Goal: Task Accomplishment & Management: Manage account settings

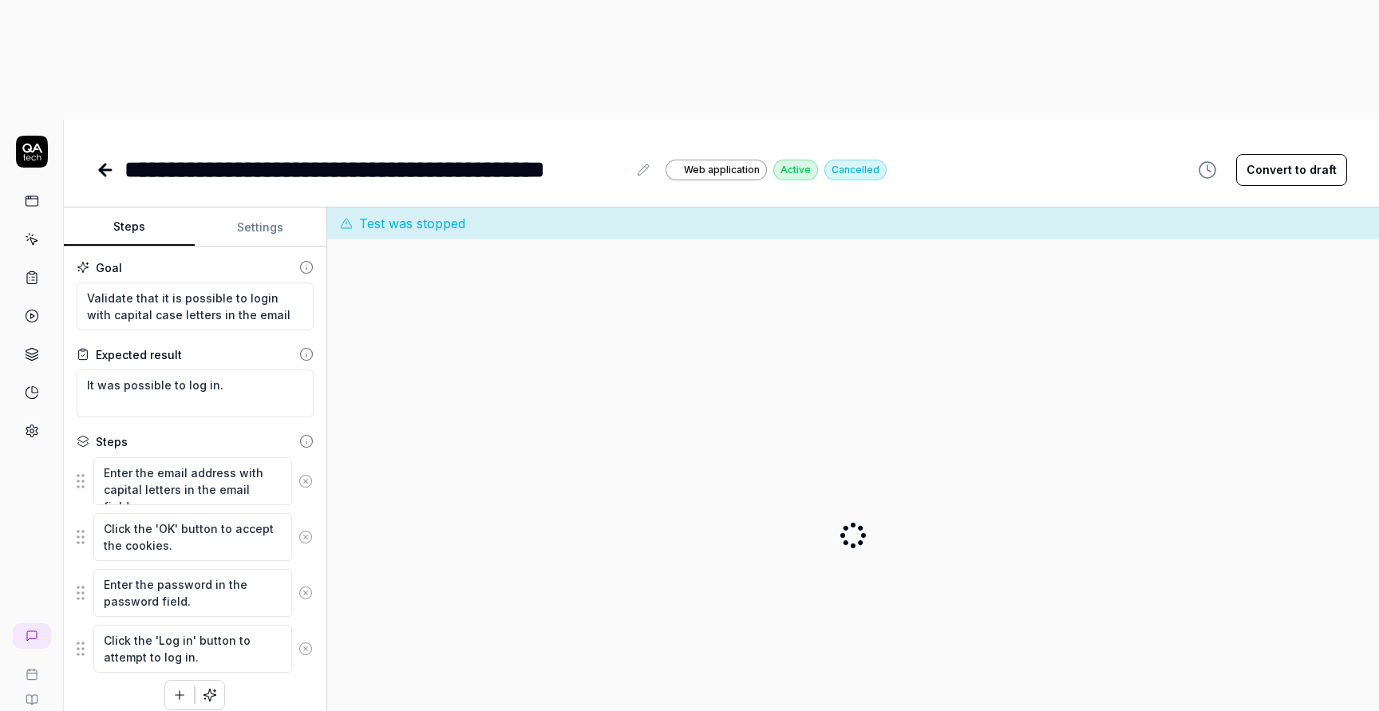
click at [106, 154] on link at bounding box center [107, 170] width 22 height 32
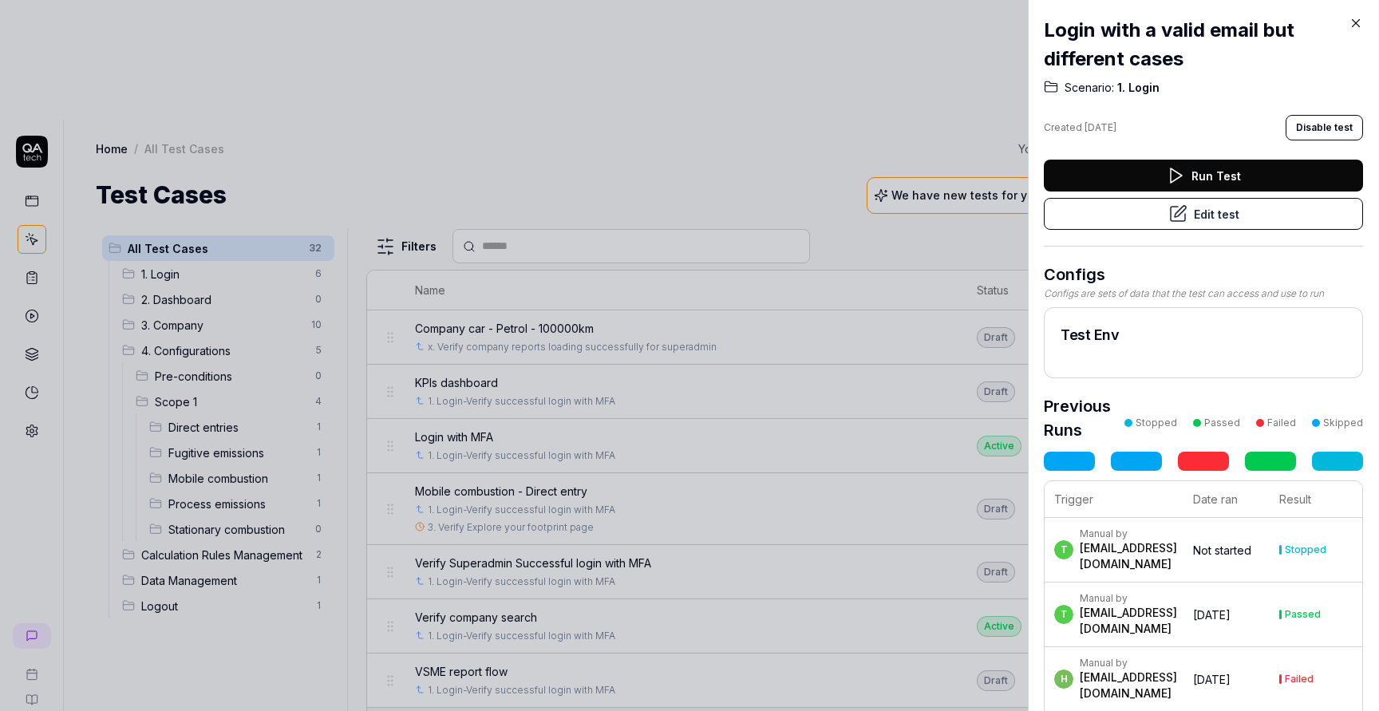
click at [807, 74] on div at bounding box center [689, 355] width 1379 height 711
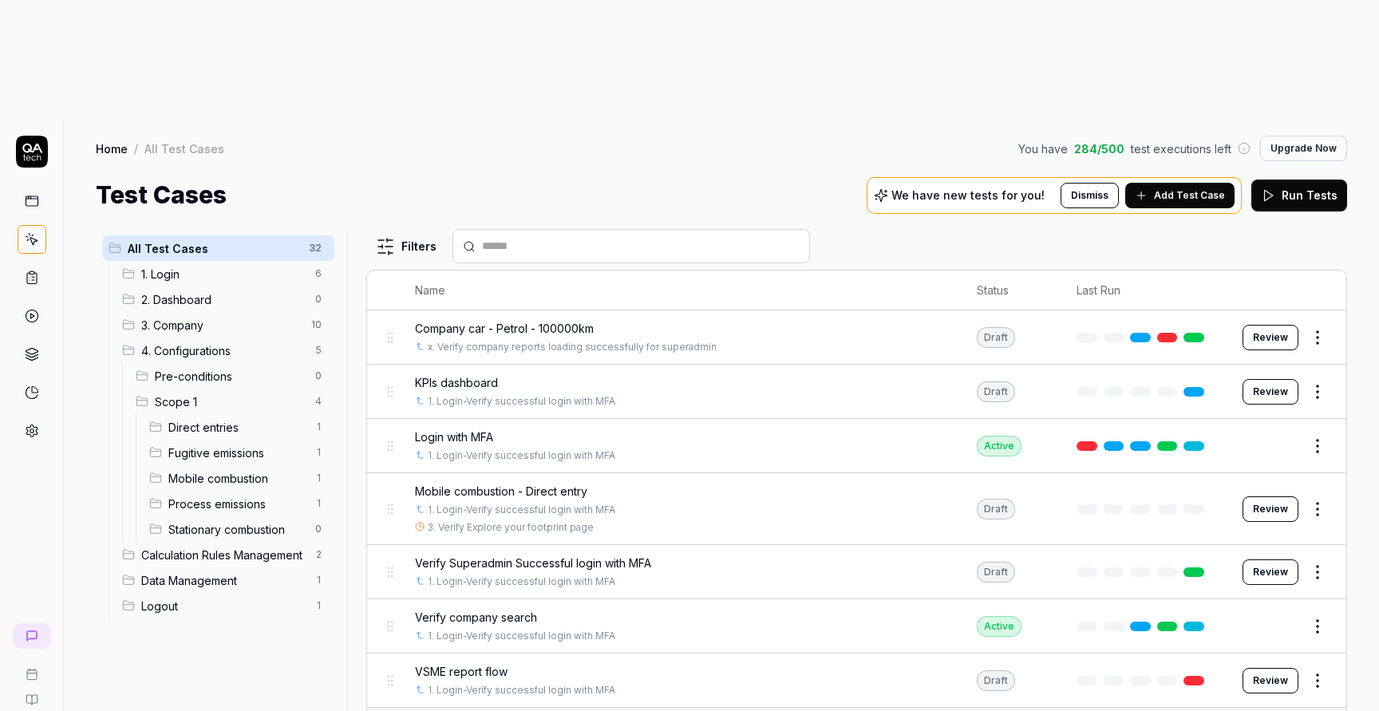
click at [326, 310] on html "t A Home / All Test Cases You have 284 / 500 test executions left Upgrade Now H…" at bounding box center [689, 415] width 1379 height 831
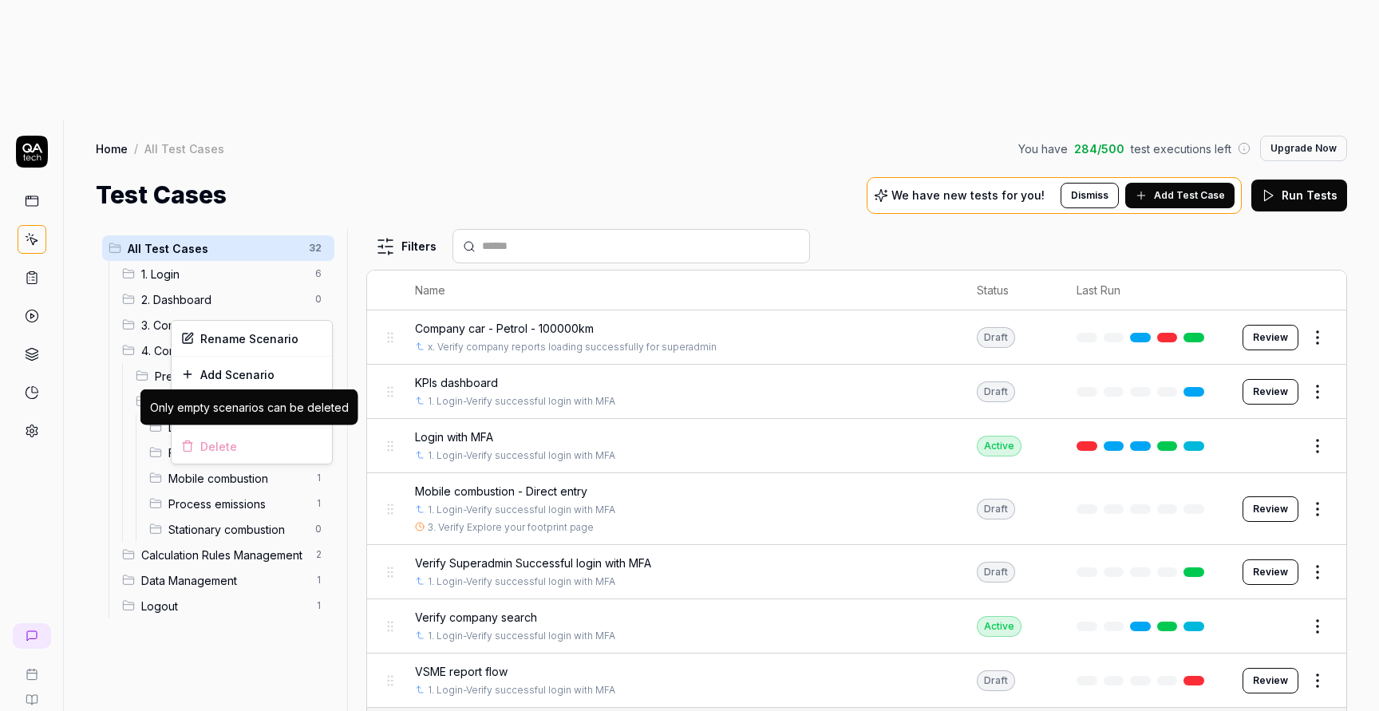
click at [216, 442] on div "Delete" at bounding box center [252, 446] width 160 height 35
click at [318, 307] on html "t A Home / All Test Cases You have 284 / 500 test executions left Upgrade Now H…" at bounding box center [689, 415] width 1379 height 831
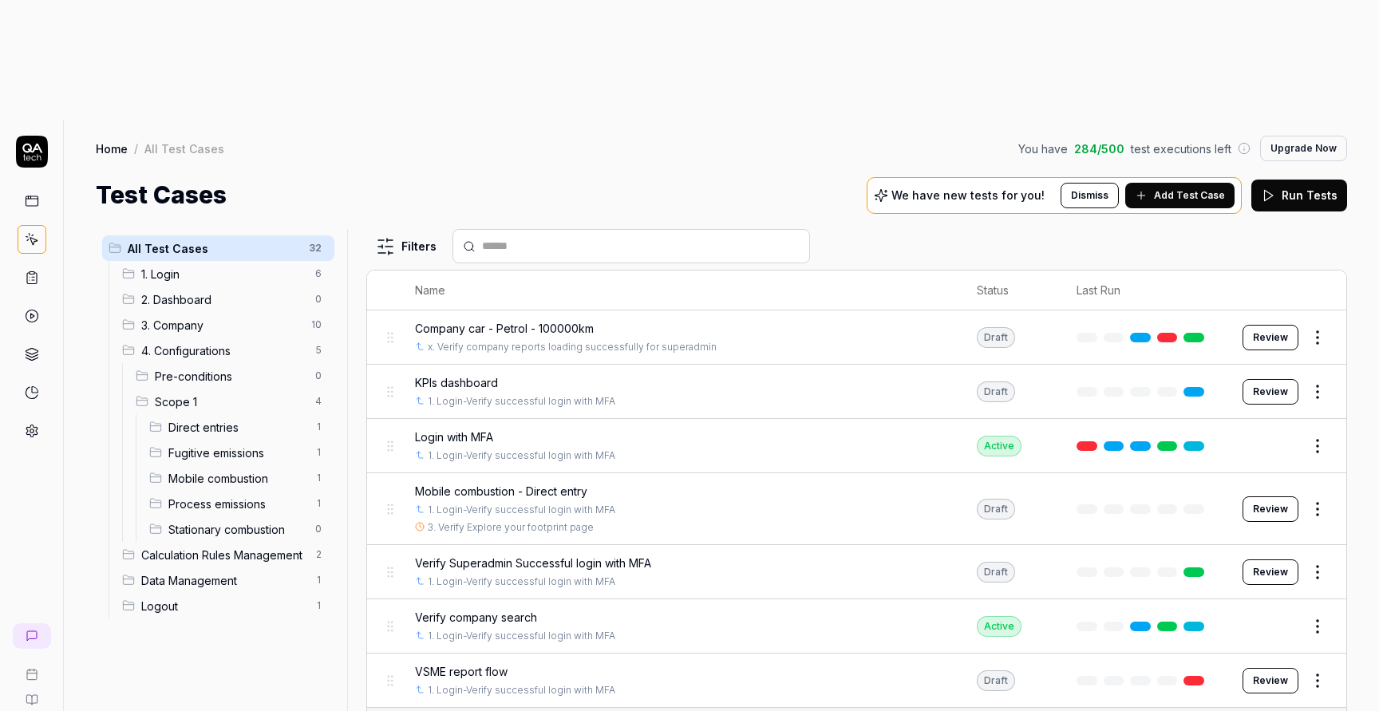
click at [318, 307] on html "t A Home / All Test Cases You have 284 / 500 test executions left Upgrade Now H…" at bounding box center [689, 415] width 1379 height 831
click at [183, 306] on html "t A Home / All Test Cases You have 284 / 500 test executions left Upgrade Now H…" at bounding box center [689, 415] width 1379 height 831
click at [183, 419] on span "Direct entries" at bounding box center [236, 427] width 137 height 17
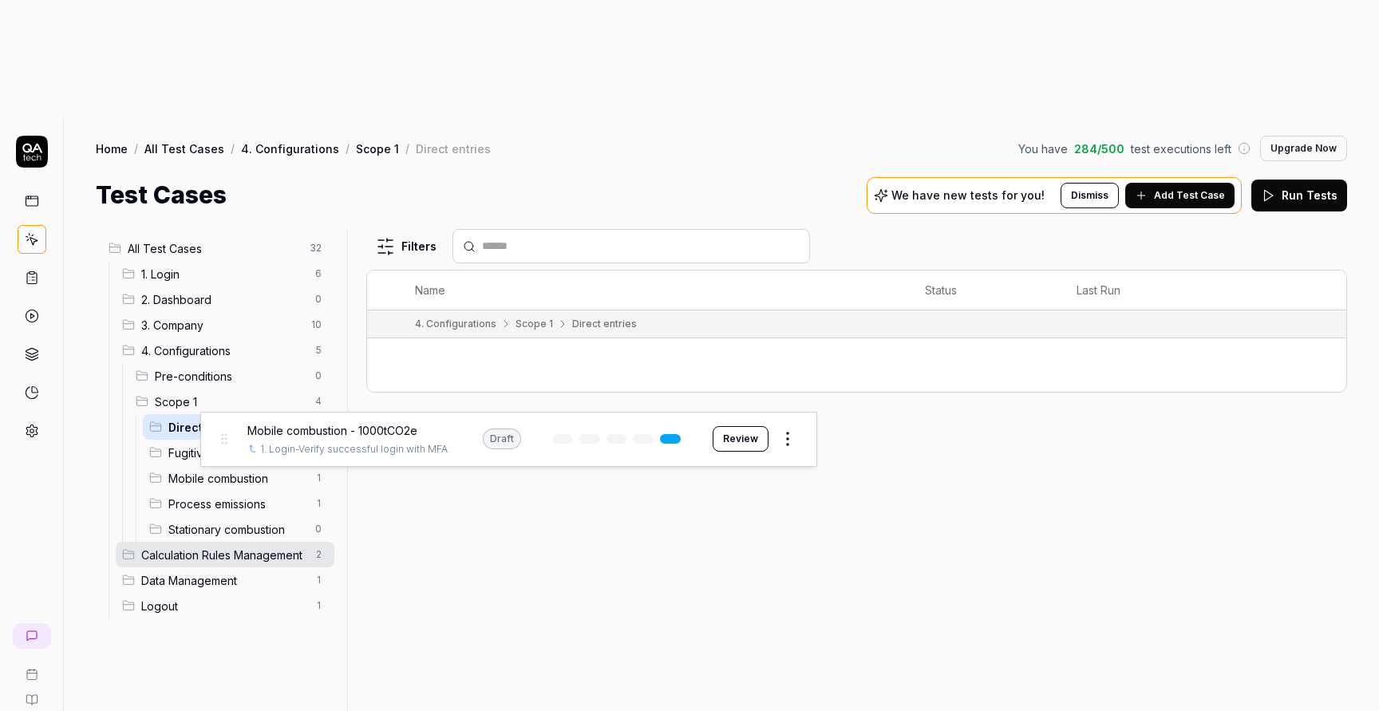
drag, startPoint x: 389, startPoint y: 247, endPoint x: 223, endPoint y: 441, distance: 255.2
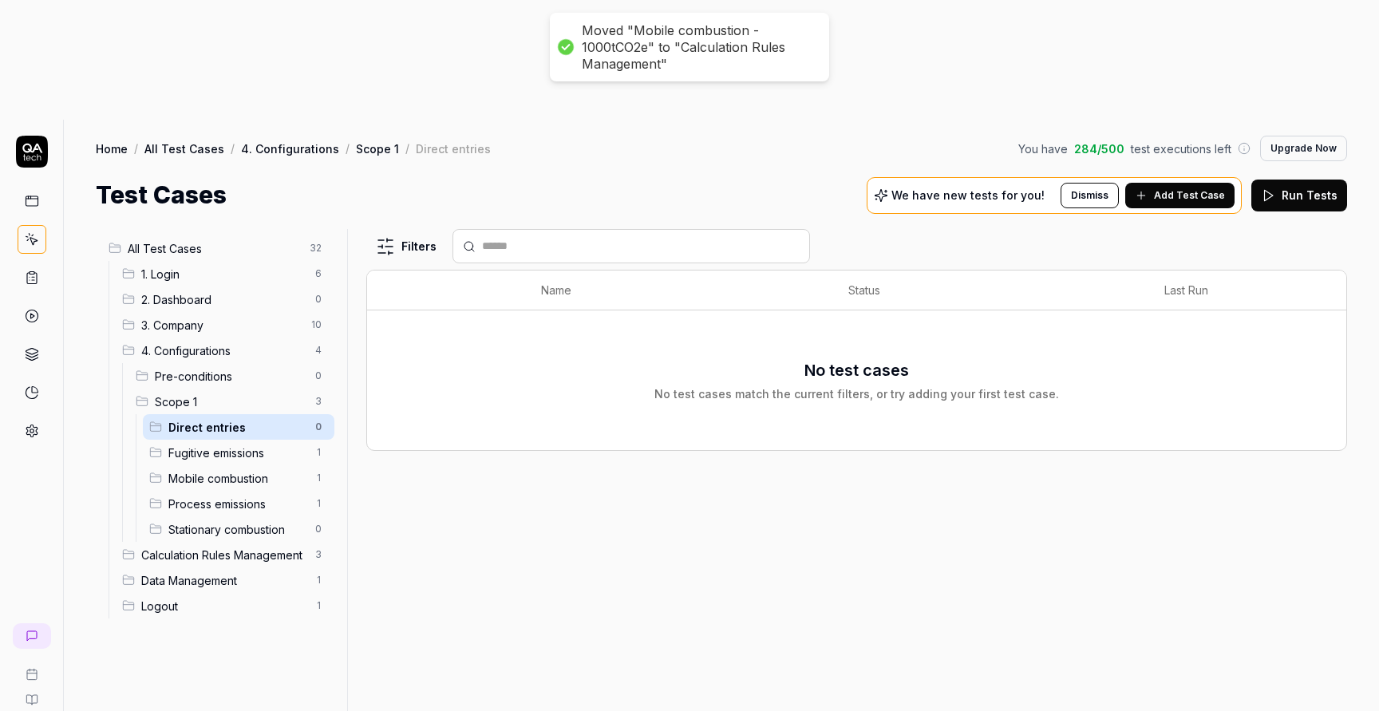
click at [325, 303] on html "Moved "Mobile combustion - 1000tCO2e" to "Calculation Rules Management" t A Hom…" at bounding box center [689, 415] width 1379 height 831
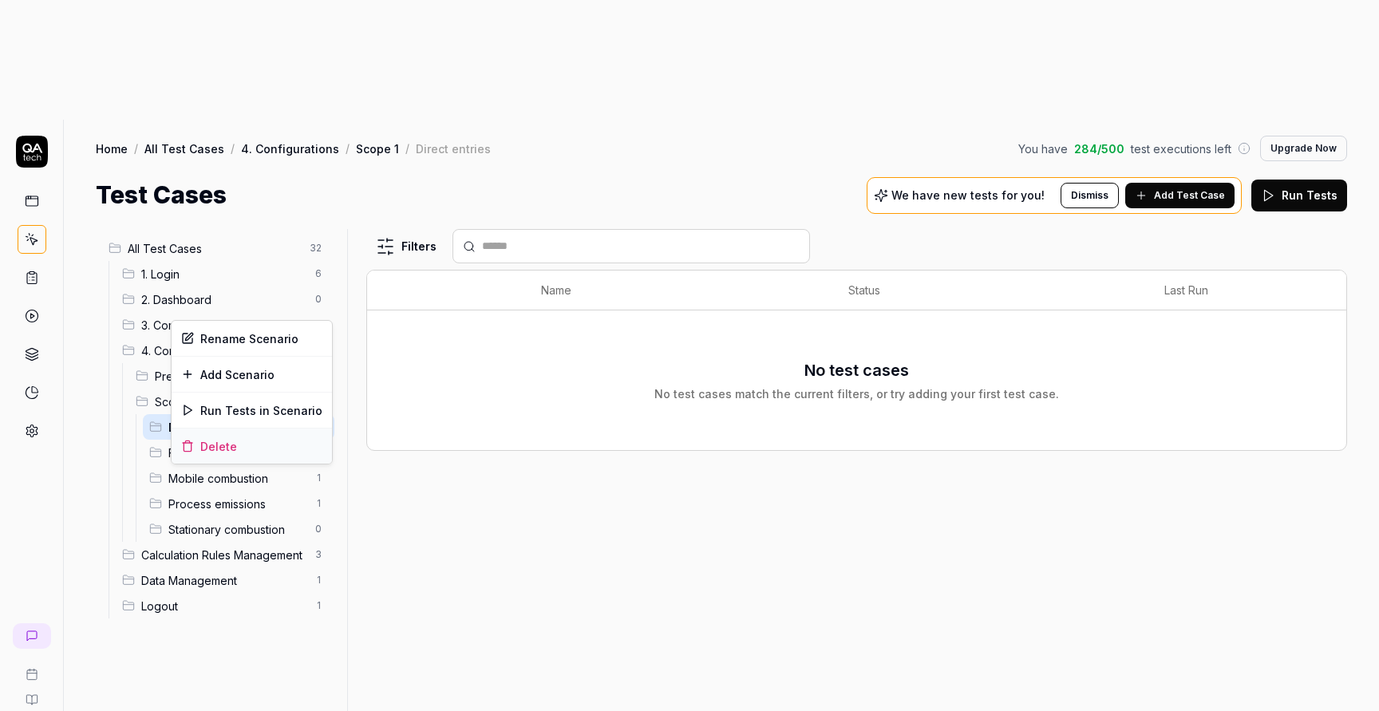
click at [251, 444] on div "Delete" at bounding box center [252, 446] width 160 height 35
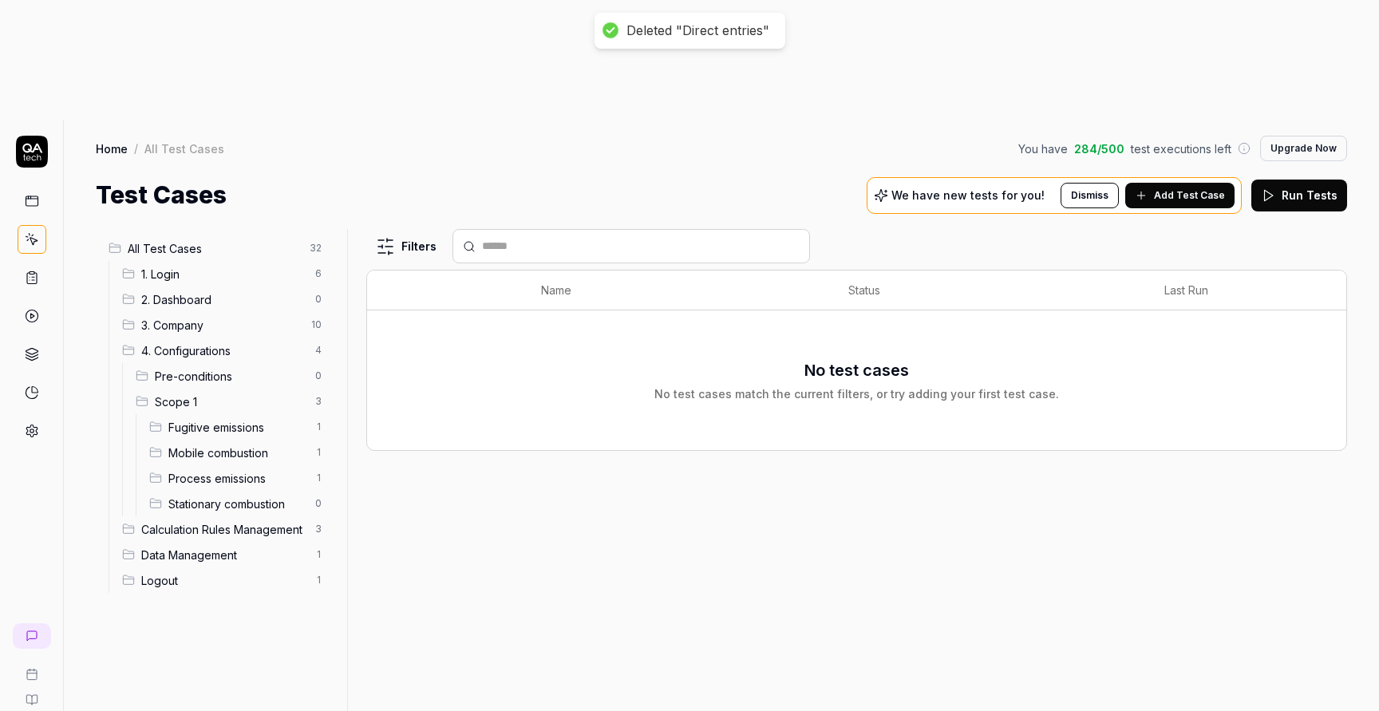
click at [263, 419] on span "Fugitive emissions" at bounding box center [236, 427] width 137 height 17
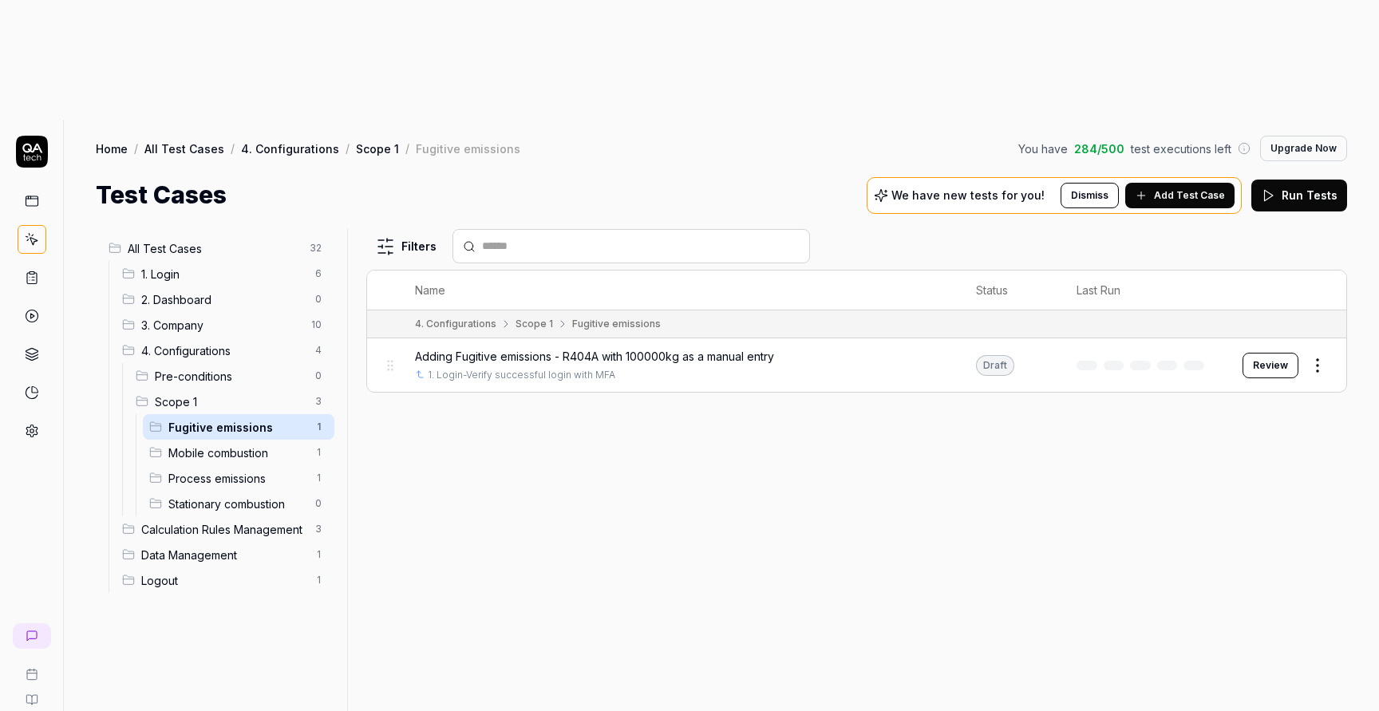
click at [252, 444] on span "Mobile combustion" at bounding box center [236, 452] width 137 height 17
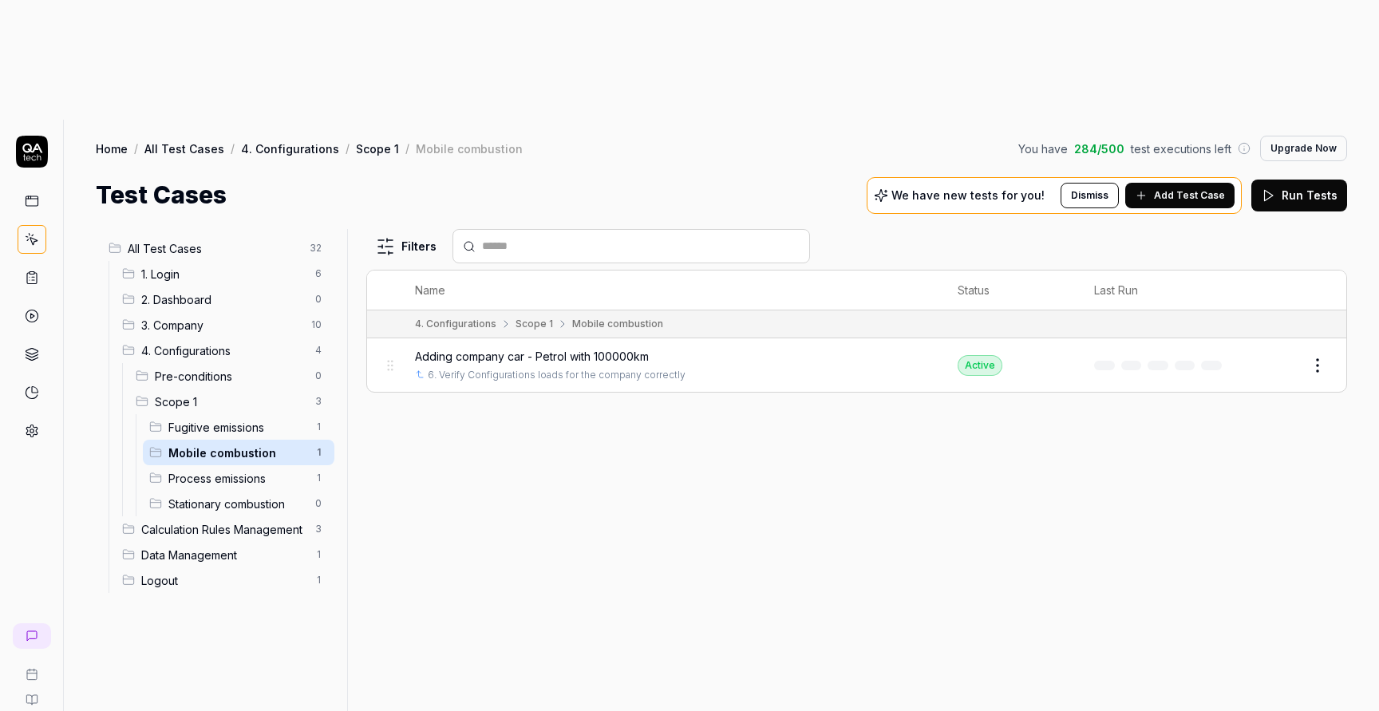
click at [251, 470] on span "Process emissions" at bounding box center [236, 478] width 137 height 17
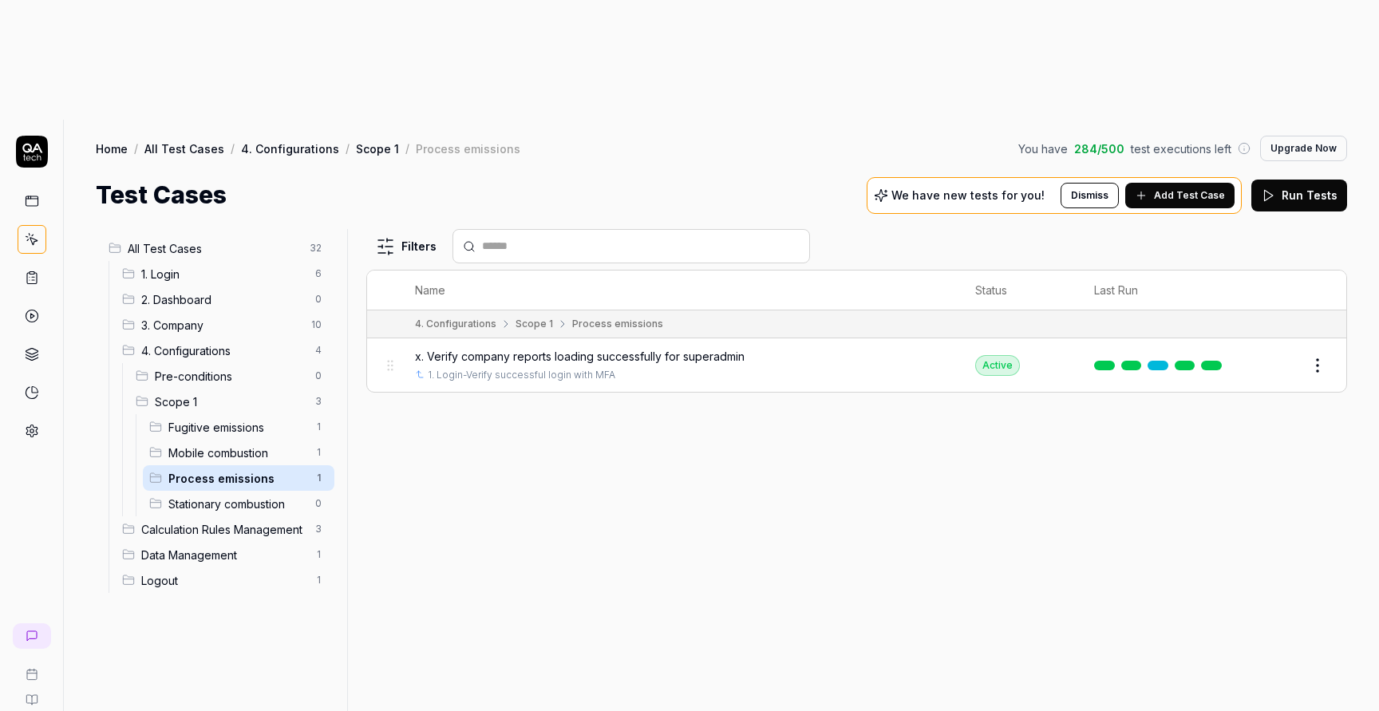
click at [239, 419] on span "Fugitive emissions" at bounding box center [236, 427] width 137 height 17
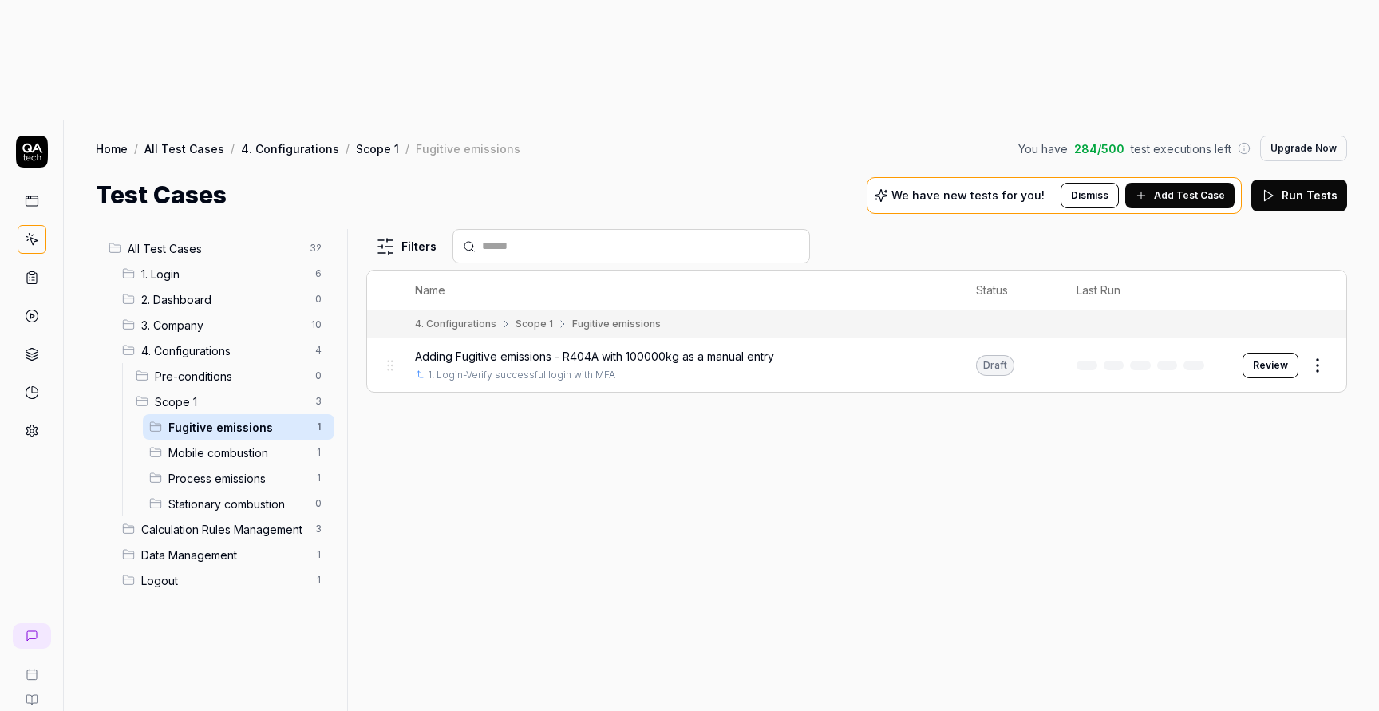
click at [240, 470] on span "Process emissions" at bounding box center [236, 478] width 137 height 17
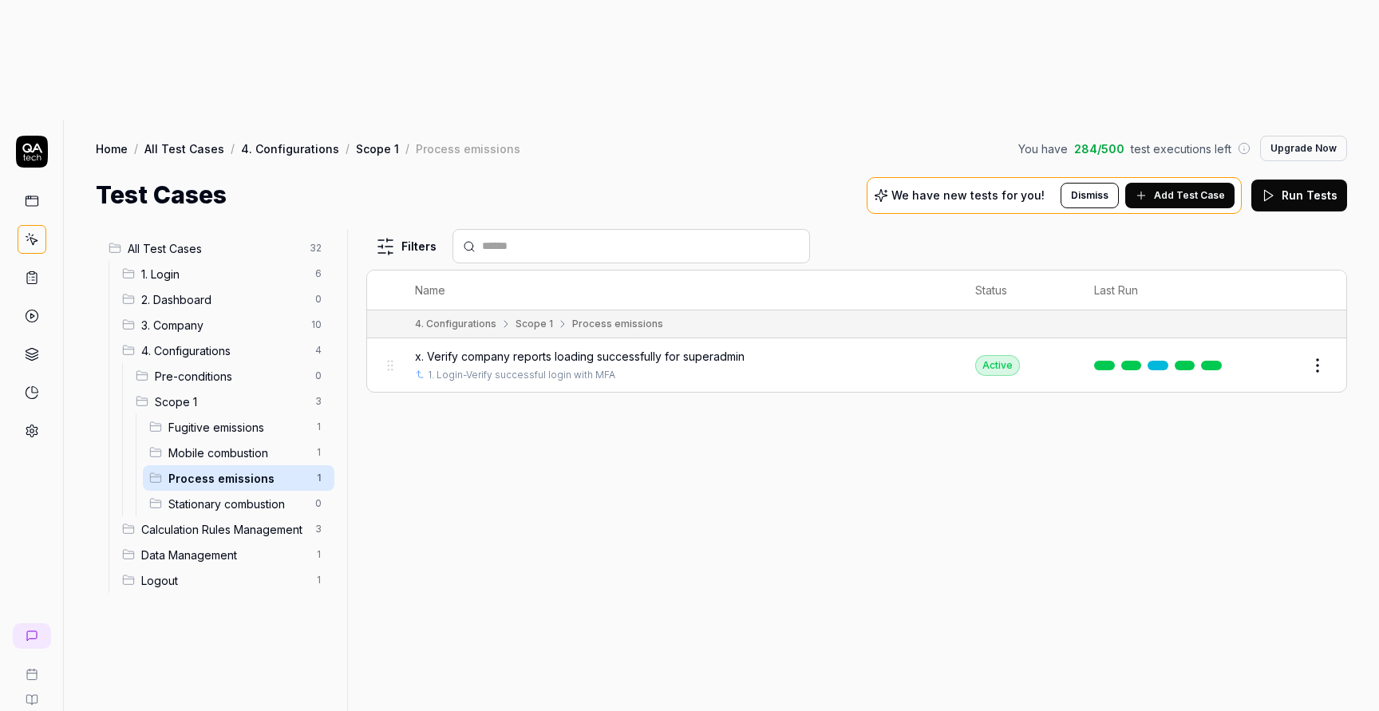
click at [235, 444] on span "Mobile combustion" at bounding box center [236, 452] width 137 height 17
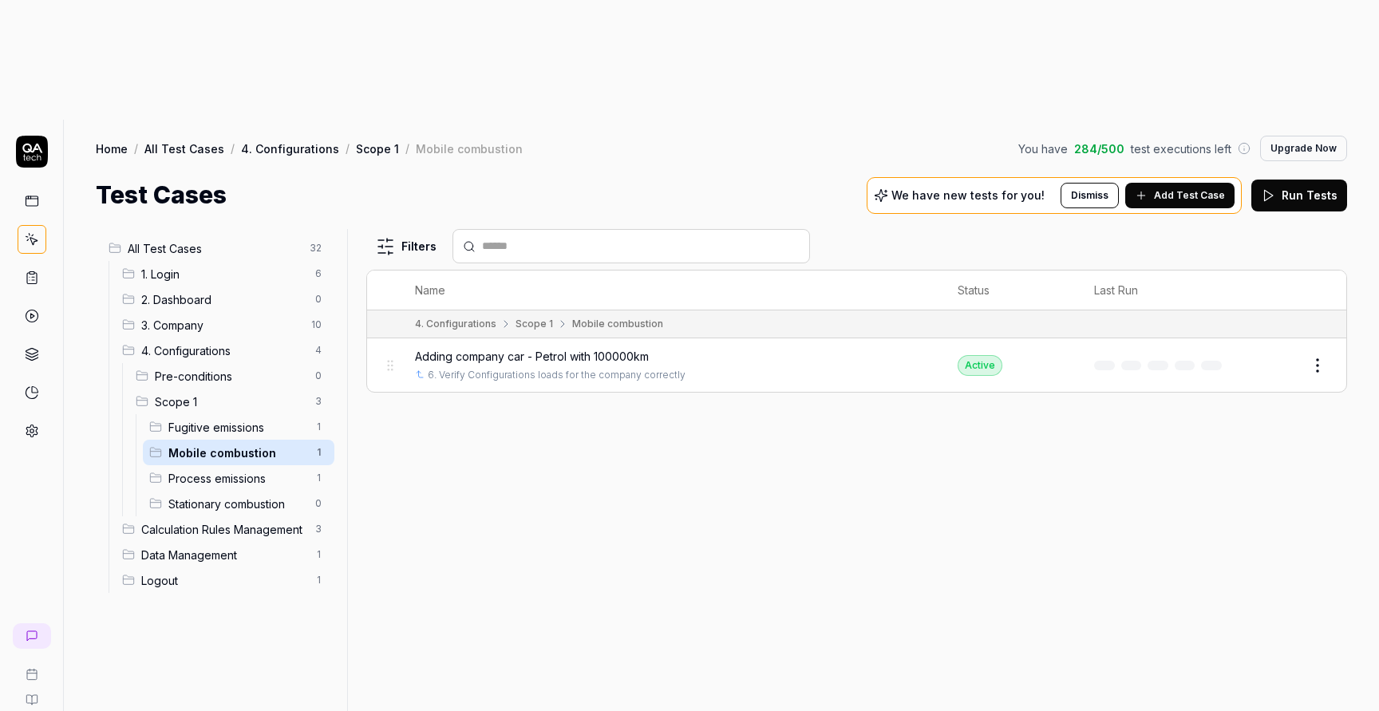
click at [232, 368] on span "Pre-conditions" at bounding box center [230, 376] width 151 height 17
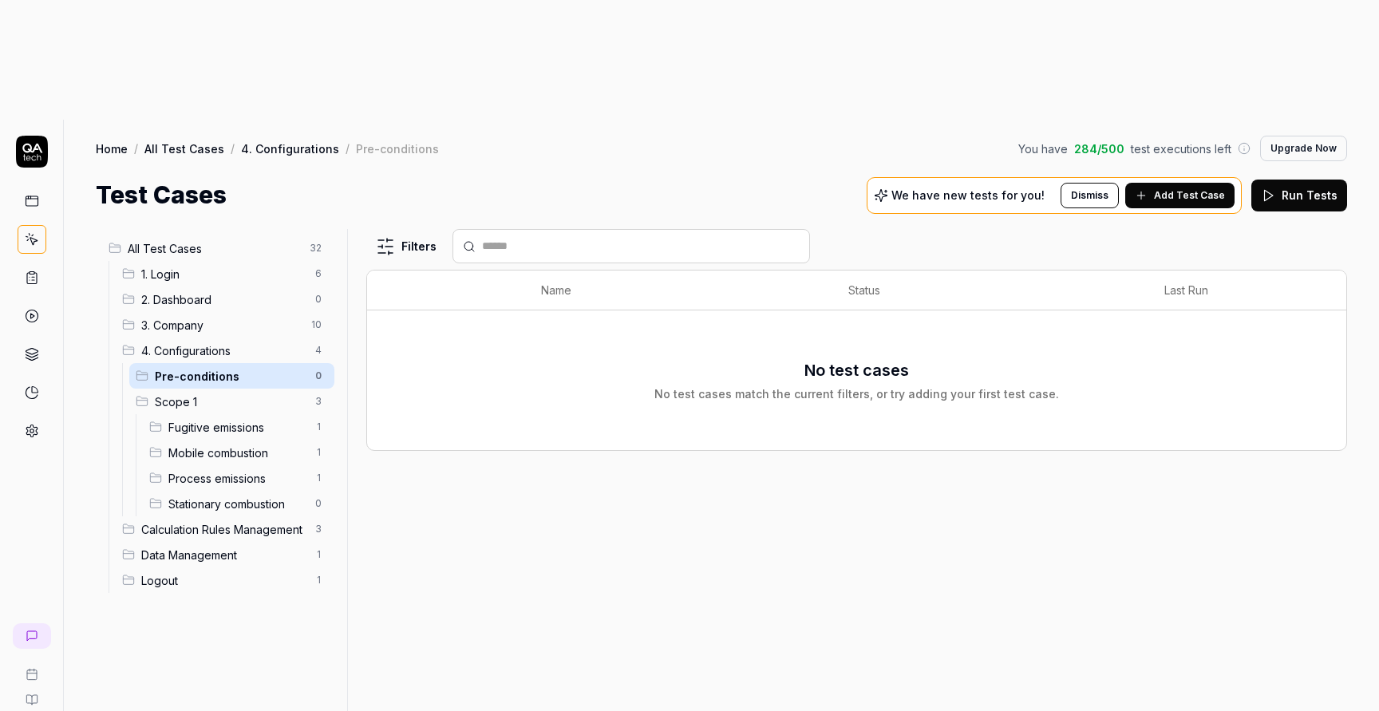
click at [315, 255] on html "t A Home / All Test Cases / 4. Configurations / Pre-conditions You have 284 / 5…" at bounding box center [689, 415] width 1379 height 831
click at [238, 400] on div "Delete" at bounding box center [252, 394] width 160 height 35
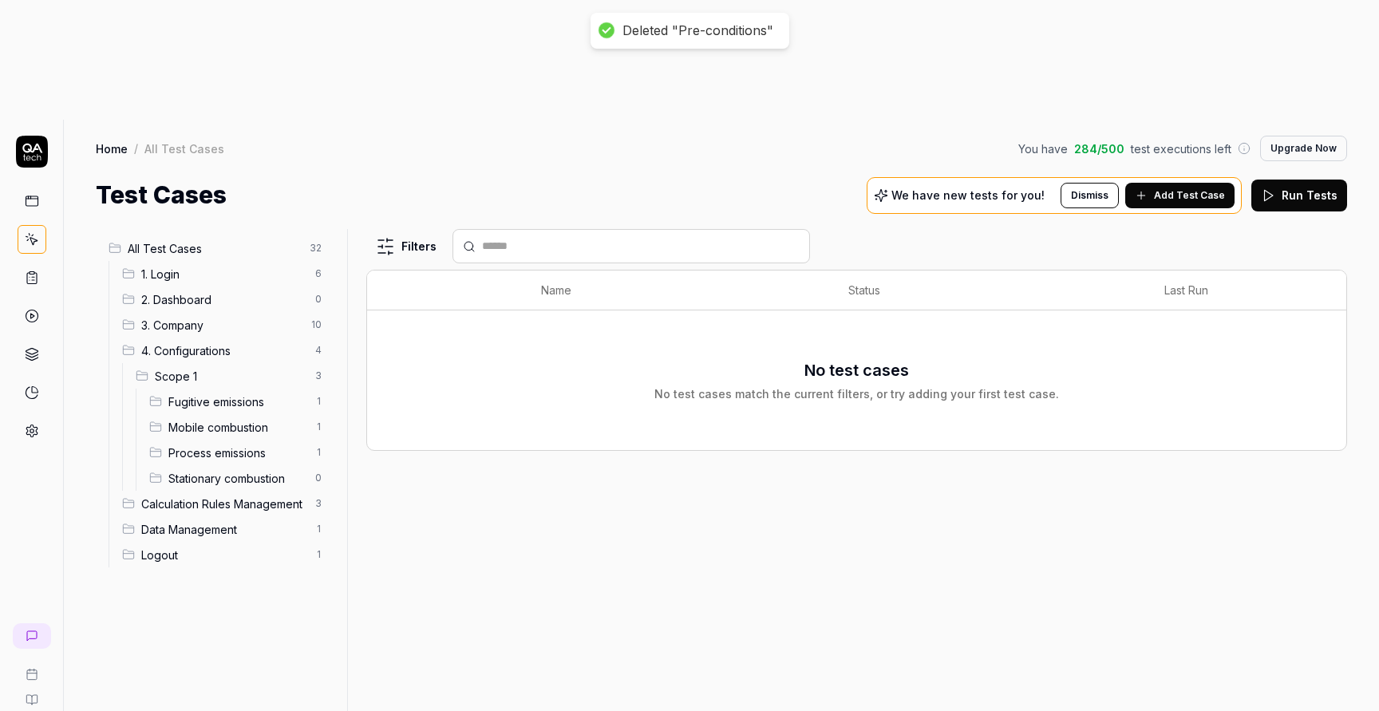
click at [220, 368] on span "Scope 1" at bounding box center [230, 376] width 151 height 17
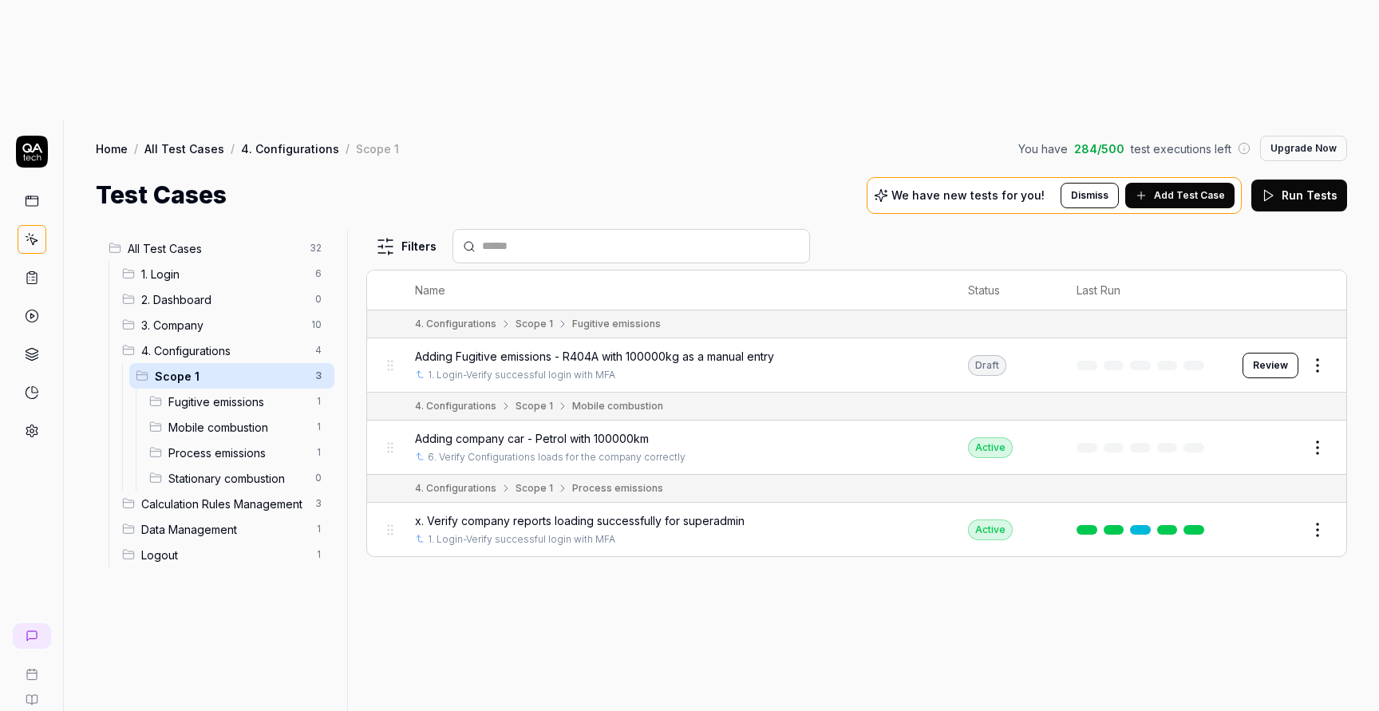
click at [251, 414] on div "Mobile combustion 1" at bounding box center [239, 427] width 192 height 26
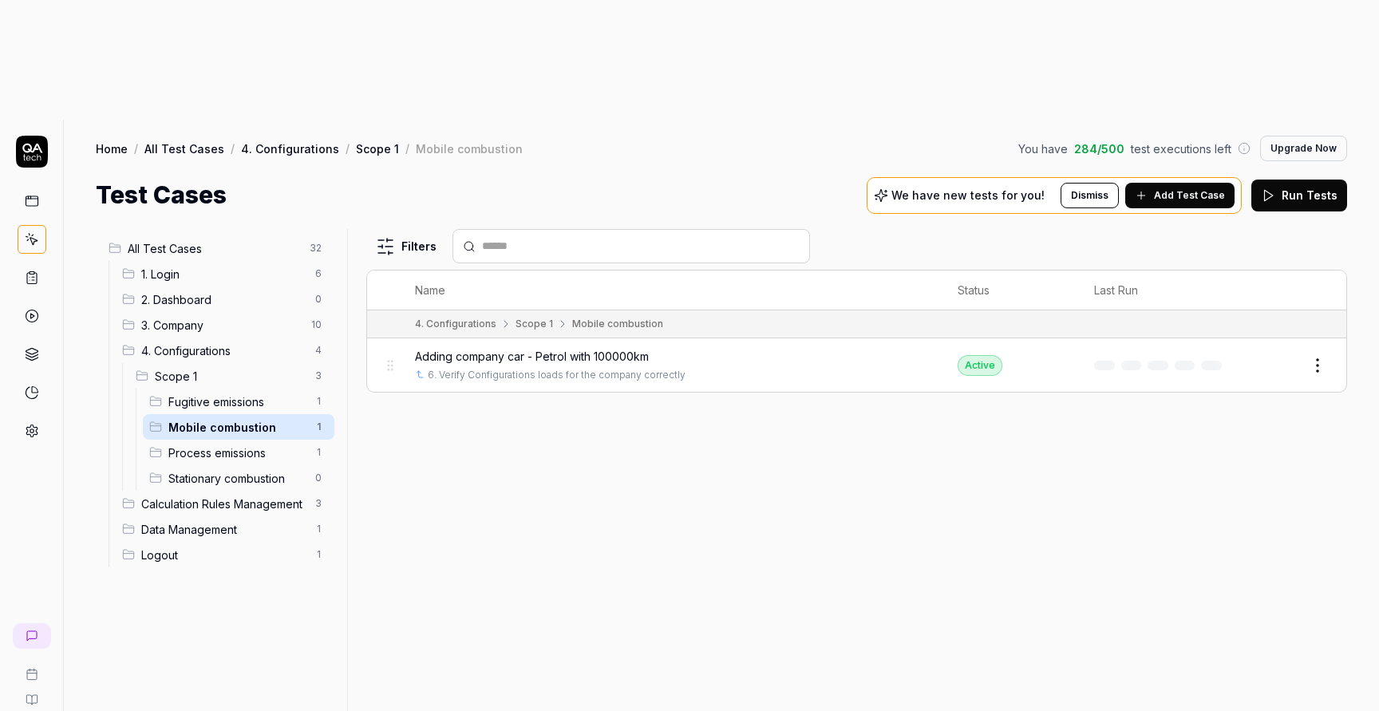
click at [603, 348] on span "Adding company car - Petrol with 100000km" at bounding box center [532, 356] width 234 height 17
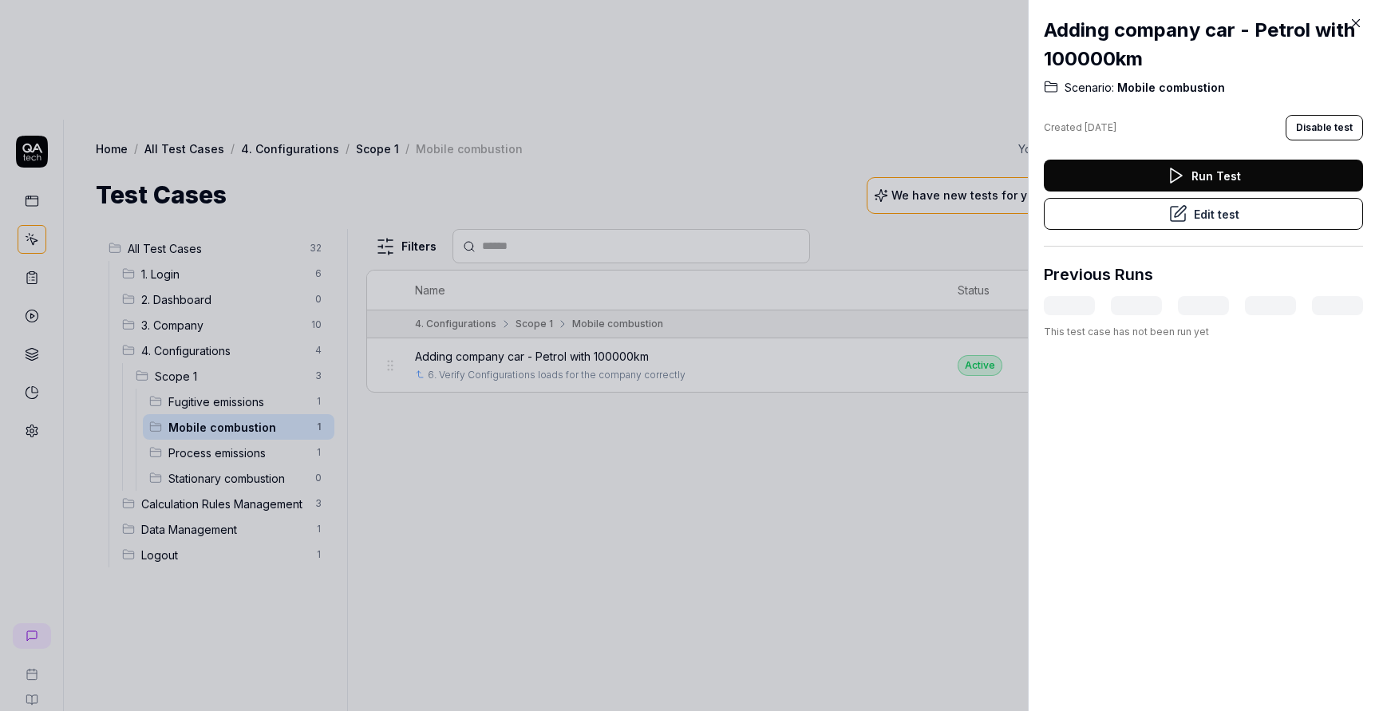
click at [701, 380] on div at bounding box center [689, 355] width 1379 height 711
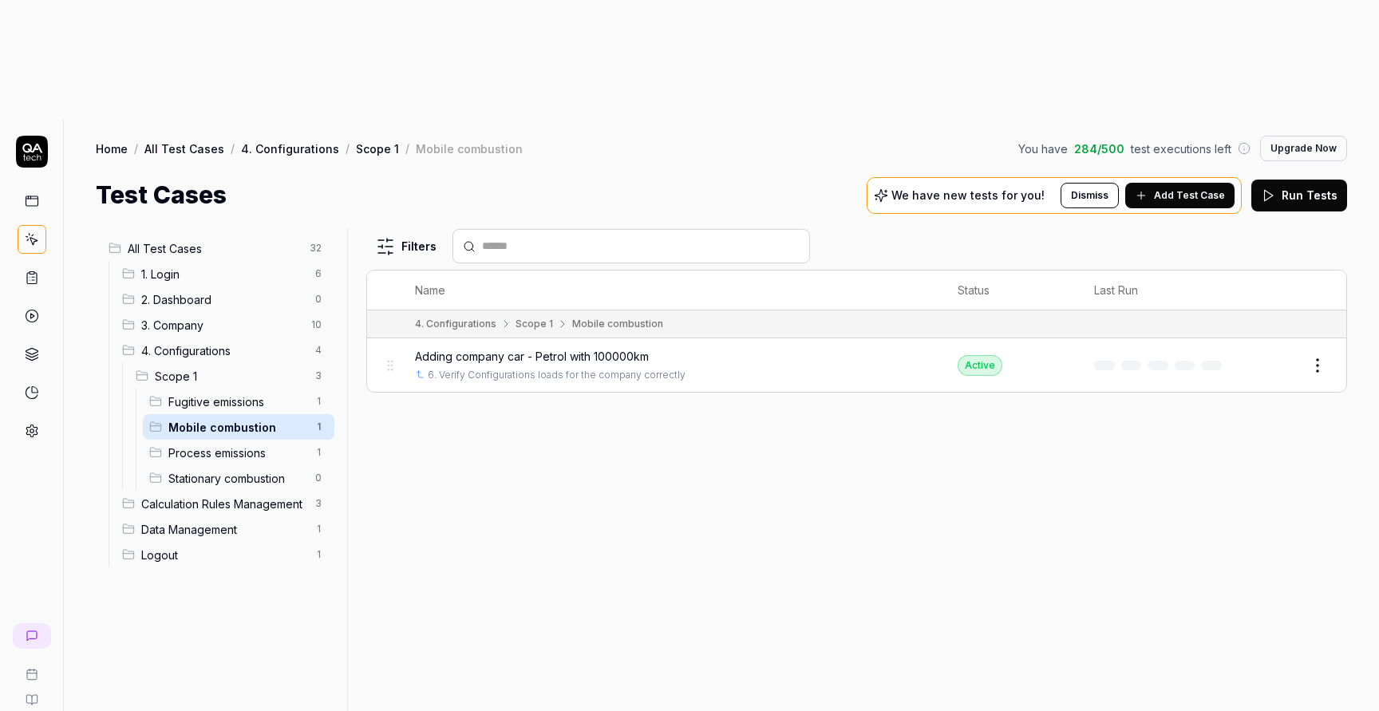
click at [606, 348] on span "Adding company car - Petrol with 100000km" at bounding box center [532, 356] width 234 height 17
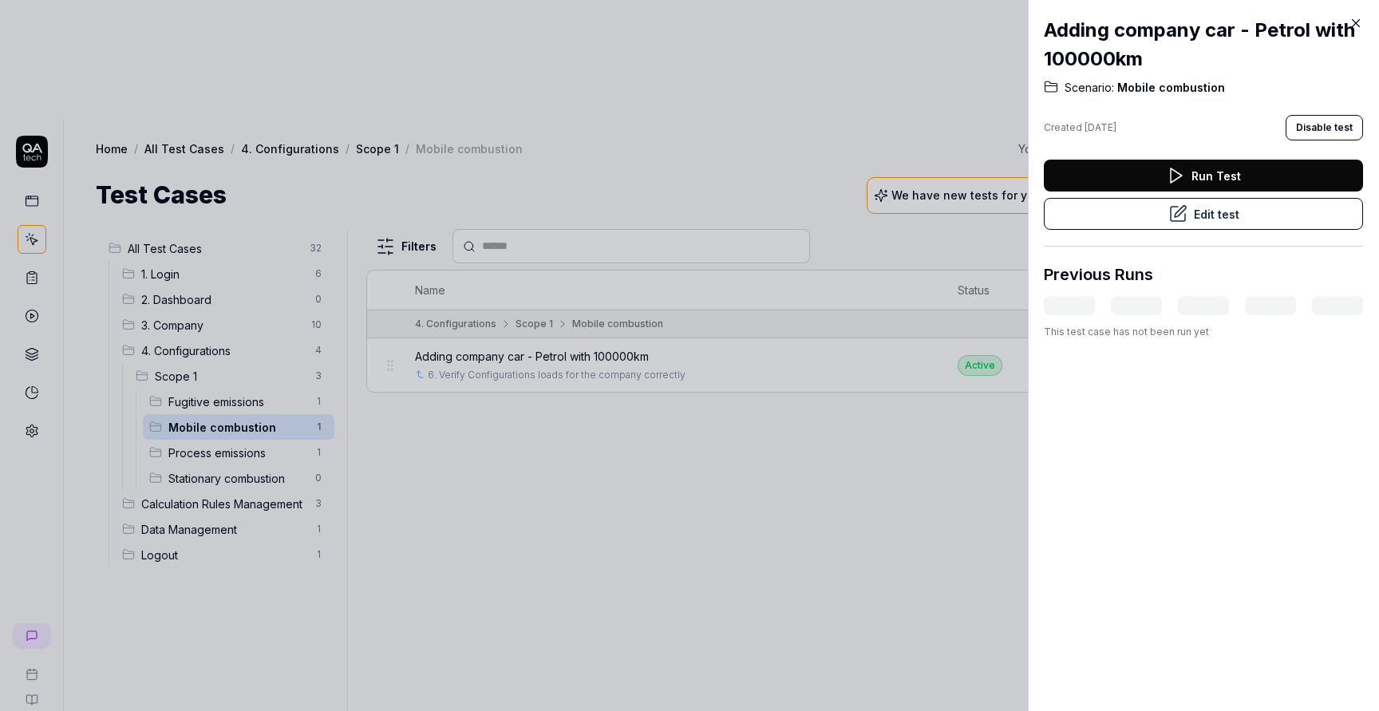
click at [1176, 207] on icon at bounding box center [1178, 214] width 14 height 14
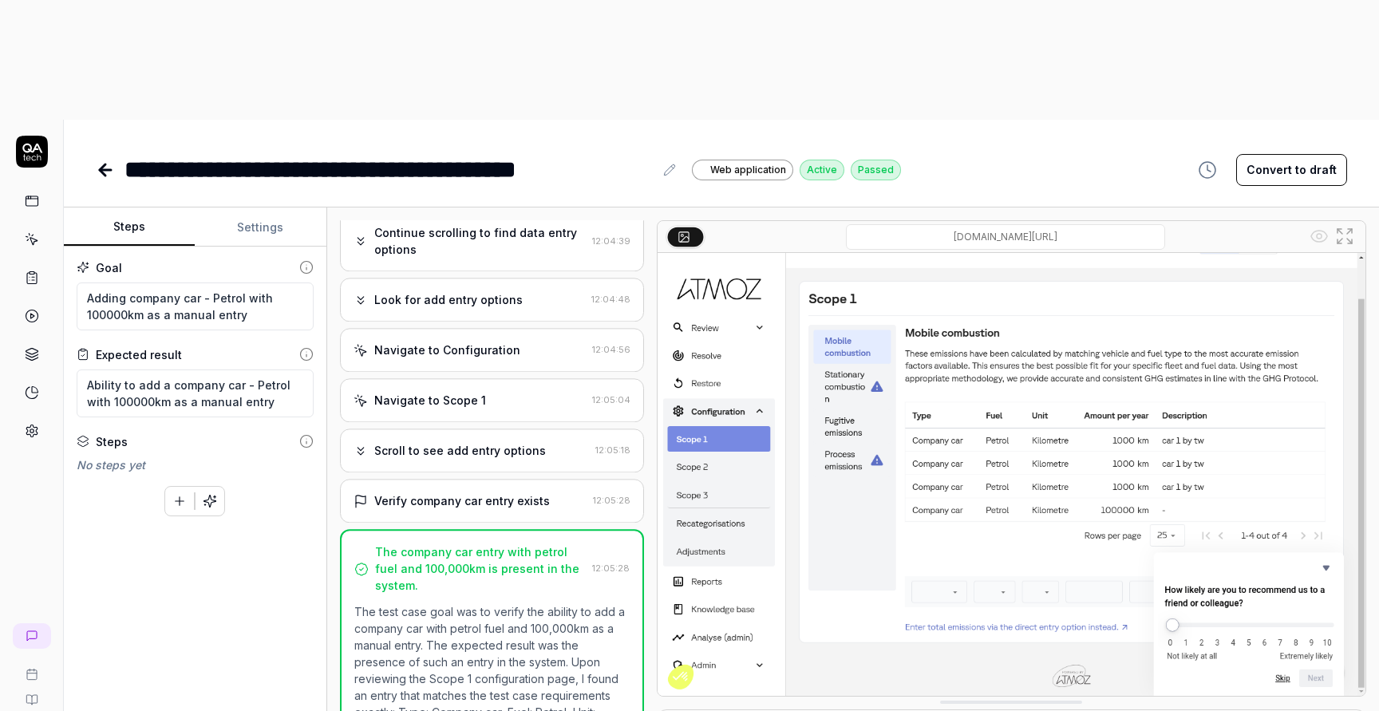
scroll to position [188, 0]
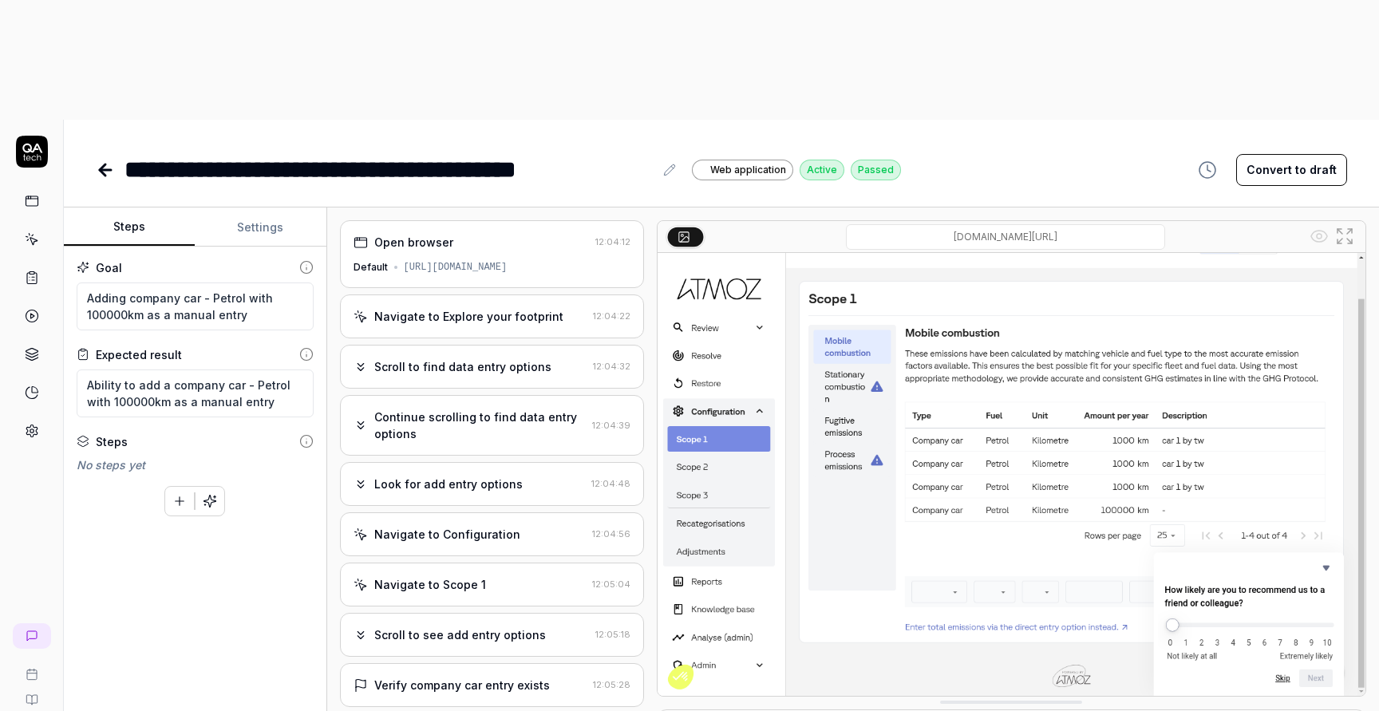
click at [547, 152] on div "**********" at bounding box center [388, 170] width 529 height 36
drag, startPoint x: 617, startPoint y: 50, endPoint x: 524, endPoint y: 51, distance: 92.6
click at [524, 152] on div "**********" at bounding box center [388, 170] width 529 height 36
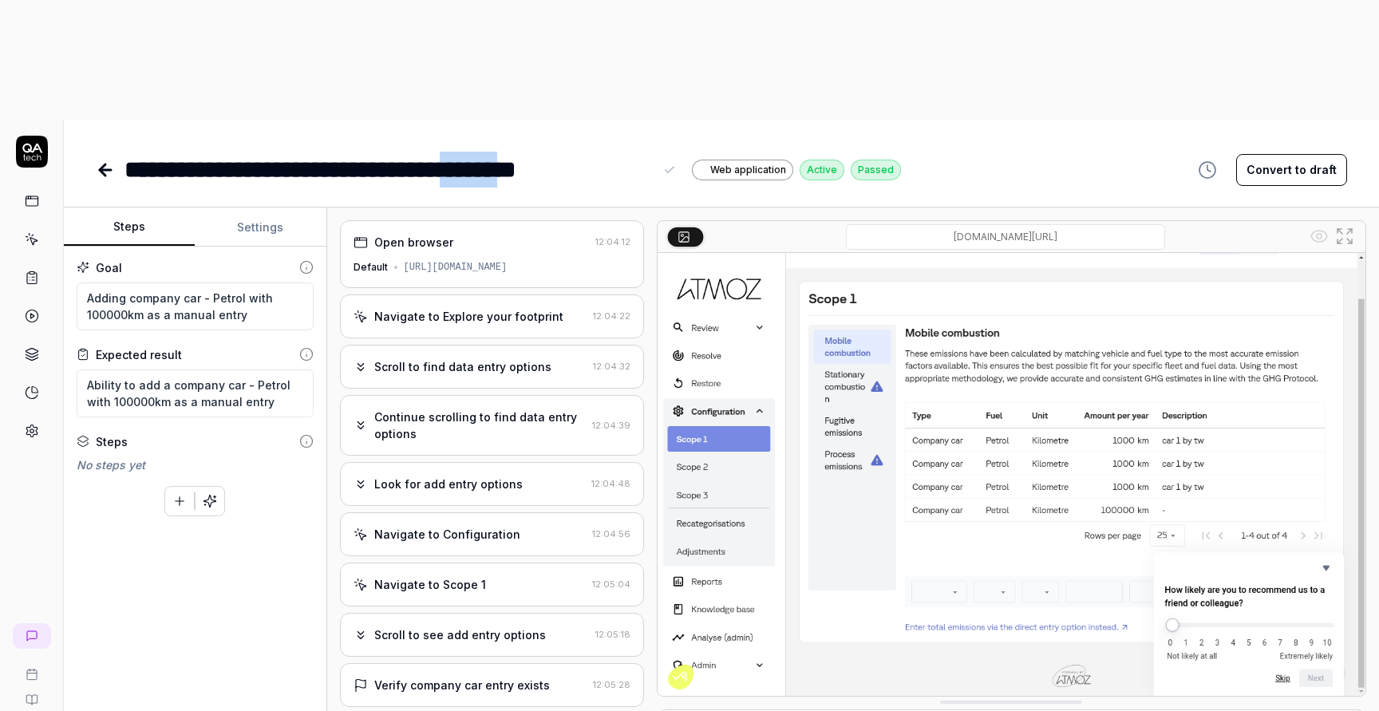
copy div "******"
click at [286, 369] on textarea "Ability to add a company car - Petrol with 100000km as a manual entry" at bounding box center [195, 393] width 237 height 48
type textarea "*"
type textarea "Ability to add a company car - Petrol with 100000km as a manual entr"
type textarea "*"
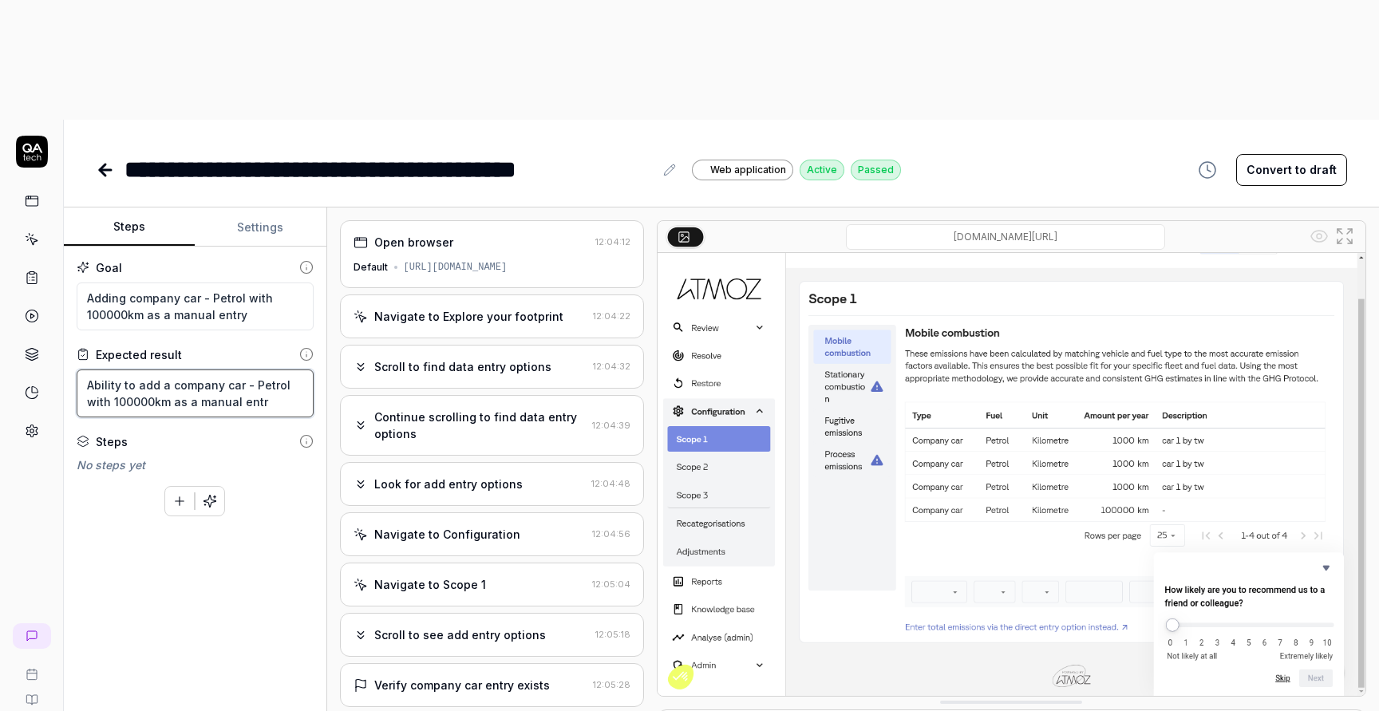
type textarea "Ability to add a company car - Petrol with 100000km as a manual ent"
type textarea "*"
type textarea "Ability to add a company car - Petrol with 100000km as a manual en"
type textarea "*"
type textarea "Ability to add a company car - Petrol with 100000km as a manual e"
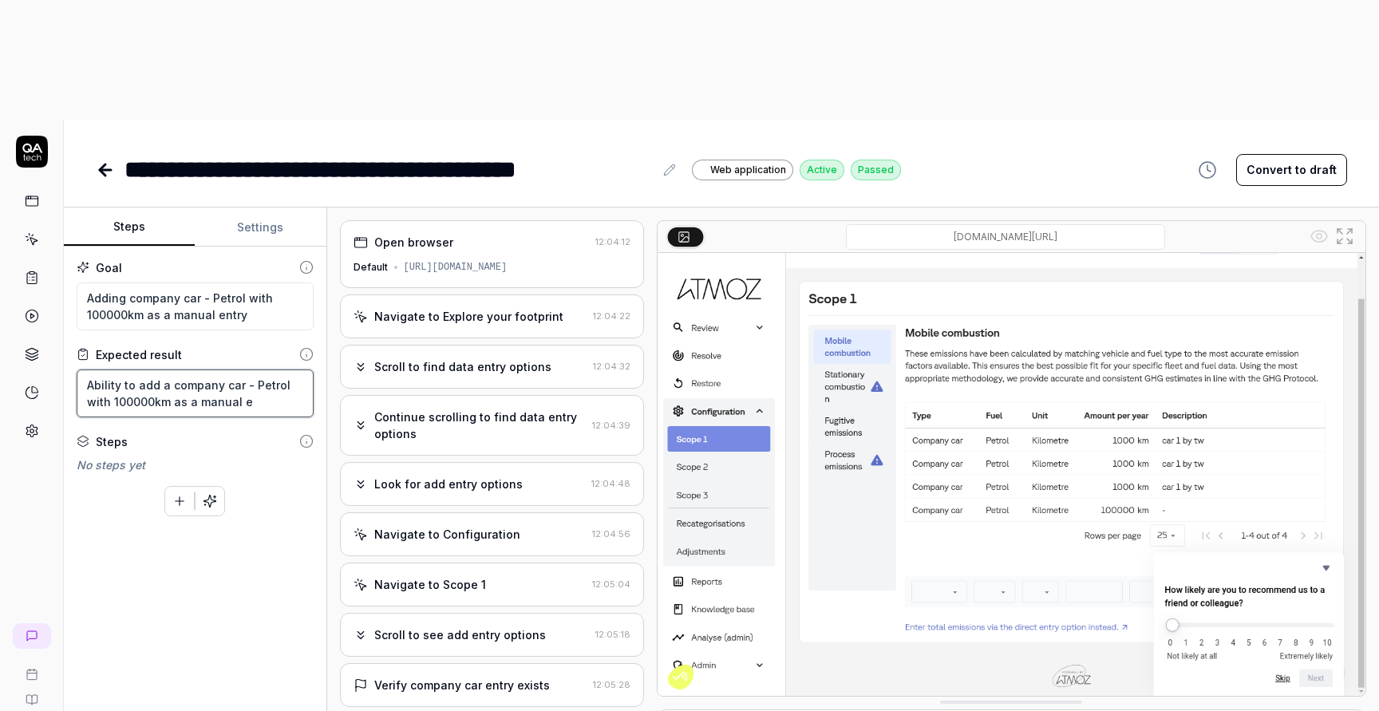
type textarea "*"
type textarea "Ability to add a company car - Petrol with 100000km as a manual"
type textarea "*"
type textarea "Ability to add a company car - Petrol with 100000km as a manual"
type textarea "*"
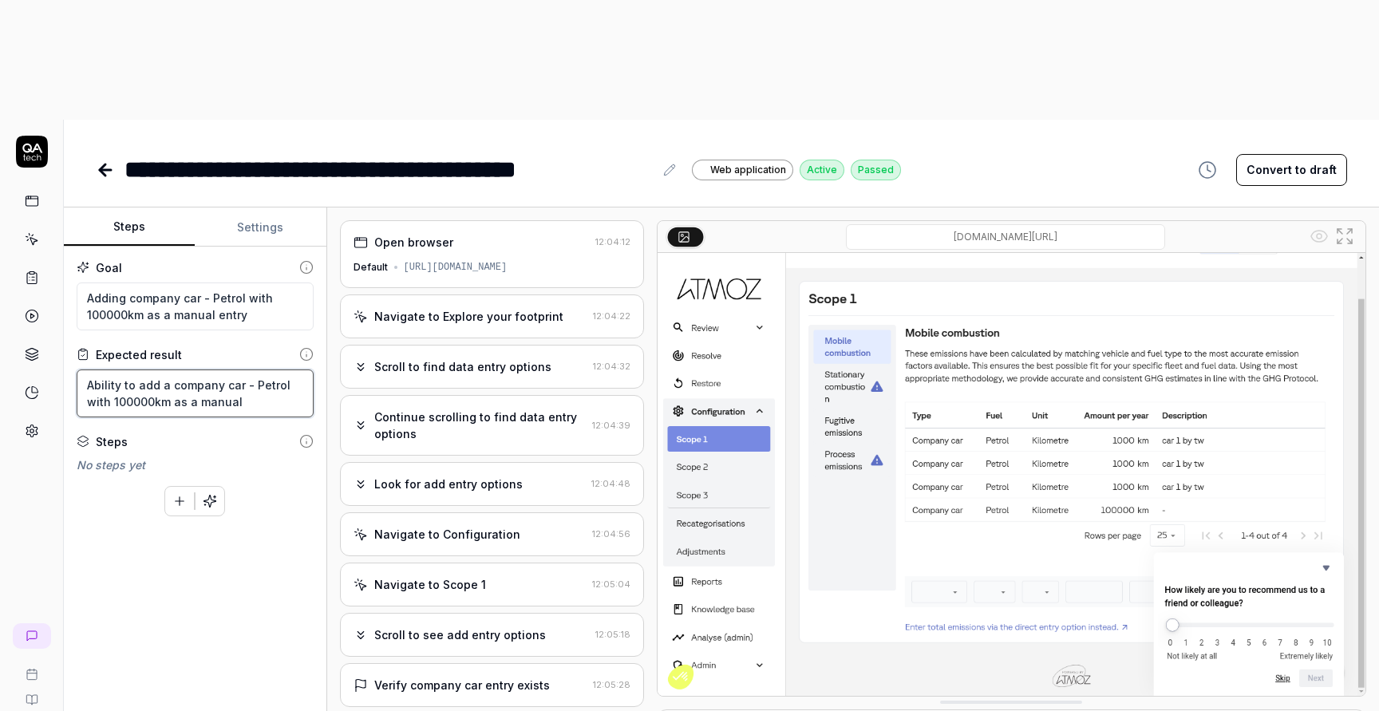
type textarea "Ability to add a company car - Petrol with 100000km as a manua"
type textarea "*"
type textarea "Ability to add a company car - Petrol with 100000km as a manu"
type textarea "*"
type textarea "Ability to add a company car - Petrol with 100000km as a man"
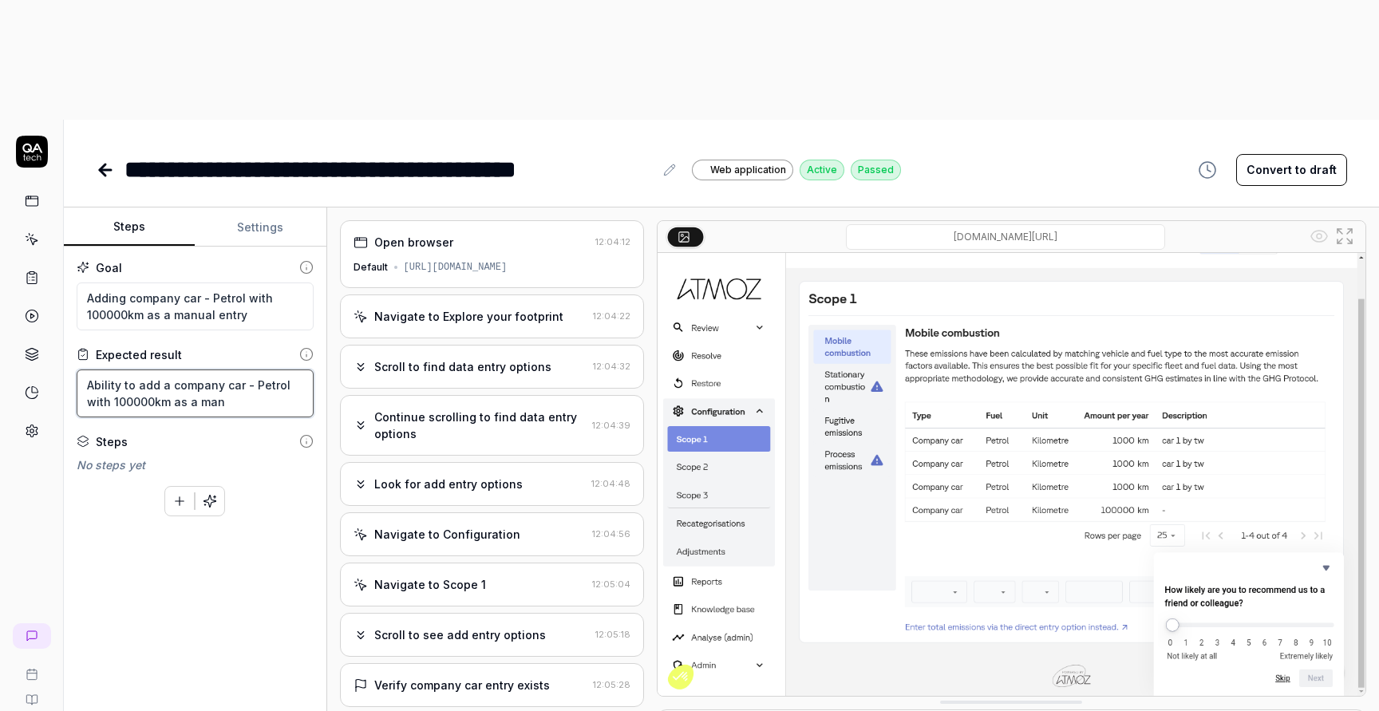
type textarea "*"
type textarea "Ability to add a company car - Petrol with 100000km as a ma"
type textarea "*"
type textarea "Ability to add a company car - Petrol with 100000km as a m"
type textarea "*"
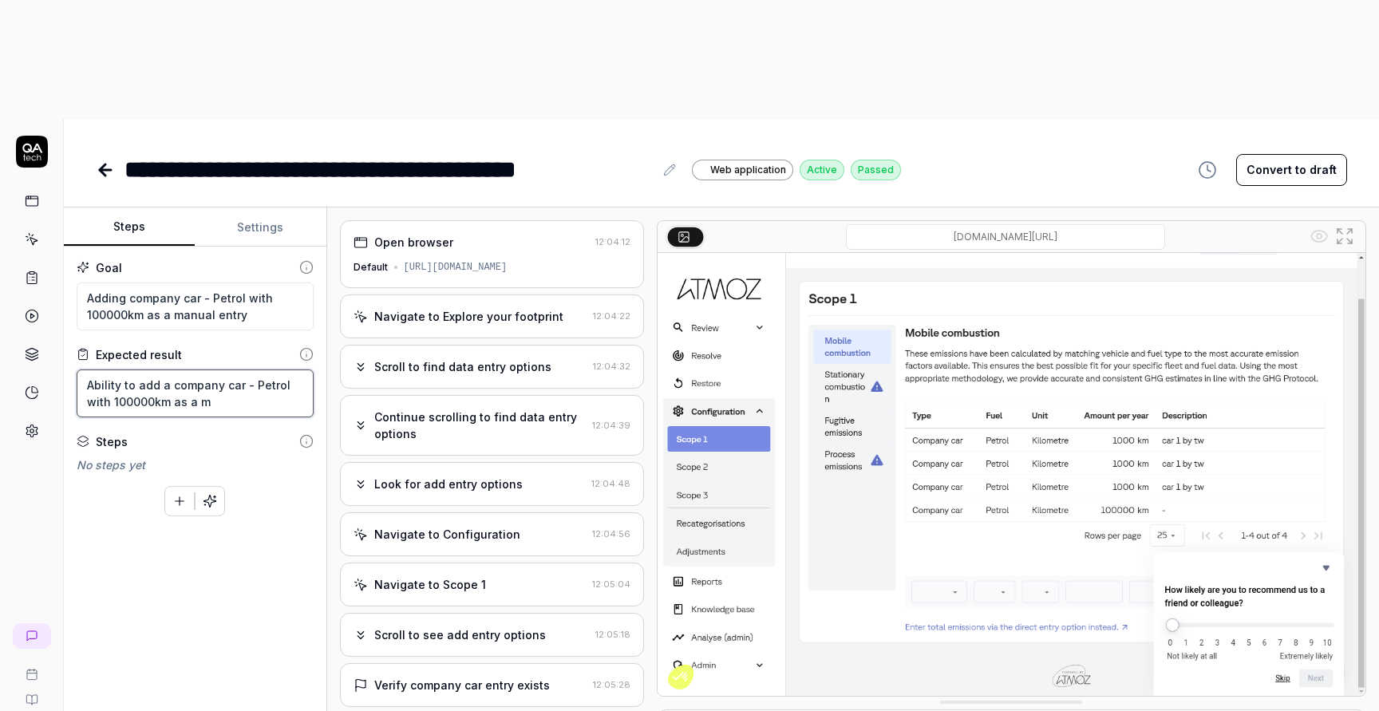
type textarea "Ability to add a company car - Petrol with 100000km as a"
type textarea "*"
type textarea "Ability to add a company car - Petrol with 100000km as a m"
type textarea "*"
type textarea "Ability to add a company car - Petrol with 100000km as a ma"
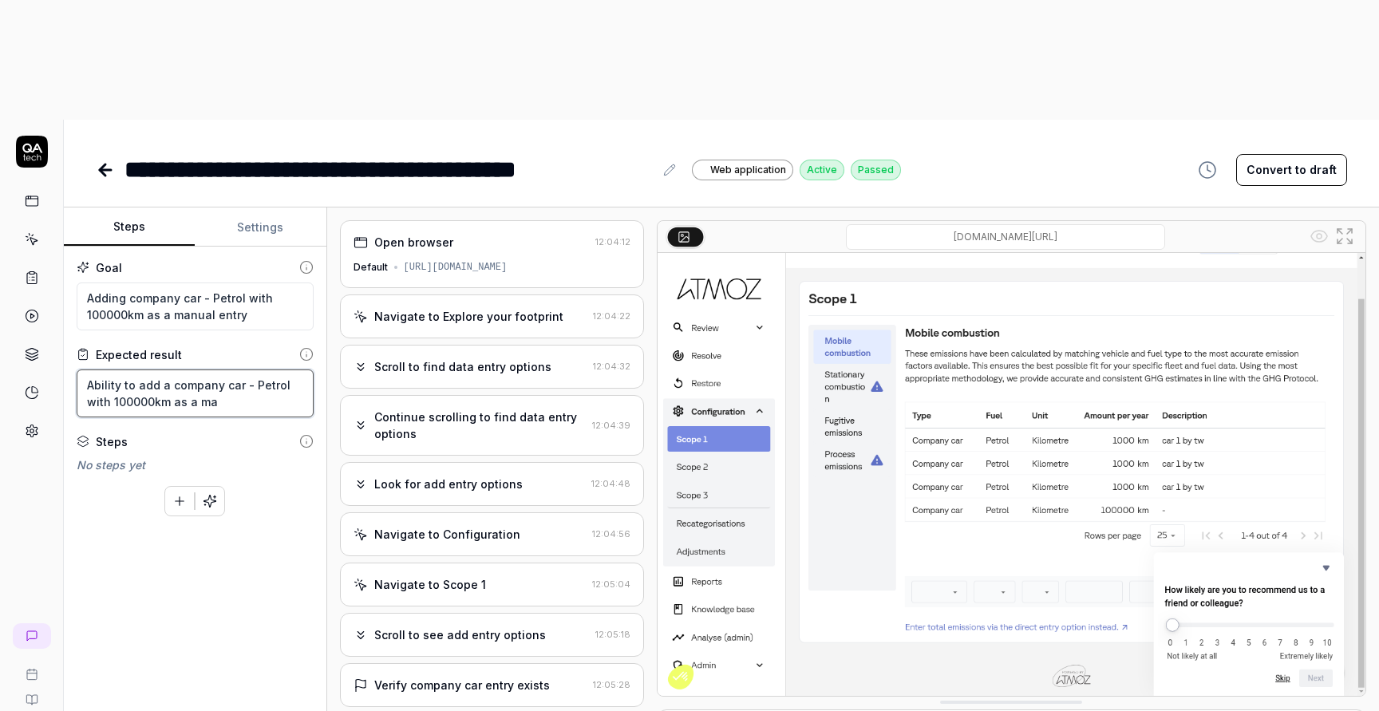
type textarea "*"
type textarea "Ability to add a company car - Petrol with 100000km as a man"
type textarea "*"
type textarea "Ability to add a company car - Petrol with 100000km as a manu"
type textarea "*"
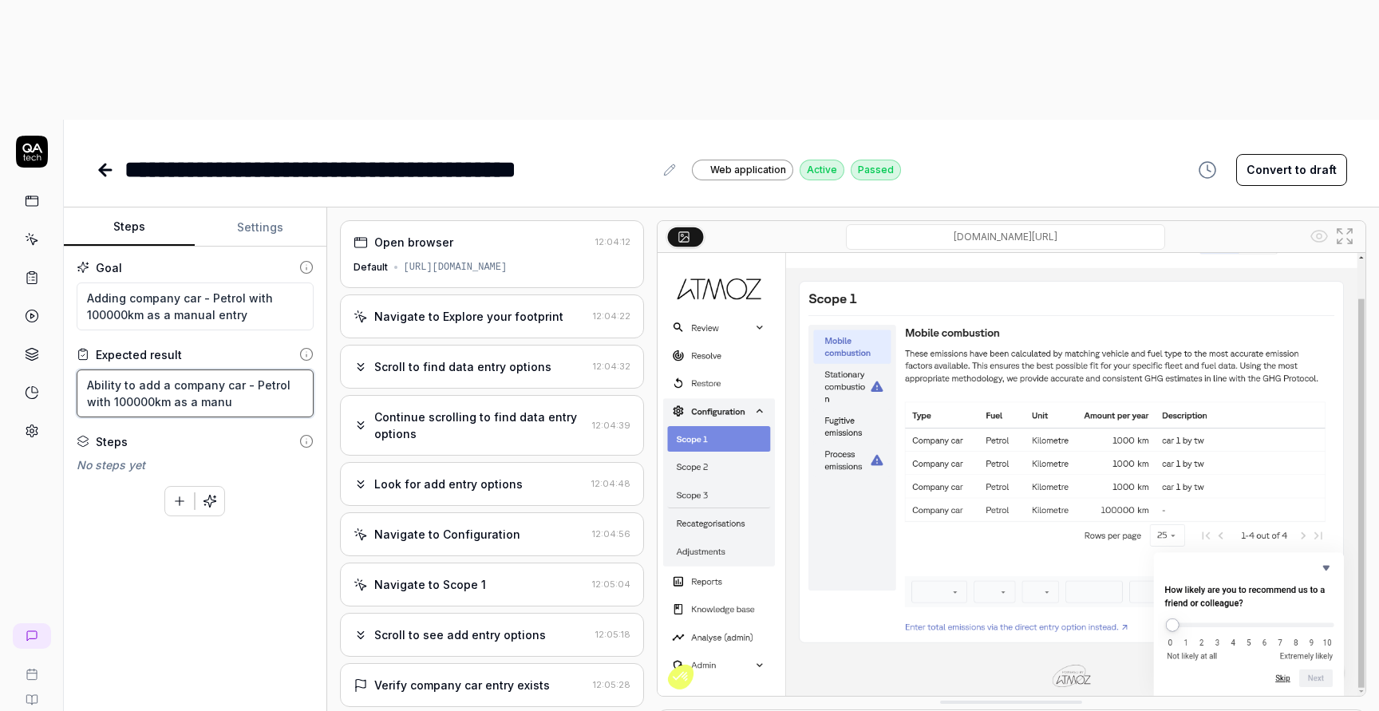
type textarea "Ability to add a company car - Petrol with 100000km as a manua"
type textarea "*"
type textarea "Ability to add a company car - Petrol with 100000km as a manual"
type textarea "*"
type textarea "Ability to add a company car - Petrol with 100000km as a manual"
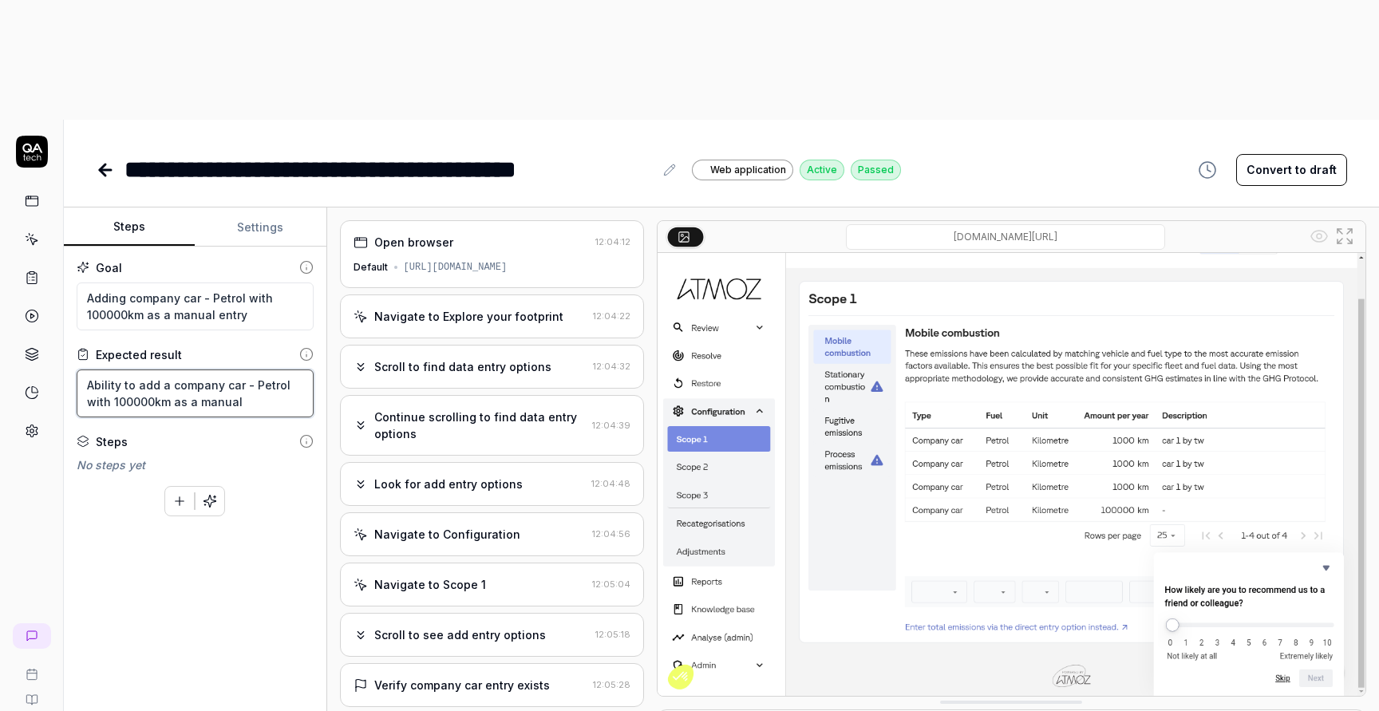
type textarea "*"
type textarea "Ability to add a company car - Petrol with 100000km as a manual e"
type textarea "*"
type textarea "Ability to add a company car - Petrol with 100000km as a manual en"
type textarea "*"
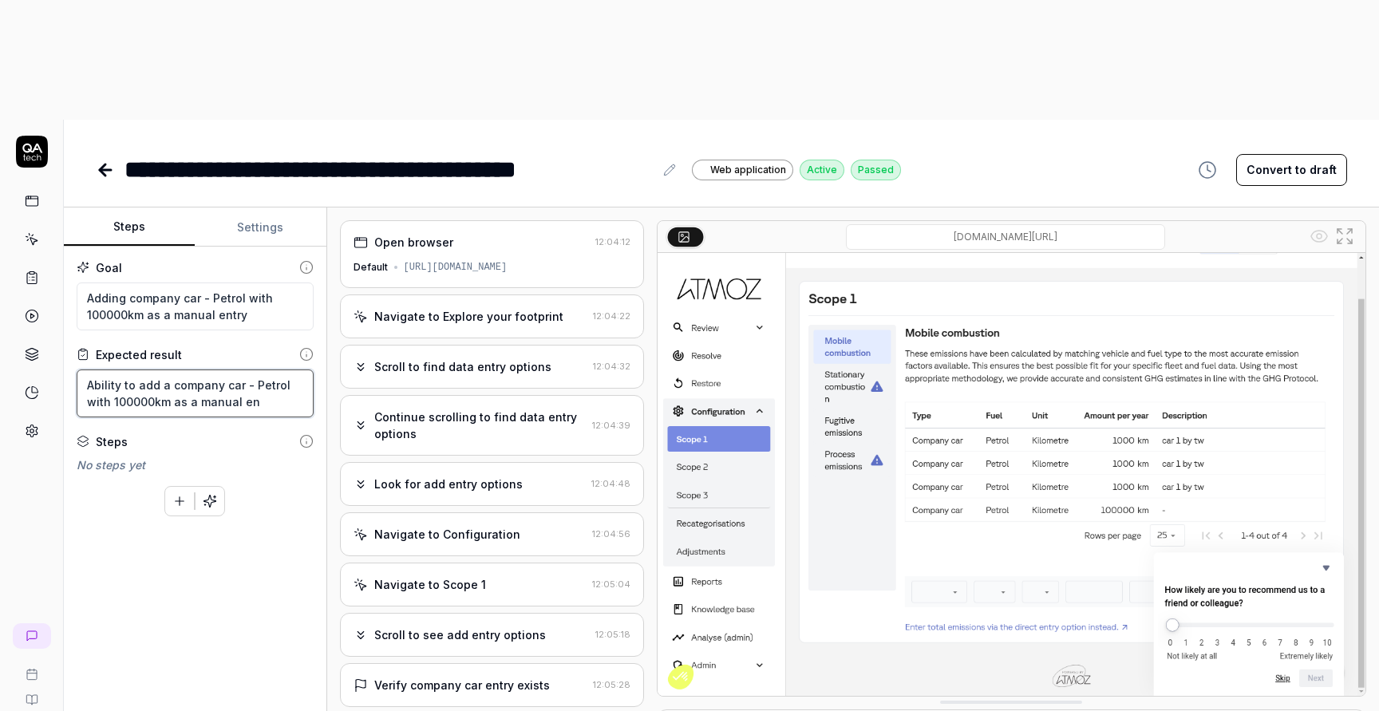
type textarea "Ability to add a company car - Petrol with 100000km as a manual ent"
type textarea "*"
type textarea "Ability to add a company car - Petrol with 100000km as a manual entr"
type textarea "*"
type textarea "Ability to add a company car - Petrol with 100000km as a manual entry"
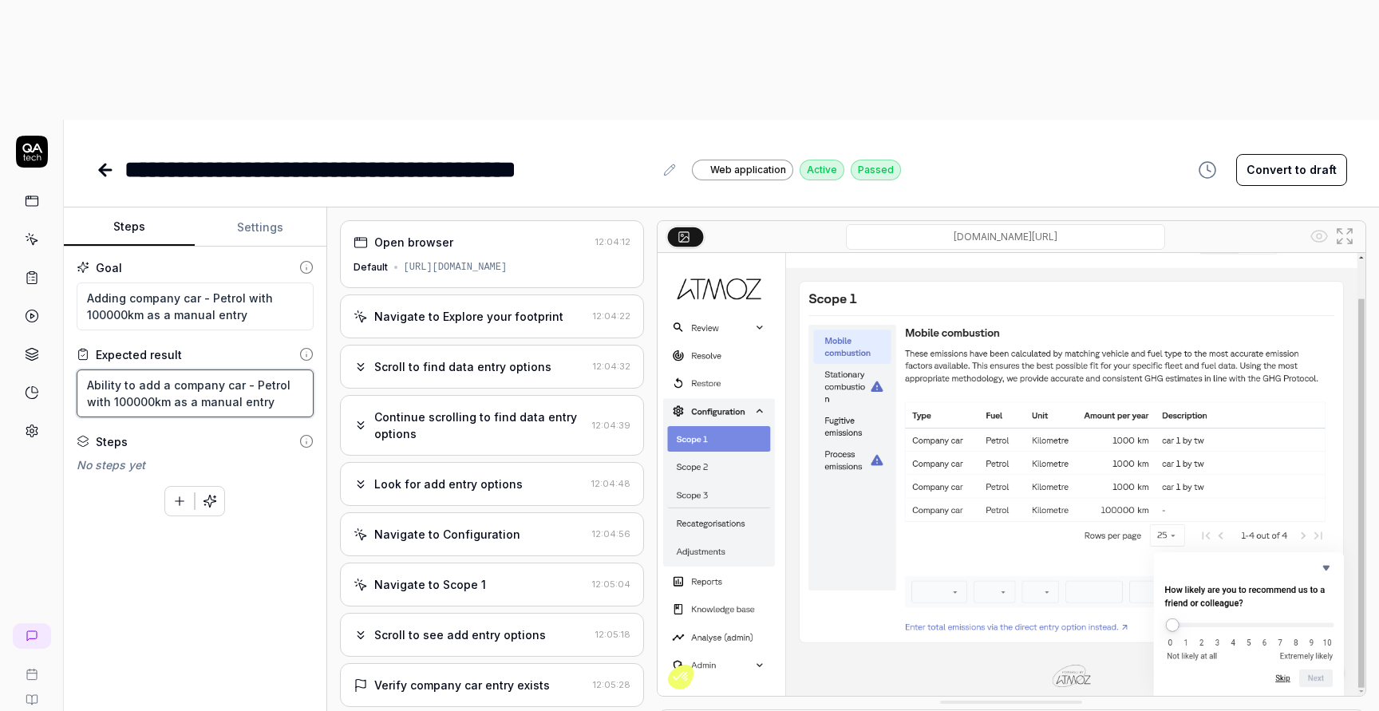
click at [282, 369] on textarea "Ability to add a company car - Petrol with 100000km as a manual entry" at bounding box center [195, 393] width 237 height 48
type textarea "*"
type textarea "Ability to add a company car - Petrol with 100000km as a manual entry"
type textarea "*"
type textarea "Ability to add a company car - Petrol with 100000km as a manual entry a"
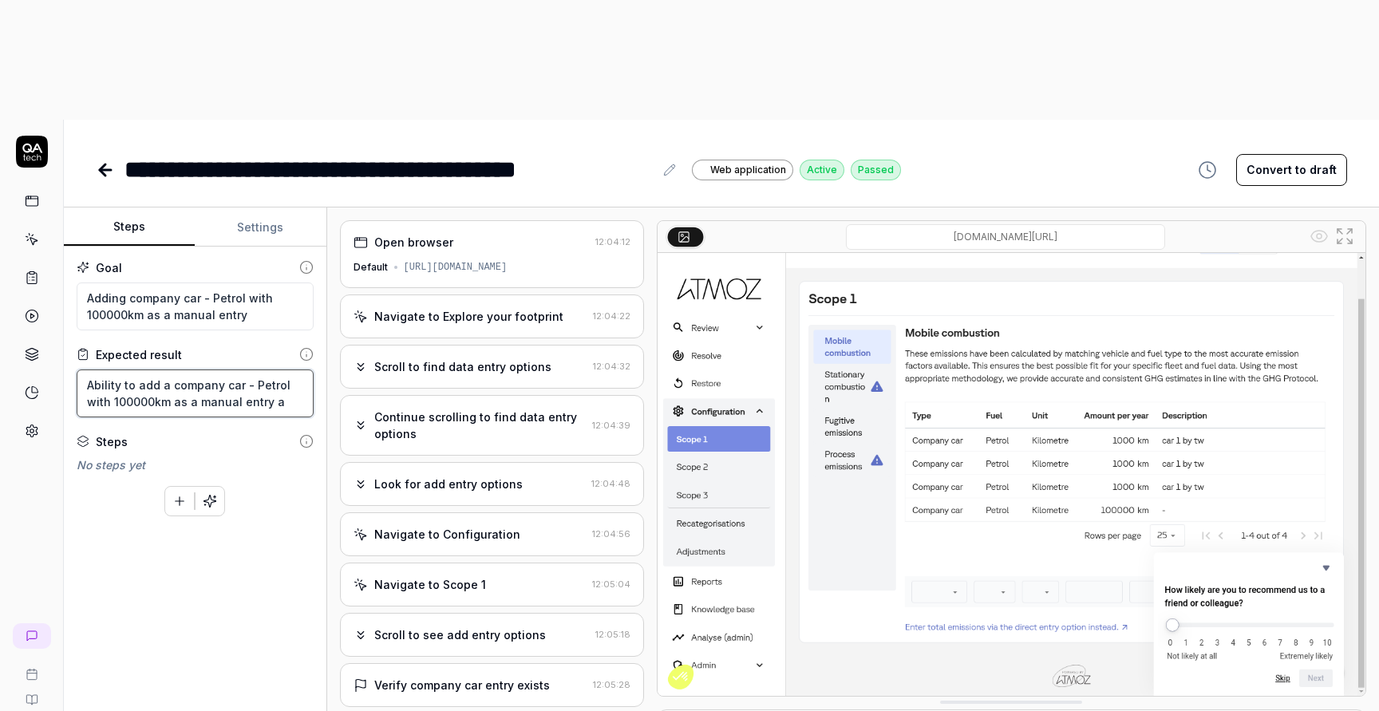
type textarea "*"
type textarea "Ability to add a company car - Petrol with 100000km as a manual entry an"
type textarea "*"
type textarea "Ability to add a company car - Petrol with 100000km as a manual entry and"
type textarea "*"
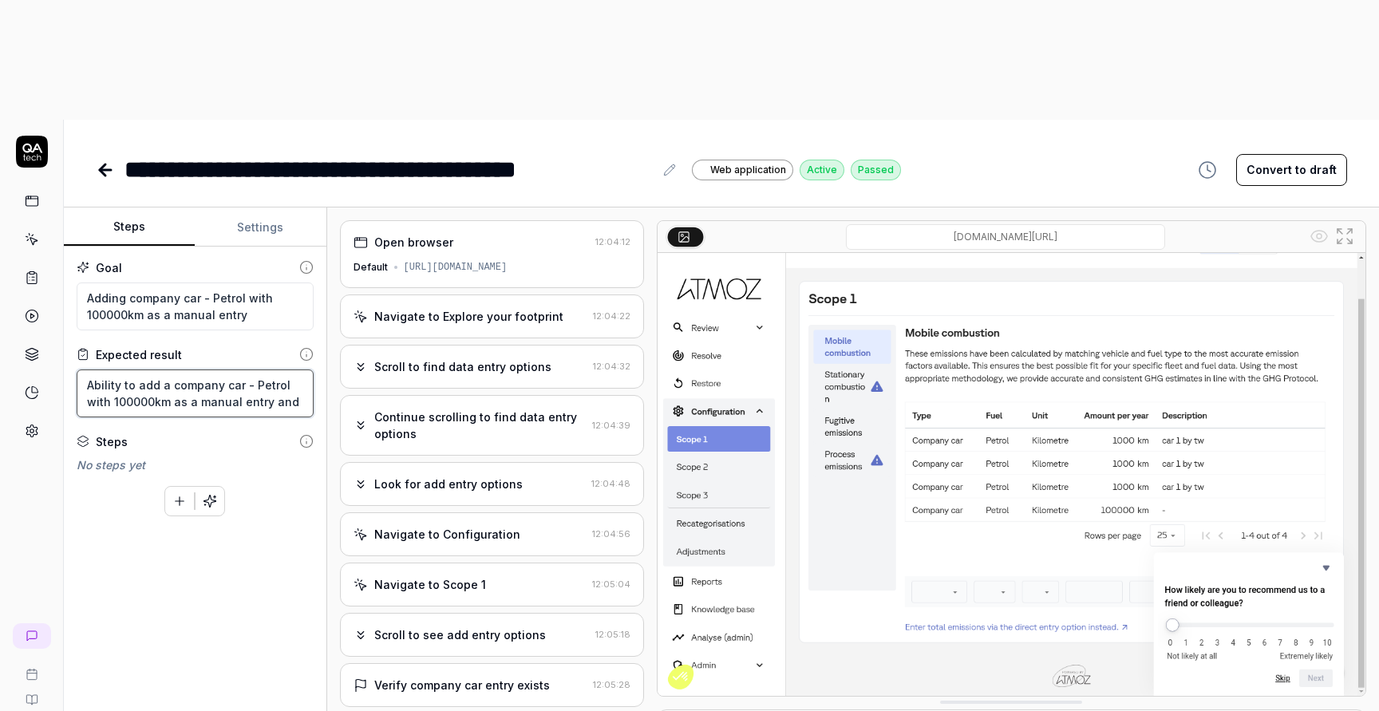
type textarea "Ability to add a company car - Petrol with 100000km as a manual entry and"
type textarea "*"
type textarea "Ability to add a company car - Petrol with 100000km as a manual entry and i"
type textarea "*"
type textarea "Ability to add a company car - Petrol with 100000km as a manual entry and it"
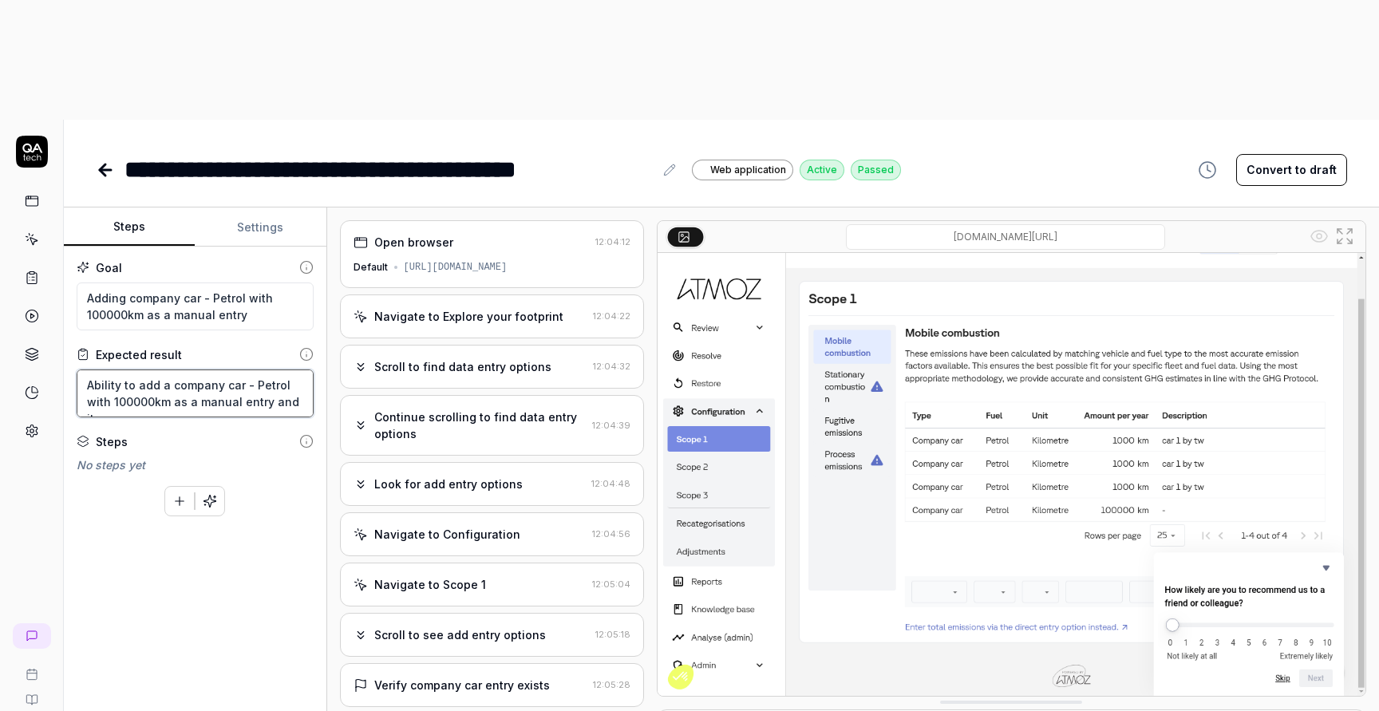
type textarea "*"
type textarea "Ability to add a company car - Petrol with 100000km as a manual entry and it"
type textarea "*"
type textarea "Ability to add a company car - Petrol with 100000km as a manual entry and it w"
type textarea "*"
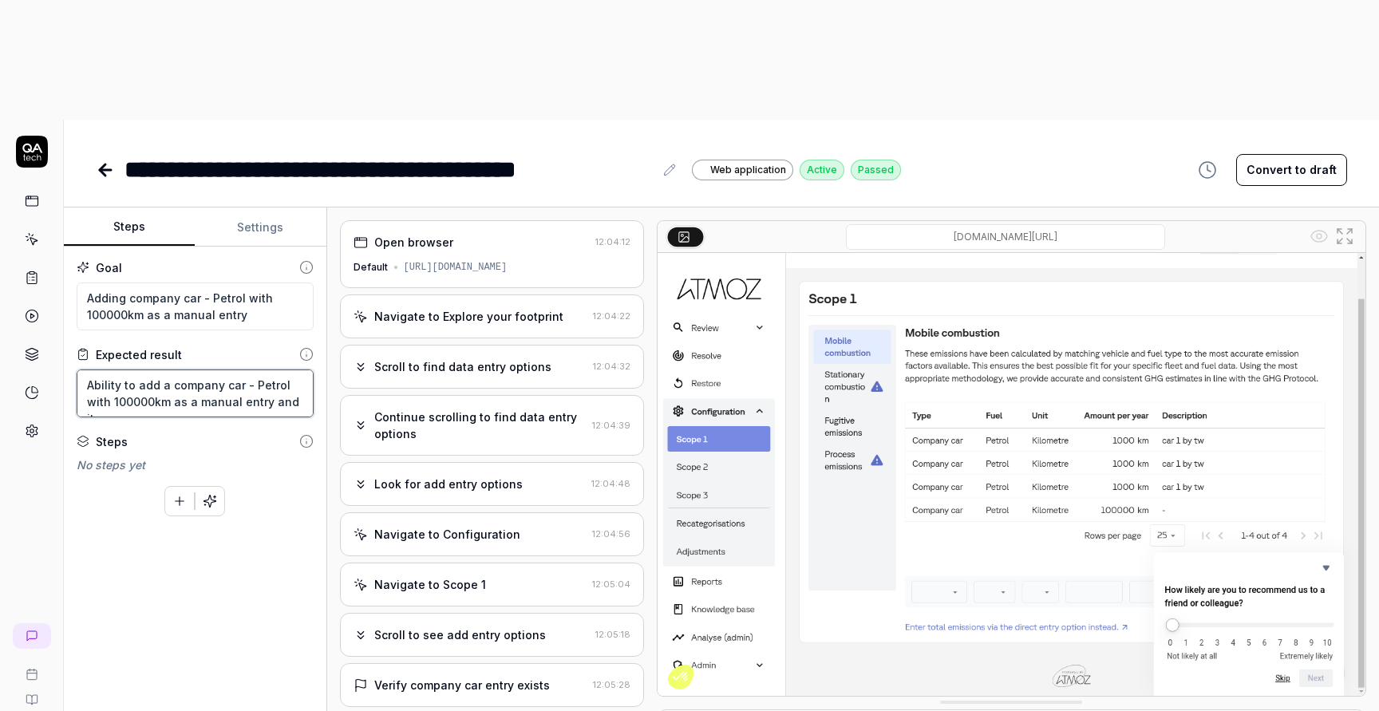
type textarea "Ability to add a company car - Petrol with 100000km as a manual entry and it wi"
type textarea "*"
type textarea "Ability to add a company car - Petrol with 100000km as a manual entry and it wil"
type textarea "*"
type textarea "Ability to add a company car - Petrol with 100000km as a manual entry and it wi…"
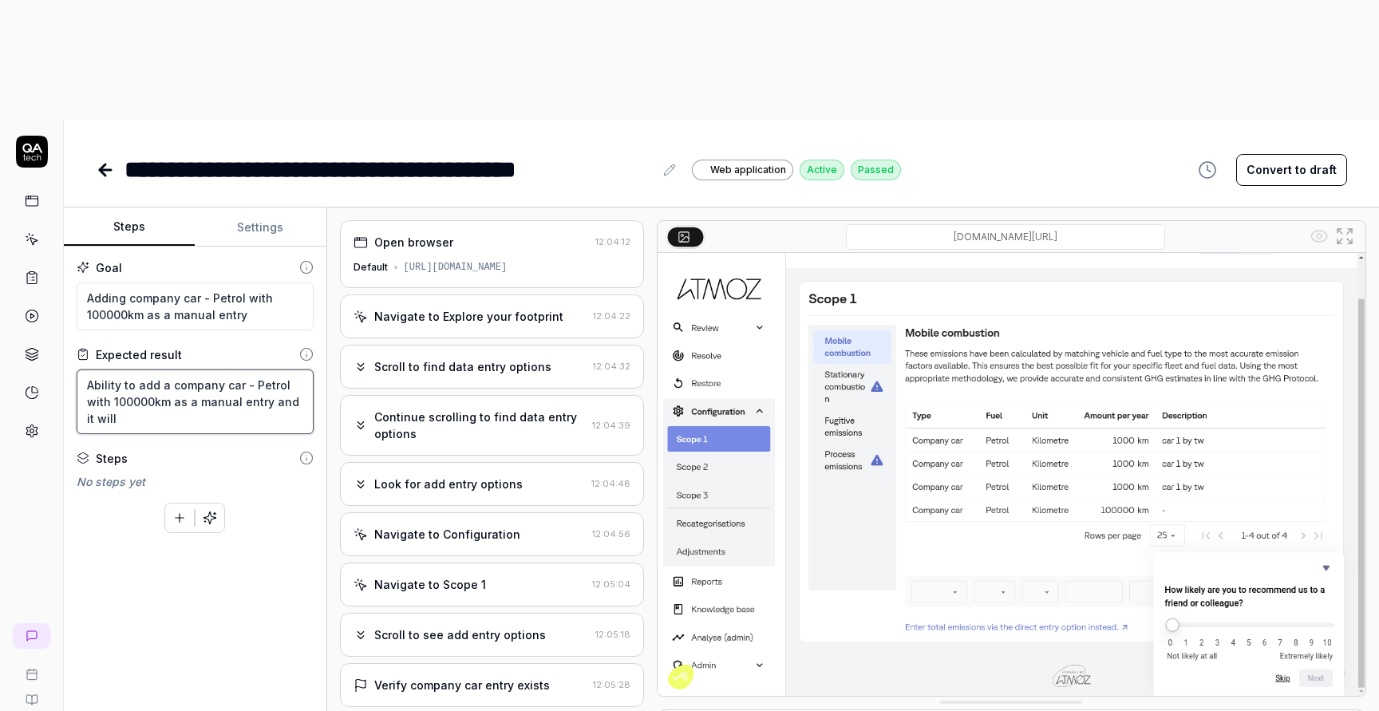
type textarea "*"
type textarea "Ability to add a company car - Petrol with 100000km as a manual entry and it wi…"
type textarea "*"
type textarea "Ability to add a company car - Petrol with 100000km as a manual entry and it wi…"
type textarea "*"
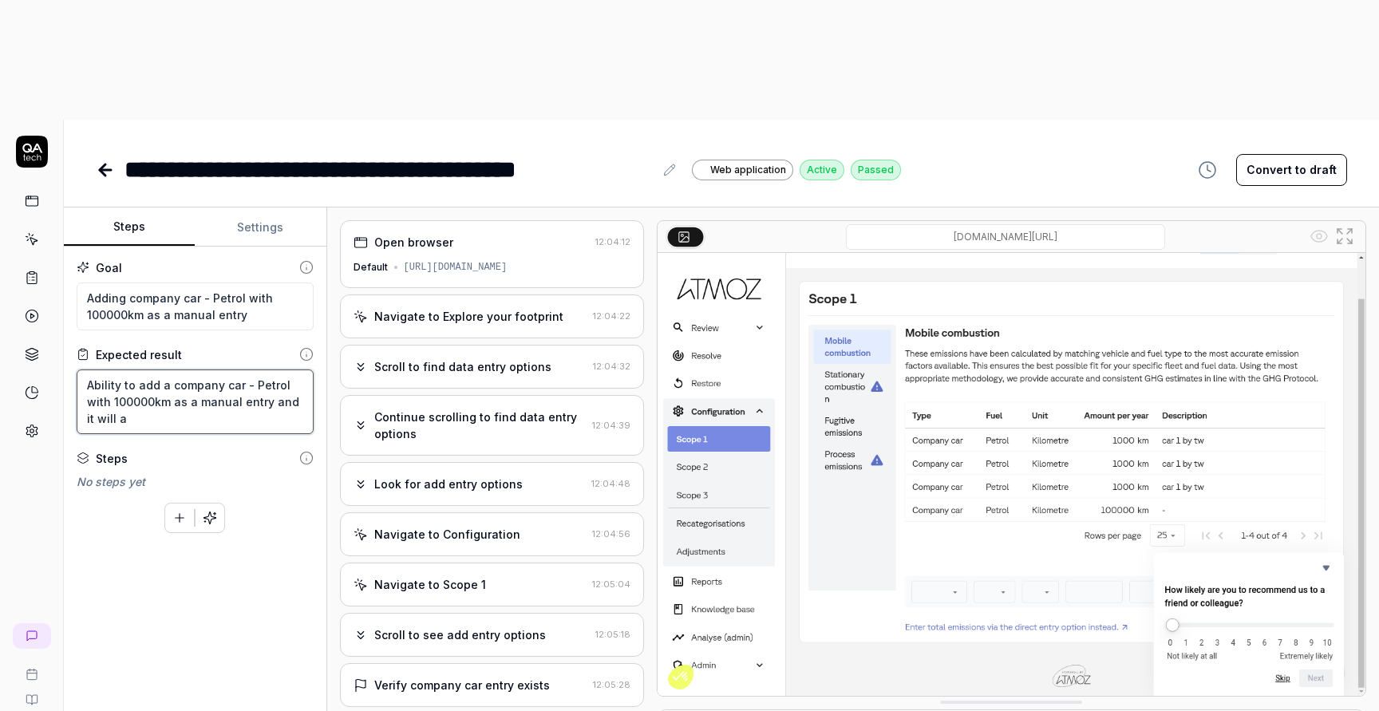
type textarea "Ability to add a company car - Petrol with 100000km as a manual entry and it wi…"
type textarea "*"
type textarea "Ability to add a company car - Petrol with 100000km as a manual entry and it wi…"
type textarea "*"
type textarea "Ability to add a company car - Petrol with 100000km as a manual entry and it wi…"
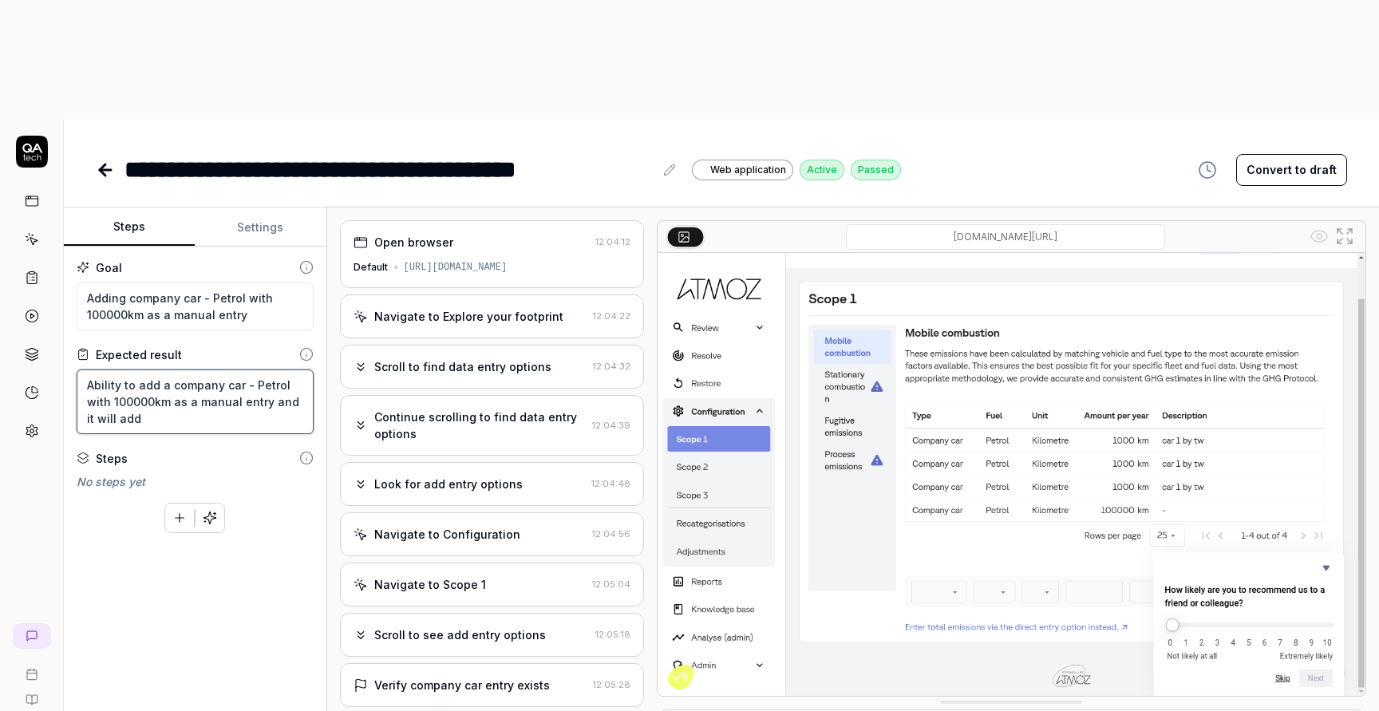
paste textarea "22.43 tCO2e"
type textarea "*"
type textarea "Ability to add a company car - Petrol with 100000km as a manual entry and it wi…"
type textarea "*"
type textarea "Ability to add a company car - Petrol with 100000km as a manual entry and it wi…"
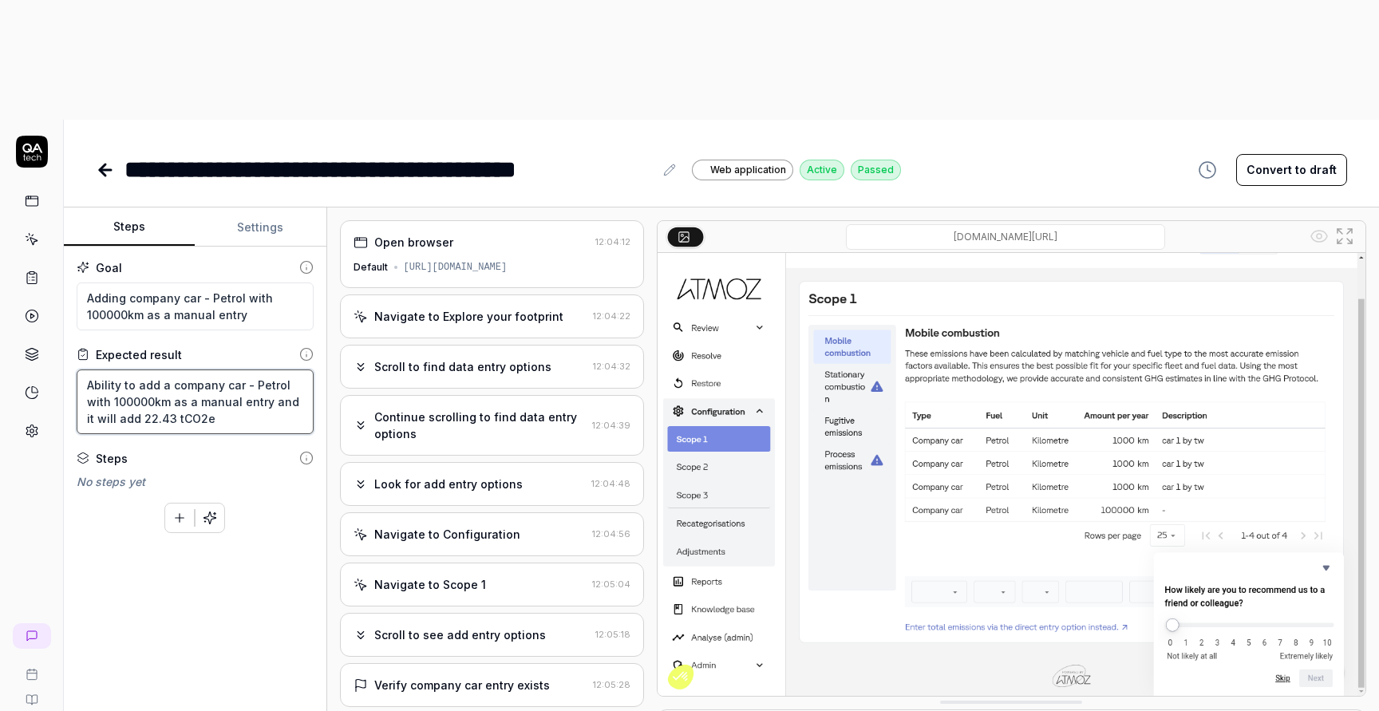
type textarea "*"
type textarea "Ability to add a company car - Petrol with 100000km as a manual entry and it wi…"
type textarea "*"
type textarea "Ability to add a company car - Petrol with 100000km as a manual entry and it wi…"
type textarea "*"
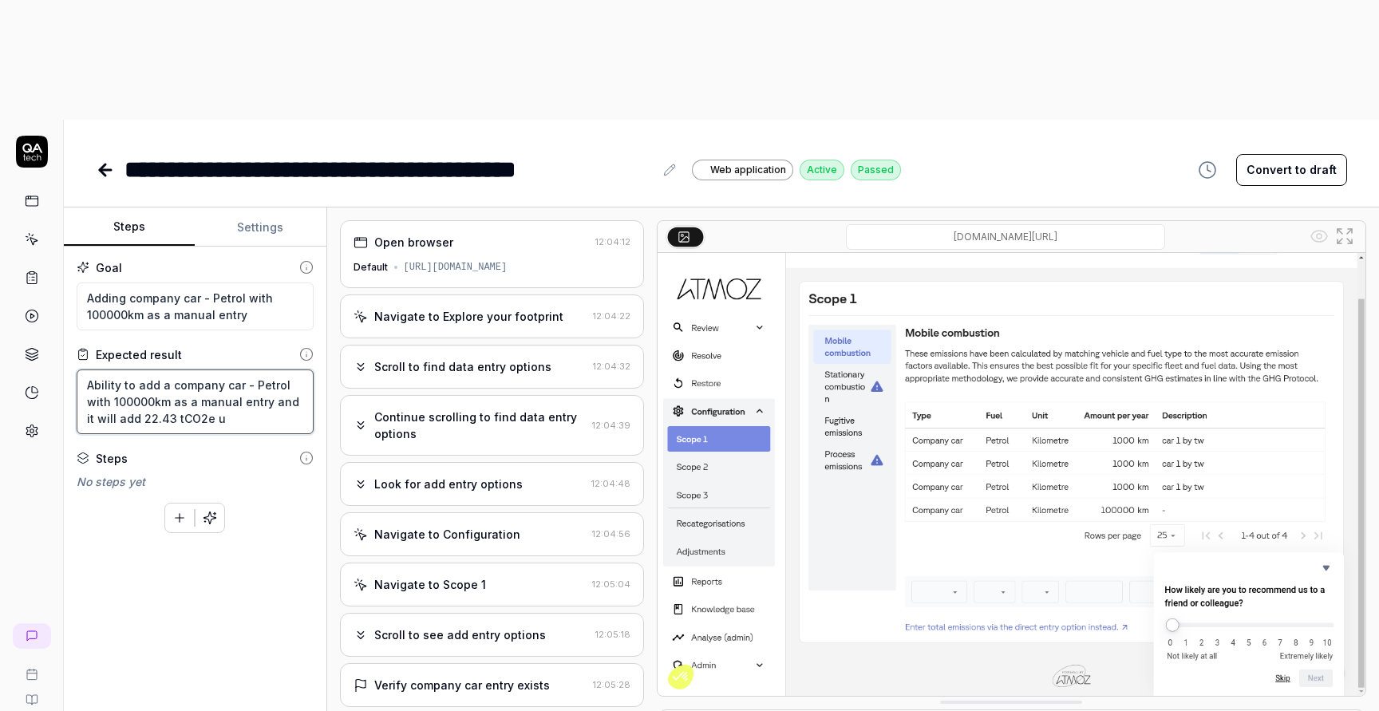
type textarea "Ability to add a company car - Petrol with 100000km as a manual entry and it wi…"
type textarea "*"
type textarea "Ability to add a company car - Petrol with 100000km as a manual entry and it wi…"
type textarea "*"
type textarea "Ability to add a company car - Petrol with 100000km as a manual entry and it wi…"
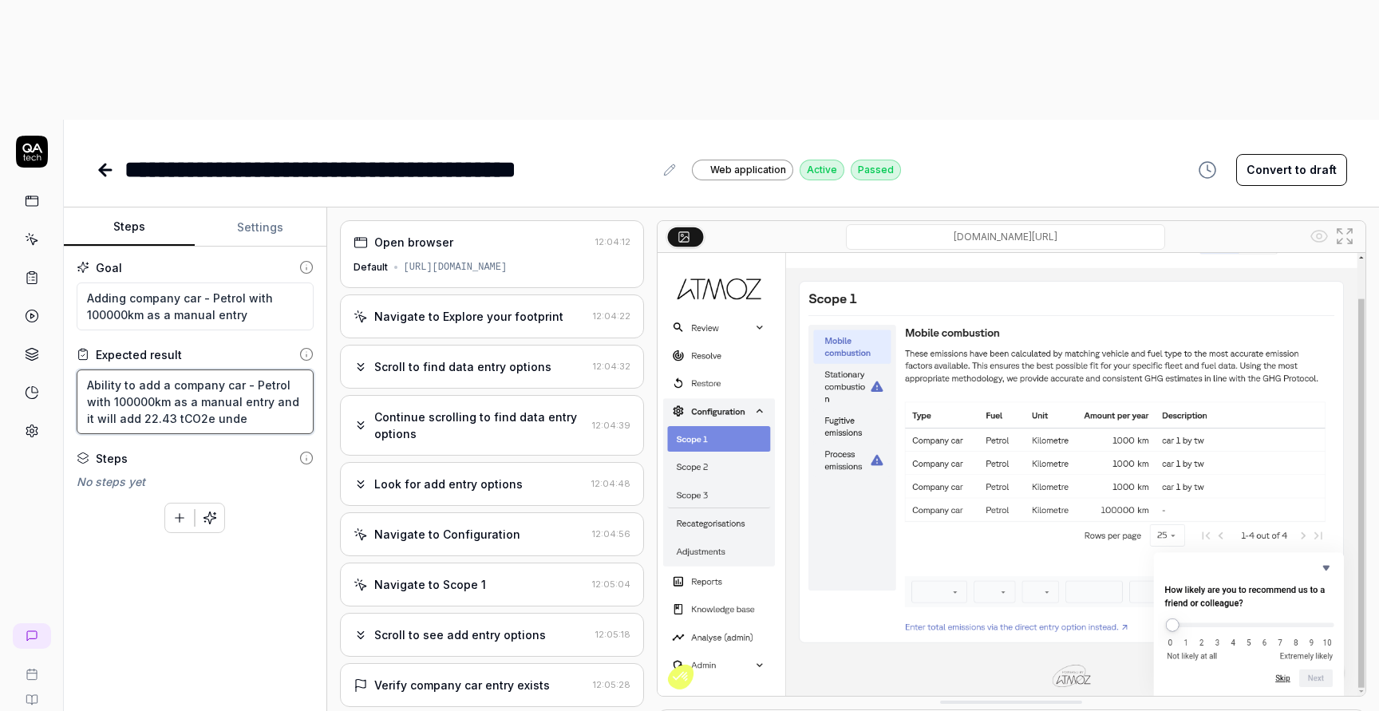
type textarea "*"
type textarea "Ability to add a company car - Petrol with 100000km as a manual entry and it wi…"
type textarea "*"
type textarea "Ability to add a company car - Petrol with 100000km as a manual entry and it wi…"
type textarea "*"
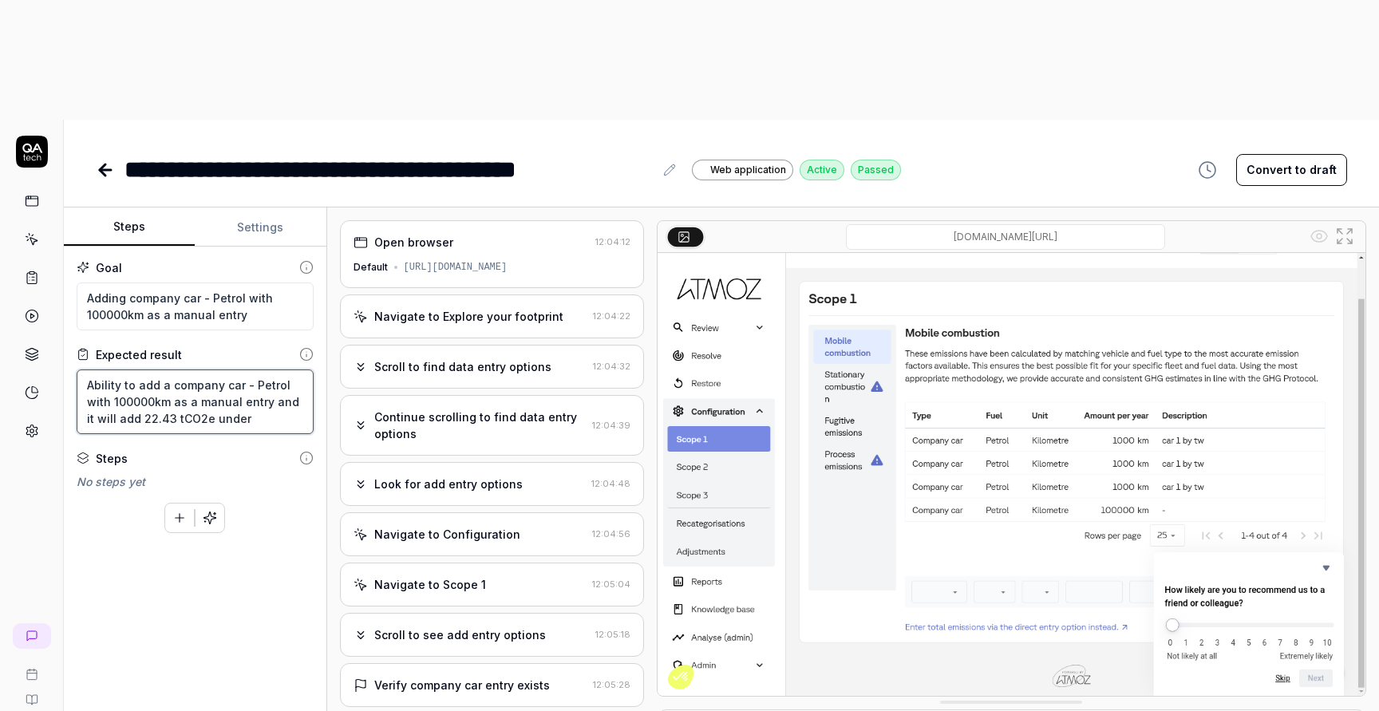
type textarea "Ability to add a company car - Petrol with 100000km as a manual entry and it wi…"
type textarea "*"
type textarea "Ability to add a company car - Petrol with 100000km as a manual entry and it wi…"
type textarea "*"
type textarea "Ability to add a company car - Petrol with 100000km as a manual entry and it wi…"
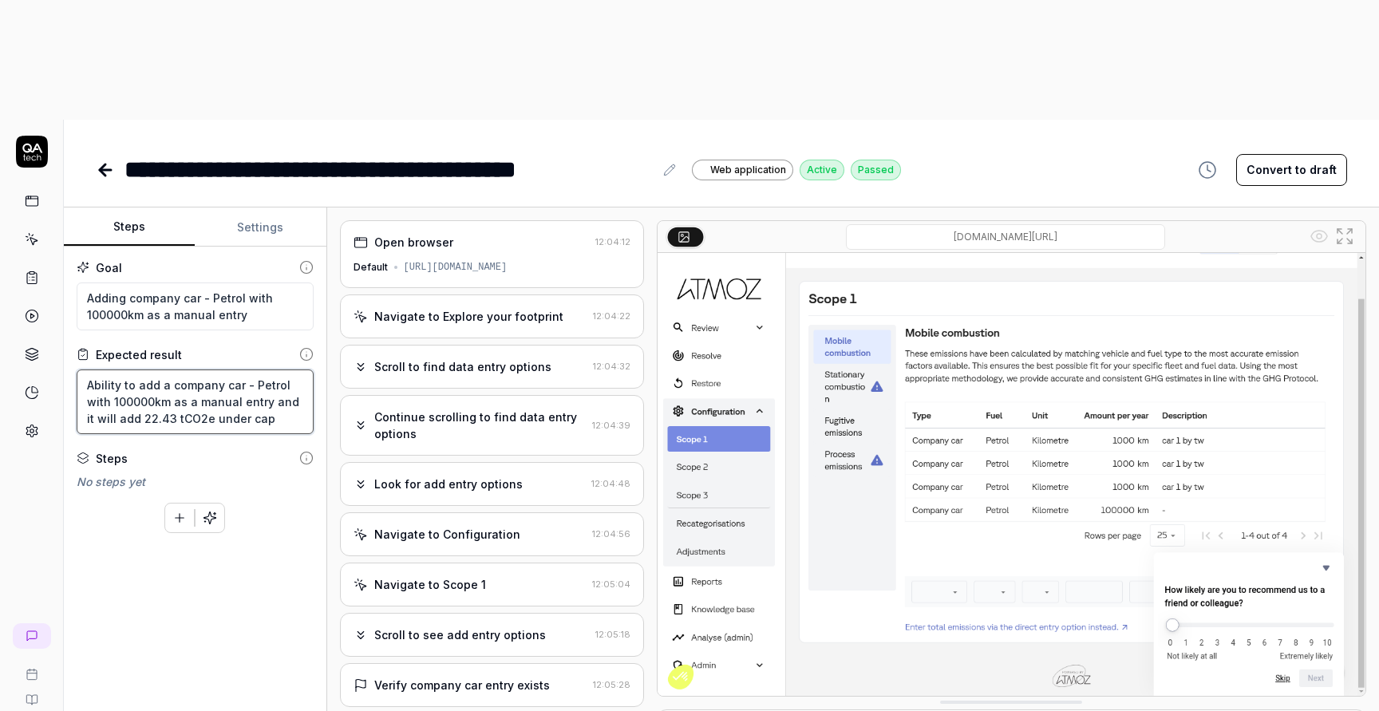
type textarea "*"
type textarea "Ability to add a company car - Petrol with 100000km as a manual entry and it wi…"
type textarea "*"
type textarea "Ability to add a company car - Petrol with 100000km as a manual entry and it wi…"
type textarea "*"
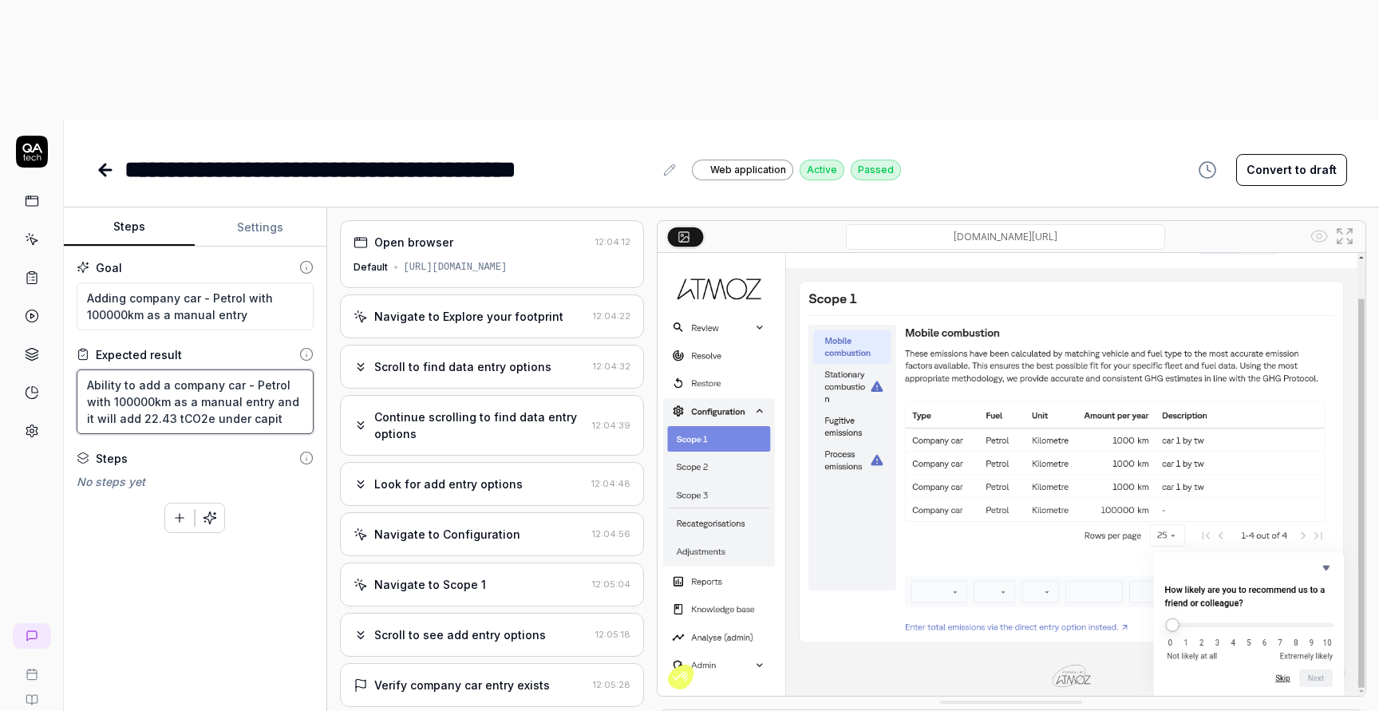
type textarea "Ability to add a company car - Petrol with 100000km as a manual entry and it wi…"
type textarea "*"
type textarea "Ability to add a company car - Petrol with 100000km as a manual entry and it wi…"
type textarea "*"
type textarea "Ability to add a company car - Petrol with 100000km as a manual entry and it wi…"
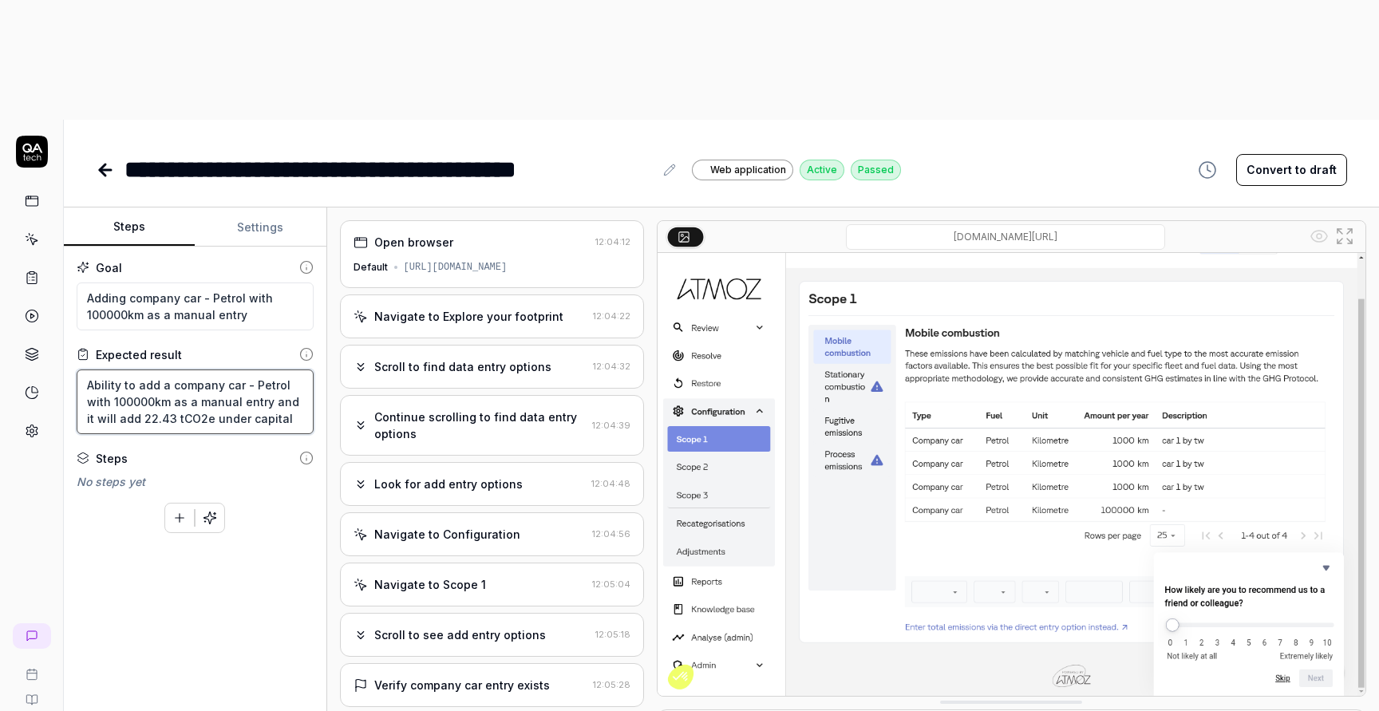
type textarea "*"
type textarea "Ability to add a company car - Petrol with 100000km as a manual entry and it wi…"
type textarea "*"
type textarea "Ability to add a company car - Petrol with 100000km as a manual entry and it wi…"
type textarea "*"
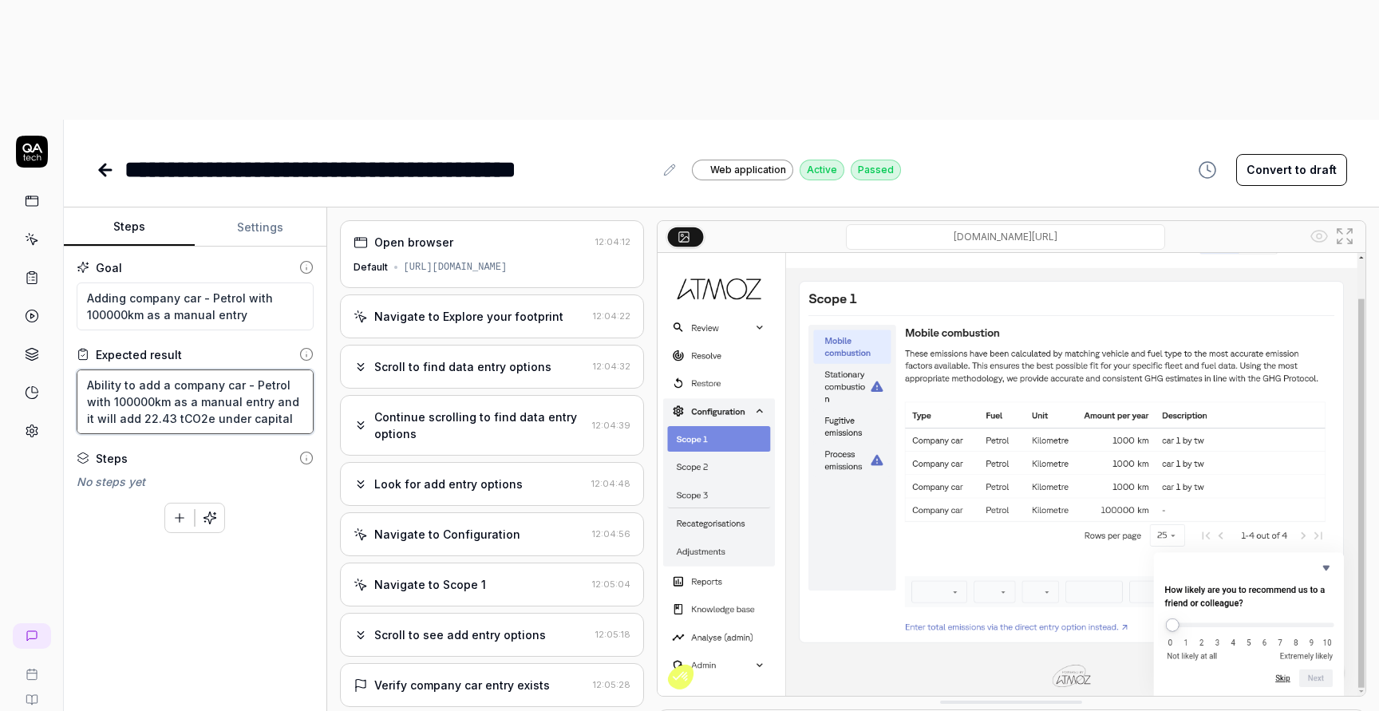
type textarea "Ability to add a company car - Petrol with 100000km as a manual entry and it wi…"
type textarea "*"
type textarea "Ability to add a company car - Petrol with 100000km as a manual entry and it wi…"
type textarea "*"
type textarea "Ability to add a company car - Petrol with 100000km as a manual entry and it wi…"
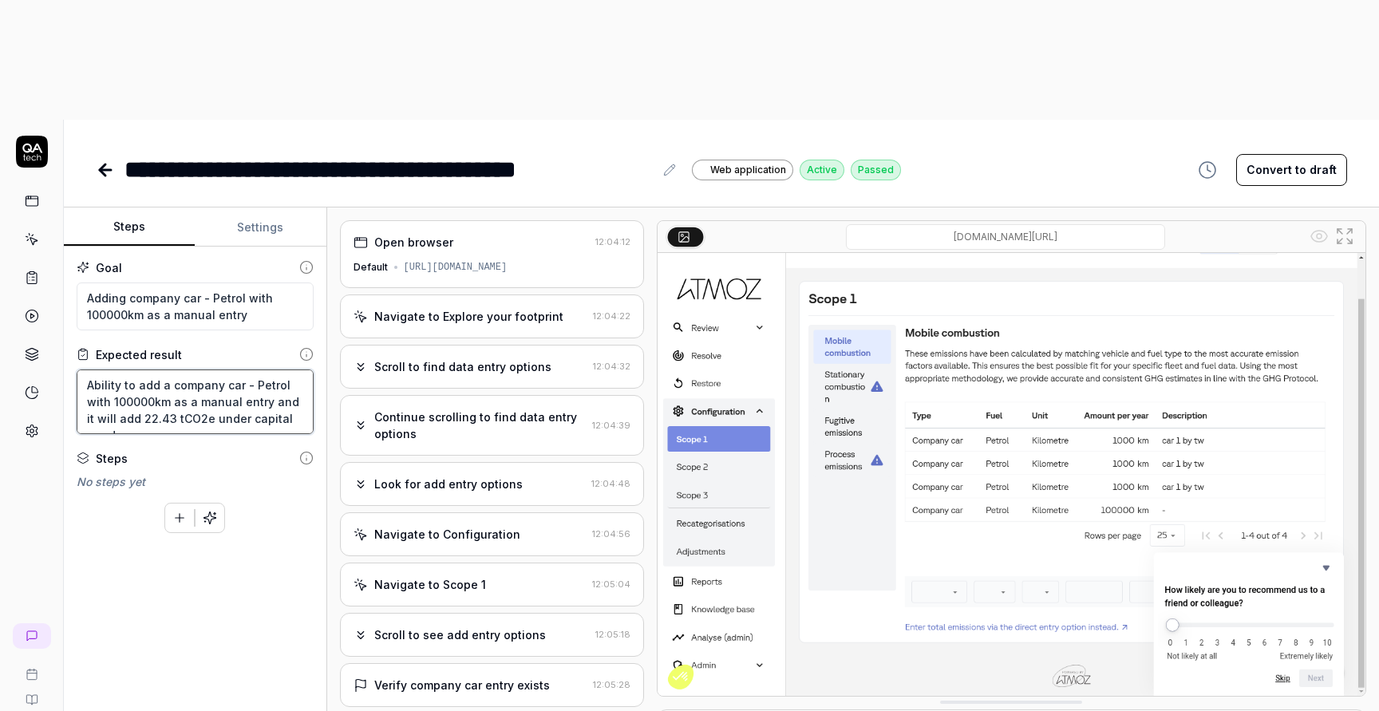
type textarea "*"
type textarea "Ability to add a company car - Petrol with 100000km as a manual entry and it wi…"
type textarea "*"
type textarea "Ability to add a company car - Petrol with 100000km as a manual entry and it wi…"
type textarea "*"
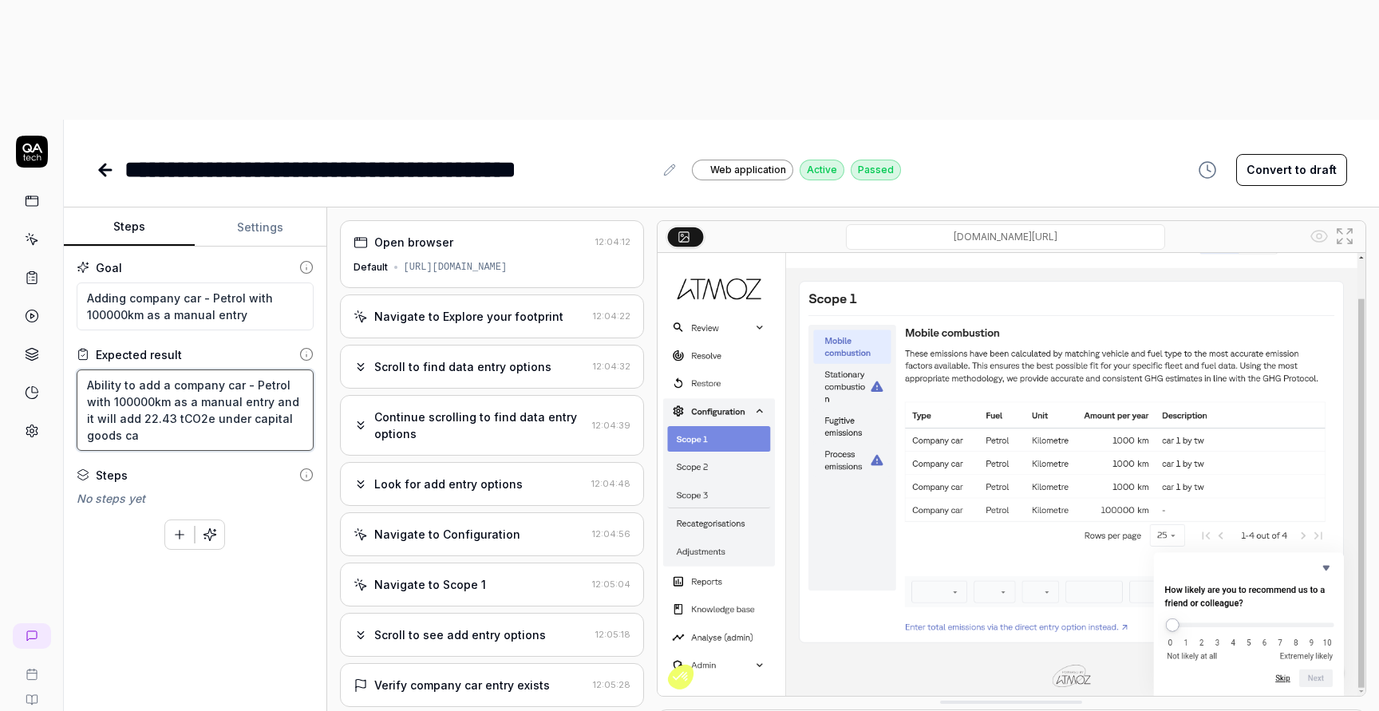
type textarea "Ability to add a company car - Petrol with 100000km as a manual entry and it wi…"
type textarea "*"
type textarea "Ability to add a company car - Petrol with 100000km as a manual entry and it wi…"
type textarea "*"
type textarea "Ability to add a company car - Petrol with 100000km as a manual entry and it wi…"
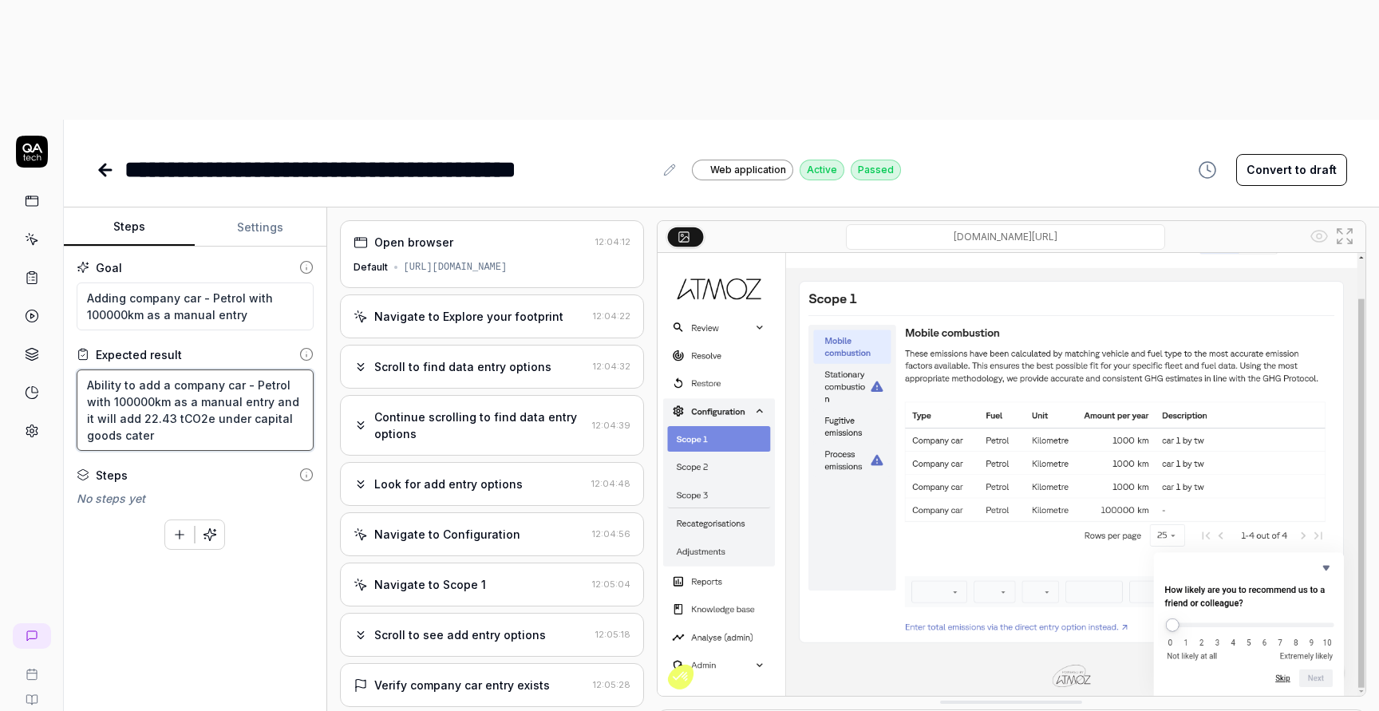
type textarea "*"
type textarea "Ability to add a company car - Petrol with 100000km as a manual entry and it wi…"
type textarea "*"
type textarea "Ability to add a company car - Petrol with 100000km as a manual entry and it wi…"
type textarea "*"
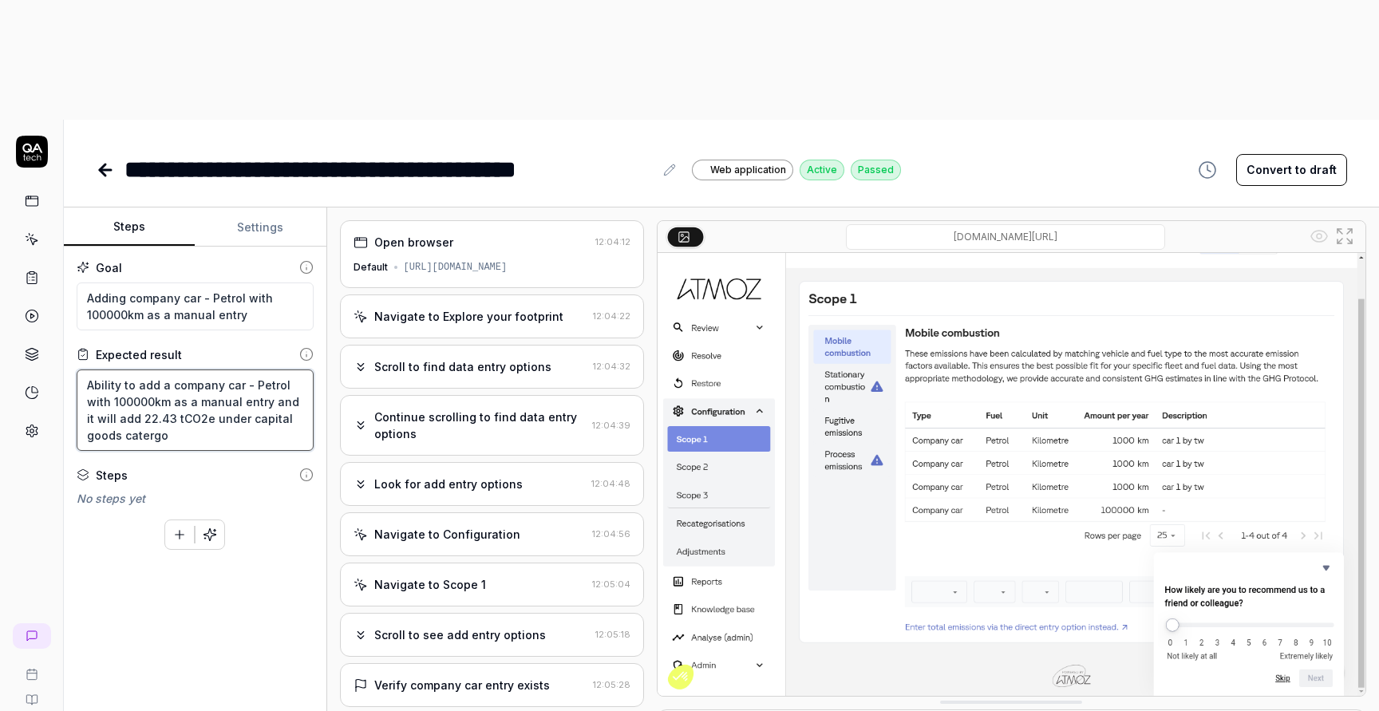
type textarea "Ability to add a company car - Petrol with 100000km as a manual entry and it wi…"
type textarea "*"
type textarea "Ability to add a company car - Petrol with 100000km as a manual entry and it wi…"
type textarea "*"
type textarea "Ability to add a company car - Petrol with 100000km as a manual entry and it wi…"
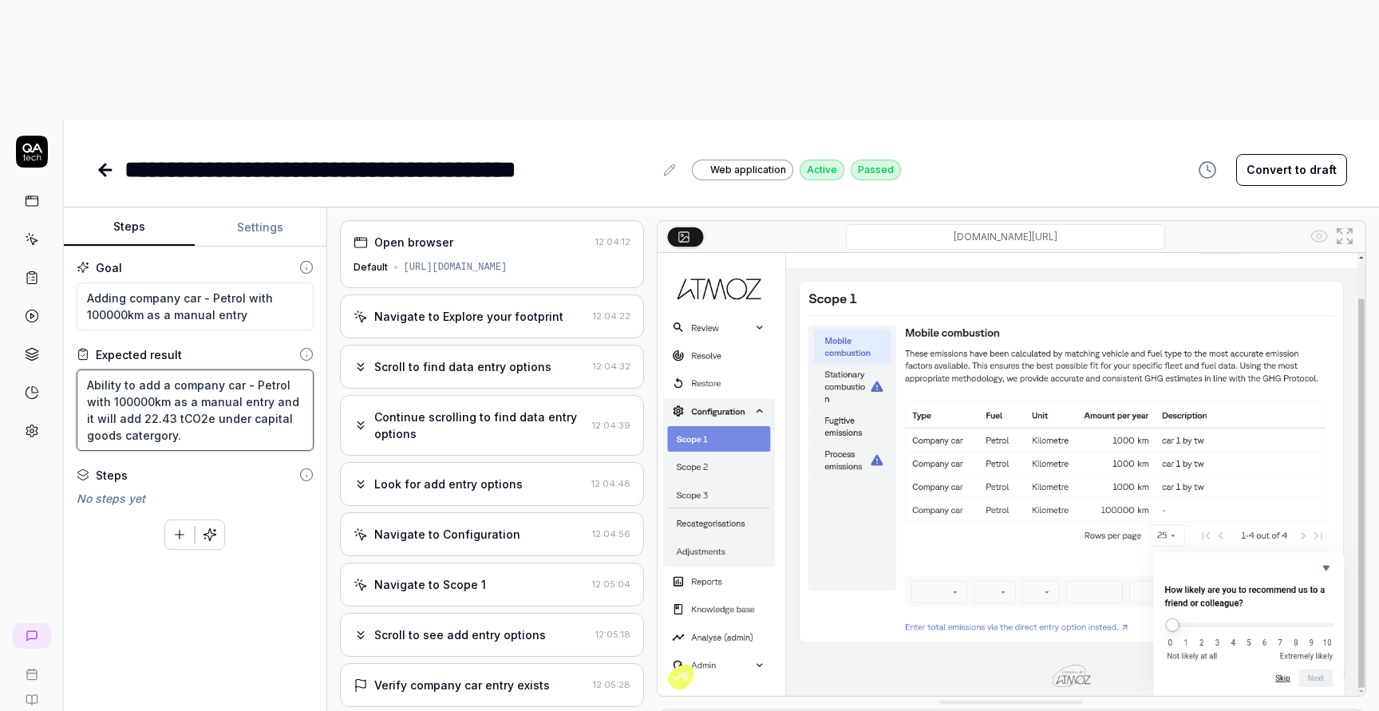
type textarea "*"
type textarea "Ability to add a company car - Petrol with 100000km as a manual entry and it wi…"
type textarea "*"
type textarea "Ability to add a company car - Petrol with 100000km as a manual entry and it wi…"
type textarea "*"
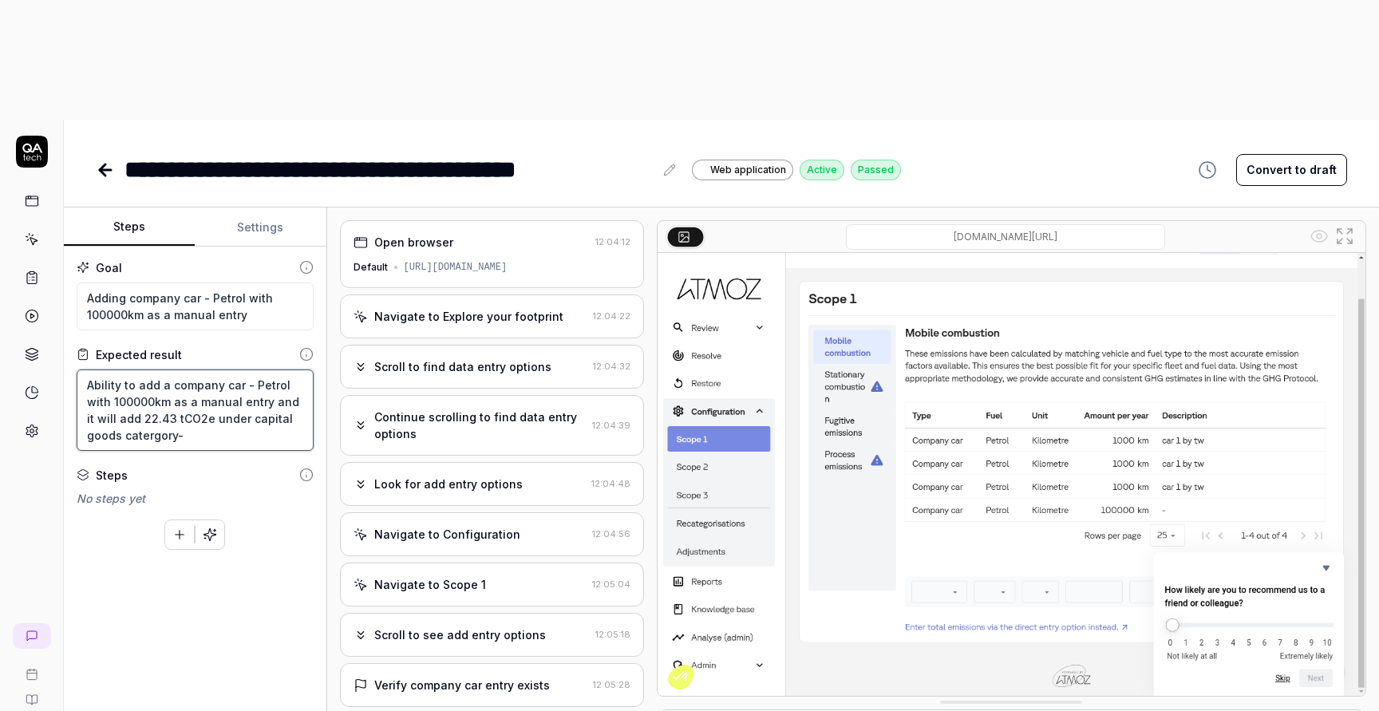
type textarea "Ability to add a company car - Petrol with 100000km as a manual entry and it wi…"
type textarea "*"
type textarea "Ability to add a company car - Petrol with 100000km as a manual entry and it wi…"
type textarea "*"
type textarea "Ability to add a company car - Petrol with 100000km as a manual entry and it wi…"
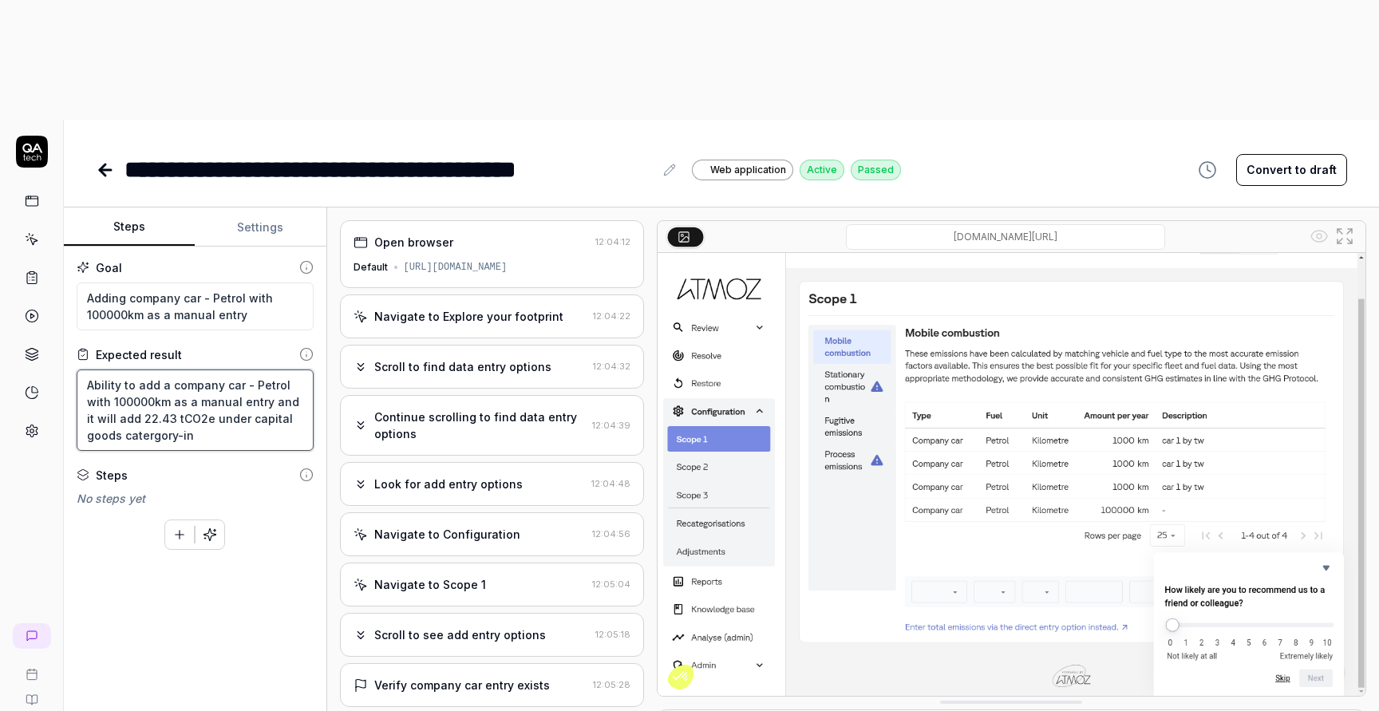
type textarea "*"
type textarea "Ability to add a company car - Petrol with 100000km as a manual entry and it wi…"
type textarea "*"
type textarea "Ability to add a company car - Petrol with 100000km as a manual entry and it wi…"
type textarea "*"
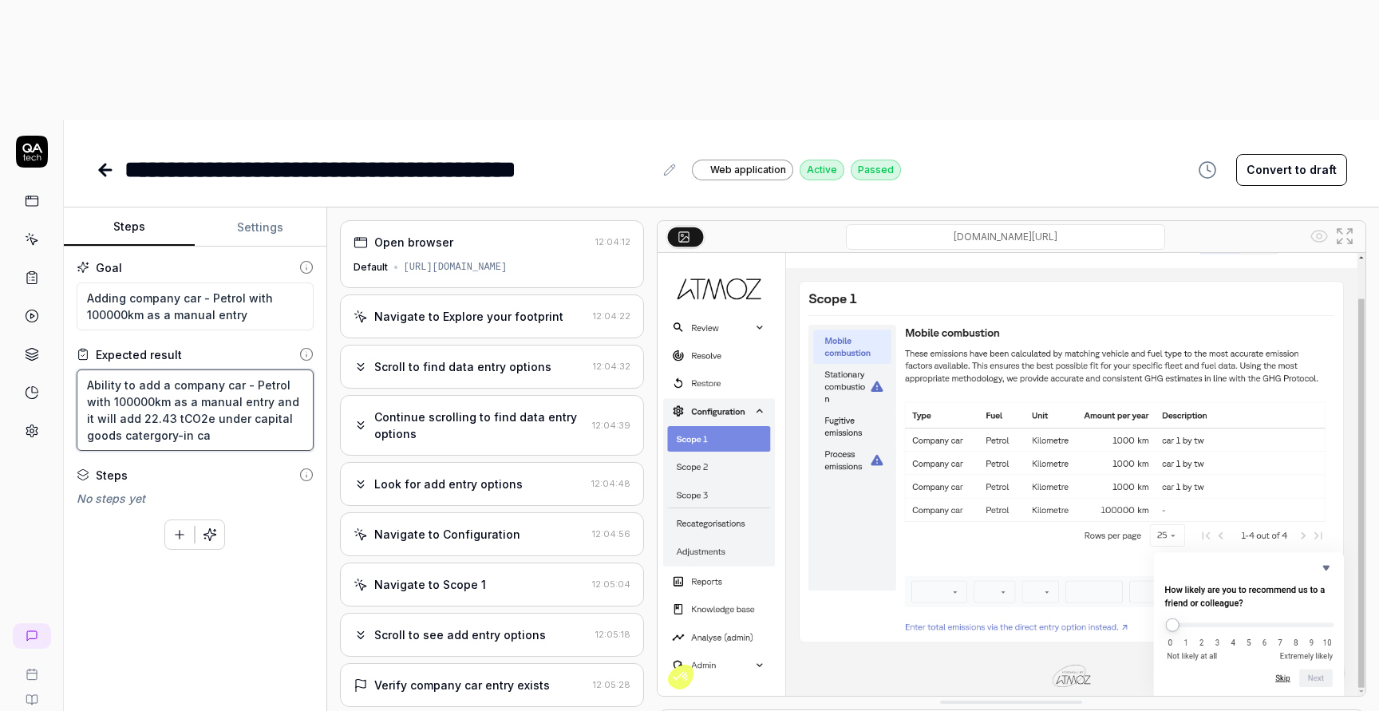
type textarea "Ability to add a company car - Petrol with 100000km as a manual entry and it wi…"
type textarea "*"
type textarea "Ability to add a company car - Petrol with 100000km as a manual entry and it wi…"
type textarea "*"
type textarea "Ability to add a company car - Petrol with 100000km as a manual entry and it wi…"
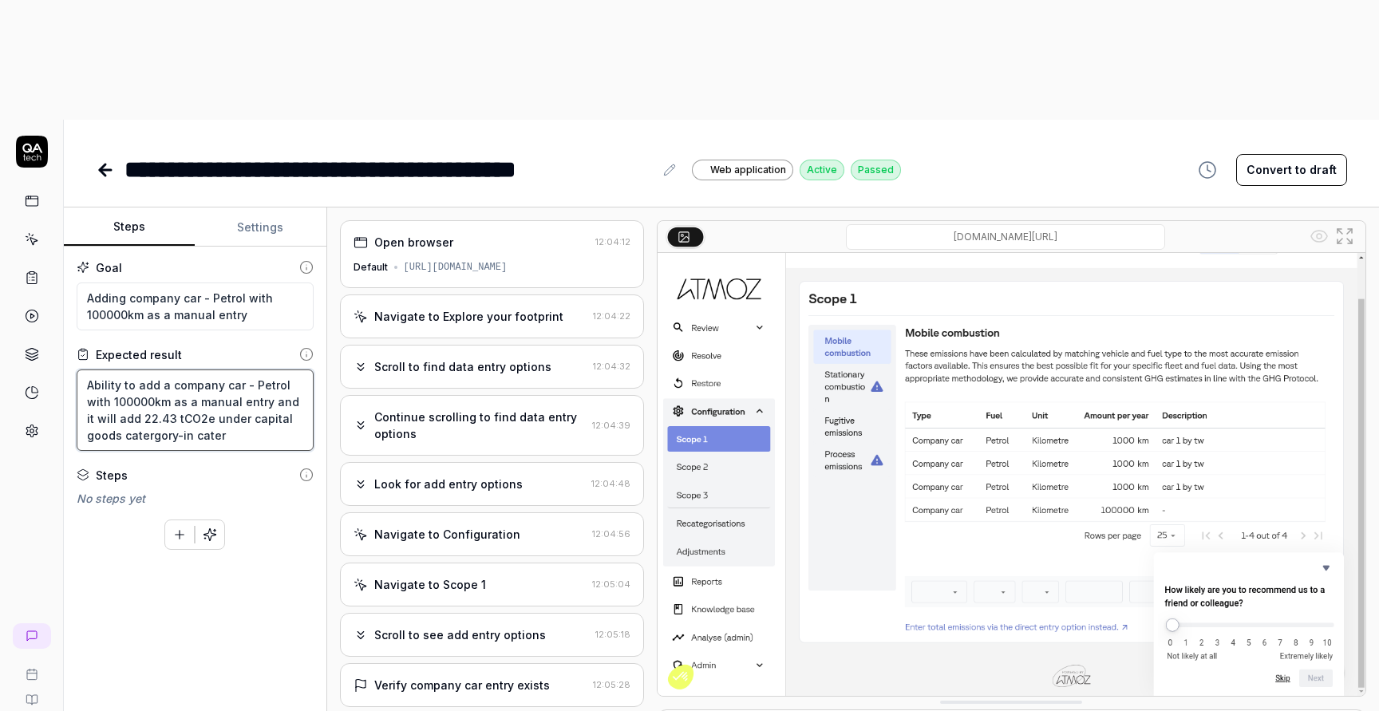
type textarea "*"
type textarea "Ability to add a company car - Petrol with 100000km as a manual entry and it wi…"
type textarea "*"
type textarea "Ability to add a company car - Petrol with 100000km as a manual entry and it wi…"
type textarea "*"
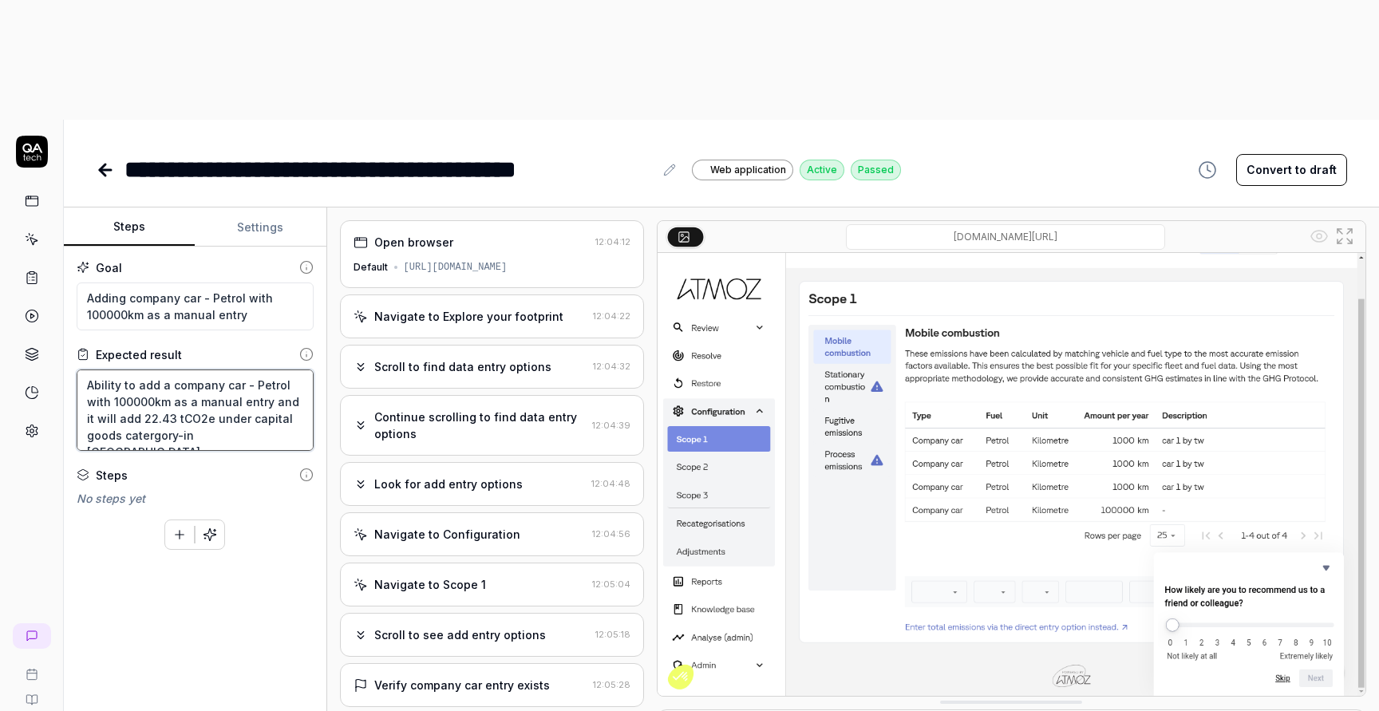
type textarea "Ability to add a company car - Petrol with 100000km as a manual entry and it wi…"
type textarea "*"
type textarea "Ability to add a company car - Petrol with 100000km as a manual entry and it wi…"
type textarea "*"
type textarea "Ability to add a company car - Petrol with 100000km as a manual entry and it wi…"
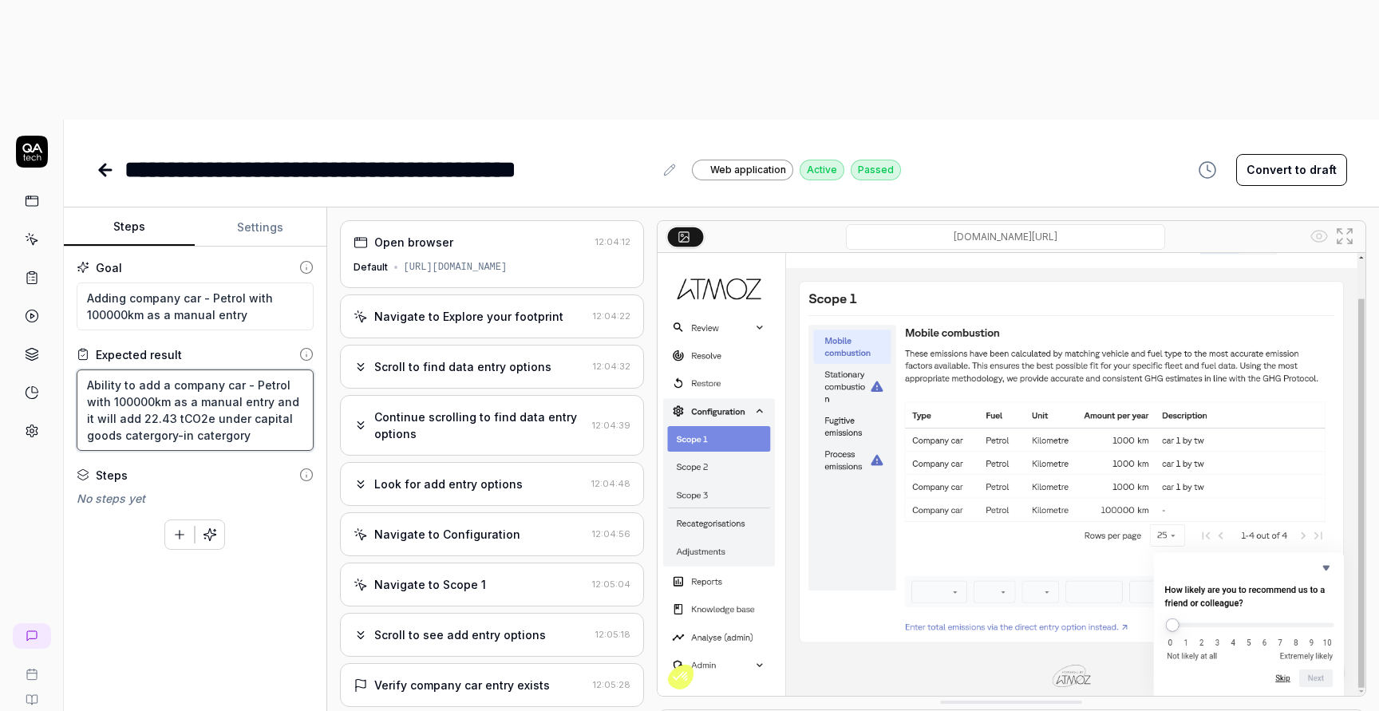
type textarea "*"
type textarea "Ability to add a company car - Petrol with 100000km as a manual entry and it wi…"
type textarea "*"
type textarea "Ability to add a company car - Petrol with 100000km as a manual entry and it wi…"
type textarea "*"
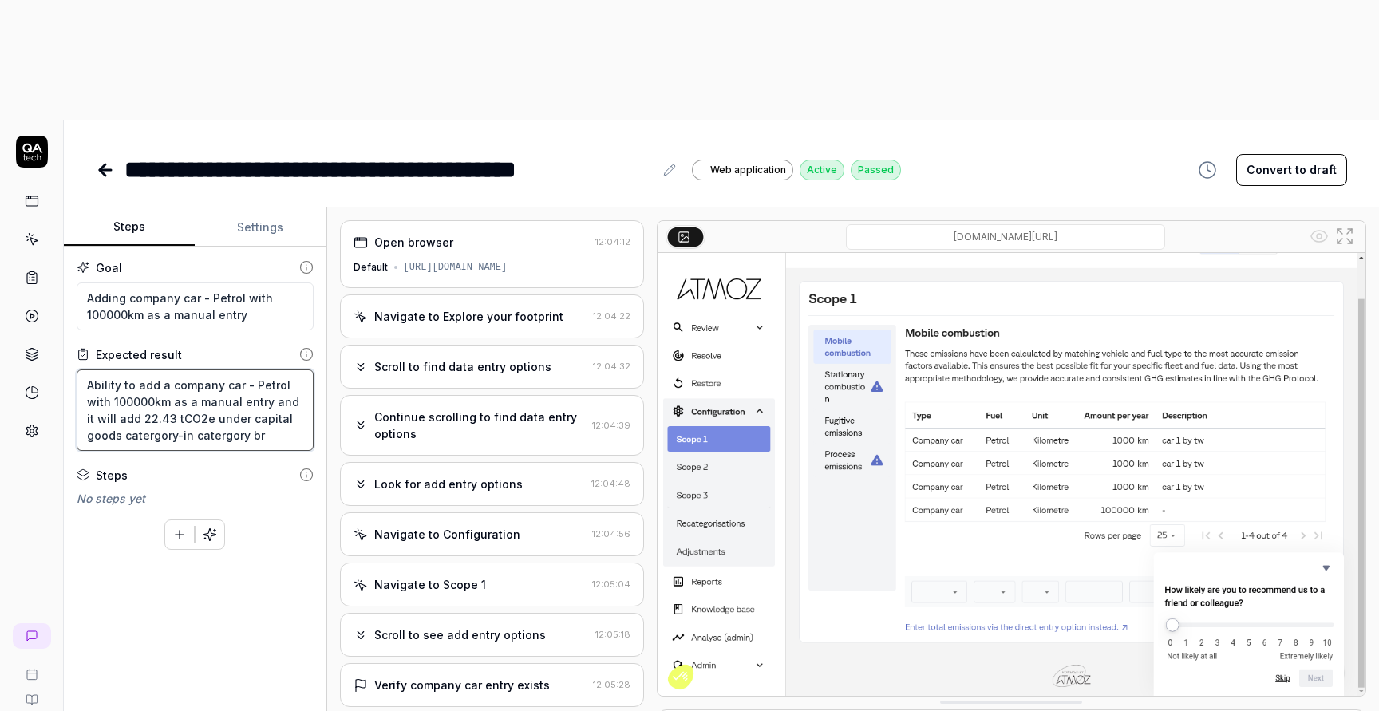
type textarea "Ability to add a company car - Petrol with 100000km as a manual entry and it wi…"
type textarea "*"
type textarea "Ability to add a company car - Petrol with 100000km as a manual entry and it wi…"
type textarea "*"
type textarea "Ability to add a company car - Petrol with 100000km as a manual entry and it wi…"
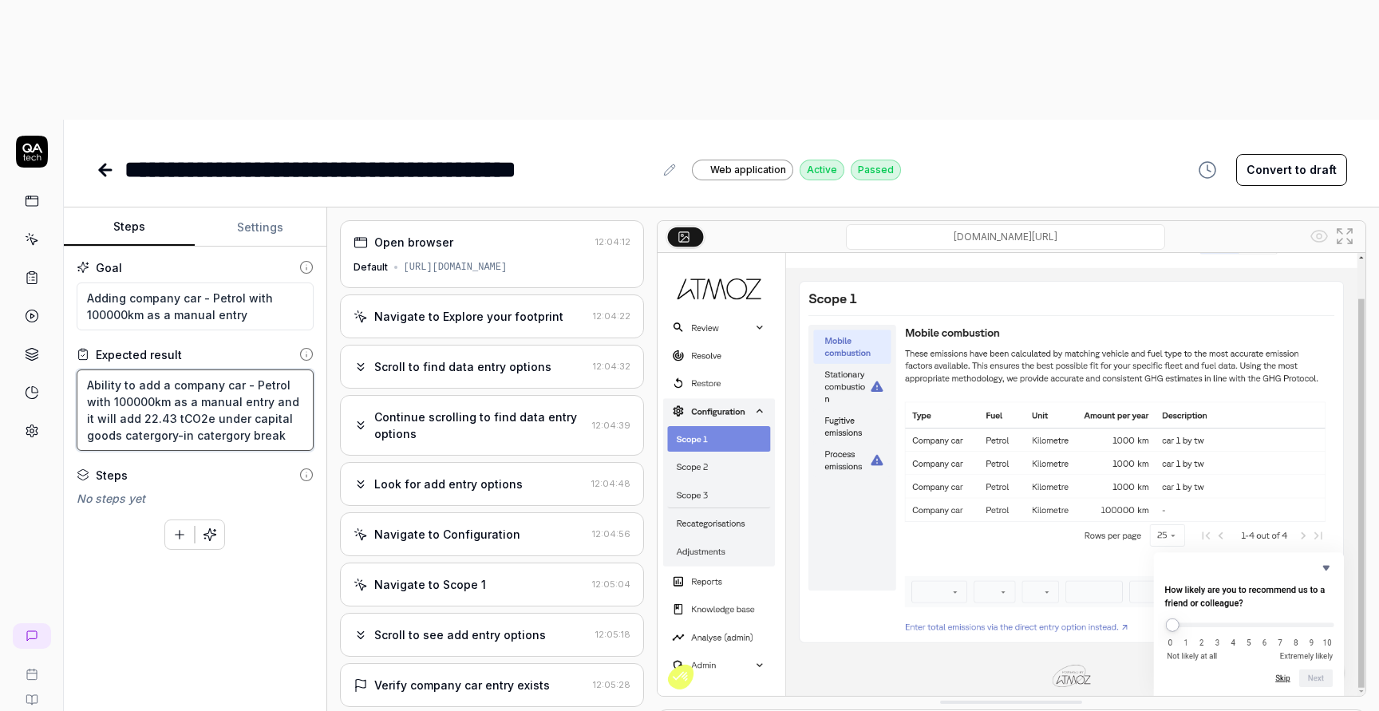
type textarea "*"
type textarea "Ability to add a company car - Petrol with 100000km as a manual entry and it wi…"
type textarea "*"
type textarea "Ability to add a company car - Petrol with 100000km as a manual entry and it wi…"
type textarea "*"
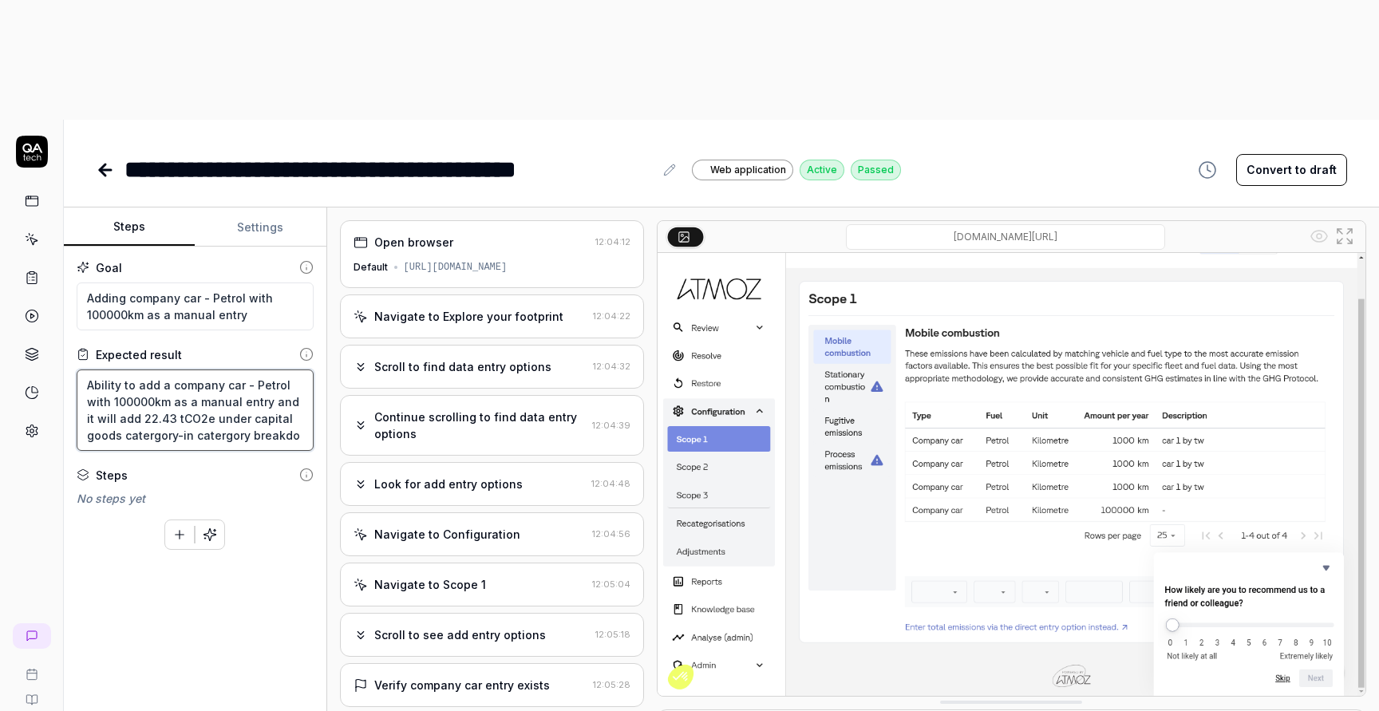
type textarea "Ability to add a company car - Petrol with 100000km as a manual entry and it wi…"
type textarea "*"
type textarea "Ability to add a company car - Petrol with 100000km as a manual entry and it wi…"
type textarea "*"
type textarea "Ability to add a company car - Petrol with 100000km as a manual entry and it wi…"
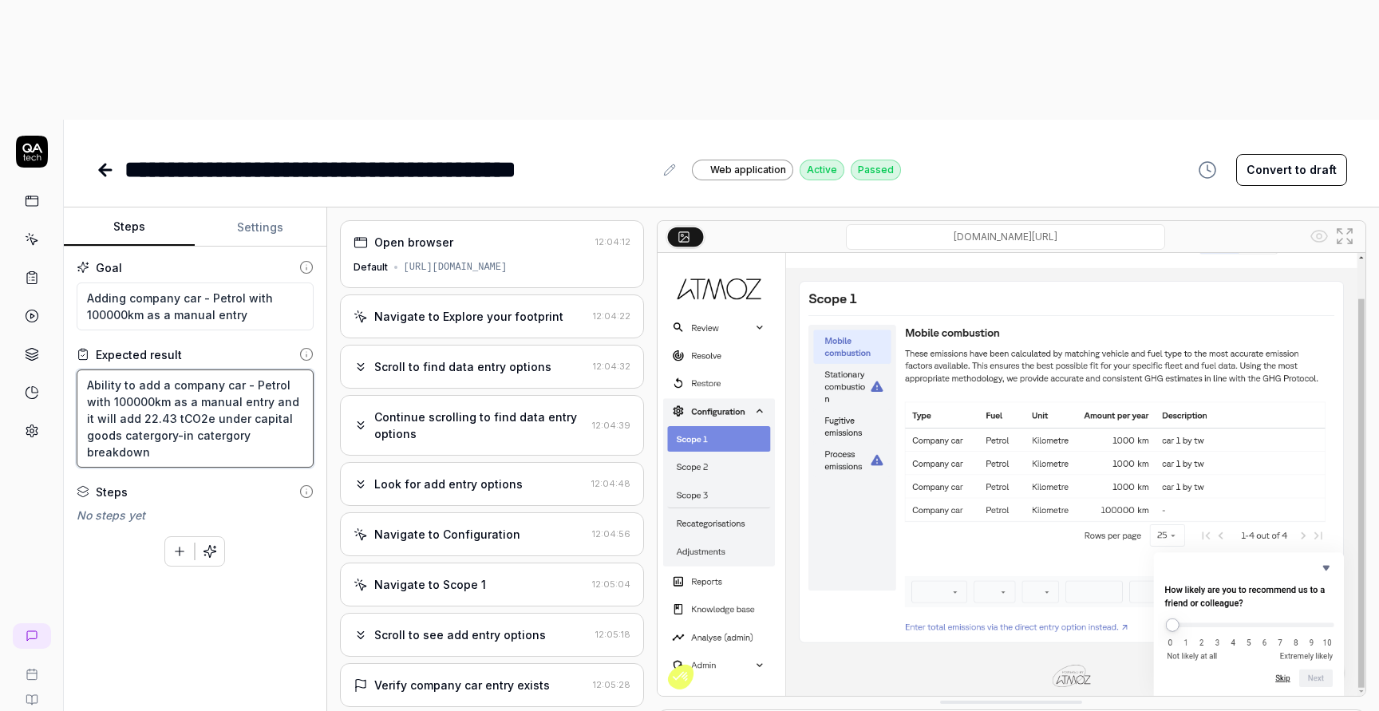
type textarea "*"
type textarea "Ability to add a company car - Petrol with 100000km as a manual entry and it wi…"
type textarea "*"
type textarea "Ability to add a company car - Petrol with 100000km as a manual entry and it wi…"
paste textarea "22.43 tCO2e"
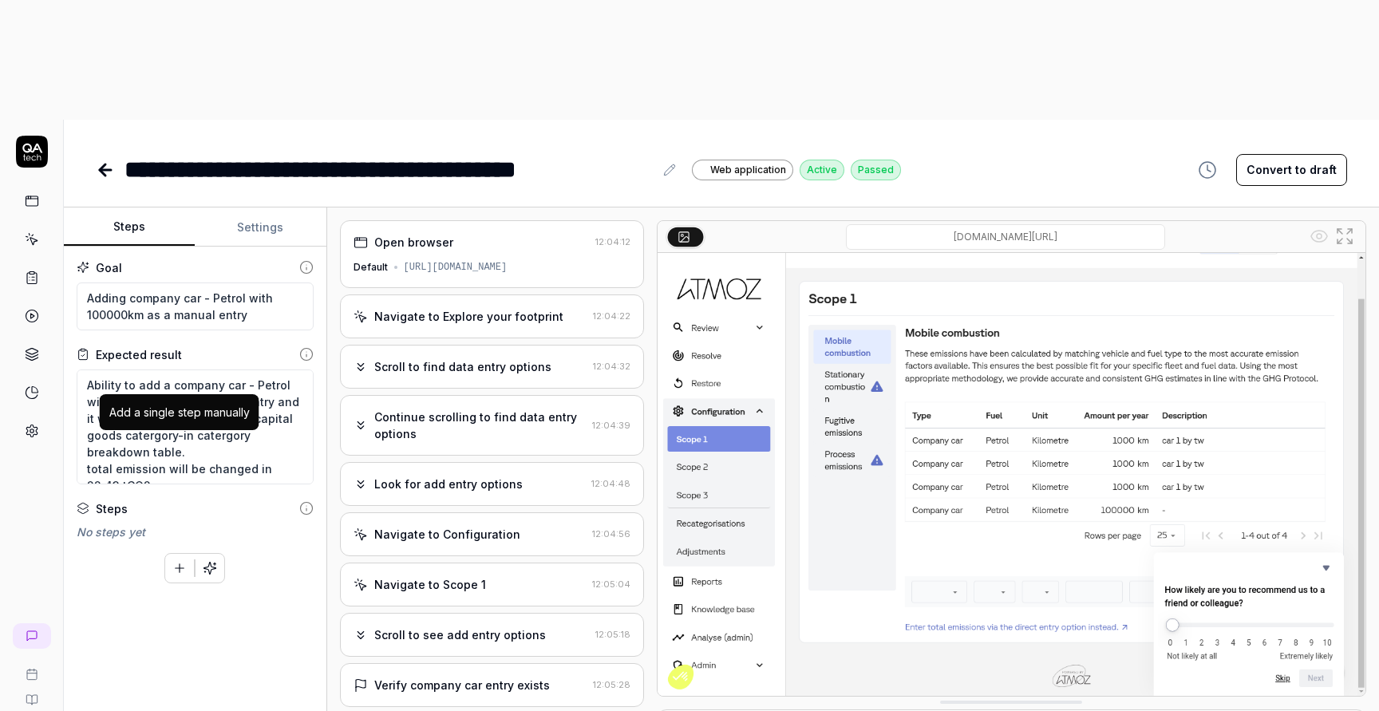
click at [176, 561] on icon "button" at bounding box center [179, 568] width 14 height 14
click at [228, 524] on textarea "use the company" at bounding box center [192, 539] width 199 height 31
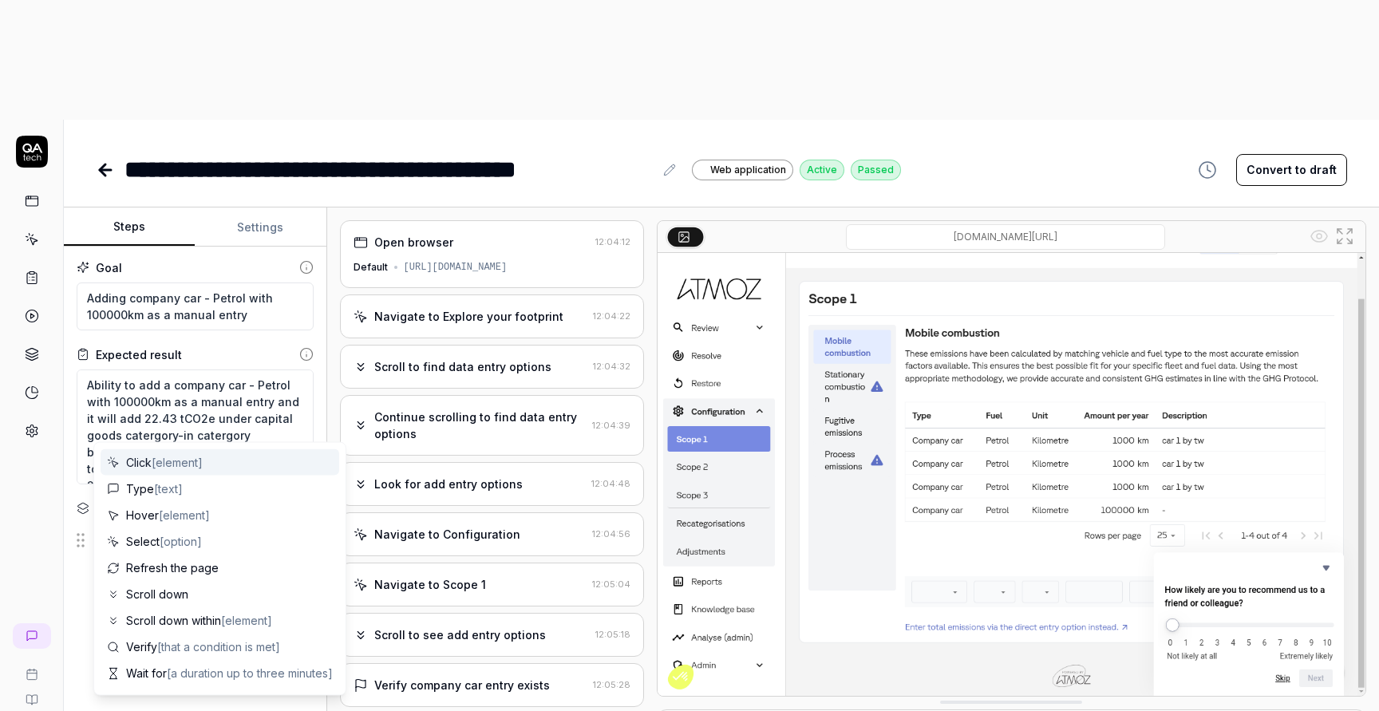
click at [265, 500] on div "Steps" at bounding box center [195, 508] width 237 height 17
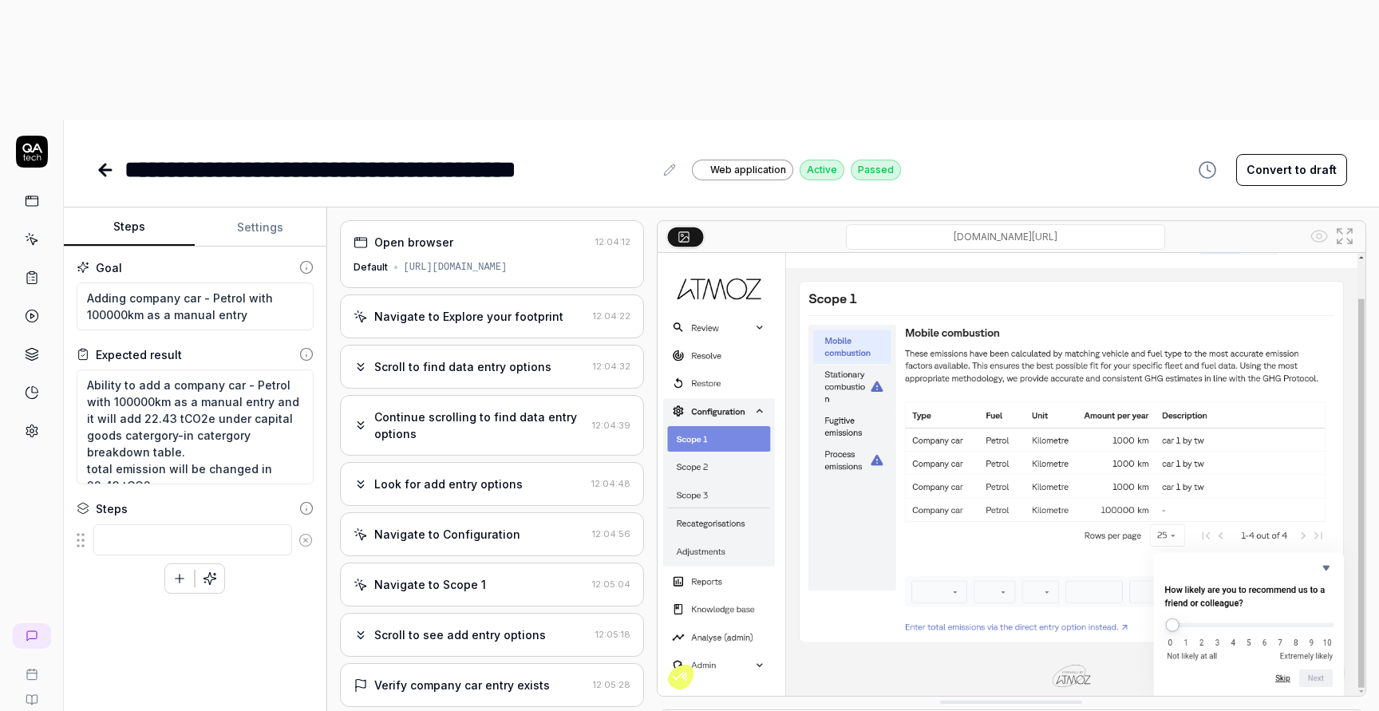
click at [246, 247] on div "Goal Adding company car - Petrol with 100000km as a manual entry Expected resul…" at bounding box center [195, 501] width 263 height 508
click at [252, 208] on button "Settings" at bounding box center [260, 227] width 131 height 38
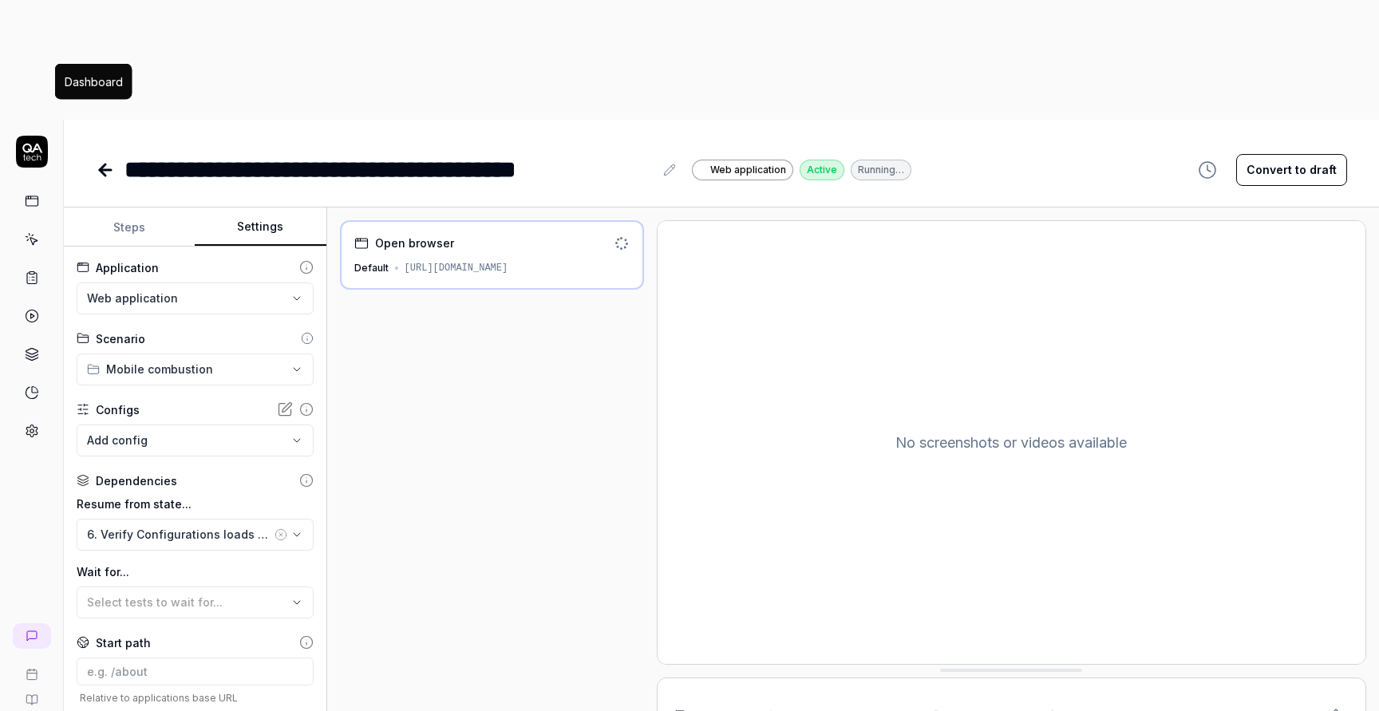
click at [28, 196] on icon at bounding box center [28, 197] width 0 height 2
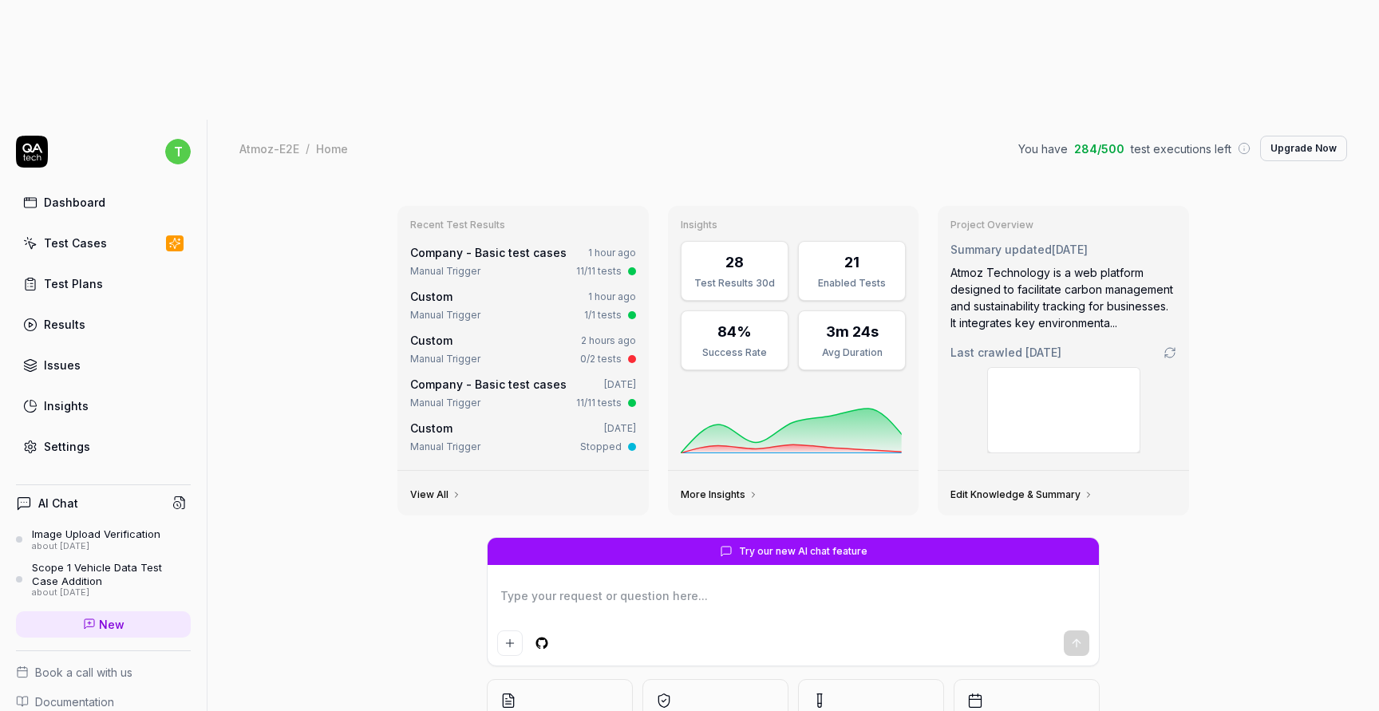
click at [77, 227] on link "Test Cases" at bounding box center [103, 242] width 175 height 31
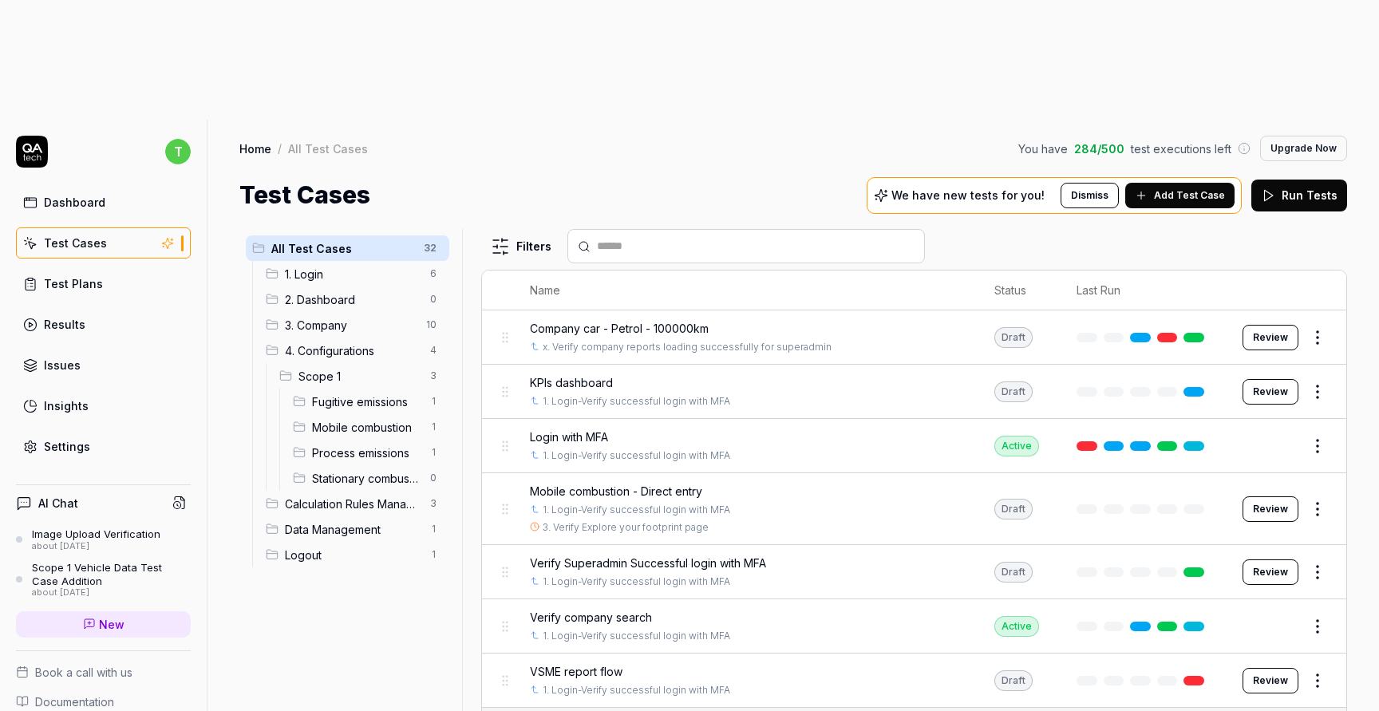
click at [332, 317] on span "3. Company" at bounding box center [351, 325] width 132 height 17
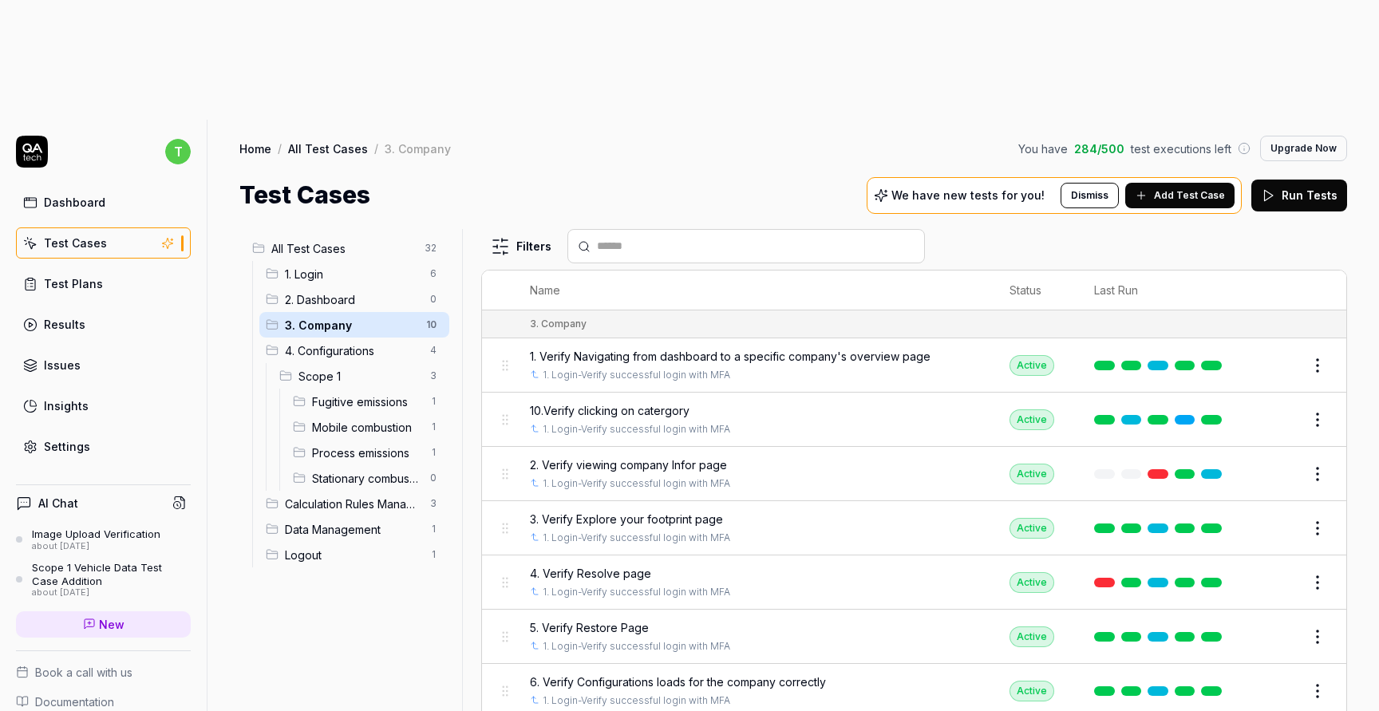
click at [688, 673] on div "6. Verify Configurations loads for the company correctly 1. Login-Verify succes…" at bounding box center [753, 690] width 447 height 34
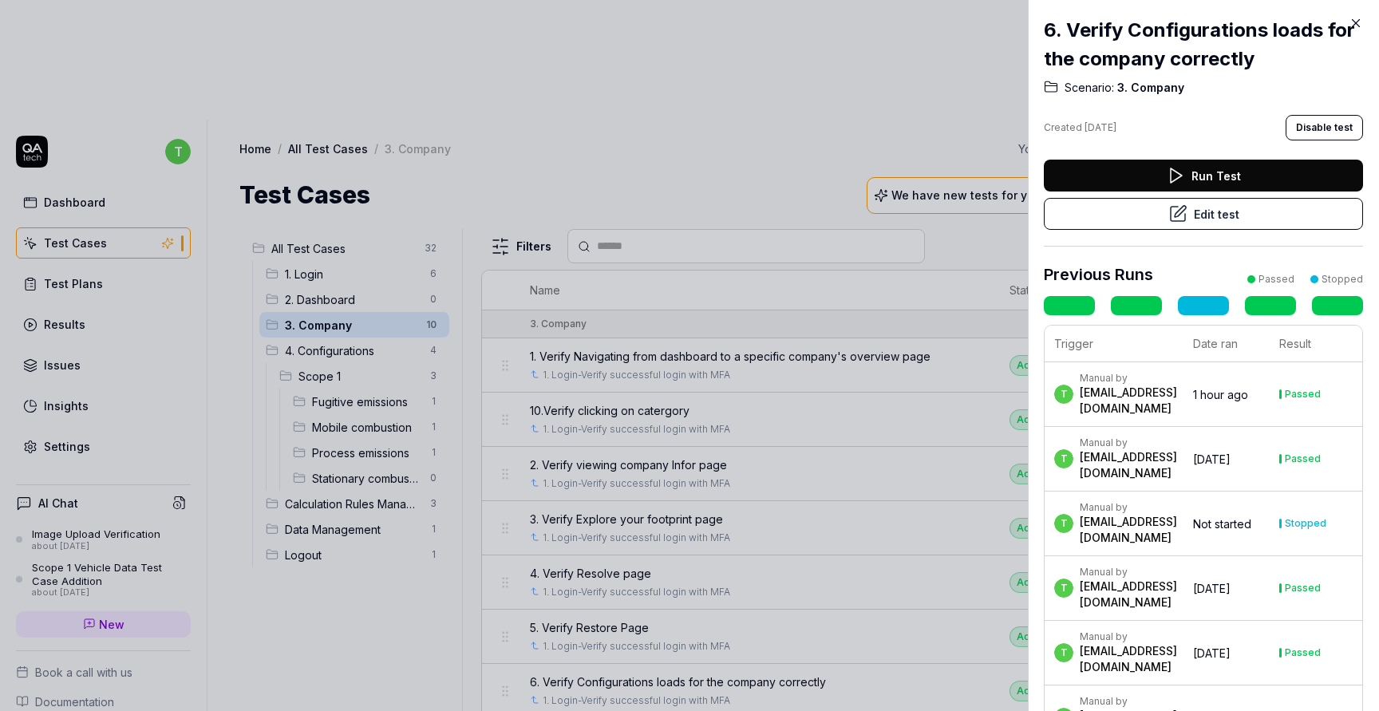
click at [1187, 223] on button "Edit test" at bounding box center [1203, 214] width 319 height 32
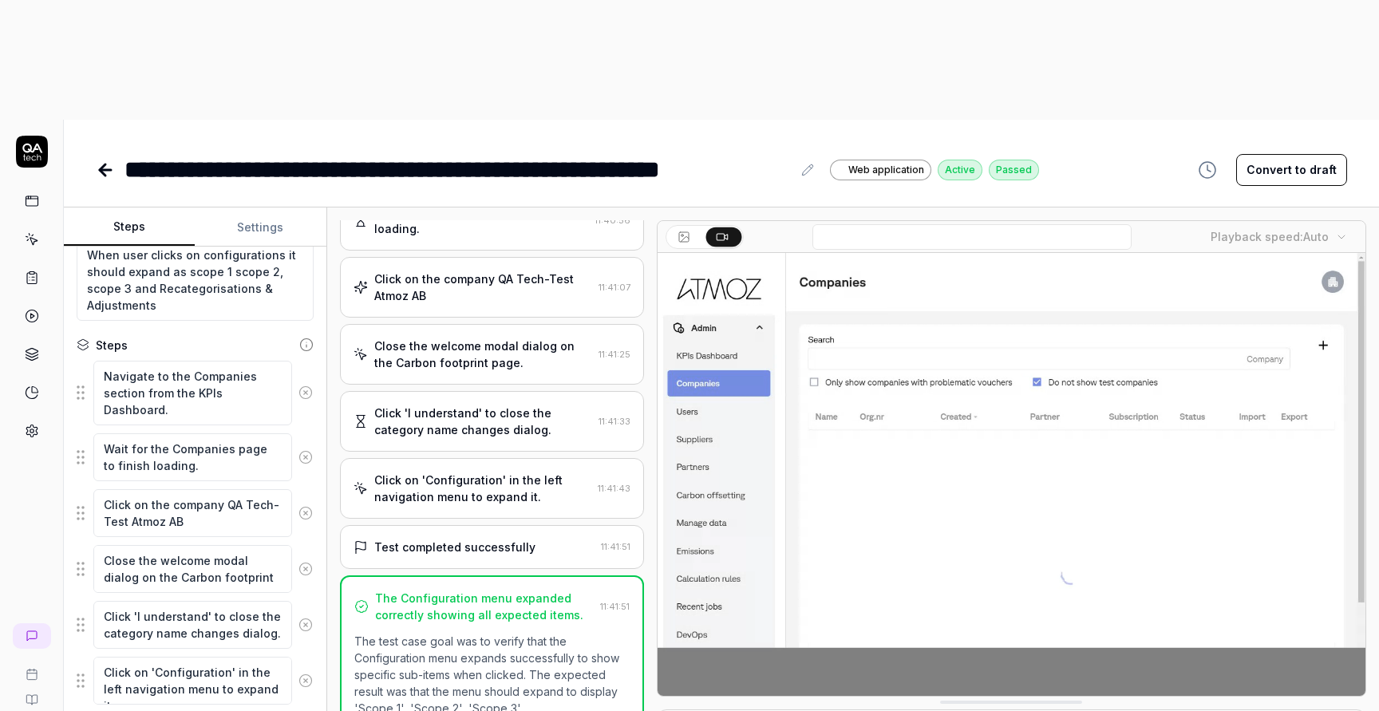
scroll to position [131, 0]
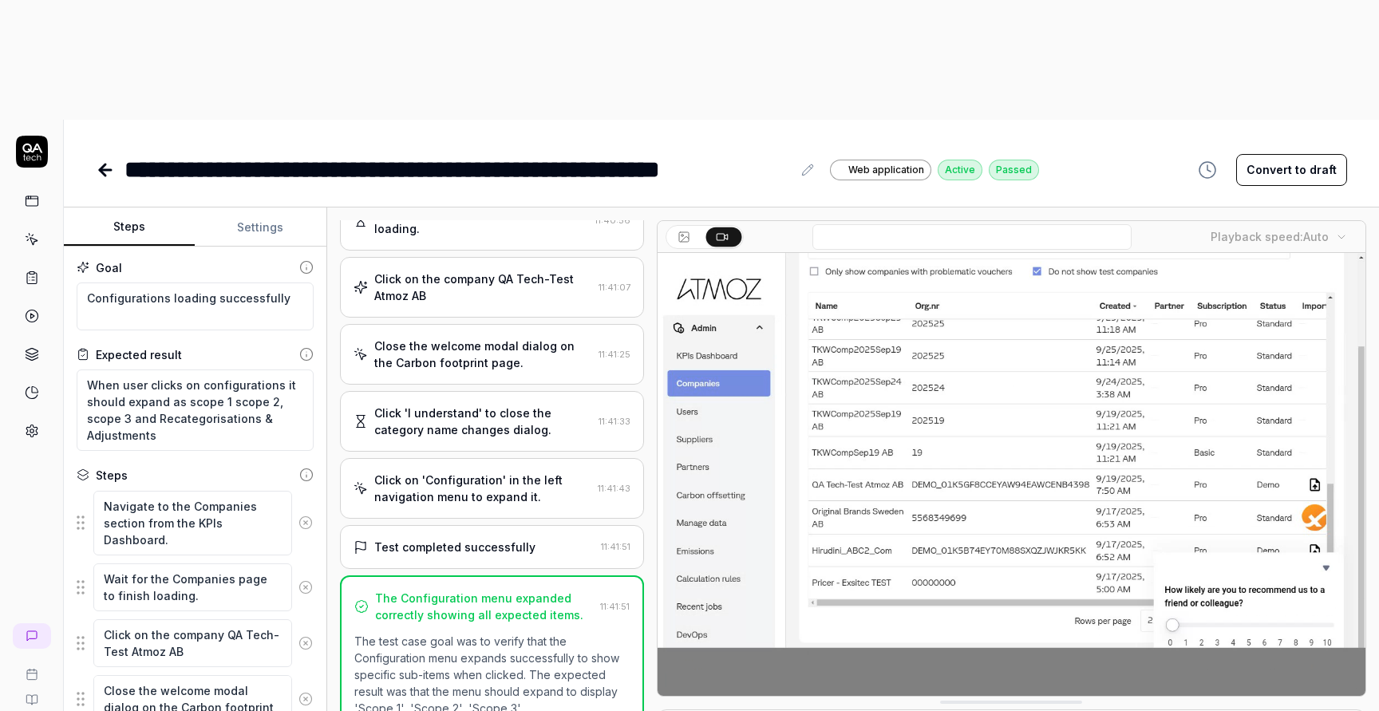
scroll to position [131, 0]
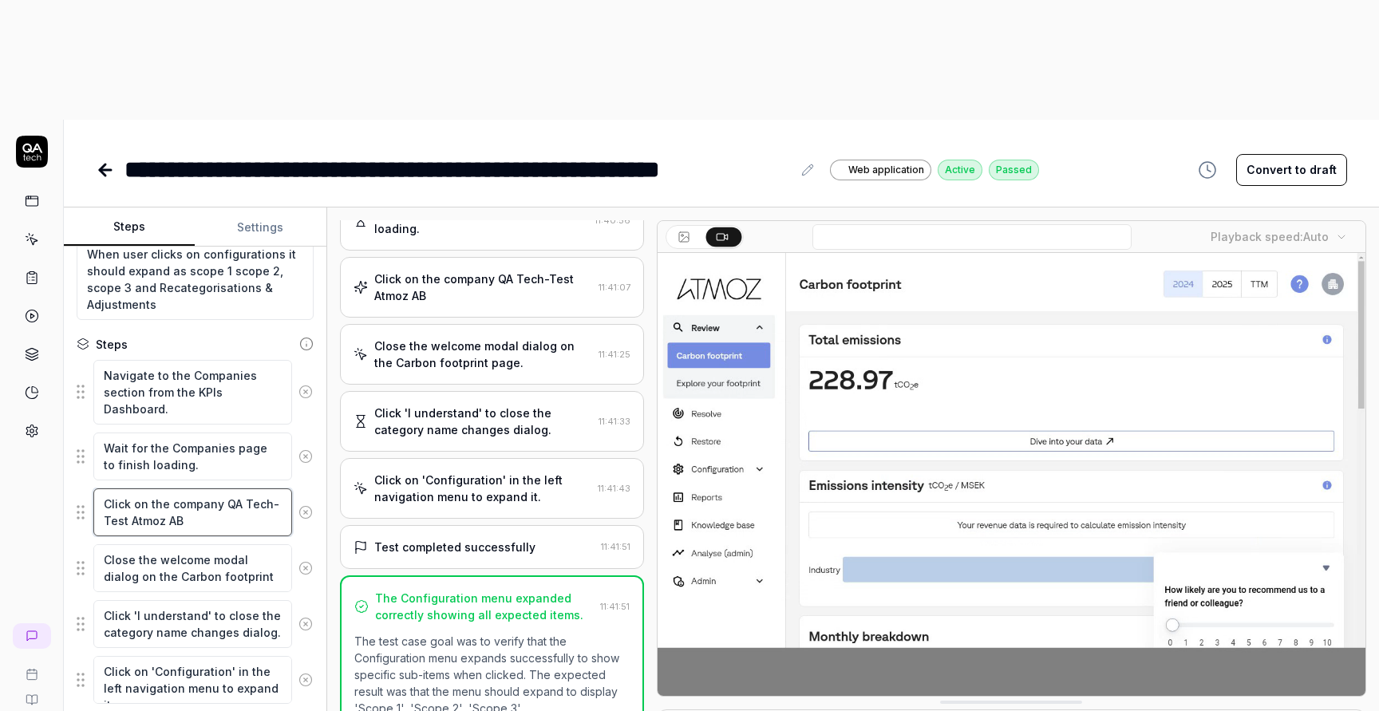
click at [225, 488] on textarea "Click on the company QA Tech-Test Atmoz AB" at bounding box center [192, 512] width 199 height 48
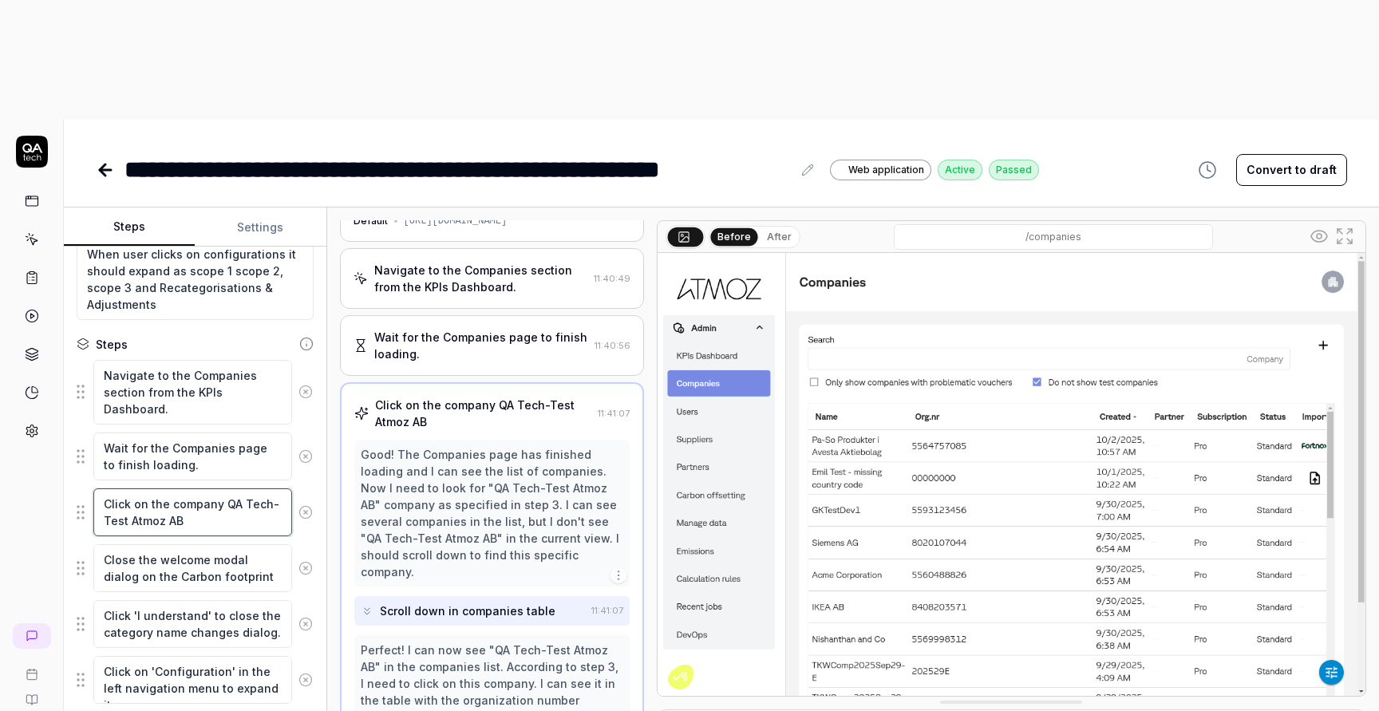
scroll to position [30, 0]
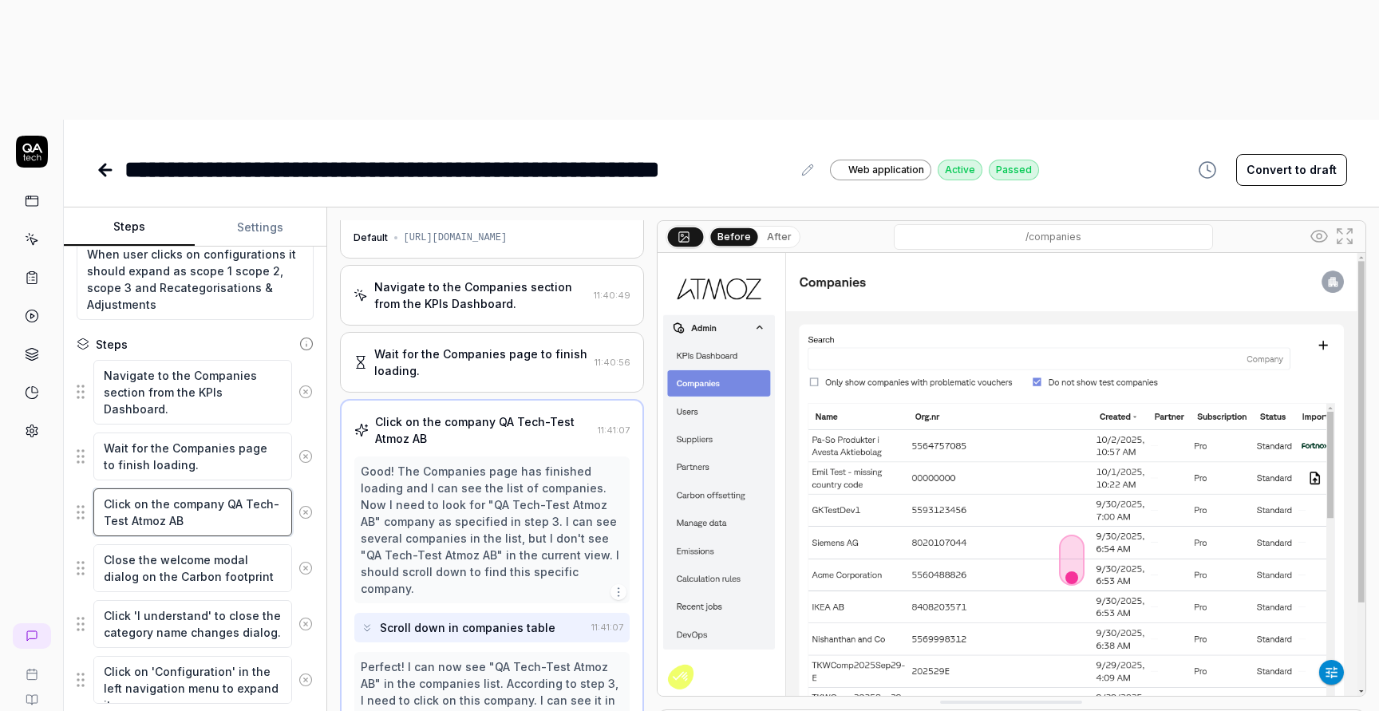
drag, startPoint x: 225, startPoint y: 382, endPoint x: 234, endPoint y: 400, distance: 19.6
click at [234, 488] on textarea "Click on the company QA Tech-Test Atmoz AB" at bounding box center [192, 512] width 199 height 48
paste textarea "tech-Calculations"
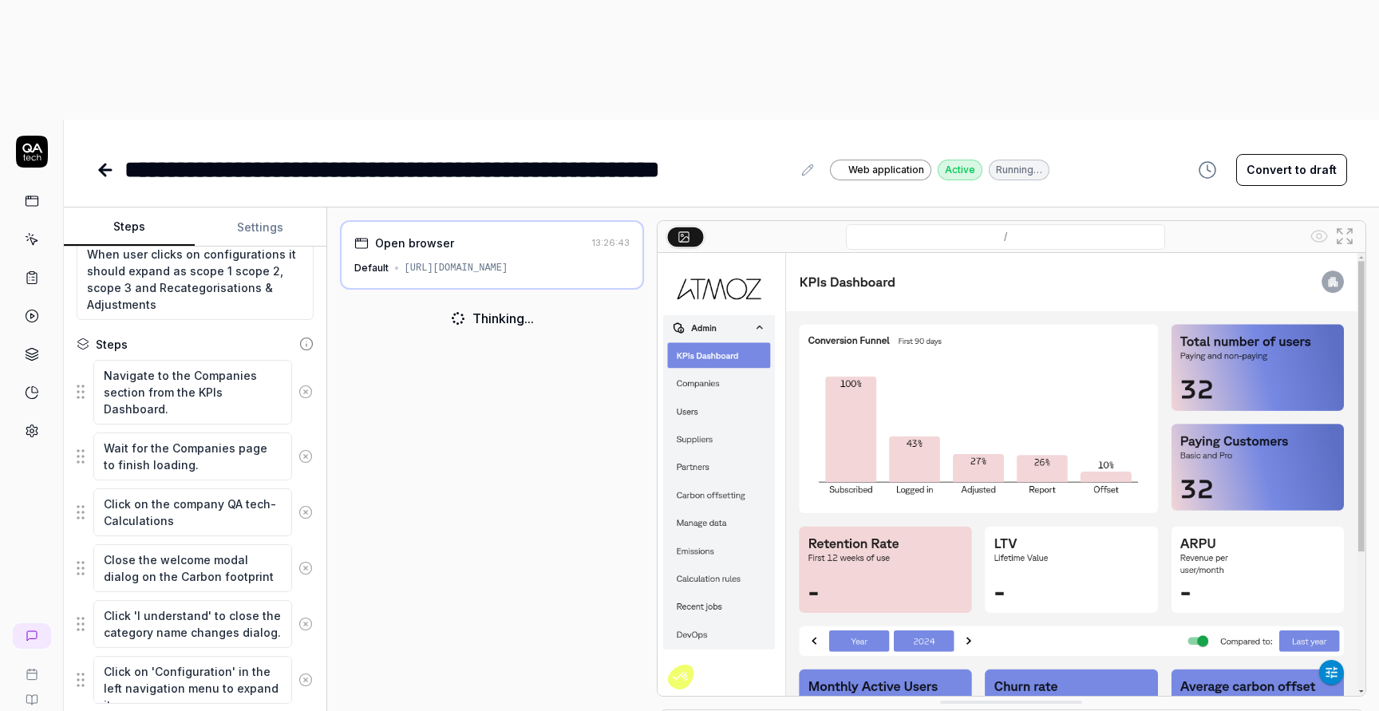
click at [96, 160] on icon at bounding box center [105, 169] width 19 height 19
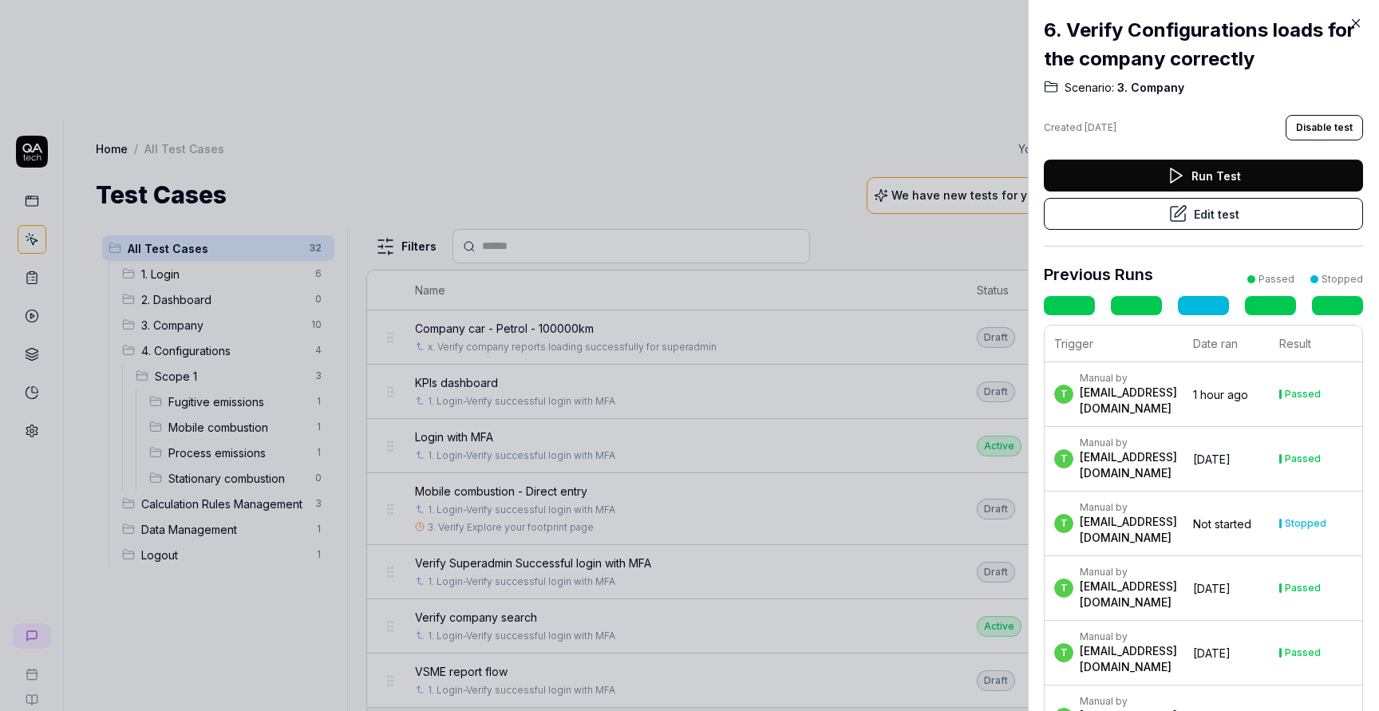
click at [525, 76] on div at bounding box center [689, 355] width 1379 height 711
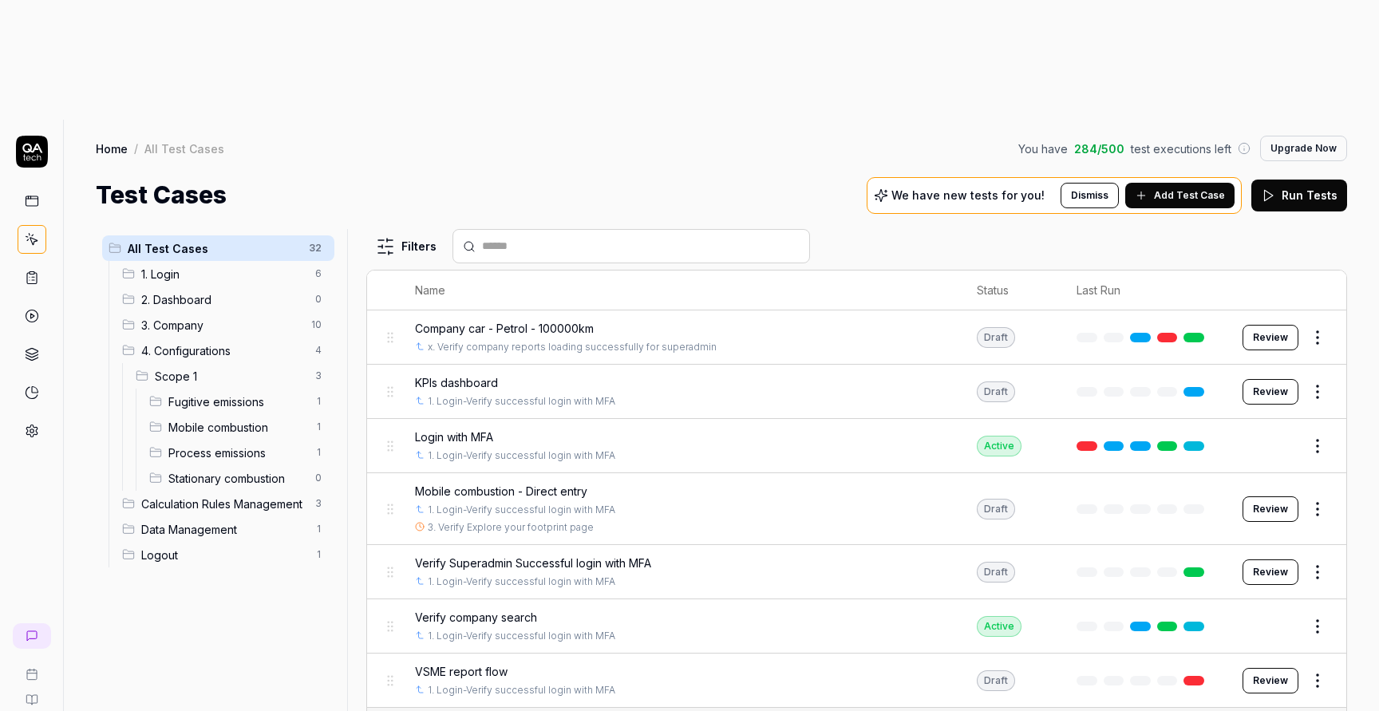
click at [242, 419] on span "Mobile combustion" at bounding box center [236, 427] width 137 height 17
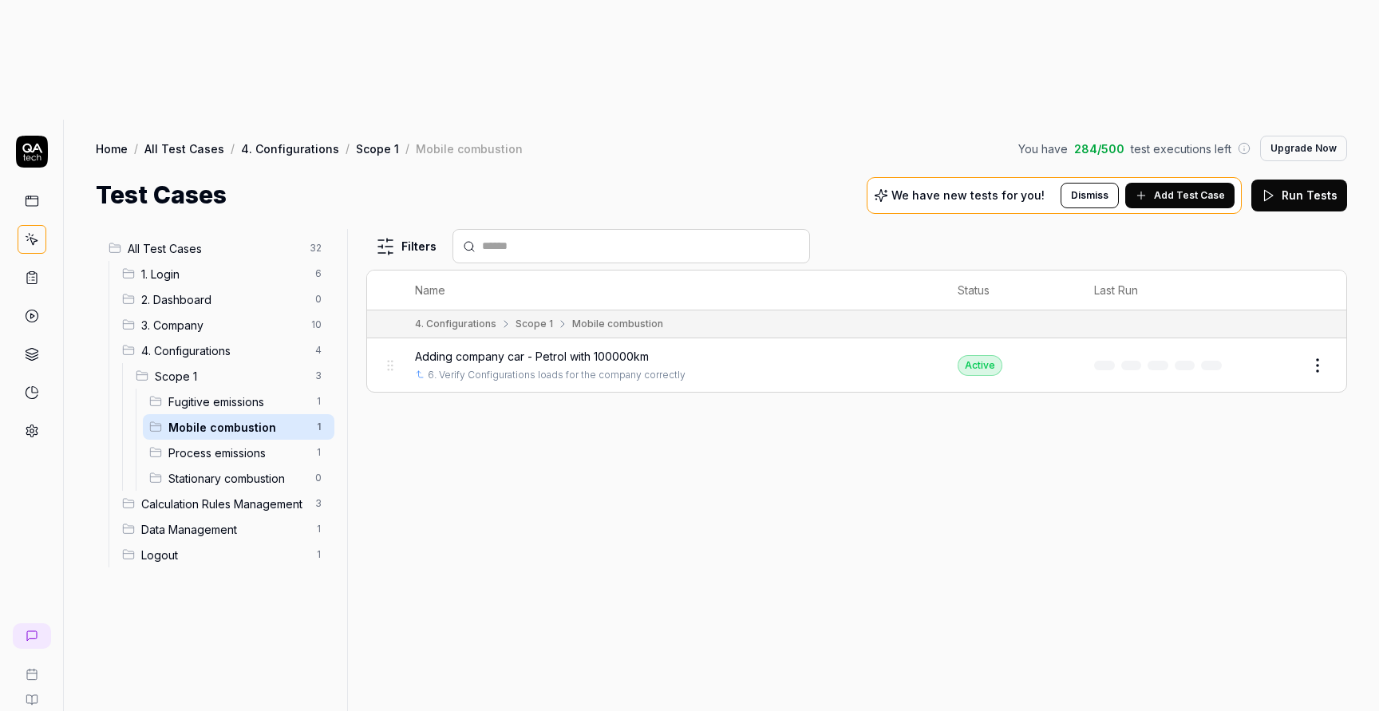
click at [1319, 255] on body "t A Home / All Test Cases / 4. Configurations / Scope 1 / Mobile combustion You…" at bounding box center [689, 415] width 1379 height 831
click at [1274, 353] on button "Edit" at bounding box center [1279, 366] width 38 height 26
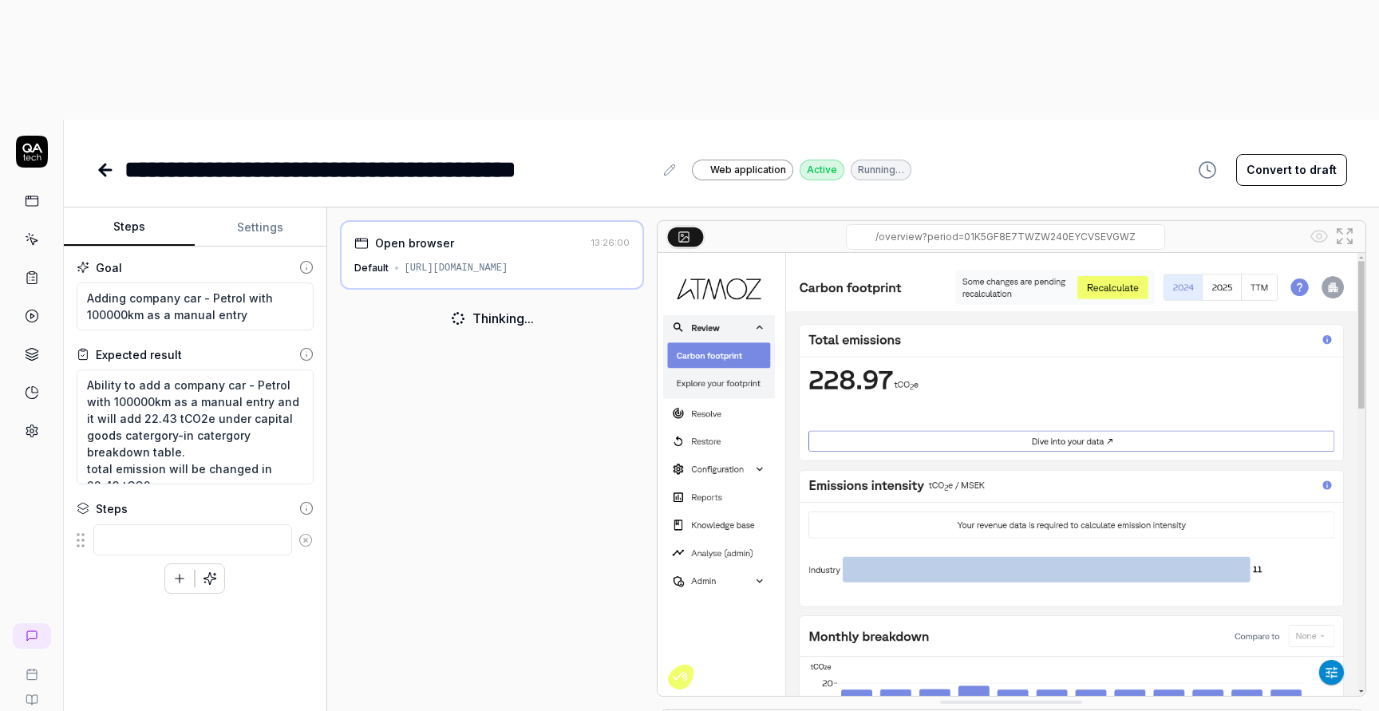
scroll to position [12, 0]
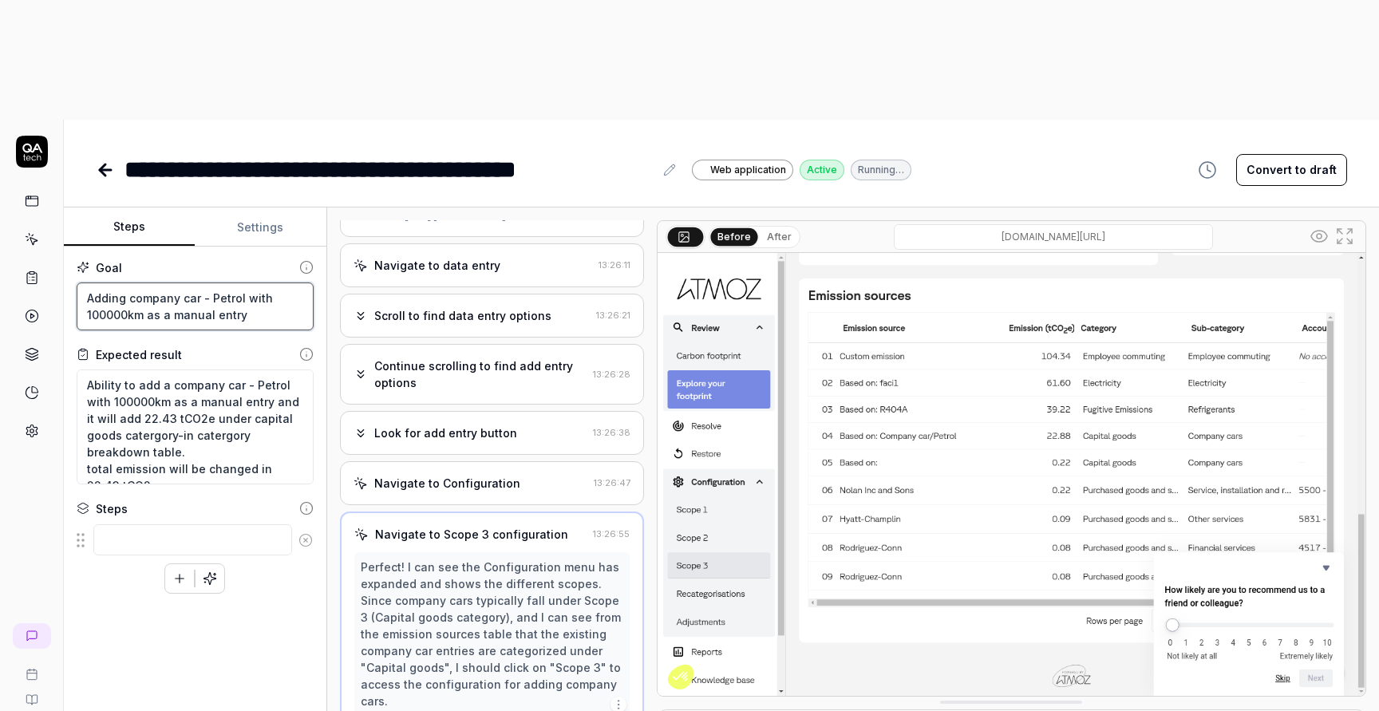
click at [85, 282] on textarea "Adding company car - Petrol with 100000km as a manual entry" at bounding box center [195, 306] width 237 height 48
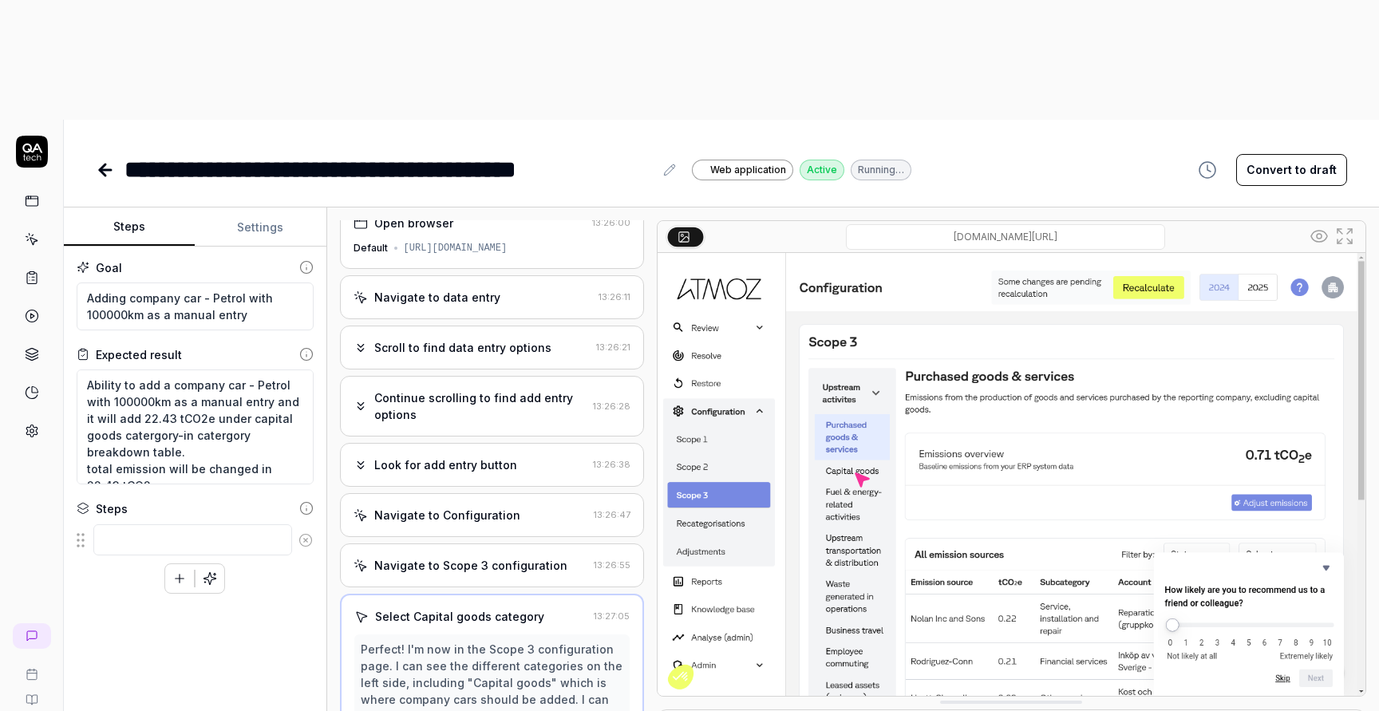
click at [129, 152] on div "**********" at bounding box center [388, 170] width 529 height 36
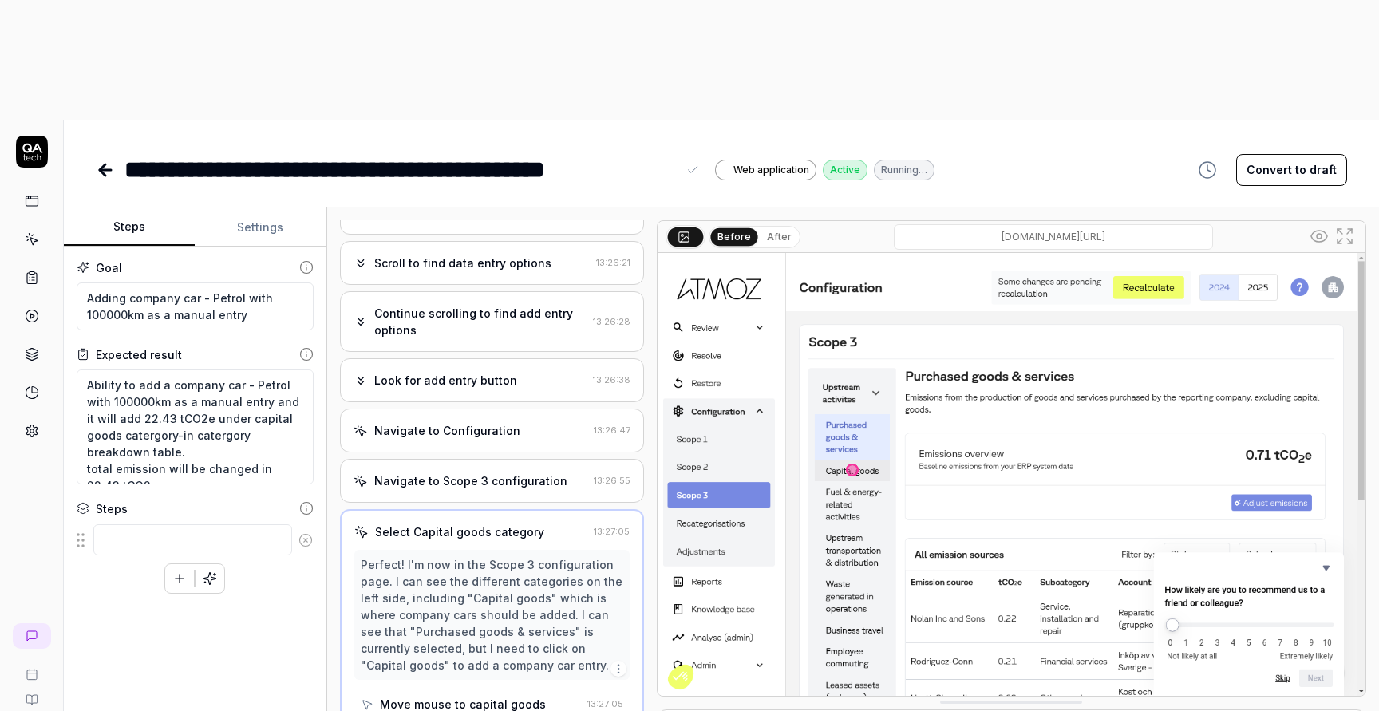
scroll to position [103, 0]
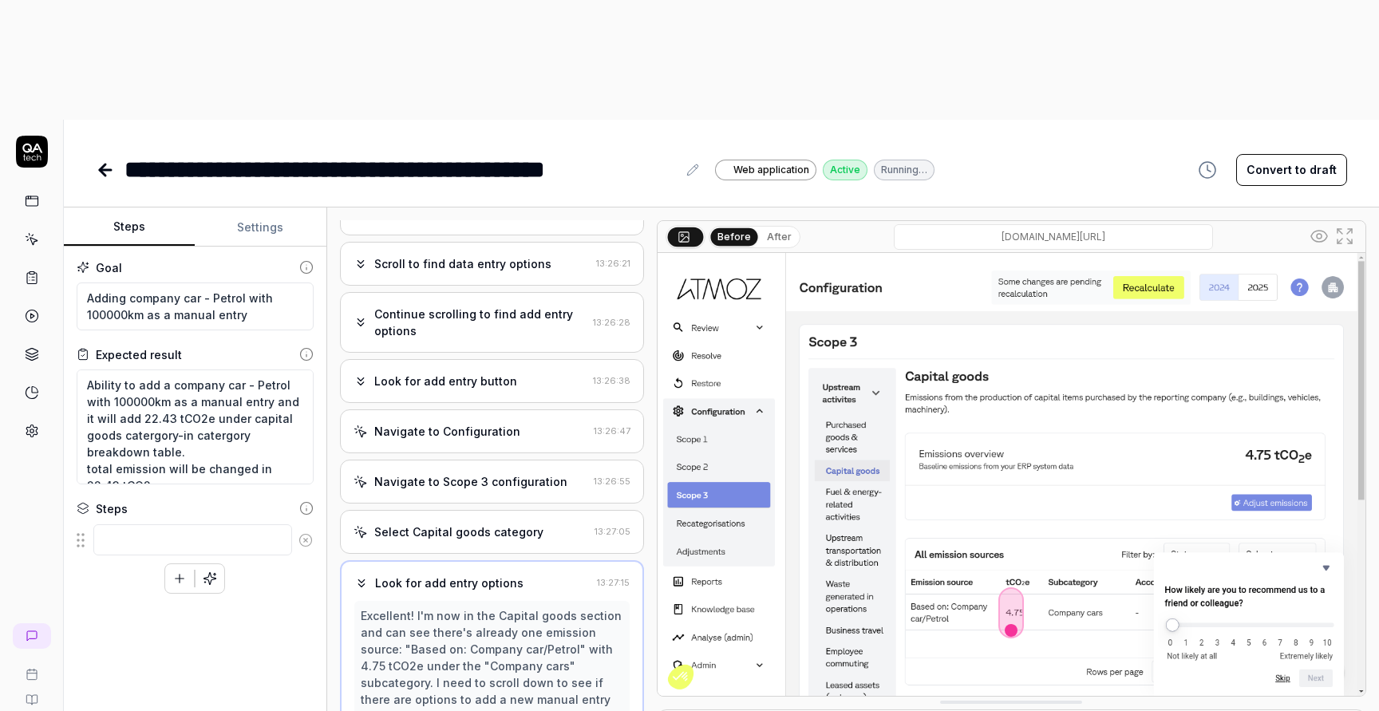
scroll to position [137, 0]
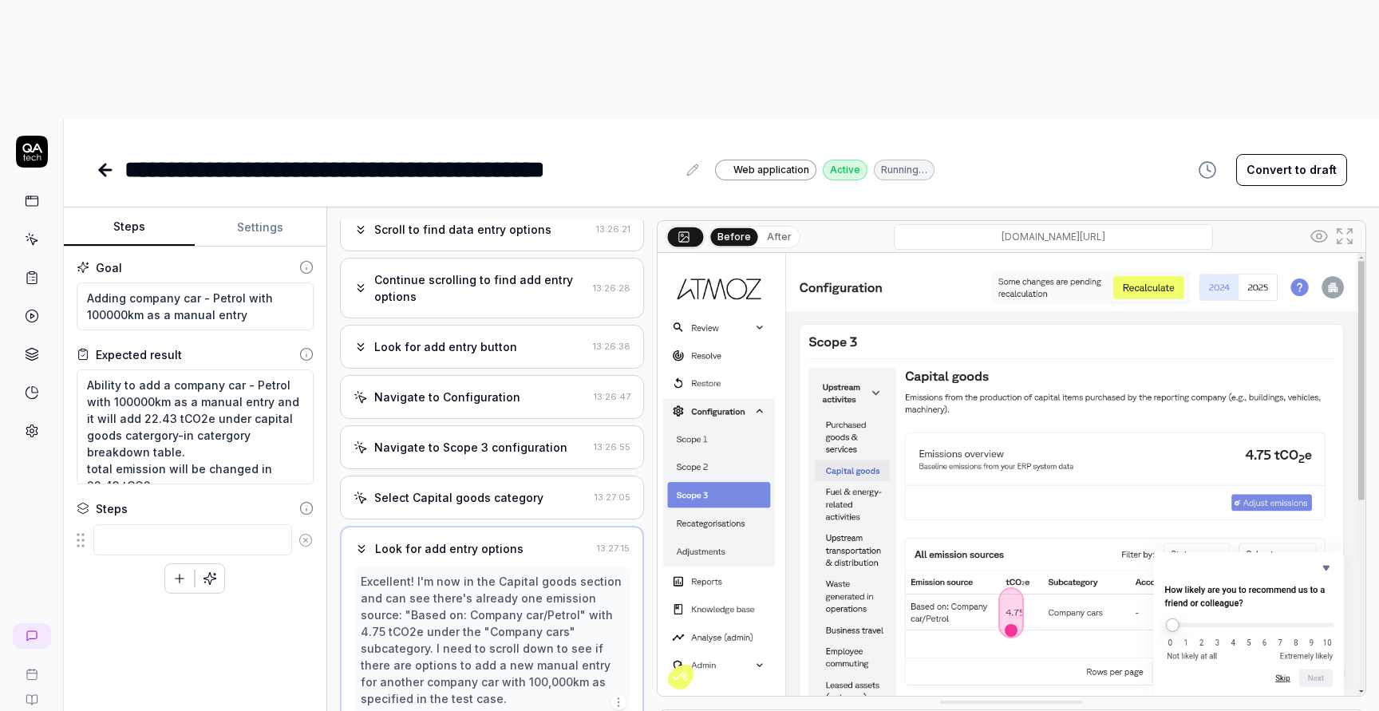
click at [341, 152] on div "**********" at bounding box center [400, 170] width 552 height 36
click at [392, 152] on div "**********" at bounding box center [400, 170] width 552 height 36
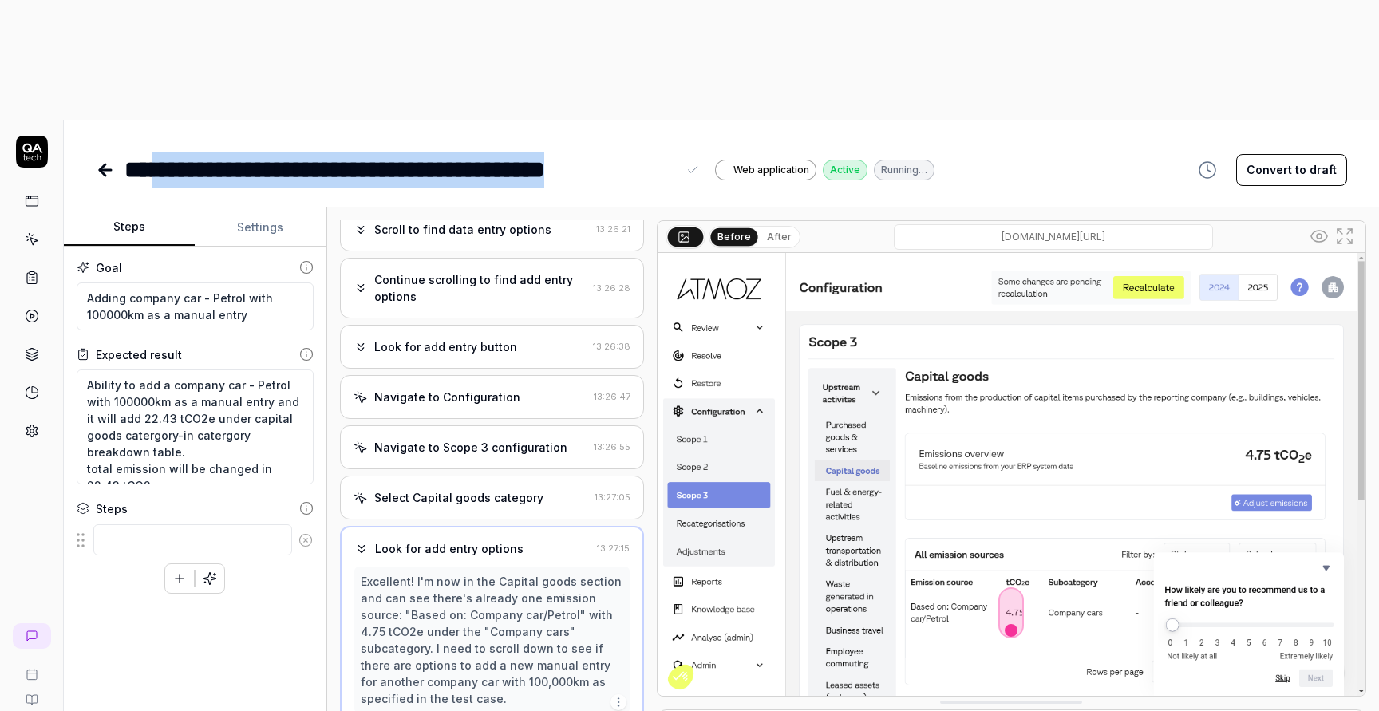
drag, startPoint x: 673, startPoint y: 52, endPoint x: 154, endPoint y: 49, distance: 518.7
click at [154, 152] on div "**********" at bounding box center [400, 170] width 552 height 36
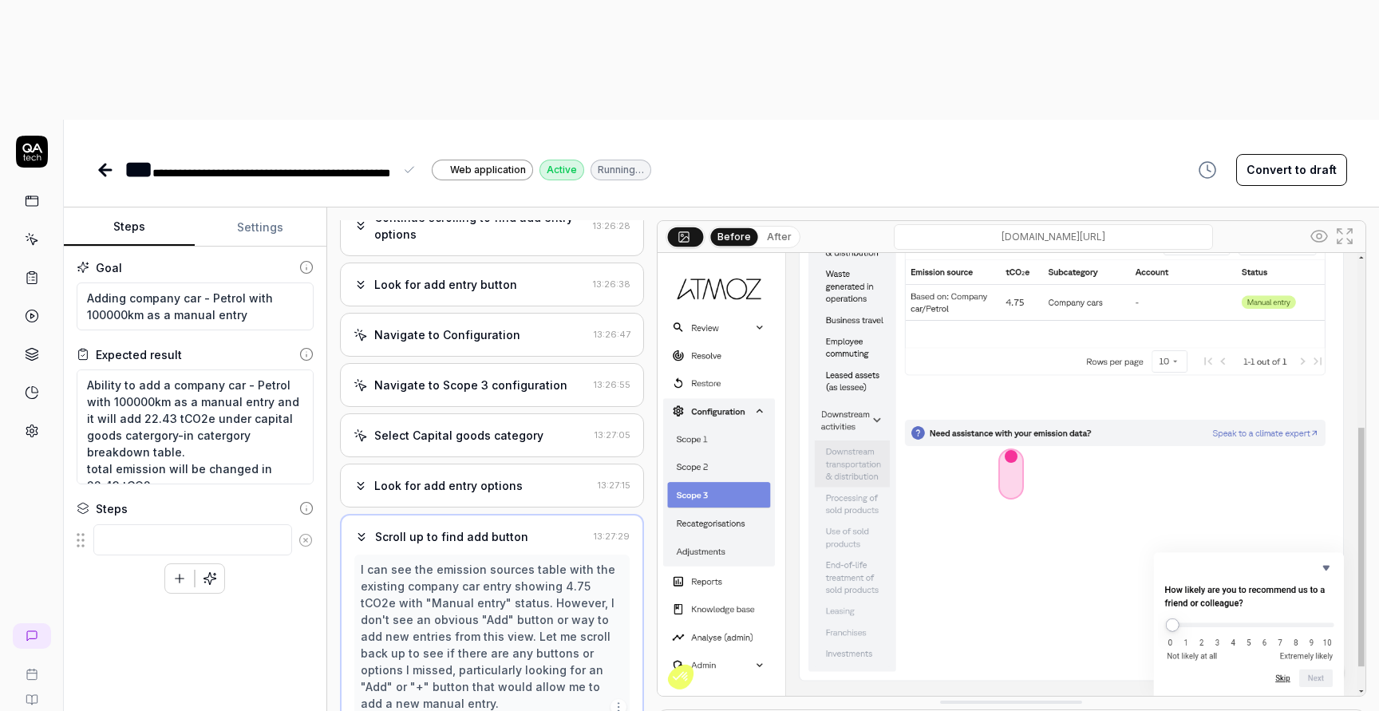
click at [165, 168] on span "**********" at bounding box center [271, 173] width 238 height 11
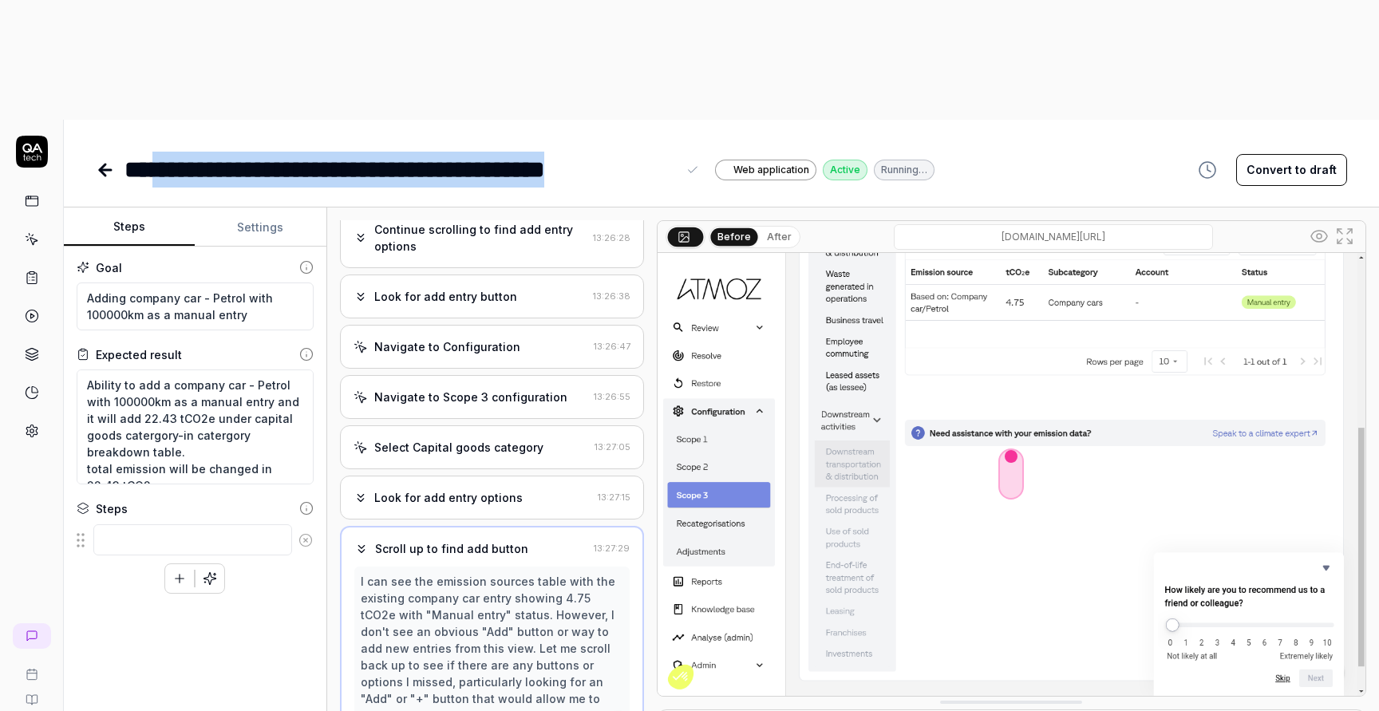
click at [164, 152] on div "**********" at bounding box center [400, 170] width 552 height 36
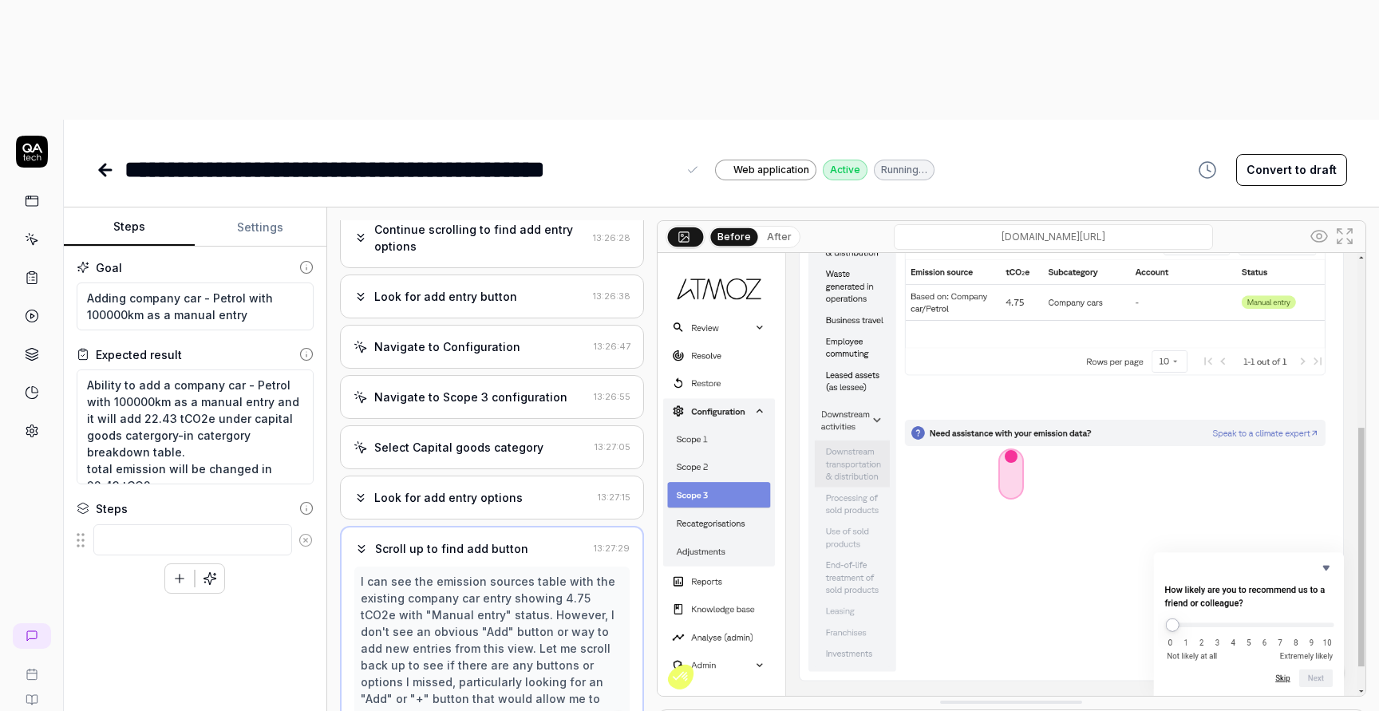
click at [672, 152] on div "**********" at bounding box center [400, 170] width 552 height 36
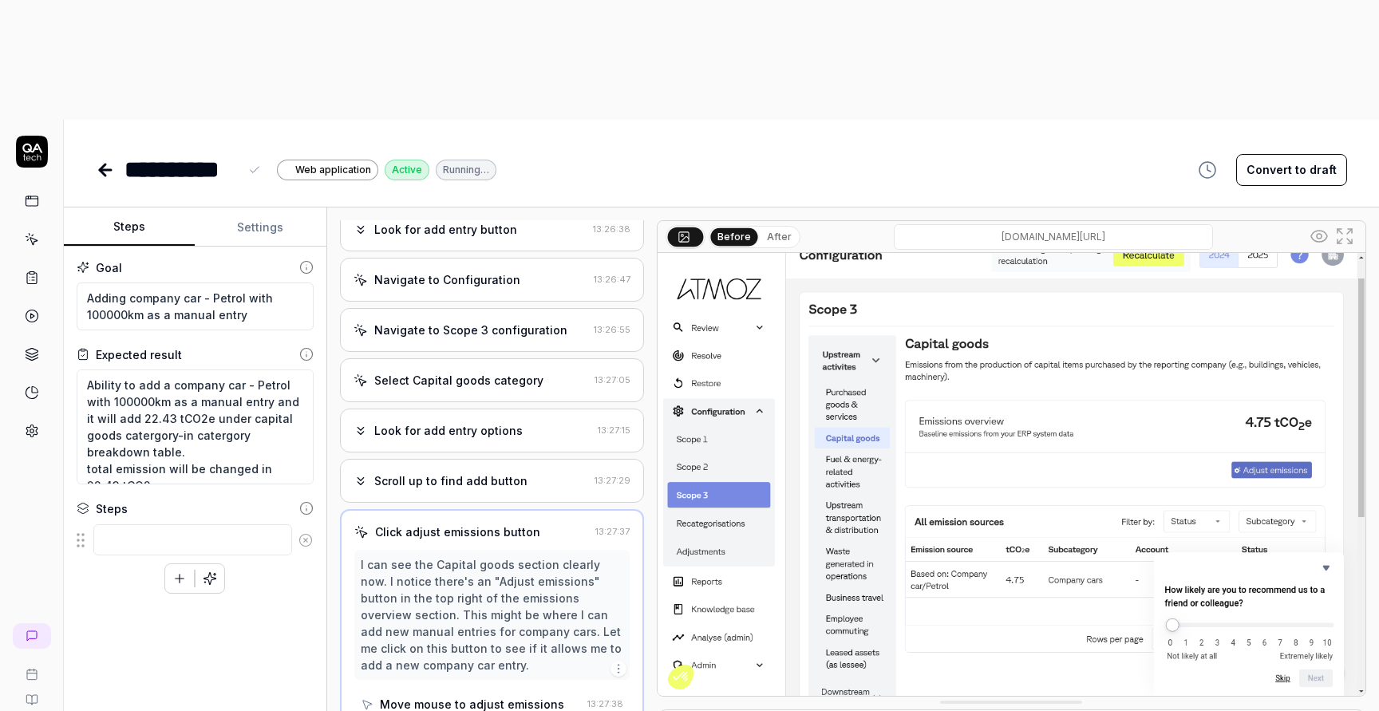
scroll to position [254, 0]
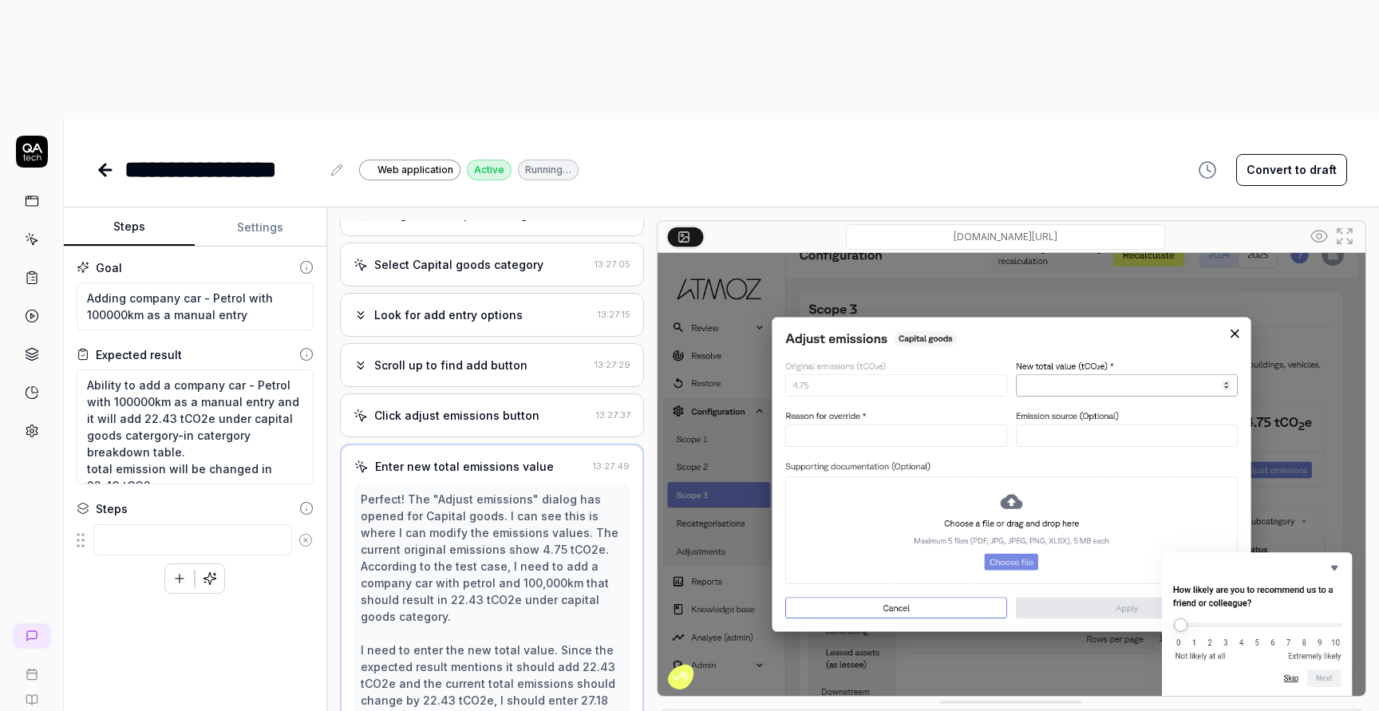
click at [321, 152] on div "**********" at bounding box center [235, 170] width 222 height 36
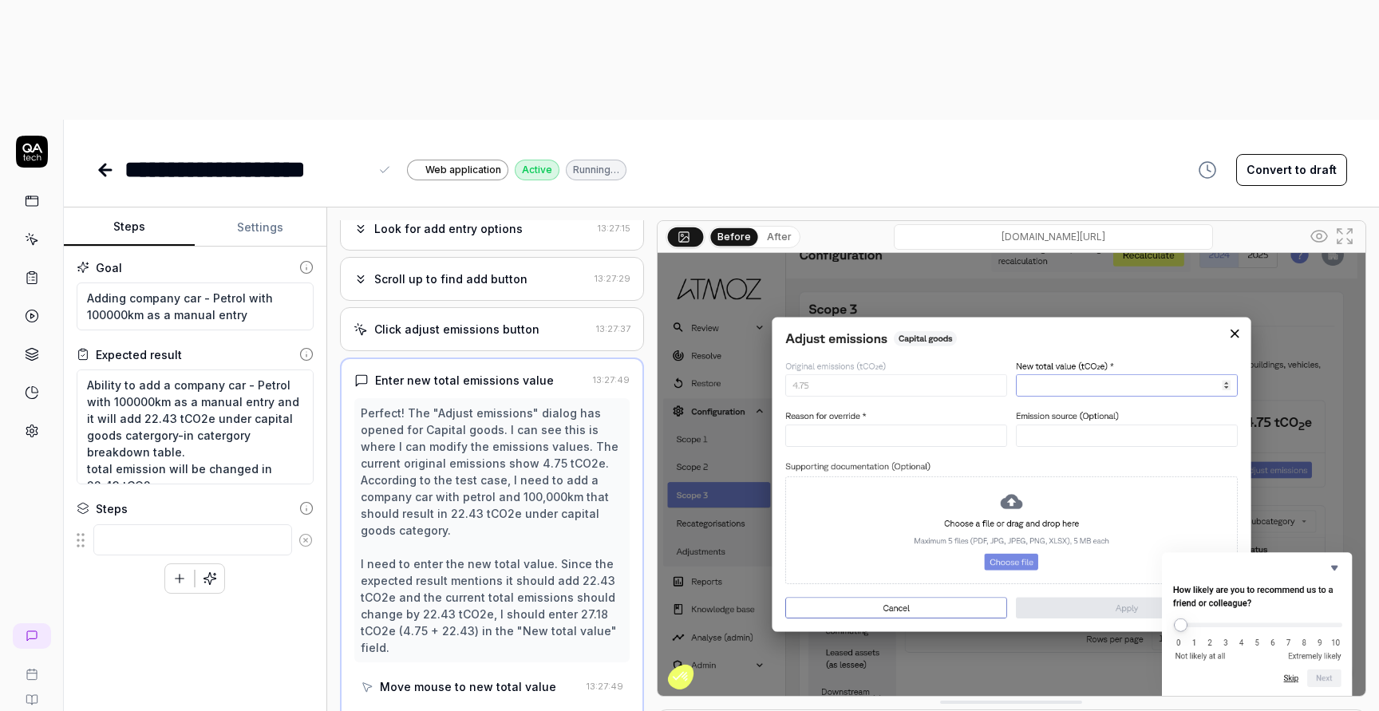
scroll to position [454, 0]
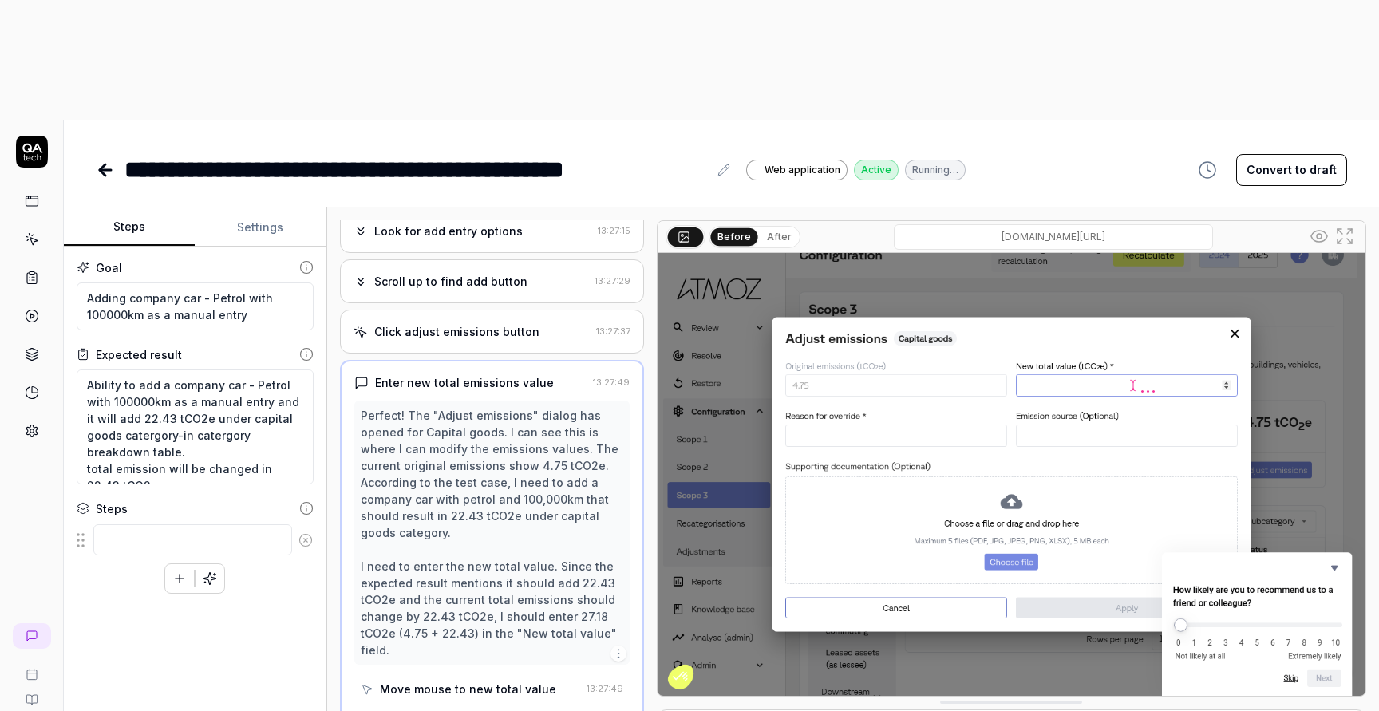
click at [107, 170] on icon at bounding box center [105, 170] width 11 height 0
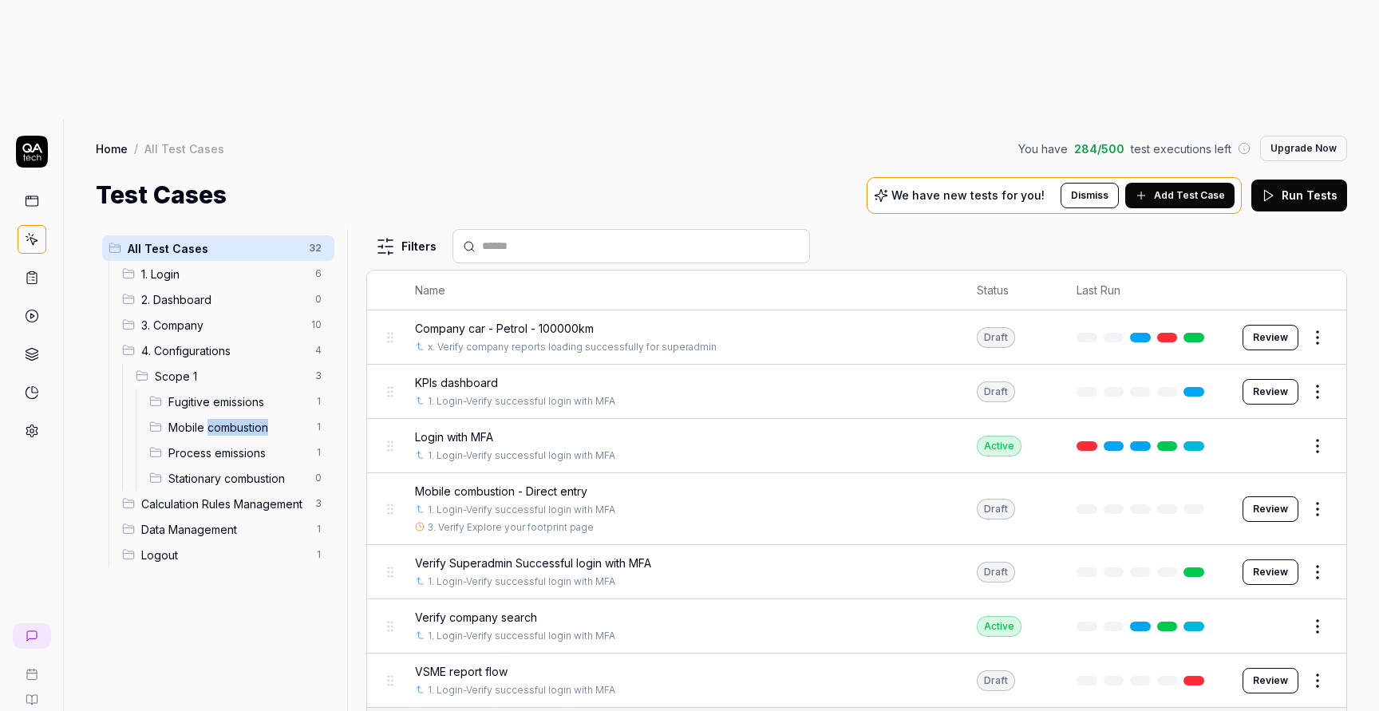
click at [316, 306] on html "t A Home / All Test Cases You have 284 / 500 test executions left Upgrade Now H…" at bounding box center [689, 415] width 1379 height 831
click at [260, 337] on div "Rename Scenario" at bounding box center [252, 338] width 160 height 35
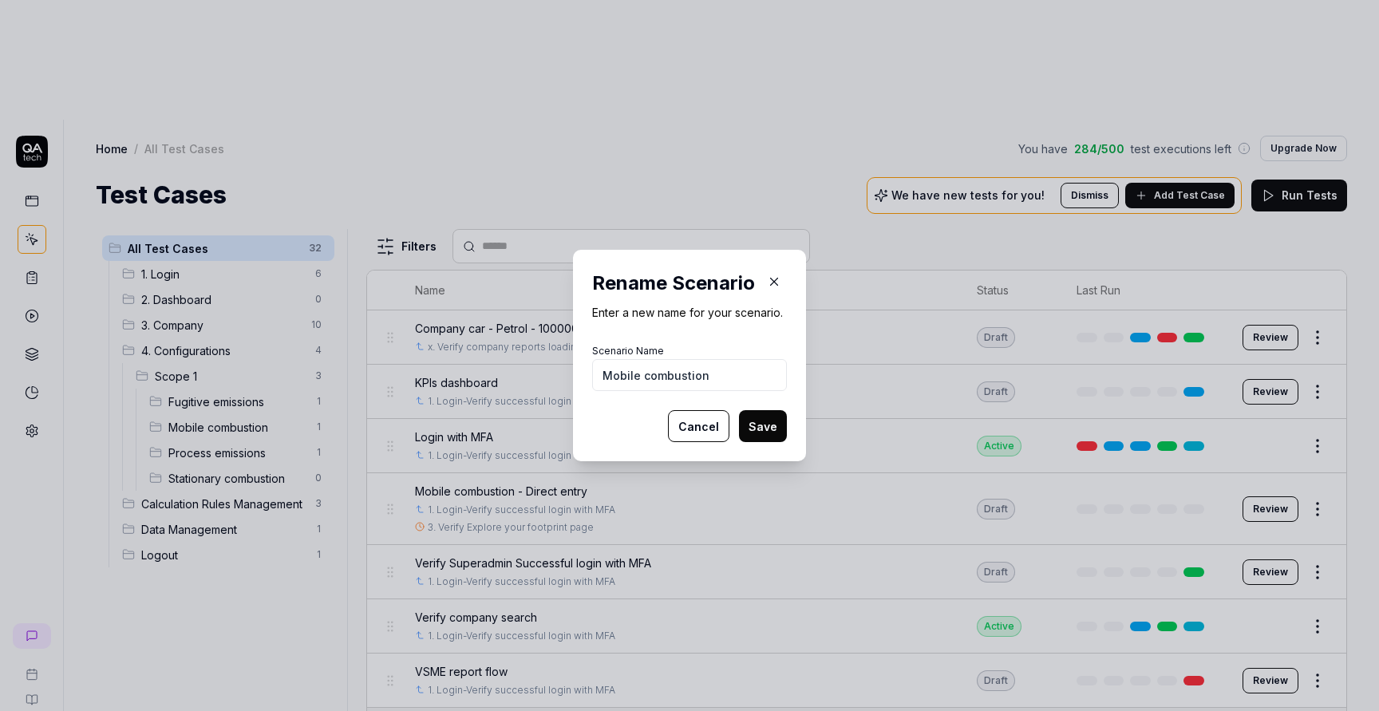
click at [603, 377] on input "Mobile combustion" at bounding box center [689, 375] width 195 height 32
click at [753, 428] on button "Save" at bounding box center [763, 426] width 48 height 32
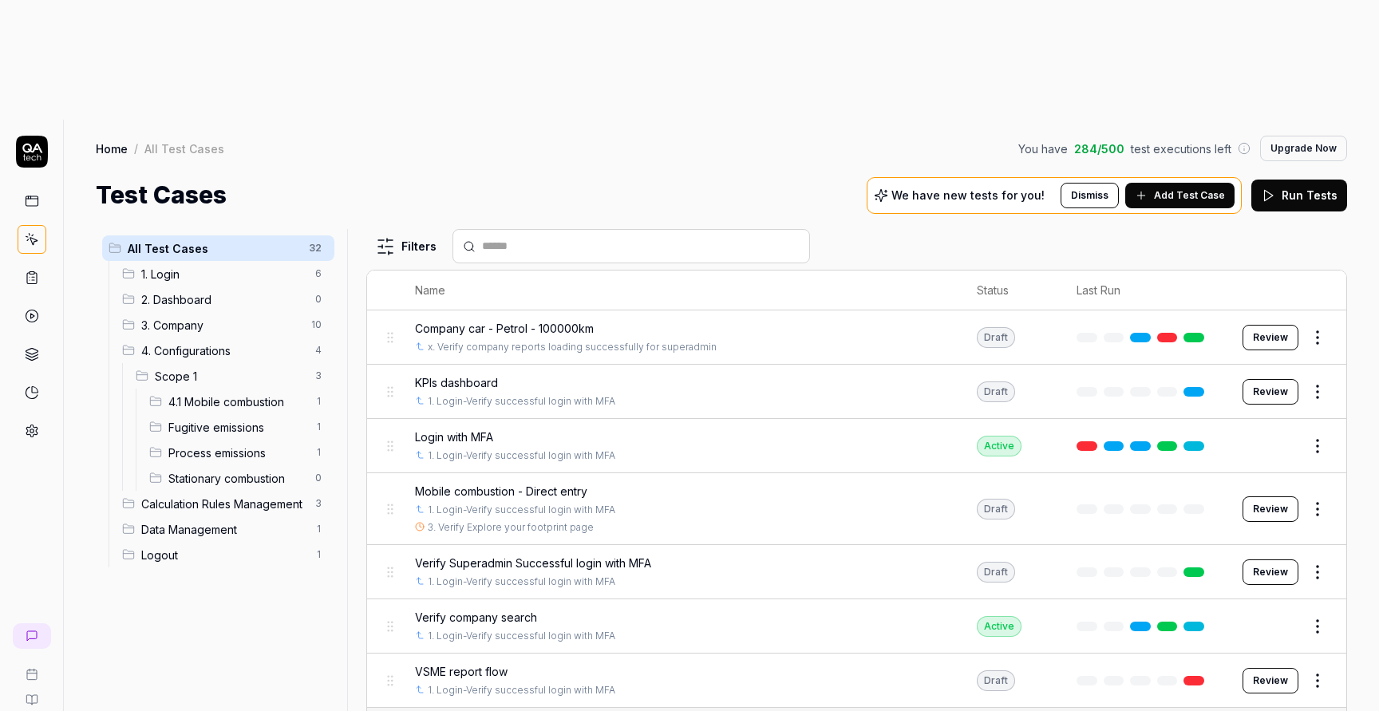
click at [319, 361] on html "t A Home / All Test Cases You have 284 / 500 test executions left Upgrade Now H…" at bounding box center [689, 415] width 1379 height 831
click at [275, 393] on div "Rename Scenario" at bounding box center [252, 389] width 160 height 35
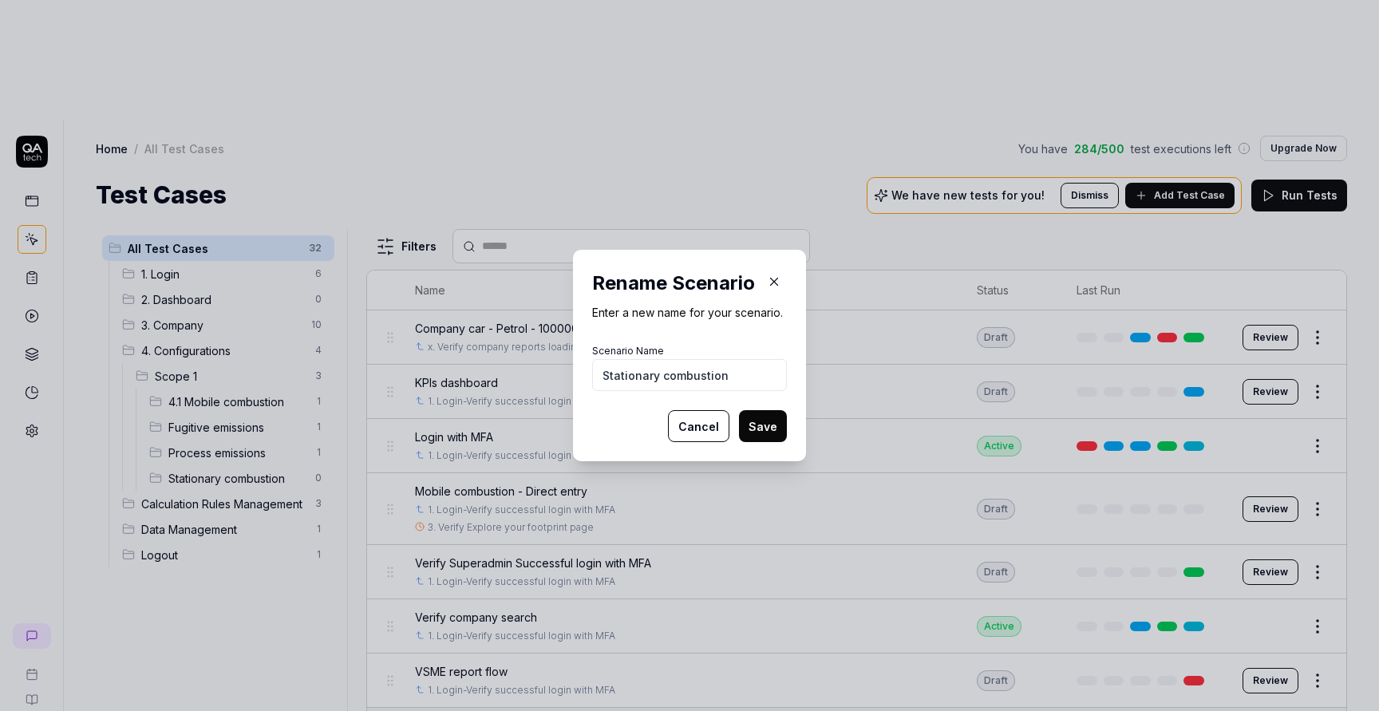
click at [604, 370] on input "Stationary combustion" at bounding box center [689, 375] width 195 height 32
click at [739, 410] on button "Save" at bounding box center [763, 426] width 48 height 32
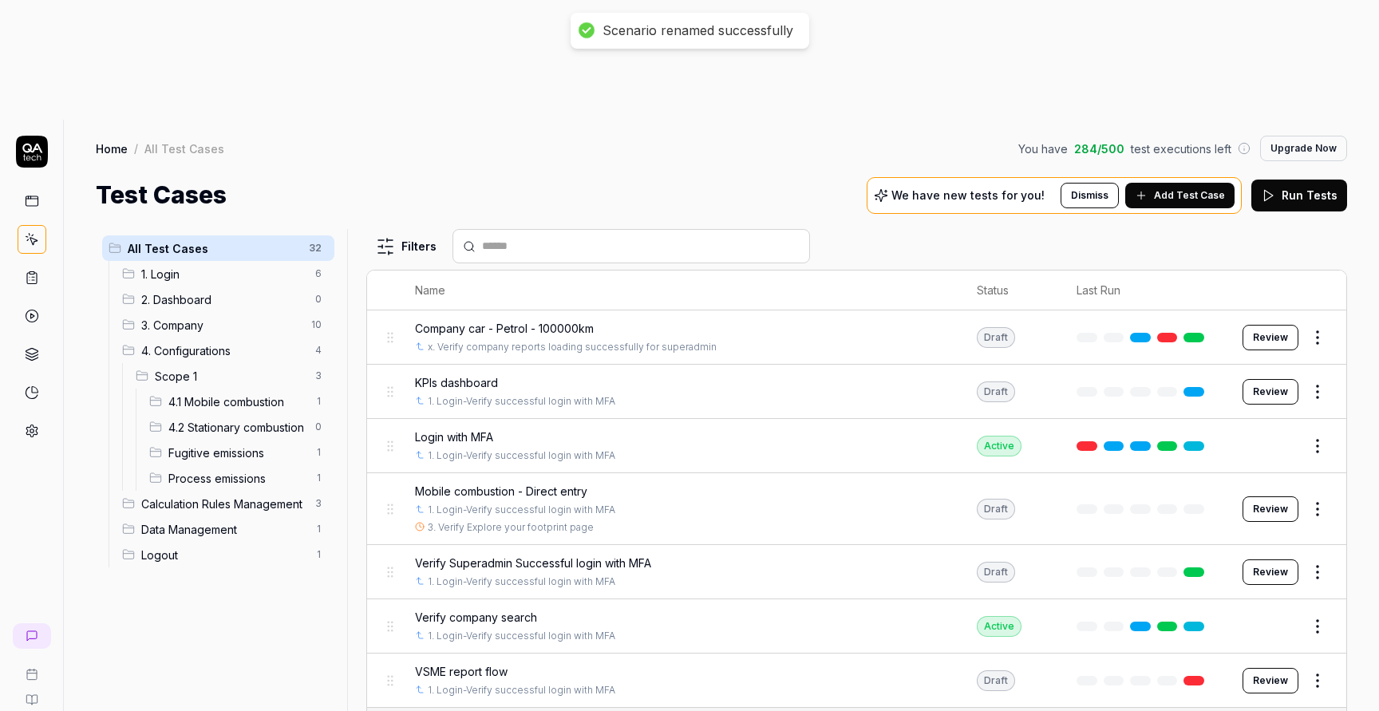
click at [432, 483] on div "Mobile combustion - Direct entry 1. Login-Verify successful login with MFA 3. V…" at bounding box center [680, 509] width 530 height 52
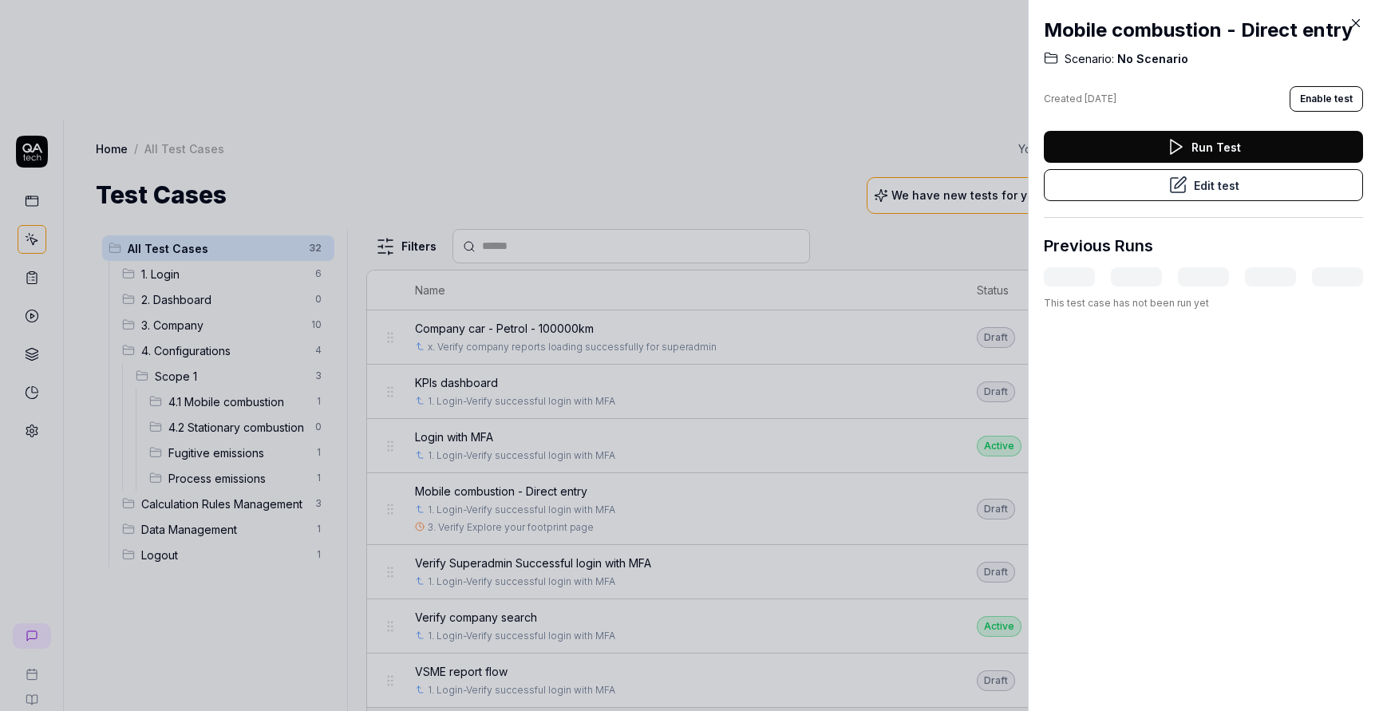
click at [251, 335] on div at bounding box center [689, 355] width 1379 height 711
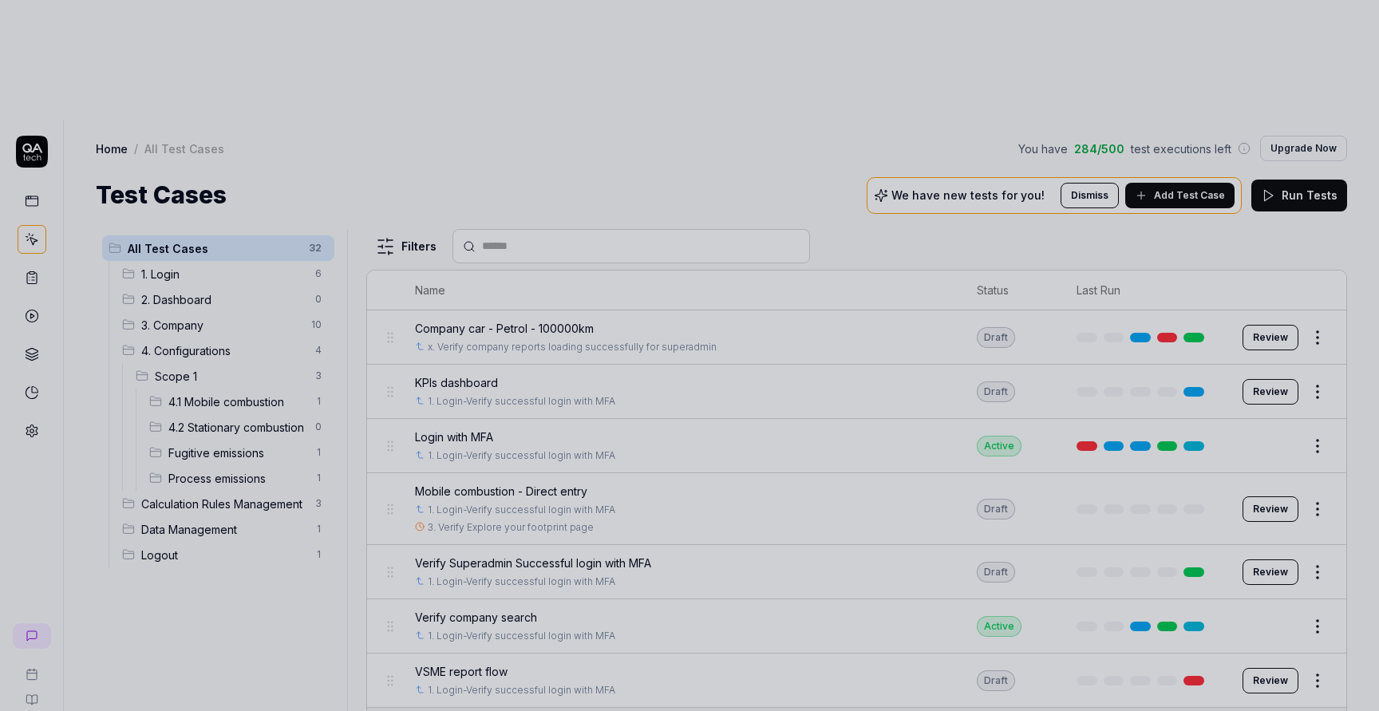
click at [251, 335] on div at bounding box center [689, 355] width 1379 height 711
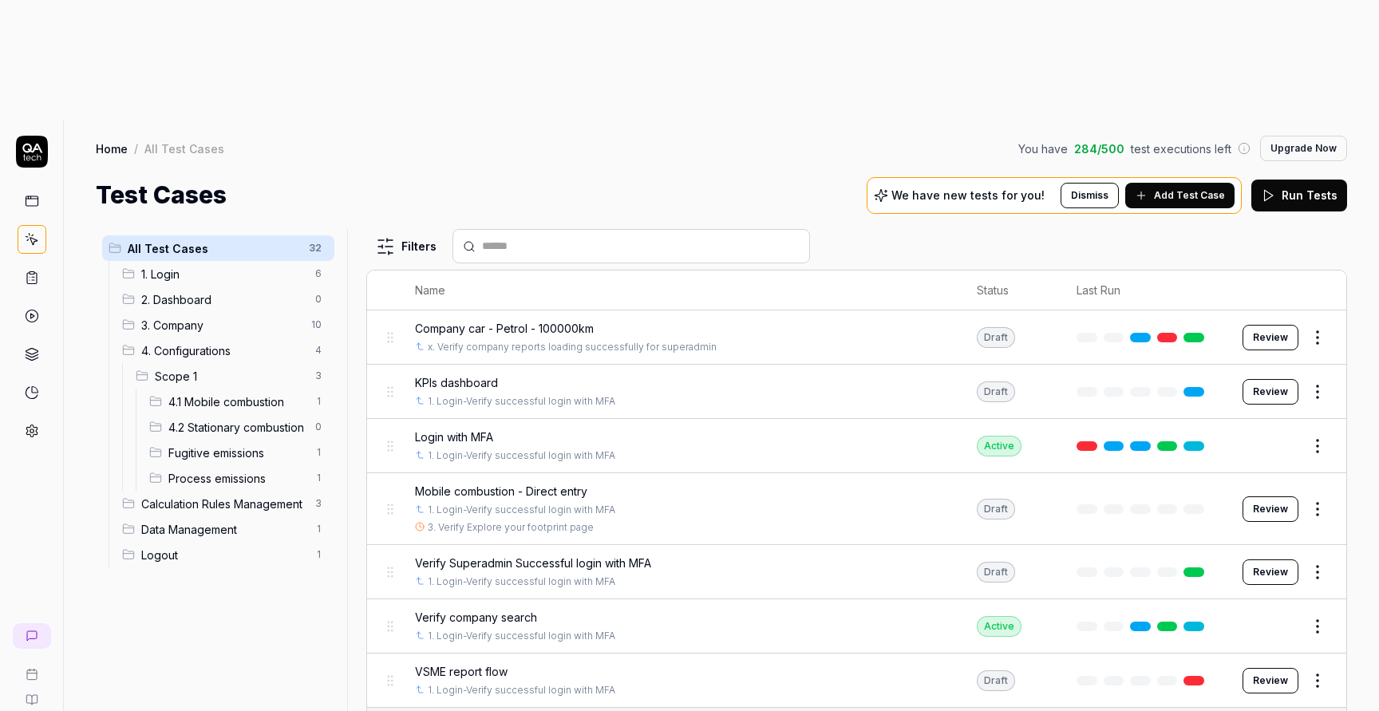
click at [322, 330] on html "t A Home / All Test Cases You have 284 / 500 test executions left Upgrade Now H…" at bounding box center [689, 415] width 1379 height 831
click at [258, 366] on div "Rename Scenario" at bounding box center [252, 363] width 160 height 35
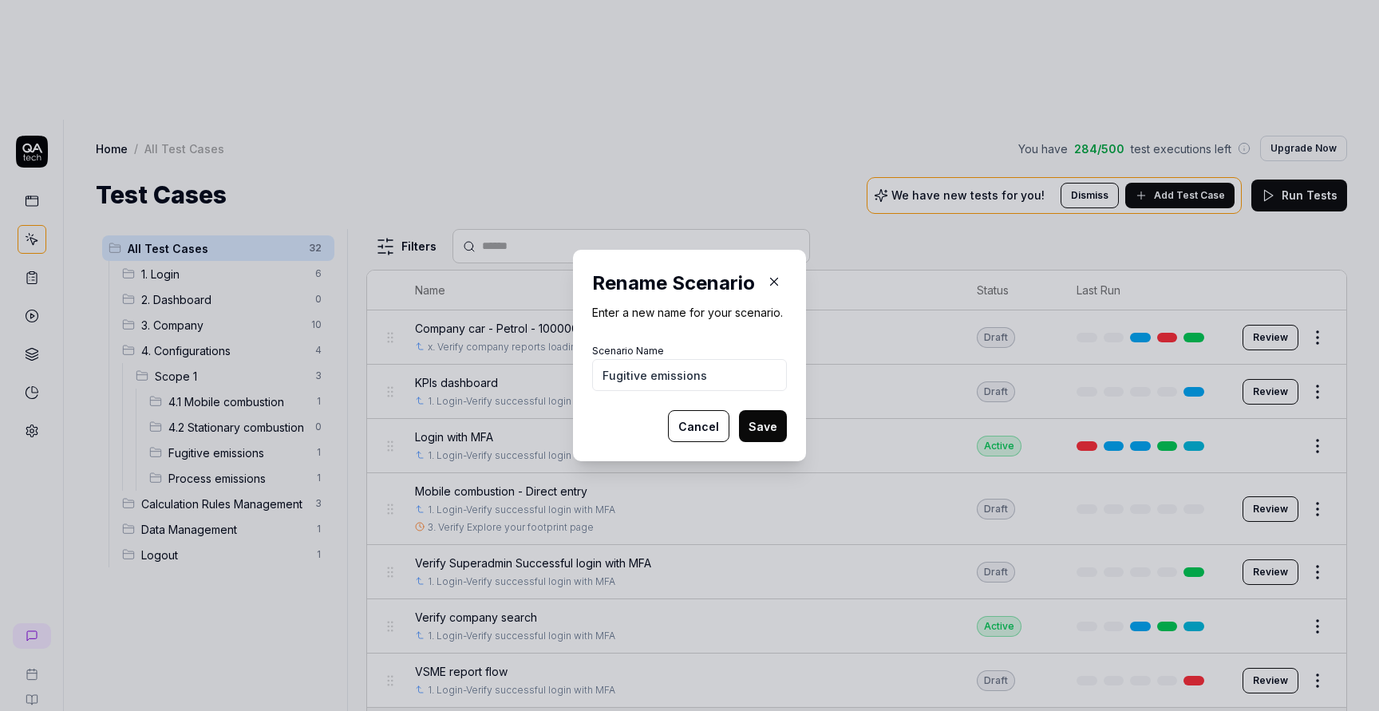
click at [609, 369] on input "Fugitive emissions" at bounding box center [689, 375] width 195 height 32
click at [603, 375] on input "Fugitive emissions" at bounding box center [689, 375] width 195 height 32
click at [762, 424] on button "Save" at bounding box center [763, 426] width 48 height 32
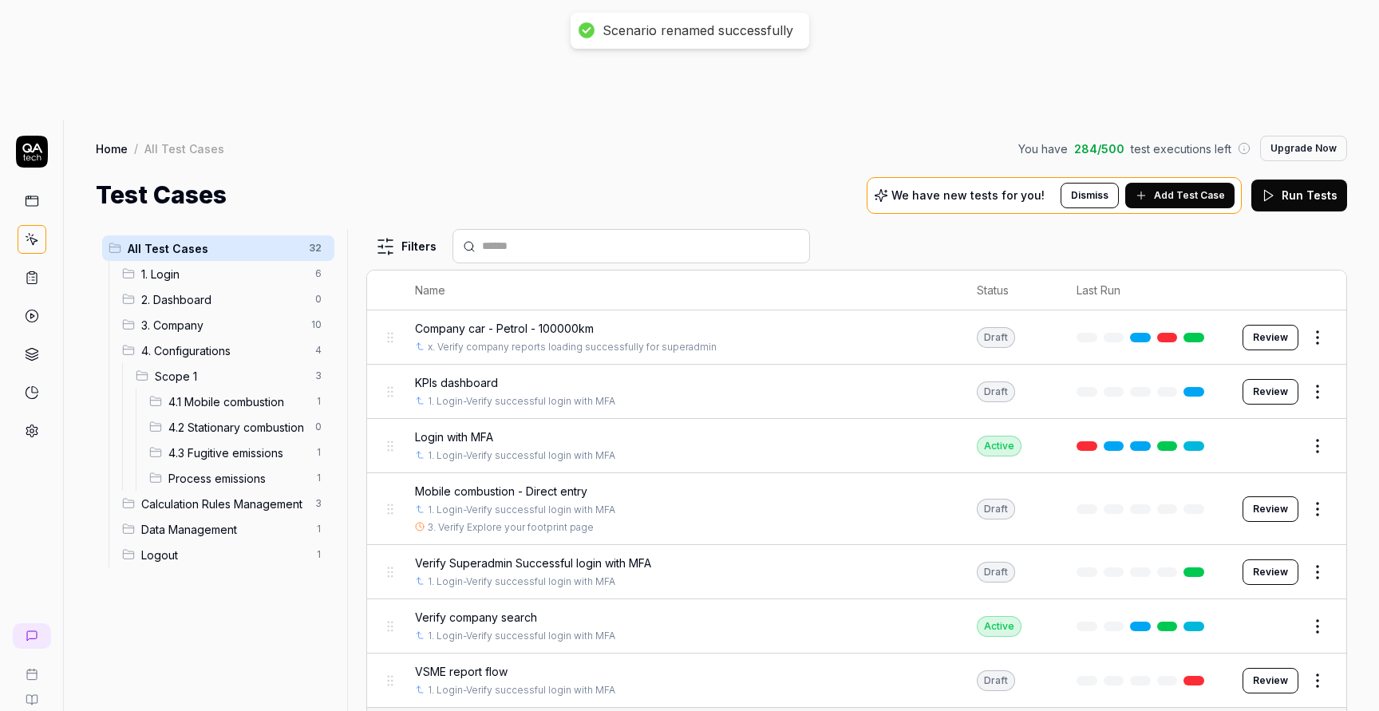
click at [320, 357] on html "Scenario renamed successfully t A Home / All Test Cases You have 284 / 500 test…" at bounding box center [689, 415] width 1379 height 831
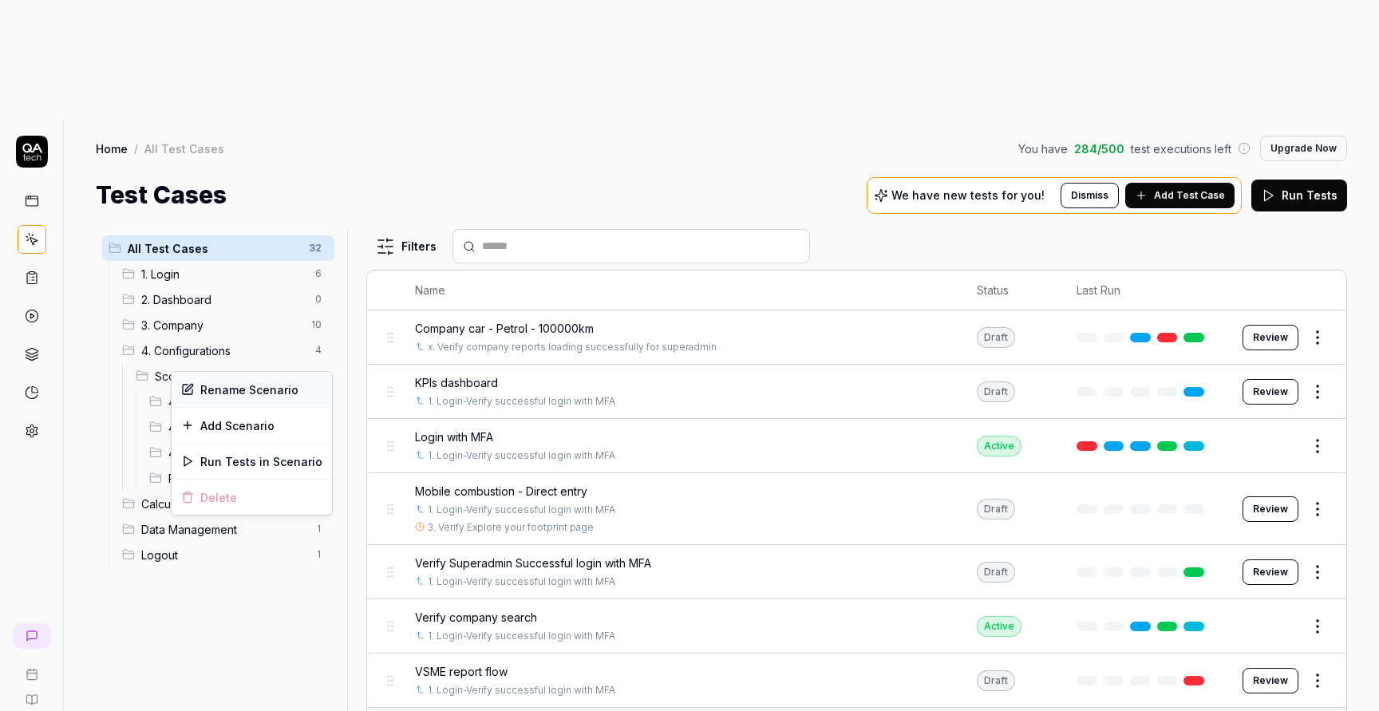
click at [272, 393] on div "Rename Scenario" at bounding box center [252, 389] width 160 height 35
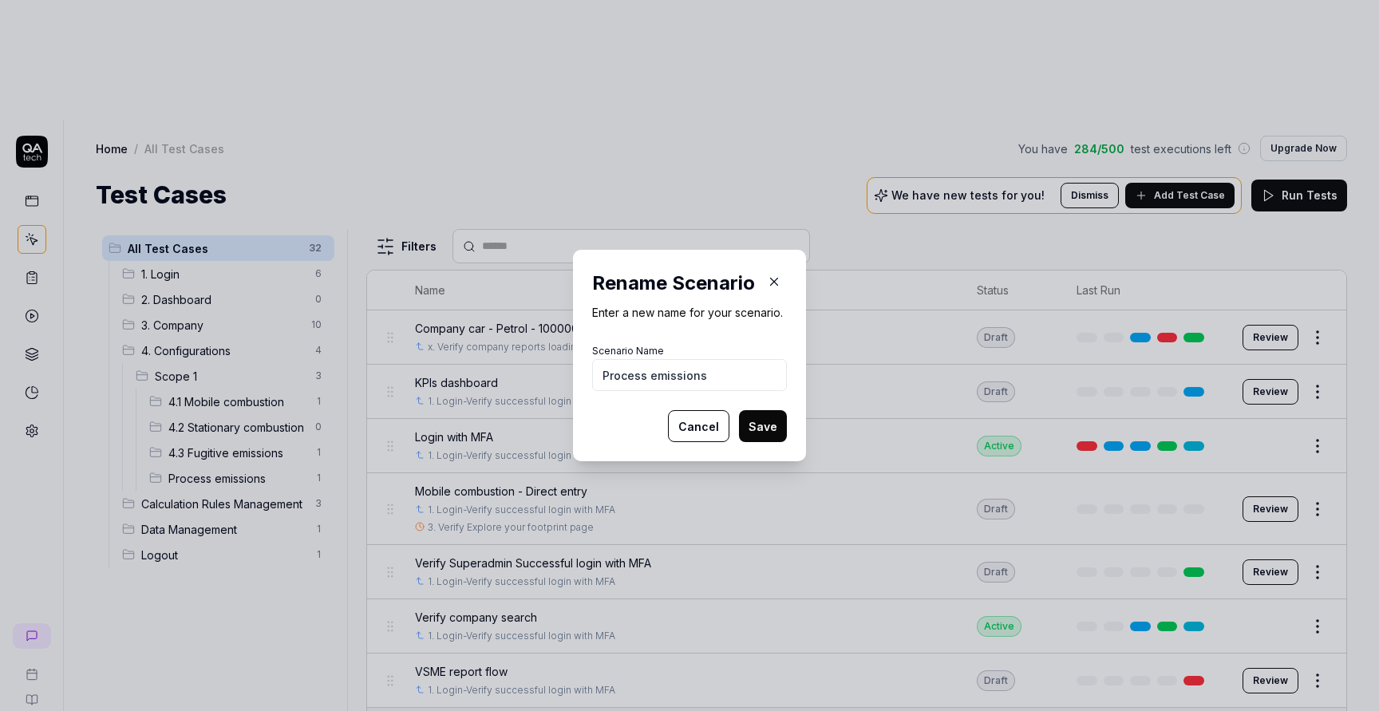
click at [597, 375] on input "Process emissions" at bounding box center [689, 375] width 195 height 32
click at [752, 425] on button "Save" at bounding box center [763, 426] width 48 height 32
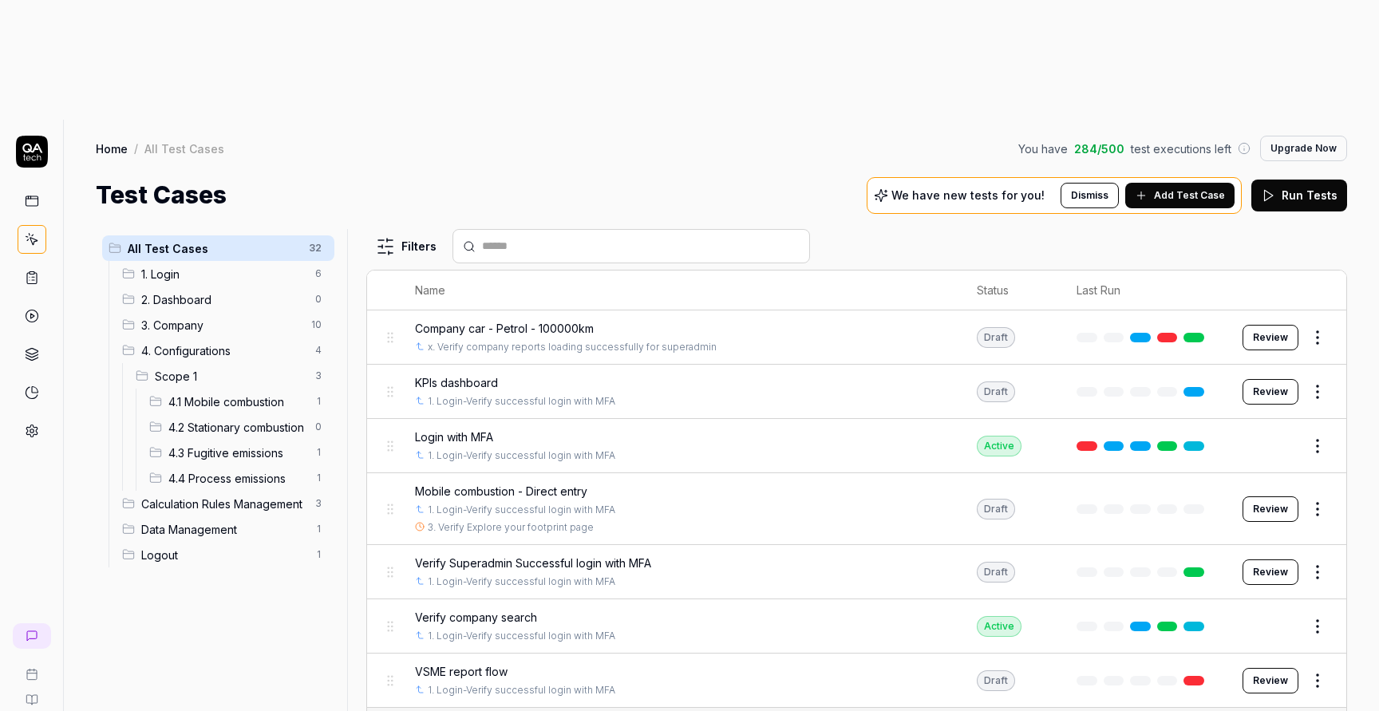
click at [237, 393] on span "4.1 Mobile combustion" at bounding box center [236, 401] width 137 height 17
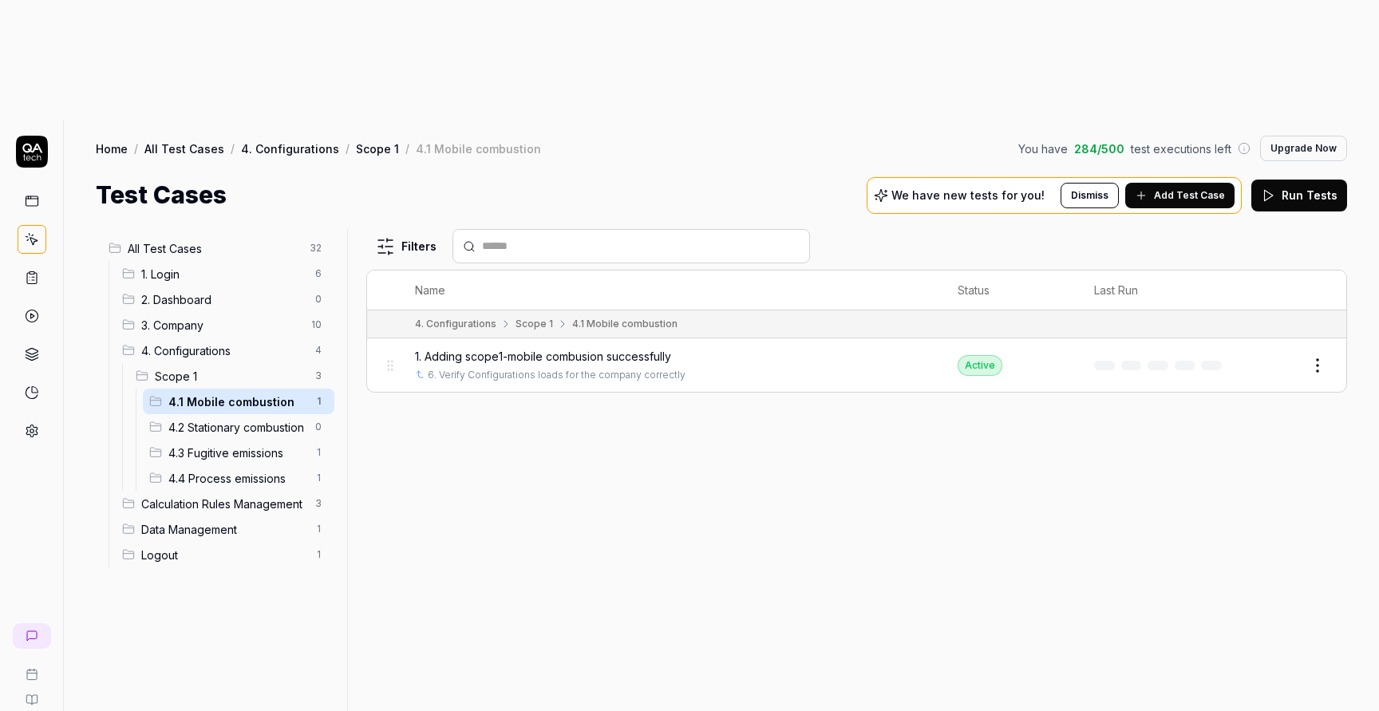
click at [598, 348] on span "1. Adding scope1-mobile combusion successfully" at bounding box center [543, 356] width 256 height 17
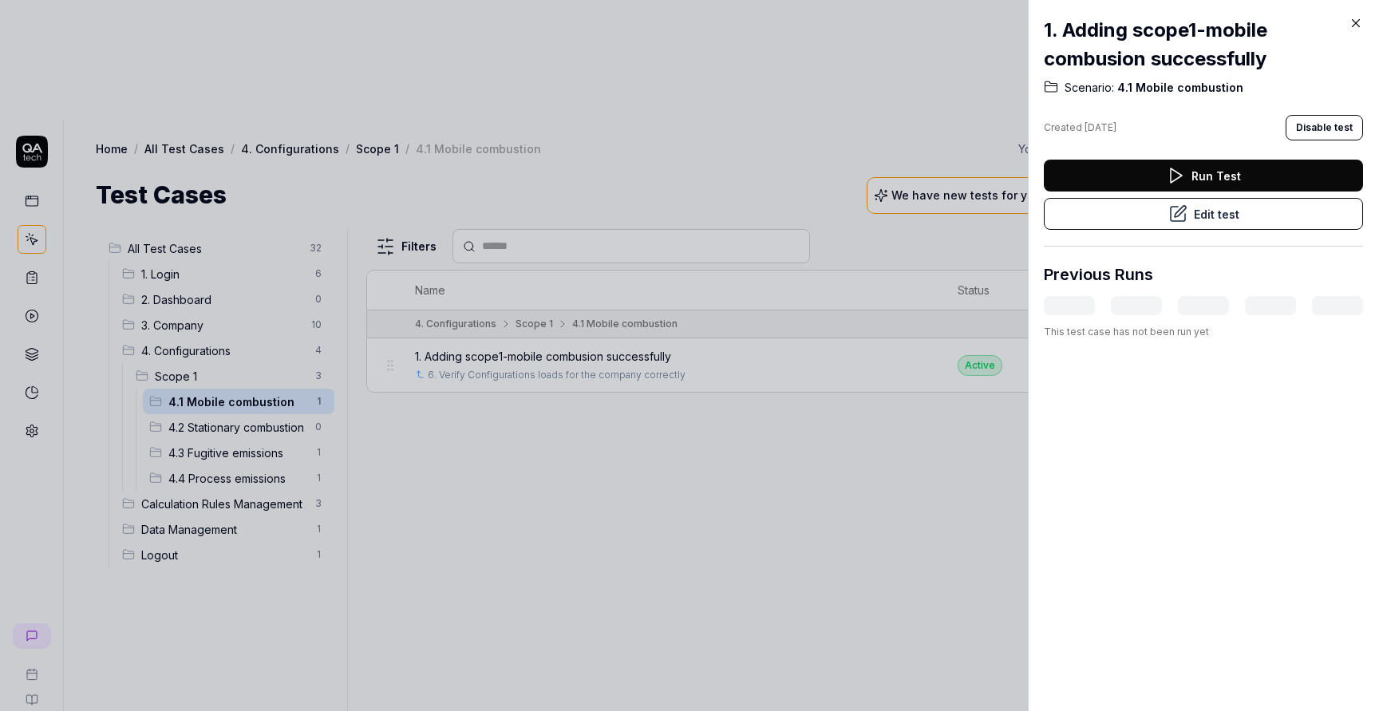
click at [1207, 217] on button "Edit test" at bounding box center [1203, 214] width 319 height 32
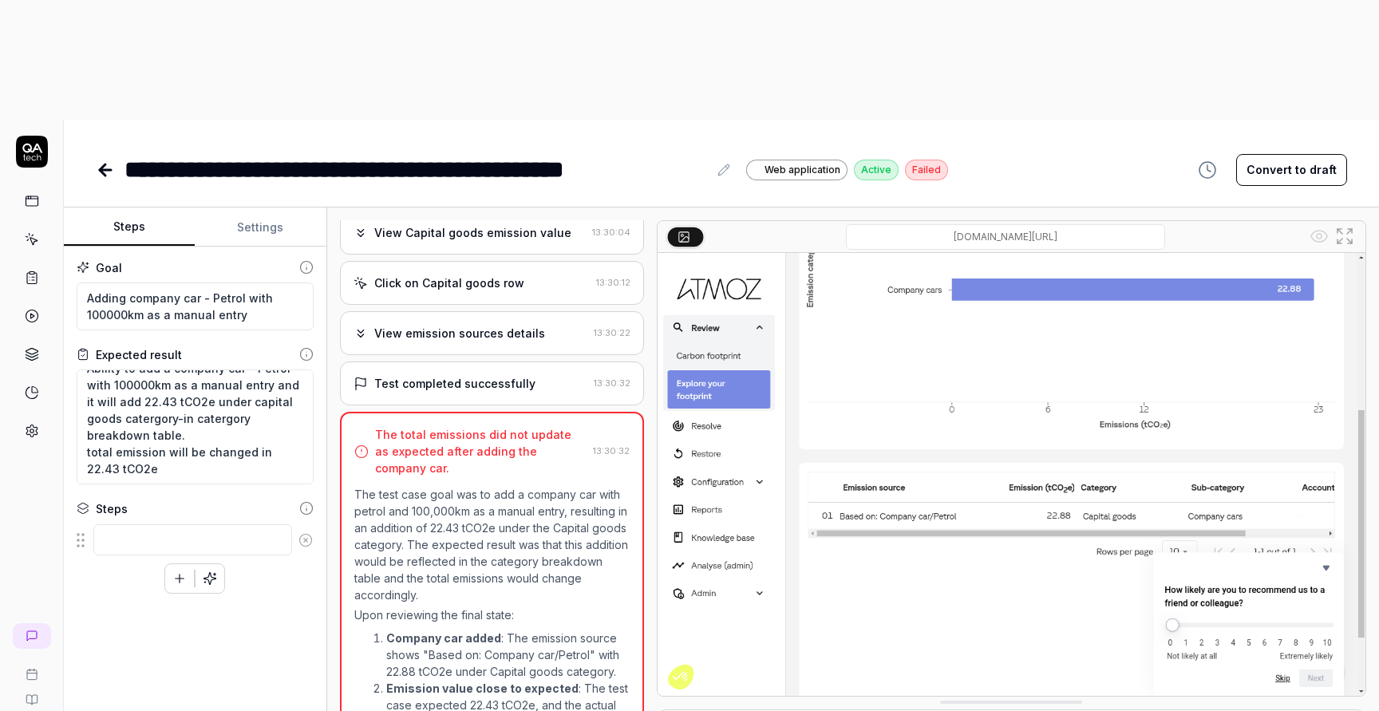
scroll to position [1327, 0]
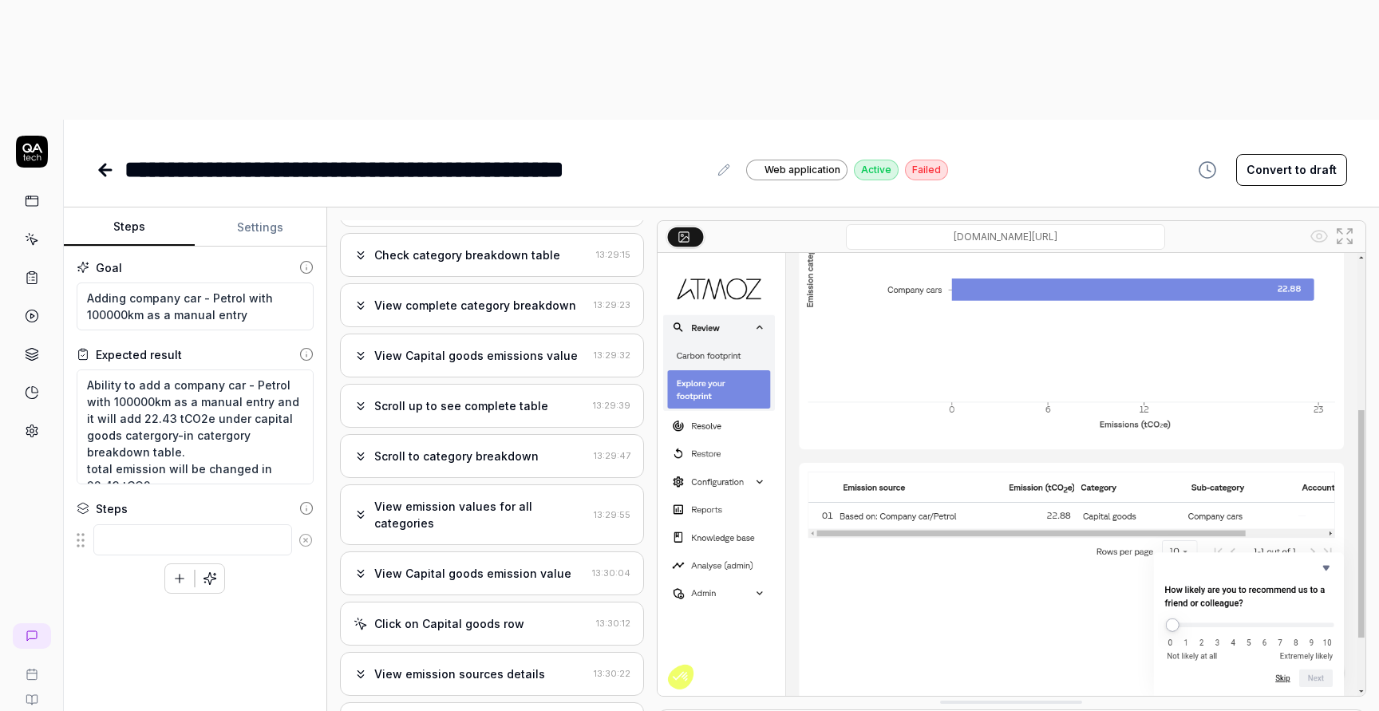
scroll to position [17, 0]
click at [224, 524] on textarea at bounding box center [192, 539] width 199 height 31
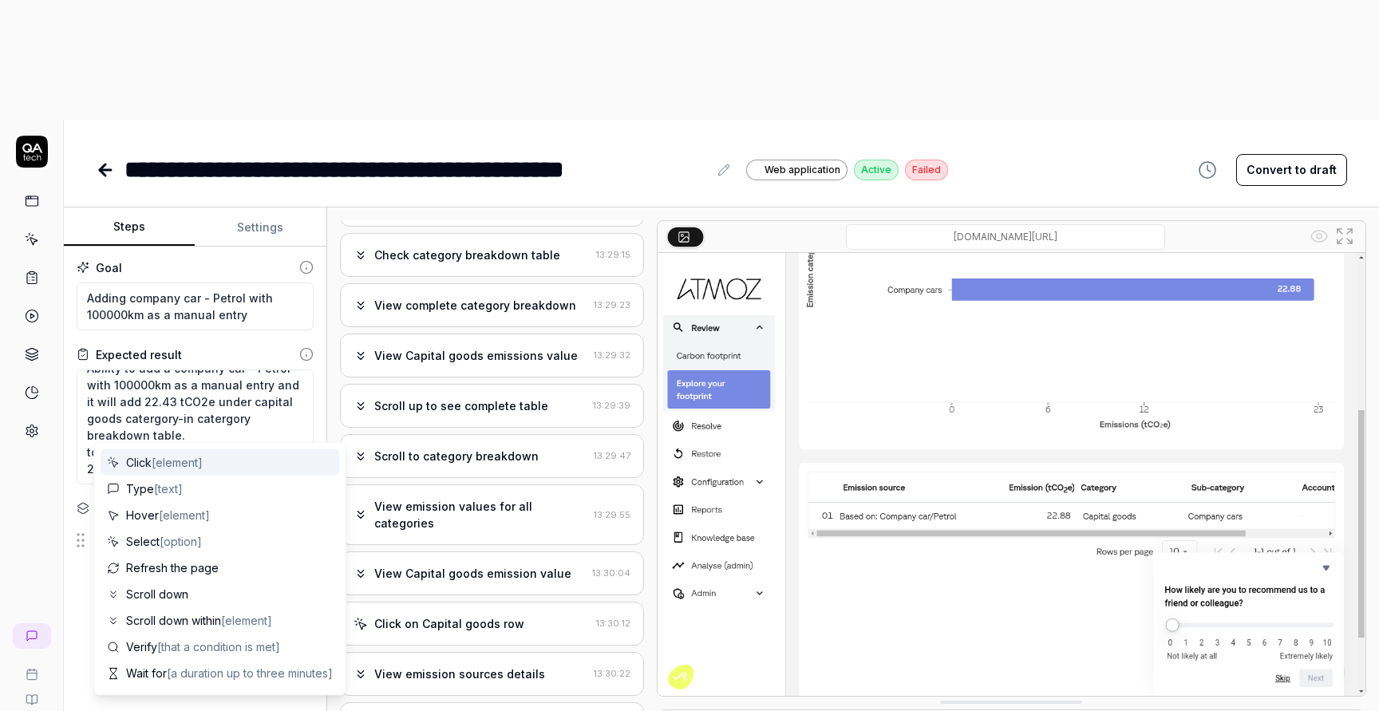
click at [166, 500] on div "Steps" at bounding box center [195, 508] width 237 height 17
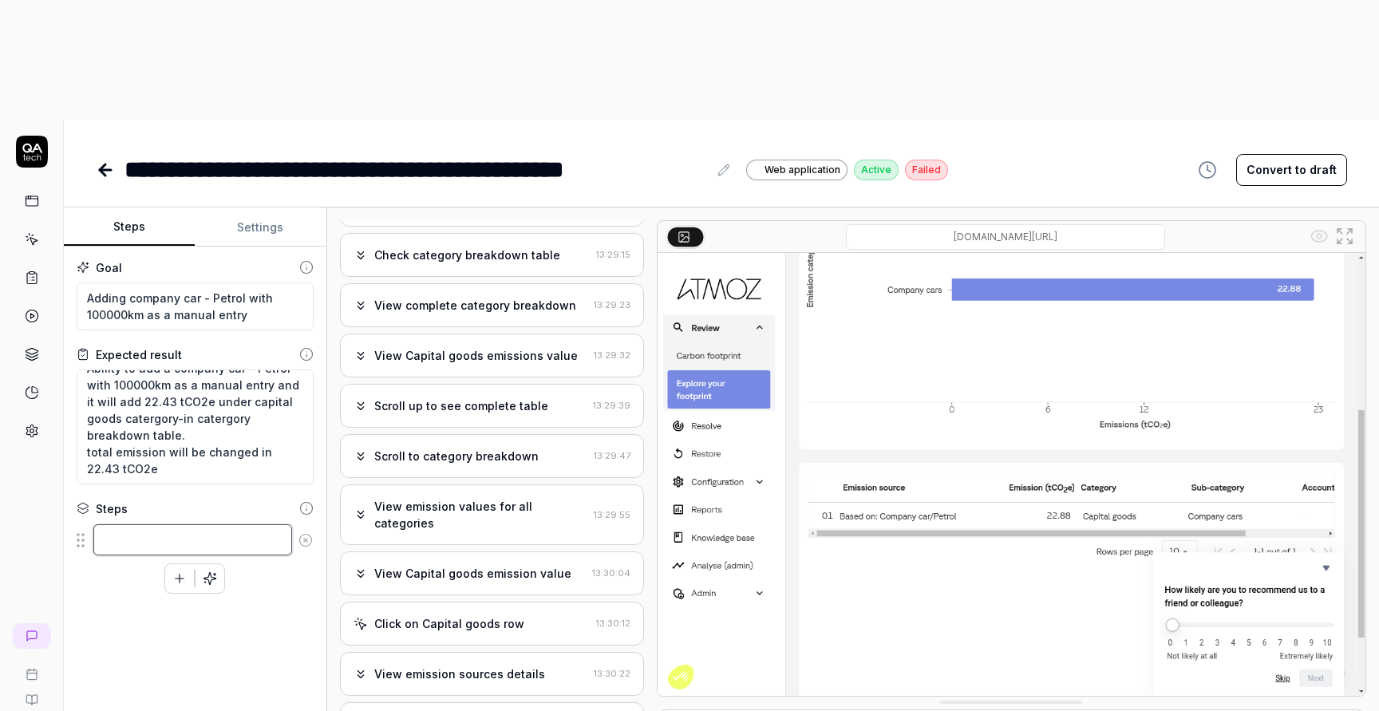
click at [166, 524] on textarea at bounding box center [192, 539] width 199 height 31
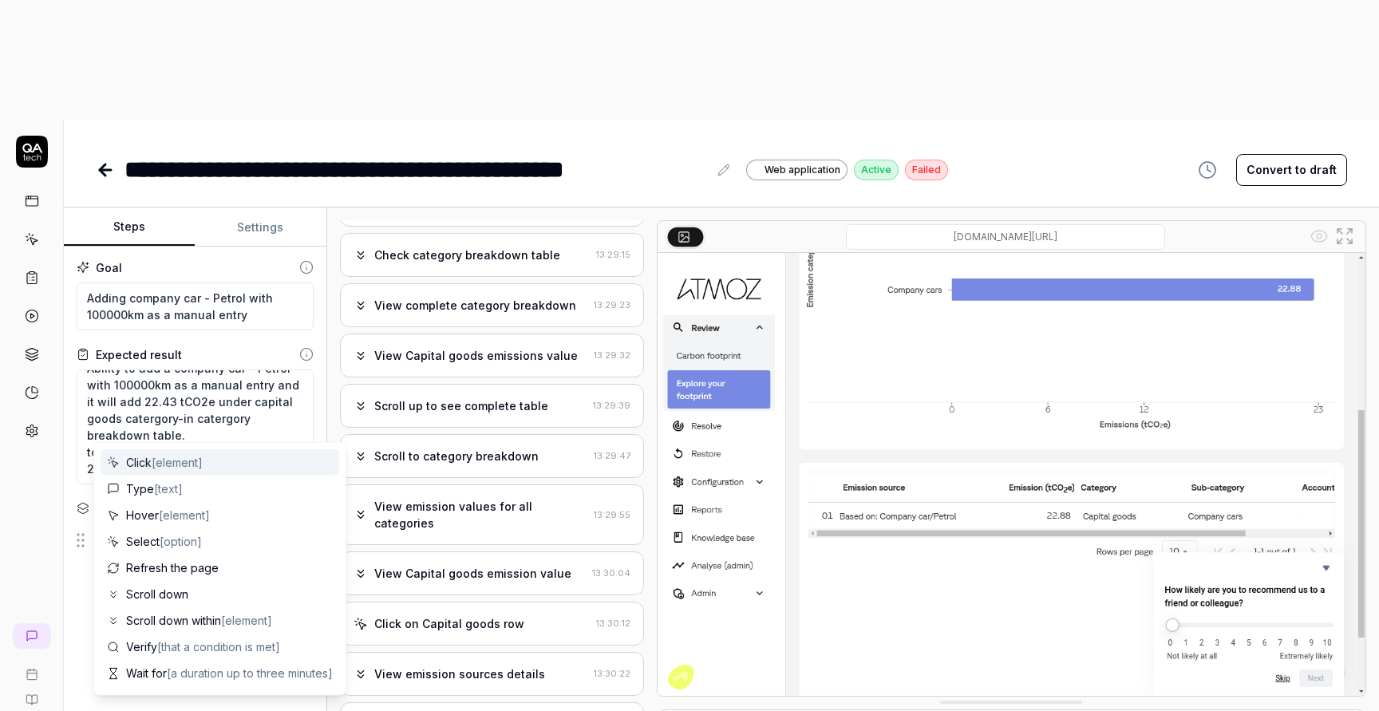
click at [59, 397] on div "t A" at bounding box center [32, 475] width 64 height 711
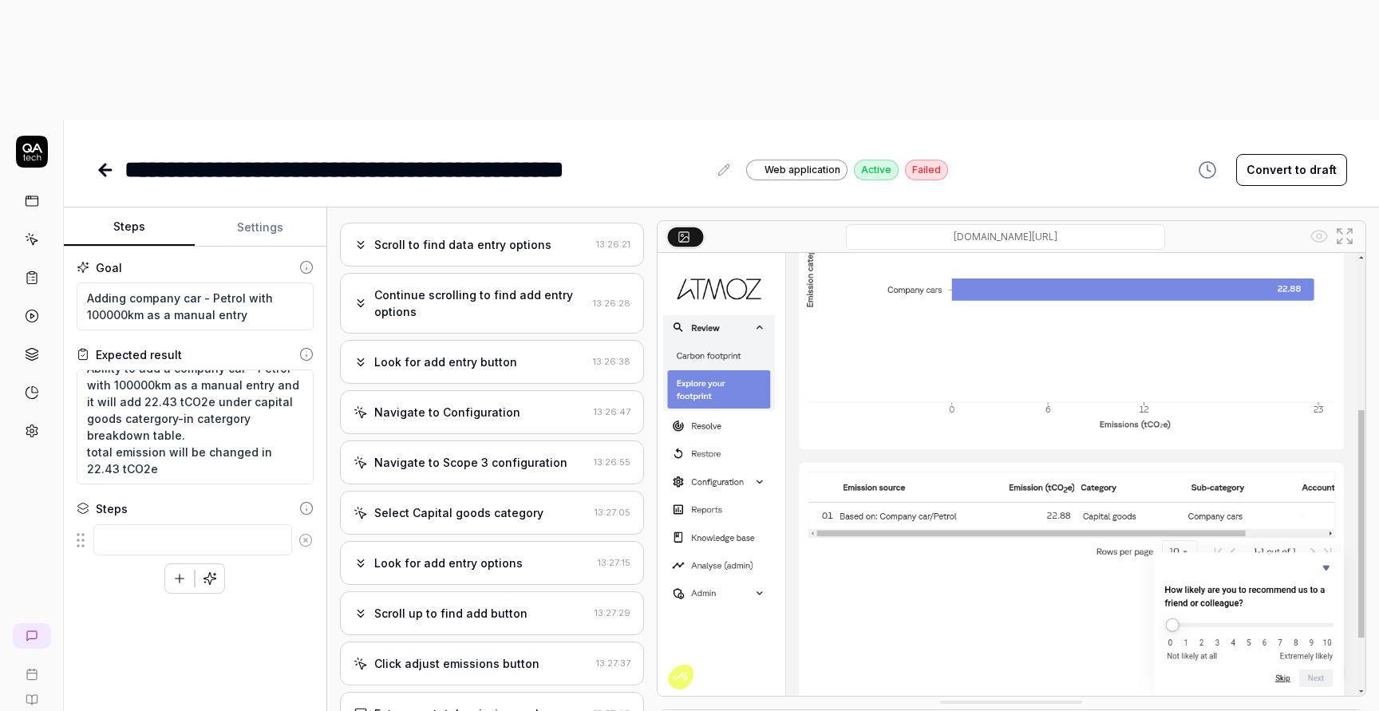
scroll to position [0, 0]
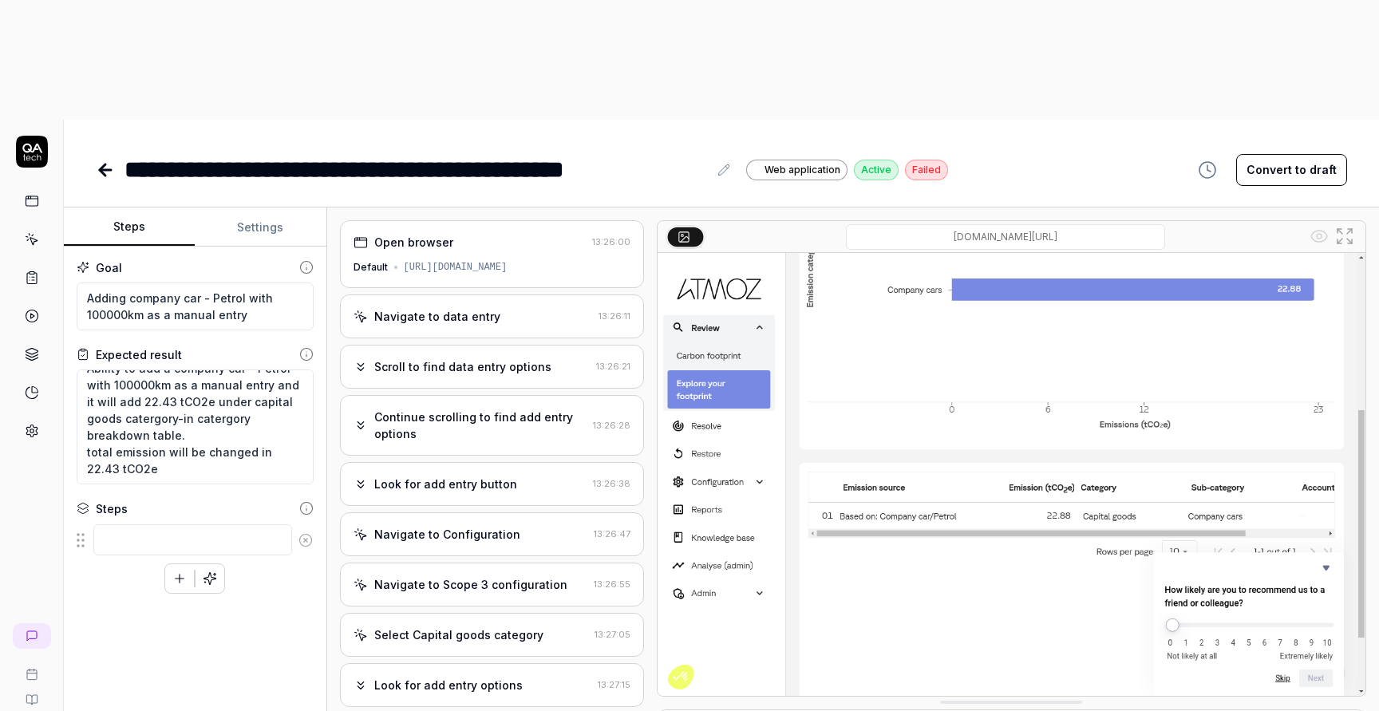
click at [483, 294] on div "Navigate to data entry 13:26:11" at bounding box center [492, 316] width 304 height 44
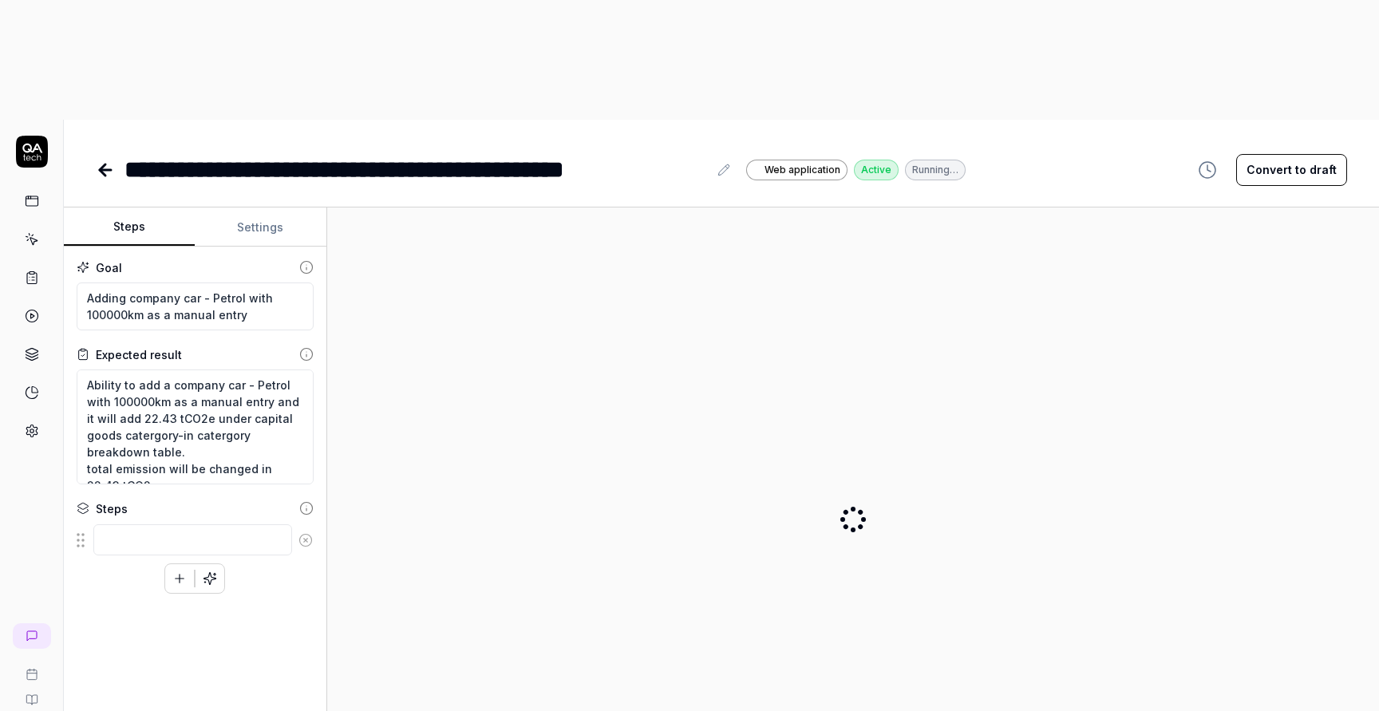
click at [263, 208] on button "Settings" at bounding box center [260, 227] width 131 height 38
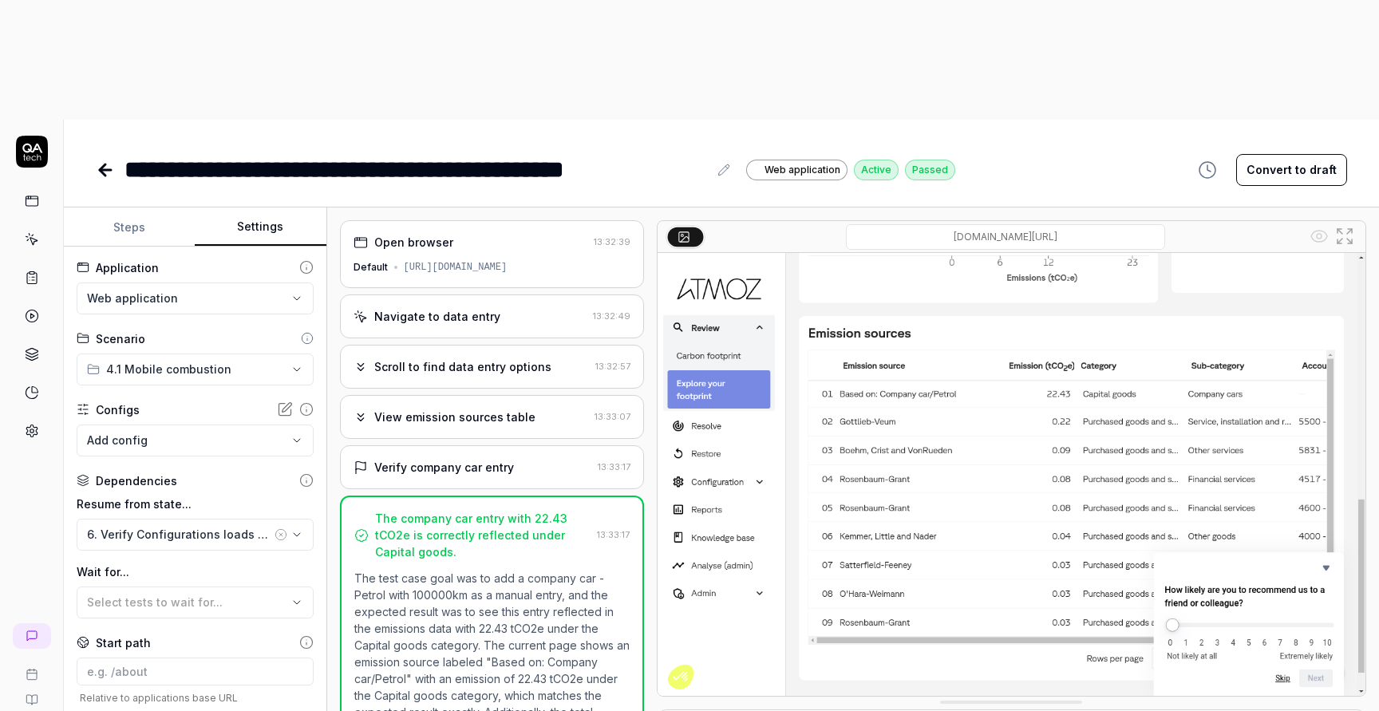
click at [136, 208] on button "Steps" at bounding box center [129, 227] width 131 height 38
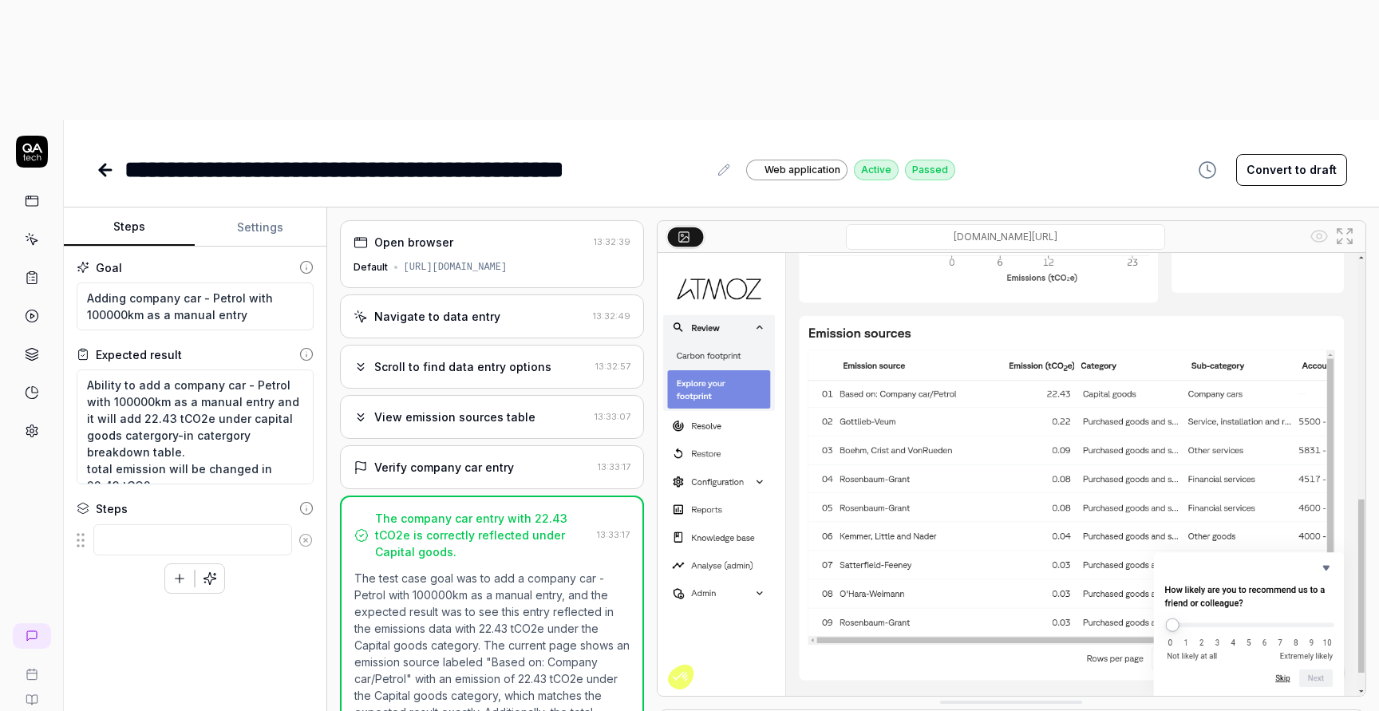
scroll to position [17, 0]
click at [203, 524] on textarea at bounding box center [192, 539] width 199 height 31
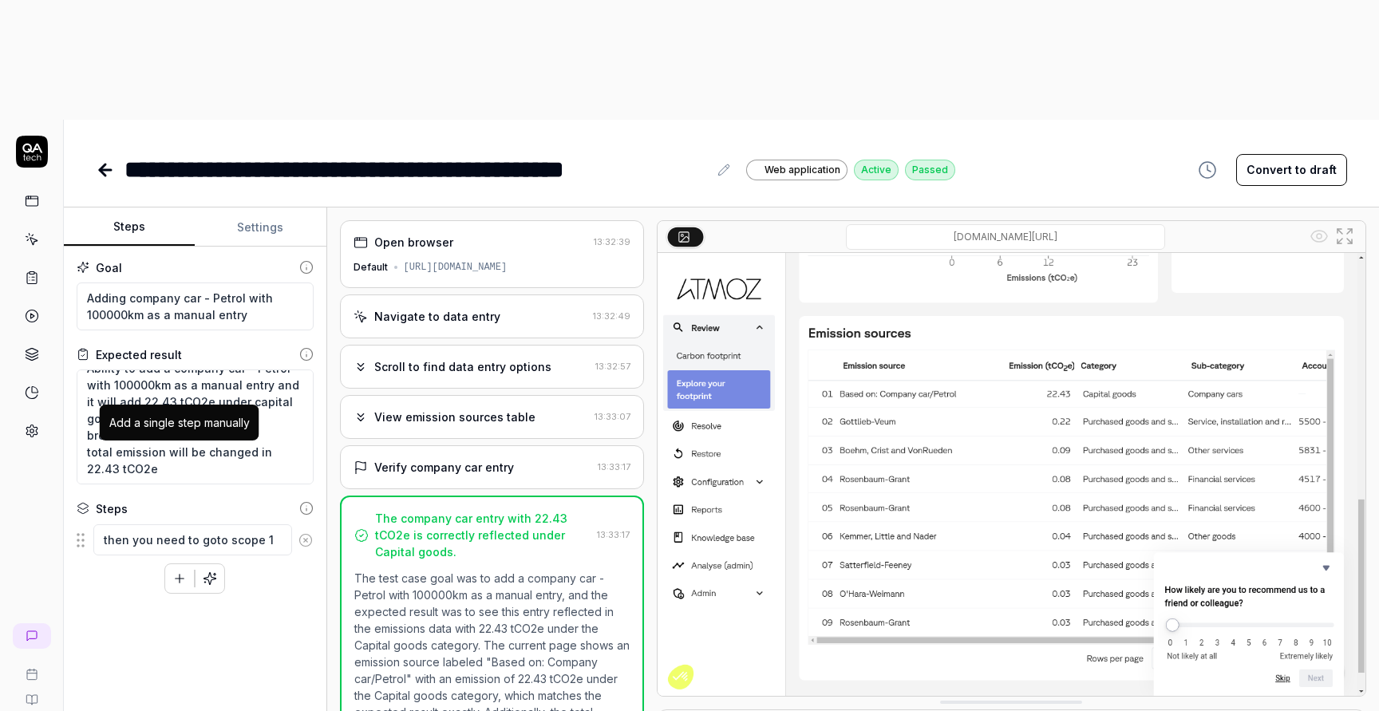
click at [176, 571] on icon "button" at bounding box center [179, 578] width 14 height 14
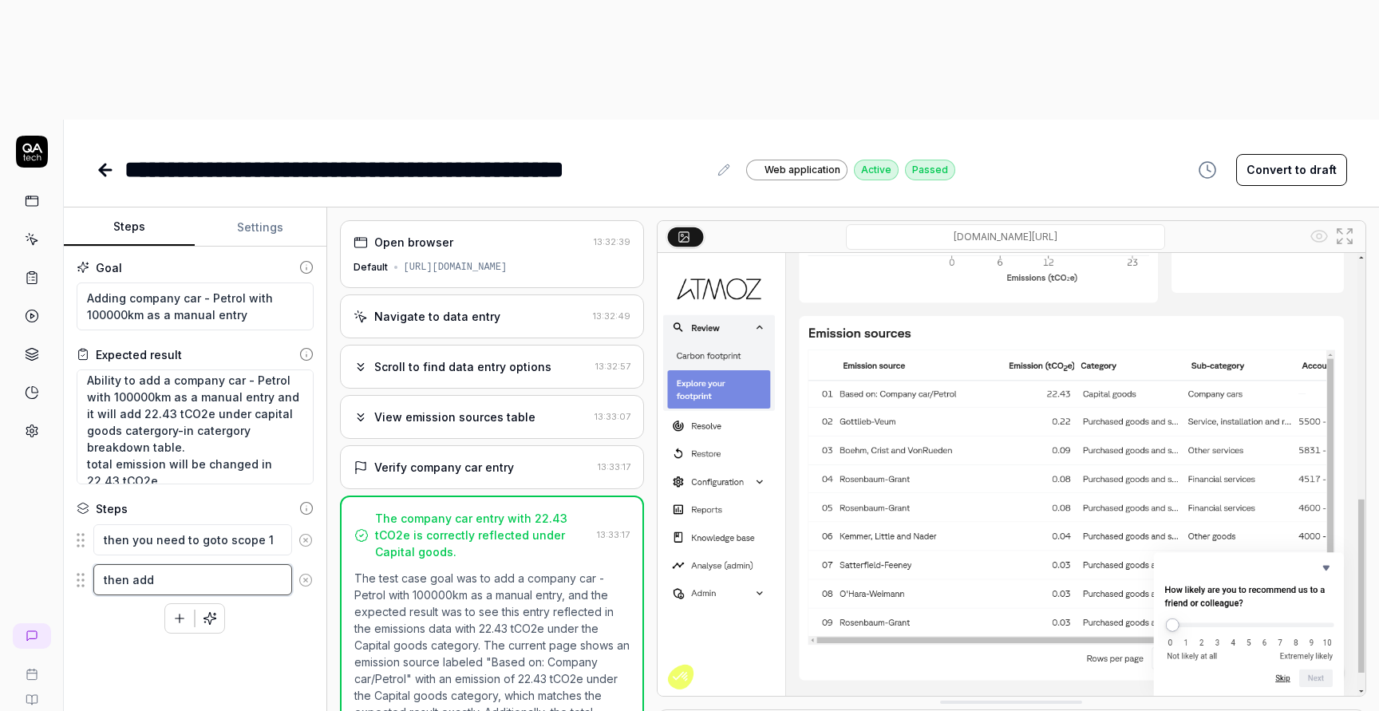
scroll to position [12, 0]
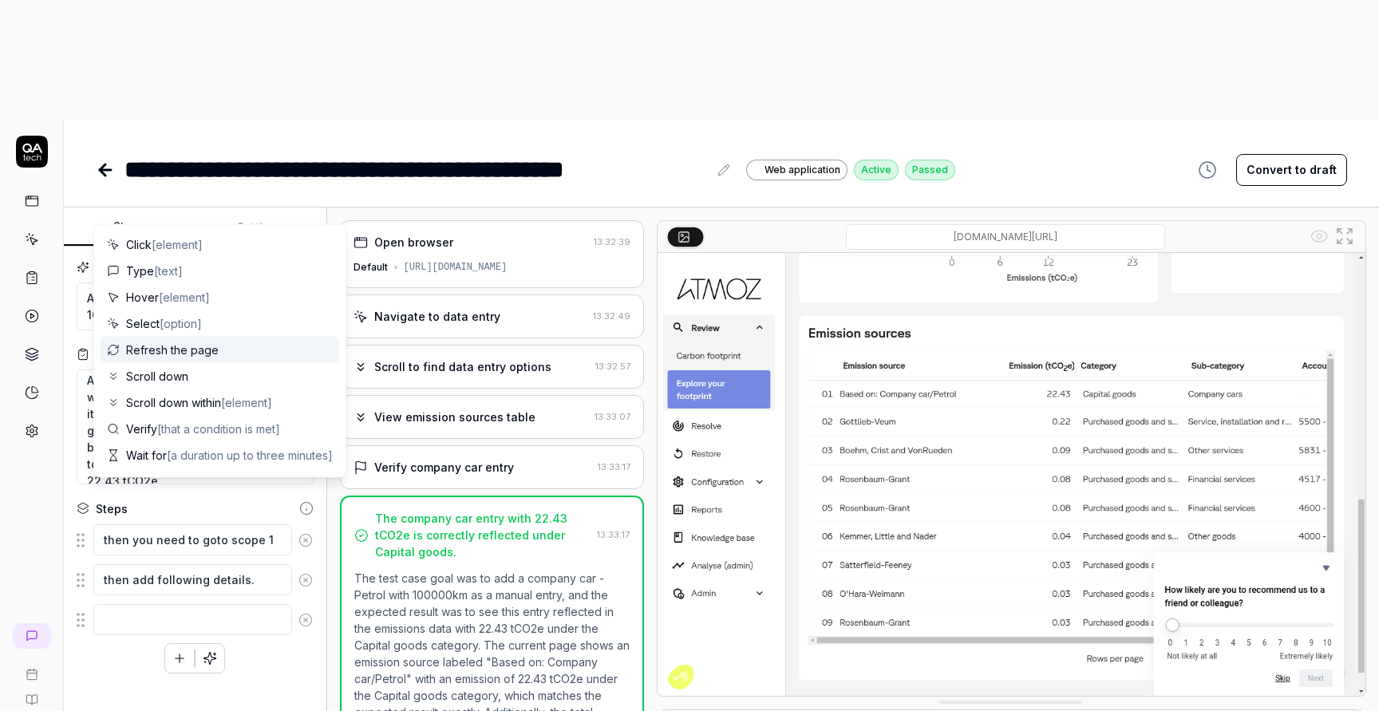
click at [61, 425] on div "t A" at bounding box center [32, 475] width 64 height 711
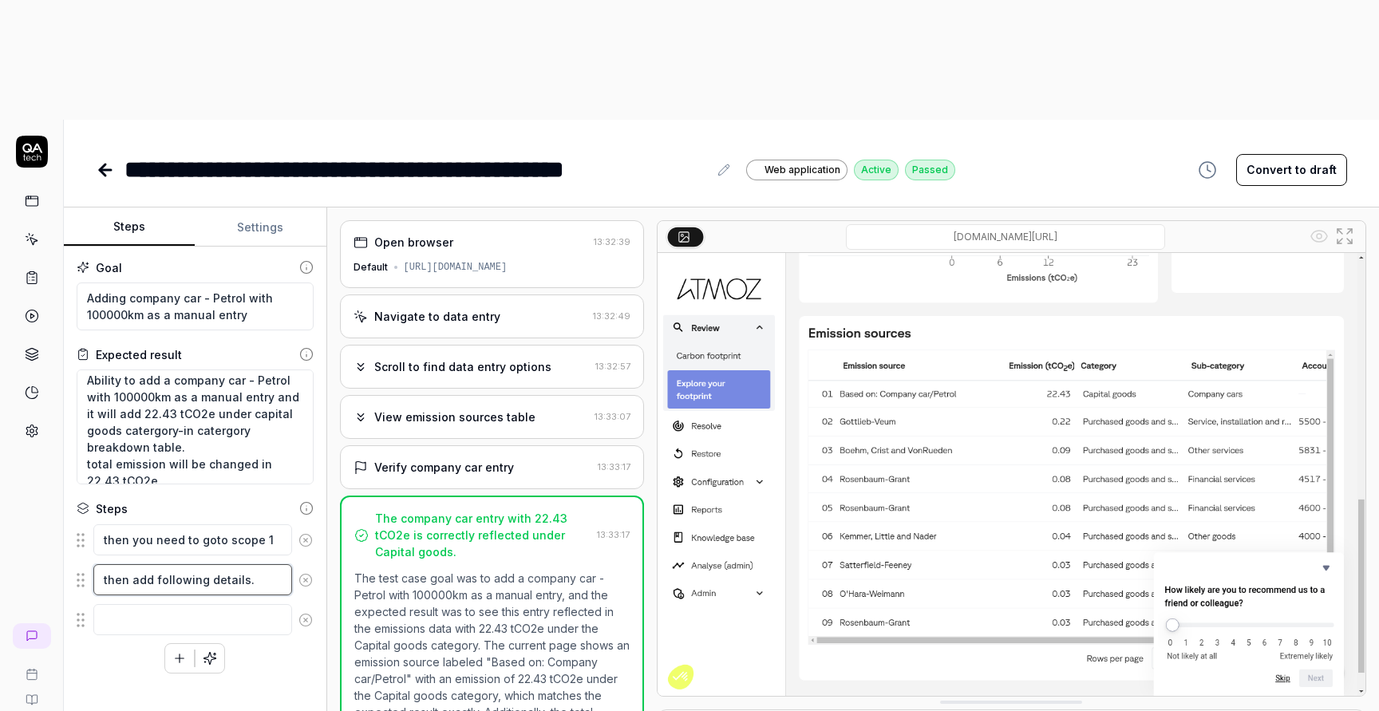
click at [267, 564] on textarea "then add following details." at bounding box center [192, 579] width 199 height 31
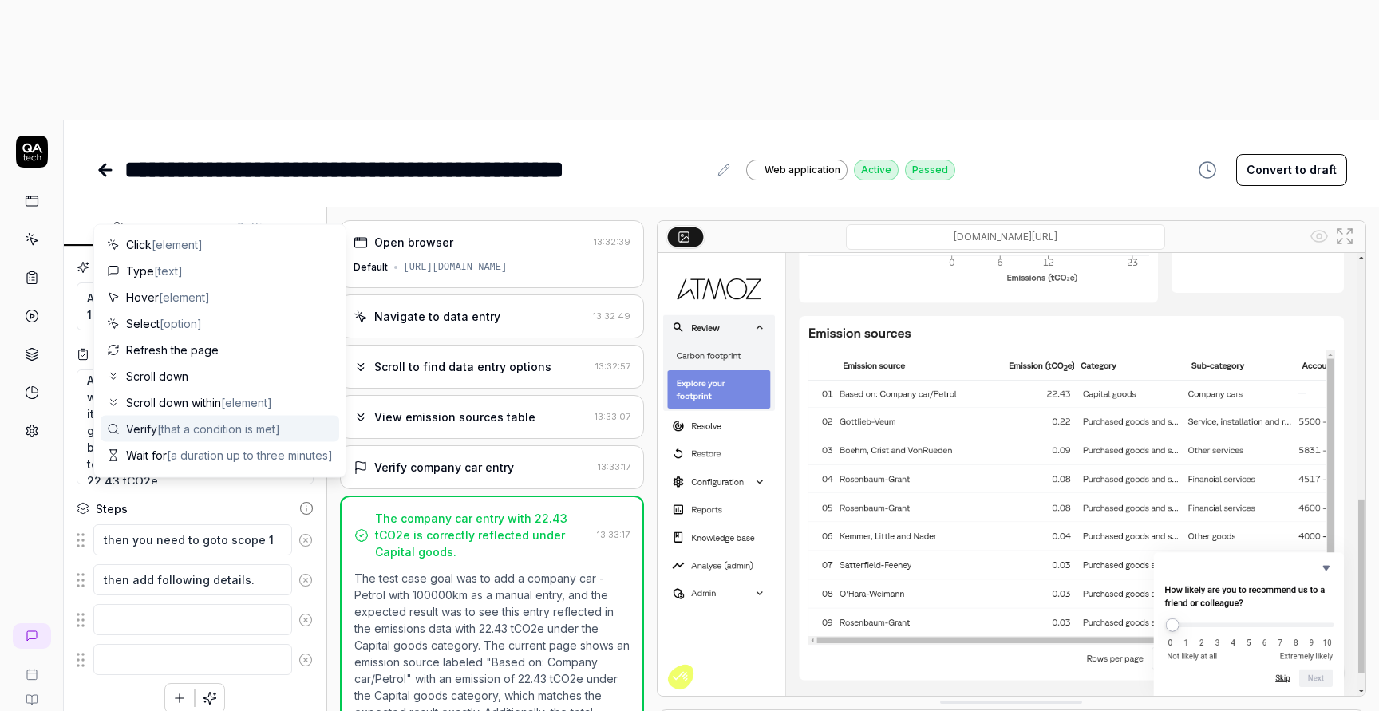
click at [32, 443] on div "t A" at bounding box center [32, 475] width 64 height 711
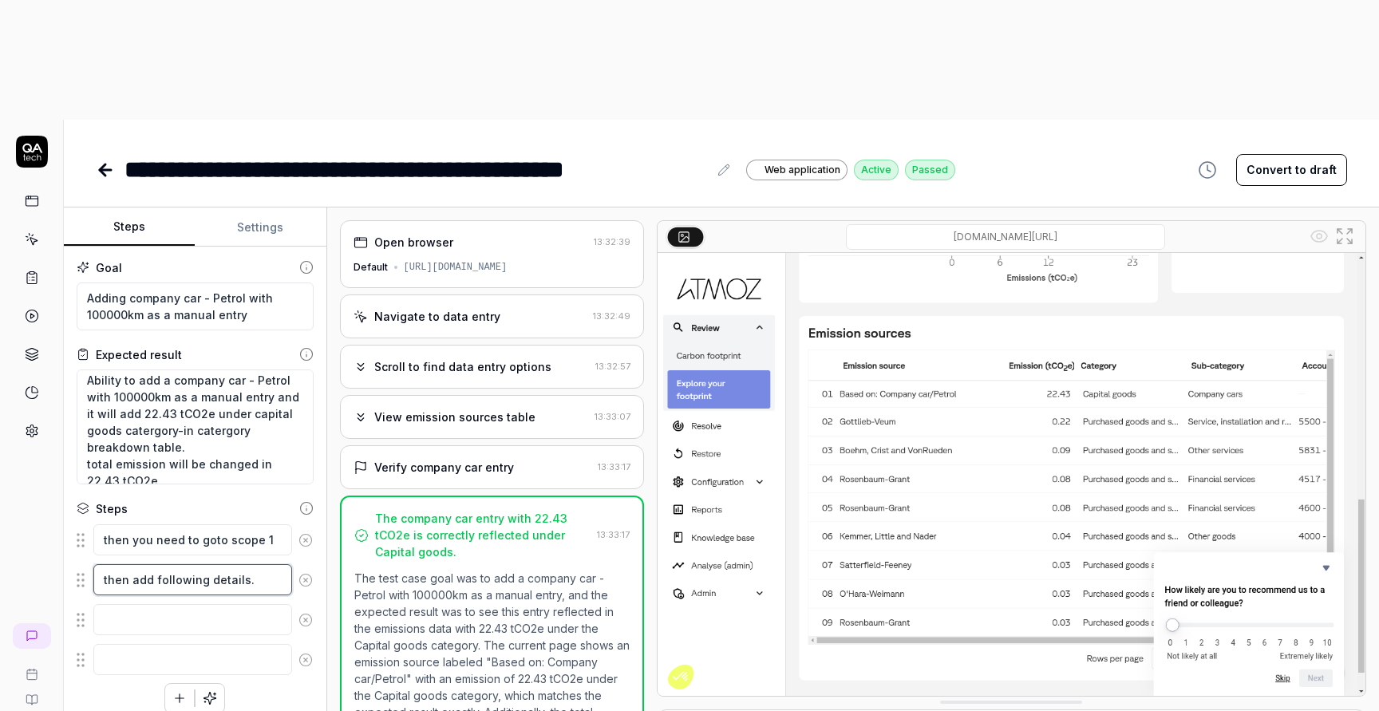
click at [255, 564] on textarea "then add following details." at bounding box center [192, 579] width 199 height 31
click at [263, 564] on textarea "then add following details. Type= Company car, Fuel=Petrol," at bounding box center [192, 588] width 199 height 48
click at [158, 564] on textarea "then add following details. Type= Company car, Fuel=Petrol, Unit=Kilometer" at bounding box center [192, 596] width 199 height 65
paste textarea "kilometre"
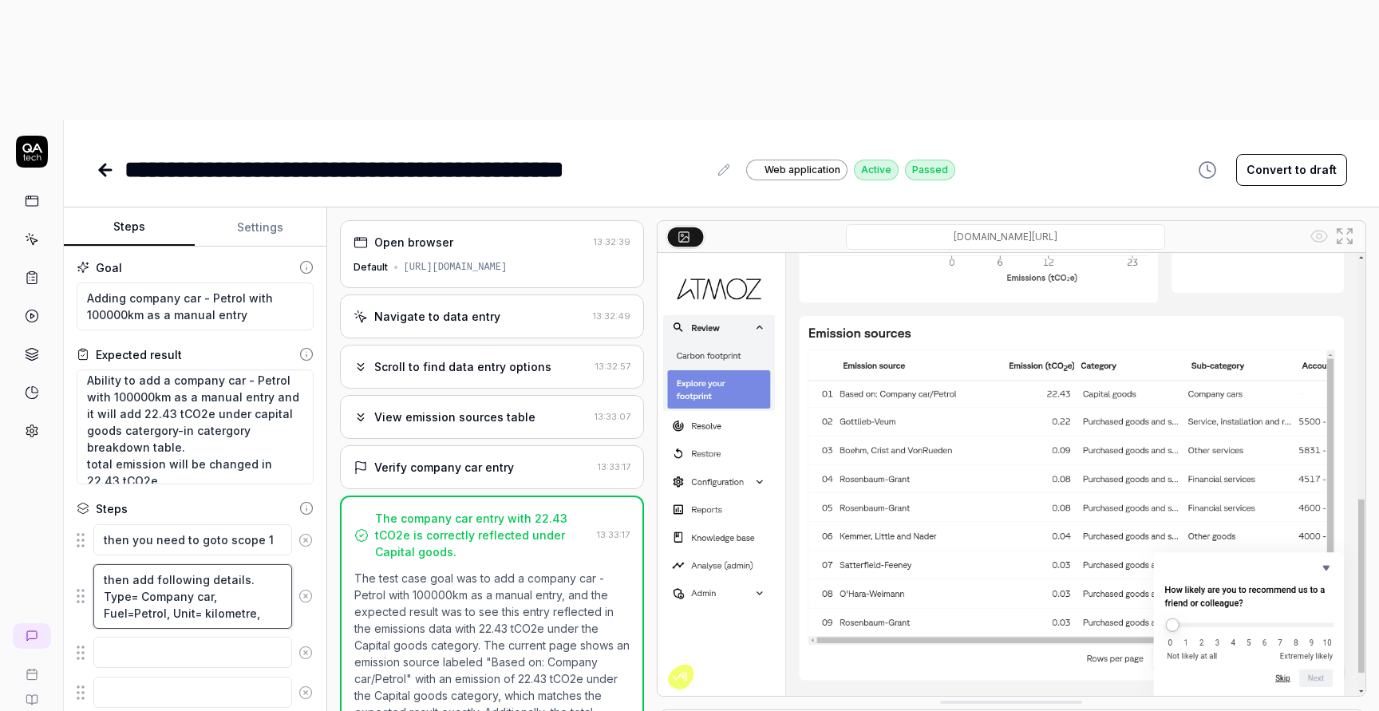
paste textarea "Amount per year"
click at [264, 564] on textarea "then add following details. Type= Company car, Fuel=Petrol, Unit= kilometre, Am…" at bounding box center [192, 596] width 199 height 65
paste textarea "100000"
click at [171, 564] on textarea "then add following details. Type= Company car, Fuel=Petrol, Unit= kilometre, Am…" at bounding box center [192, 621] width 199 height 115
click at [197, 564] on textarea "then add following details. Type= Company car, Fuel=Petrol, Unit= kilometre, Am…" at bounding box center [192, 621] width 199 height 115
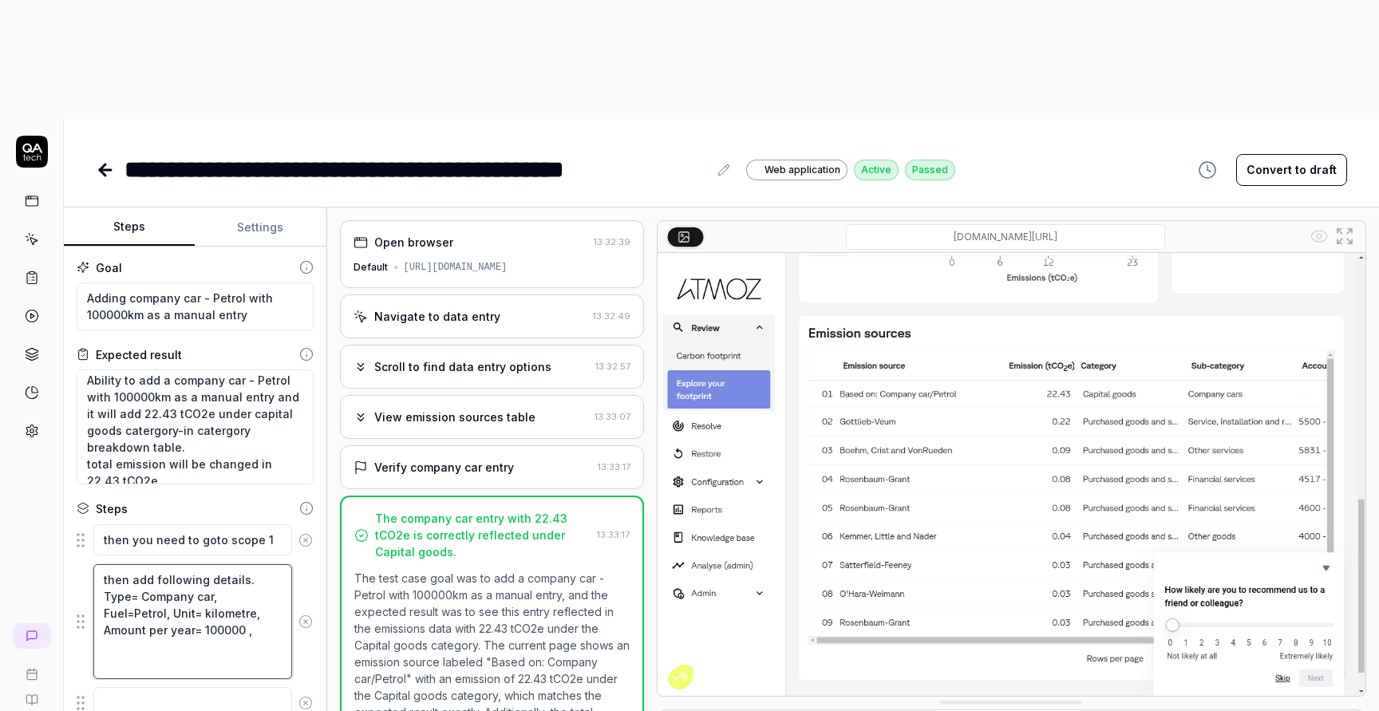
paste textarea "tkw-car1"
click at [155, 564] on textarea "then add following details. Type= Company car, Fuel=Petrol, Unit= kilometre, Am…" at bounding box center [192, 621] width 199 height 115
paste textarea "Description"
click at [174, 687] on textarea at bounding box center [192, 702] width 199 height 31
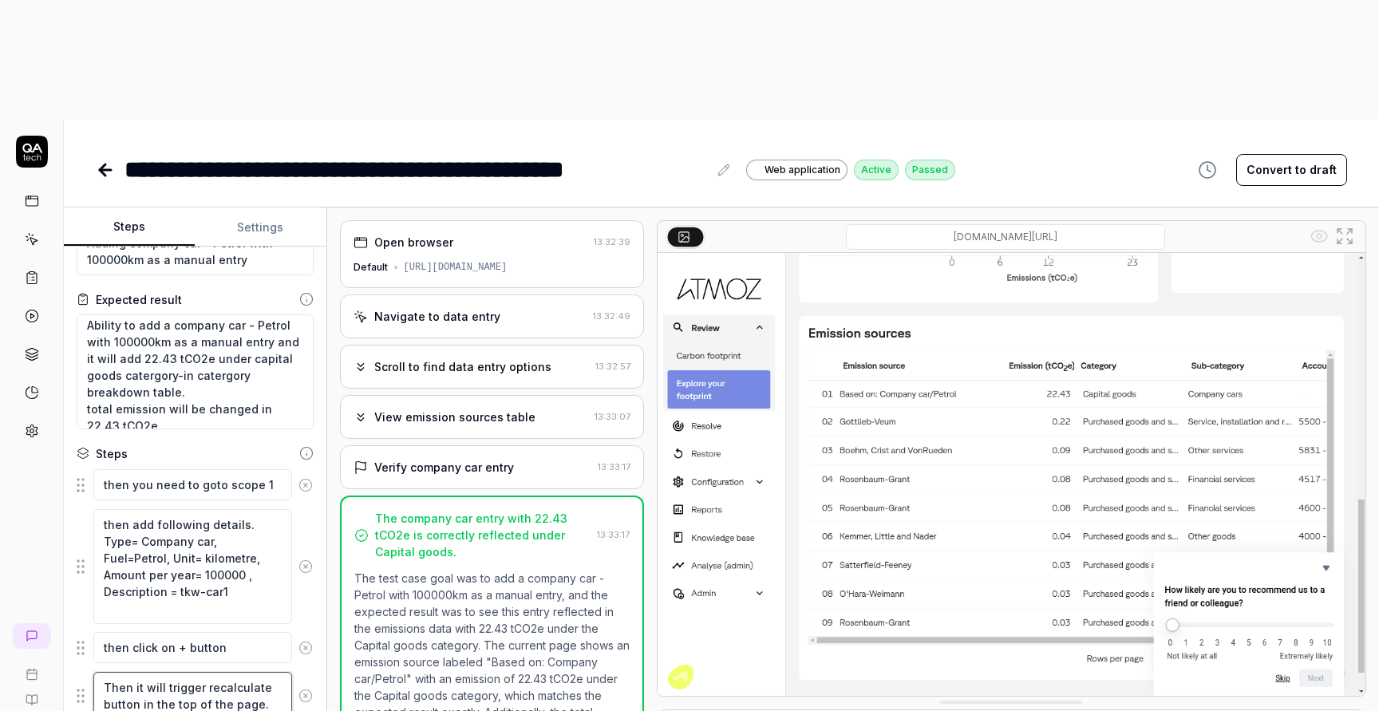
scroll to position [71, 0]
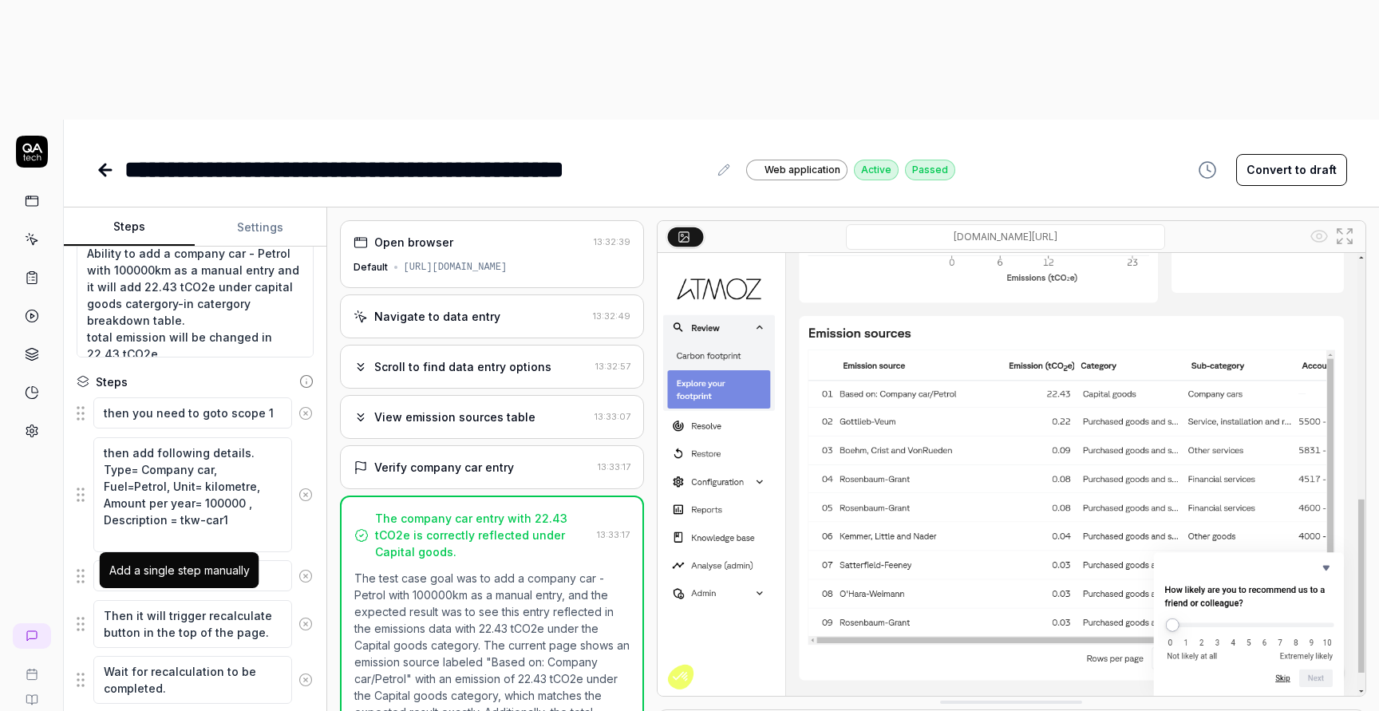
drag, startPoint x: 195, startPoint y: 171, endPoint x: 132, endPoint y: 166, distance: 63.2
click at [132, 243] on textarea "Ability to add a company car - Petrol with 100000km as a manual entry and it wi…" at bounding box center [195, 300] width 237 height 115
paste textarea "22.43 tCO2"
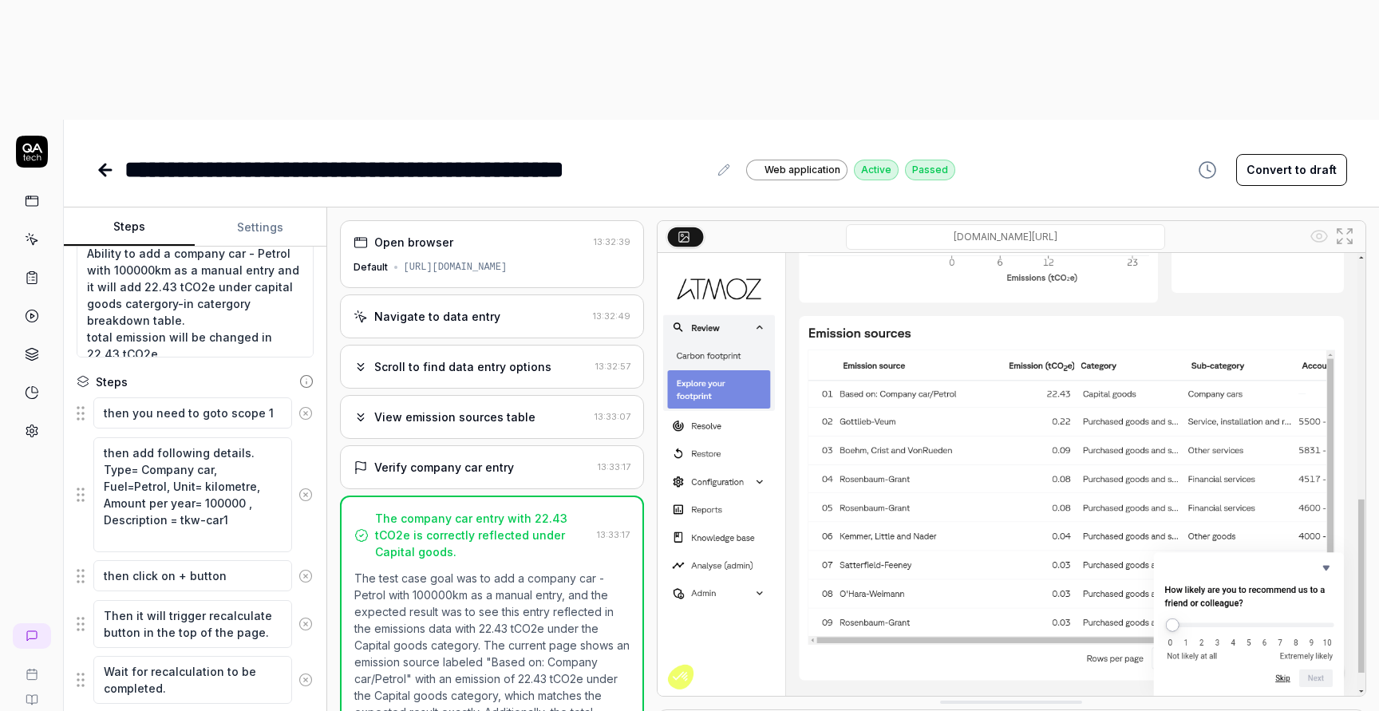
scroll to position [183, 0]
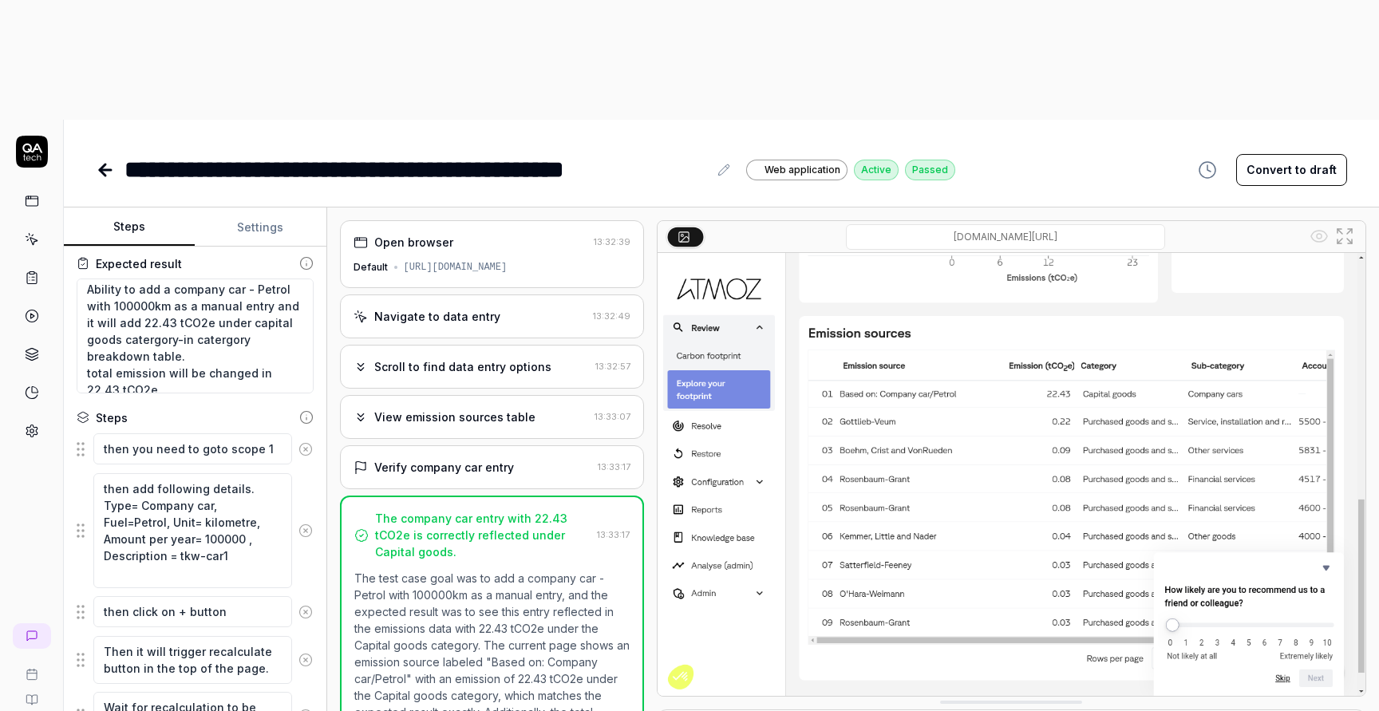
scroll to position [0, 0]
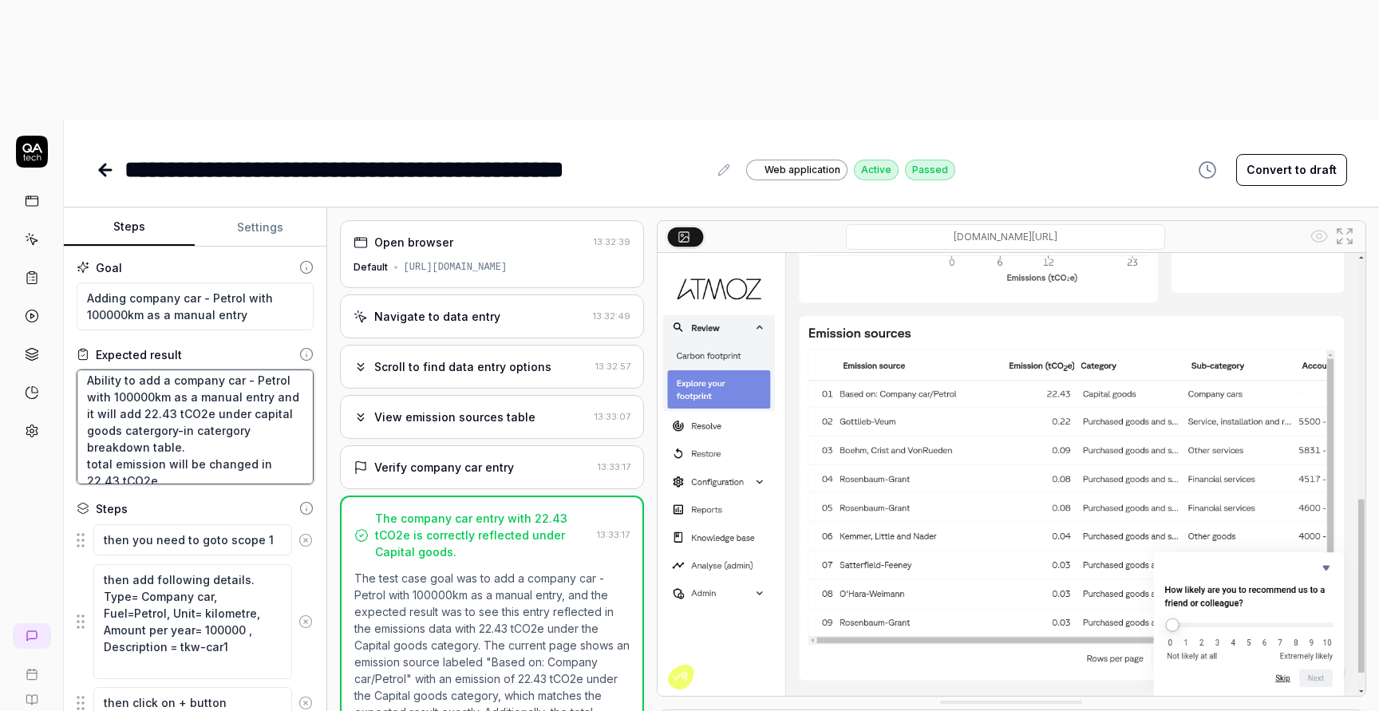
drag, startPoint x: 235, startPoint y: 292, endPoint x: 173, endPoint y: 311, distance: 64.4
click at [173, 369] on textarea "Ability to add a company car - Petrol with 100000km as a manual entry and it wi…" at bounding box center [195, 426] width 237 height 115
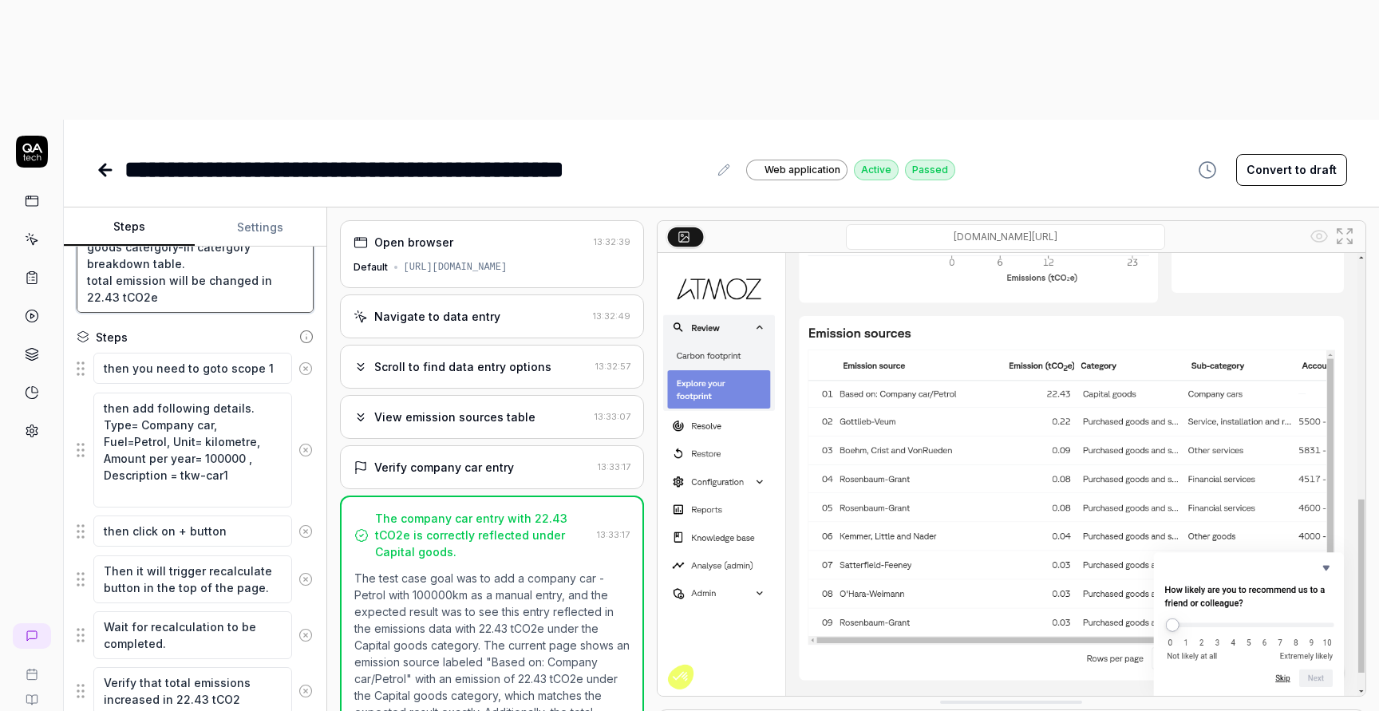
scroll to position [239, 0]
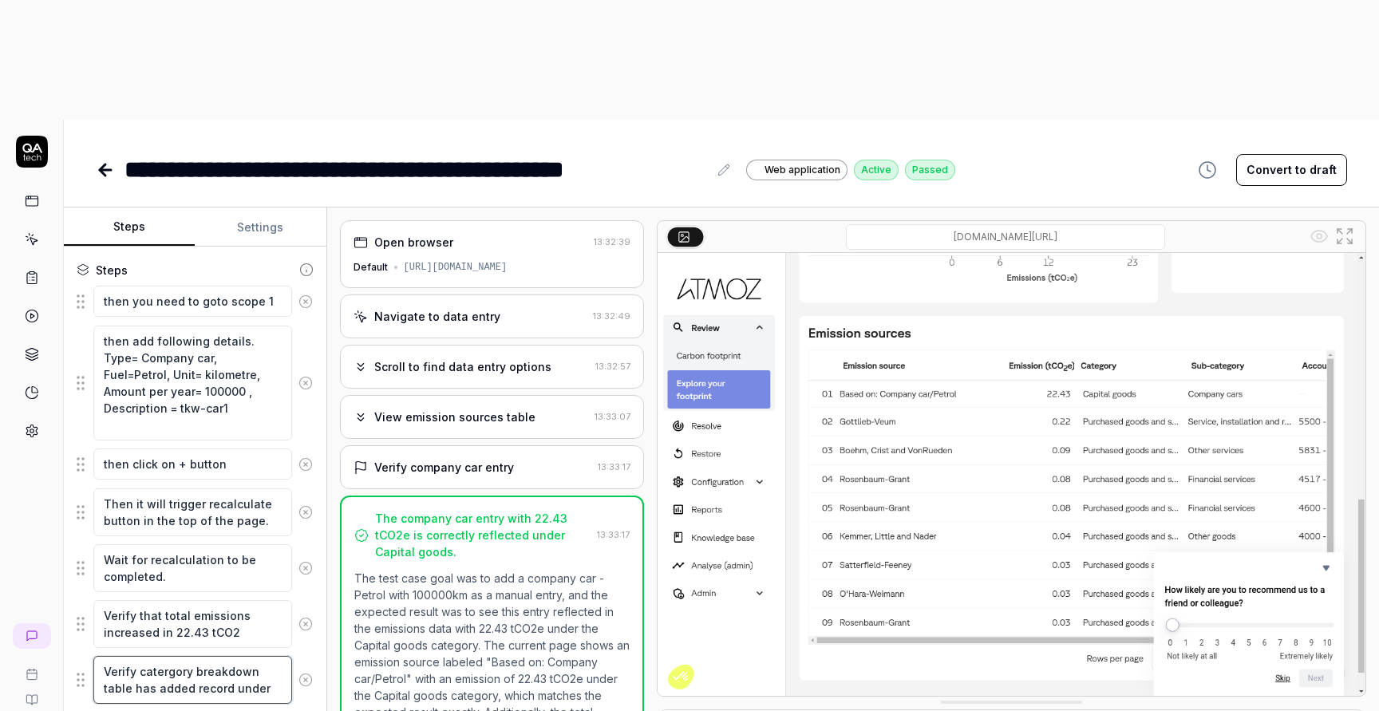
click at [273, 656] on textarea "Verify catergory breakdown table has added record under" at bounding box center [192, 680] width 199 height 48
paste textarea "capital goods catergory"
drag, startPoint x: 236, startPoint y: 504, endPoint x: 173, endPoint y: 508, distance: 63.2
click at [173, 600] on textarea "Verify that total emissions increased in 22.43 tCO2" at bounding box center [192, 624] width 199 height 48
click at [269, 656] on textarea "Verify catergory breakdown table has added record under capital goods catergory…" at bounding box center [192, 688] width 199 height 65
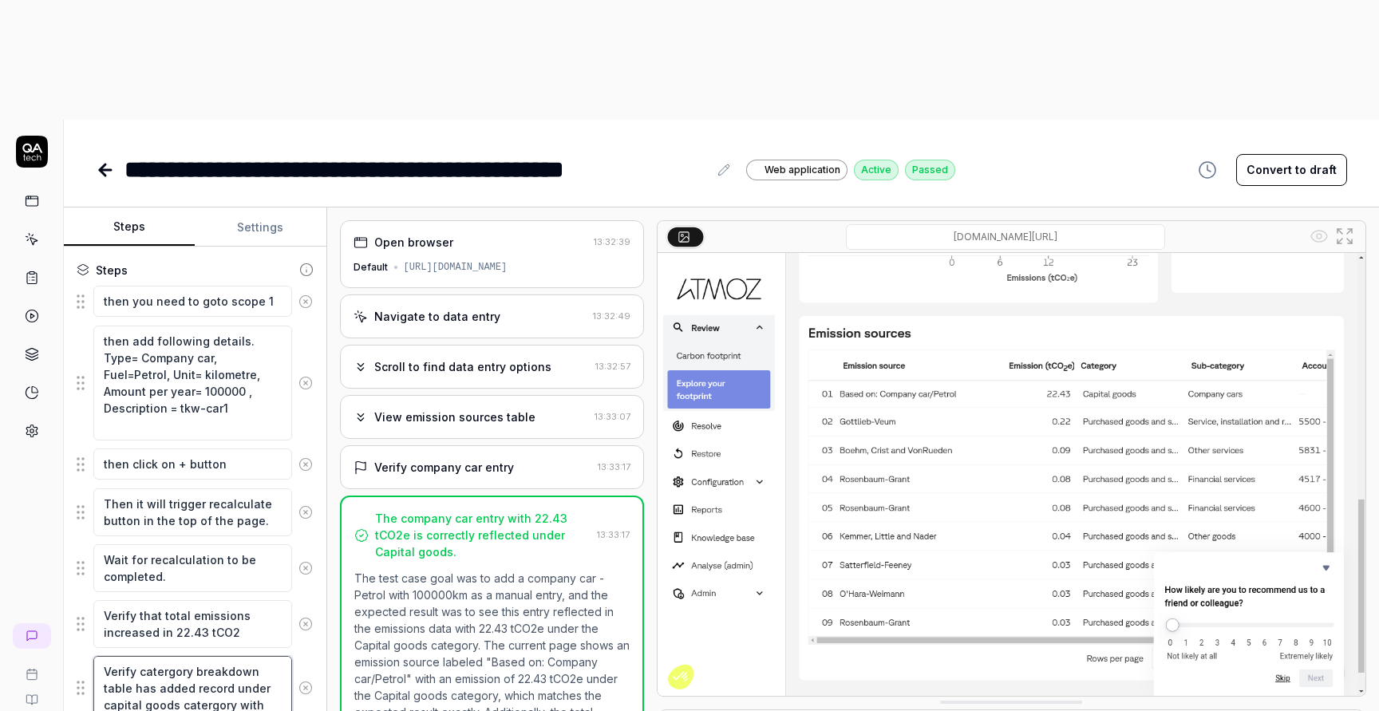
click at [269, 656] on textarea "Verify catergory breakdown table has added record under capital goods catergory…" at bounding box center [192, 688] width 199 height 65
paste textarea "43 tCO2."
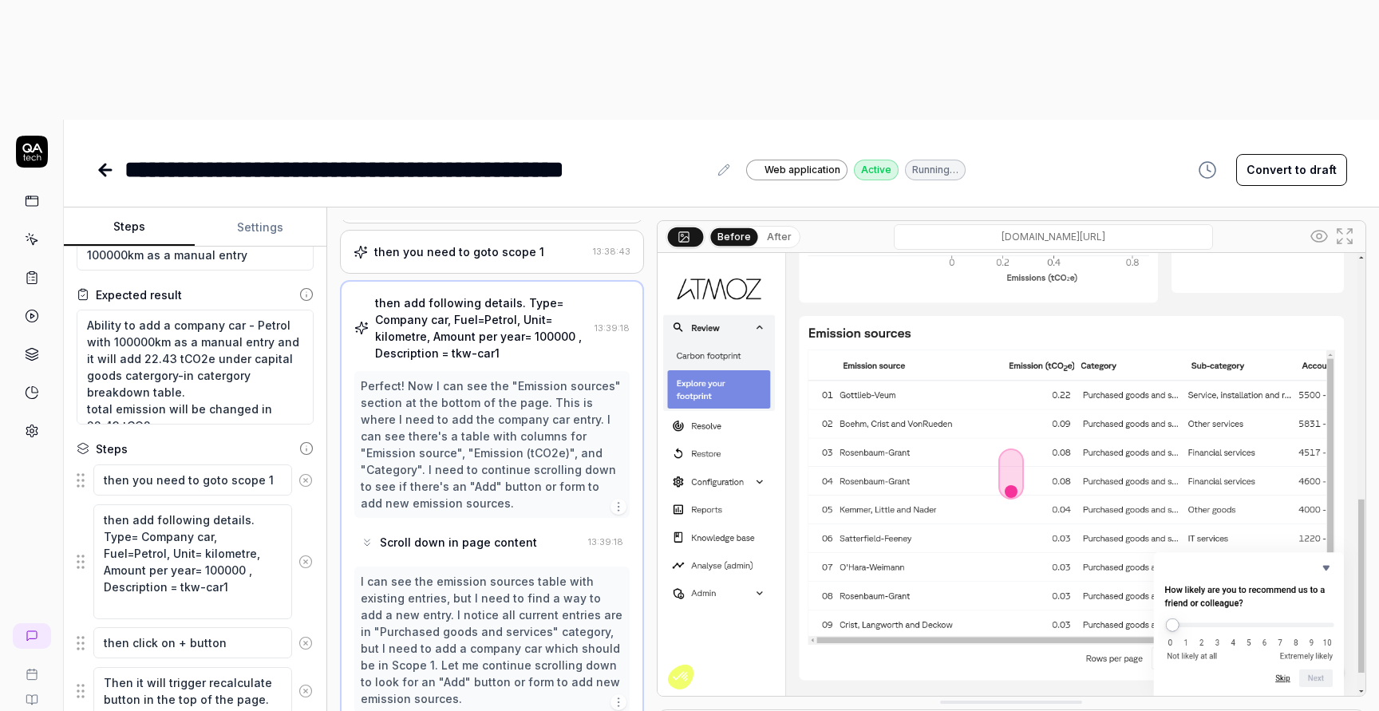
scroll to position [65, 0]
click at [107, 464] on textarea "then you need to goto scope 1" at bounding box center [192, 479] width 199 height 31
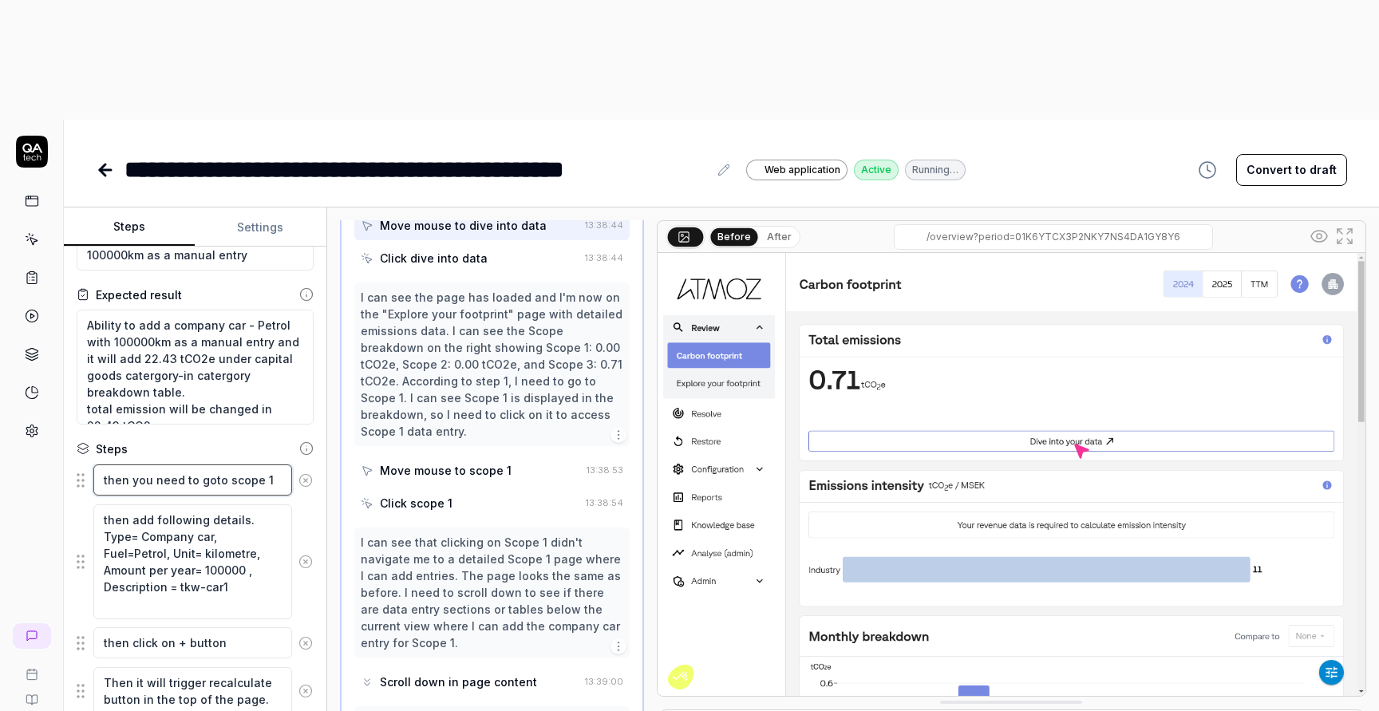
scroll to position [336, 0]
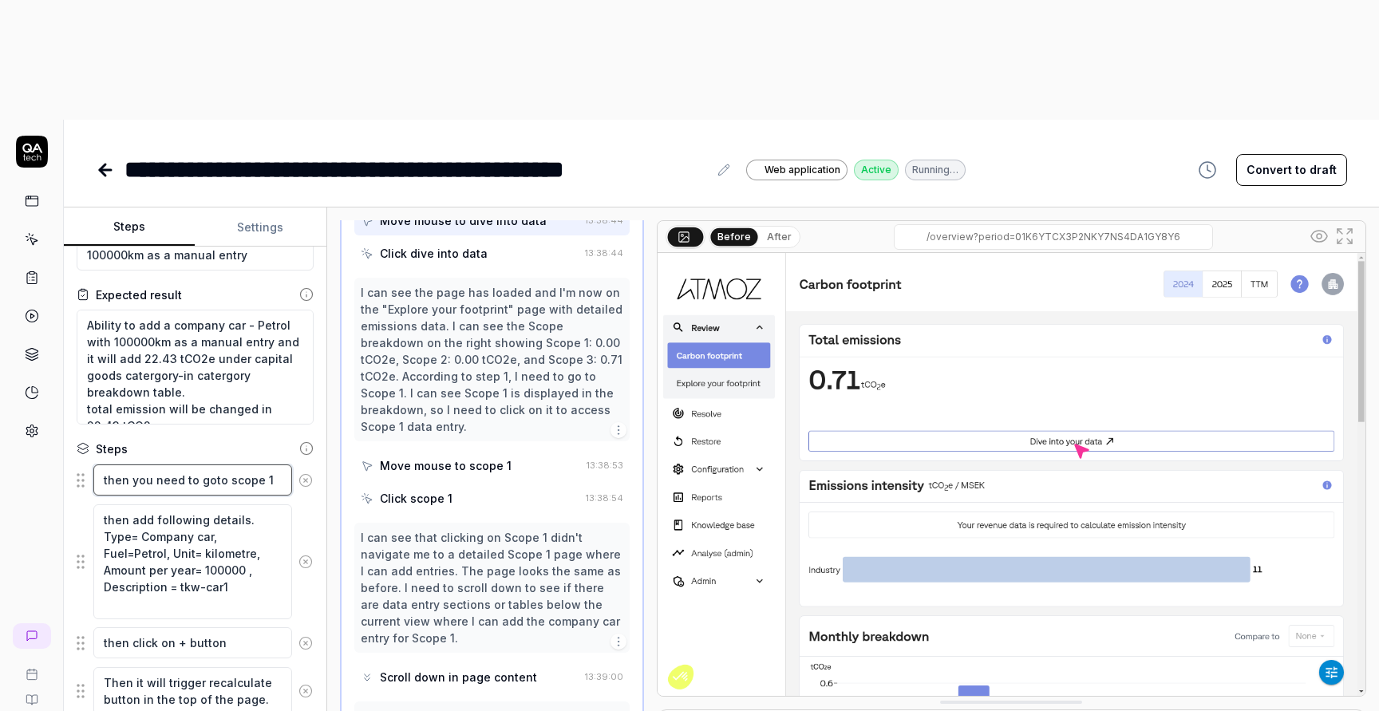
click at [105, 464] on textarea "then you need to goto scope 1" at bounding box center [192, 479] width 199 height 31
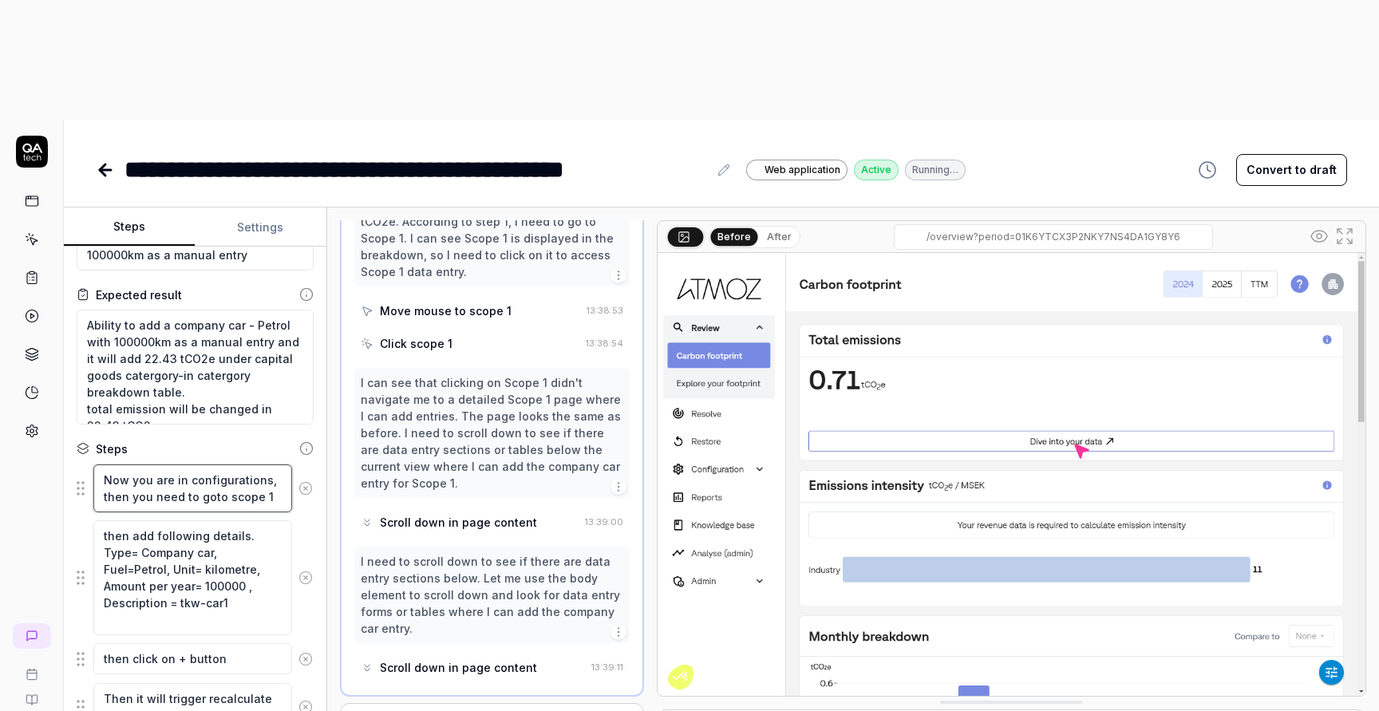
scroll to position [488, 0]
click at [123, 464] on textarea "Now you are in configurations, then you need to goto scope 1" at bounding box center [192, 488] width 199 height 48
click at [250, 464] on textarea "Now you are in configurations, you need to goto scope 1" at bounding box center [192, 488] width 199 height 48
click at [169, 464] on textarea "Now you are in configurations, you need to goto scope 1" at bounding box center [192, 488] width 199 height 48
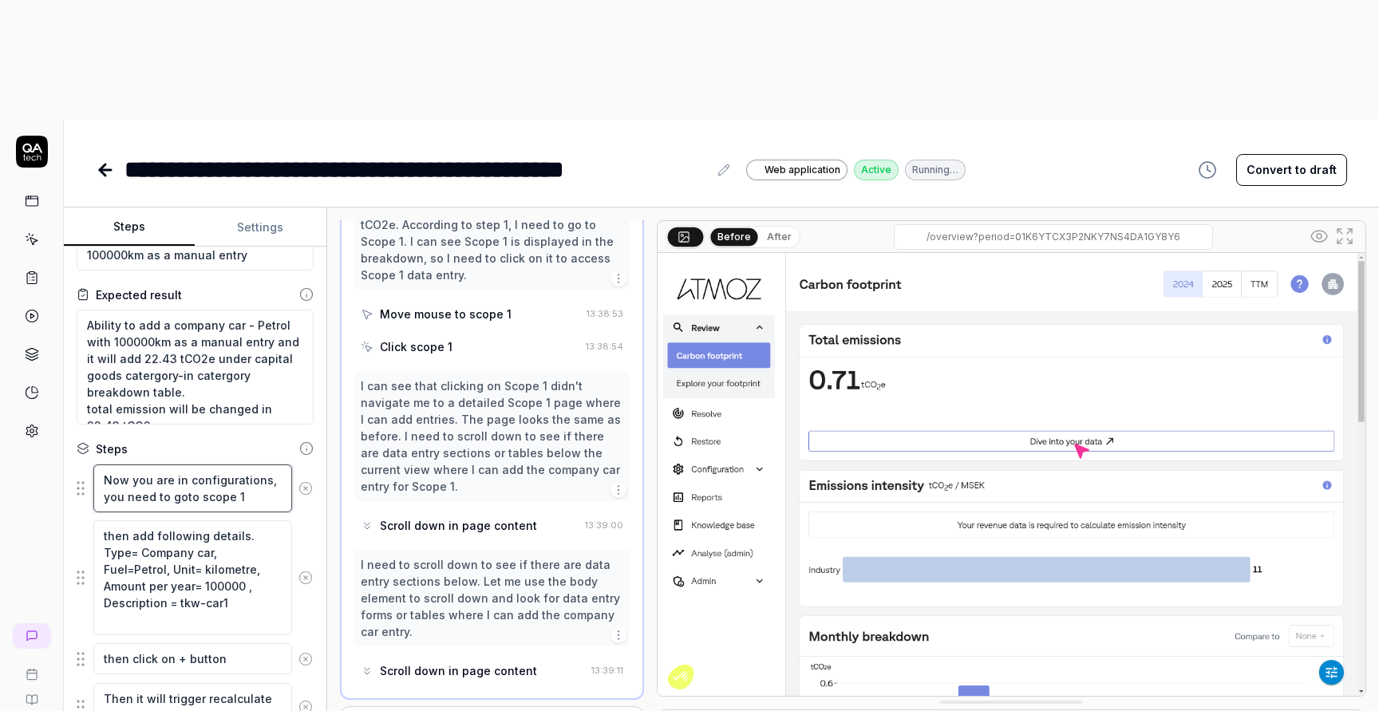
click at [191, 464] on textarea "Now you are in configurations, you need to goto scope 1" at bounding box center [192, 488] width 199 height 48
click at [180, 464] on textarea "Now you are in configurations, you need to goto scope 1" at bounding box center [192, 488] width 199 height 48
click at [268, 464] on textarea "Now you are in configurations, you need to click on scope 1" at bounding box center [192, 488] width 199 height 48
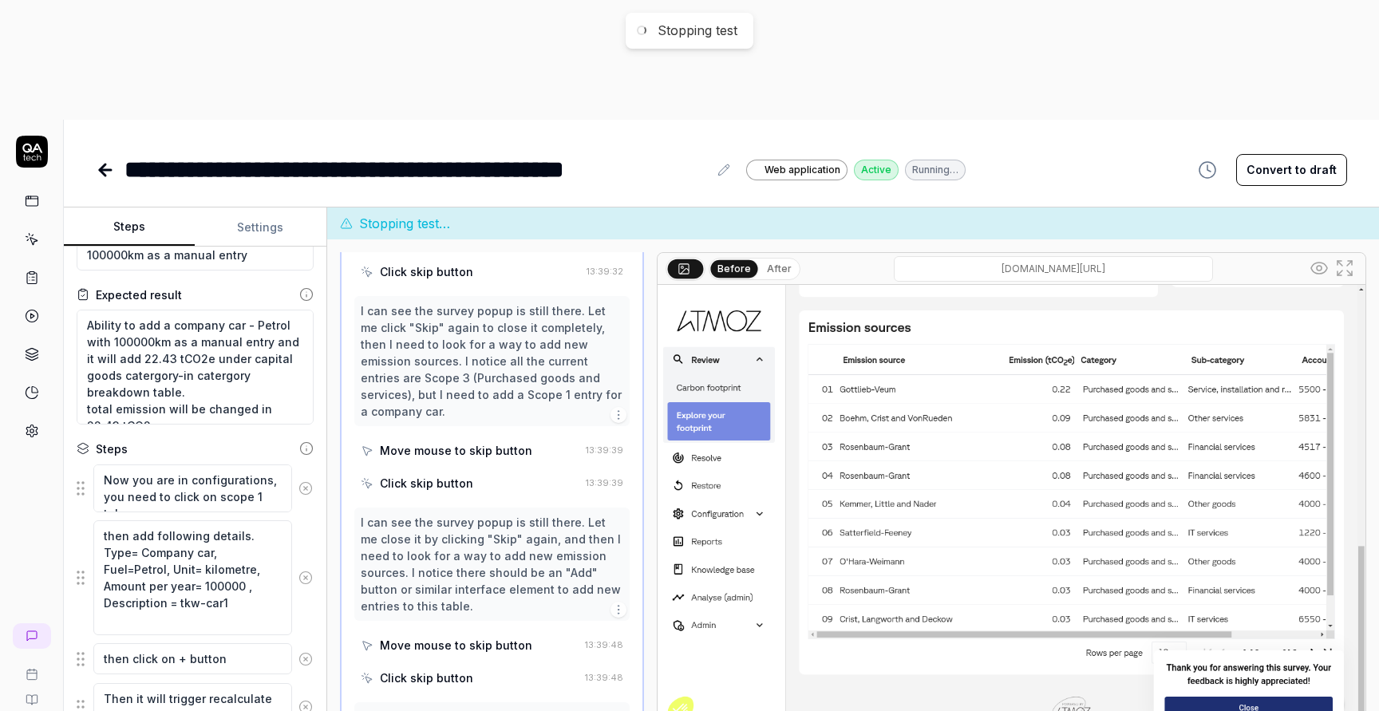
scroll to position [792, 0]
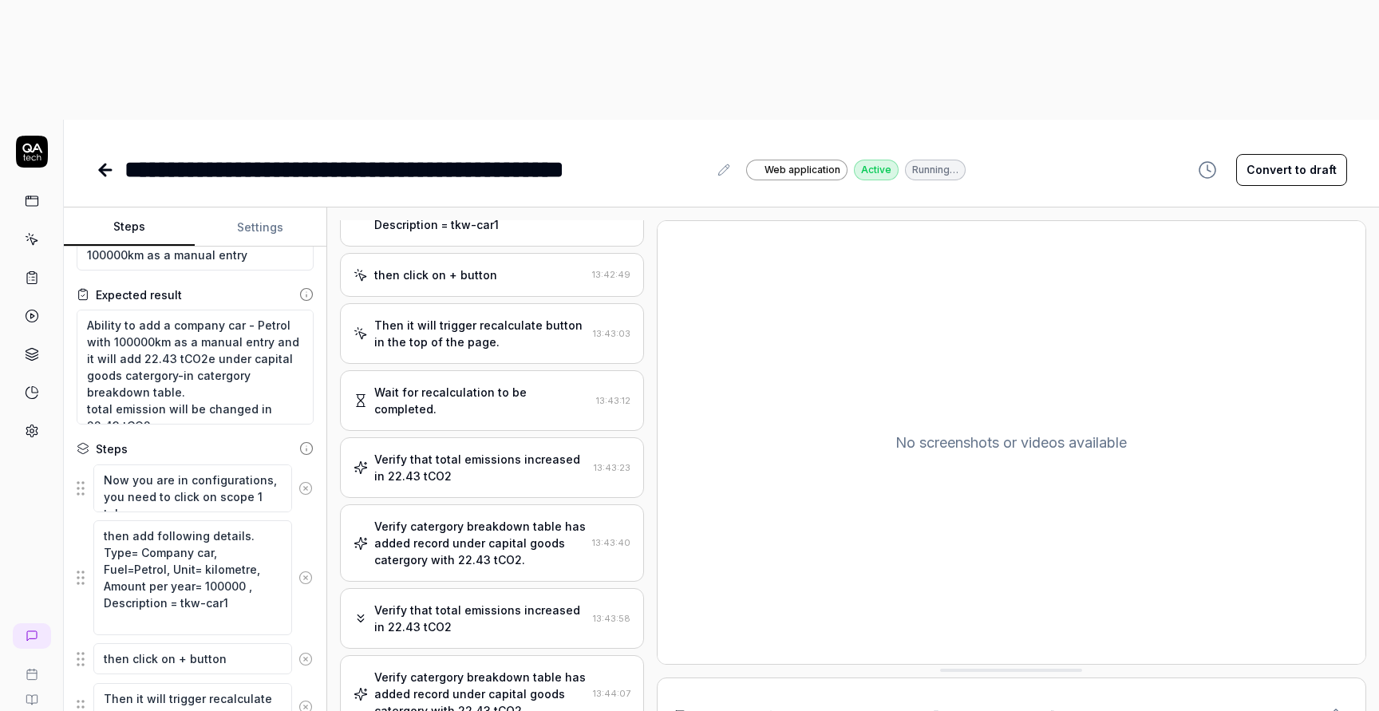
scroll to position [274, 0]
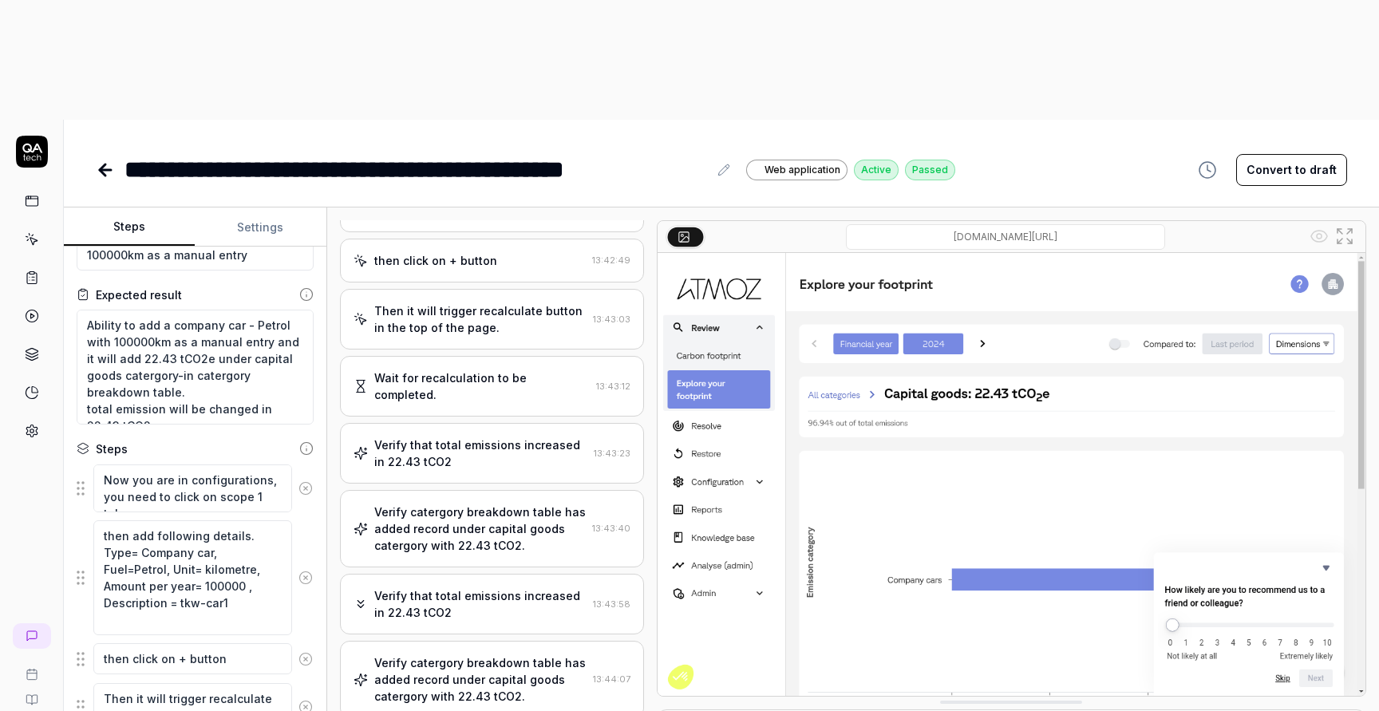
click at [103, 164] on icon at bounding box center [103, 169] width 6 height 11
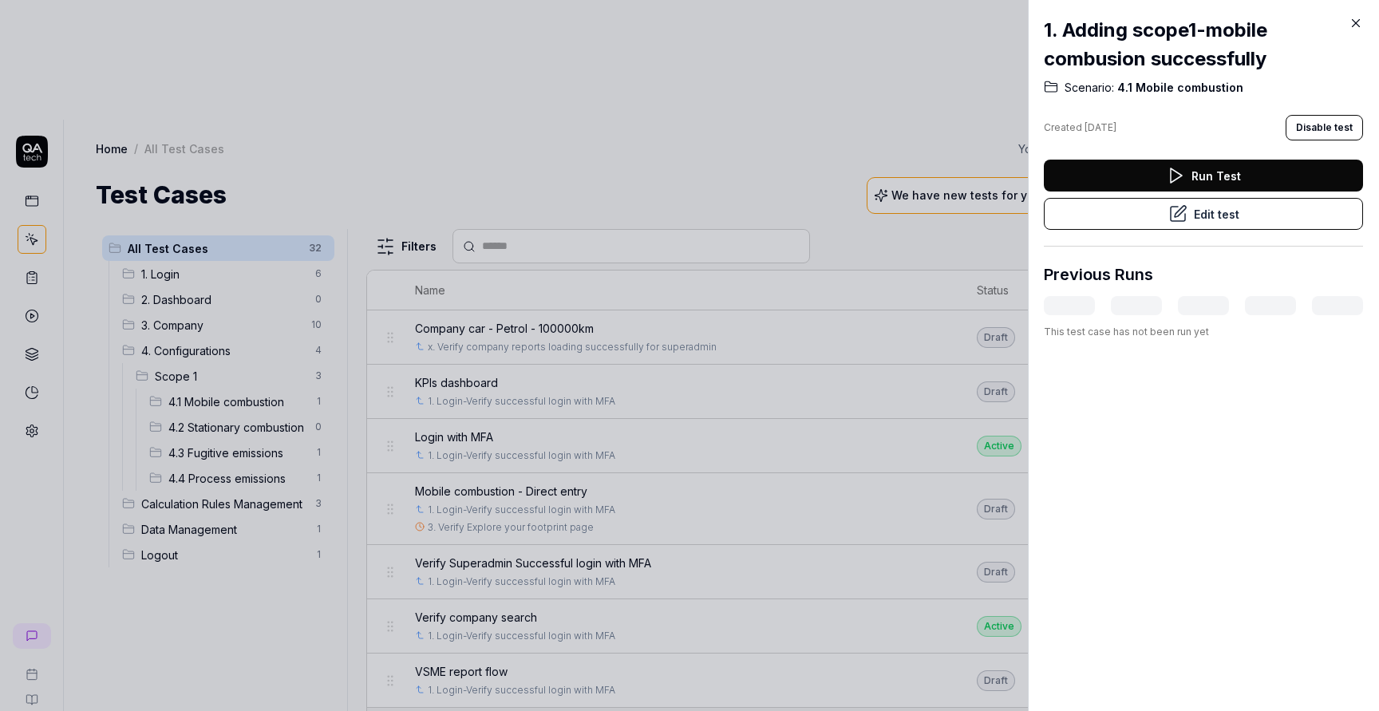
click at [231, 262] on div at bounding box center [689, 355] width 1379 height 711
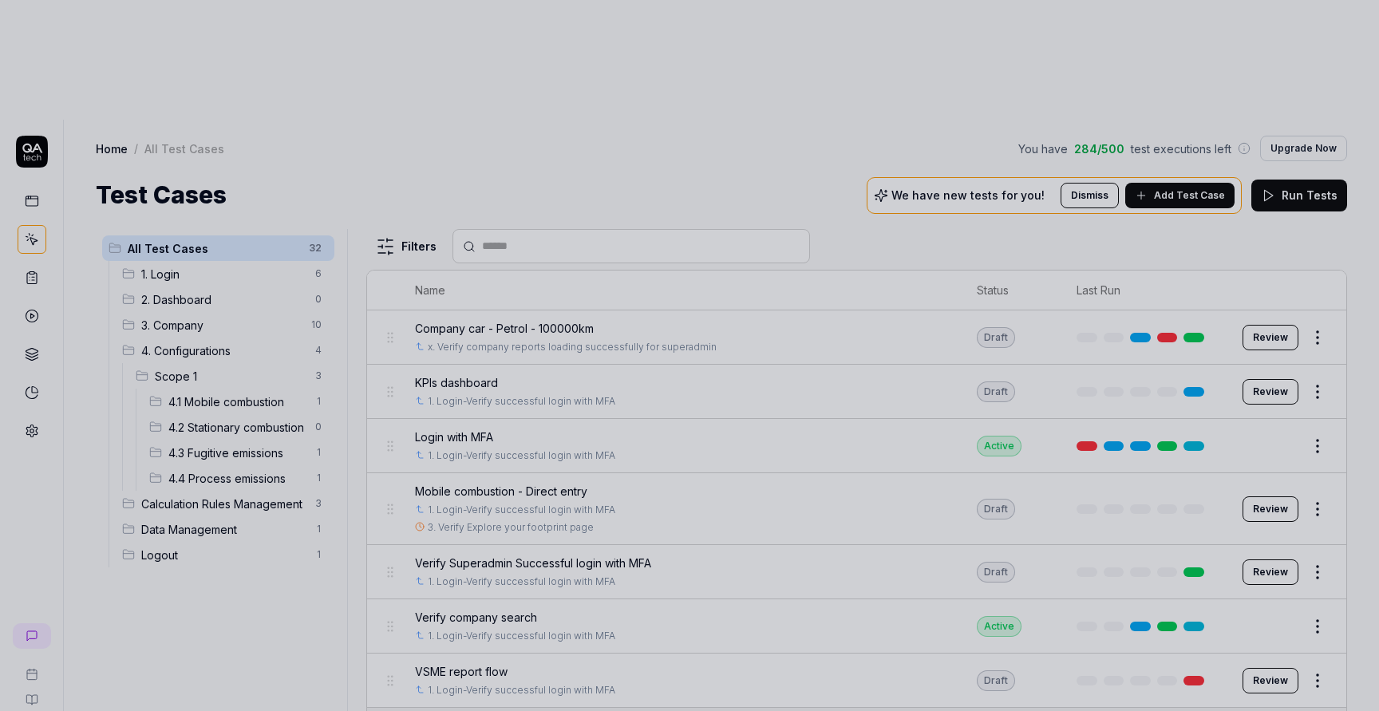
click at [239, 280] on div at bounding box center [689, 355] width 1379 height 711
click at [239, 393] on span "4.1 Mobile combustion" at bounding box center [236, 401] width 137 height 17
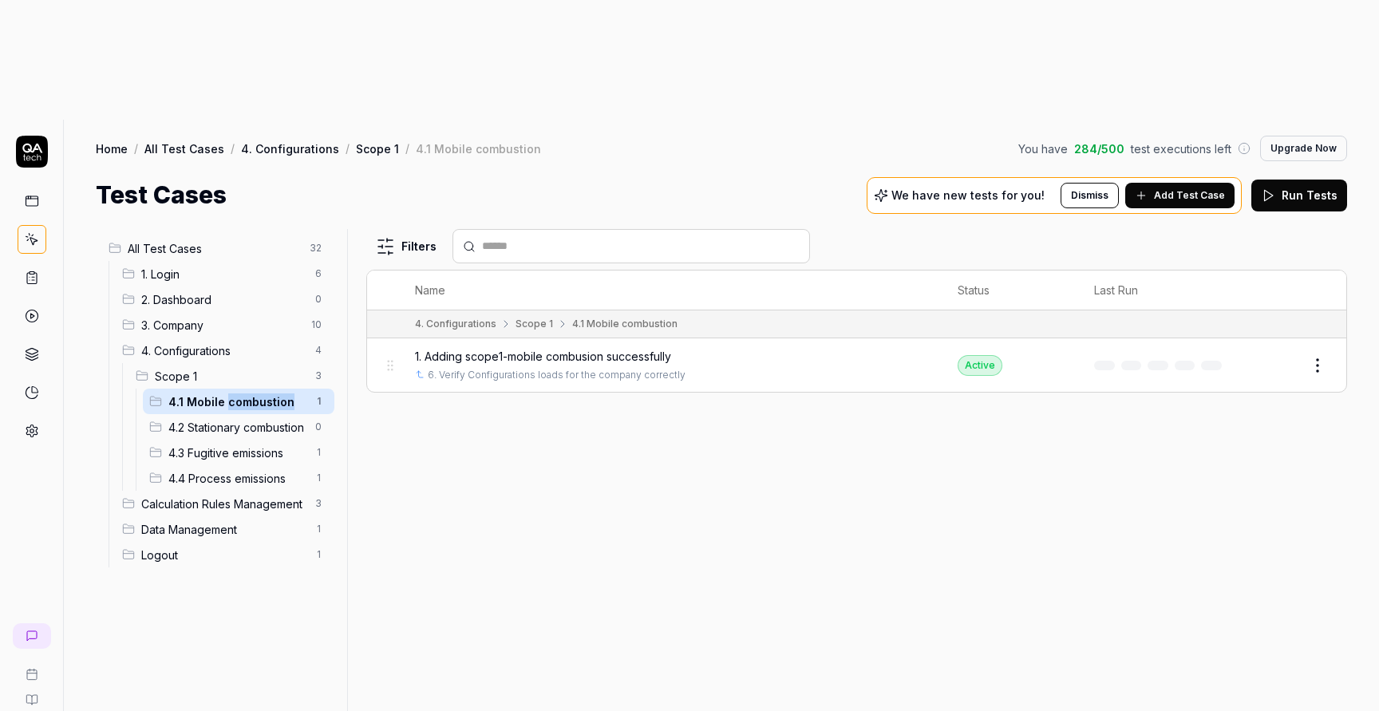
click at [239, 419] on span "4.2 Stationary combustion" at bounding box center [236, 427] width 137 height 17
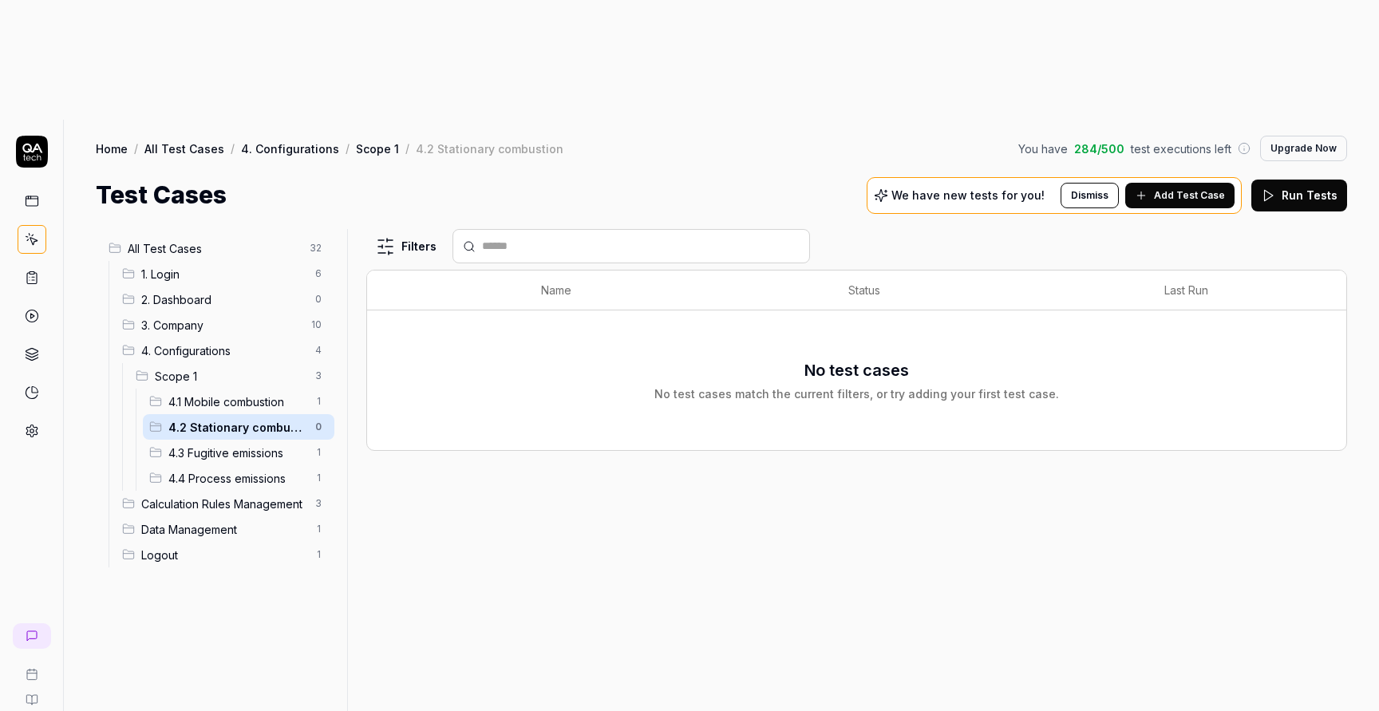
click at [1176, 188] on span "Add Test Case" at bounding box center [1189, 195] width 71 height 14
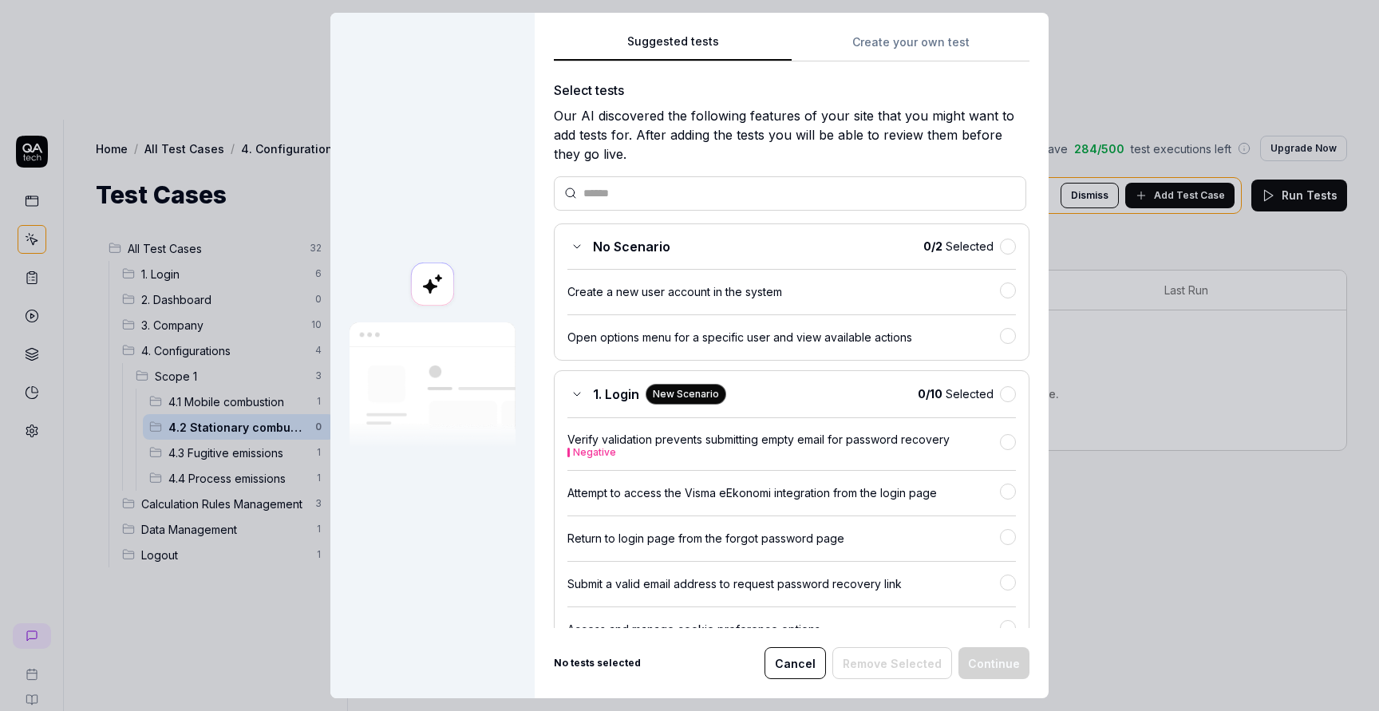
click at [760, 338] on div "Open options menu for a specific user and view available actions" at bounding box center [783, 337] width 433 height 17
click at [1009, 331] on button "button" at bounding box center [1008, 336] width 16 height 16
click at [923, 42] on button "Create your own test" at bounding box center [911, 47] width 238 height 29
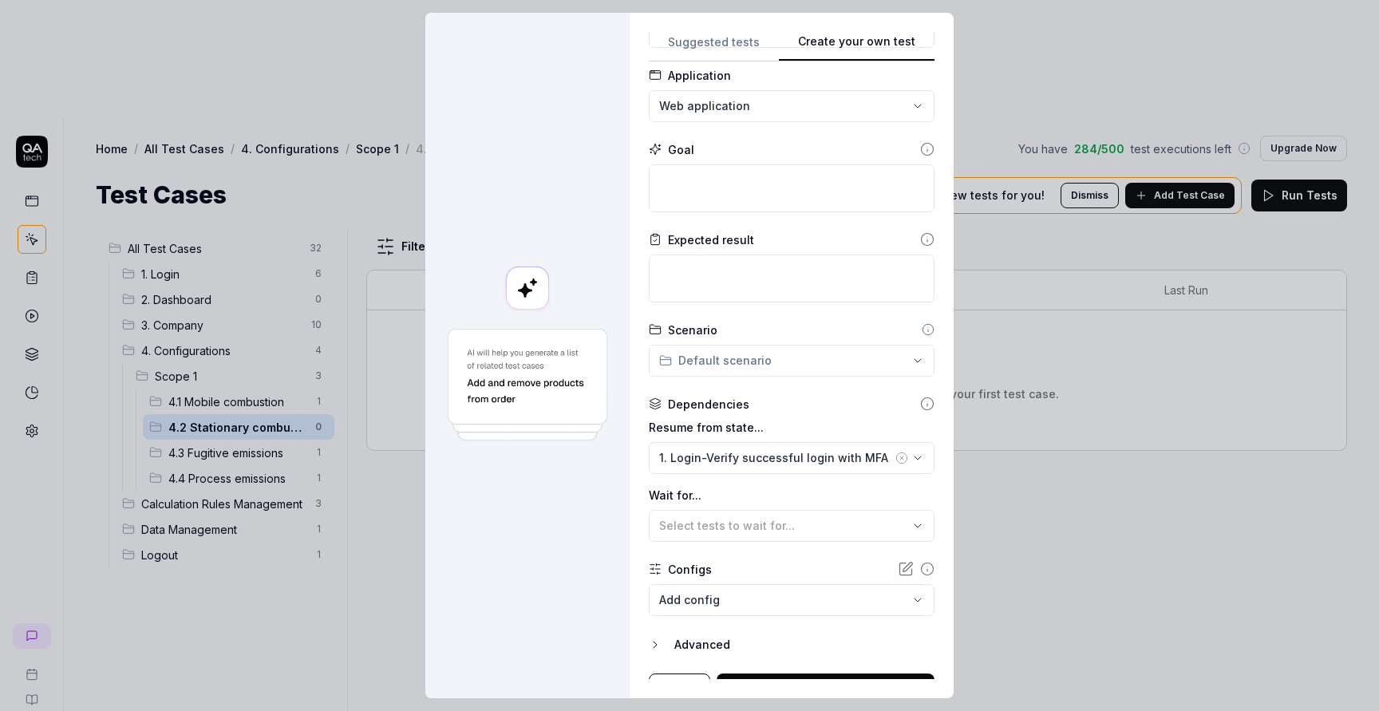
scroll to position [113, 0]
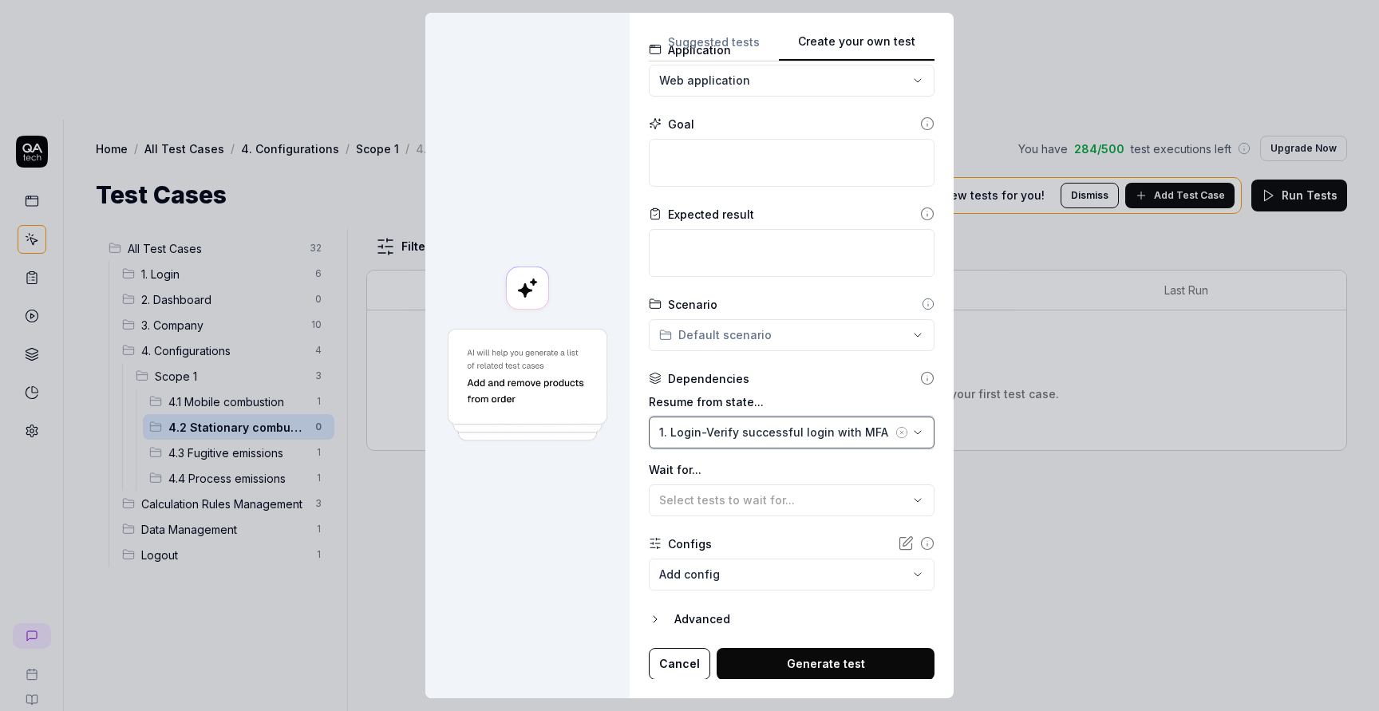
click at [913, 435] on icon "button" at bounding box center [917, 432] width 13 height 13
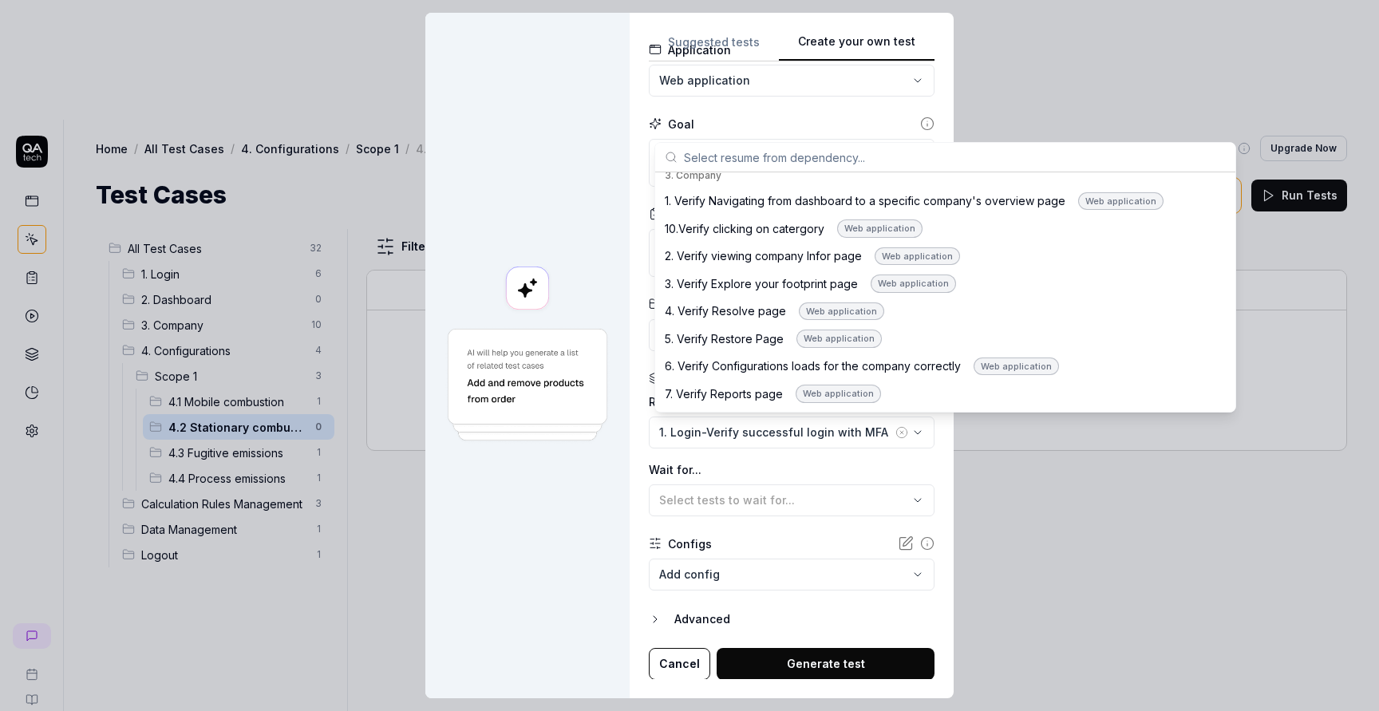
scroll to position [435, 0]
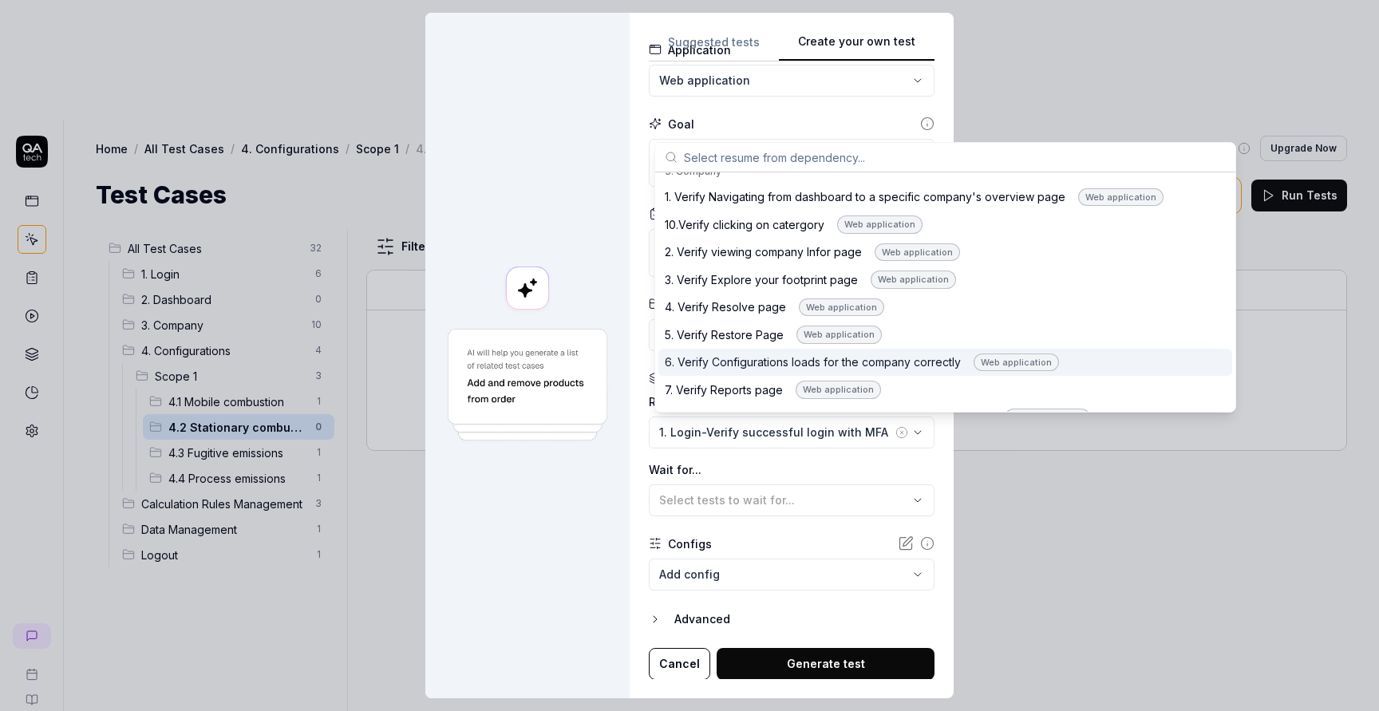
click at [800, 361] on div "6. Verify Configurations loads for the company correctly Web application" at bounding box center [862, 363] width 394 height 18
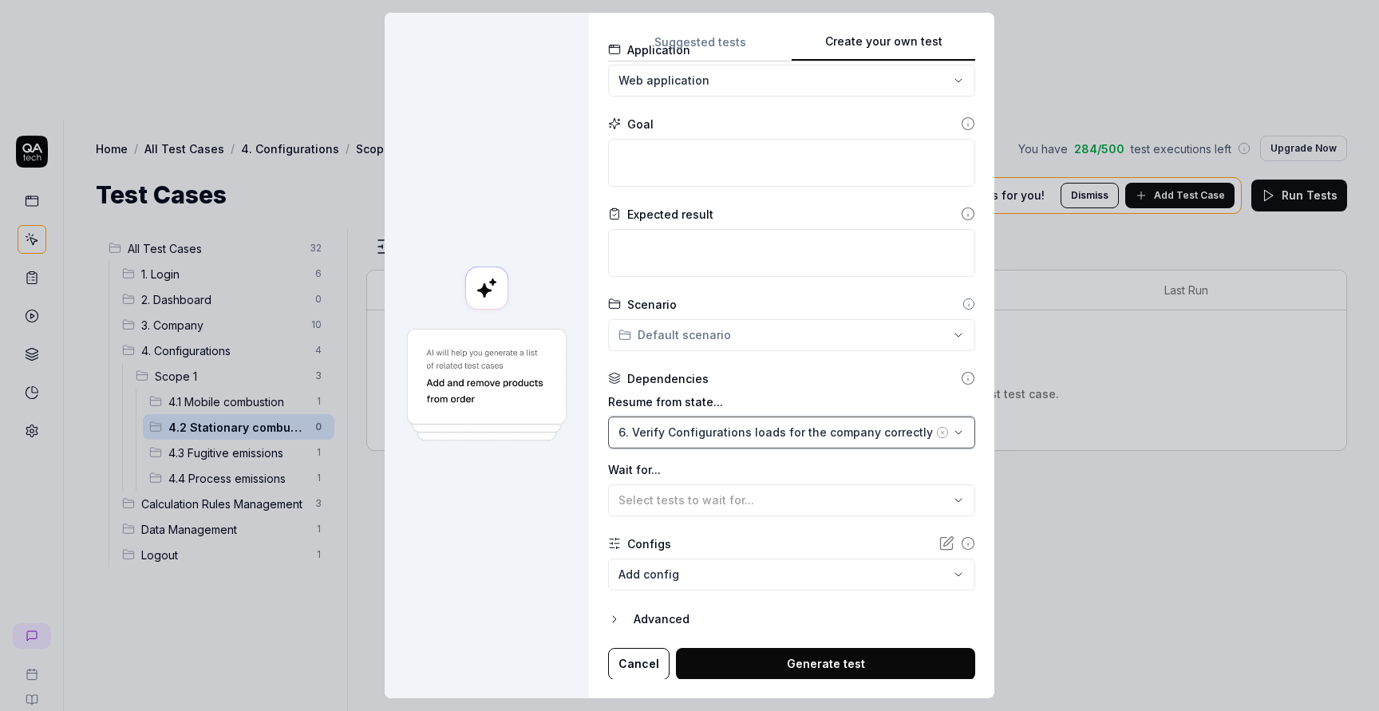
scroll to position [0, 0]
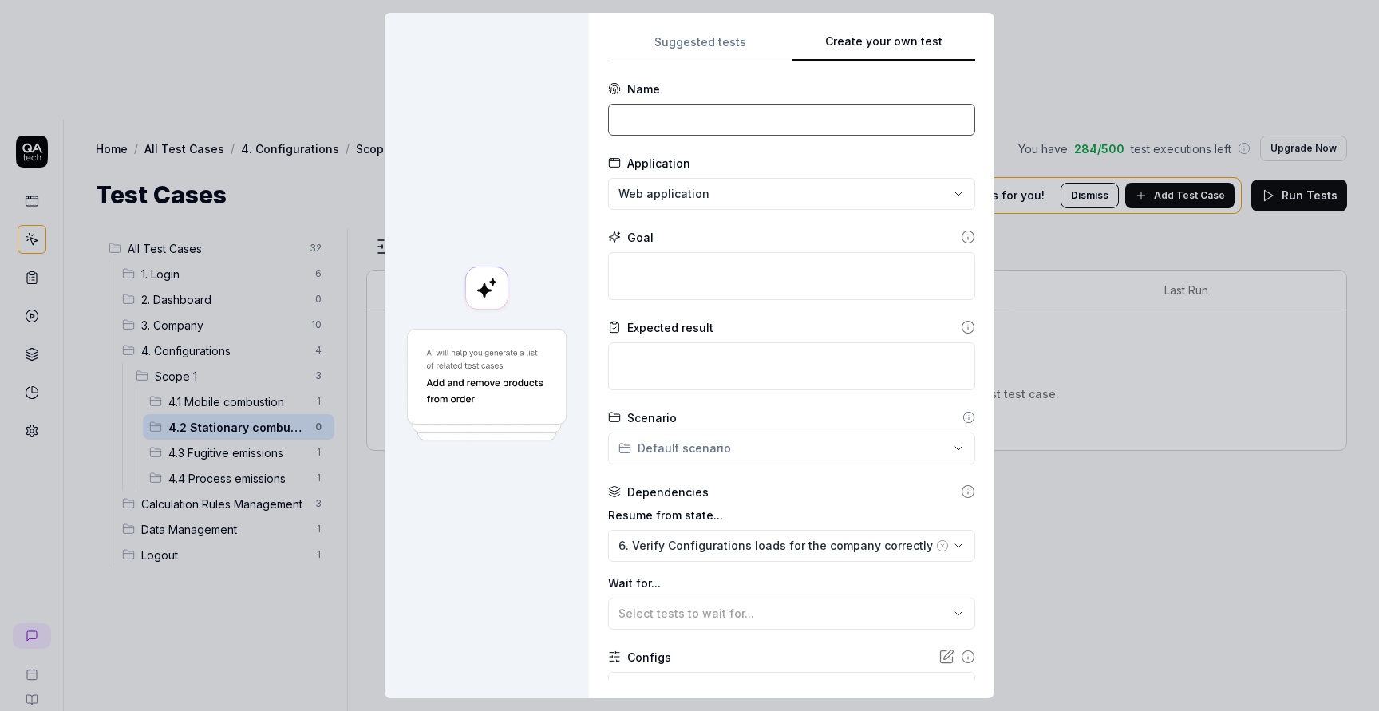
click at [732, 113] on input at bounding box center [791, 120] width 367 height 32
paste input "Adding scope 1- Stationary combustion successfully"
click at [662, 287] on textarea at bounding box center [791, 276] width 367 height 48
paste textarea "Verify change in total emissions & added data displayed correctly."
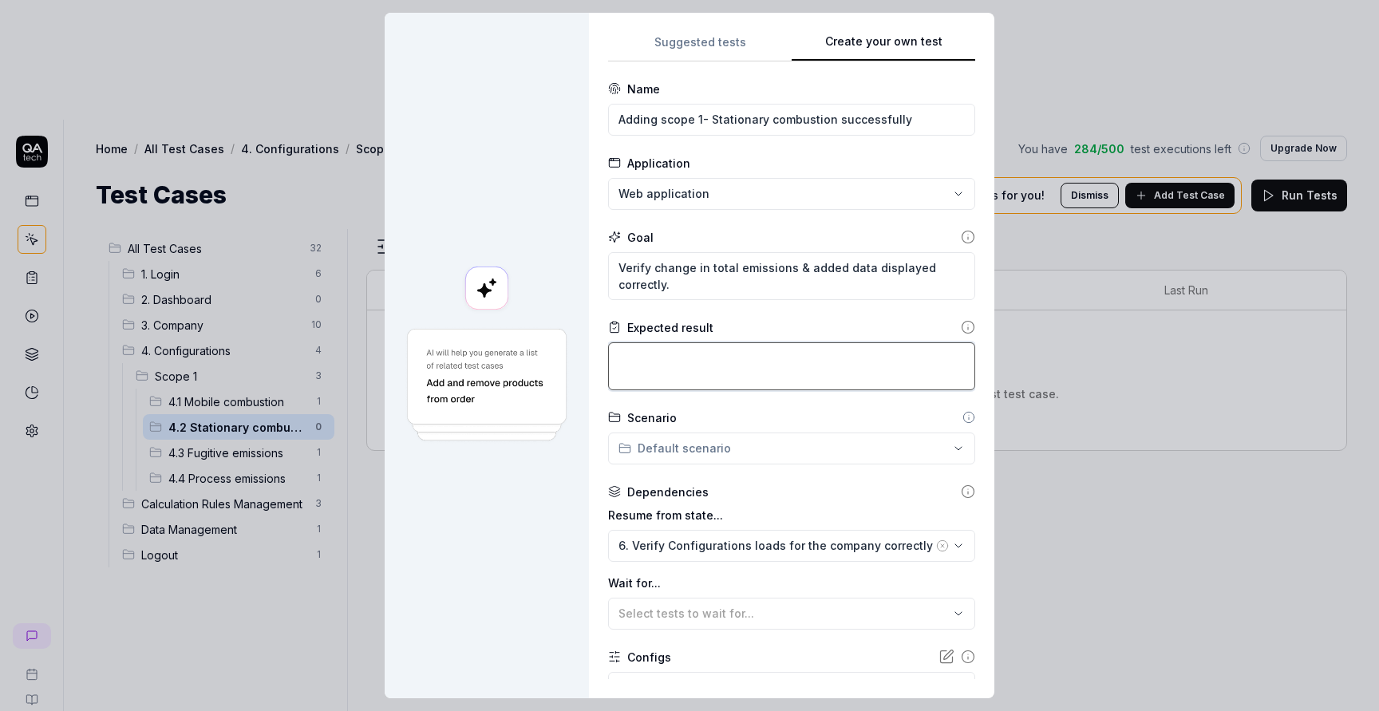
click at [687, 361] on textarea at bounding box center [791, 366] width 367 height 48
click at [718, 273] on textarea "Verify change in total emissions & added data displayed correctly." at bounding box center [791, 276] width 367 height 48
click at [668, 287] on textarea "Verify change in total emissions & added data displayed correctly." at bounding box center [791, 276] width 367 height 48
paste textarea "Adding company car - Petrol with 100000km as a manual entry"
drag, startPoint x: 667, startPoint y: 267, endPoint x: 859, endPoint y: 270, distance: 192.3
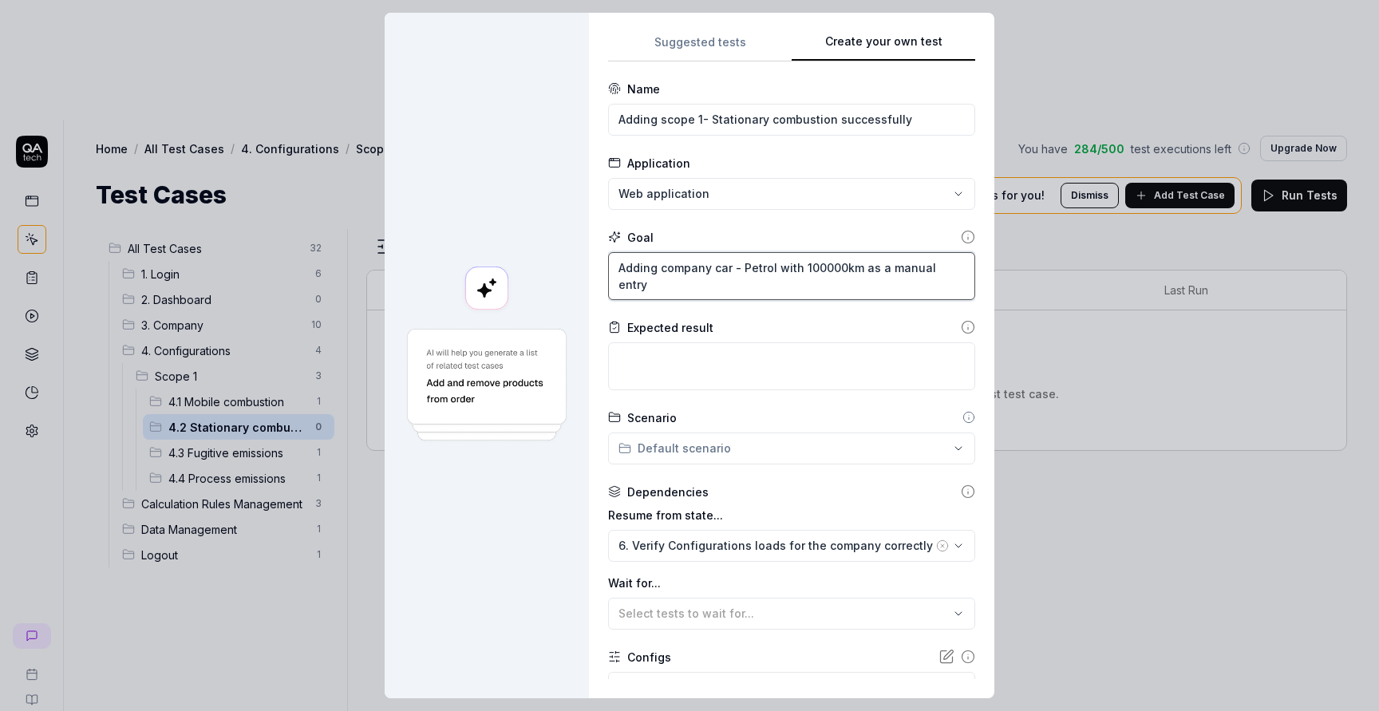
click at [859, 270] on textarea "Adding company car - Petrol with 100000km as a manual entry" at bounding box center [791, 276] width 367 height 48
paste textarea "Adding company car - Petrol with 100000km as a manual entry"
click at [780, 339] on div "Expected result" at bounding box center [791, 354] width 367 height 71
click at [788, 368] on textarea at bounding box center [791, 366] width 367 height 48
paste textarea "Ability to add a company car - Petrol with 100000km as a manual entry and it wi…"
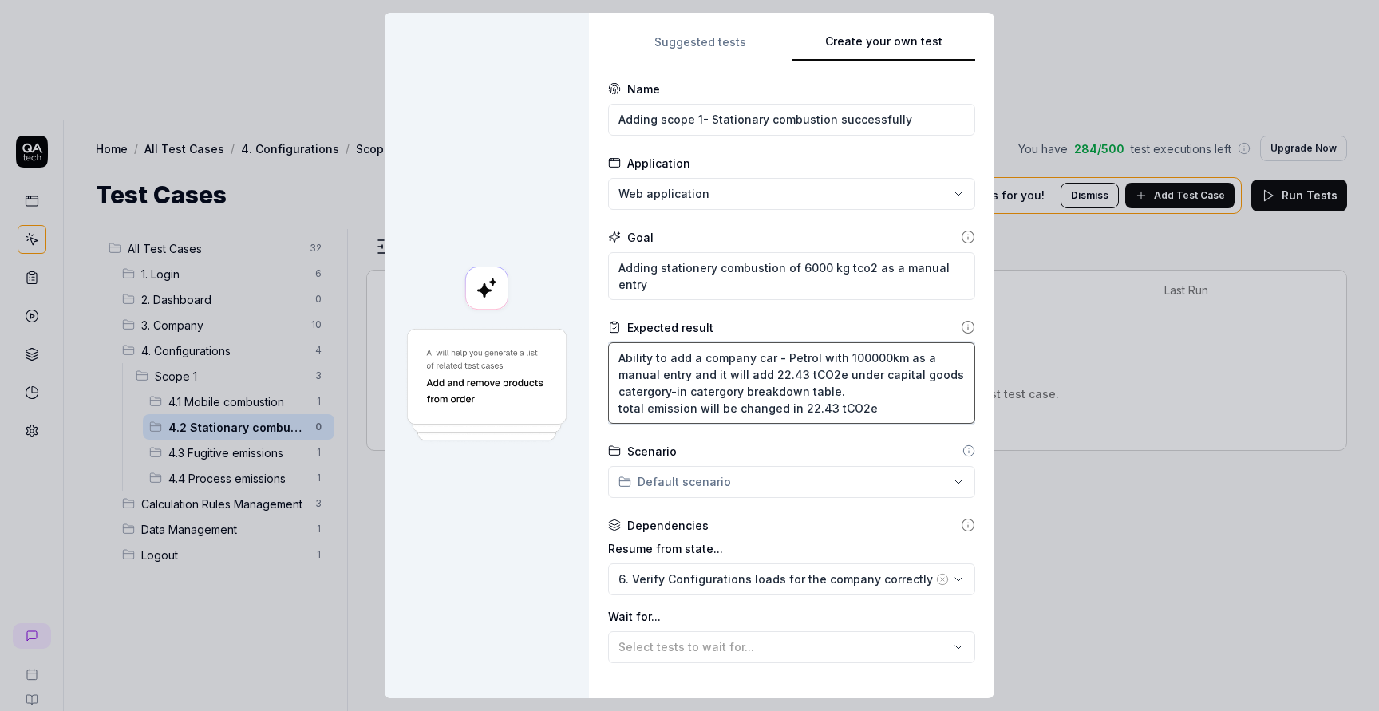
drag, startPoint x: 779, startPoint y: 358, endPoint x: 709, endPoint y: 348, distance: 70.2
click at [709, 348] on textarea "Ability to add a company car - Petrol with 100000km as a manual entry and it wi…" at bounding box center [791, 382] width 367 height 81
click at [710, 357] on textarea "Ability to add a company car - Petrol with 100000km as a manual entry and it wi…" at bounding box center [791, 382] width 367 height 81
drag, startPoint x: 784, startPoint y: 269, endPoint x: 668, endPoint y: 267, distance: 116.5
click at [668, 267] on textarea "Adding stationery combustion of 6000 kg tco2 as a manual entry" at bounding box center [791, 276] width 367 height 48
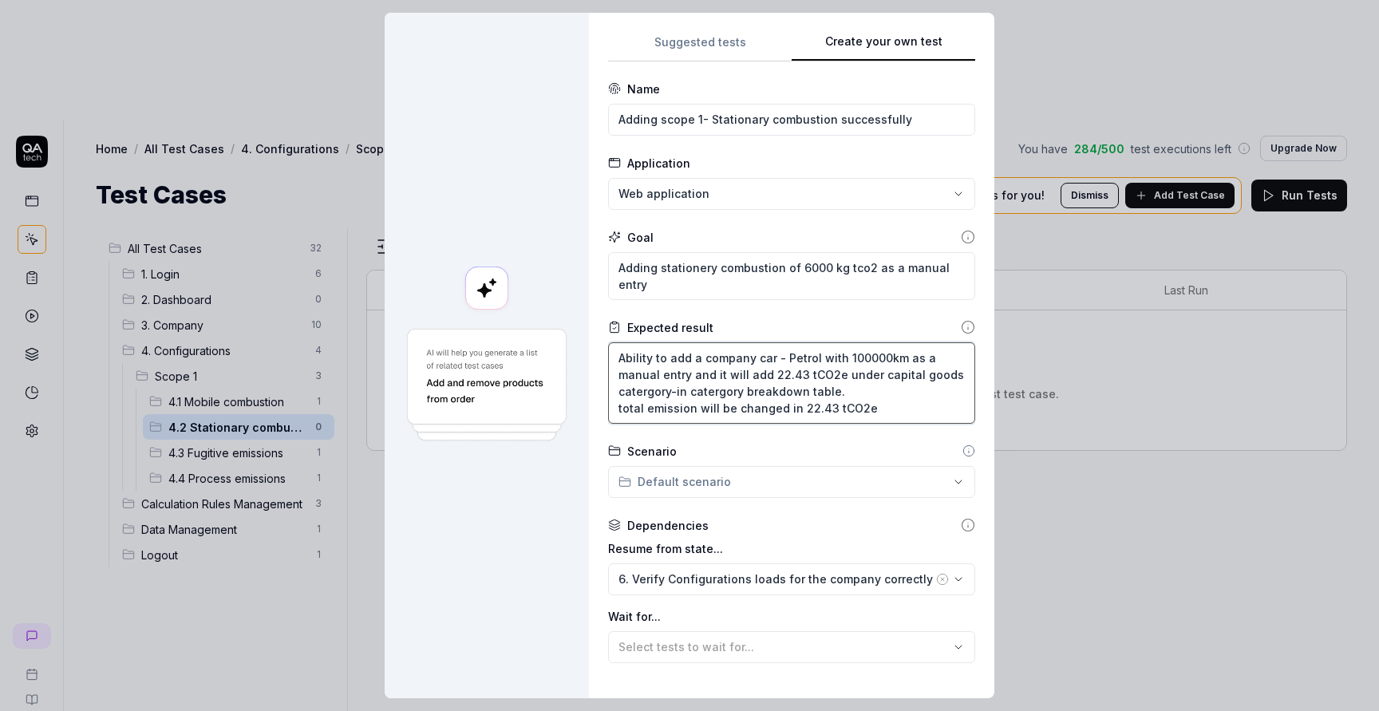
drag, startPoint x: 776, startPoint y: 356, endPoint x: 709, endPoint y: 360, distance: 67.9
click at [709, 360] on textarea "Ability to add a company car - Petrol with 100000km as a manual entry and it wi…" at bounding box center [791, 382] width 367 height 81
paste textarea "stationery combustion"
drag, startPoint x: 807, startPoint y: 267, endPoint x: 835, endPoint y: 267, distance: 27.9
click at [835, 267] on textarea "Adding stationery combustion of 6000 kg tco2 as a manual entry" at bounding box center [791, 276] width 367 height 48
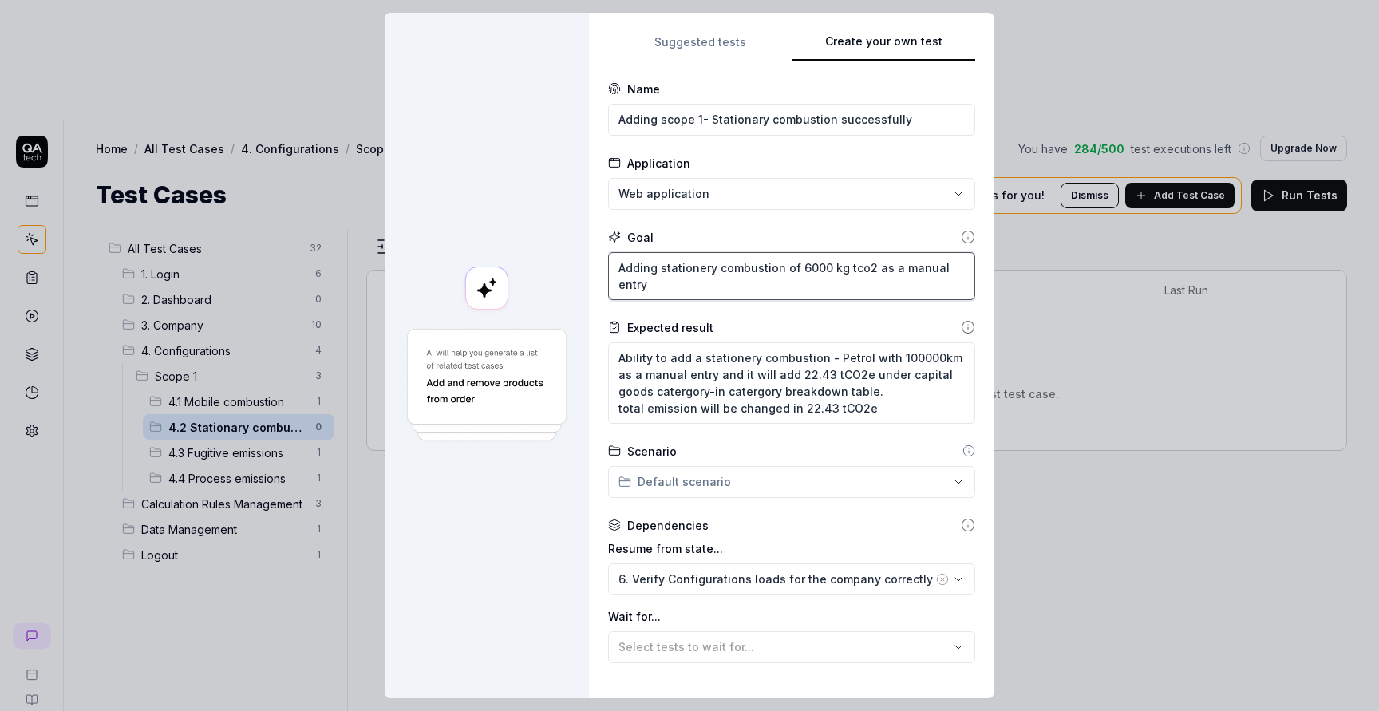
drag, startPoint x: 873, startPoint y: 270, endPoint x: 804, endPoint y: 270, distance: 68.6
click at [804, 270] on textarea "Adding stationery combustion of 6000 kg tco2 as a manual entry" at bounding box center [791, 276] width 367 height 48
drag, startPoint x: 839, startPoint y: 357, endPoint x: 962, endPoint y: 361, distance: 122.1
click at [962, 361] on textarea "Ability to add a stationery combustion - Petrol with 100000km as a manual entry…" at bounding box center [791, 382] width 367 height 81
paste textarea "6000 kg tco2"
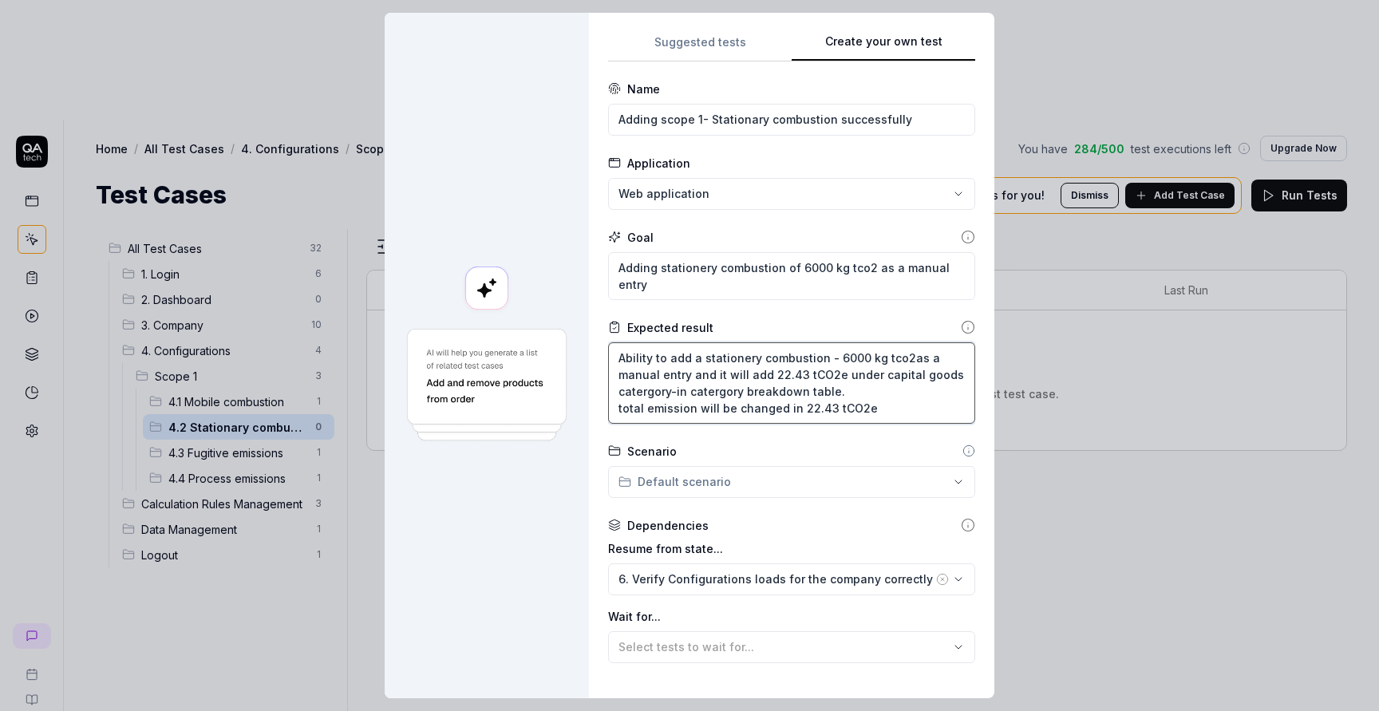
drag, startPoint x: 806, startPoint y: 375, endPoint x: 773, endPoint y: 376, distance: 32.7
click at [773, 376] on textarea "Ability to add a stationery combustion - 6000 kg tco2as a manual entry and it w…" at bounding box center [791, 382] width 367 height 81
drag, startPoint x: 829, startPoint y: 358, endPoint x: 708, endPoint y: 361, distance: 121.3
click at [708, 361] on textarea "Ability to add a stationery combustion - 6000 kg tco2as a manual entry and it w…" at bounding box center [791, 382] width 367 height 81
drag, startPoint x: 859, startPoint y: 376, endPoint x: 927, endPoint y: 381, distance: 68.9
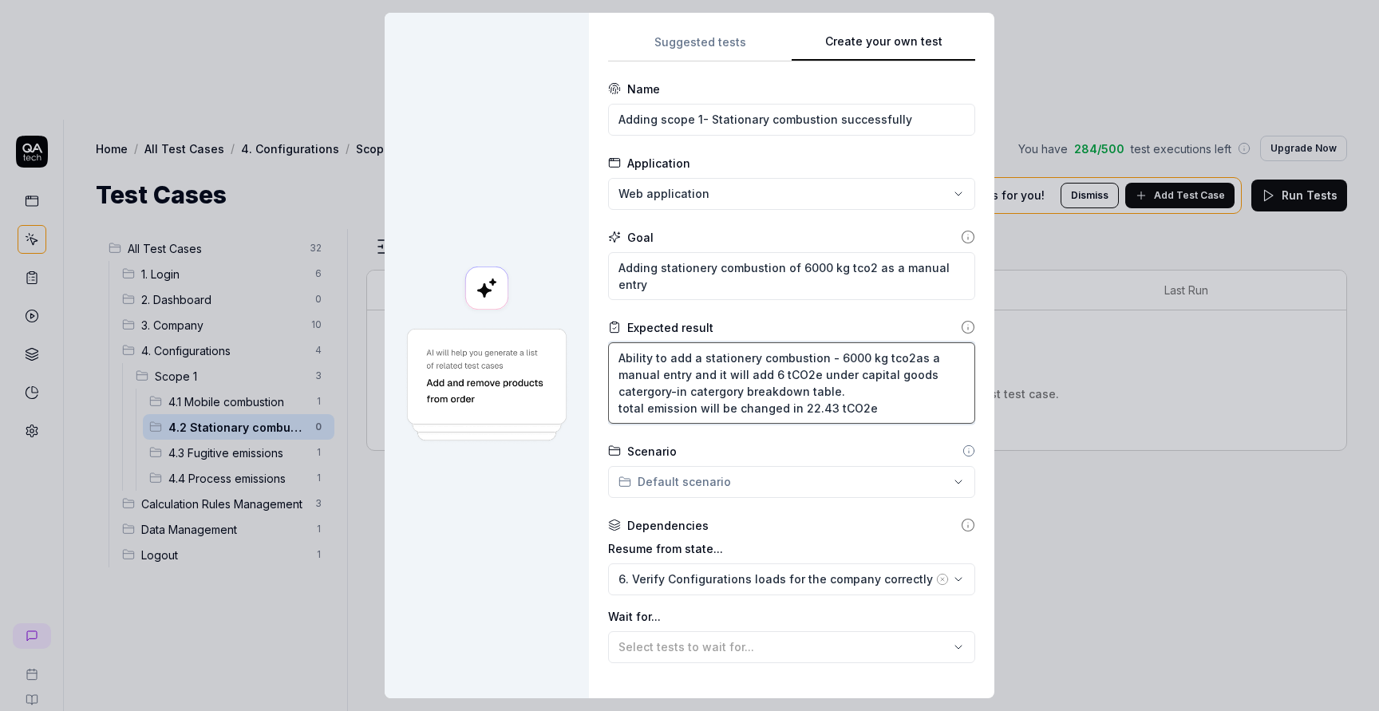
click at [927, 381] on textarea "Ability to add a stationery combustion - 6000 kg tco2as a manual entry and it w…" at bounding box center [791, 382] width 367 height 81
paste textarea "stationery combustion"
drag, startPoint x: 833, startPoint y: 409, endPoint x: 799, endPoint y: 409, distance: 34.3
click at [799, 409] on textarea "Ability to add a stationery combustion - 6000 kg tco2as a manual entry and it w…" at bounding box center [791, 382] width 367 height 81
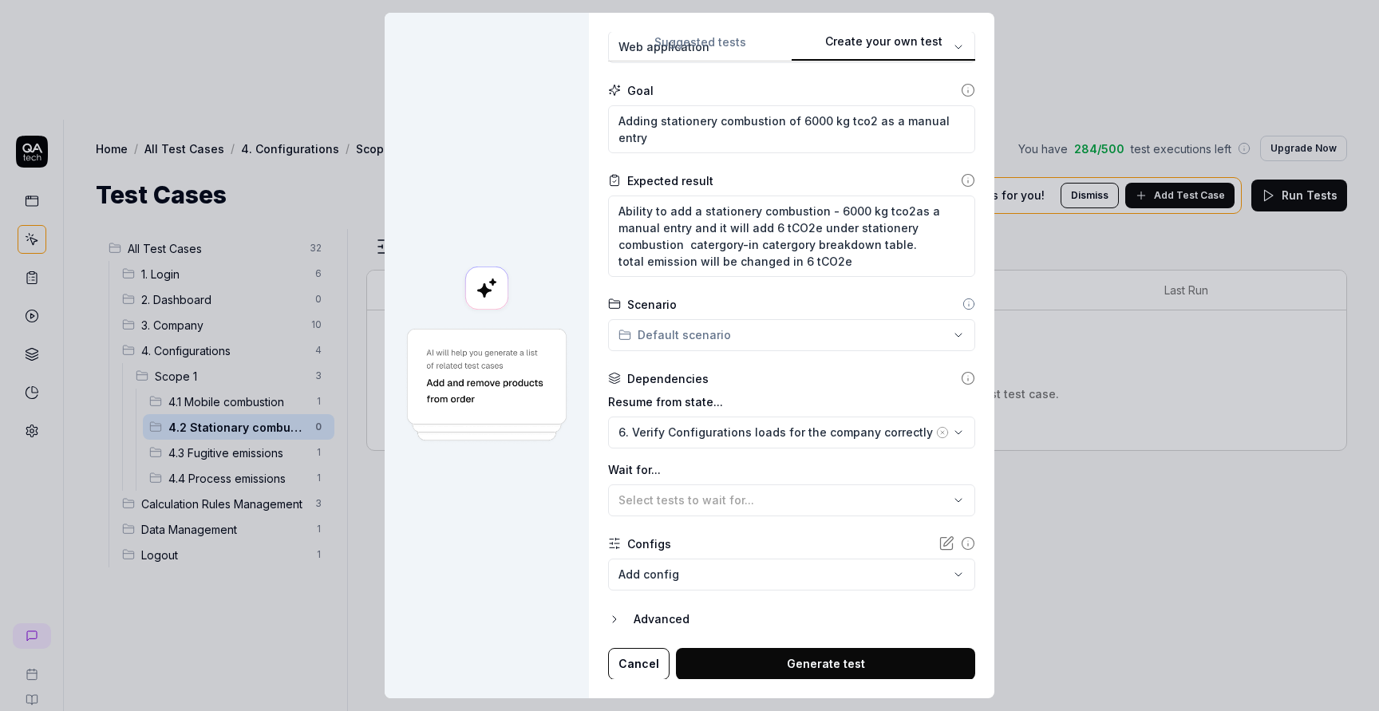
click at [811, 330] on div "**********" at bounding box center [689, 355] width 1379 height 711
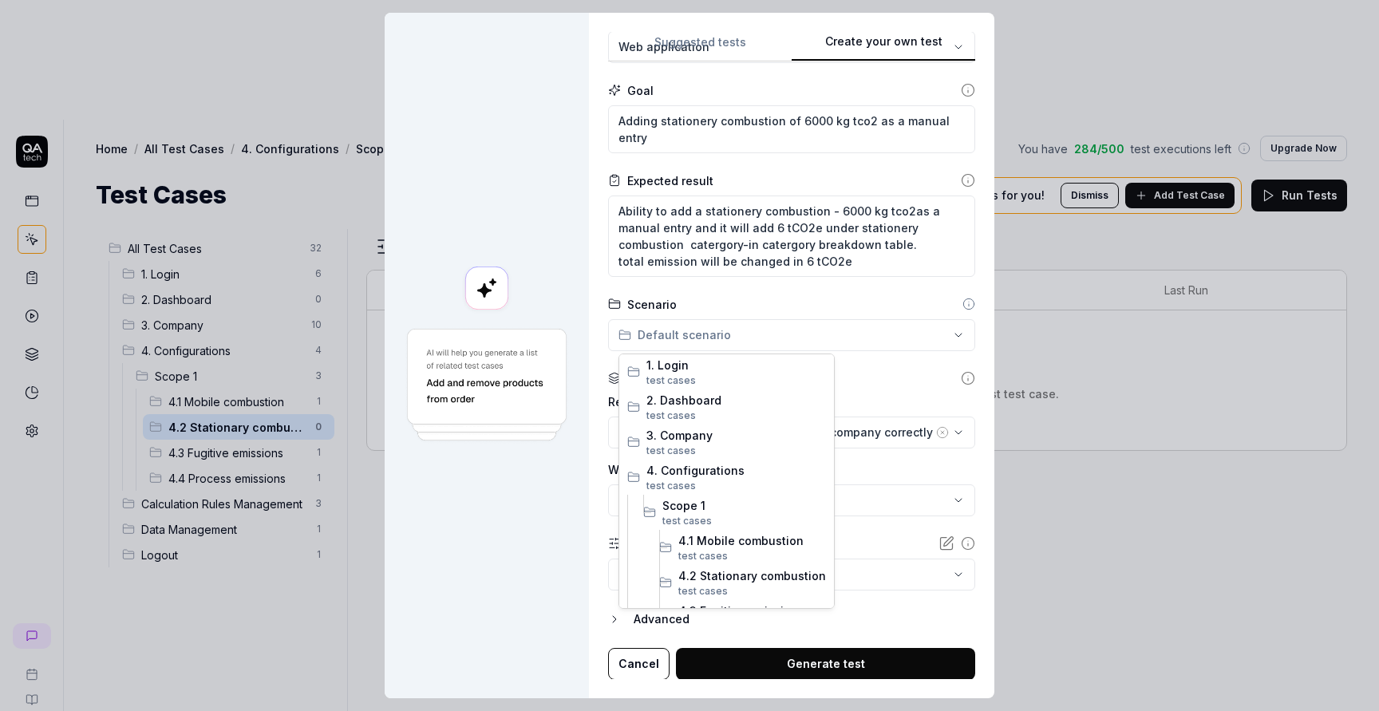
click at [871, 286] on div "**********" at bounding box center [689, 355] width 1379 height 711
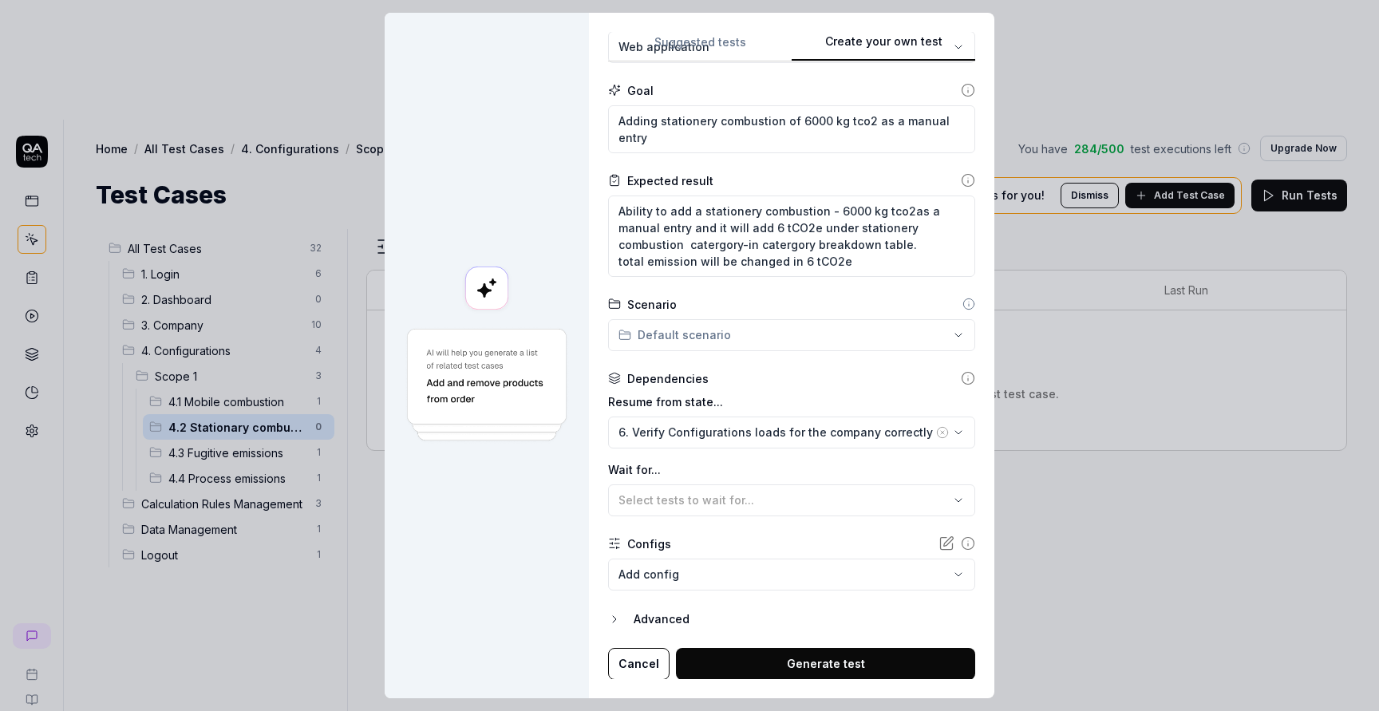
click at [966, 301] on circle at bounding box center [968, 303] width 10 height 10
click at [962, 303] on icon at bounding box center [968, 304] width 13 height 13
click at [967, 303] on circle at bounding box center [968, 303] width 10 height 10
click at [865, 661] on button "Generate test" at bounding box center [825, 664] width 299 height 32
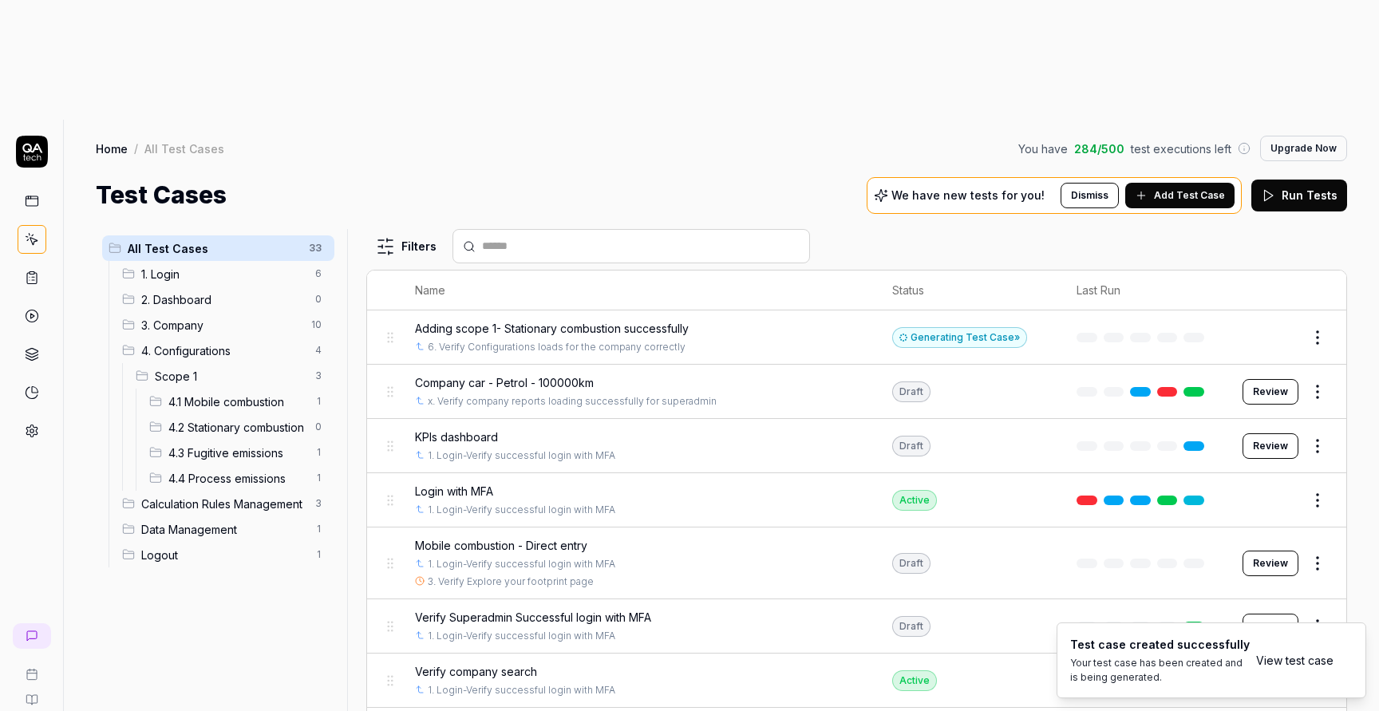
click at [658, 320] on span "Adding scope 1- Stationary combustion successfully" at bounding box center [552, 328] width 274 height 17
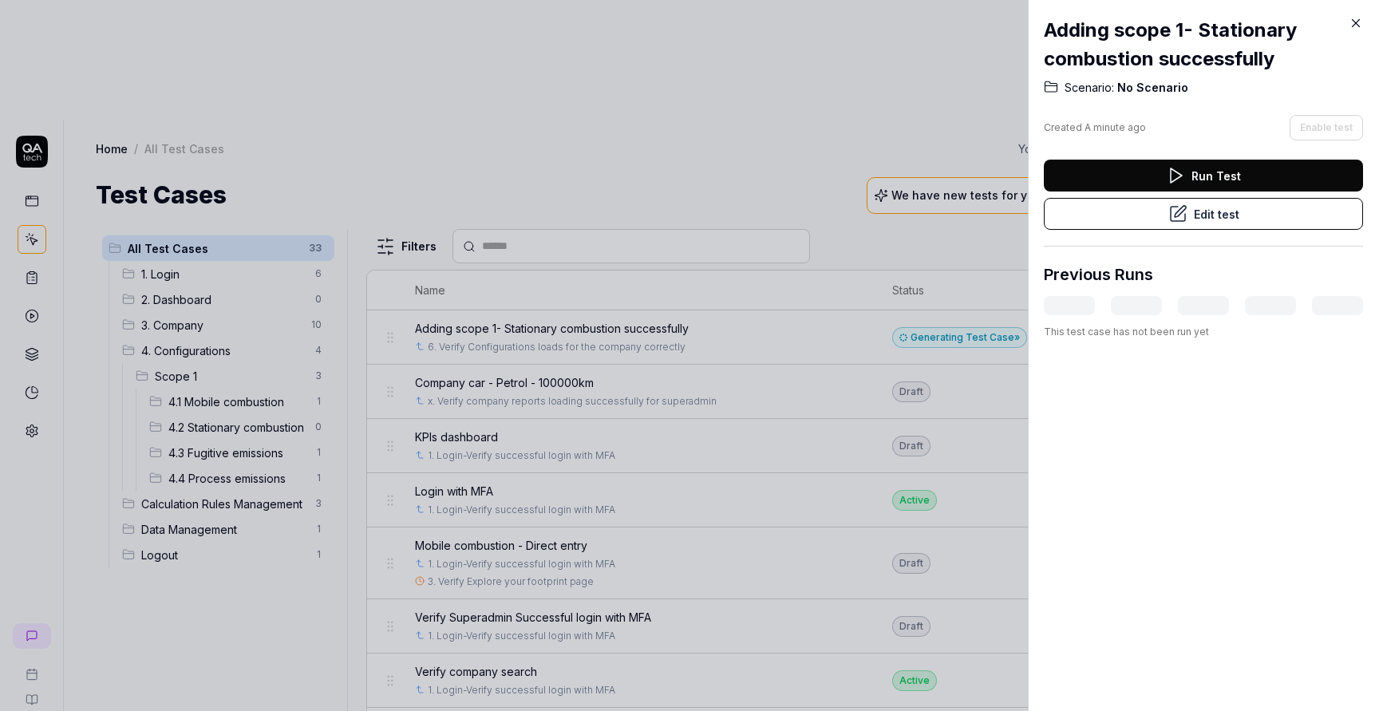
click at [1212, 216] on button "Edit test" at bounding box center [1203, 214] width 319 height 32
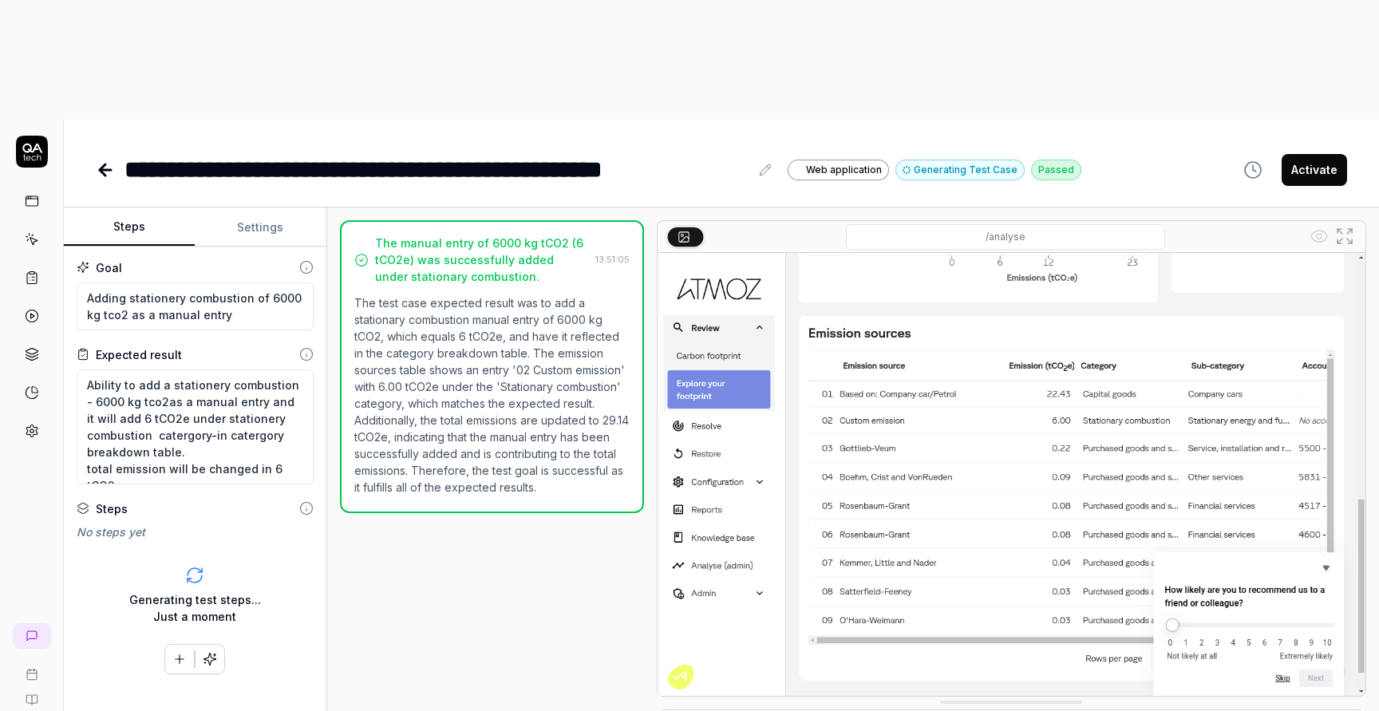
scroll to position [12, 0]
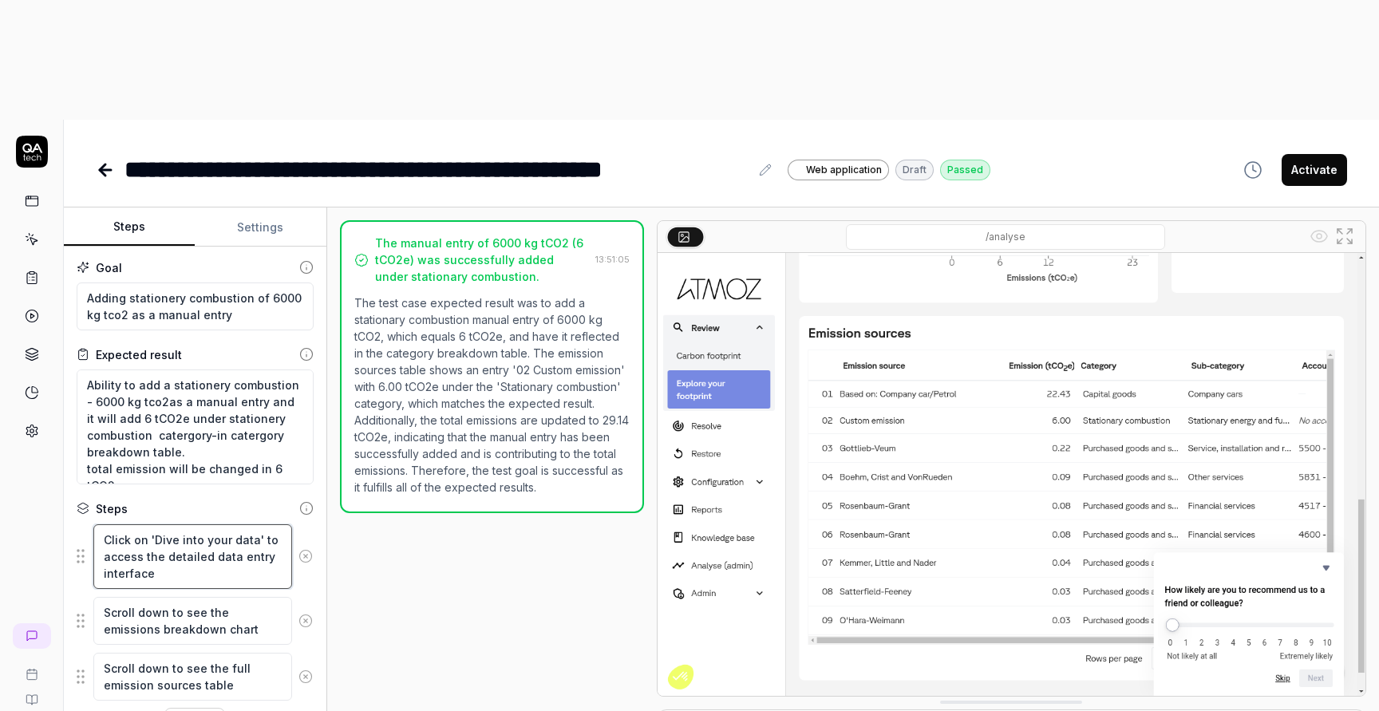
drag, startPoint x: 189, startPoint y: 454, endPoint x: 107, endPoint y: 417, distance: 90.0
click at [107, 524] on textarea "Click on 'Dive into your data' to access the detailed data entry interface" at bounding box center [192, 556] width 199 height 65
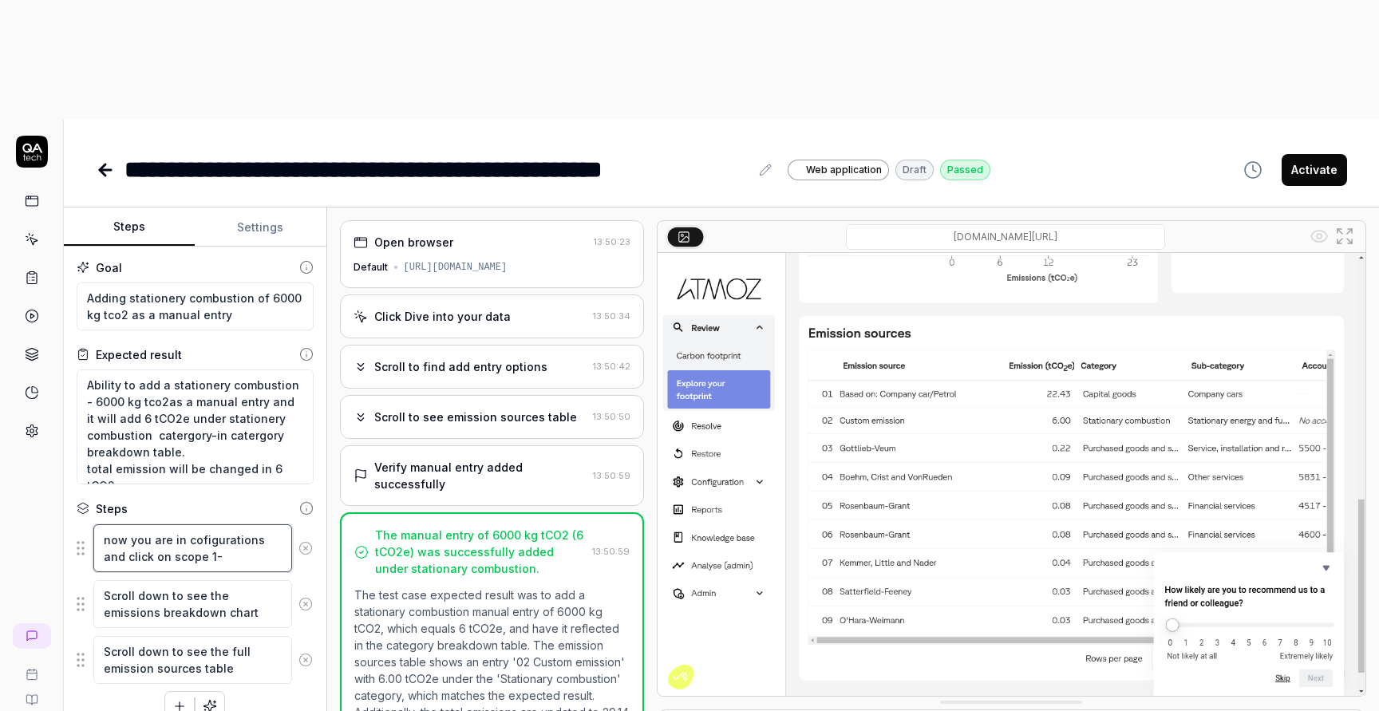
paste textarea "Stationary combustion"
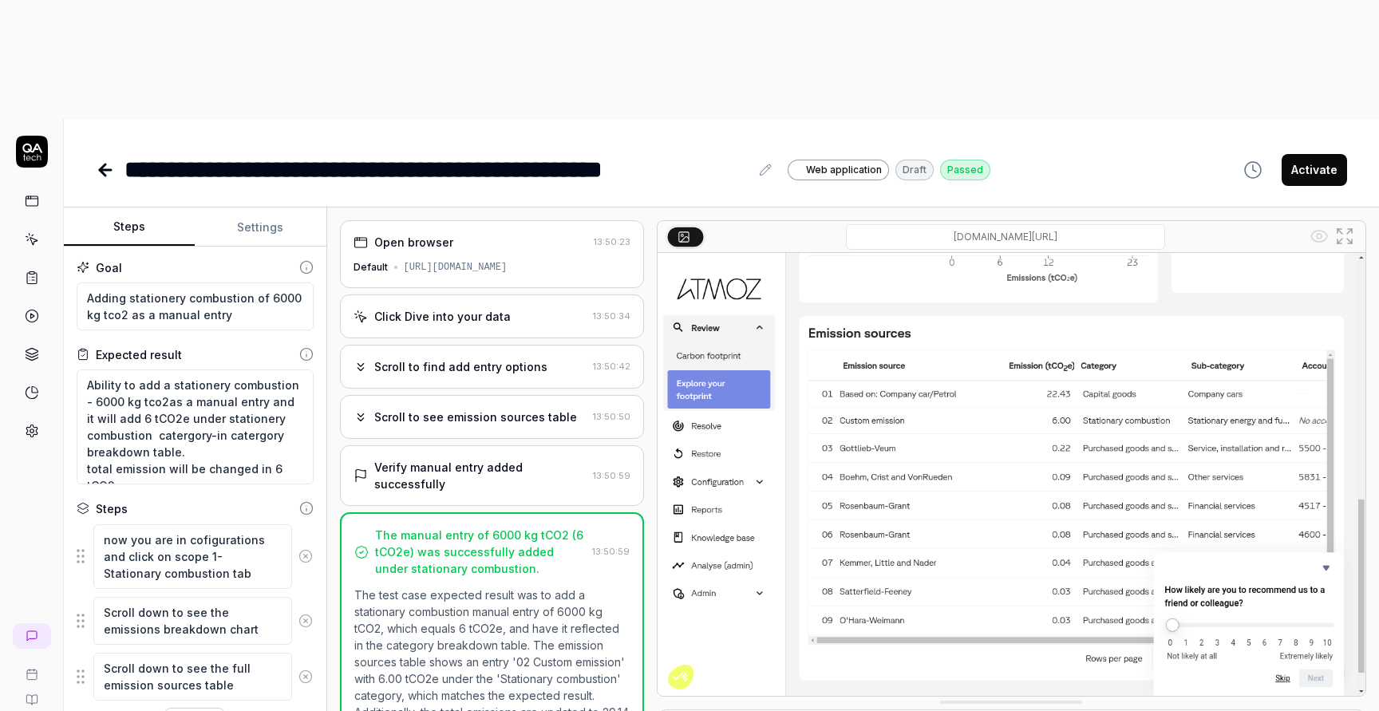
click at [305, 614] on icon at bounding box center [305, 621] width 14 height 14
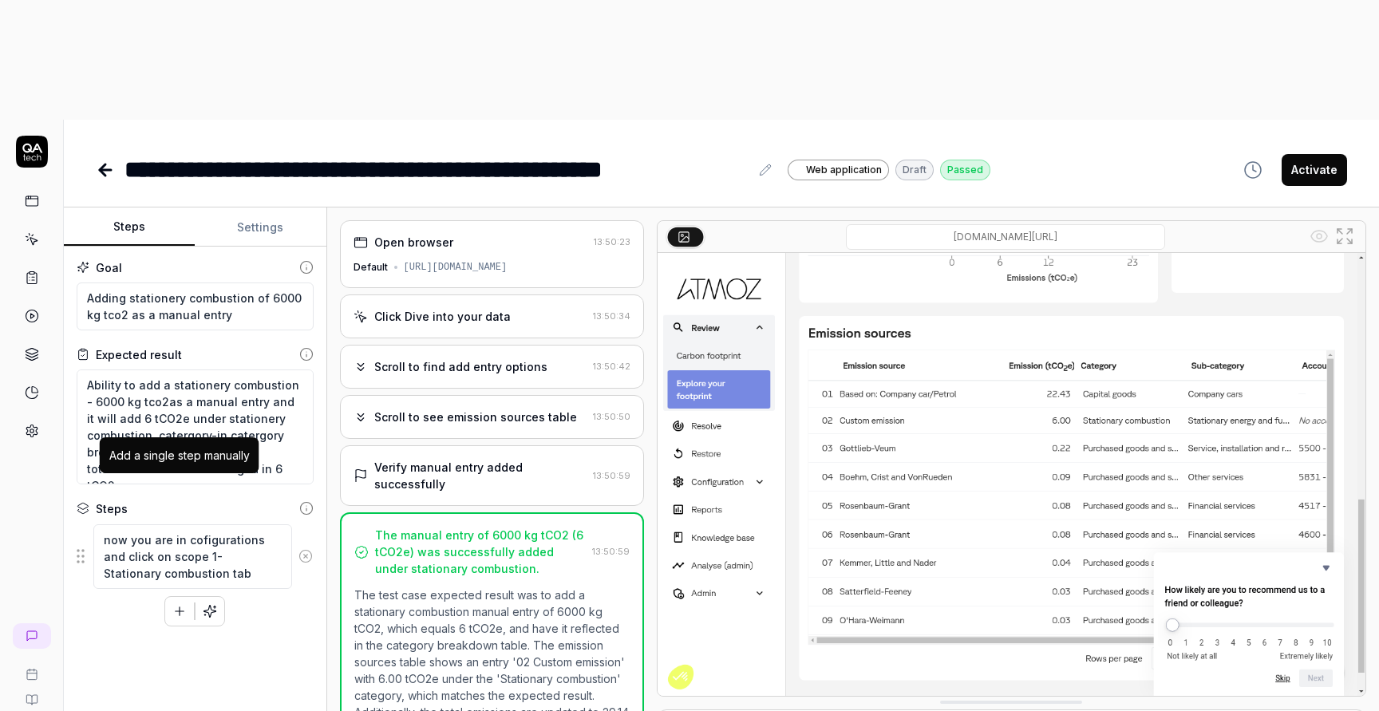
click at [181, 604] on icon "button" at bounding box center [179, 611] width 14 height 14
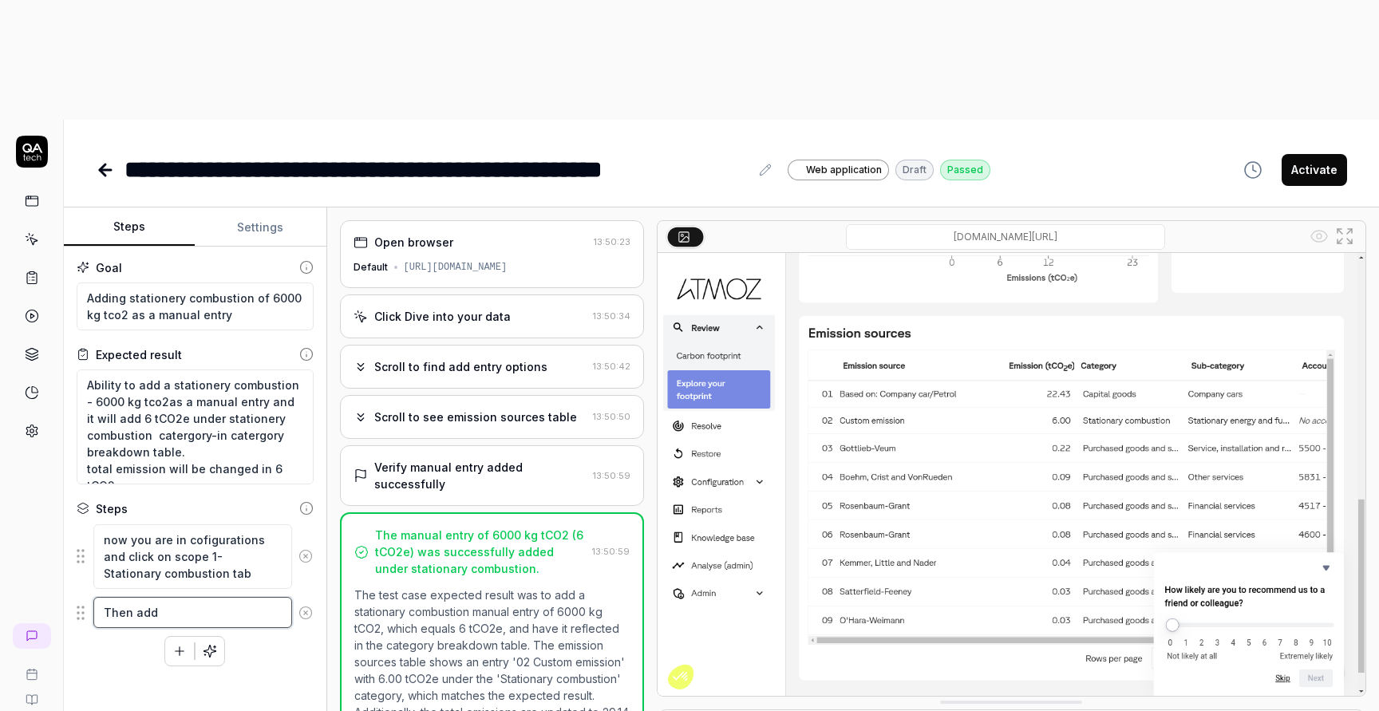
paste textarea "6000"
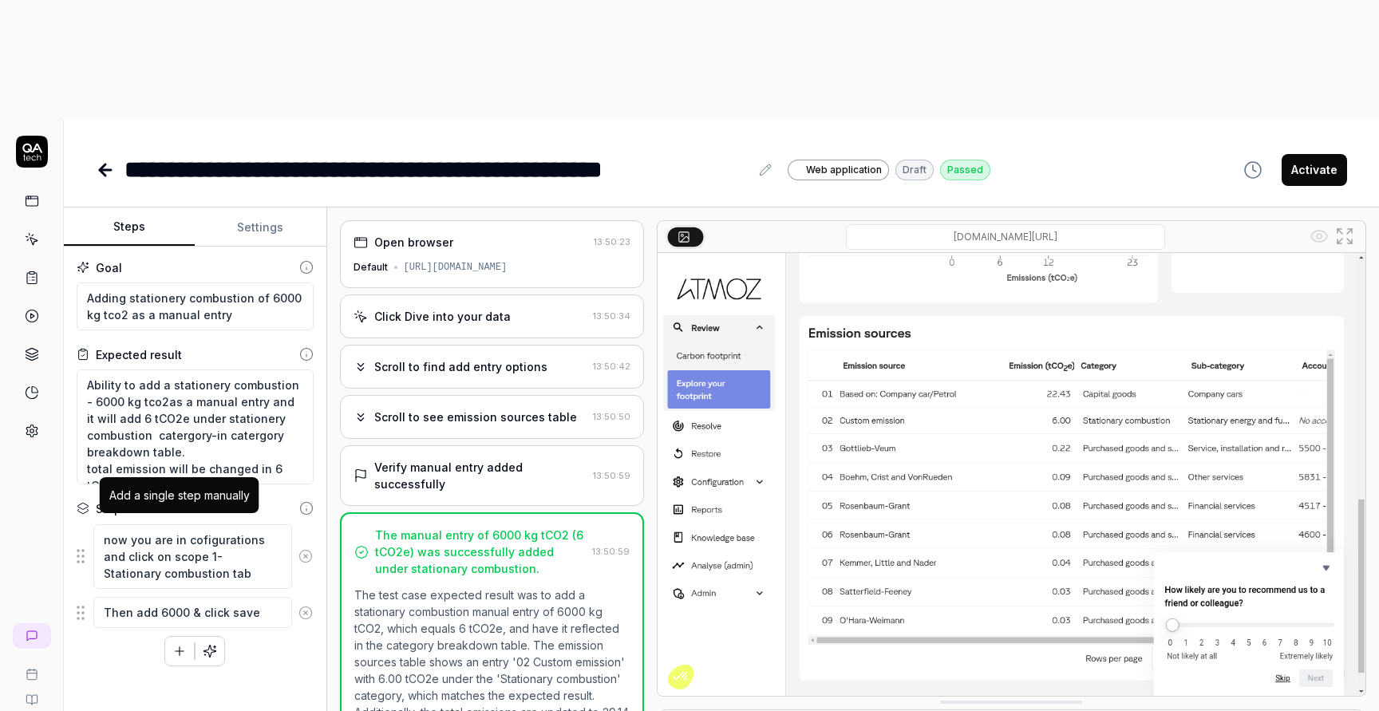
click at [181, 644] on icon "button" at bounding box center [179, 651] width 14 height 14
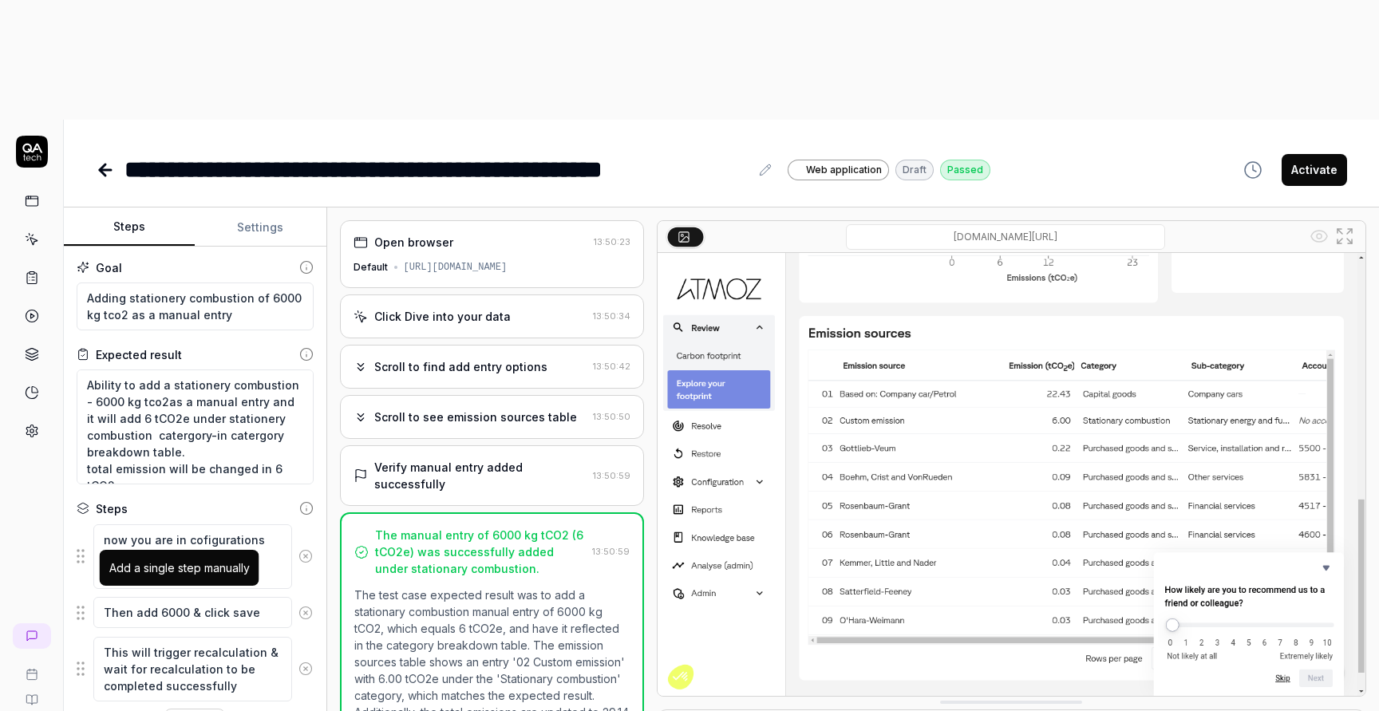
click at [169, 709] on button "button" at bounding box center [179, 723] width 29 height 29
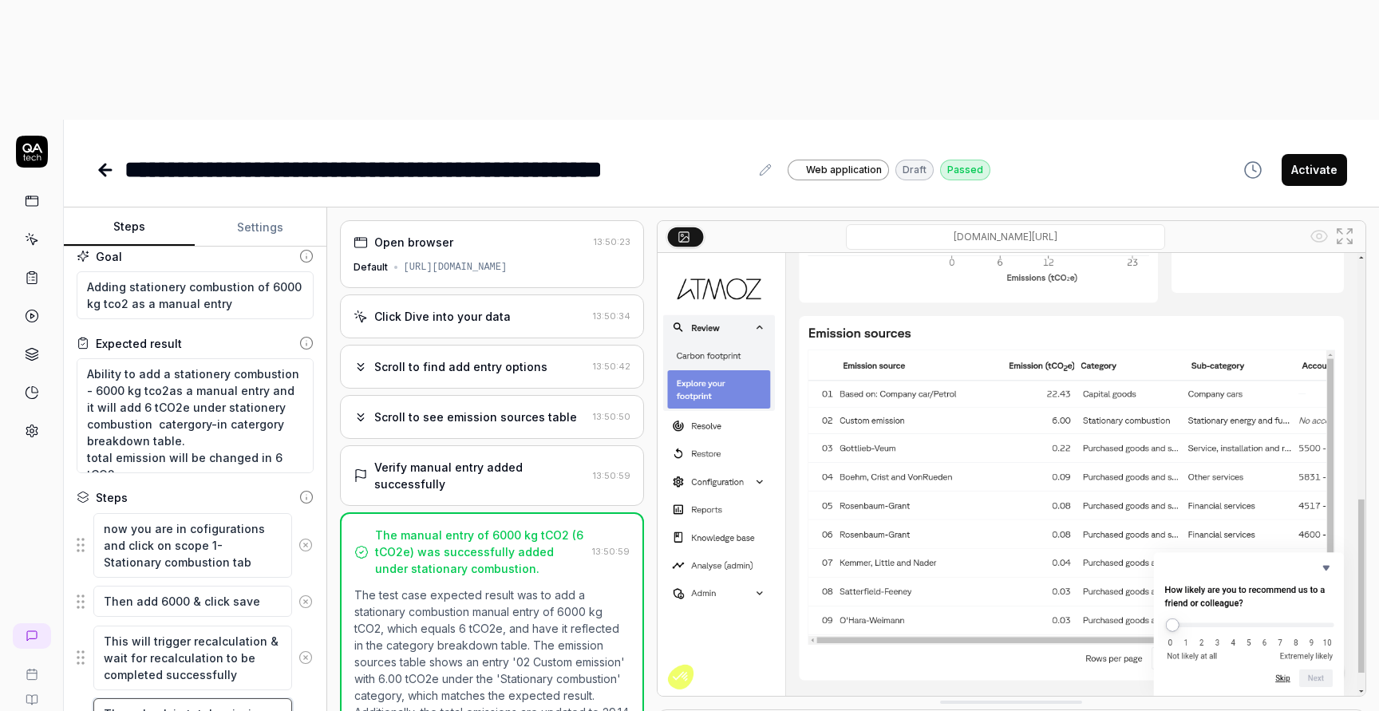
scroll to position [17, 0]
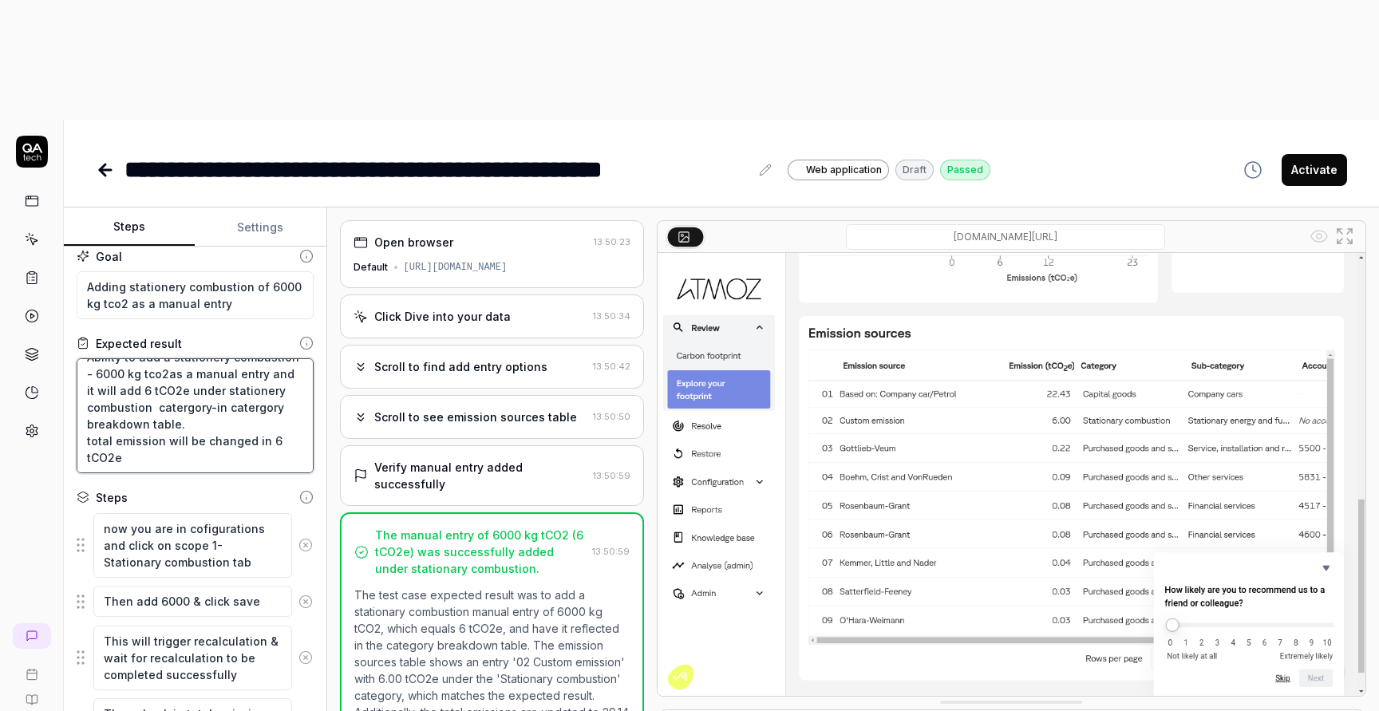
drag, startPoint x: 132, startPoint y: 267, endPoint x: 152, endPoint y: 282, distance: 25.7
click at [152, 358] on textarea "Ability to add a stationery combustion - 6000 kg tco2as a manual entry and it w…" at bounding box center [195, 415] width 237 height 115
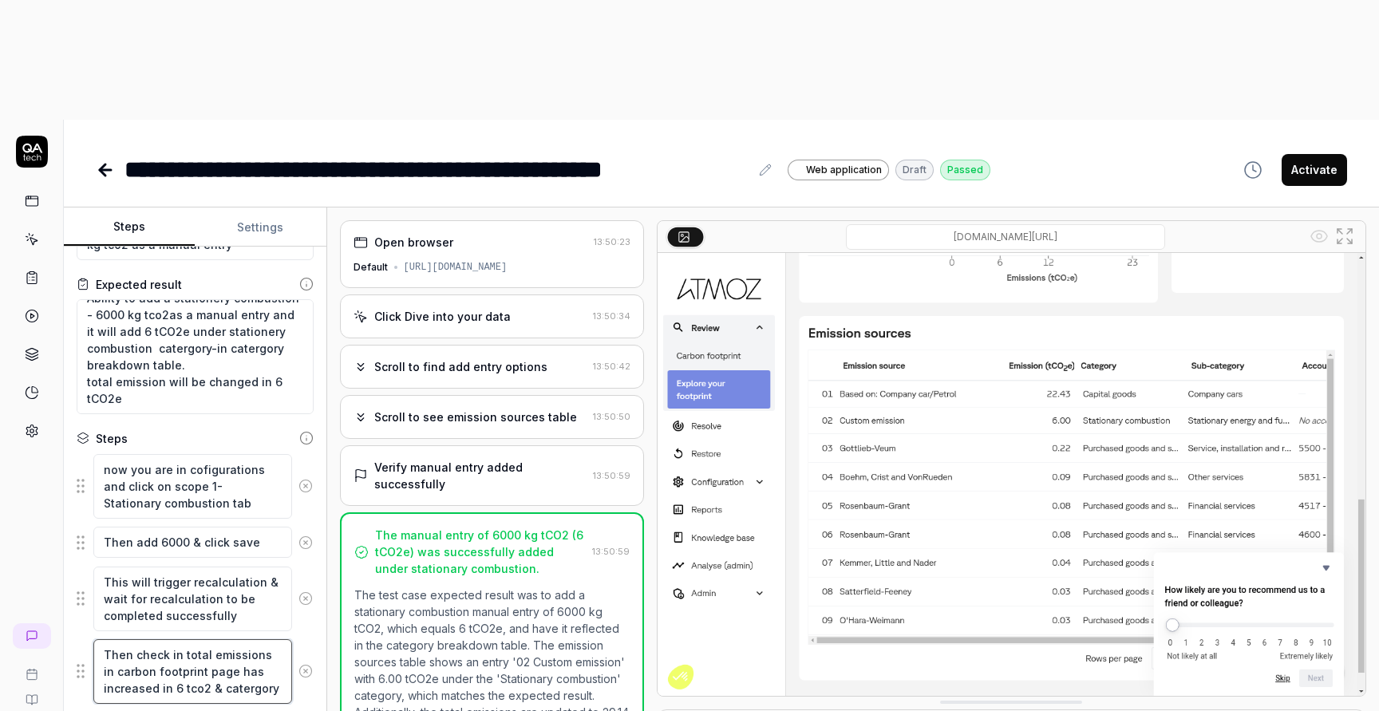
click at [247, 639] on textarea "Then check in total emissions in carbon footprint page has increased in 6 tco2 …" at bounding box center [192, 671] width 199 height 65
paste textarea "6 tCO2e under stationery combustion"
click at [226, 639] on textarea "Then check in total emissions in carbon footprint page has increased in 6 tco2 …" at bounding box center [192, 679] width 199 height 81
click at [218, 639] on textarea "Then check in total emissions in carbon footprint page has increased in 6 tco2 …" at bounding box center [192, 679] width 199 height 81
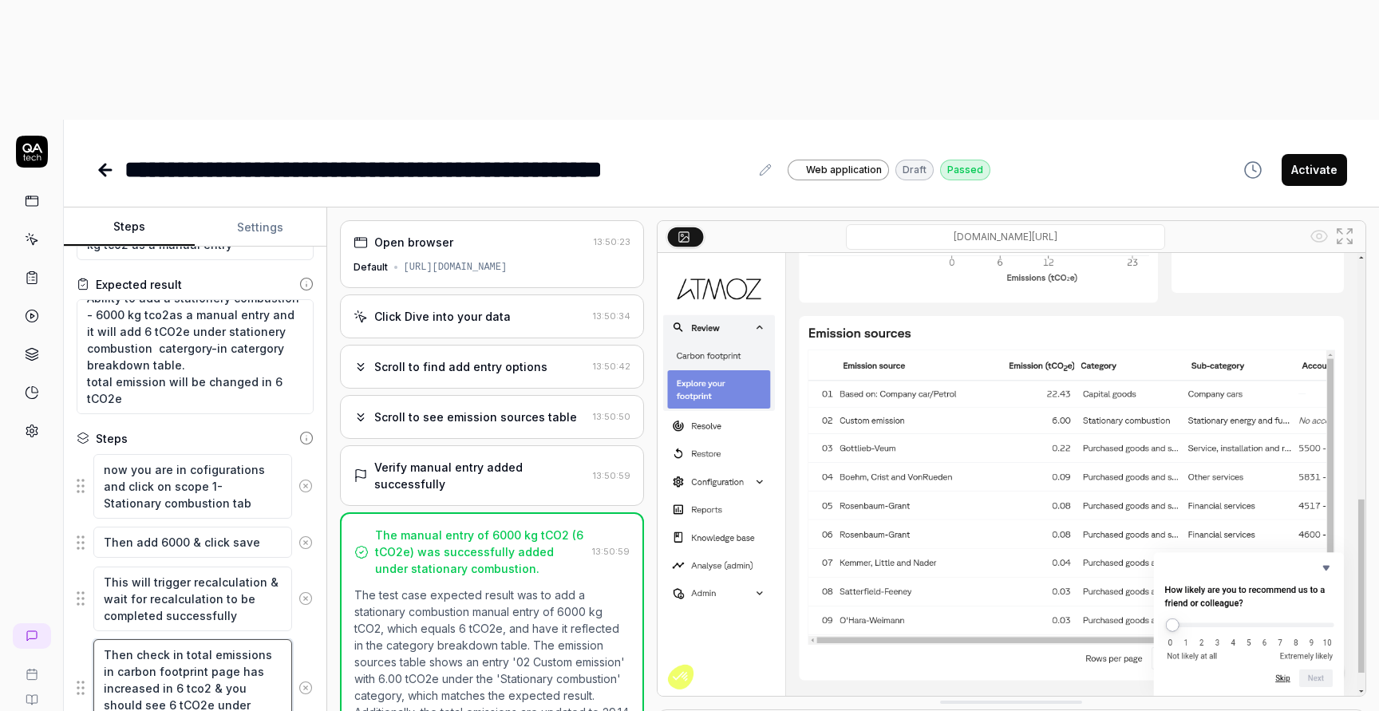
scroll to position [104, 0]
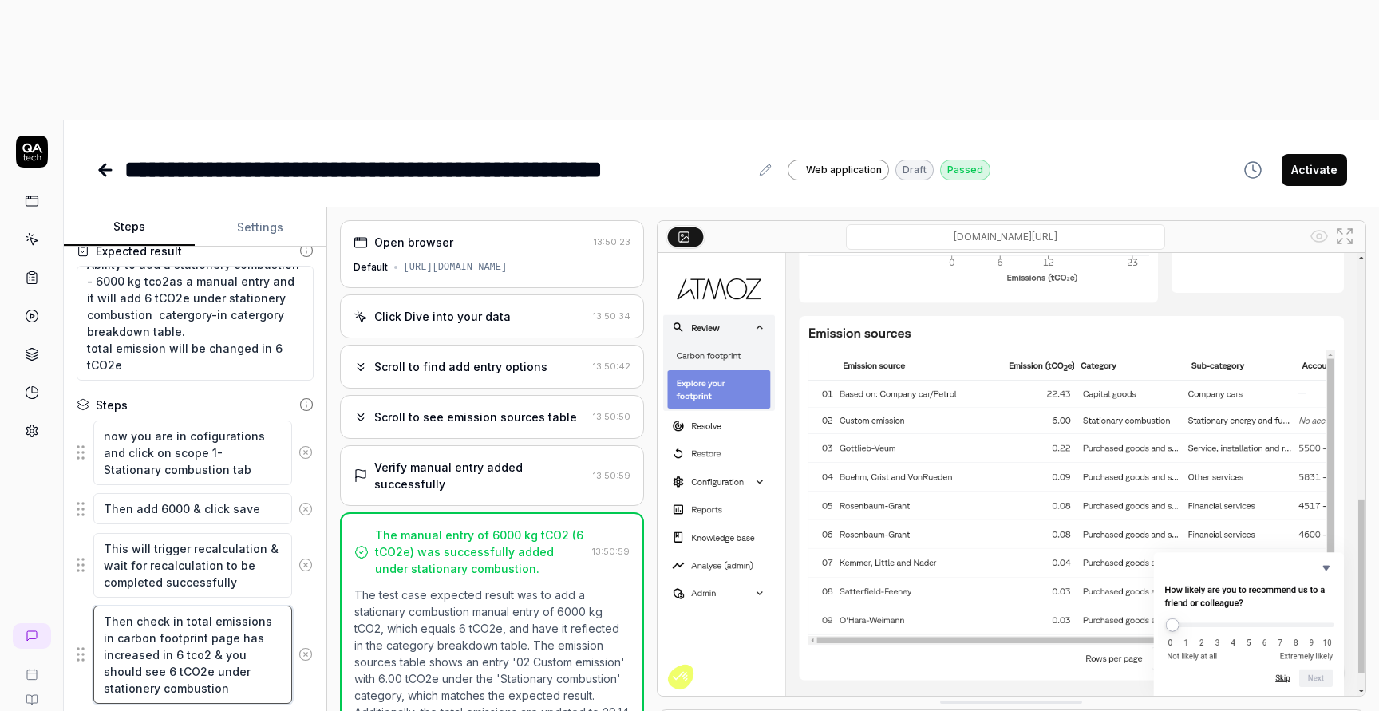
click at [196, 606] on textarea "Then check in total emissions in carbon footprint page has increased in 6 tco2 …" at bounding box center [192, 655] width 199 height 98
click at [211, 606] on textarea "Then check in total emissions in carbon footprint page has increased in 6 tco2 …" at bounding box center [192, 663] width 199 height 115
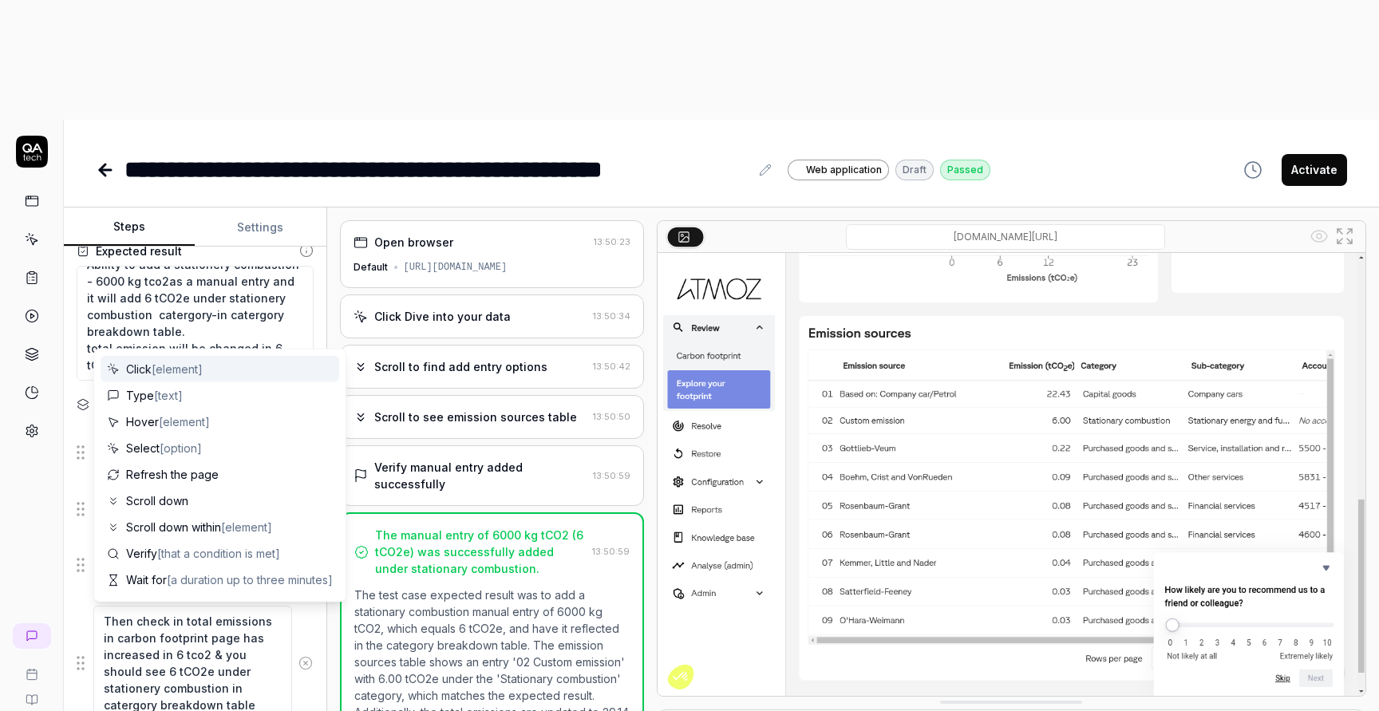
click at [330, 319] on div "Open browser 13:50:23 Default https://test.cmp.atmoztechnology.io/company/01K6Y…" at bounding box center [853, 518] width 1052 height 623
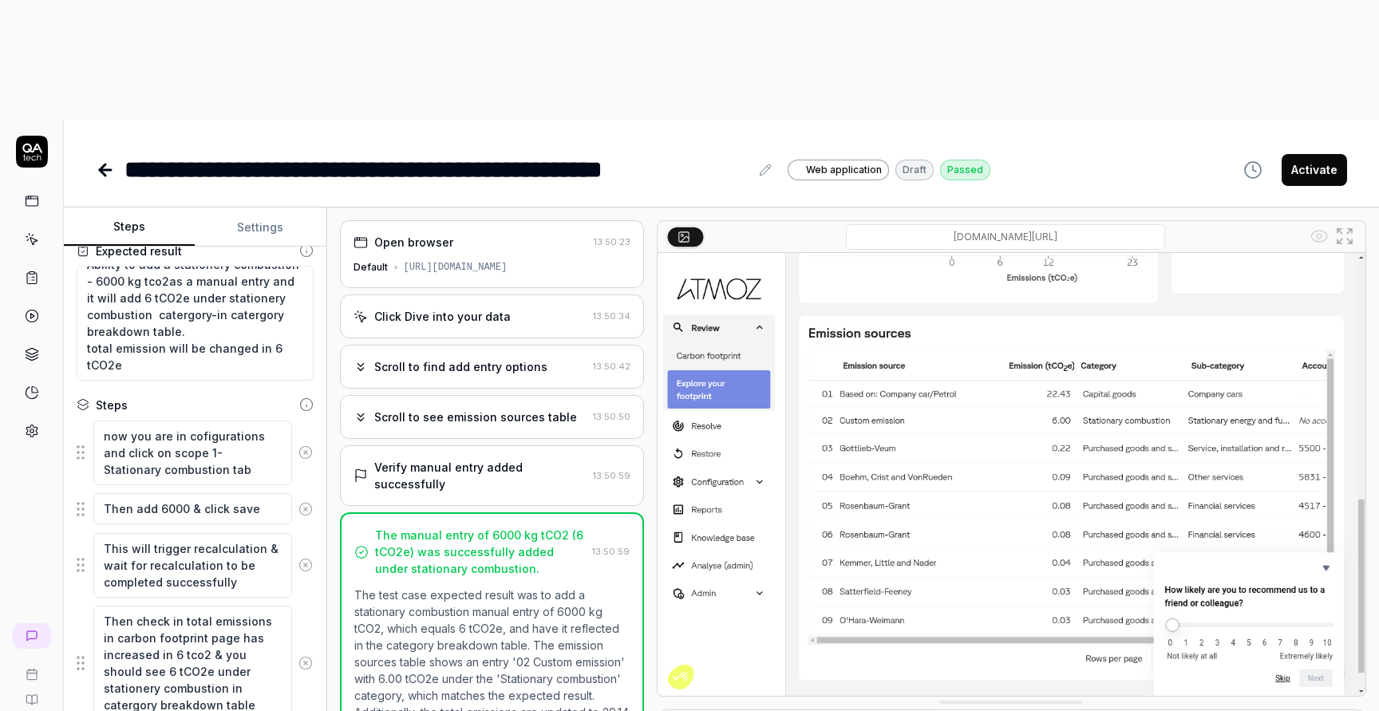
scroll to position [160, 0]
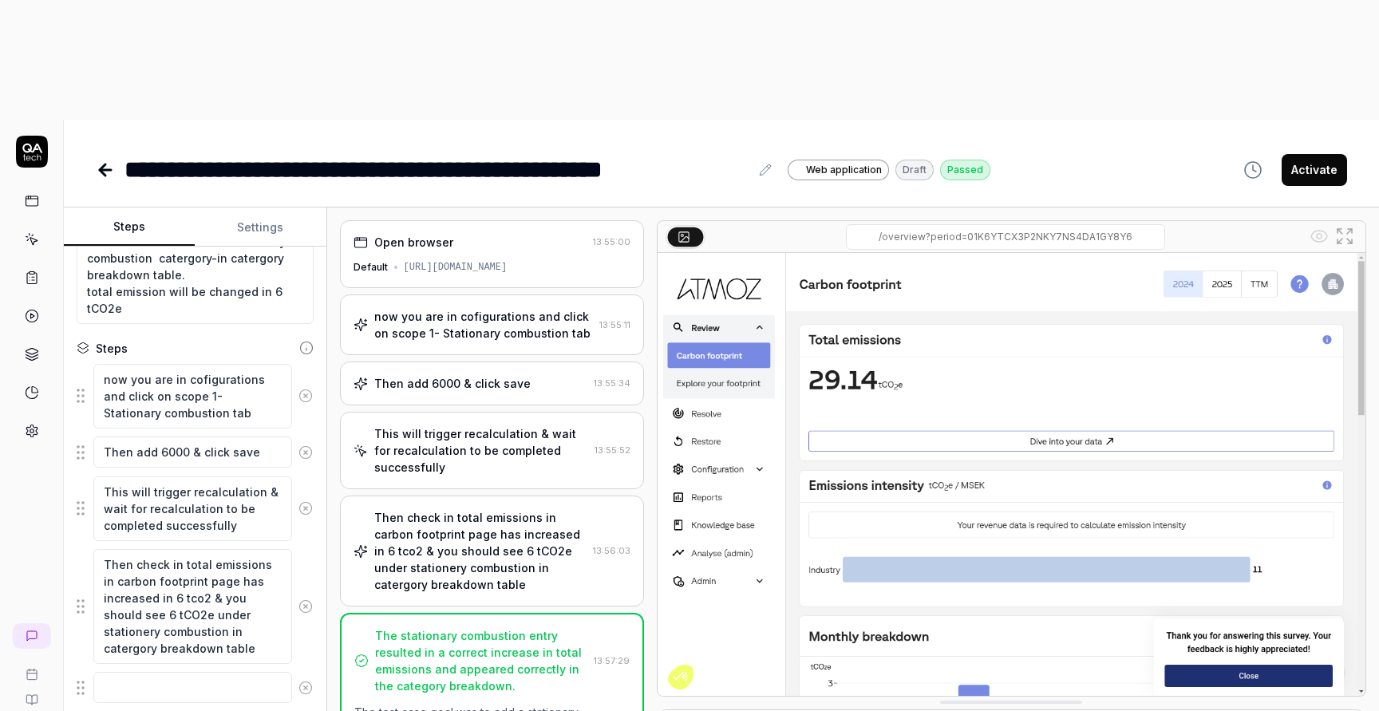
click at [1310, 154] on button "Activate" at bounding box center [1314, 170] width 65 height 32
click at [31, 194] on icon at bounding box center [32, 201] width 14 height 14
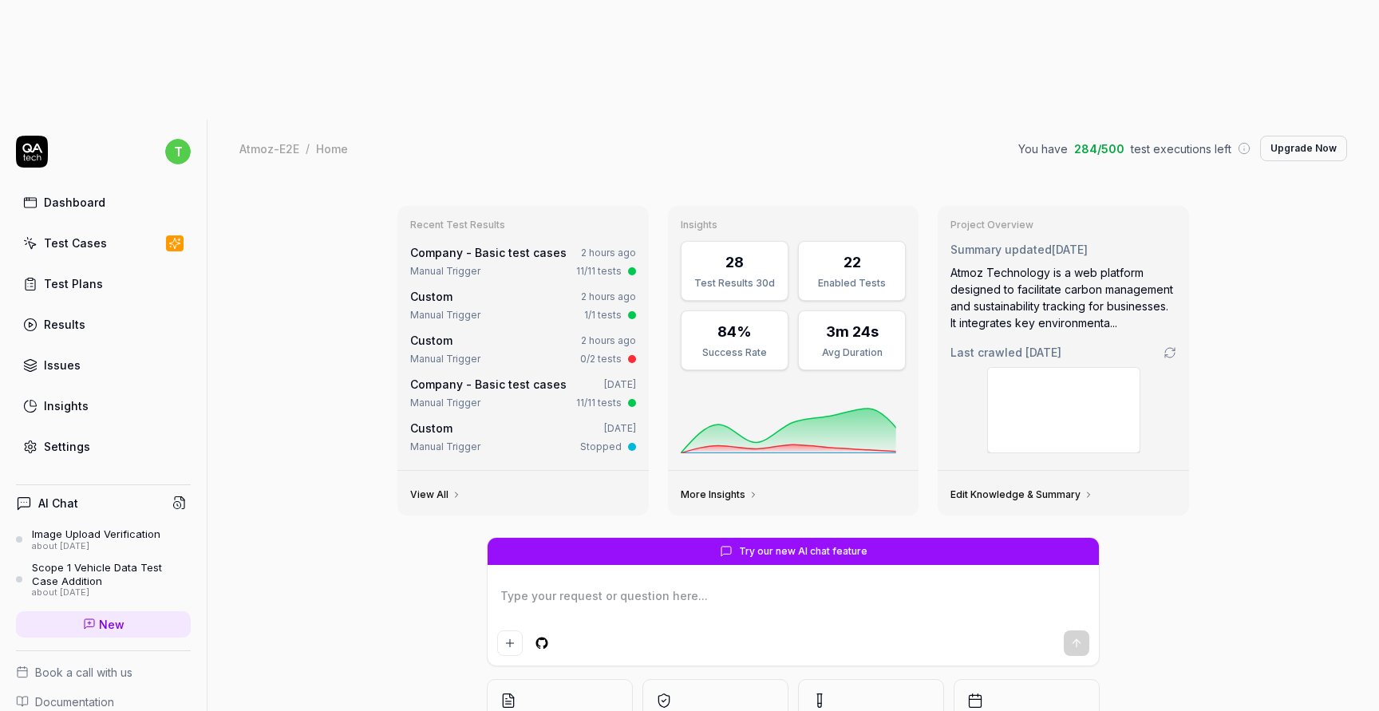
click at [88, 235] on div "Test Cases" at bounding box center [75, 243] width 63 height 17
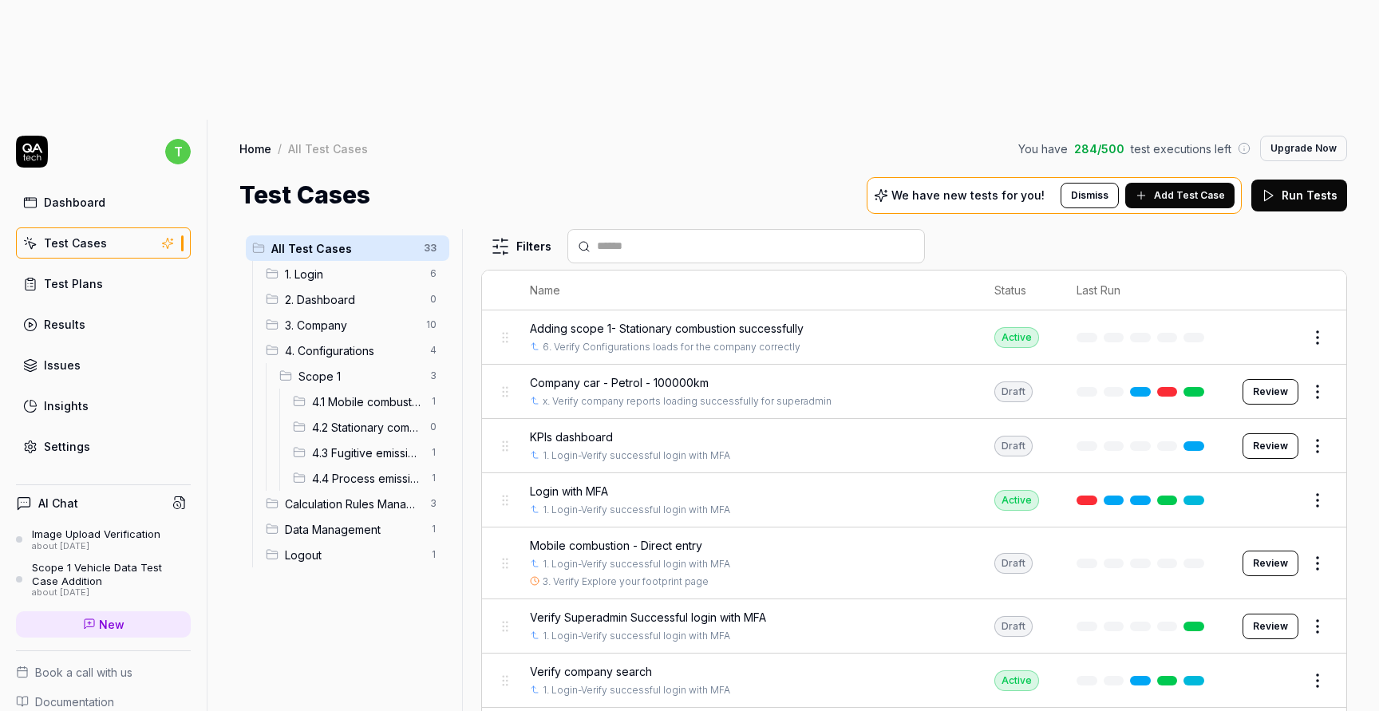
click at [362, 419] on span "4.2 Stationary combustion" at bounding box center [366, 427] width 109 height 17
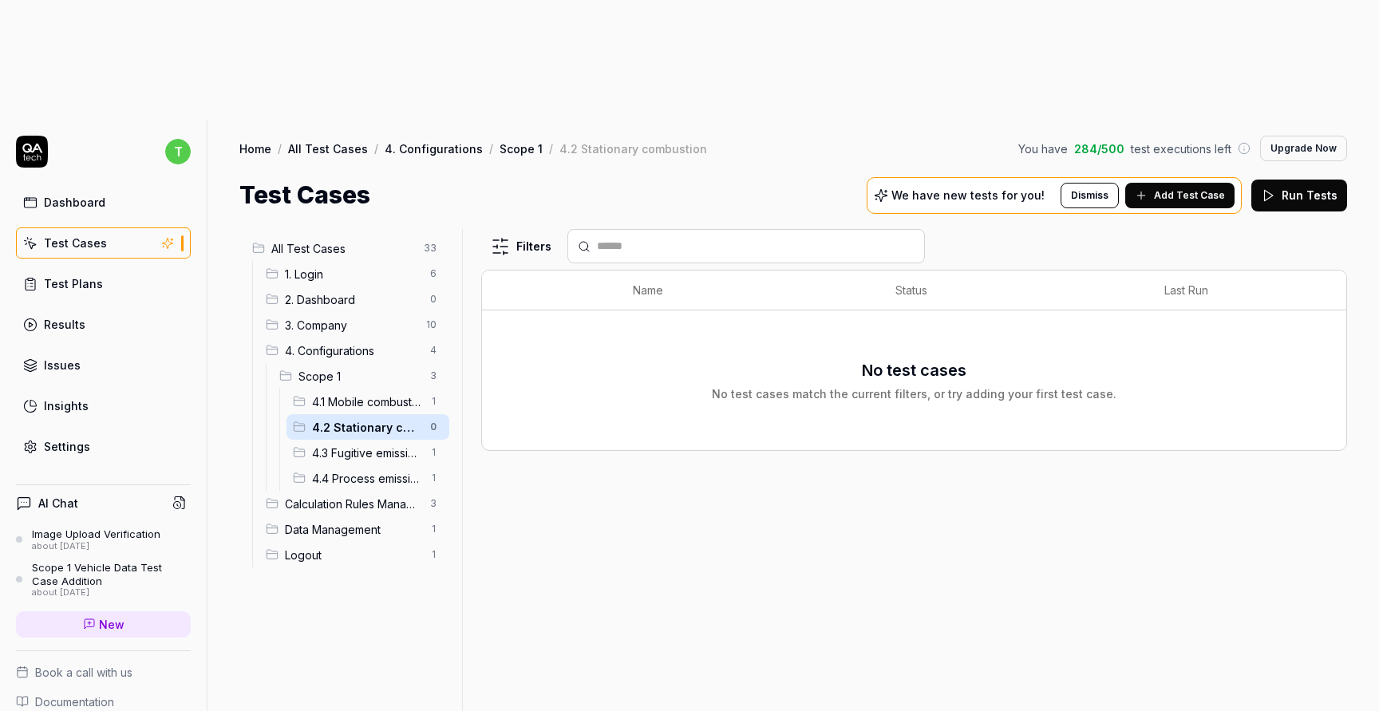
click at [354, 393] on span "4.1 Mobile combustion" at bounding box center [366, 401] width 109 height 17
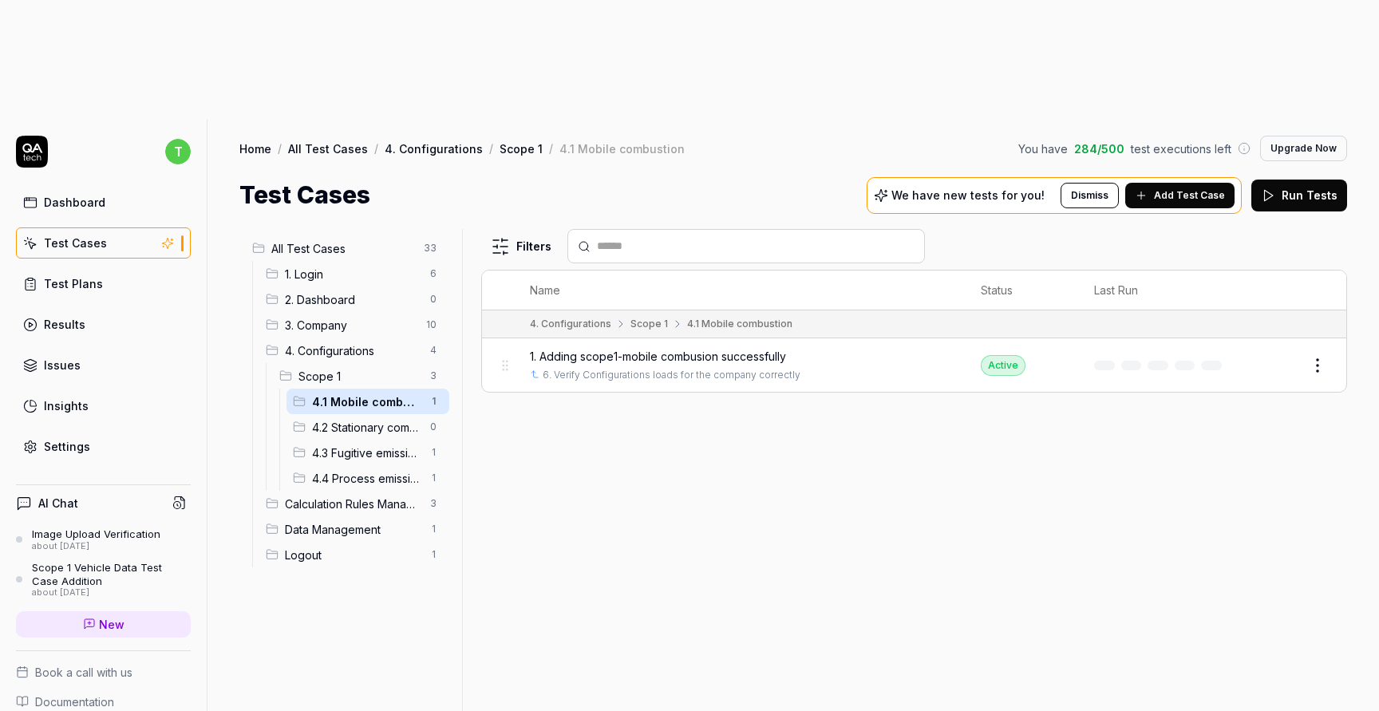
click at [101, 227] on link "Test Cases" at bounding box center [103, 242] width 175 height 31
click at [120, 268] on link "Test Plans" at bounding box center [103, 283] width 175 height 31
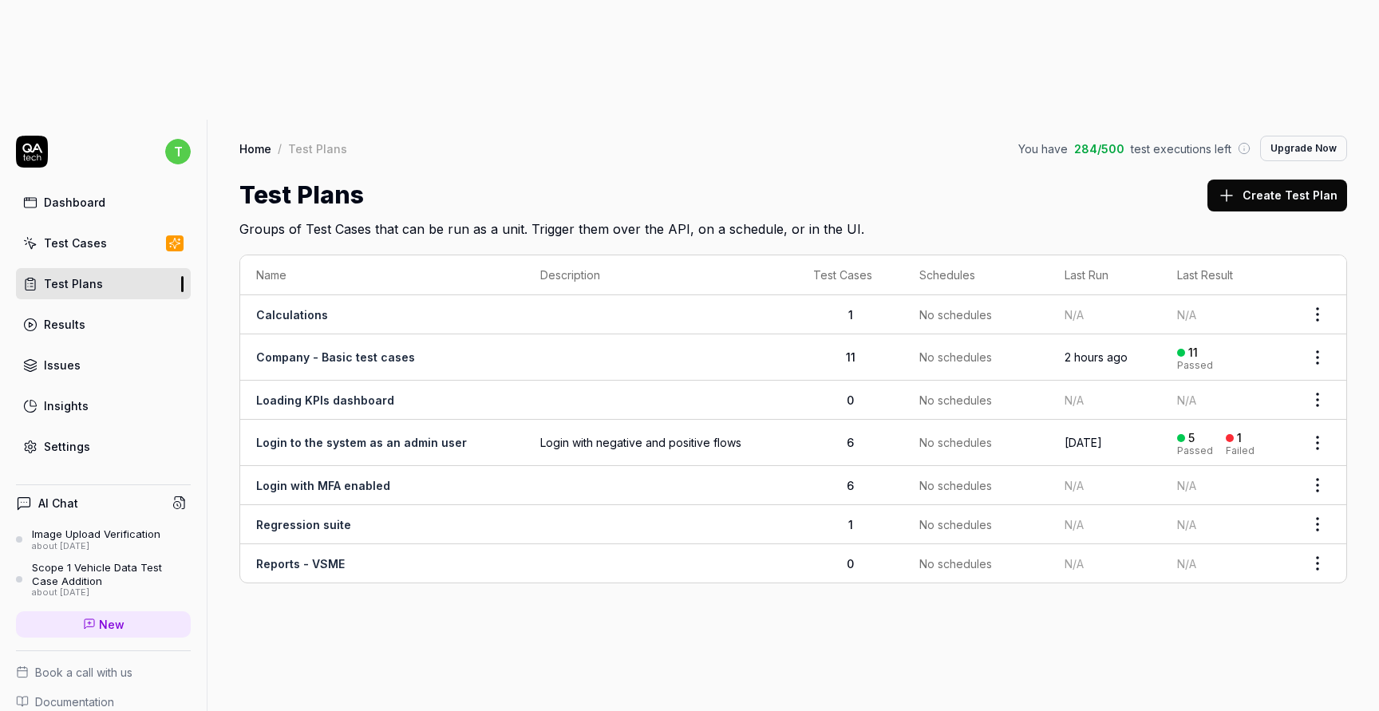
click at [97, 227] on link "Test Cases" at bounding box center [103, 242] width 175 height 31
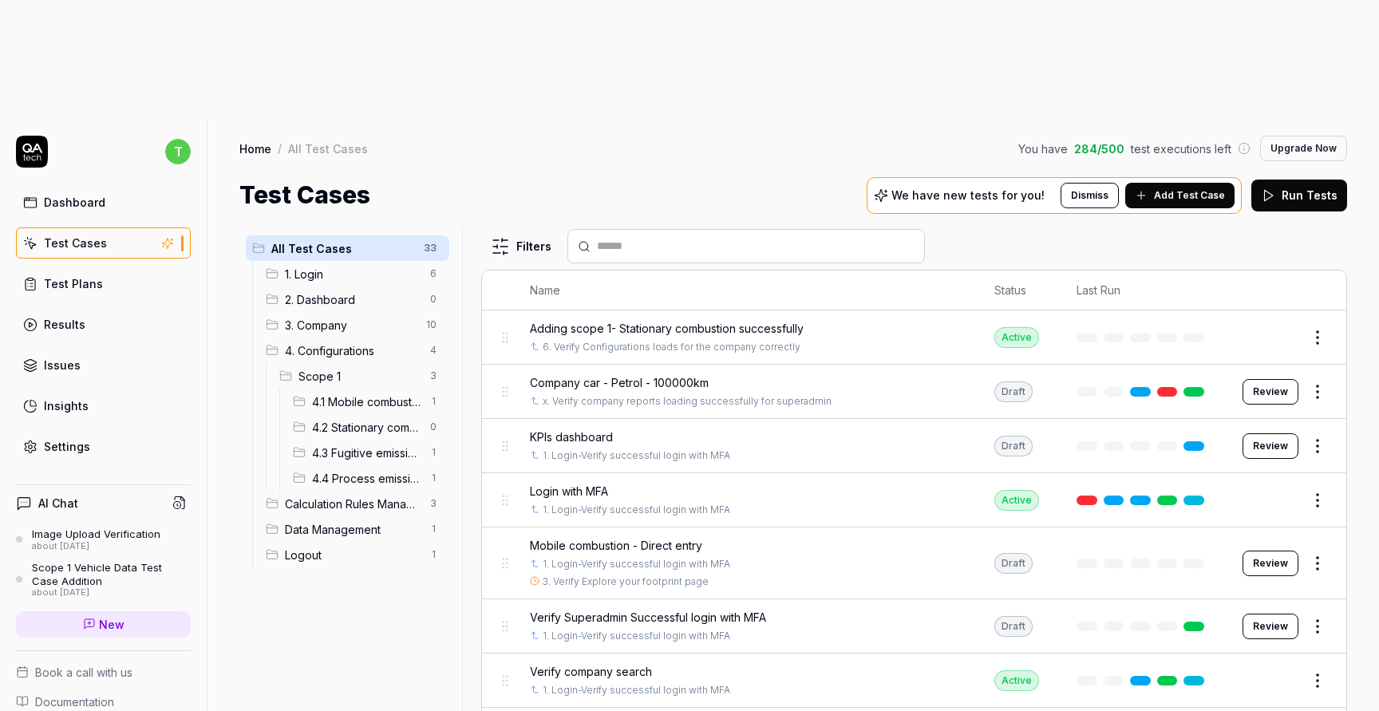
click at [367, 393] on span "4.1 Mobile combustion" at bounding box center [366, 401] width 109 height 17
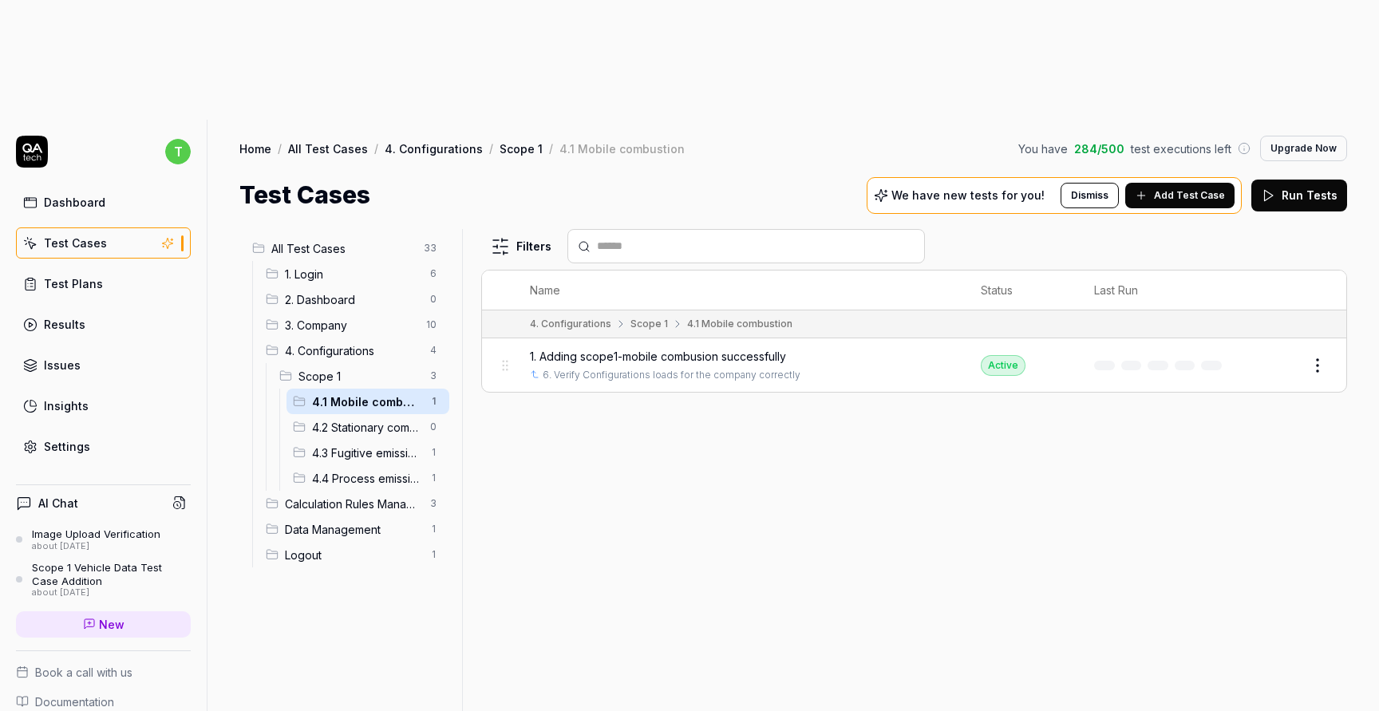
click at [372, 419] on span "4.2 Stationary combustion" at bounding box center [366, 427] width 109 height 17
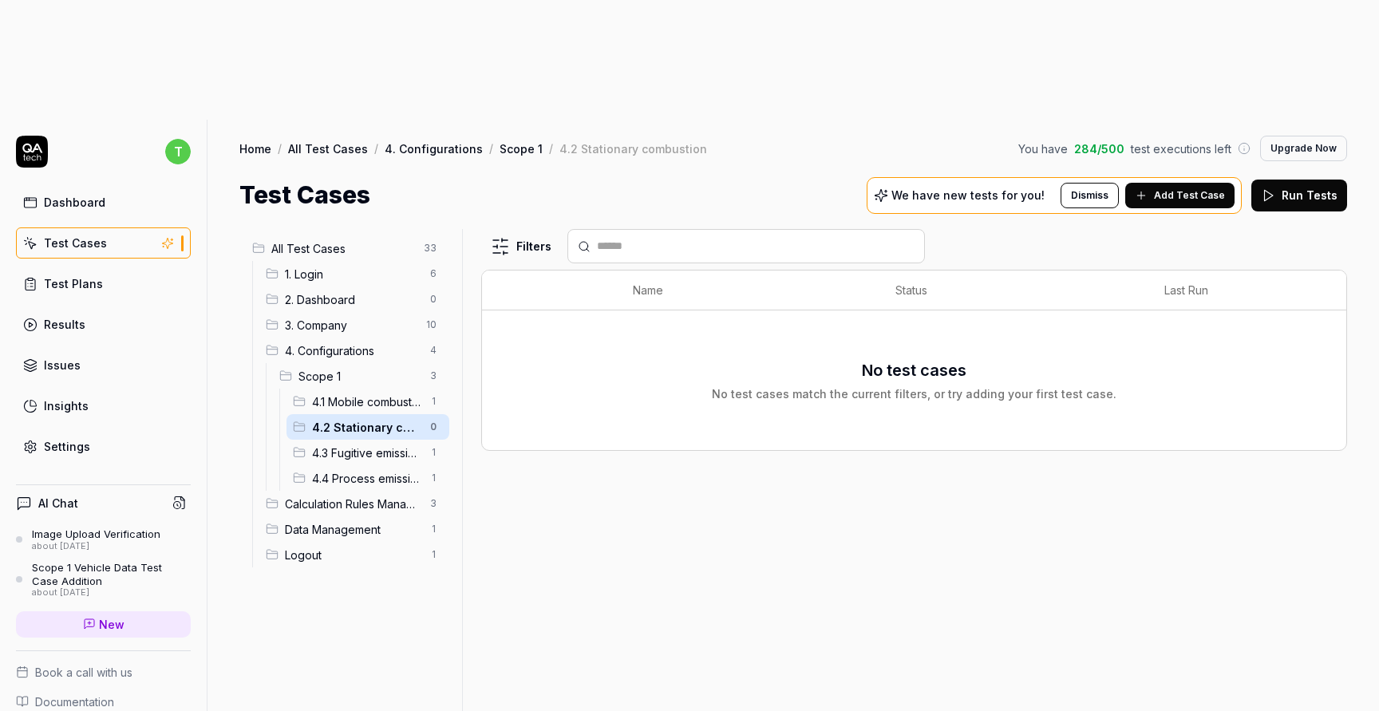
click at [378, 444] on span "4.3 Fugitive emissions" at bounding box center [366, 452] width 109 height 17
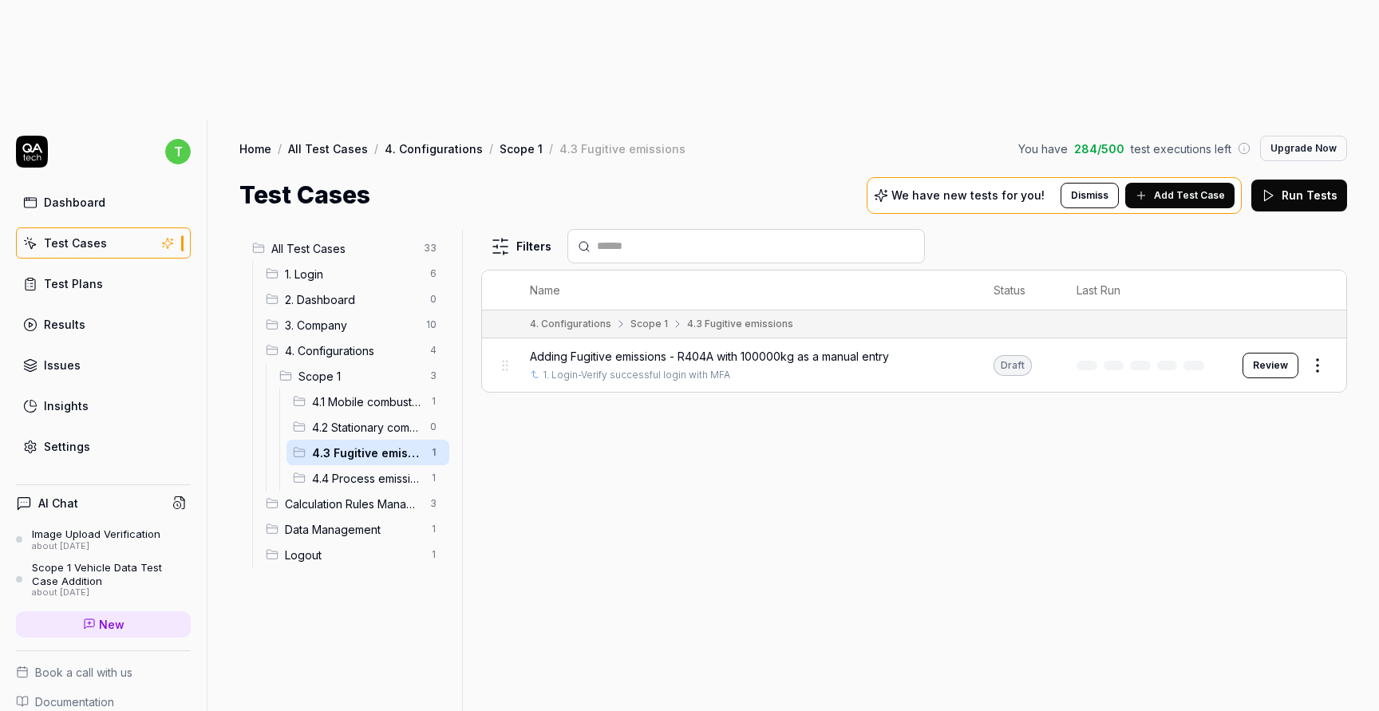
click at [377, 470] on span "4.4 Process emissions" at bounding box center [366, 478] width 109 height 17
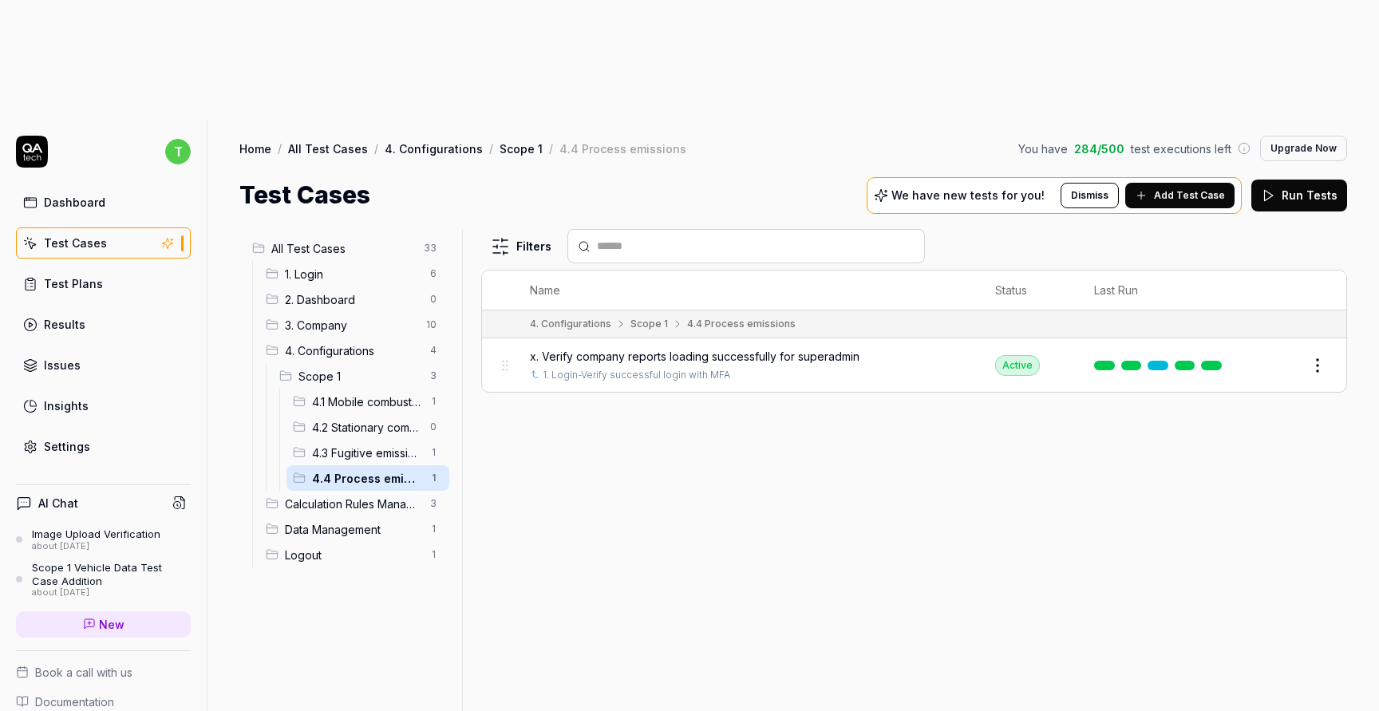
click at [357, 342] on span "4. Configurations" at bounding box center [353, 350] width 136 height 17
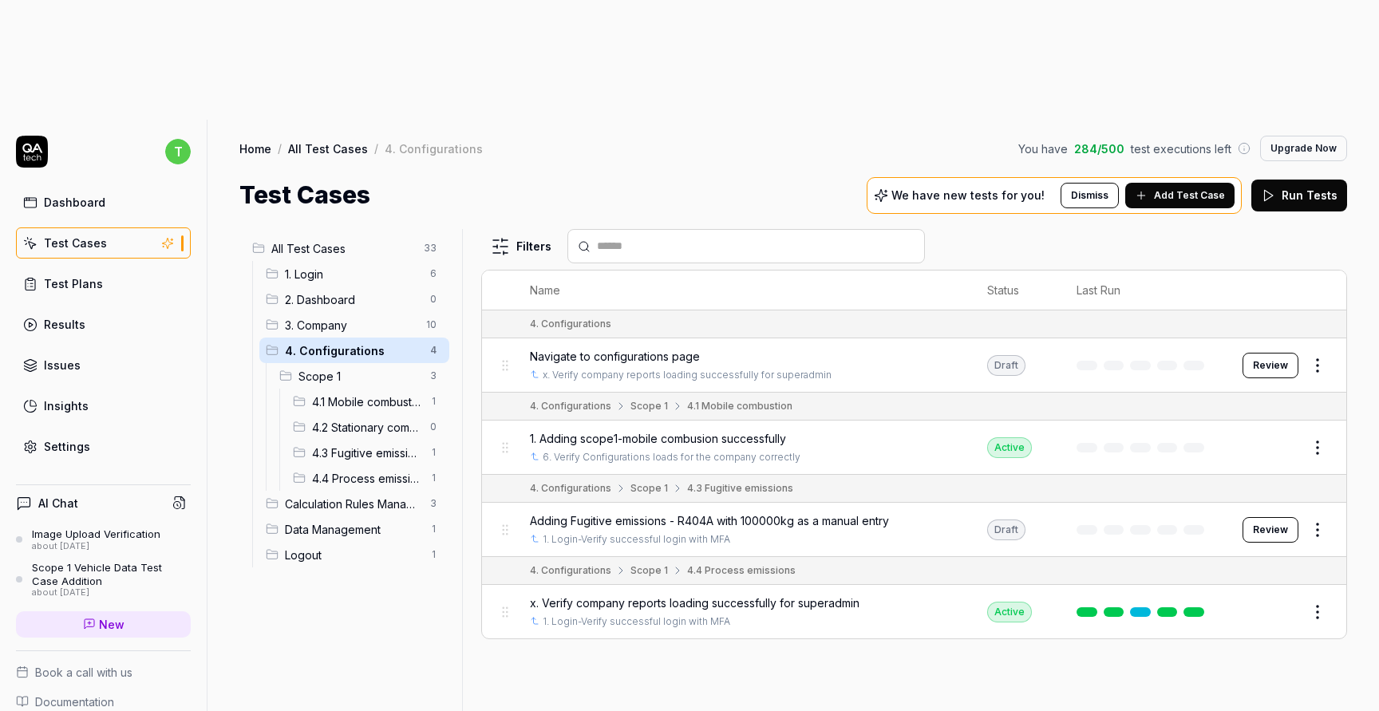
click at [351, 317] on span "3. Company" at bounding box center [351, 325] width 132 height 17
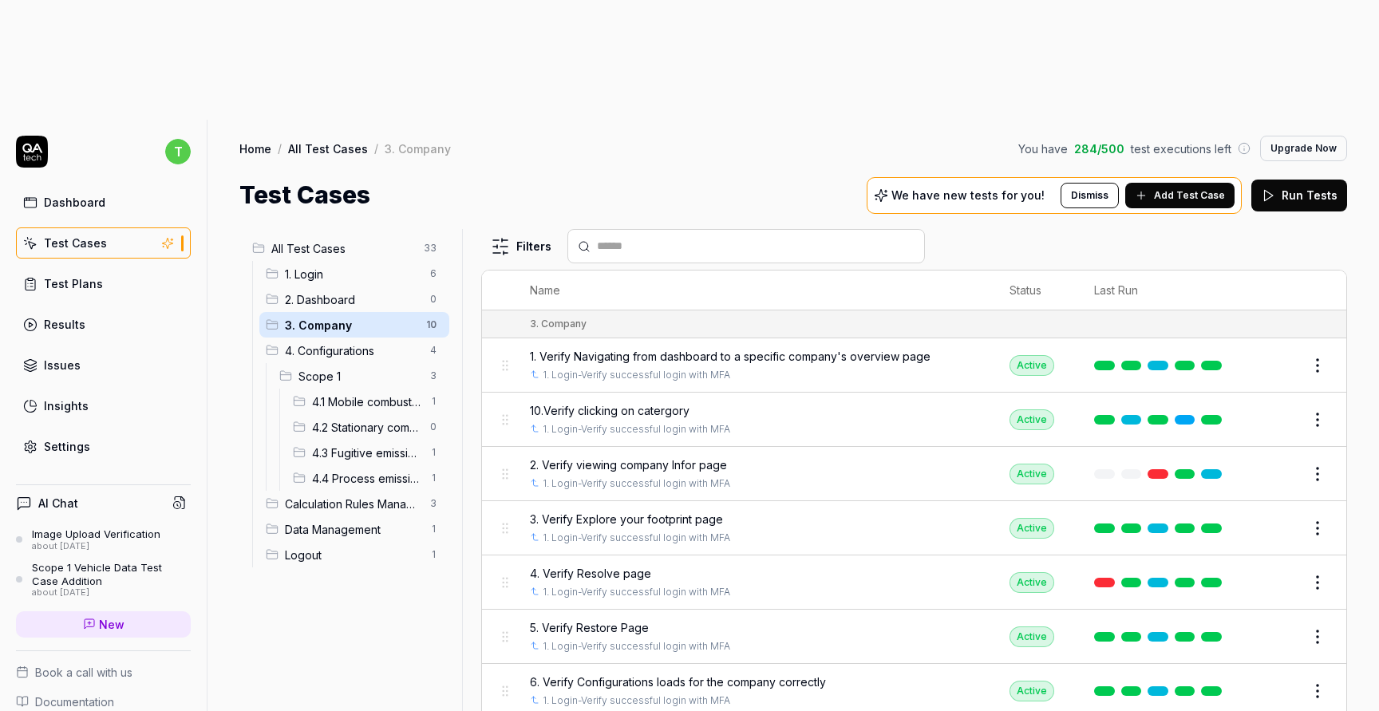
click at [349, 291] on span "2. Dashboard" at bounding box center [353, 299] width 136 height 17
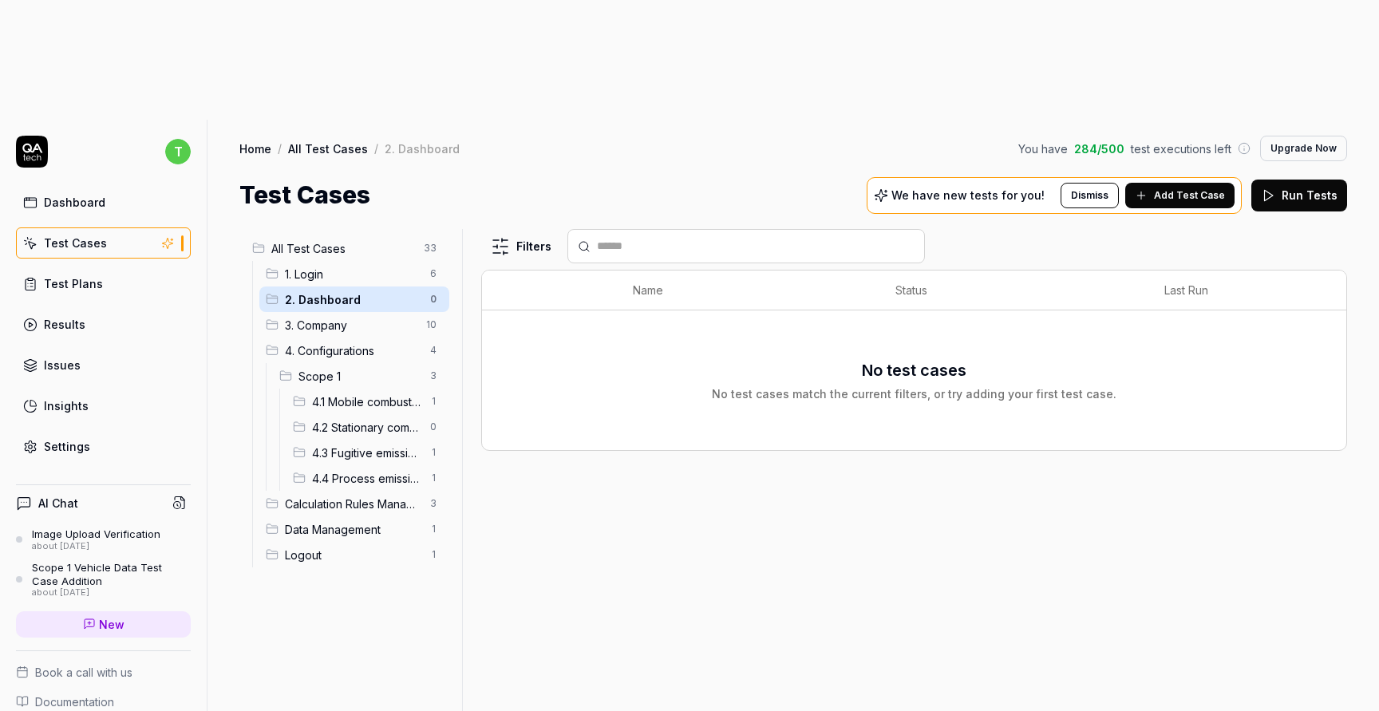
click at [113, 227] on link "Test Cases" at bounding box center [103, 242] width 175 height 31
click at [106, 268] on link "Test Plans" at bounding box center [103, 283] width 175 height 31
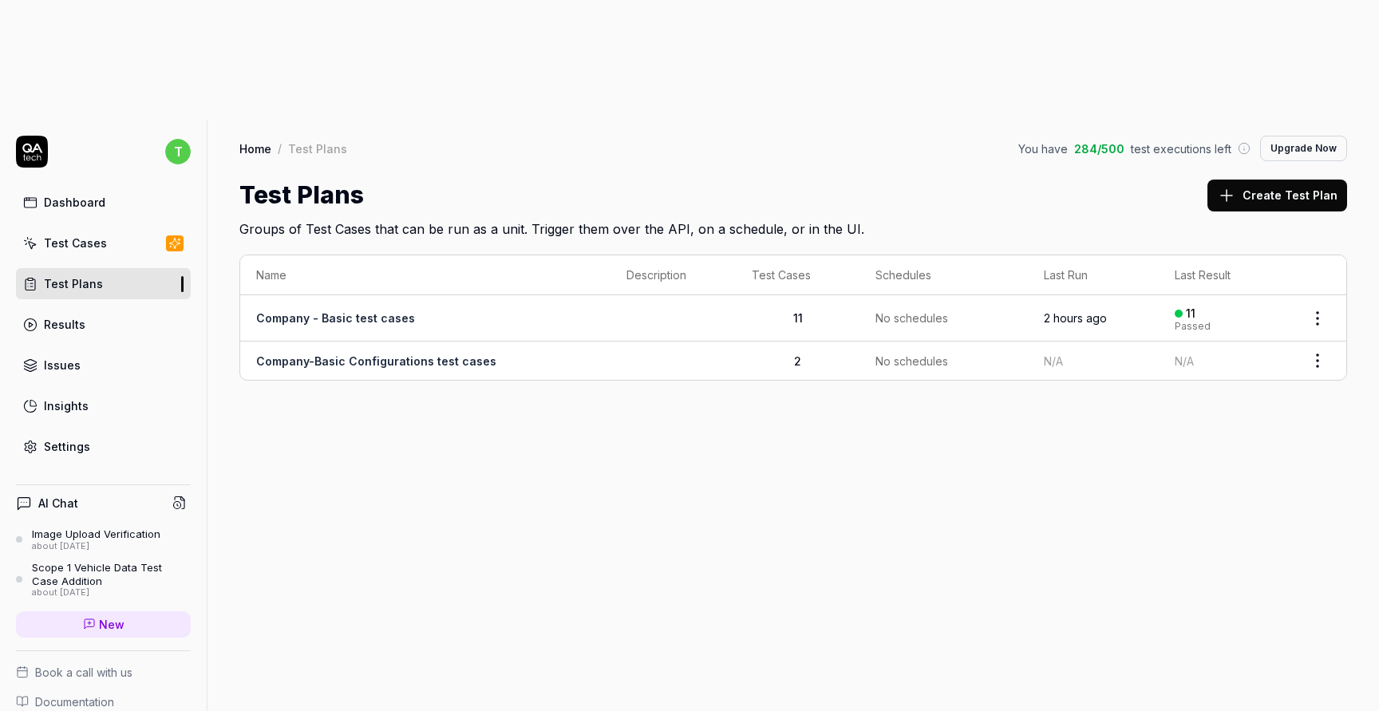
click at [1316, 242] on html "t Dashboard Test Cases Test Plans Results Issues Insights Settings AI Chat Imag…" at bounding box center [689, 415] width 1379 height 831
click at [1226, 342] on span "Run Tests" at bounding box center [1232, 342] width 56 height 17
click at [1308, 678] on link "View run" at bounding box center [1310, 676] width 46 height 17
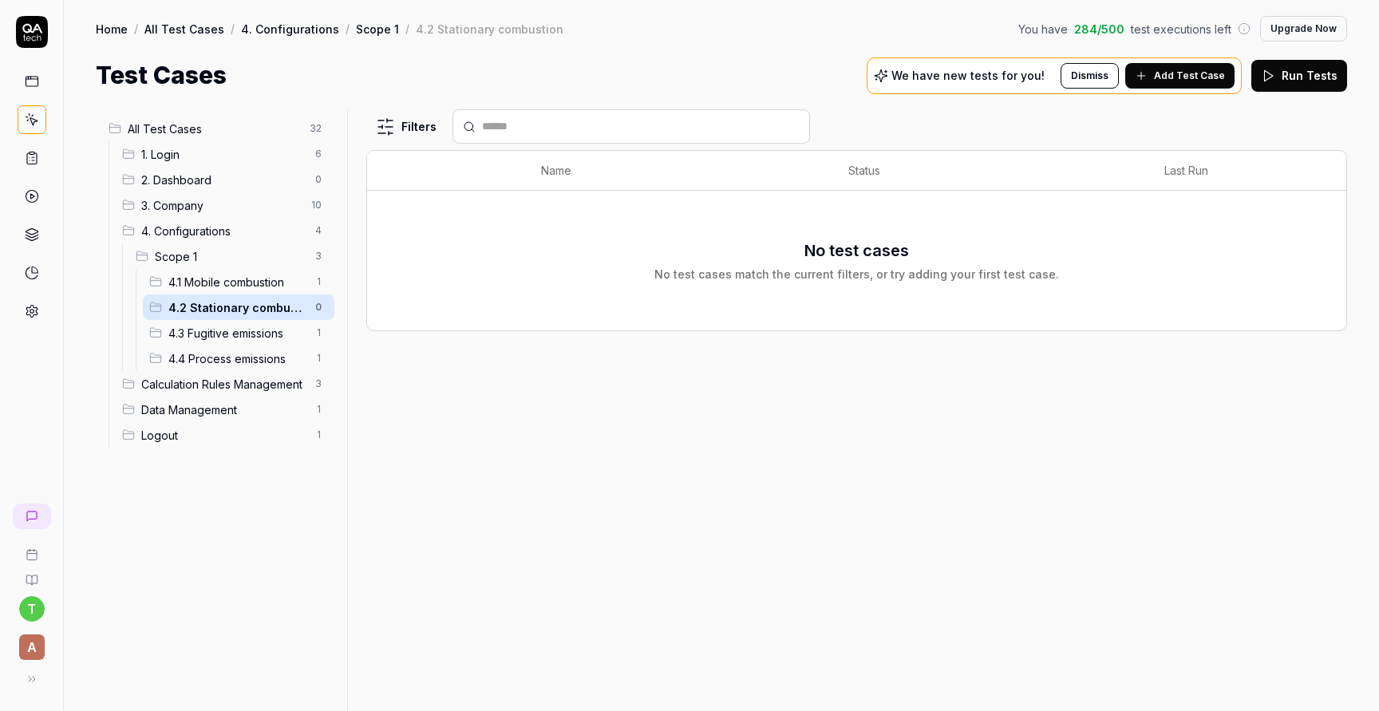
click at [252, 283] on span "4.1 Mobile combustion" at bounding box center [236, 282] width 137 height 17
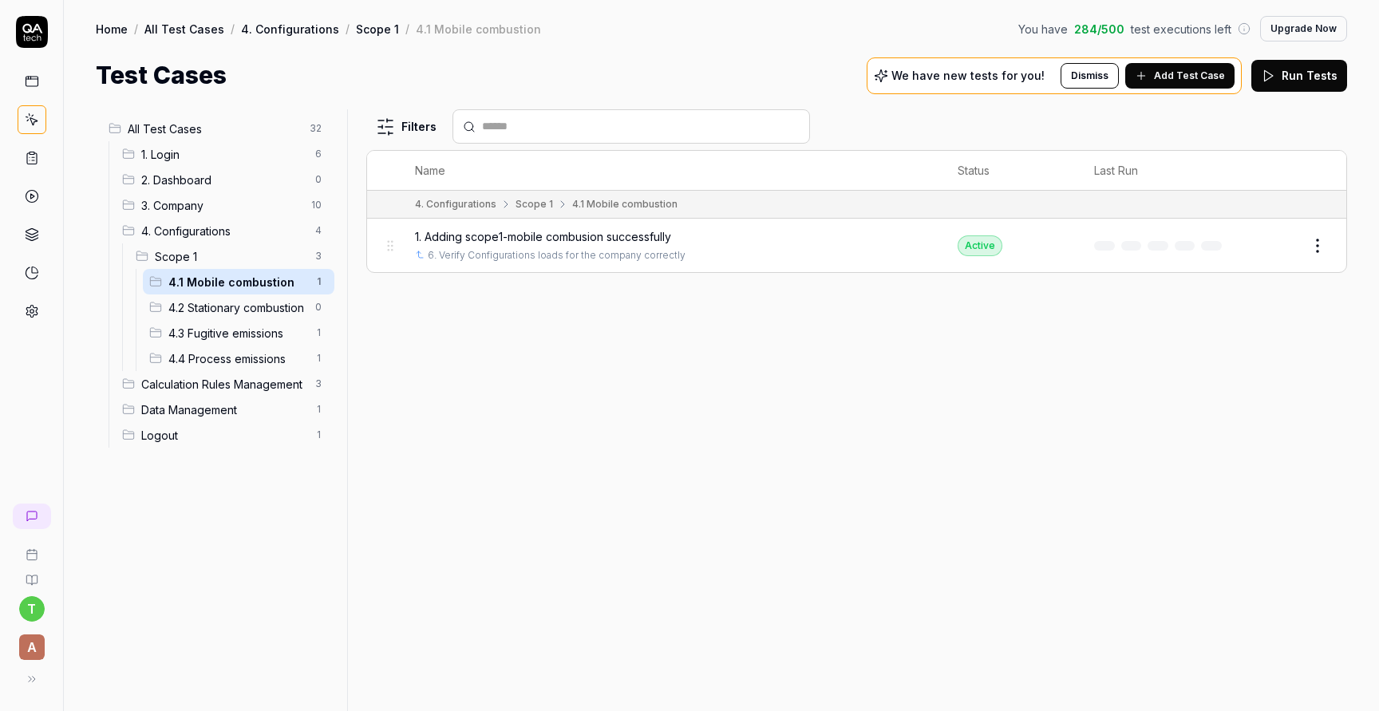
click at [516, 239] on span "1. Adding scope1-mobile combusion successfully" at bounding box center [543, 236] width 256 height 17
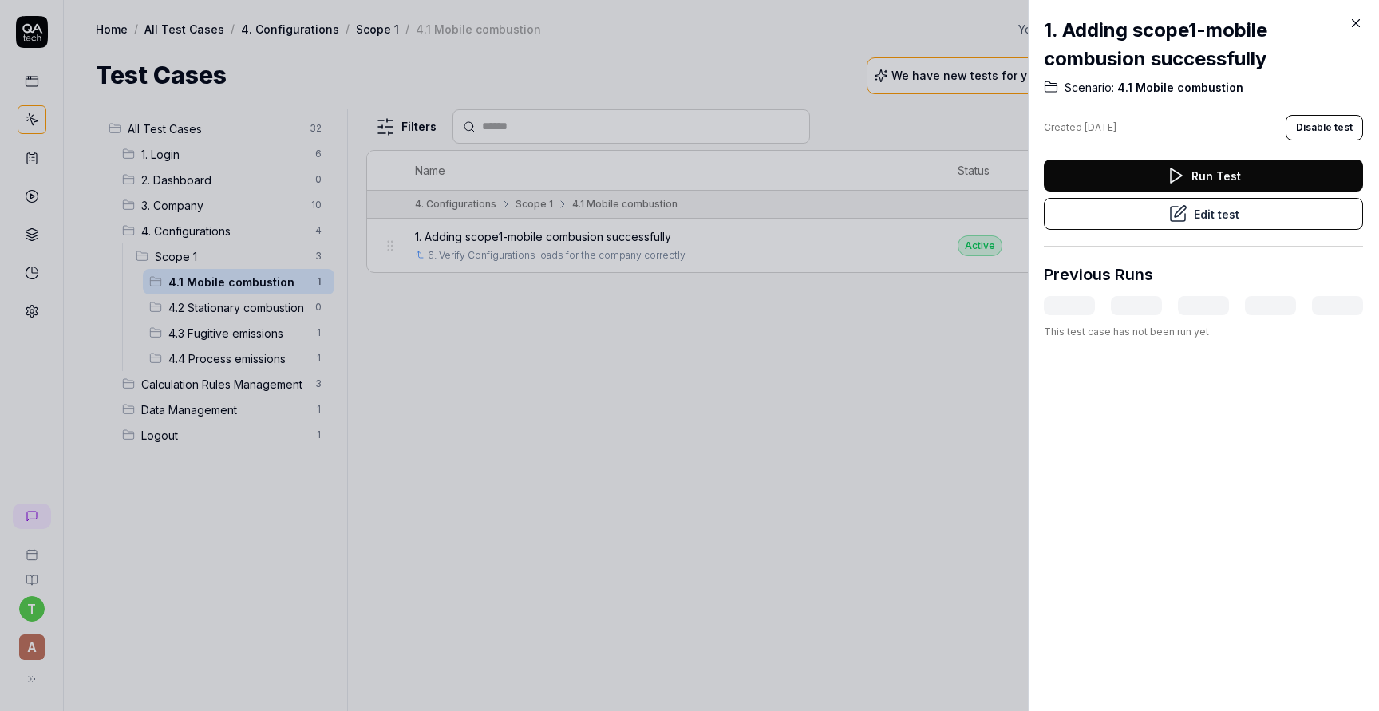
click at [1188, 207] on button "Edit test" at bounding box center [1203, 214] width 319 height 32
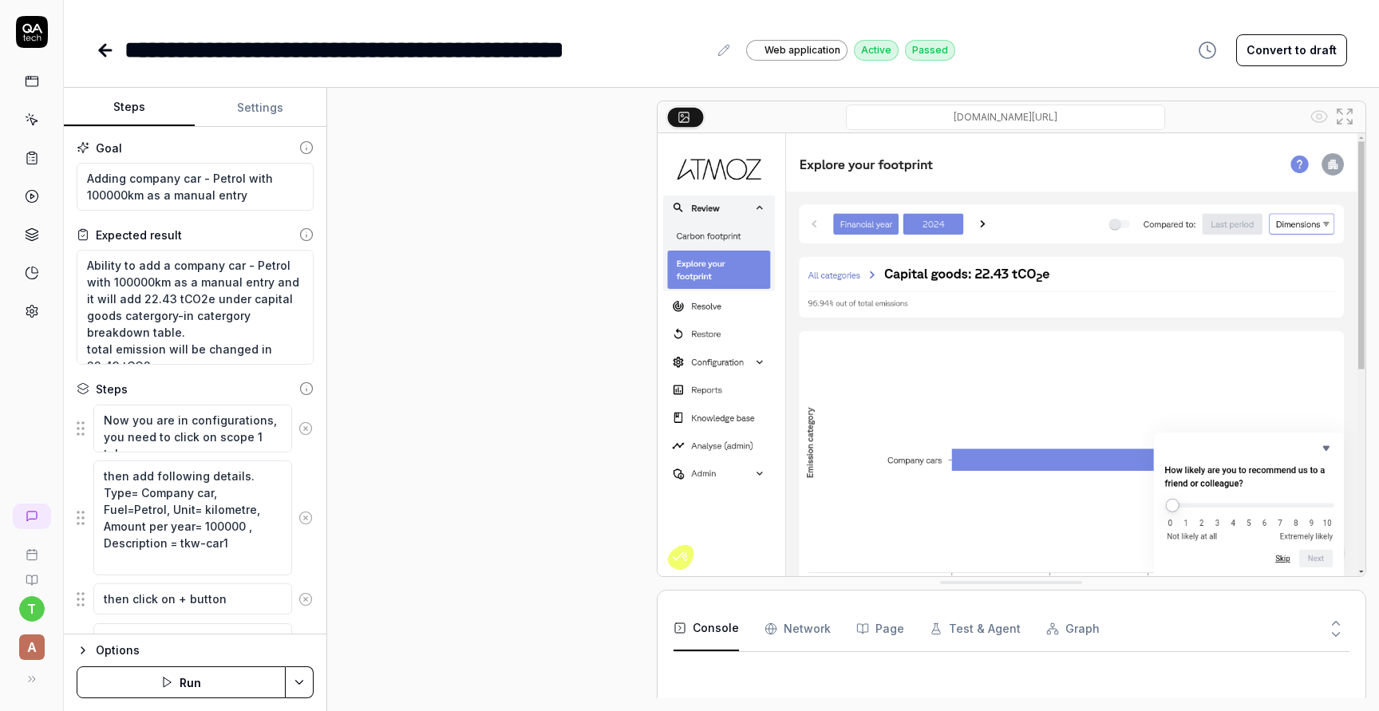
scroll to position [847, 0]
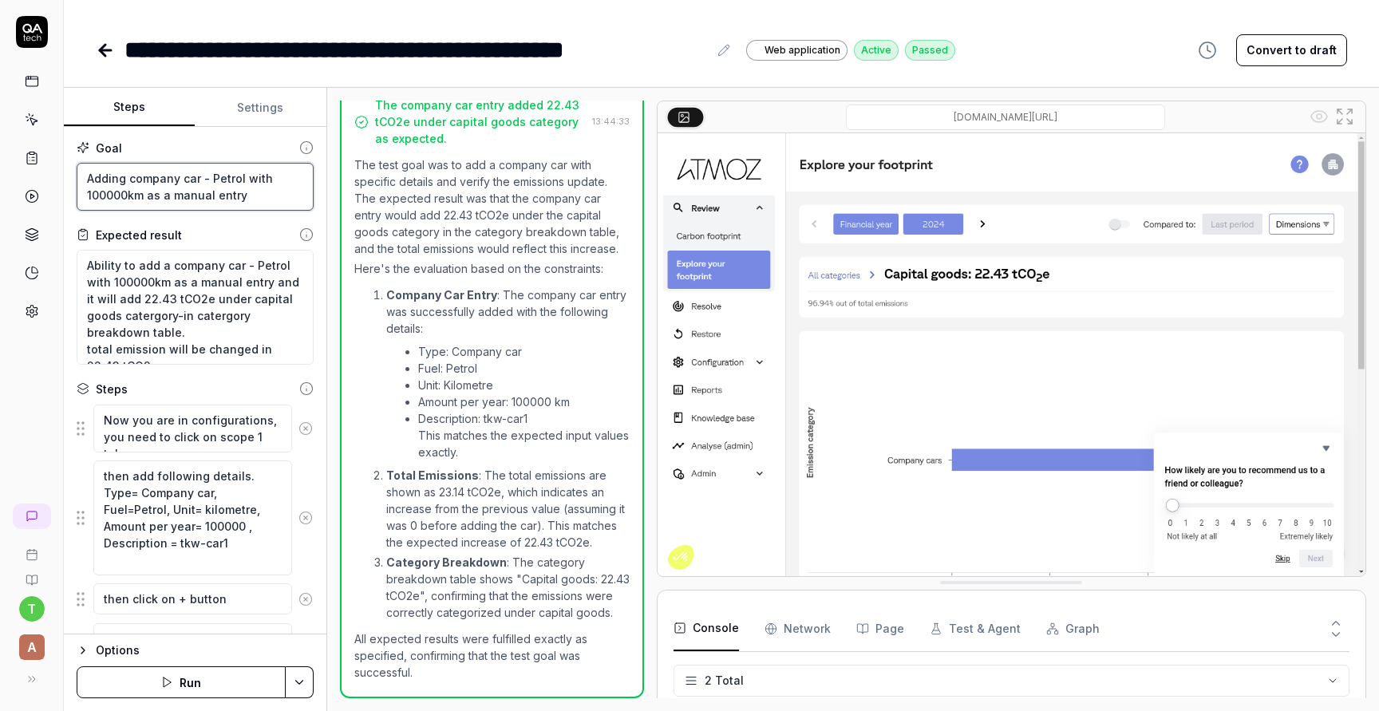
click at [251, 196] on textarea "Adding company car - Petrol with 100000km as a manual entry" at bounding box center [195, 187] width 237 height 48
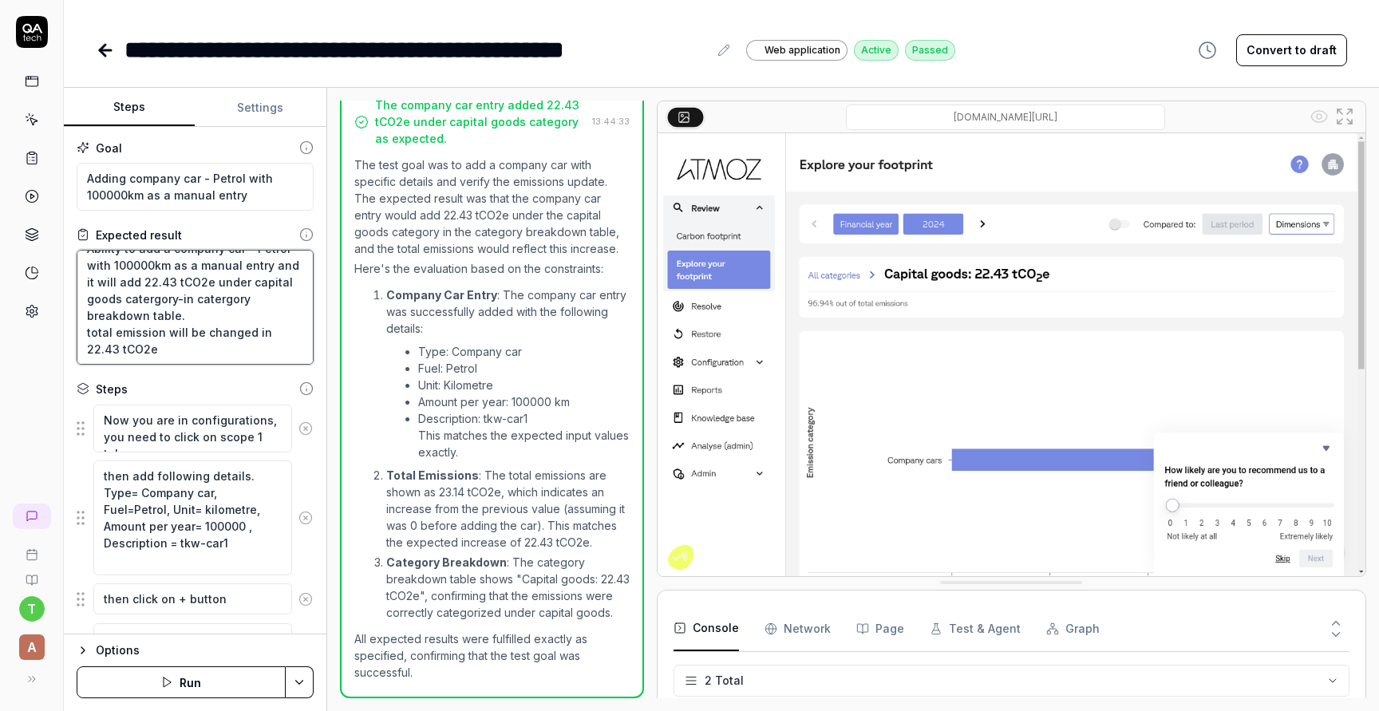
click at [195, 317] on textarea "Ability to add a company car - Petrol with 100000km as a manual entry and it wi…" at bounding box center [195, 307] width 237 height 115
type textarea "*"
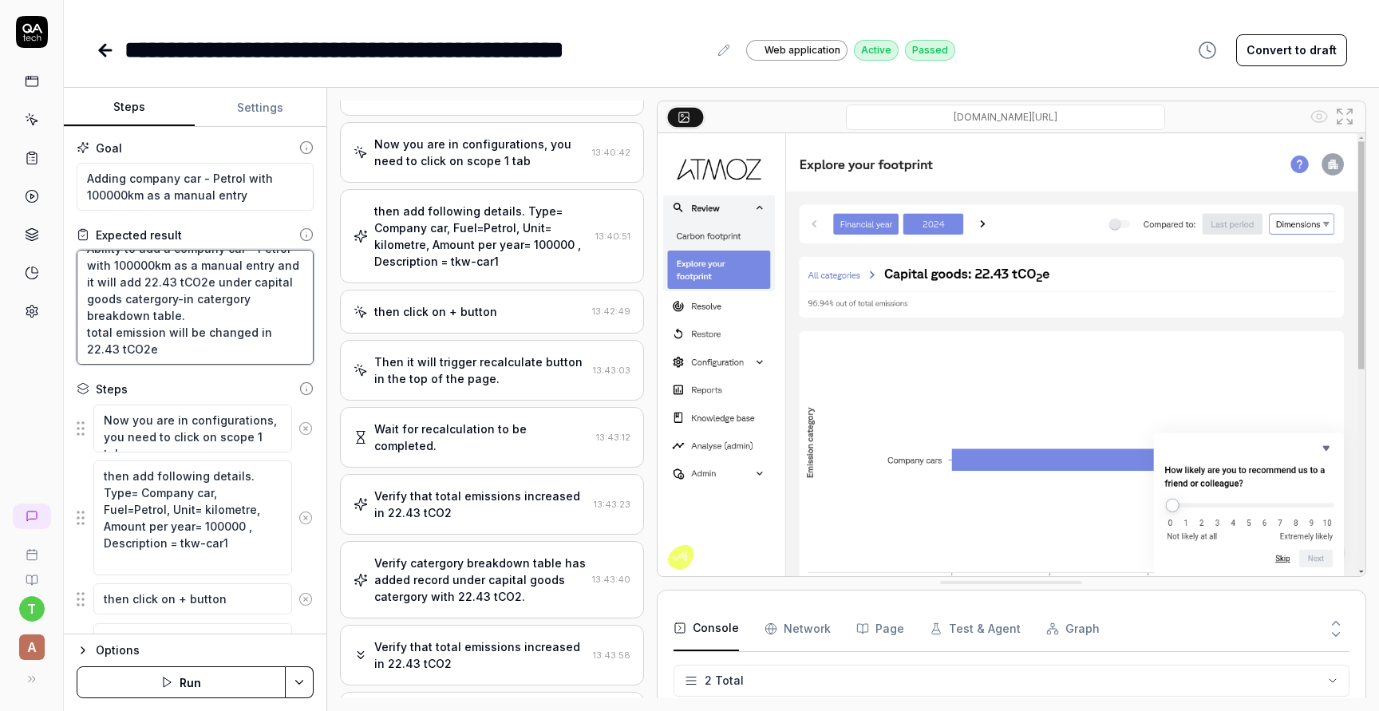
scroll to position [0, 0]
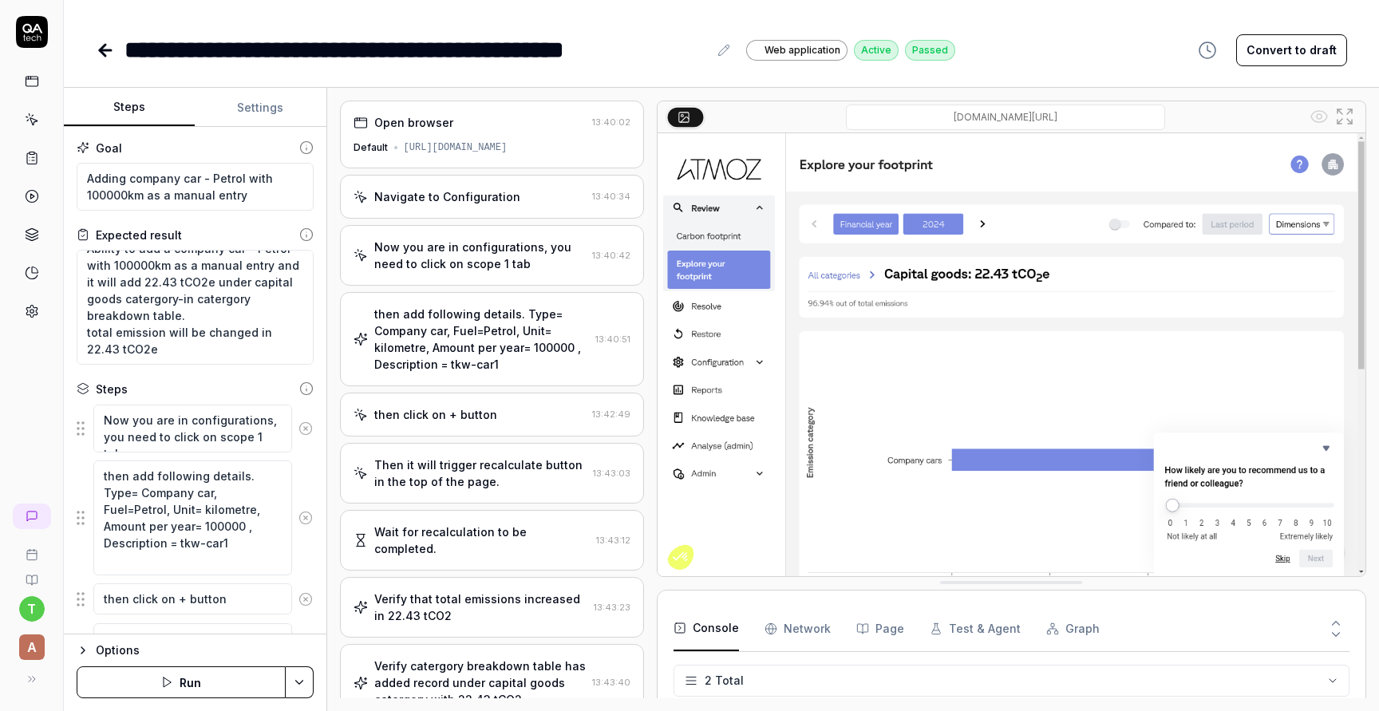
click at [108, 53] on icon at bounding box center [105, 50] width 19 height 19
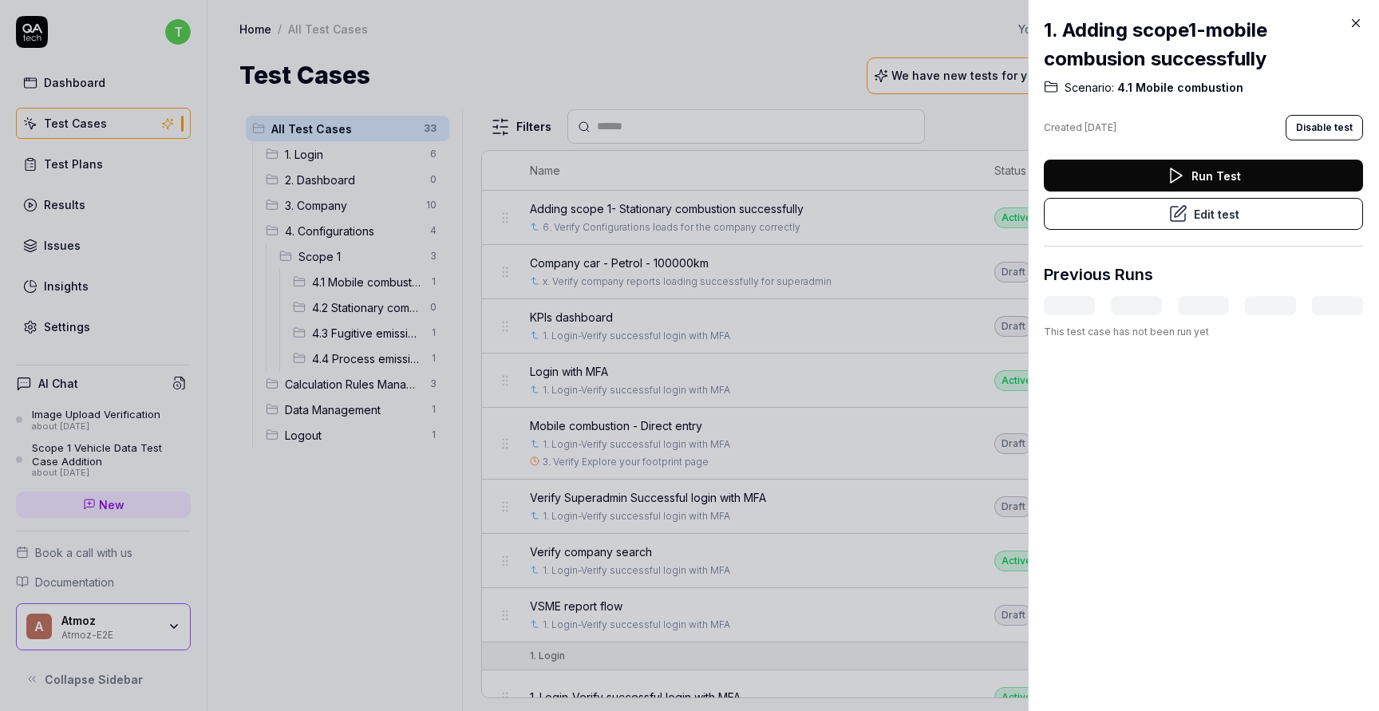
click at [650, 77] on div at bounding box center [689, 355] width 1379 height 711
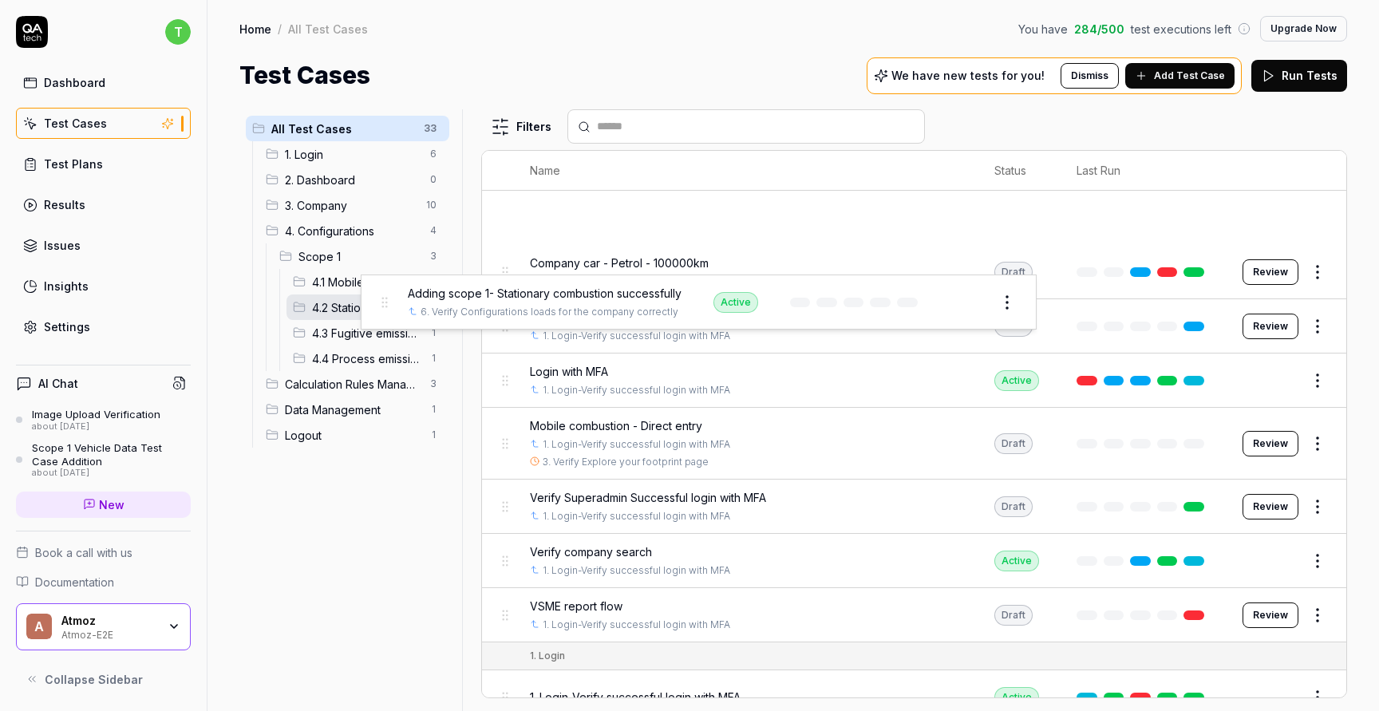
drag, startPoint x: 505, startPoint y: 219, endPoint x: 383, endPoint y: 305, distance: 149.0
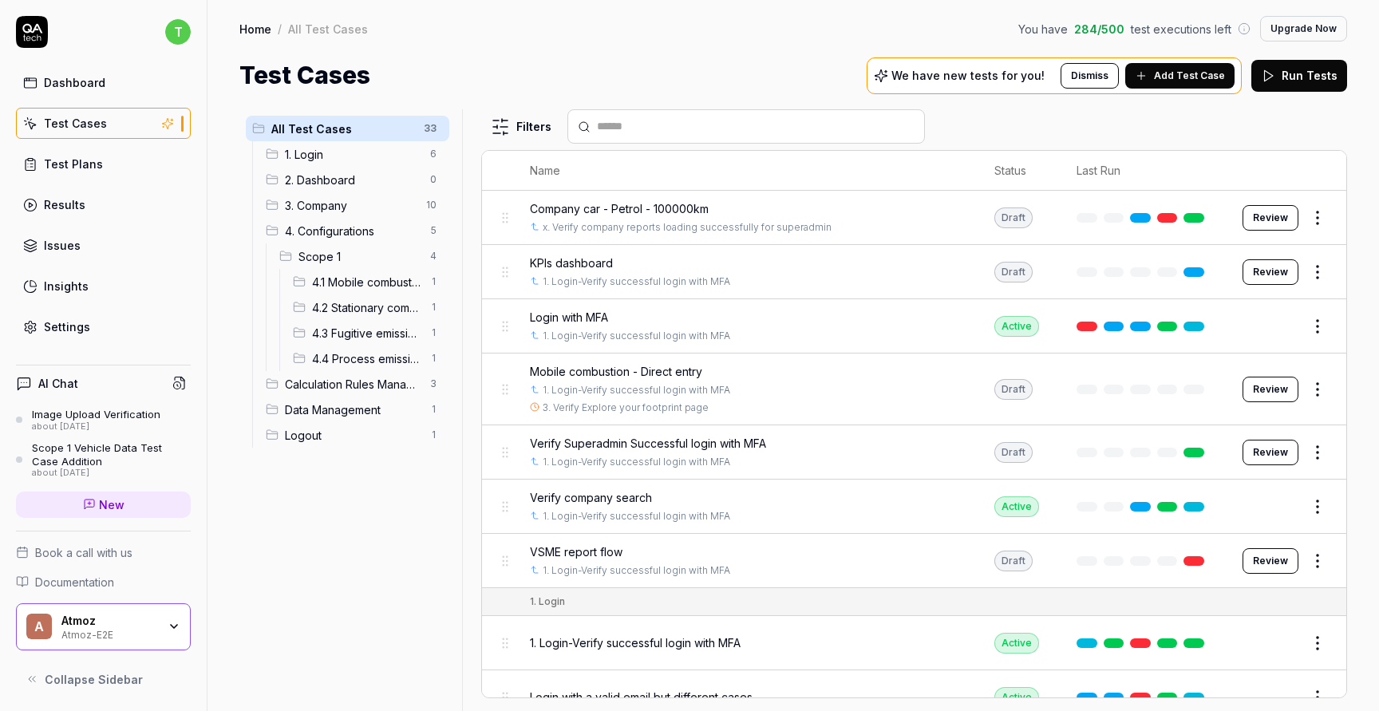
click at [376, 272] on div "4.1 Mobile combustion 1" at bounding box center [367, 282] width 163 height 26
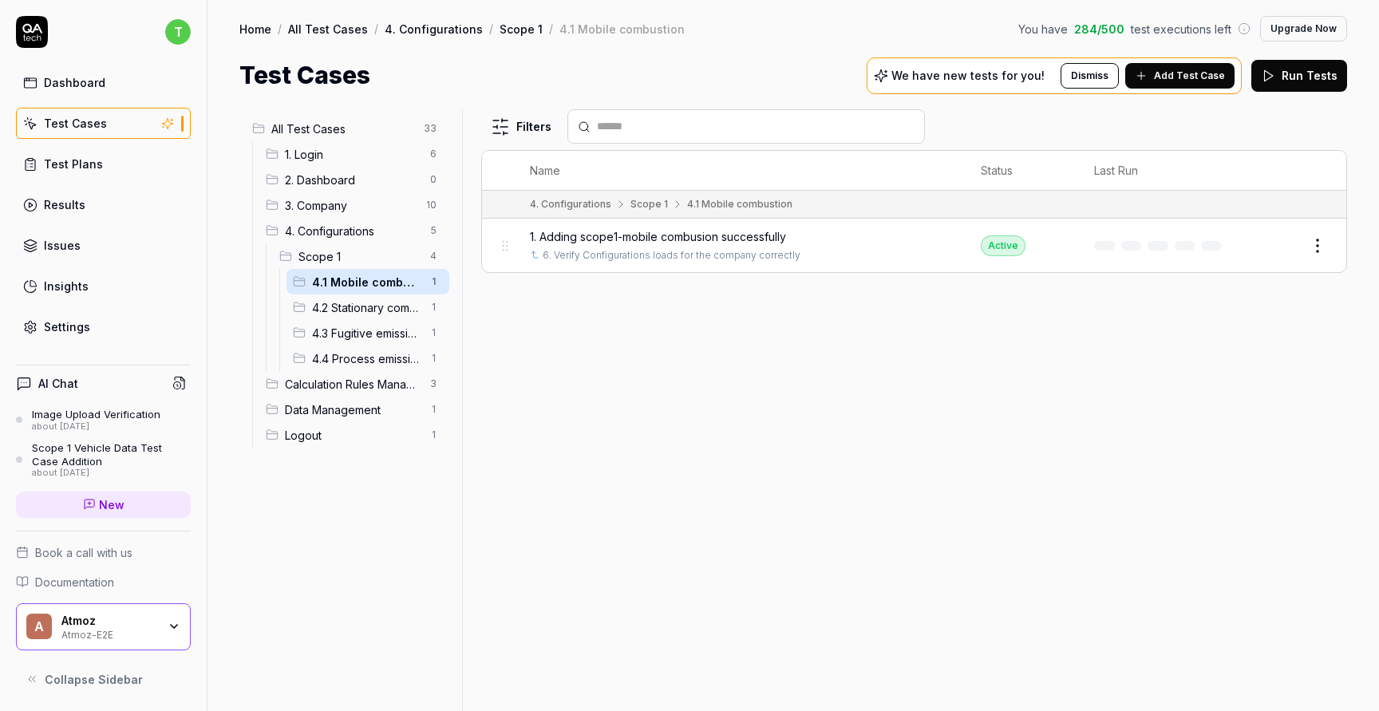
click at [372, 300] on span "4.2 Stationary combustion" at bounding box center [366, 307] width 109 height 17
click at [369, 282] on span "4.1 Mobile combustion" at bounding box center [366, 282] width 109 height 17
click at [370, 304] on span "4.2 Stationary combustion" at bounding box center [366, 307] width 109 height 17
click at [365, 278] on span "4.1 Mobile combustion" at bounding box center [366, 282] width 109 height 17
click at [365, 300] on span "4.2 Stationary combustion" at bounding box center [366, 307] width 109 height 17
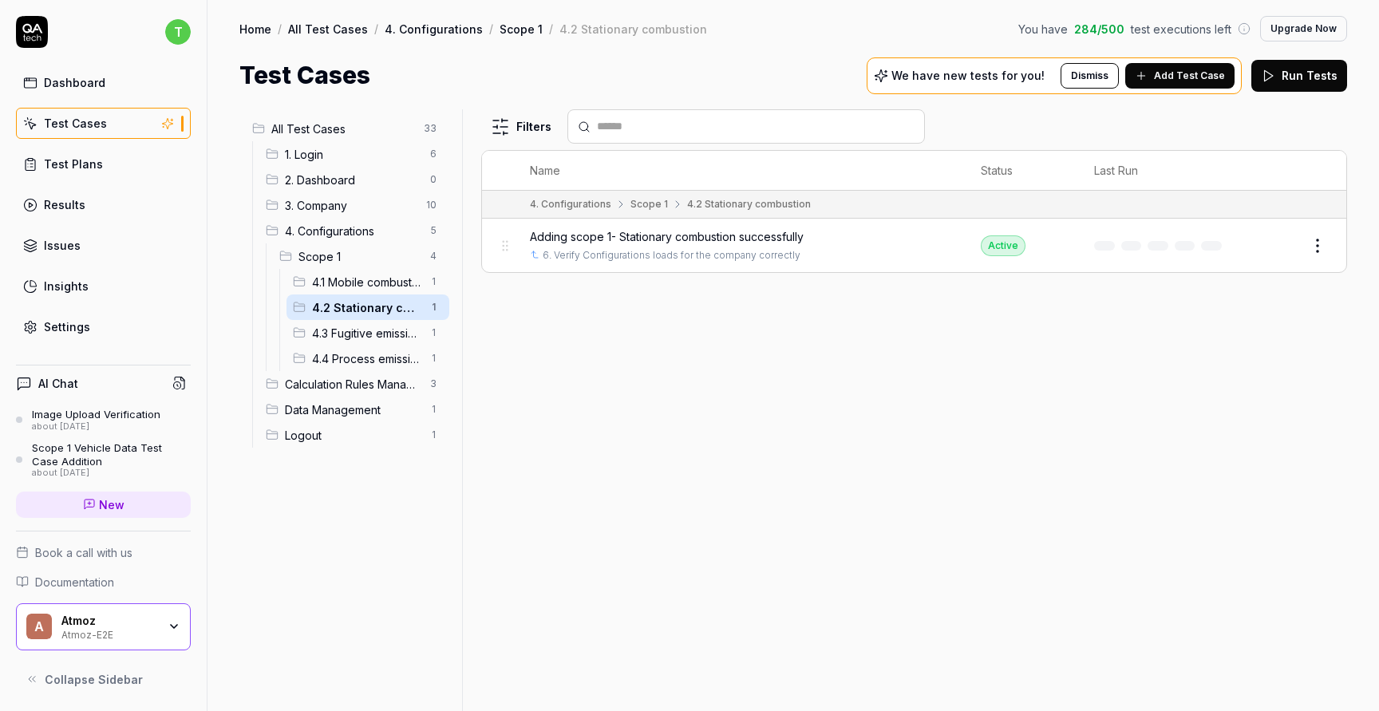
click at [365, 275] on span "4.1 Mobile combustion" at bounding box center [366, 282] width 109 height 17
click at [365, 294] on div "4.2 Stationary combustion 1" at bounding box center [367, 307] width 163 height 26
click at [336, 284] on span "4.1 Mobile combustion" at bounding box center [366, 282] width 109 height 17
click at [348, 305] on span "4.2 Stationary combustion" at bounding box center [366, 307] width 109 height 17
click at [346, 282] on span "4.1 Mobile combustion" at bounding box center [366, 282] width 109 height 17
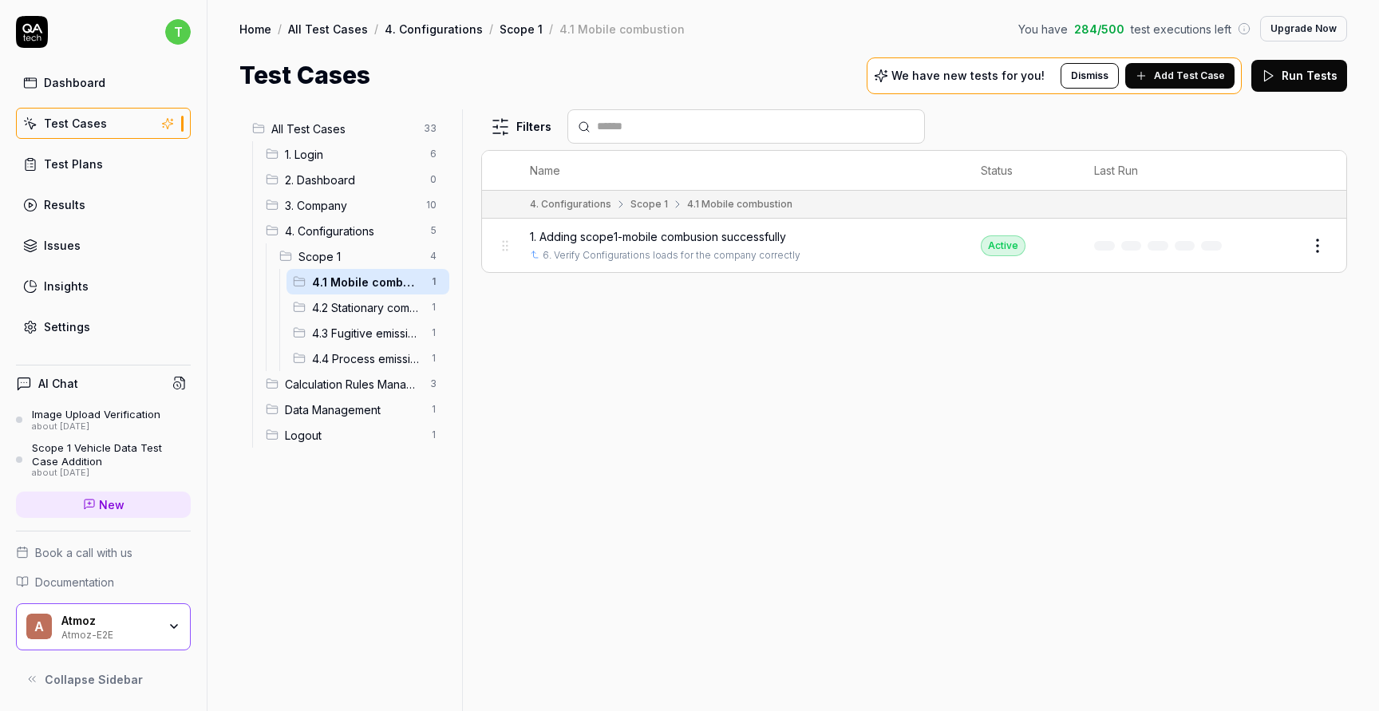
click at [1263, 250] on button "Edit" at bounding box center [1279, 246] width 38 height 26
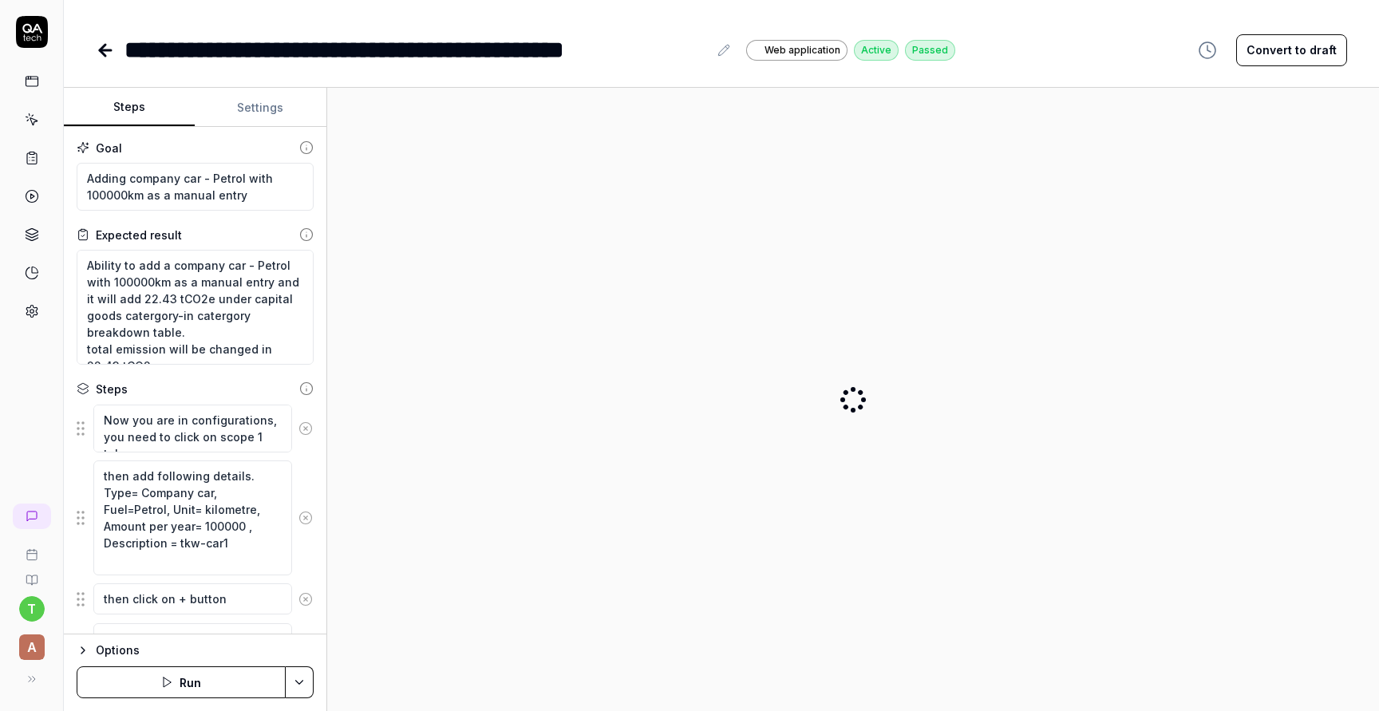
type textarea "*"
click at [310, 46] on div "**********" at bounding box center [415, 50] width 583 height 36
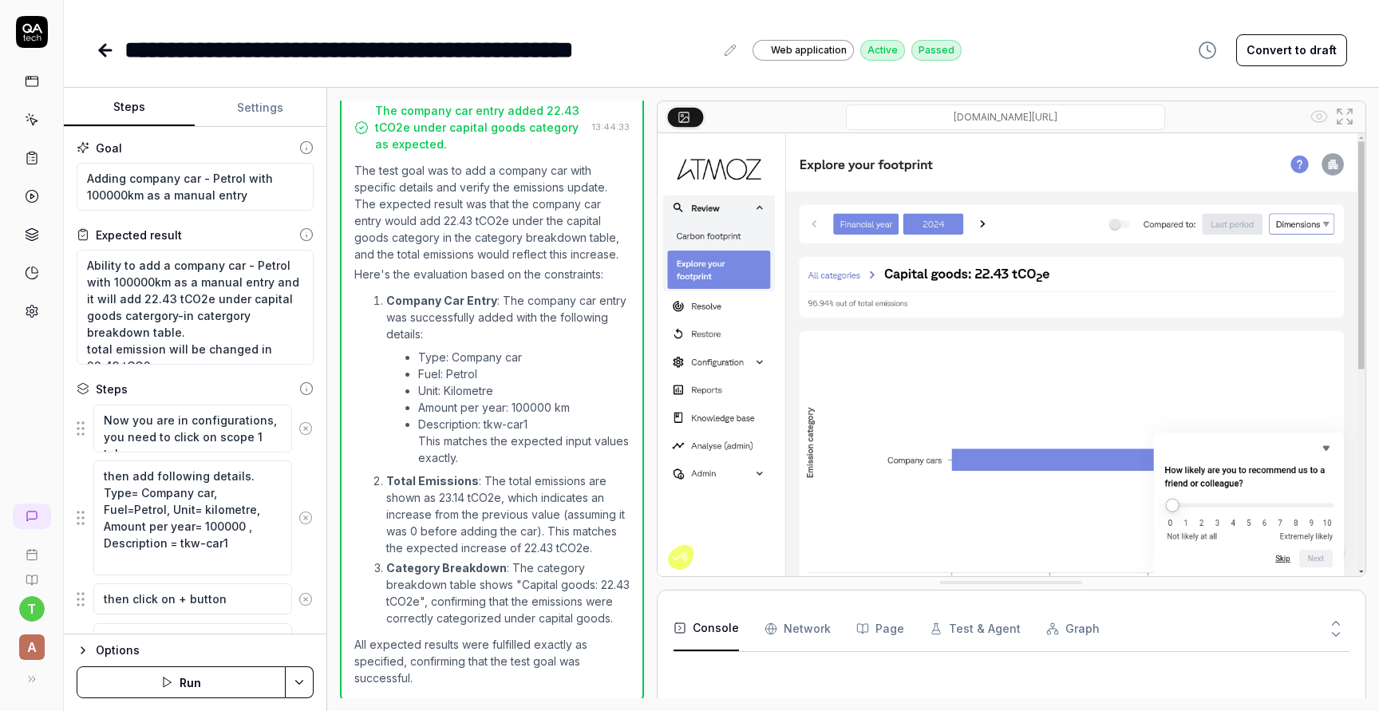
scroll to position [847, 0]
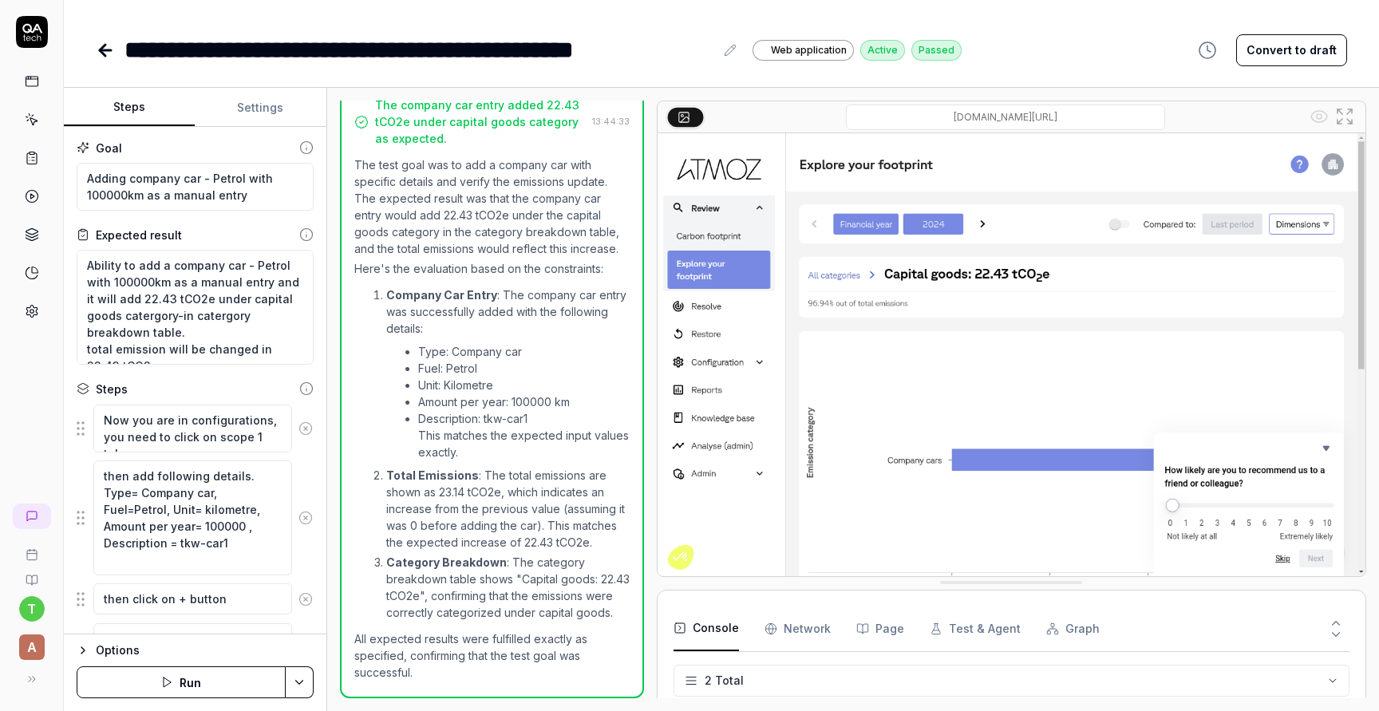
click at [733, 56] on icon at bounding box center [730, 50] width 13 height 13
click at [97, 53] on icon at bounding box center [105, 50] width 19 height 19
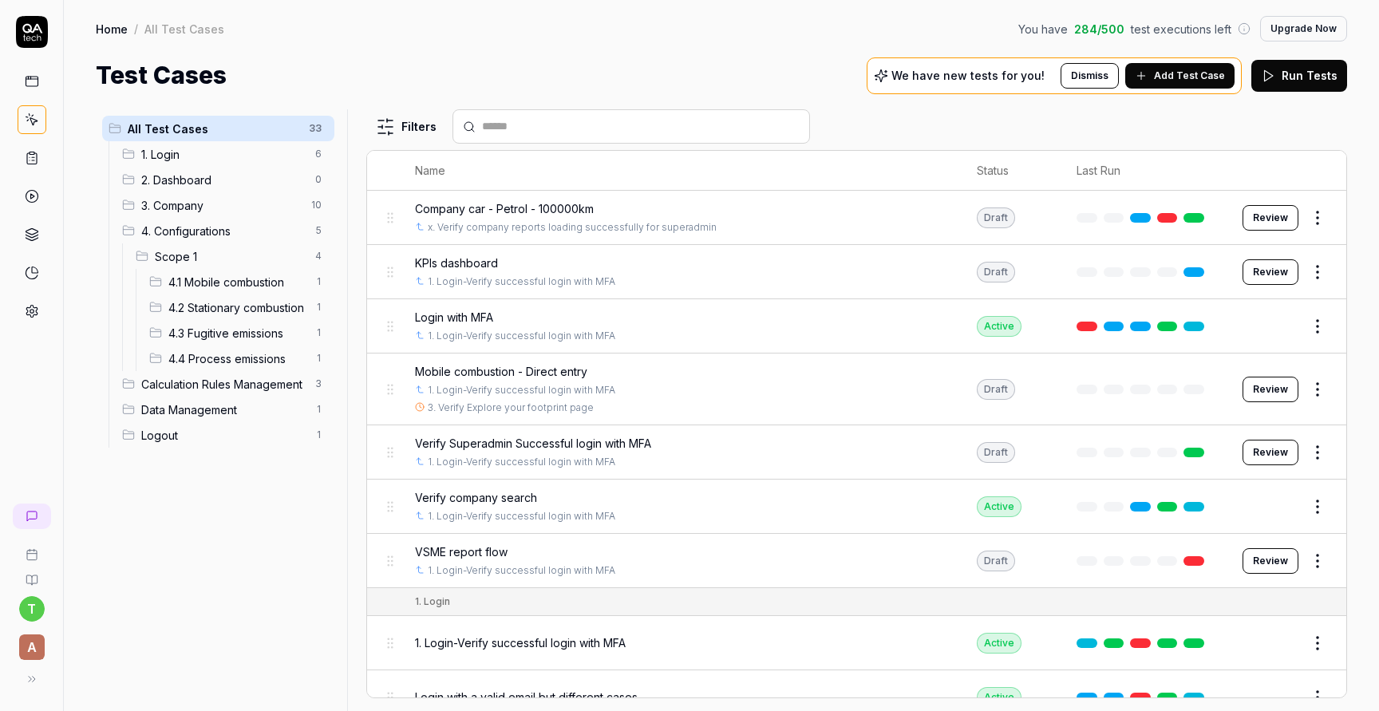
click at [223, 282] on span "4.1 Mobile combustion" at bounding box center [236, 282] width 137 height 17
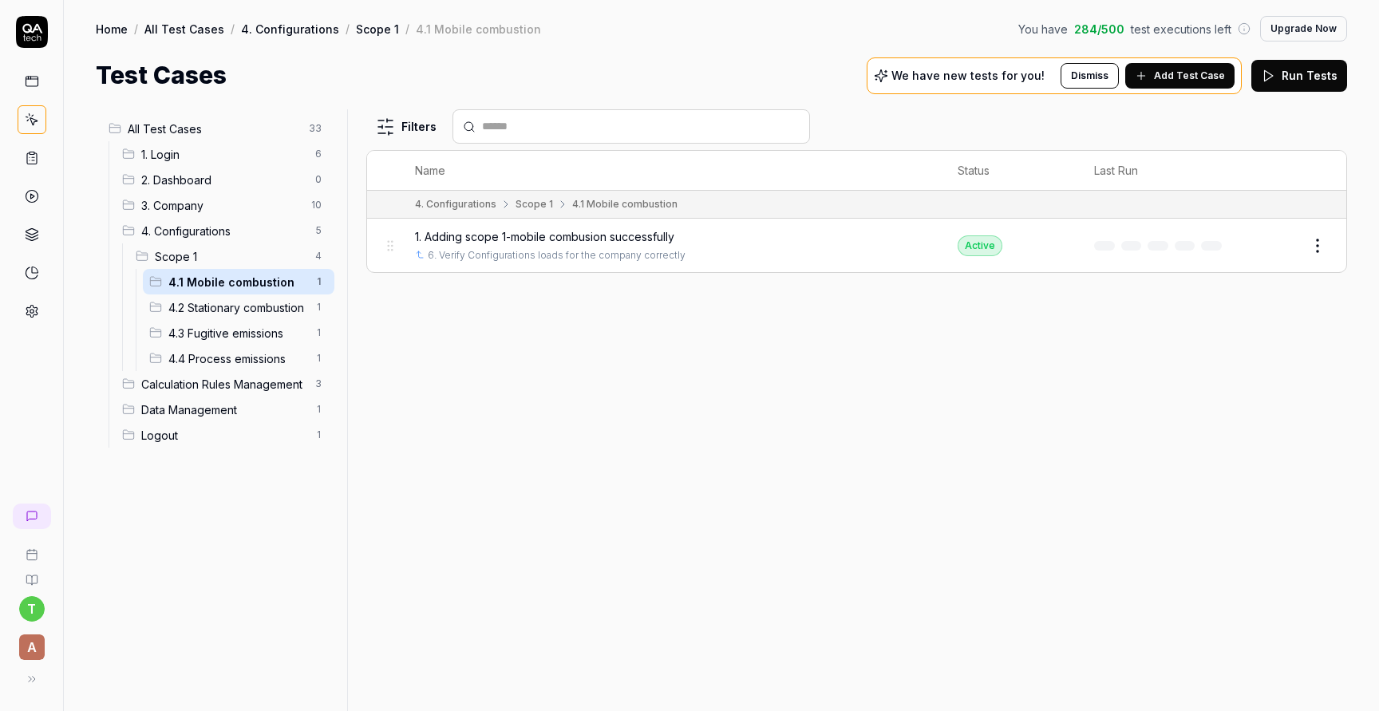
click at [226, 306] on span "4.2 Stationary combustion" at bounding box center [236, 307] width 137 height 17
click at [223, 286] on span "4.1 Mobile combustion" at bounding box center [236, 282] width 137 height 17
click at [221, 298] on div "4.2 Stationary combustion 1" at bounding box center [239, 307] width 192 height 26
click at [219, 285] on span "4.1 Mobile combustion" at bounding box center [236, 282] width 137 height 17
click at [223, 302] on span "4.2 Stationary combustion" at bounding box center [236, 307] width 137 height 17
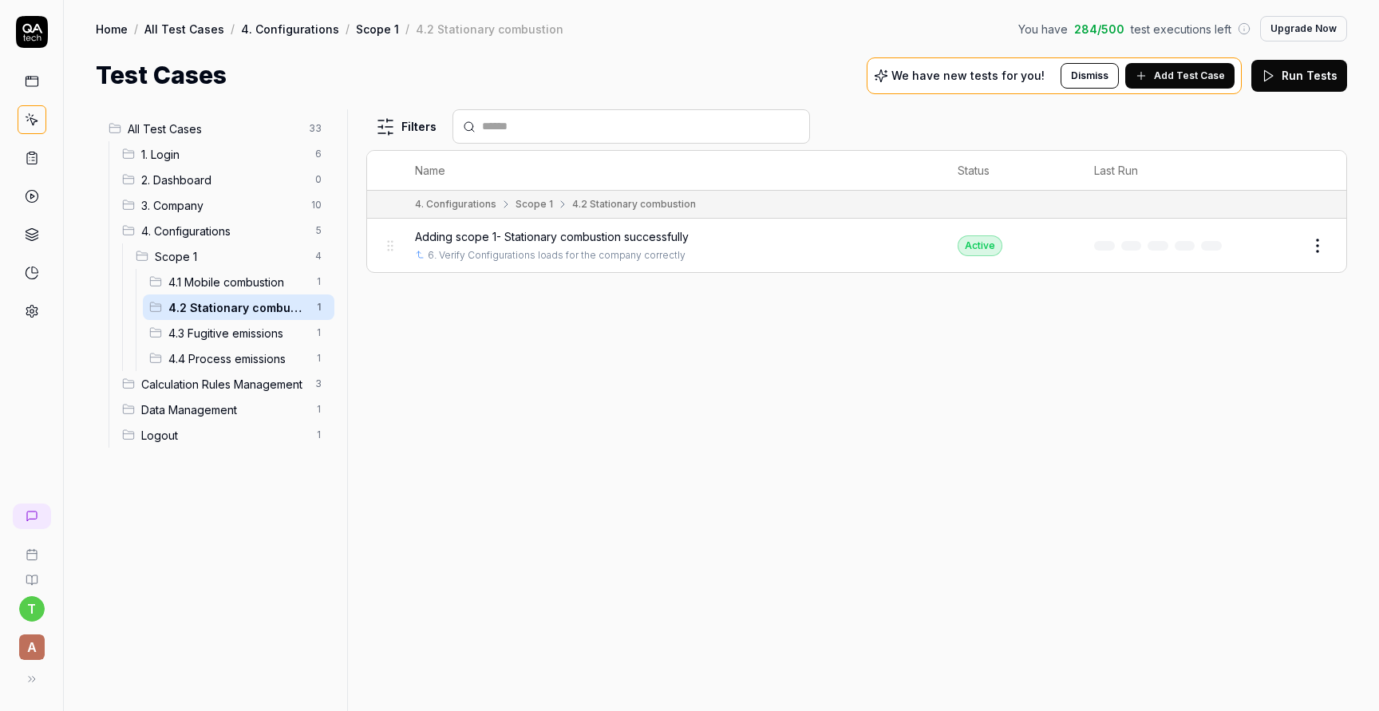
click at [221, 286] on span "4.1 Mobile combustion" at bounding box center [236, 282] width 137 height 17
click at [224, 305] on span "4.2 Stationary combustion" at bounding box center [236, 307] width 137 height 17
click at [222, 283] on span "4.1 Mobile combustion" at bounding box center [236, 282] width 137 height 17
click at [228, 302] on span "4.2 Stationary combustion" at bounding box center [236, 307] width 137 height 17
click at [224, 282] on span "4.1 Mobile combustion" at bounding box center [236, 282] width 137 height 17
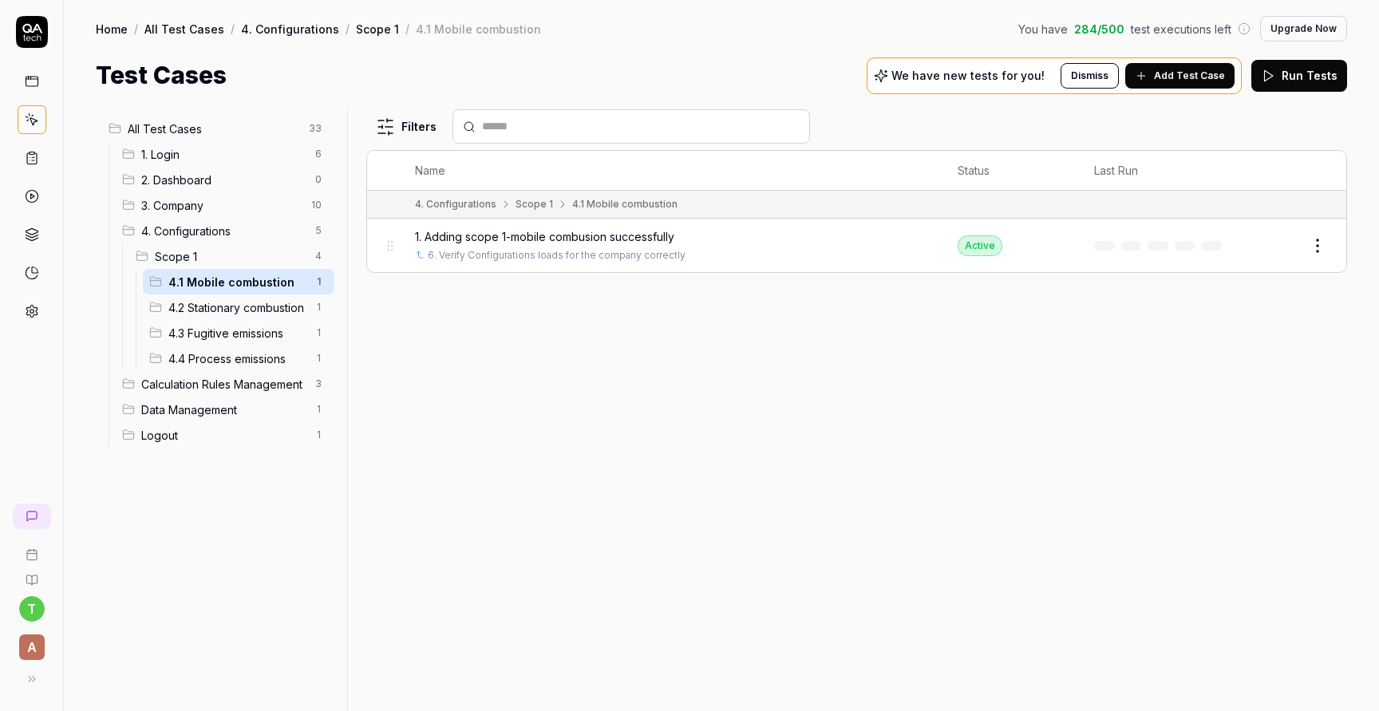
click at [1267, 243] on button "Edit" at bounding box center [1279, 246] width 38 height 26
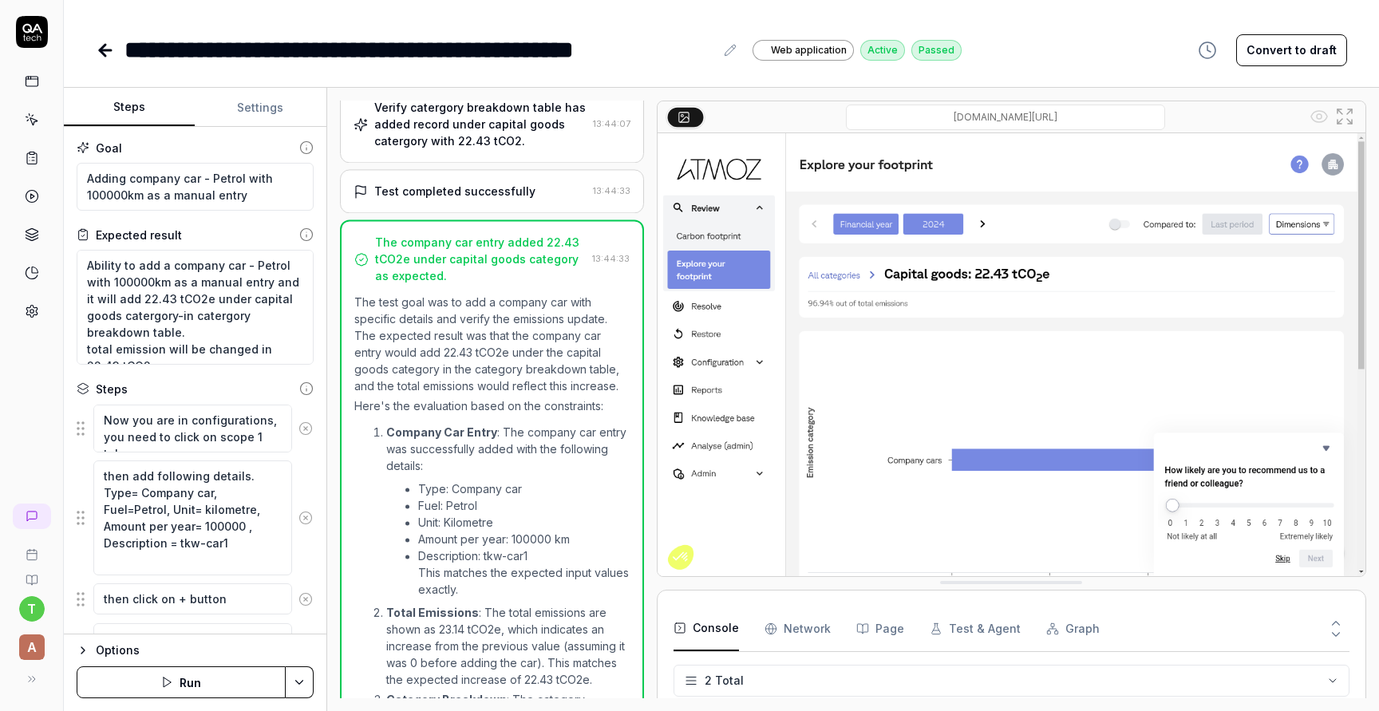
type textarea "*"
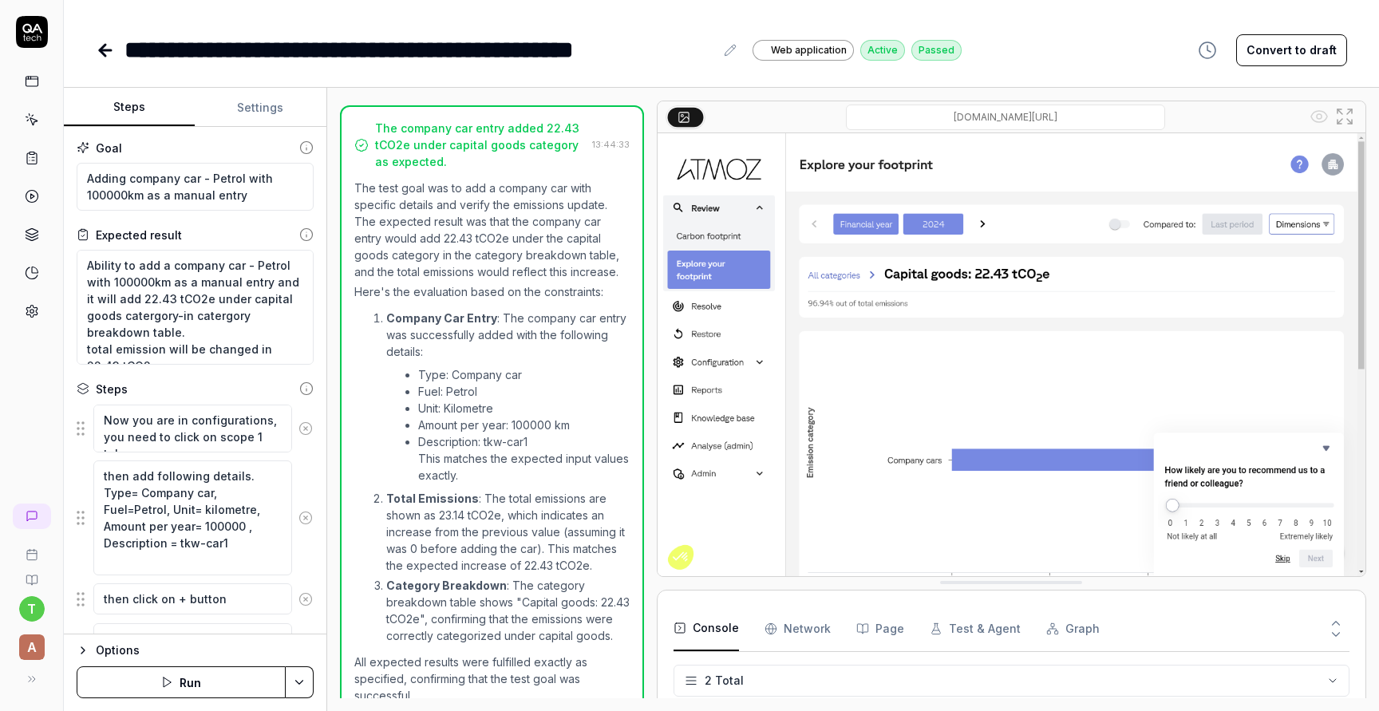
scroll to position [847, 0]
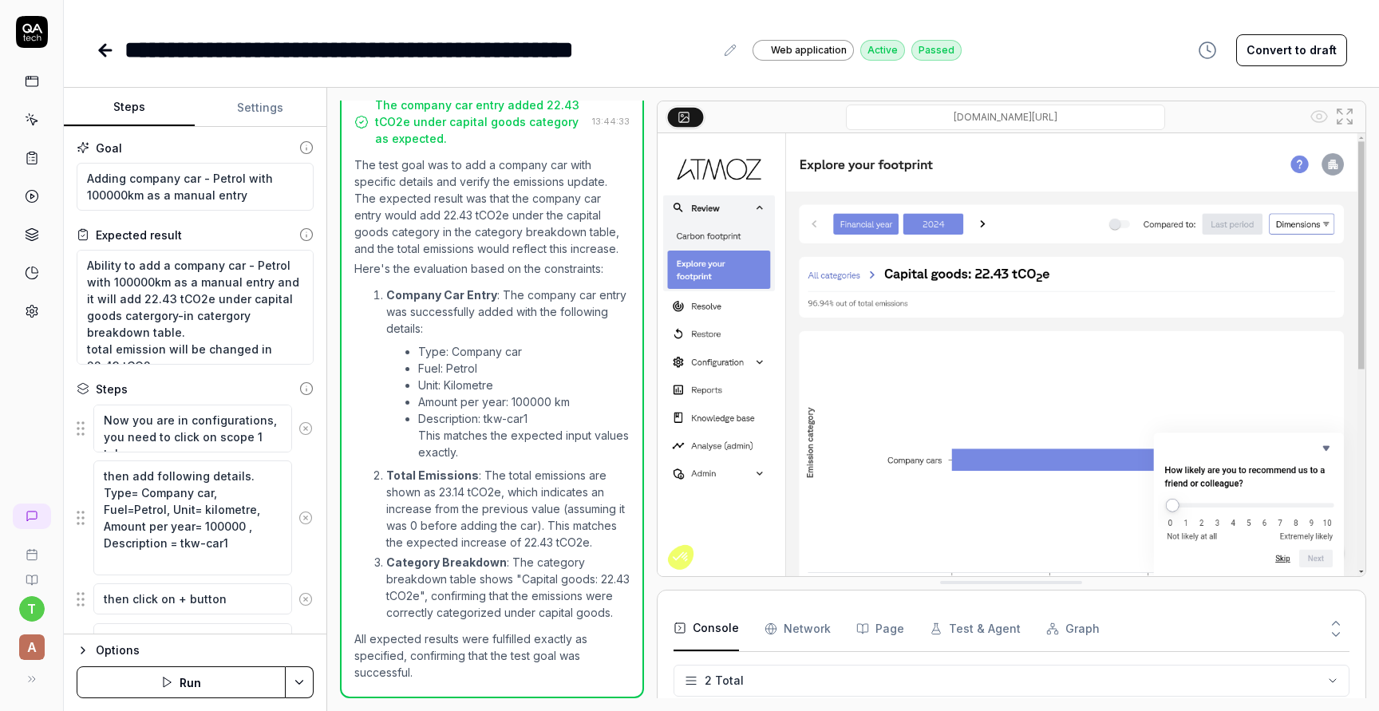
click at [360, 49] on div "**********" at bounding box center [419, 50] width 590 height 36
click at [107, 38] on link at bounding box center [107, 50] width 22 height 32
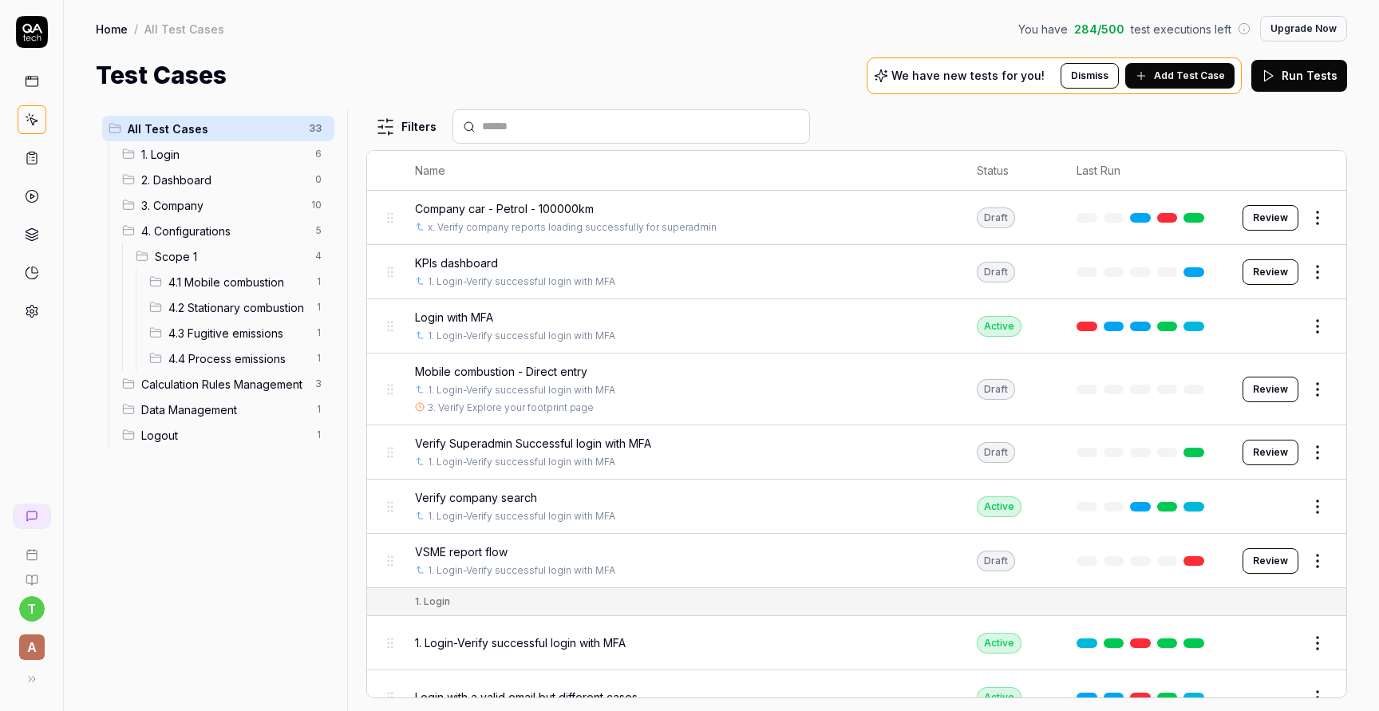
click at [242, 287] on span "4.1 Mobile combustion" at bounding box center [236, 282] width 137 height 17
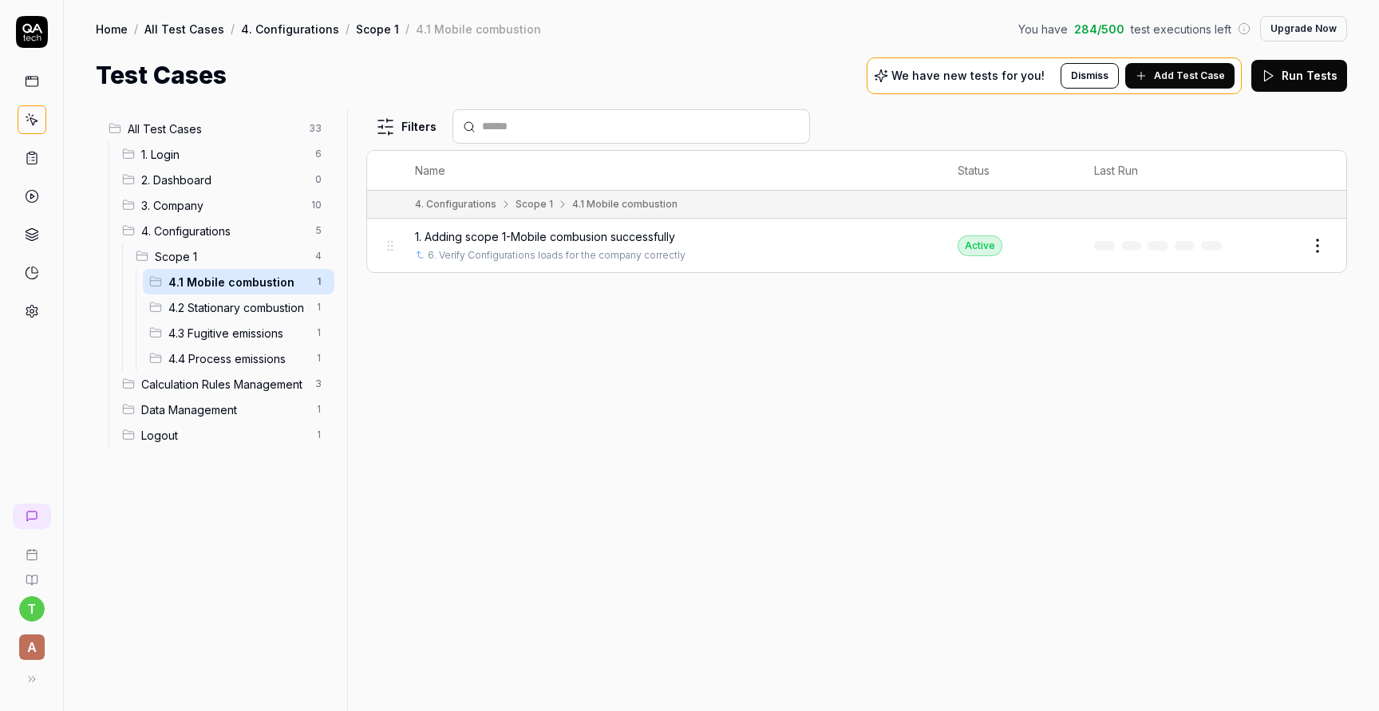
click at [242, 306] on span "4.2 Stationary combustion" at bounding box center [236, 307] width 137 height 17
click at [238, 290] on div "4.1 Mobile combustion 1" at bounding box center [239, 282] width 192 height 26
click at [241, 302] on span "4.2 Stationary combustion" at bounding box center [236, 307] width 137 height 17
click at [239, 271] on div "4.1 Mobile combustion 1" at bounding box center [239, 282] width 192 height 26
click at [240, 290] on div "4.1 Mobile combustion 1" at bounding box center [239, 282] width 192 height 26
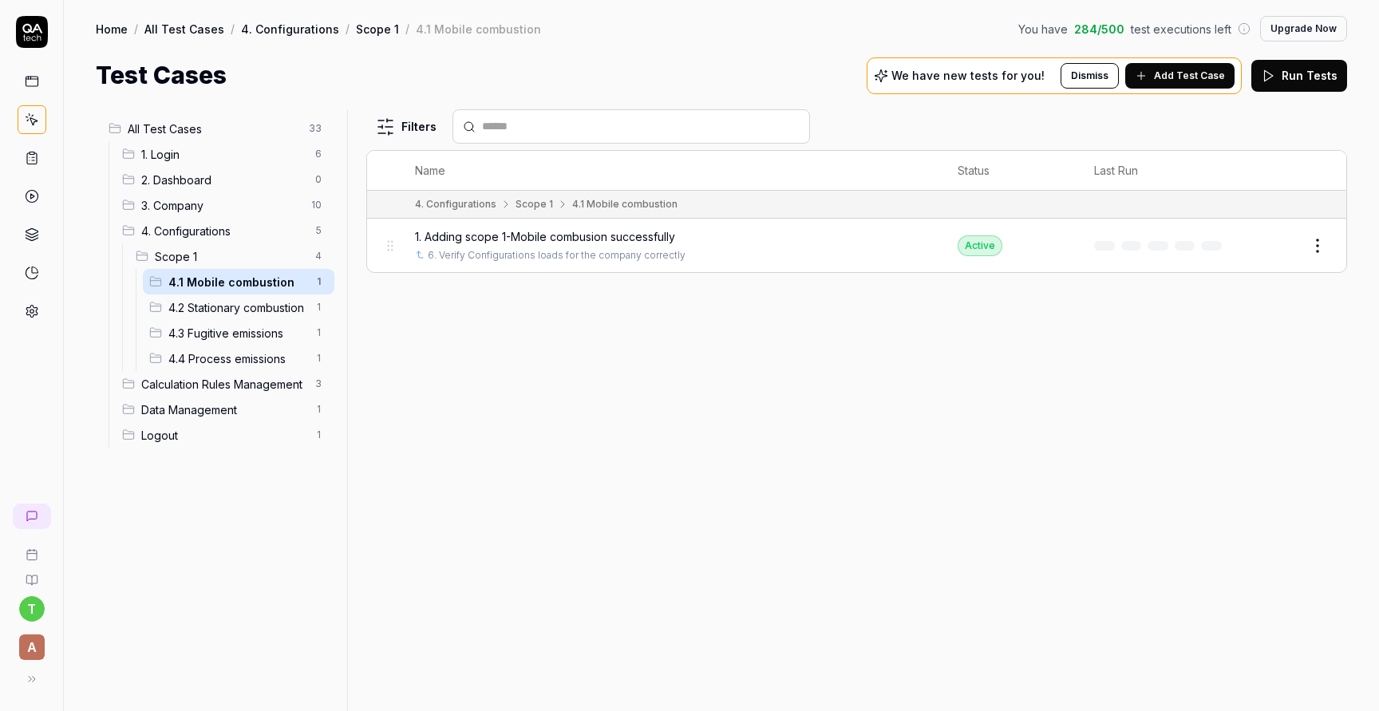
click at [246, 303] on span "4.2 Stationary combustion" at bounding box center [236, 307] width 137 height 17
click at [240, 290] on div "4.1 Mobile combustion 1" at bounding box center [239, 282] width 192 height 26
click at [246, 318] on div "4.2 Stationary combustion 1" at bounding box center [239, 307] width 192 height 26
click at [235, 287] on span "4.1 Mobile combustion" at bounding box center [236, 282] width 137 height 17
click at [242, 306] on span "4.2 Stationary combustion" at bounding box center [236, 307] width 137 height 17
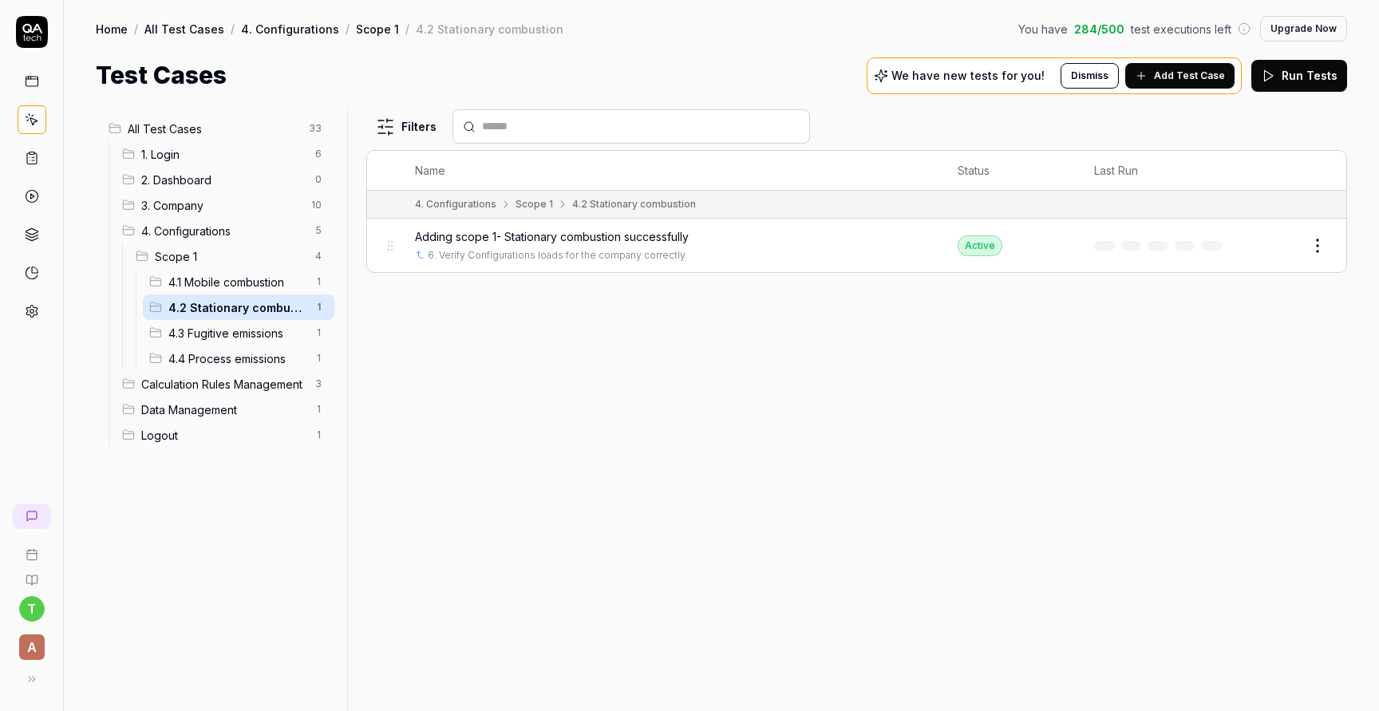
click at [242, 325] on span "4.3 Fugitive emissions" at bounding box center [236, 333] width 137 height 17
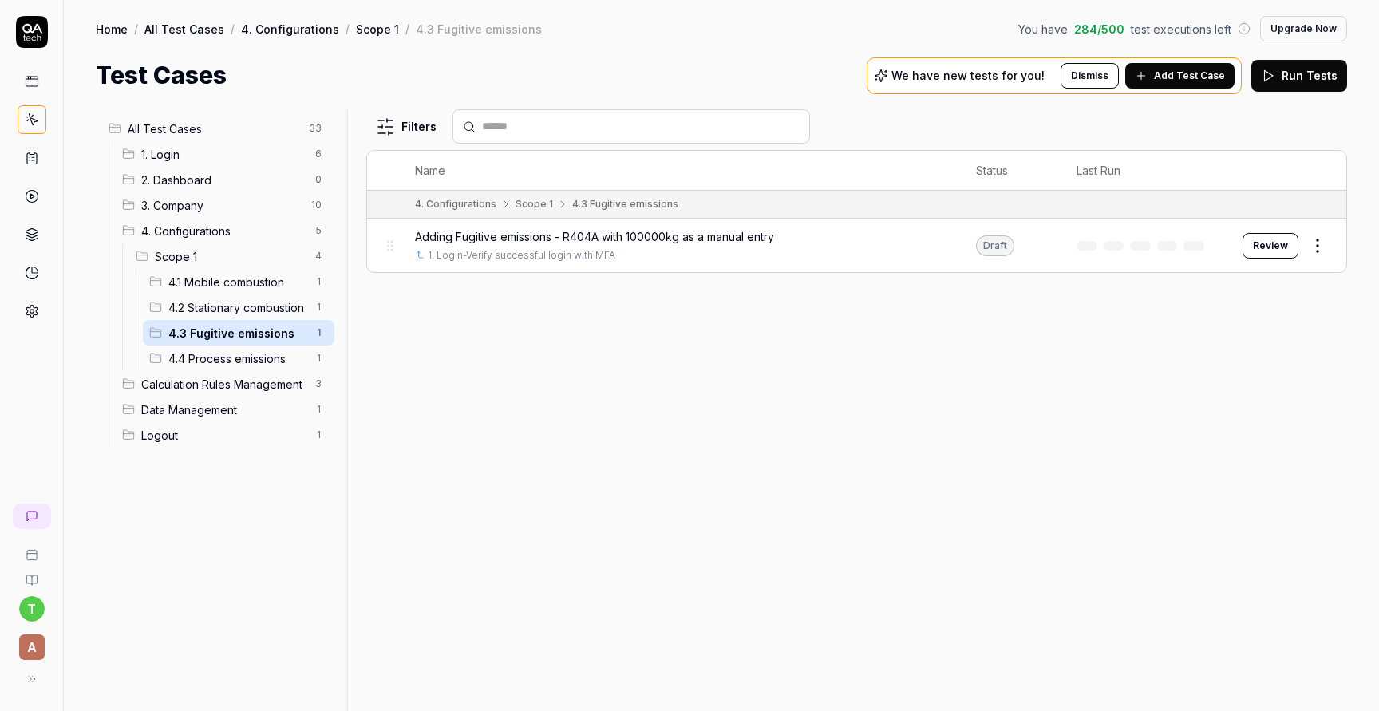
click at [233, 282] on span "4.1 Mobile combustion" at bounding box center [236, 282] width 137 height 17
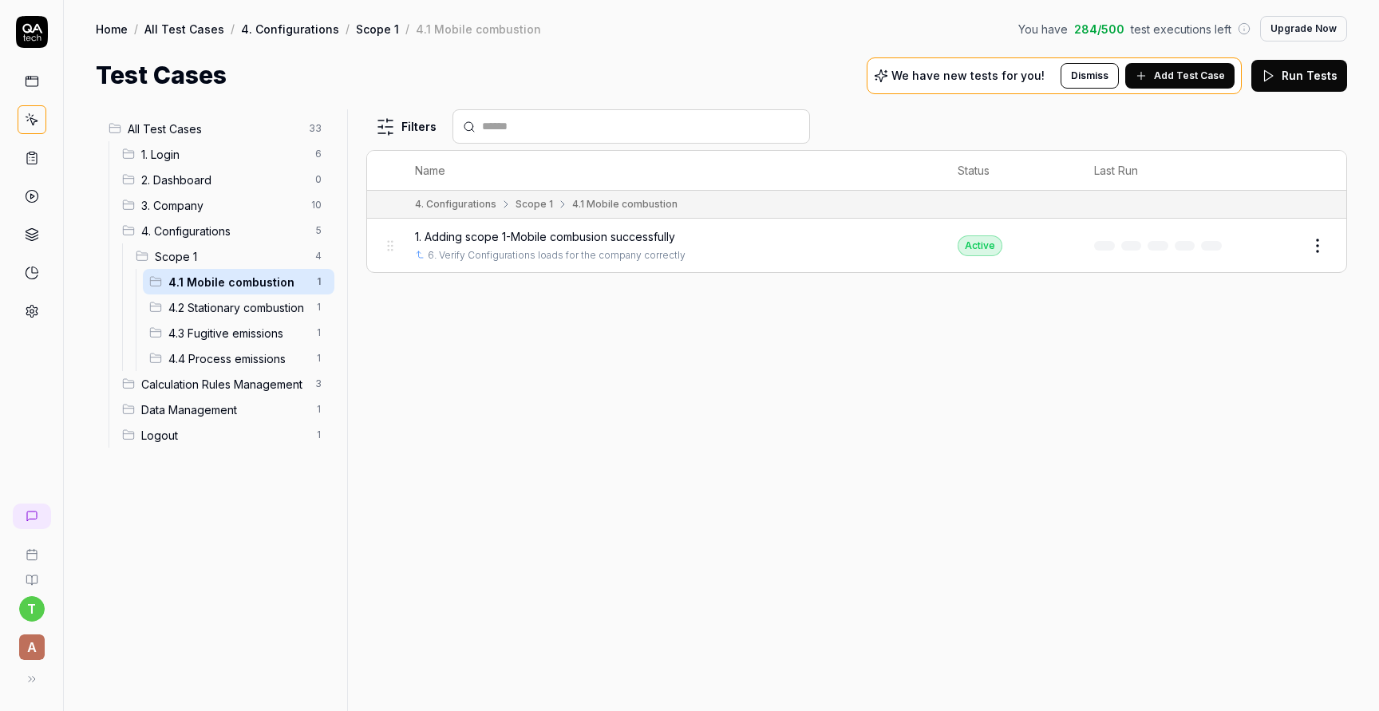
click at [235, 306] on span "4.2 Stationary combustion" at bounding box center [236, 307] width 137 height 17
click at [241, 325] on span "4.3 Fugitive emissions" at bounding box center [236, 333] width 137 height 17
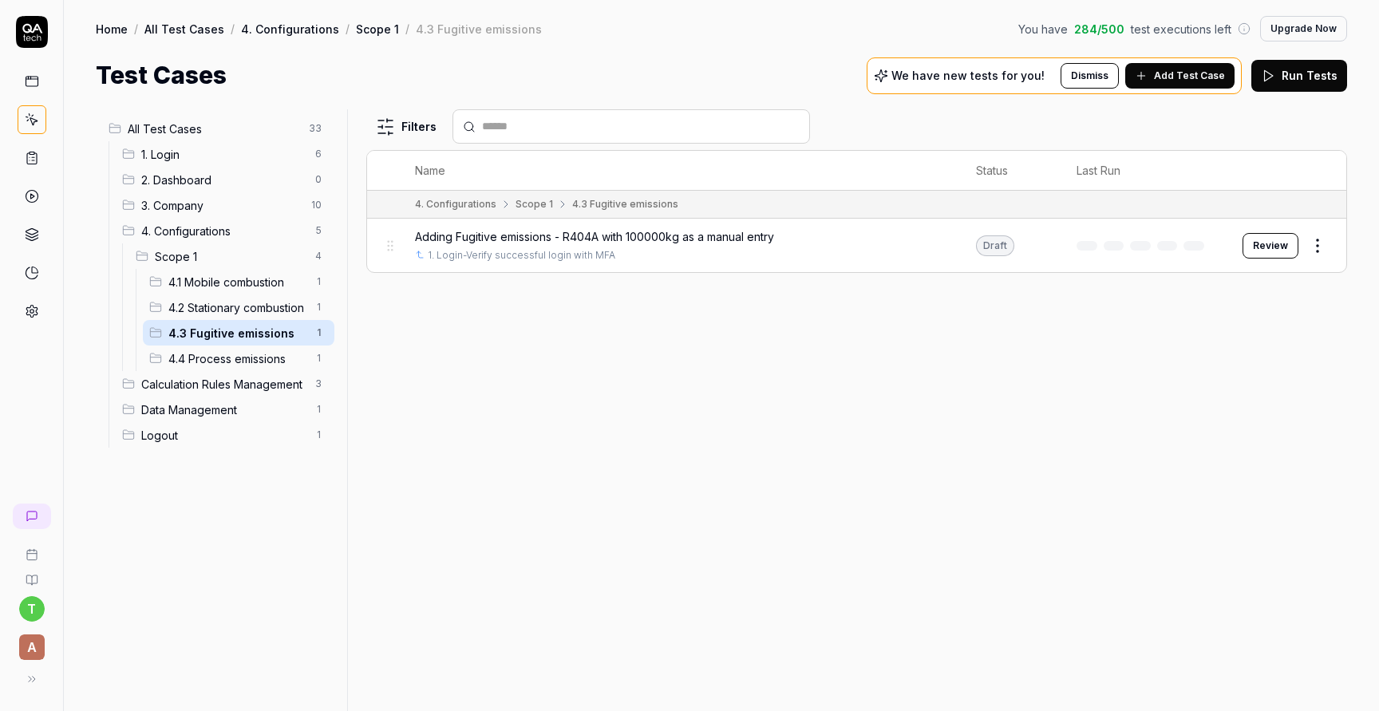
click at [249, 350] on span "4.4 Process emissions" at bounding box center [236, 358] width 137 height 17
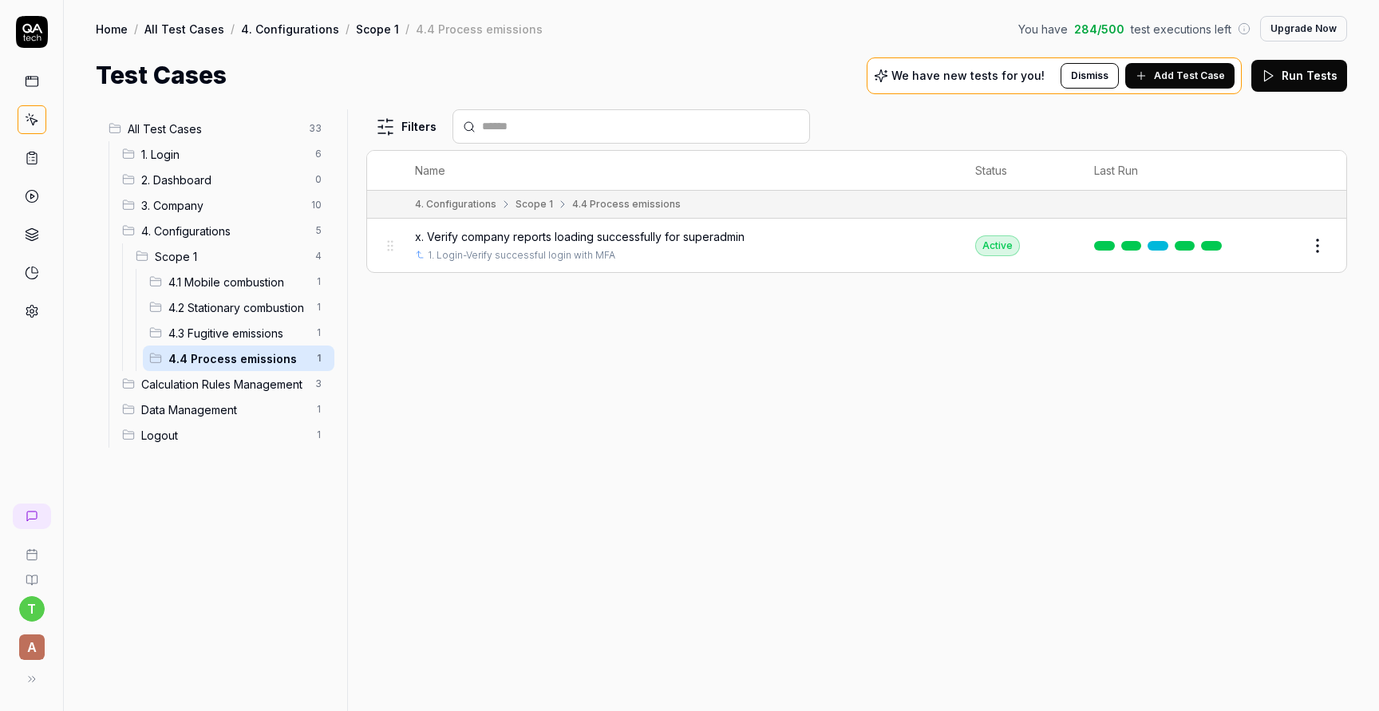
click at [249, 340] on span "4.3 Fugitive emissions" at bounding box center [236, 333] width 137 height 17
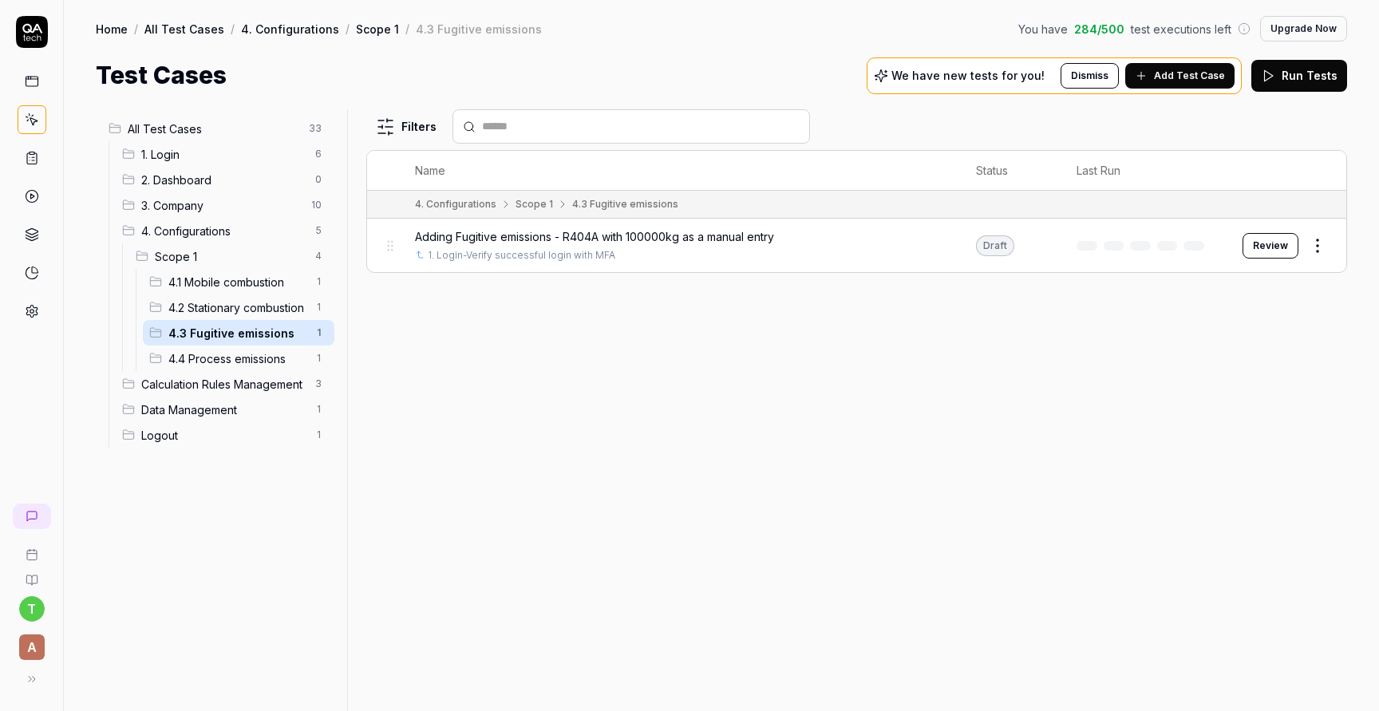
click at [248, 336] on span "4.3 Fugitive emissions" at bounding box center [236, 333] width 137 height 17
click at [248, 352] on span "4.4 Process emissions" at bounding box center [236, 358] width 137 height 17
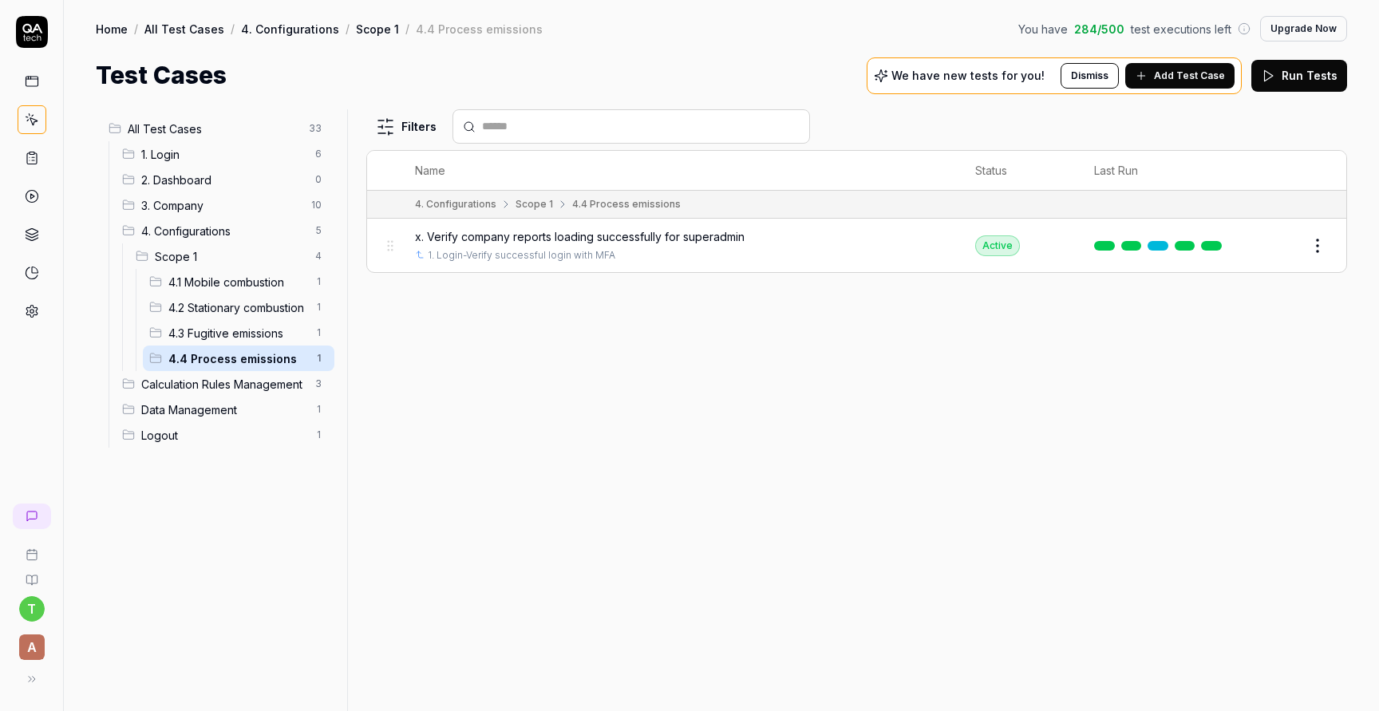
click at [1319, 247] on html "t A Home / All Test Cases / 4. Configurations / Scope 1 / 4.4 Process emissions…" at bounding box center [689, 415] width 1379 height 831
click at [1233, 532] on div "Delete" at bounding box center [1251, 524] width 152 height 35
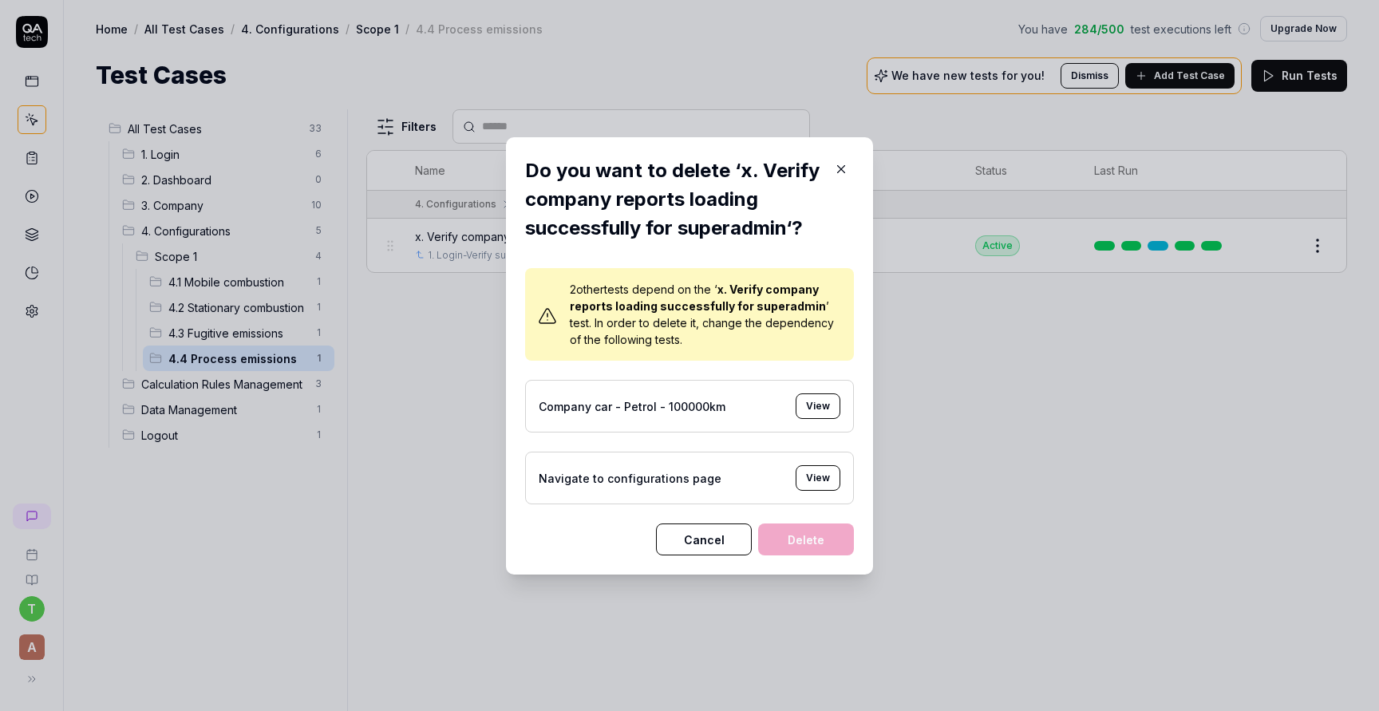
click at [809, 415] on button "View" at bounding box center [818, 406] width 45 height 26
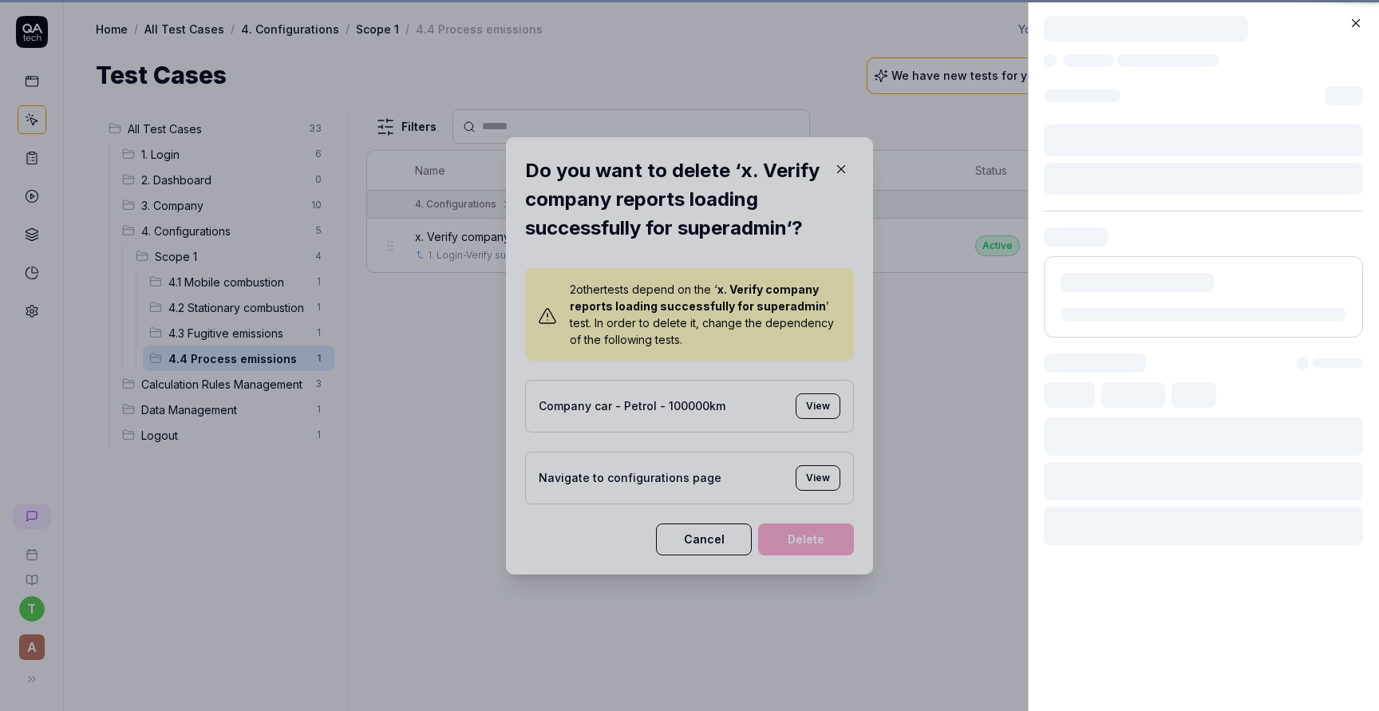
click at [820, 537] on div at bounding box center [689, 355] width 1379 height 711
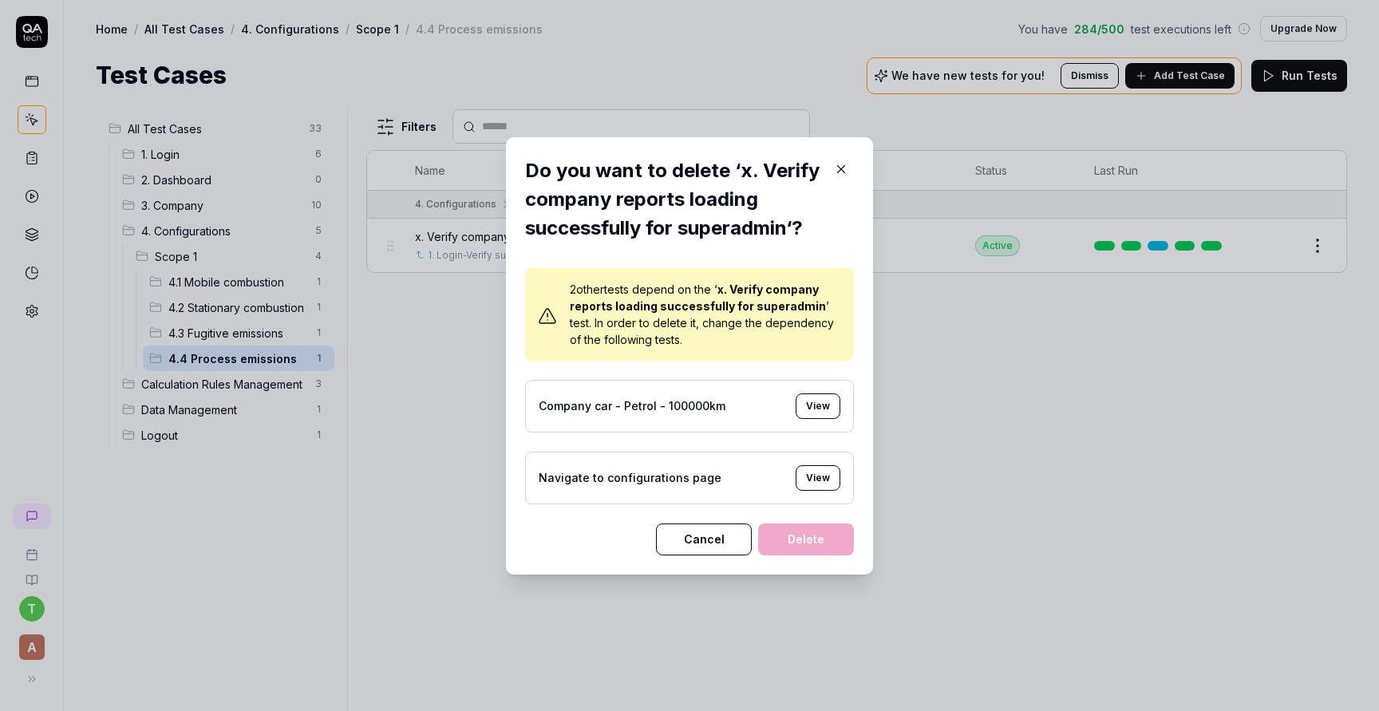
click at [801, 413] on button "View" at bounding box center [818, 406] width 45 height 26
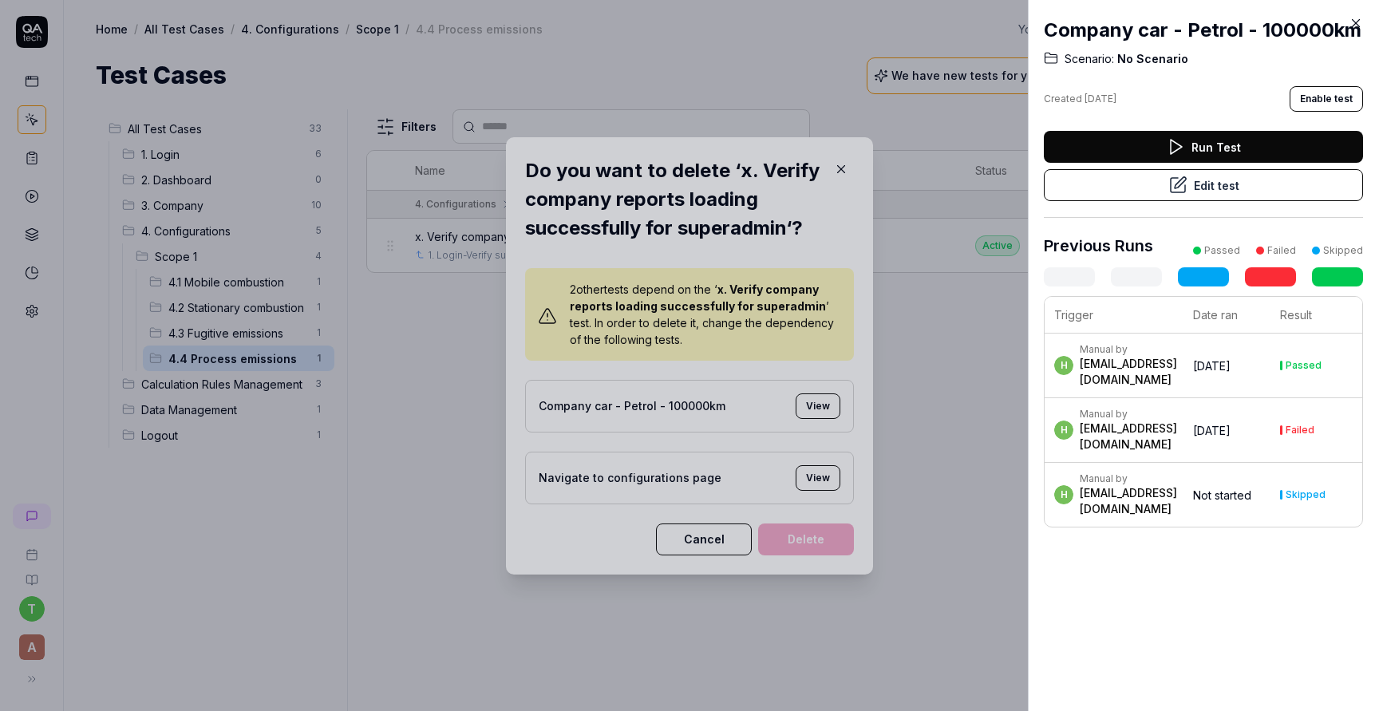
click at [823, 405] on div at bounding box center [689, 355] width 1379 height 711
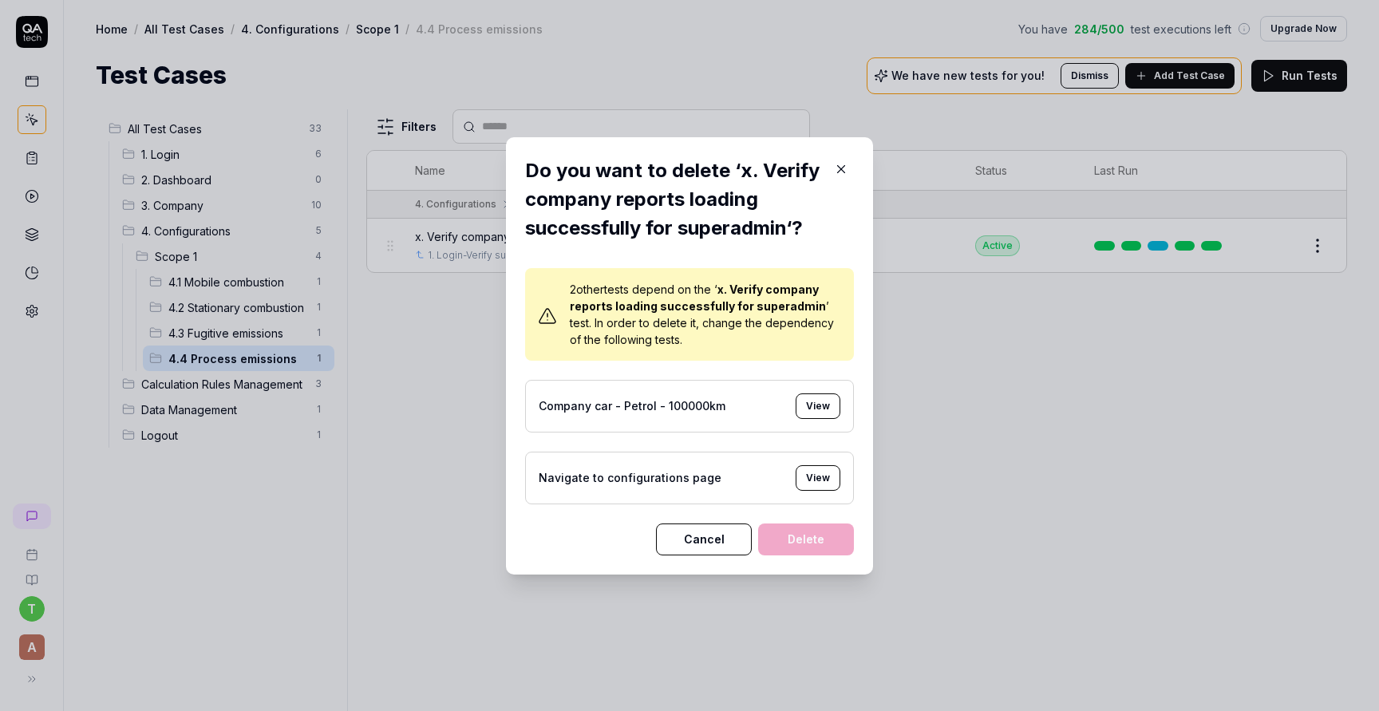
click at [823, 405] on button "View" at bounding box center [818, 406] width 45 height 26
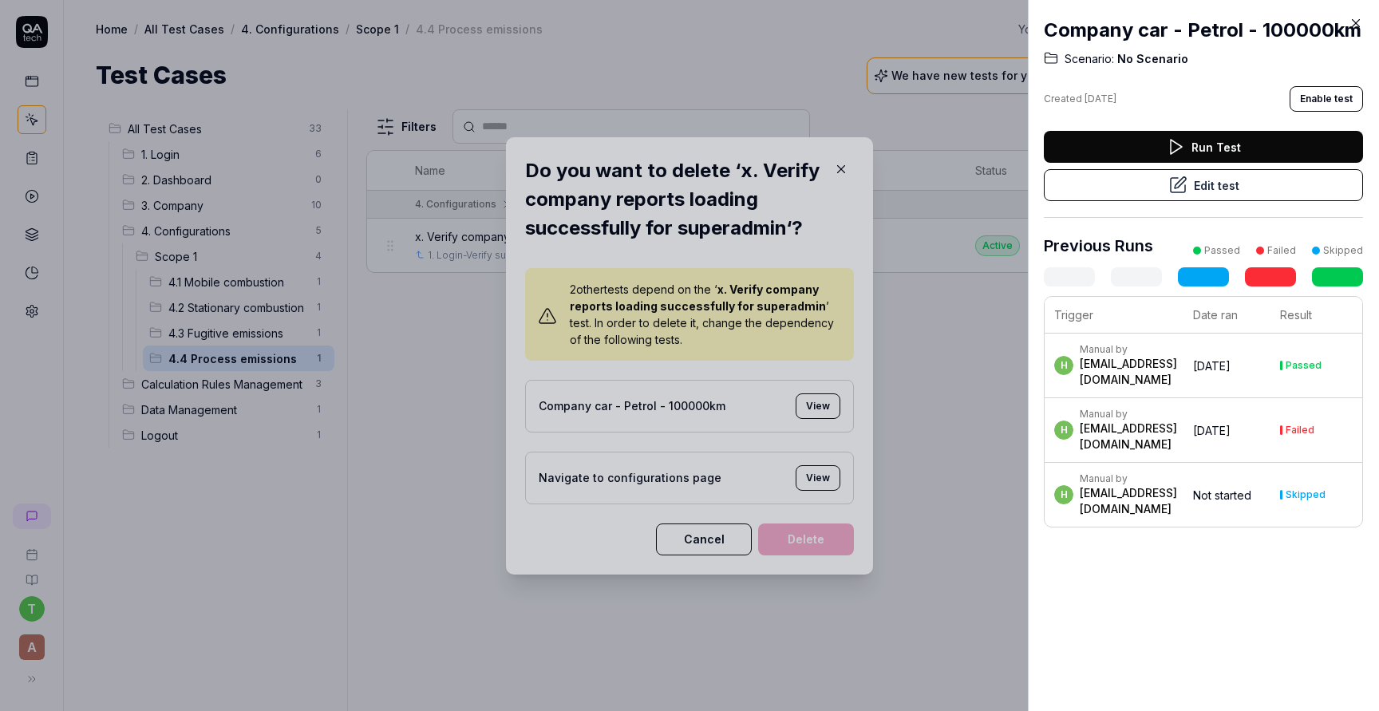
click at [1194, 195] on button "Edit test" at bounding box center [1203, 185] width 319 height 32
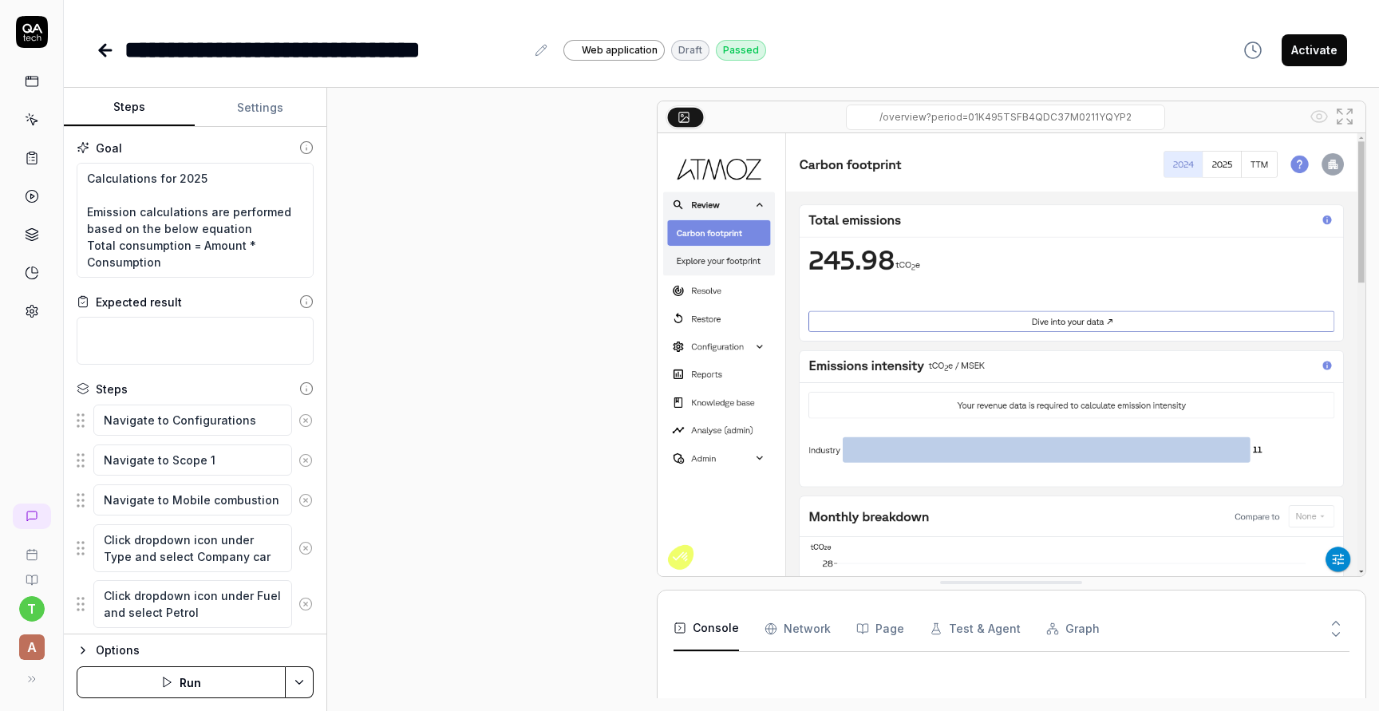
scroll to position [733, 0]
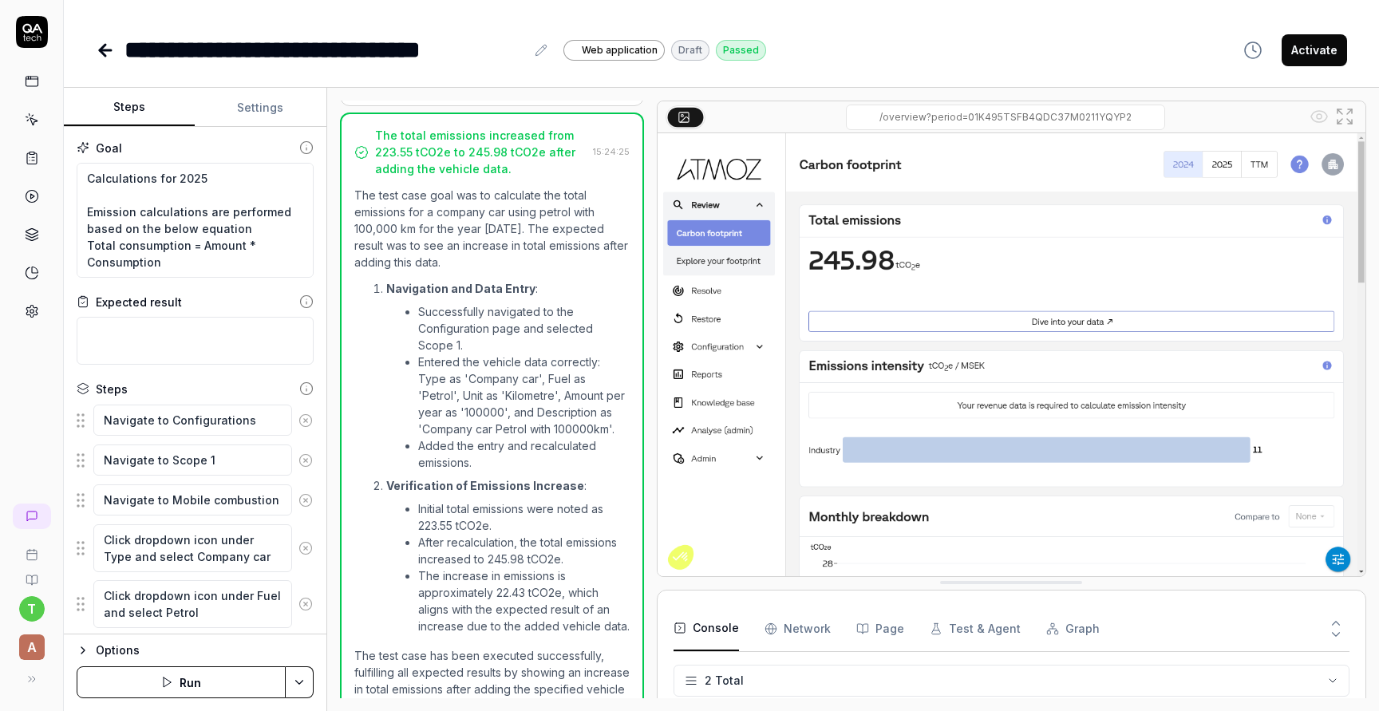
click at [253, 110] on button "Settings" at bounding box center [260, 108] width 131 height 38
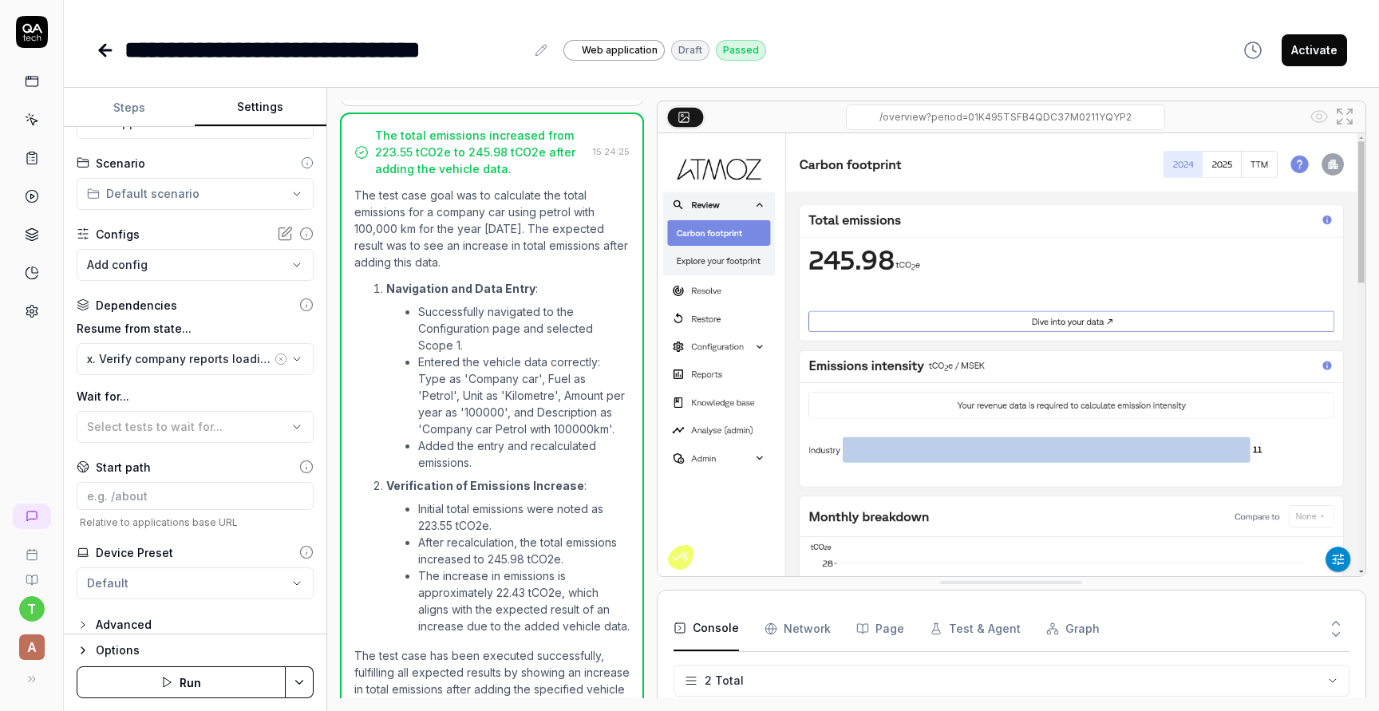
scroll to position [69, 0]
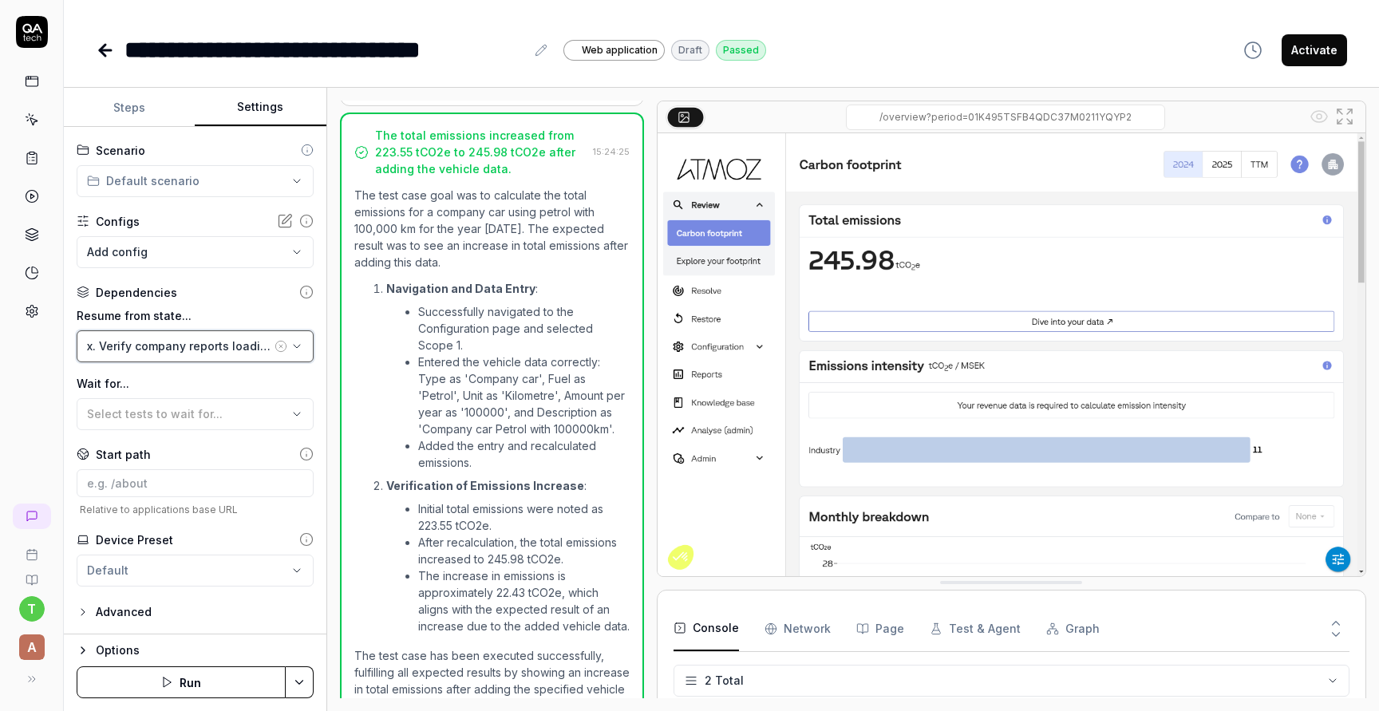
click at [246, 349] on div "x. Verify company reports loading successfully for superadmin" at bounding box center [179, 346] width 184 height 17
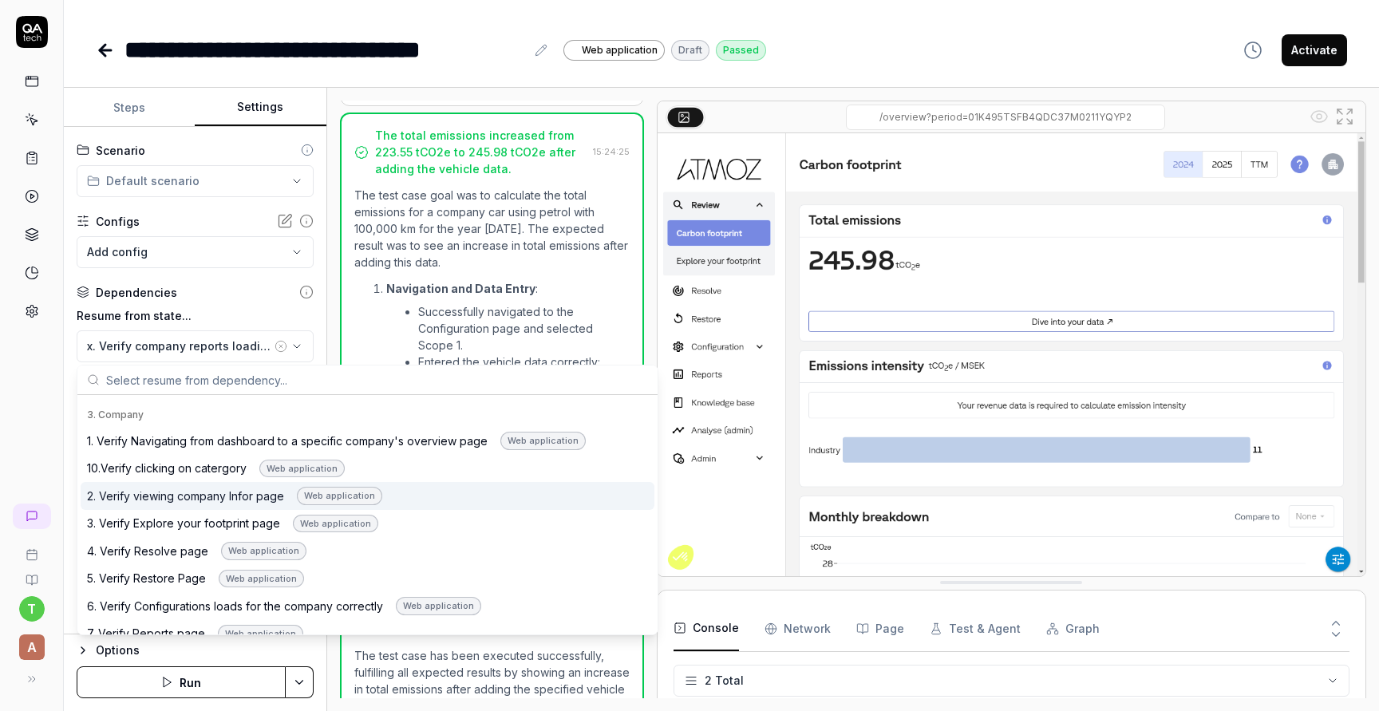
scroll to position [394, 0]
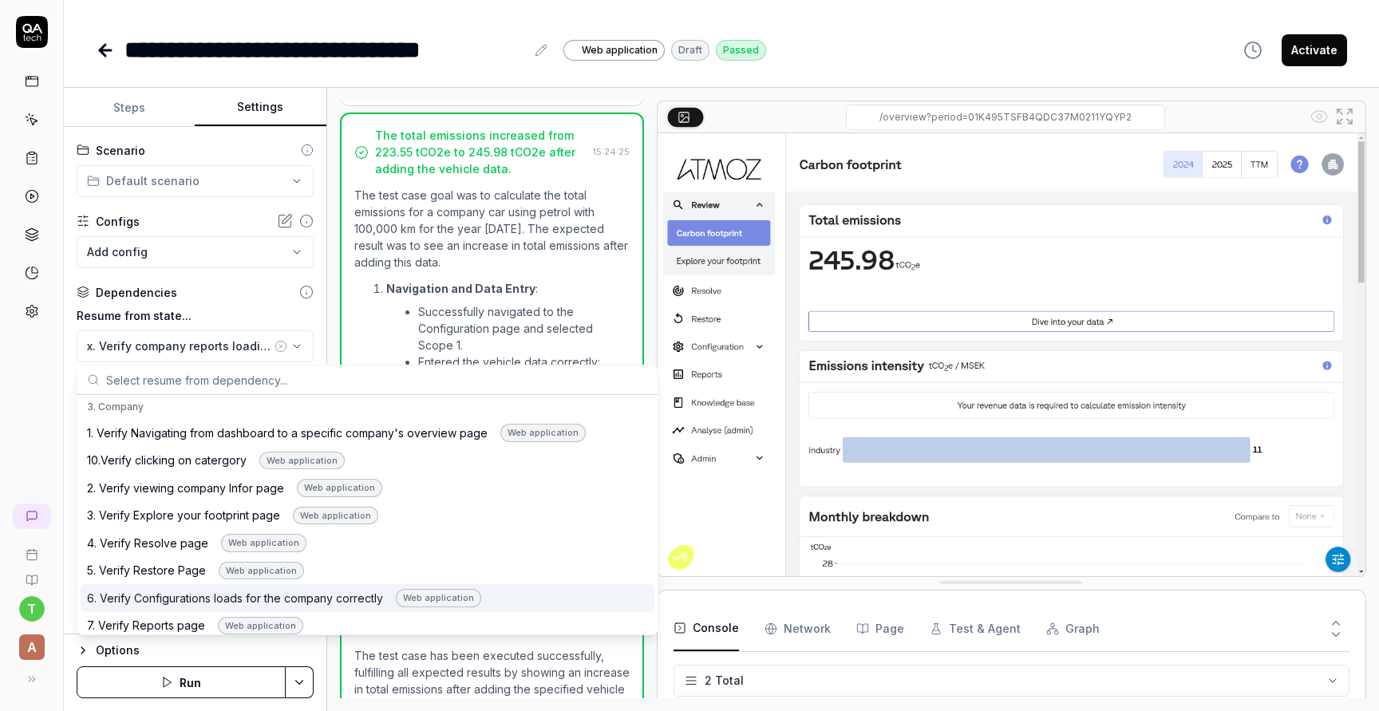
click at [266, 593] on div "6. Verify Configurations loads for the company correctly Web application" at bounding box center [284, 598] width 394 height 18
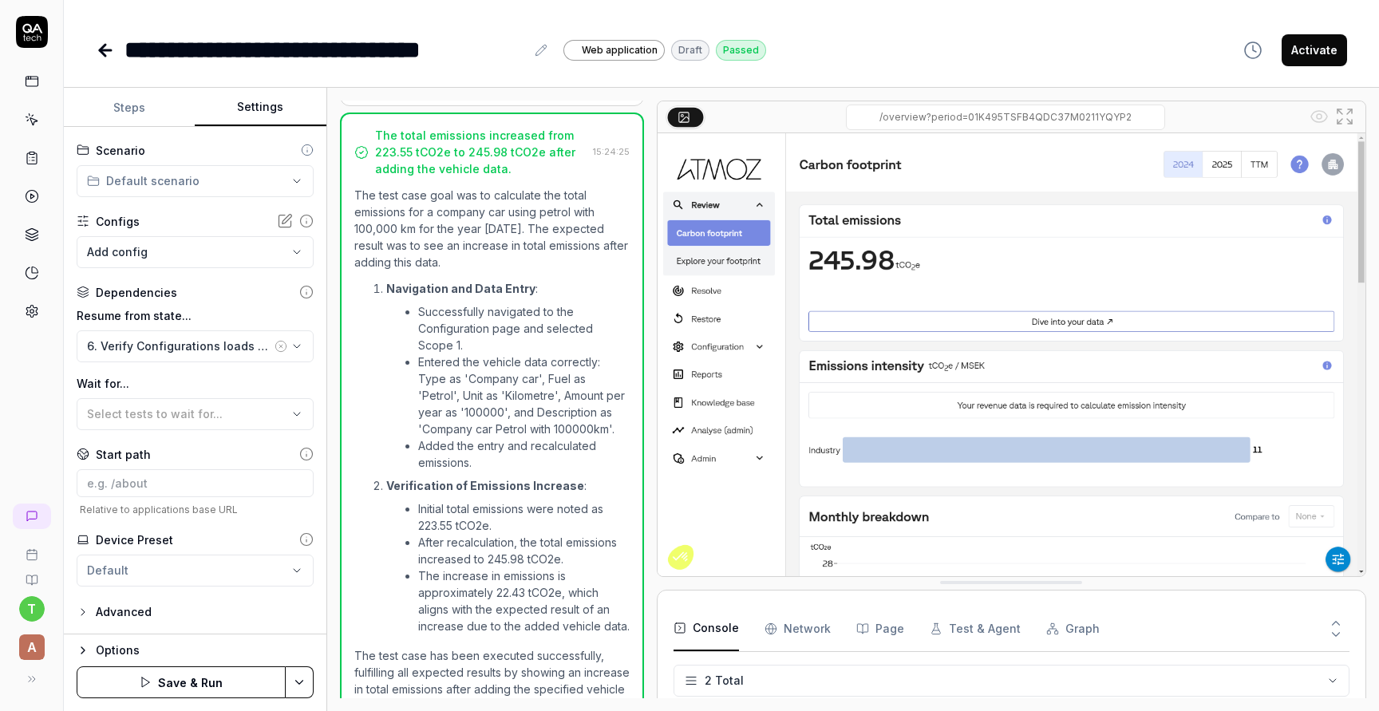
click at [223, 677] on button "Save & Run" at bounding box center [181, 682] width 209 height 32
click at [113, 57] on icon at bounding box center [105, 50] width 19 height 19
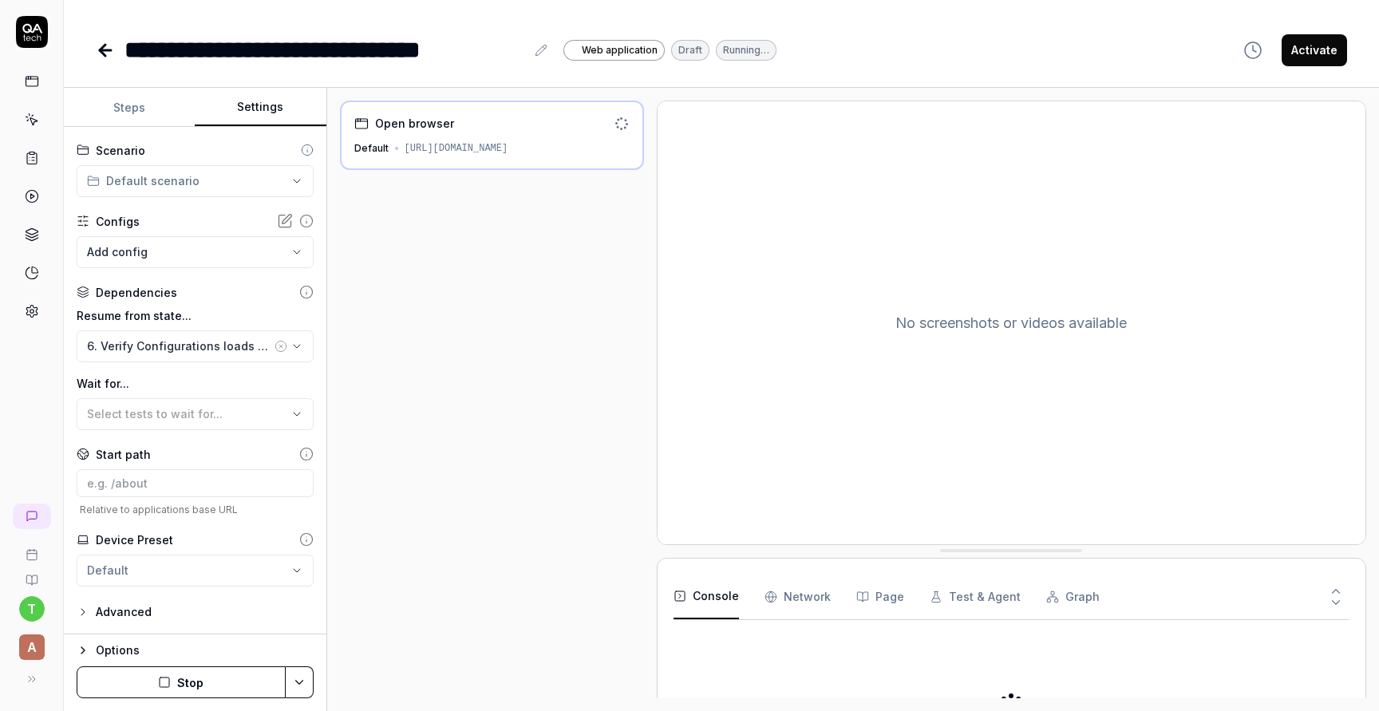
click at [108, 50] on icon at bounding box center [105, 50] width 11 height 0
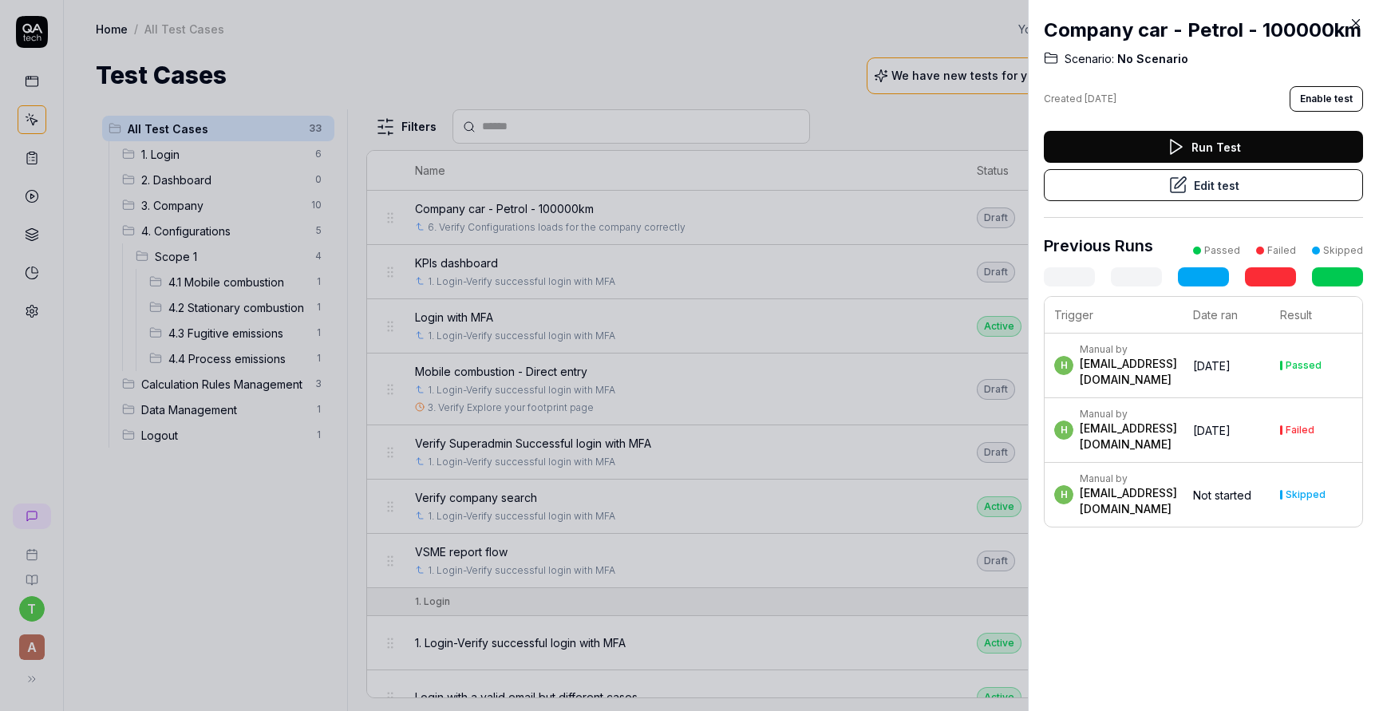
click at [276, 365] on div at bounding box center [689, 355] width 1379 height 711
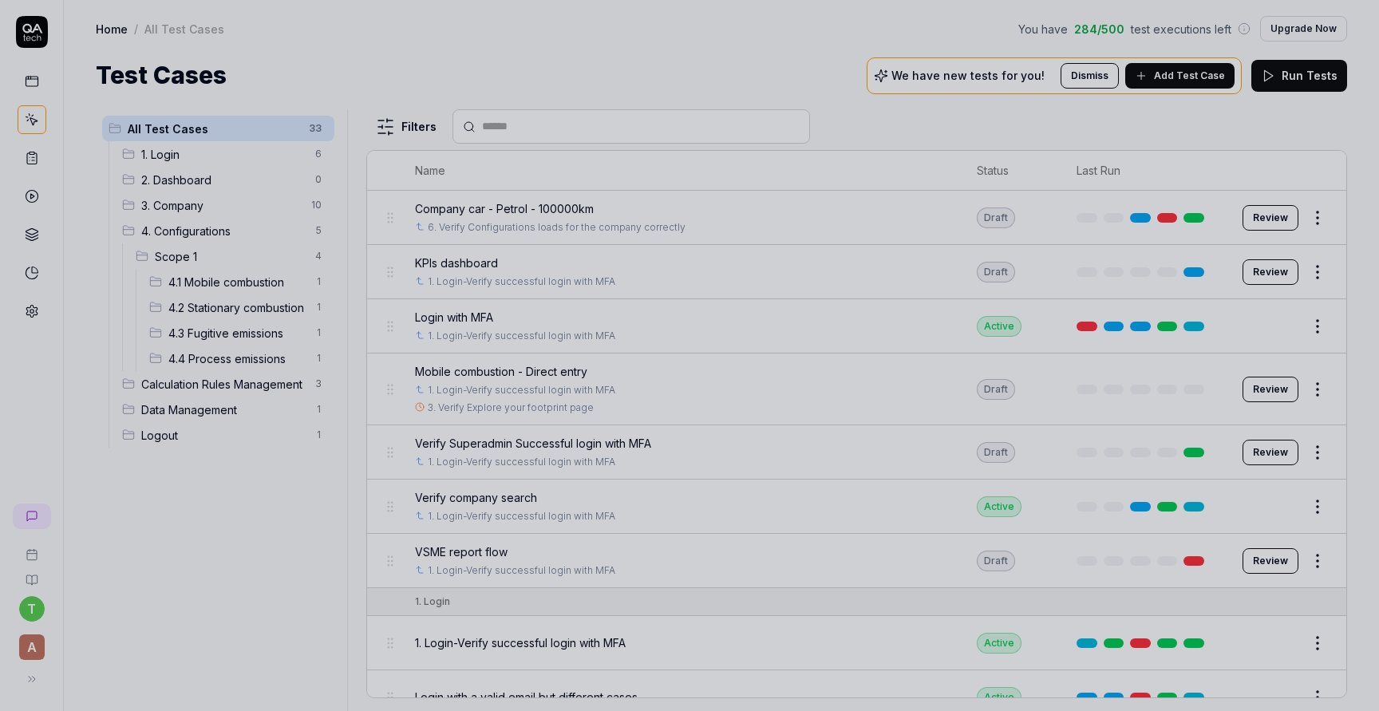
click at [272, 357] on div at bounding box center [689, 355] width 1379 height 711
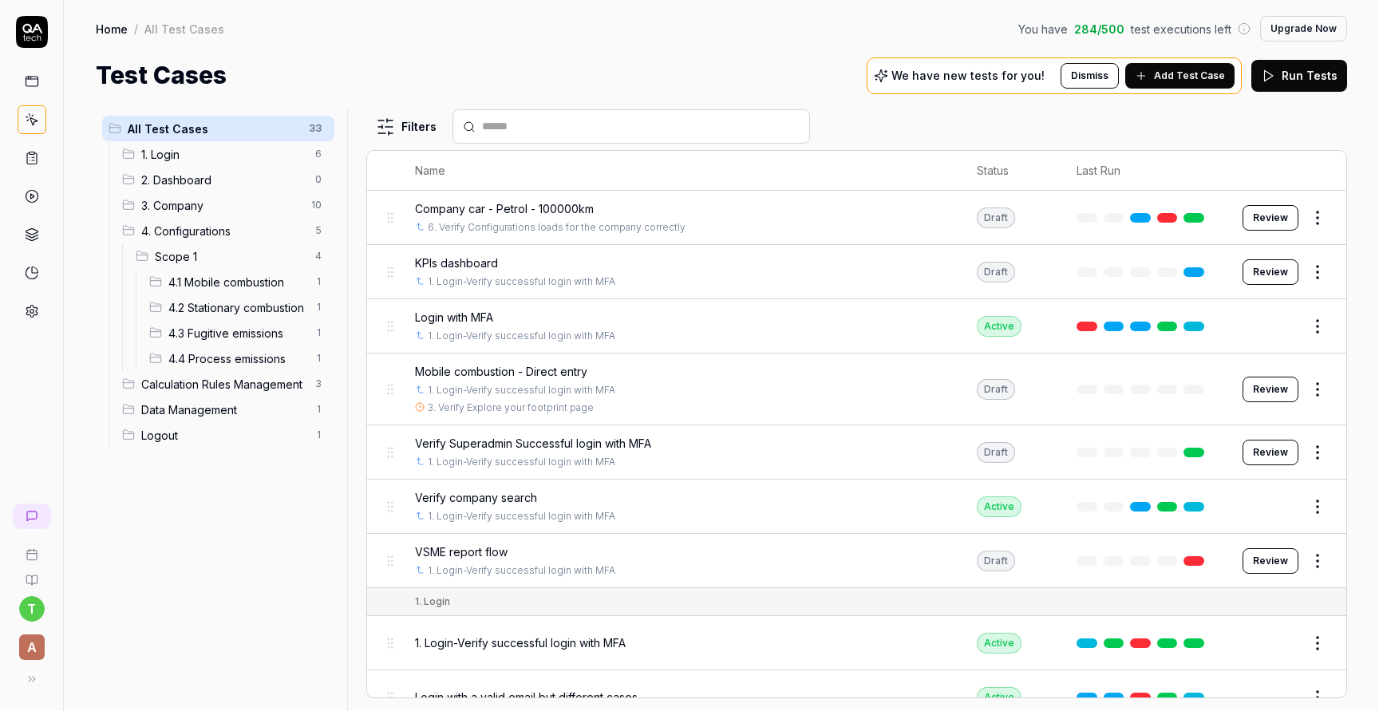
click at [272, 357] on span "4.4 Process emissions" at bounding box center [236, 358] width 137 height 17
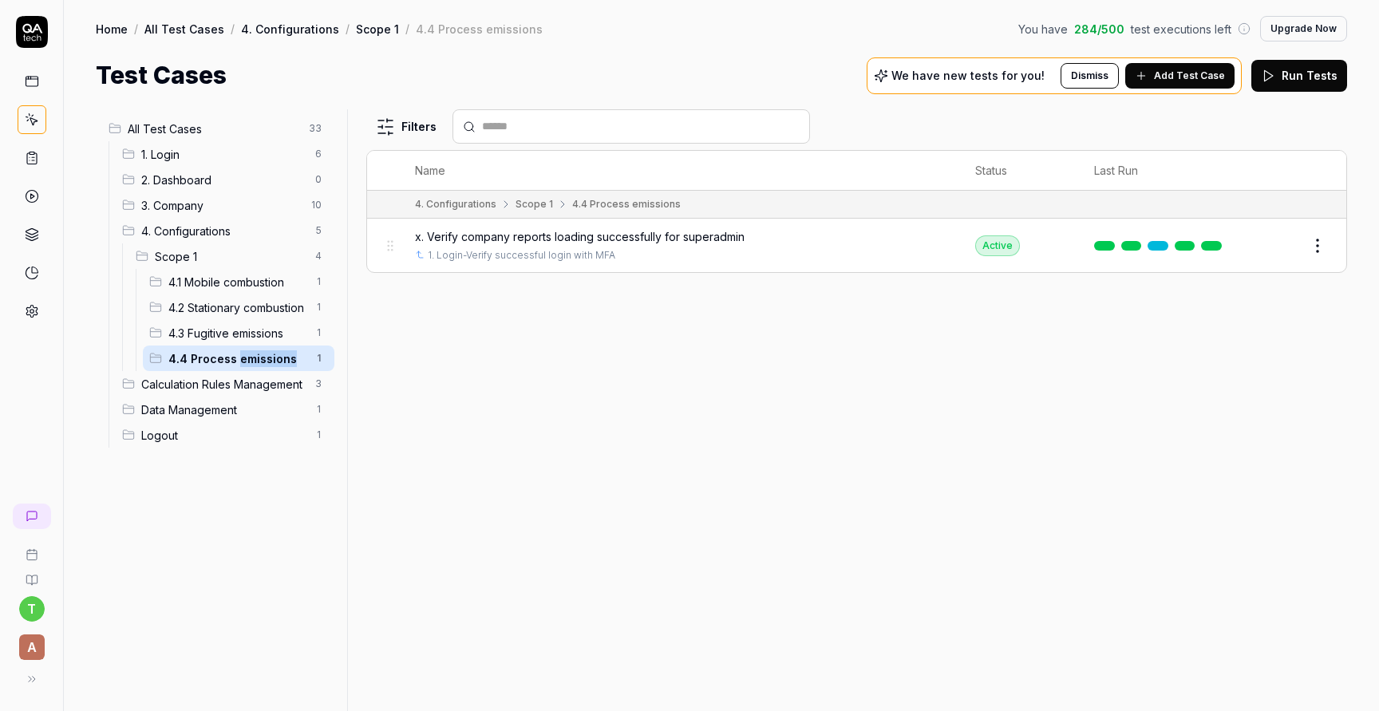
click at [1318, 249] on html "t A Home / All Test Cases / 4. Configurations / Scope 1 / 4.4 Process emissions…" at bounding box center [689, 415] width 1379 height 831
click at [1256, 523] on div "Delete" at bounding box center [1251, 524] width 152 height 35
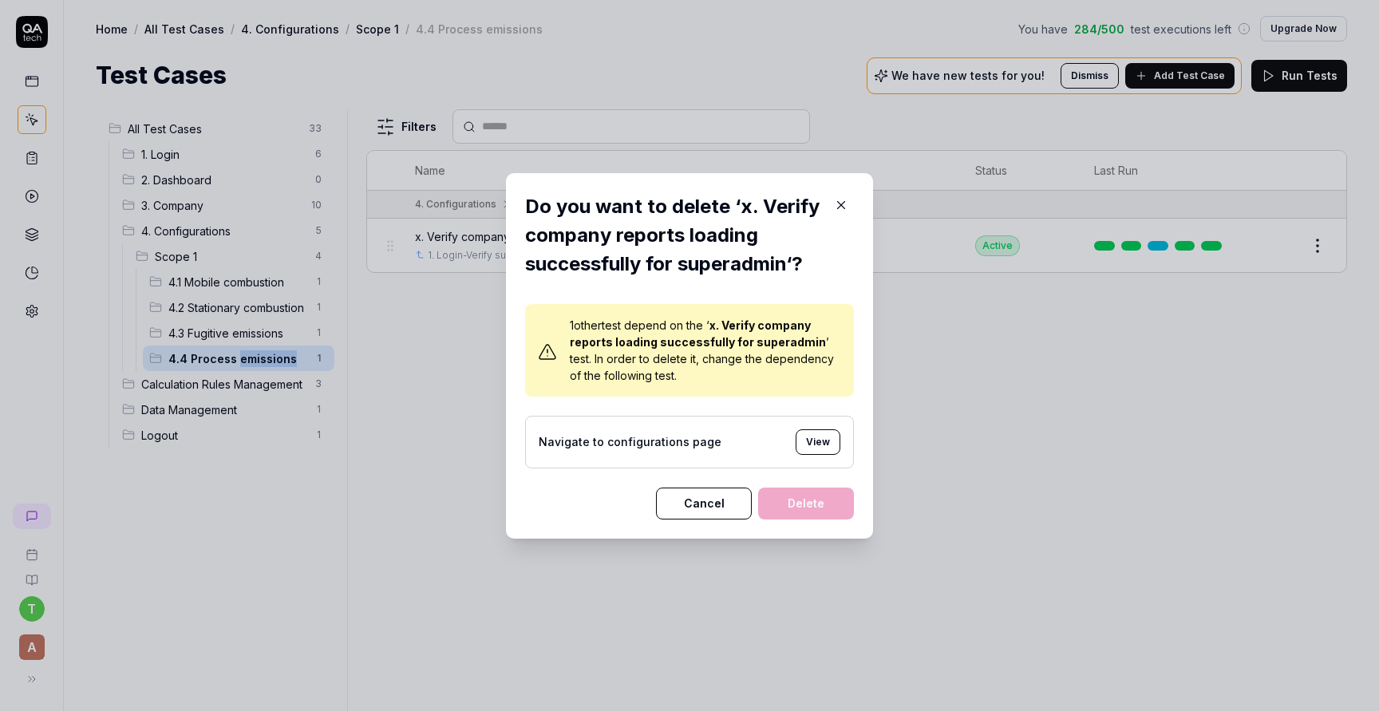
click at [822, 444] on button "View" at bounding box center [818, 442] width 45 height 26
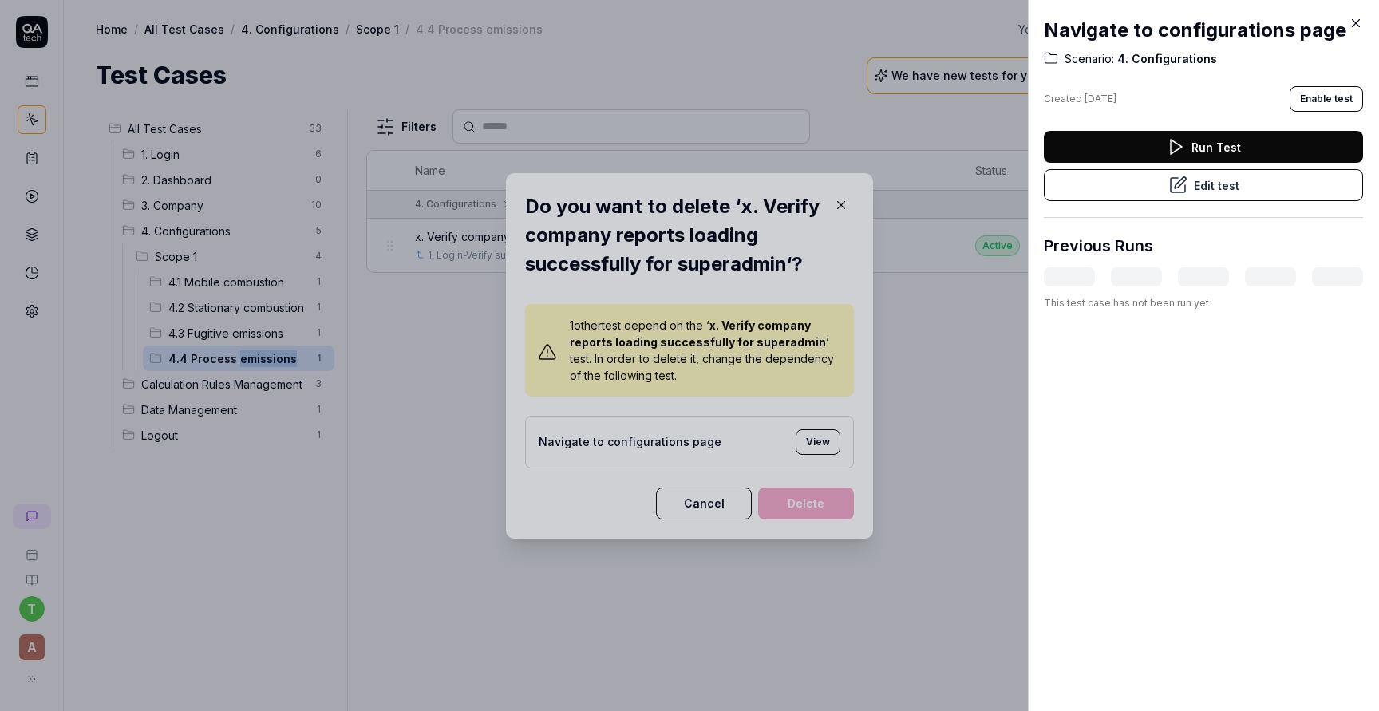
click at [1240, 177] on button "Edit test" at bounding box center [1203, 185] width 319 height 32
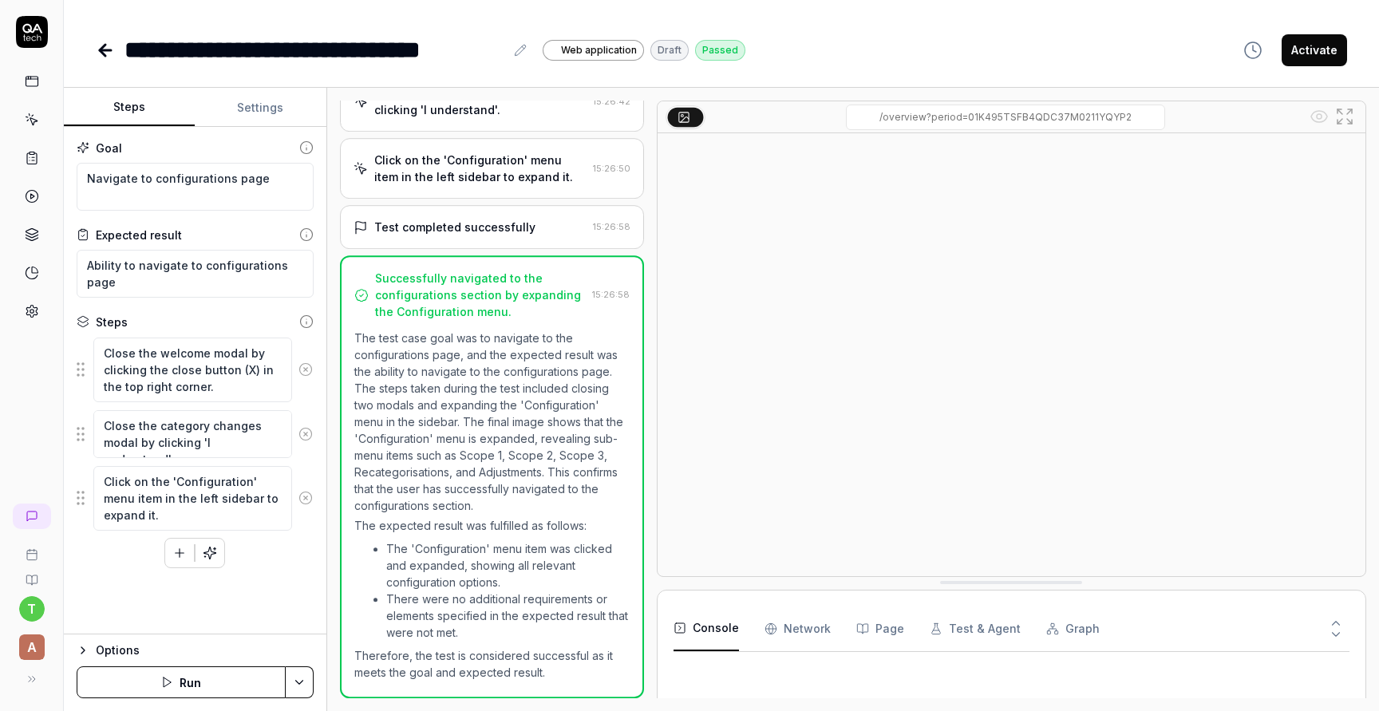
scroll to position [188, 0]
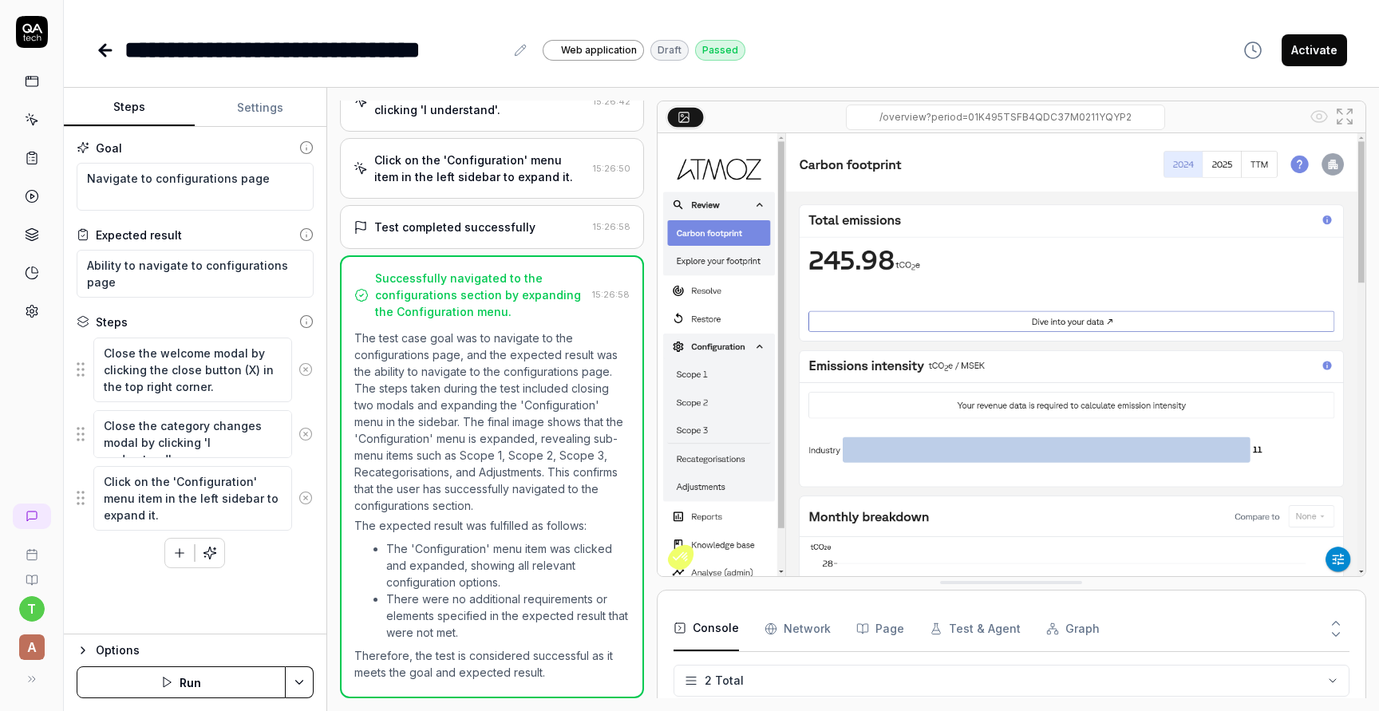
click at [271, 116] on button "Settings" at bounding box center [260, 108] width 131 height 38
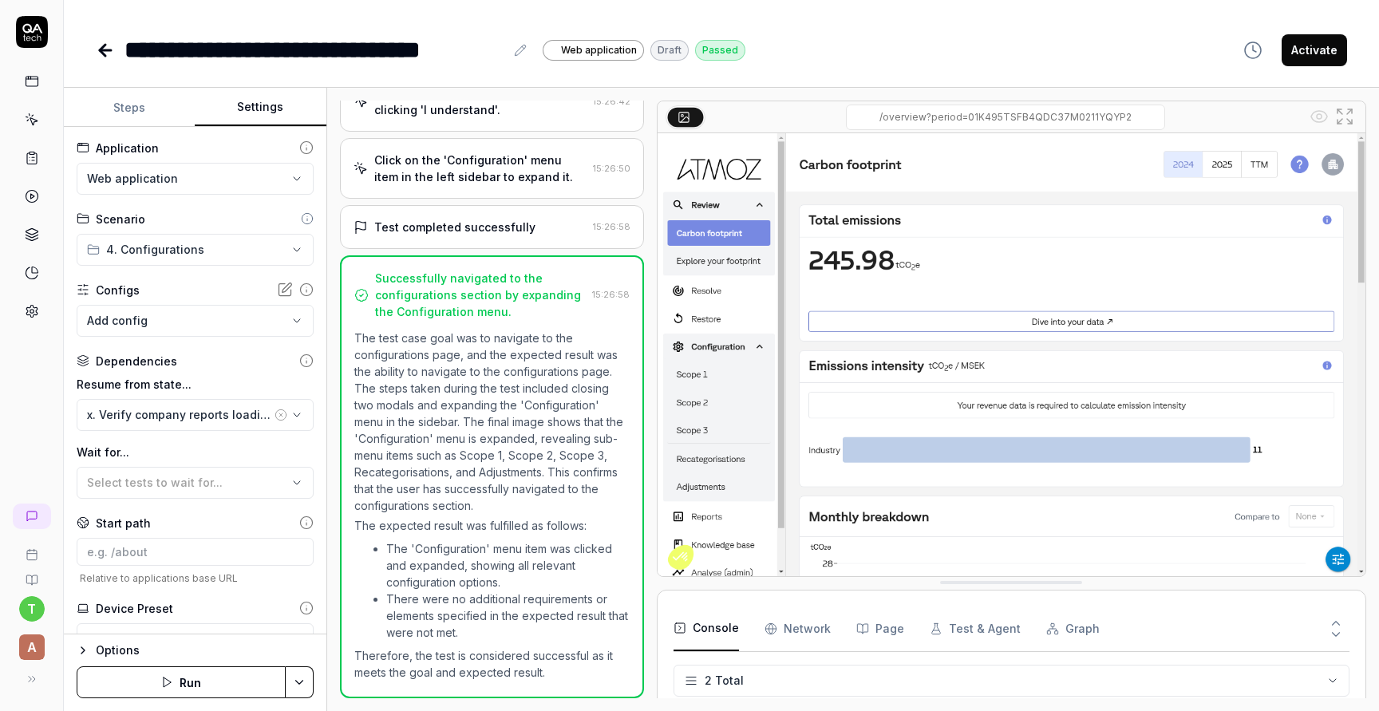
click at [282, 413] on icon "button" at bounding box center [281, 415] width 13 height 13
click at [215, 669] on button "Save & Run" at bounding box center [181, 682] width 209 height 32
click at [105, 48] on icon at bounding box center [105, 50] width 19 height 19
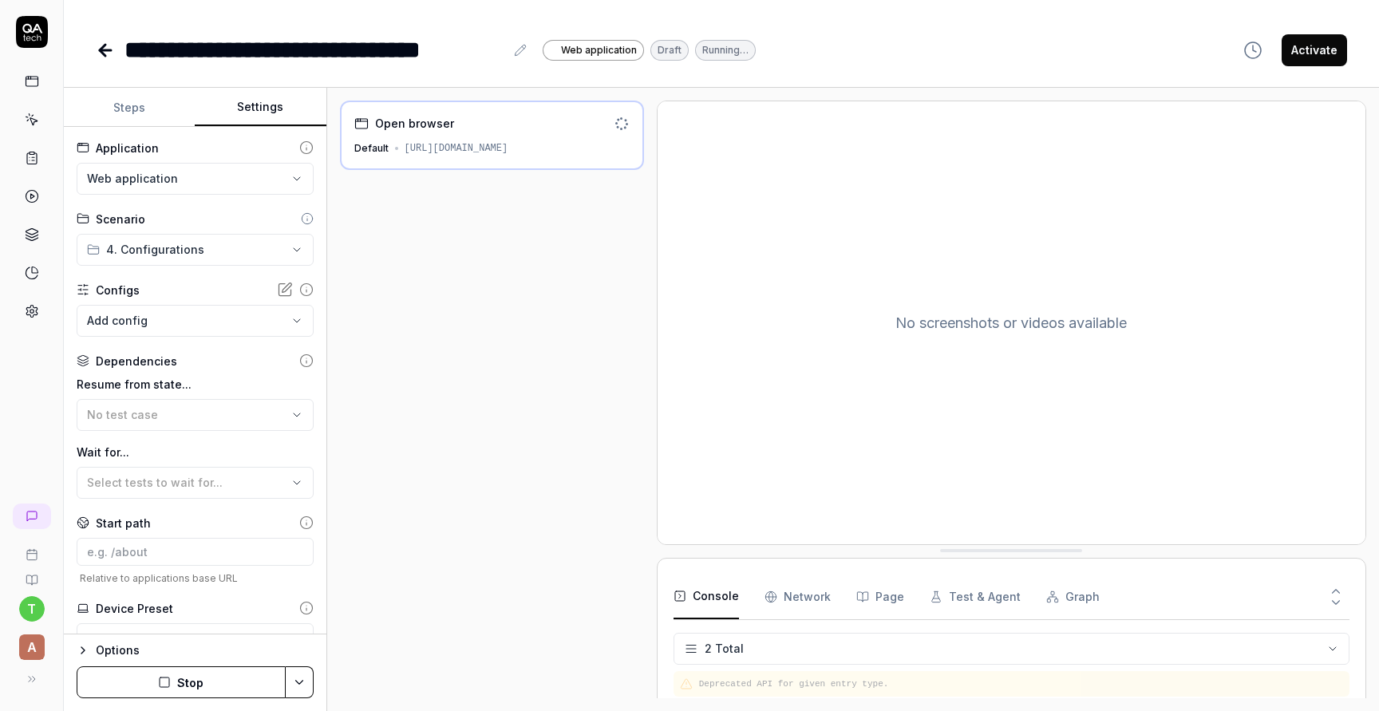
click at [114, 53] on icon at bounding box center [105, 50] width 19 height 19
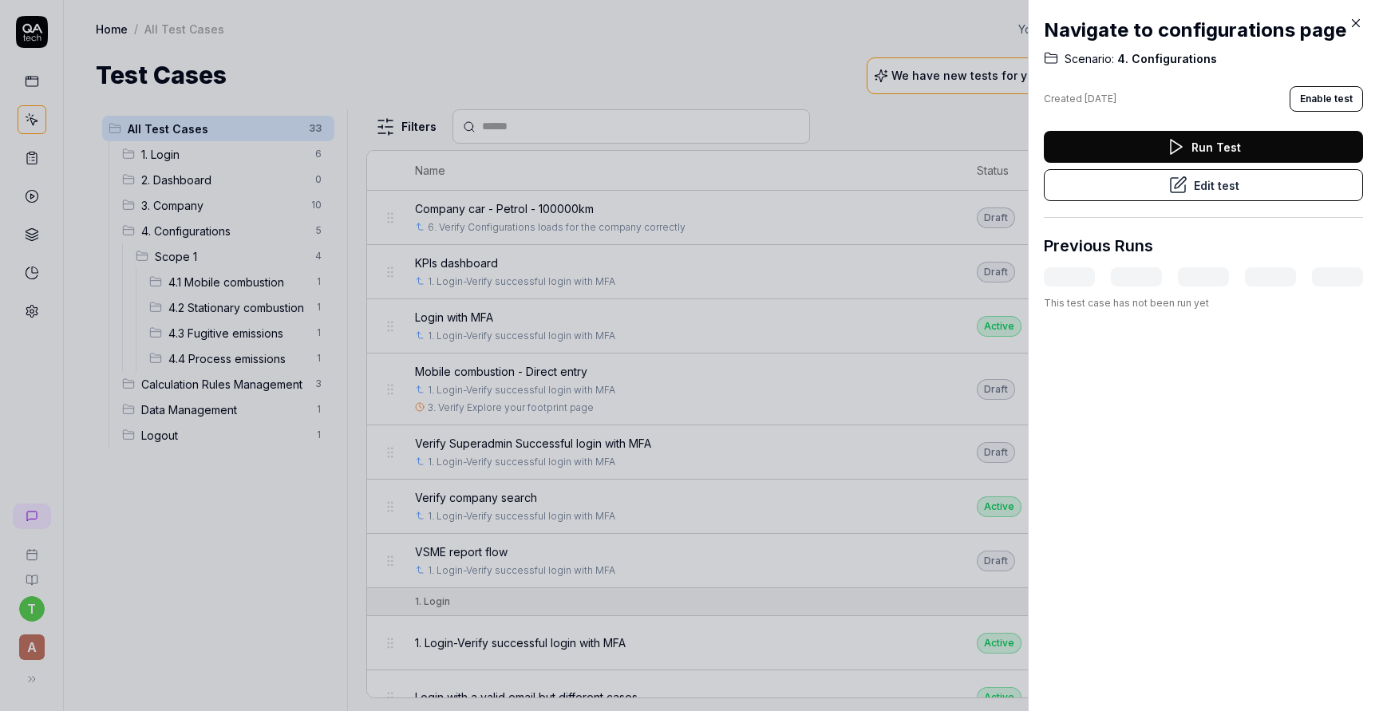
click at [308, 443] on div at bounding box center [689, 355] width 1379 height 711
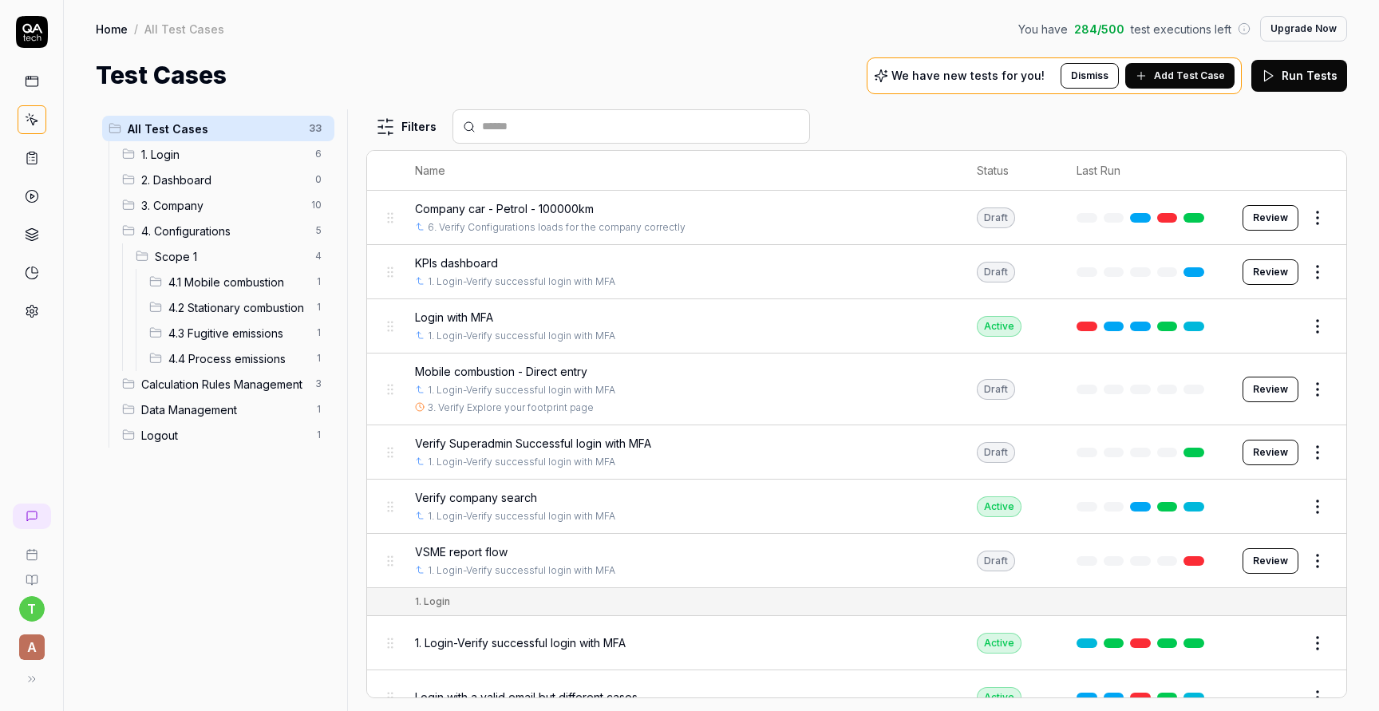
click at [275, 356] on span "4.4 Process emissions" at bounding box center [236, 358] width 137 height 17
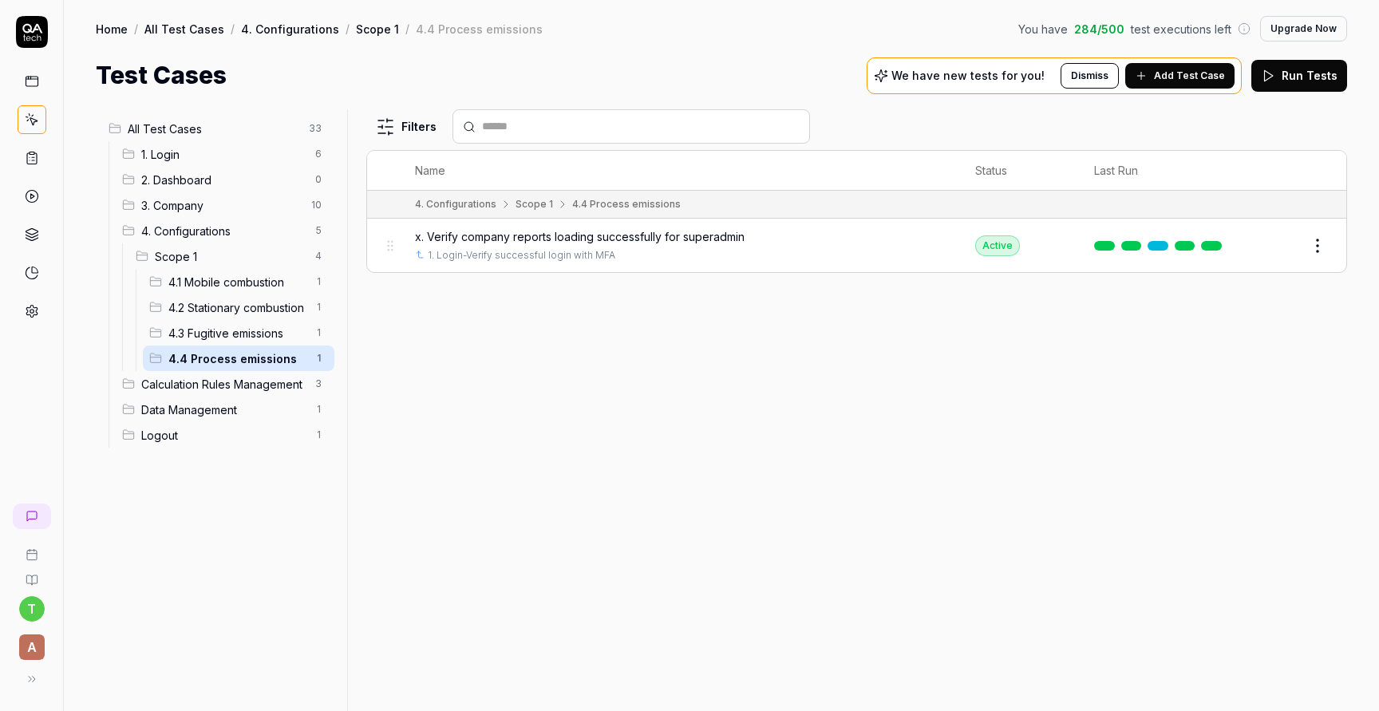
click at [1322, 250] on body "t A Home / All Test Cases / 4. Configurations / Scope 1 / 4.4 Process emissions…" at bounding box center [689, 415] width 1379 height 831
click at [1317, 253] on body "t A Home / All Test Cases / 4. Configurations / Scope 1 / 4.4 Process emissions…" at bounding box center [689, 415] width 1379 height 831
click at [1312, 235] on html "t A Home / All Test Cases / 4. Configurations / Scope 1 / 4.4 Process emissions…" at bounding box center [689, 415] width 1379 height 831
click at [1244, 524] on div "Delete" at bounding box center [1251, 524] width 152 height 35
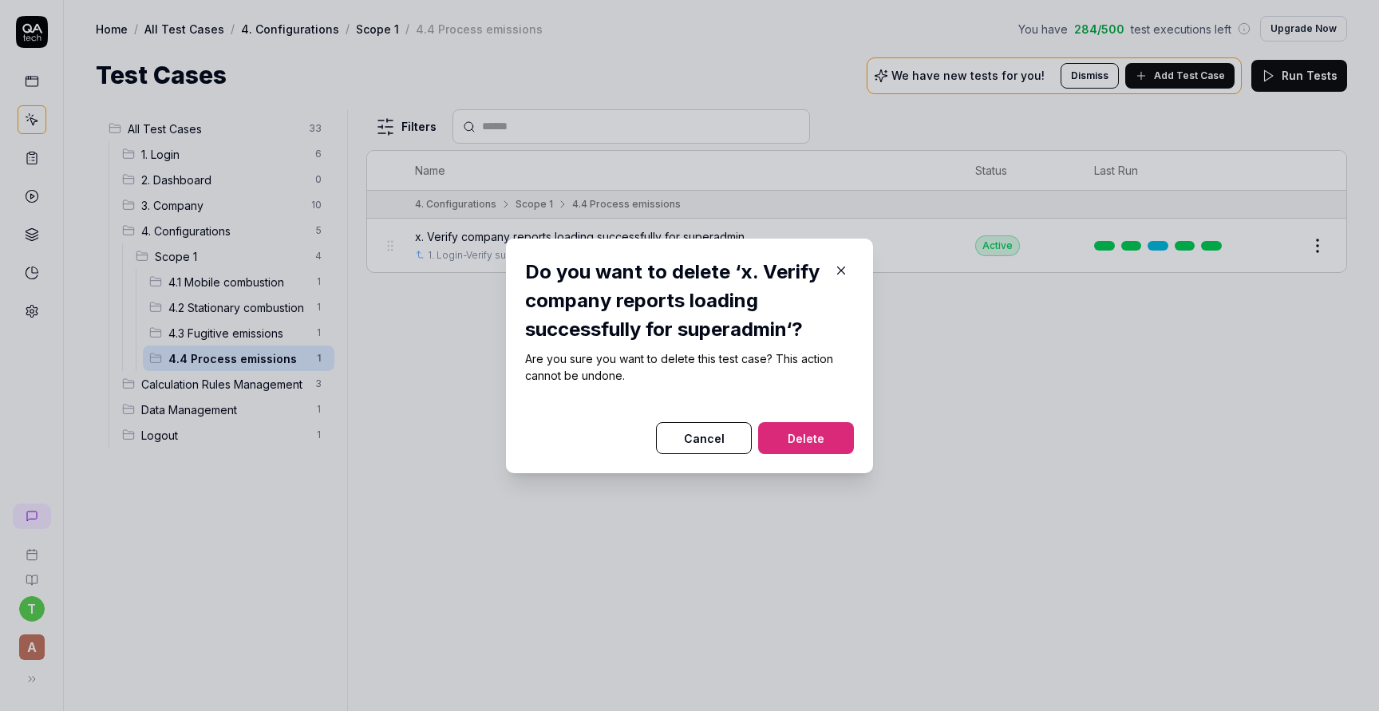
click at [815, 437] on button "Delete" at bounding box center [806, 438] width 96 height 32
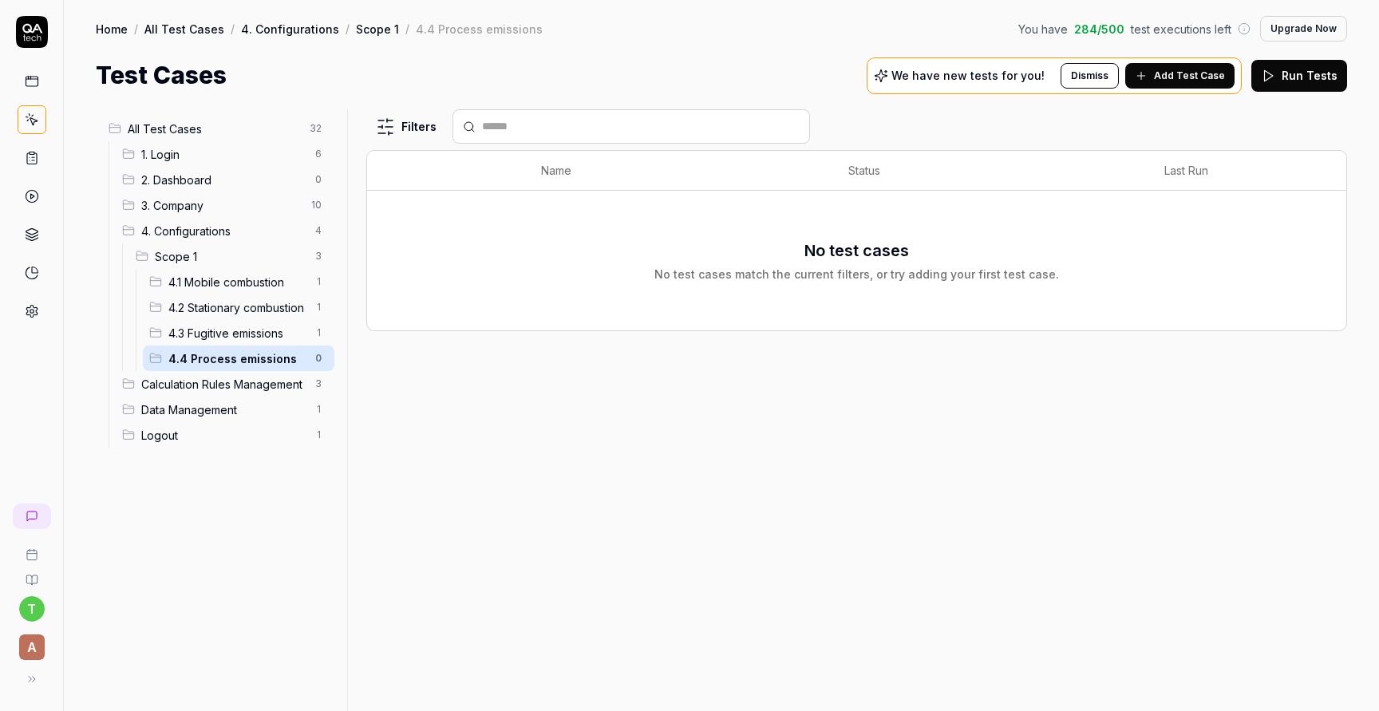
click at [267, 342] on div "4.3 Fugitive emissions 1" at bounding box center [239, 333] width 192 height 26
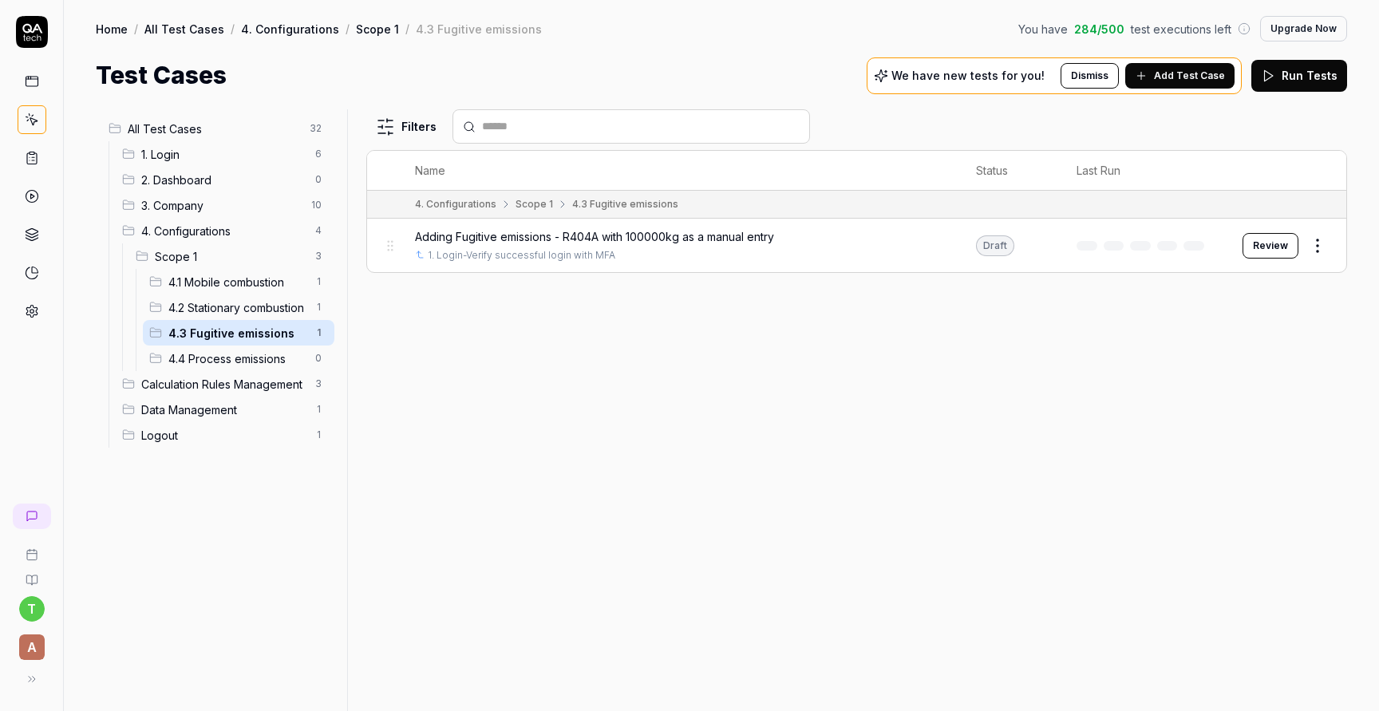
click at [38, 89] on link at bounding box center [32, 81] width 29 height 29
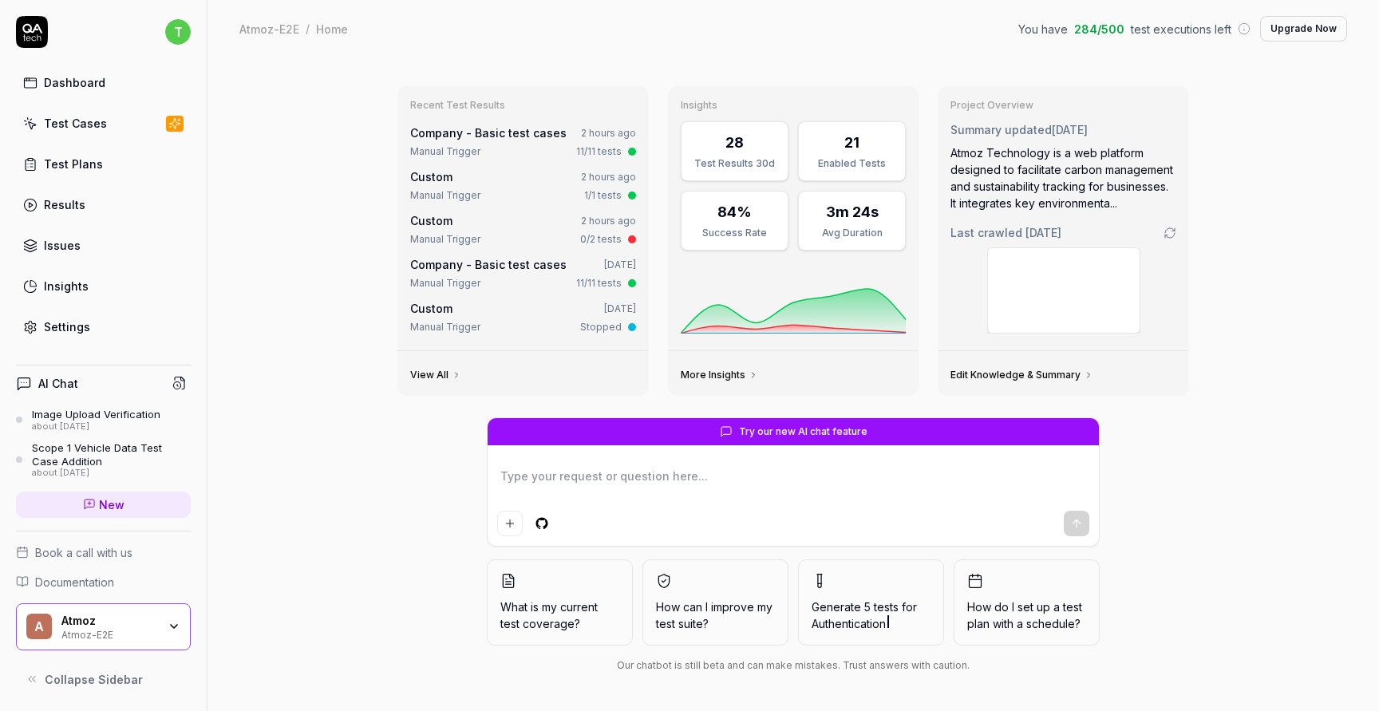
click at [104, 170] on link "Test Plans" at bounding box center [103, 163] width 175 height 31
type textarea "*"
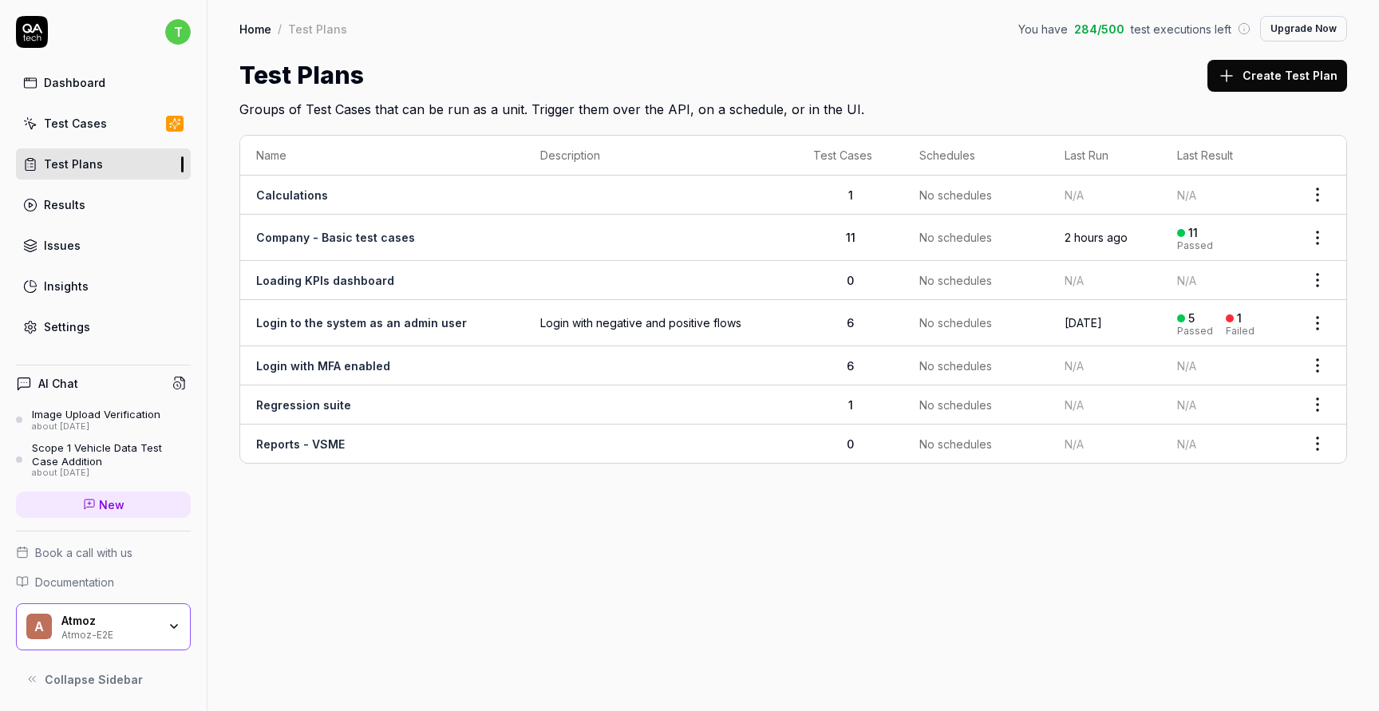
click at [1313, 198] on html "t Dashboard Test Cases Test Plans Results Issues Insights Settings AI Chat Imag…" at bounding box center [689, 415] width 1379 height 831
click at [1271, 401] on div "Delete" at bounding box center [1251, 402] width 152 height 35
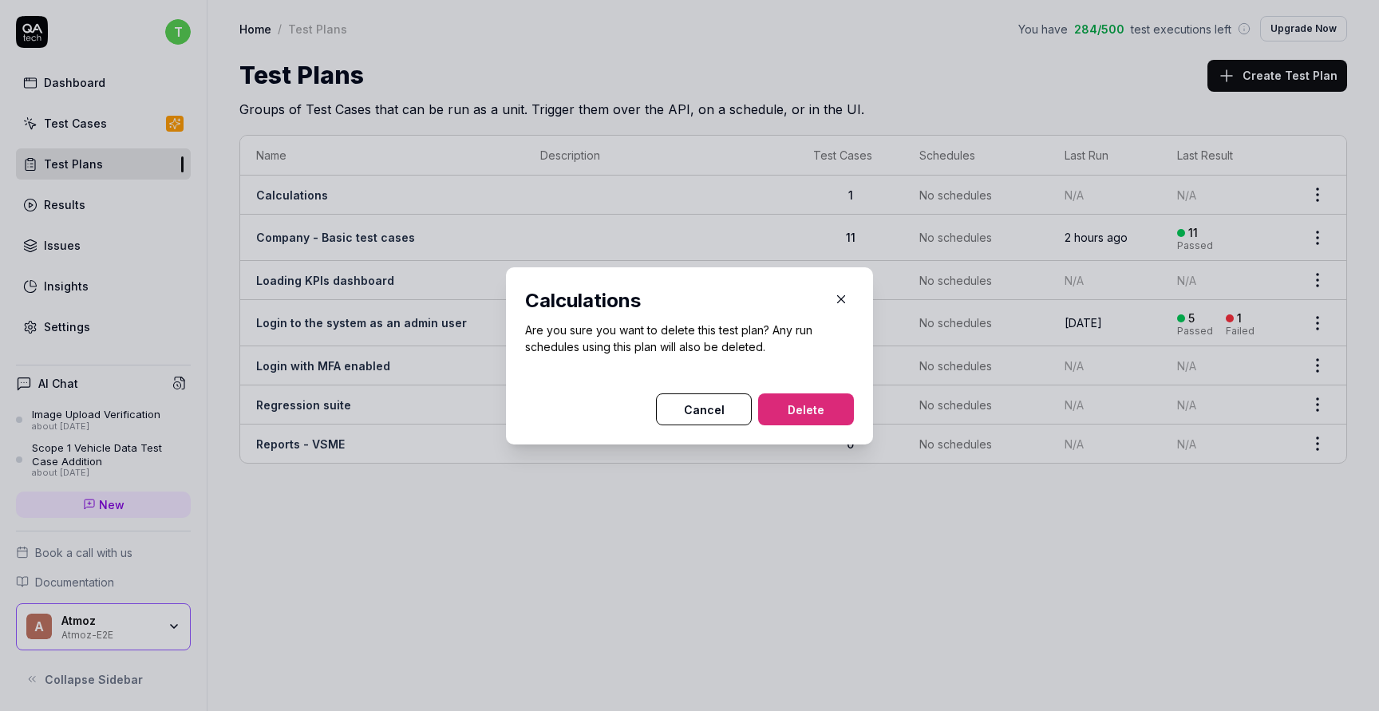
click at [838, 406] on button "Delete" at bounding box center [806, 409] width 96 height 32
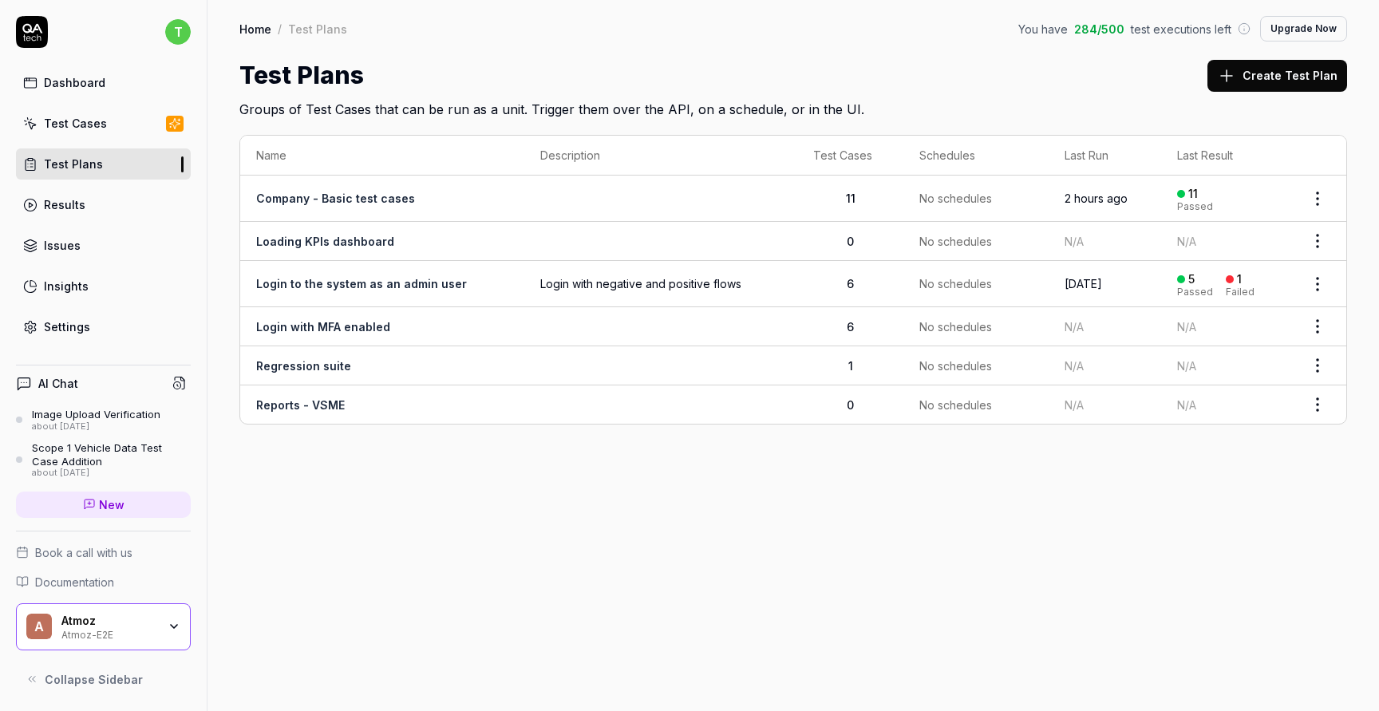
click at [1317, 236] on html "t Dashboard Test Cases Test Plans Results Issues Insights Settings AI Chat Imag…" at bounding box center [689, 415] width 1379 height 831
click at [1227, 455] on div "Delete" at bounding box center [1251, 449] width 152 height 35
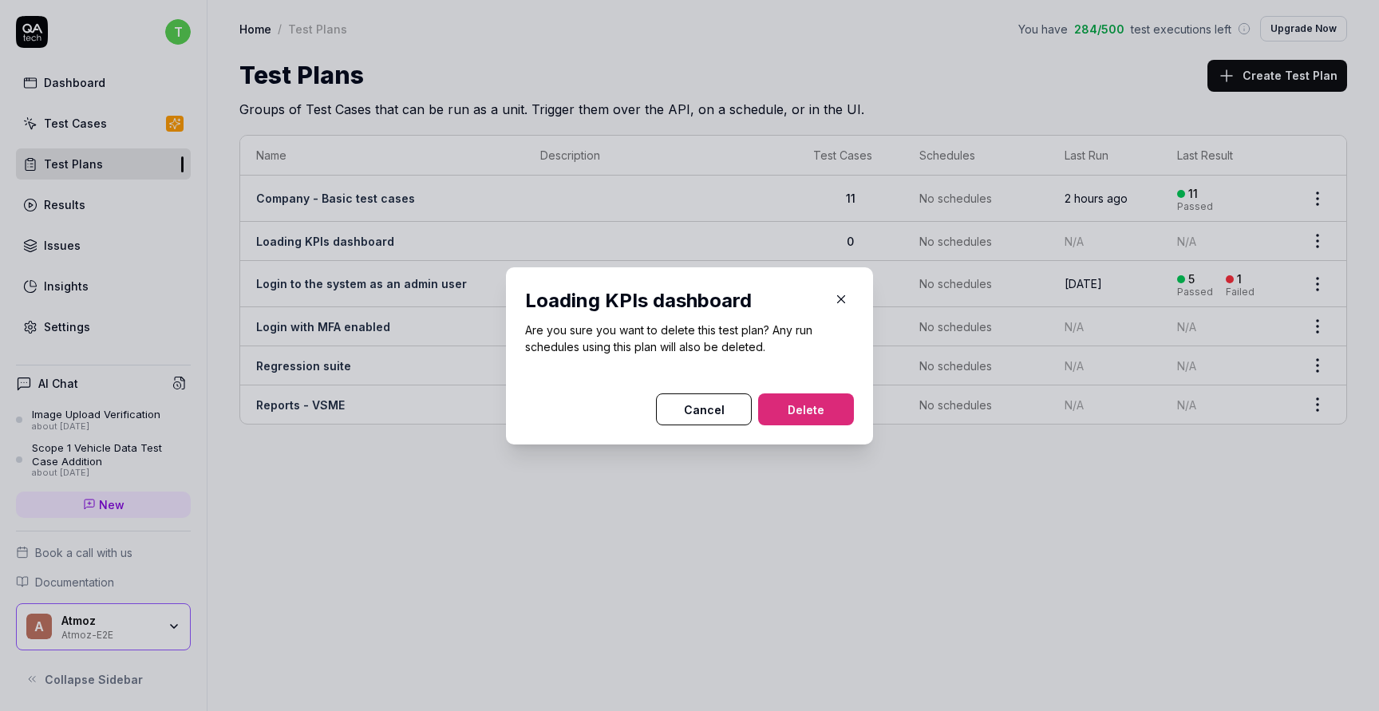
click at [814, 401] on button "Delete" at bounding box center [806, 409] width 96 height 32
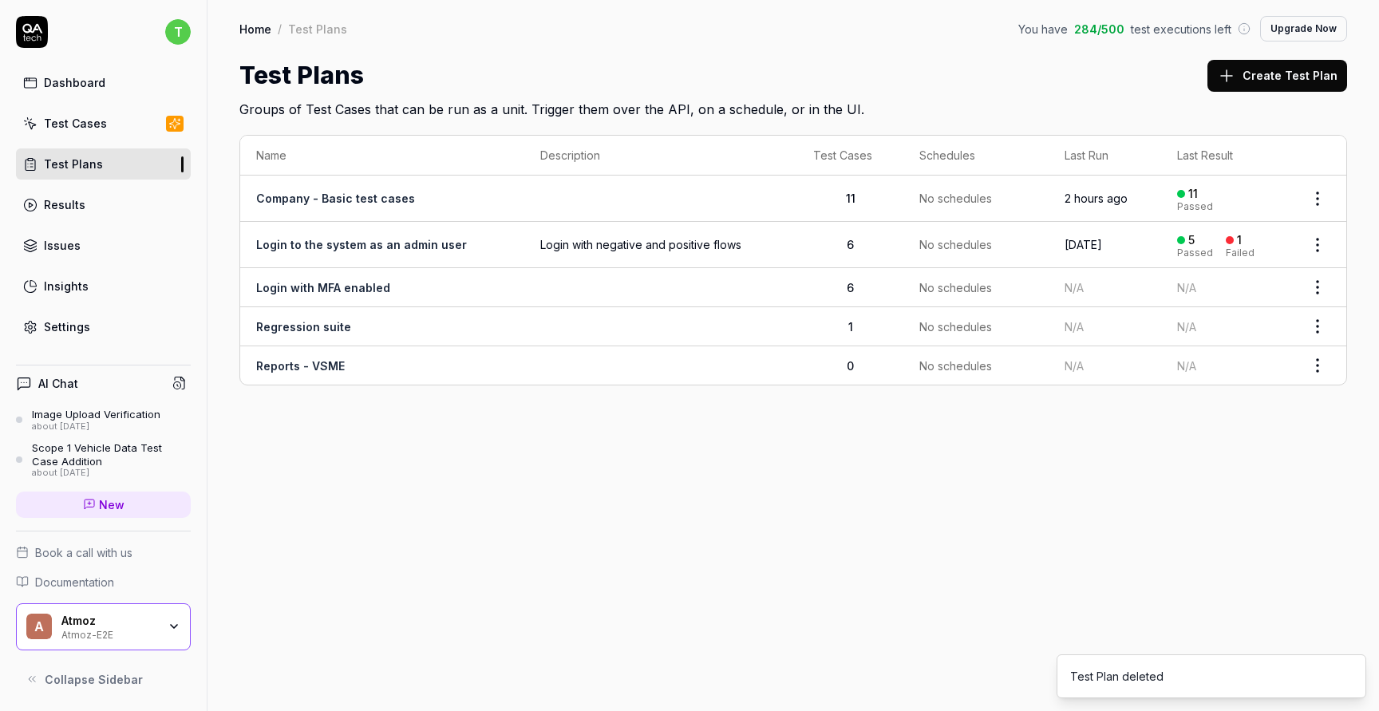
click at [1319, 244] on html "t Dashboard Test Cases Test Plans Results Issues Insights Settings AI Chat Imag…" at bounding box center [689, 415] width 1379 height 831
click at [1244, 452] on div "Delete" at bounding box center [1251, 452] width 152 height 35
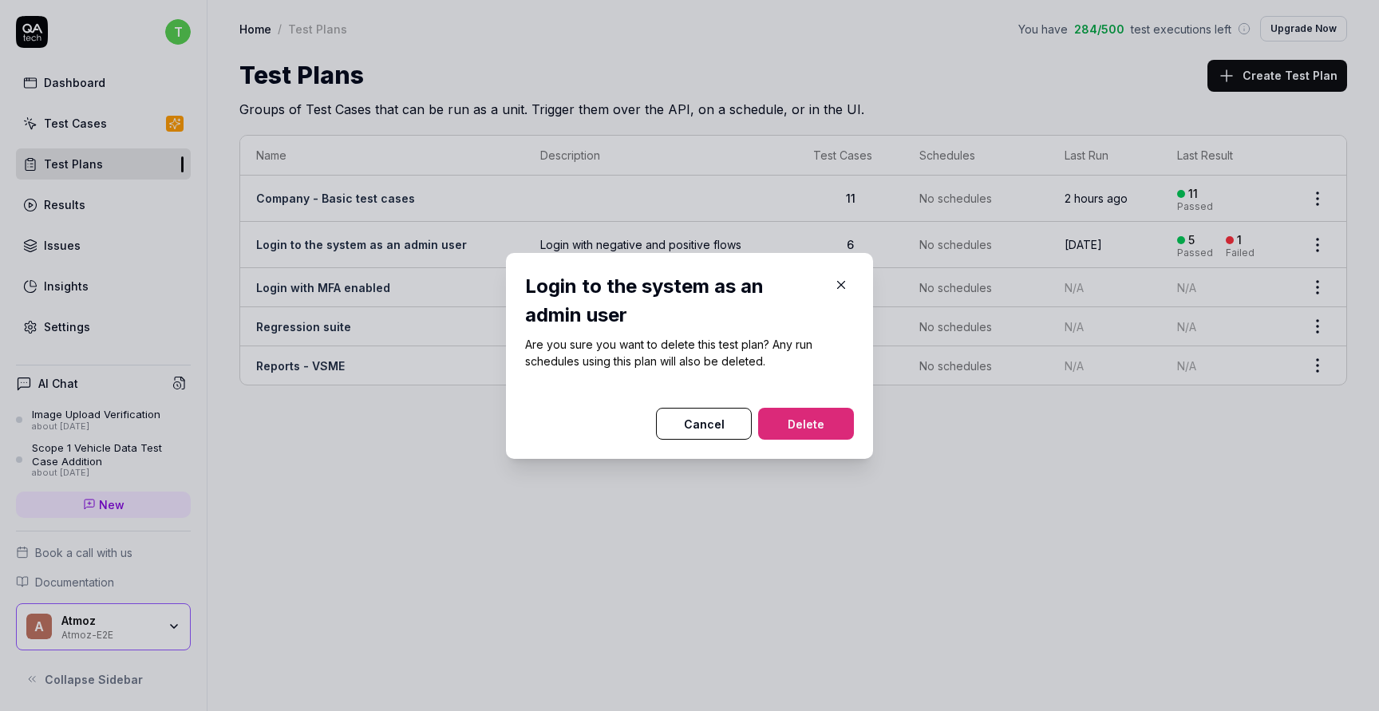
click at [816, 426] on button "Delete" at bounding box center [806, 424] width 96 height 32
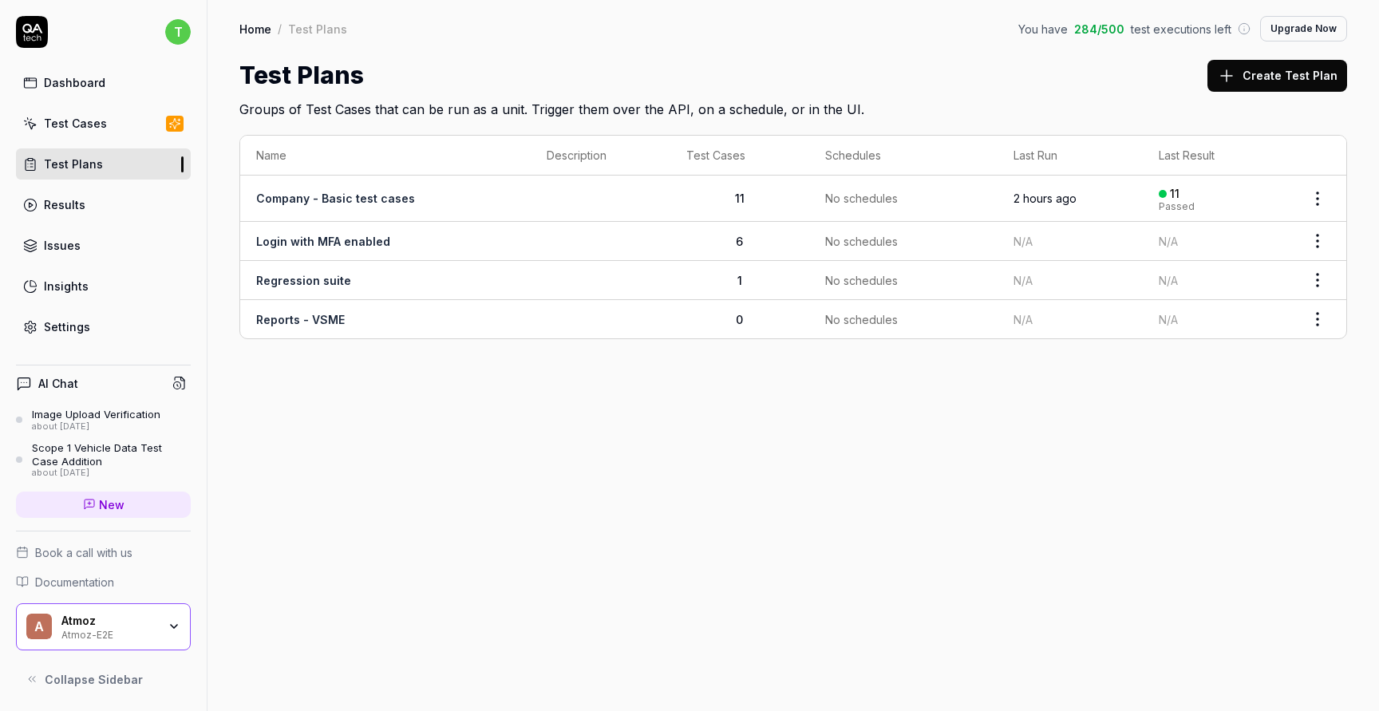
click at [1310, 300] on td at bounding box center [1317, 319] width 57 height 38
click at [1320, 320] on html "t Dashboard Test Cases Test Plans Results Issues Insights Settings AI Chat Imag…" at bounding box center [689, 415] width 1379 height 831
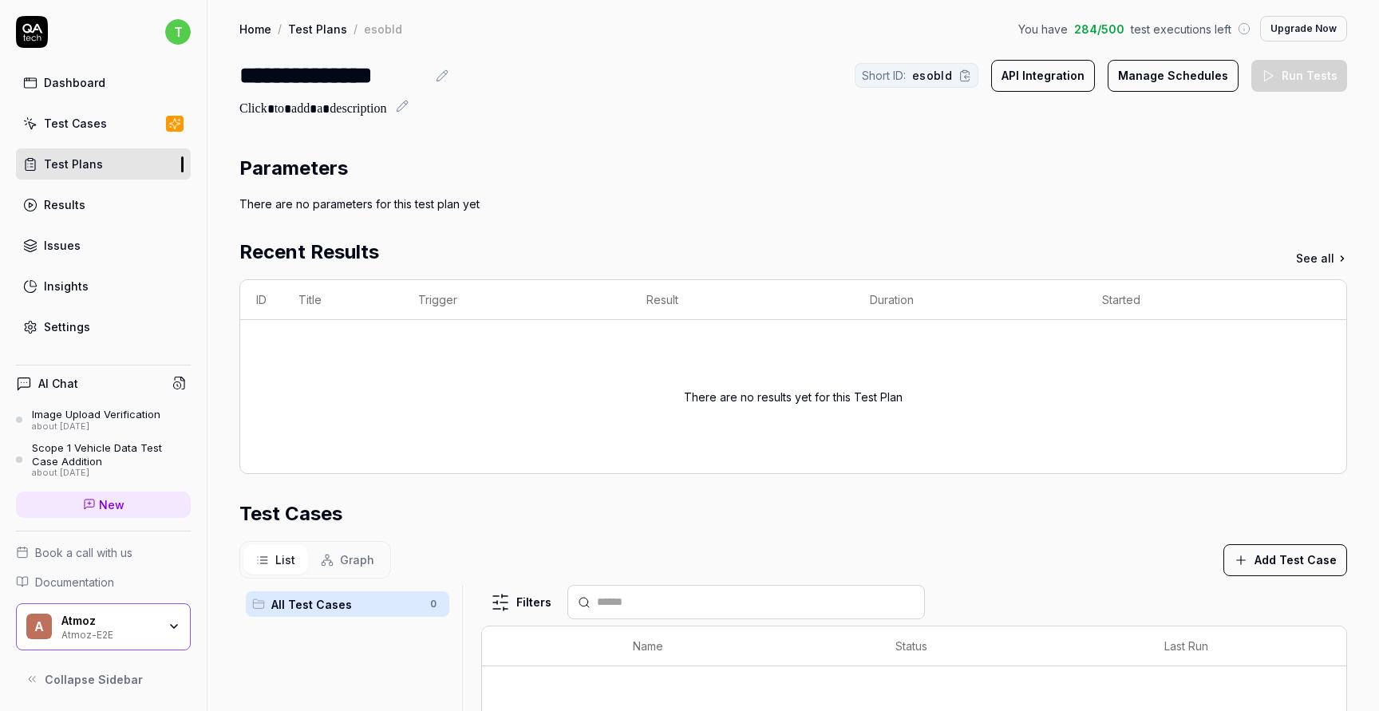
click at [89, 172] on link "Test Plans" at bounding box center [103, 163] width 175 height 31
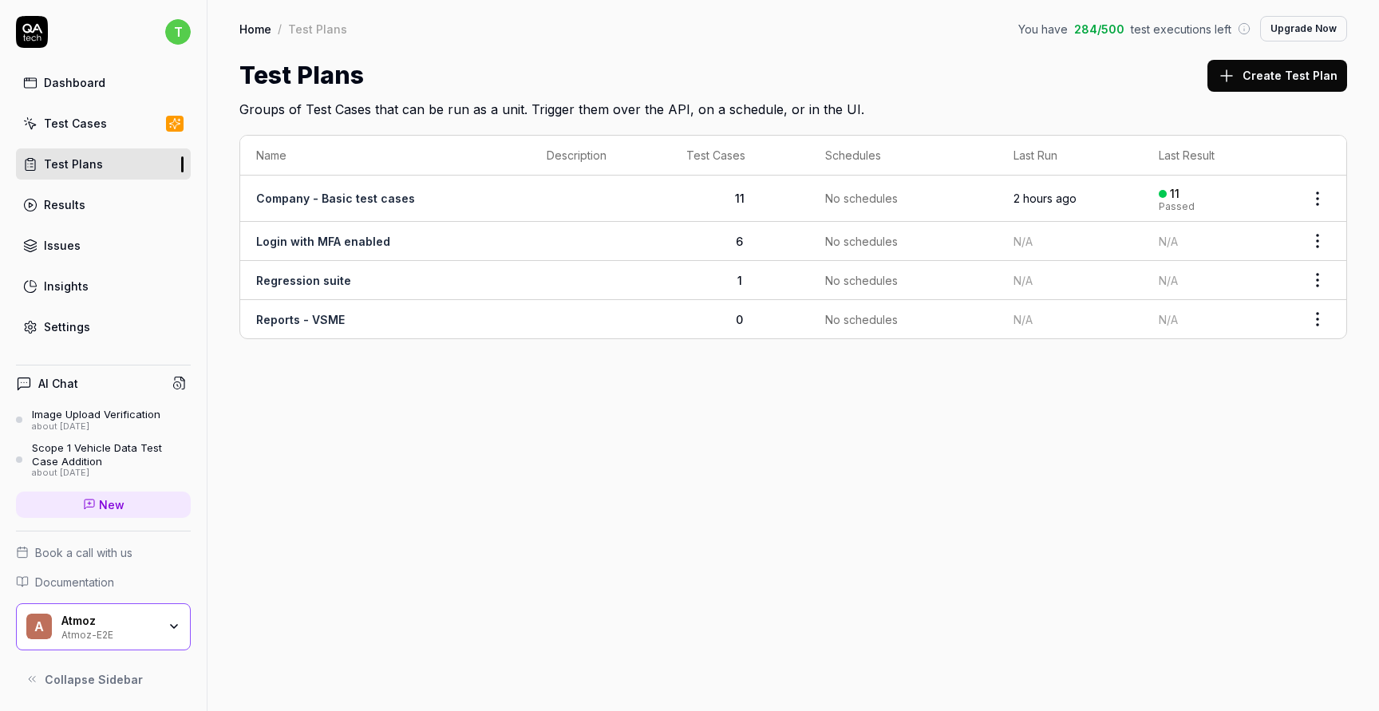
click at [1317, 241] on html "t Dashboard Test Cases Test Plans Results Issues Insights Settings AI Chat Imag…" at bounding box center [689, 415] width 1379 height 831
click at [1247, 452] on div "Delete" at bounding box center [1251, 449] width 152 height 35
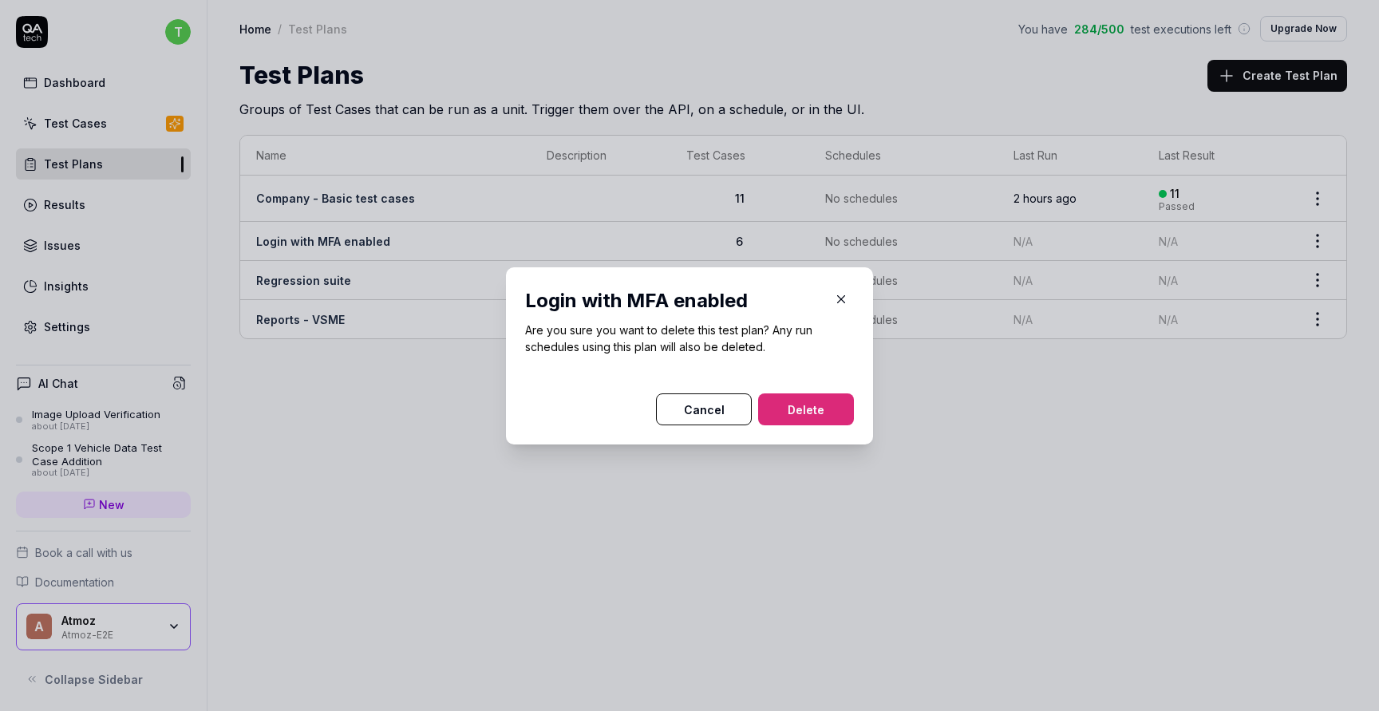
click at [829, 415] on button "Delete" at bounding box center [806, 409] width 96 height 32
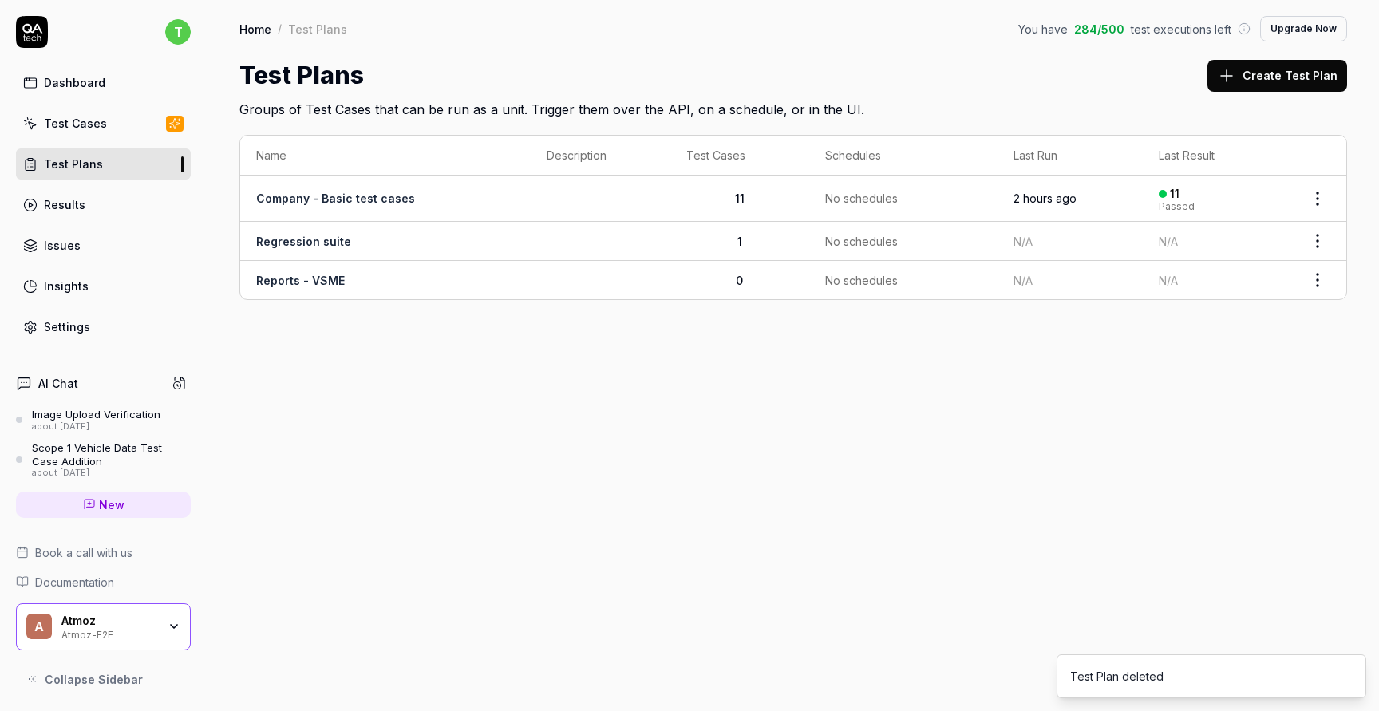
click at [1317, 238] on html "t Dashboard Test Cases Test Plans Results Issues Insights Settings AI Chat Imag…" at bounding box center [689, 415] width 1379 height 831
click at [1209, 455] on div "Delete" at bounding box center [1251, 449] width 152 height 35
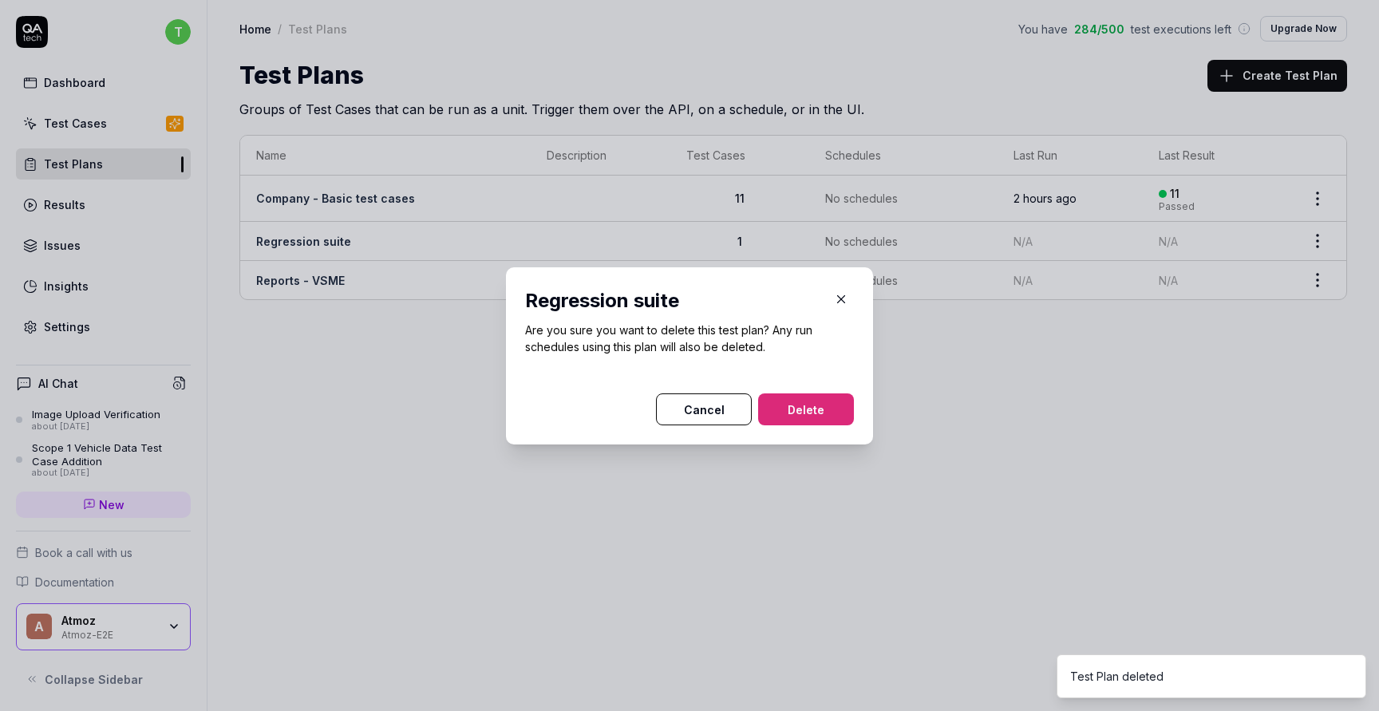
click at [792, 409] on button "Delete" at bounding box center [806, 409] width 96 height 32
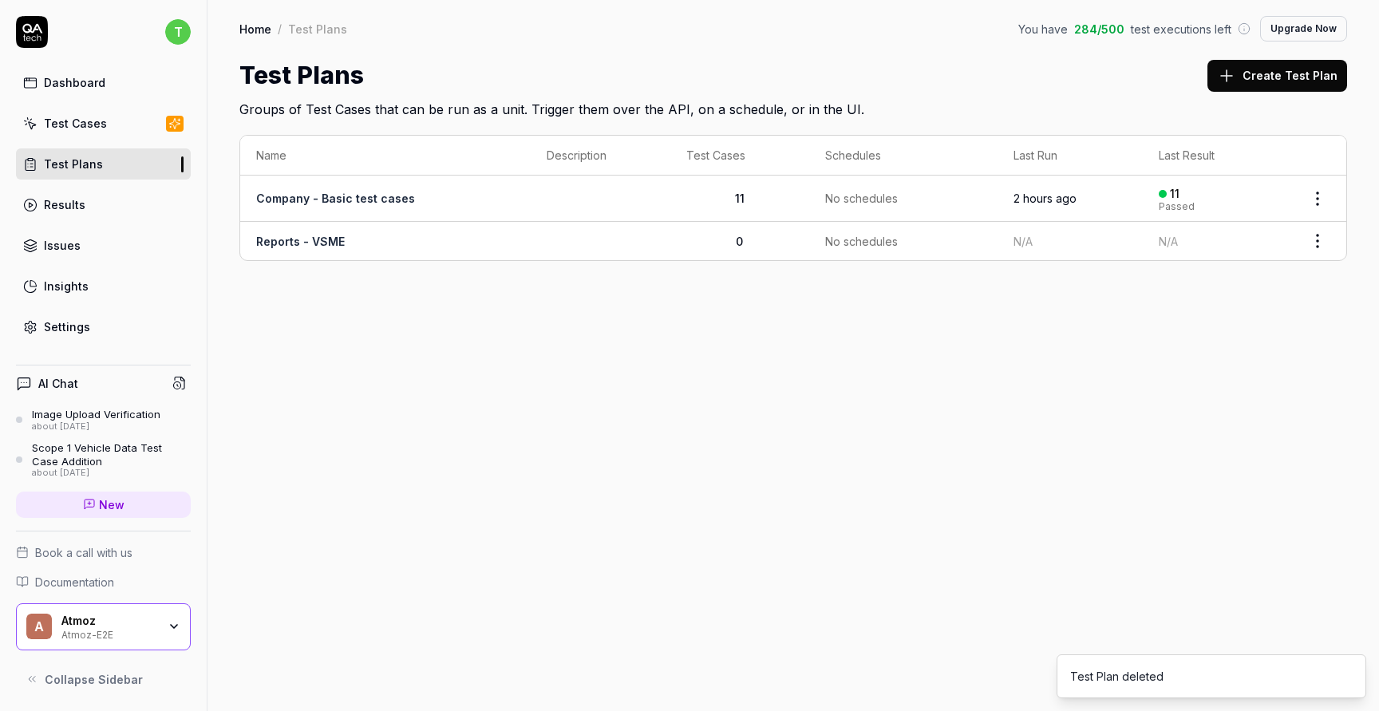
click at [1320, 240] on html "t Dashboard Test Cases Test Plans Results Issues Insights Settings AI Chat Imag…" at bounding box center [689, 415] width 1379 height 831
click at [1223, 452] on div "Delete" at bounding box center [1251, 449] width 152 height 35
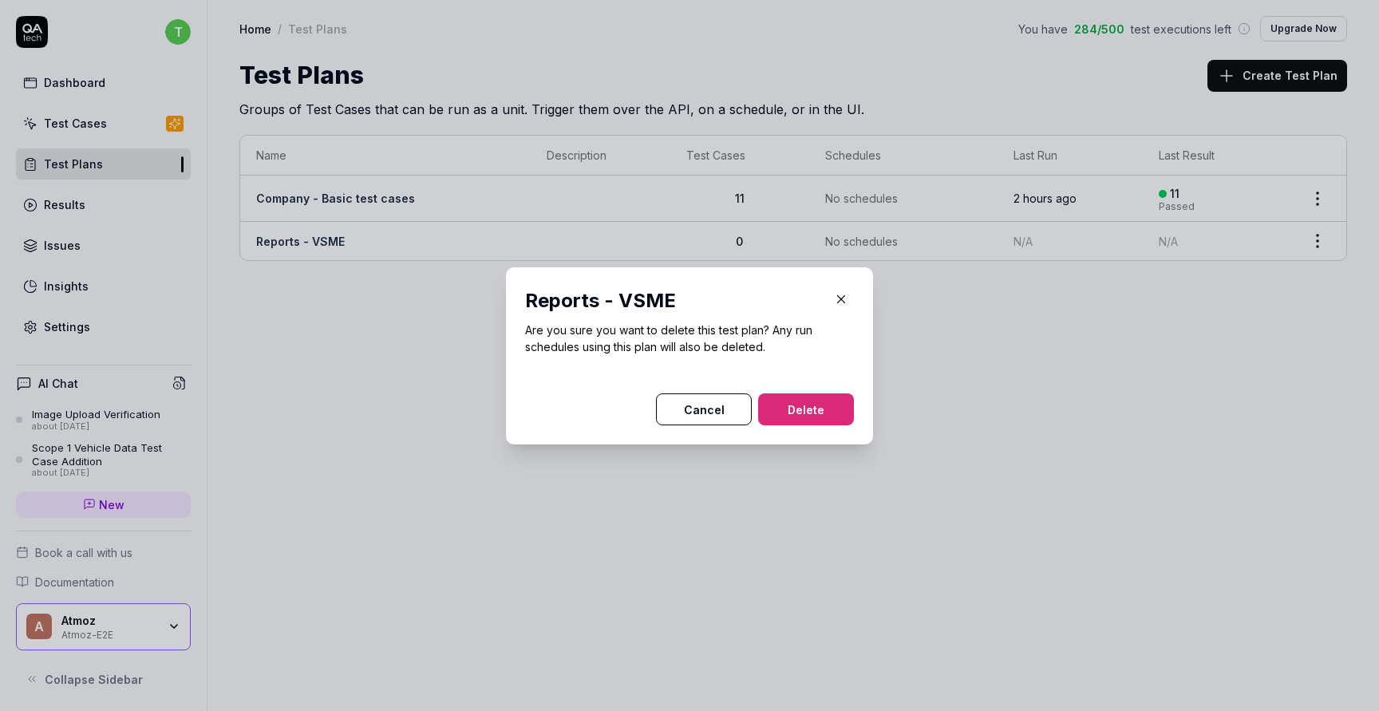
click at [809, 411] on button "Delete" at bounding box center [806, 409] width 96 height 32
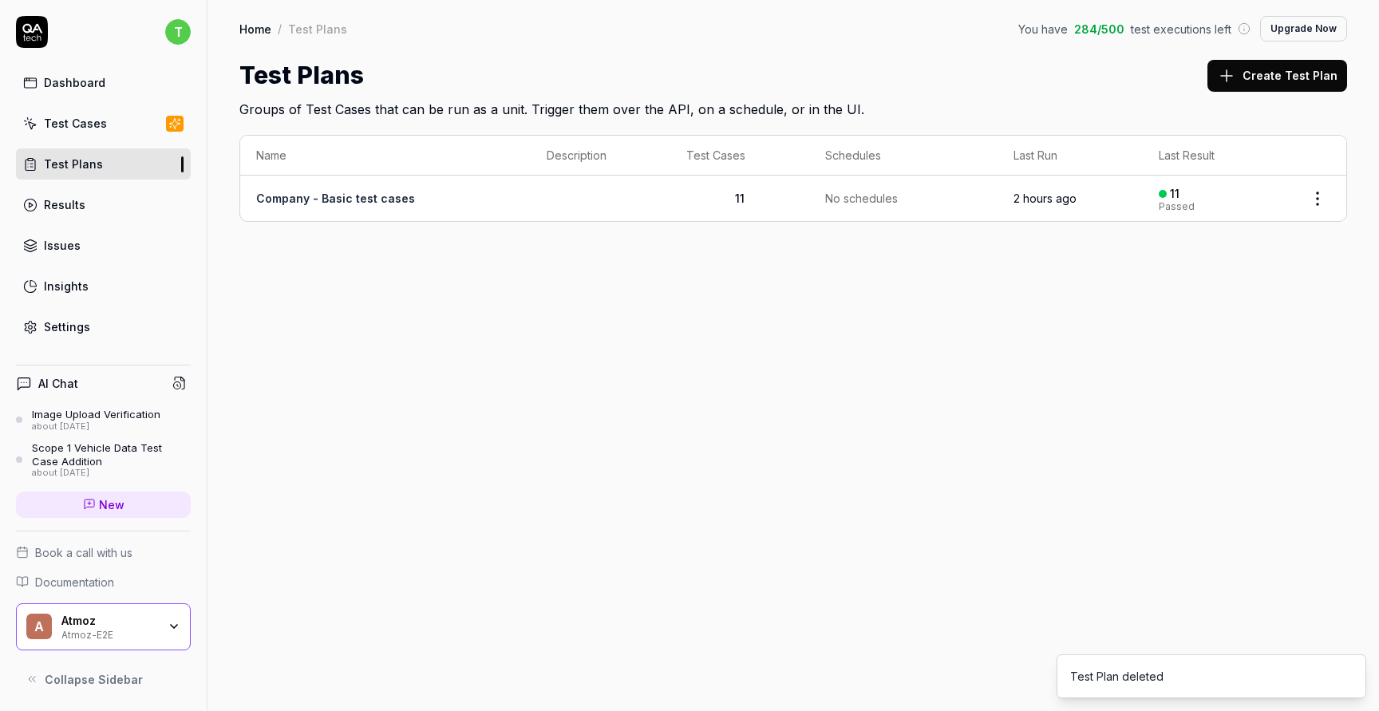
click at [1286, 77] on button "Create Test Plan" at bounding box center [1277, 76] width 140 height 32
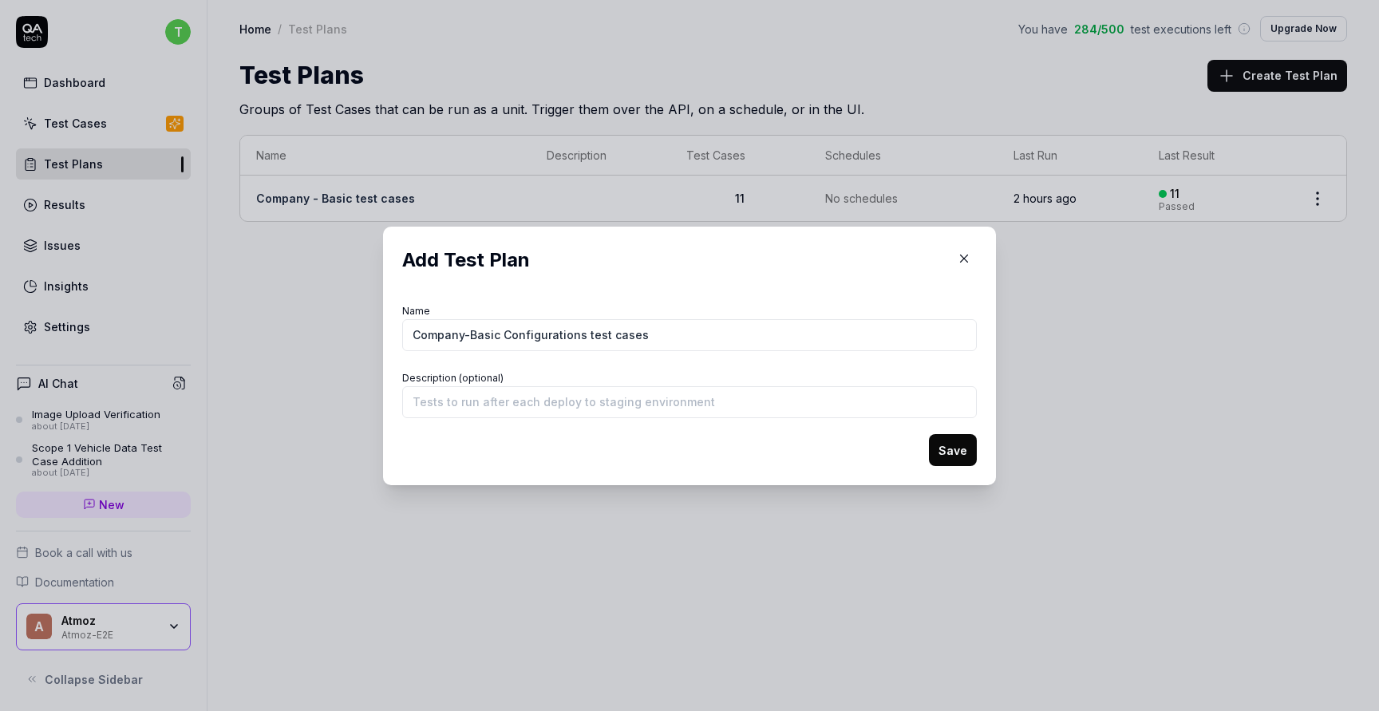
type input "Company-Basic Configurations test cases"
click at [951, 459] on button "Save" at bounding box center [953, 450] width 48 height 32
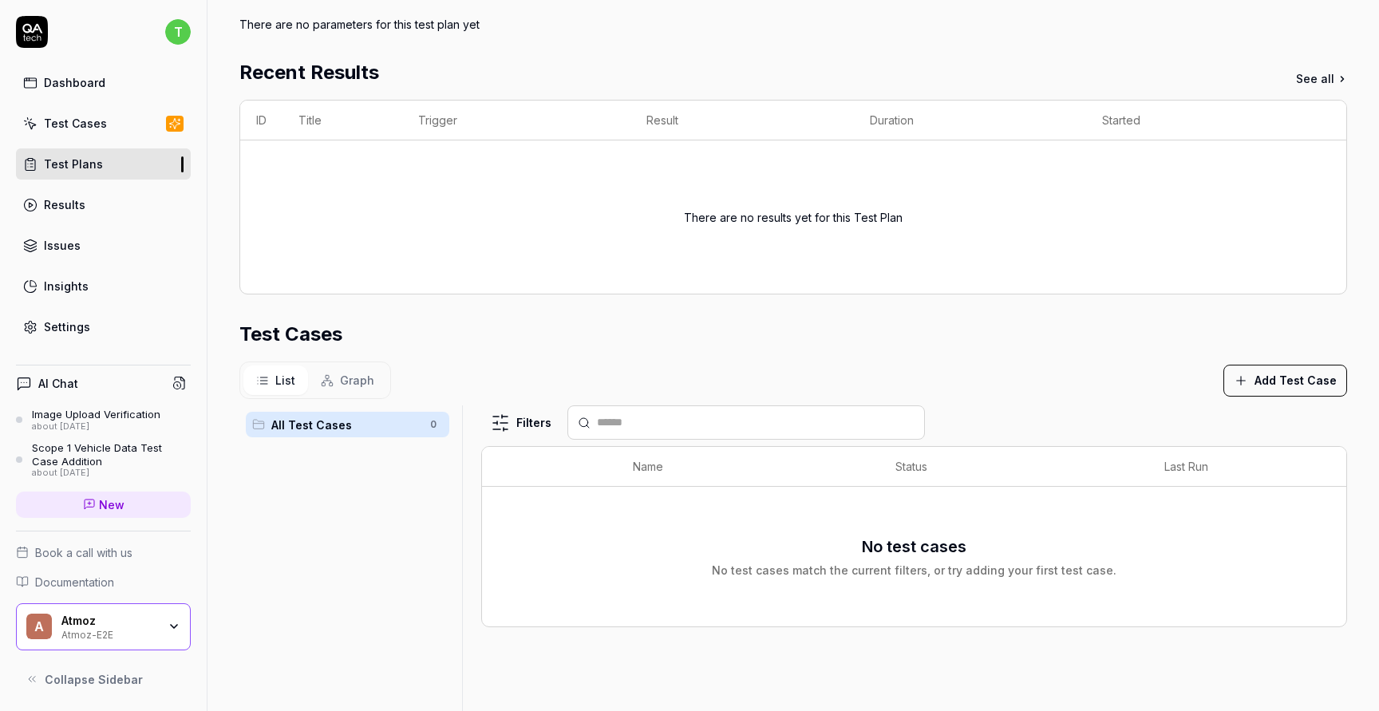
scroll to position [294, 0]
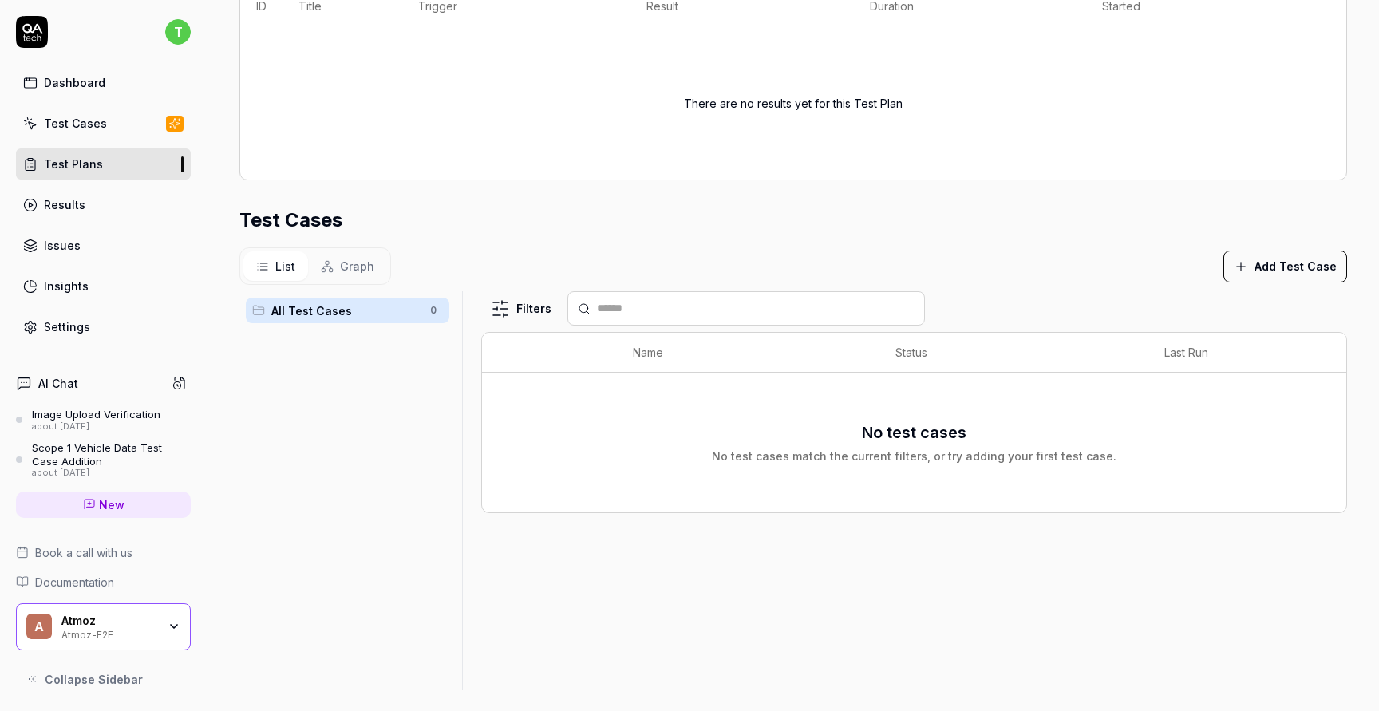
click at [1271, 278] on button "Add Test Case" at bounding box center [1285, 267] width 124 height 32
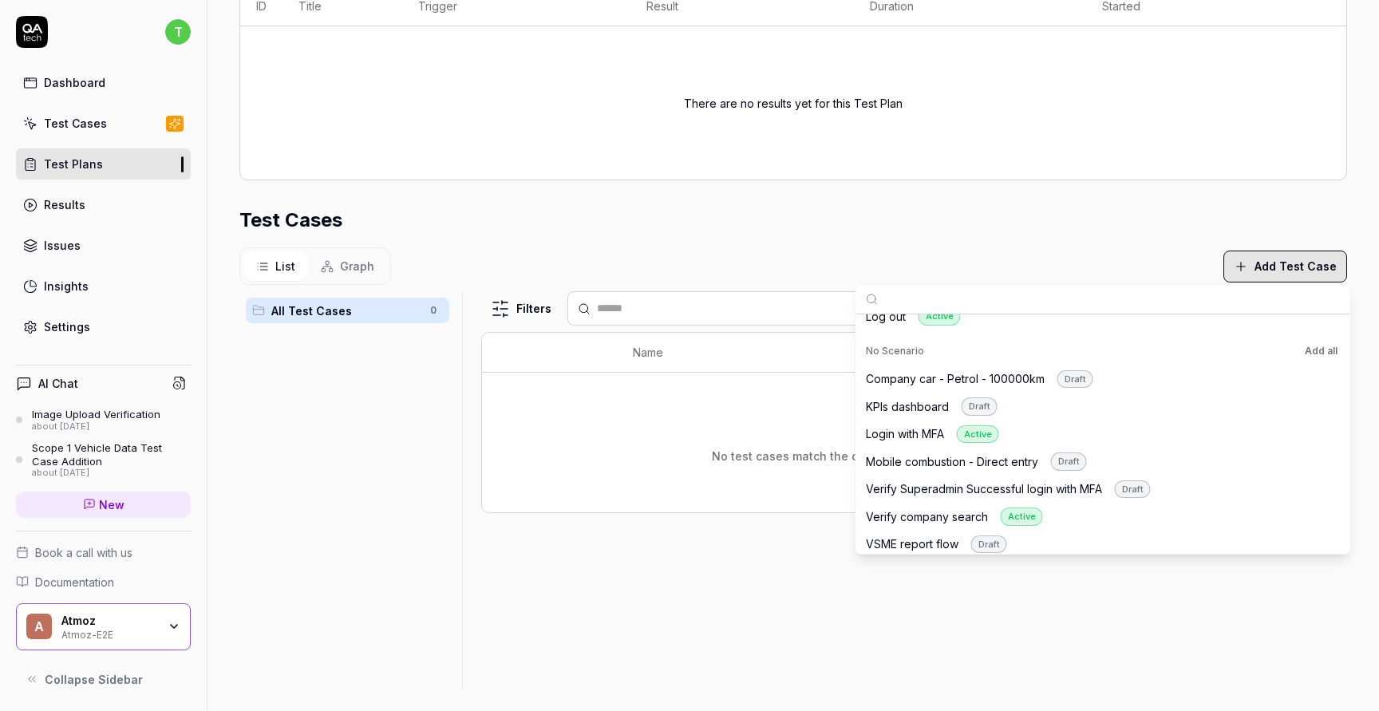
scroll to position [993, 0]
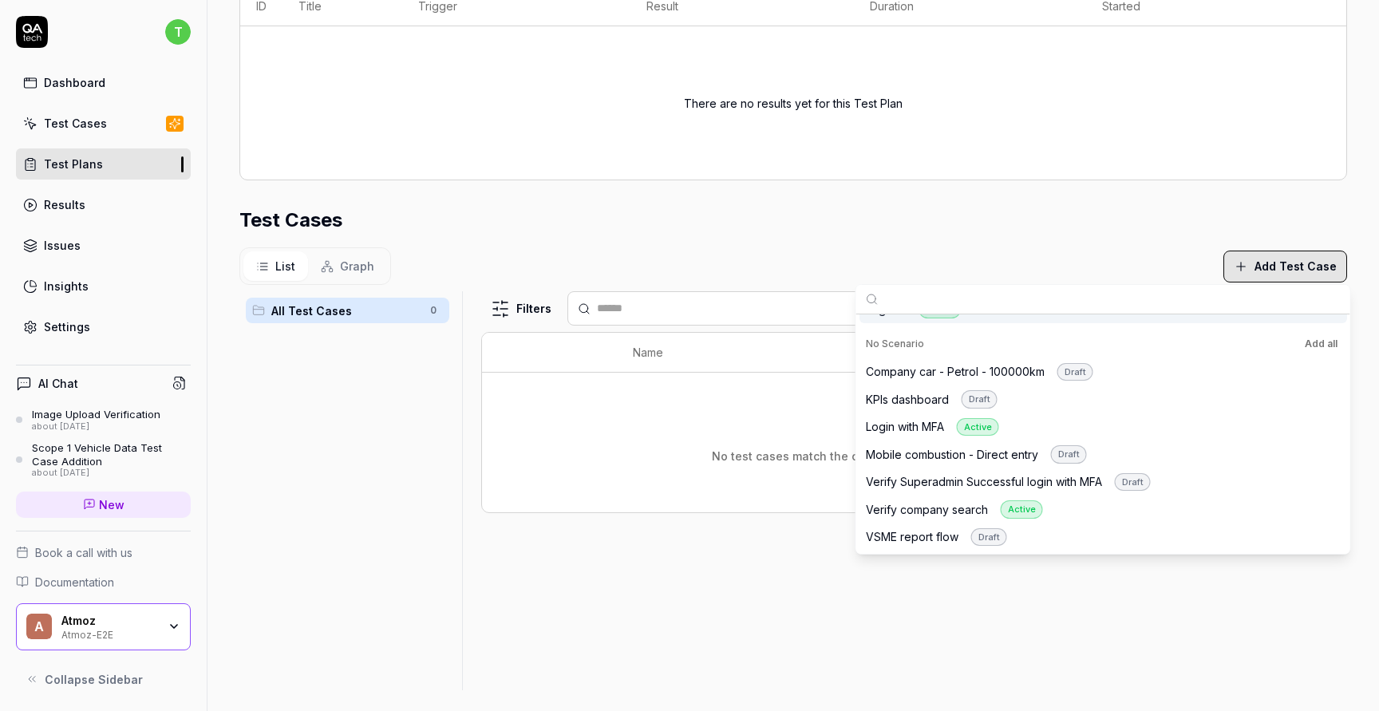
click at [65, 117] on div "Test Cases" at bounding box center [75, 123] width 63 height 17
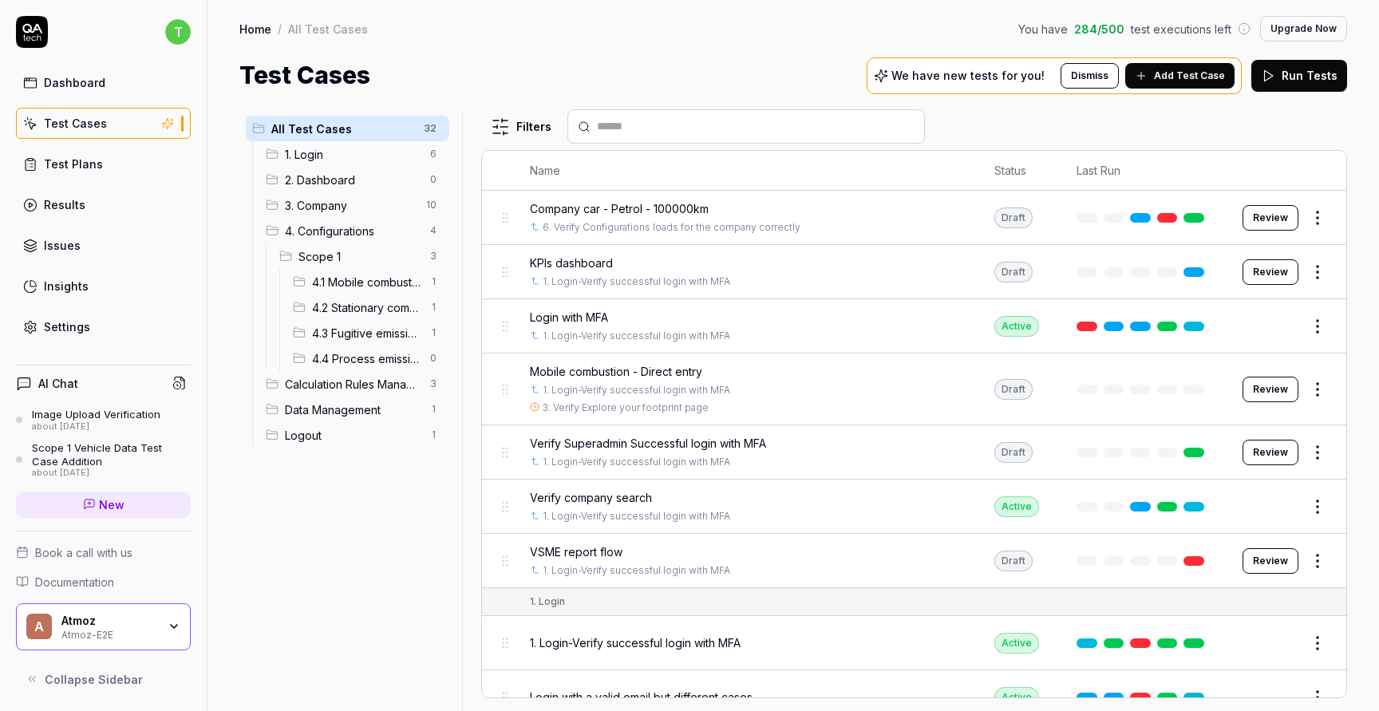
click at [341, 235] on span "4. Configurations" at bounding box center [353, 231] width 136 height 17
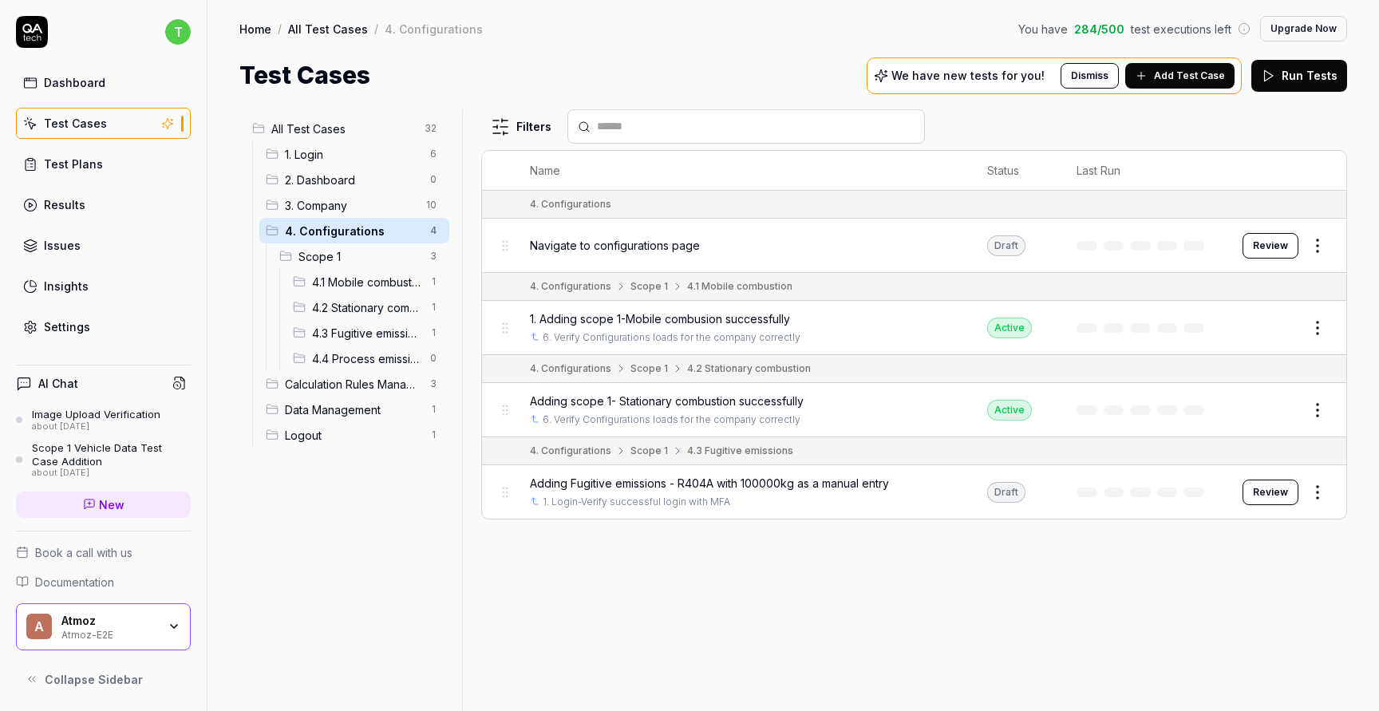
click at [133, 165] on link "Test Plans" at bounding box center [103, 163] width 175 height 31
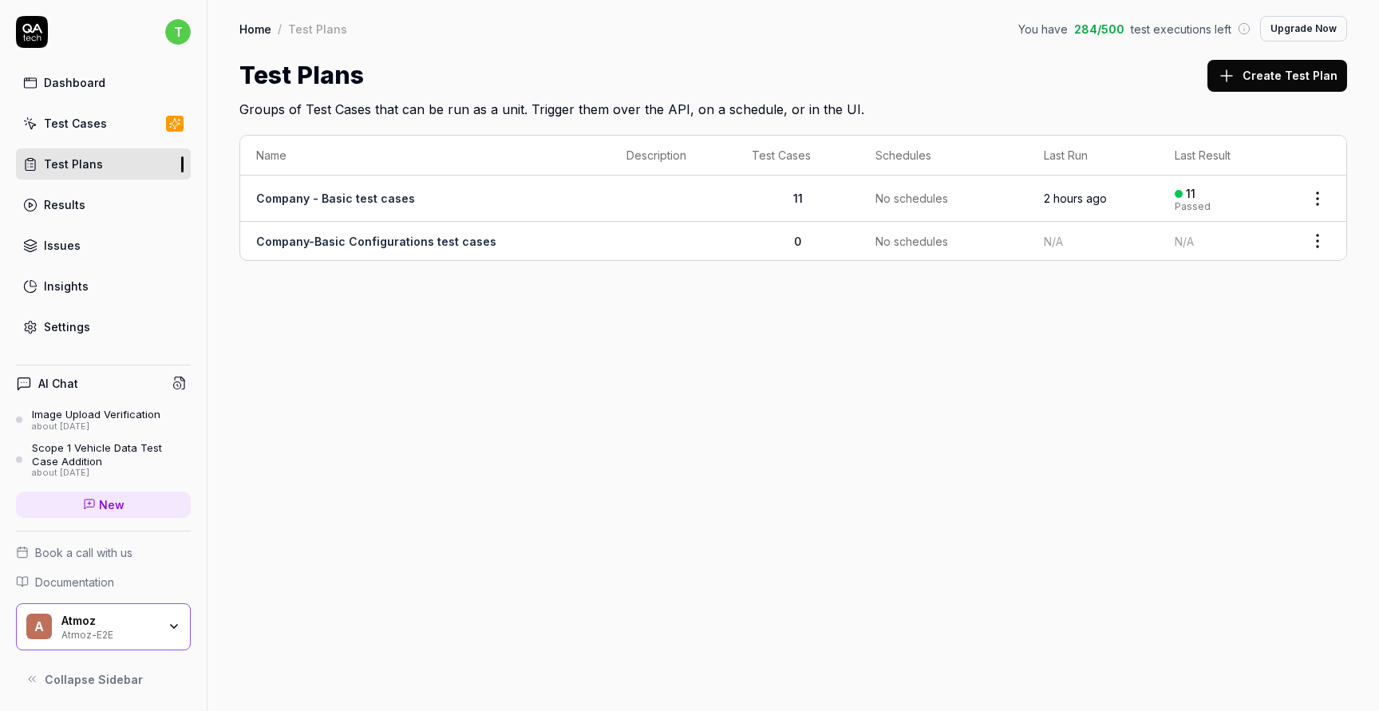
click at [1317, 241] on html "t Dashboard Test Cases Test Plans Results Issues Insights Settings AI Chat Imag…" at bounding box center [689, 415] width 1379 height 831
click at [1245, 420] on div "Edit" at bounding box center [1251, 413] width 152 height 35
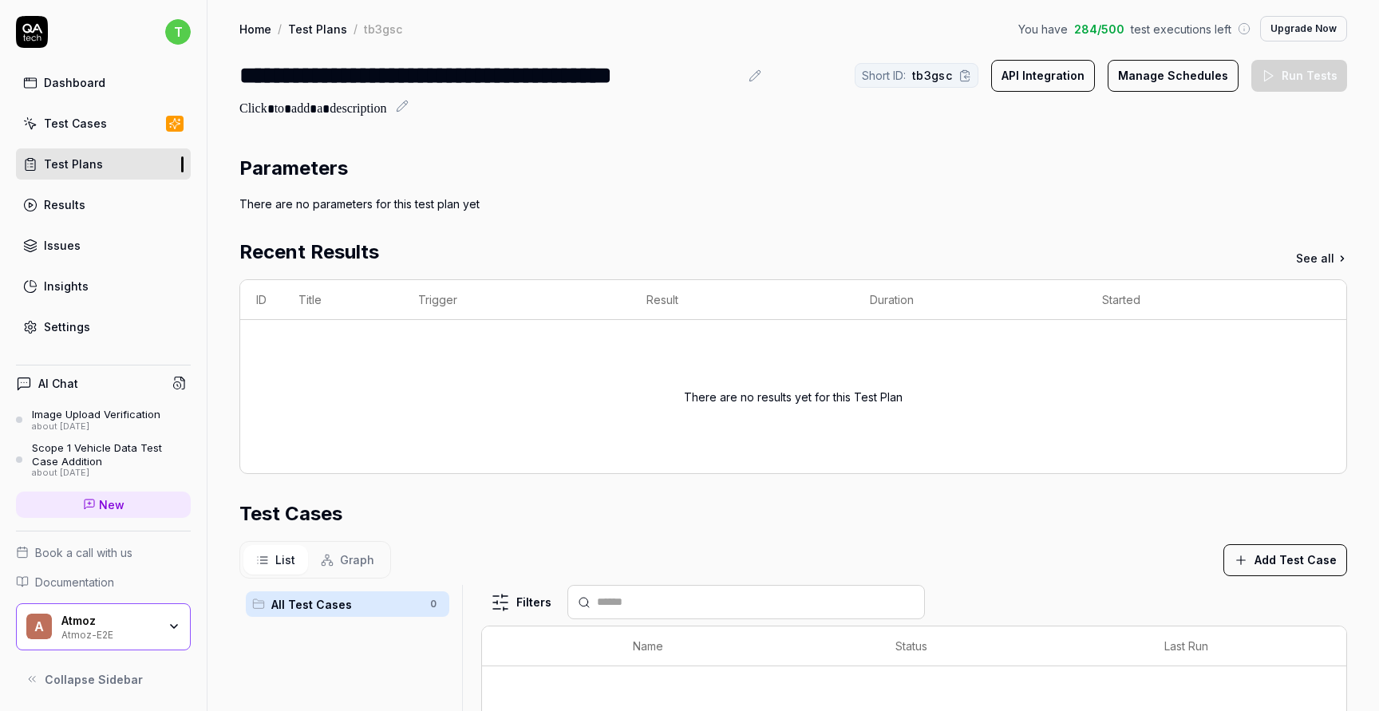
click at [1306, 559] on button "Add Test Case" at bounding box center [1285, 560] width 124 height 32
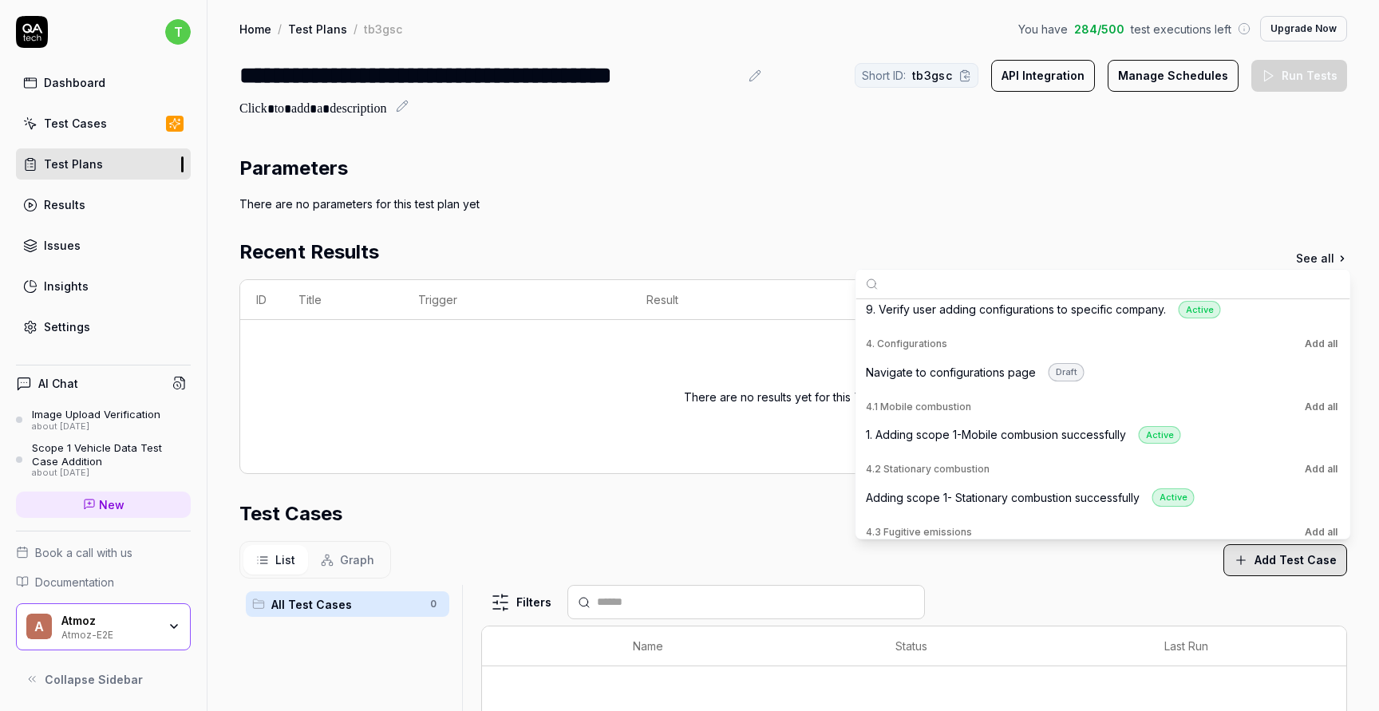
scroll to position [487, 0]
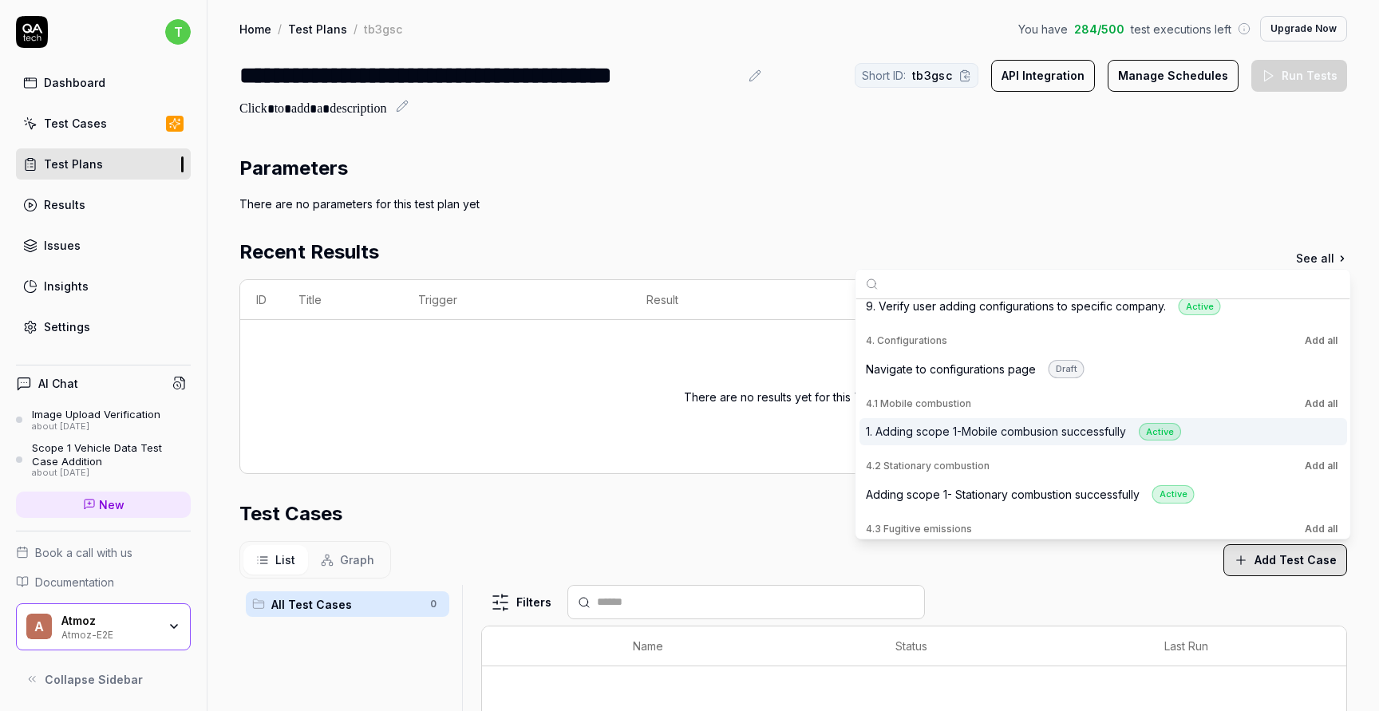
click at [1076, 436] on div "1. Adding scope 1-Mobile combusion successfully Active" at bounding box center [1023, 432] width 315 height 18
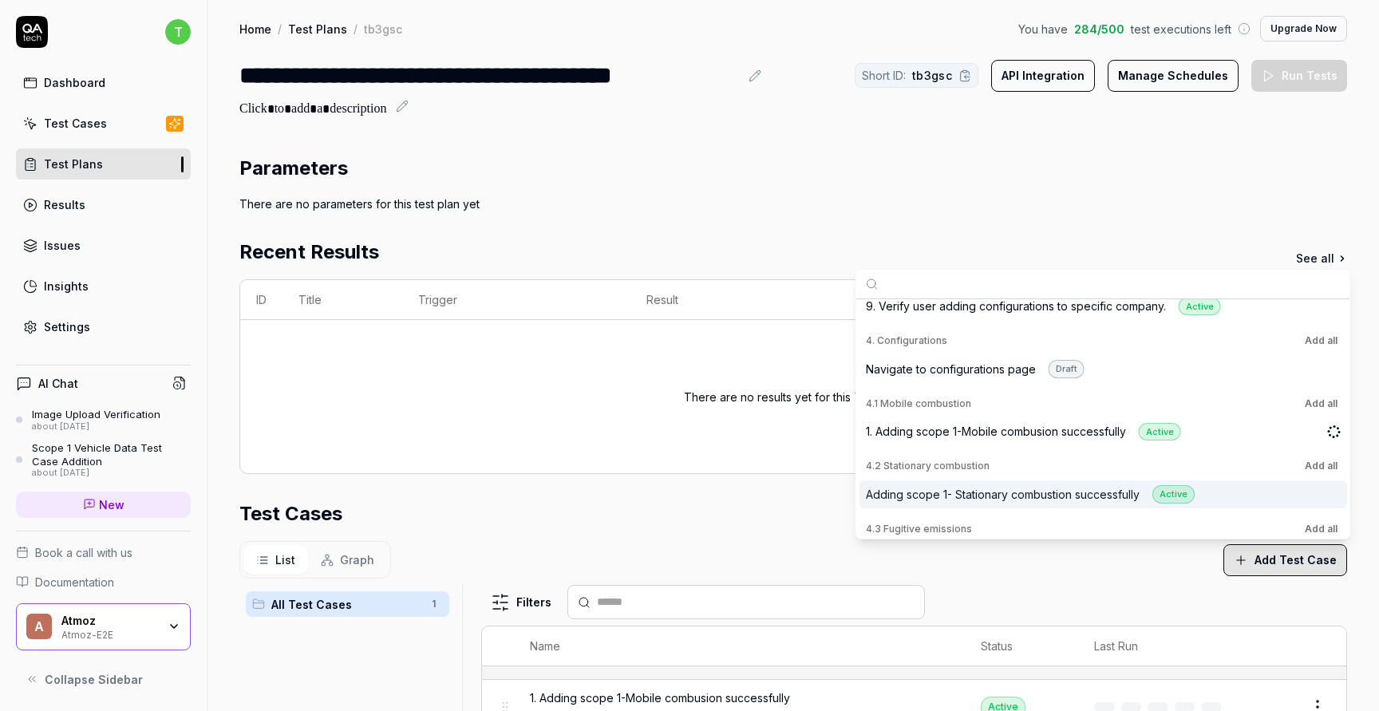
click at [1114, 495] on div "Adding scope 1- Stationary combustion successfully Active" at bounding box center [1030, 494] width 329 height 18
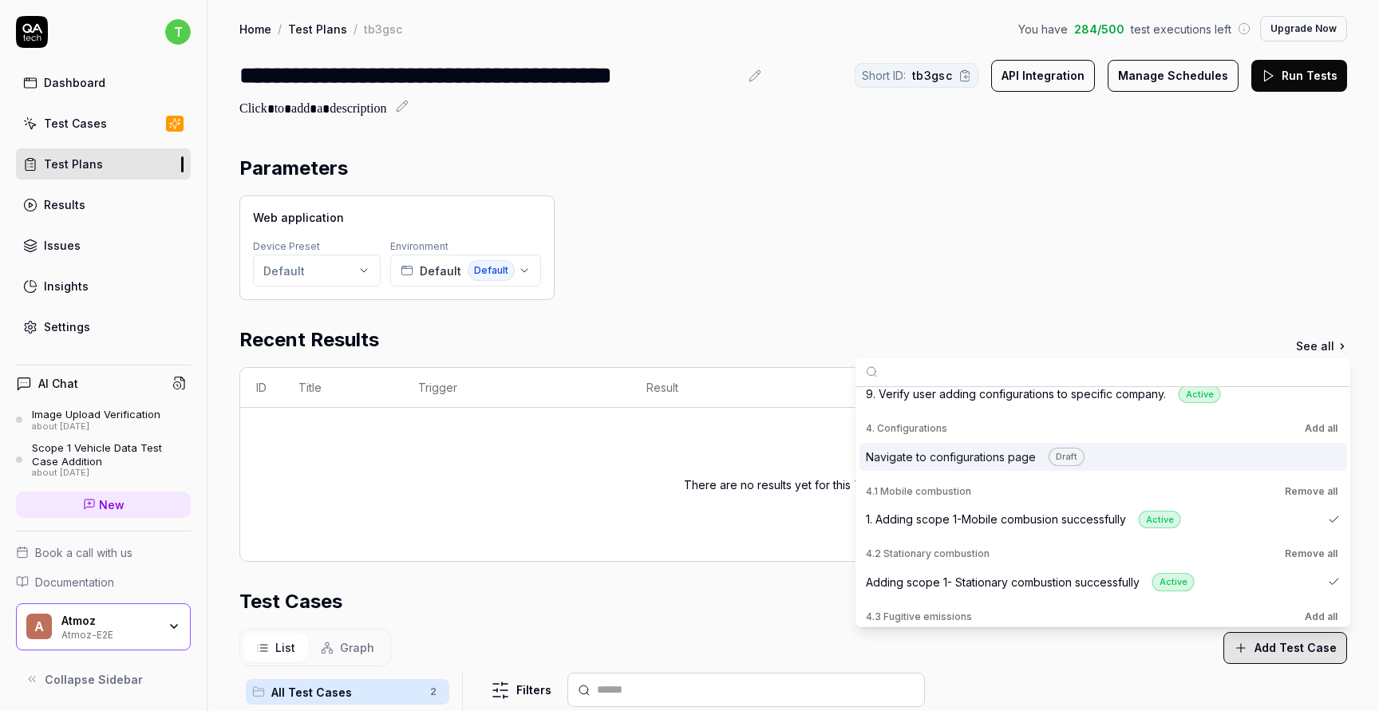
click at [1078, 201] on div "Web application Device Preset Default Environment Default Default" at bounding box center [793, 248] width 1108 height 105
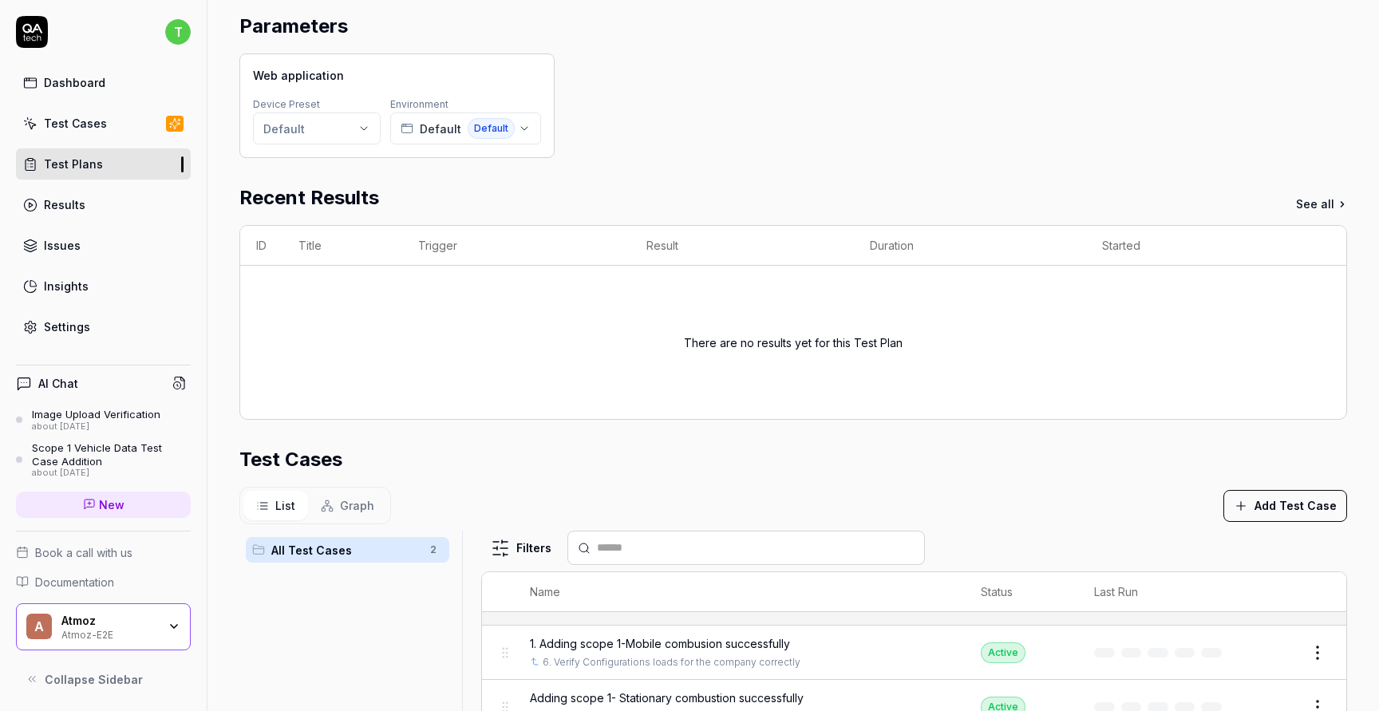
scroll to position [391, 0]
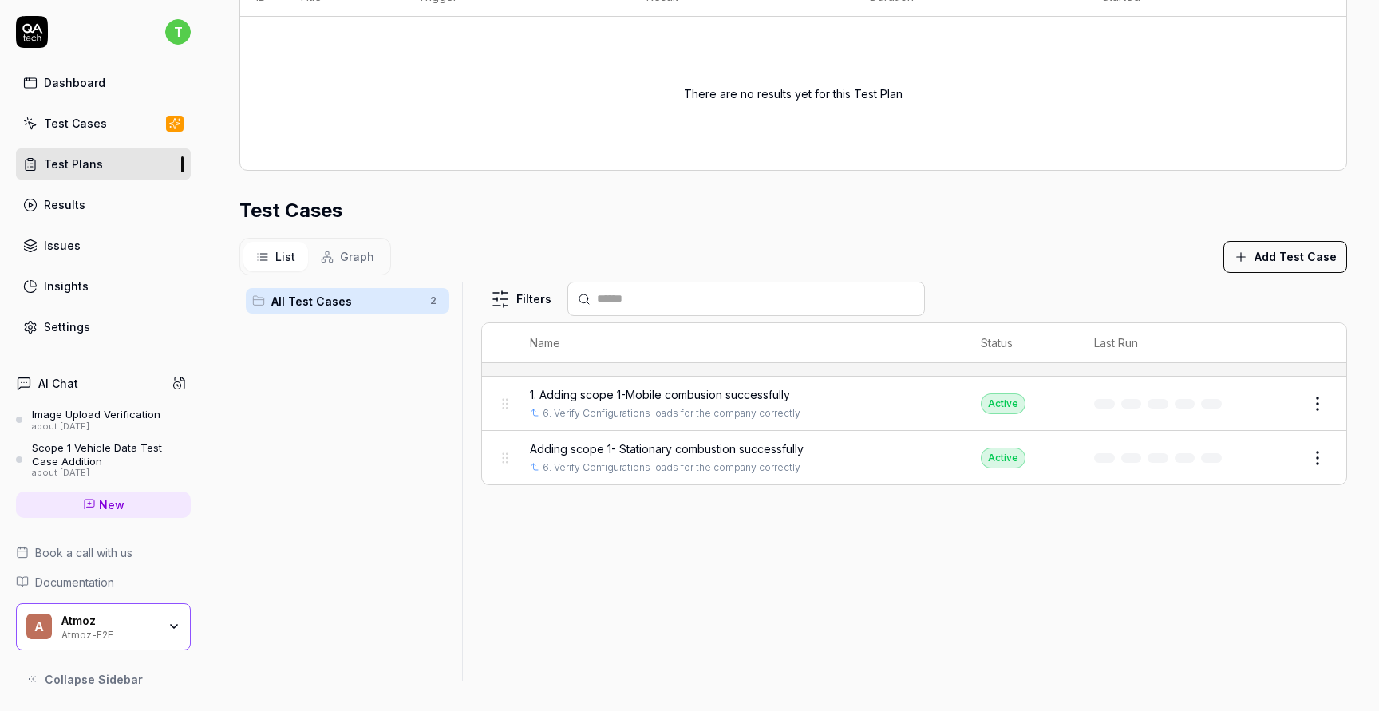
click at [81, 117] on div "Test Cases" at bounding box center [75, 123] width 63 height 17
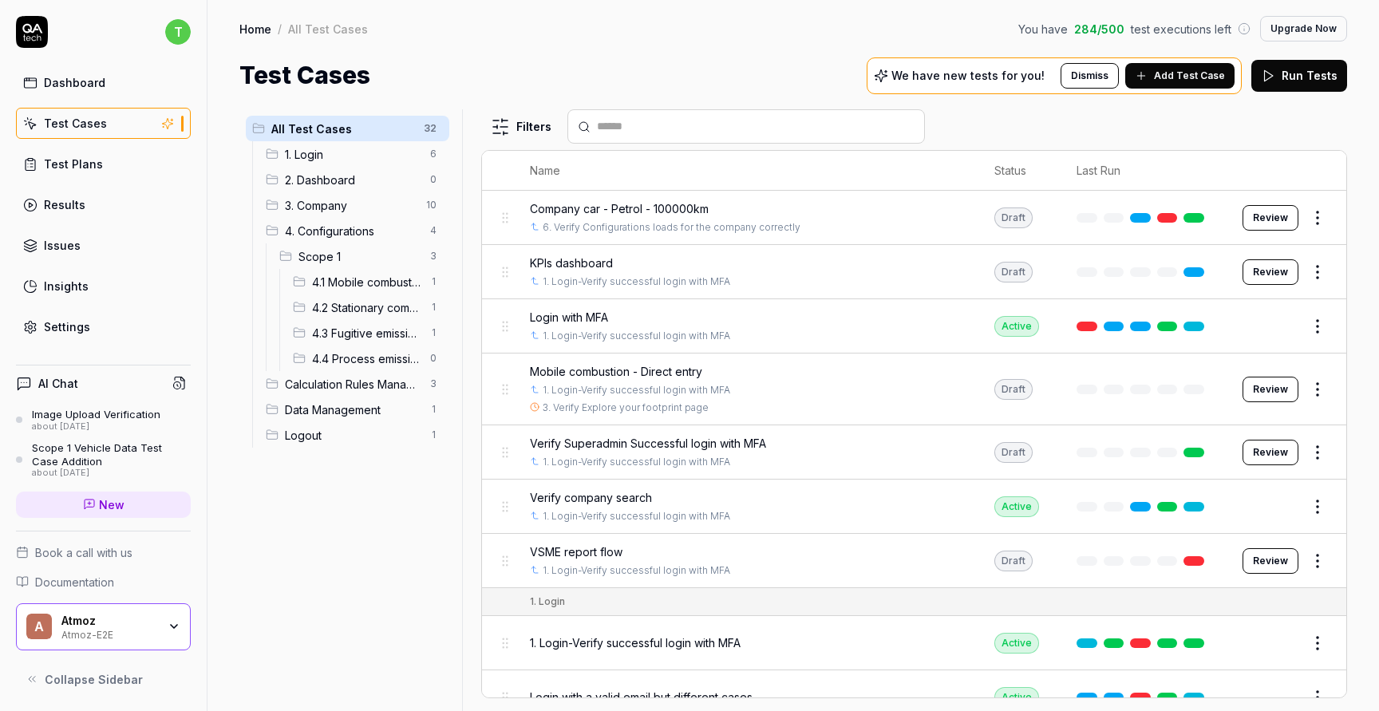
click at [317, 279] on span "4.1 Mobile combustion" at bounding box center [366, 282] width 109 height 17
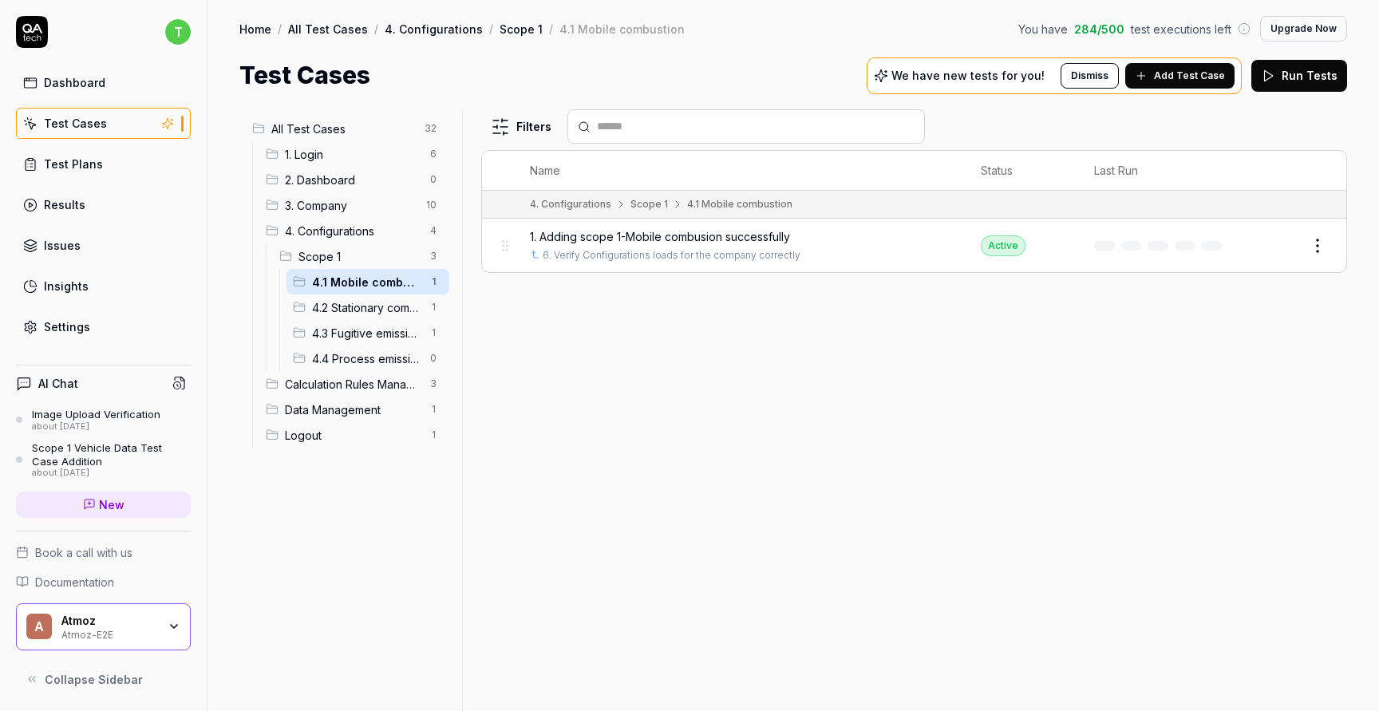
click at [335, 313] on span "4.2 Stationary combustion" at bounding box center [366, 307] width 109 height 17
click at [377, 276] on span "4.1 Mobile combustion" at bounding box center [366, 282] width 109 height 17
click at [342, 307] on span "4.2 Stationary combustion" at bounding box center [366, 307] width 109 height 17
click at [1329, 248] on html "t Dashboard Test Cases Test Plans Results Issues Insights Settings AI Chat Imag…" at bounding box center [689, 415] width 1379 height 831
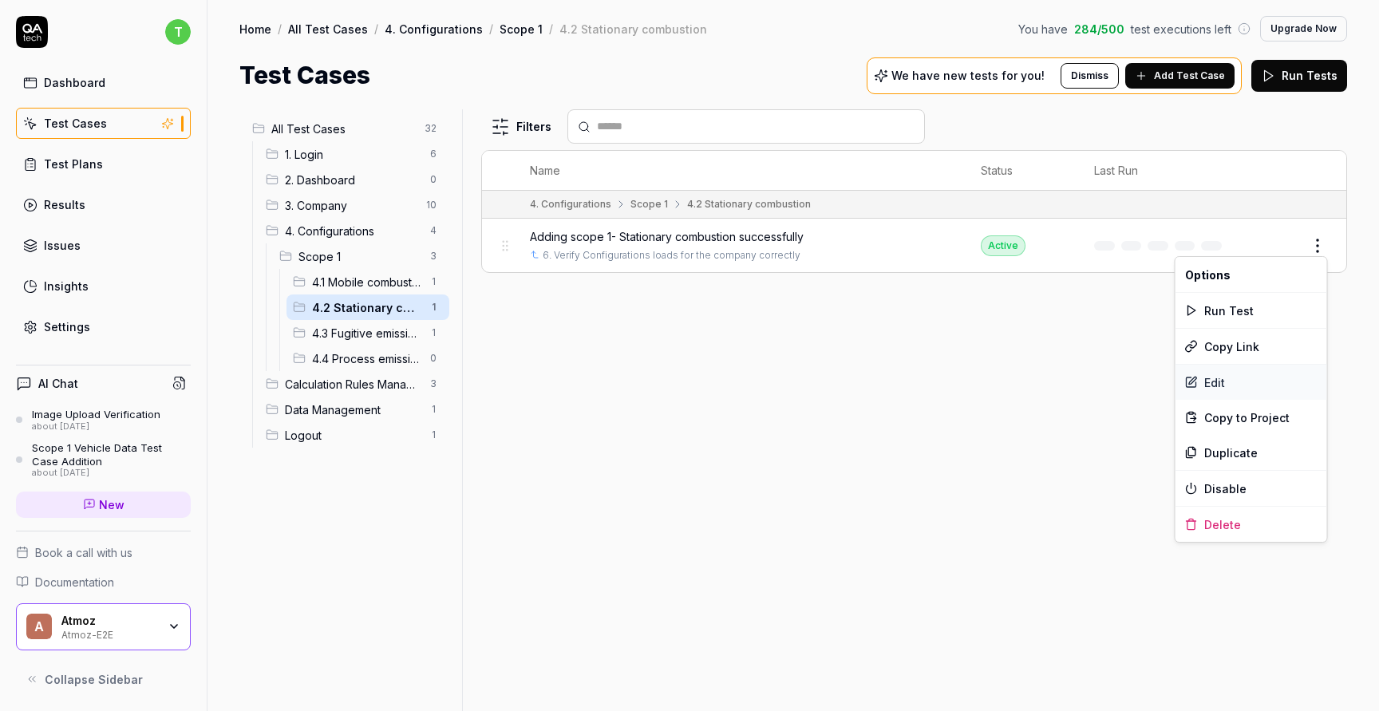
click at [1226, 376] on div "Edit" at bounding box center [1251, 382] width 152 height 35
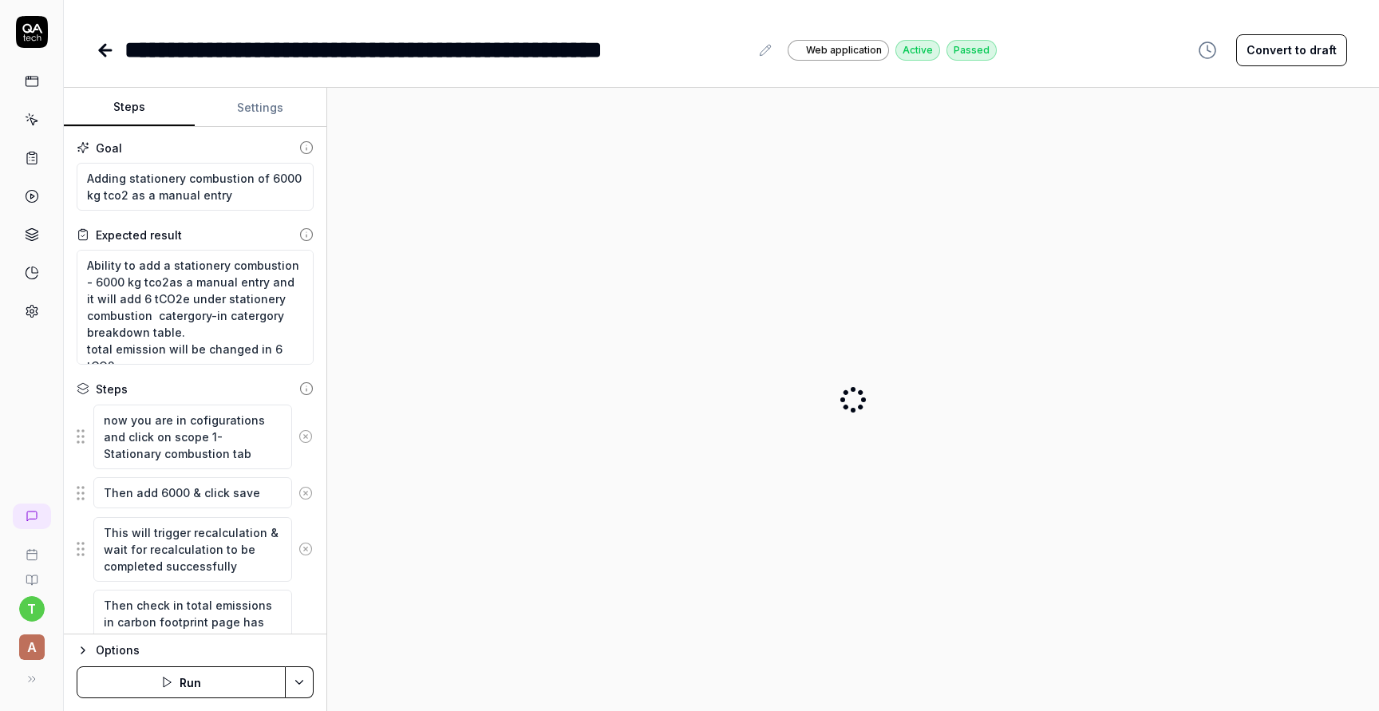
type textarea "*"
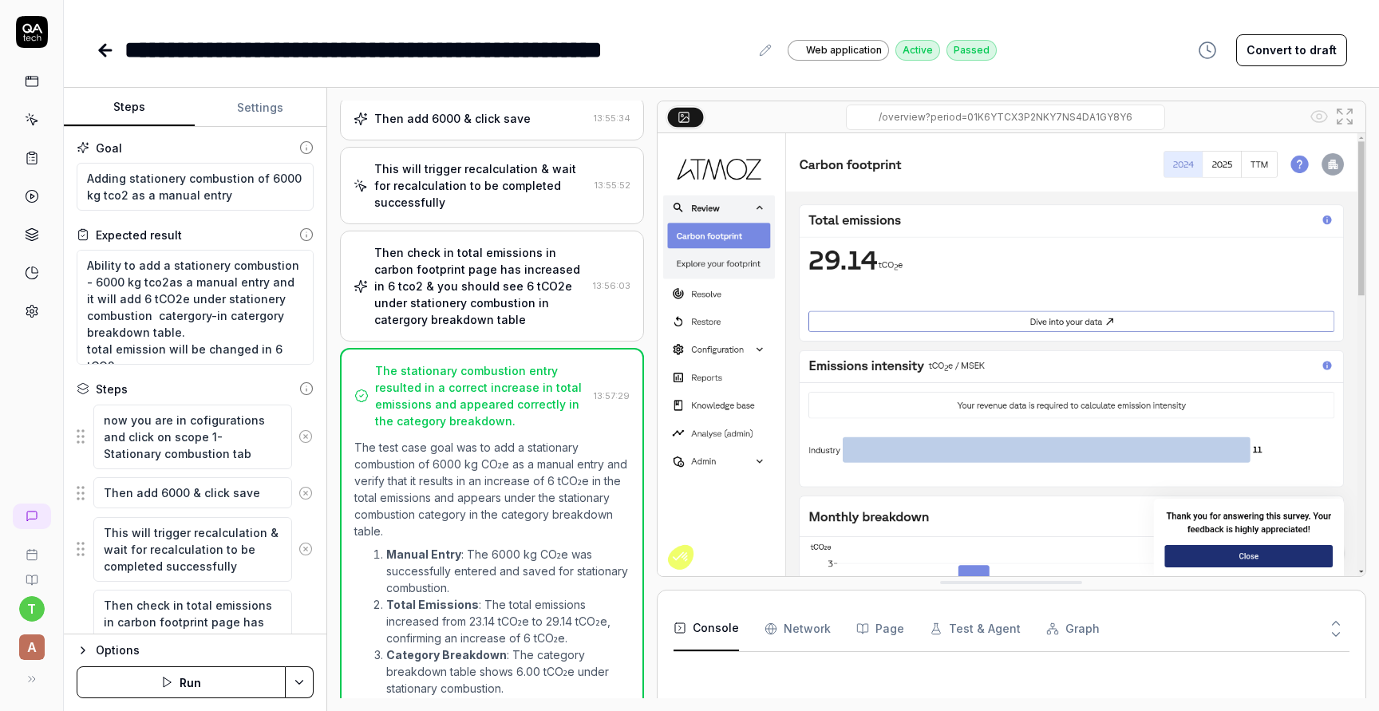
click at [127, 49] on div "**********" at bounding box center [436, 50] width 625 height 36
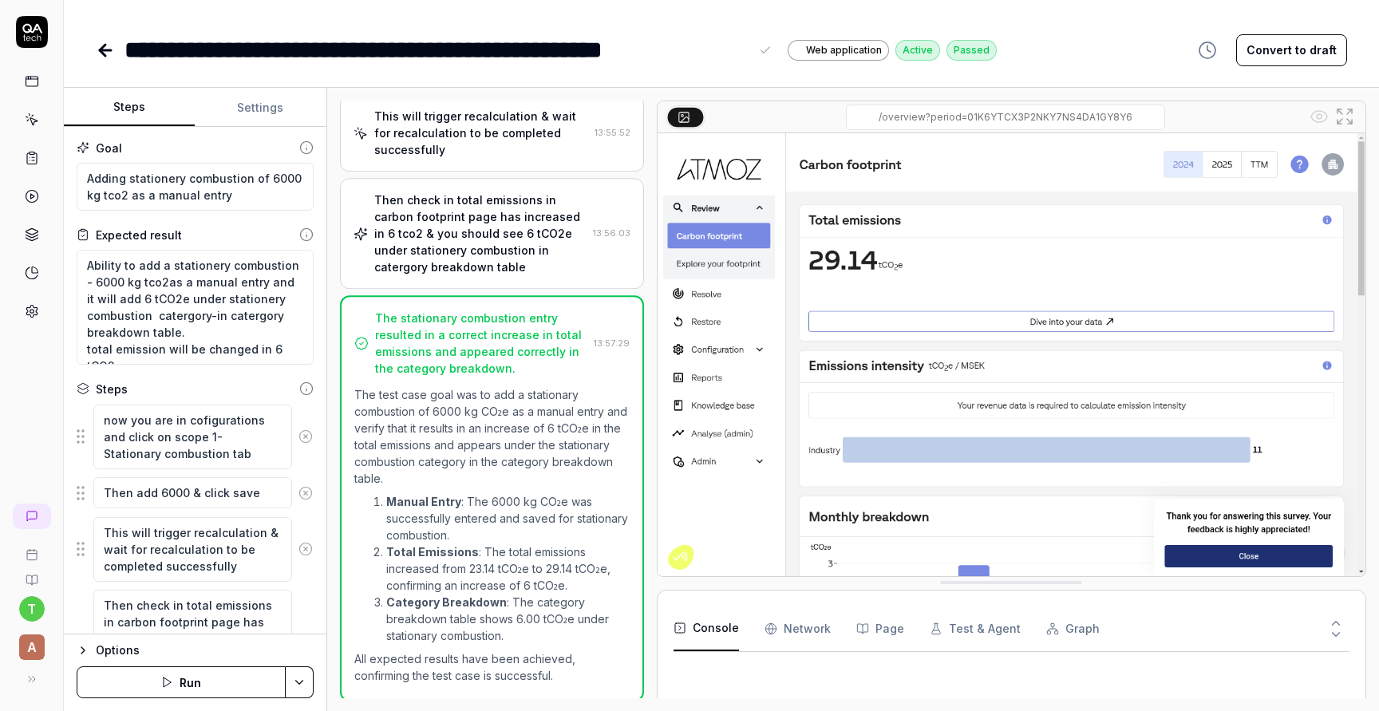
scroll to position [201, 0]
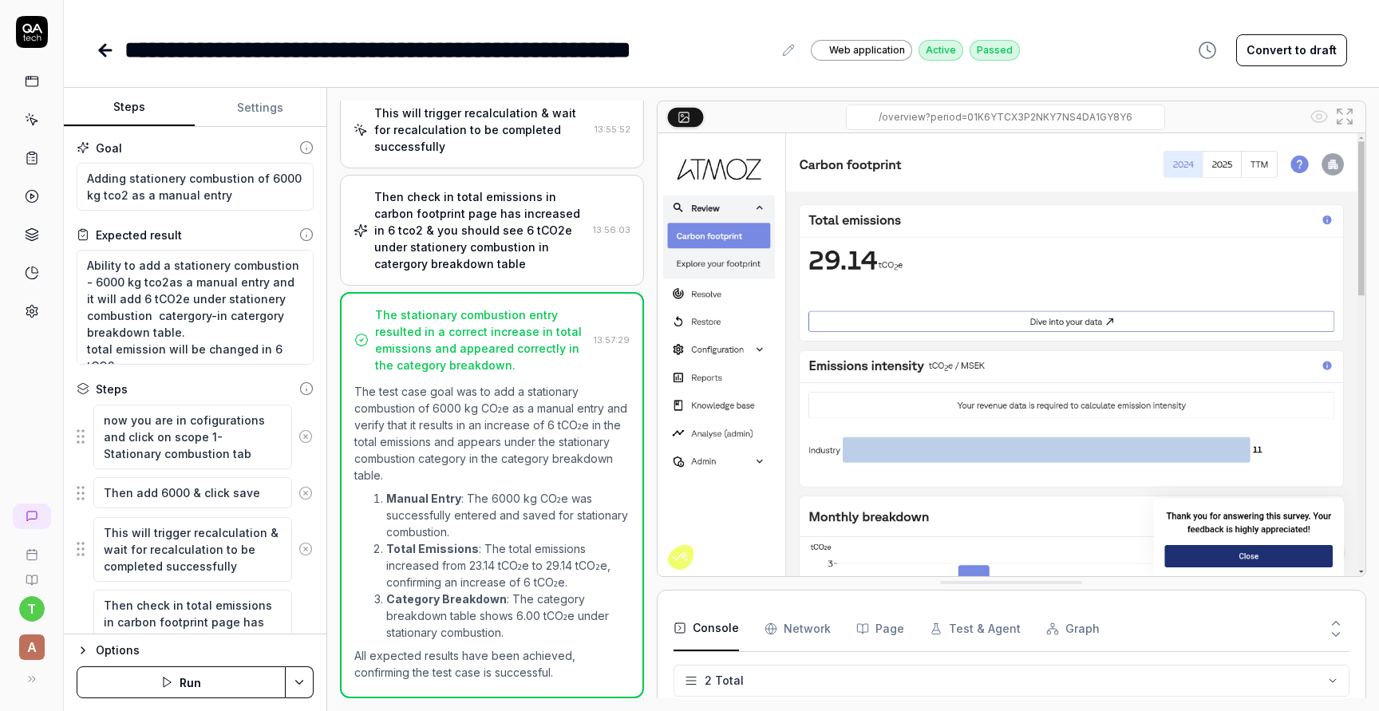
click at [31, 77] on rect at bounding box center [32, 82] width 12 height 10
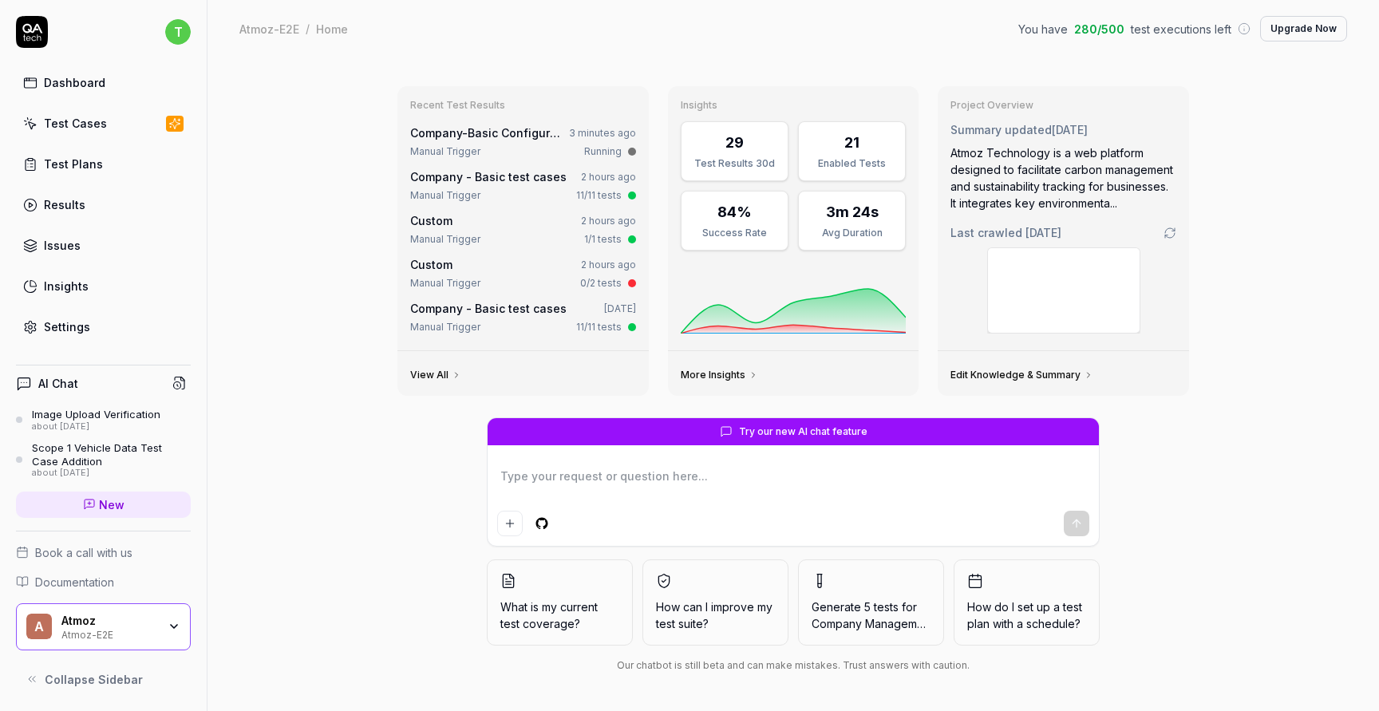
click at [144, 249] on link "Issues" at bounding box center [103, 245] width 175 height 31
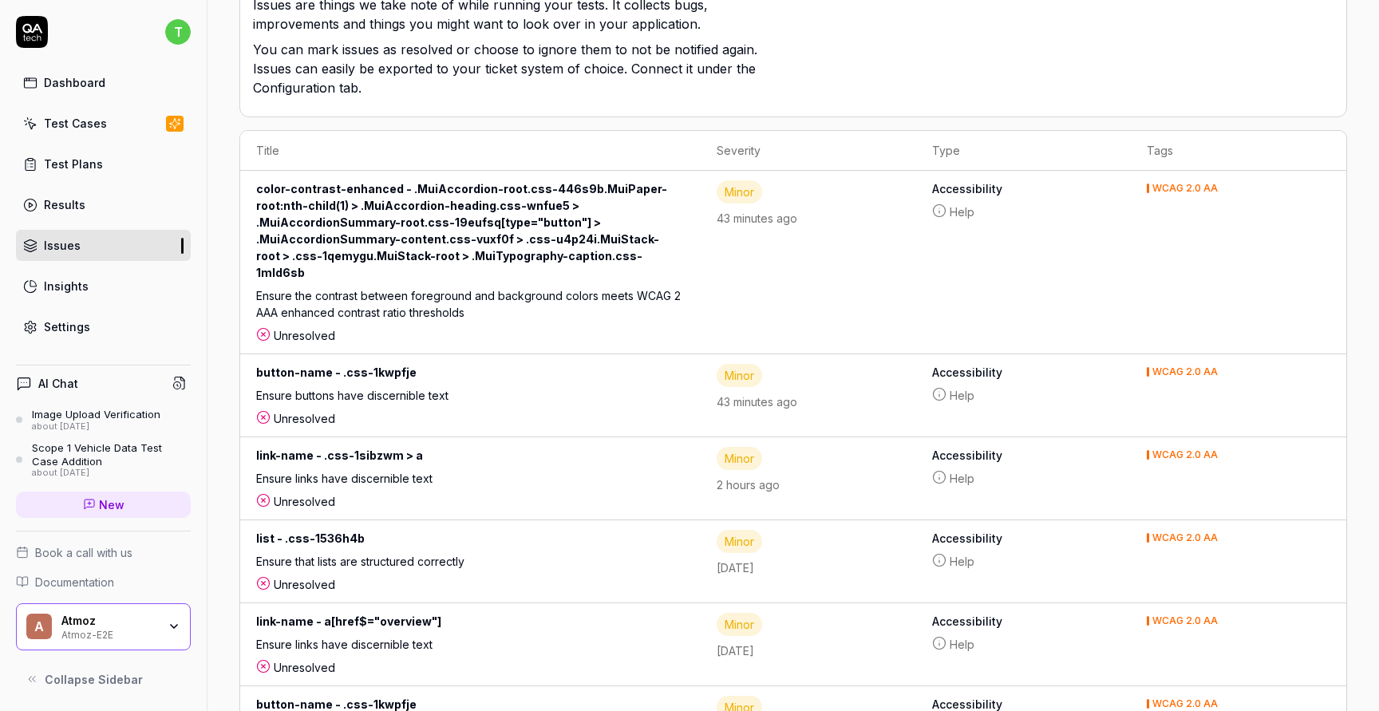
scroll to position [291, 0]
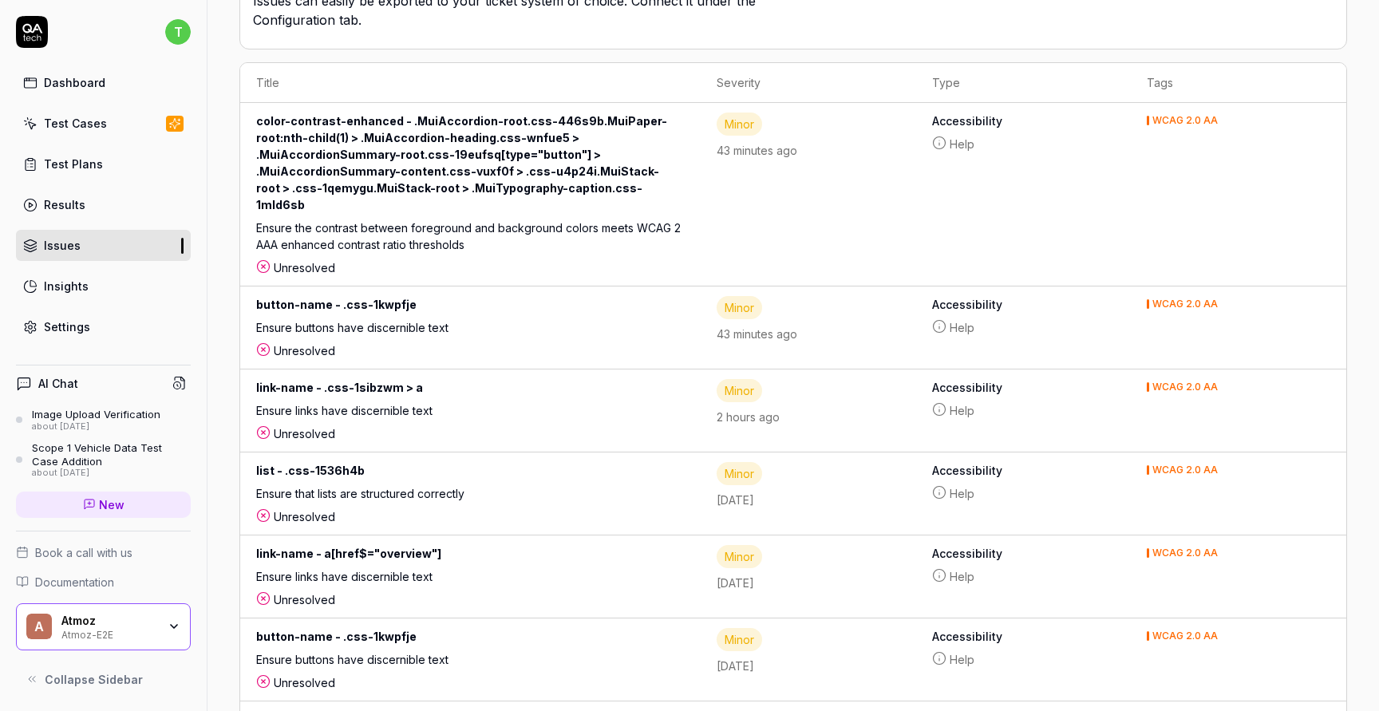
click at [97, 277] on link "Insights" at bounding box center [103, 286] width 175 height 31
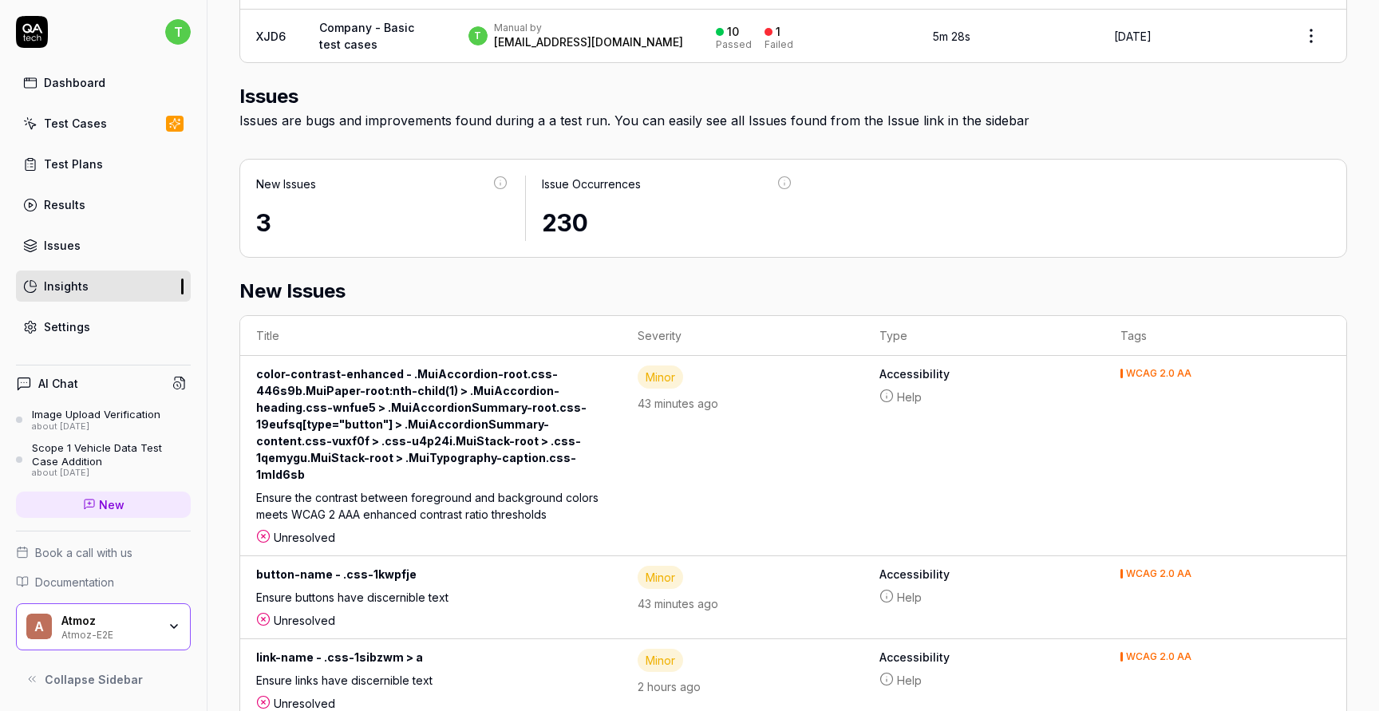
scroll to position [1005, 0]
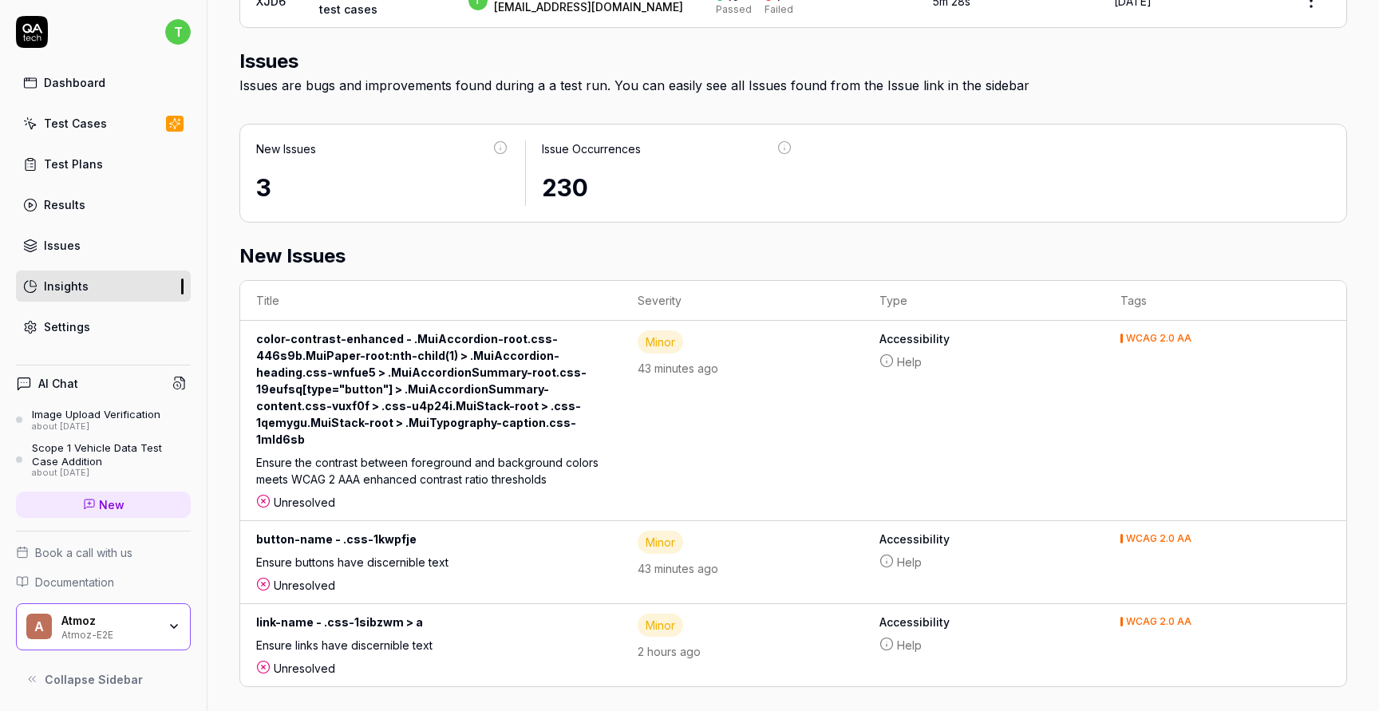
click at [107, 311] on link "Settings" at bounding box center [103, 326] width 175 height 31
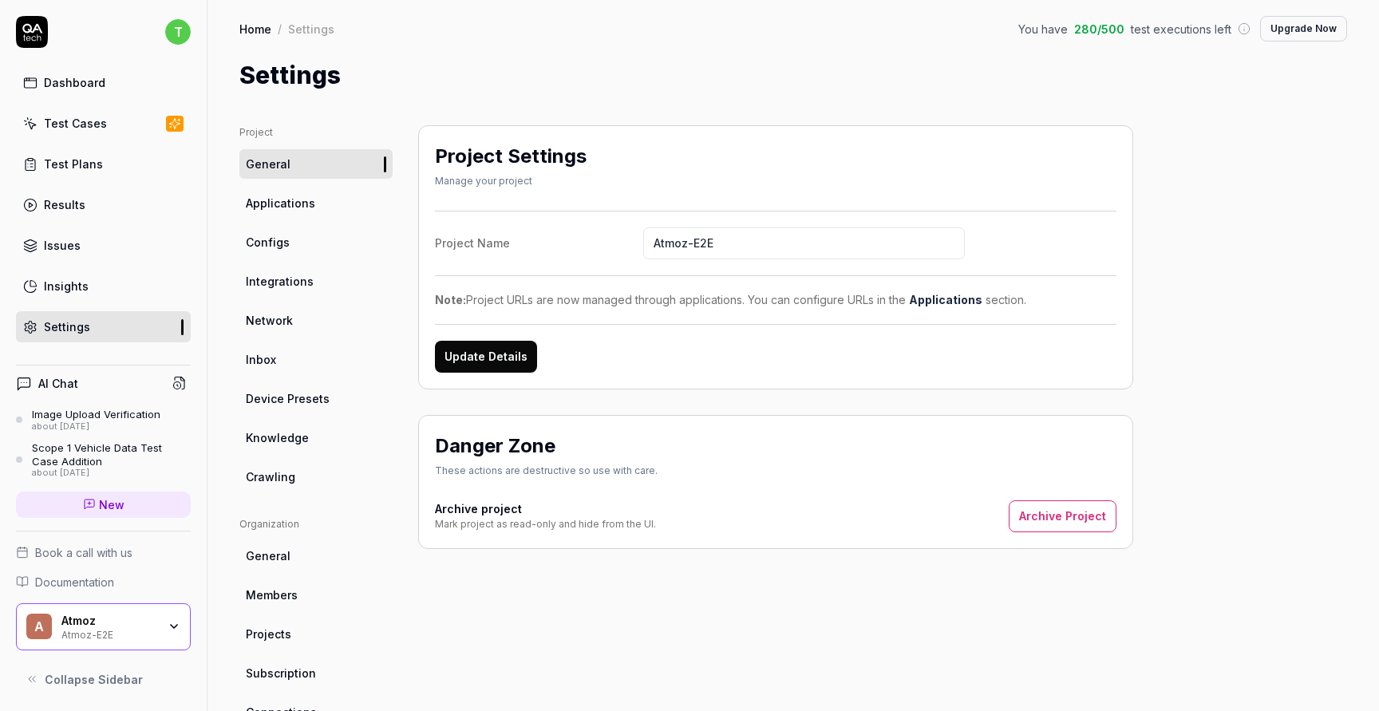
click at [96, 85] on div "Dashboard" at bounding box center [74, 82] width 61 height 17
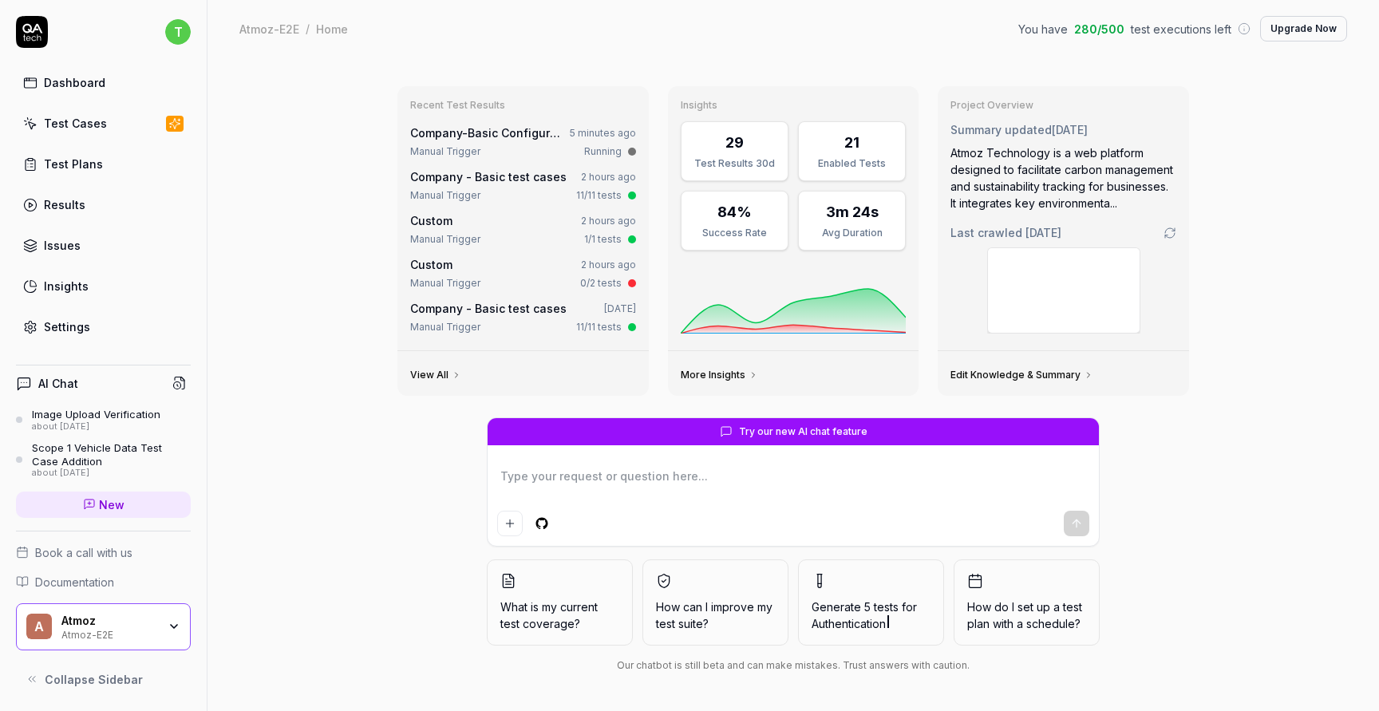
click at [118, 199] on link "Results" at bounding box center [103, 204] width 175 height 31
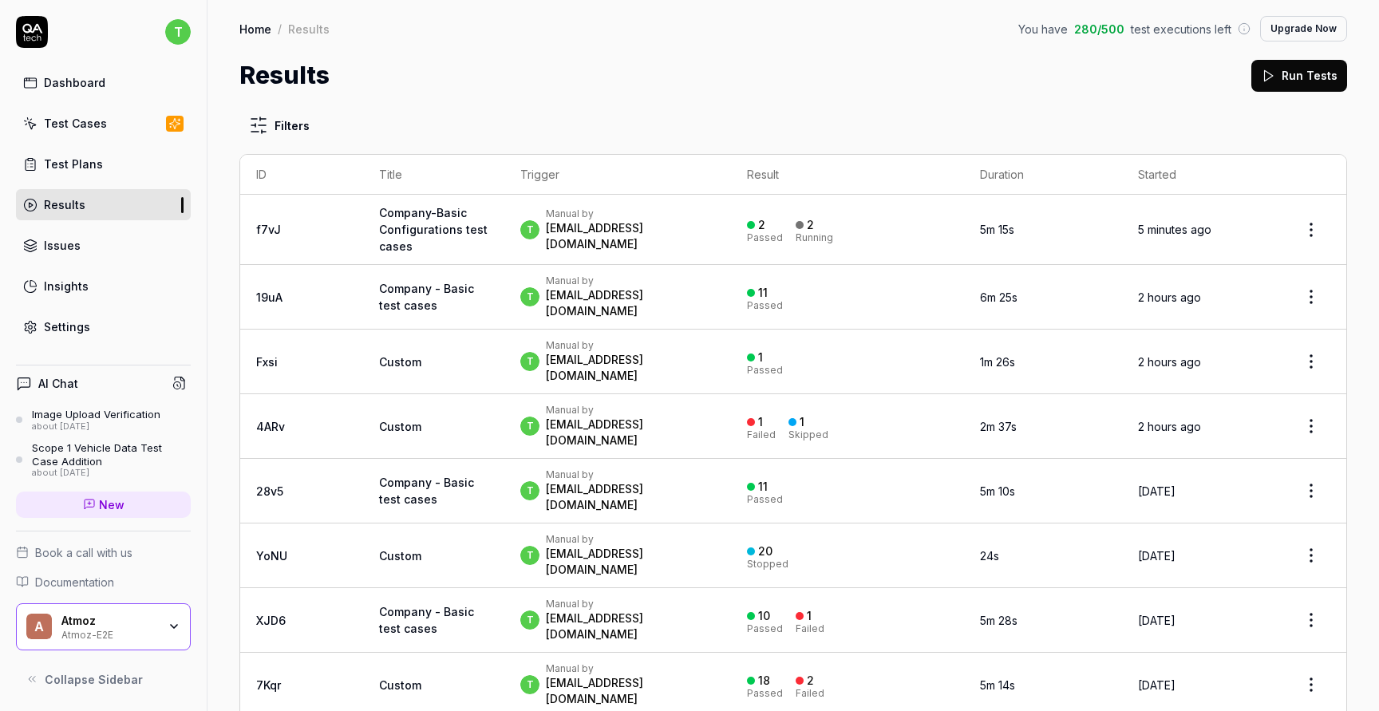
click at [381, 216] on link "Company-Basic Configurations test cases" at bounding box center [433, 229] width 109 height 47
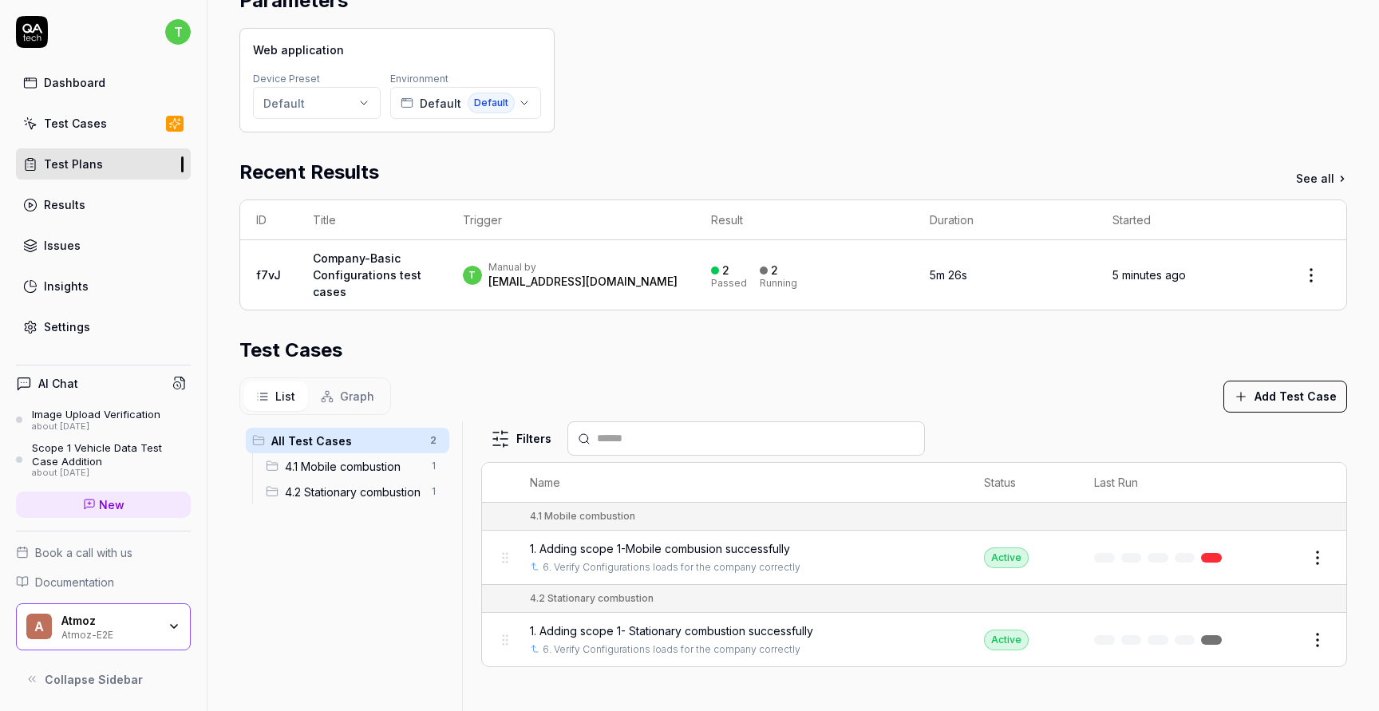
scroll to position [307, 0]
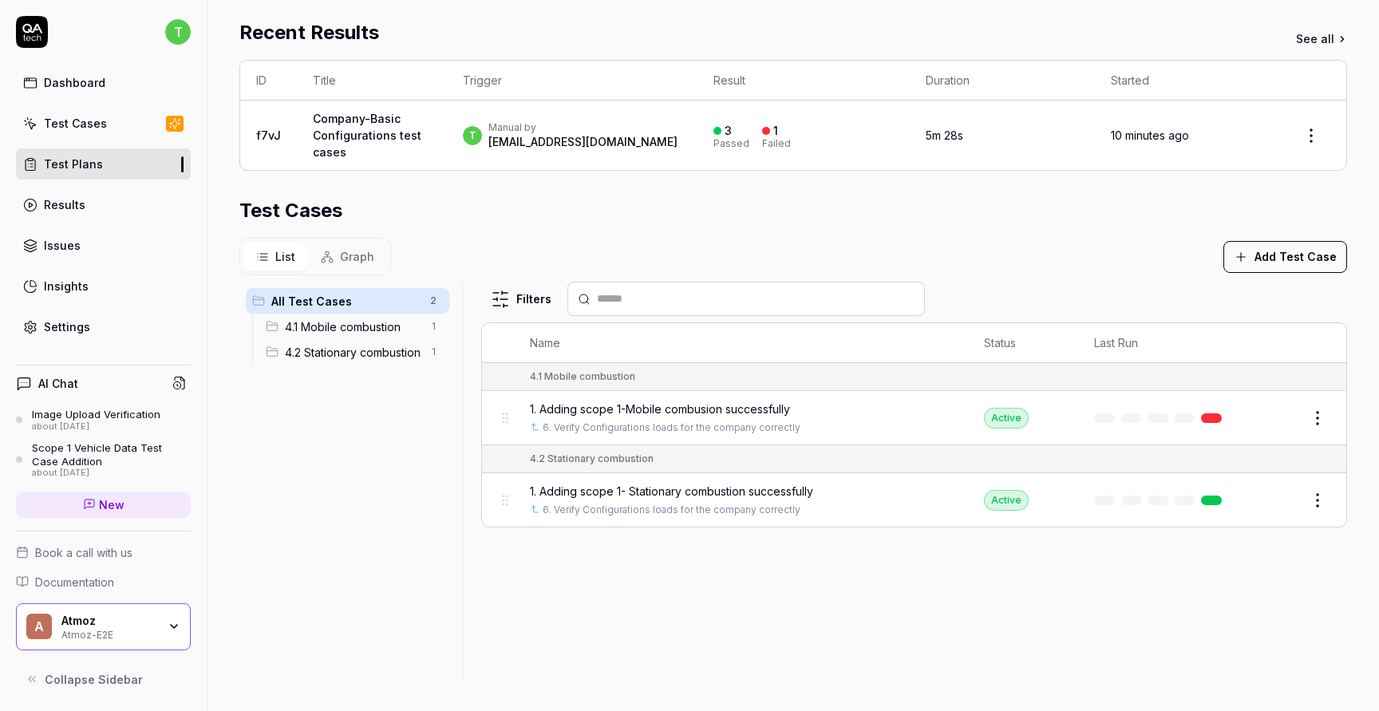
click at [778, 136] on div "1" at bounding box center [770, 131] width 16 height 14
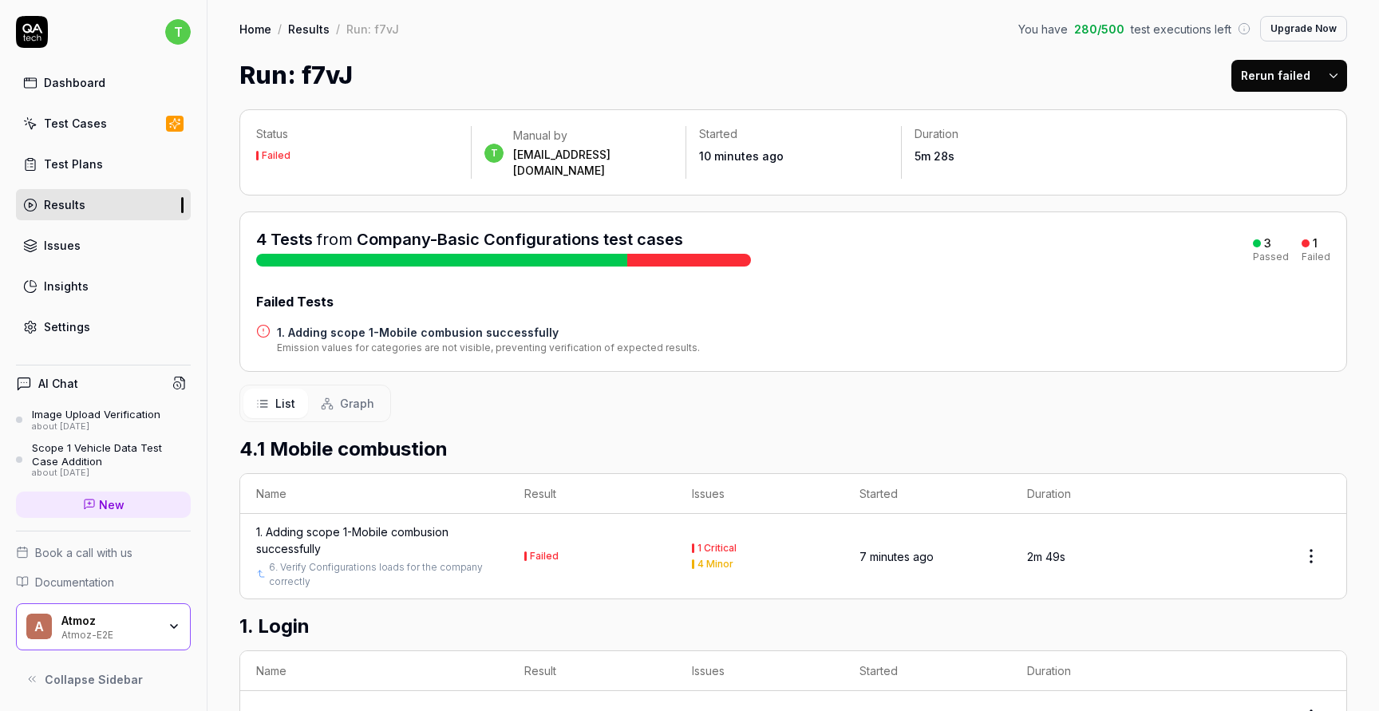
click at [351, 523] on div "1. Adding scope 1-Mobile combusion successfully" at bounding box center [374, 540] width 236 height 34
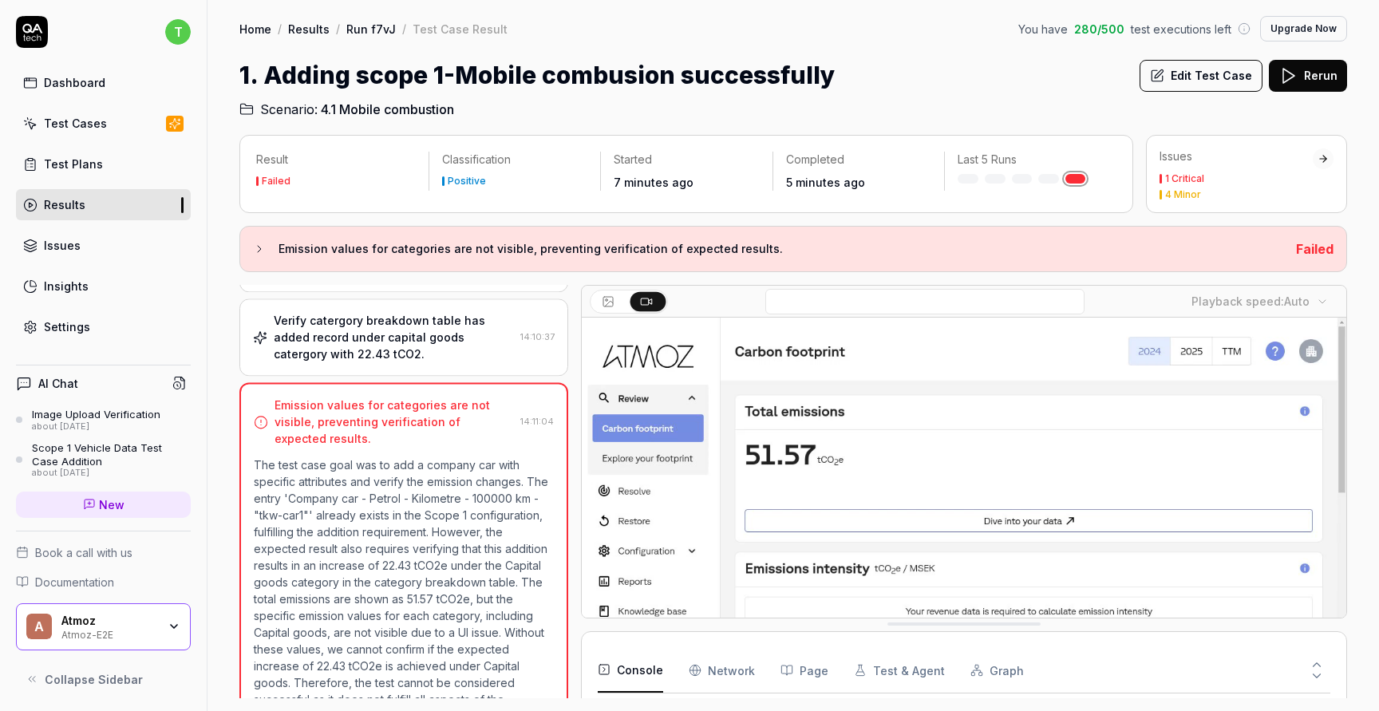
scroll to position [573, 0]
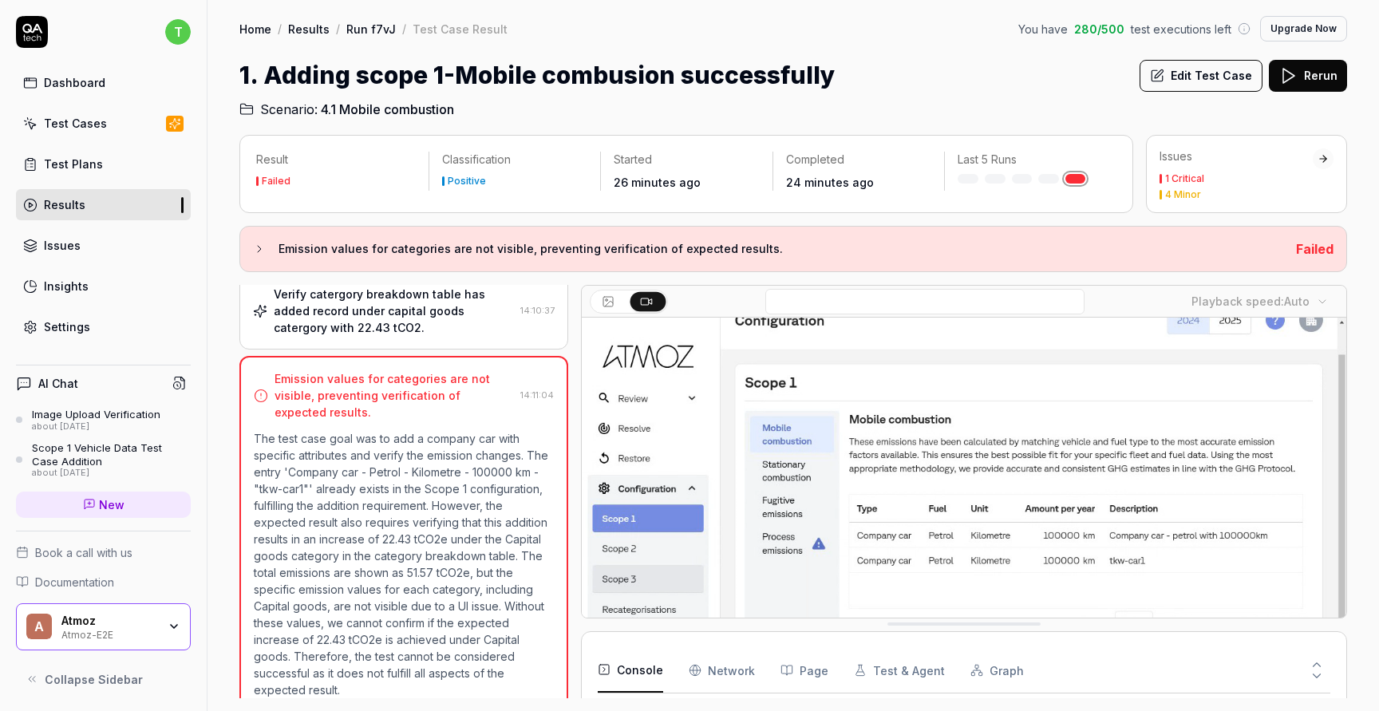
click at [114, 172] on link "Test Plans" at bounding box center [103, 163] width 175 height 31
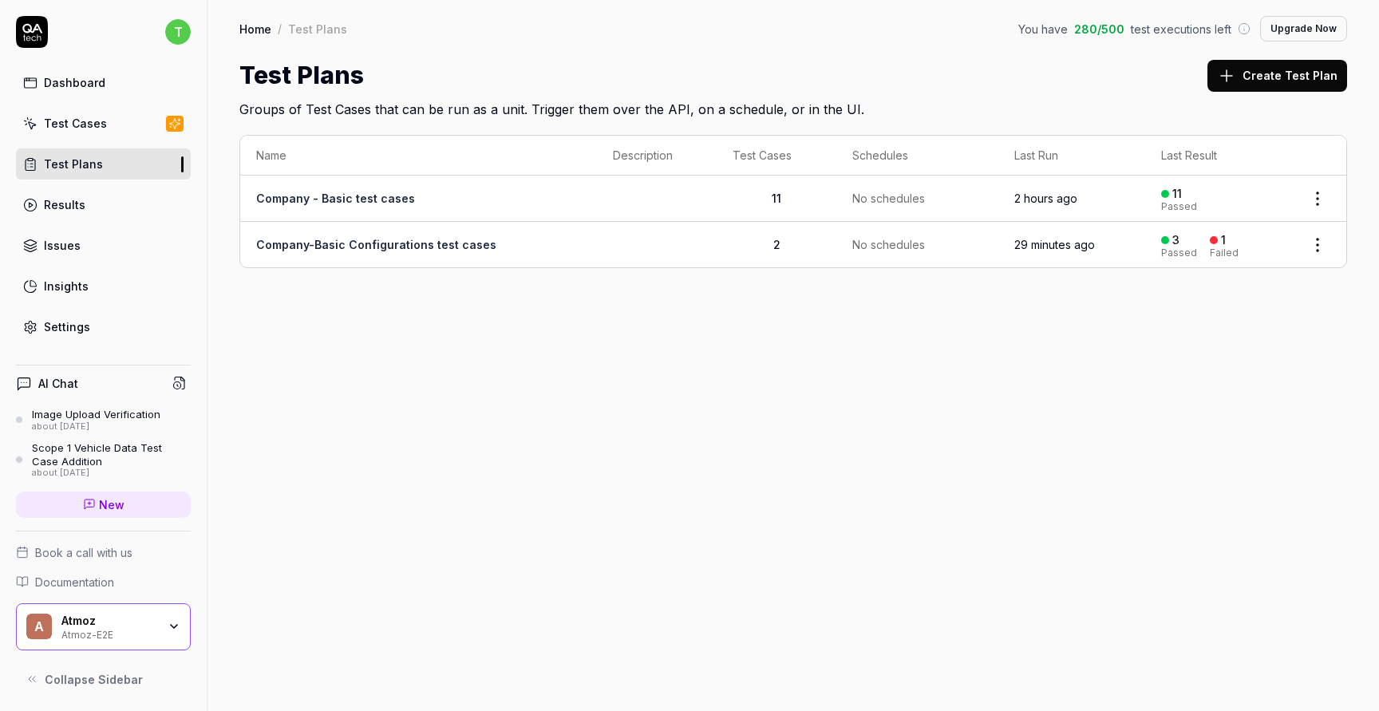
click at [461, 241] on link "Company-Basic Configurations test cases" at bounding box center [376, 245] width 240 height 14
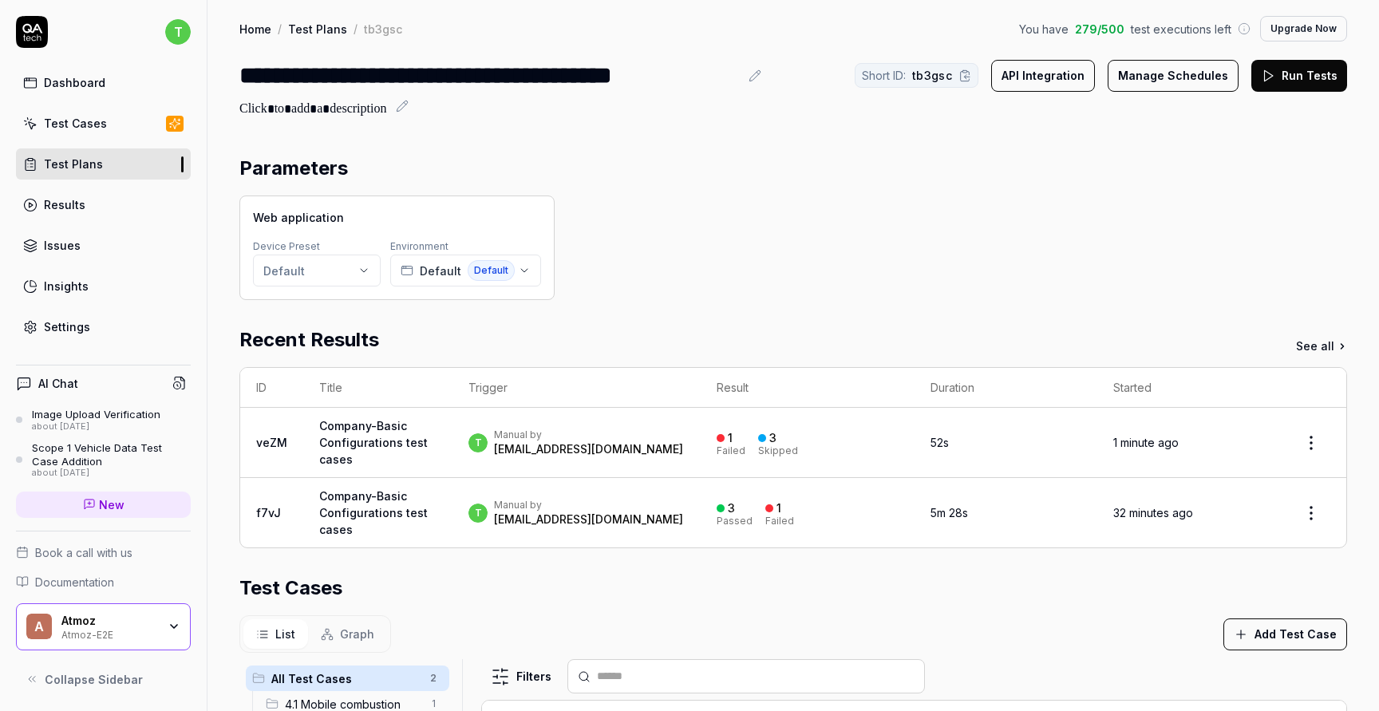
click at [564, 442] on div "thimali.wijayathilake@atmoz.io" at bounding box center [588, 449] width 189 height 16
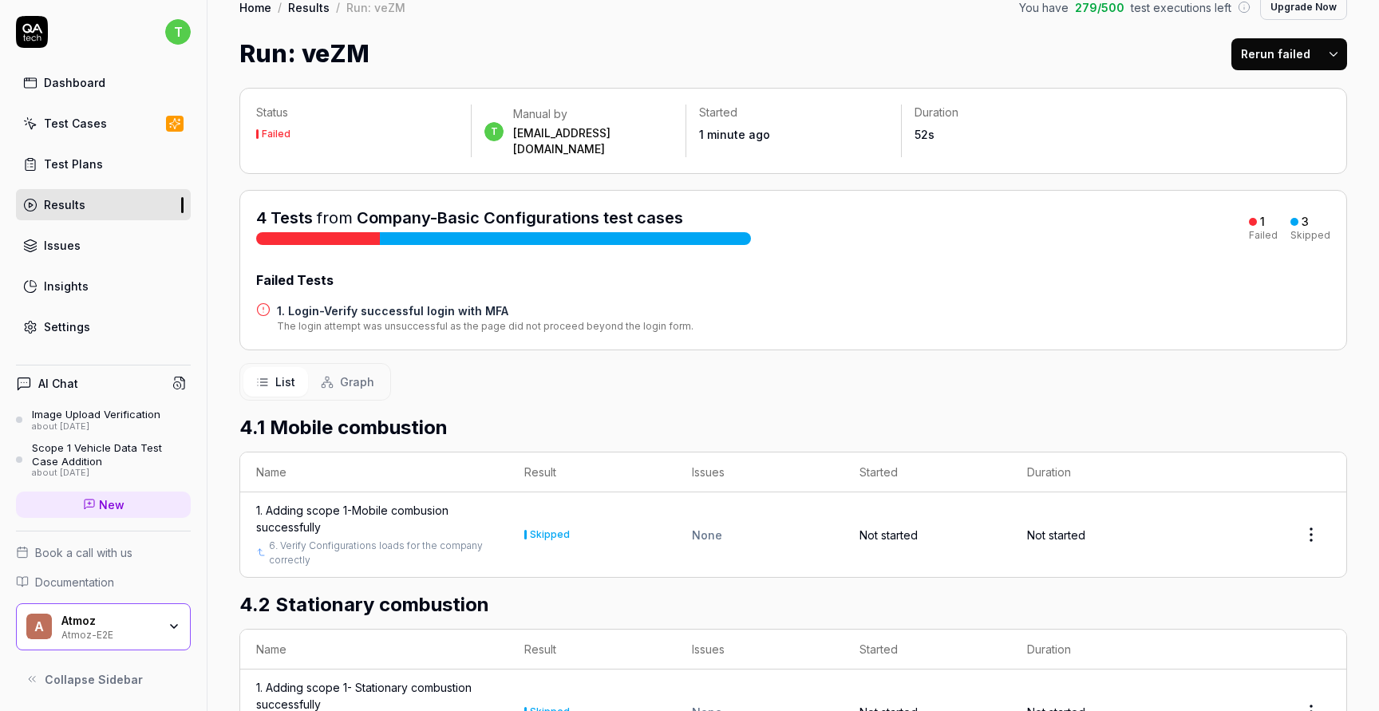
scroll to position [20, 0]
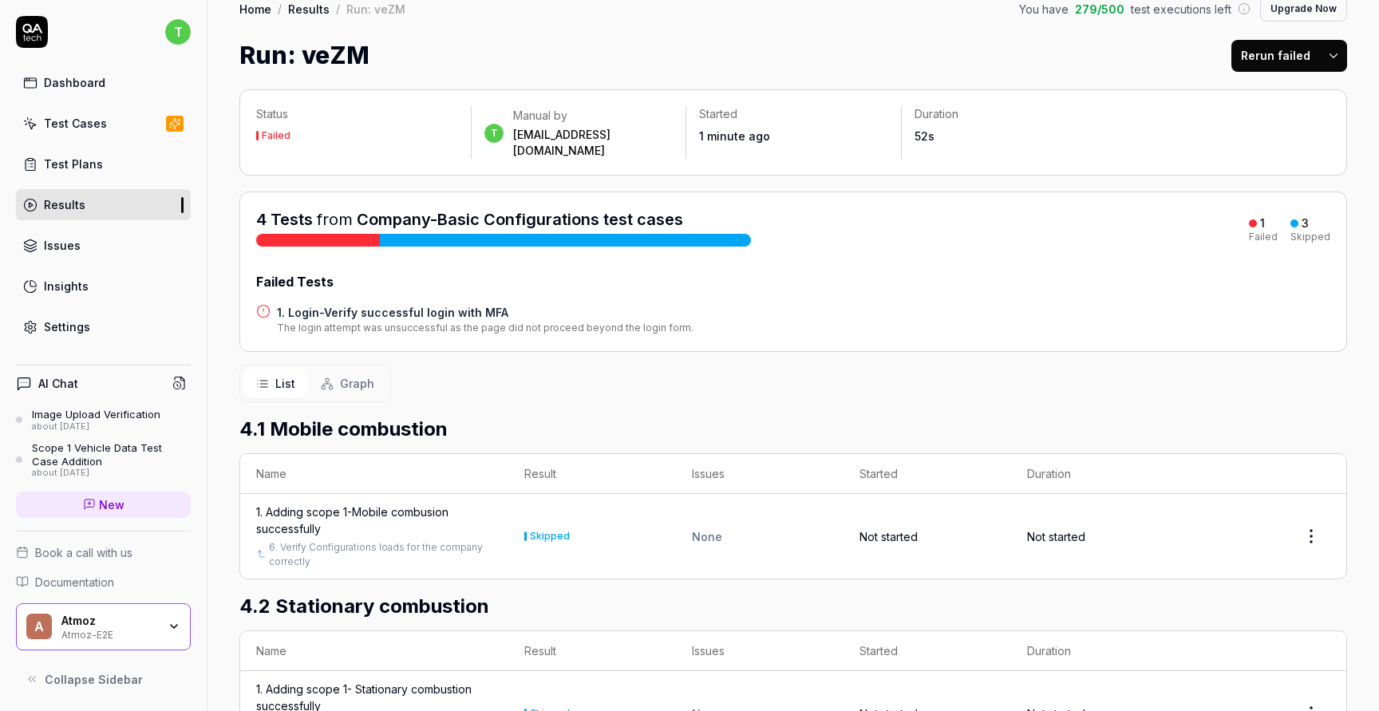
click at [132, 117] on link "Test Cases" at bounding box center [103, 123] width 175 height 31
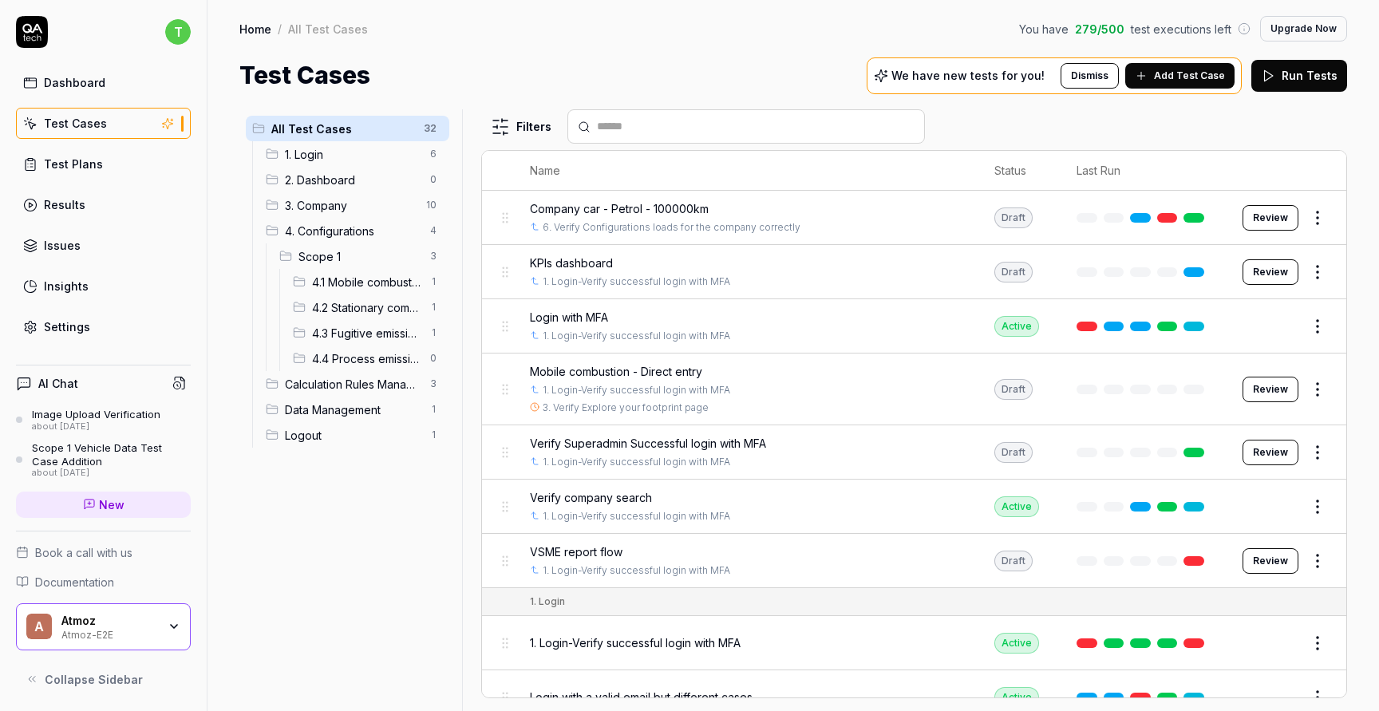
click at [354, 285] on span "4.1 Mobile combustion" at bounding box center [366, 282] width 109 height 17
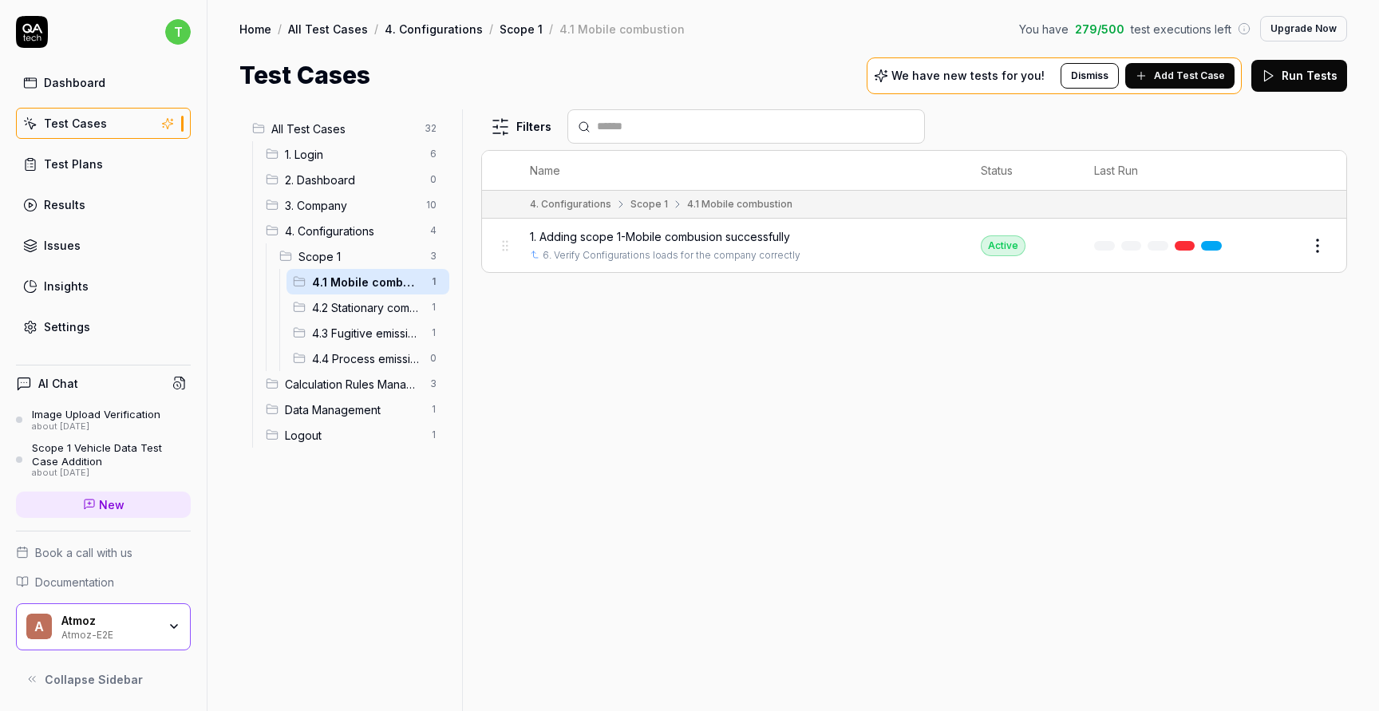
click at [1279, 243] on button "Edit" at bounding box center [1279, 246] width 38 height 26
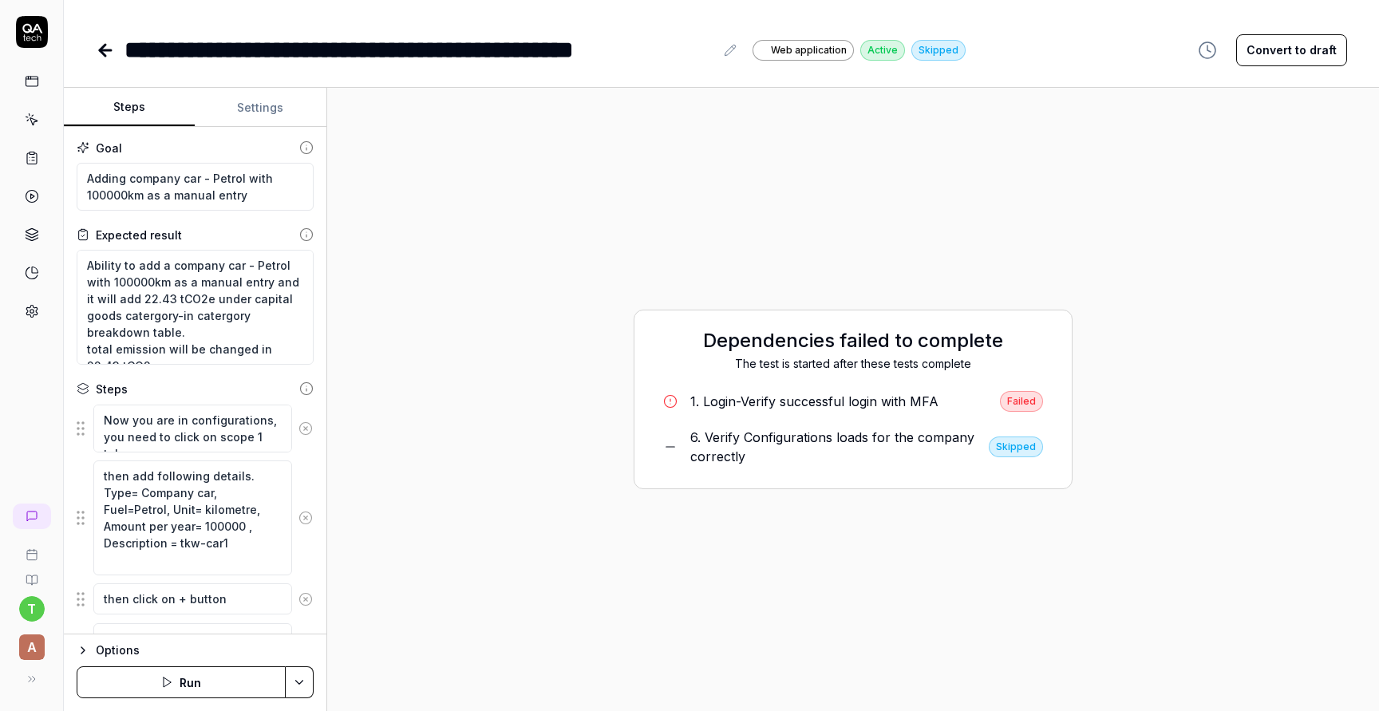
click at [273, 105] on button "Settings" at bounding box center [260, 108] width 131 height 38
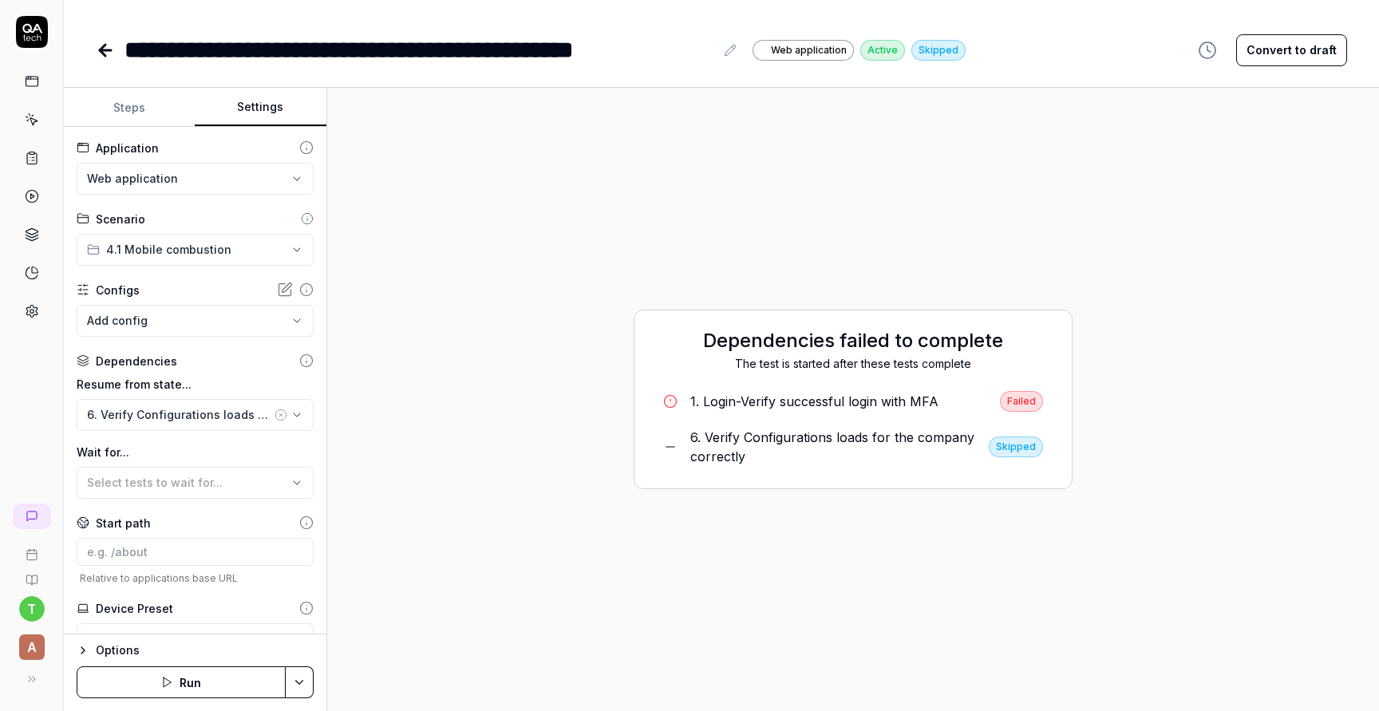
click at [282, 413] on icon "button" at bounding box center [281, 415] width 13 height 13
click at [303, 323] on body "**********" at bounding box center [689, 415] width 1379 height 831
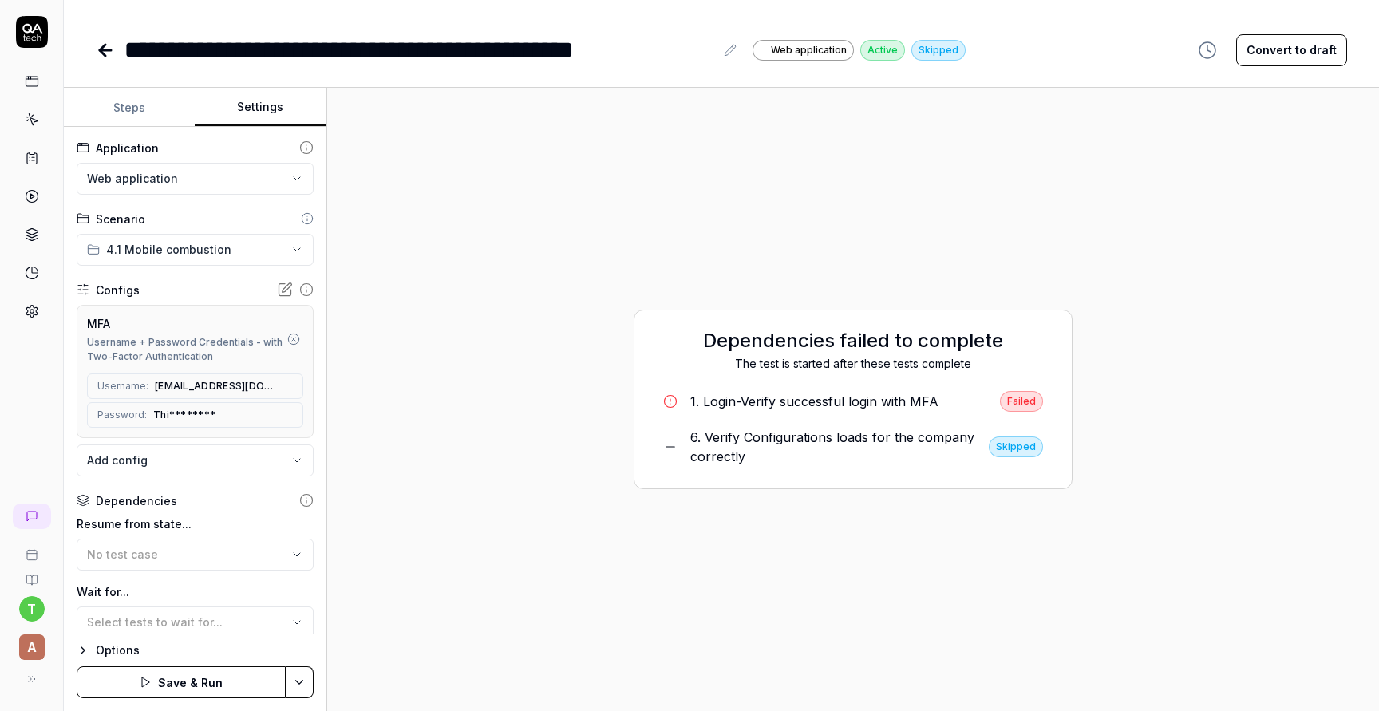
click at [122, 113] on button "Steps" at bounding box center [129, 108] width 131 height 38
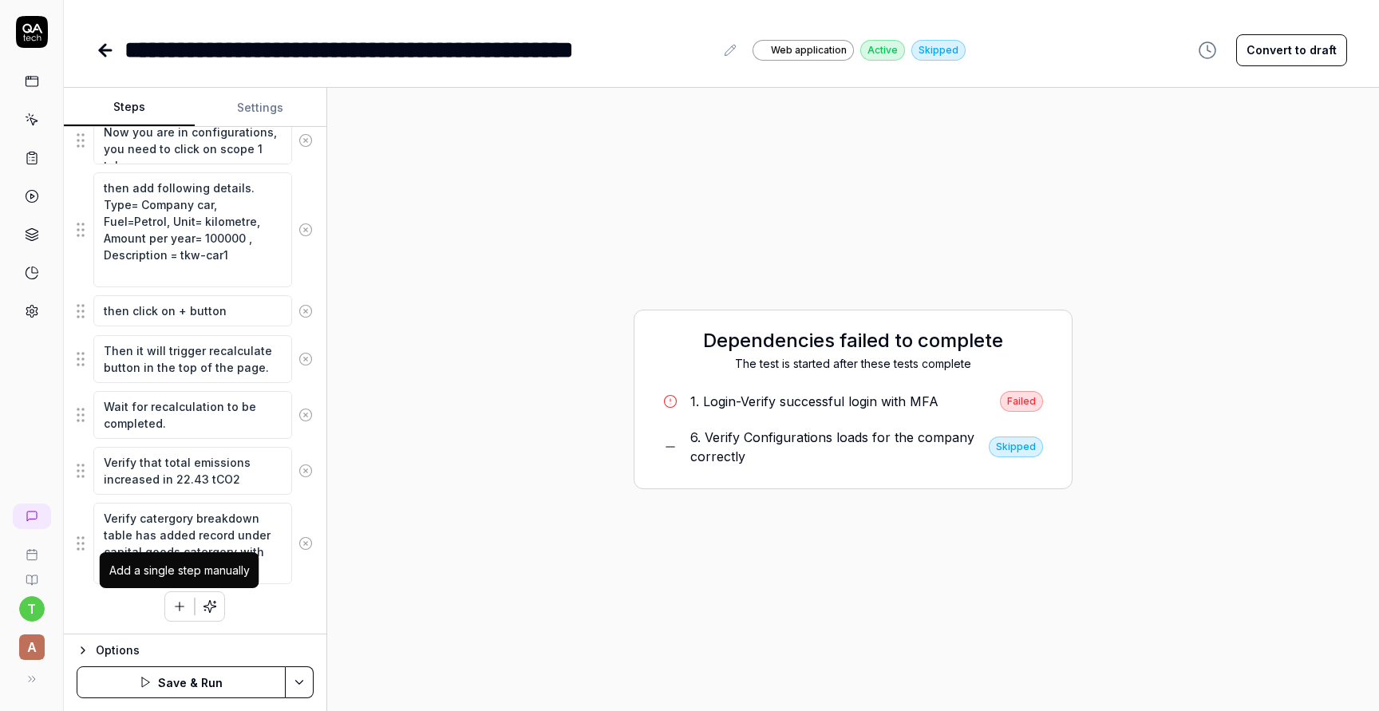
click at [187, 609] on icon "button" at bounding box center [179, 606] width 14 height 14
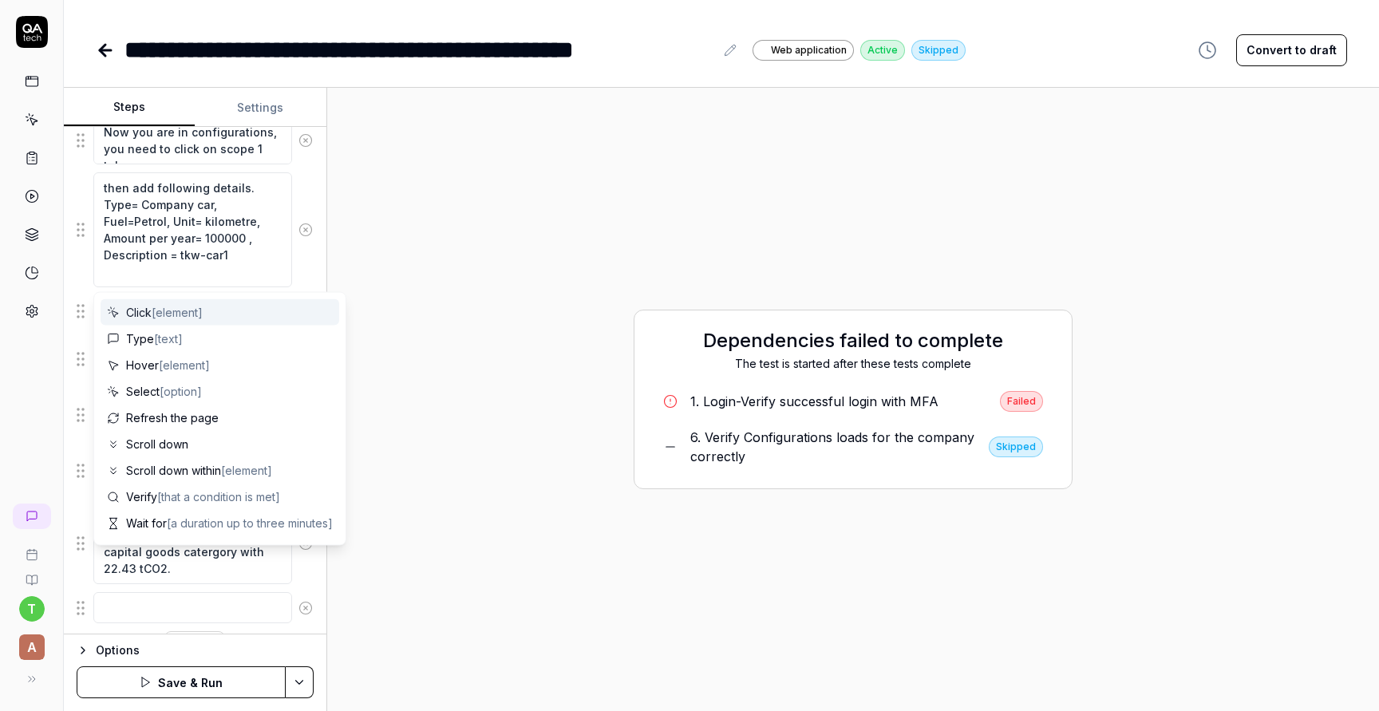
scroll to position [328, 0]
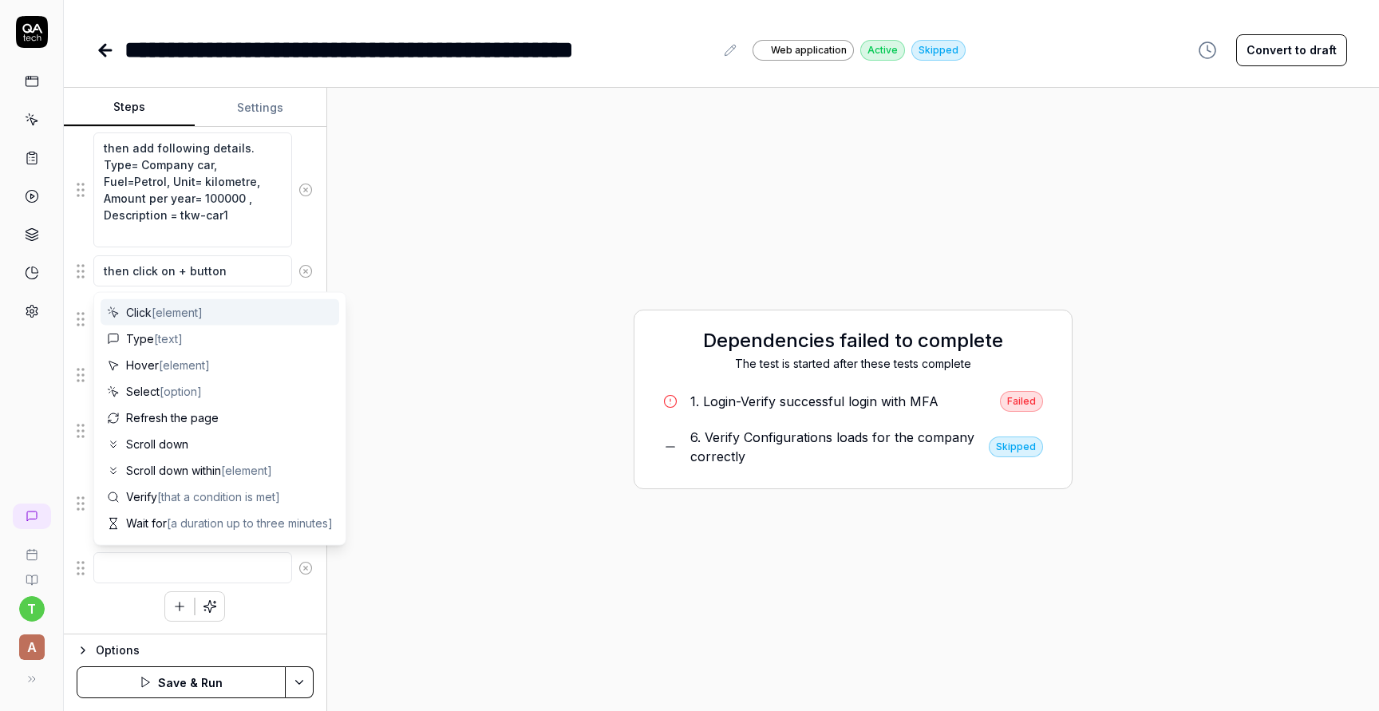
type textarea "*"
type textarea "C"
type textarea "*"
type textarea "Ch"
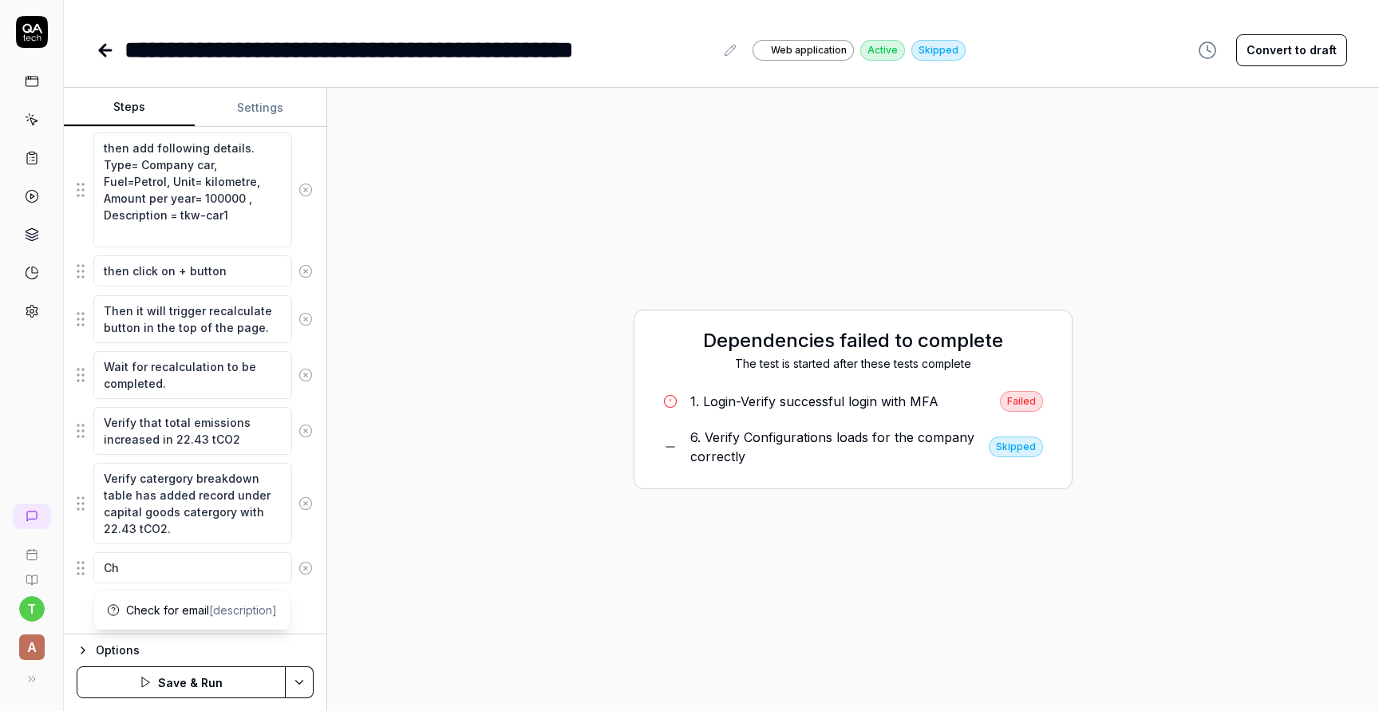
type textarea "*"
type textarea "Cho"
type textarea "*"
type textarea "Choo"
type textarea "*"
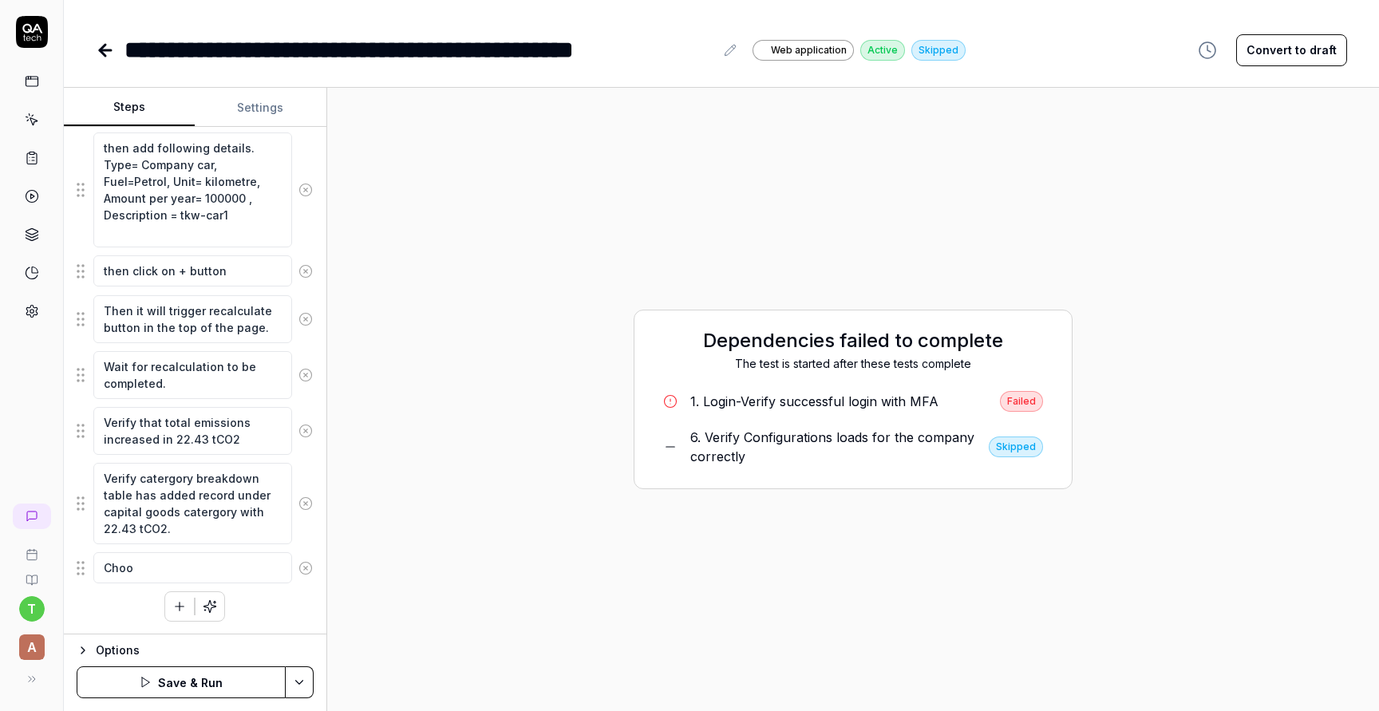
type textarea "Choos"
type textarea "*"
type textarea "Choose"
type textarea "*"
type textarea "Choose"
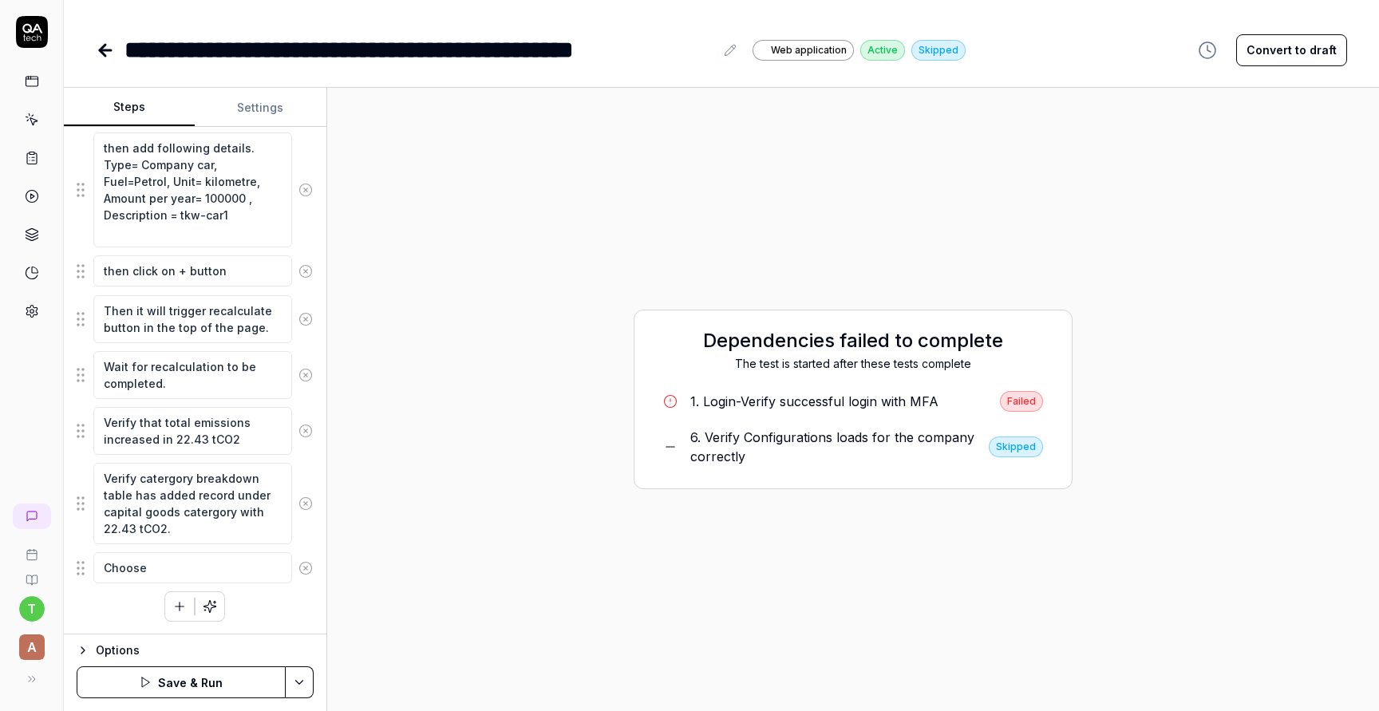
type textarea "*"
type textarea "Choose x"
type textarea "*"
type textarea "Choose xx"
type textarea "*"
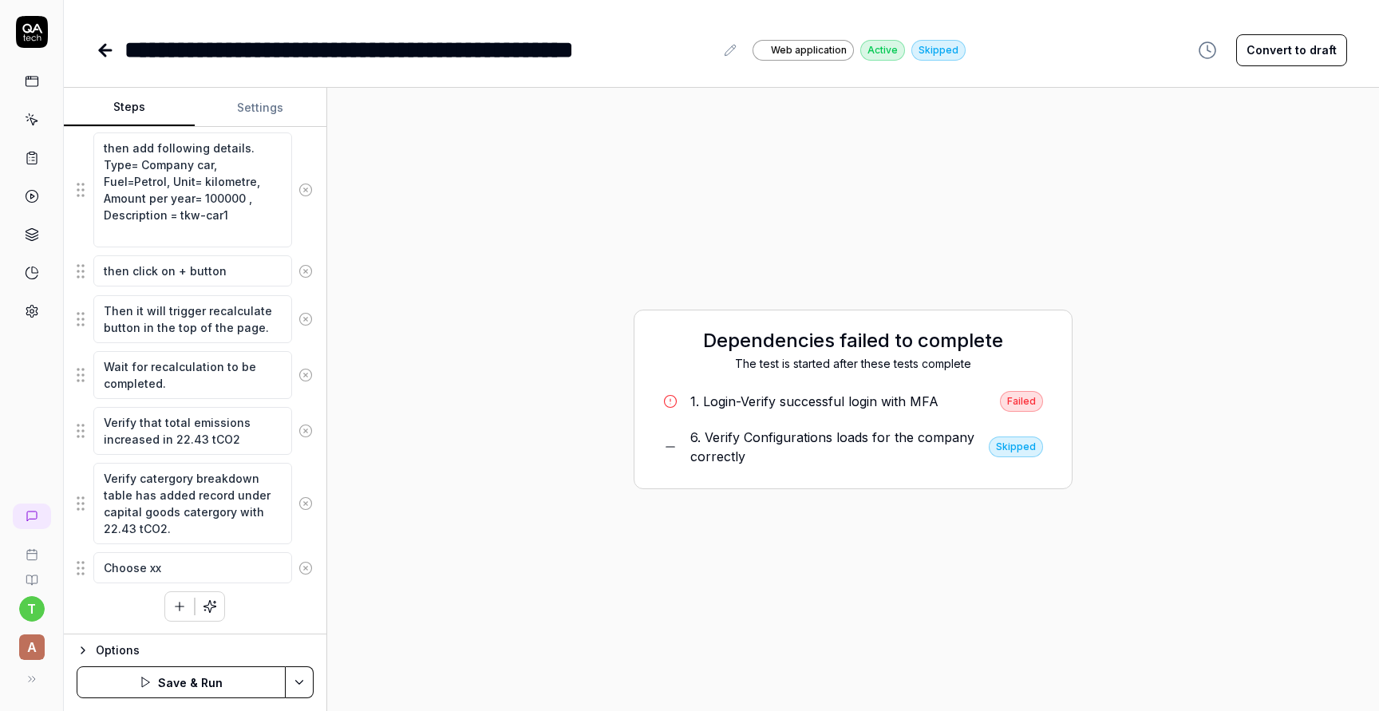
type textarea "Choose xxx"
type textarea "*"
type textarea "Choose xxx"
type textarea "*"
type textarea "Choose xxx f"
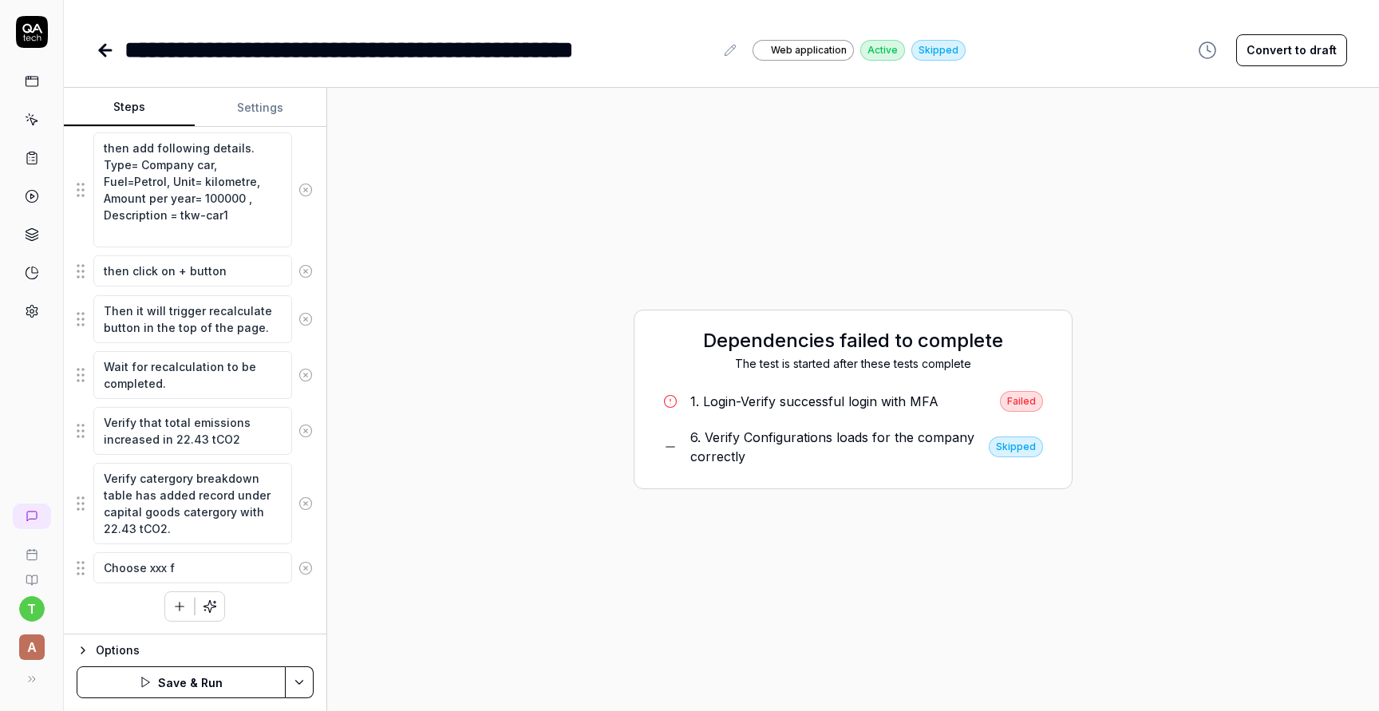
type textarea "*"
type textarea "Choose xxx fr"
type textarea "*"
type textarea "Choose xxx fro"
type textarea "*"
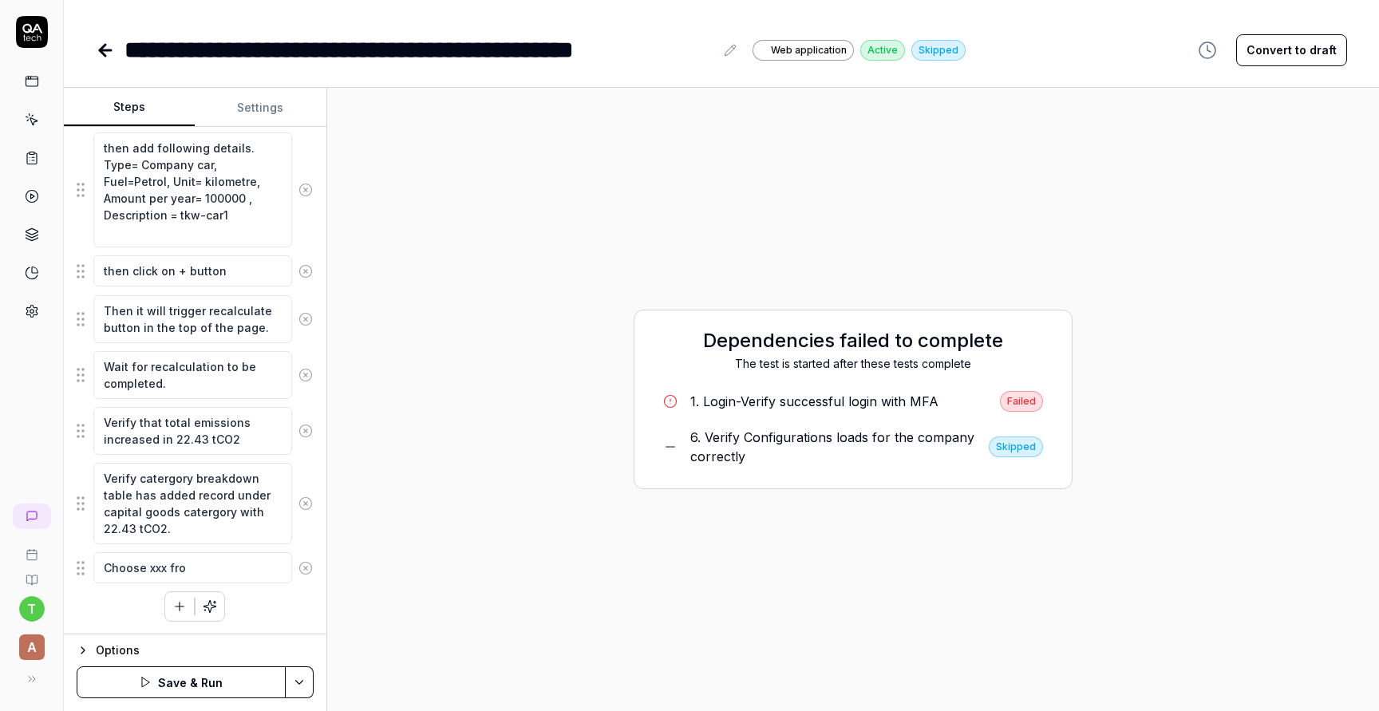
type textarea "Choose xxx from"
type textarea "*"
type textarea "Choose xxx from"
type textarea "*"
type textarea "Choose xxx from c"
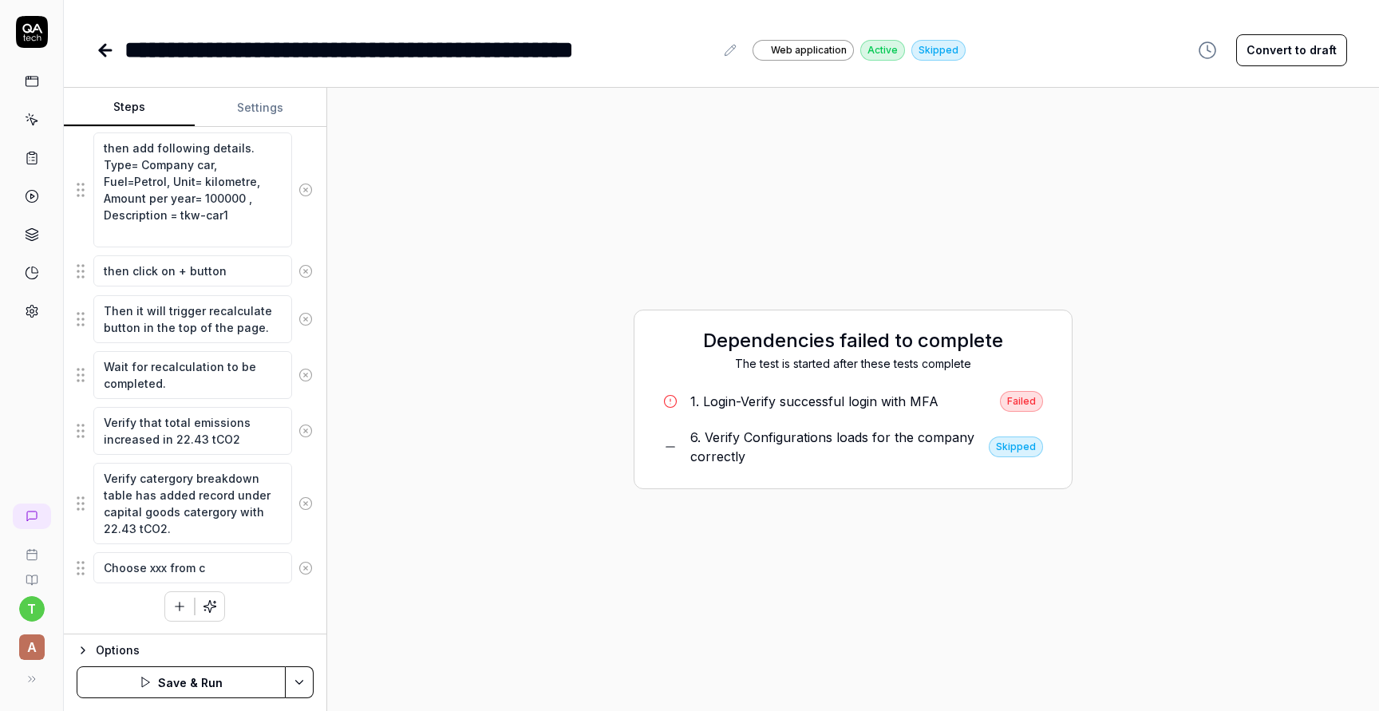
type textarea "*"
type textarea "Choose xxx from co"
type textarea "*"
type textarea "Choose xxx from com"
type textarea "*"
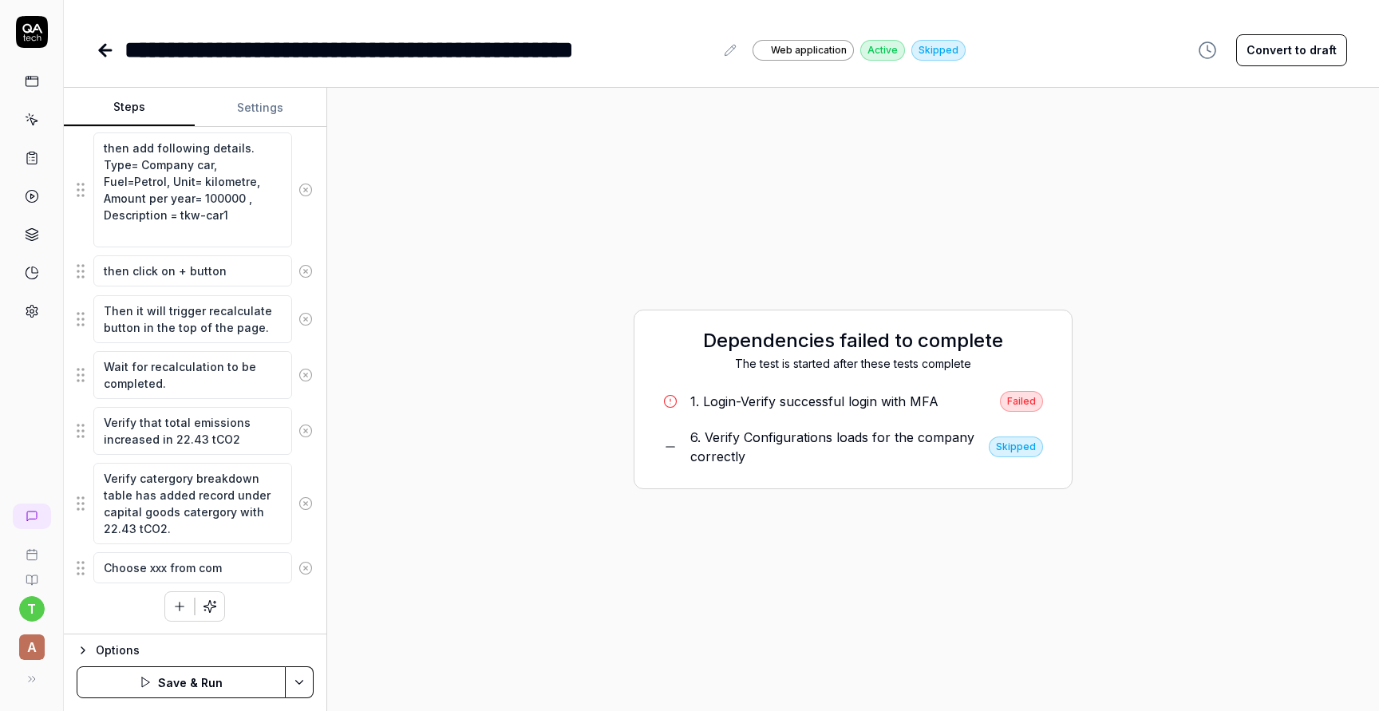
type textarea "Choose xxx from comp"
type textarea "*"
type textarea "Choose xxx from compa"
type textarea "*"
type textarea "Choose xxx from compan"
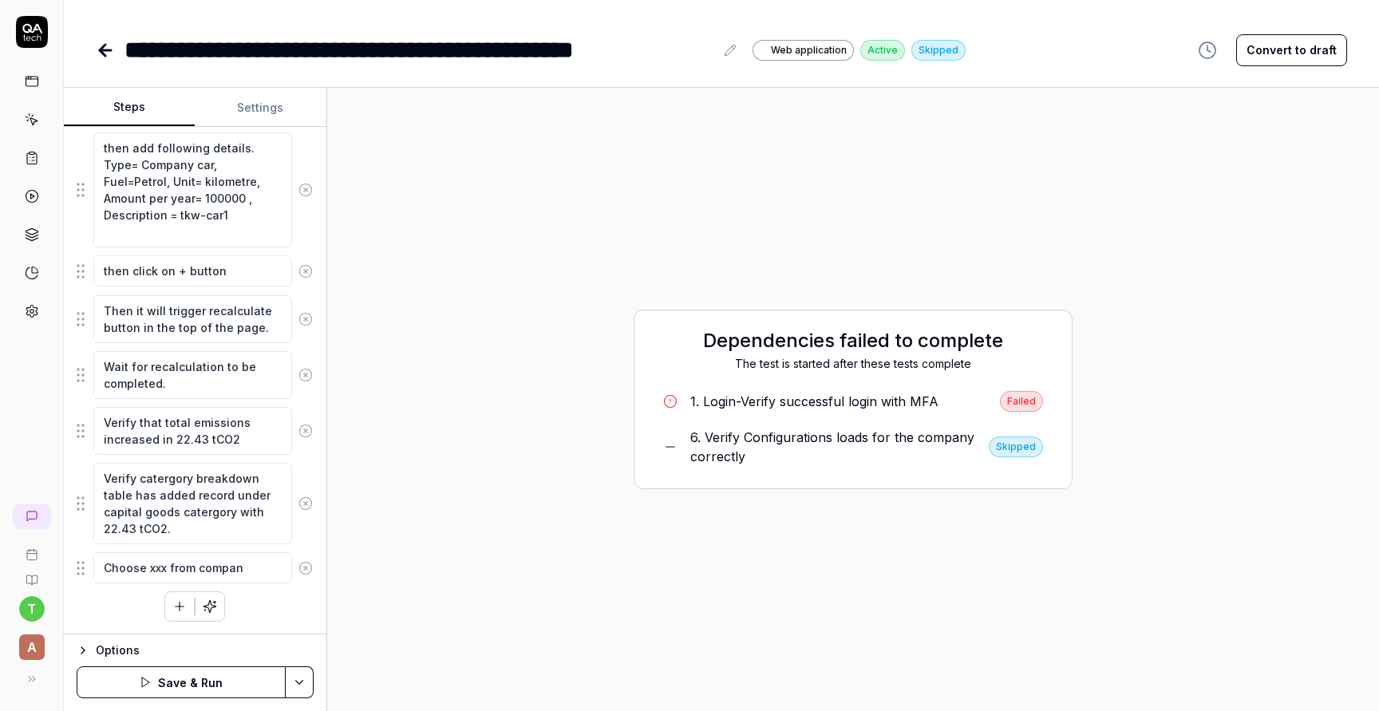
type textarea "*"
type textarea "Choose xxx from company"
type textarea "*"
type textarea "Choose xxx from company"
type textarea "*"
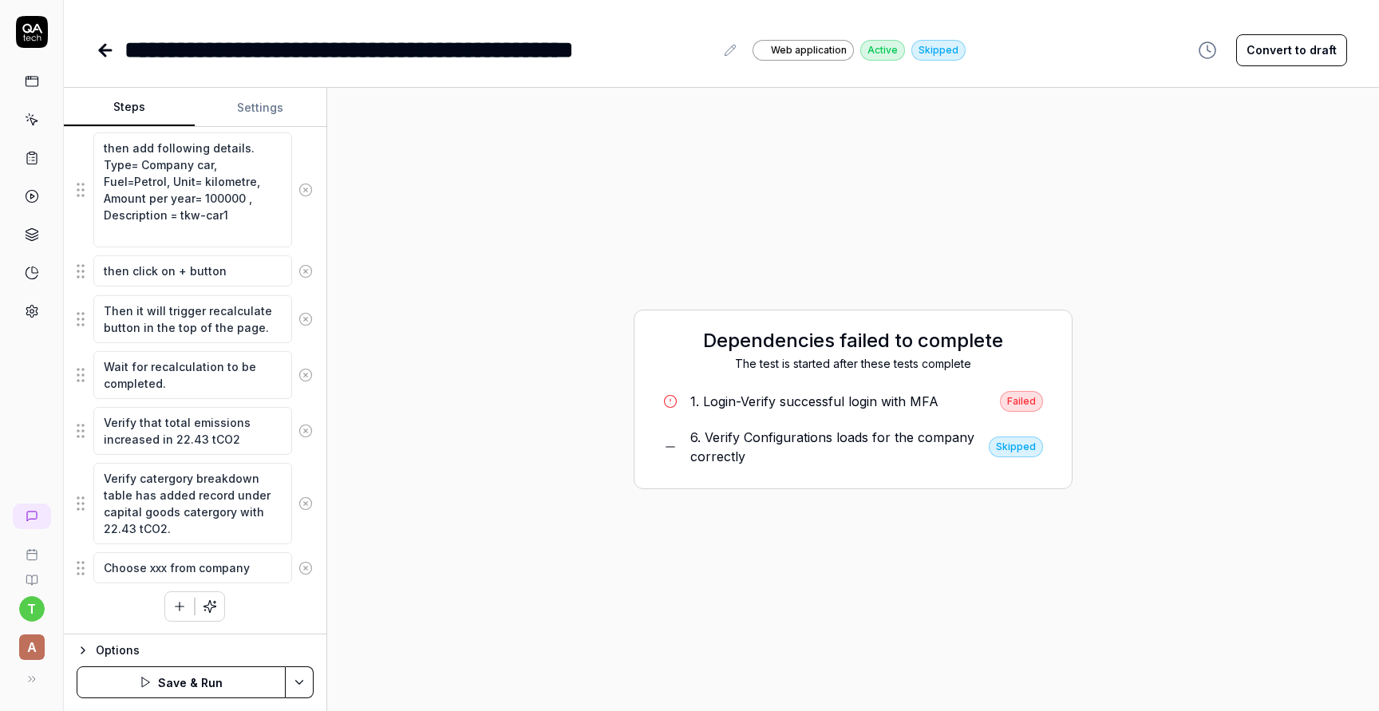
type textarea "Choose xxx from company l"
type textarea "*"
type textarea "Choose xxx from company li"
type textarea "*"
type textarea "Choose xxx from company lis"
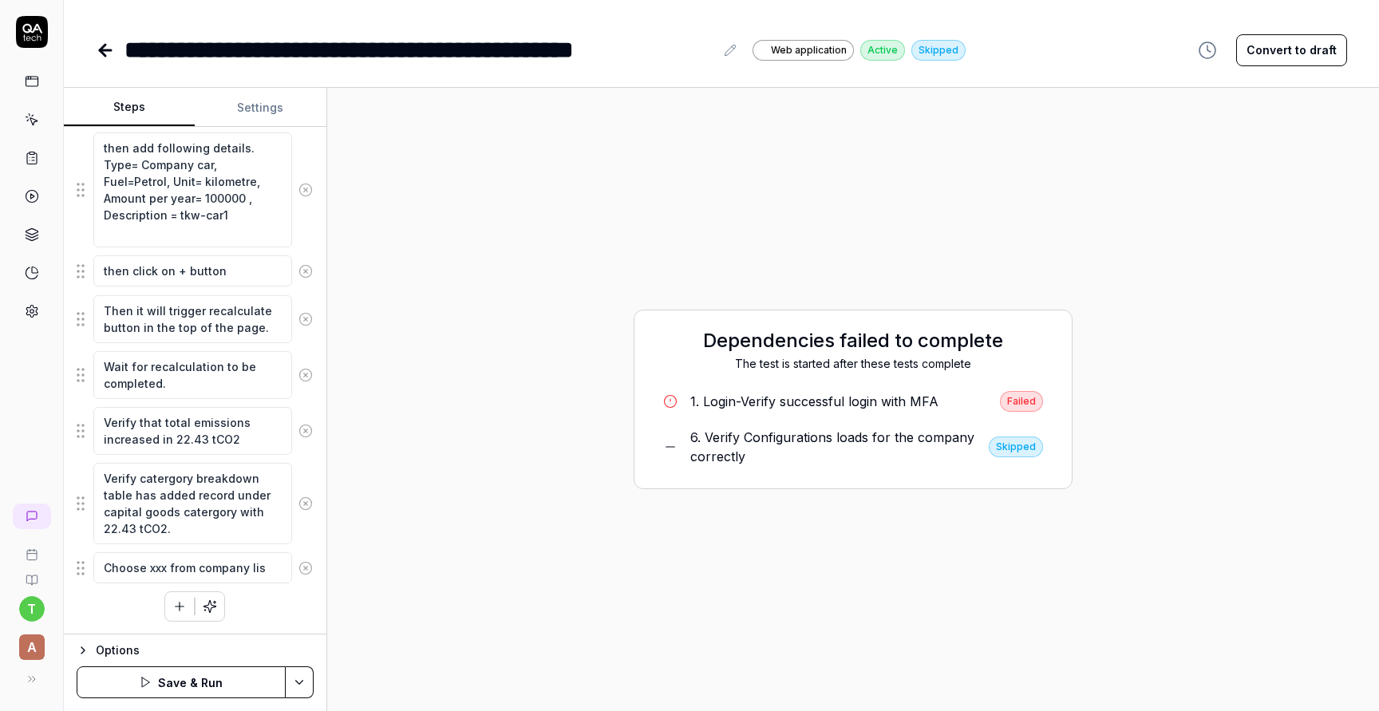
type textarea "*"
type textarea "Choose xxx from company list"
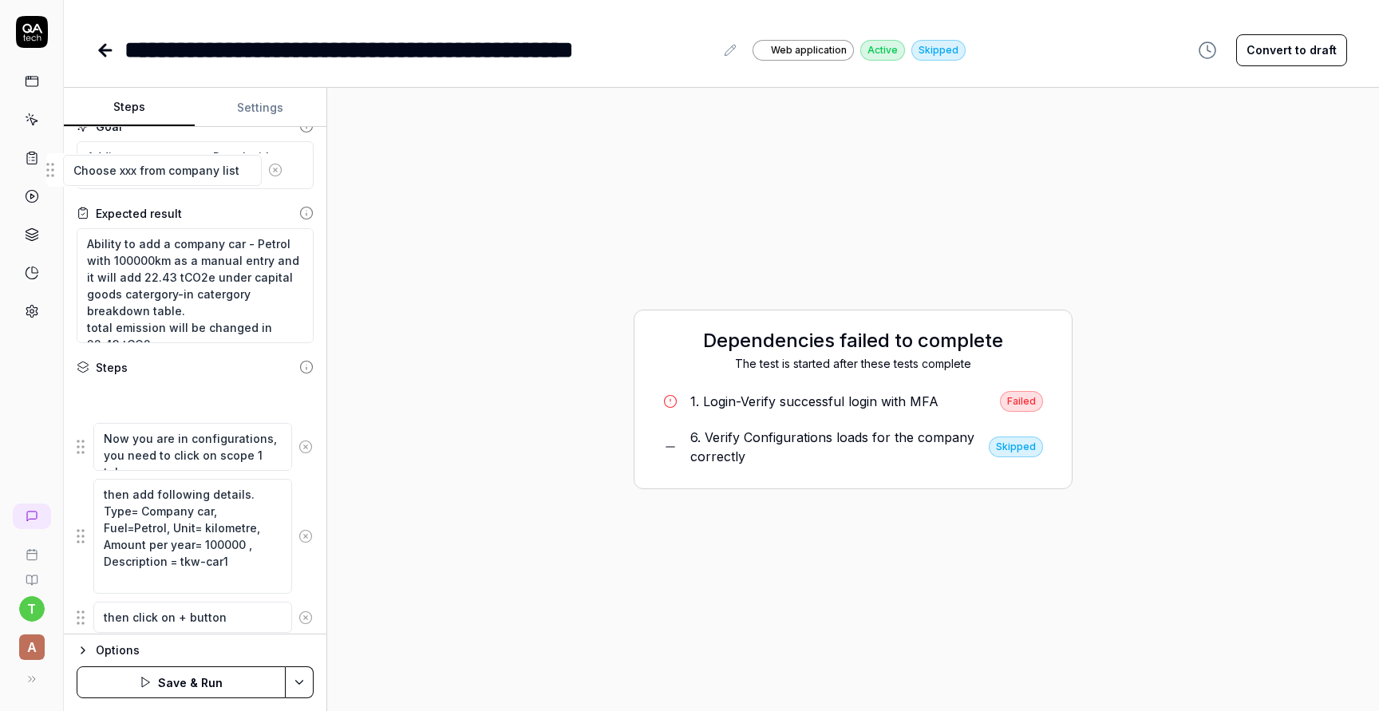
scroll to position [0, 0]
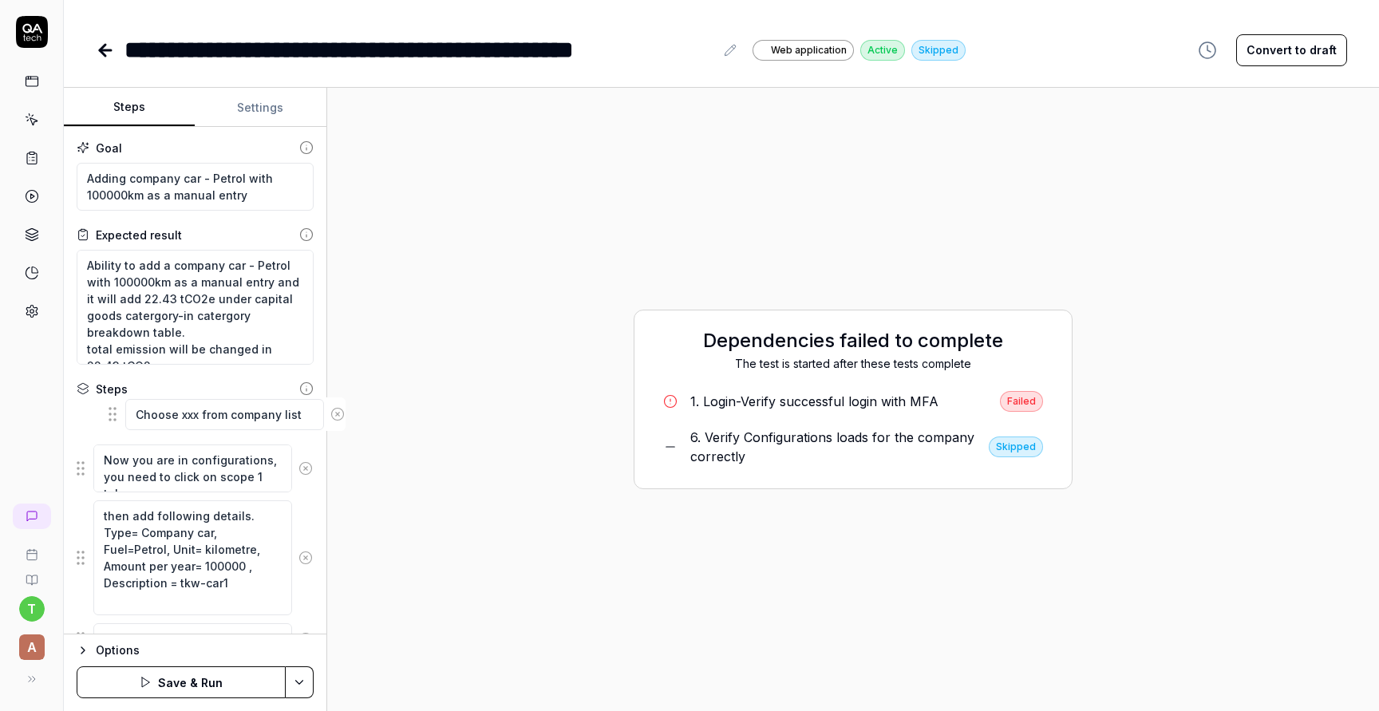
drag, startPoint x: 79, startPoint y: 571, endPoint x: 100, endPoint y: 421, distance: 151.4
click at [100, 421] on fieldset "Now you are in configurations, you need to click on scope 1 tab then add follow…" at bounding box center [195, 658] width 237 height 509
click at [155, 420] on textarea "Choose xxx from company list" at bounding box center [192, 420] width 199 height 31
click at [155, 411] on textarea "Choose xxx from company list" at bounding box center [192, 420] width 199 height 31
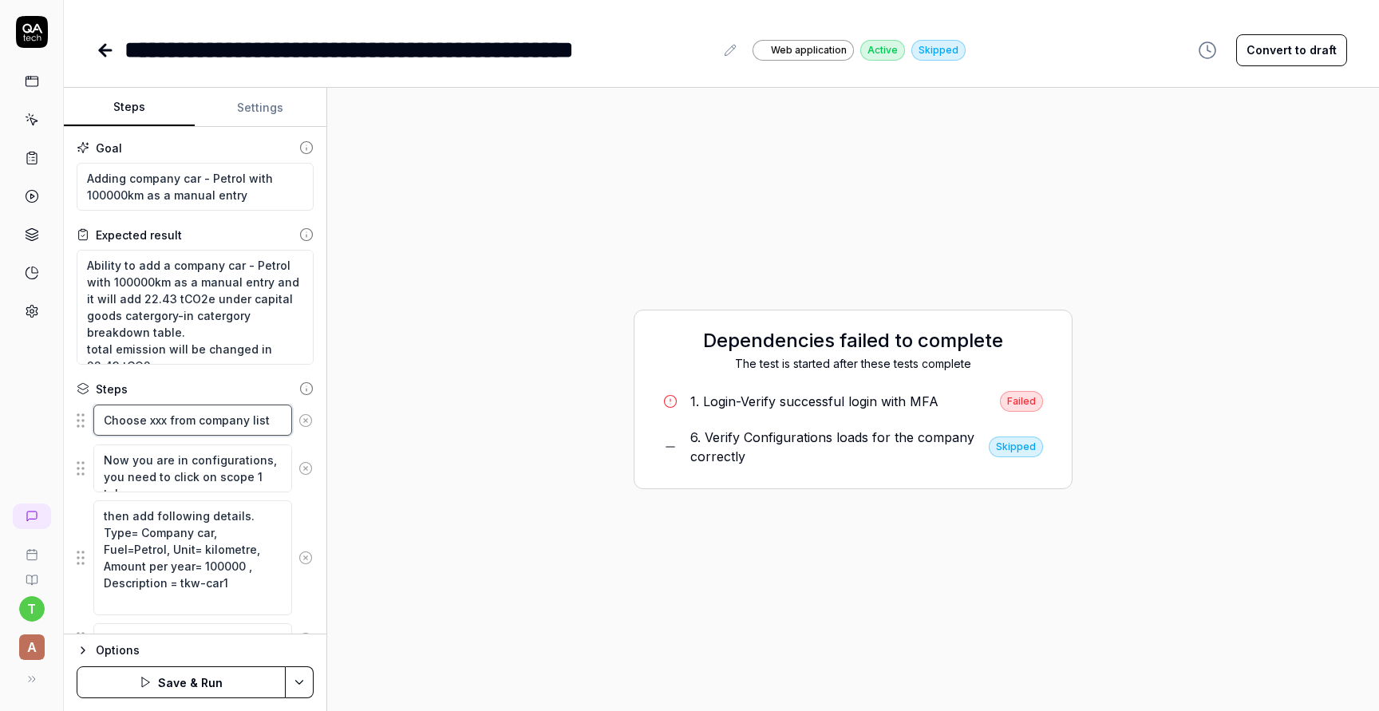
click at [155, 411] on textarea "Choose xxx from company list" at bounding box center [192, 420] width 199 height 31
click at [155, 420] on textarea "Choose xxx from company list" at bounding box center [192, 420] width 199 height 31
paste textarea "QA tech-Calculations"
type textarea "*"
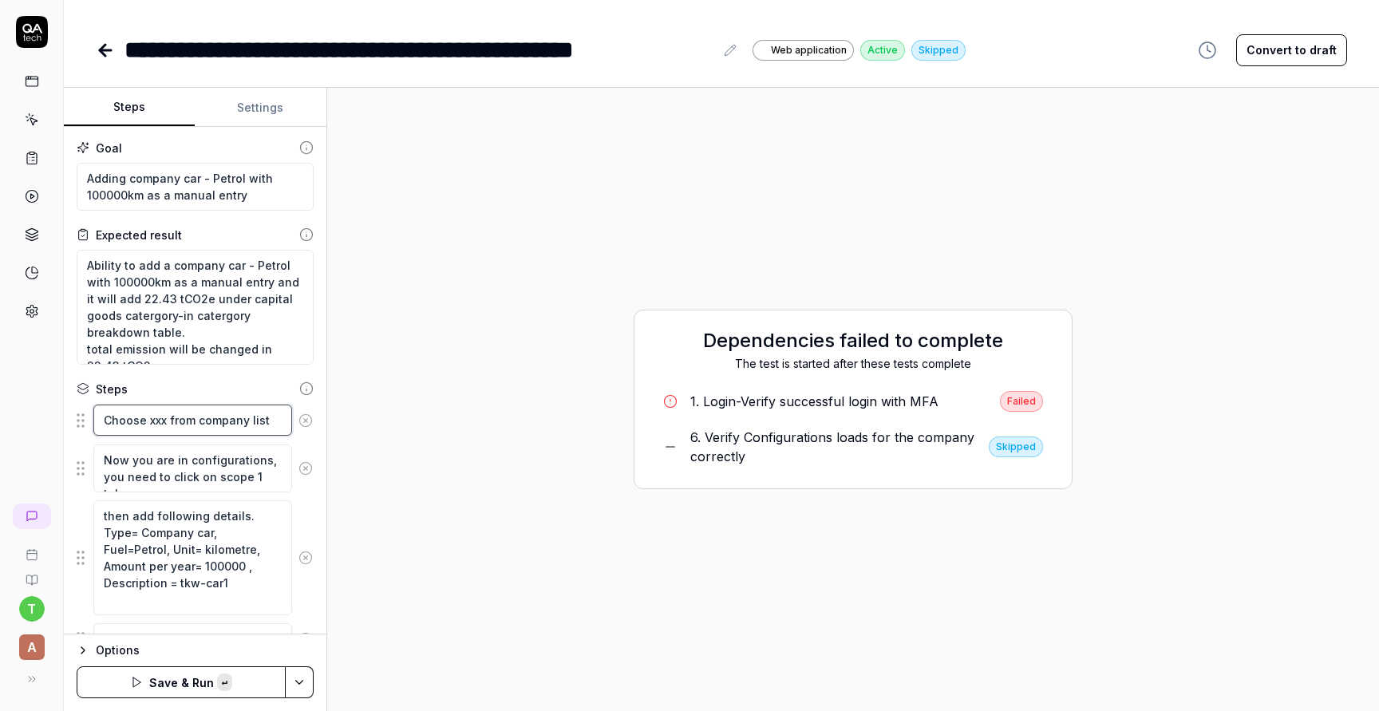
type textarea "Choose QA tech-Calculations from company list"
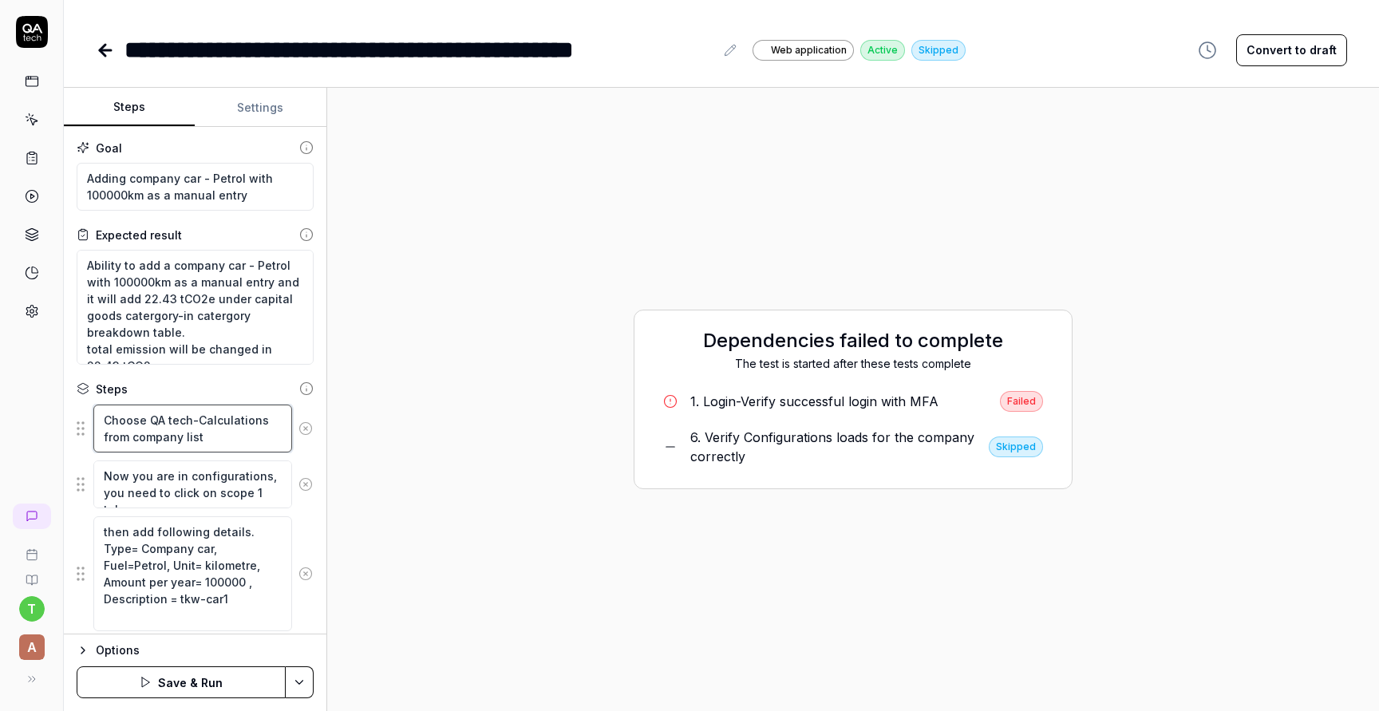
click at [146, 417] on textarea "Choose QA tech-Calculations from company list" at bounding box center [192, 429] width 199 height 48
type textarea "*"
type textarea "Choose cQA tech-Calculations from company list"
type textarea "*"
type textarea "Choose coQA tech-Calculations from company list"
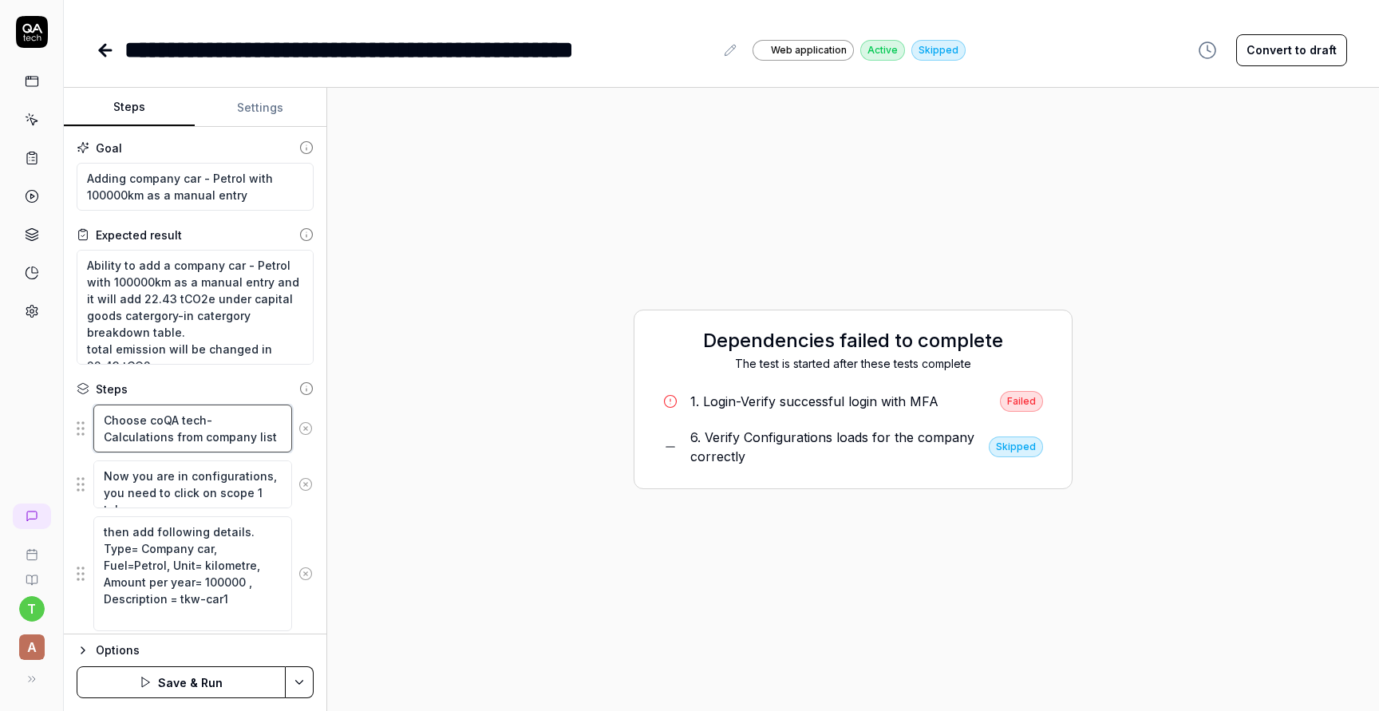
type textarea "*"
type textarea "Choose comQA tech-Calculations from company list"
type textarea "*"
type textarea "Choose compQA tech-Calculations from company list"
type textarea "*"
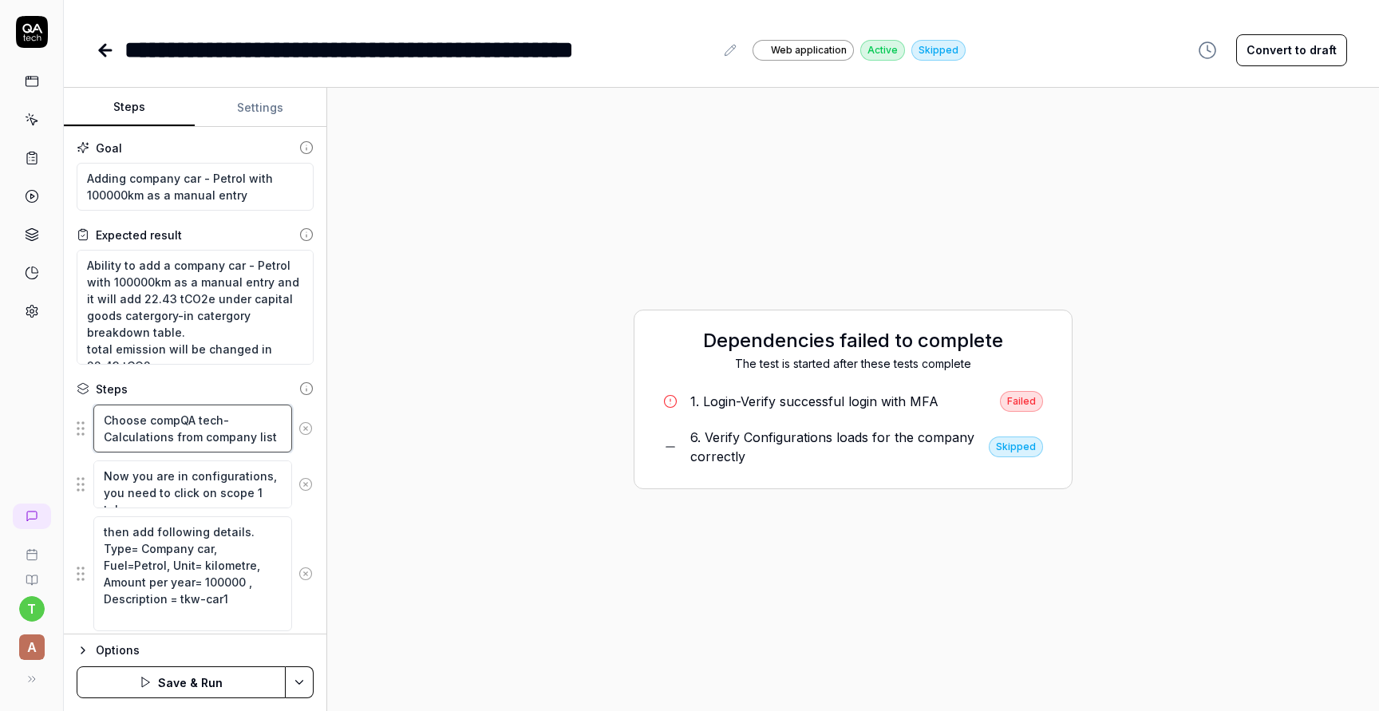
type textarea "Choose compaQA tech-Calculations from company list"
type textarea "*"
type textarea "Choose companQA tech-Calculations from company list"
type textarea "*"
type textarea "Choose companyQA tech-Calculations from company list"
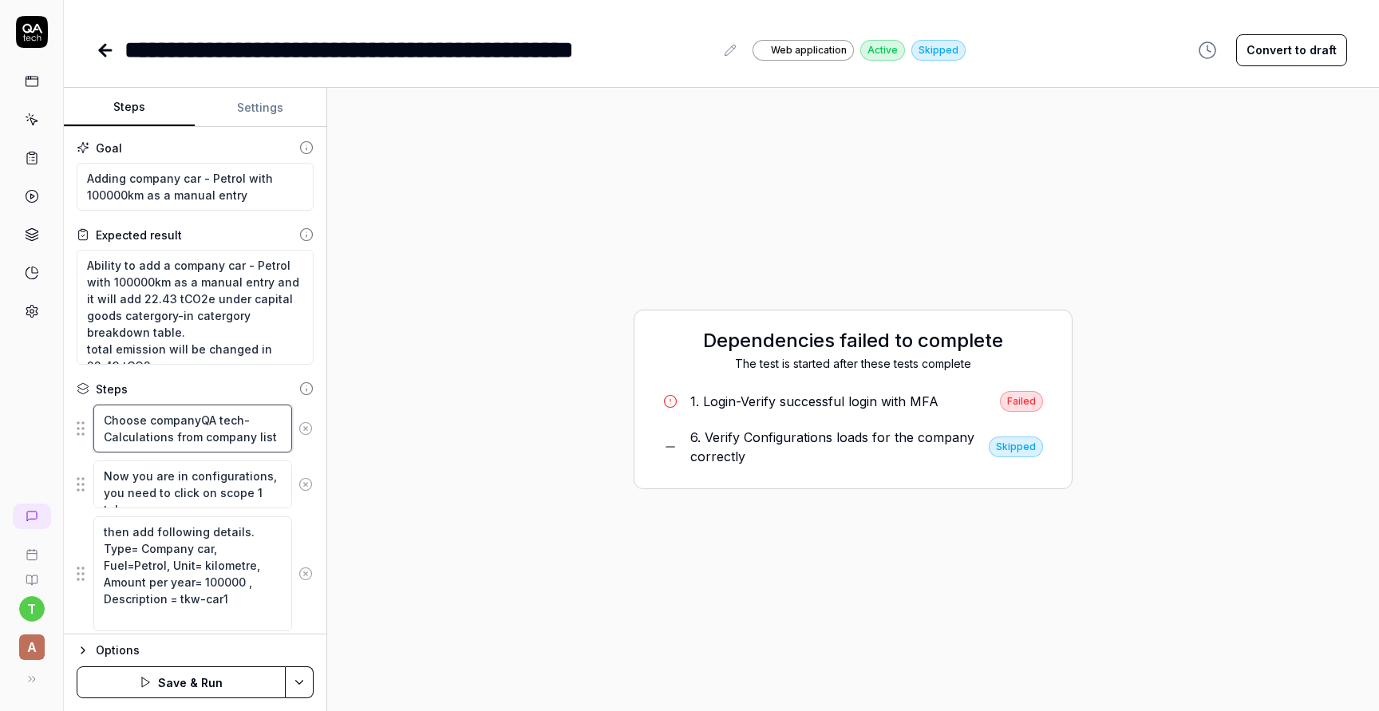
type textarea "*"
type textarea "Choose company QA tech-Calculations from company list"
type textarea "*"
type textarea "Choose company 'QA tech-Calculations from company list"
click at [167, 438] on textarea "Choose company 'QA tech-Calculations from company list" at bounding box center [192, 429] width 199 height 48
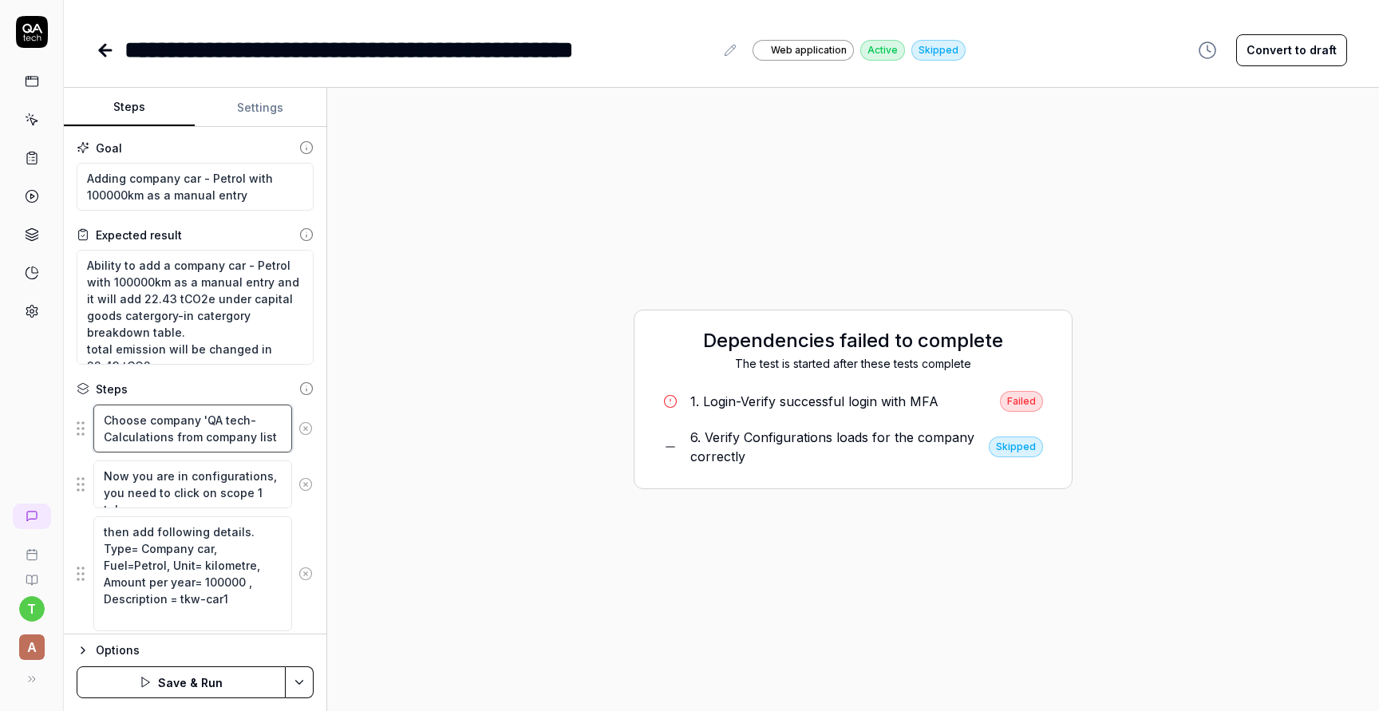
type textarea "*"
type textarea "Choose company 'QA tech-Calculations' from company list"
click at [275, 433] on textarea "Choose company 'QA tech-Calculations' from company list" at bounding box center [192, 429] width 199 height 48
type textarea "*"
type textarea "Choose company 'QA tech-Calculations' from company list"
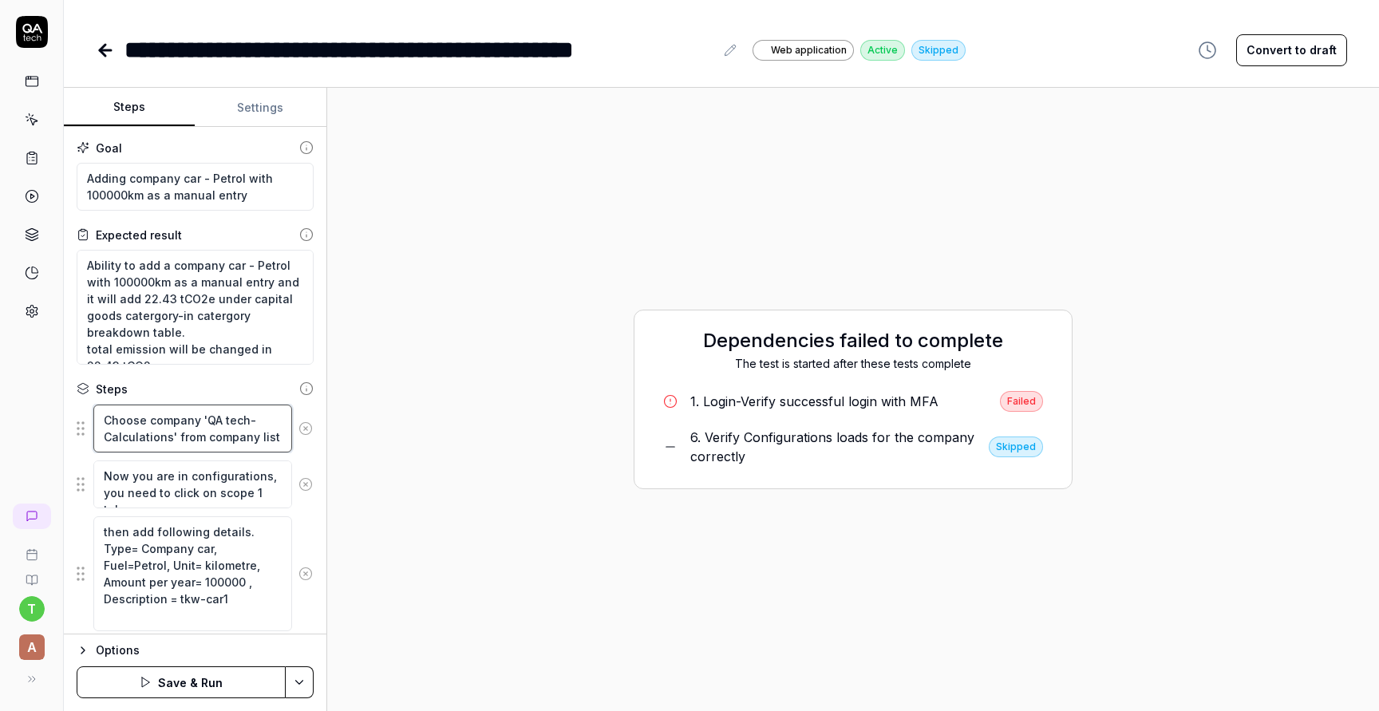
type textarea "*"
type textarea "Choose company 'QA tech-Calculations' from company list &"
type textarea "*"
type textarea "Choose company 'QA tech-Calculations' from company list &"
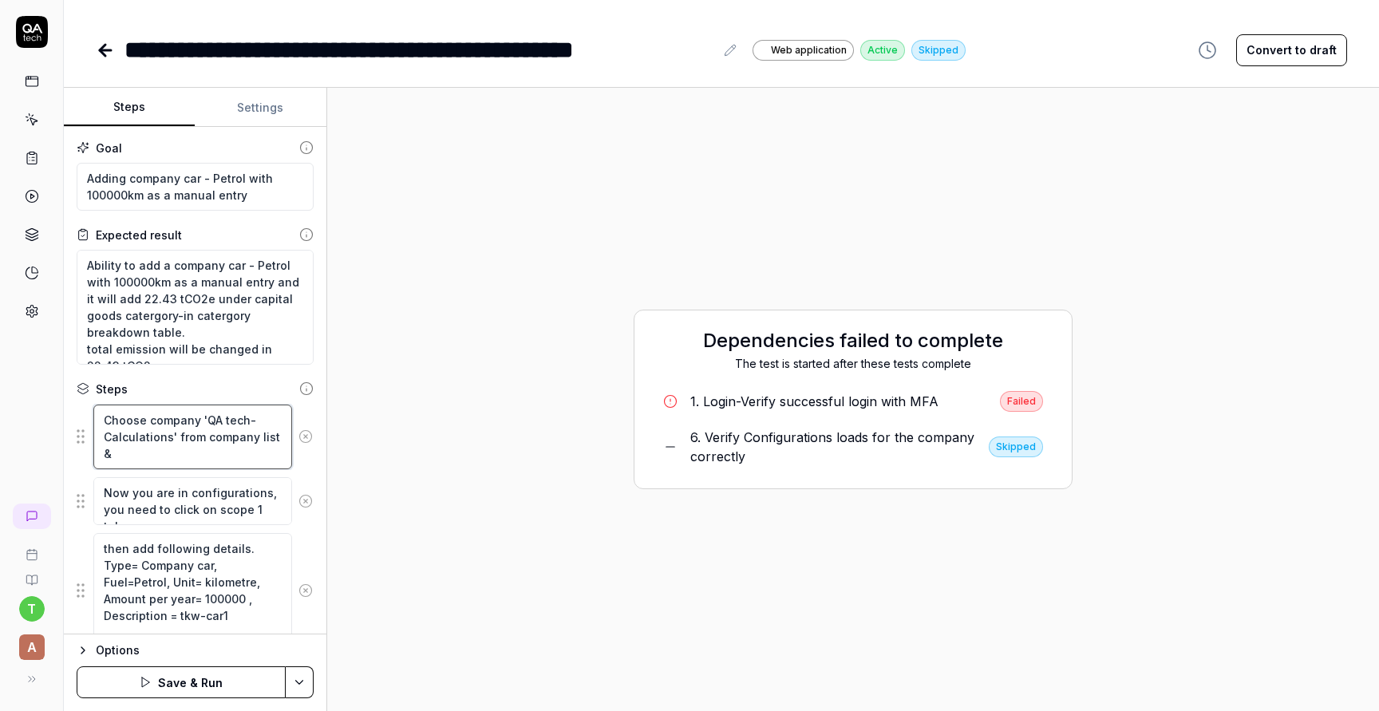
type textarea "*"
type textarea "Choose company 'QA tech-Calculations' from company list & g"
type textarea "*"
type textarea "Choose company 'QA tech-Calculations' from company list & go"
type textarea "*"
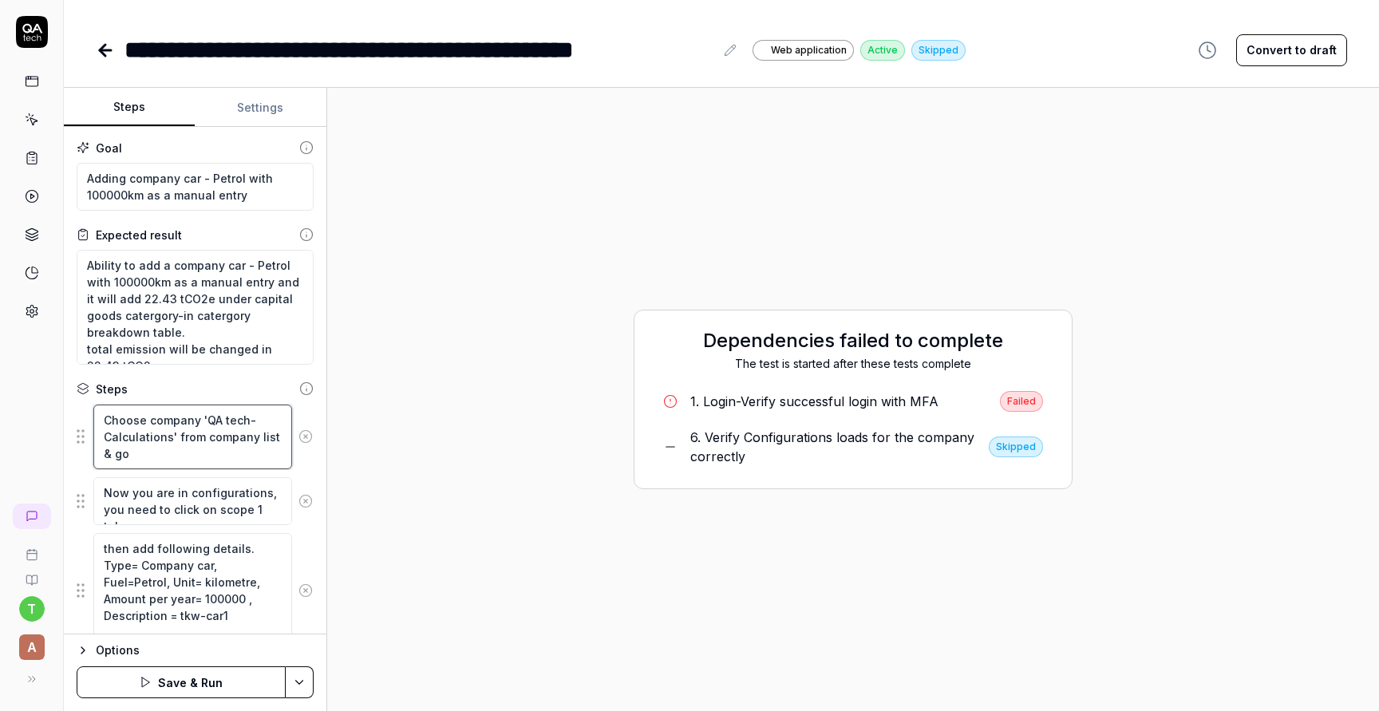
type textarea "Choose company 'QA tech-Calculations' from company list & go"
type textarea "*"
type textarea "Choose company 'QA tech-Calculations' from company list & go t"
type textarea "*"
type textarea "Choose company 'QA tech-Calculations' from company list & go to"
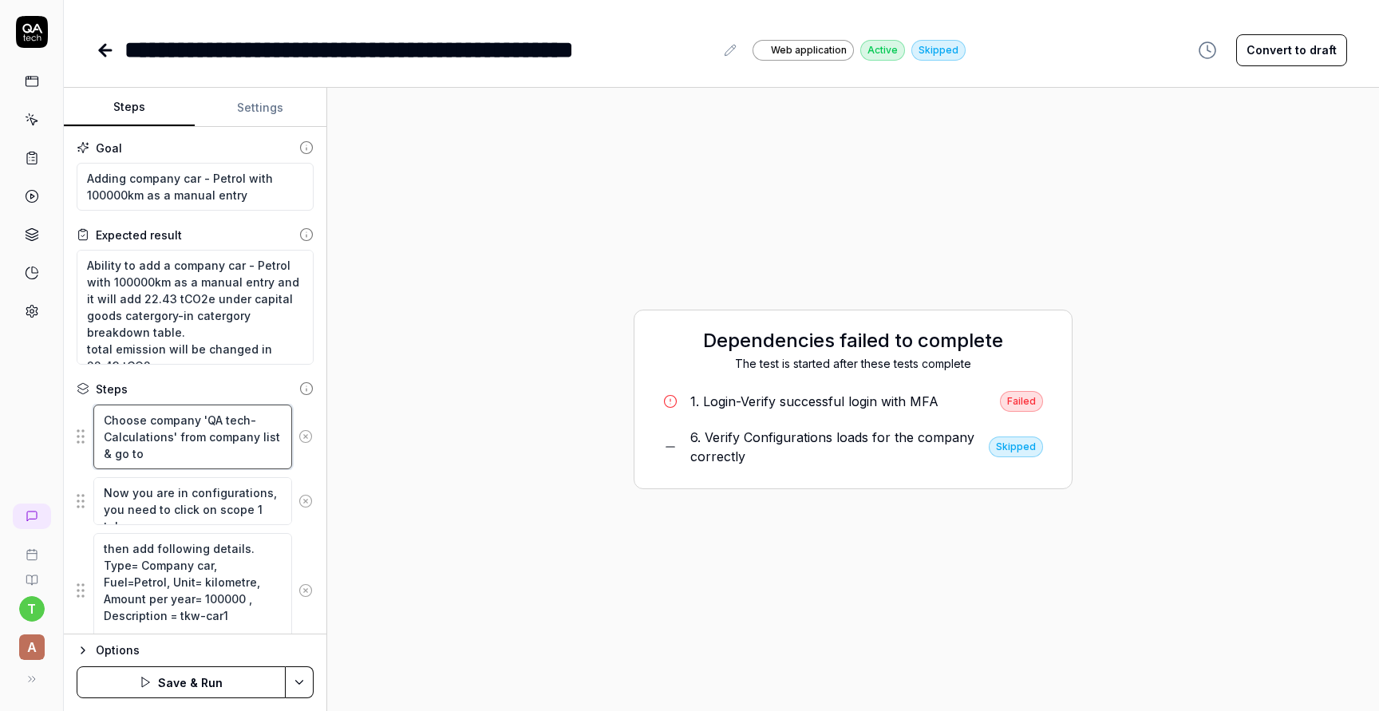
type textarea "*"
type textarea "Choose company 'QA tech-Calculations' from company list & go to"
type textarea "*"
type textarea "Choose company 'QA tech-Calculations' from company list & go to c"
type textarea "*"
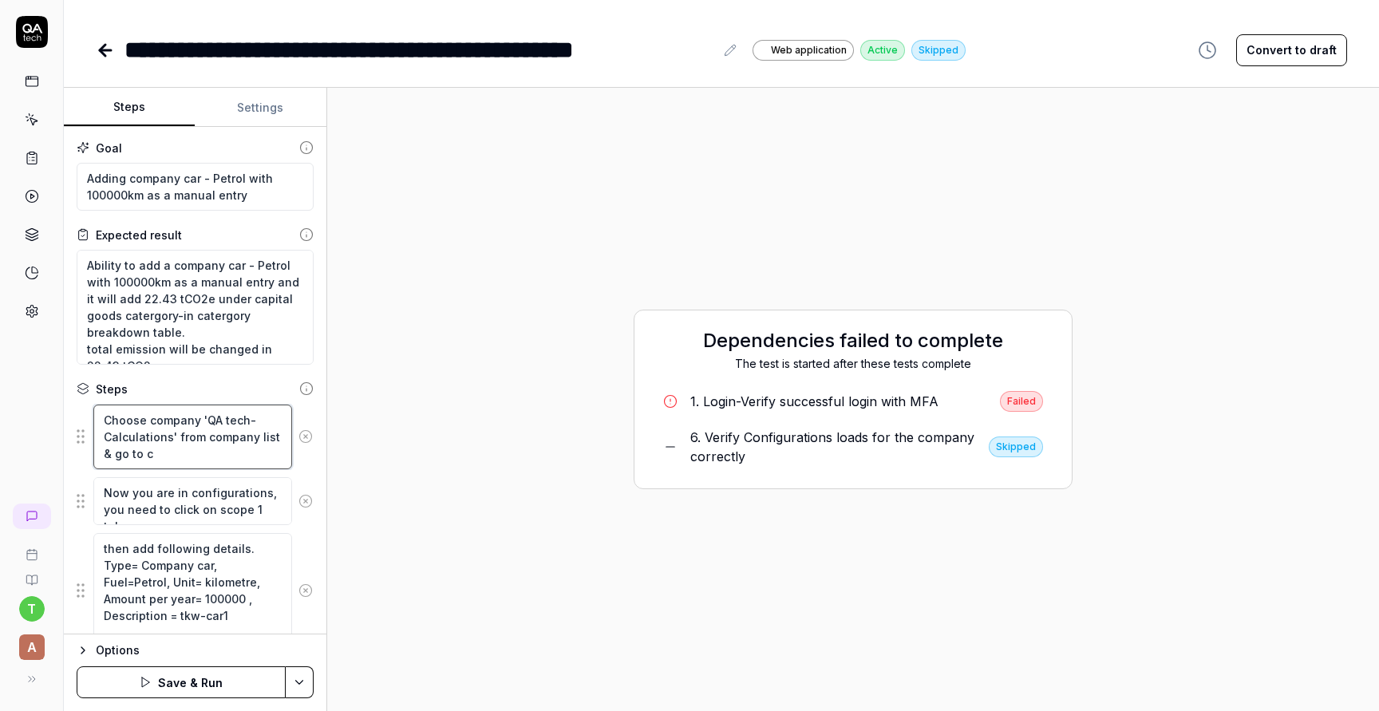
type textarea "Choose company 'QA tech-Calculations' from company list & go to co"
type textarea "*"
type textarea "Choose company 'QA tech-Calculations' from company list & go to con"
type textarea "*"
type textarea "Choose company 'QA tech-Calculations' from company list & go to conf"
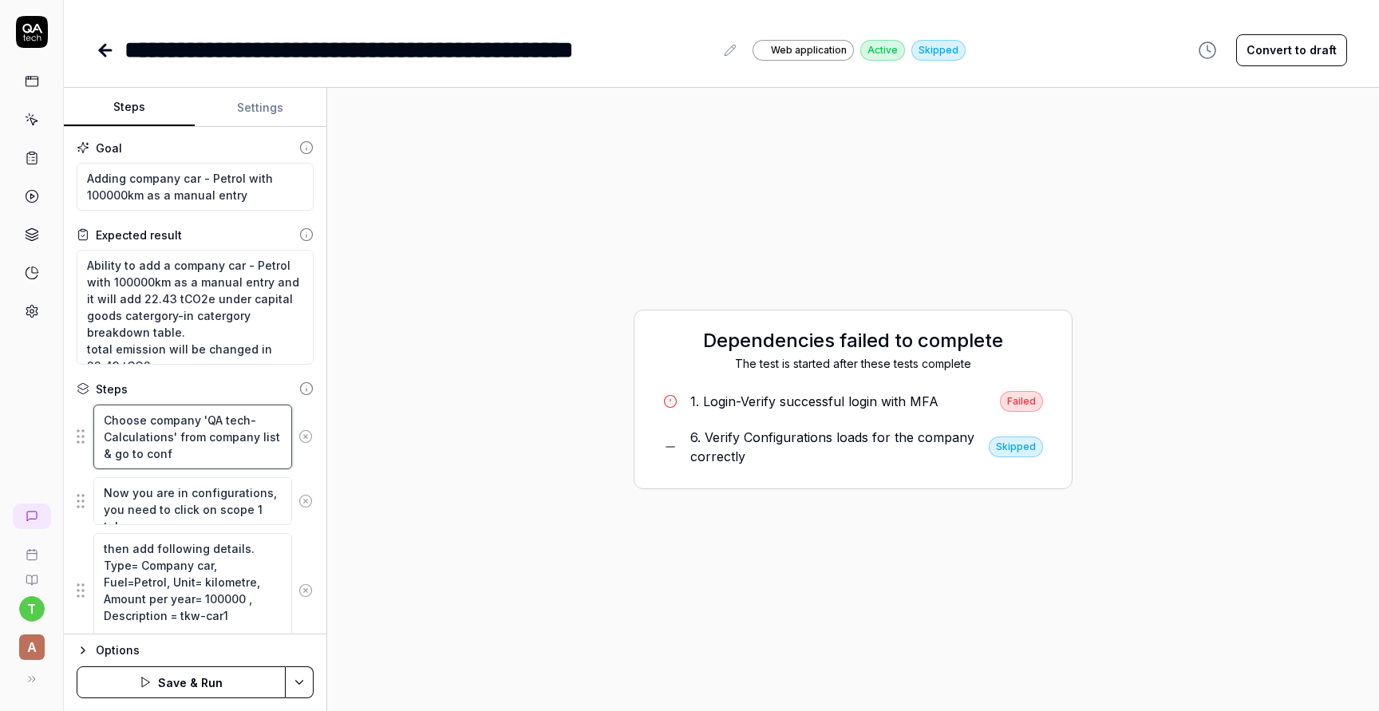
type textarea "*"
type textarea "Choose company 'QA tech-Calculations' from company list & go to confi"
type textarea "*"
type textarea "Choose company 'QA tech-Calculations' from company list & go to config"
type textarea "*"
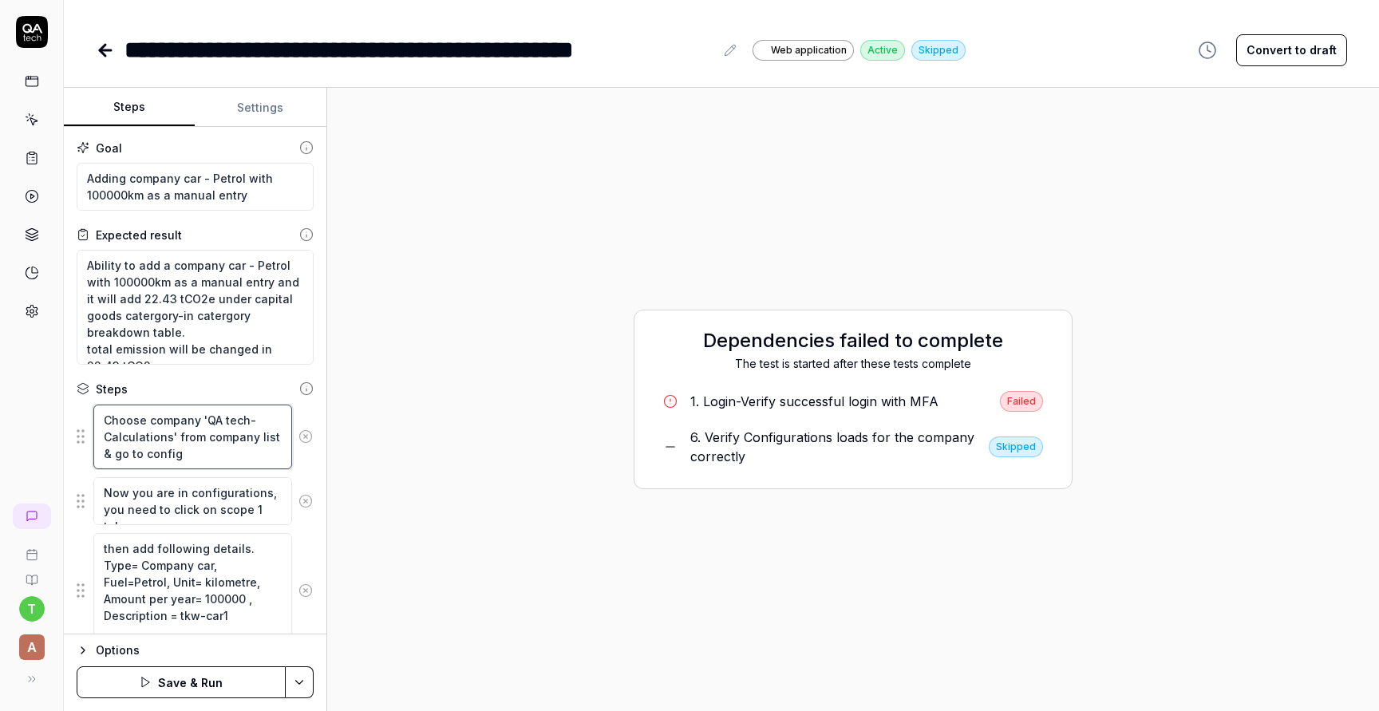
type textarea "Choose company 'QA tech-Calculations' from company list & go to configu"
type textarea "*"
type textarea "Choose company 'QA tech-Calculations' from company list & go to configur"
type textarea "*"
type textarea "Choose company 'QA tech-Calculations' from company list & go to configura"
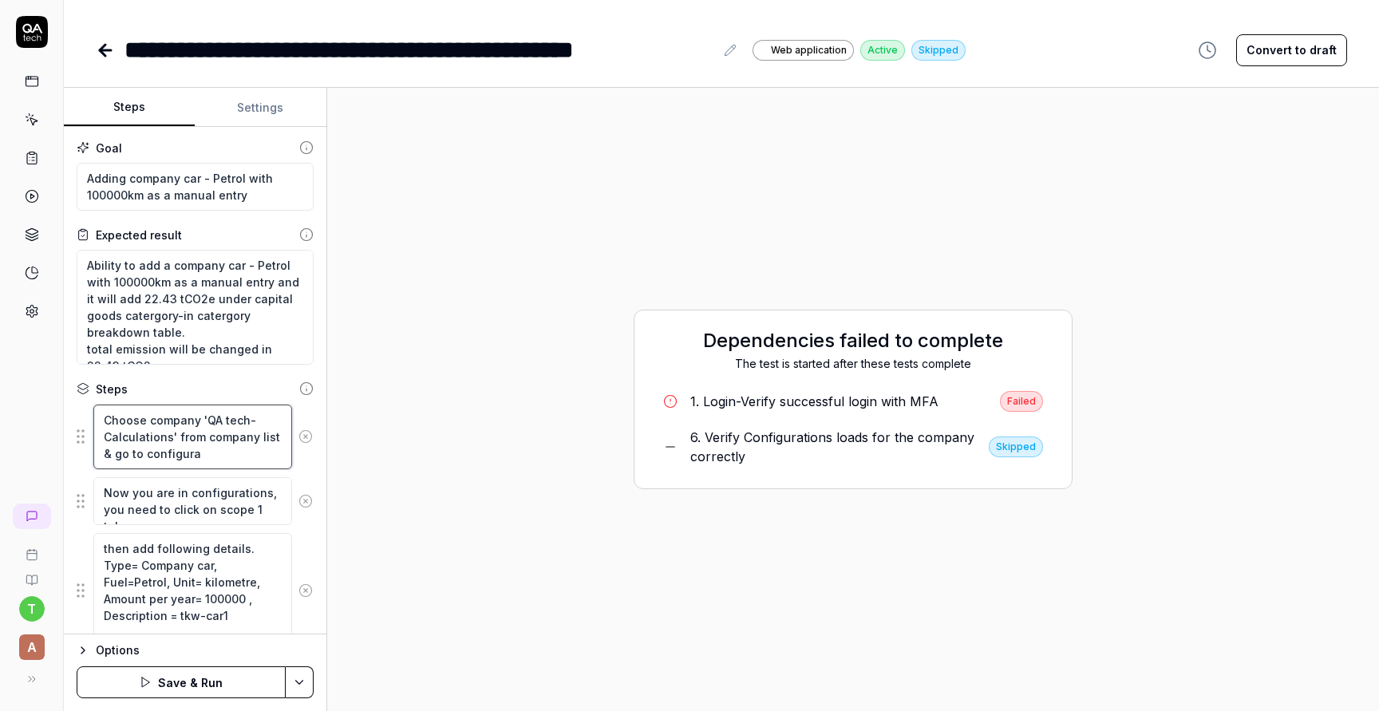
type textarea "*"
type textarea "Choose company 'QA tech-Calculations' from company list & go to configurat"
type textarea "*"
type textarea "Choose company 'QA tech-Calculations' from company list & go to configurati"
type textarea "*"
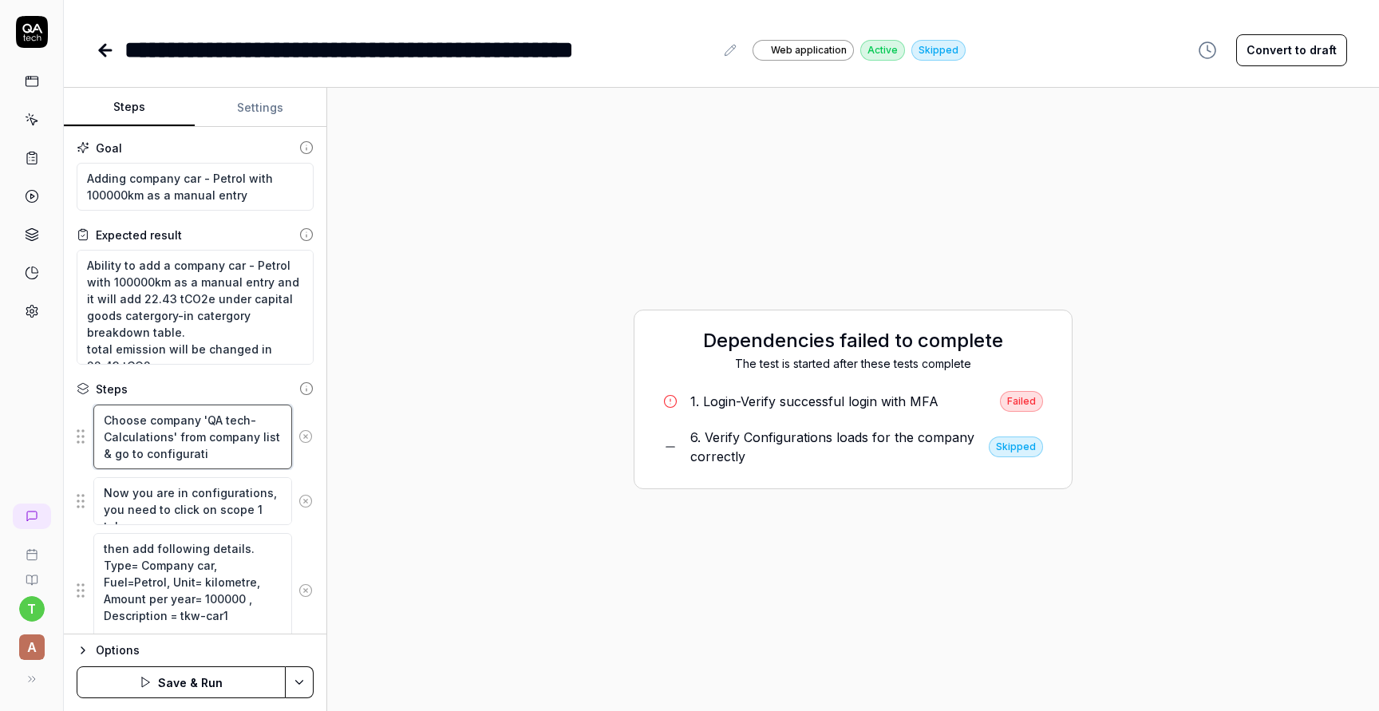
type textarea "Choose company 'QA tech-Calculations' from company list & go to configuratio"
type textarea "*"
type textarea "Choose company 'QA tech-Calculations' from company list & go to configuration"
type textarea "*"
type textarea "Choose company 'QA tech-Calculations' from company list & go to configurations"
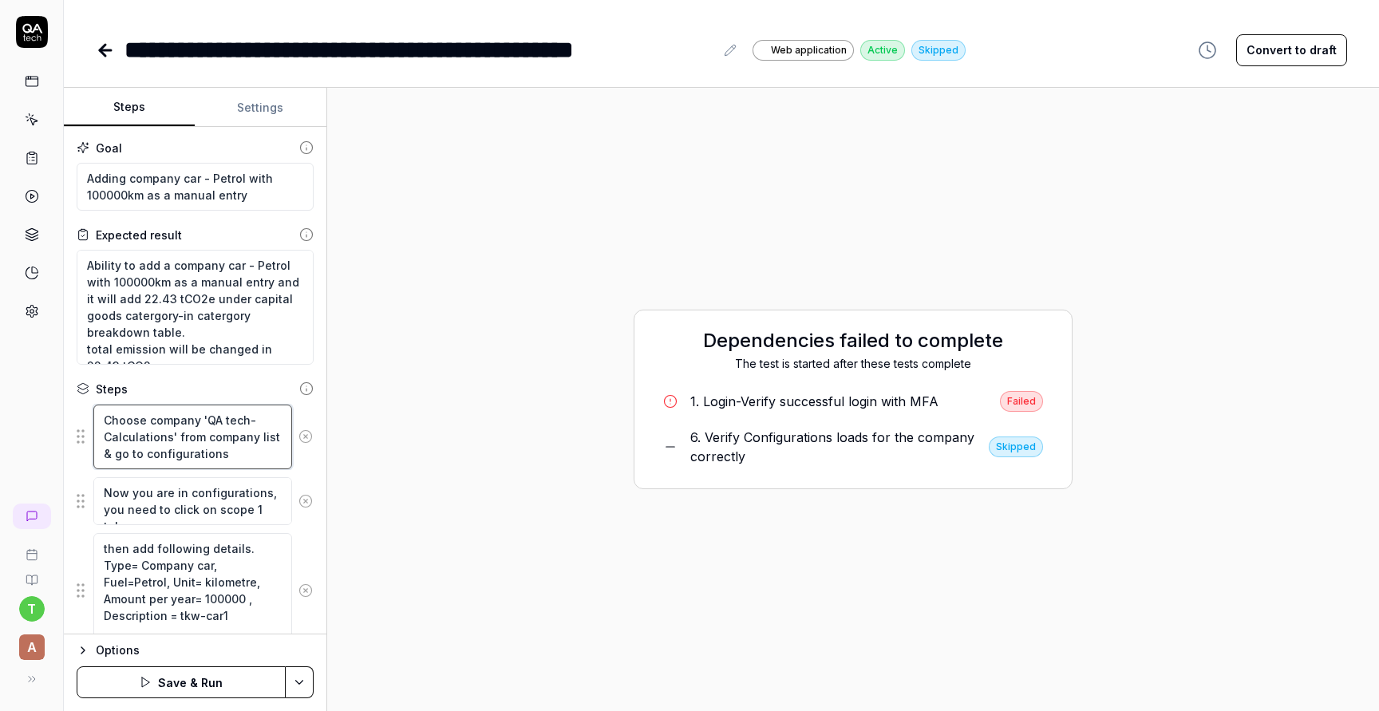
type textarea "*"
type textarea "Choose company 'QA tech-Calculations' from company list & go to configurations"
type textarea "*"
type textarea "Choose company 'QA tech-Calculations' from company list & go to configurations i"
type textarea "*"
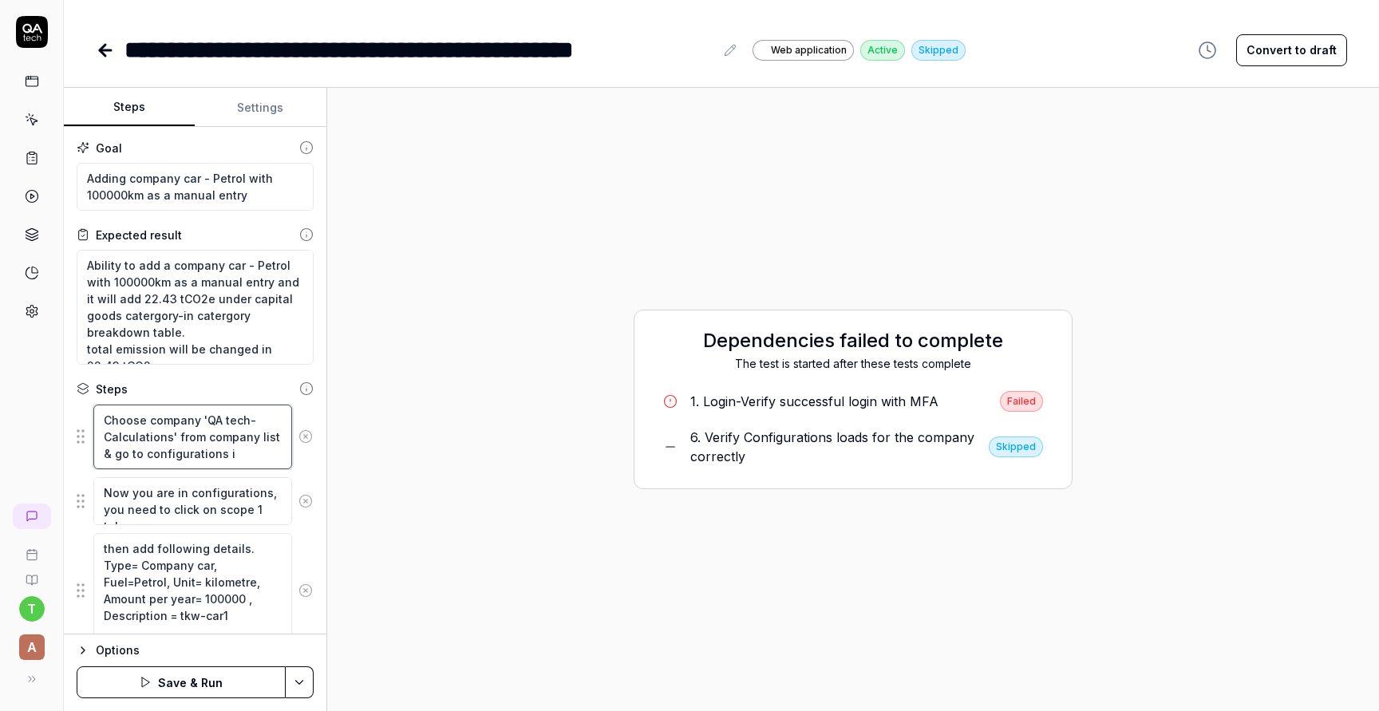
type textarea "Choose company 'QA tech-Calculations' from company list & go to configurations …"
type textarea "*"
type textarea "Choose company 'QA tech-Calculations' from company list & go to configurations …"
type textarea "*"
type textarea "Choose company 'QA tech-Calculations' from company list & go to configurations …"
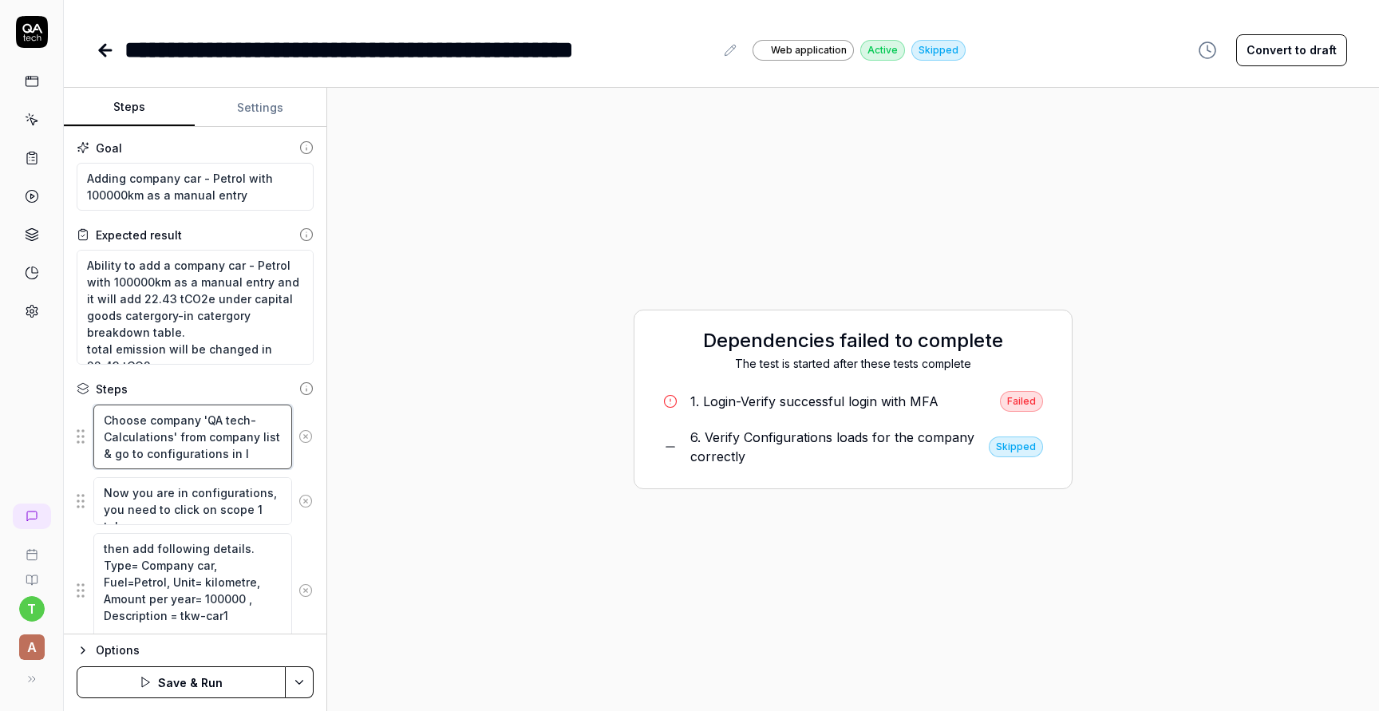
type textarea "*"
type textarea "Choose company 'QA tech-Calculations' from company list & go to configurations …"
type textarea "*"
type textarea "Choose company 'QA tech-Calculations' from company list & go to configurations …"
type textarea "*"
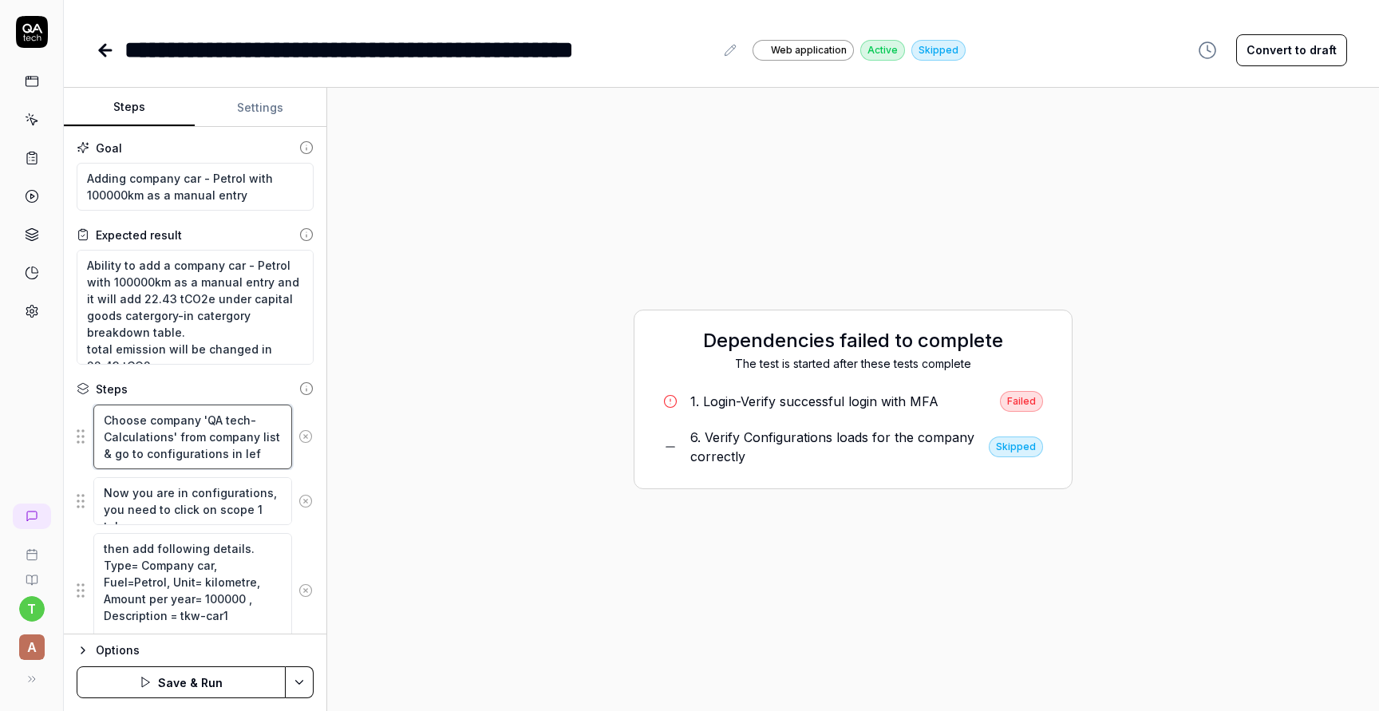
type textarea "Choose company 'QA tech-Calculations' from company list & go to configurations …"
type textarea "*"
type textarea "Choose company 'QA tech-Calculations' from company list & go to configurations …"
type textarea "*"
type textarea "Choose company 'QA tech-Calculations' from company list & go to configurations …"
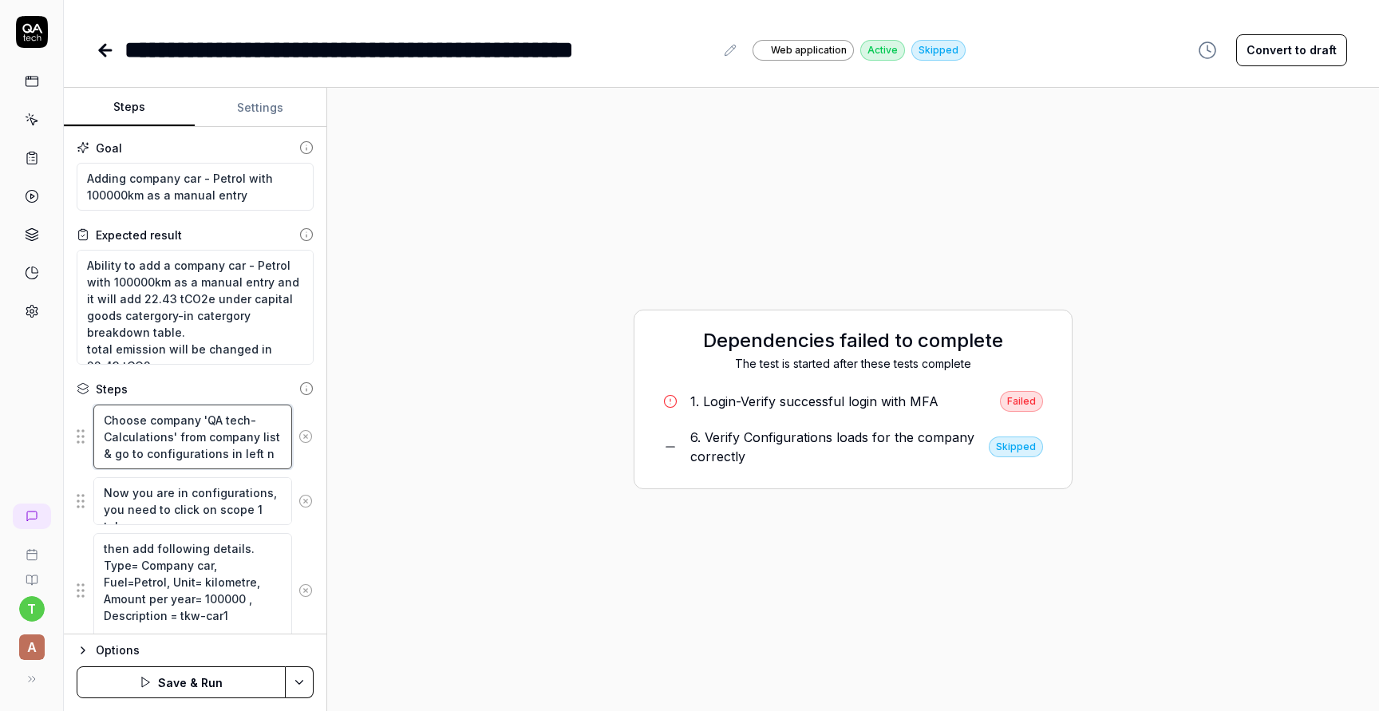
type textarea "*"
type textarea "Choose company 'QA tech-Calculations' from company list & go to configurations …"
type textarea "*"
type textarea "Choose company 'QA tech-Calculations' from company list & go to configurations …"
type textarea "*"
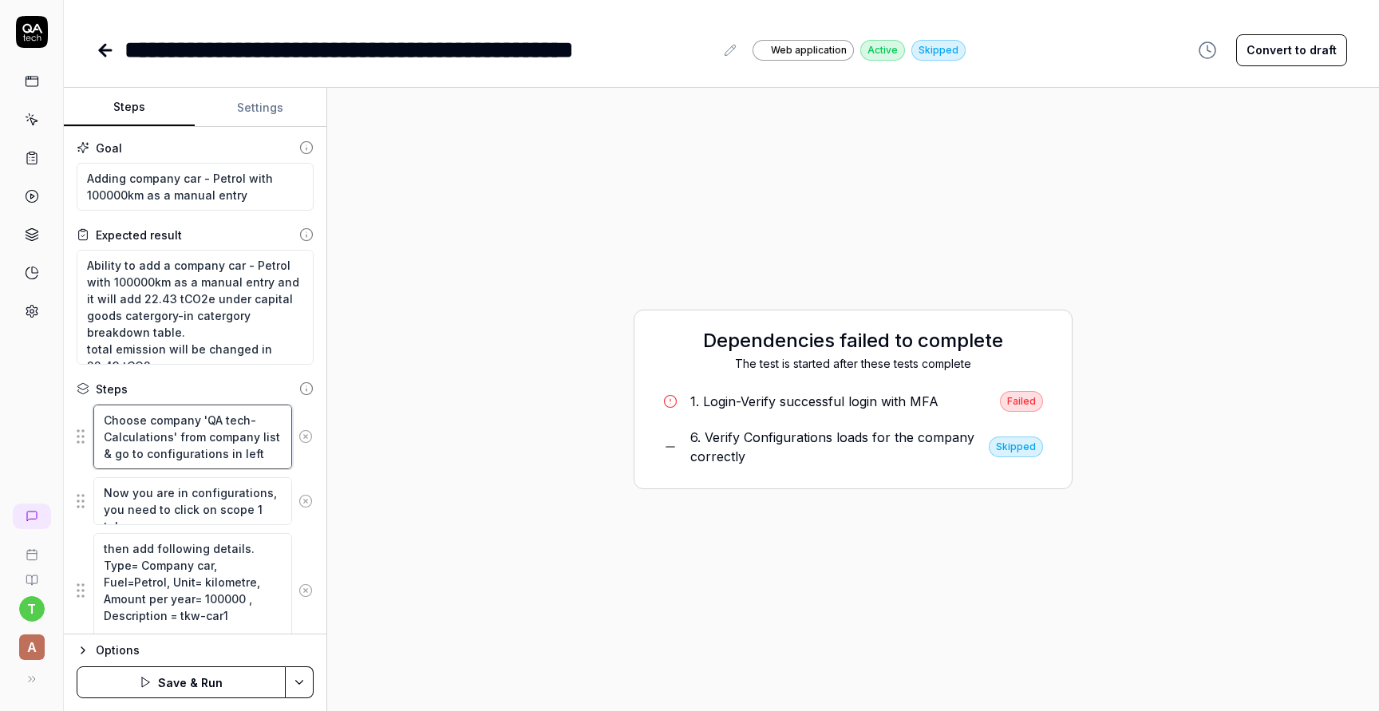
type textarea "Choose company 'QA tech-Calculations' from company list & go to configurations …"
type textarea "*"
type textarea "Choose company 'QA tech-Calculations' from company list & go to configurations …"
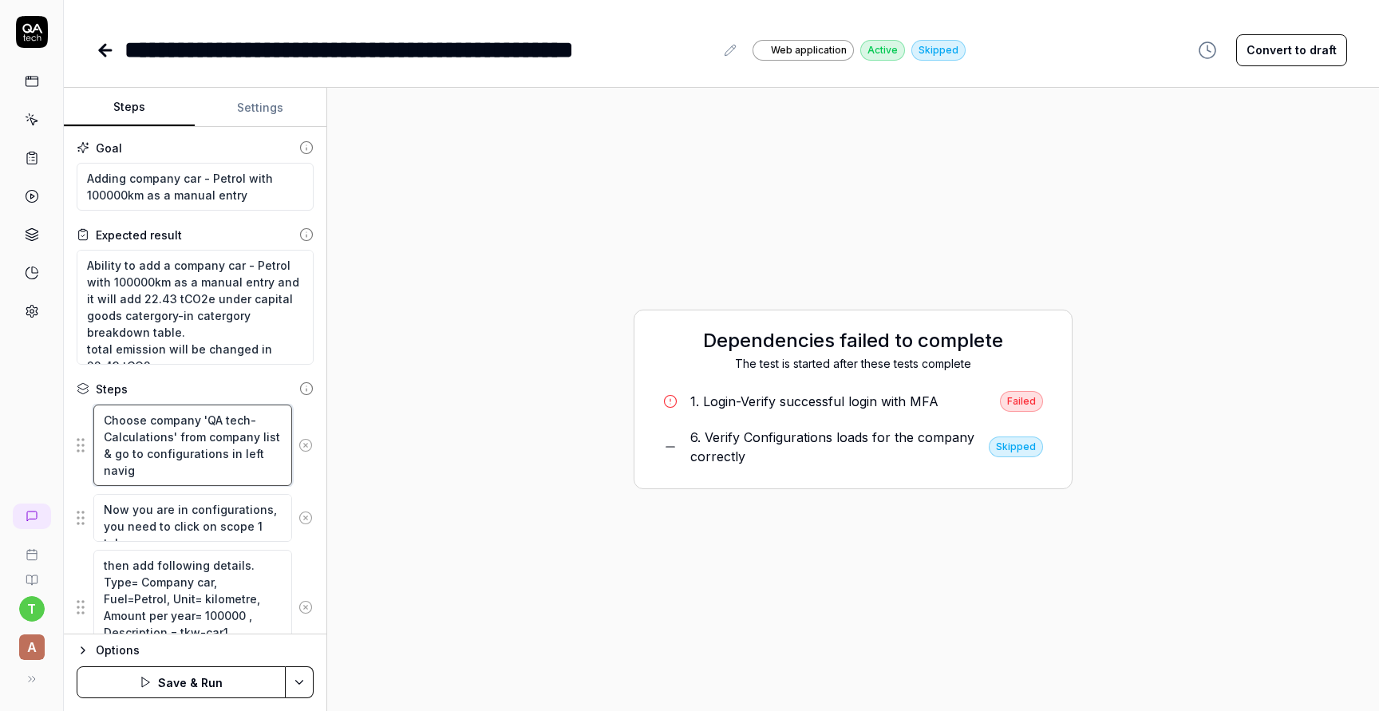
type textarea "*"
type textarea "Choose company 'QA tech-Calculations' from company list & go to configurations …"
type textarea "*"
type textarea "Choose company 'QA tech-Calculations' from company list & go to configurations …"
type textarea "*"
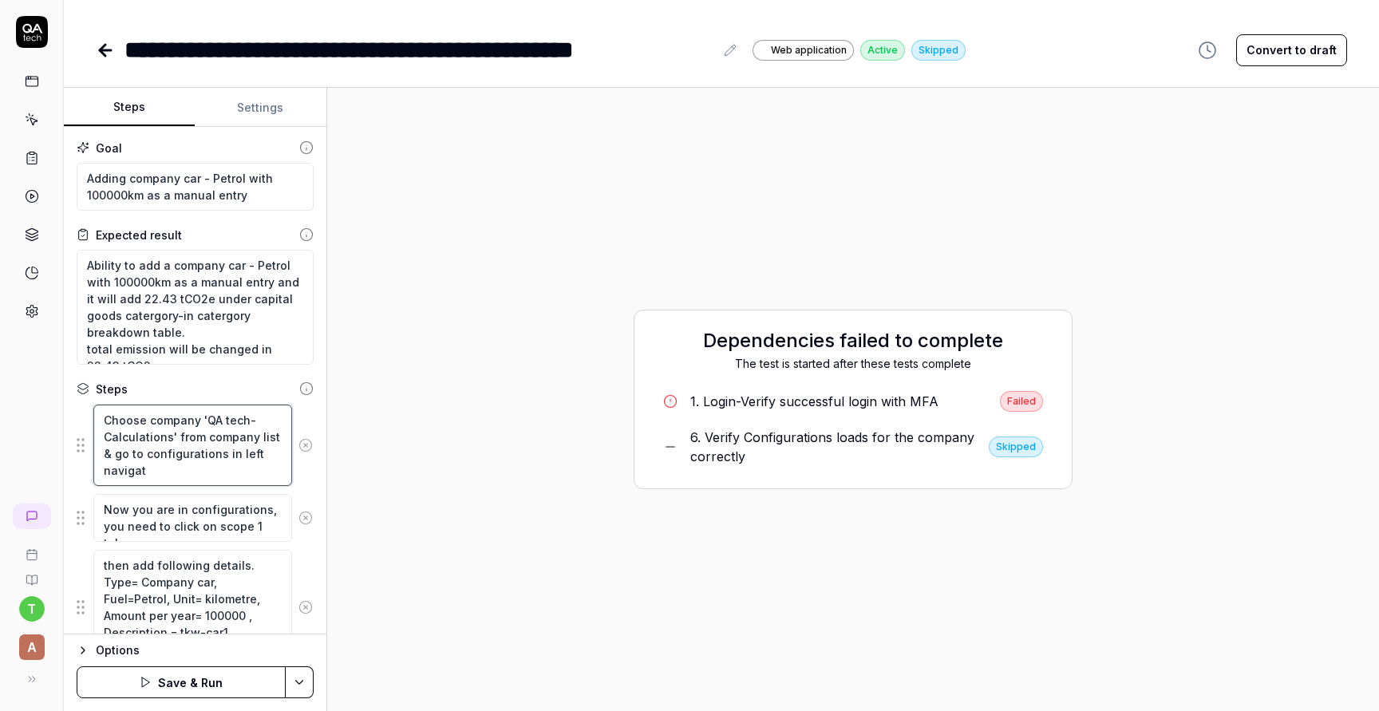
type textarea "Choose company 'QA tech-Calculations' from company list & go to configurations …"
type textarea "*"
type textarea "Choose company 'QA tech-Calculations' from company list & go to configurations …"
type textarea "*"
type textarea "Choose company 'QA tech-Calculations' from company list & go to configurations …"
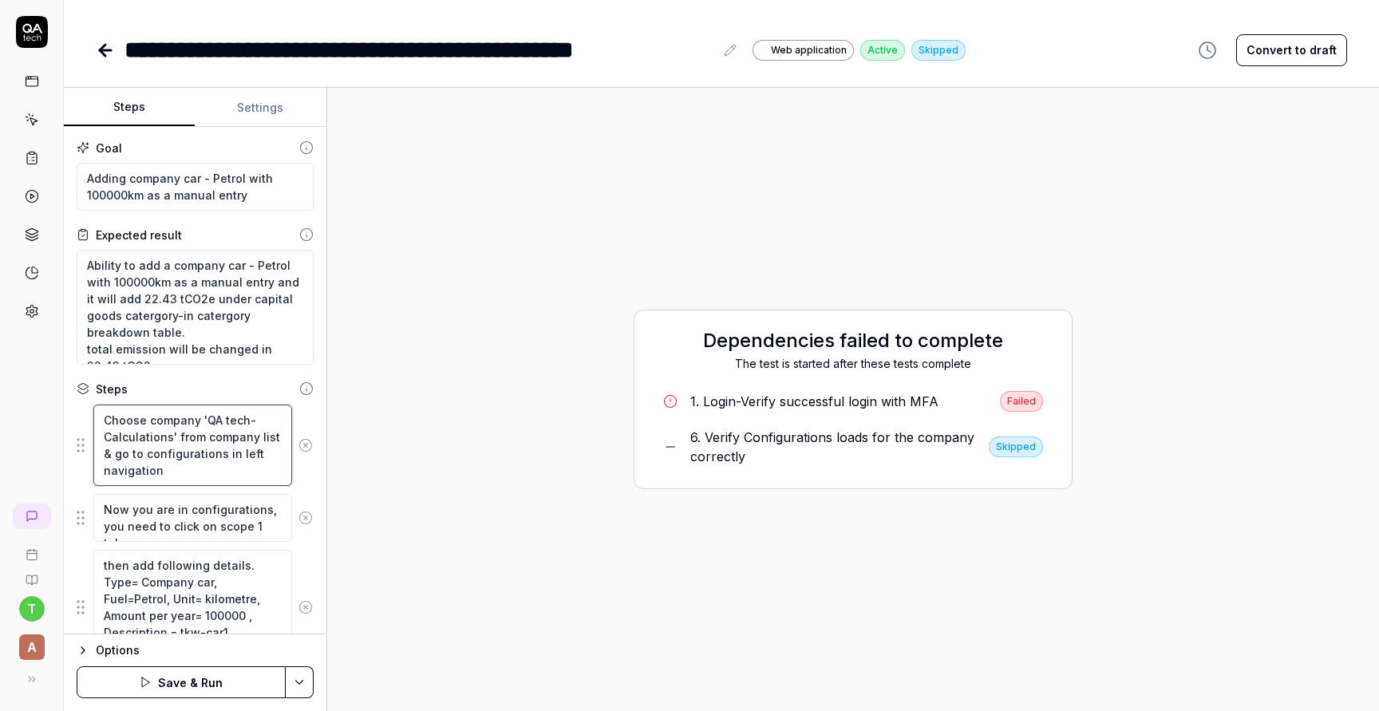
type textarea "*"
type textarea "Choose company 'QA tech-Calculations' from company list & go to configurations …"
type textarea "*"
type textarea "Choose company 'QA tech-Calculations' from company list & go to configurations …"
type textarea "*"
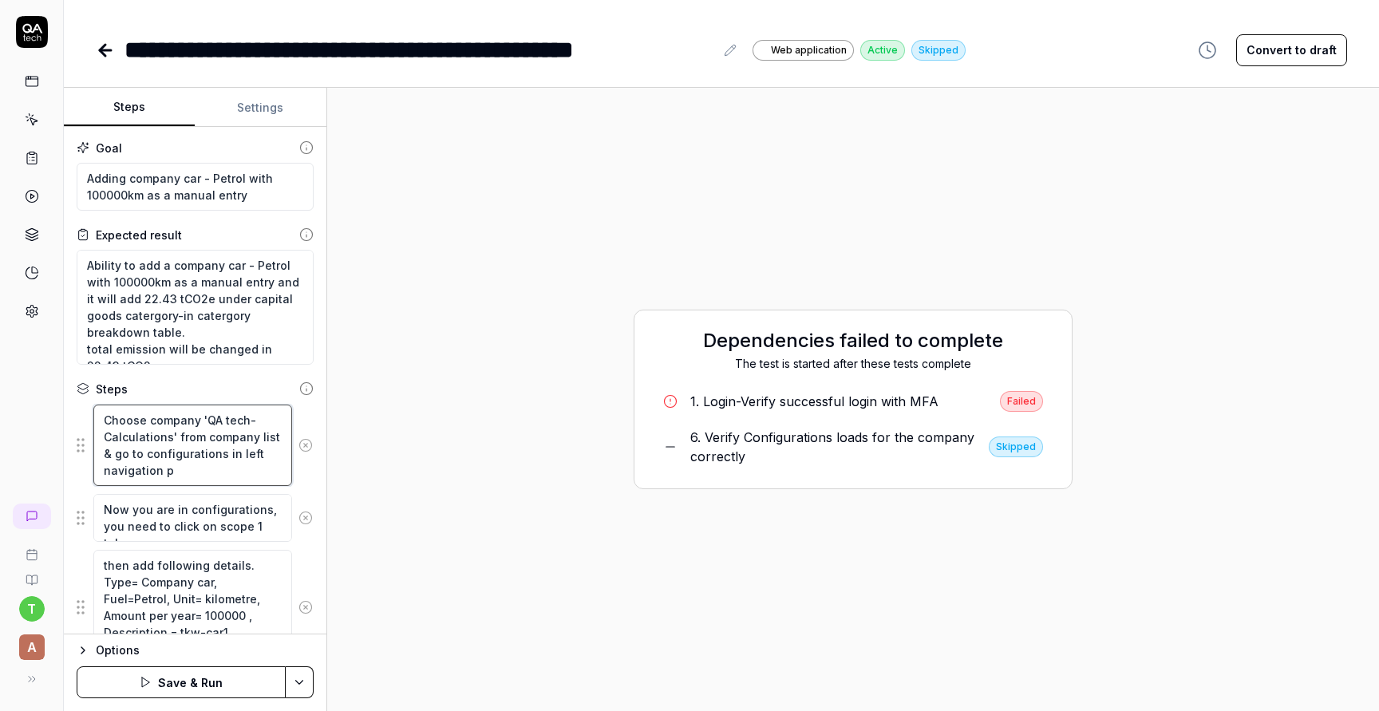
type textarea "Choose company 'QA tech-Calculations' from company list & go to configurations …"
type textarea "*"
type textarea "Choose company 'QA tech-Calculations' from company list & go to configurations …"
type textarea "*"
type textarea "Choose company 'QA tech-Calculations' from company list & go to configurations …"
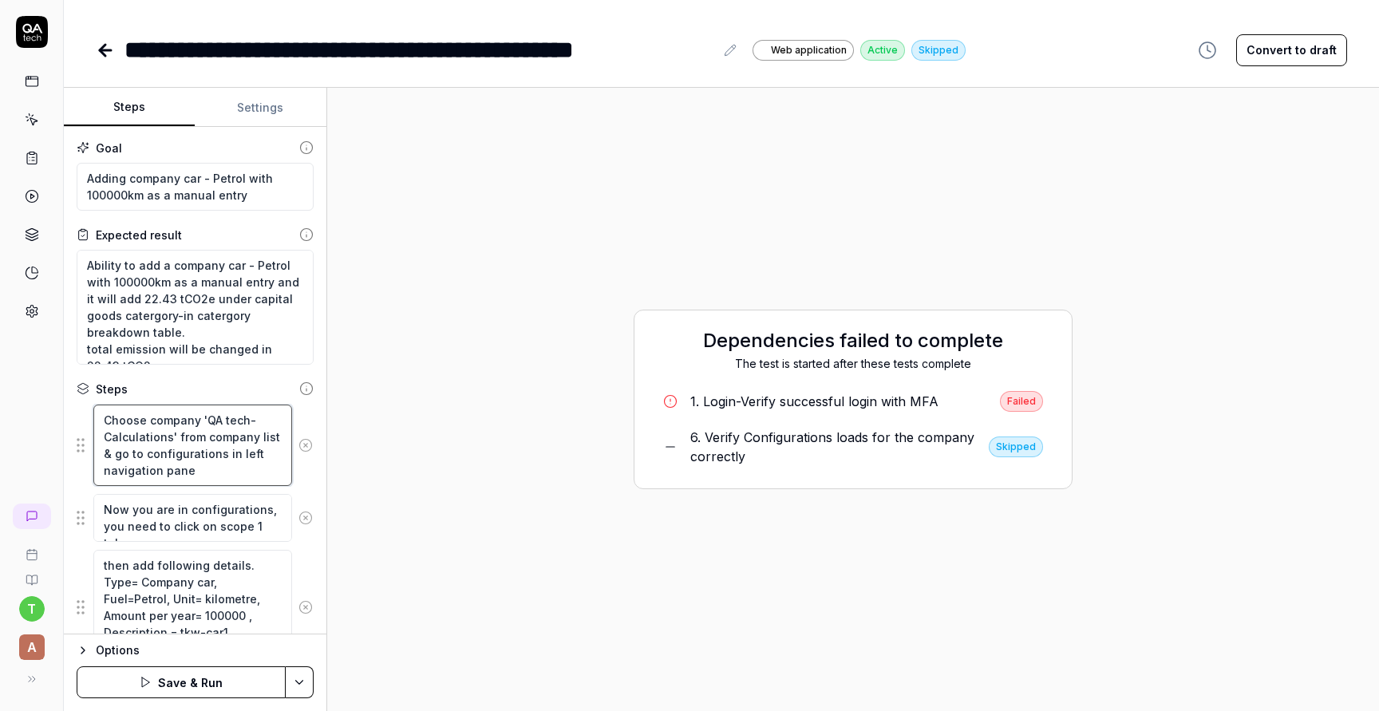
type textarea "*"
type textarea "Choose company 'QA tech-Calculations' from company list & go to configurations …"
type textarea "*"
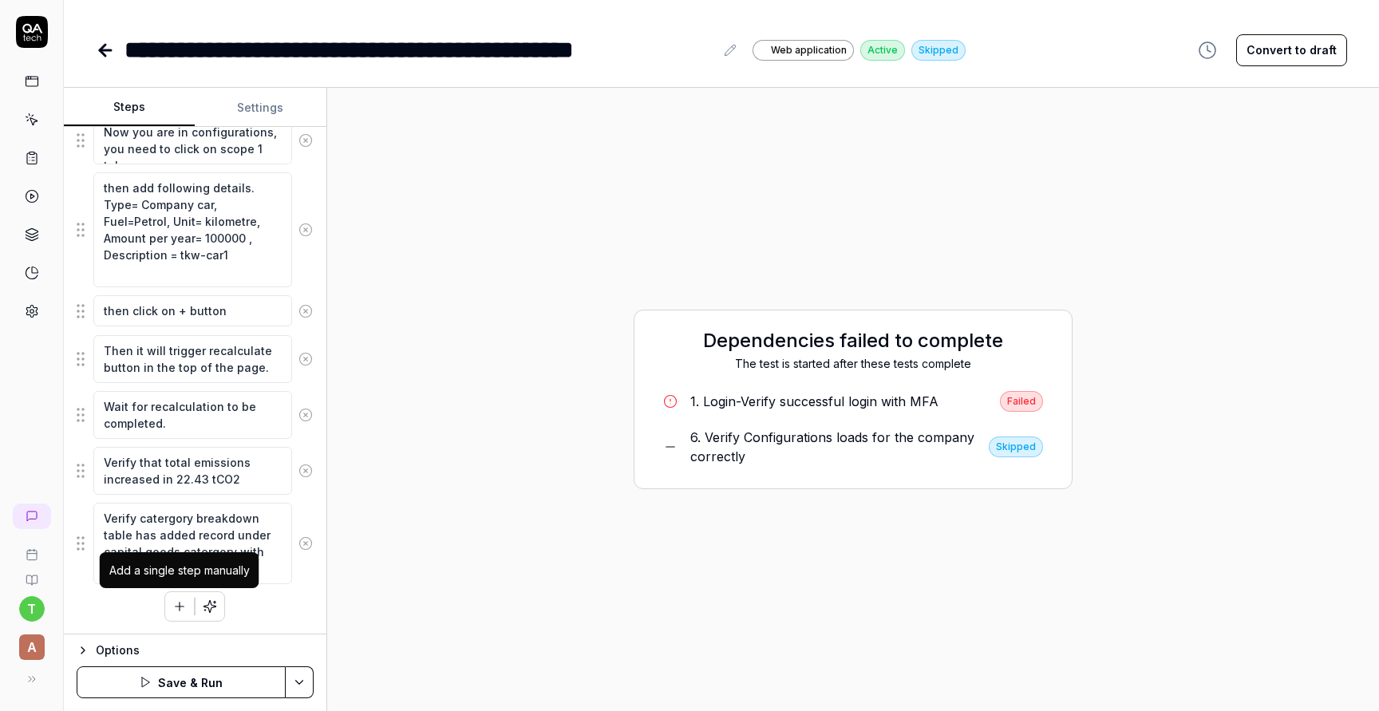
type textarea "Choose company 'QA tech-Calculations' from company list & go to configurations …"
click at [183, 609] on icon "button" at bounding box center [179, 606] width 14 height 14
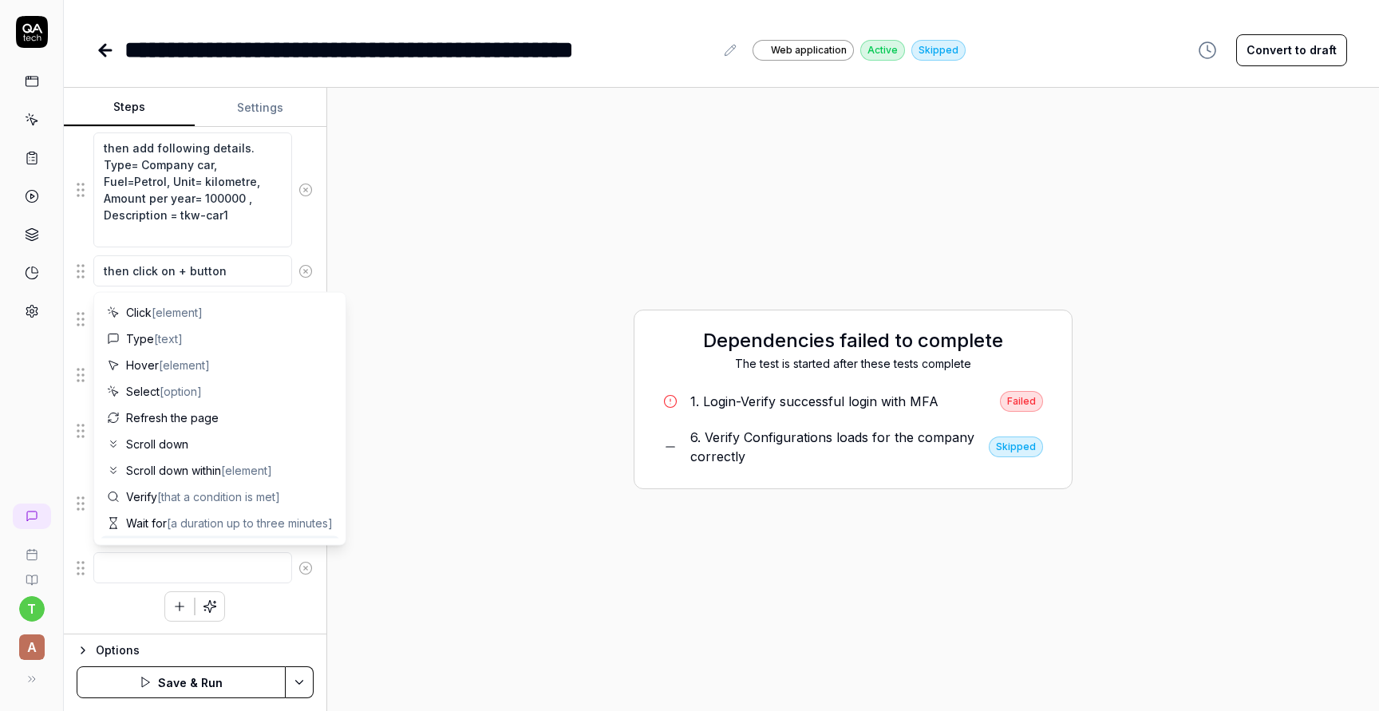
click at [150, 578] on textarea at bounding box center [192, 567] width 199 height 31
type textarea "*"
type textarea "P"
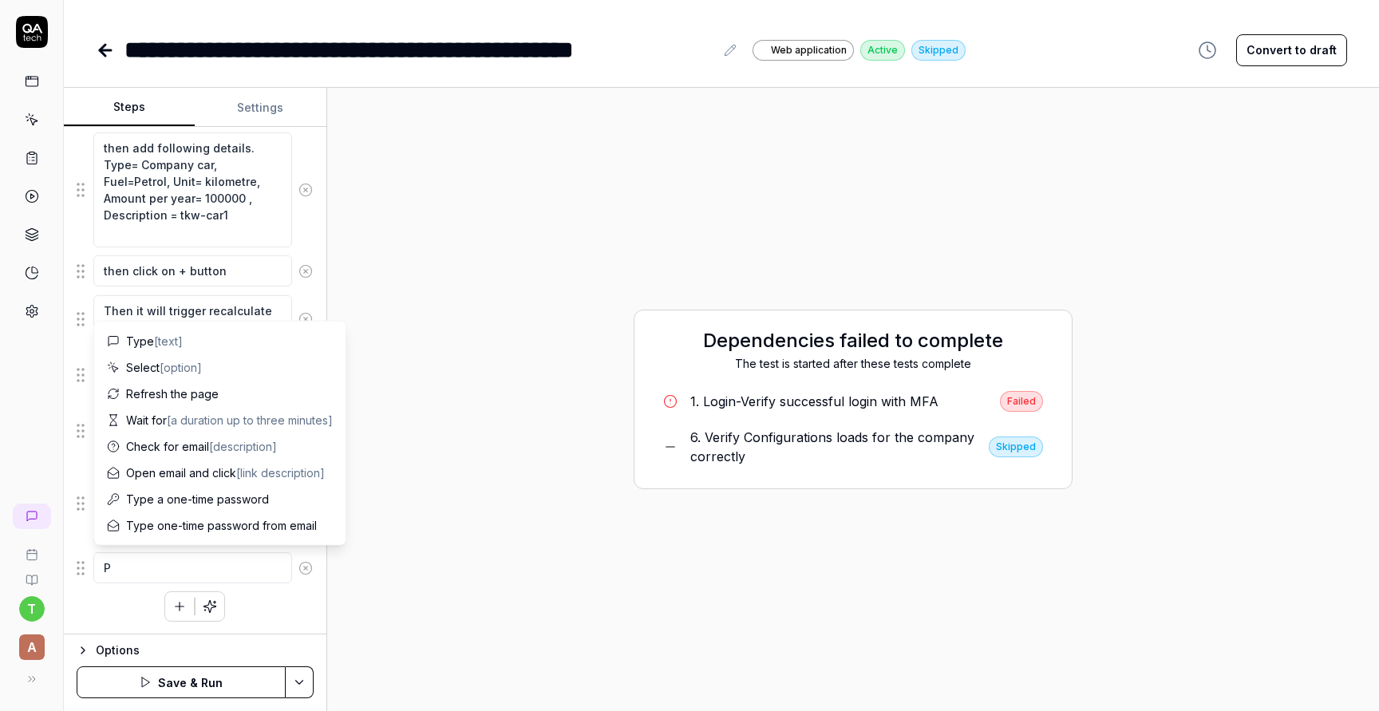
type textarea "*"
type textarea "Pl"
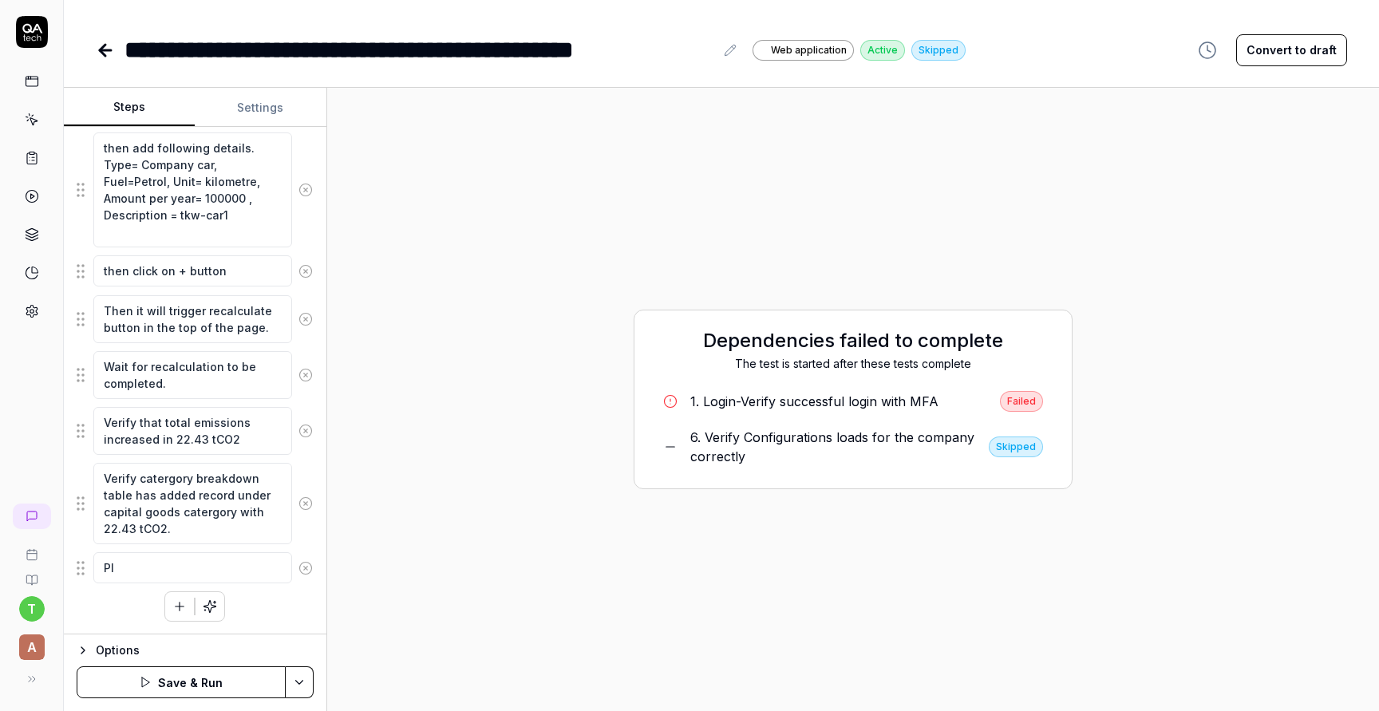
type textarea "*"
type textarea "Pls"
type textarea "*"
type textarea "Pls"
type textarea "*"
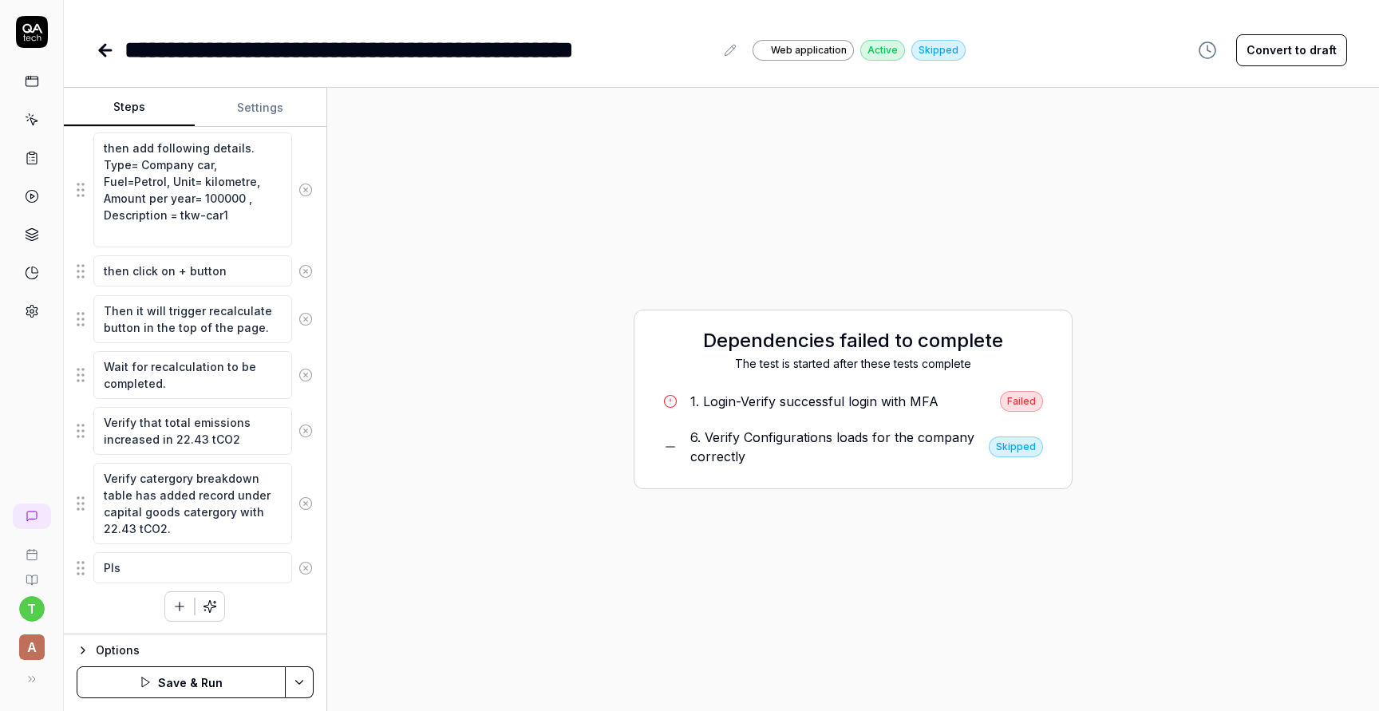
type textarea "Pls c"
type textarea "*"
type textarea "Pls cl"
type textarea "*"
type textarea "Pls clo"
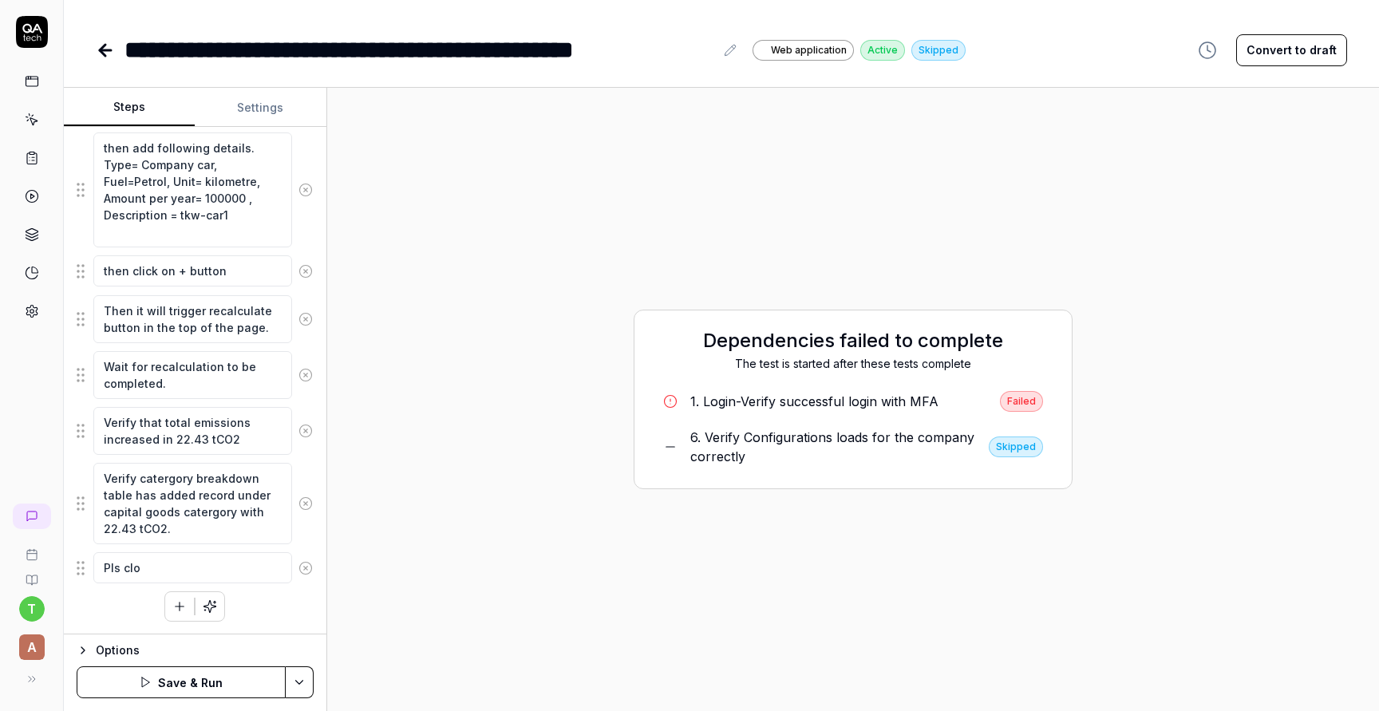
type textarea "*"
type textarea "Pls clos"
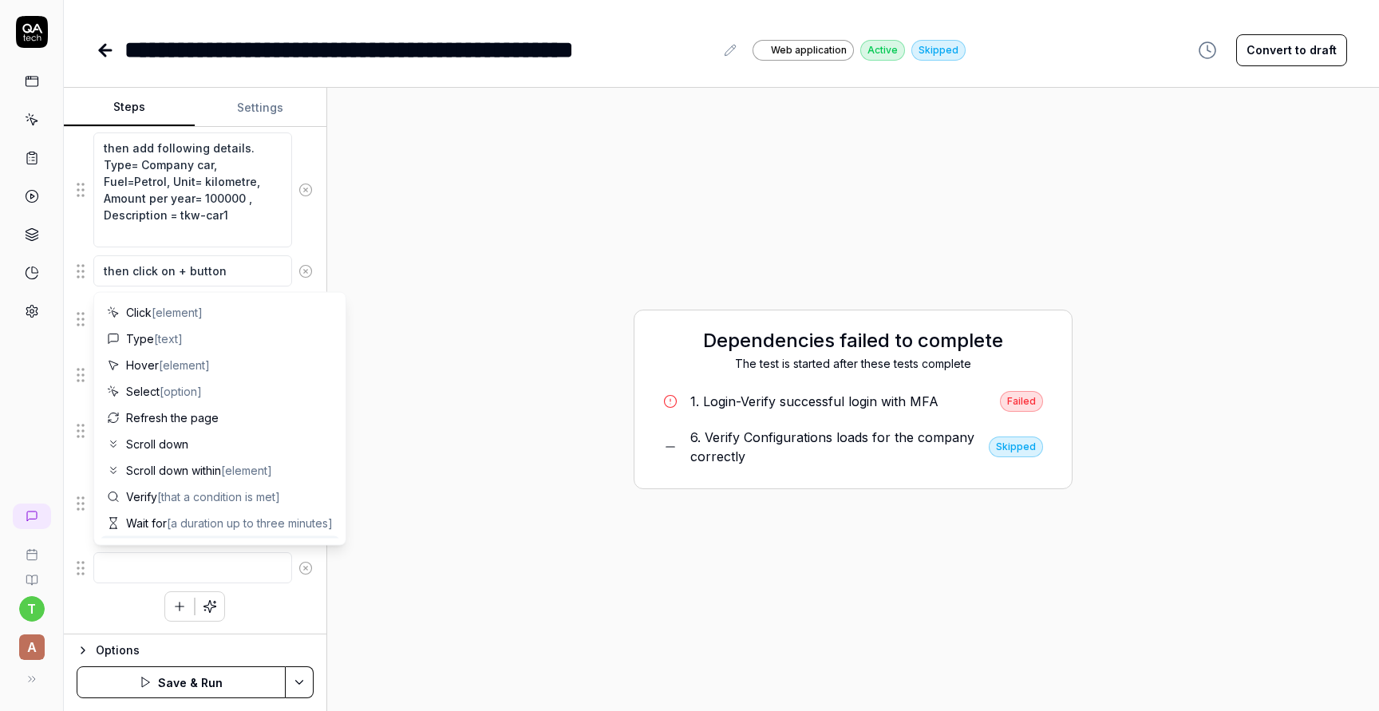
click at [211, 673] on button "Save & Run" at bounding box center [181, 682] width 209 height 32
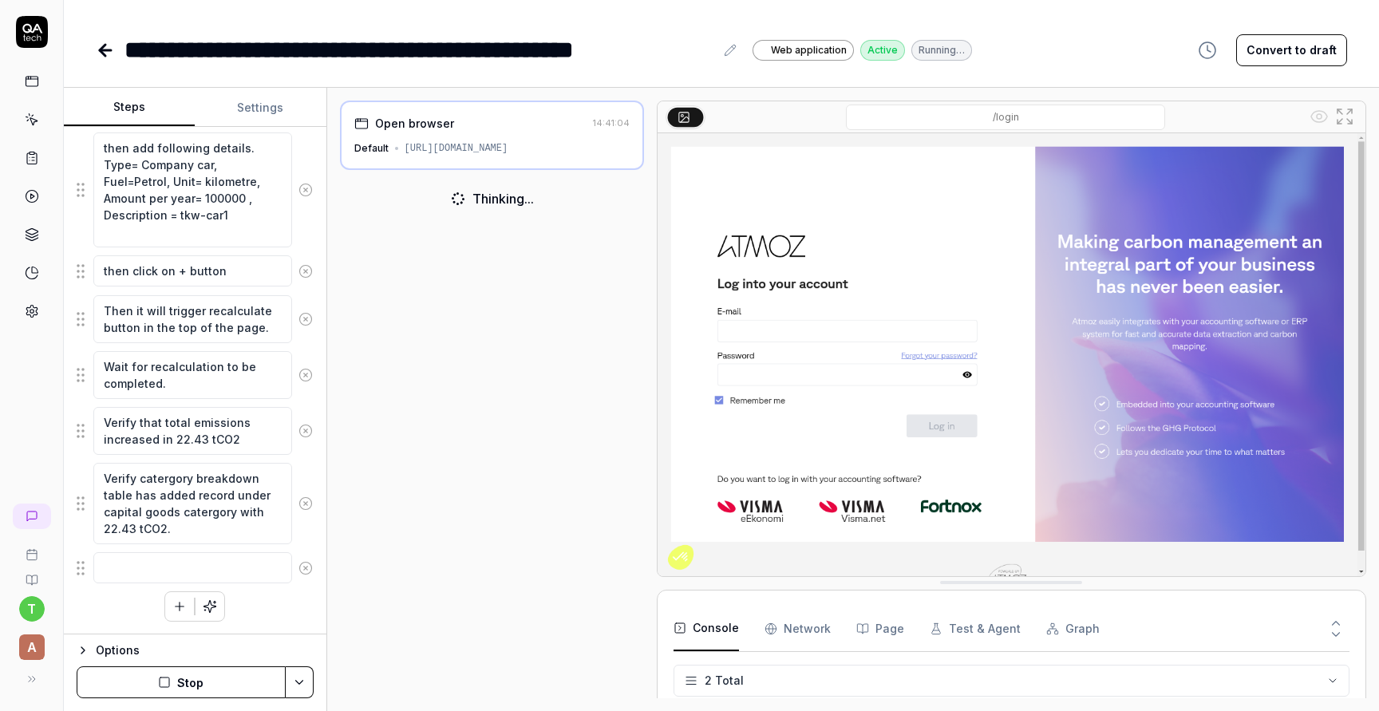
click at [39, 83] on link at bounding box center [32, 81] width 29 height 29
click at [116, 46] on link at bounding box center [107, 50] width 22 height 32
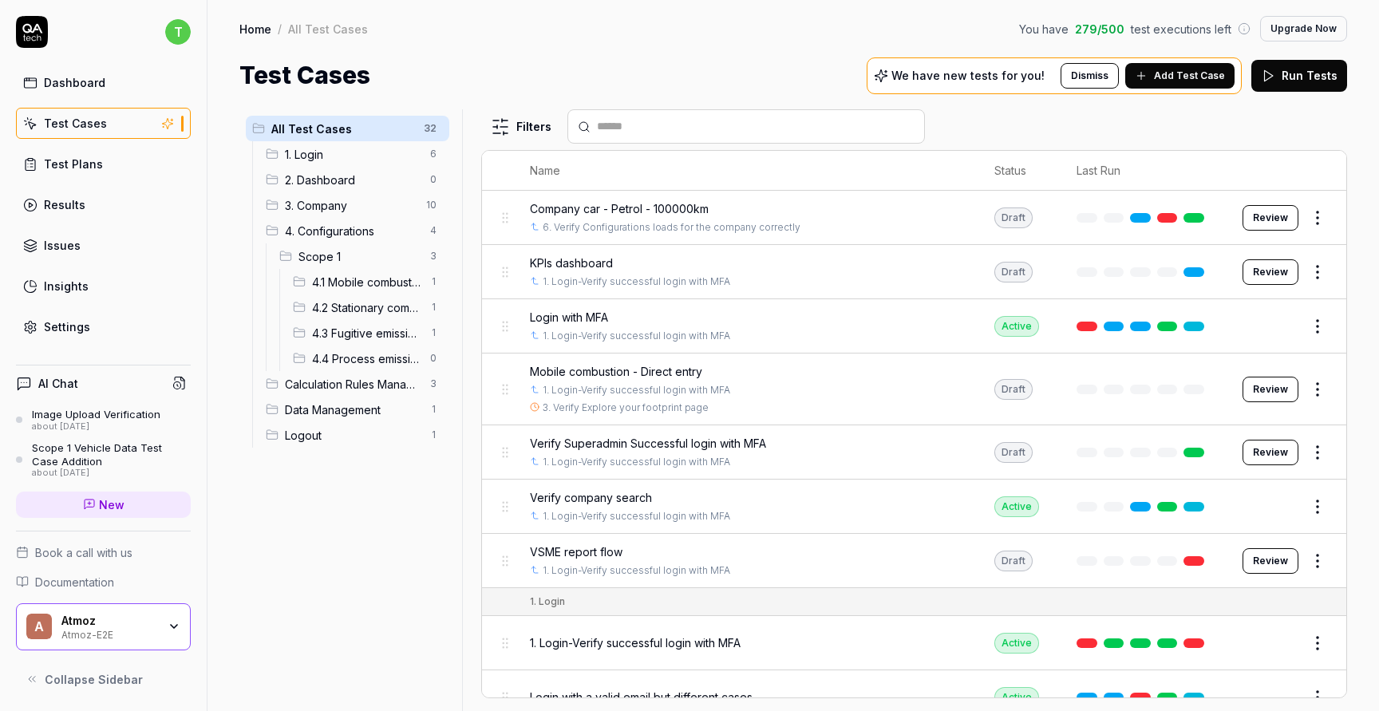
click at [112, 209] on link "Results" at bounding box center [103, 204] width 175 height 31
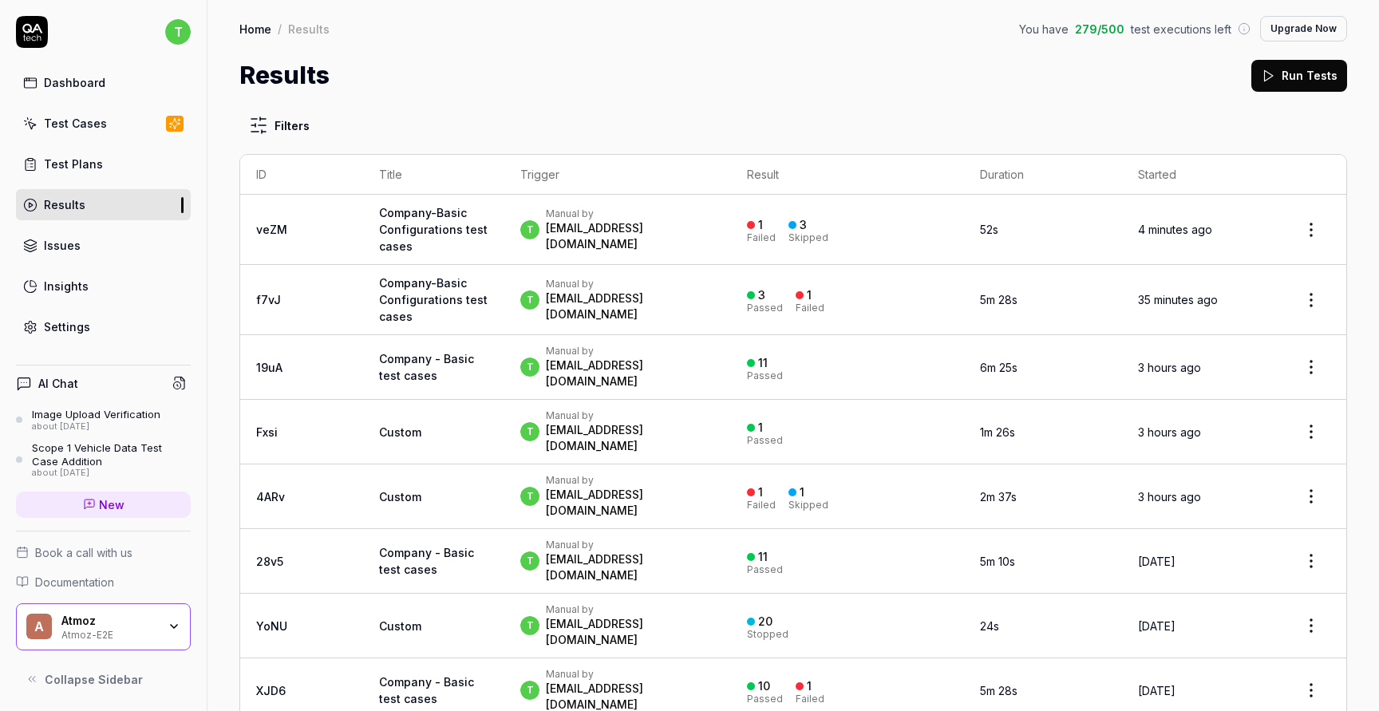
click at [141, 124] on link "Test Cases" at bounding box center [103, 123] width 175 height 31
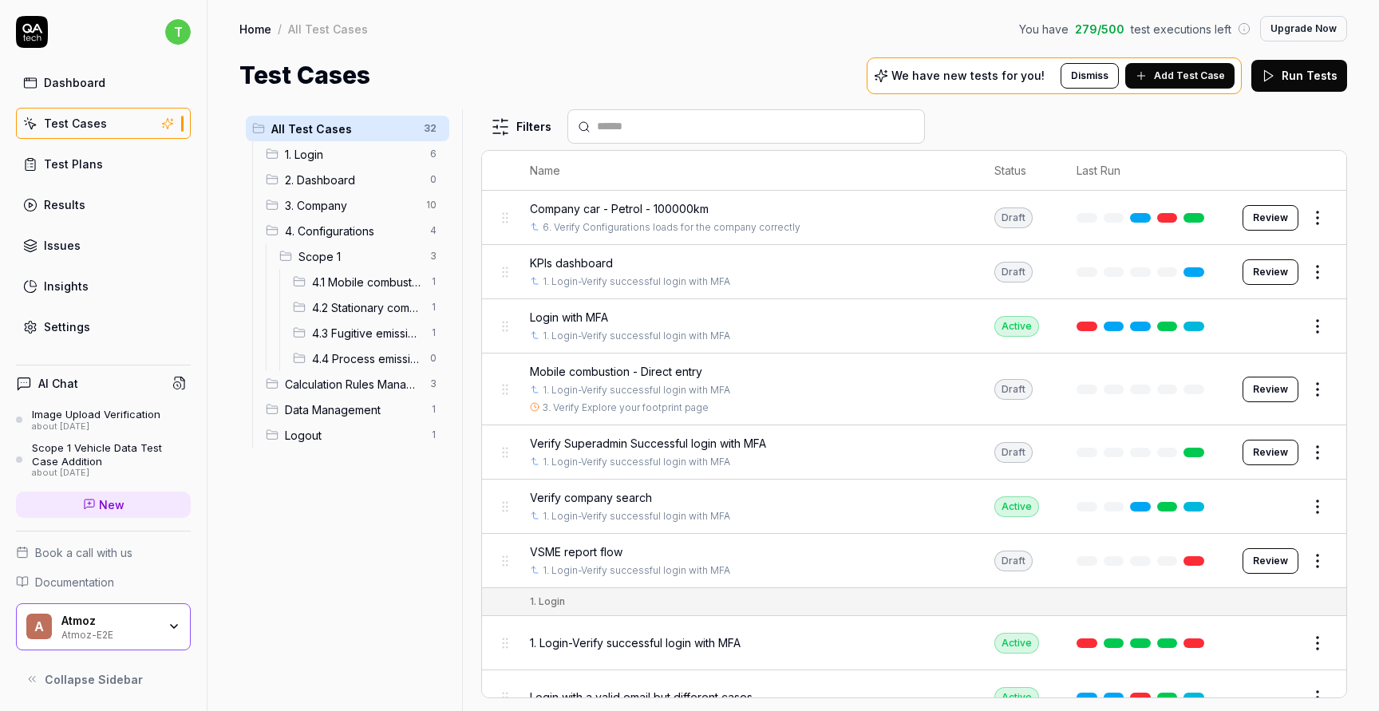
click at [357, 280] on span "4.1 Mobile combustion" at bounding box center [366, 282] width 109 height 17
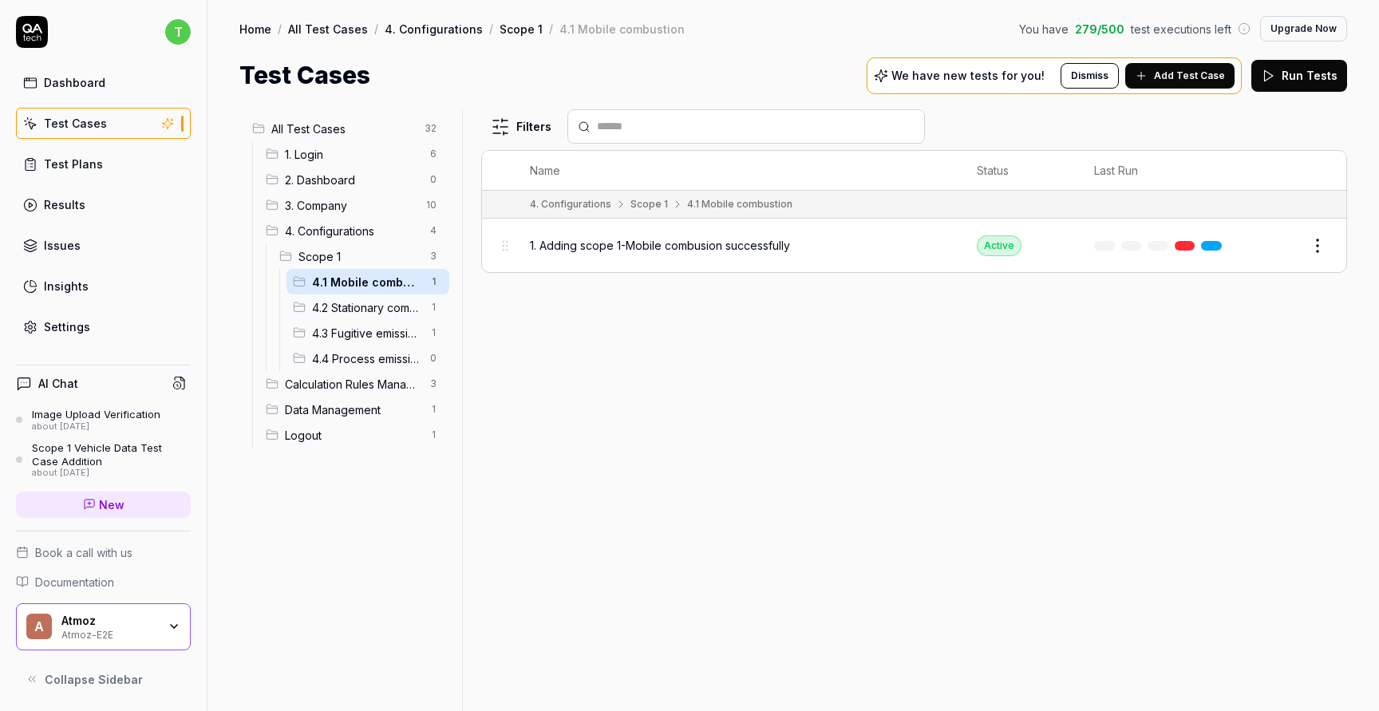
click at [723, 245] on span "1. Adding scope 1-Mobile combusion successfully" at bounding box center [660, 245] width 260 height 17
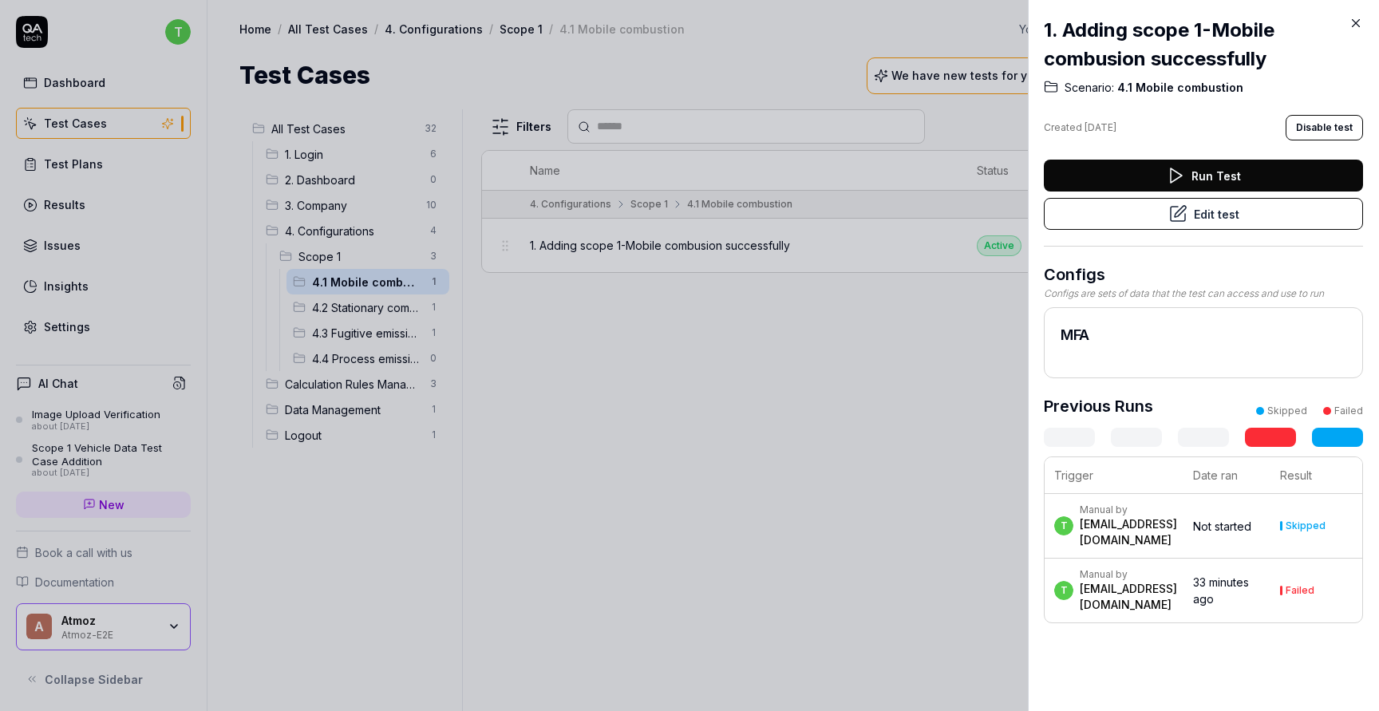
click at [1172, 213] on icon at bounding box center [1177, 213] width 19 height 19
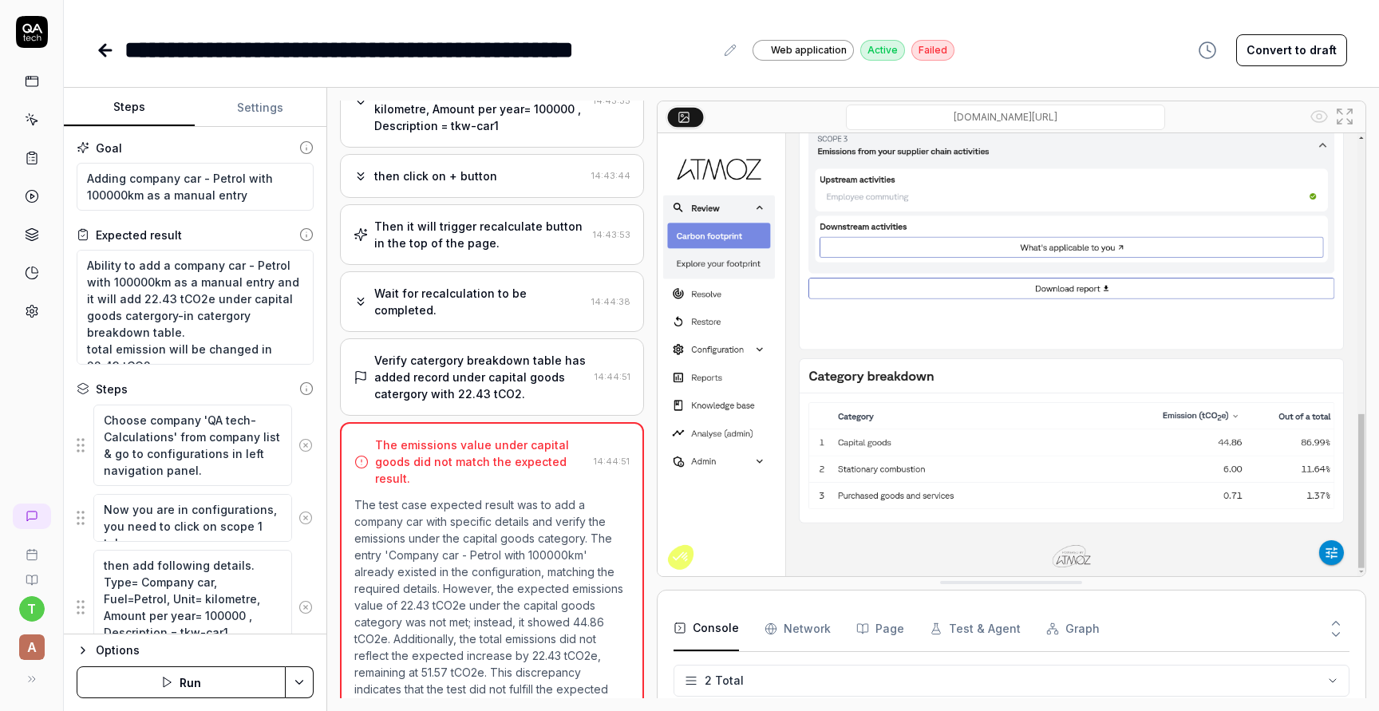
click at [39, 81] on link at bounding box center [32, 81] width 29 height 29
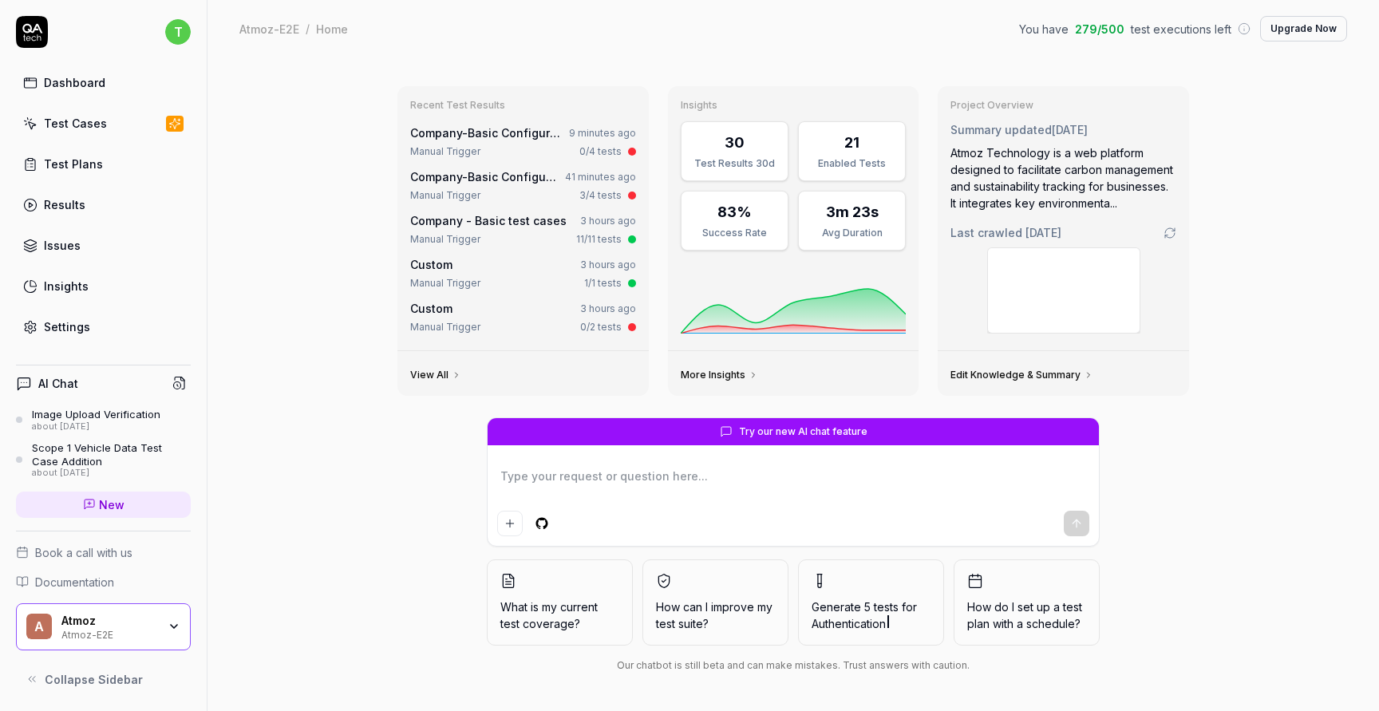
click at [101, 133] on link "Test Cases" at bounding box center [103, 123] width 175 height 31
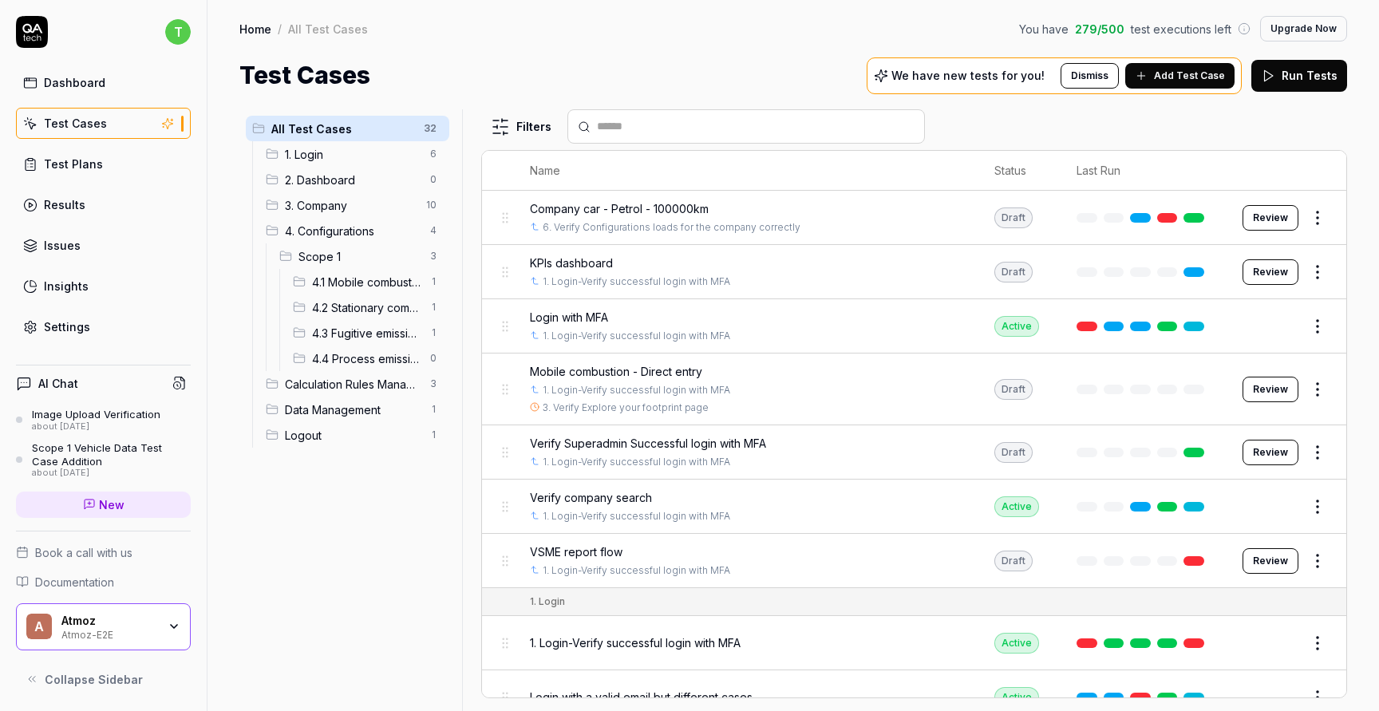
click at [368, 282] on span "4.1 Mobile combustion" at bounding box center [366, 282] width 109 height 17
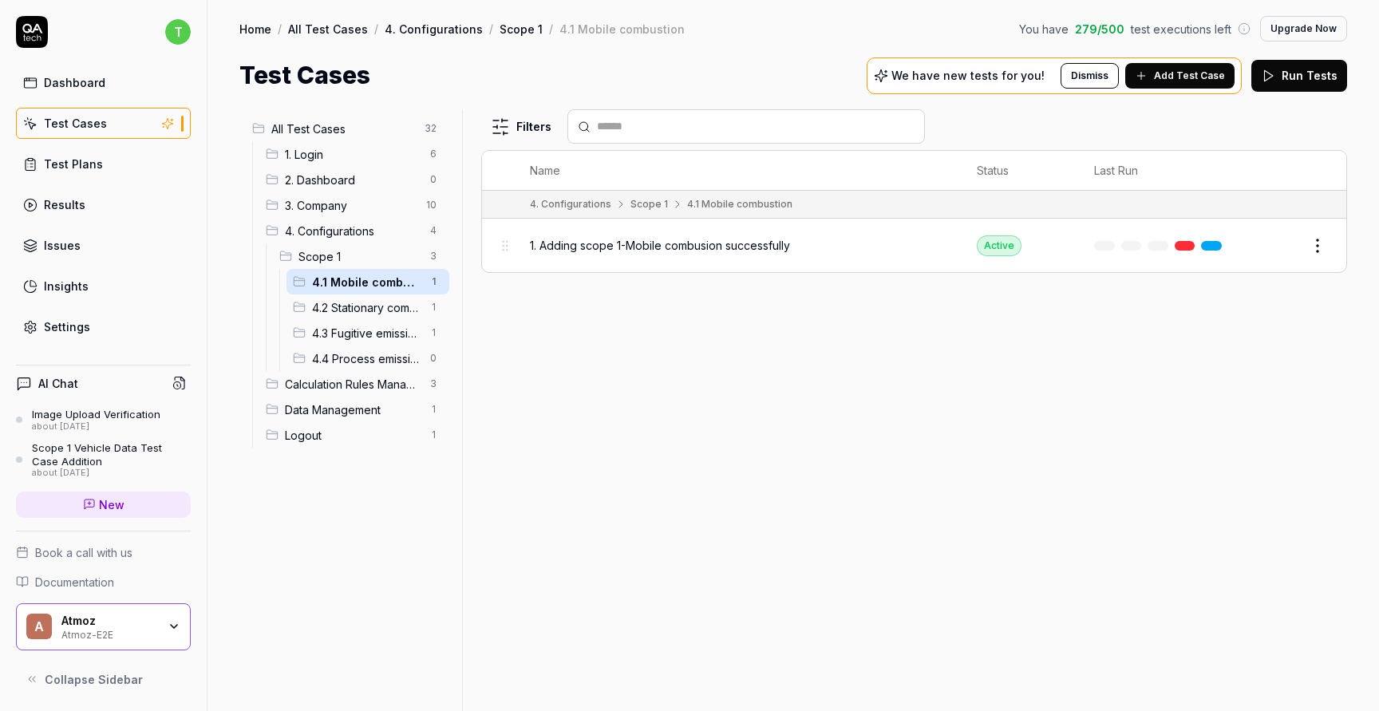
click at [644, 243] on span "1. Adding scope 1-Mobile combusion successfully" at bounding box center [660, 245] width 260 height 17
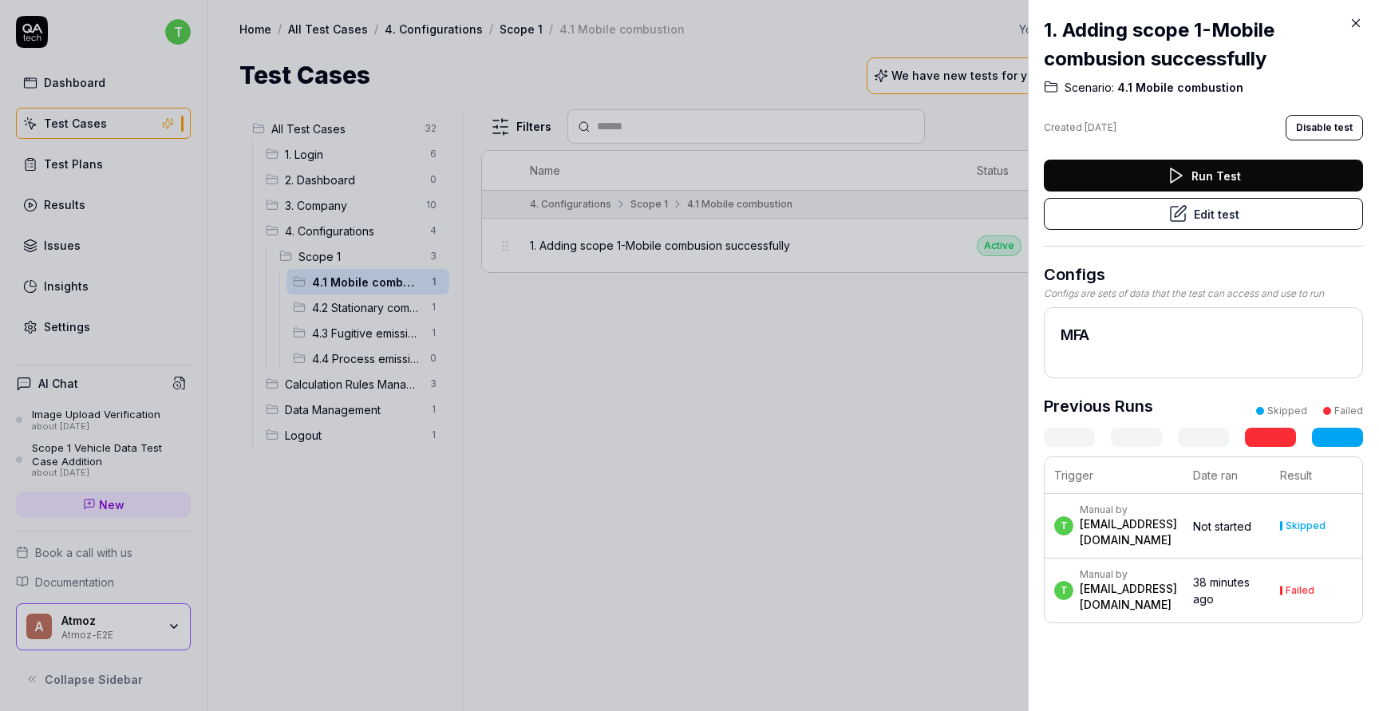
click at [1234, 213] on button "Edit test" at bounding box center [1203, 214] width 319 height 32
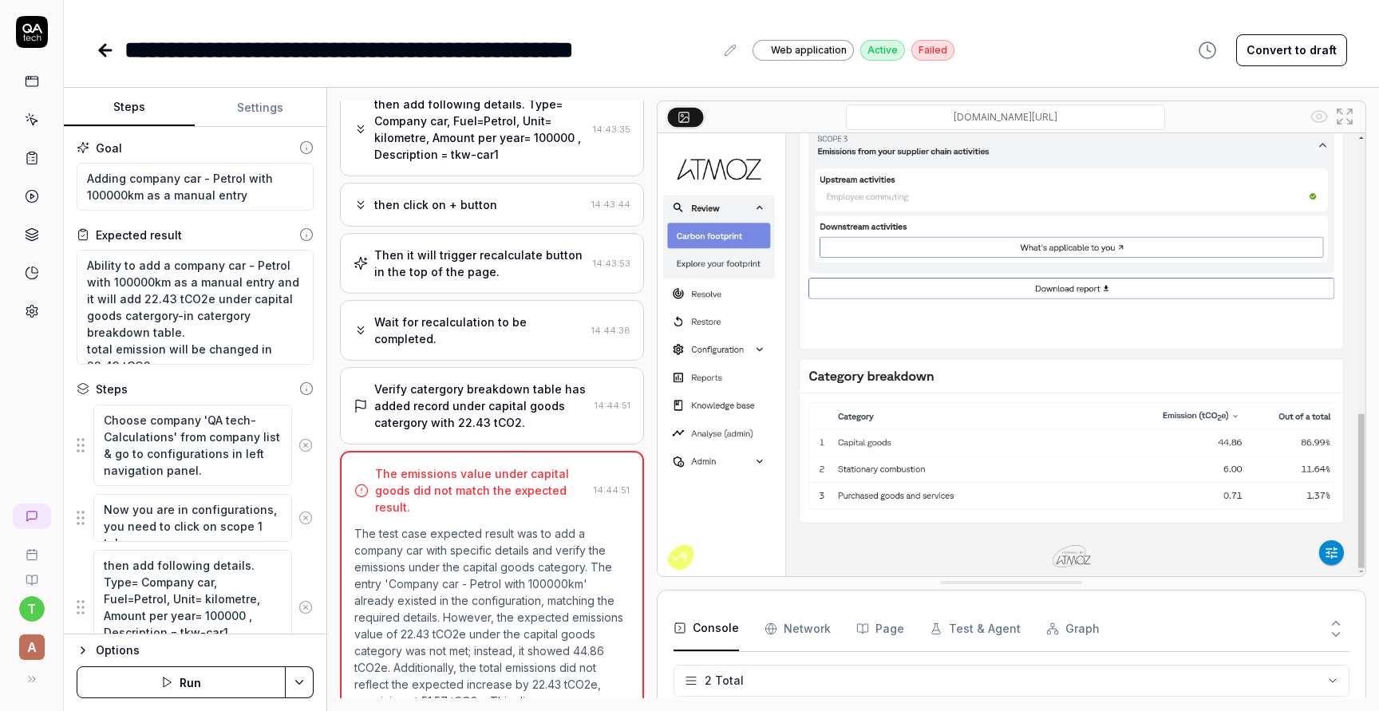
scroll to position [641, 0]
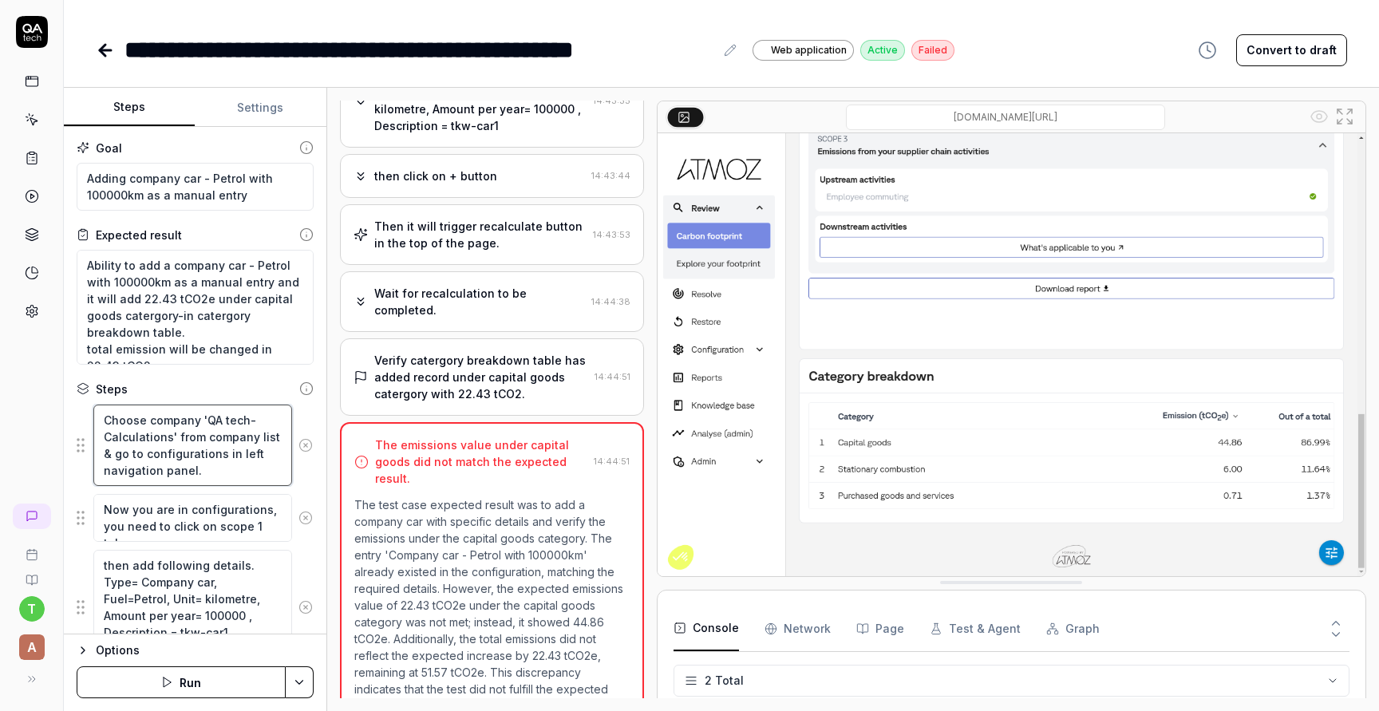
click at [206, 475] on textarea "Choose company 'QA tech-Calculations' from company list & go to configurations …" at bounding box center [192, 445] width 199 height 81
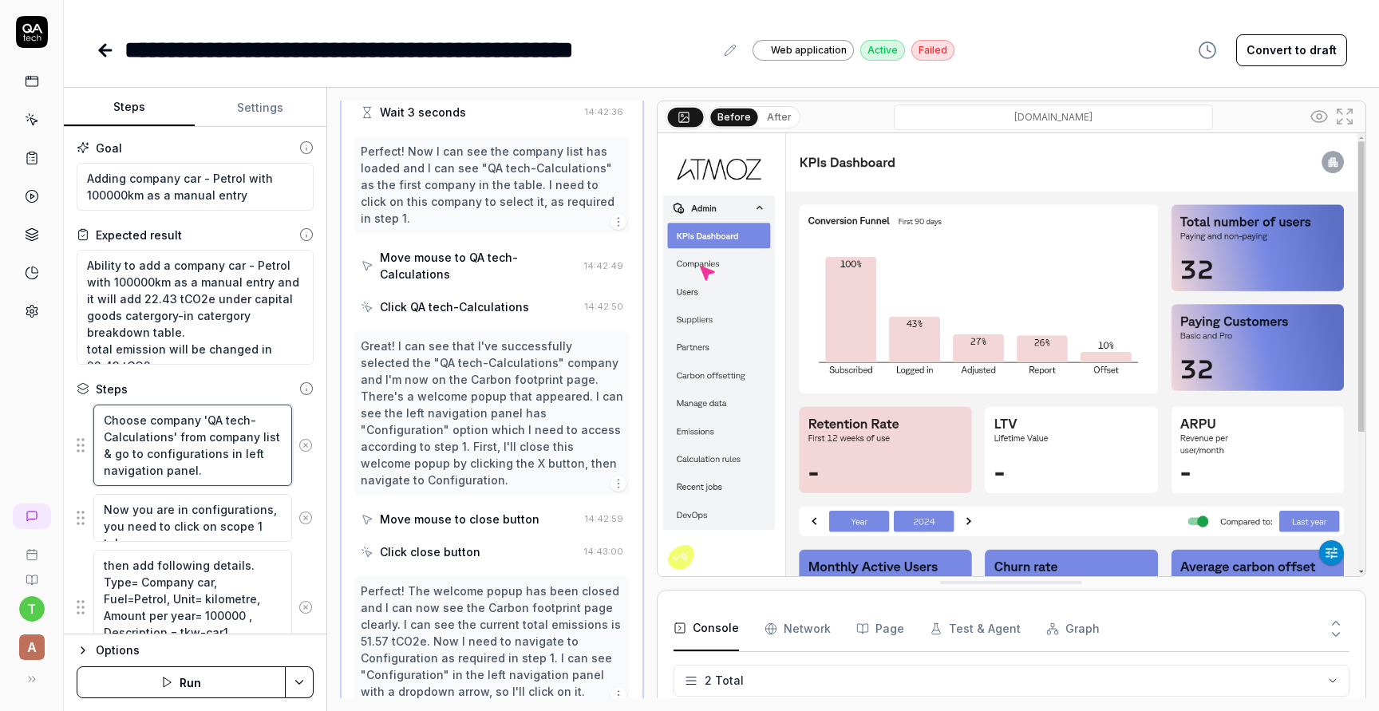
scroll to position [932, 0]
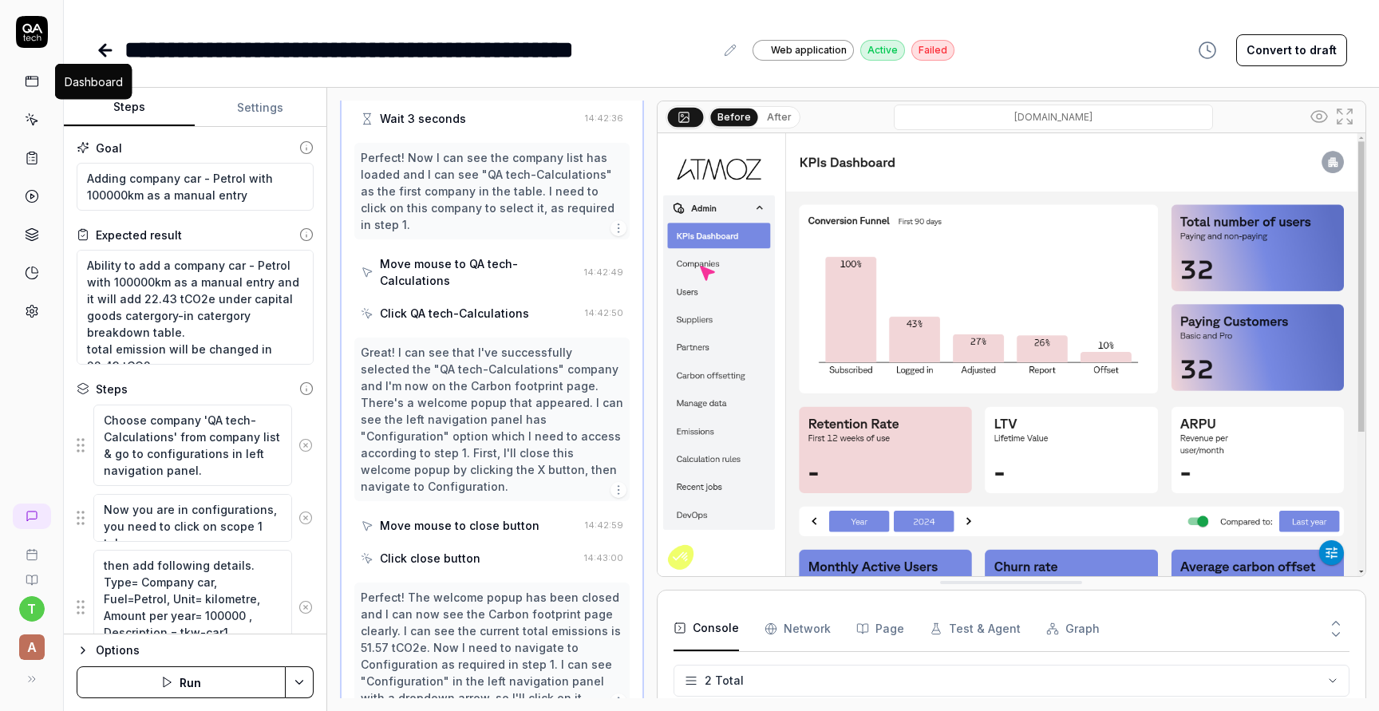
click at [30, 86] on rect at bounding box center [32, 82] width 12 height 10
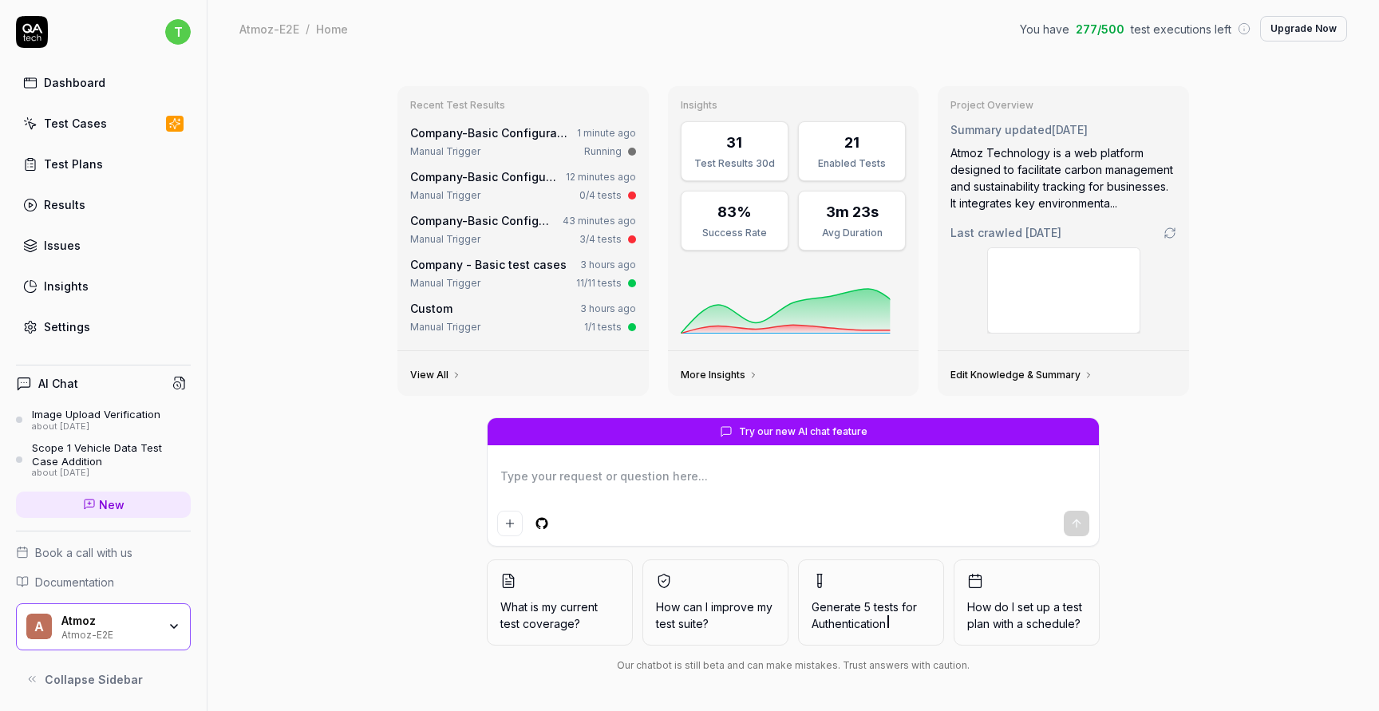
click at [89, 131] on div "Test Cases" at bounding box center [75, 123] width 63 height 17
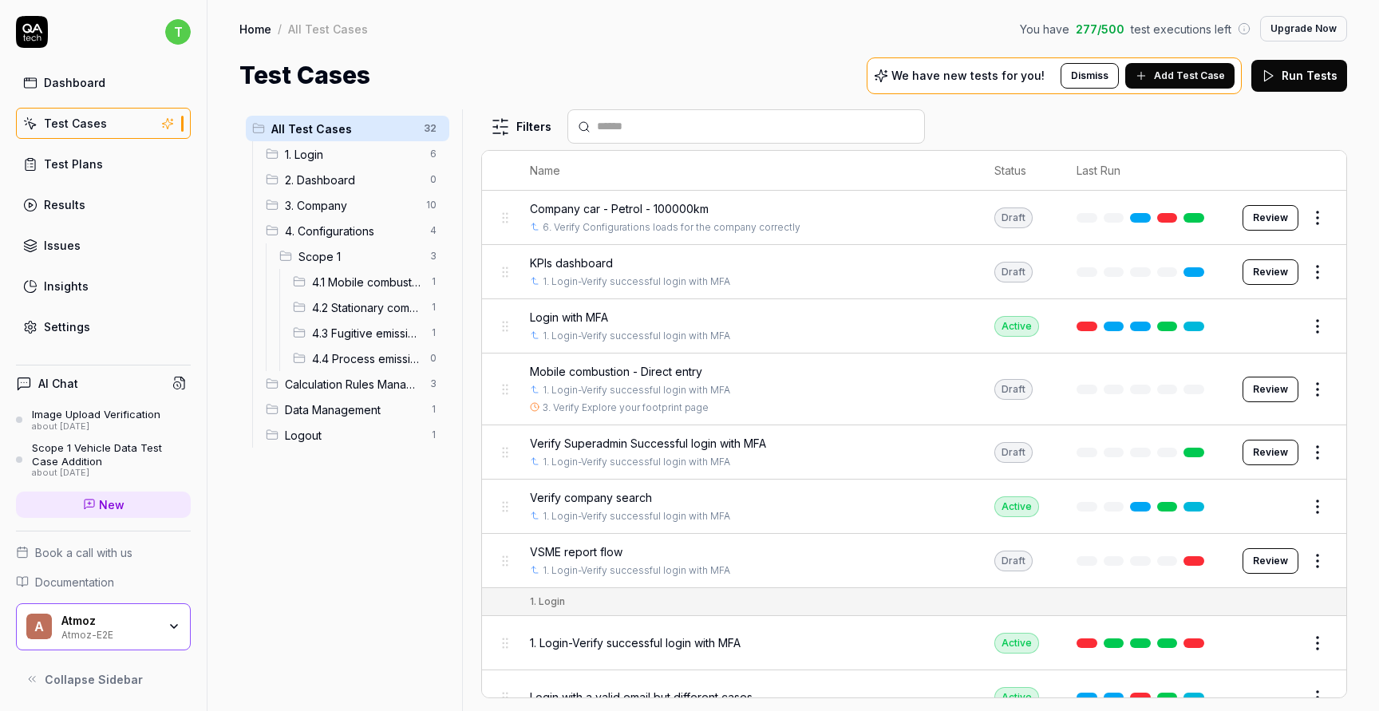
click at [361, 282] on span "4.1 Mobile combustion" at bounding box center [366, 282] width 109 height 17
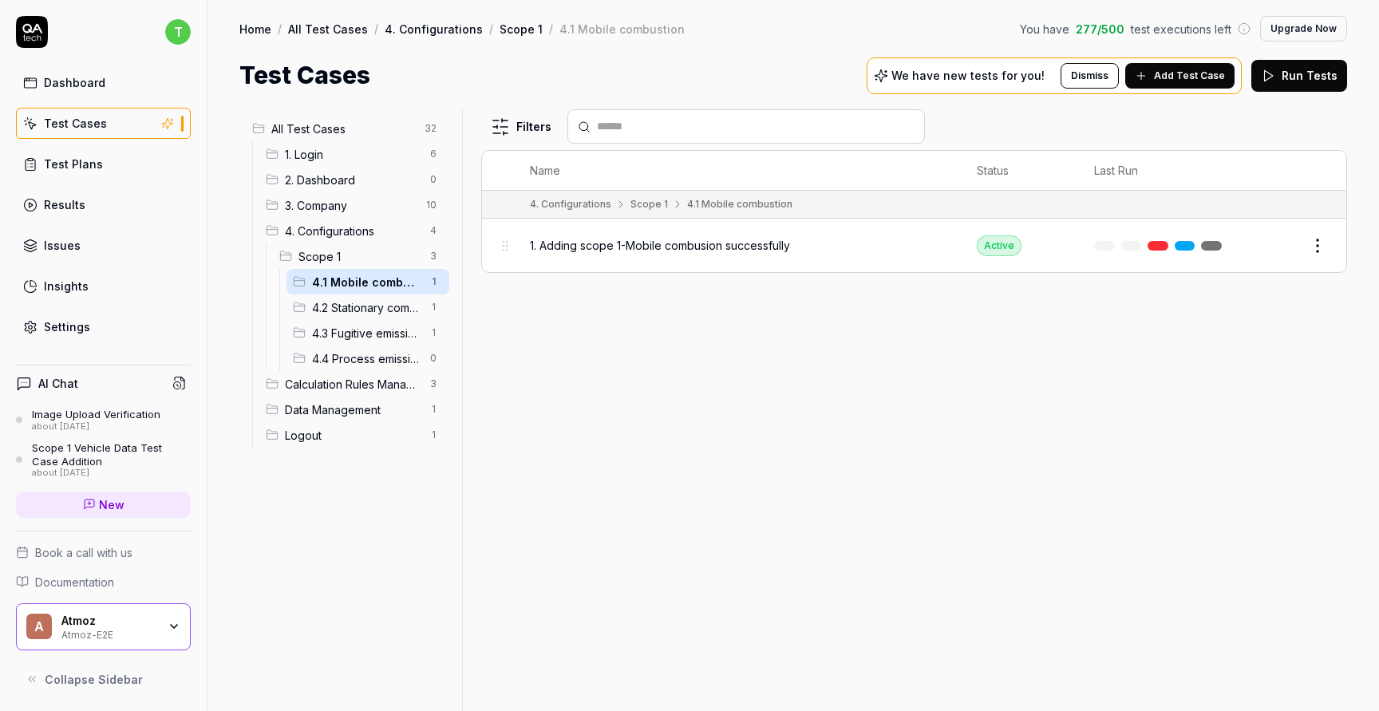
click at [1171, 73] on span "Add Test Case" at bounding box center [1189, 76] width 71 height 14
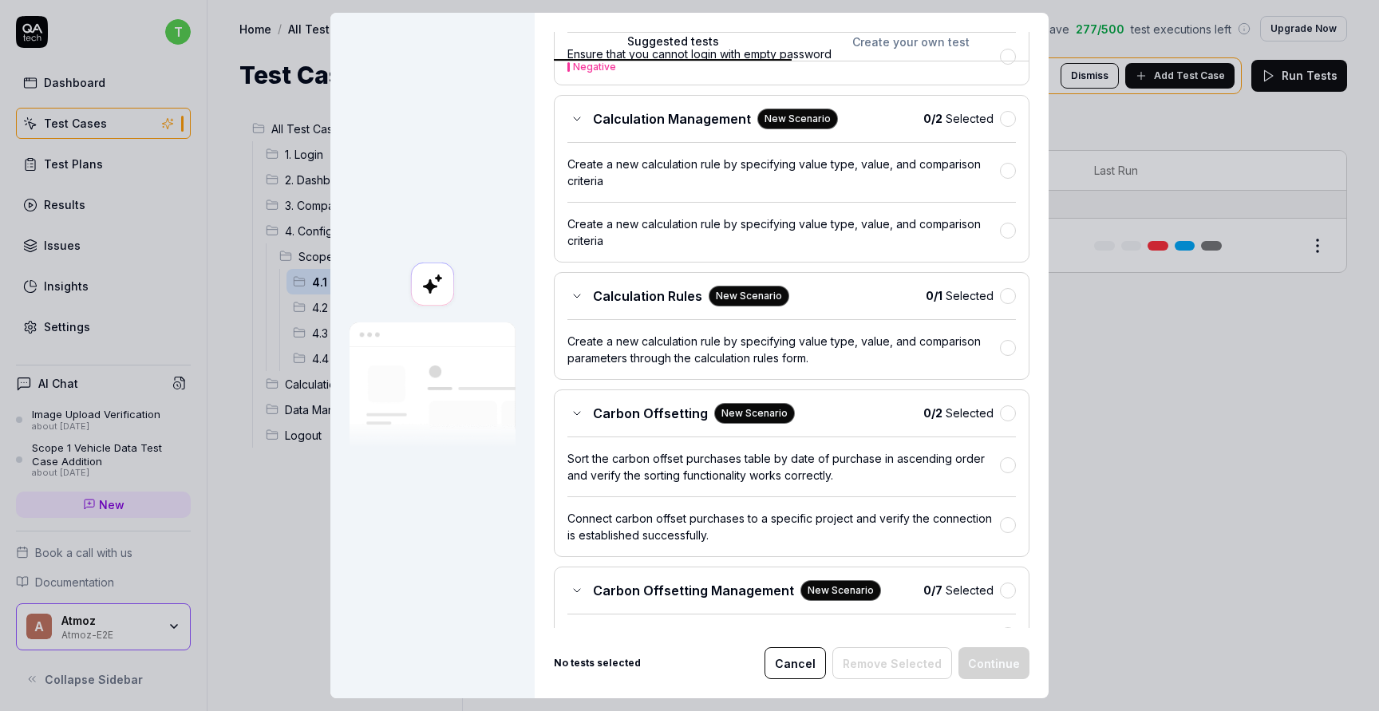
scroll to position [683, 0]
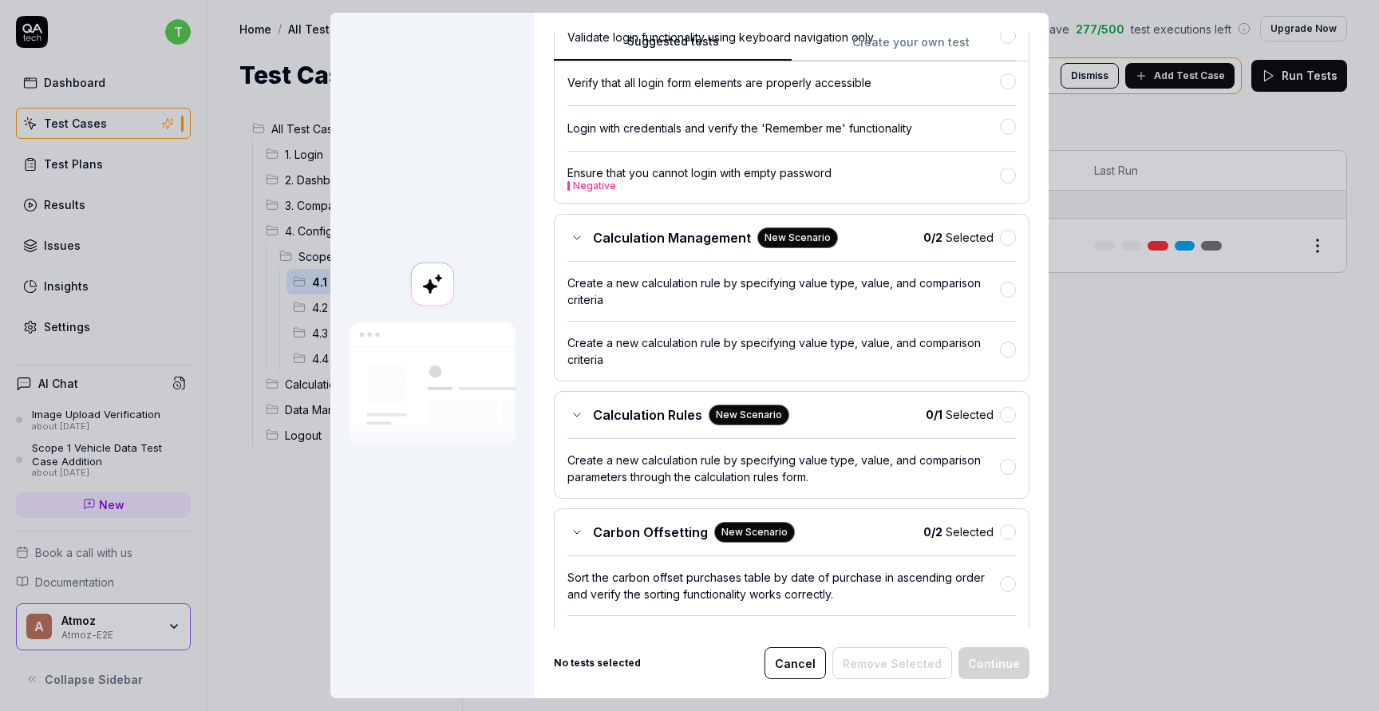
click at [922, 34] on button "Create your own test" at bounding box center [911, 47] width 238 height 29
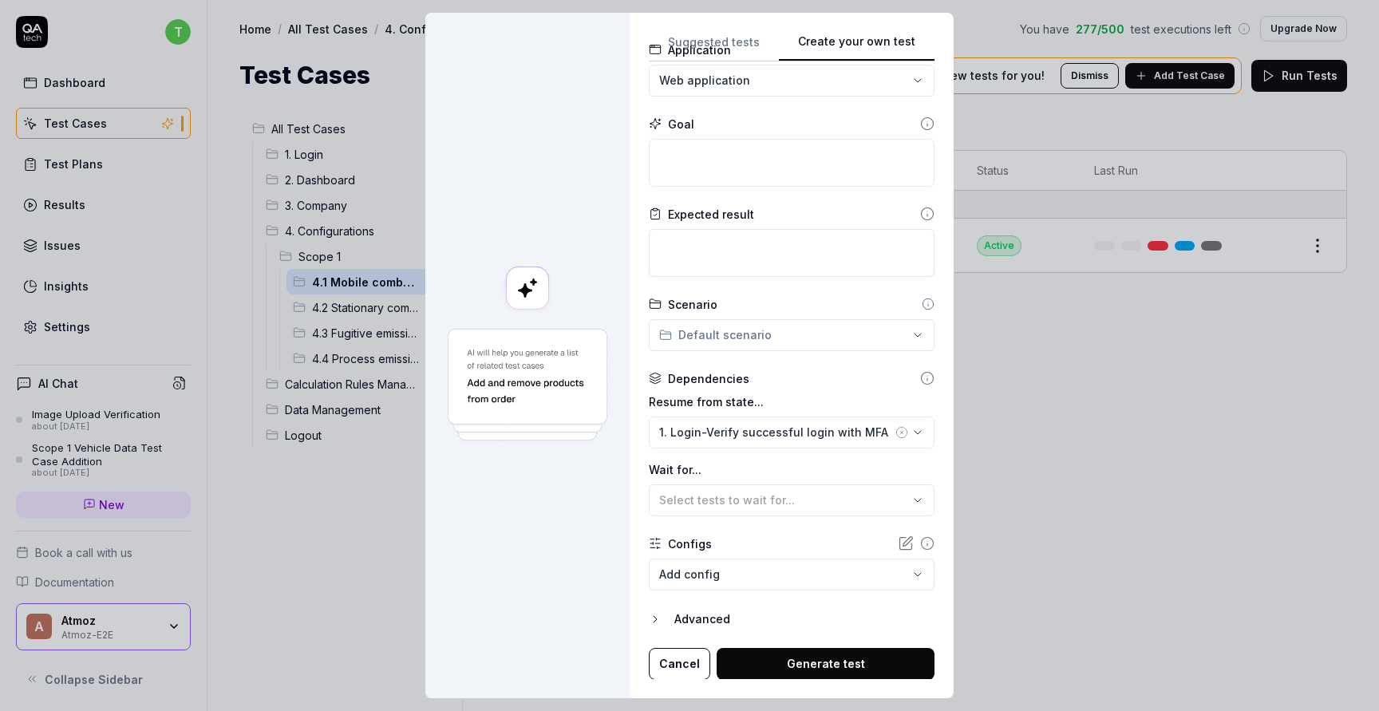
scroll to position [0, 0]
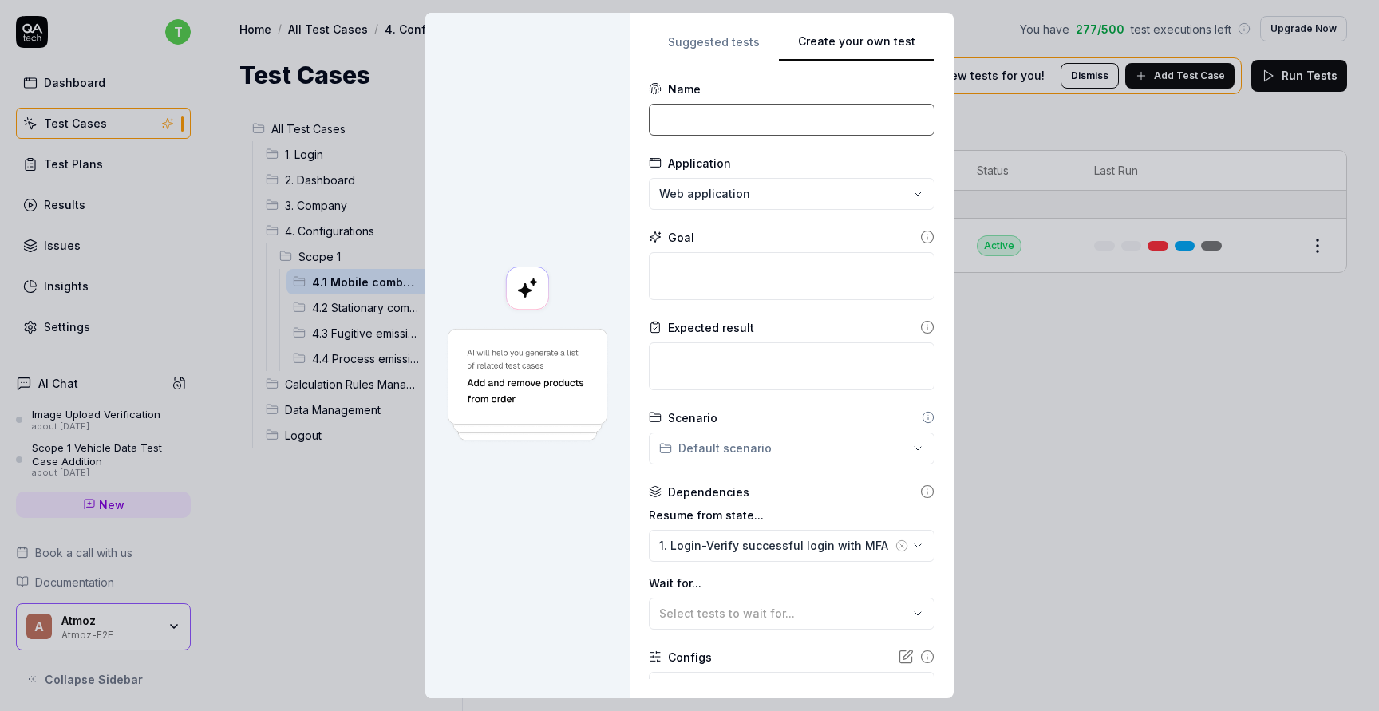
click at [748, 113] on input at bounding box center [792, 120] width 286 height 32
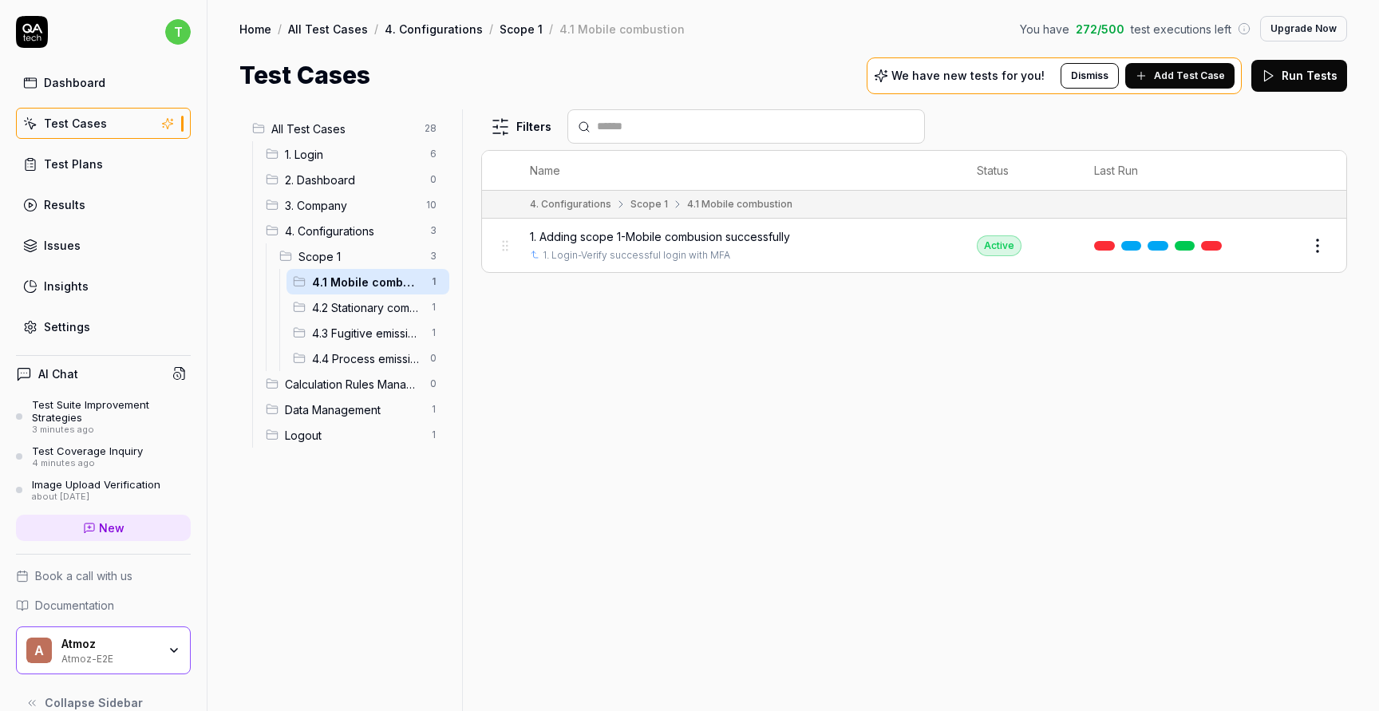
click at [109, 84] on link "Dashboard" at bounding box center [103, 82] width 175 height 31
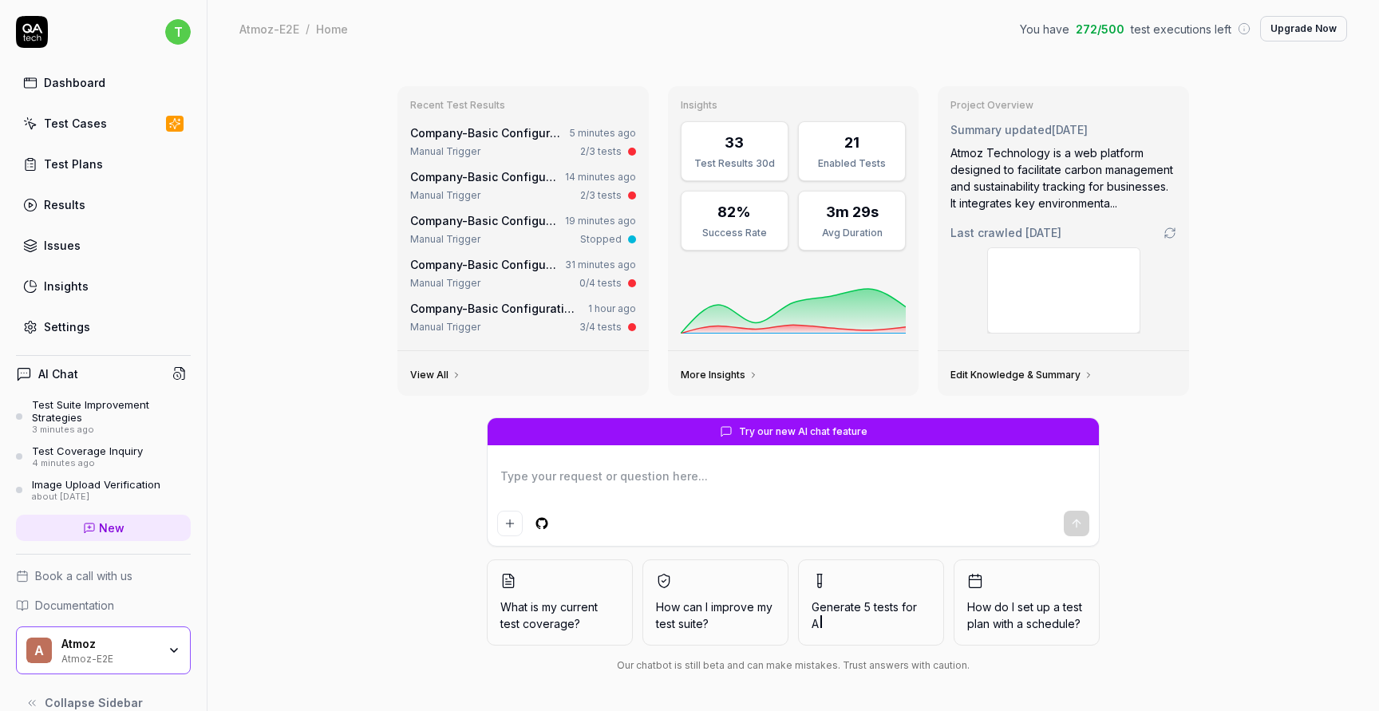
click at [98, 402] on div "Test Suite Improvement Strategies" at bounding box center [111, 411] width 159 height 26
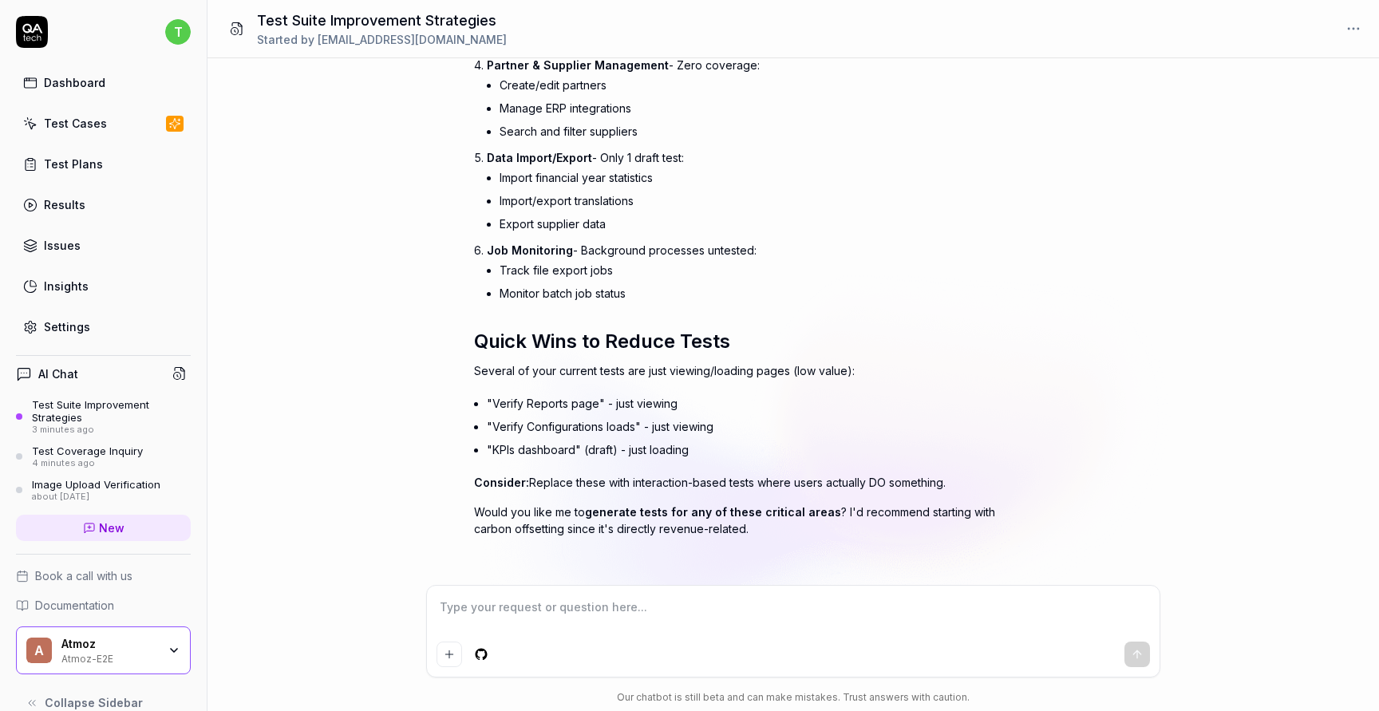
scroll to position [725, 0]
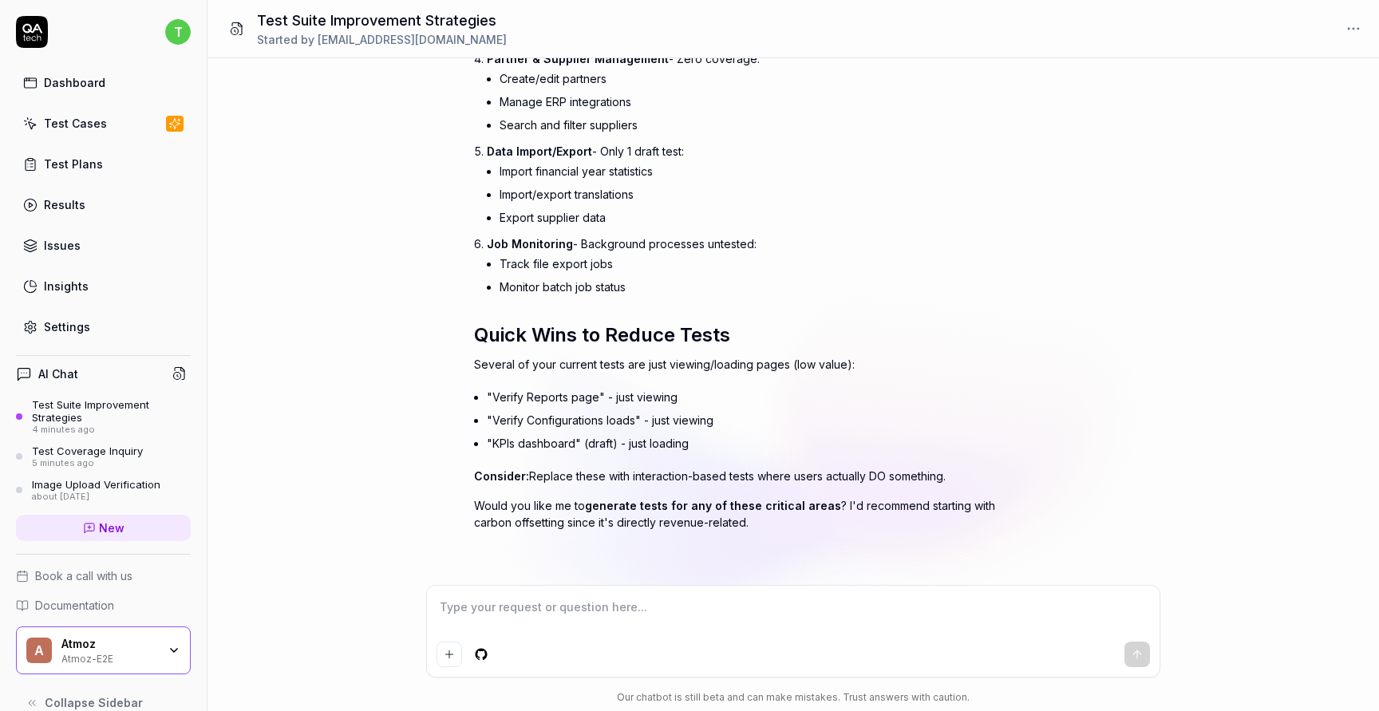
click at [118, 189] on link "Results" at bounding box center [103, 204] width 175 height 31
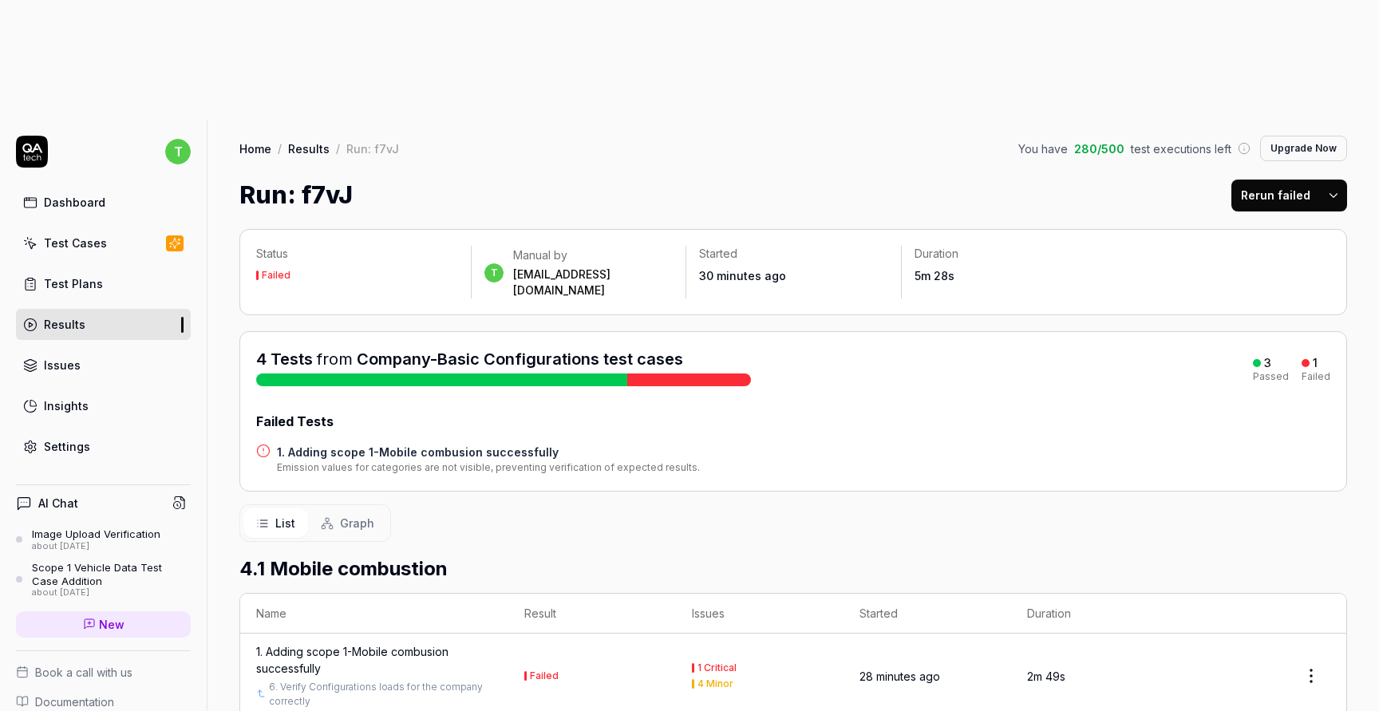
click at [124, 268] on link "Test Plans" at bounding box center [103, 283] width 175 height 31
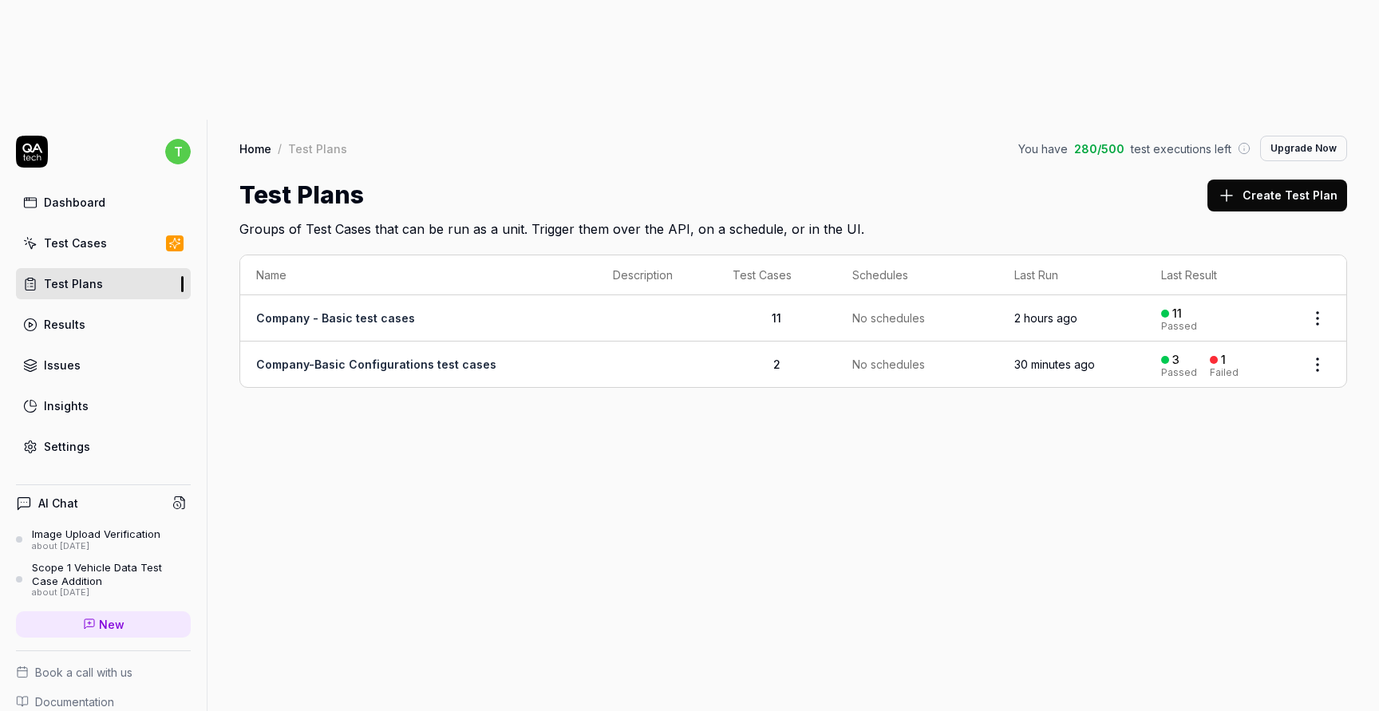
click at [1317, 246] on html "t Dashboard Test Cases Test Plans Results Issues Insights Settings AI Chat Imag…" at bounding box center [689, 415] width 1379 height 831
click at [1102, 249] on html "t Dashboard Test Cases Test Plans Results Issues Insights Settings AI Chat Imag…" at bounding box center [689, 415] width 1379 height 831
click at [1102, 342] on td "30 minutes ago" at bounding box center [1072, 364] width 148 height 45
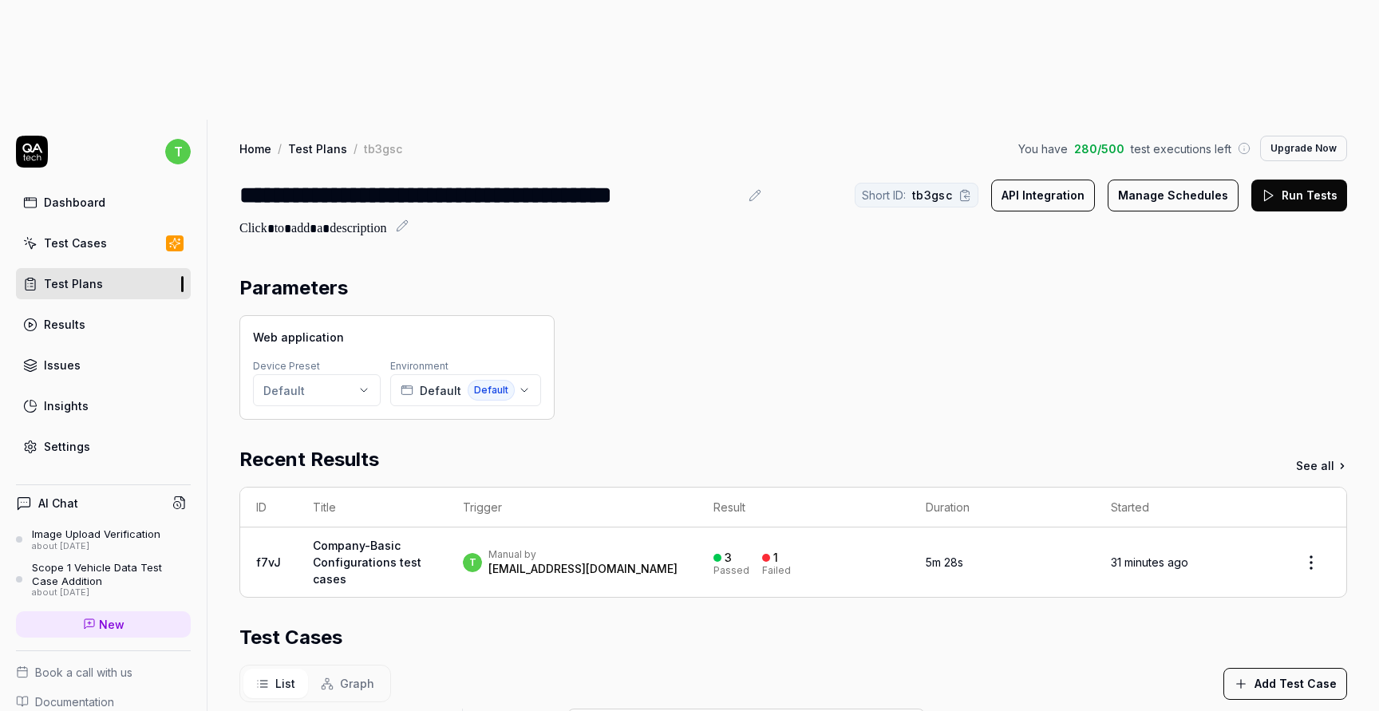
click at [1314, 180] on button "Run Tests" at bounding box center [1299, 196] width 96 height 32
click at [128, 187] on link "Dashboard" at bounding box center [103, 202] width 175 height 31
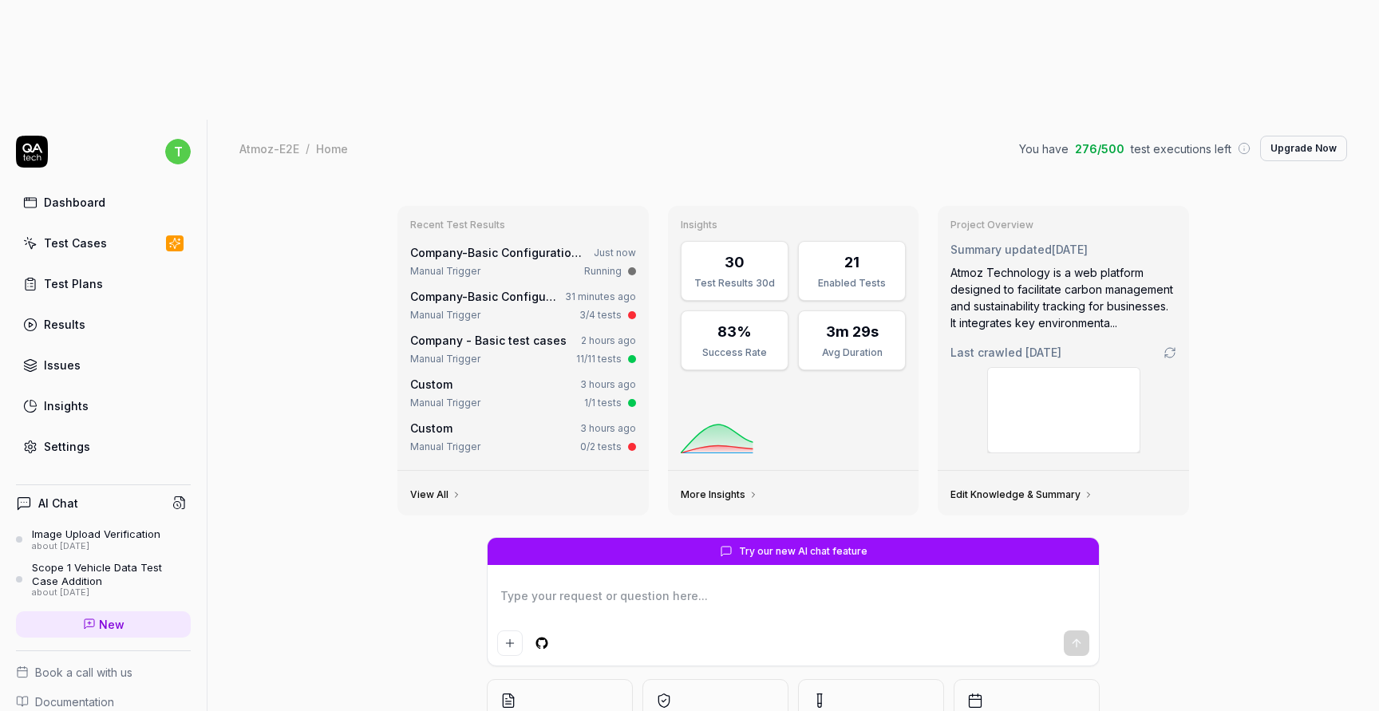
click at [126, 309] on link "Results" at bounding box center [103, 324] width 175 height 31
type textarea "*"
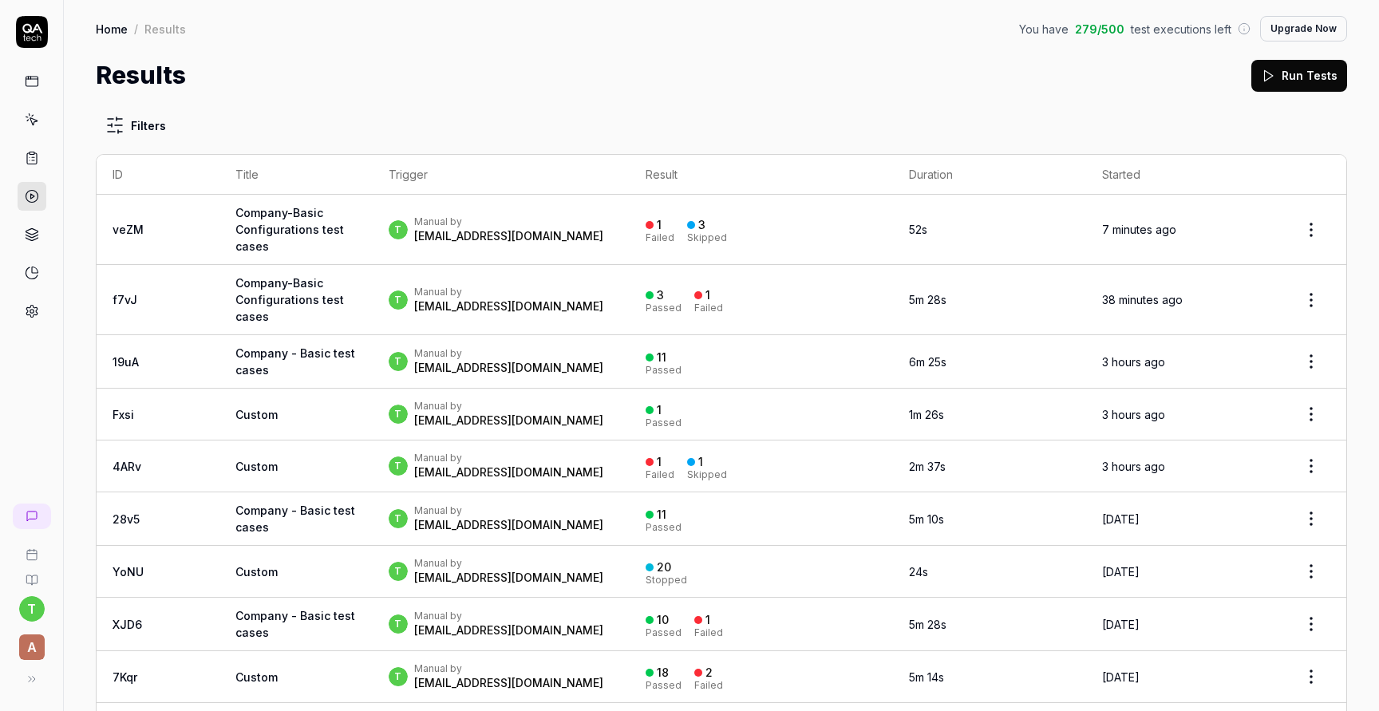
click at [48, 88] on div at bounding box center [31, 171] width 63 height 310
click at [35, 87] on icon at bounding box center [32, 81] width 14 height 14
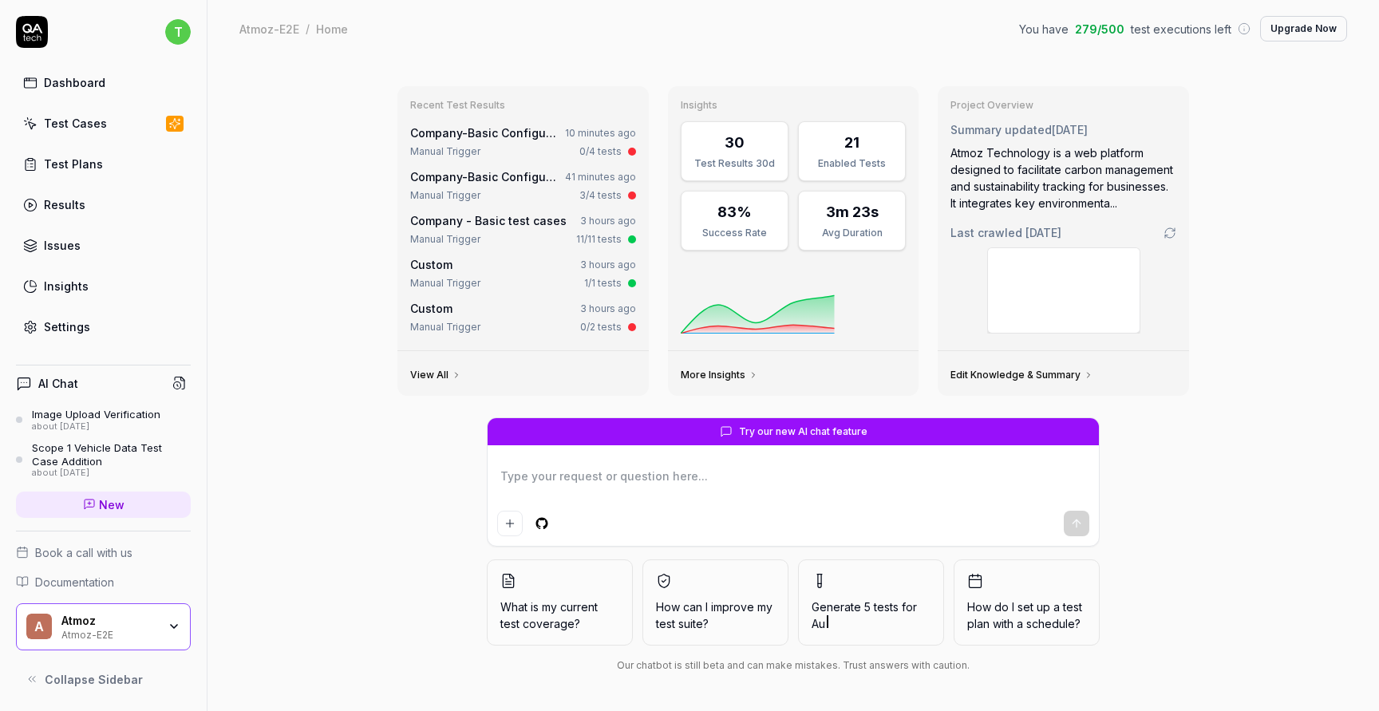
click at [100, 119] on div "Test Cases" at bounding box center [75, 123] width 63 height 17
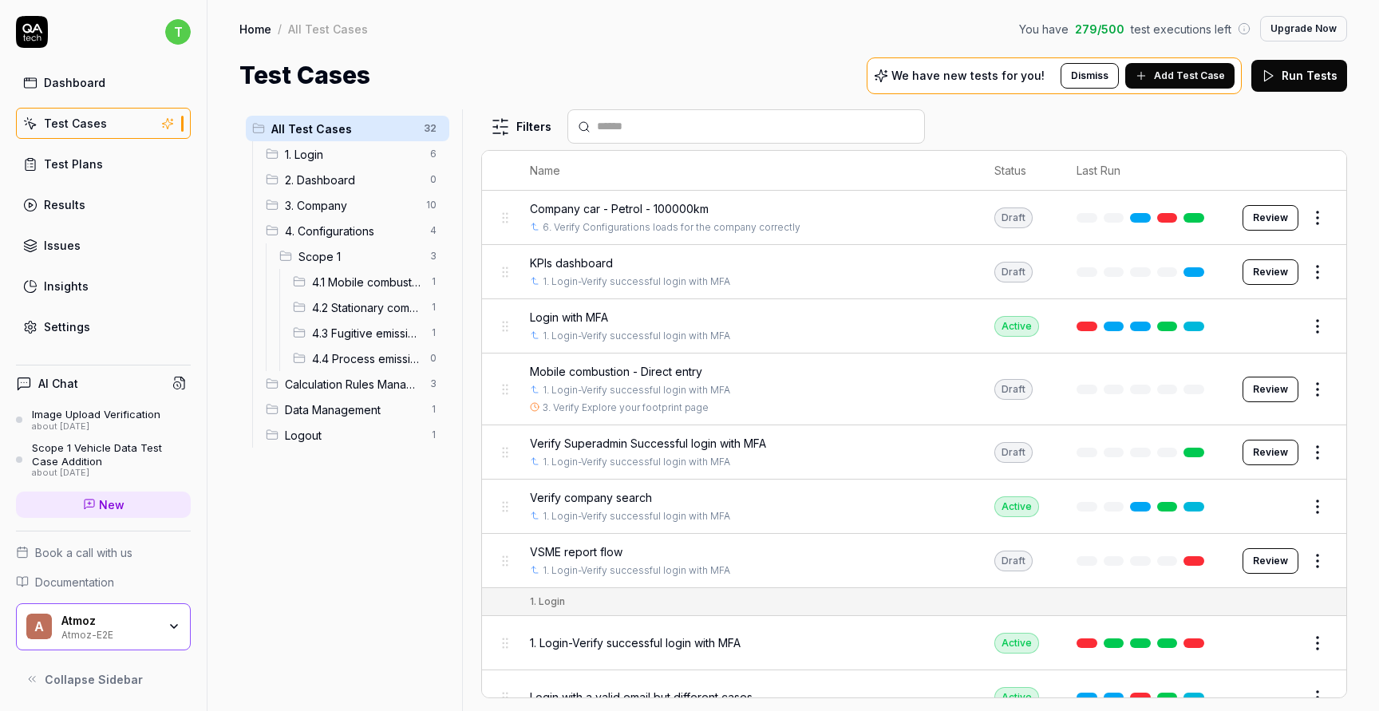
click at [381, 309] on span "4.2 Stationary combustion" at bounding box center [366, 307] width 109 height 17
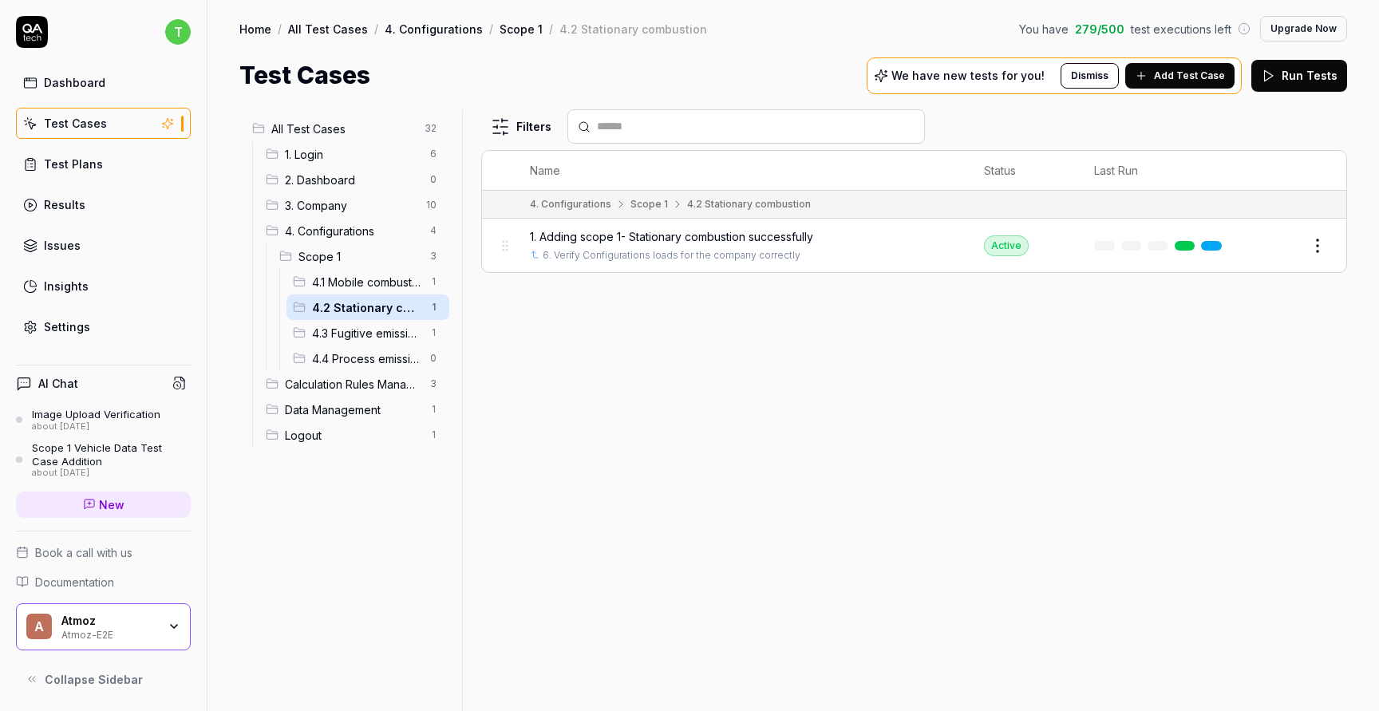
click at [1274, 239] on button "Edit" at bounding box center [1279, 246] width 38 height 26
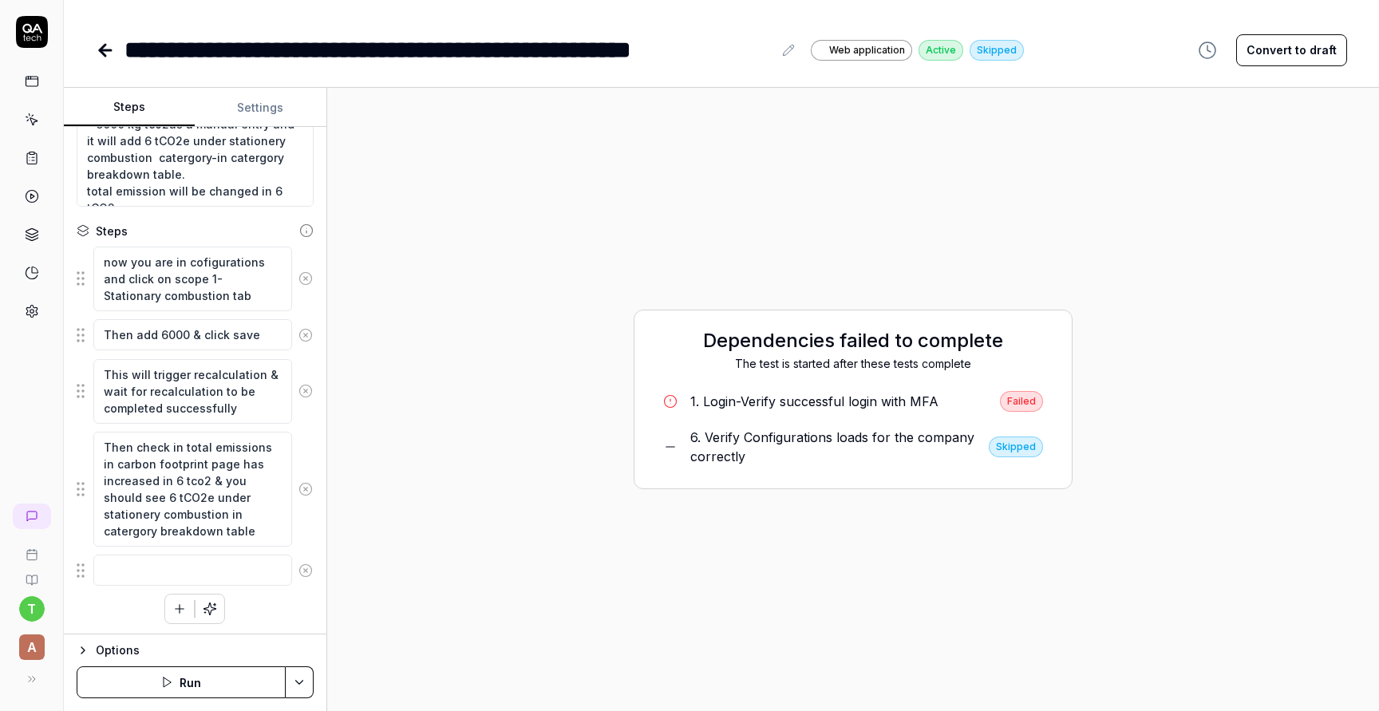
scroll to position [160, 0]
click at [180, 610] on icon "button" at bounding box center [179, 606] width 14 height 14
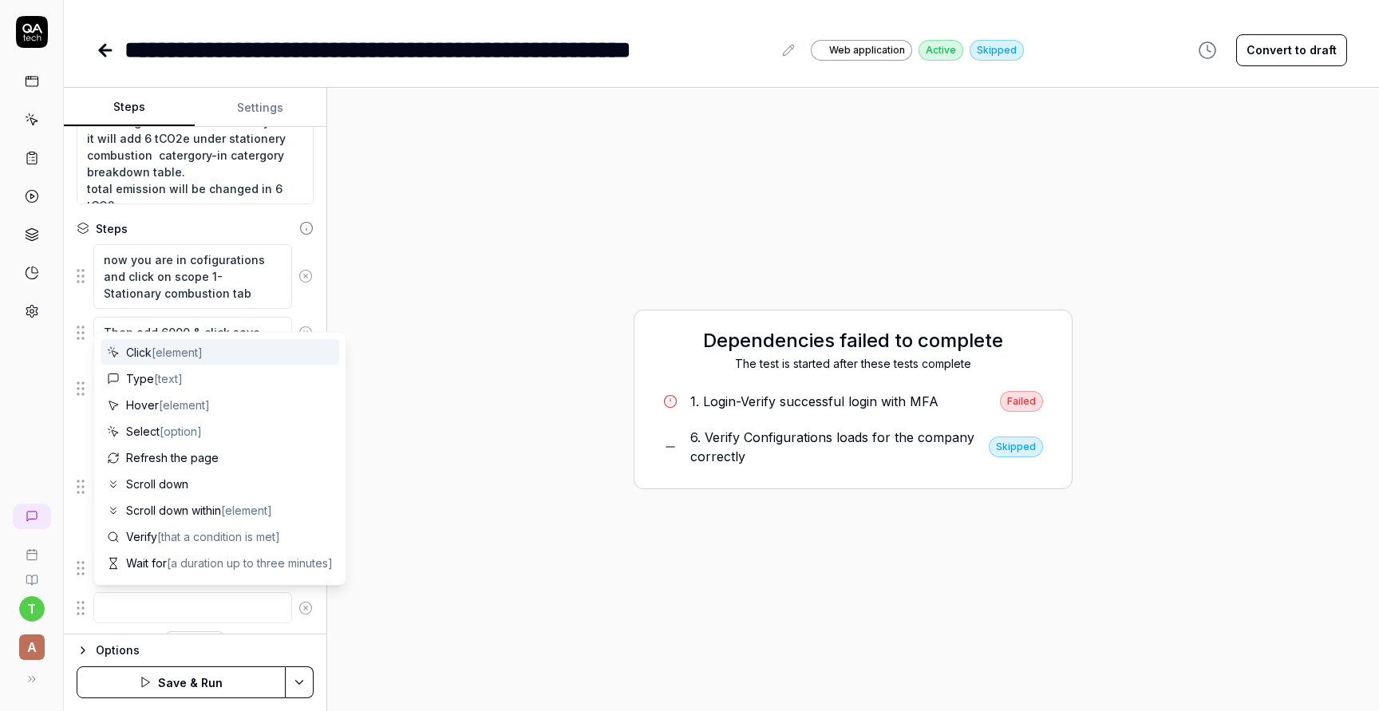
type textarea "*"
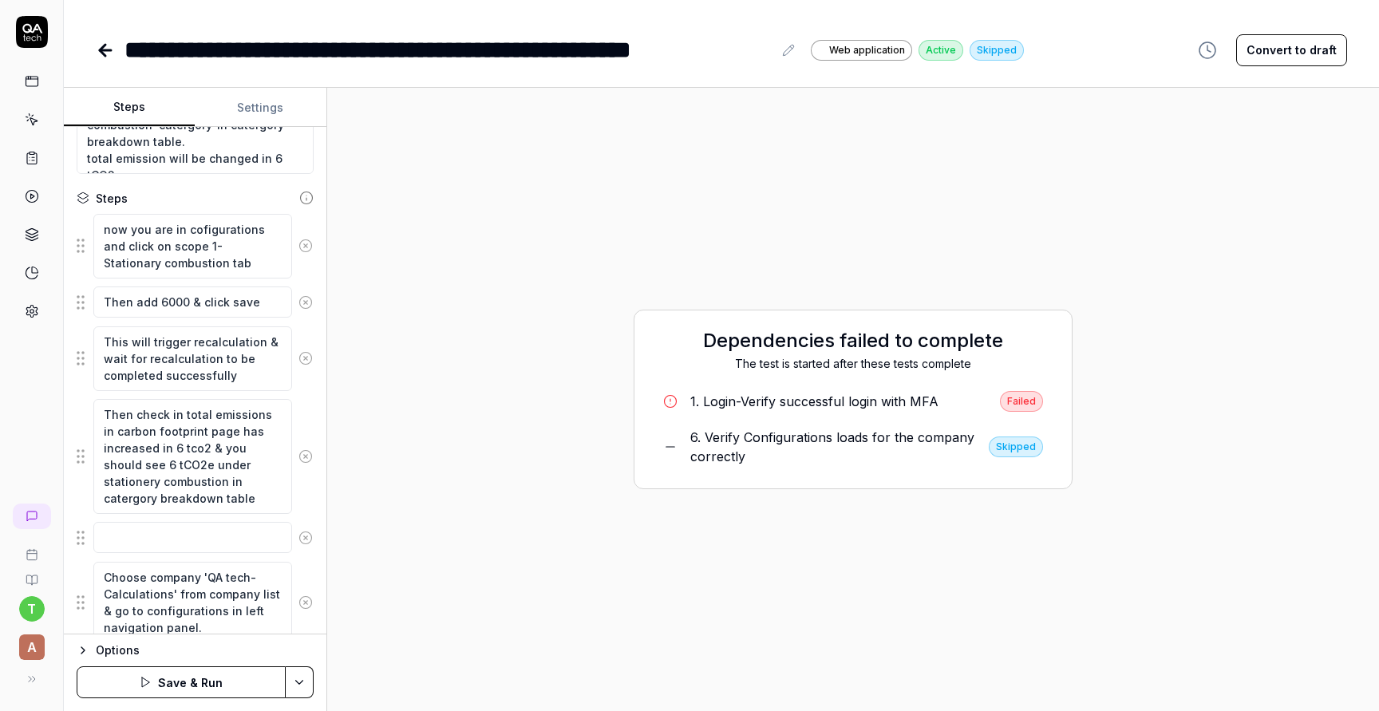
scroll to position [250, 0]
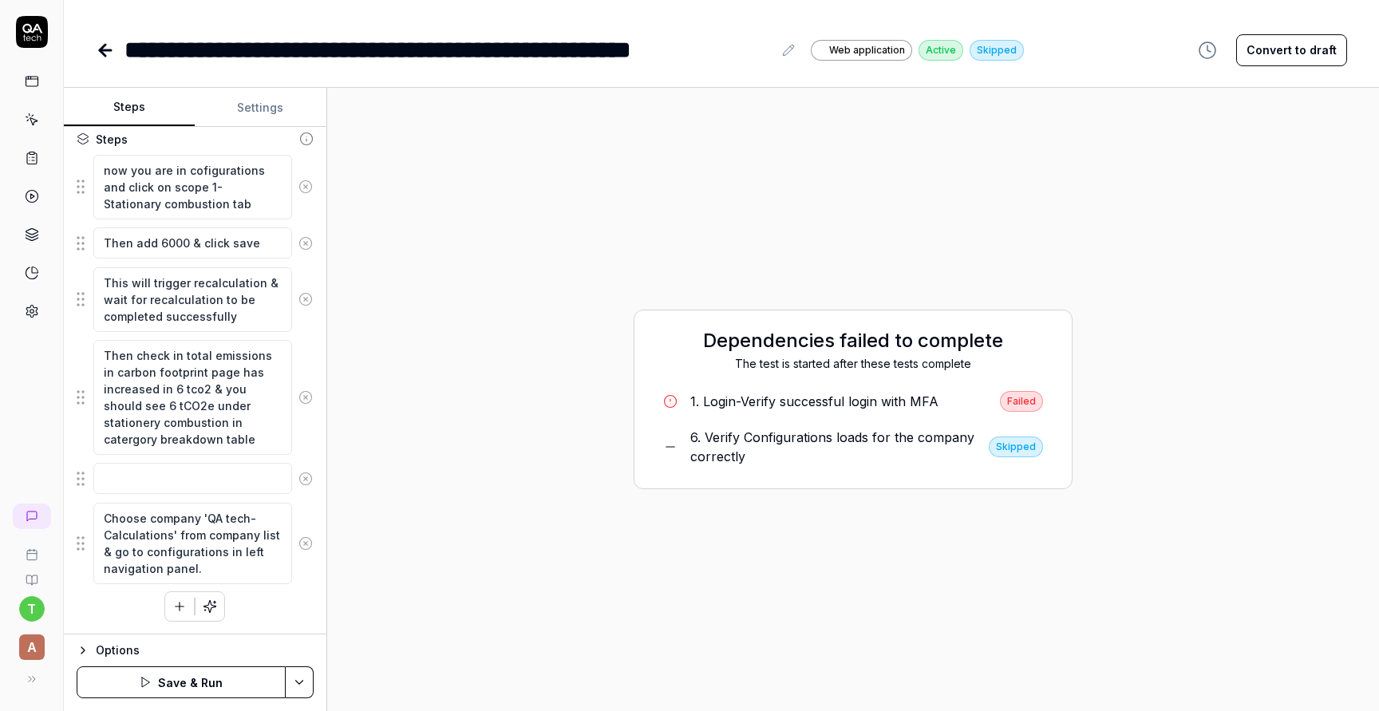
type textarea "Choose company 'QA tech-Calculations' from company list & go to configurations …"
click at [311, 588] on div "now you are in cofigurations and click on scope 1- Stationary combustion tab Th…" at bounding box center [195, 388] width 237 height 468
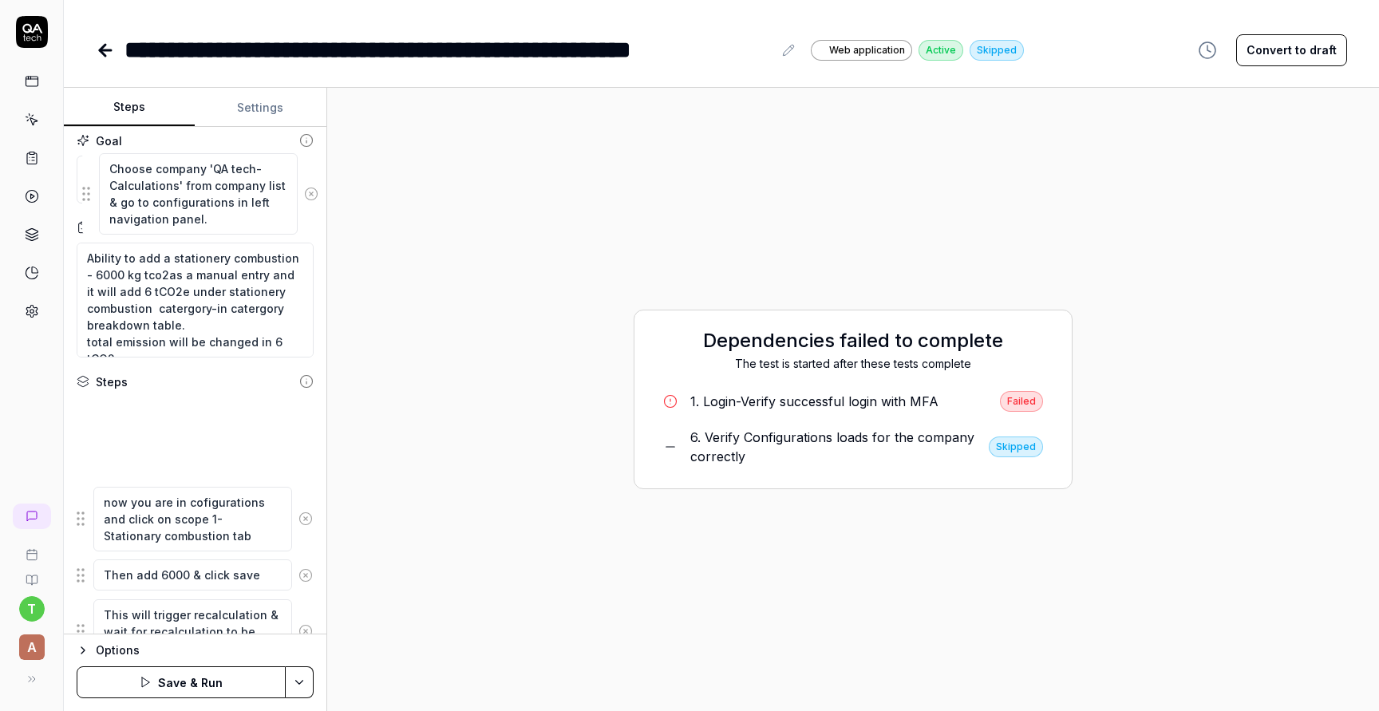
scroll to position [0, 0]
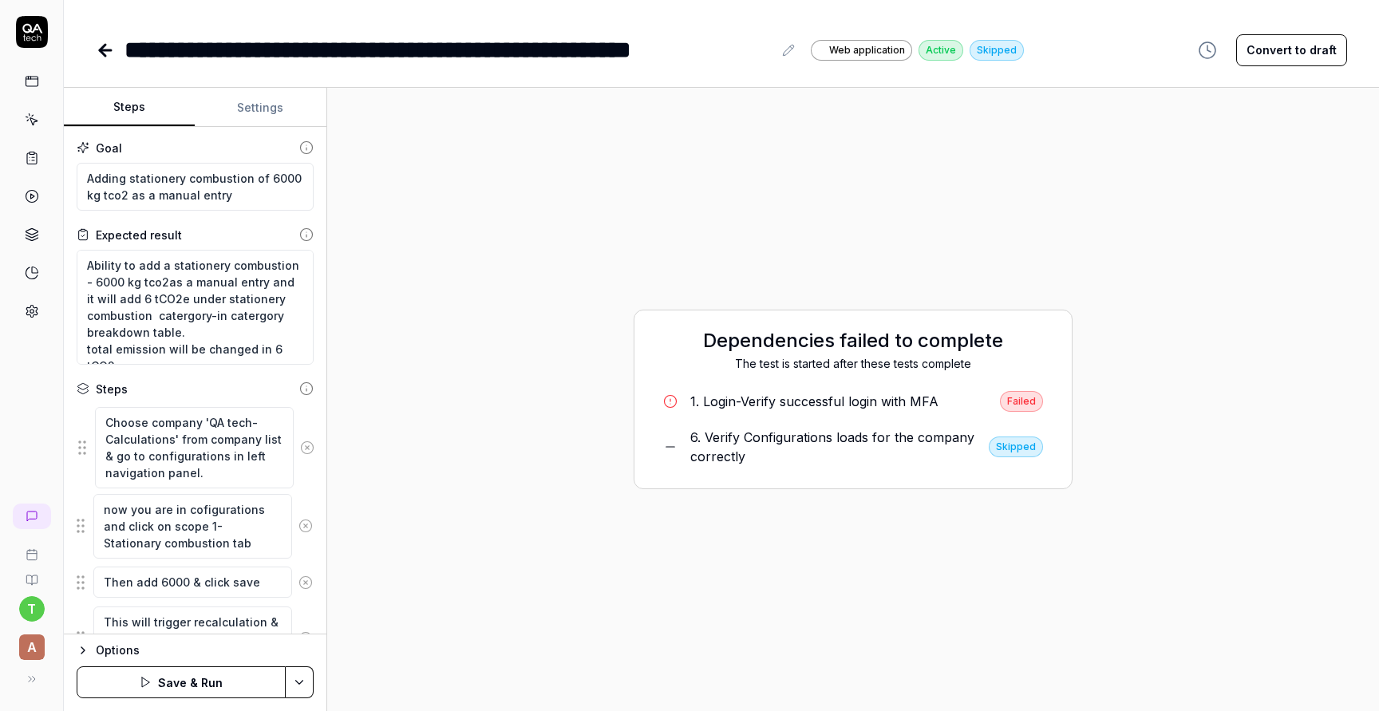
drag, startPoint x: 77, startPoint y: 550, endPoint x: 78, endPoint y: 455, distance: 95.0
click at [78, 455] on fieldset "now you are in cofigurations and click on scope 1- Stationary combustion tab Th…" at bounding box center [195, 619] width 237 height 431
click at [255, 97] on button "Settings" at bounding box center [260, 108] width 131 height 38
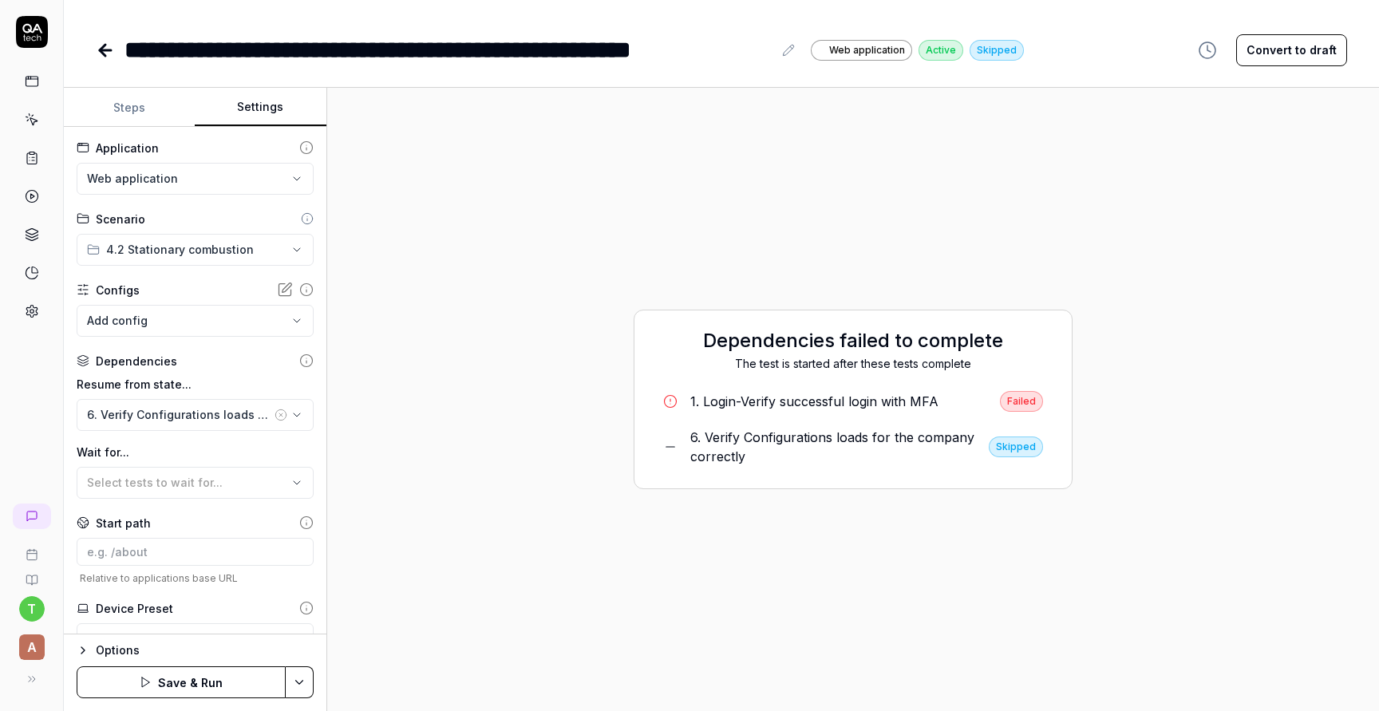
click at [275, 409] on icon "button" at bounding box center [281, 415] width 13 height 13
click at [298, 318] on body "**********" at bounding box center [689, 415] width 1379 height 831
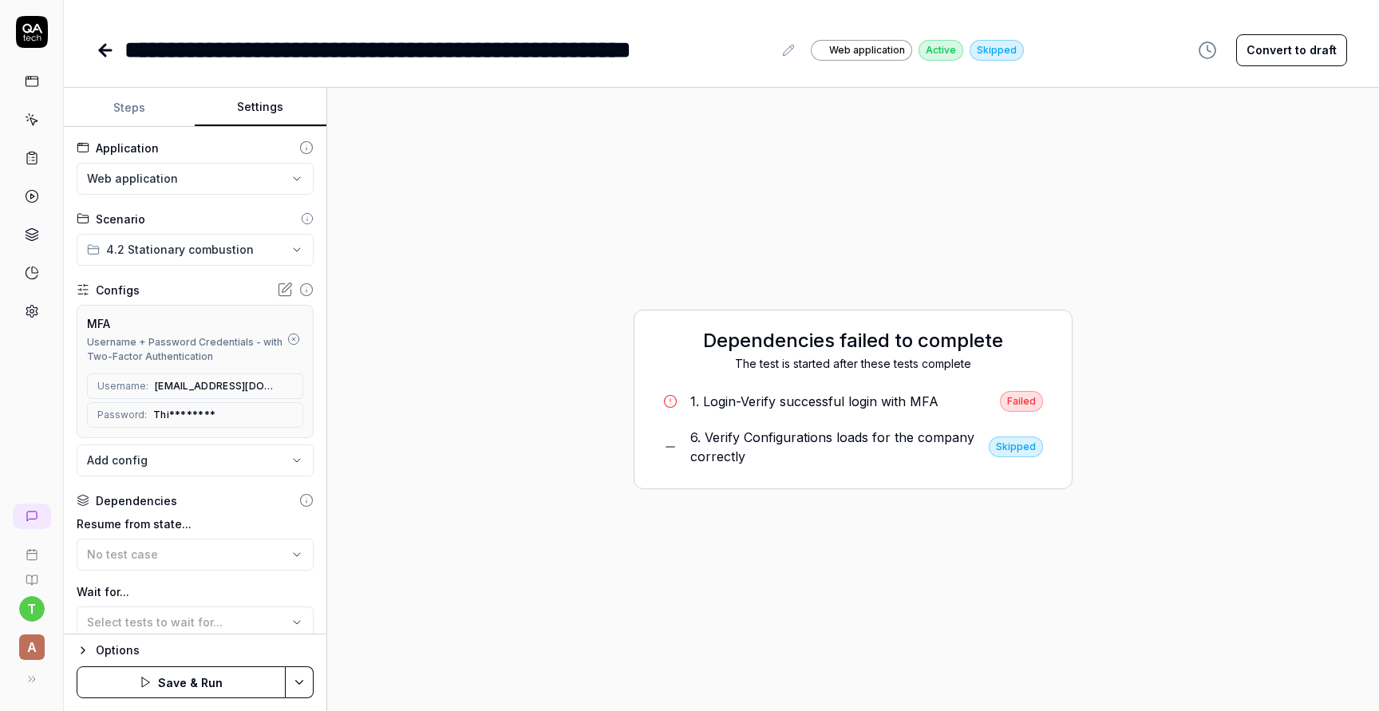
click at [140, 107] on button "Steps" at bounding box center [129, 108] width 131 height 38
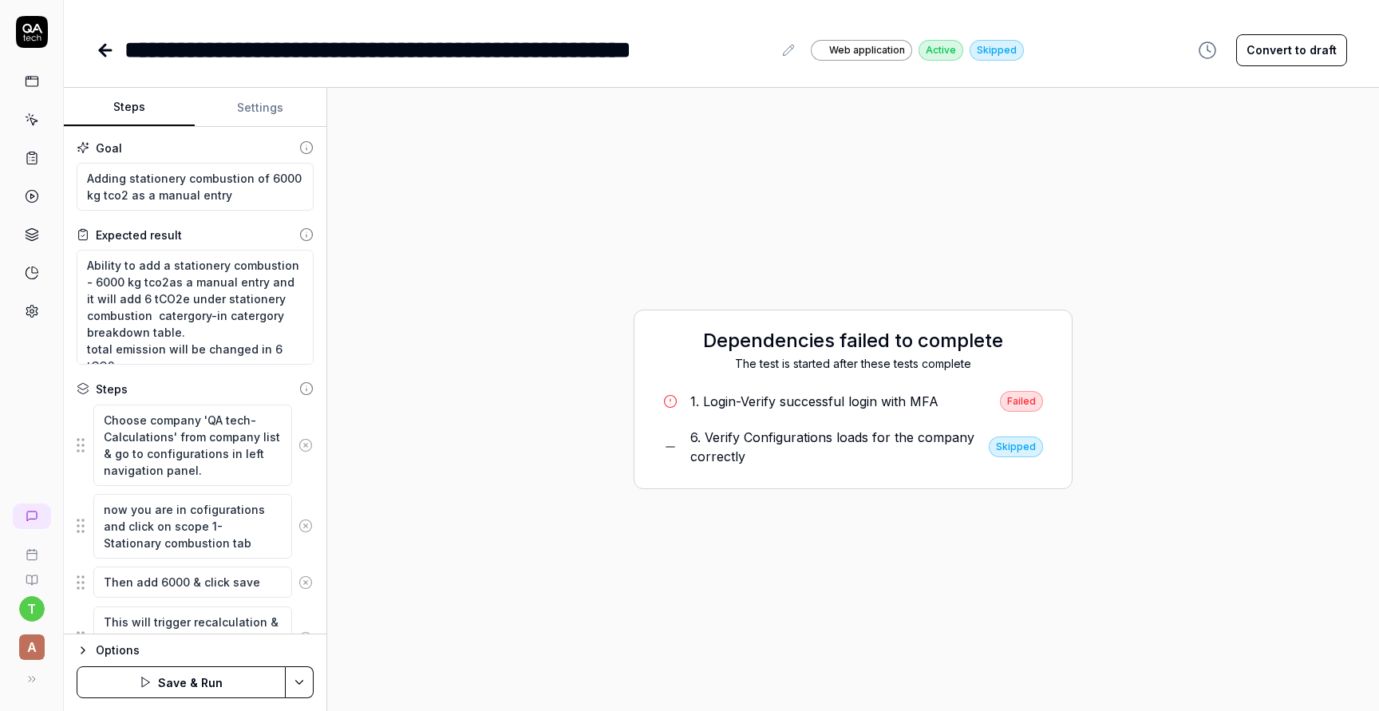
scroll to position [250, 0]
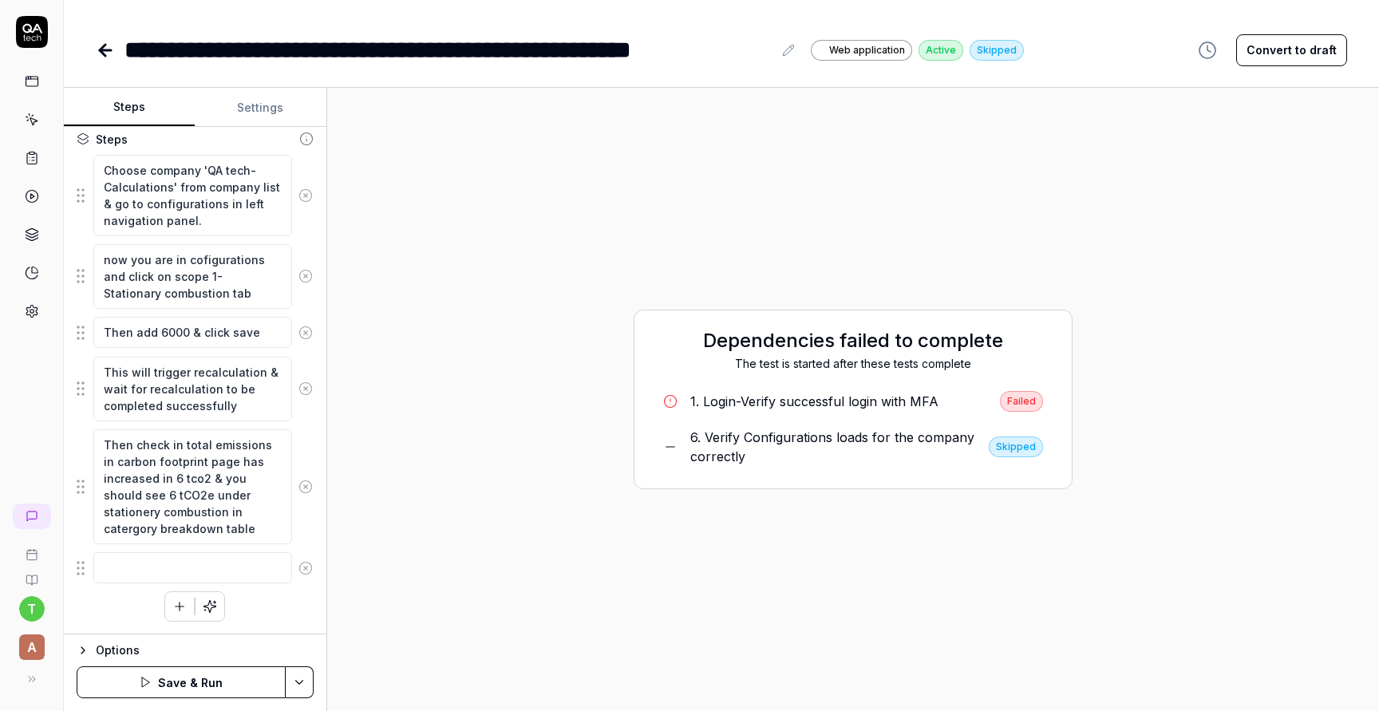
click at [196, 680] on button "Save & Run" at bounding box center [181, 682] width 209 height 32
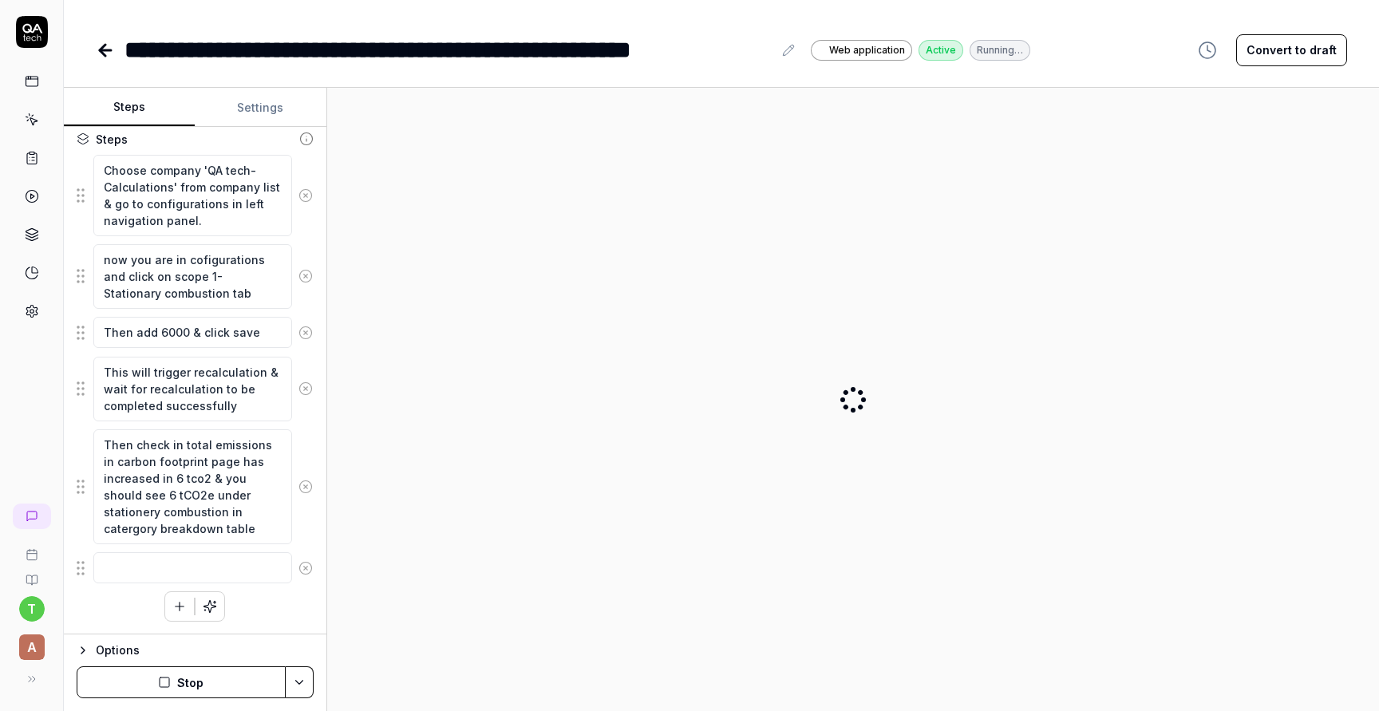
type textarea "*"
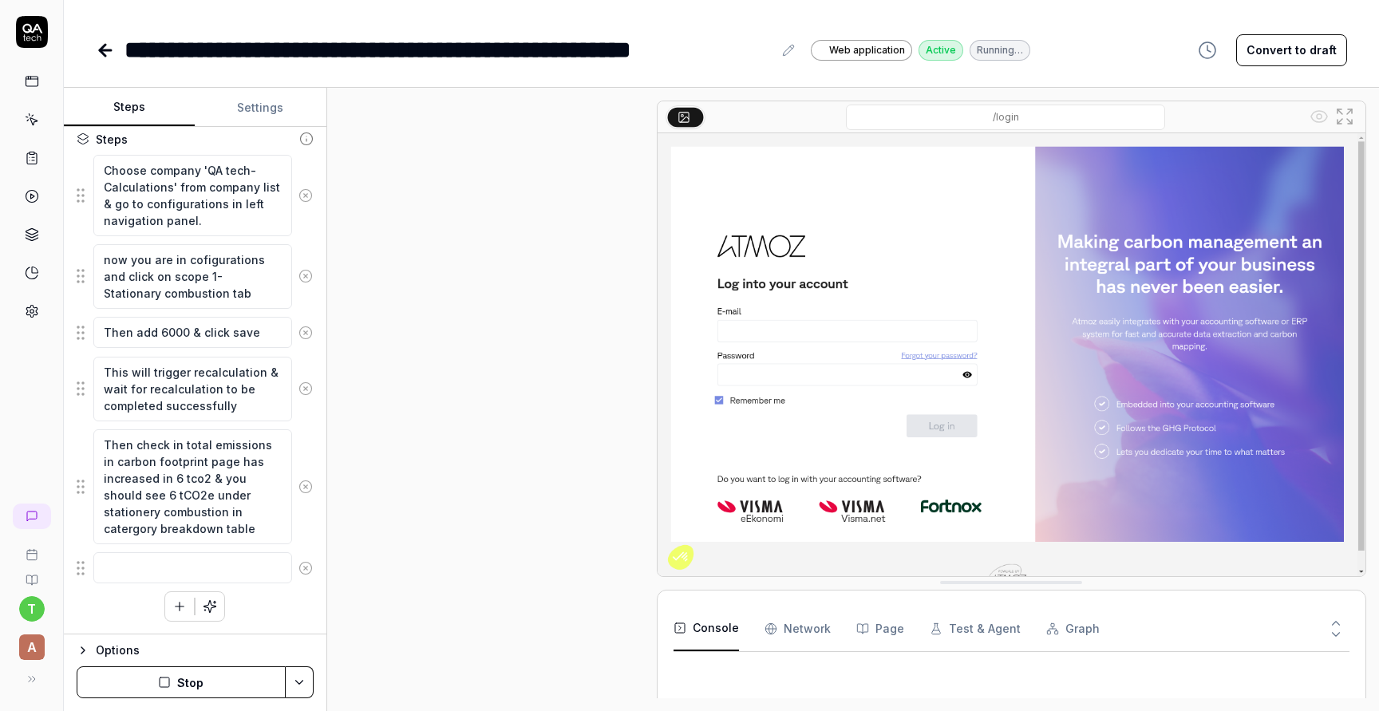
click at [103, 50] on icon at bounding box center [105, 50] width 11 height 0
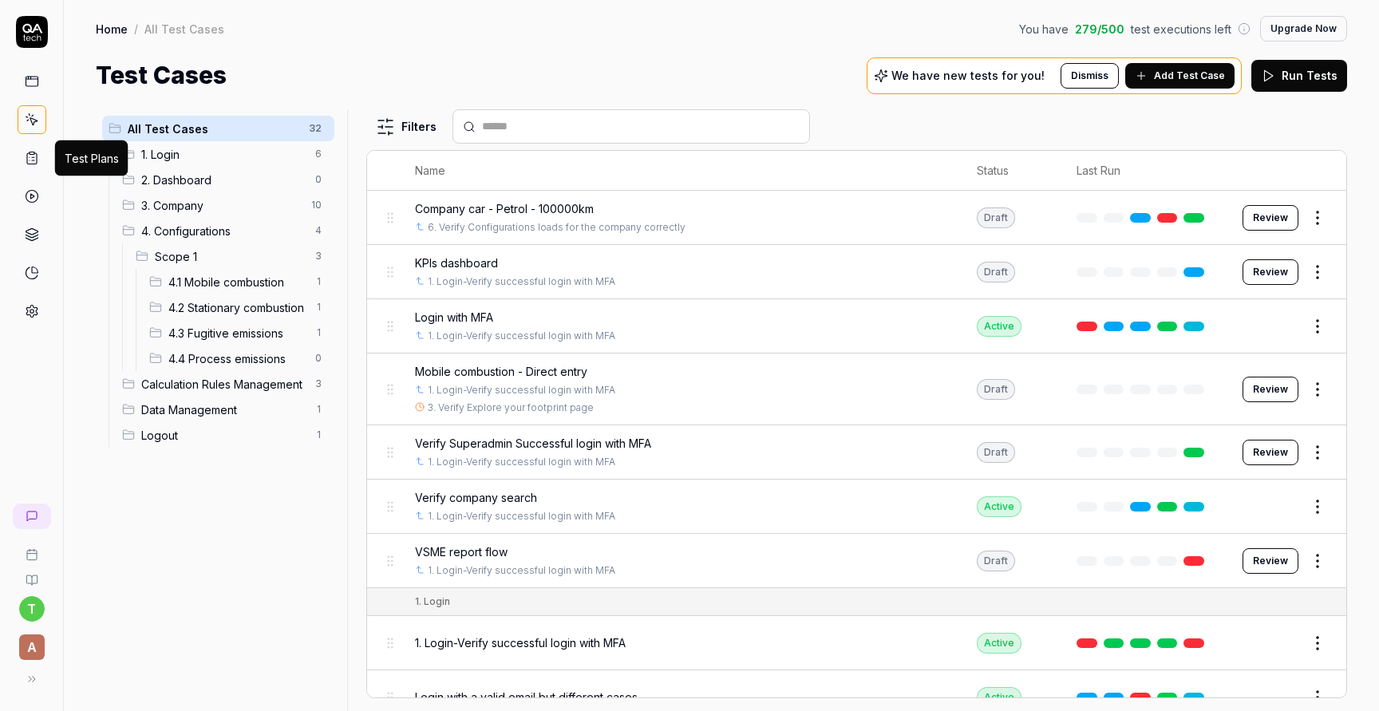
click at [34, 158] on icon at bounding box center [32, 158] width 14 height 14
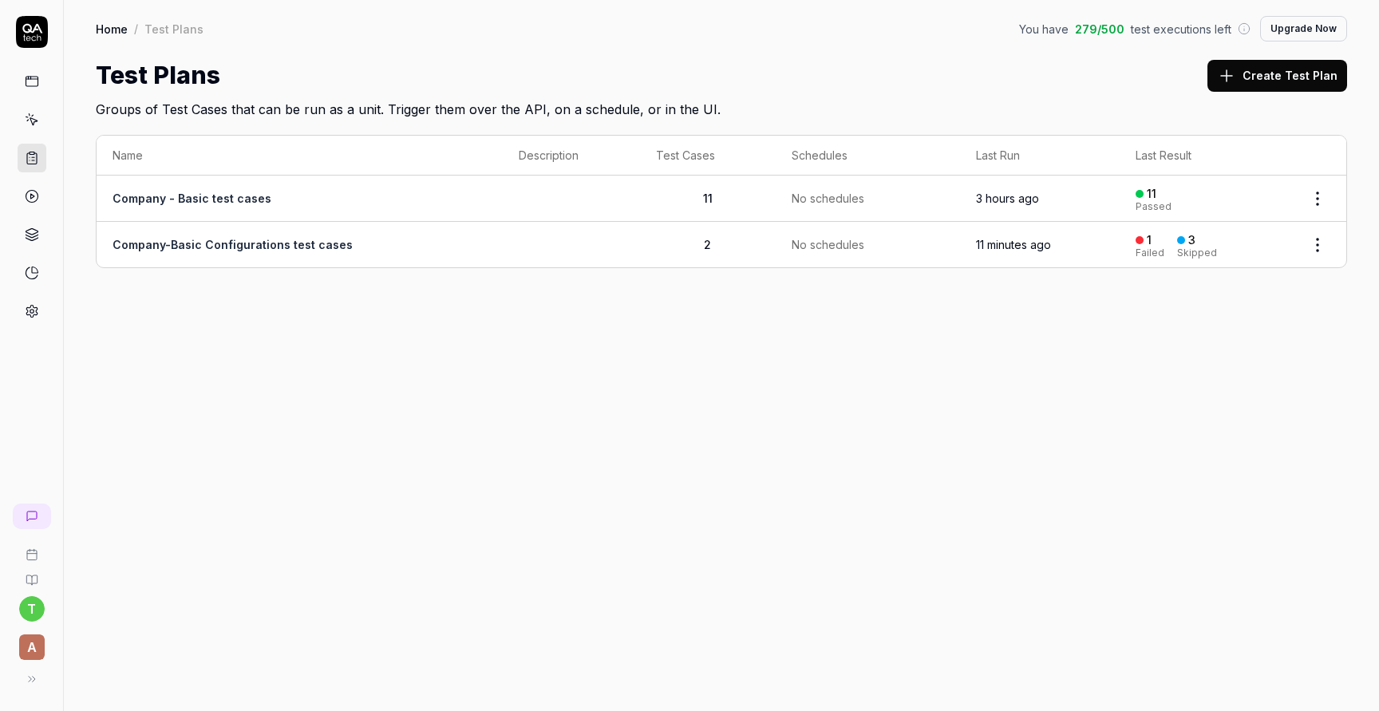
click at [1323, 243] on html "t A Home / Test Plans You have 279 / 500 test executions left Upgrade Now Home …" at bounding box center [689, 415] width 1379 height 831
click at [1226, 413] on div "Edit" at bounding box center [1251, 416] width 152 height 35
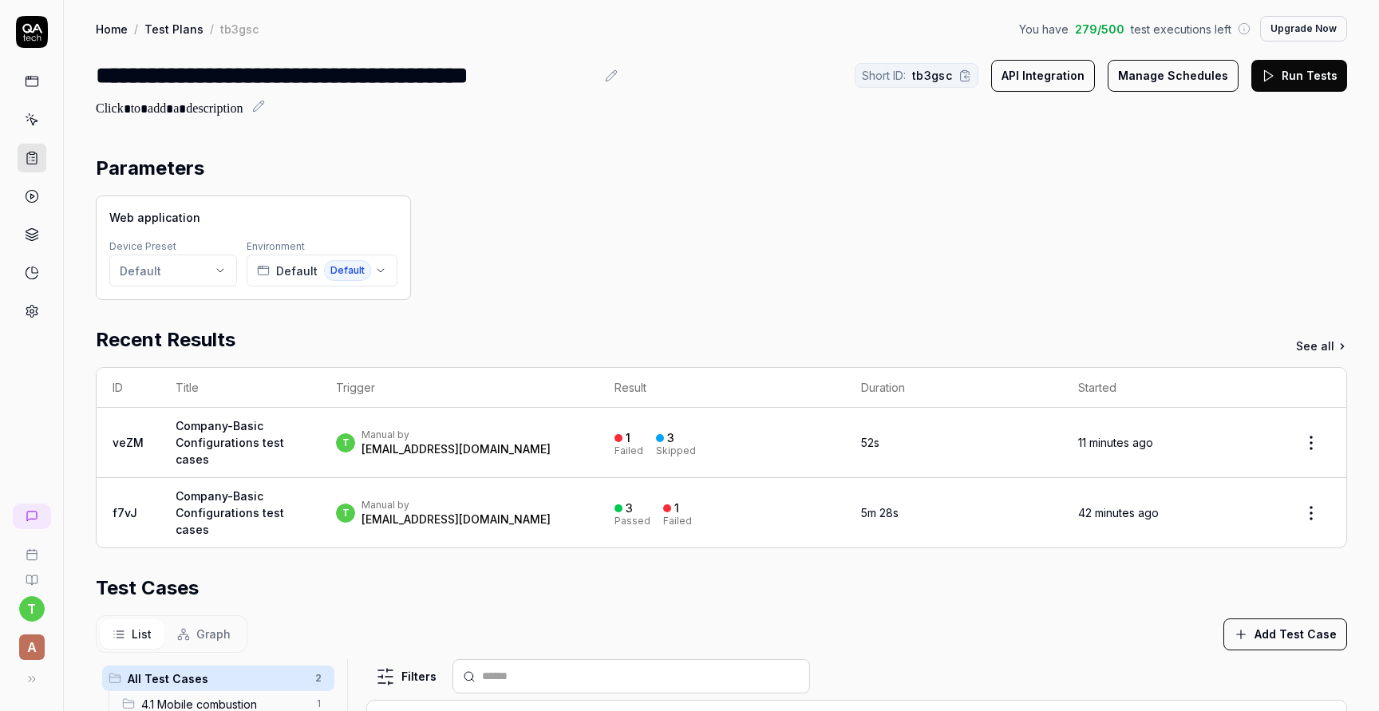
click at [1309, 75] on button "Run Tests" at bounding box center [1299, 76] width 96 height 32
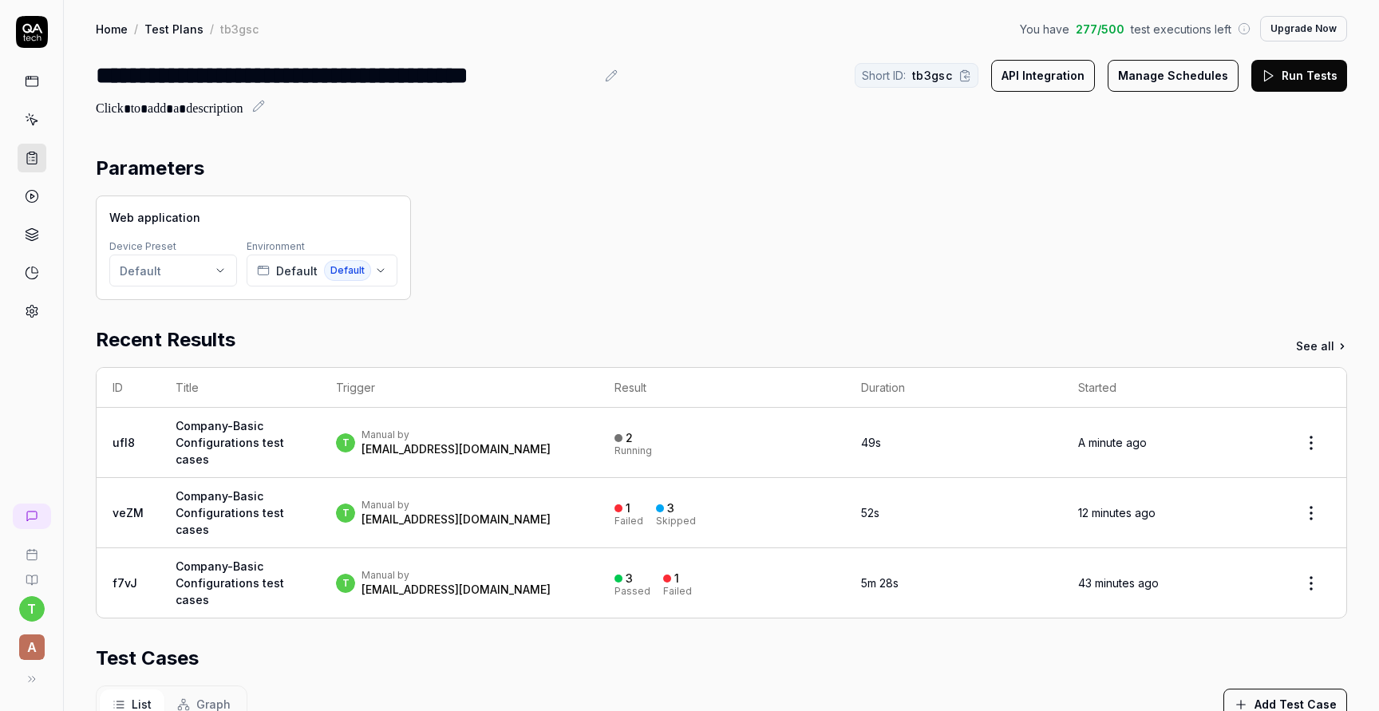
click at [472, 456] on div "[EMAIL_ADDRESS][DOMAIN_NAME]" at bounding box center [455, 449] width 189 height 16
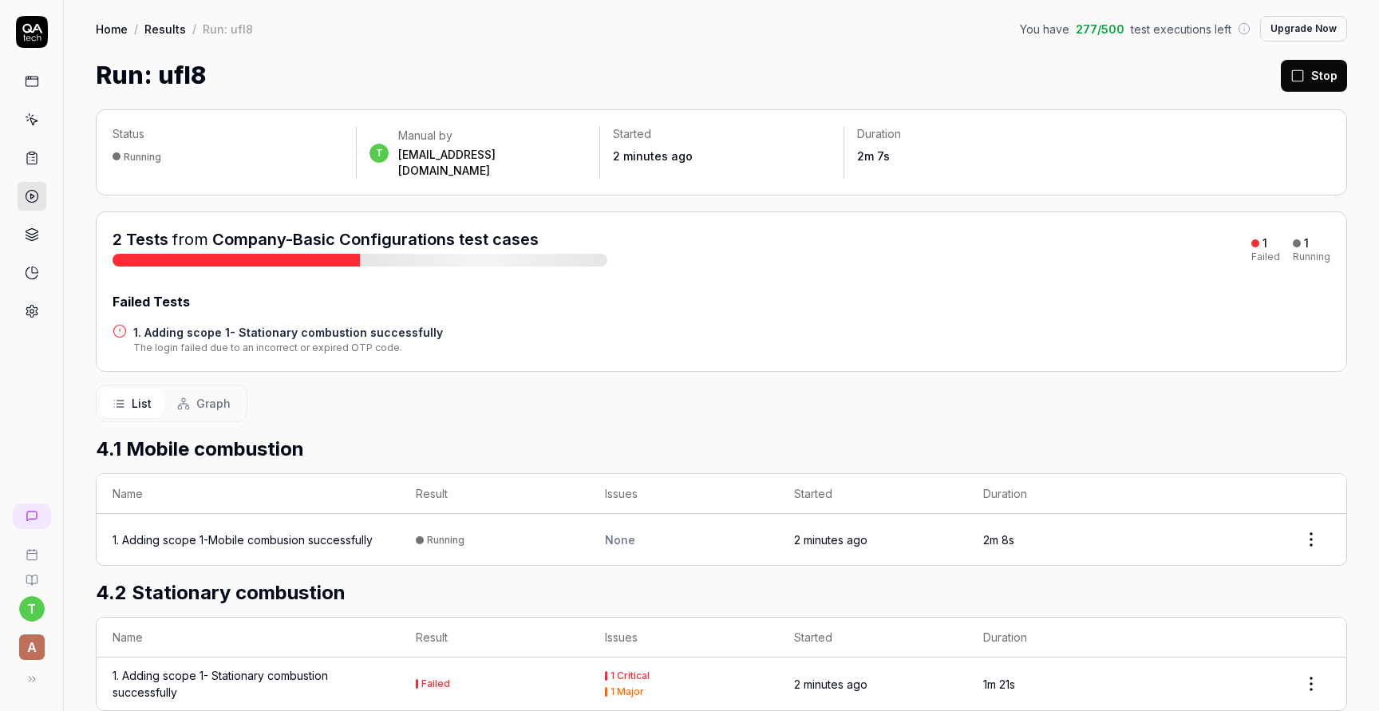
scroll to position [58, 0]
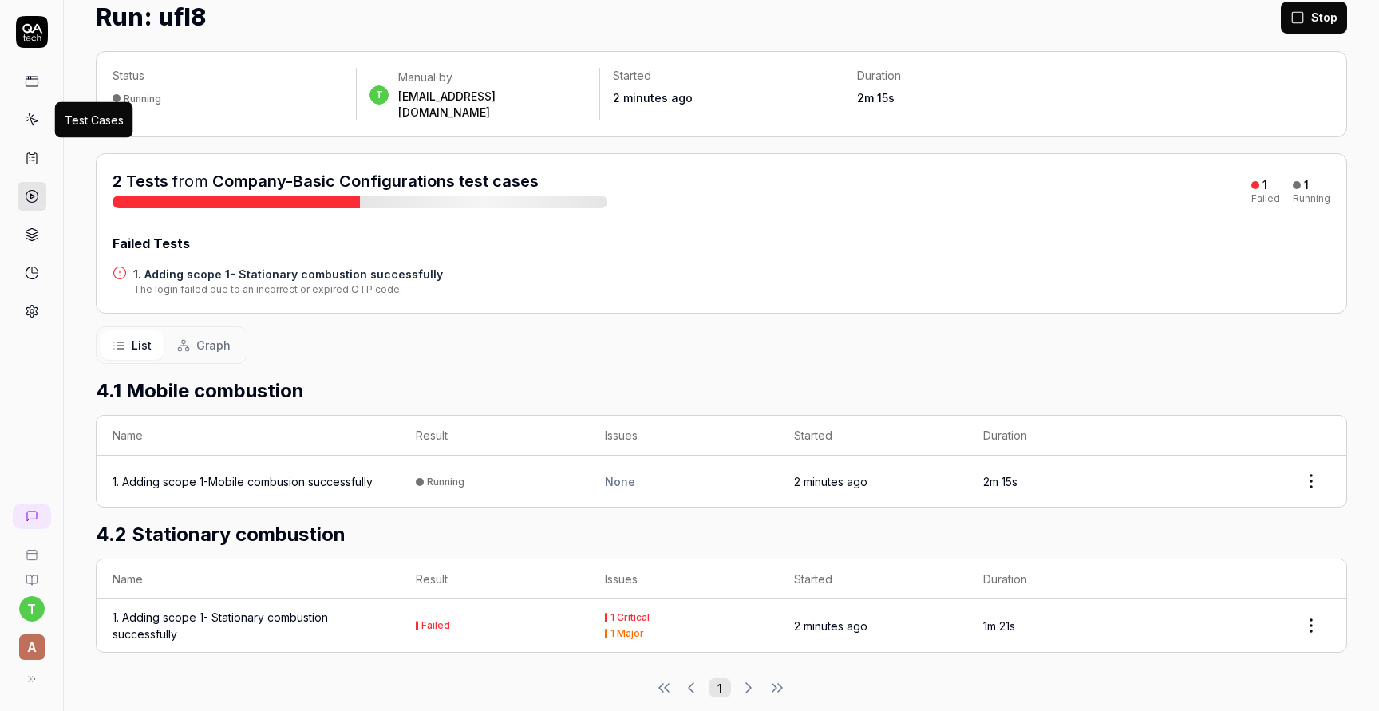
click at [37, 120] on icon at bounding box center [32, 120] width 14 height 14
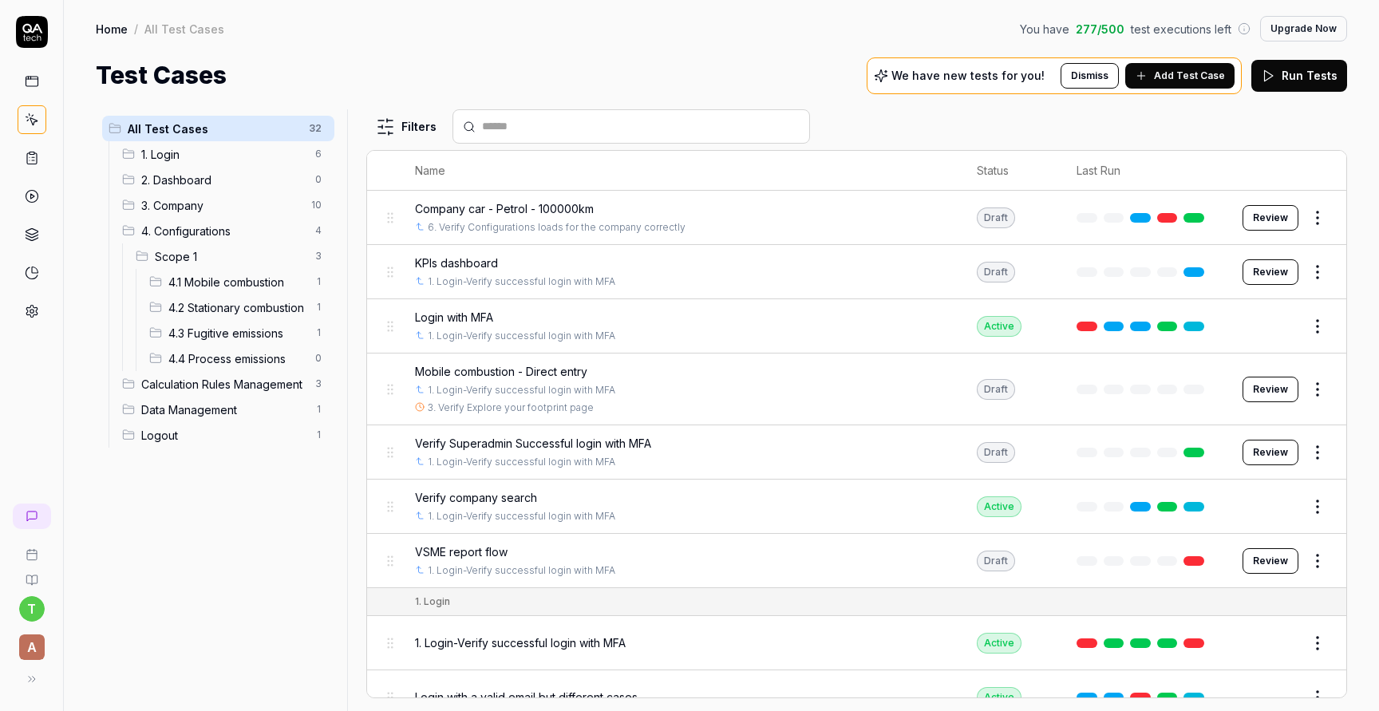
click at [185, 207] on span "3. Company" at bounding box center [221, 205] width 160 height 17
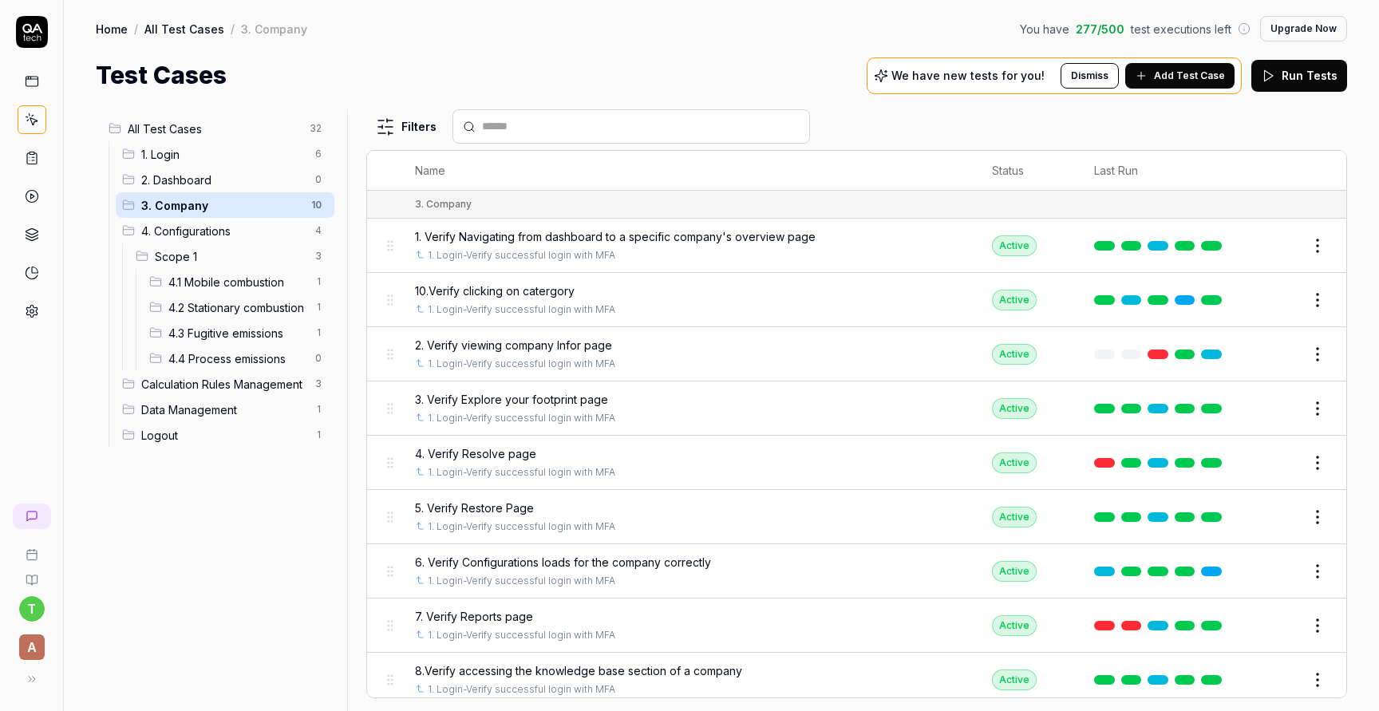
click at [239, 286] on span "4.1 Mobile combustion" at bounding box center [236, 282] width 137 height 17
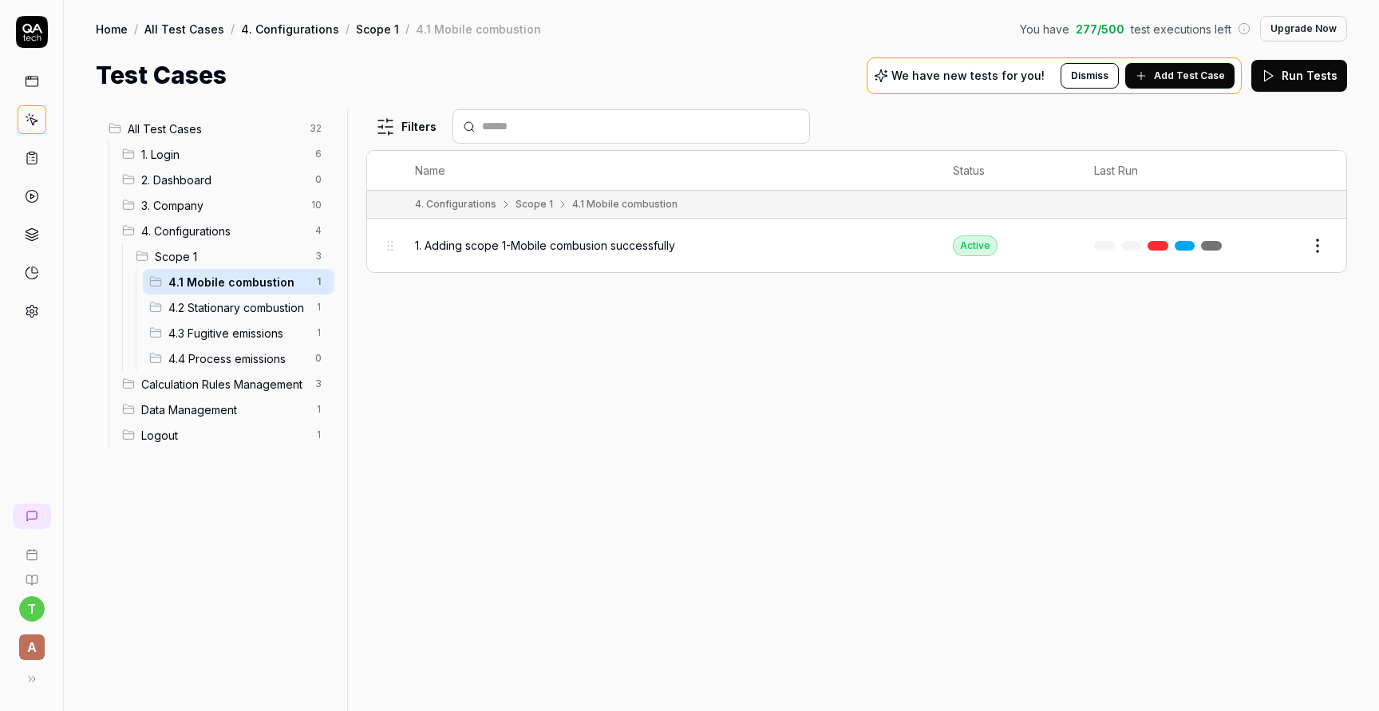
click at [1278, 236] on button "Edit" at bounding box center [1279, 246] width 38 height 26
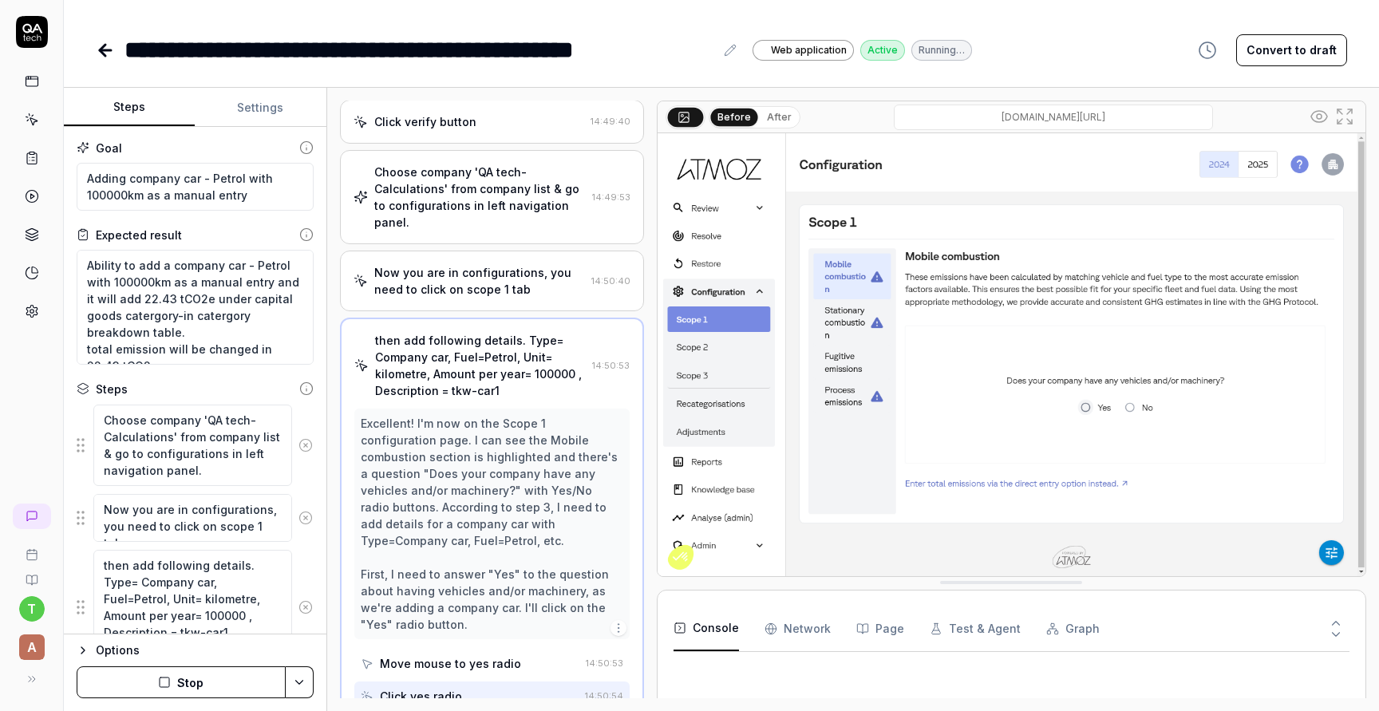
click at [262, 109] on button "Settings" at bounding box center [260, 108] width 131 height 38
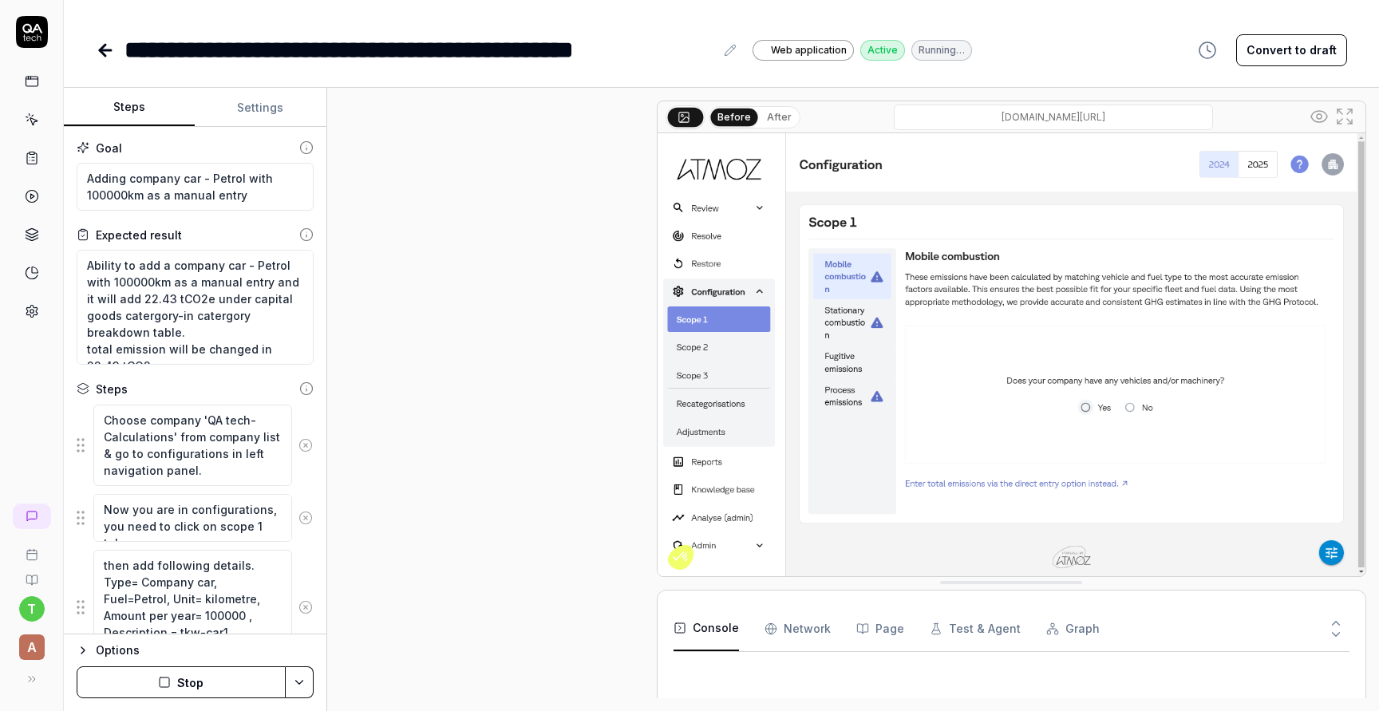
scroll to position [386, 0]
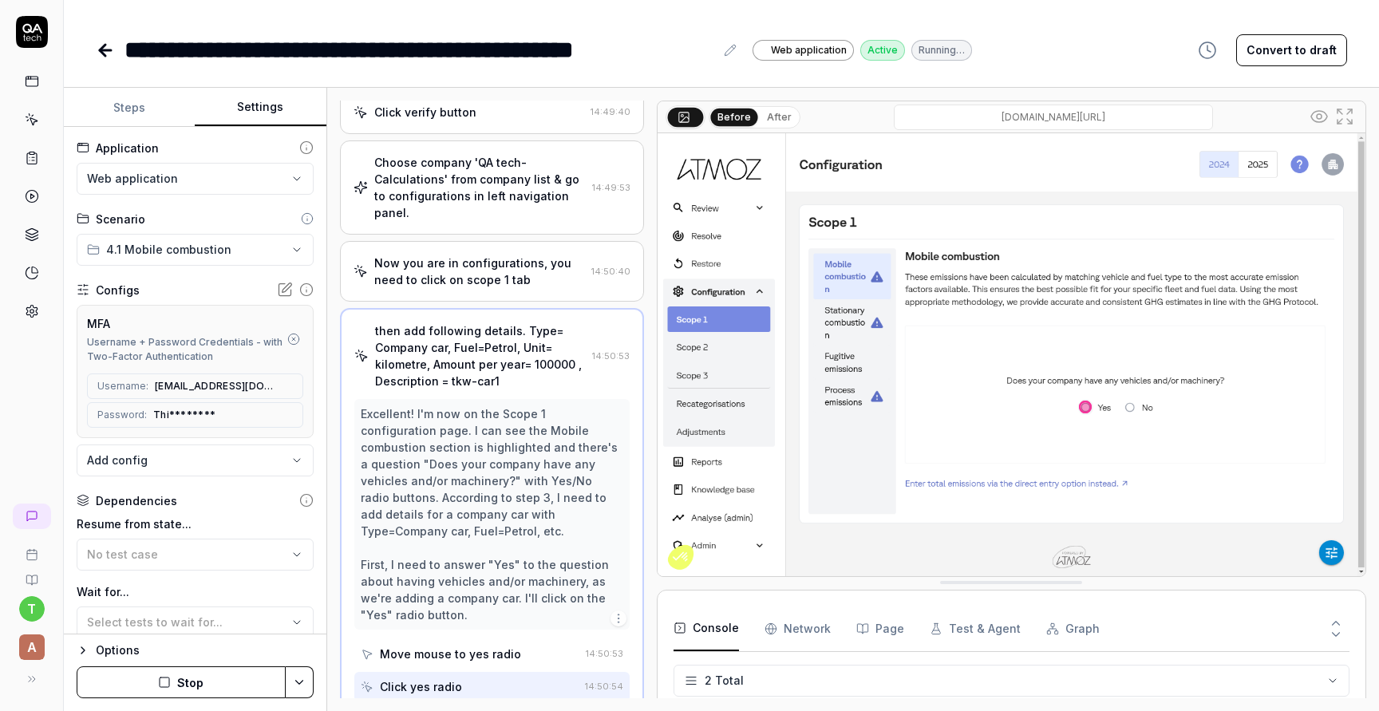
click at [106, 61] on link at bounding box center [107, 50] width 22 height 32
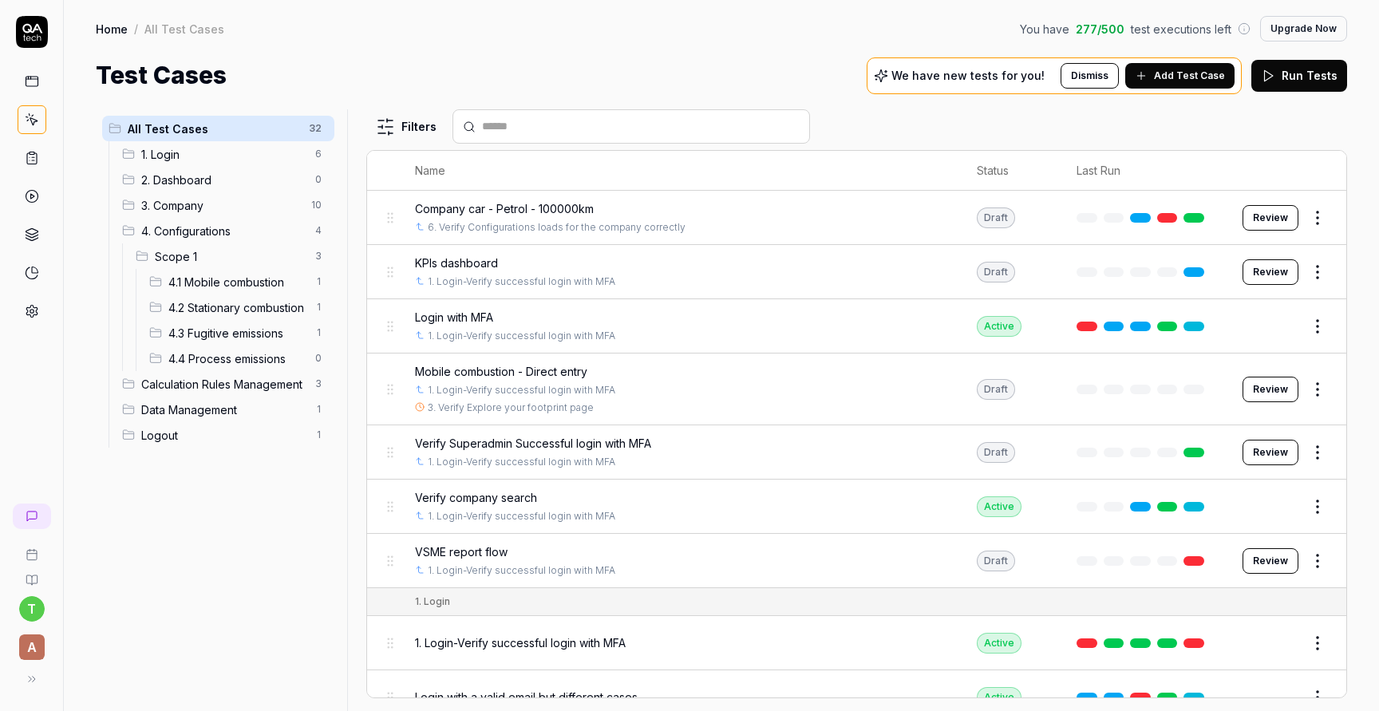
click at [182, 215] on div "3. Company 10" at bounding box center [225, 205] width 219 height 26
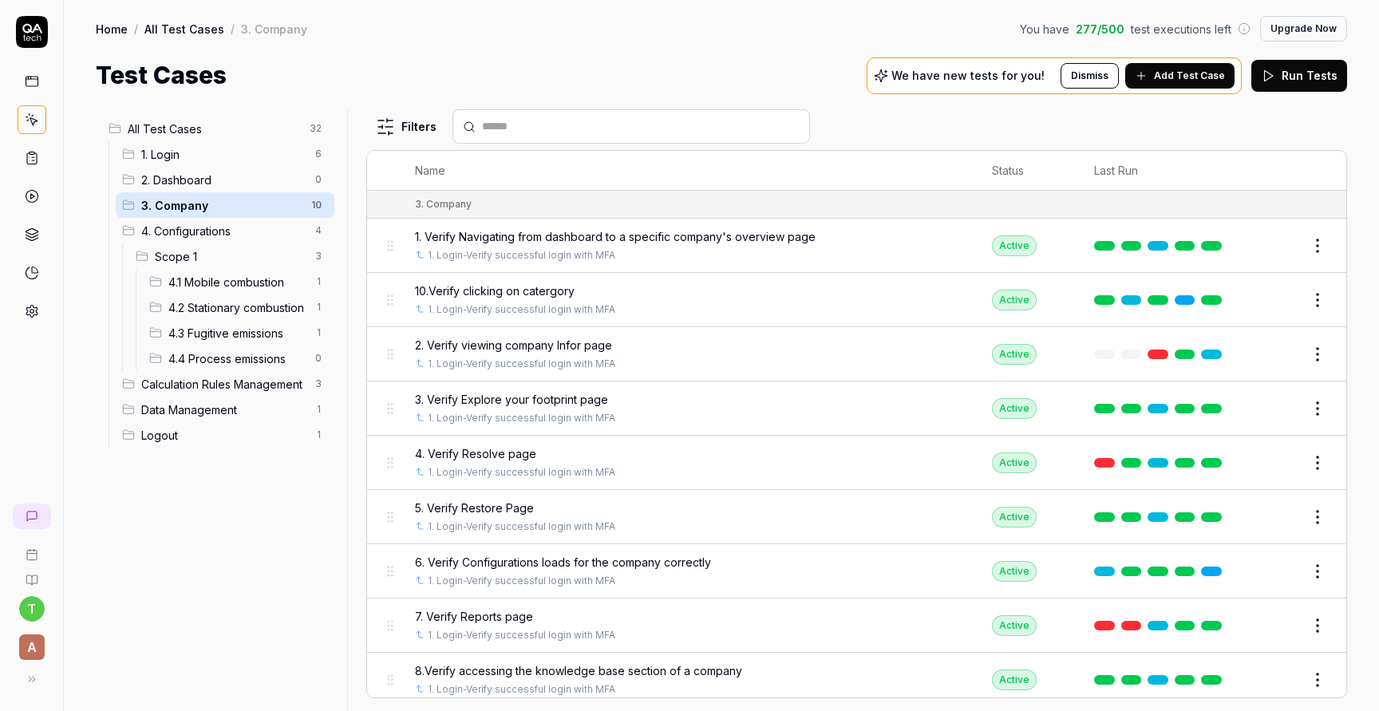
click at [241, 282] on span "4.1 Mobile combustion" at bounding box center [236, 282] width 137 height 17
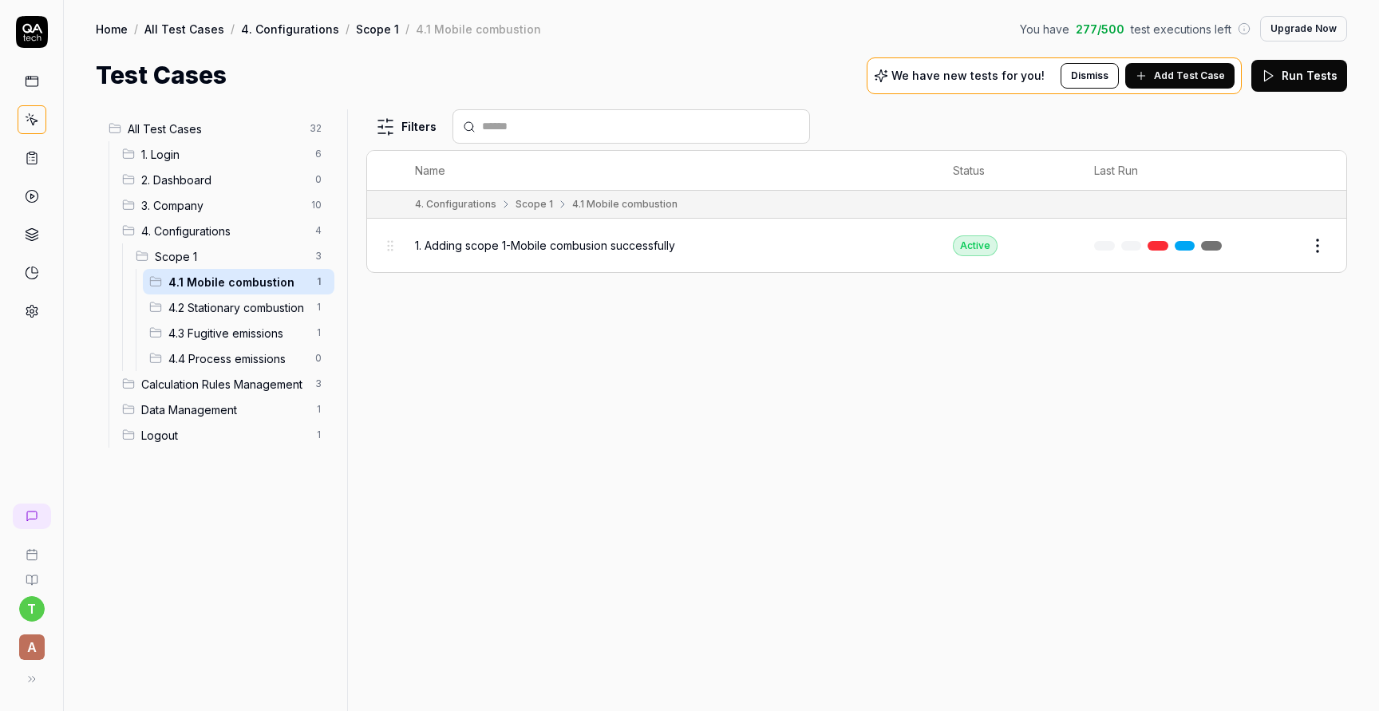
click at [531, 237] on span "1. Adding scope 1-Mobile combusion successfully" at bounding box center [545, 245] width 260 height 17
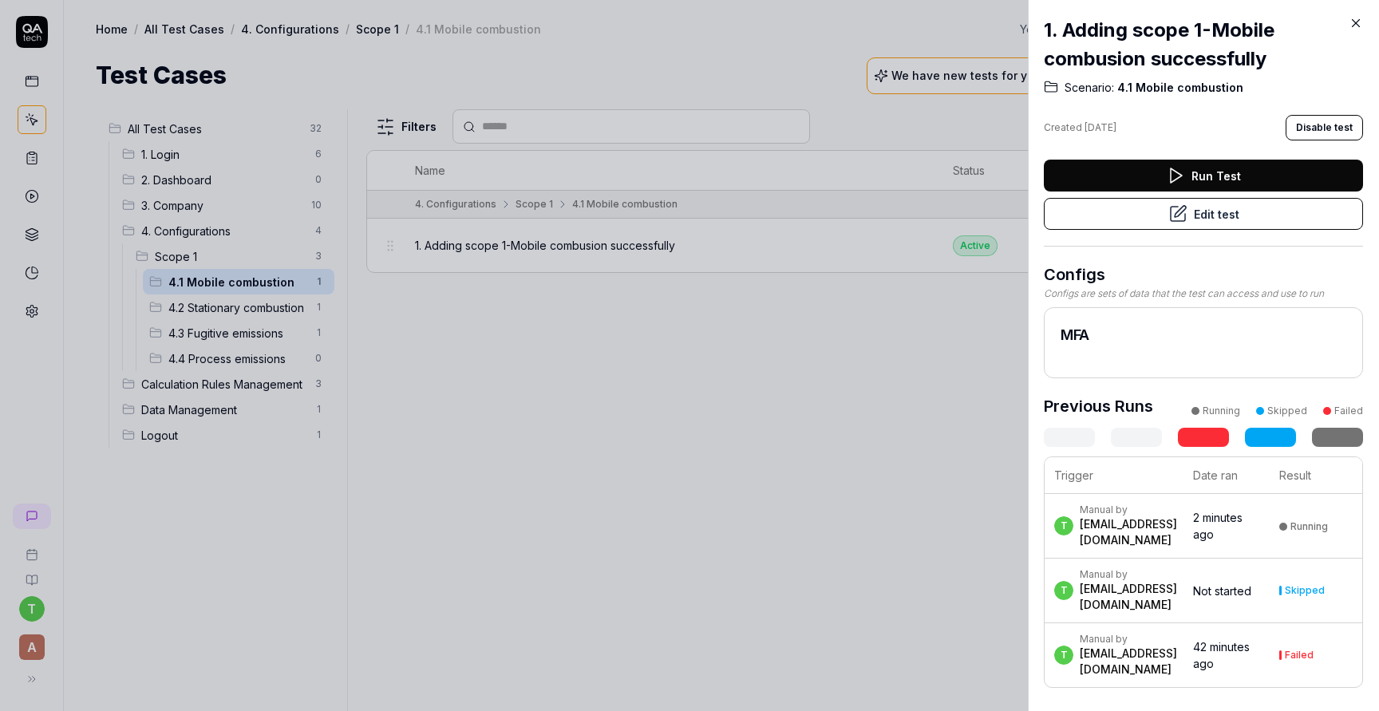
click at [1171, 212] on icon at bounding box center [1177, 213] width 19 height 19
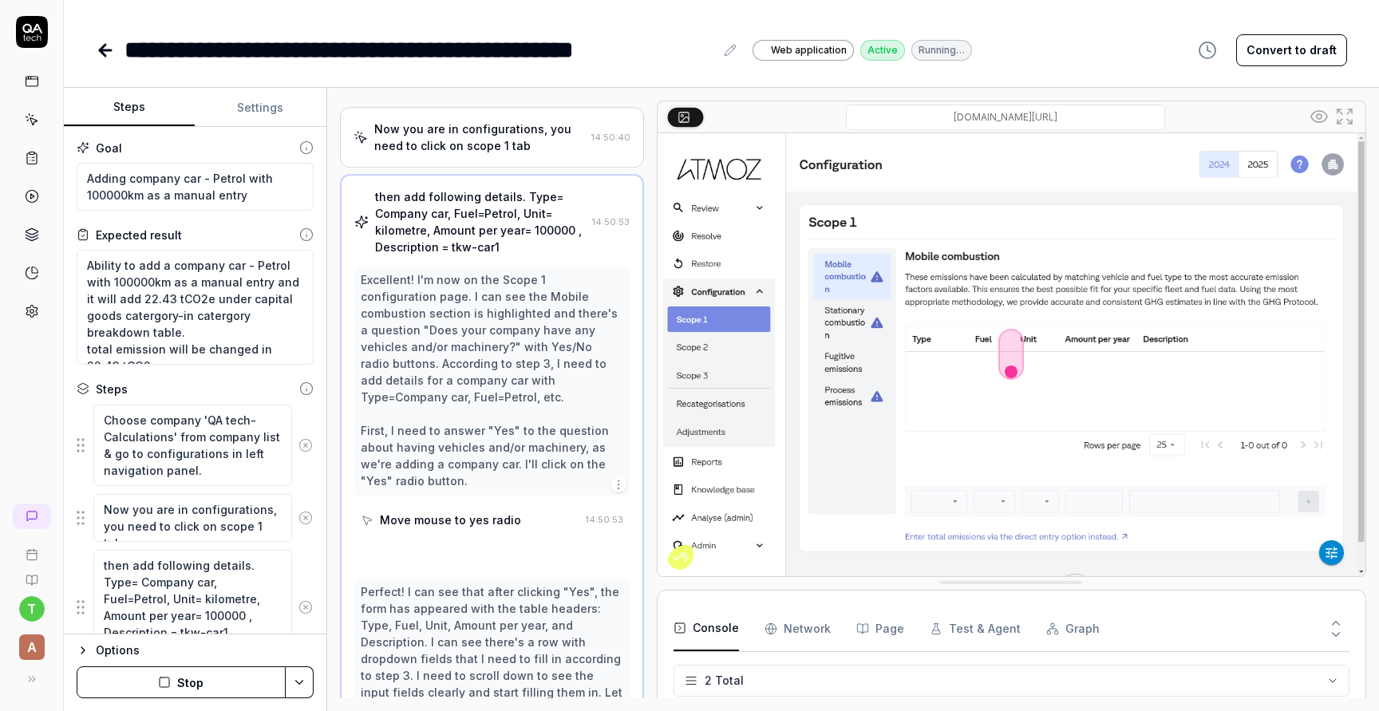
scroll to position [566, 0]
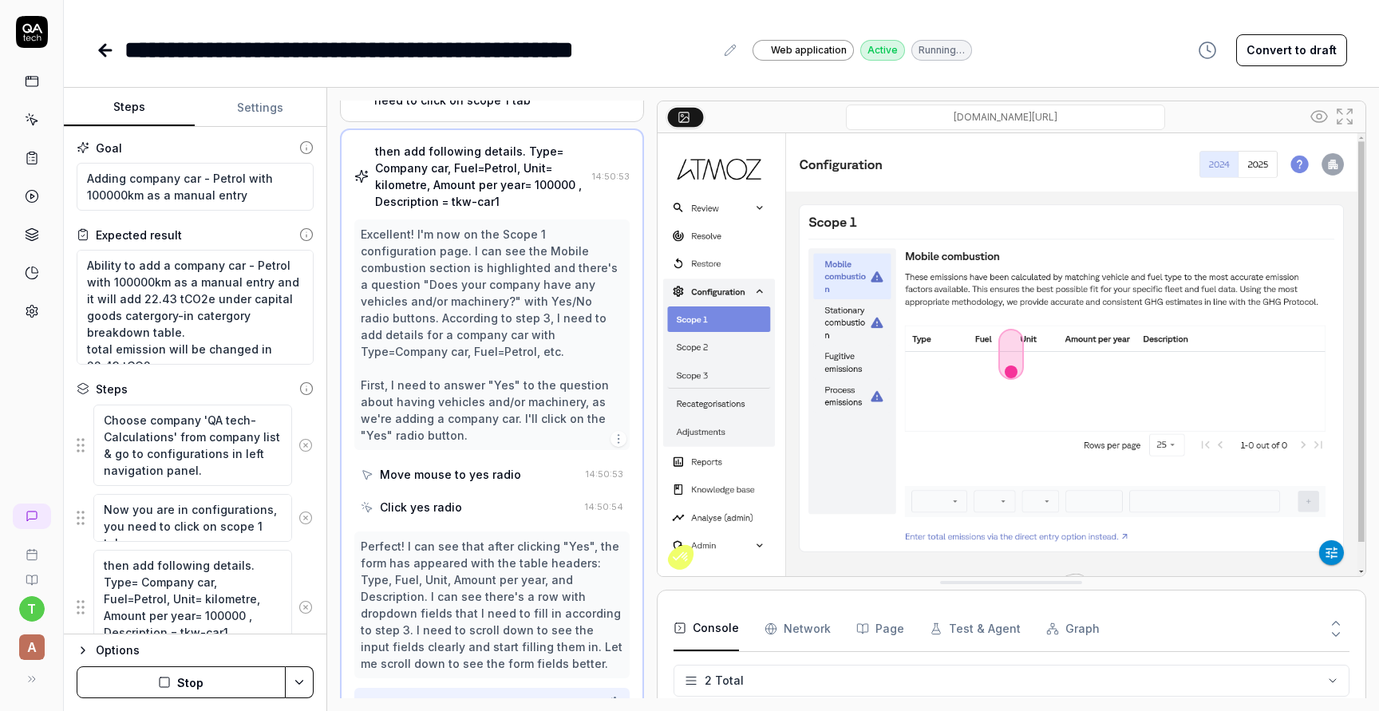
click at [265, 114] on button "Settings" at bounding box center [260, 108] width 131 height 38
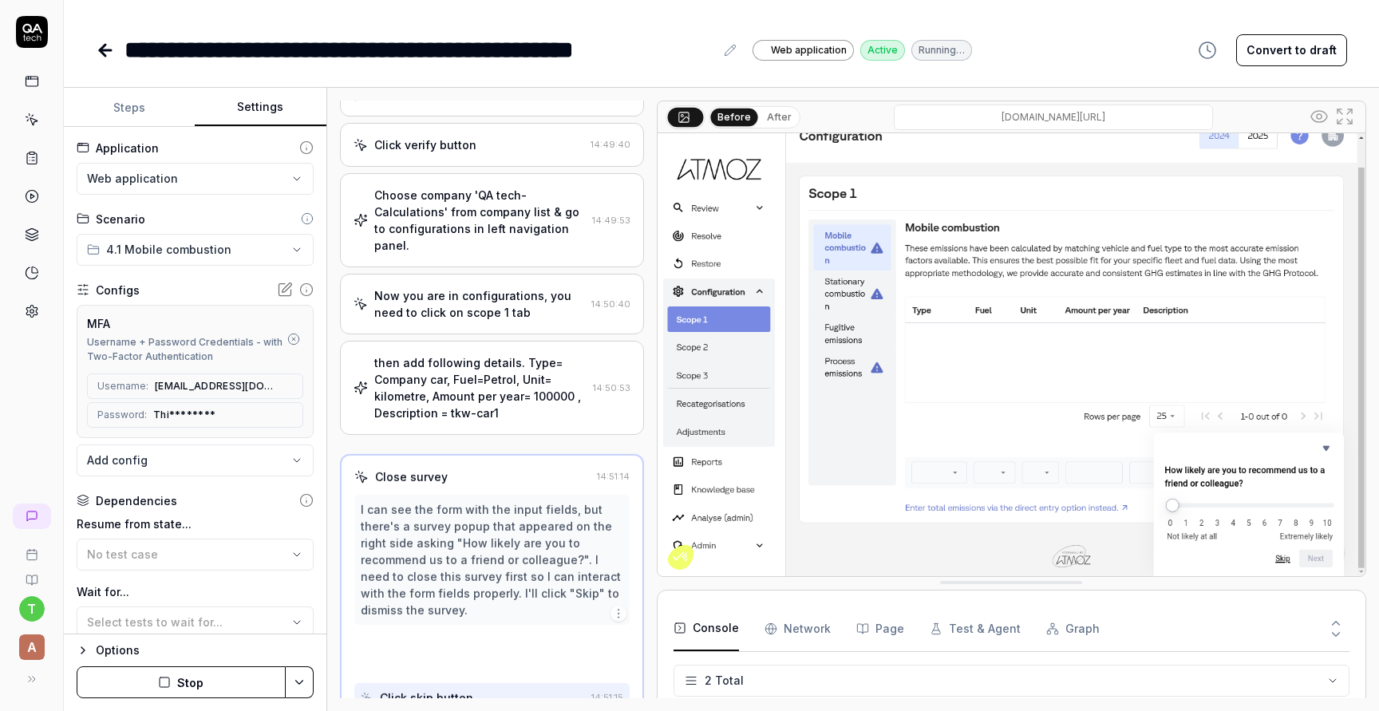
scroll to position [353, 0]
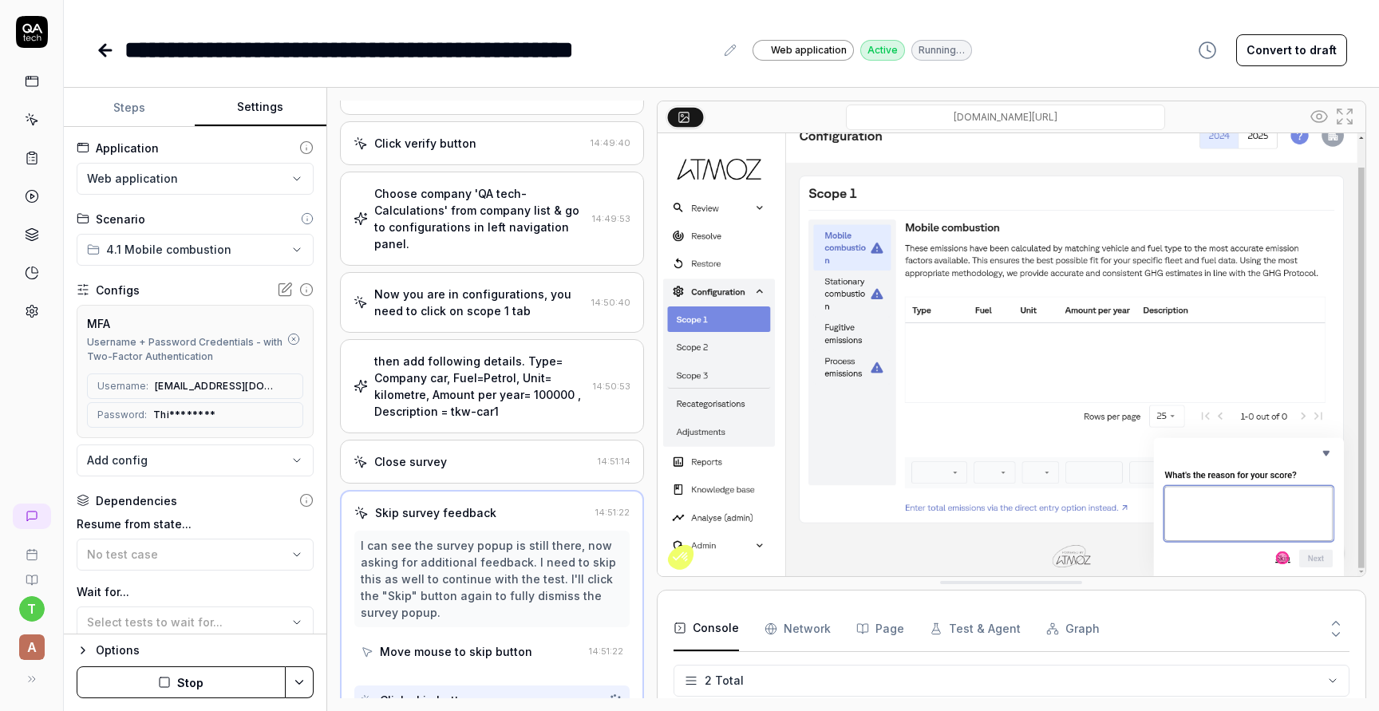
click at [297, 465] on body "**********" at bounding box center [689, 415] width 1379 height 831
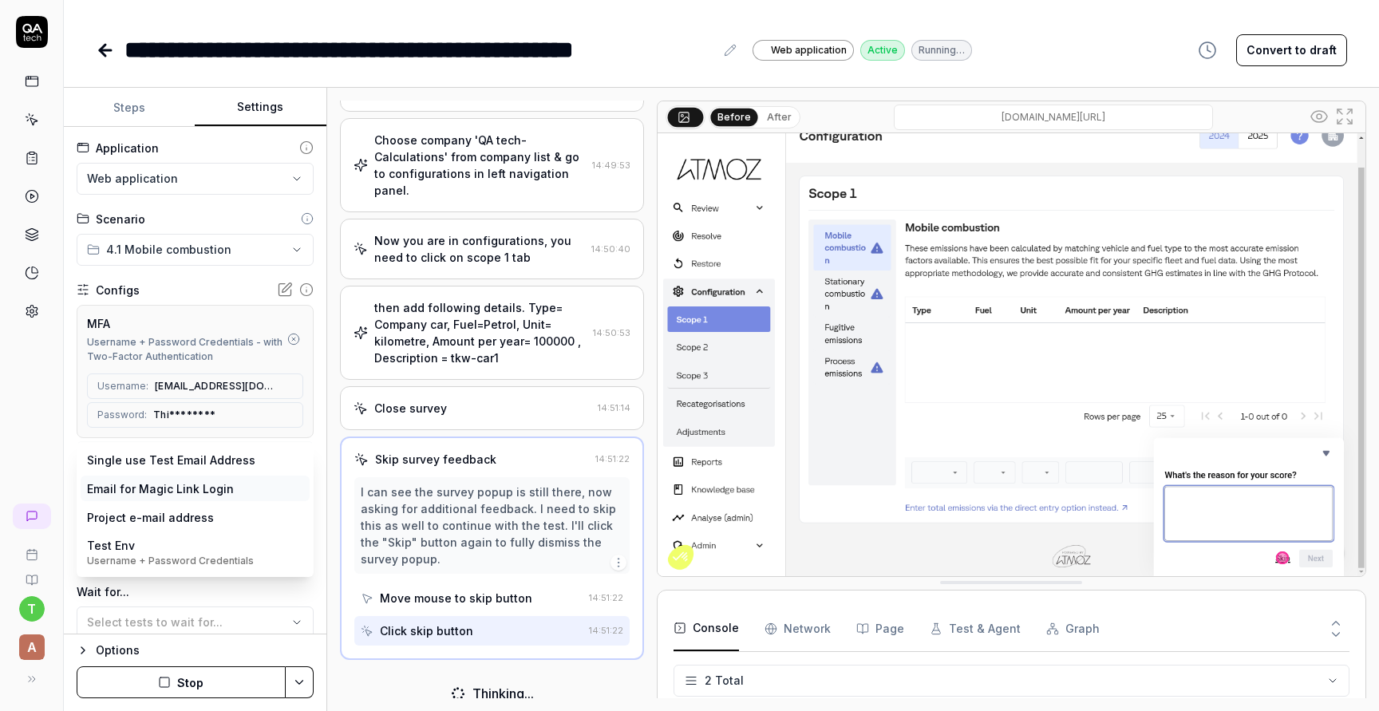
scroll to position [405, 0]
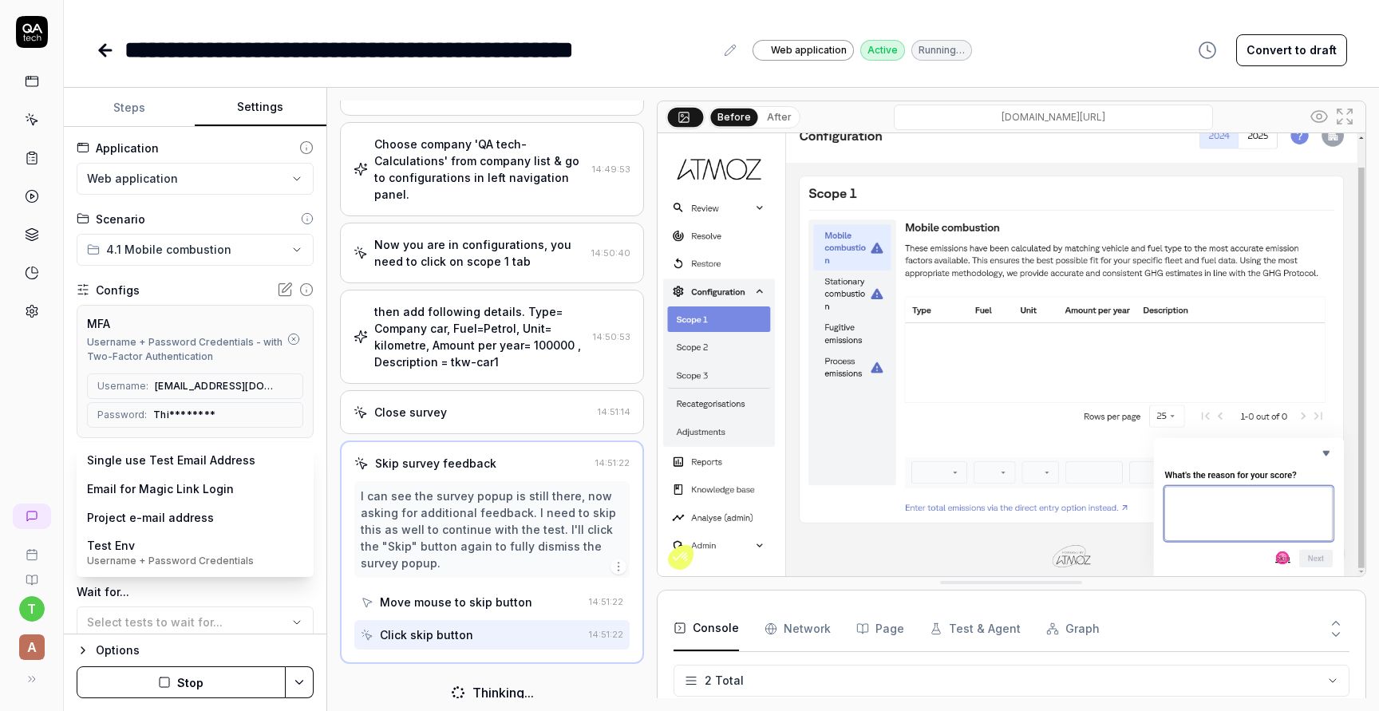
click at [323, 140] on html "**********" at bounding box center [689, 415] width 1379 height 831
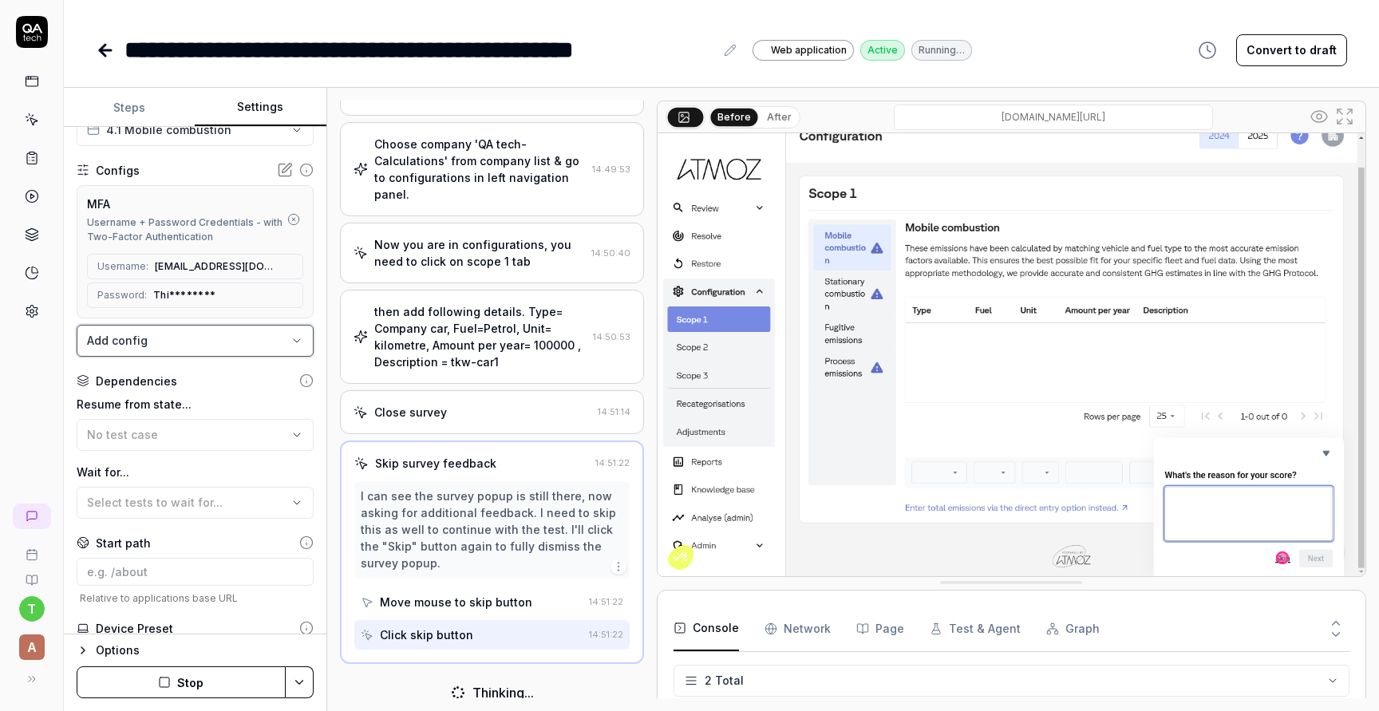
scroll to position [64, 0]
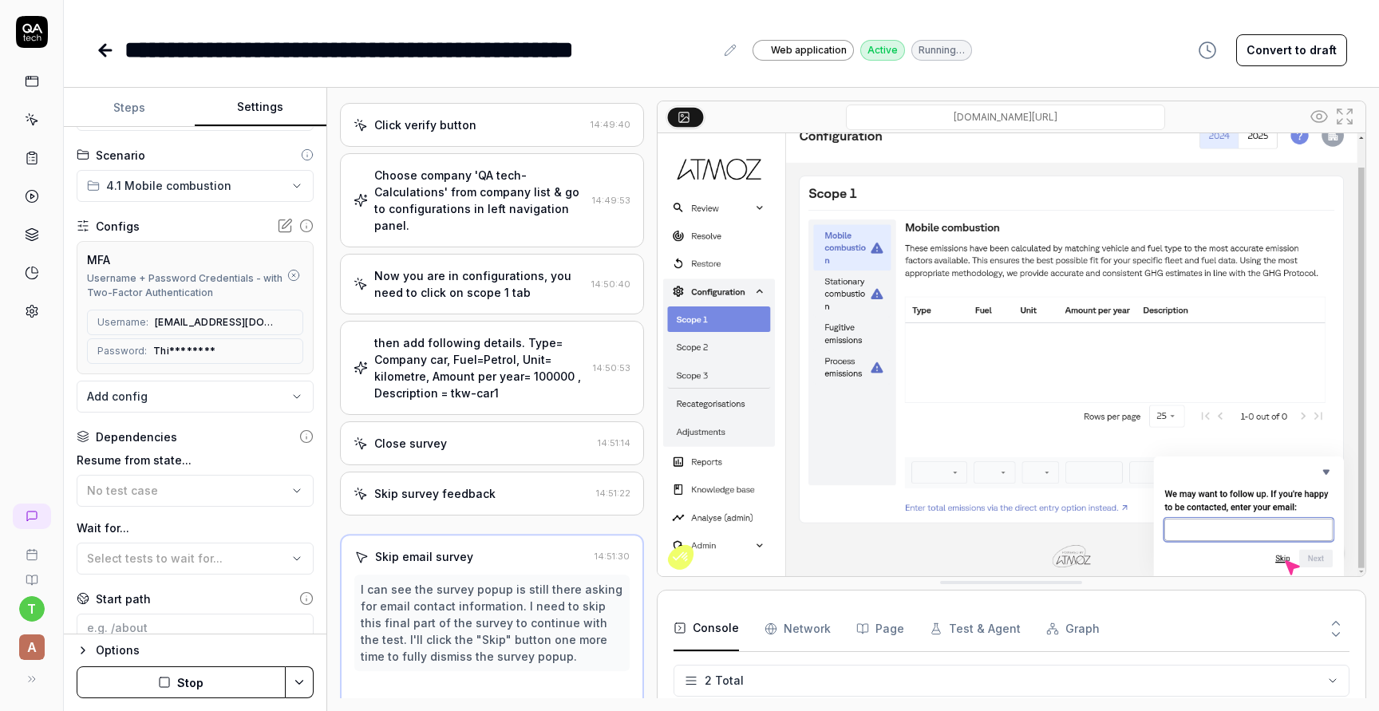
click at [292, 275] on icon "button" at bounding box center [293, 275] width 3 height 3
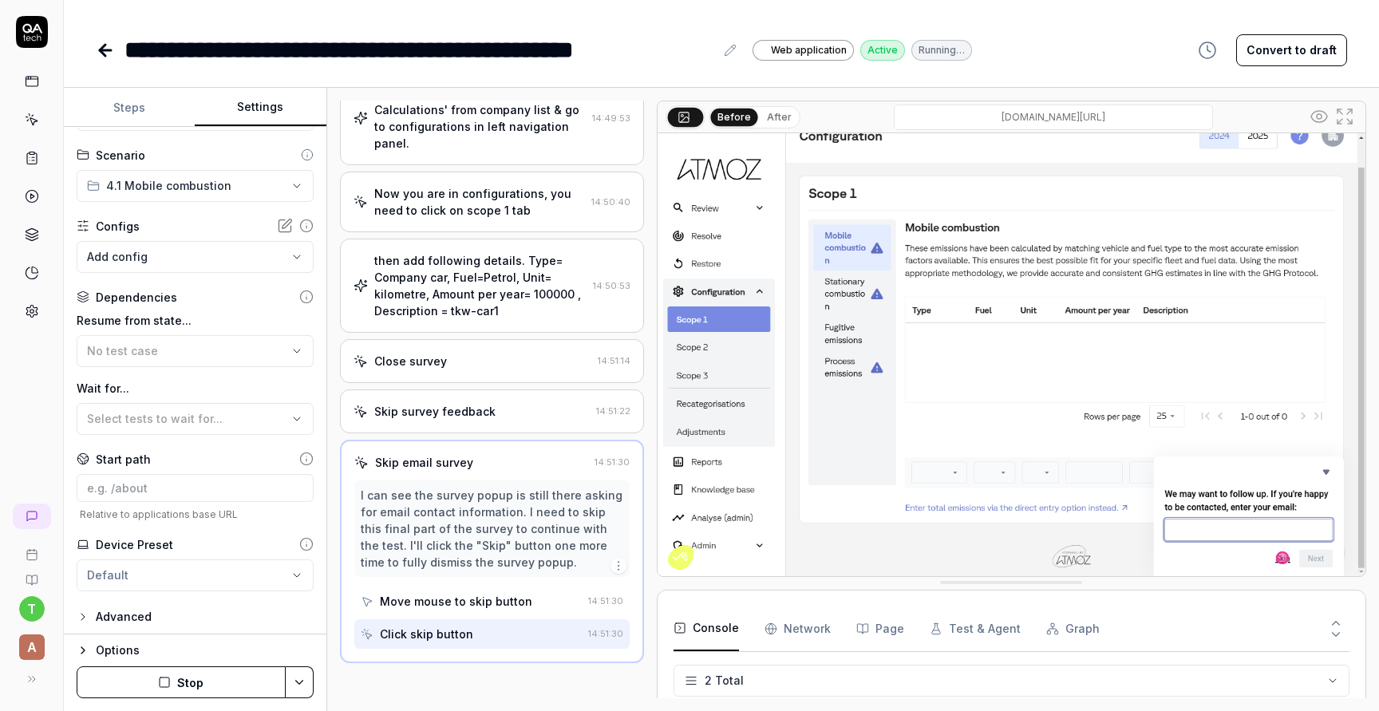
scroll to position [455, 0]
click at [259, 348] on div "No test case" at bounding box center [187, 350] width 200 height 17
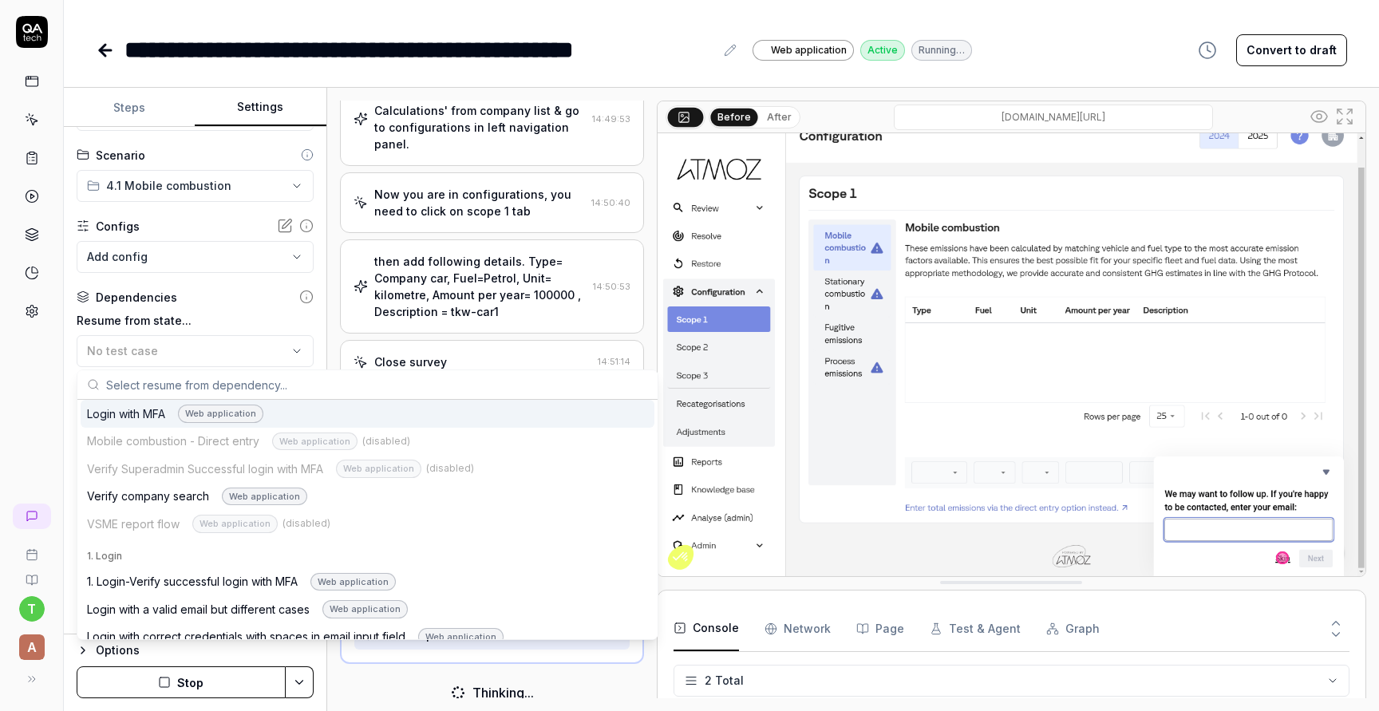
scroll to position [105, 0]
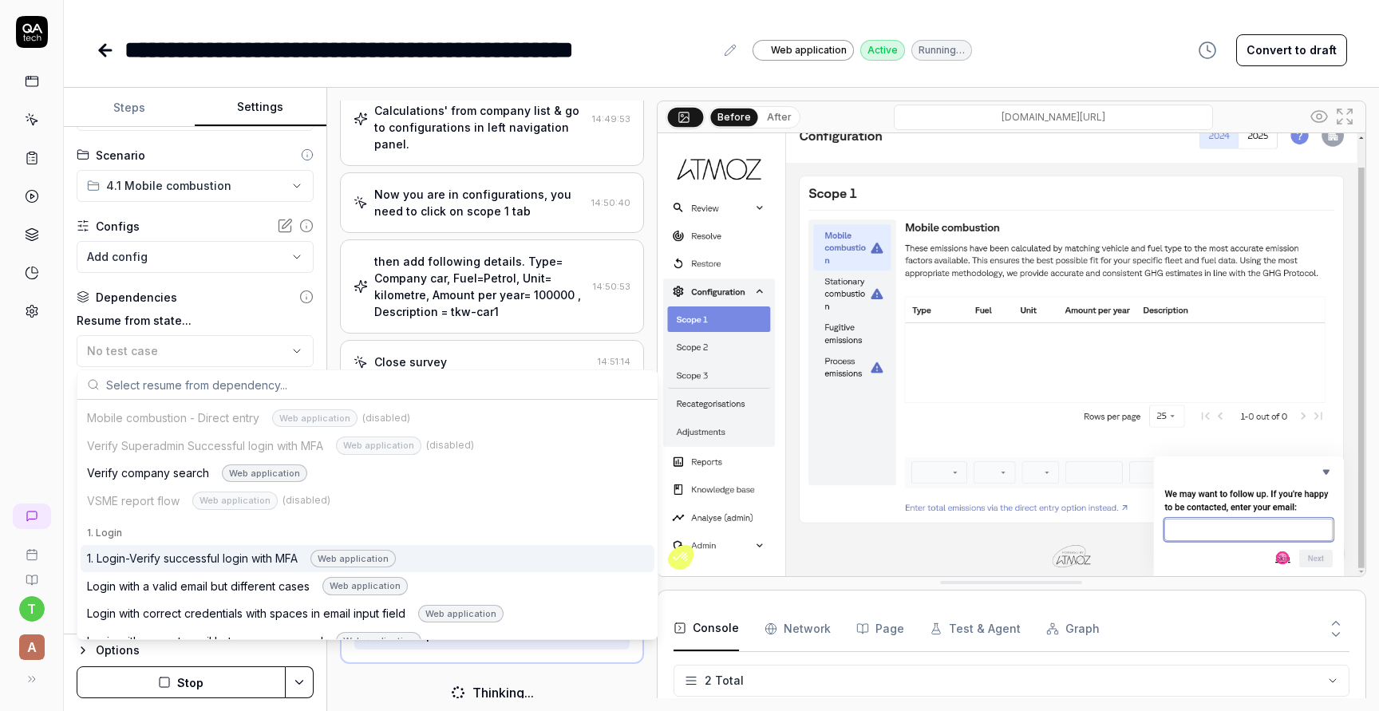
click at [251, 566] on div "1. Login-Verify successful login with MFA Web application" at bounding box center [241, 559] width 309 height 18
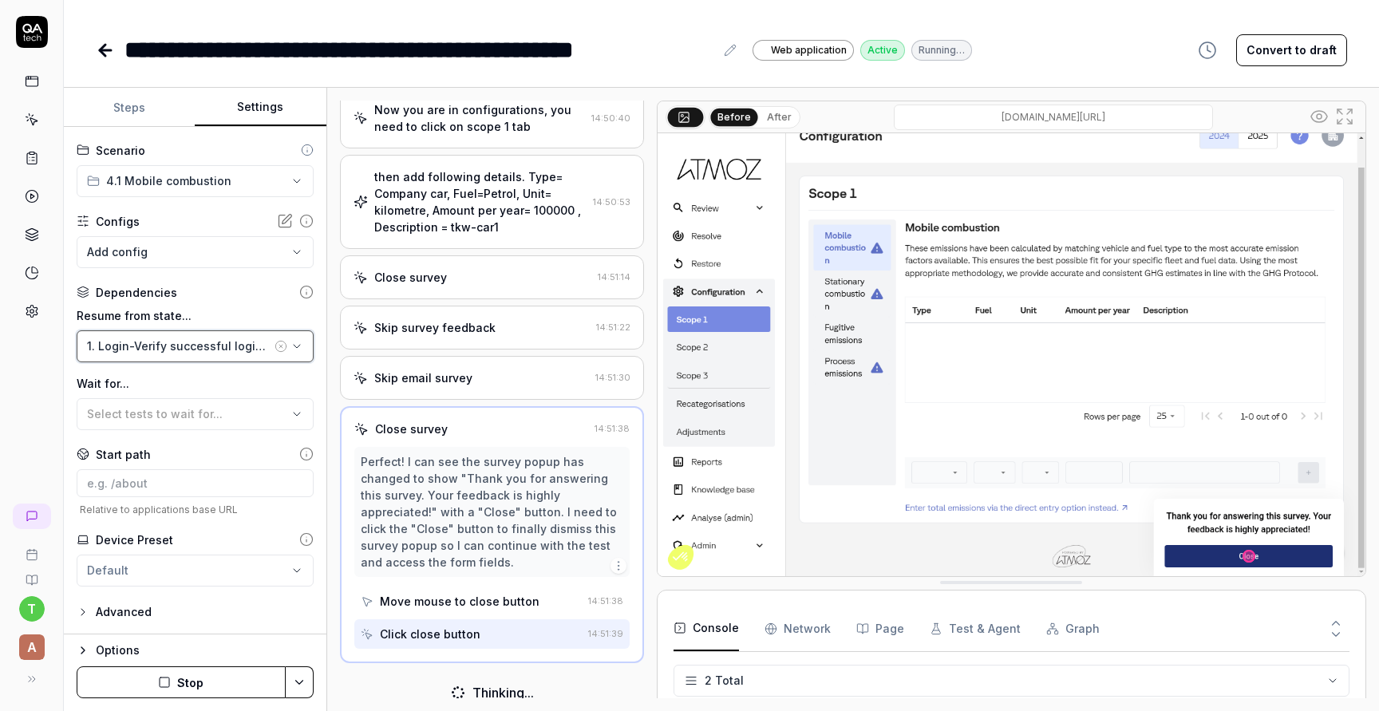
scroll to position [539, 0]
click at [223, 684] on button "Stop" at bounding box center [181, 682] width 209 height 32
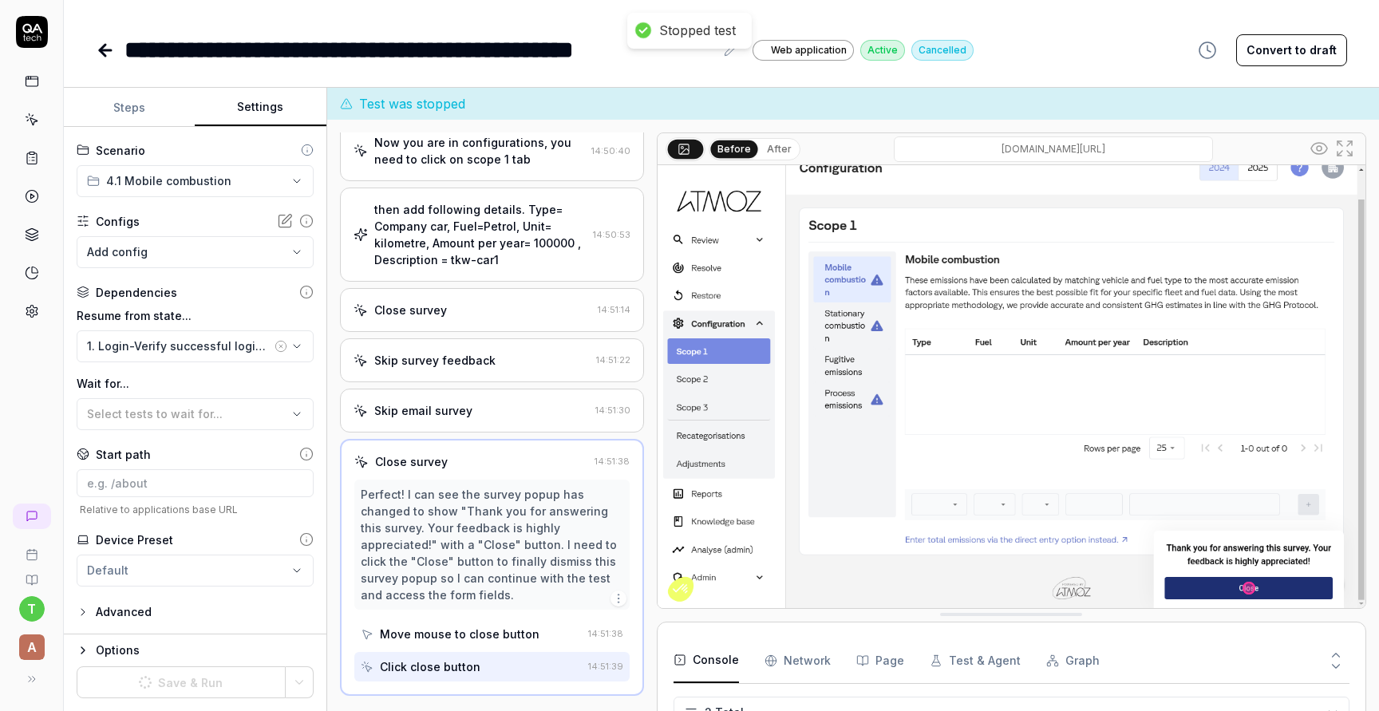
click at [223, 684] on button "Save & Run" at bounding box center [181, 682] width 209 height 32
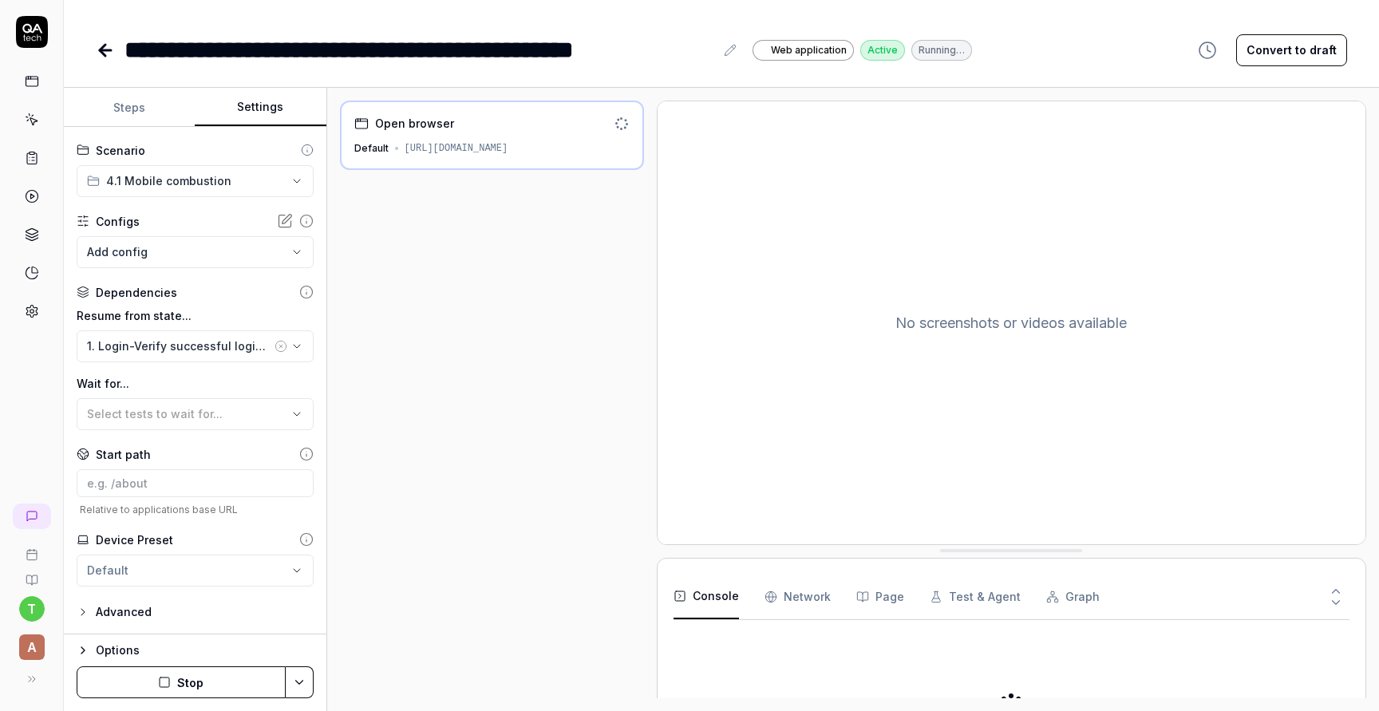
click at [104, 50] on icon at bounding box center [105, 50] width 11 height 0
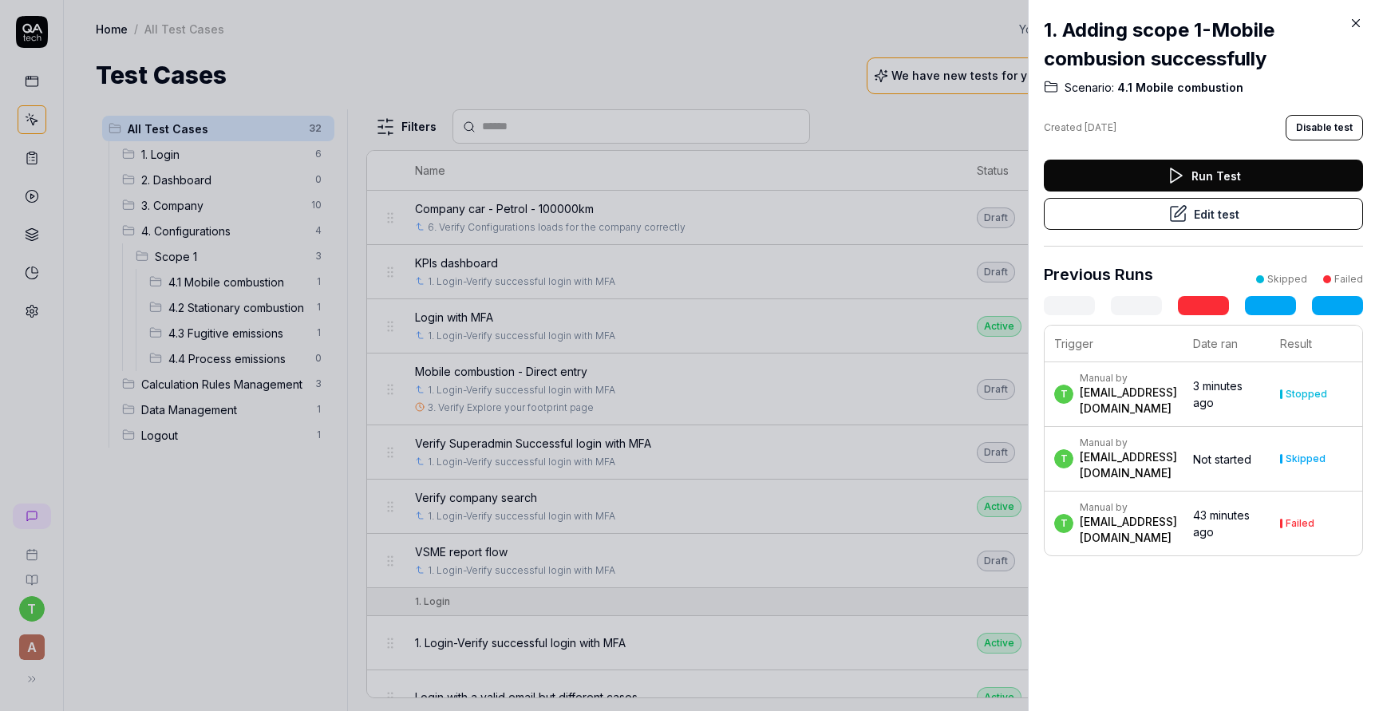
click at [263, 309] on div at bounding box center [689, 355] width 1379 height 711
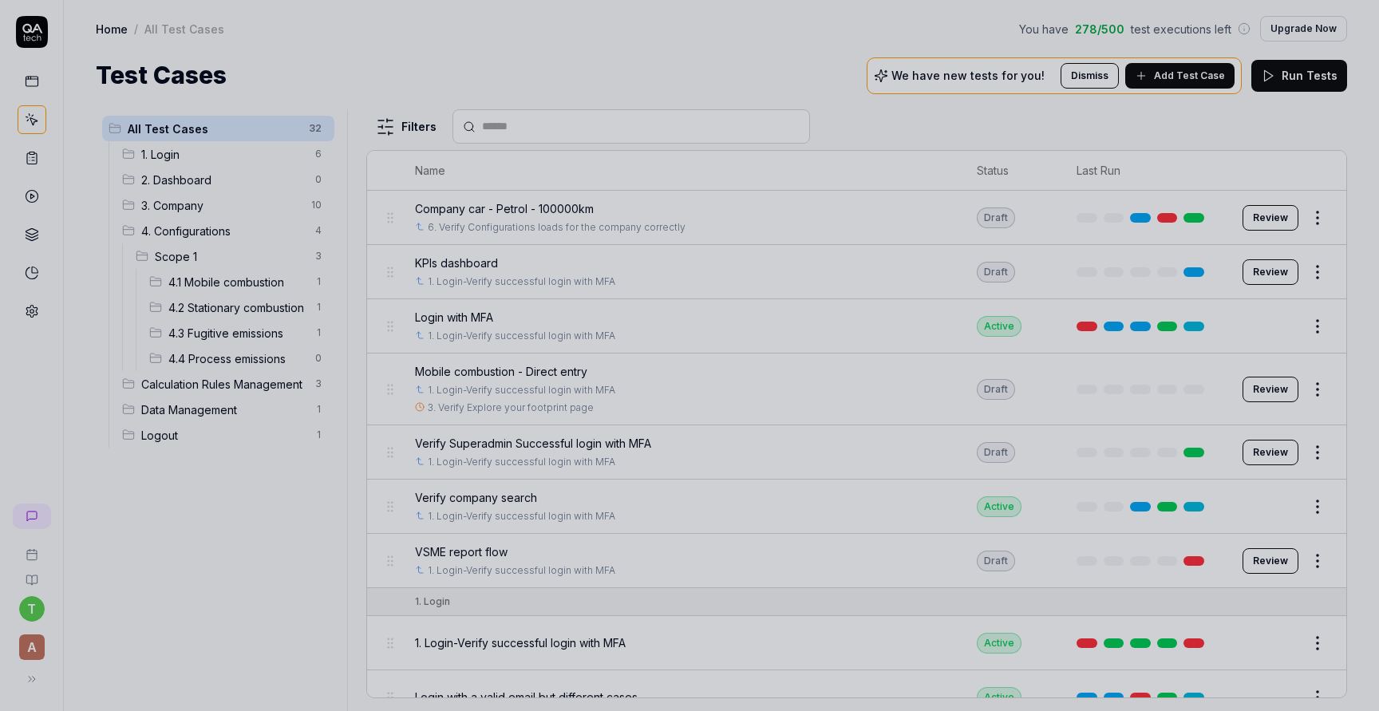
click at [263, 309] on div at bounding box center [689, 355] width 1379 height 711
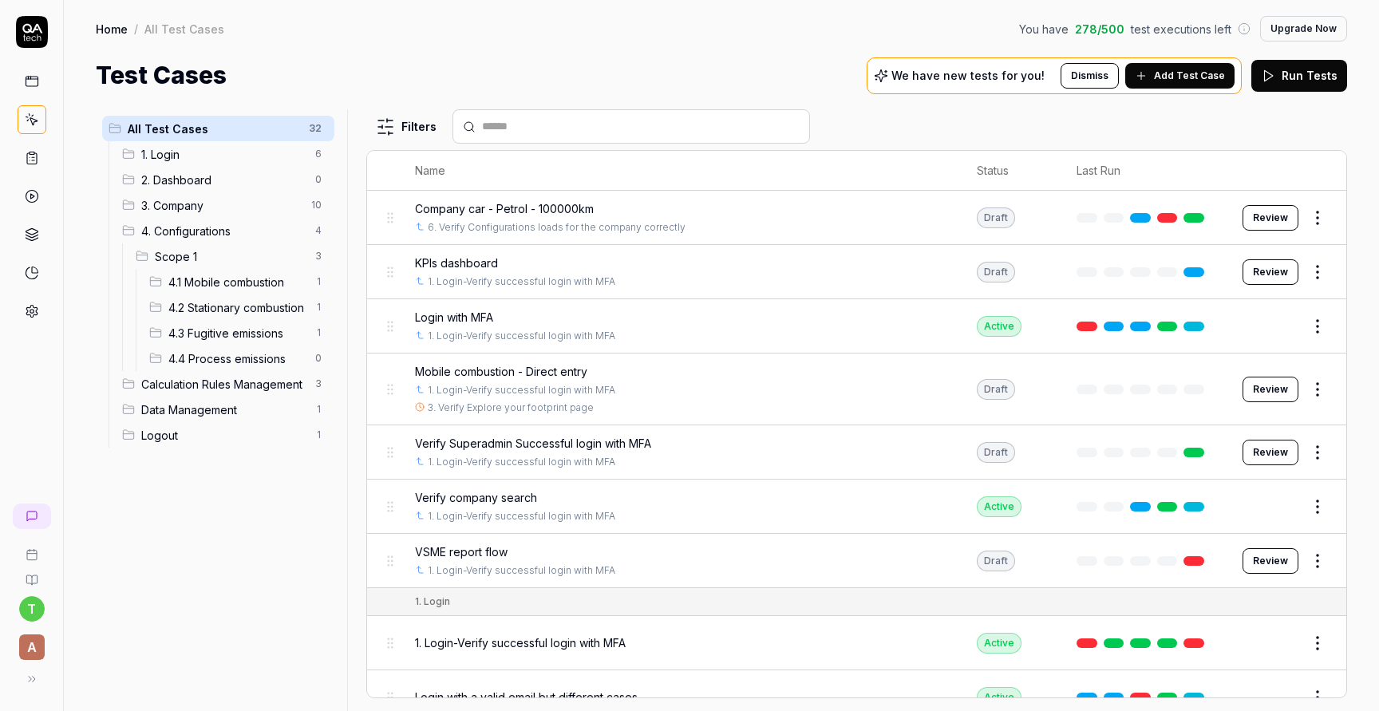
click at [263, 309] on span "4.2 Stationary combustion" at bounding box center [236, 307] width 137 height 17
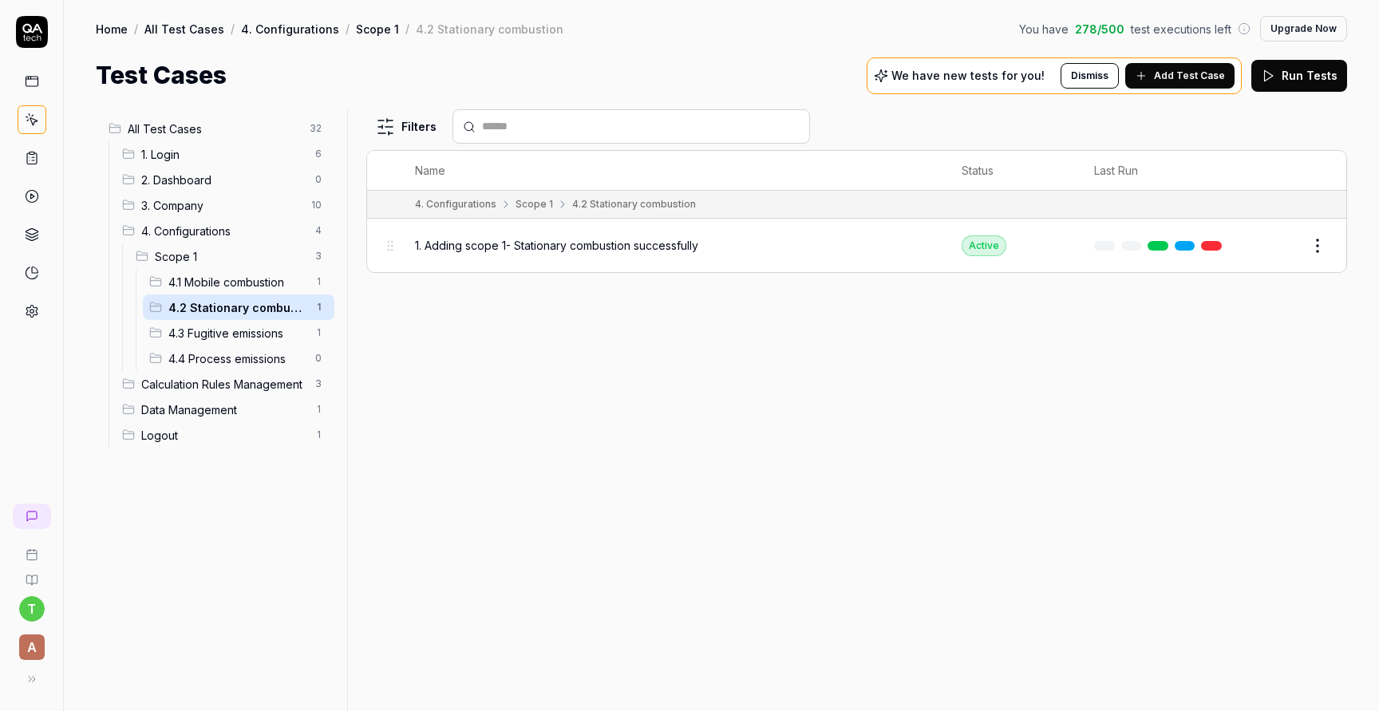
click at [669, 248] on span "1. Adding scope 1- Stationary combustion successfully" at bounding box center [556, 245] width 283 height 17
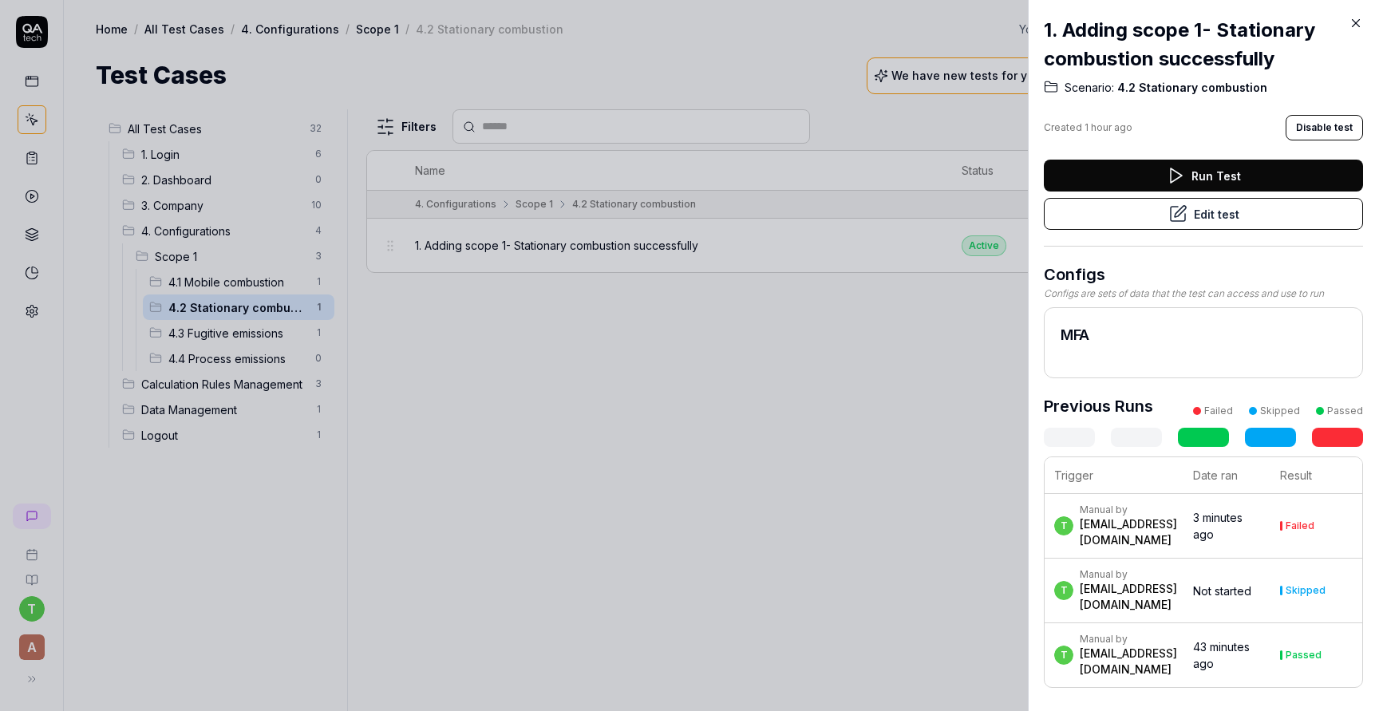
click at [1171, 220] on icon at bounding box center [1178, 214] width 14 height 14
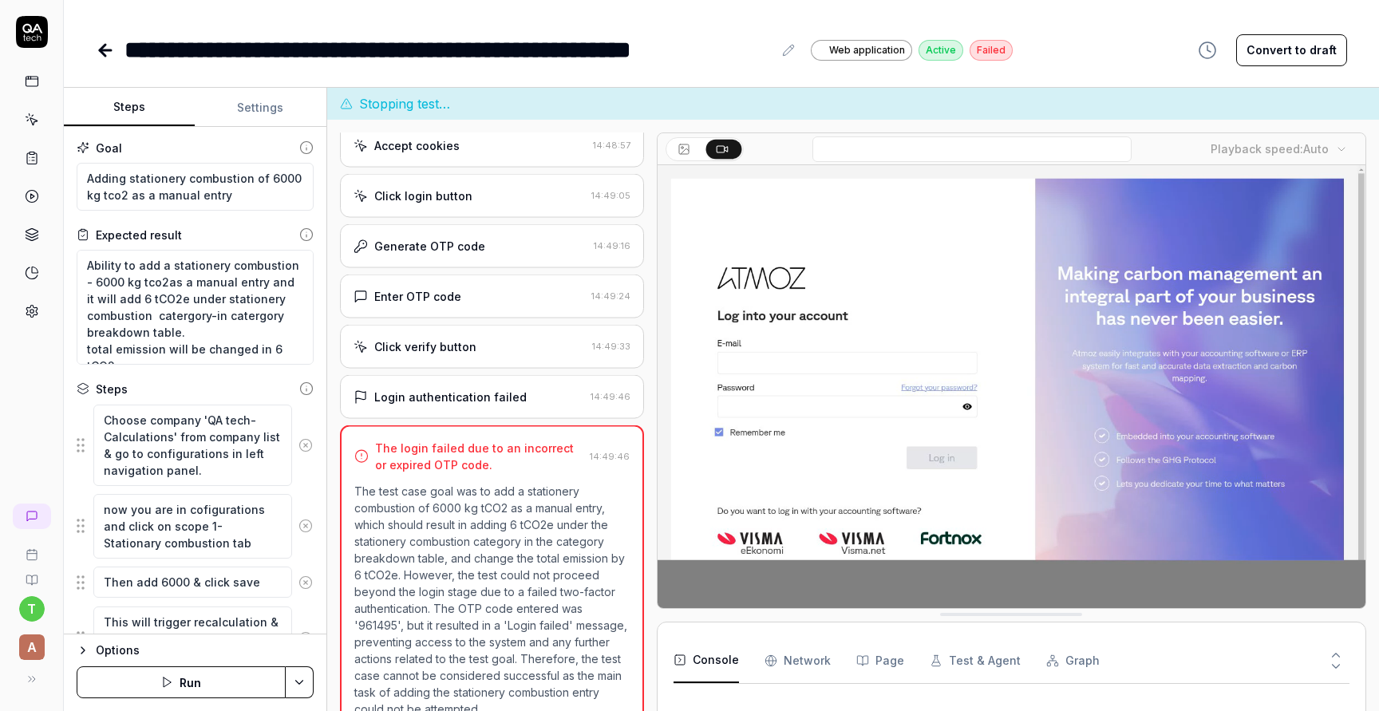
scroll to position [188, 0]
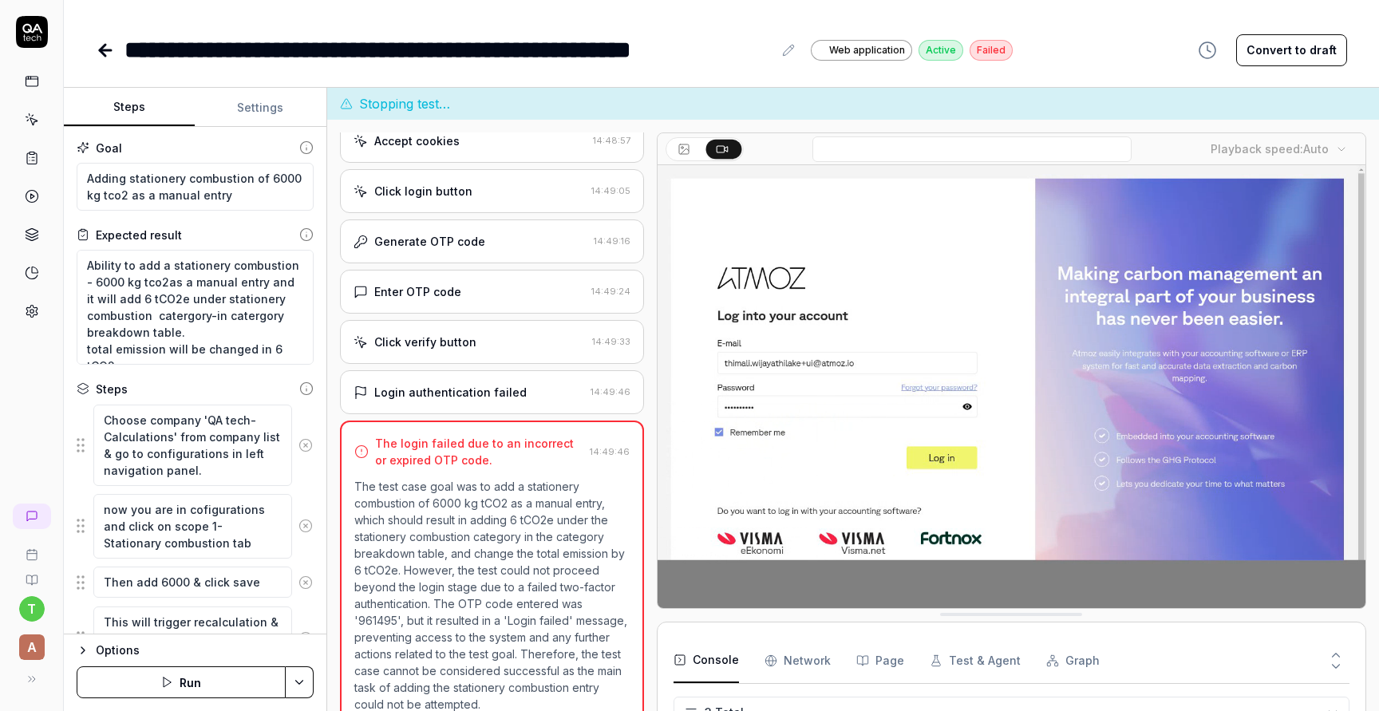
click at [255, 108] on button "Settings" at bounding box center [260, 108] width 131 height 38
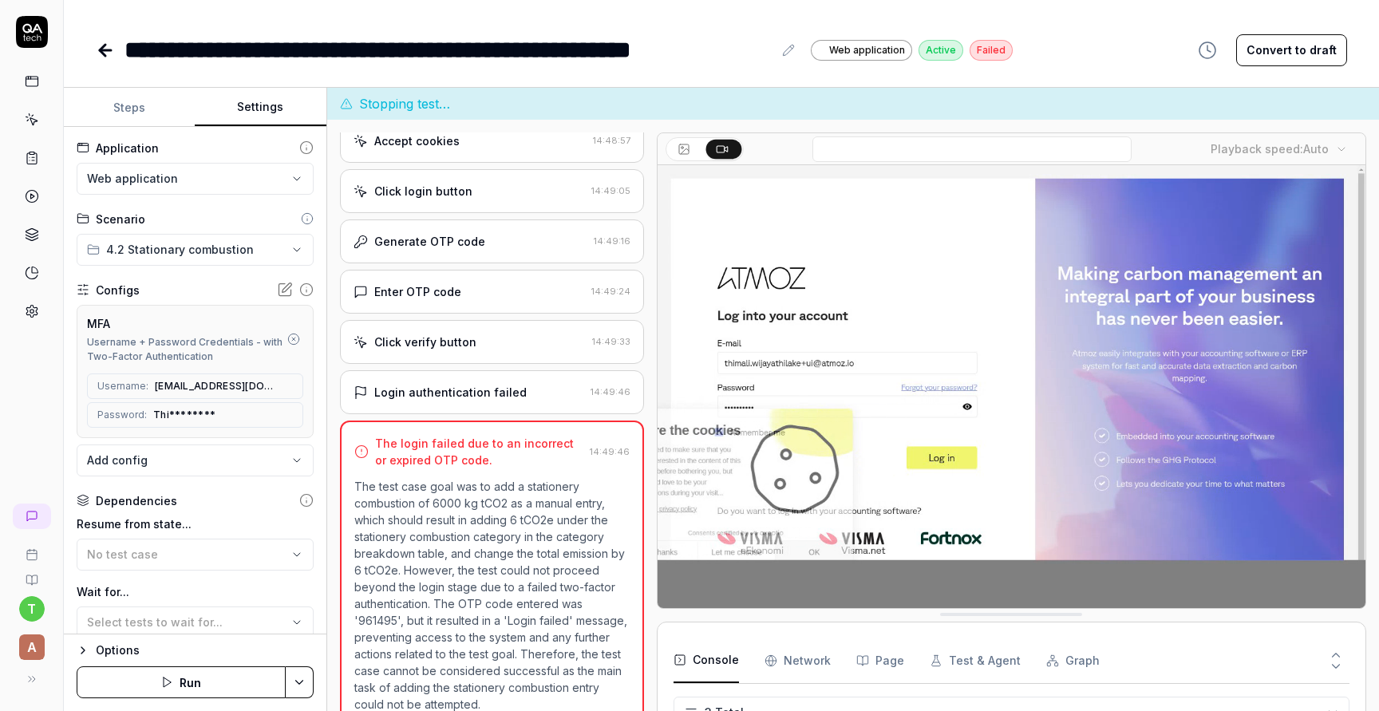
click at [292, 339] on icon "button" at bounding box center [293, 339] width 3 height 3
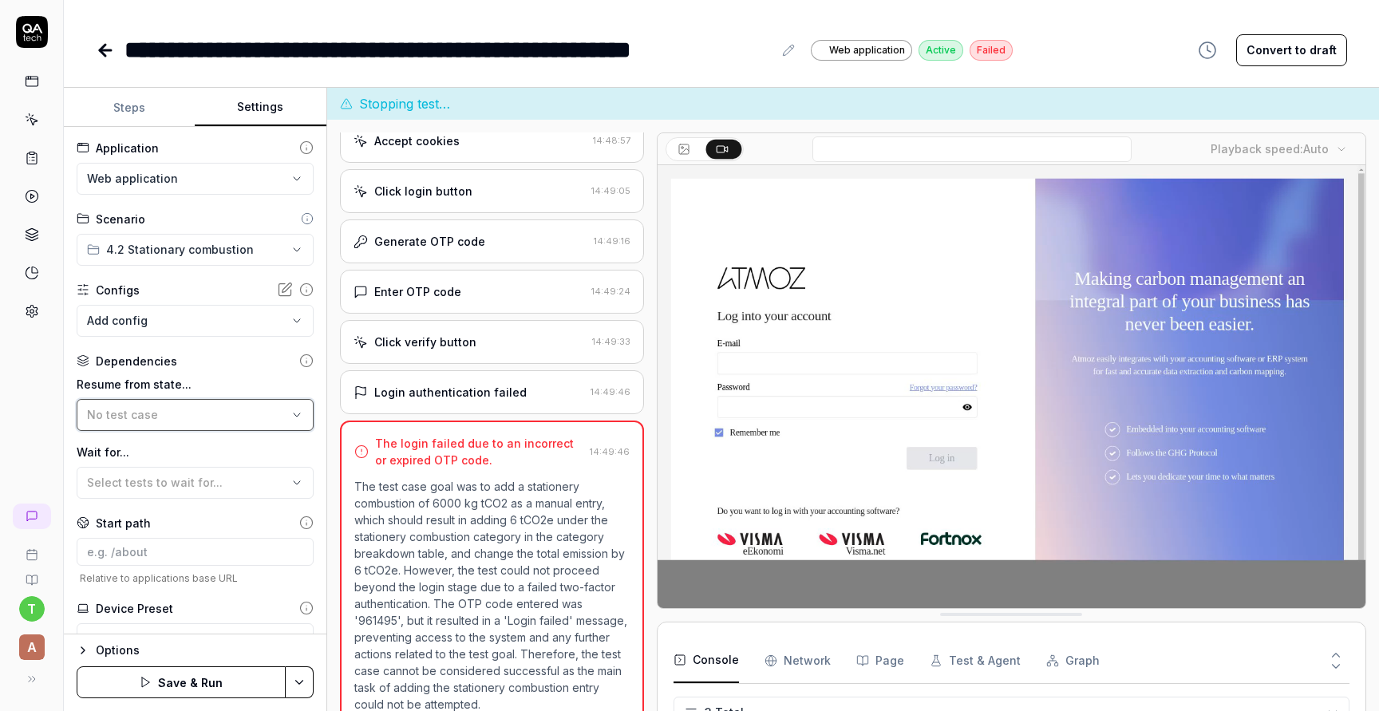
click at [287, 415] on button "No test case" at bounding box center [195, 415] width 237 height 32
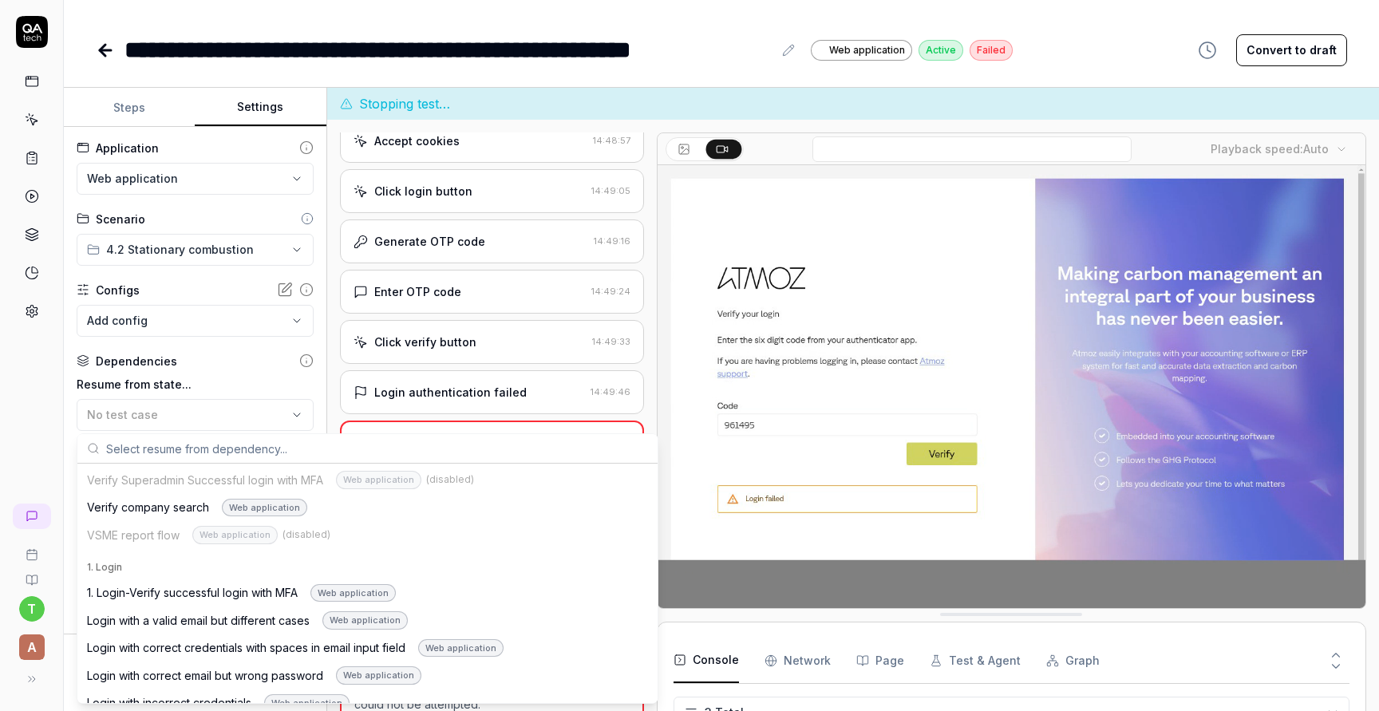
scroll to position [148, 0]
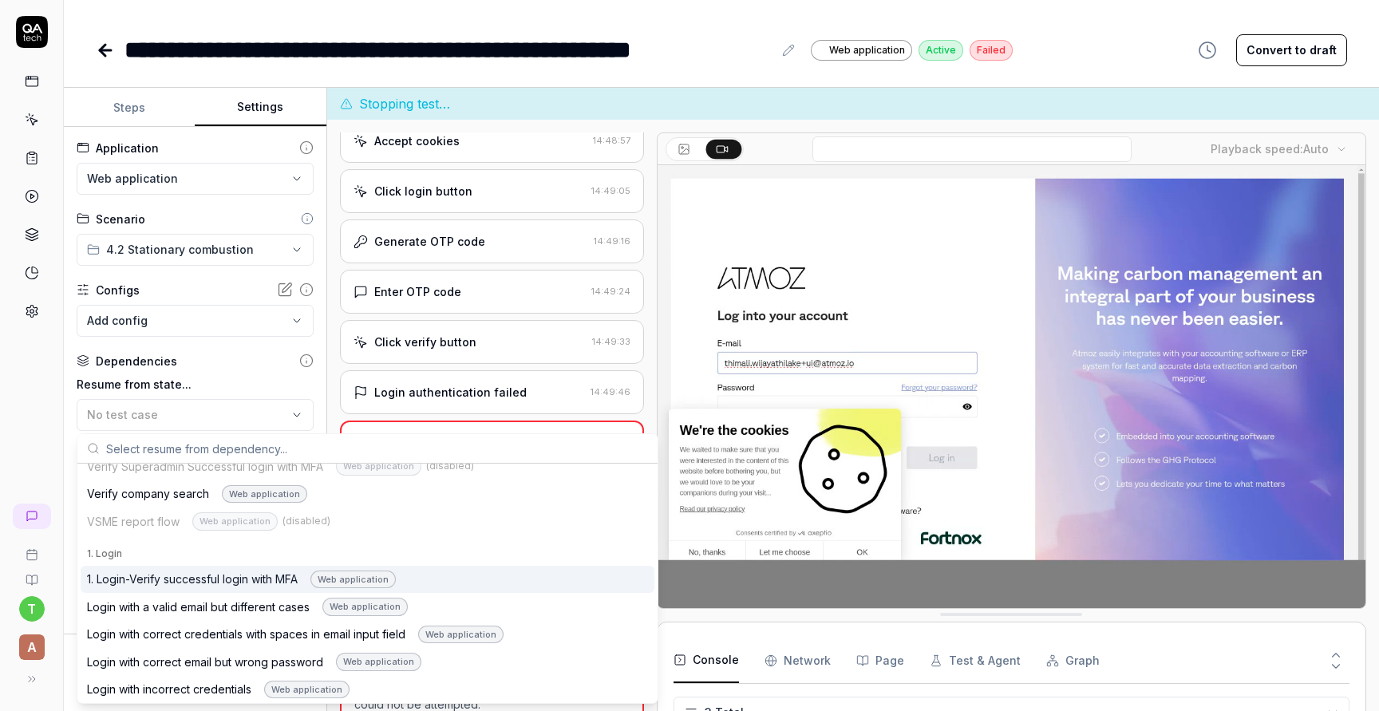
click at [280, 583] on div "1. Login-Verify successful login with MFA Web application" at bounding box center [241, 580] width 309 height 18
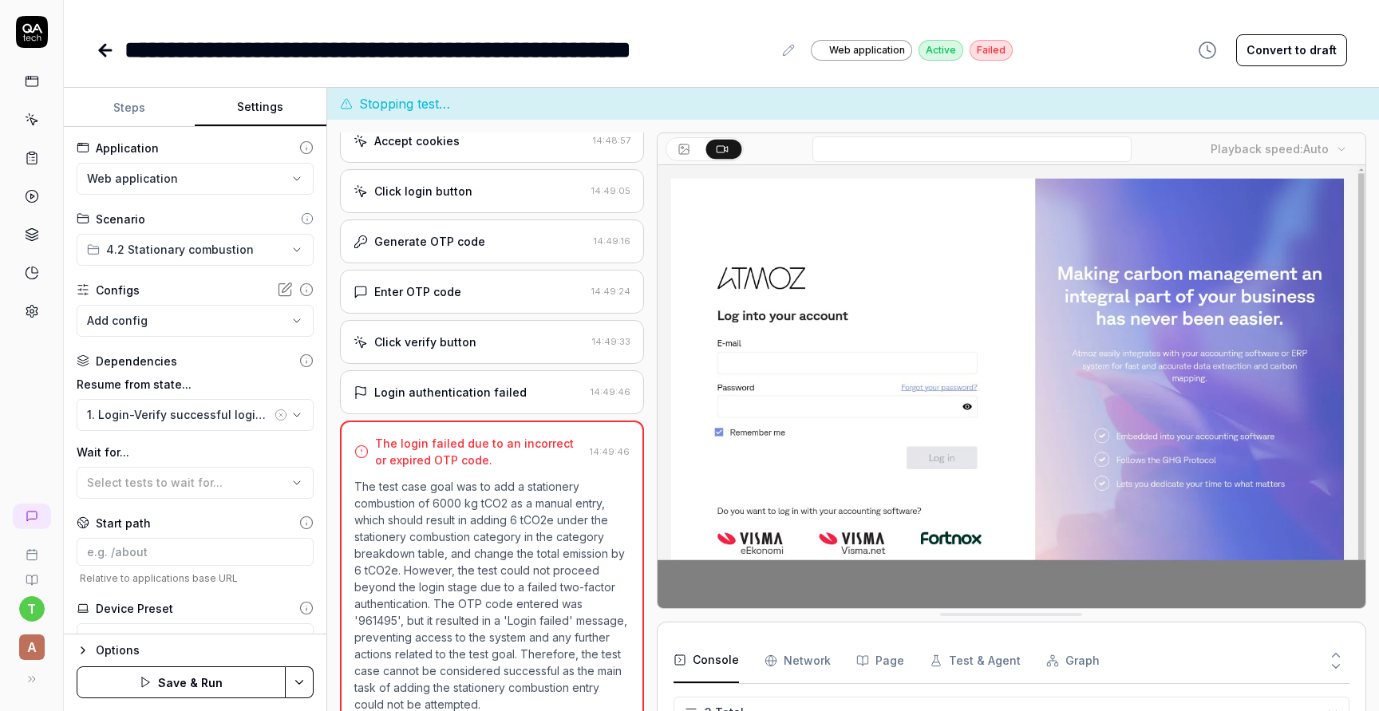
click at [242, 696] on button "Save & Run" at bounding box center [181, 682] width 209 height 32
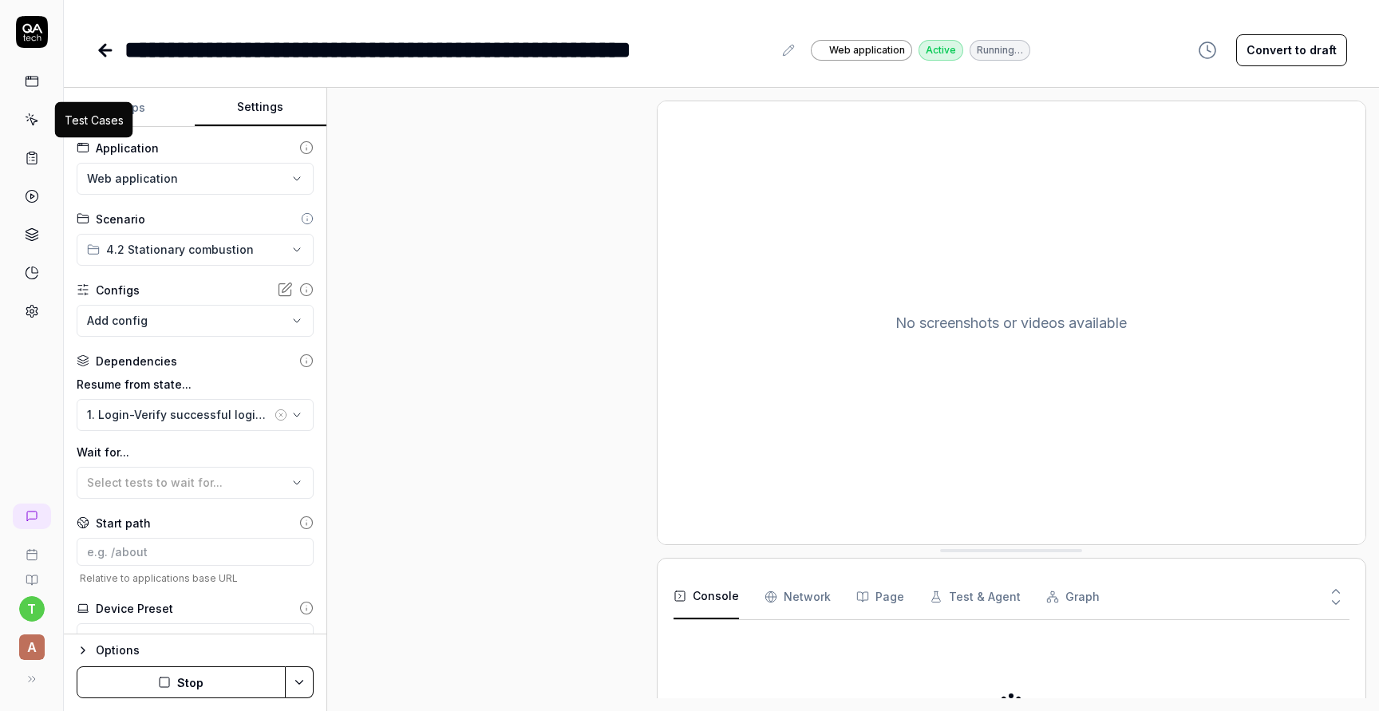
click at [36, 119] on icon at bounding box center [32, 120] width 14 height 14
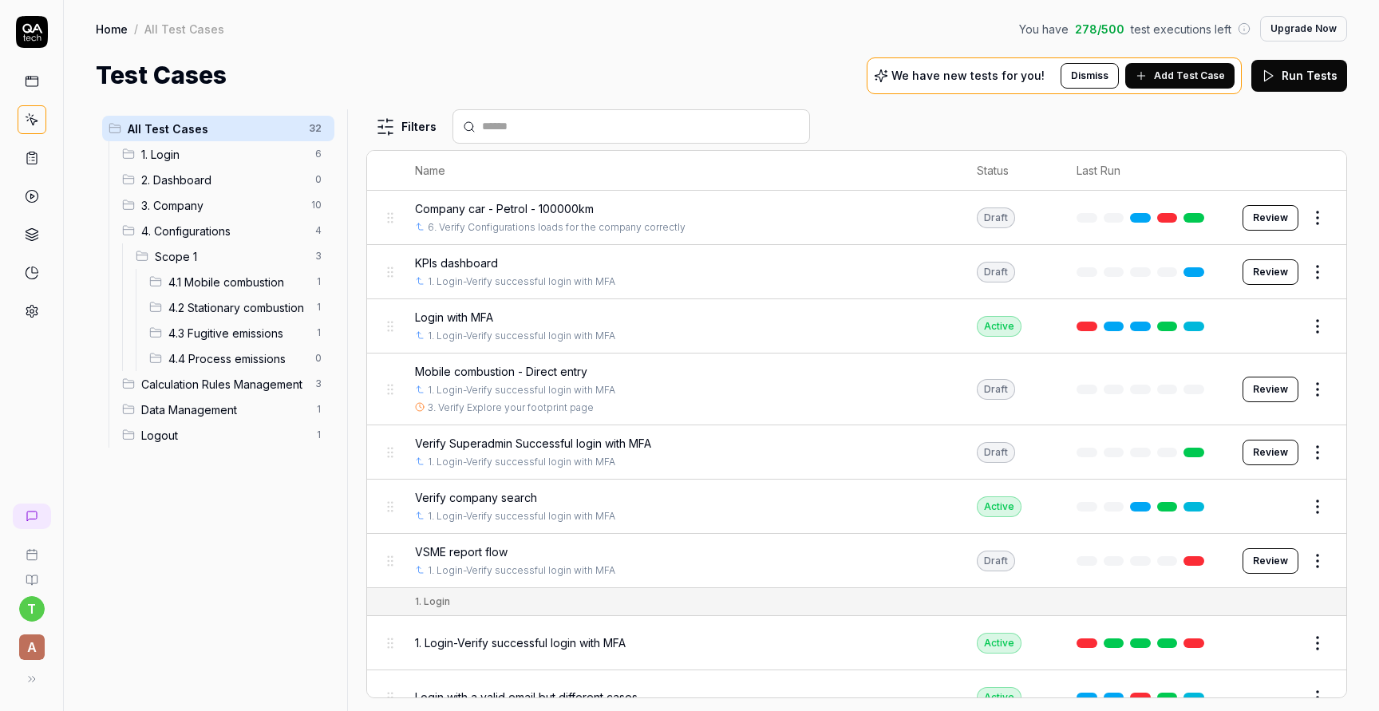
click at [235, 258] on span "Scope 1" at bounding box center [230, 256] width 151 height 17
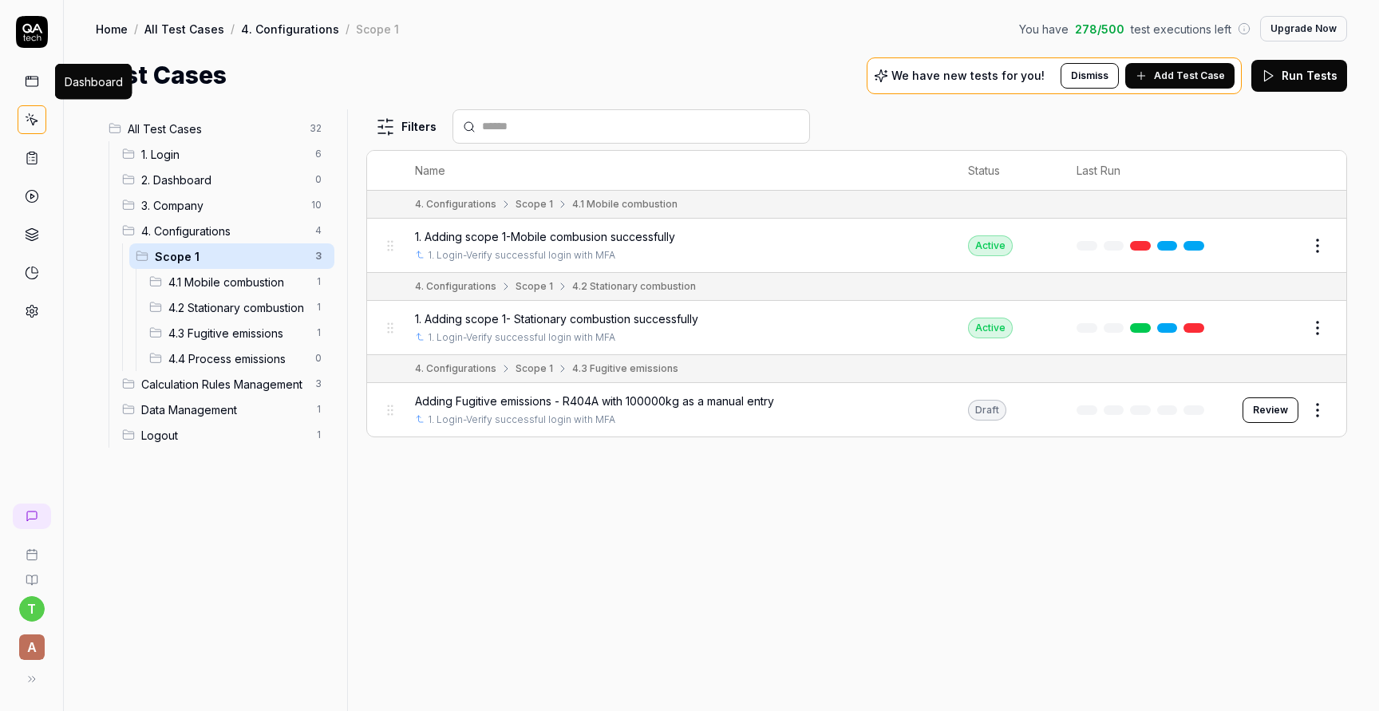
click at [30, 88] on icon at bounding box center [32, 81] width 14 height 14
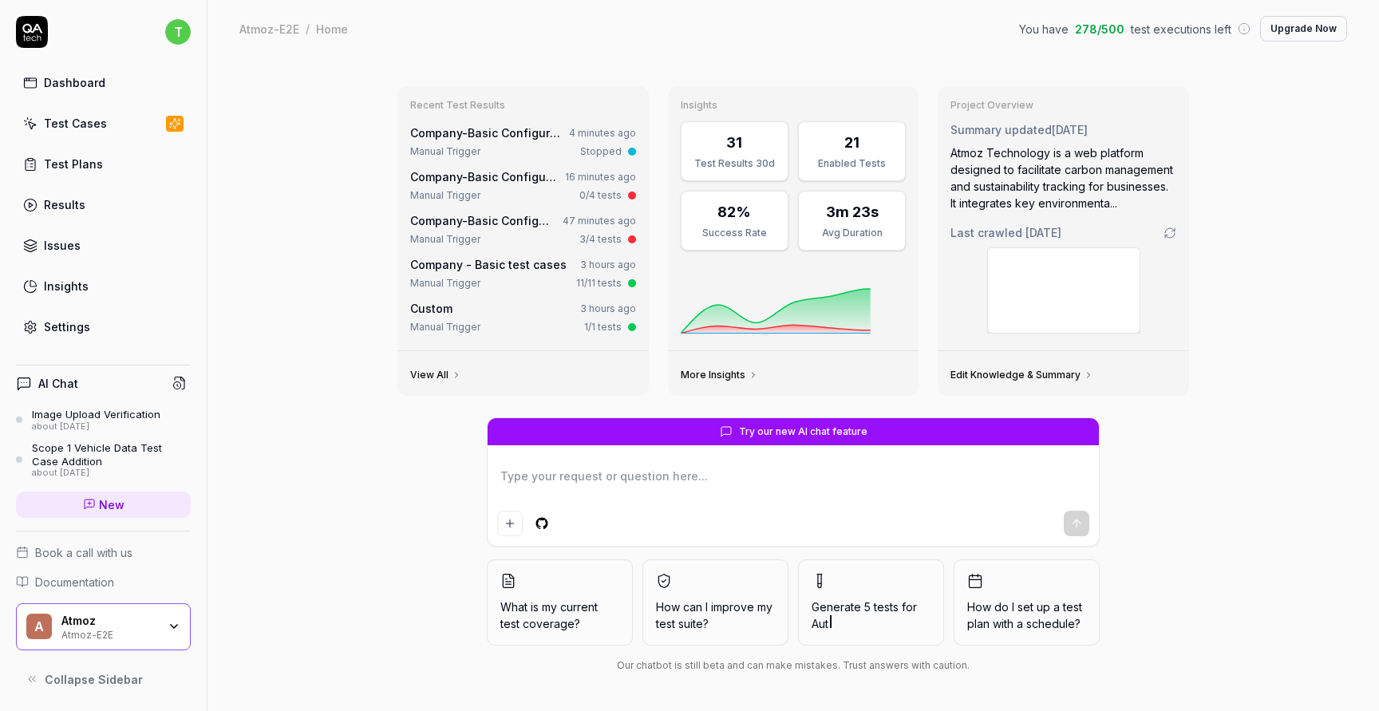
click at [93, 170] on div "Test Plans" at bounding box center [73, 164] width 59 height 17
type textarea "*"
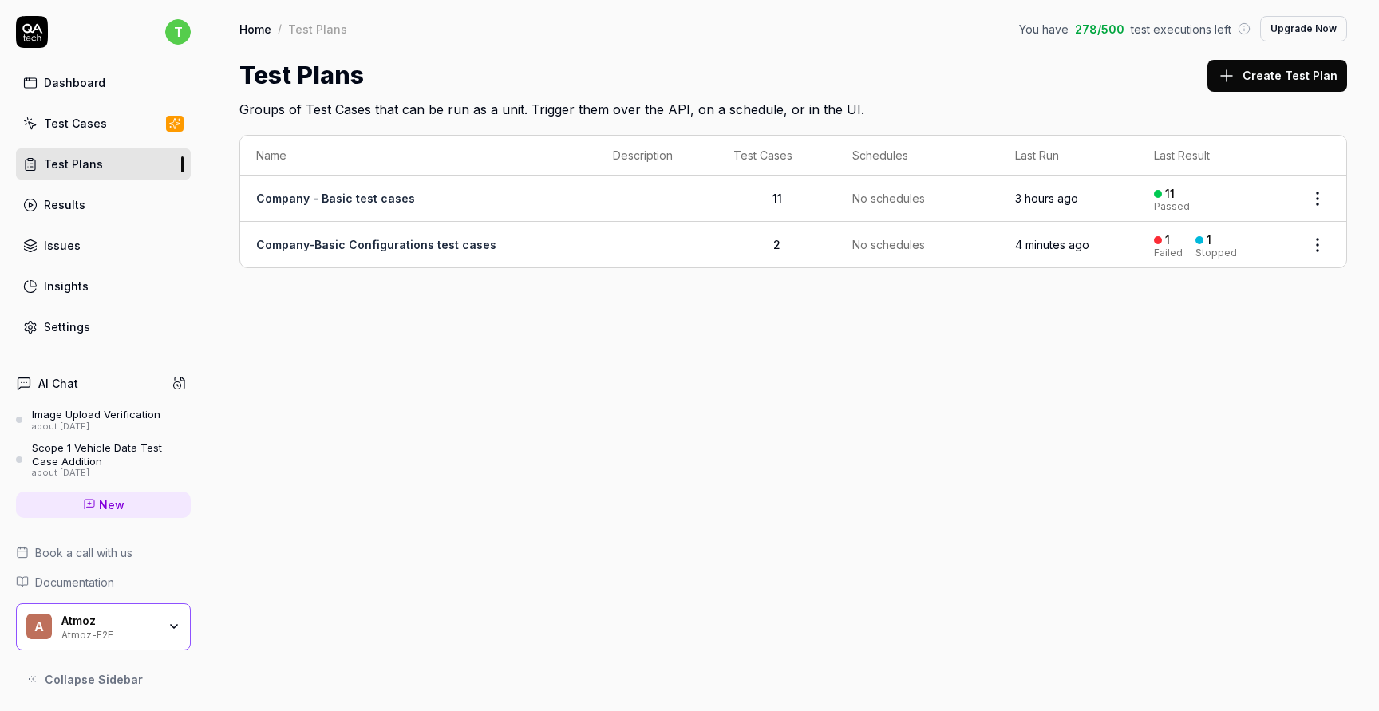
click at [614, 248] on td at bounding box center [657, 244] width 120 height 45
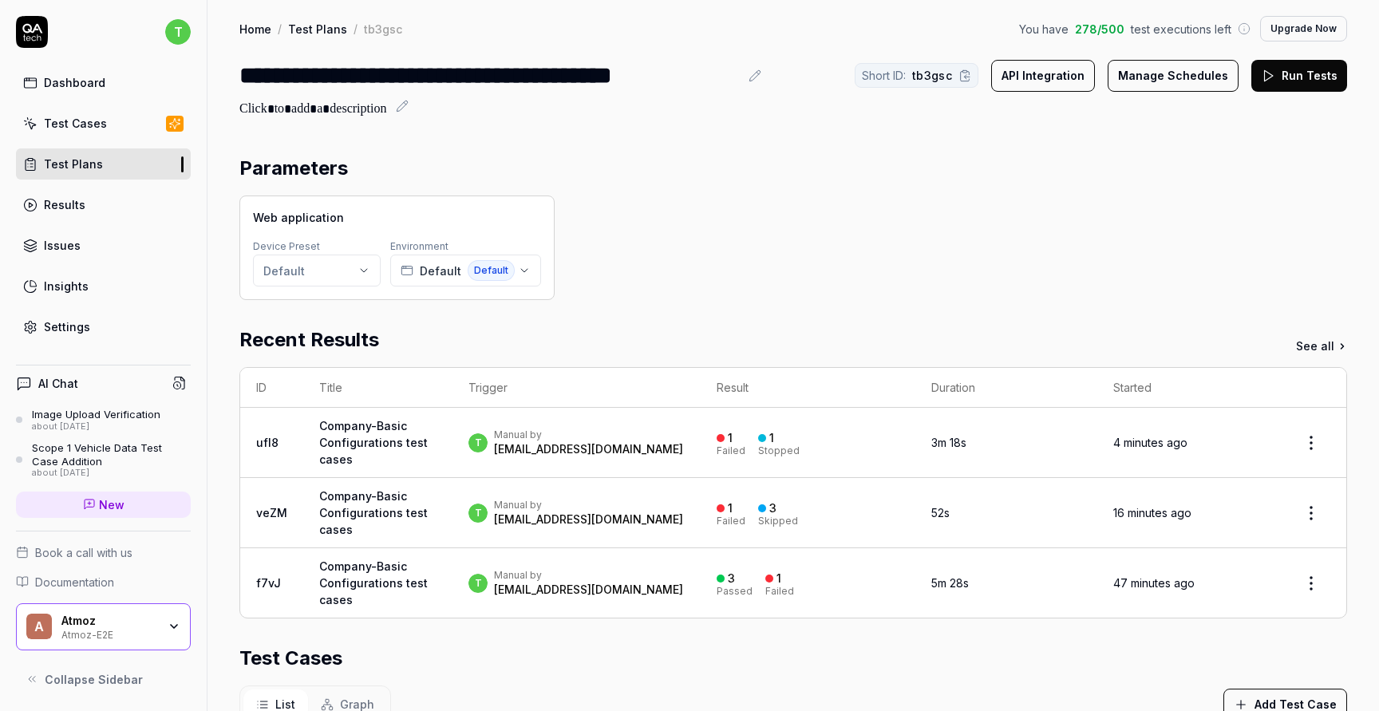
click at [1290, 76] on button "Run Tests" at bounding box center [1299, 76] width 96 height 32
click at [666, 438] on div "t Manual by [PERSON_NAME][EMAIL_ADDRESS][DOMAIN_NAME]" at bounding box center [575, 443] width 215 height 29
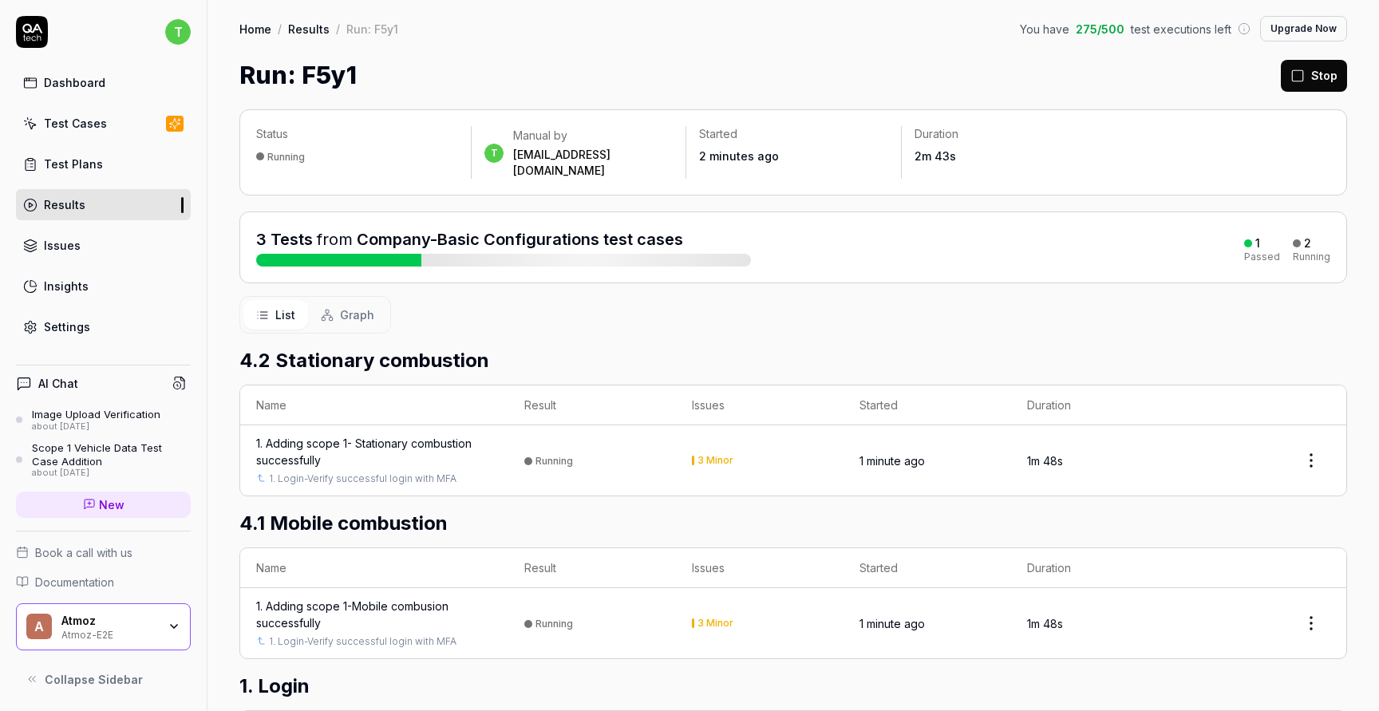
click at [106, 165] on link "Test Plans" at bounding box center [103, 163] width 175 height 31
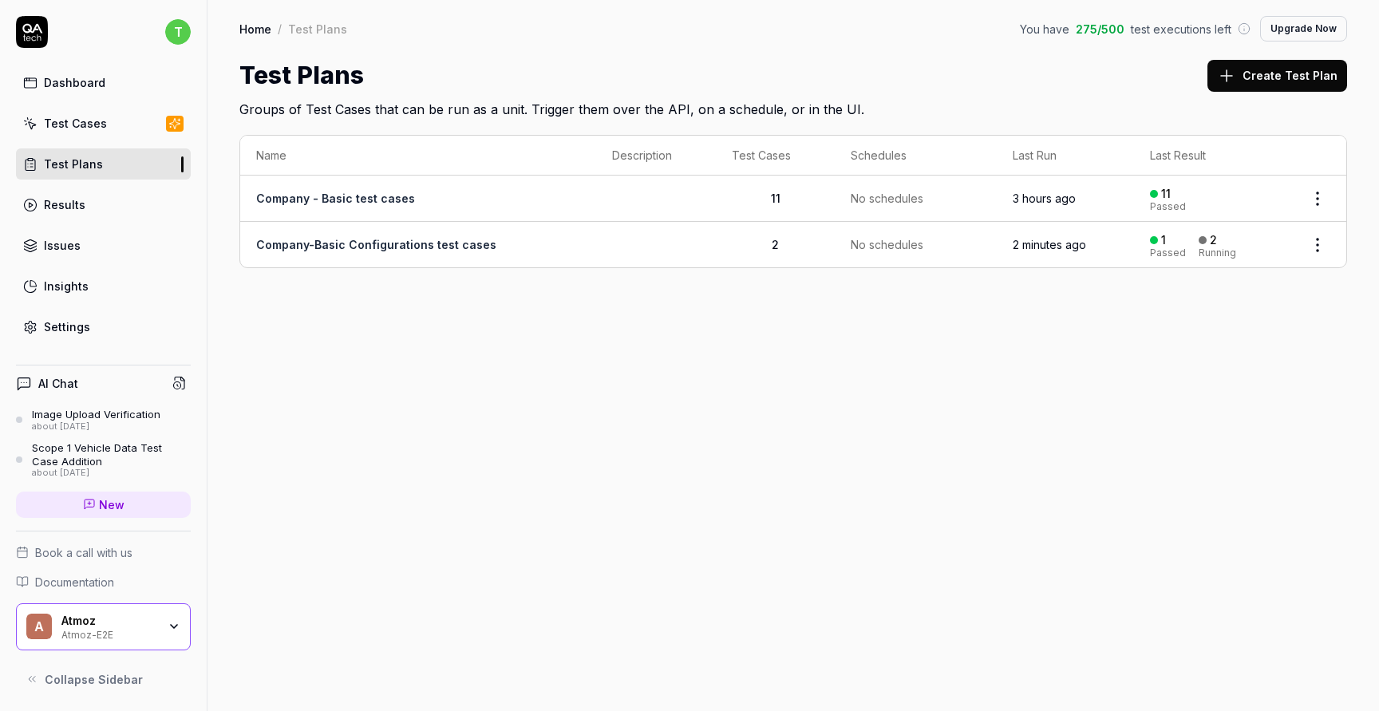
click at [386, 199] on link "Company - Basic test cases" at bounding box center [335, 199] width 159 height 14
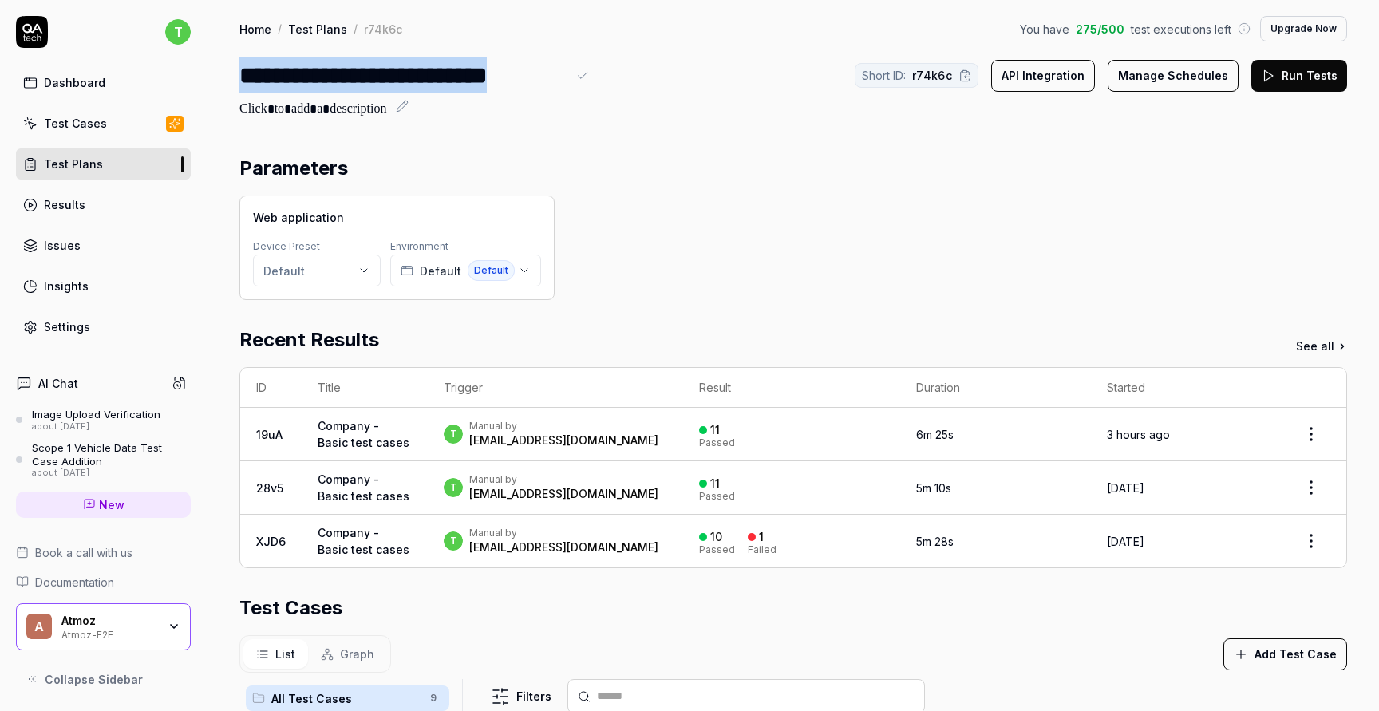
drag, startPoint x: 571, startPoint y: 77, endPoint x: 245, endPoint y: 72, distance: 326.4
click at [245, 72] on div "**********" at bounding box center [415, 75] width 353 height 36
copy div "**********"
click at [130, 167] on link "Test Plans" at bounding box center [103, 163] width 175 height 31
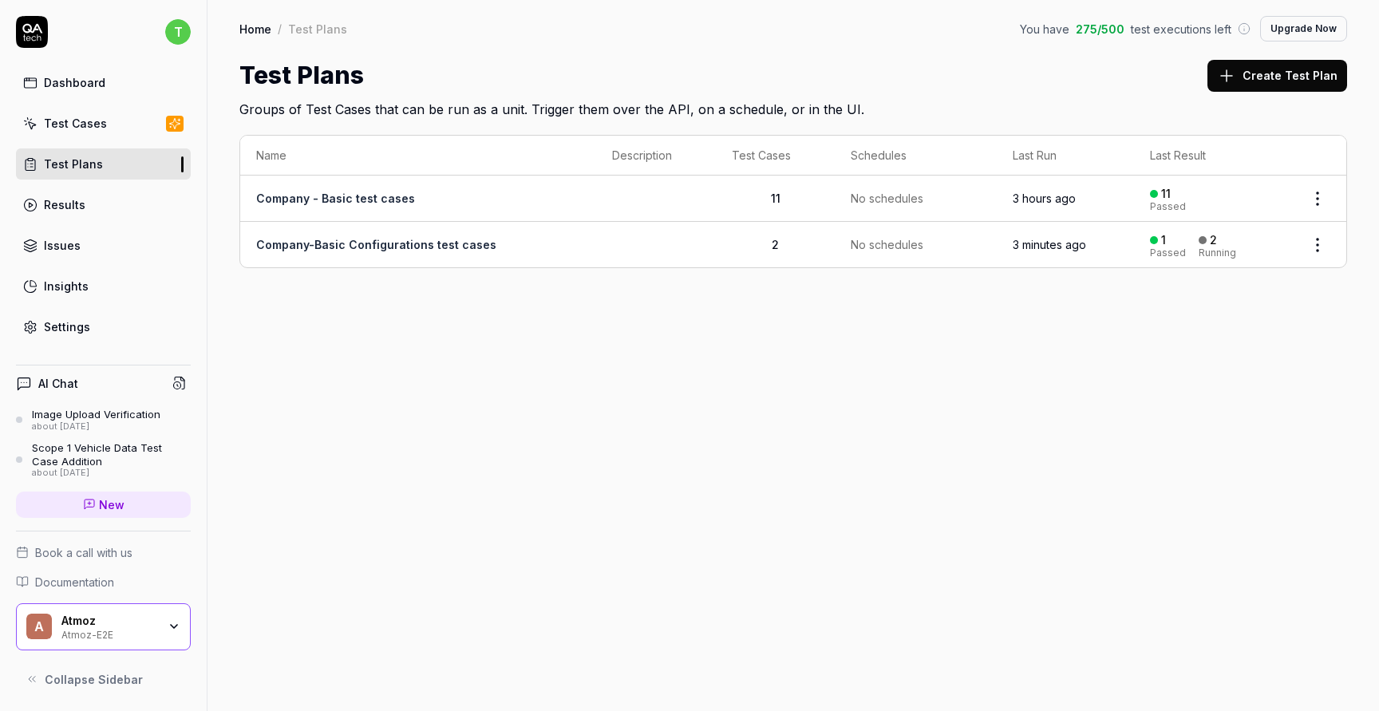
click at [323, 244] on link "Company-Basic Configurations test cases" at bounding box center [376, 245] width 240 height 14
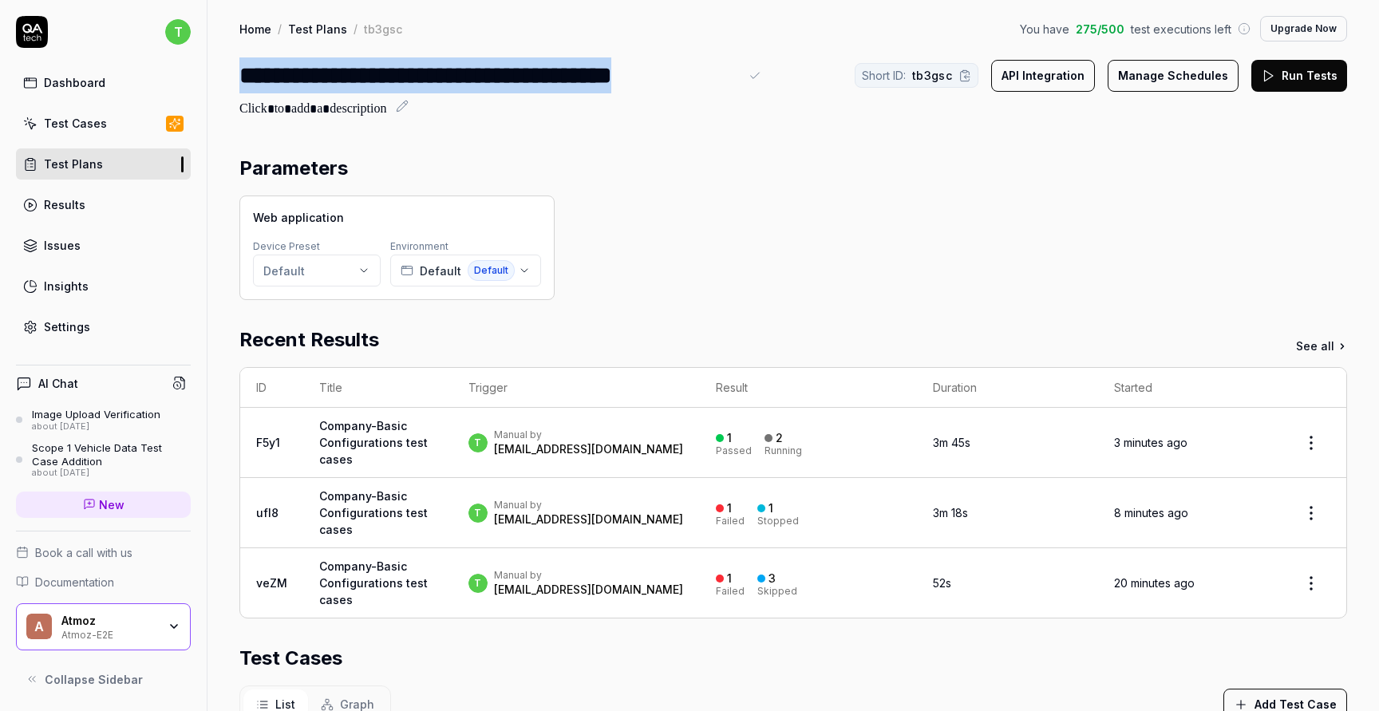
drag, startPoint x: 239, startPoint y: 72, endPoint x: 734, endPoint y: 81, distance: 494.8
click at [734, 81] on div "**********" at bounding box center [489, 75] width 500 height 36
copy div "**********"
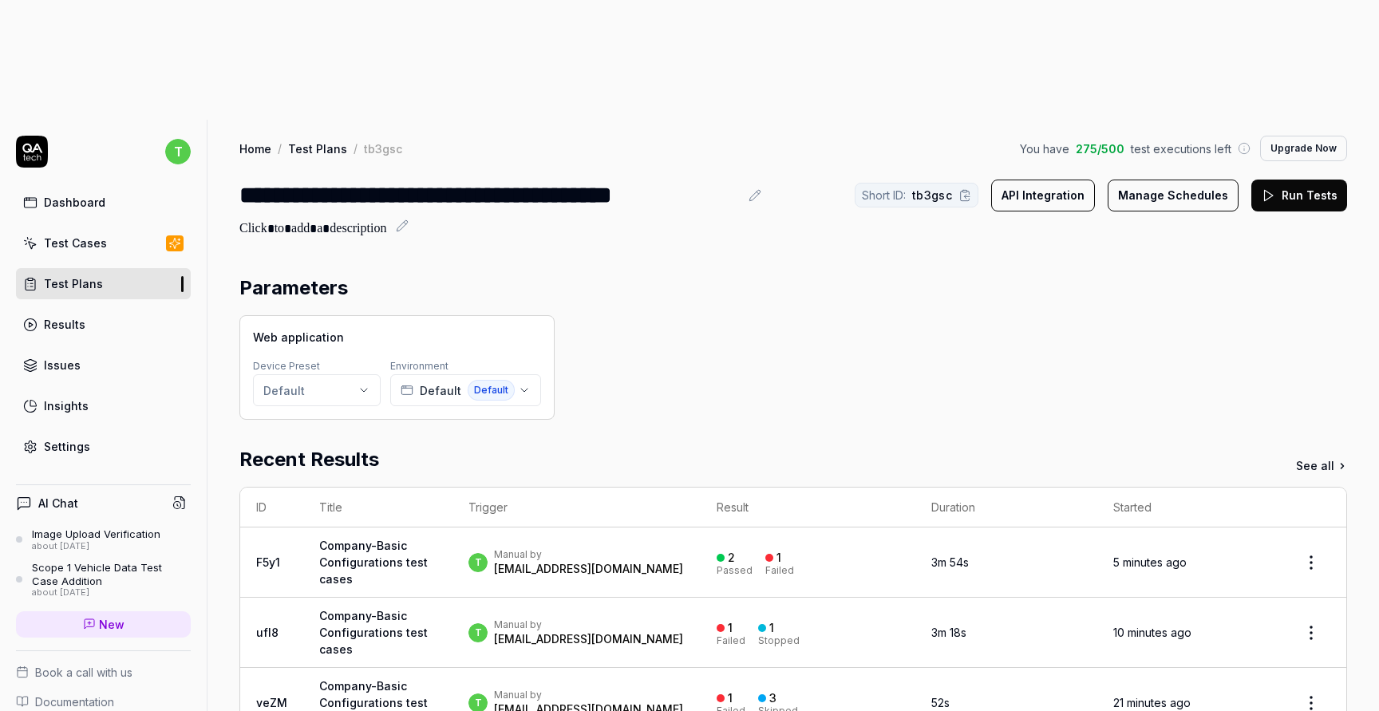
click at [397, 539] on link "Company-Basic Configurations test cases" at bounding box center [373, 562] width 109 height 47
click at [538, 548] on div "Manual by" at bounding box center [588, 554] width 189 height 13
click at [379, 539] on link "Company-Basic Configurations test cases" at bounding box center [373, 562] width 109 height 47
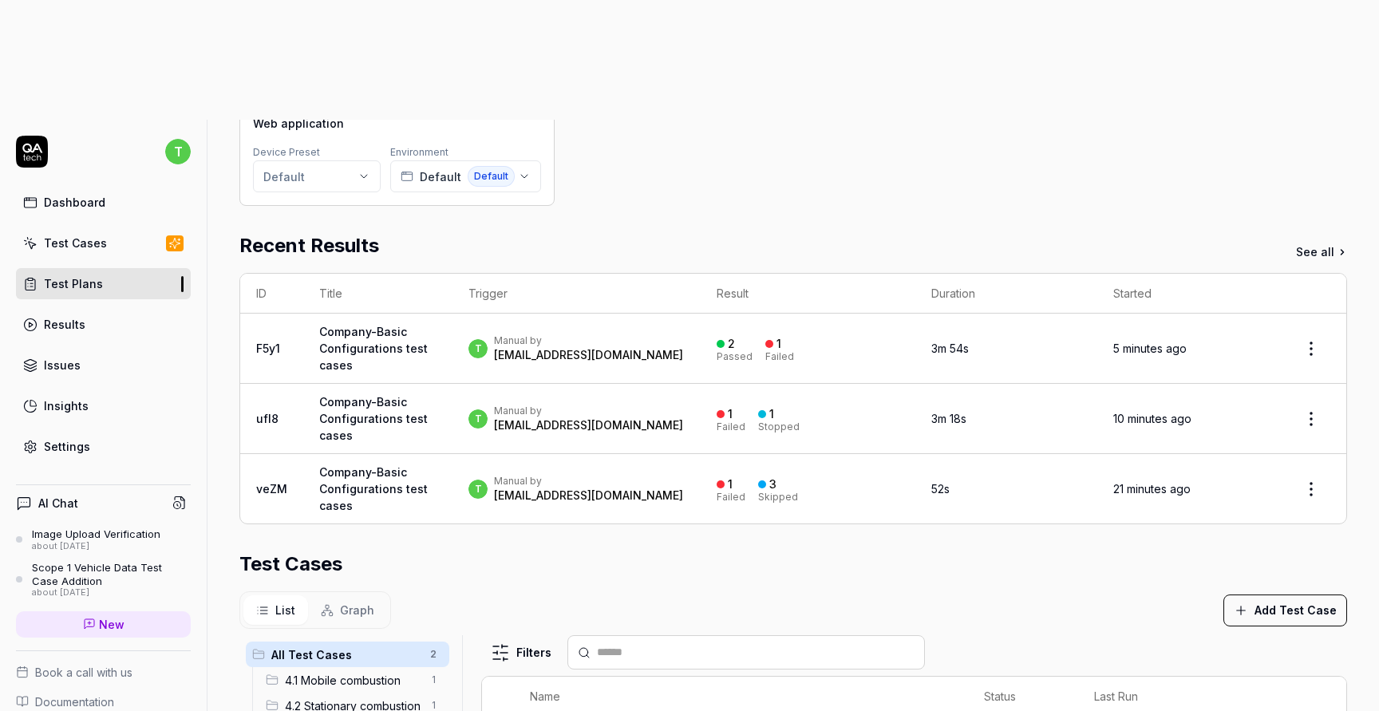
scroll to position [127, 0]
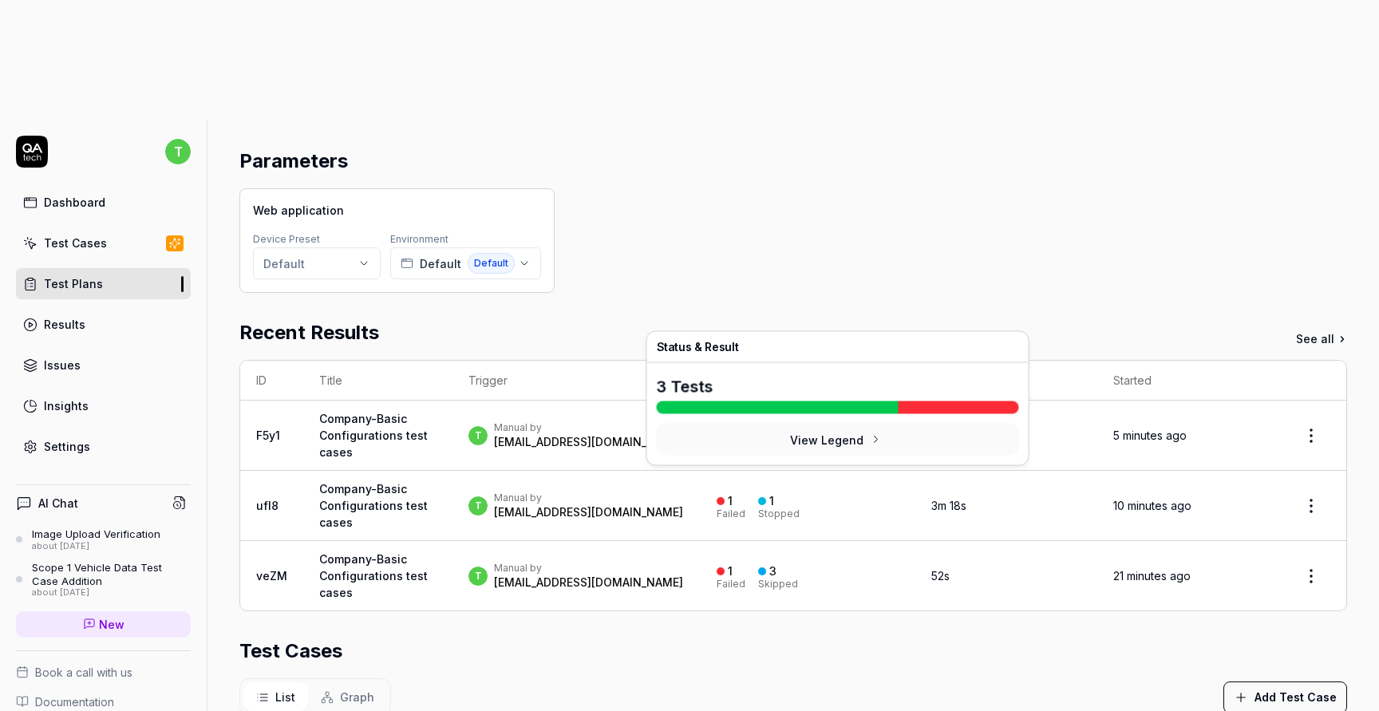
click at [781, 424] on div "1" at bounding box center [773, 431] width 16 height 14
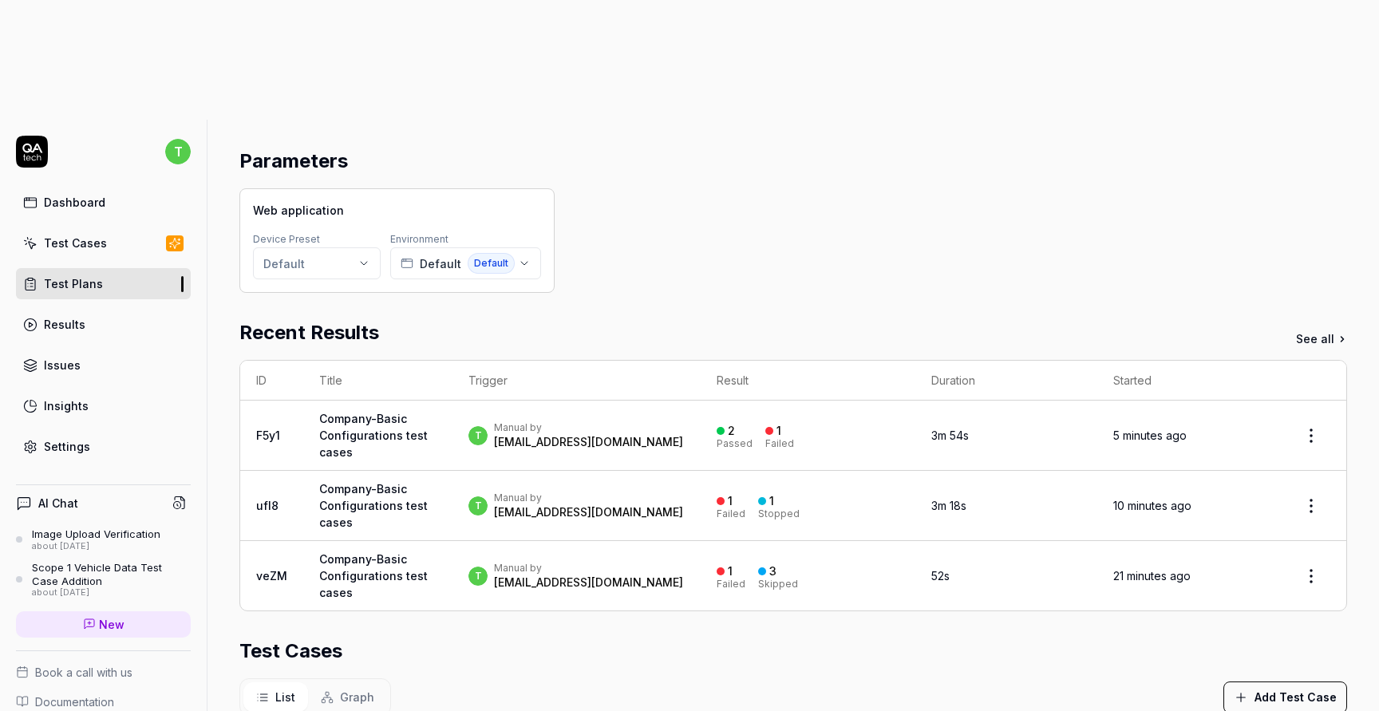
click at [735, 424] on div "2" at bounding box center [726, 431] width 18 height 14
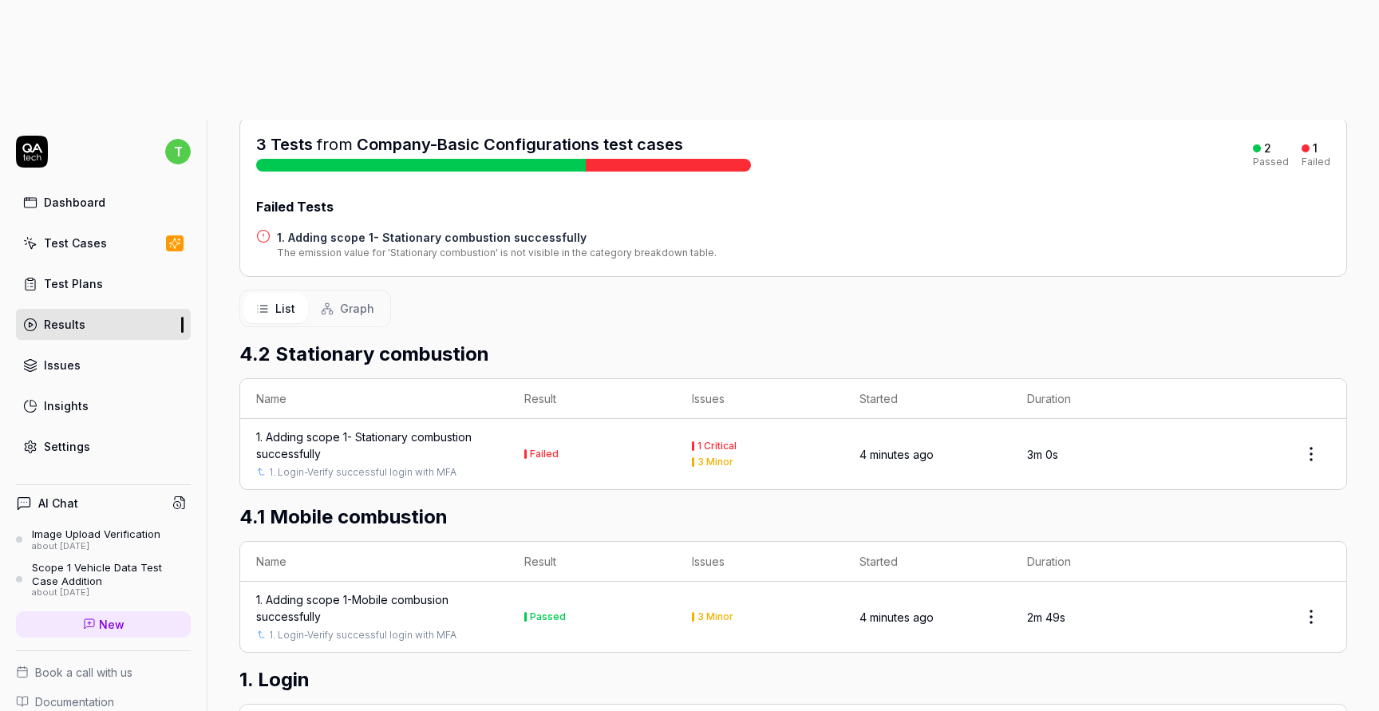
scroll to position [215, 0]
click at [407, 428] on div "1. Adding scope 1- Stationary combustion successfully" at bounding box center [374, 445] width 236 height 34
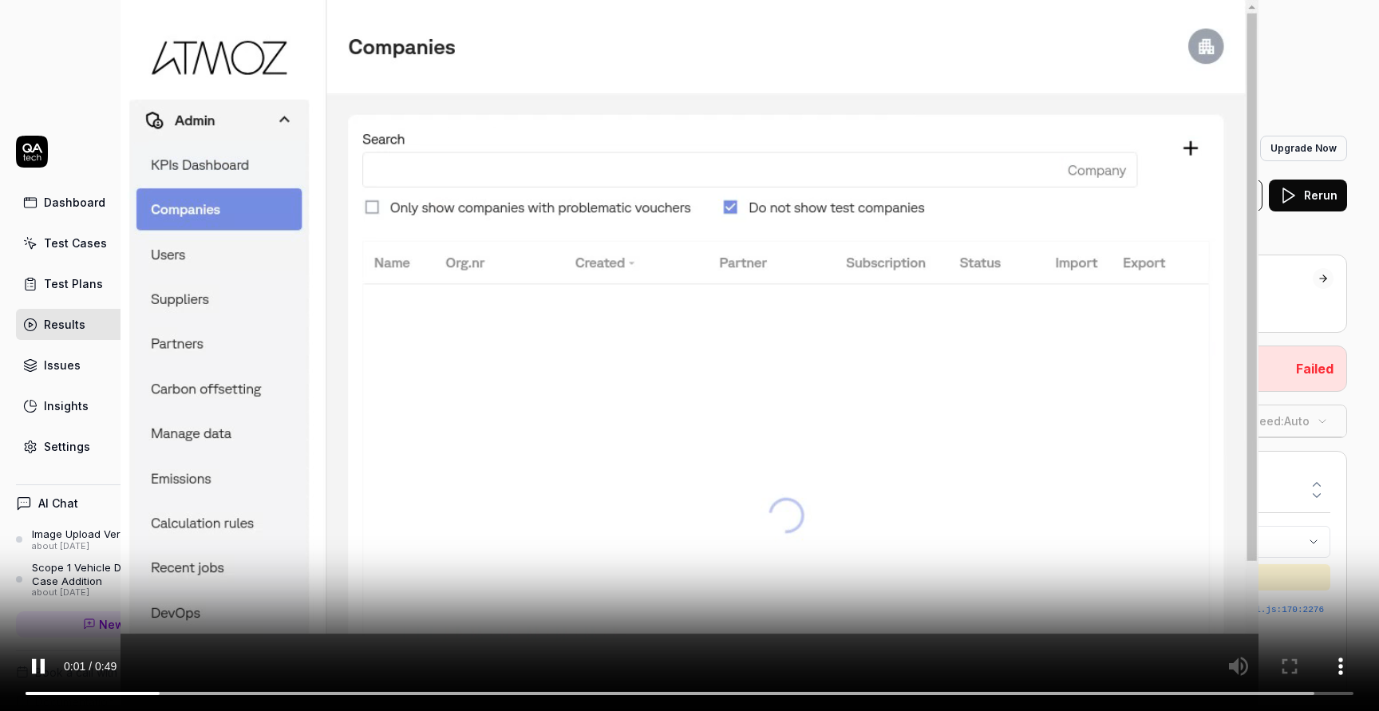
scroll to position [622, 0]
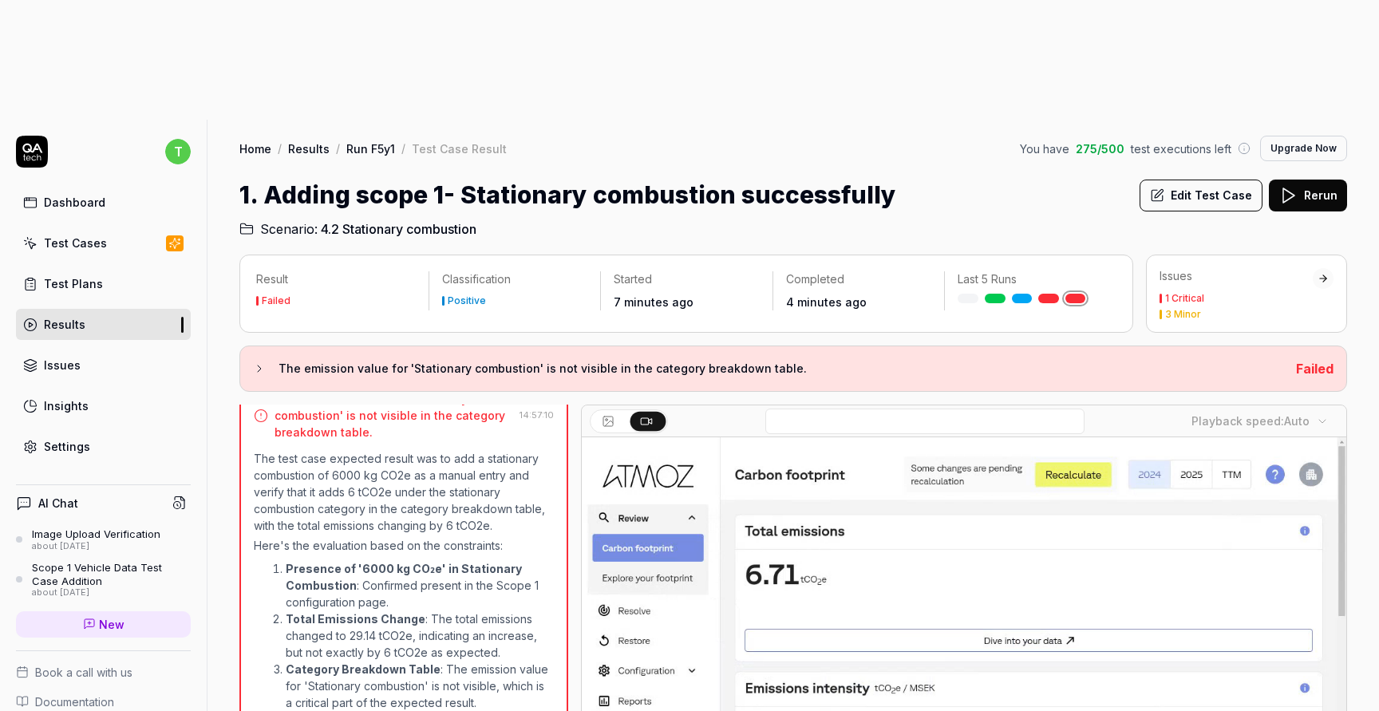
click at [159, 187] on link "Dashboard" at bounding box center [103, 202] width 175 height 31
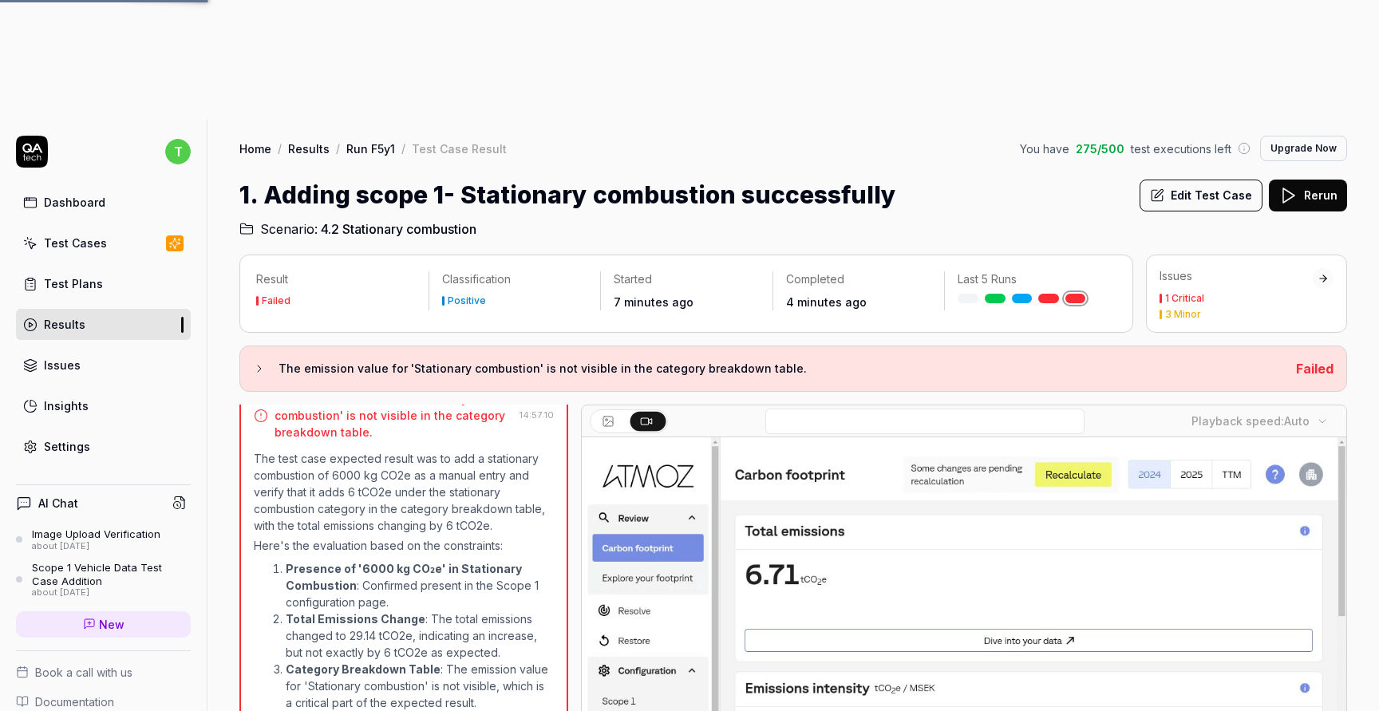
click at [130, 268] on link "Test Plans" at bounding box center [103, 283] width 175 height 31
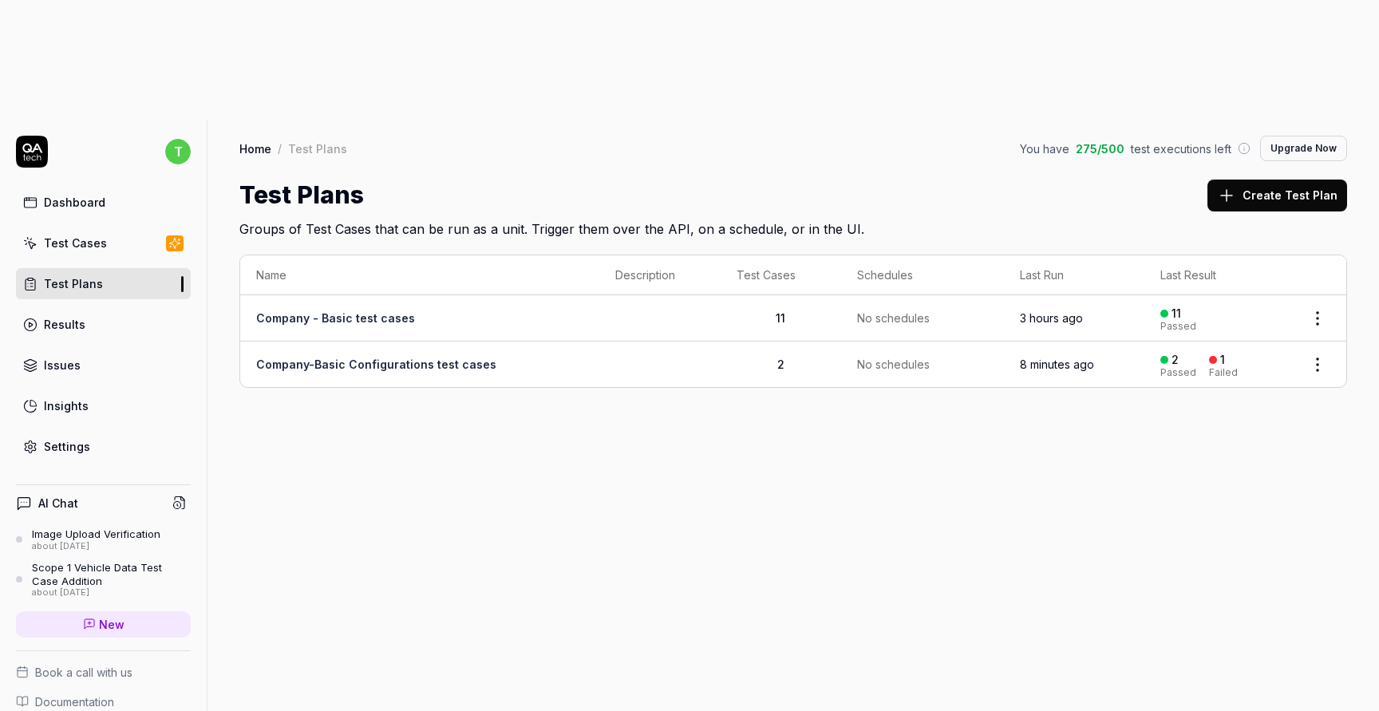
click at [1324, 246] on html "t Dashboard Test Cases Test Plans Results Issues Insights Settings AI Chat Imag…" at bounding box center [689, 415] width 1379 height 831
click at [1238, 350] on span "Run Tests" at bounding box center [1232, 346] width 56 height 17
click at [136, 187] on link "Dashboard" at bounding box center [103, 202] width 175 height 31
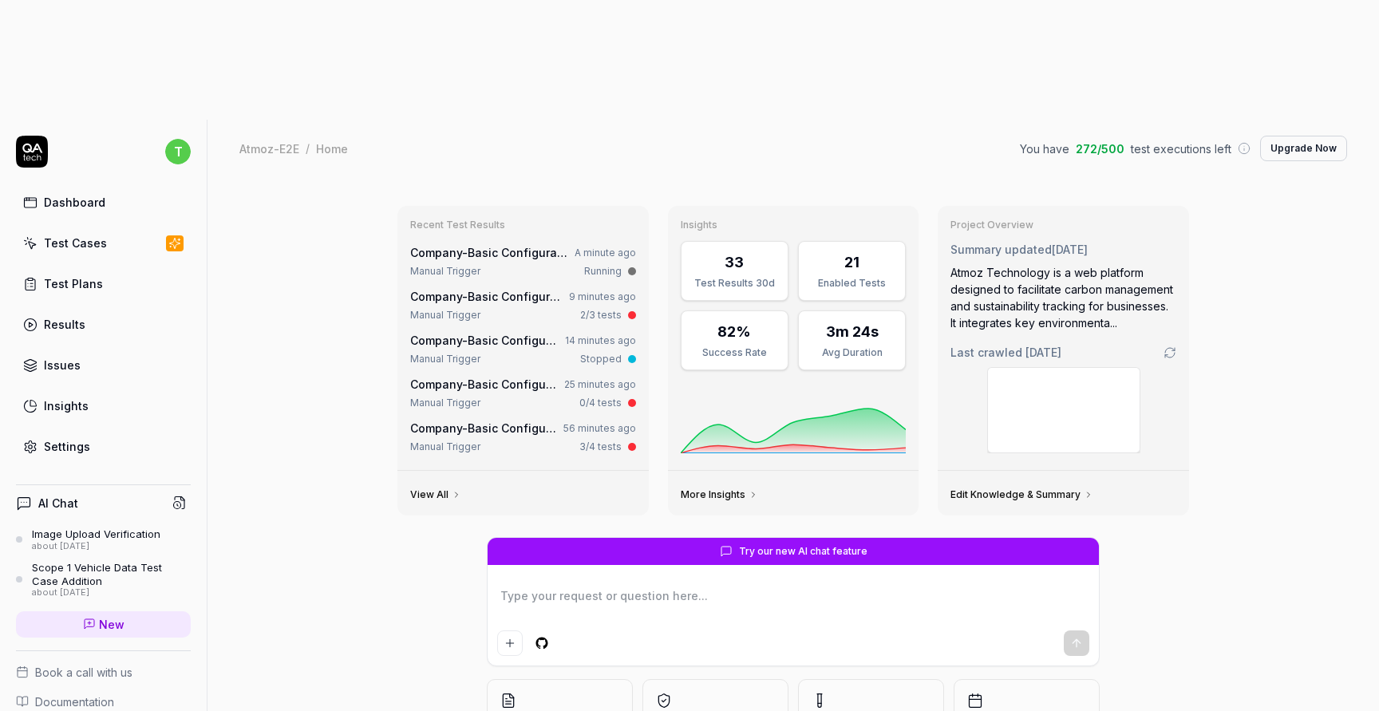
click at [735, 488] on link "More Insights" at bounding box center [719, 494] width 77 height 13
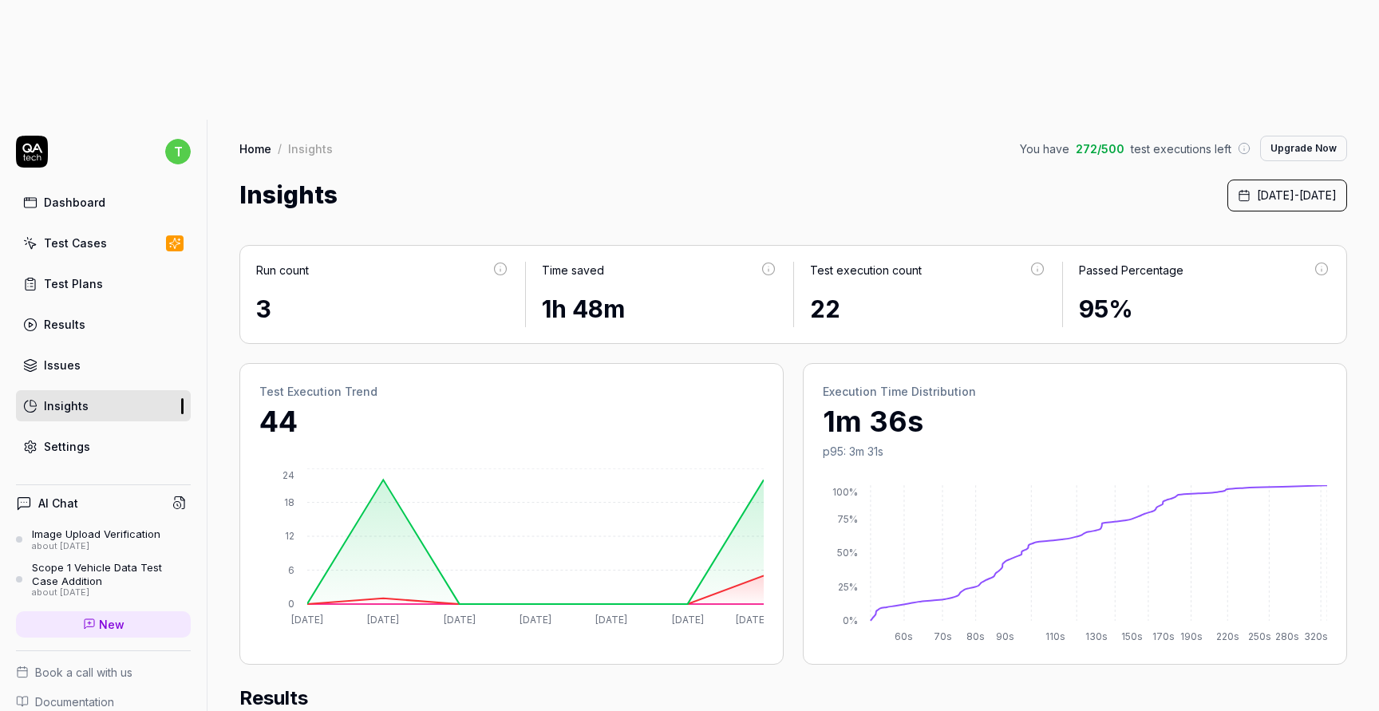
click at [116, 187] on link "Dashboard" at bounding box center [103, 202] width 175 height 31
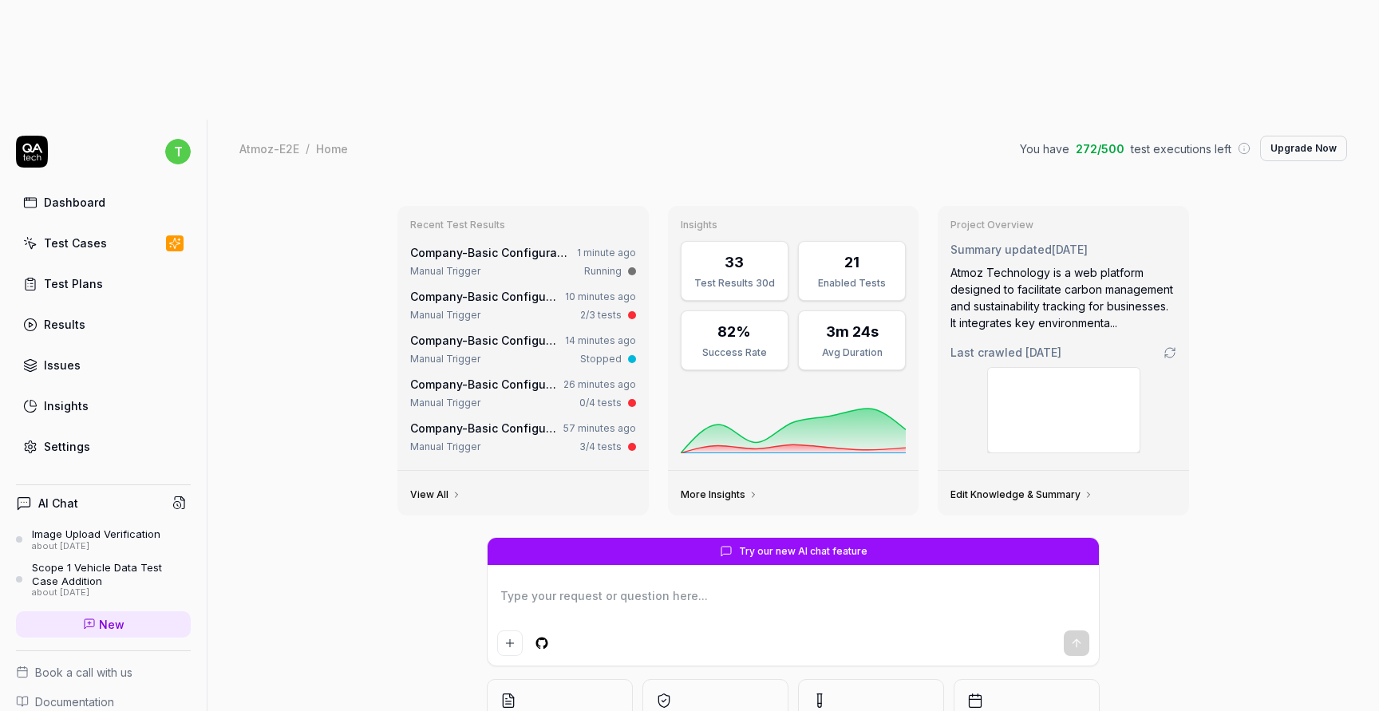
click at [439, 488] on link "View All" at bounding box center [435, 494] width 51 height 13
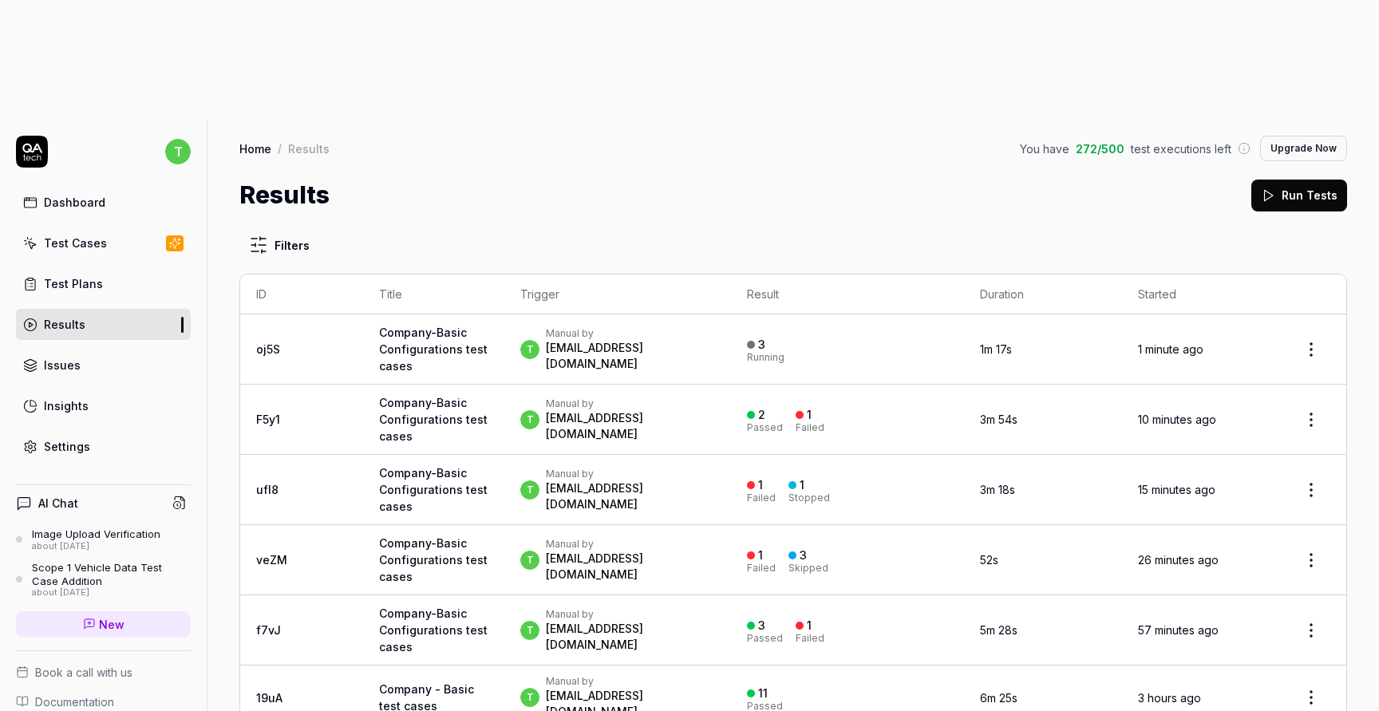
click at [91, 194] on div "Dashboard" at bounding box center [74, 202] width 61 height 17
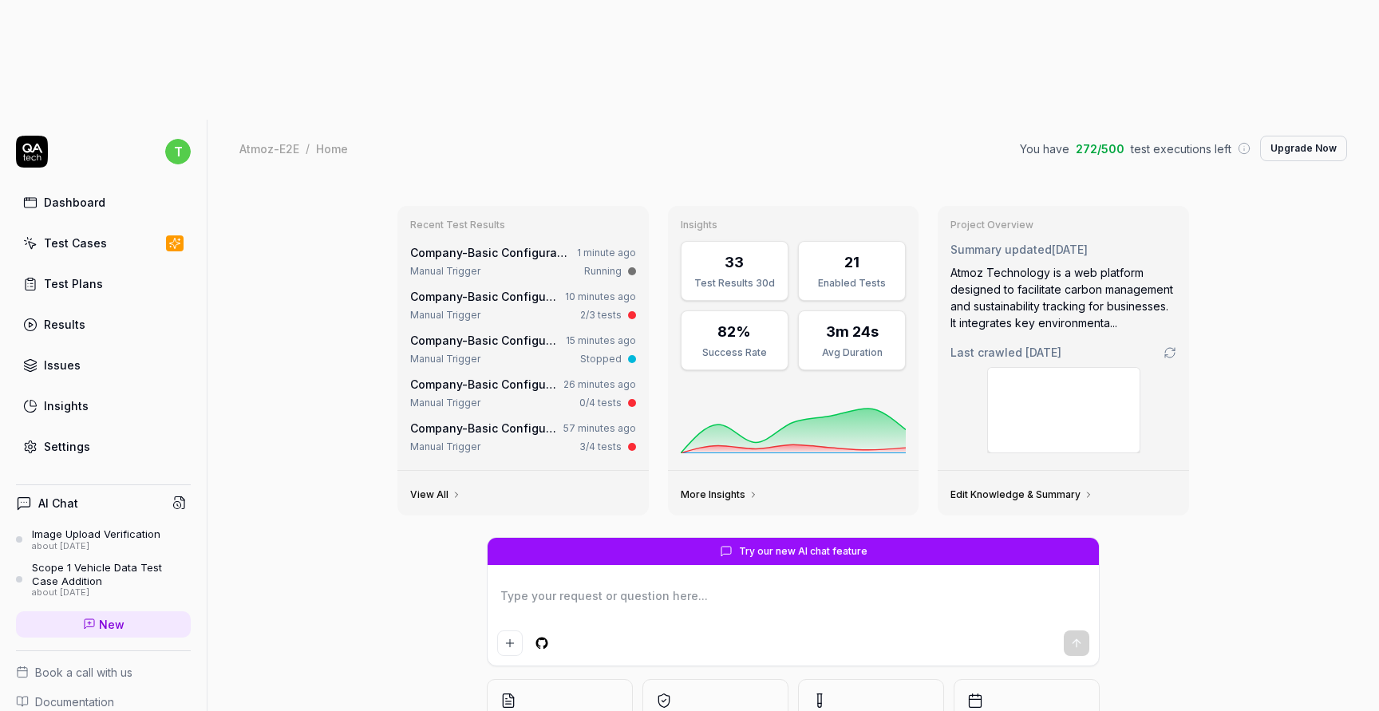
click at [1072, 488] on link "Edit Knowledge & Summary" at bounding box center [1021, 494] width 143 height 13
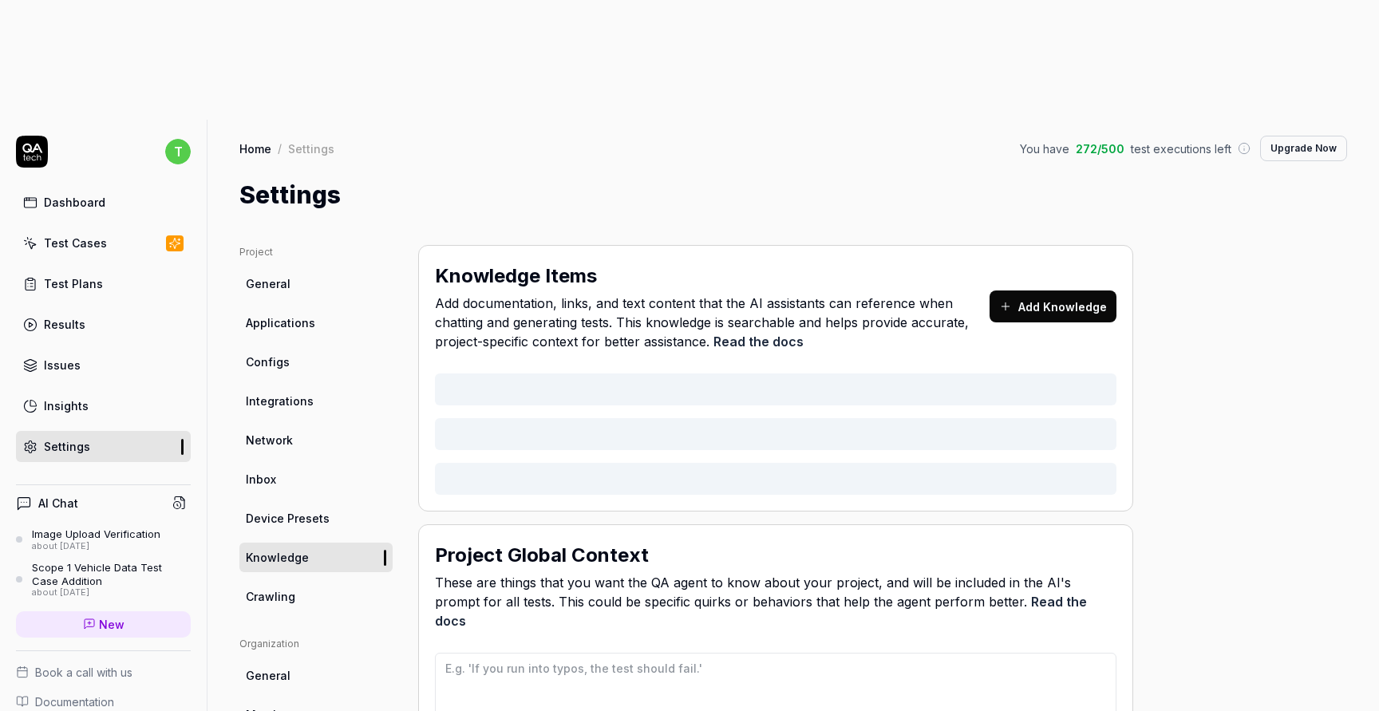
type textarea "*"
type textarea "Focus on clicking on individual companies. after that explore your footprint pa…"
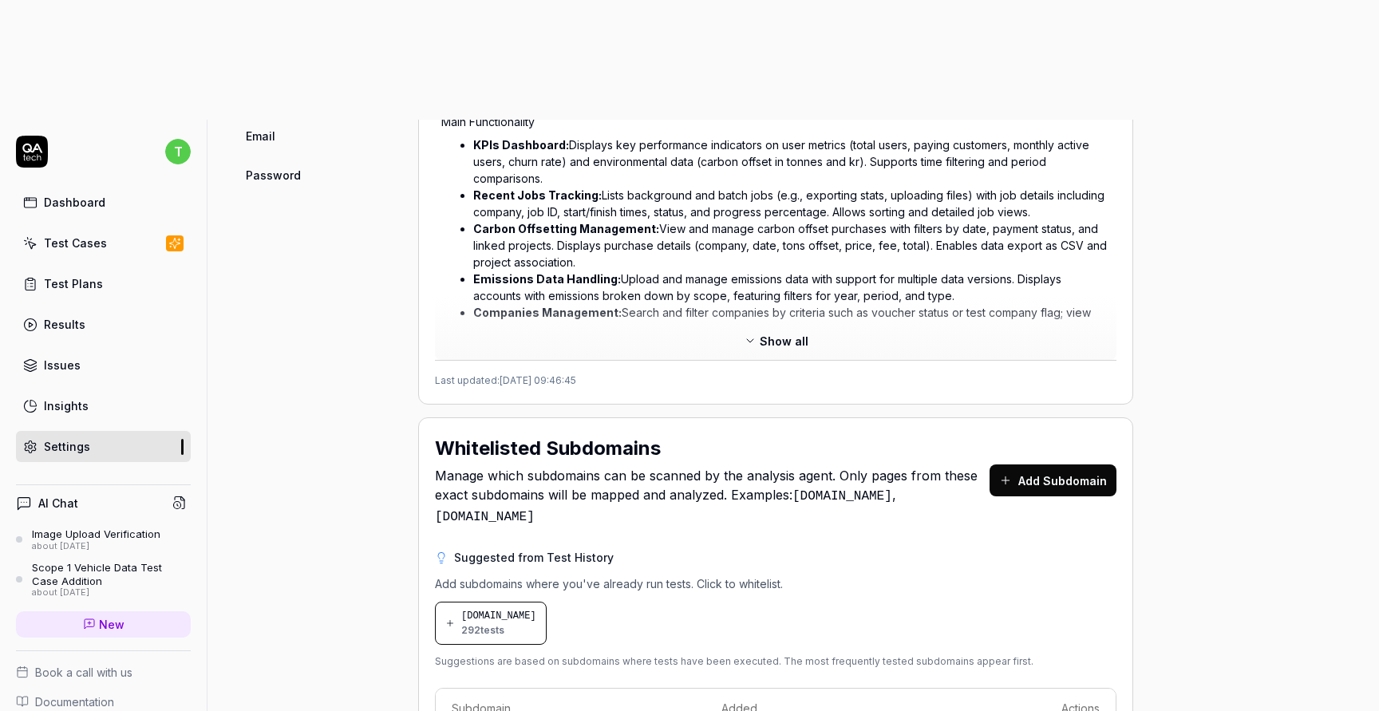
scroll to position [895, 0]
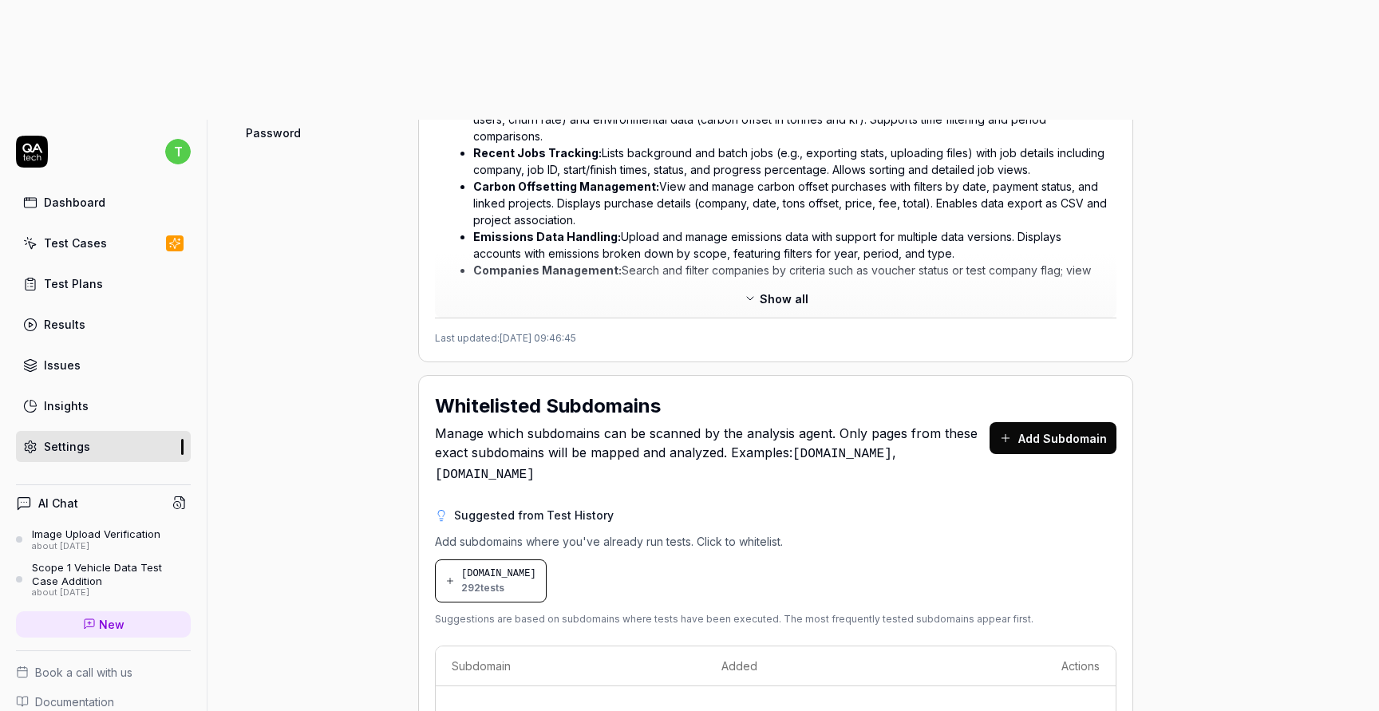
click at [101, 187] on link "Dashboard" at bounding box center [103, 202] width 175 height 31
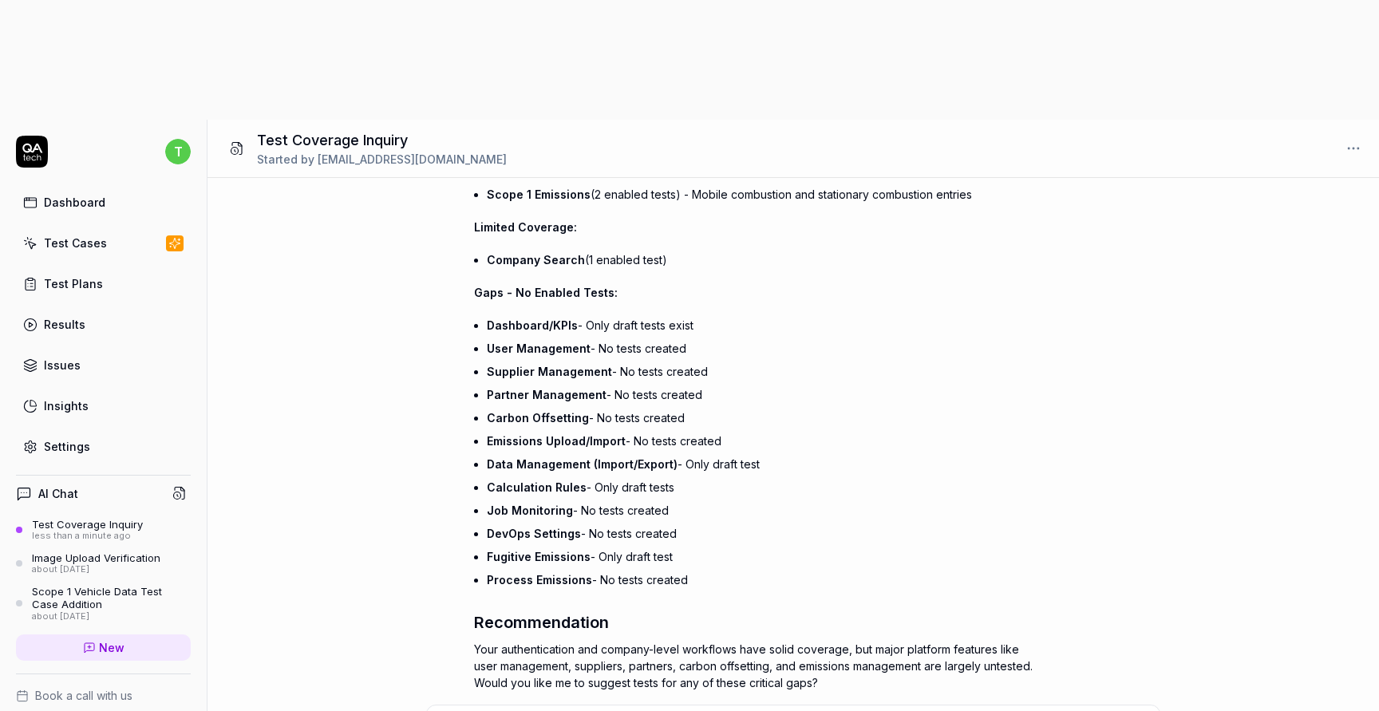
scroll to position [465, 0]
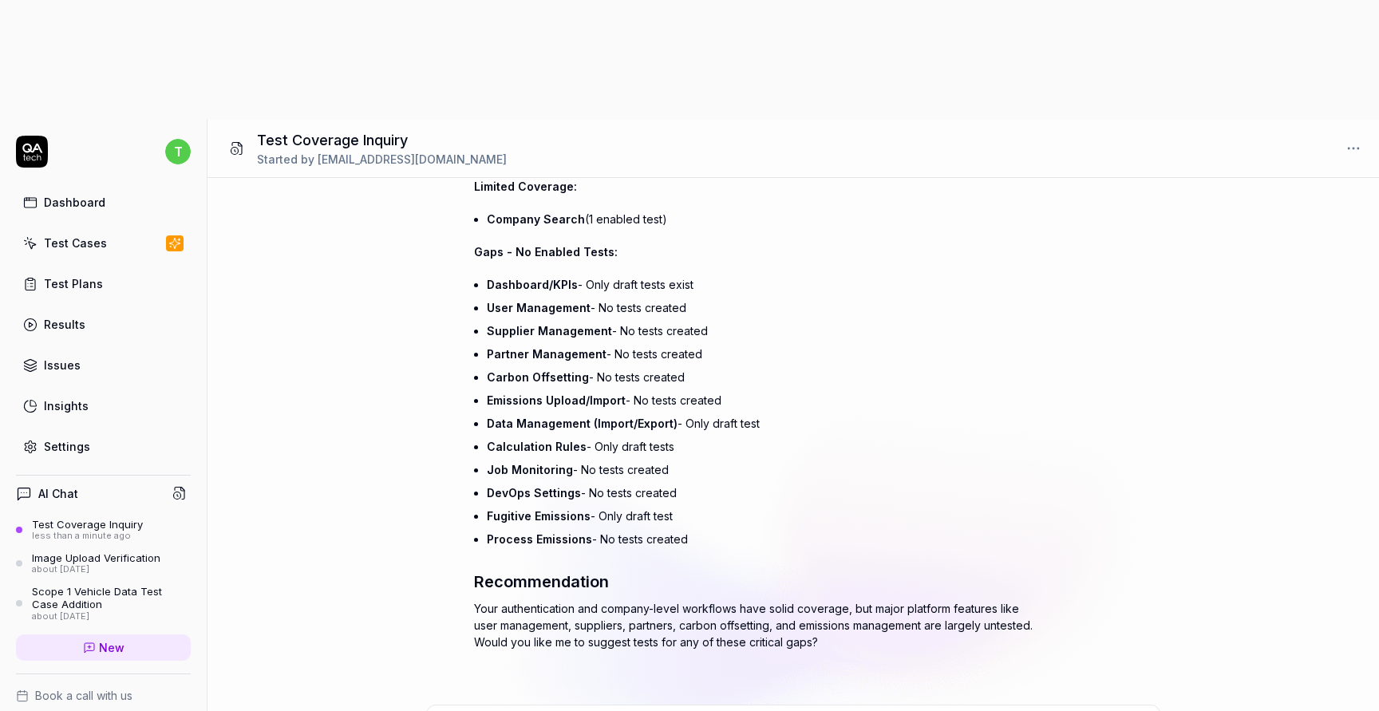
click at [829, 481] on li "DevOps Settings - No tests created" at bounding box center [760, 492] width 546 height 23
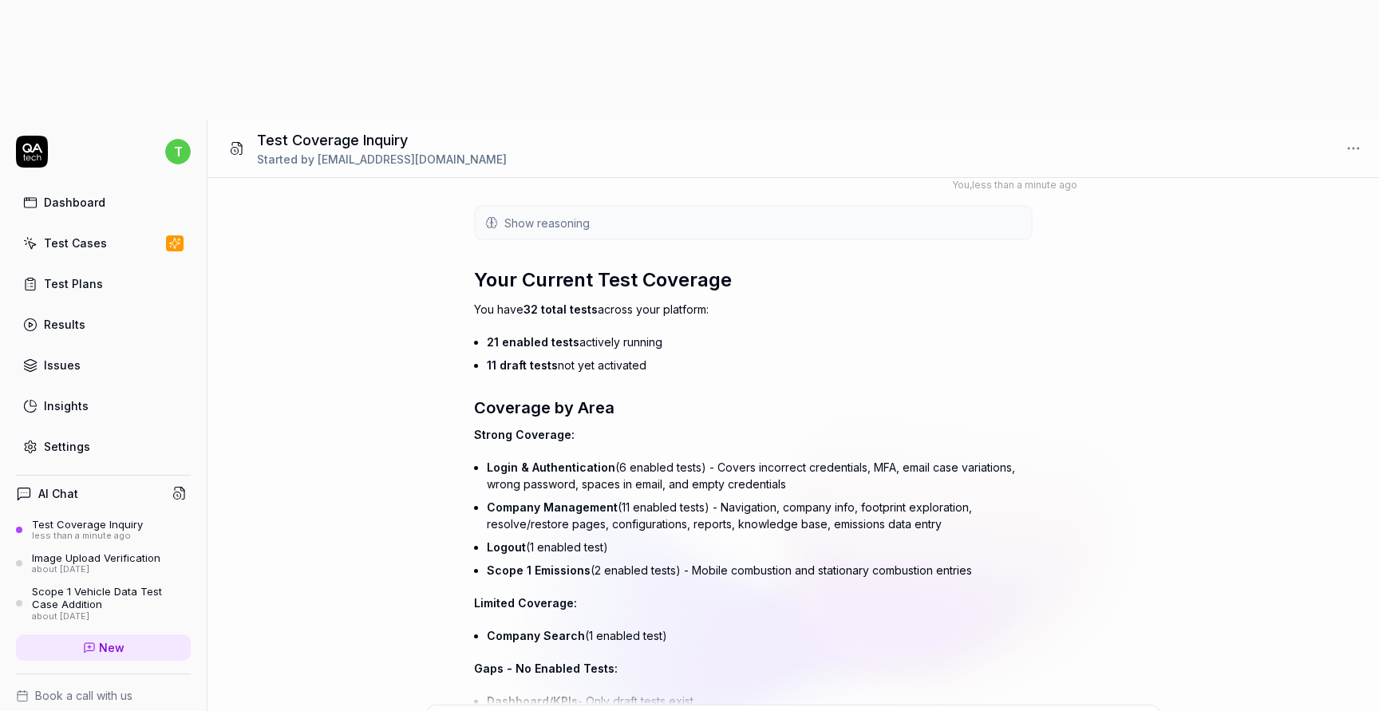
scroll to position [0, 0]
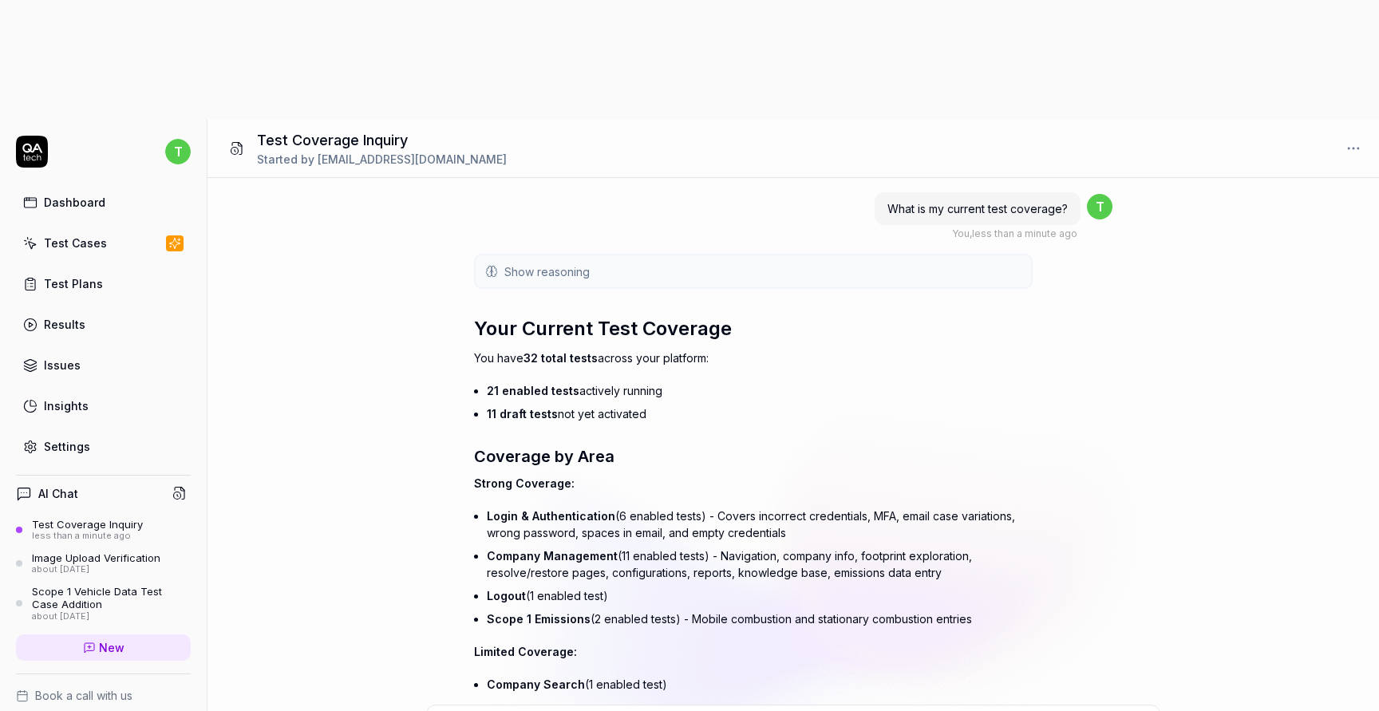
click at [143, 187] on link "Dashboard" at bounding box center [103, 202] width 175 height 31
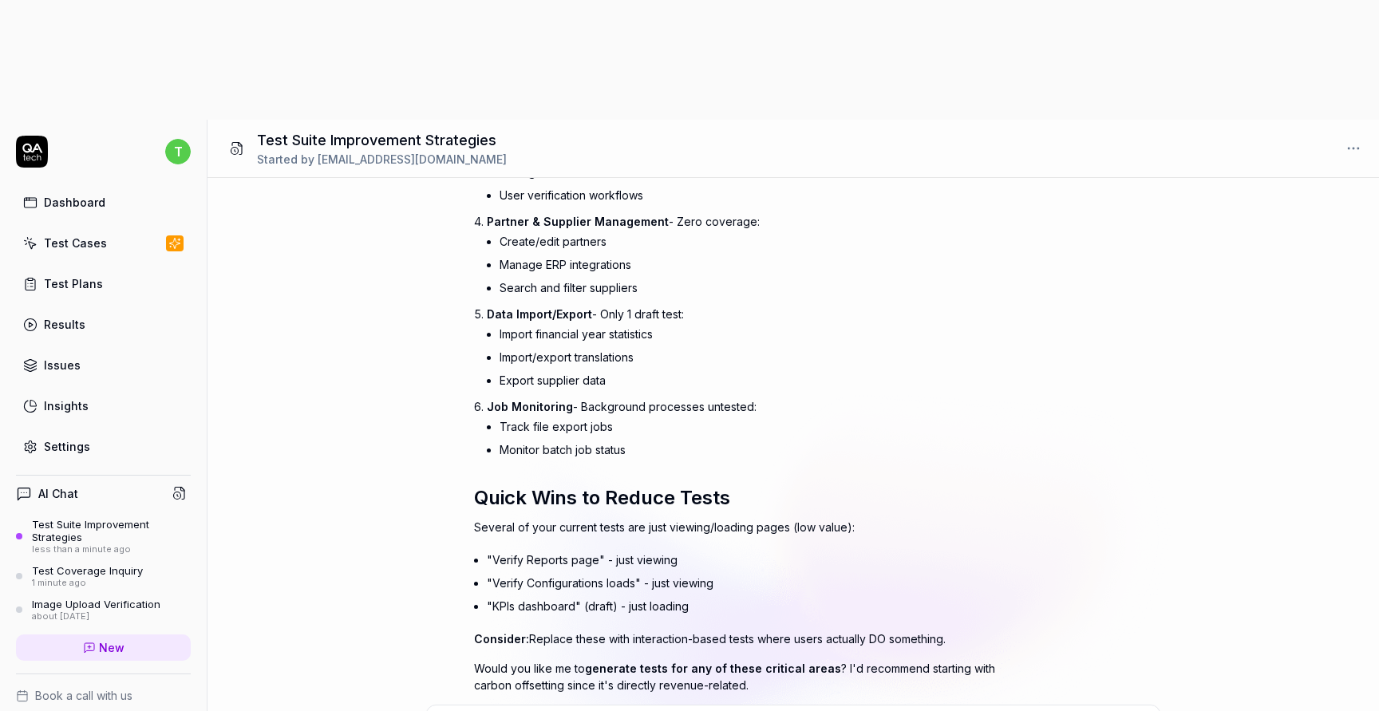
scroll to position [725, 0]
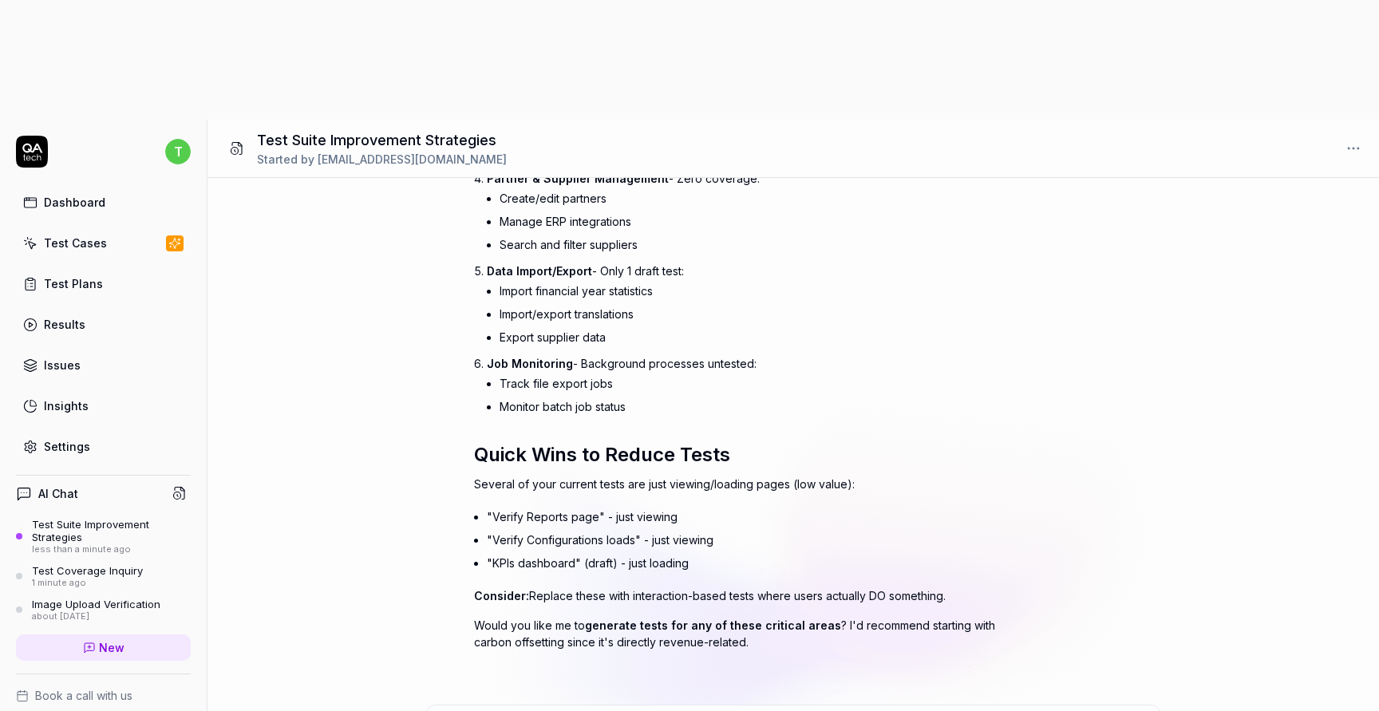
click at [128, 187] on link "Dashboard" at bounding box center [103, 202] width 175 height 31
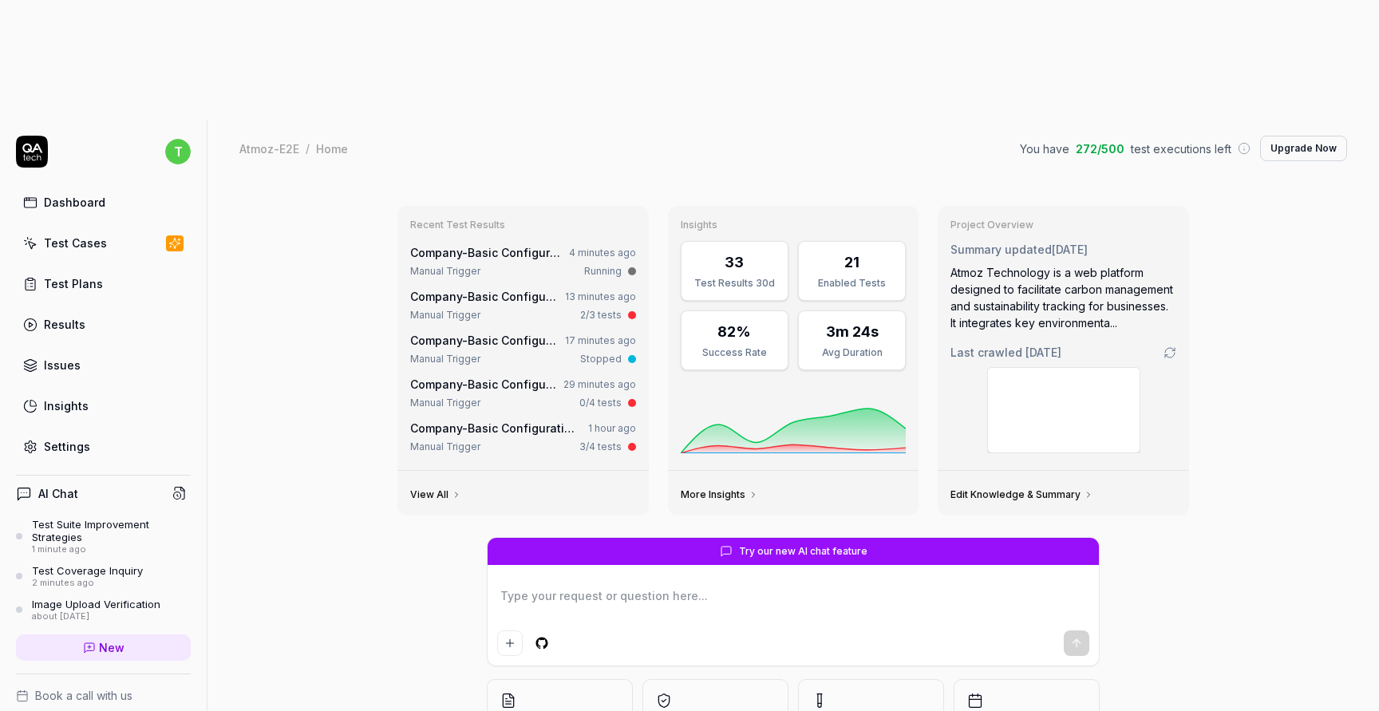
click at [112, 227] on link "Test Cases" at bounding box center [103, 242] width 175 height 31
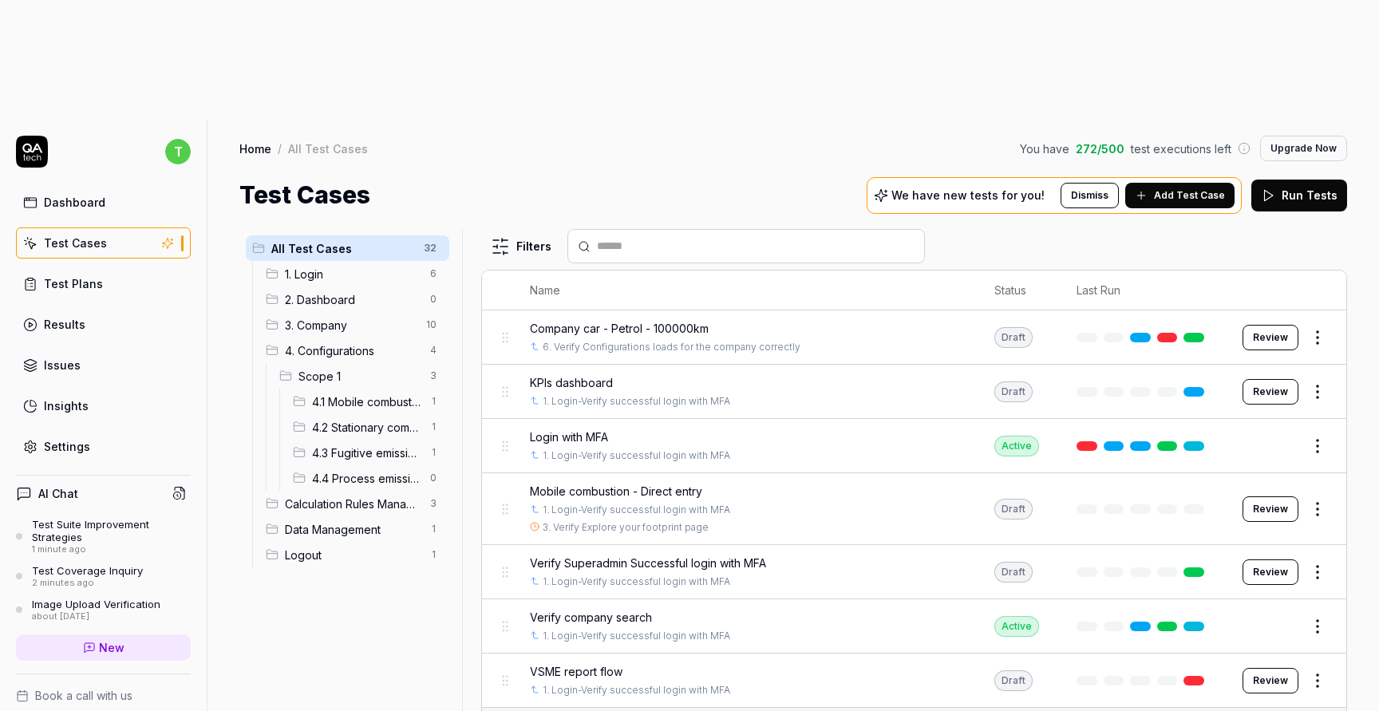
click at [340, 496] on span "Calculation Rules Management" at bounding box center [353, 504] width 136 height 17
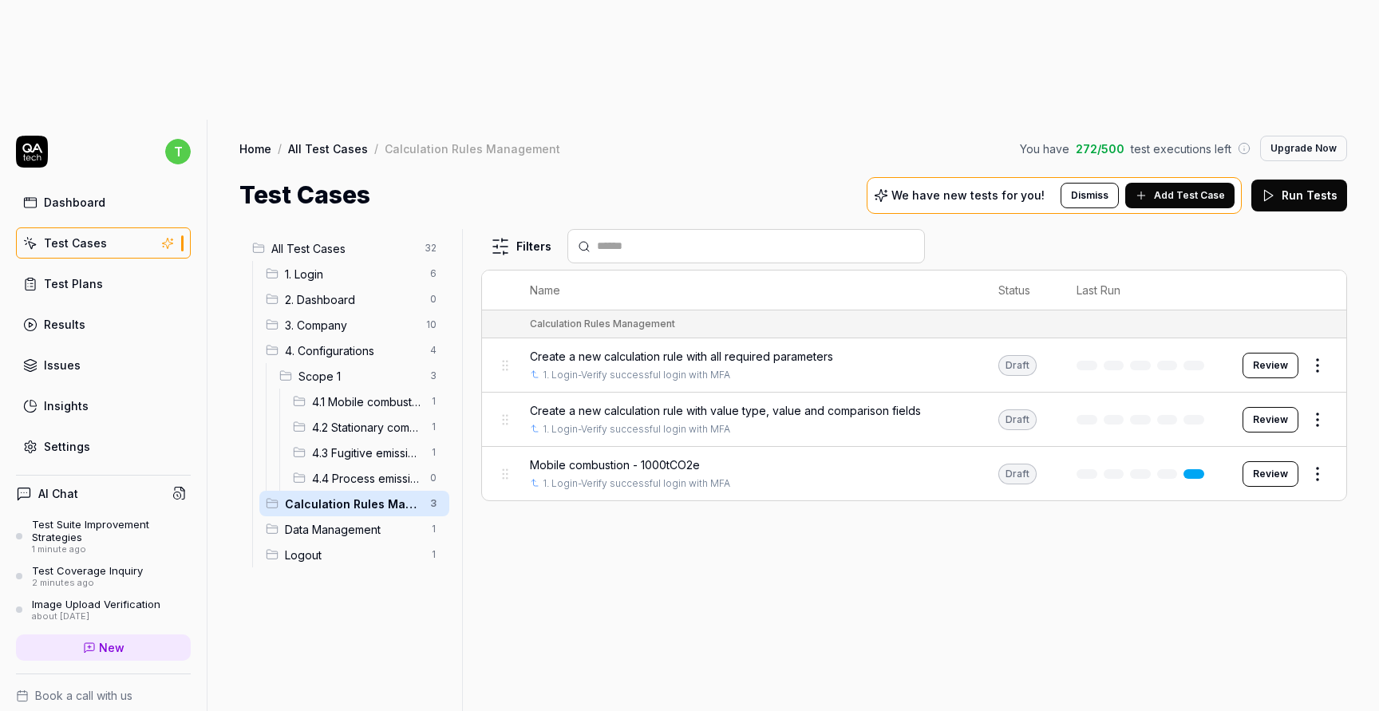
click at [1323, 298] on html "t Dashboard Test Cases Test Plans Results Issues Insights Settings AI Chat Test…" at bounding box center [689, 415] width 1379 height 831
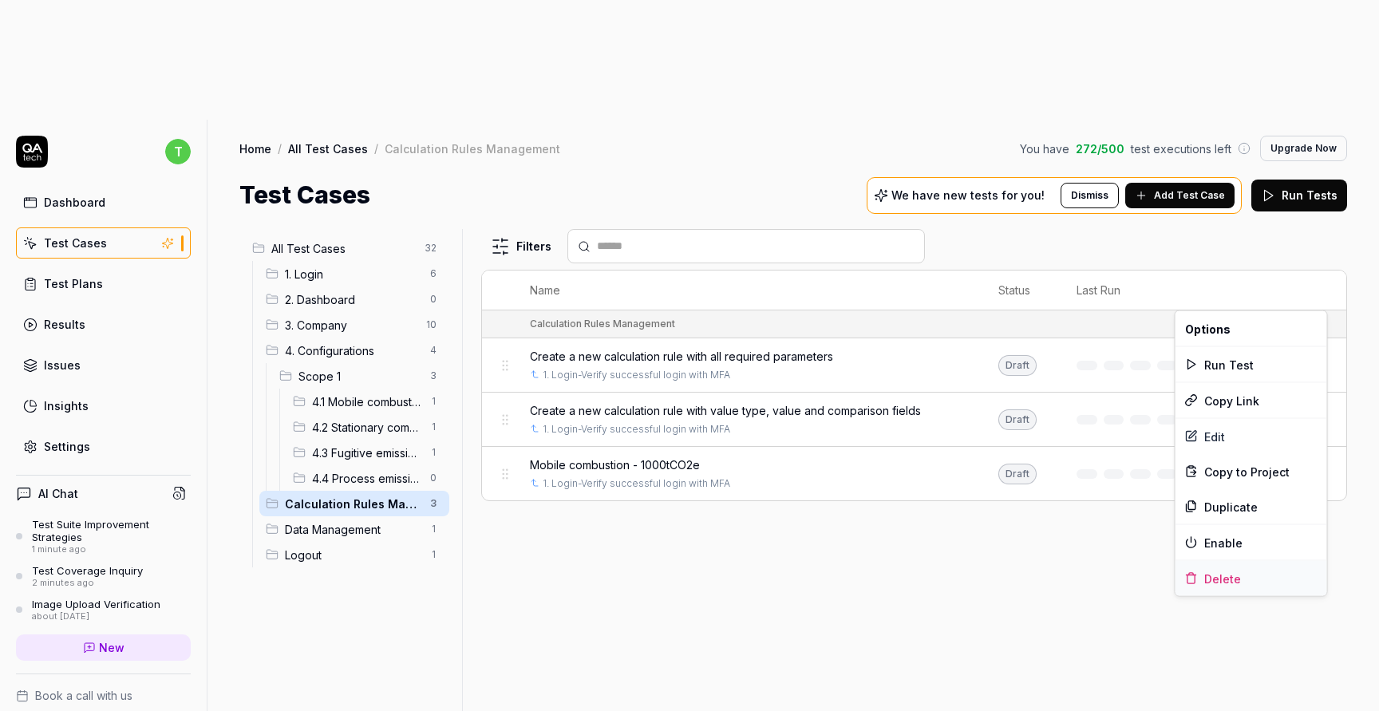
click at [1246, 575] on div "Delete" at bounding box center [1251, 578] width 152 height 35
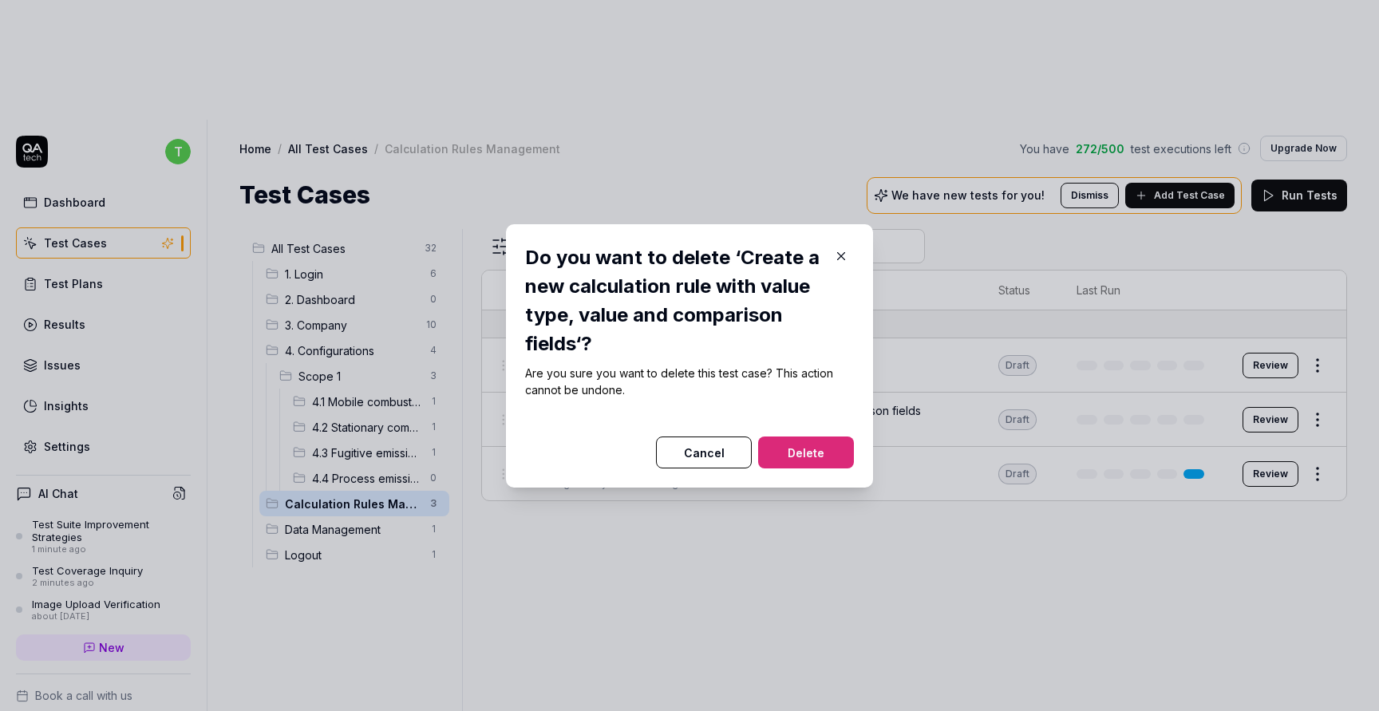
click at [825, 455] on button "Delete" at bounding box center [806, 452] width 96 height 32
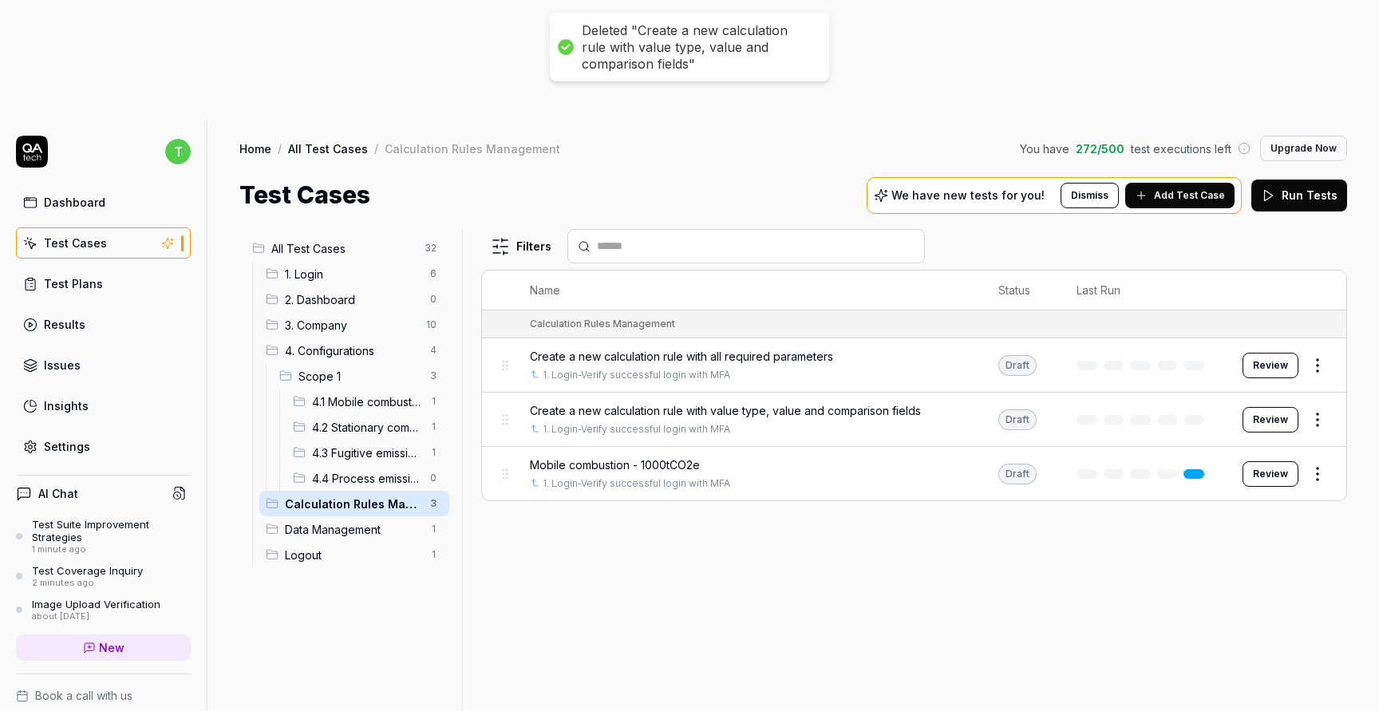
click at [1312, 349] on html "Deleted "Create a new calculation rule with value type, value and comparison fi…" at bounding box center [689, 415] width 1379 height 831
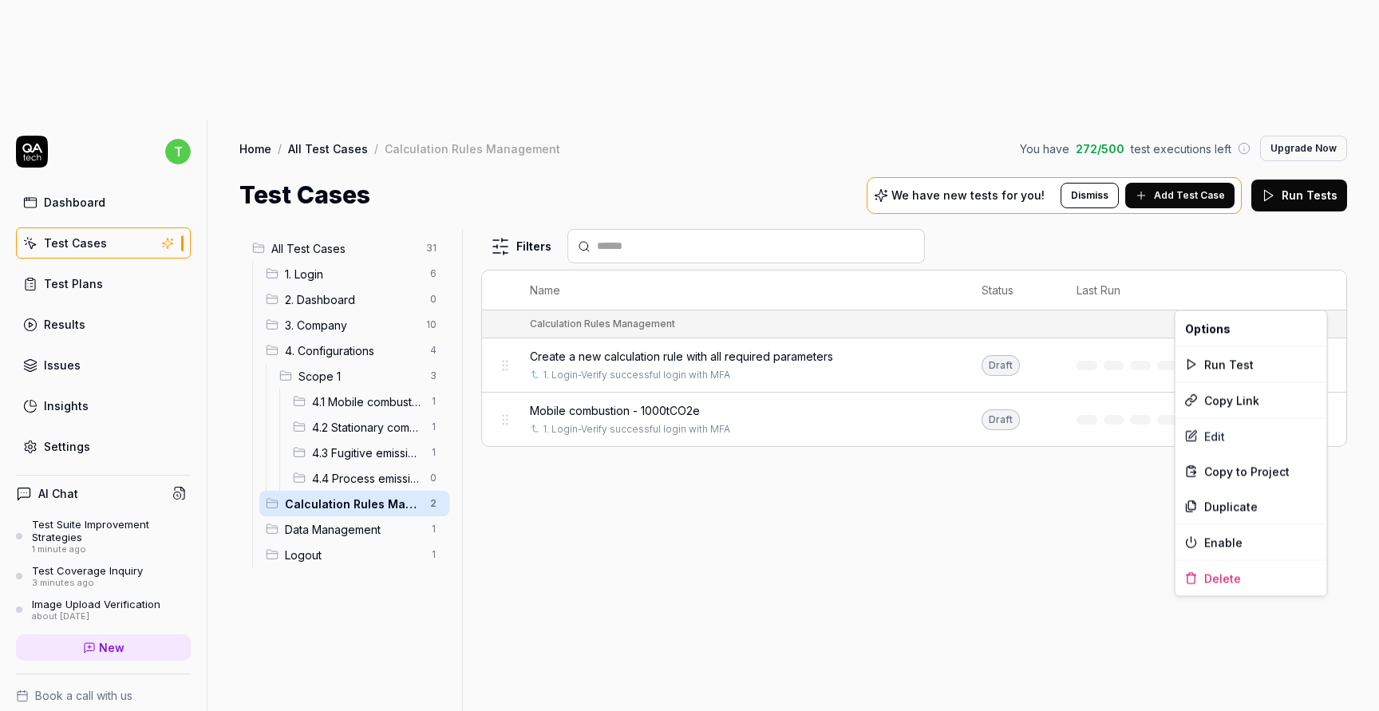
click at [1268, 621] on html "Deleted "Create a new calculation rule with value type, value and comparison fi…" at bounding box center [689, 415] width 1379 height 831
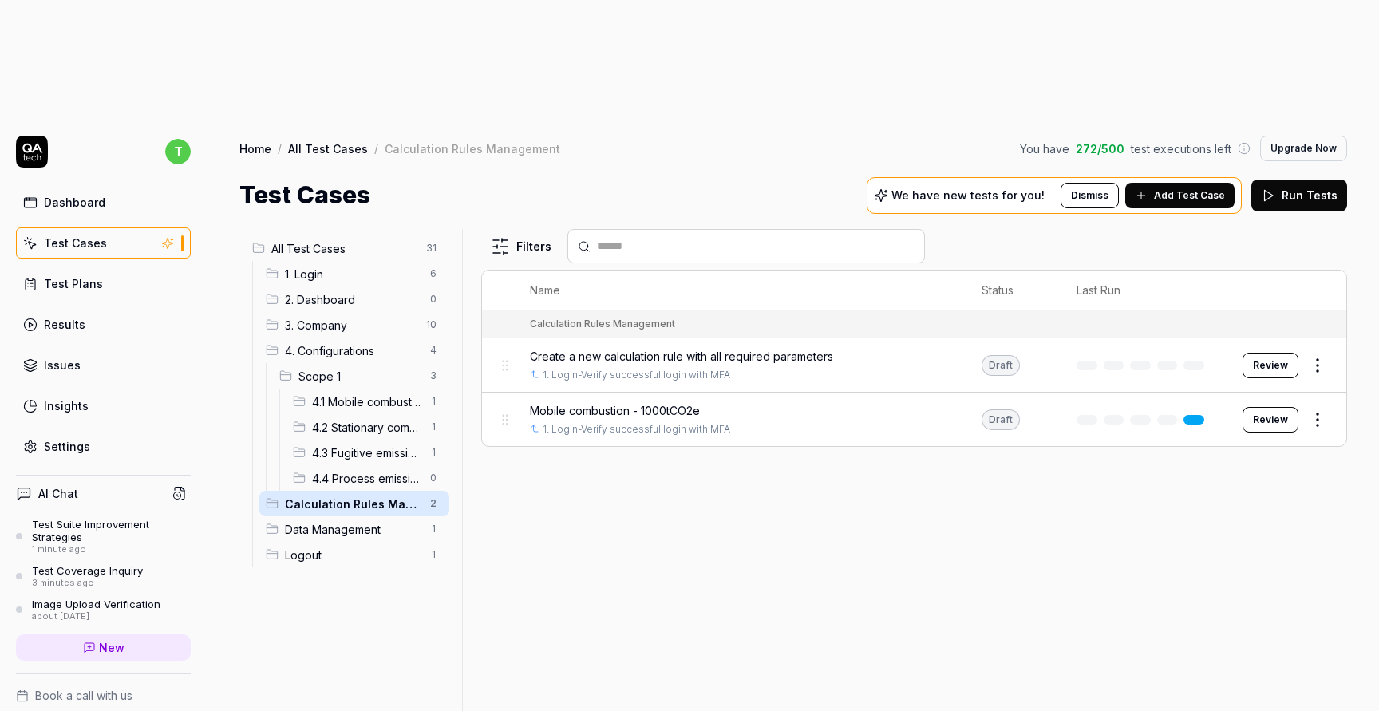
click at [1322, 298] on html "t Dashboard Test Cases Test Plans Results Issues Insights Settings AI Chat Test…" at bounding box center [689, 415] width 1379 height 831
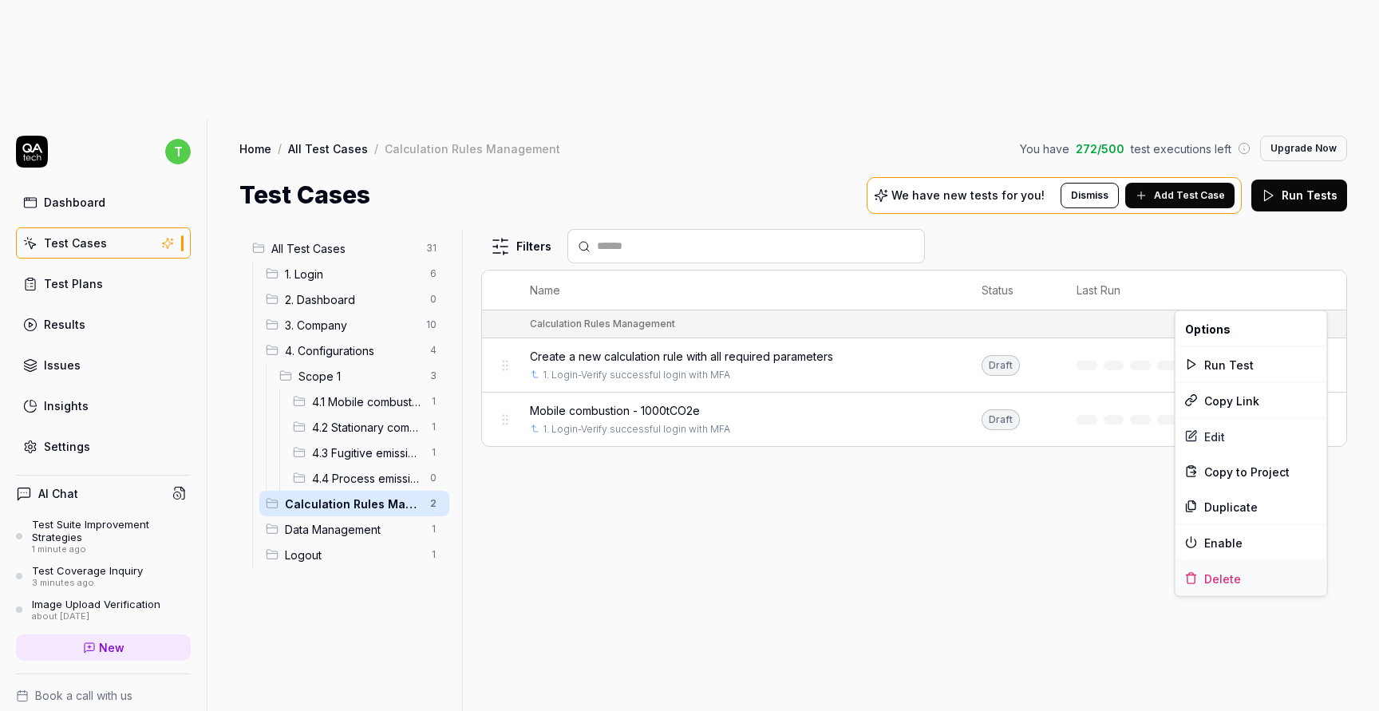
click at [1231, 585] on div "Delete" at bounding box center [1251, 578] width 152 height 35
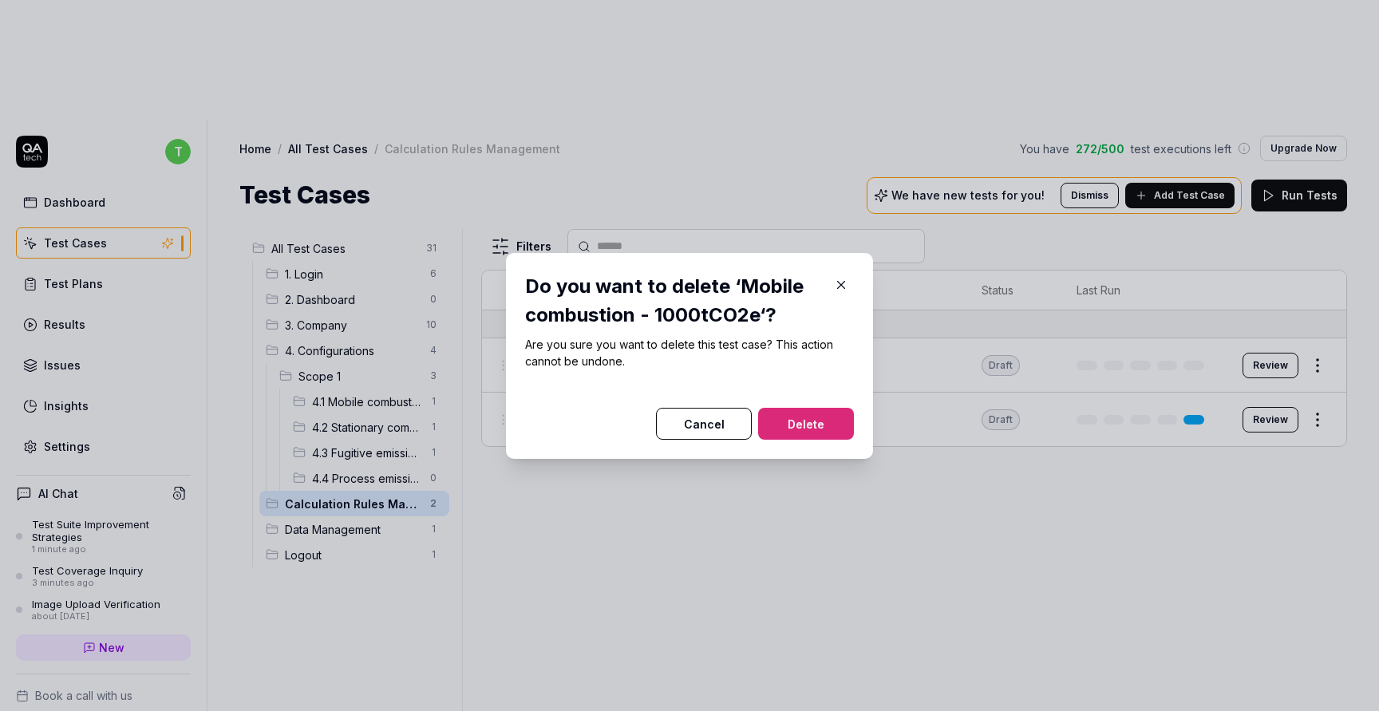
click at [816, 414] on button "Delete" at bounding box center [806, 424] width 96 height 32
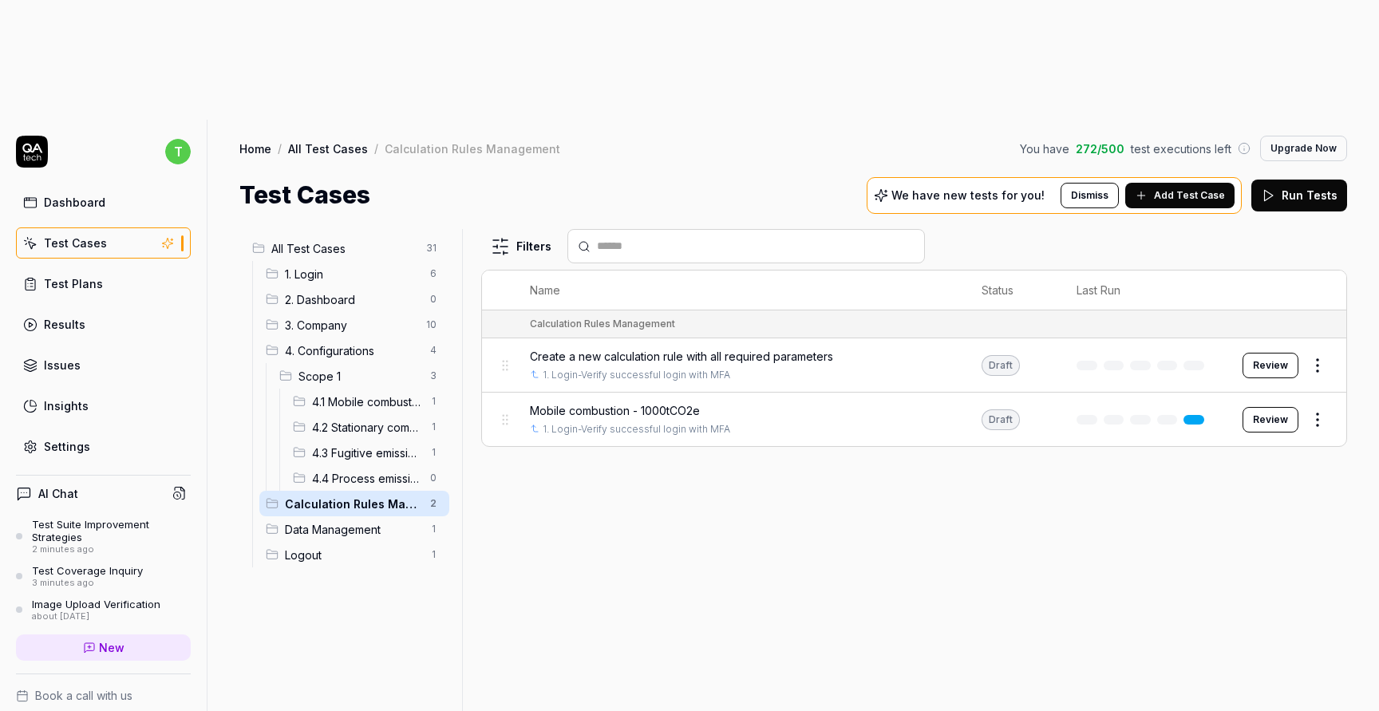
click at [1322, 243] on html "Deleted "Mobile combustion - 1000tCO2e" t Dashboard Test Cases Test Plans Resul…" at bounding box center [689, 415] width 1379 height 831
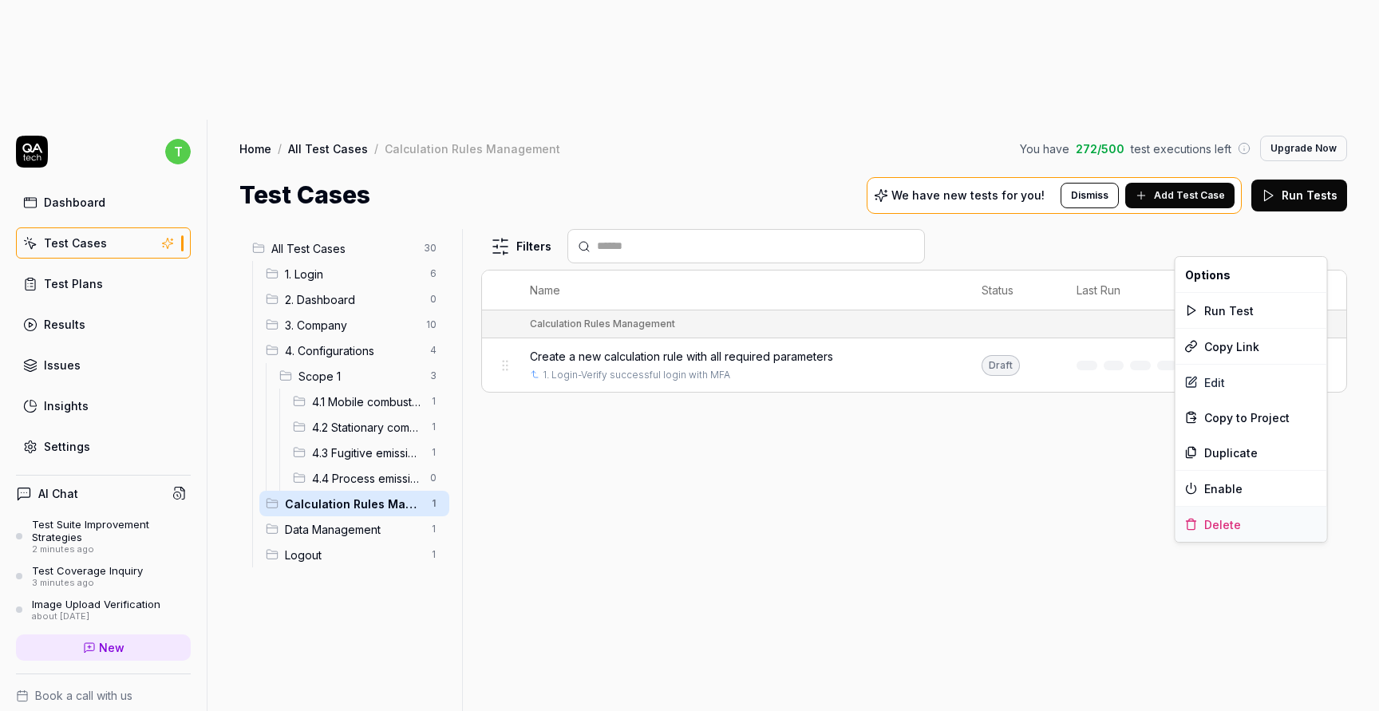
click at [1247, 527] on div "Delete" at bounding box center [1251, 524] width 152 height 35
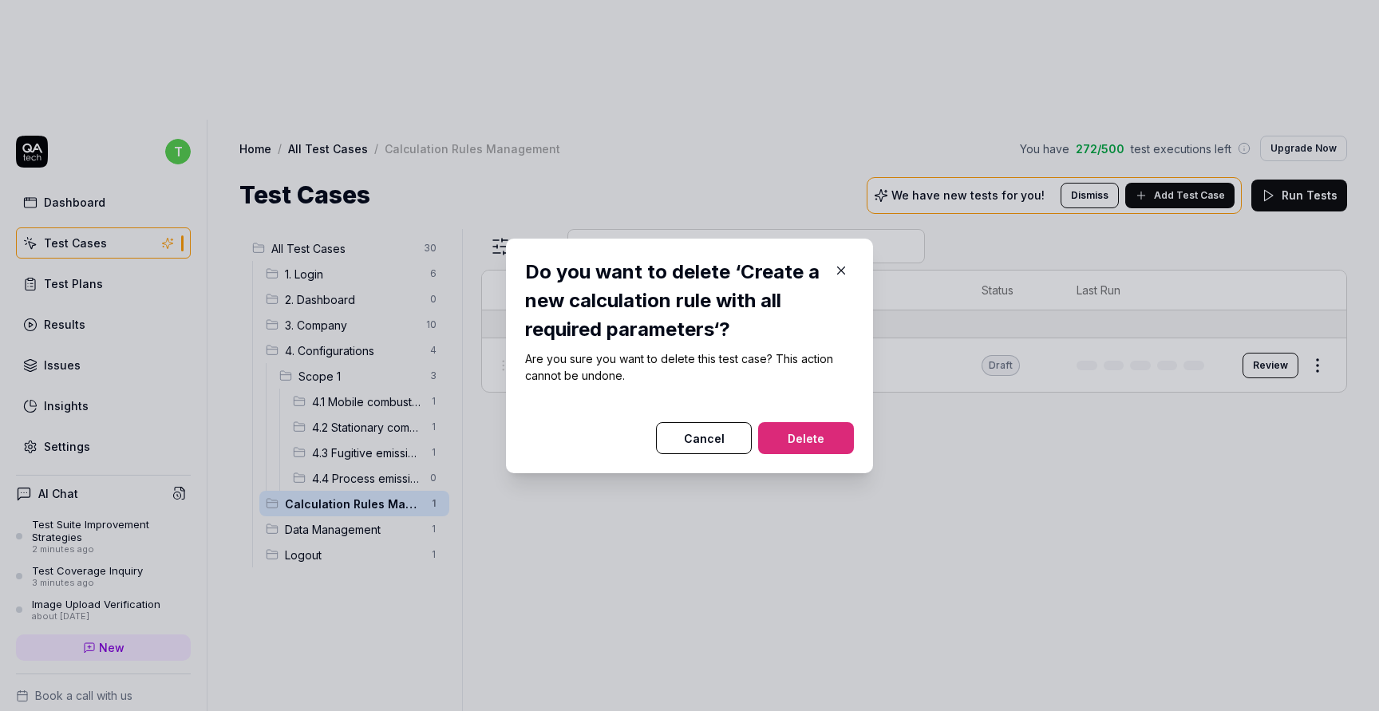
click at [835, 436] on button "Delete" at bounding box center [806, 438] width 96 height 32
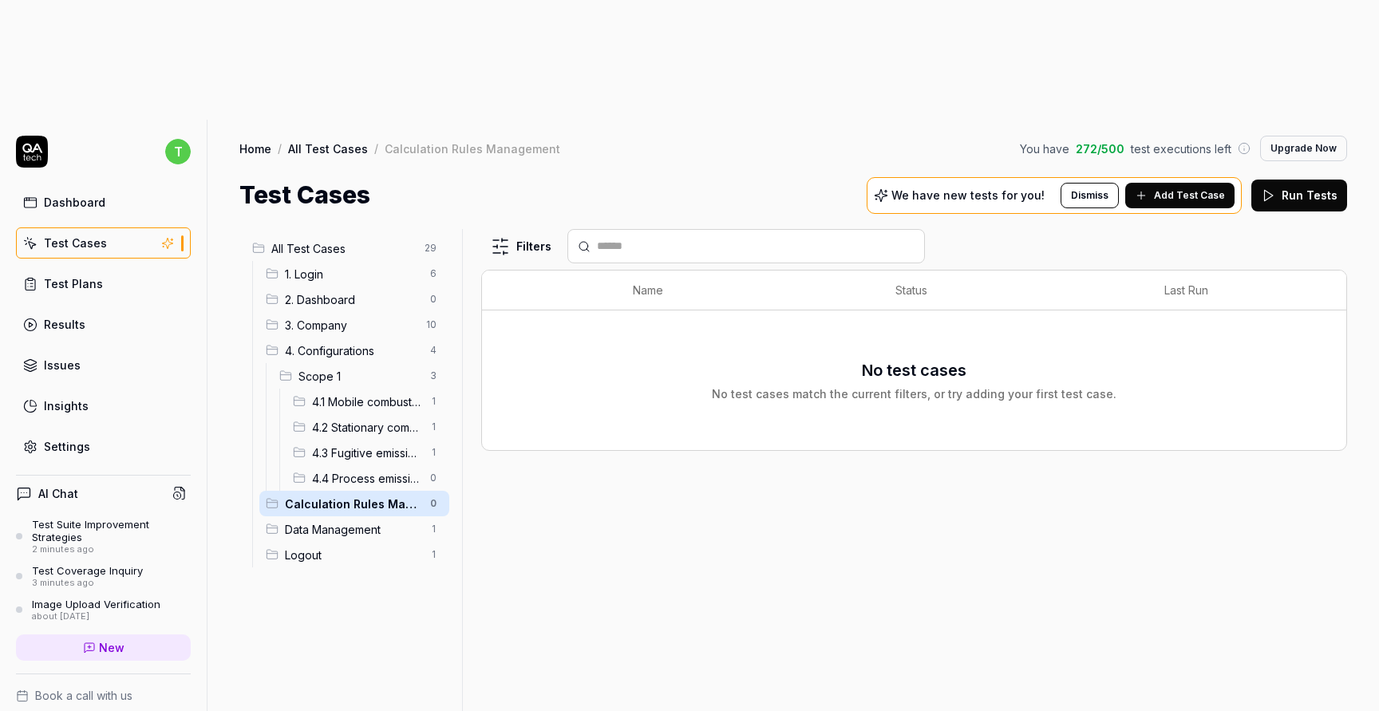
click at [366, 516] on div "Data Management 1" at bounding box center [354, 529] width 190 height 26
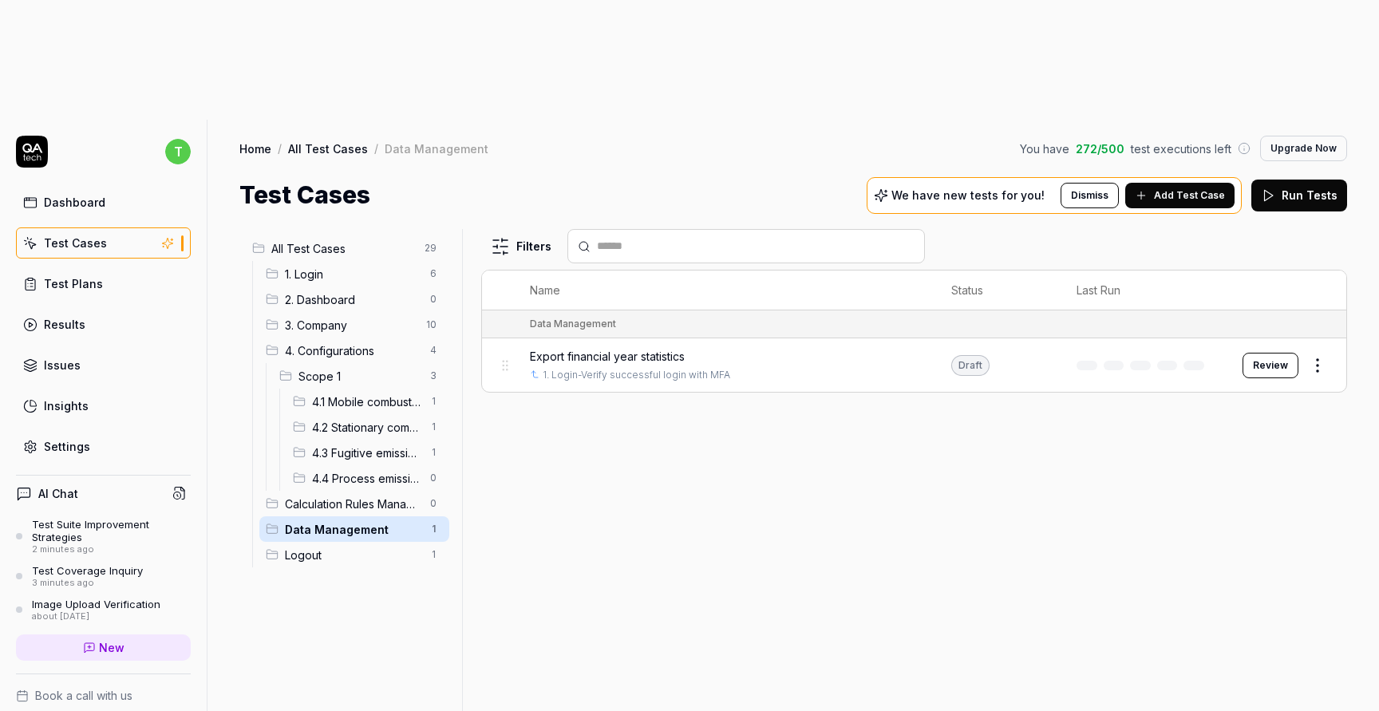
click at [369, 547] on span "Logout" at bounding box center [353, 555] width 136 height 17
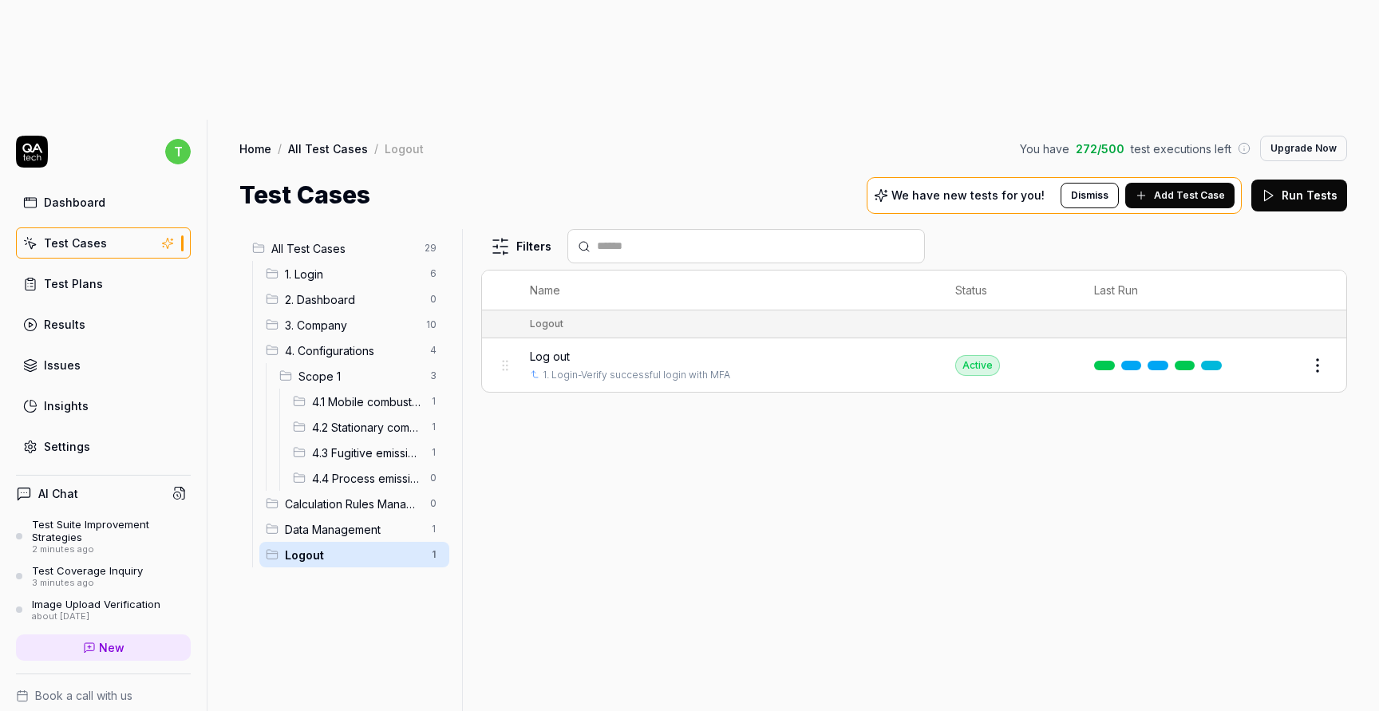
click at [355, 266] on span "1. Login" at bounding box center [353, 274] width 136 height 17
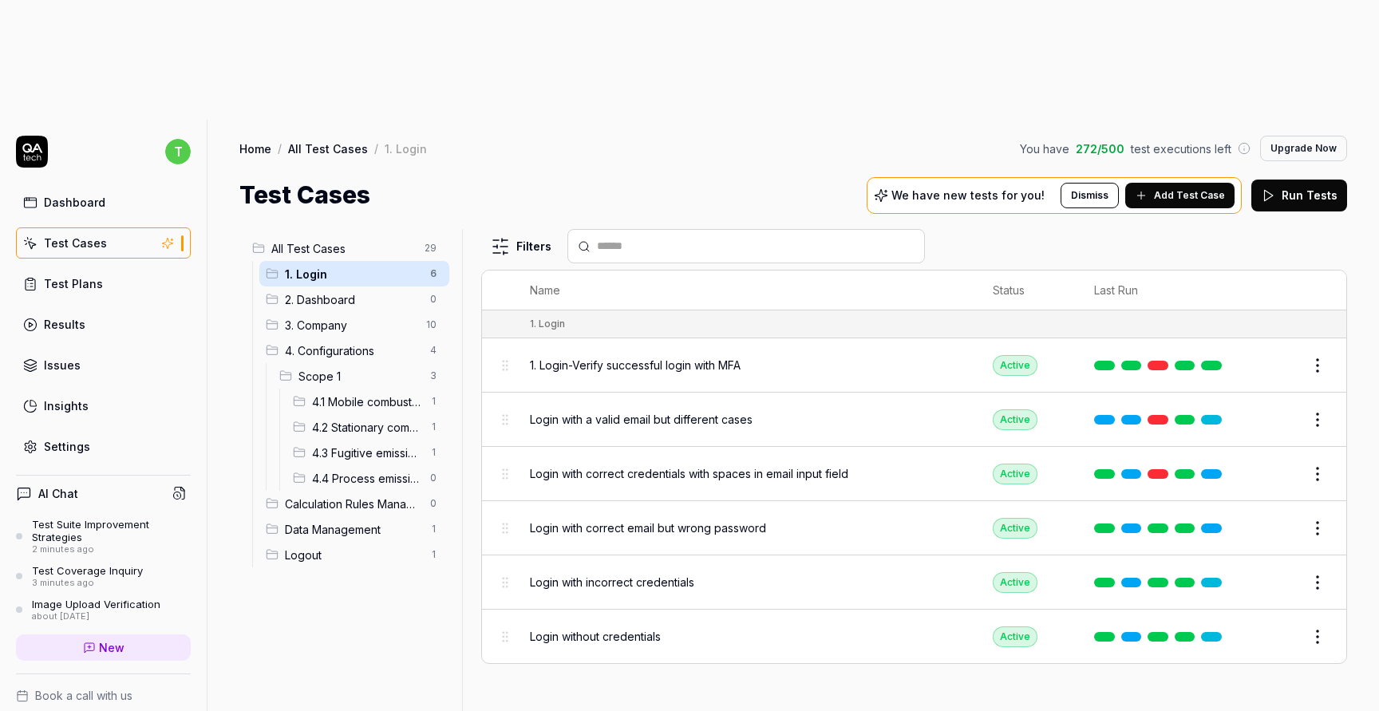
click at [356, 291] on span "2. Dashboard" at bounding box center [353, 299] width 136 height 17
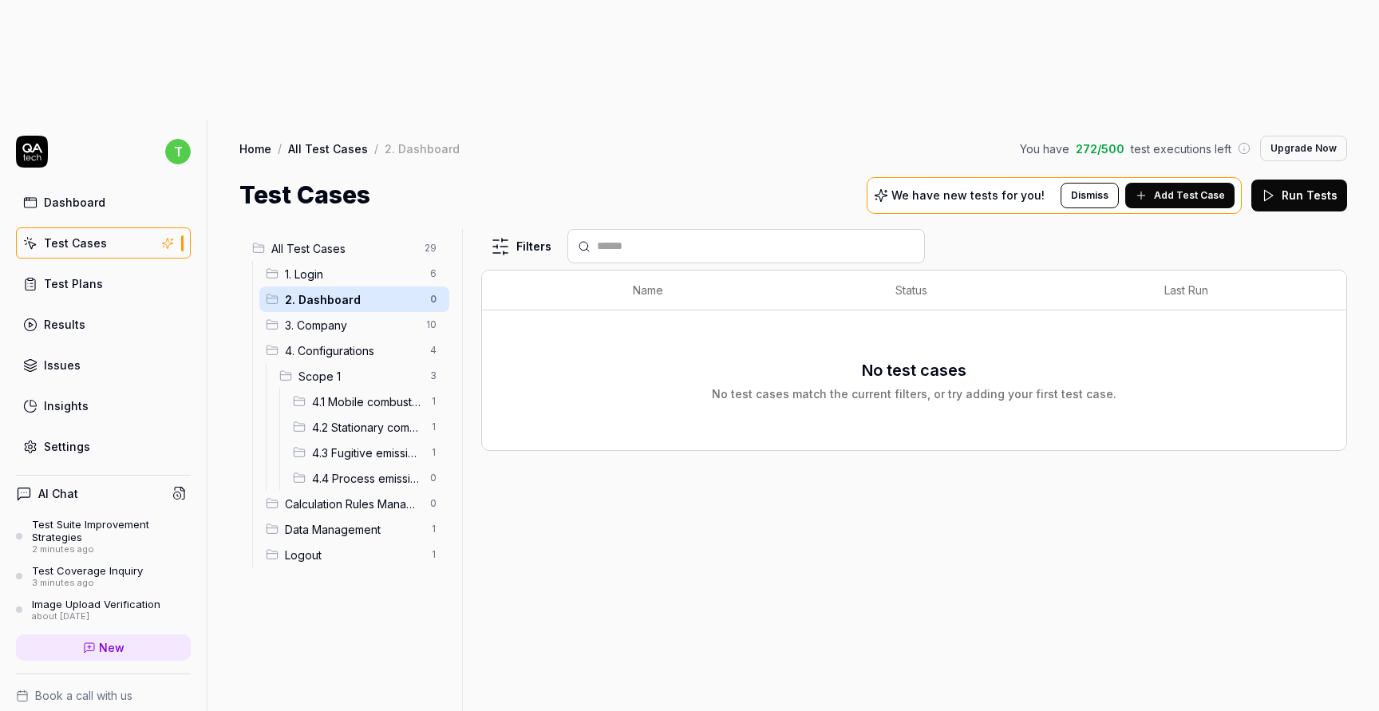
click at [357, 266] on span "1. Login" at bounding box center [353, 274] width 136 height 17
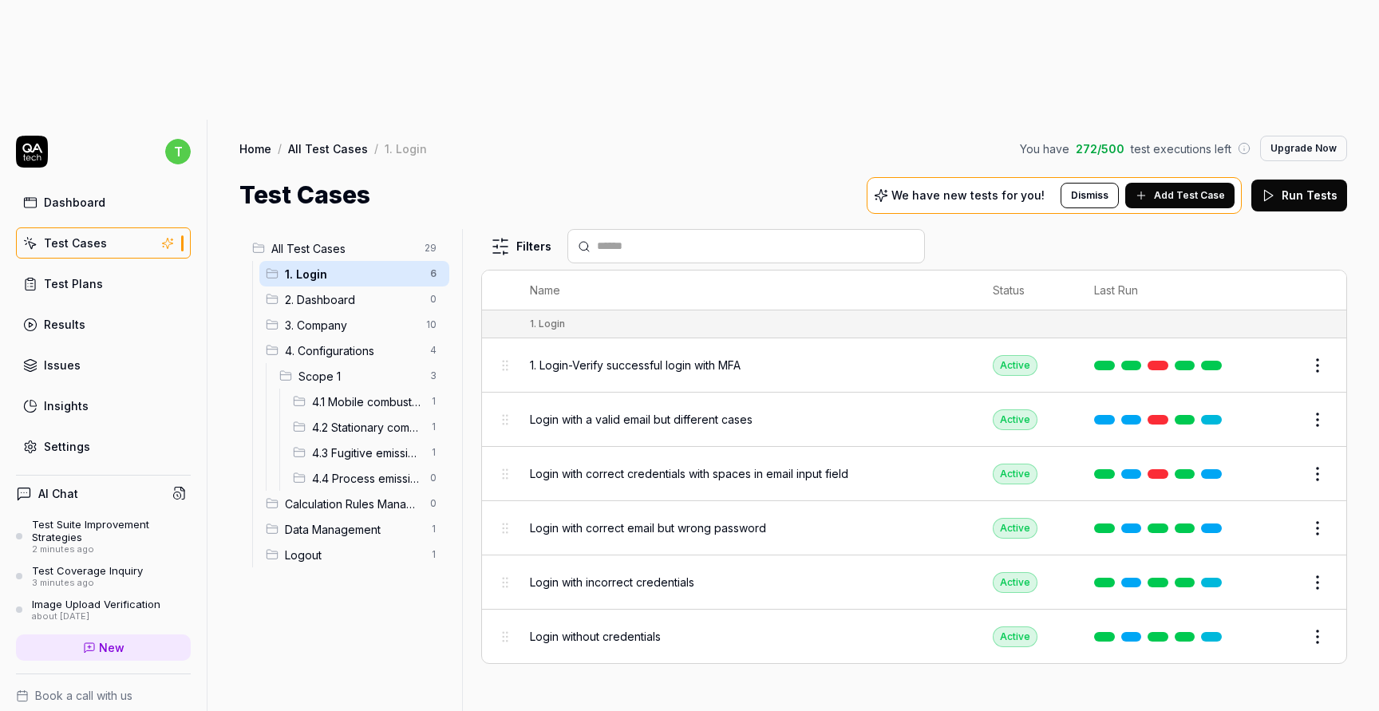
click at [377, 338] on div "4. Configurations 4" at bounding box center [354, 351] width 190 height 26
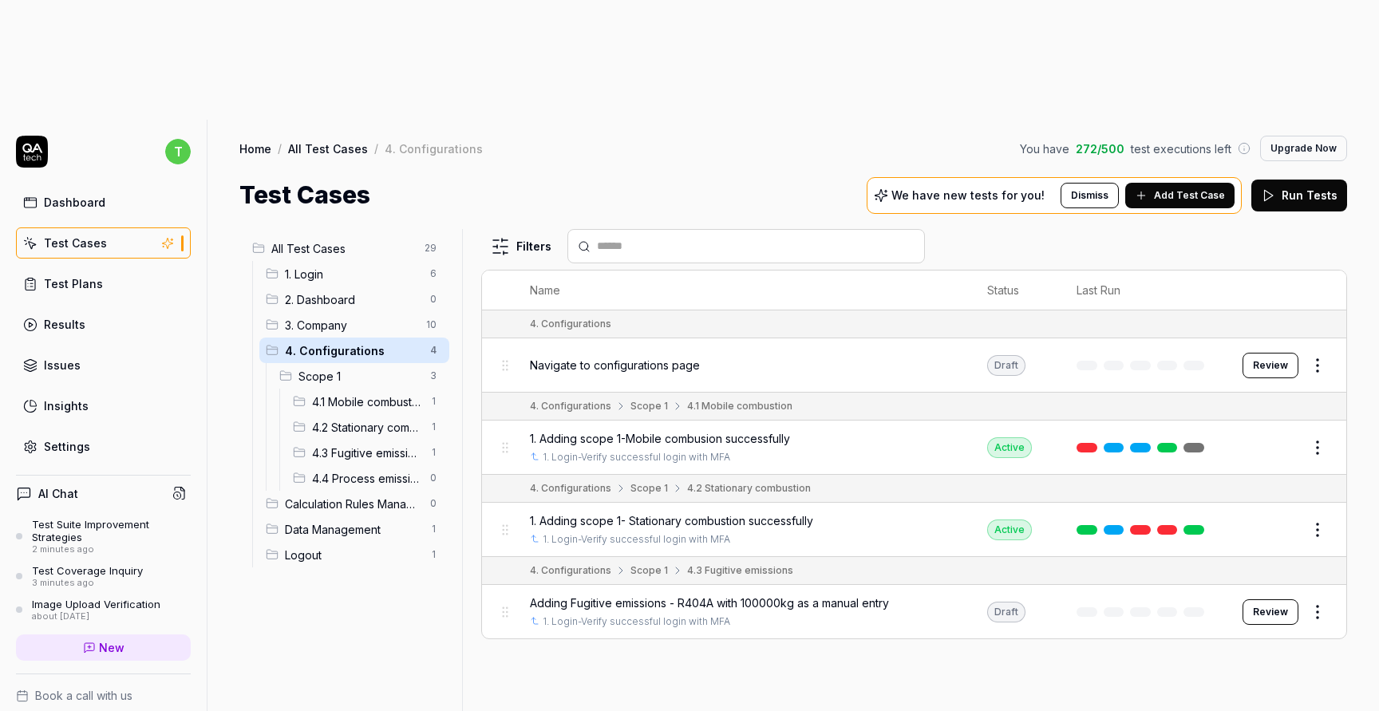
click at [1328, 247] on html "t Dashboard Test Cases Test Plans Results Issues Insights Settings AI Chat Test…" at bounding box center [689, 415] width 1379 height 831
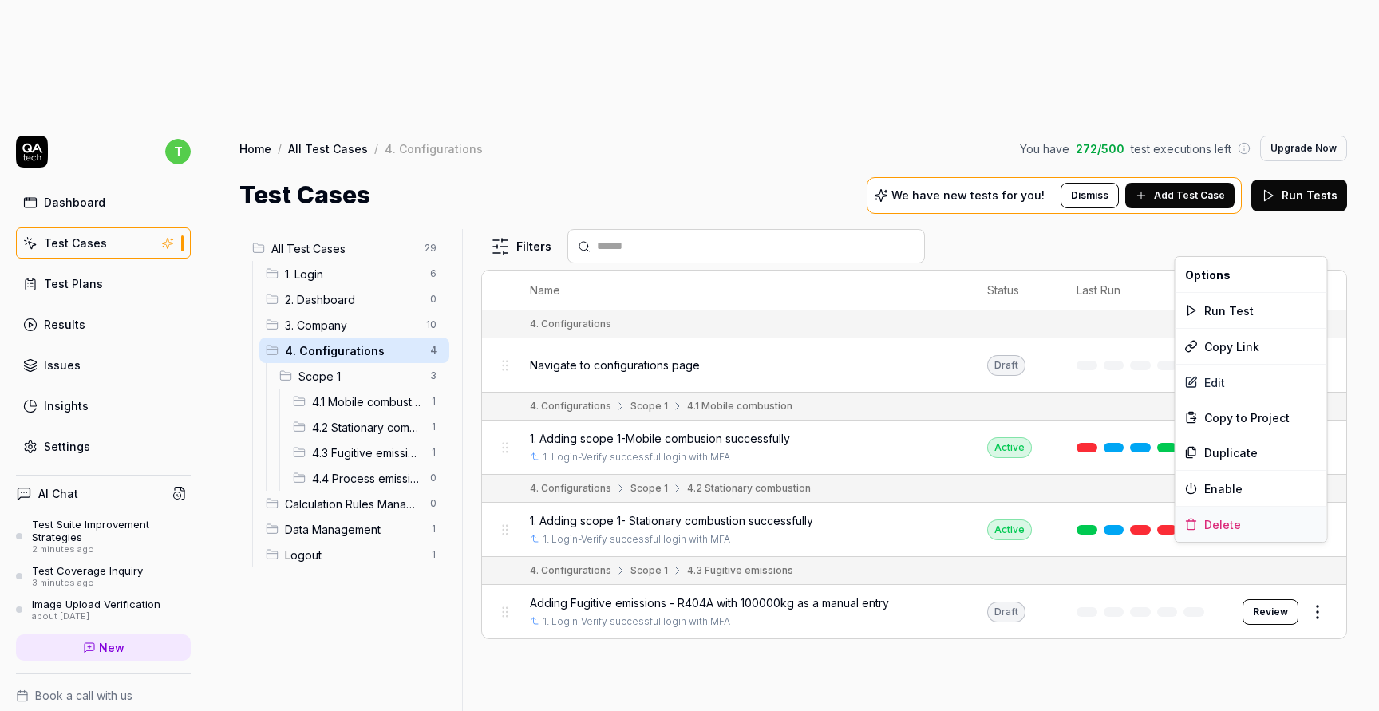
click at [1254, 528] on div "Delete" at bounding box center [1251, 524] width 152 height 35
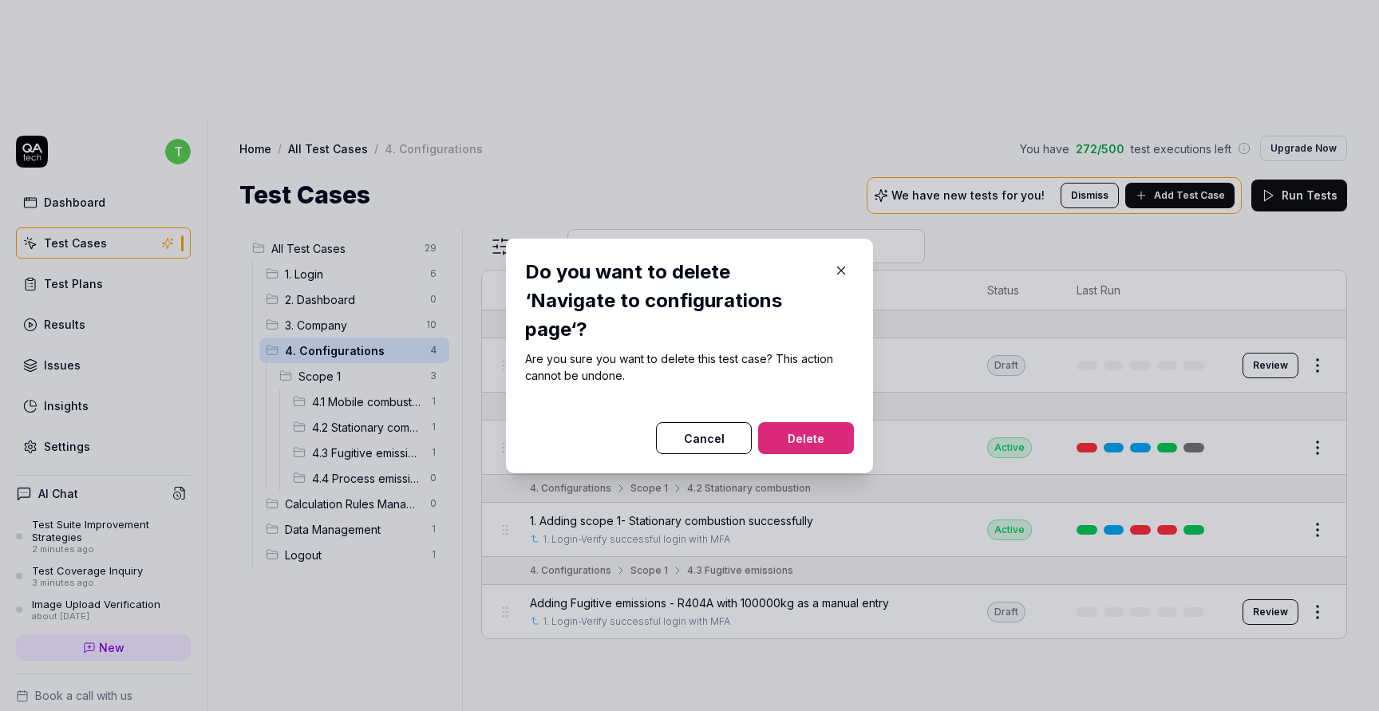
click at [835, 422] on button "Delete" at bounding box center [806, 438] width 96 height 32
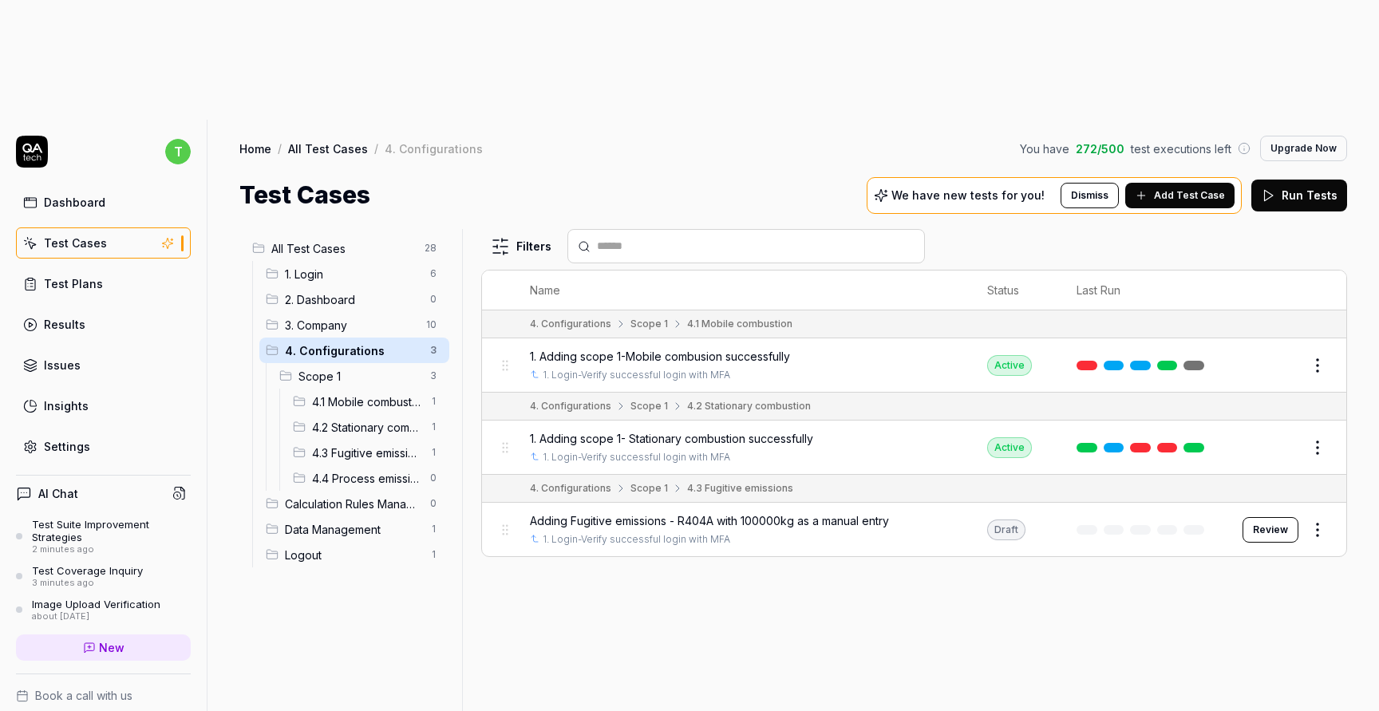
click at [384, 266] on span "1. Login" at bounding box center [353, 274] width 136 height 17
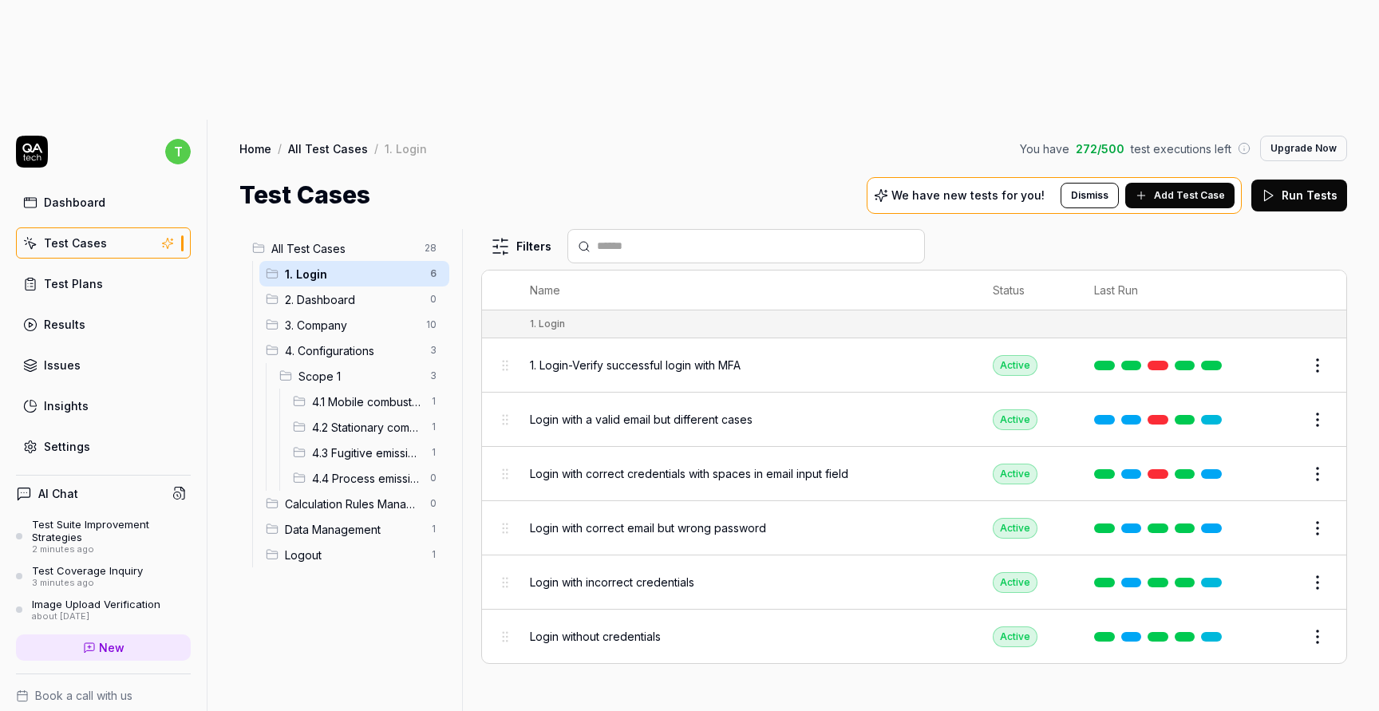
click at [382, 291] on span "2. Dashboard" at bounding box center [353, 299] width 136 height 17
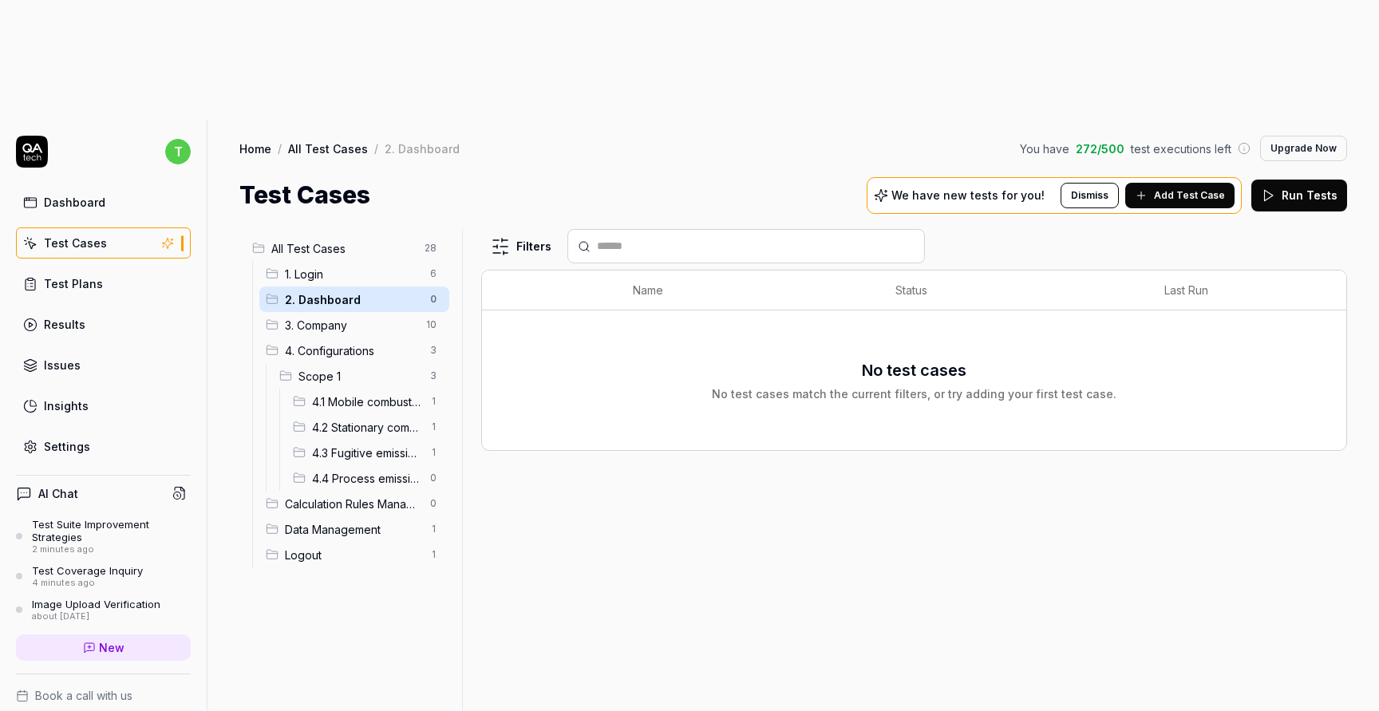
click at [371, 317] on span "3. Company" at bounding box center [351, 325] width 132 height 17
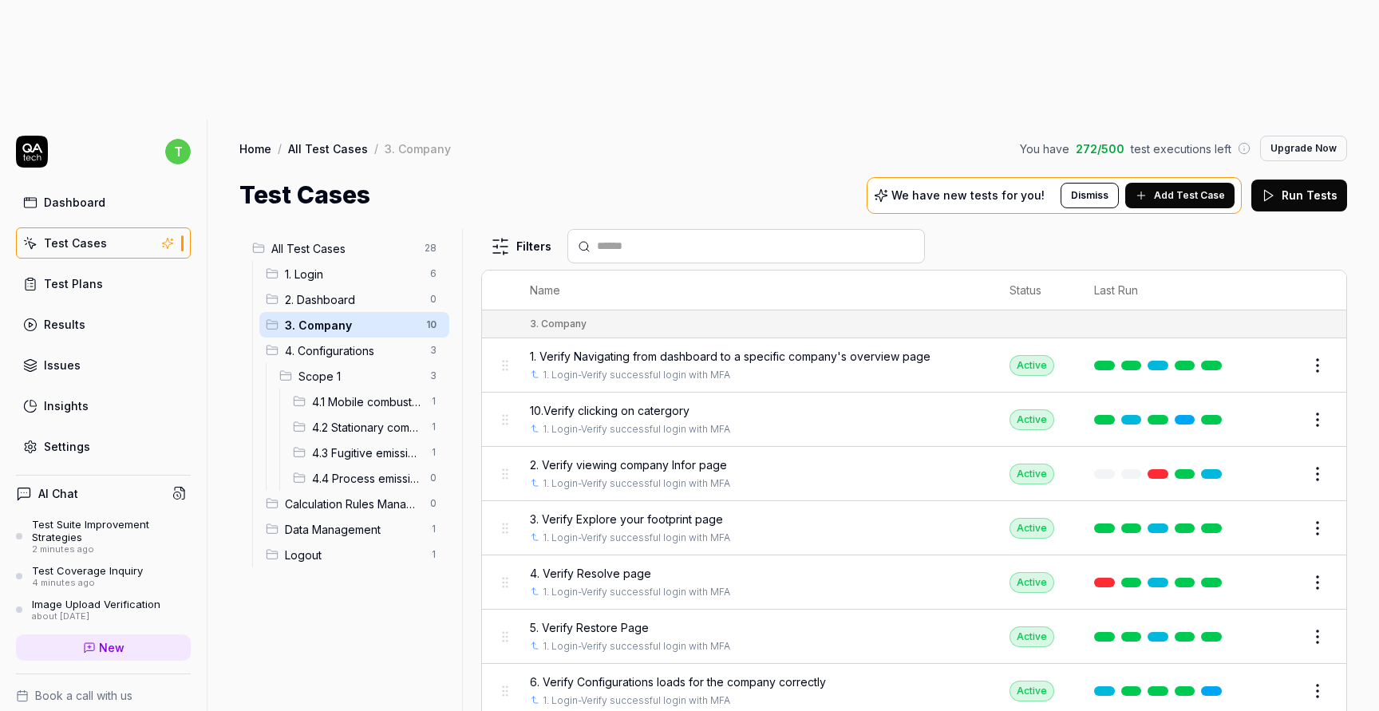
scroll to position [57, 0]
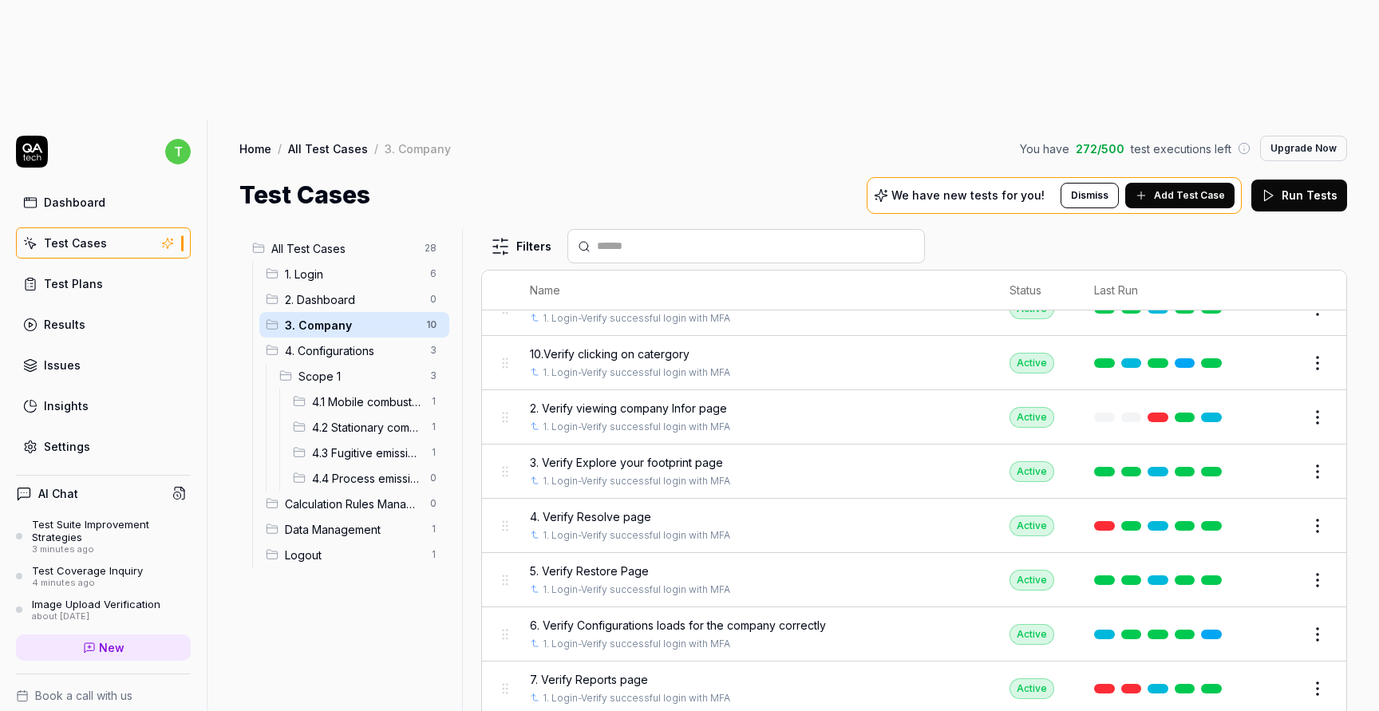
click at [633, 671] on span "7. Verify Reports page" at bounding box center [589, 679] width 118 height 17
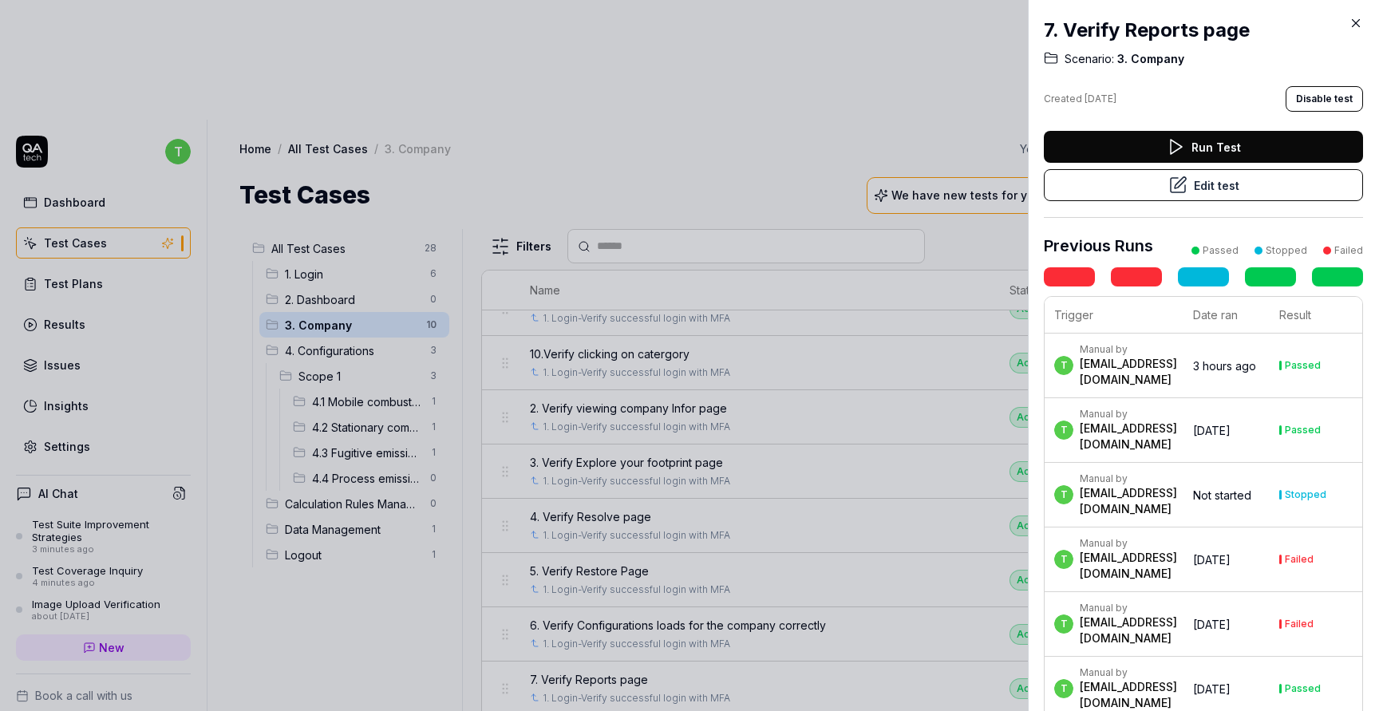
click at [1162, 180] on button "Edit test" at bounding box center [1203, 185] width 319 height 32
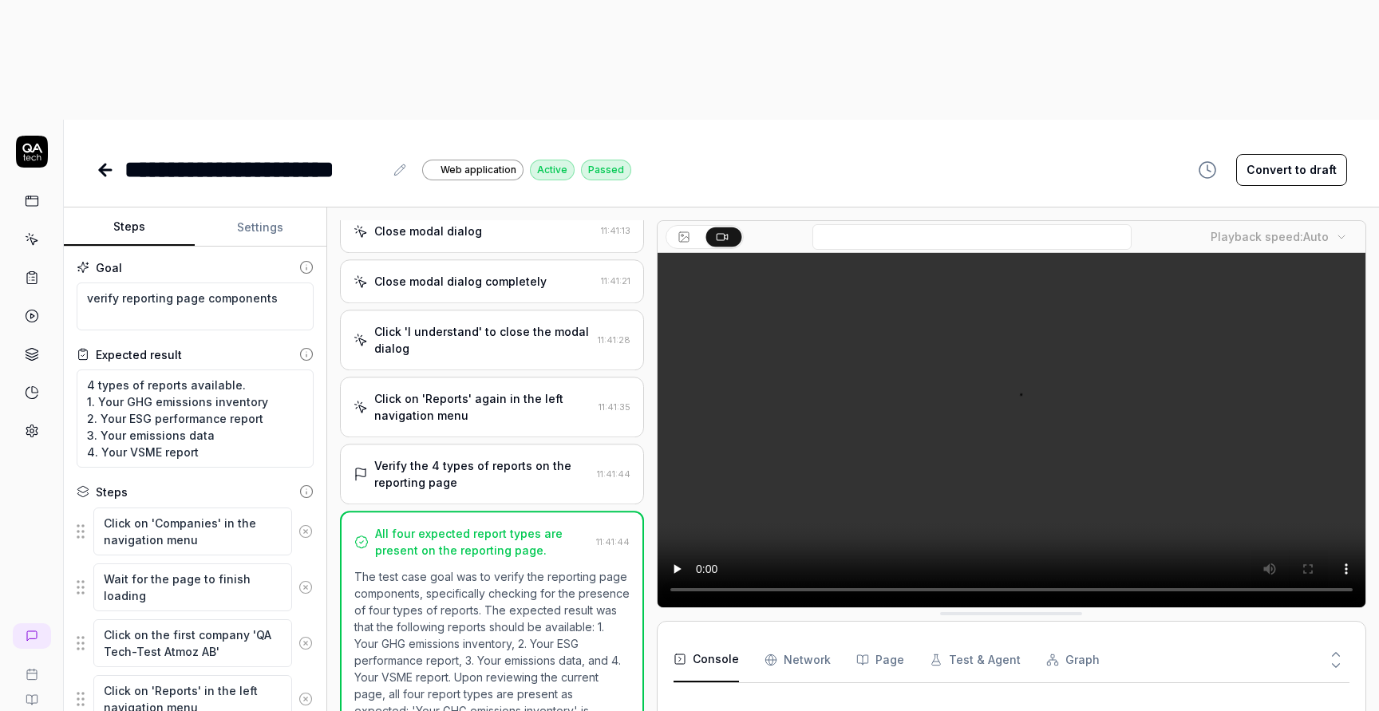
scroll to position [473, 0]
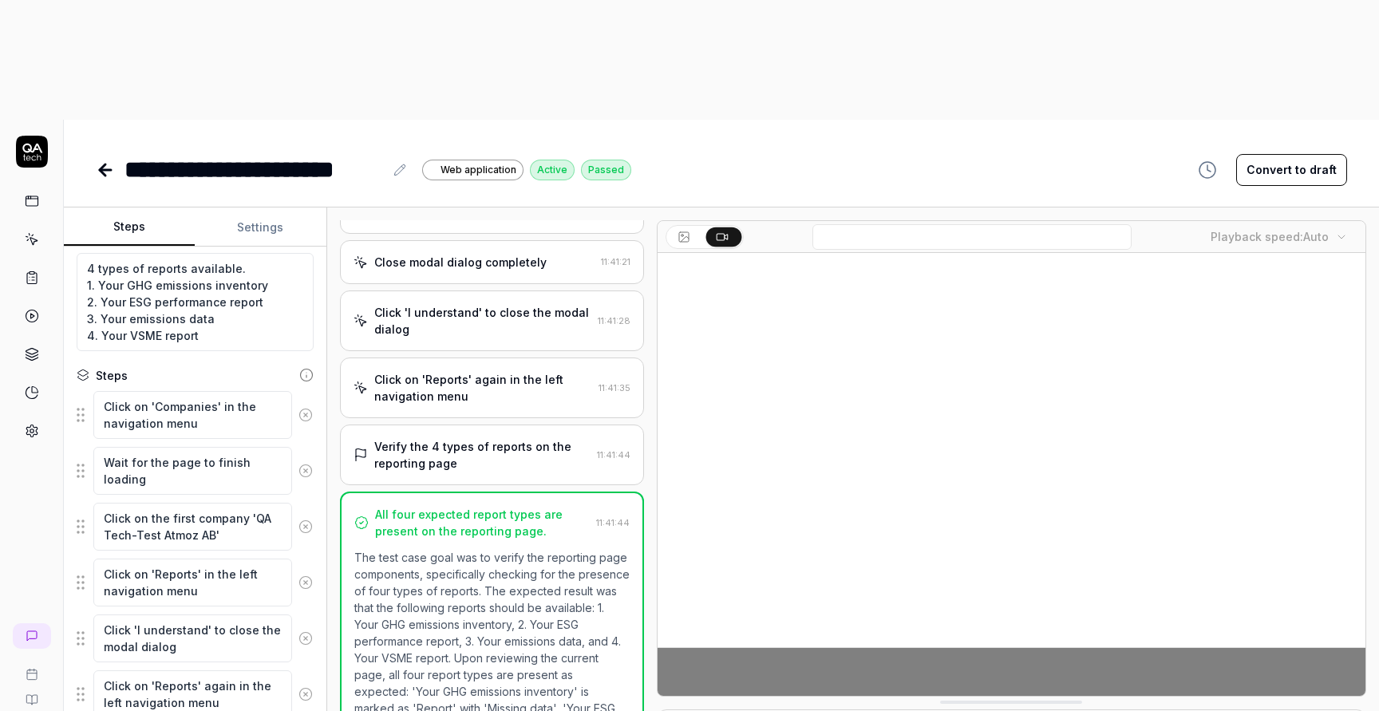
scroll to position [187, 0]
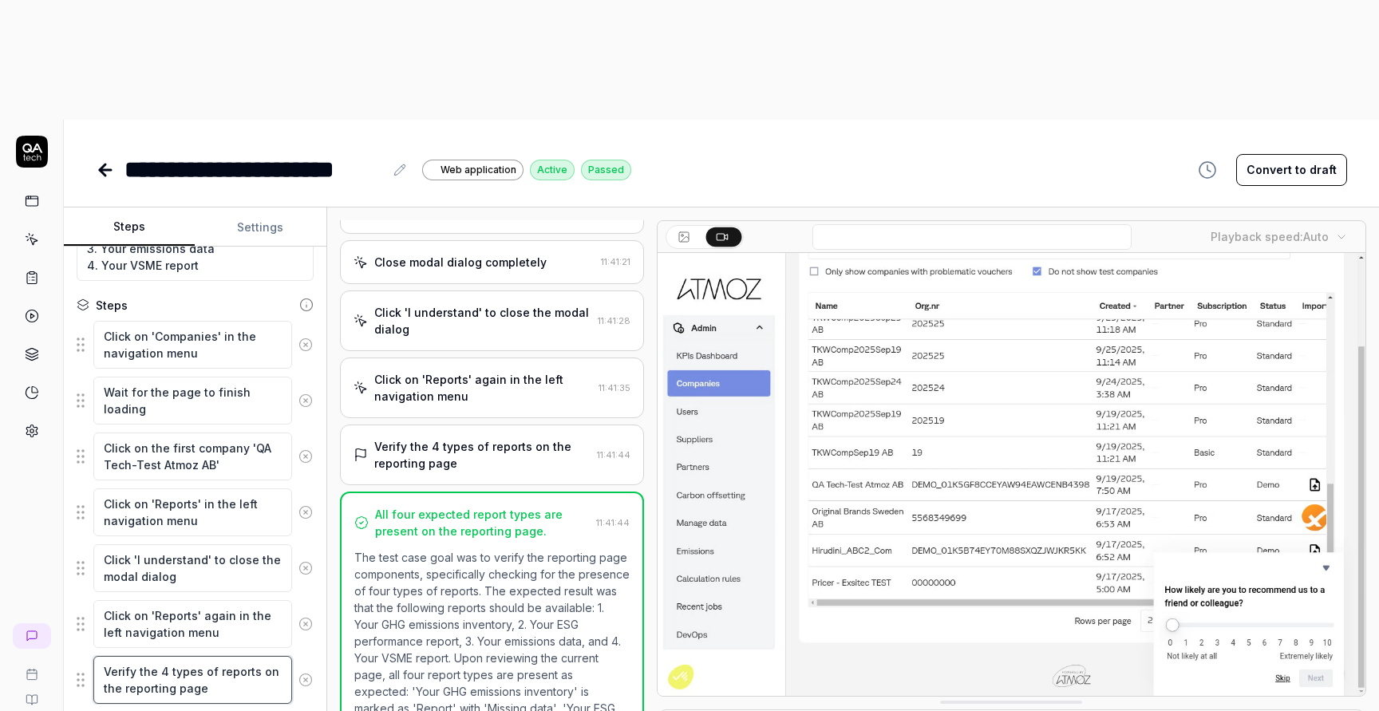
click at [258, 656] on textarea "Verify the 4 types of reports on the reporting page" at bounding box center [192, 680] width 199 height 48
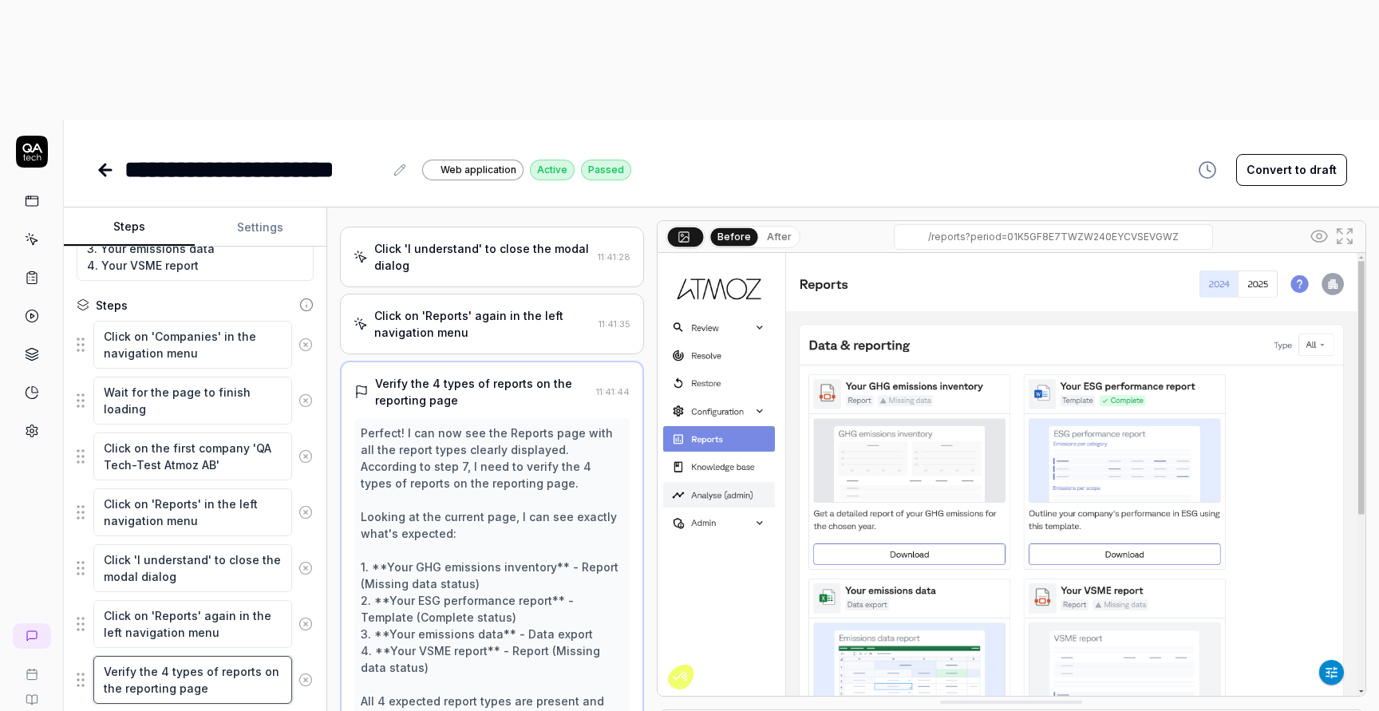
scroll to position [539, 0]
type textarea "*"
type textarea "Verify the 4 types of reports von the reporting page"
type textarea "*"
type textarea "Verify the 4 types of reports vion the reporting page"
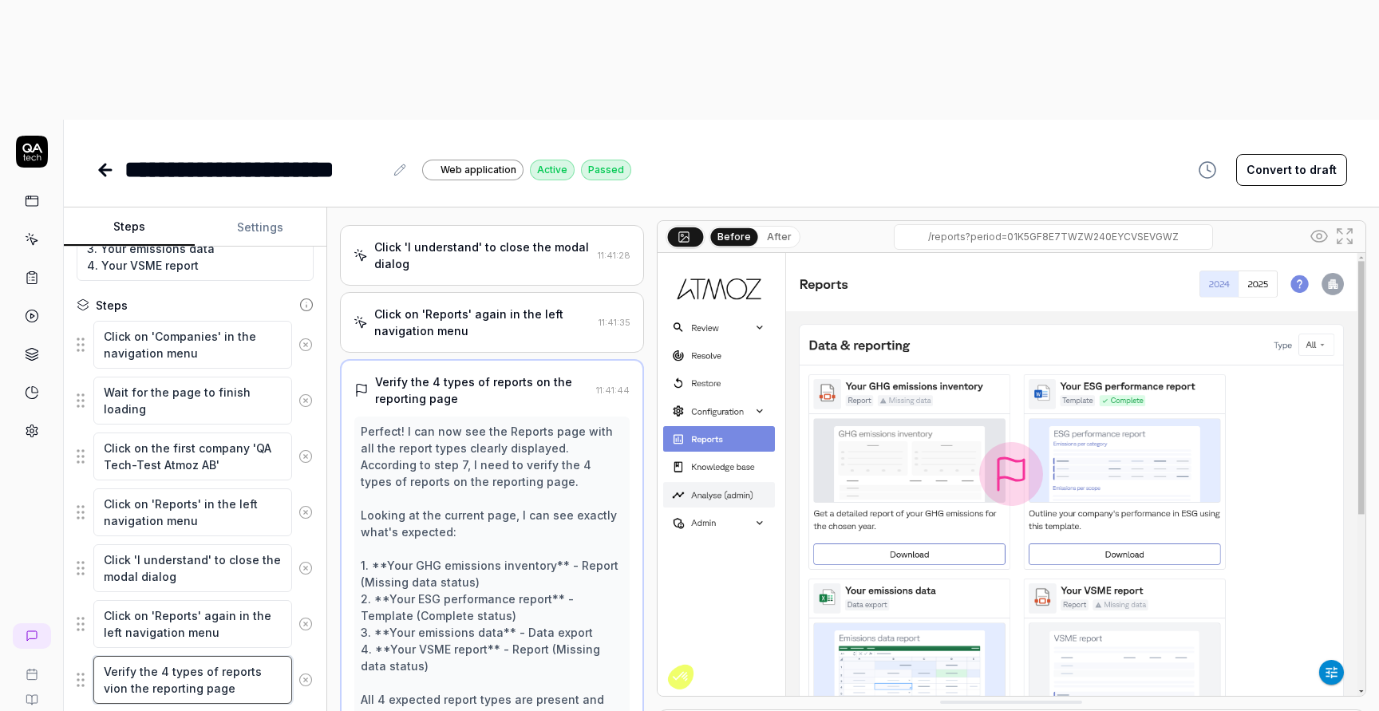
type textarea "*"
type textarea "Verify the 4 types of reports vison the reporting page"
type textarea "*"
type textarea "Verify the 4 types of reports vision the reporting page"
type textarea "*"
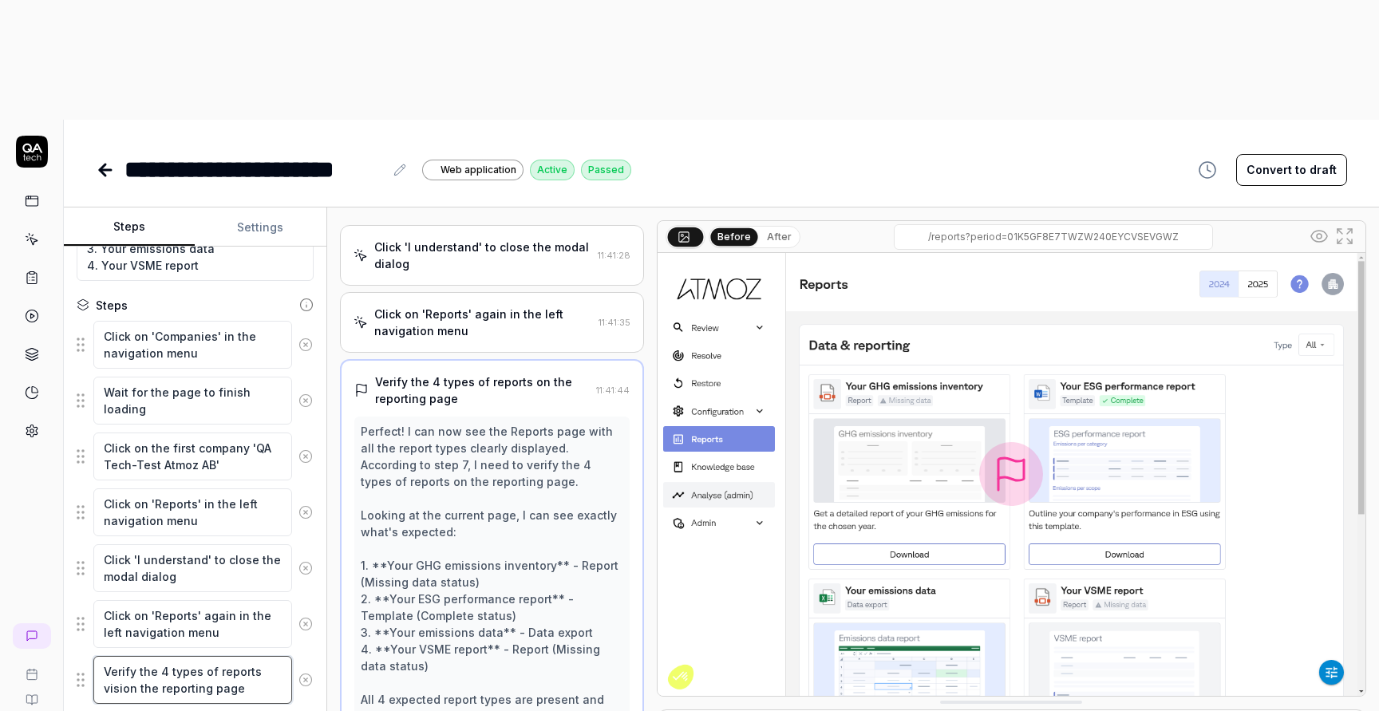
type textarea "Verify the 4 types of reports visibon the reporting page"
type textarea "*"
type textarea "Verify the 4 types of reports visiblon the reporting page"
type textarea "*"
type textarea "Verify the 4 types of reports visibleon the reporting page"
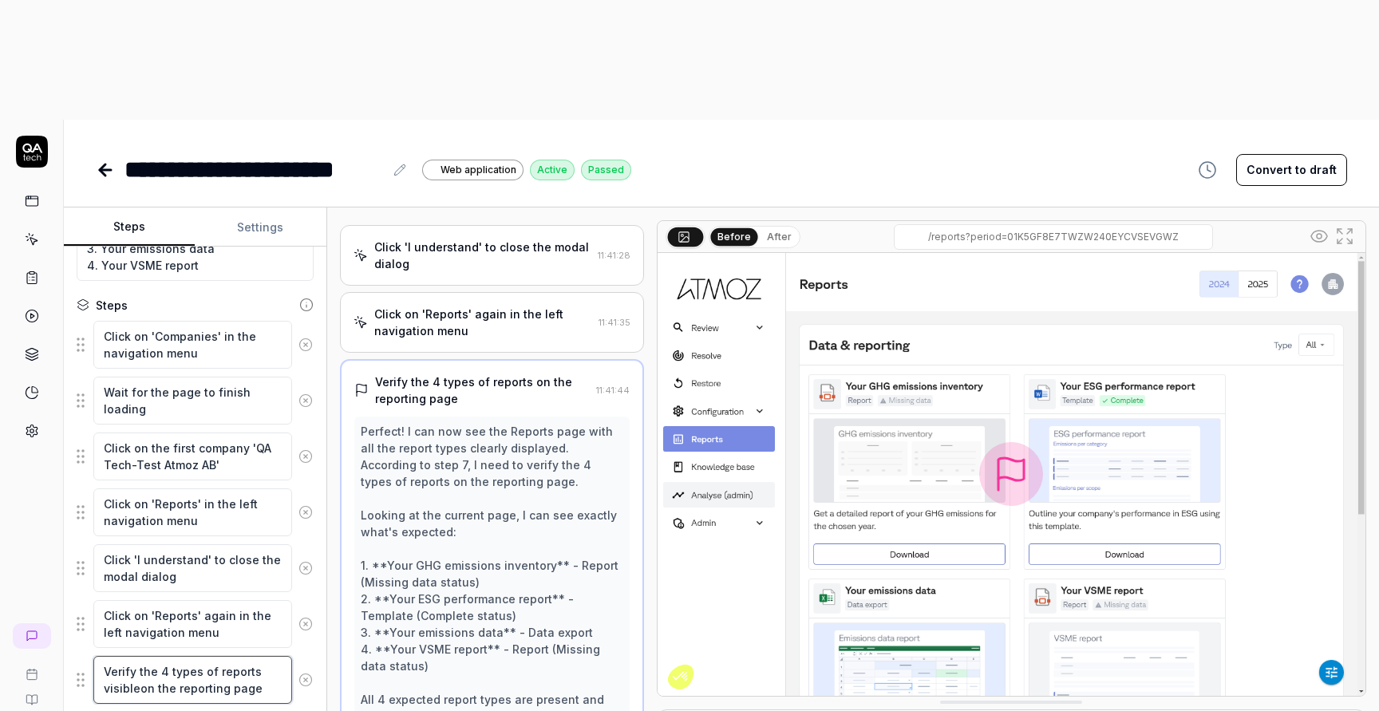
type textarea "*"
type textarea "Verify the 4 types of reports visible on the reporting page"
click at [269, 624] on div "Goal verify reporting page components Expected result 4 types of reports availa…" at bounding box center [195, 501] width 263 height 508
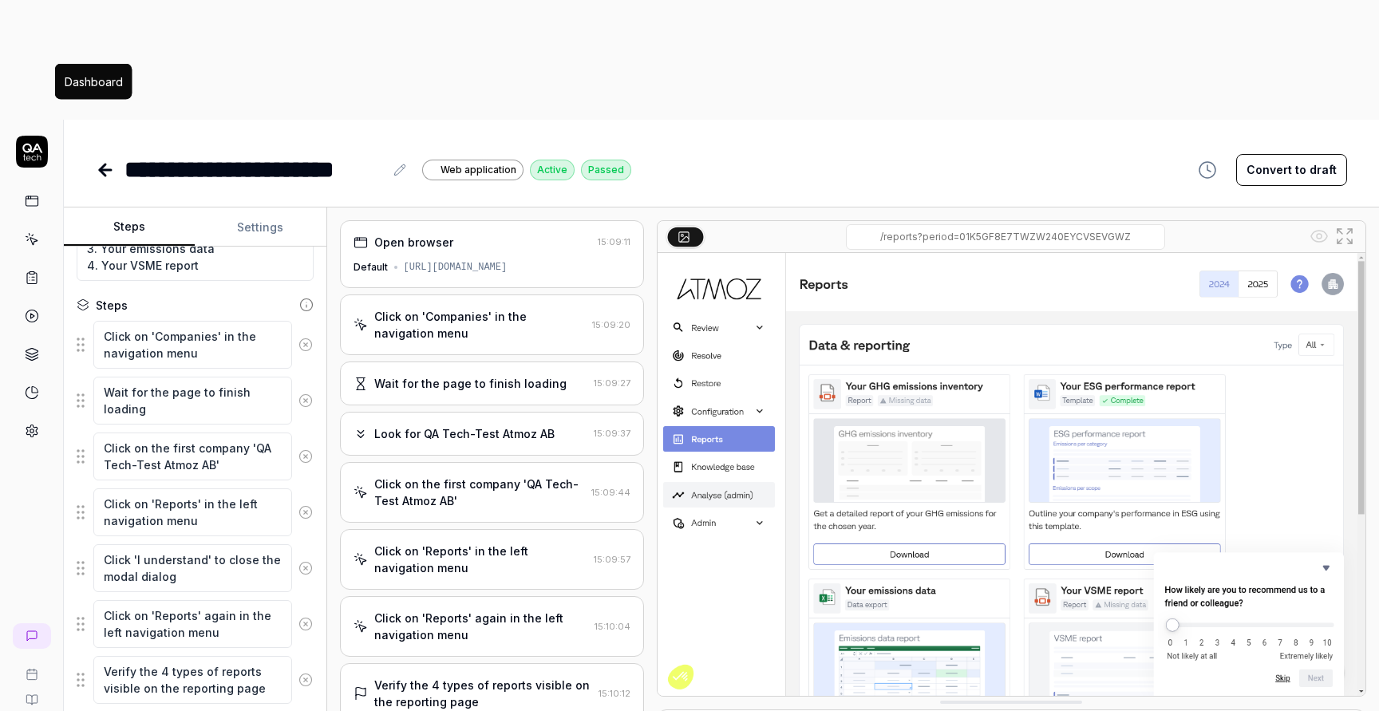
click at [22, 187] on link at bounding box center [32, 201] width 29 height 29
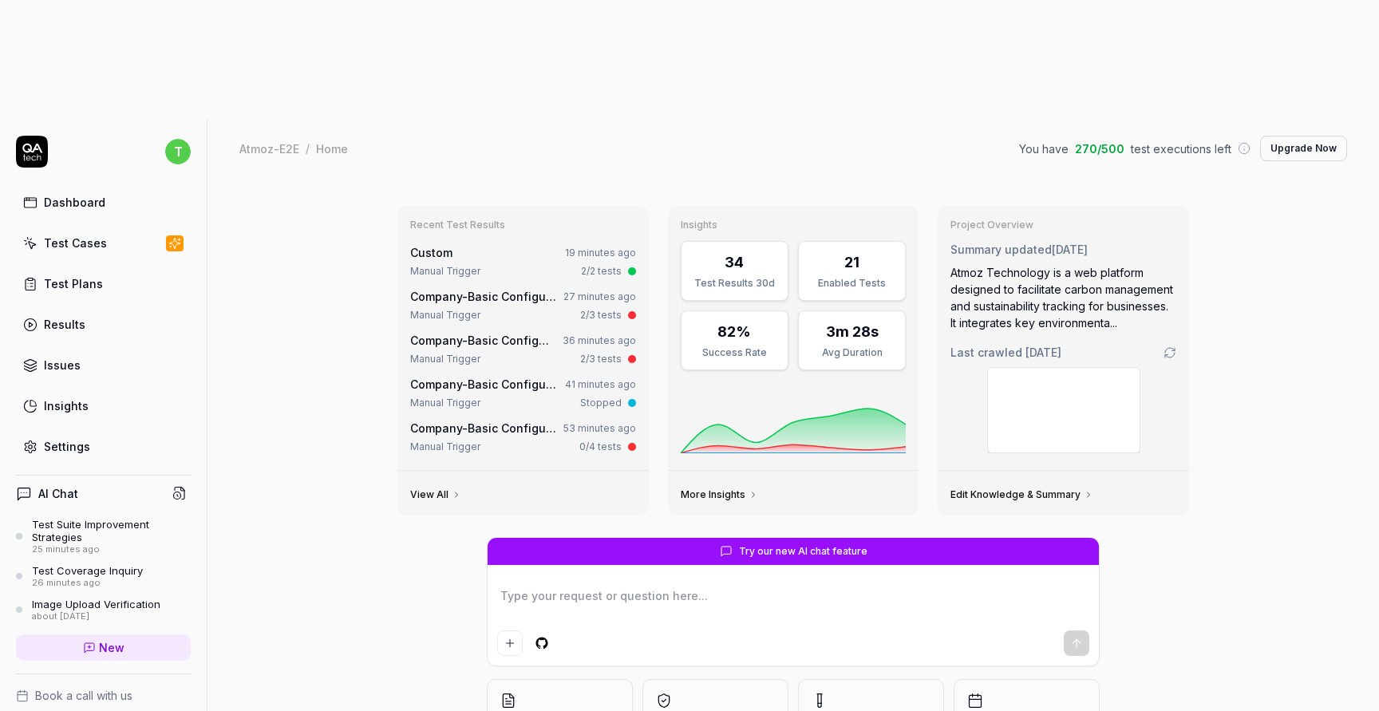
click at [74, 194] on div "Dashboard" at bounding box center [74, 202] width 61 height 17
type textarea "*"
click at [90, 275] on div "Test Plans" at bounding box center [73, 283] width 59 height 17
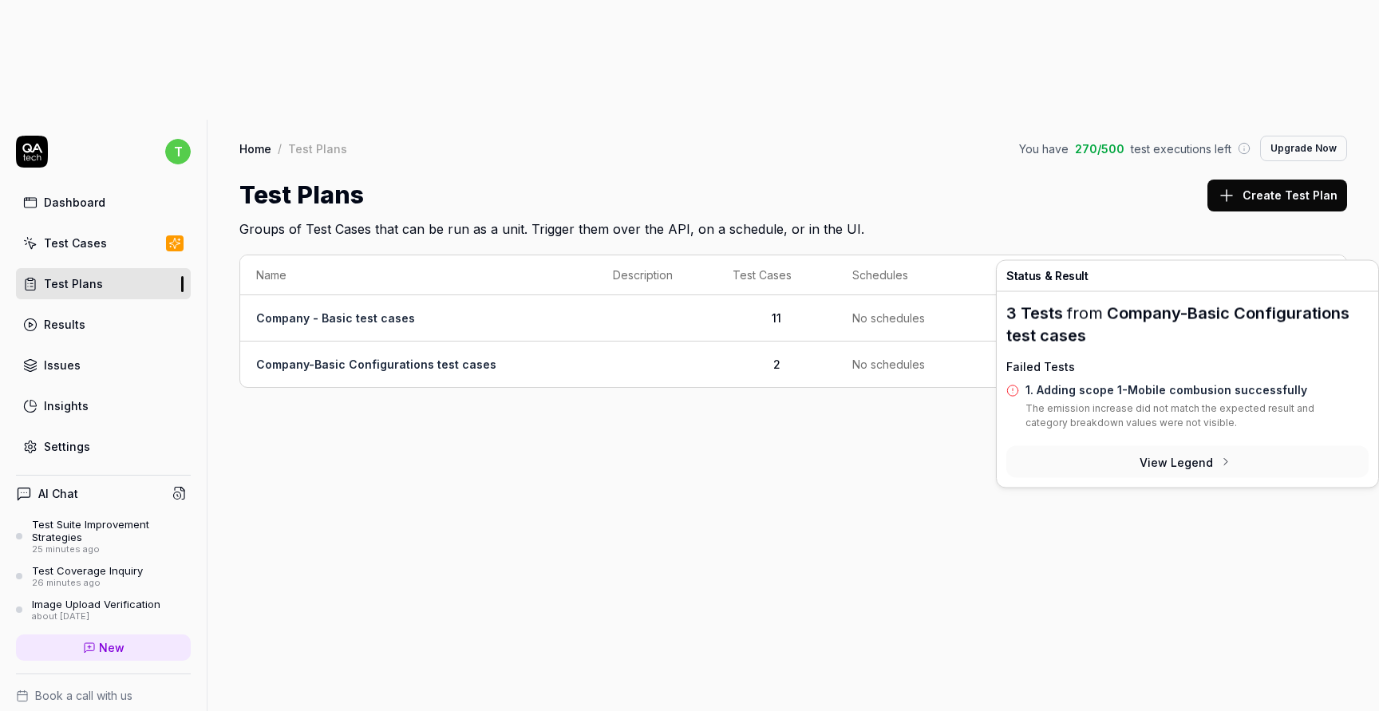
click at [1188, 458] on button "View Legend" at bounding box center [1187, 462] width 362 height 32
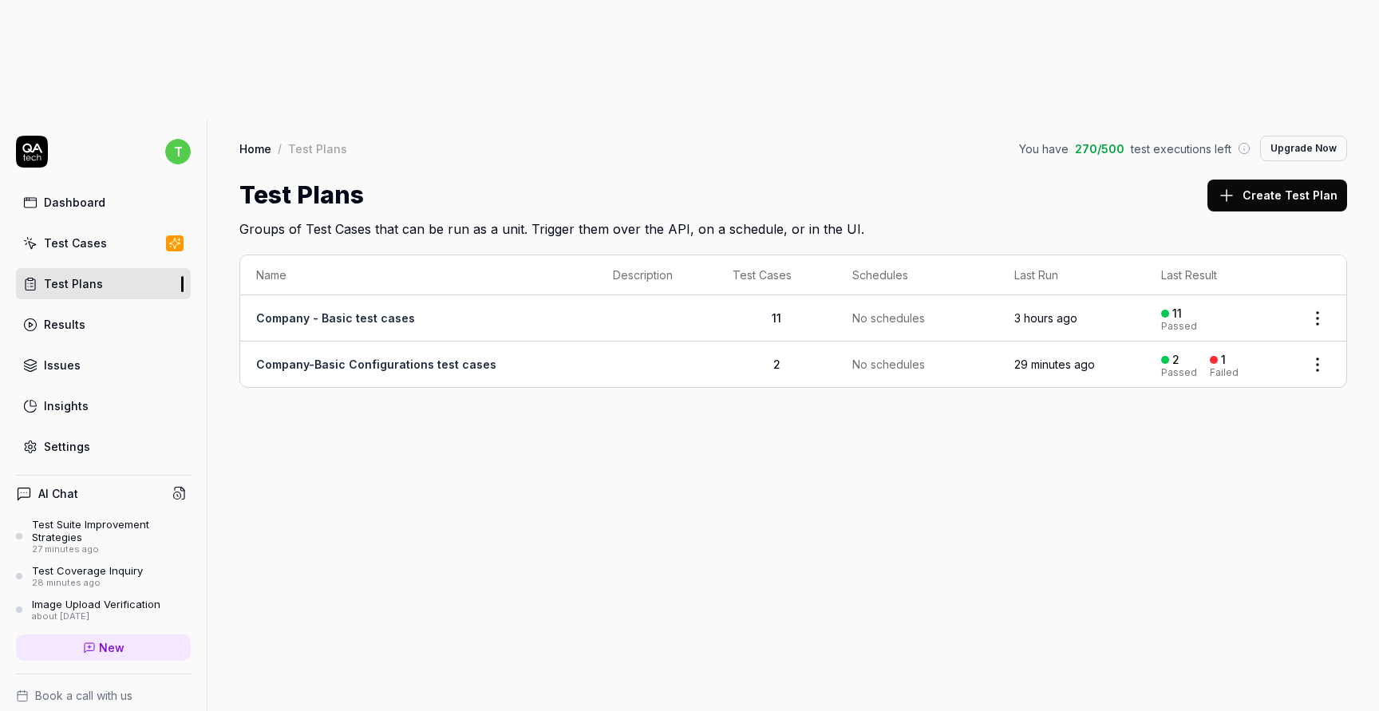
click at [523, 342] on td "Company-Basic Configurations test cases" at bounding box center [418, 364] width 357 height 45
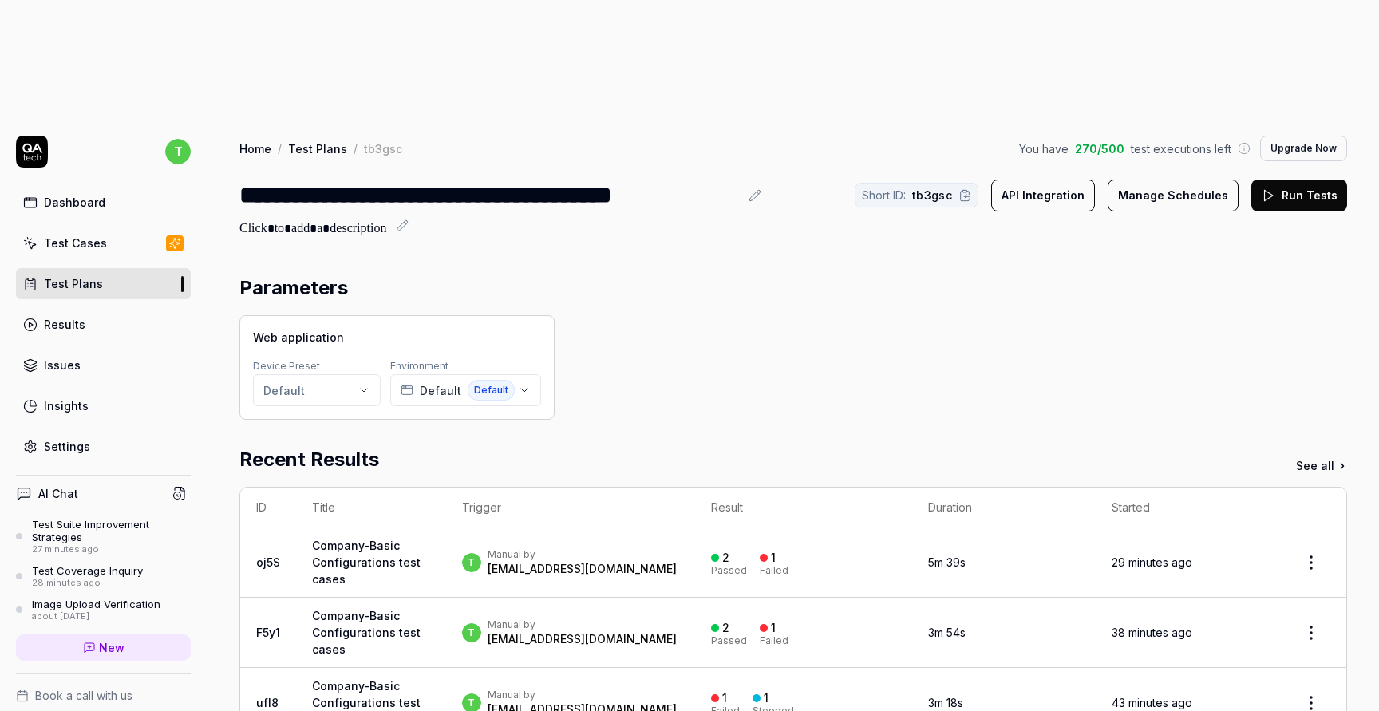
click at [113, 227] on link "Test Cases" at bounding box center [103, 242] width 175 height 31
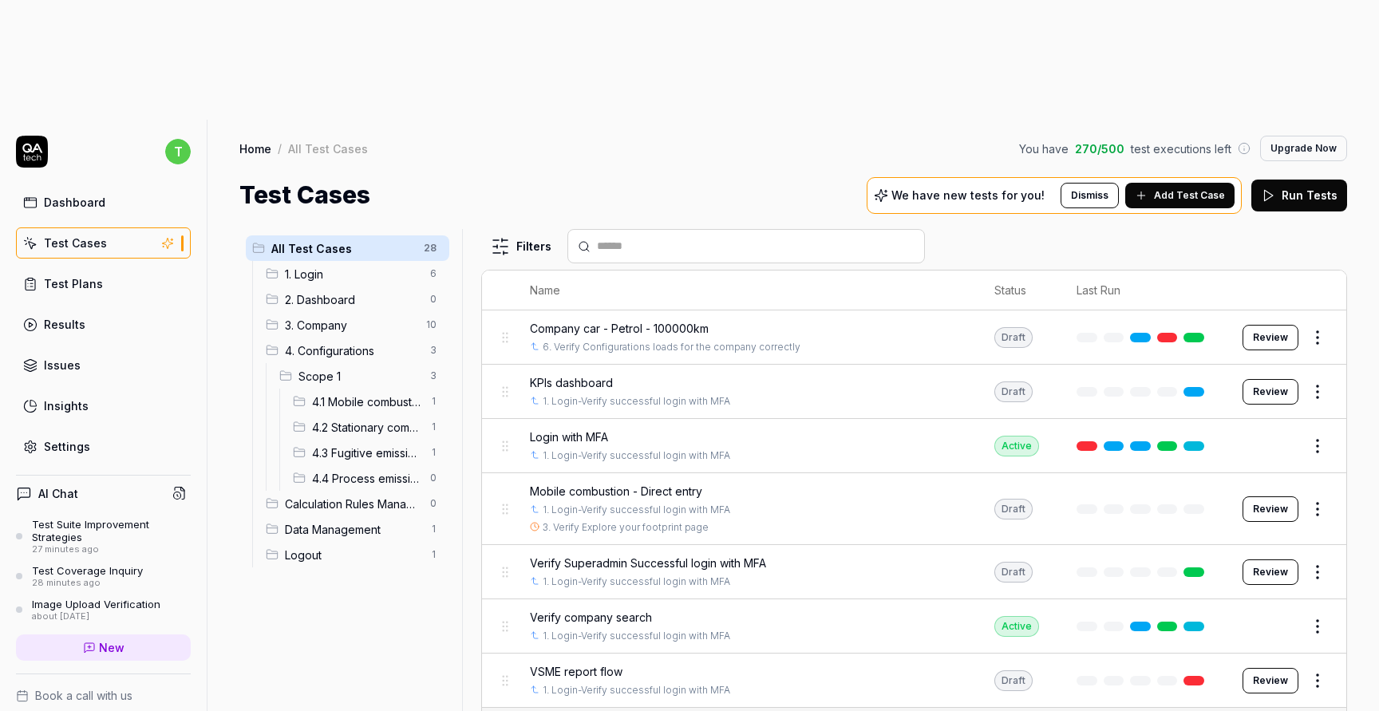
click at [118, 309] on link "Results" at bounding box center [103, 324] width 175 height 31
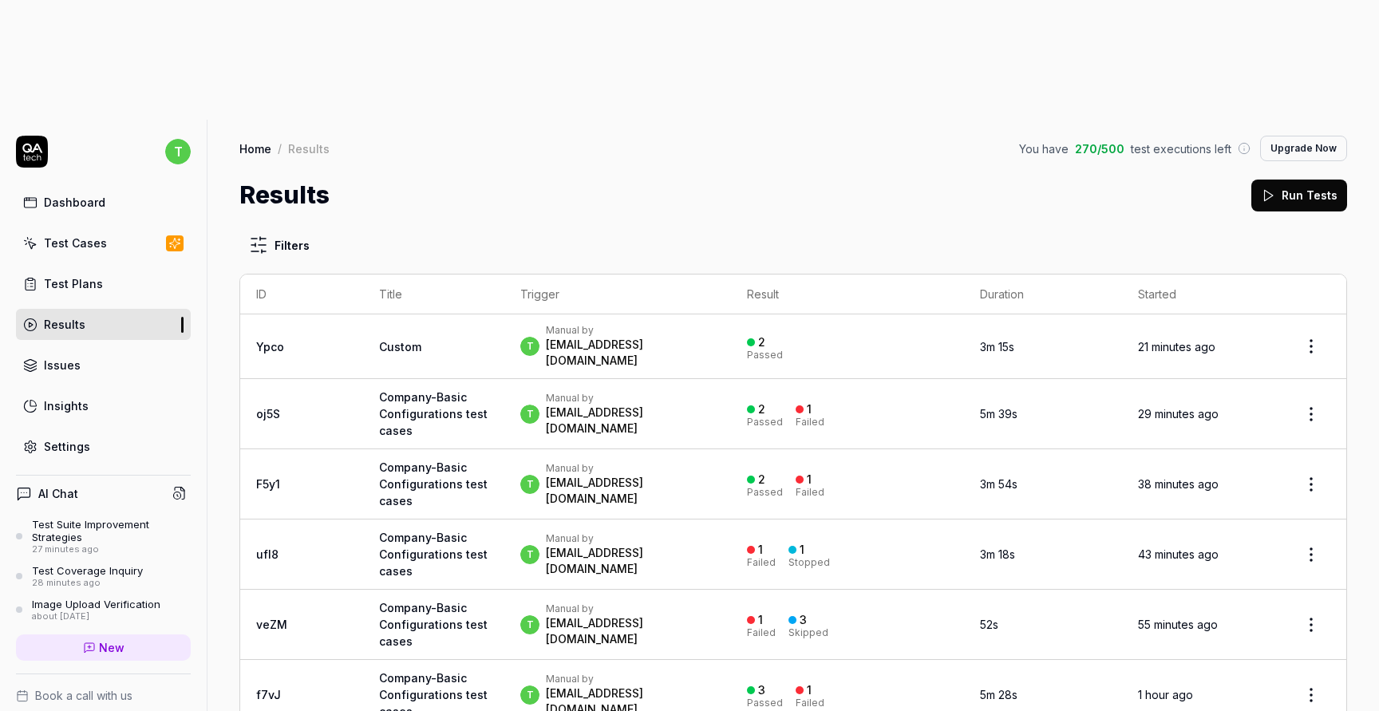
click at [121, 268] on link "Test Plans" at bounding box center [103, 283] width 175 height 31
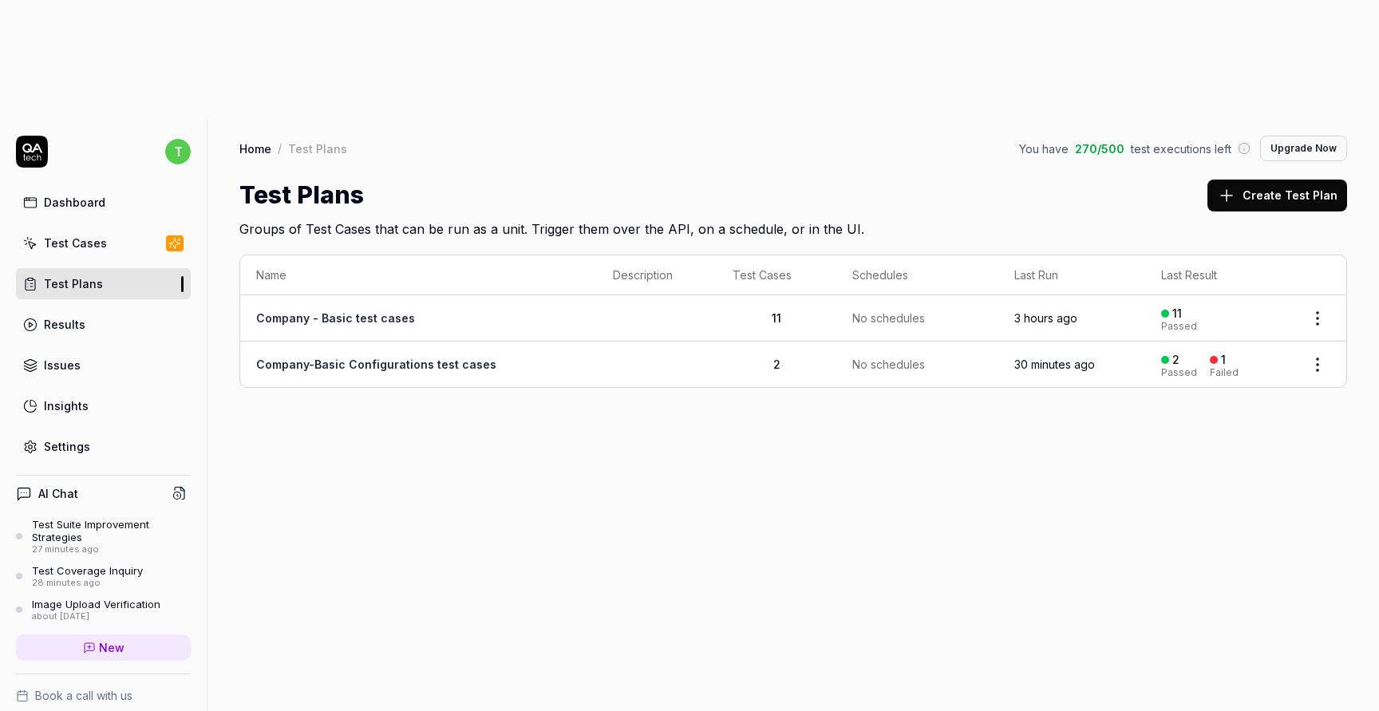
click at [469, 357] on link "Company-Basic Configurations test cases" at bounding box center [376, 364] width 240 height 14
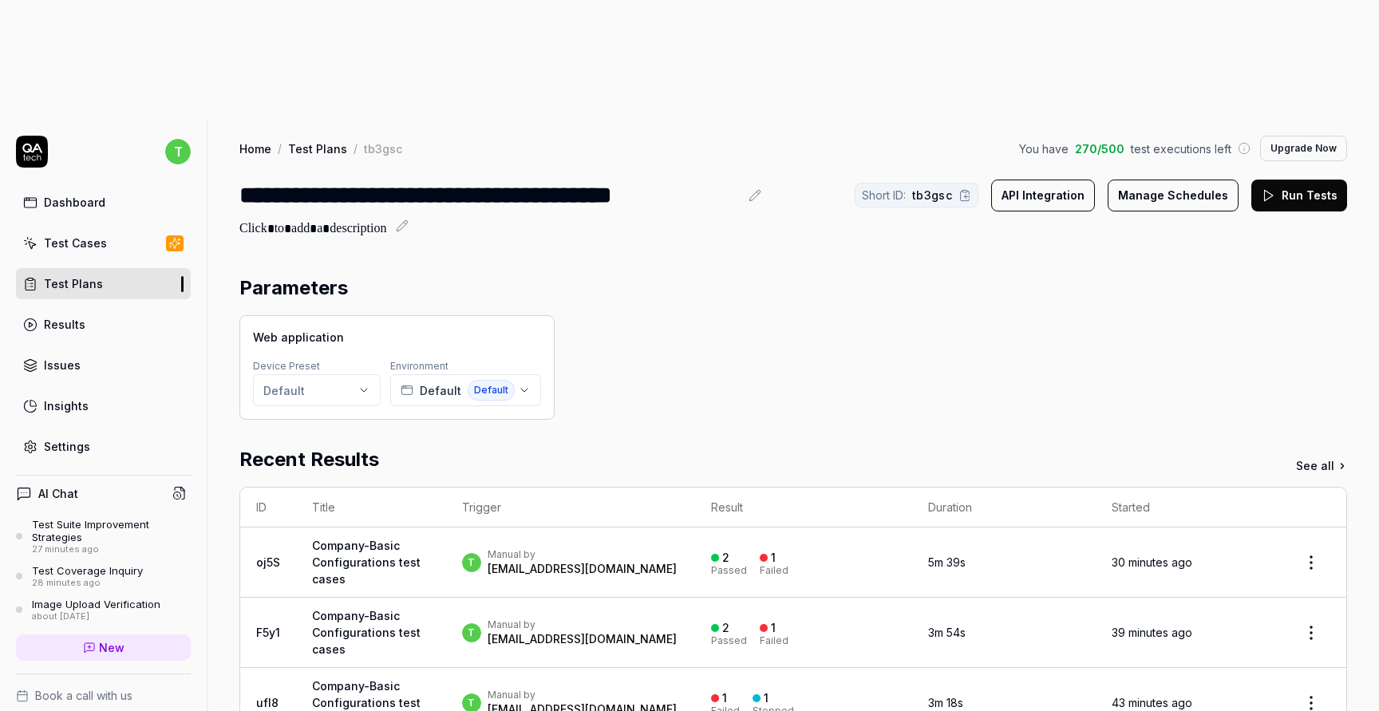
click at [1290, 180] on button "Run Tests" at bounding box center [1299, 196] width 96 height 32
click at [367, 277] on html "**********" at bounding box center [689, 415] width 1379 height 831
click at [494, 328] on html "**********" at bounding box center [689, 415] width 1379 height 831
click at [518, 384] on icon "button" at bounding box center [524, 390] width 13 height 13
click at [650, 315] on div "Web application Device Preset Default Environment Default Default" at bounding box center [793, 367] width 1108 height 105
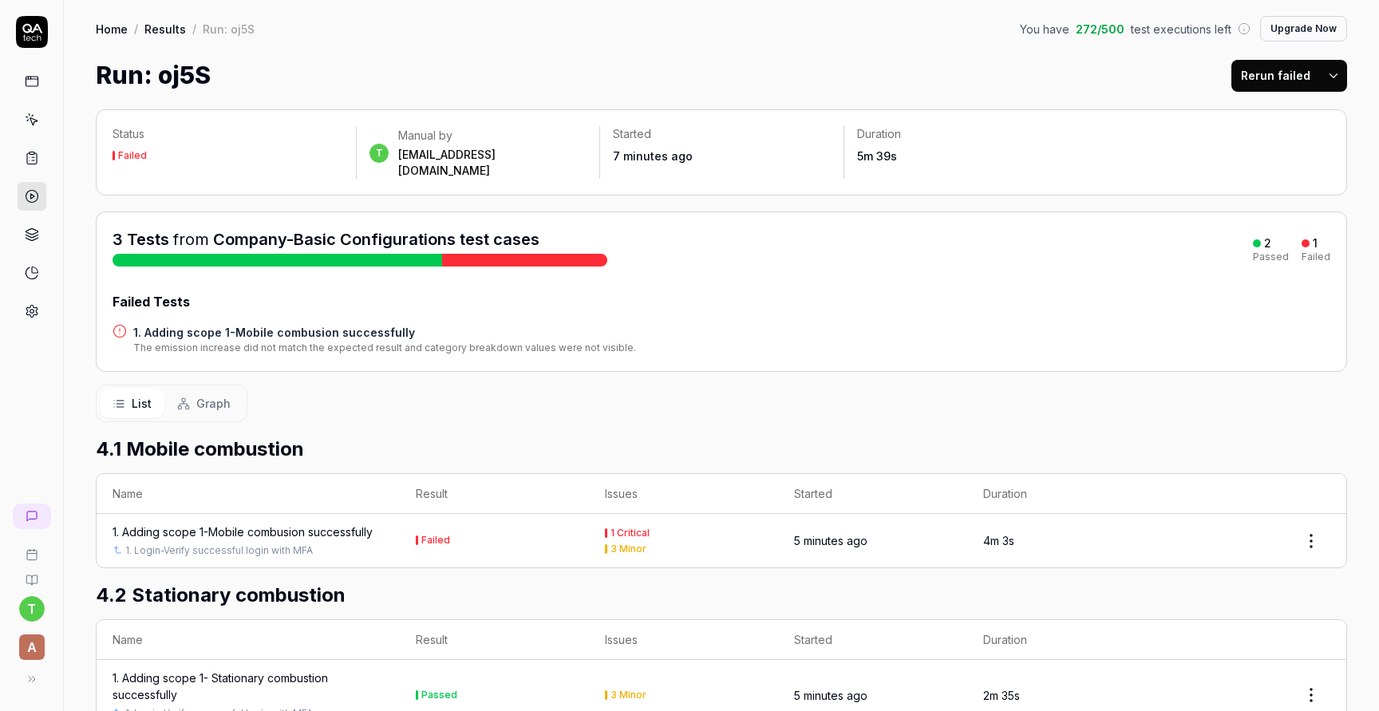
scroll to position [220, 0]
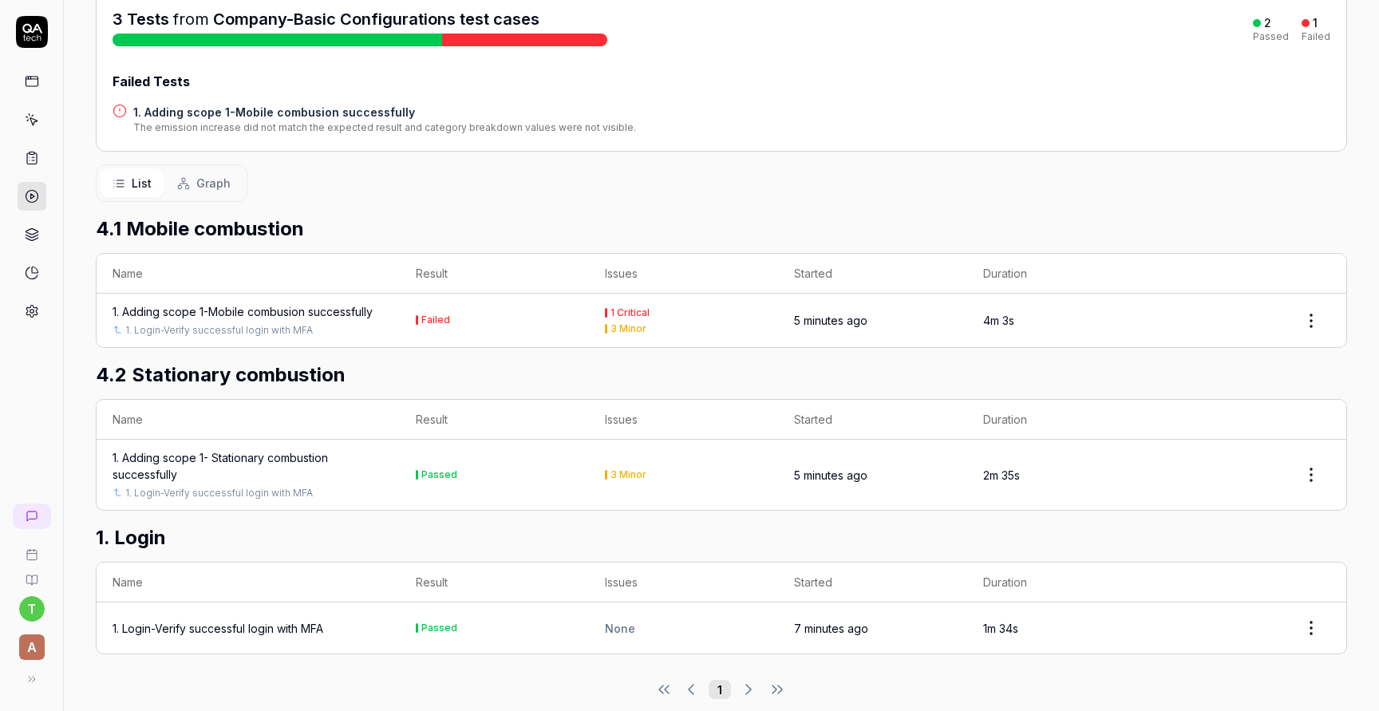
click at [622, 308] on div "1 Critical" at bounding box center [629, 313] width 39 height 10
click at [352, 303] on div "1. Adding scope 1-Mobile combusion successfully" at bounding box center [243, 311] width 260 height 17
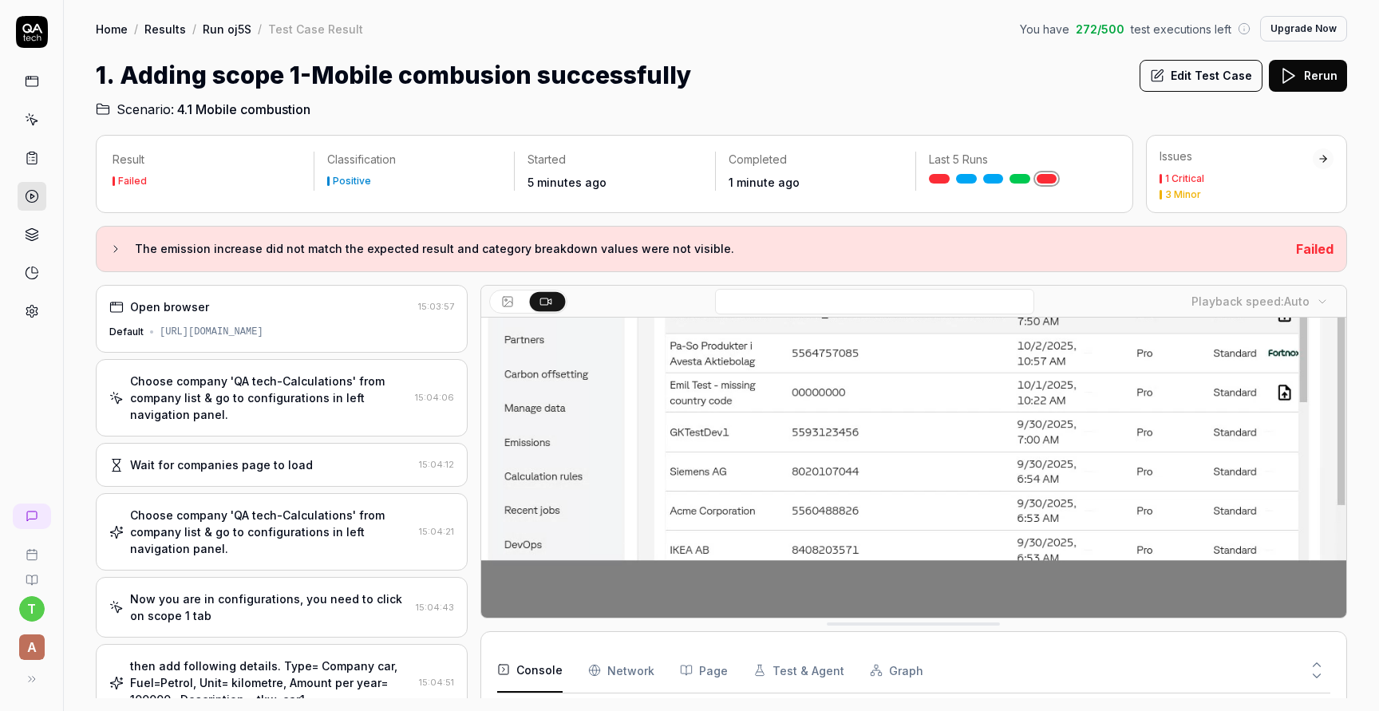
click at [1293, 77] on polygon at bounding box center [1288, 76] width 11 height 14
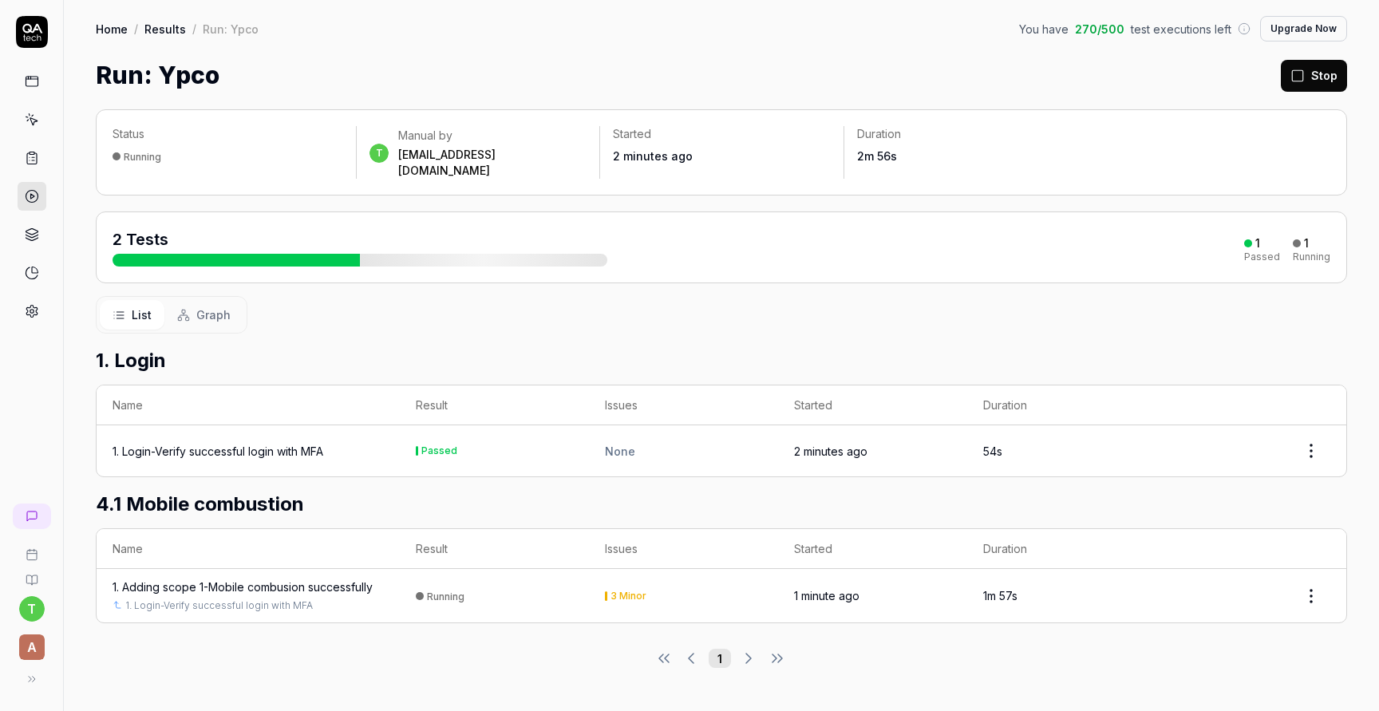
click at [622, 591] on div "3 Minor" at bounding box center [628, 596] width 36 height 10
click at [316, 579] on div "1. Adding scope 1-Mobile combusion successfully" at bounding box center [243, 587] width 260 height 17
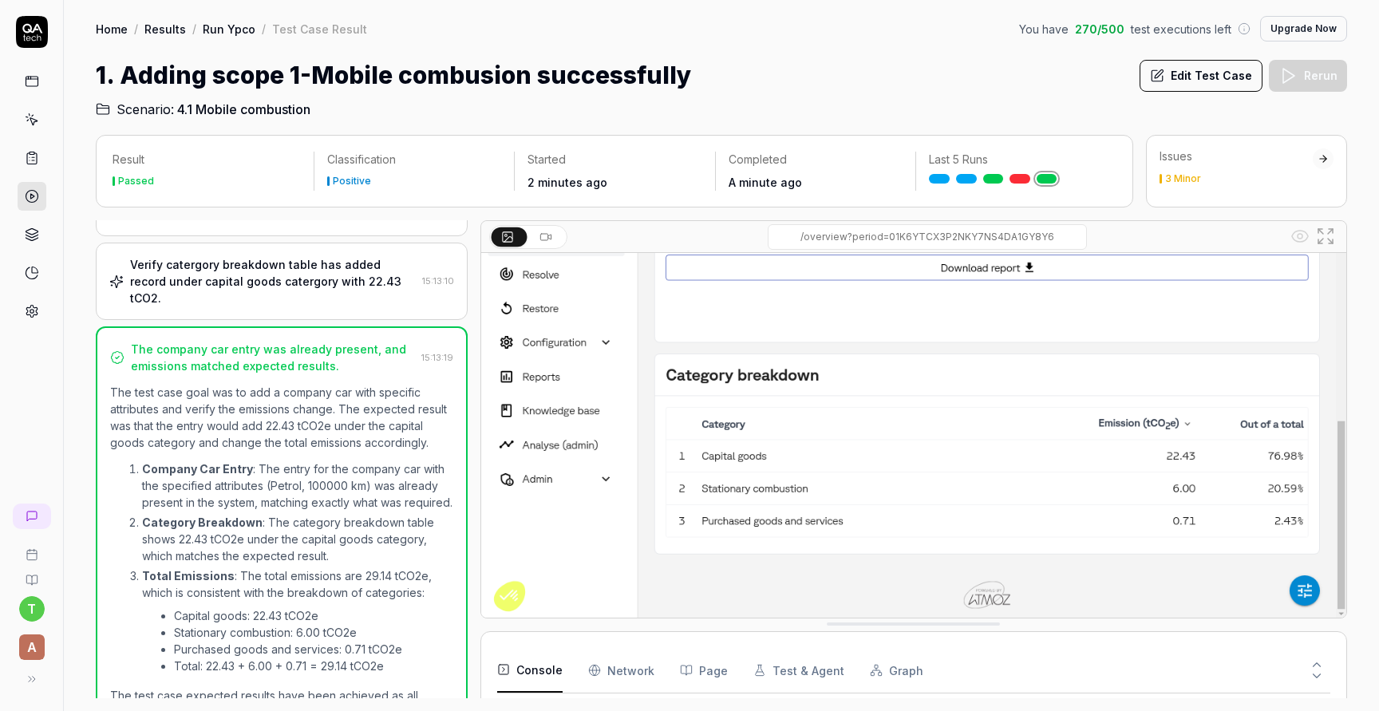
scroll to position [409, 0]
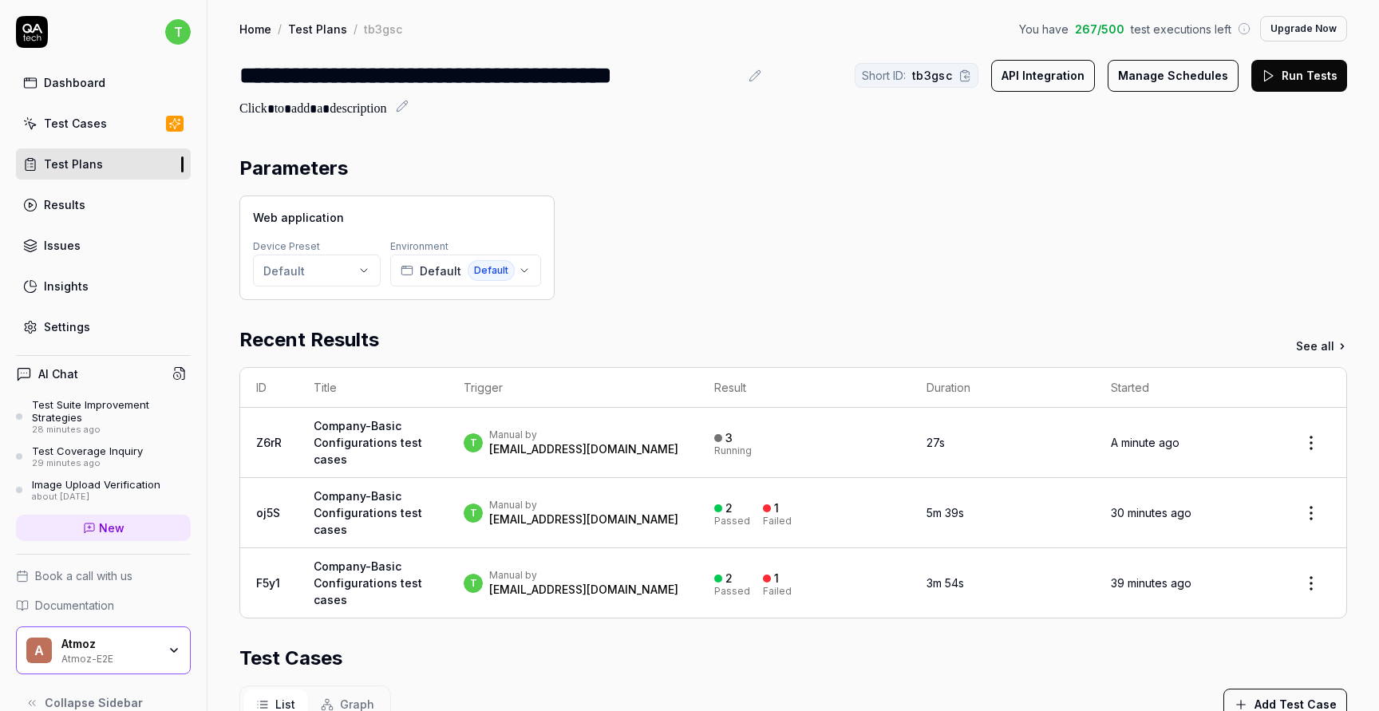
click at [733, 442] on div "3" at bounding box center [723, 438] width 18 height 14
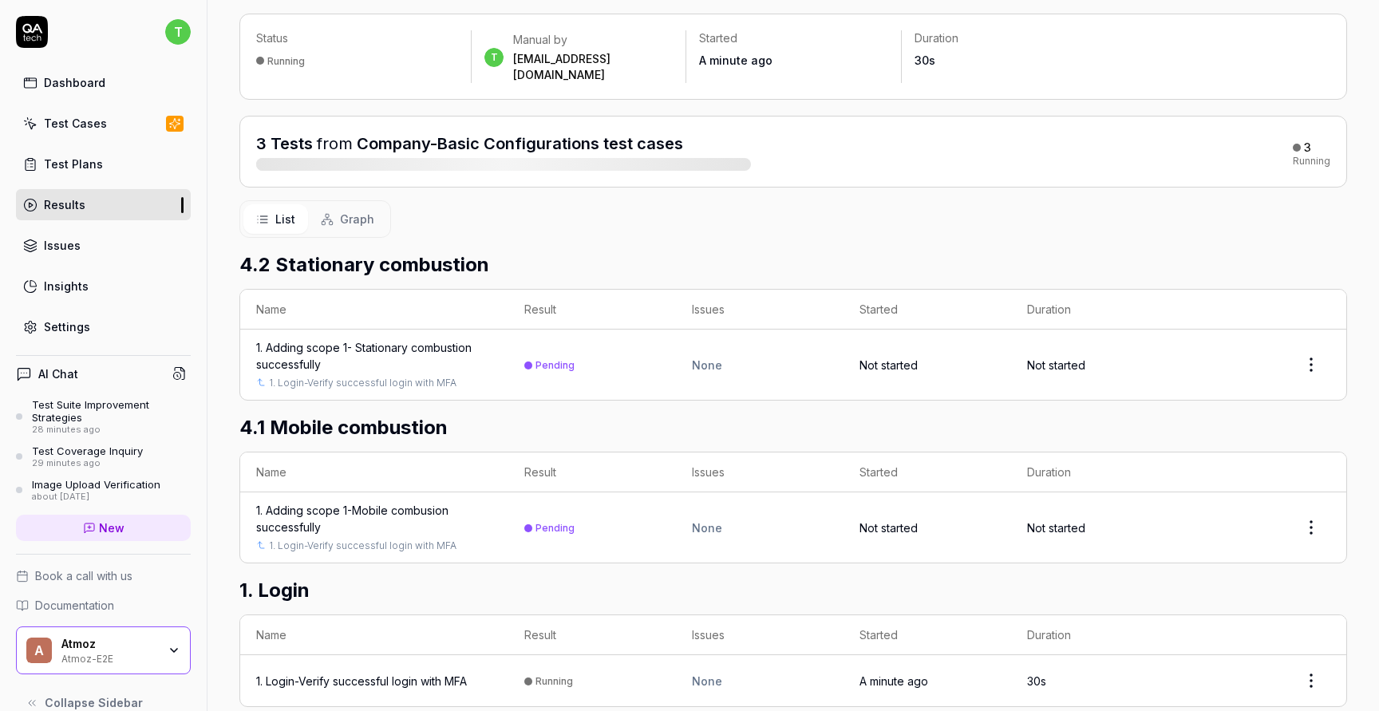
scroll to position [148, 0]
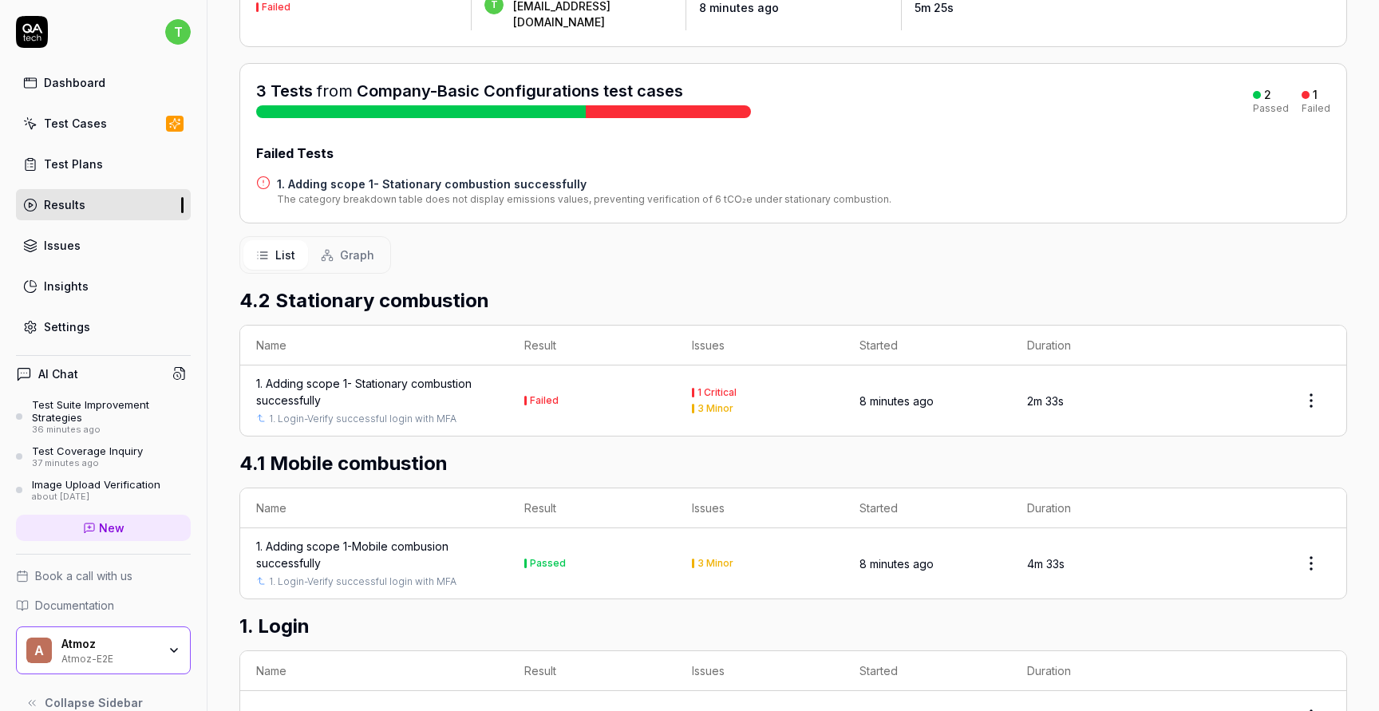
click at [453, 375] on div "1. Adding scope 1- Stationary combustion successfully" at bounding box center [374, 392] width 236 height 34
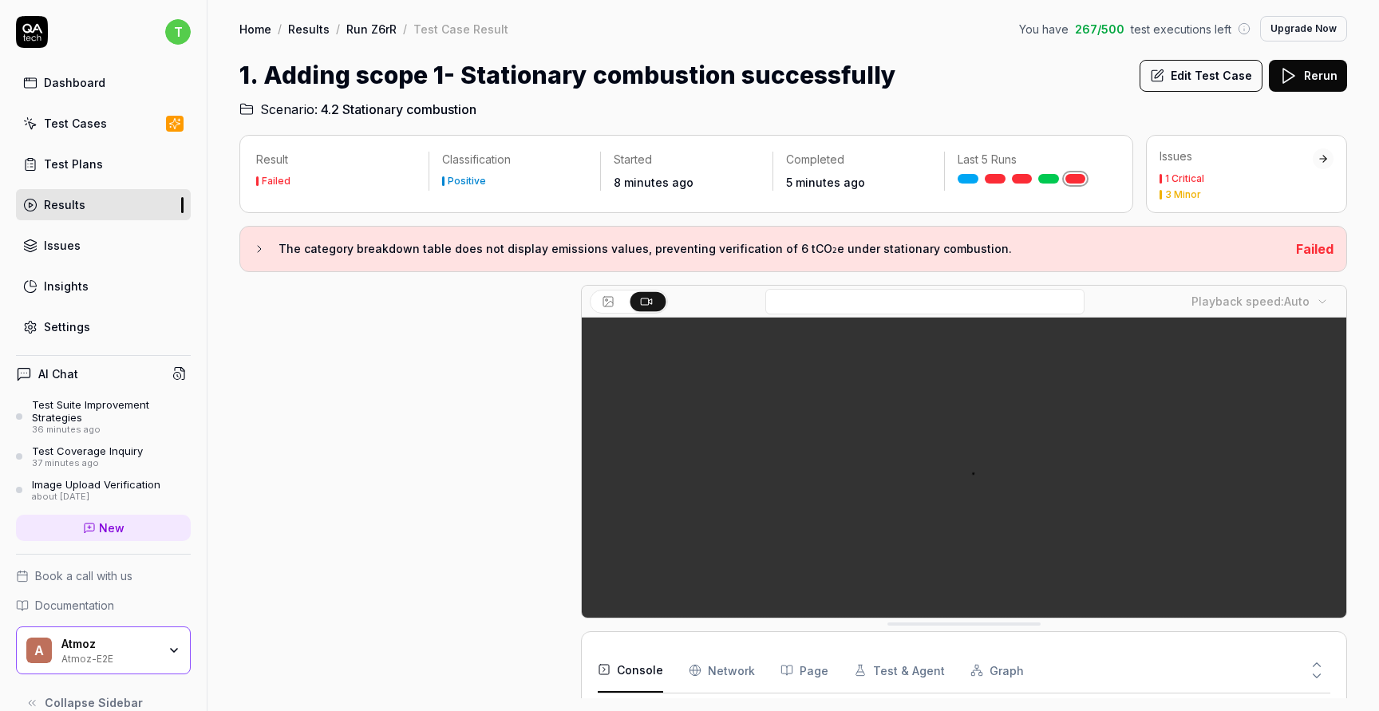
scroll to position [670, 0]
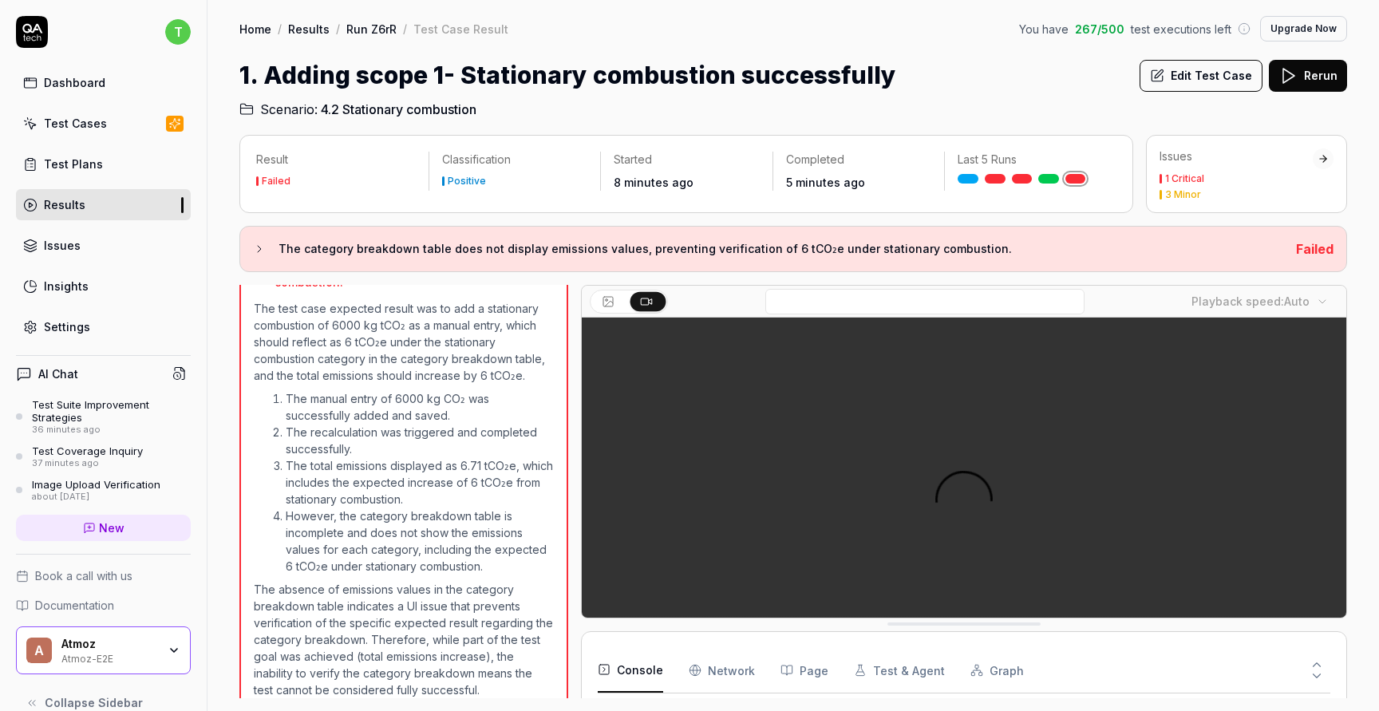
click at [1323, 300] on body "t Dashboard Test Cases Test Plans Results Issues Insights Settings AI Chat Test…" at bounding box center [689, 415] width 1379 height 831
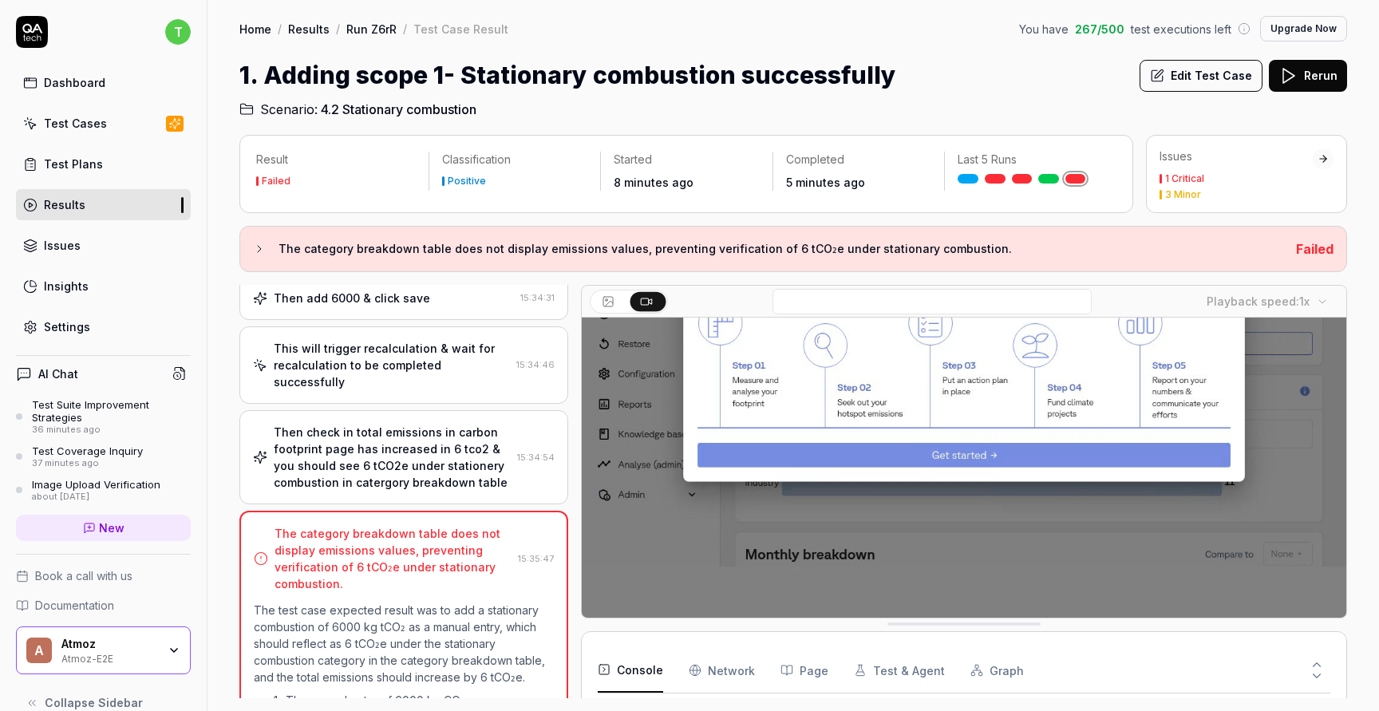
scroll to position [367, 0]
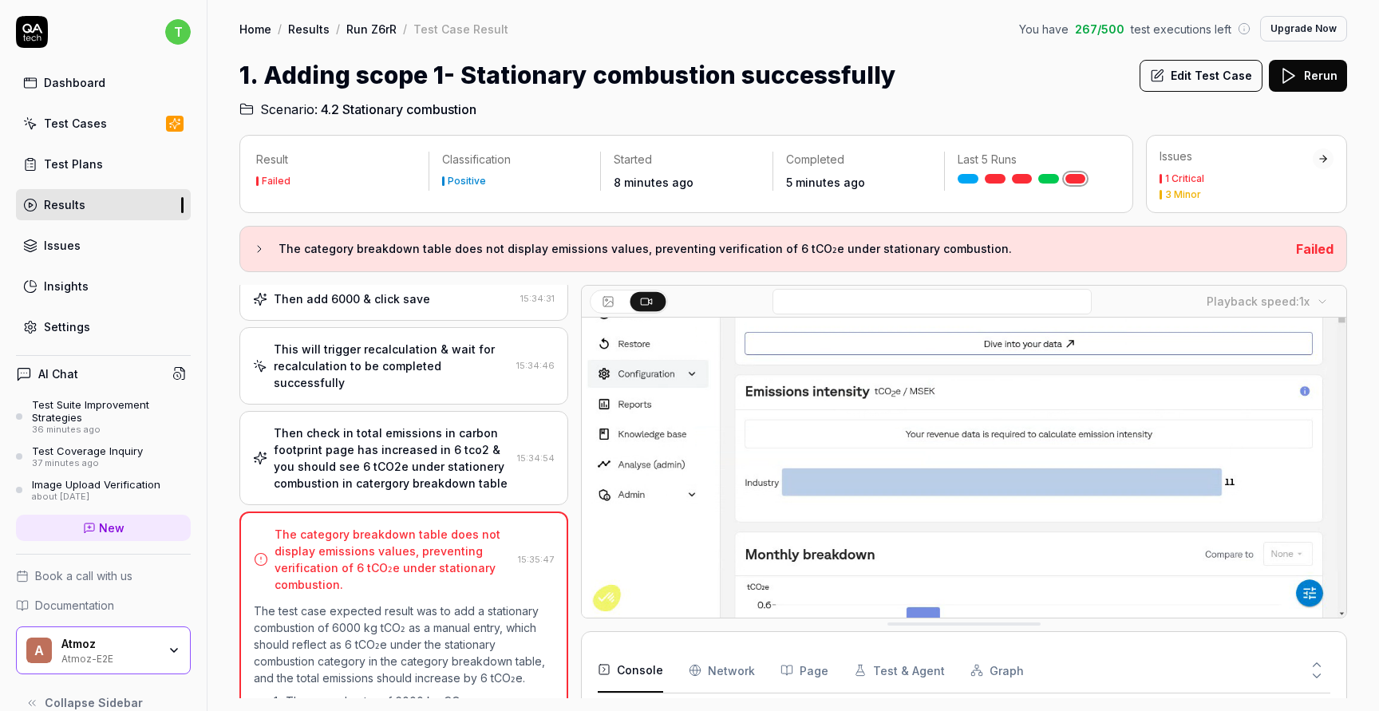
click at [123, 129] on link "Test Cases" at bounding box center [103, 123] width 175 height 31
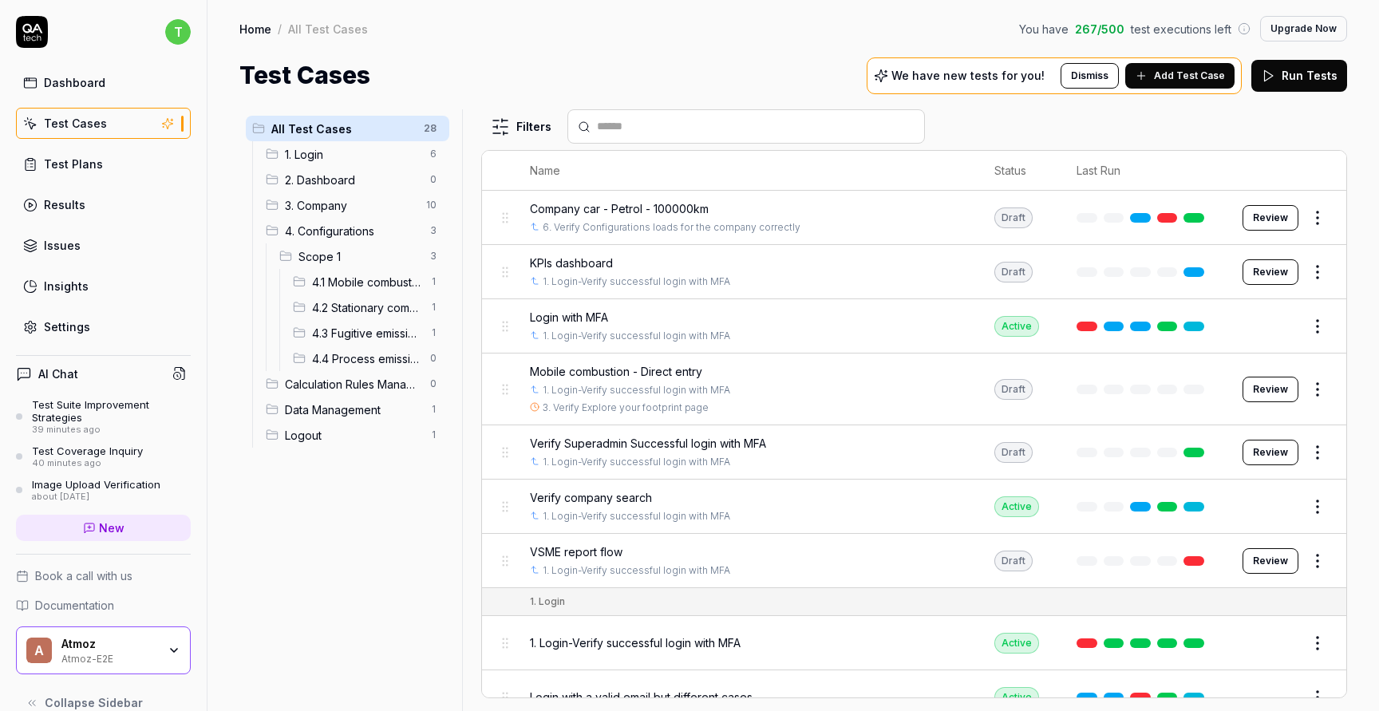
click at [370, 290] on div "4.1 Mobile combustion 1" at bounding box center [367, 282] width 163 height 26
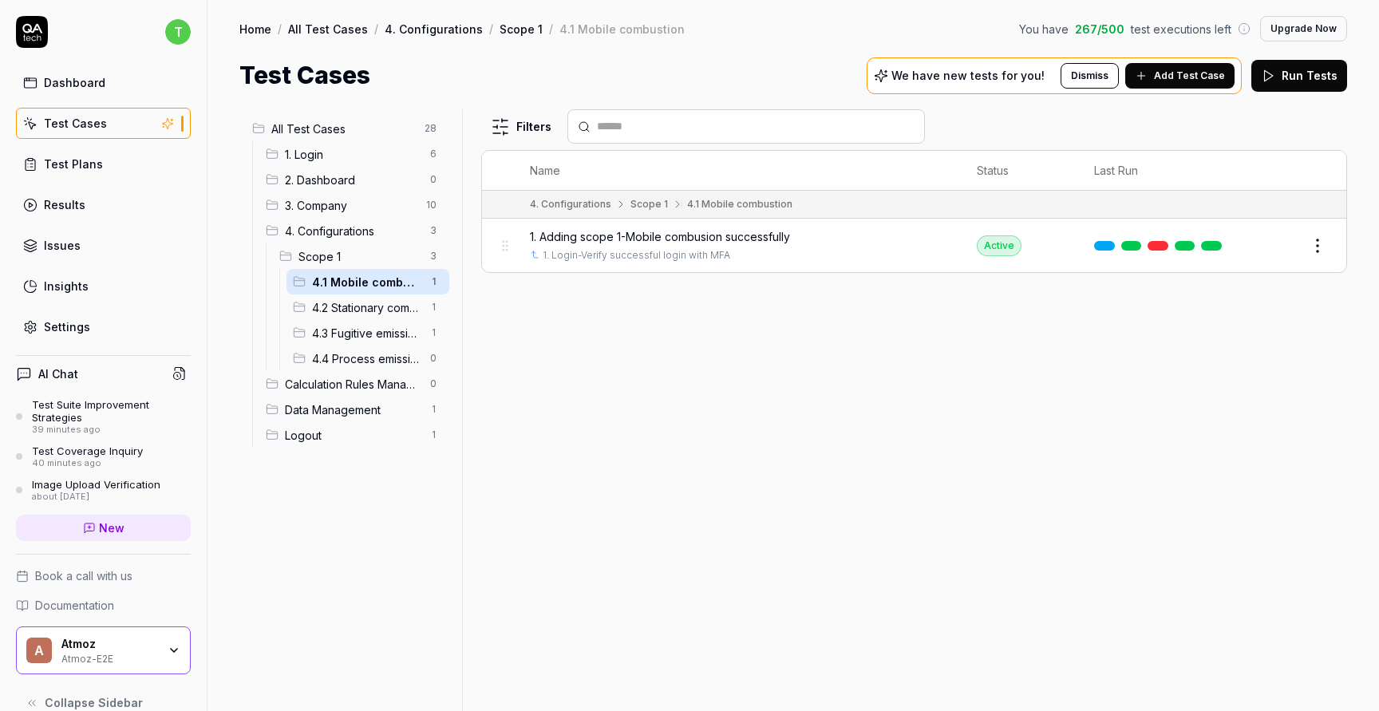
click at [370, 303] on span "4.2 Stationary combustion" at bounding box center [366, 307] width 109 height 17
click at [1268, 242] on button "Edit" at bounding box center [1279, 246] width 38 height 26
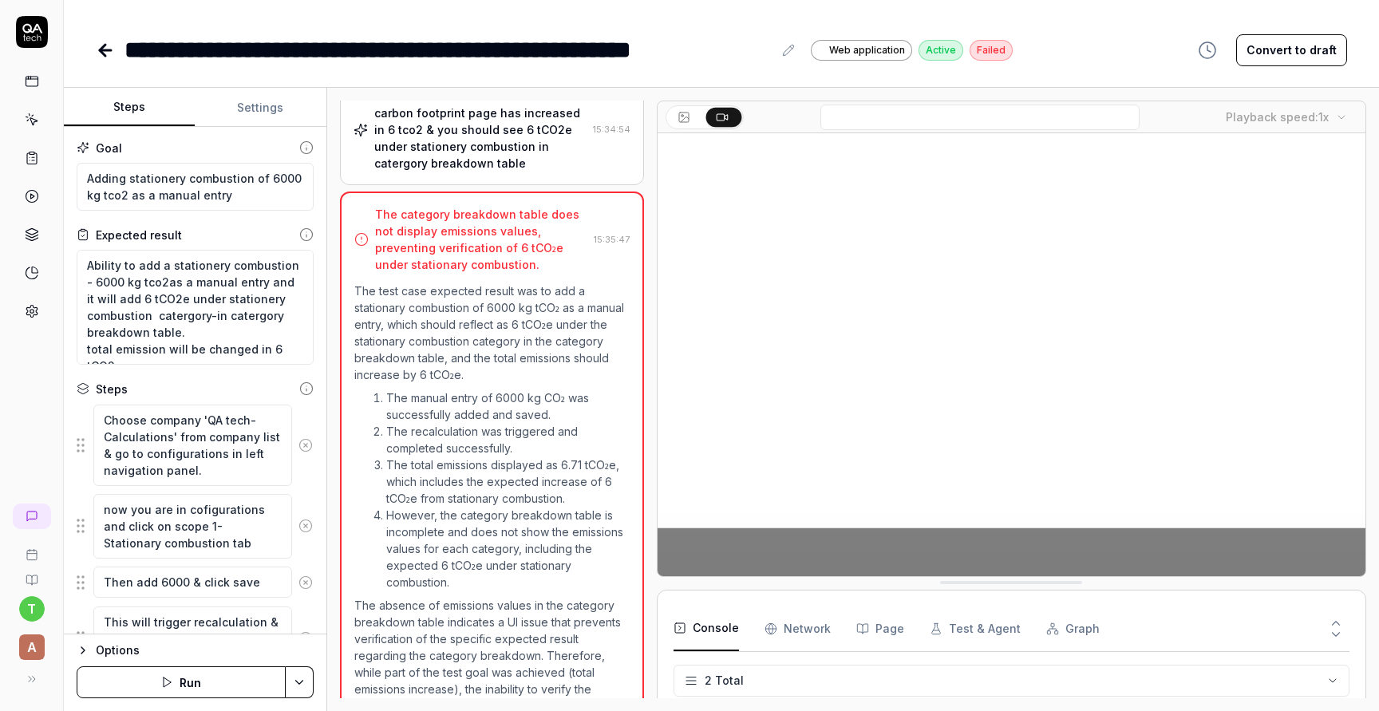
scroll to position [250, 0]
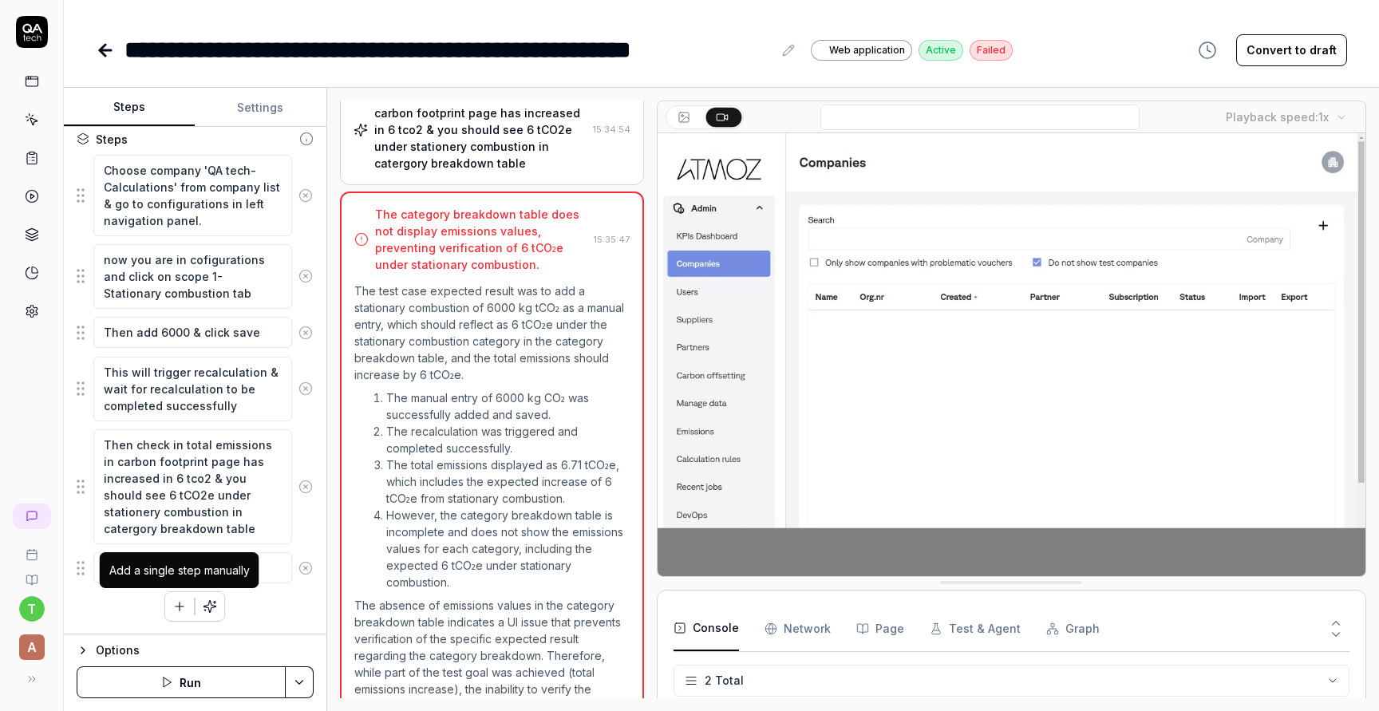
click at [182, 600] on icon "button" at bounding box center [179, 606] width 14 height 14
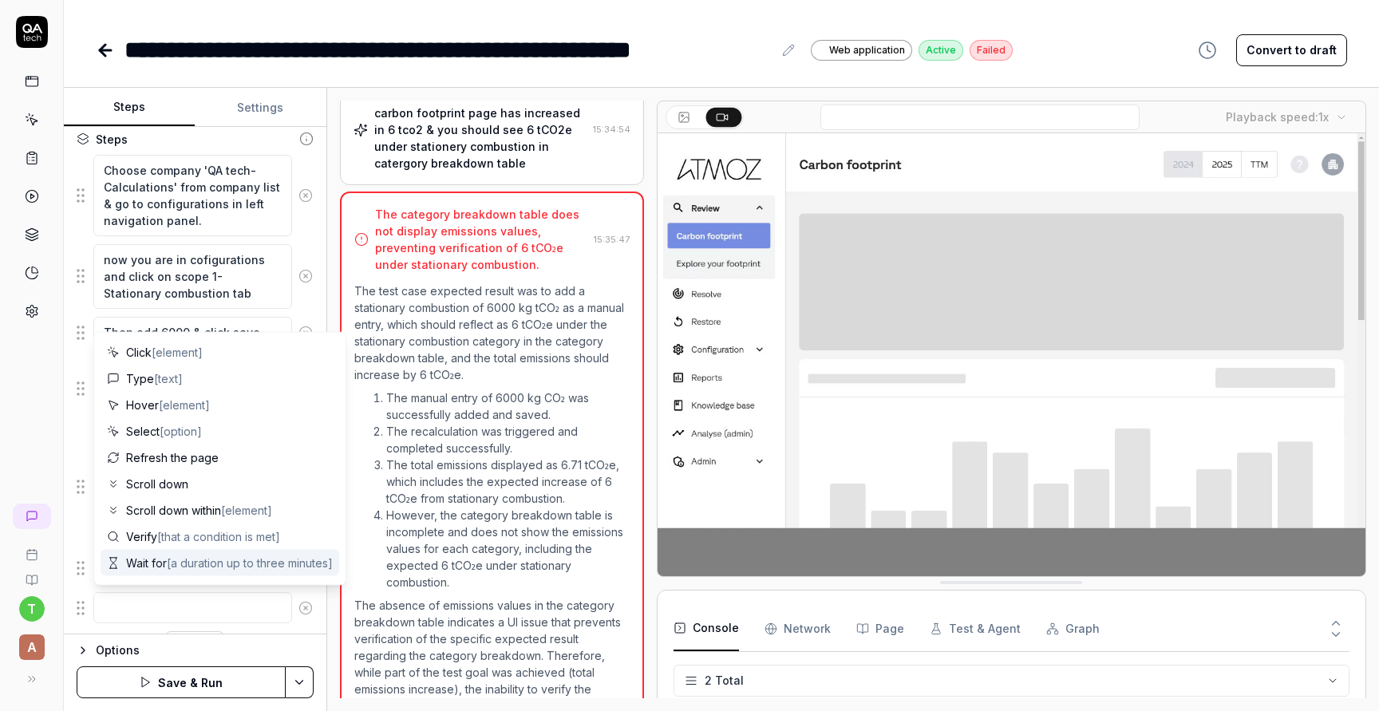
click at [152, 610] on textarea at bounding box center [192, 607] width 199 height 31
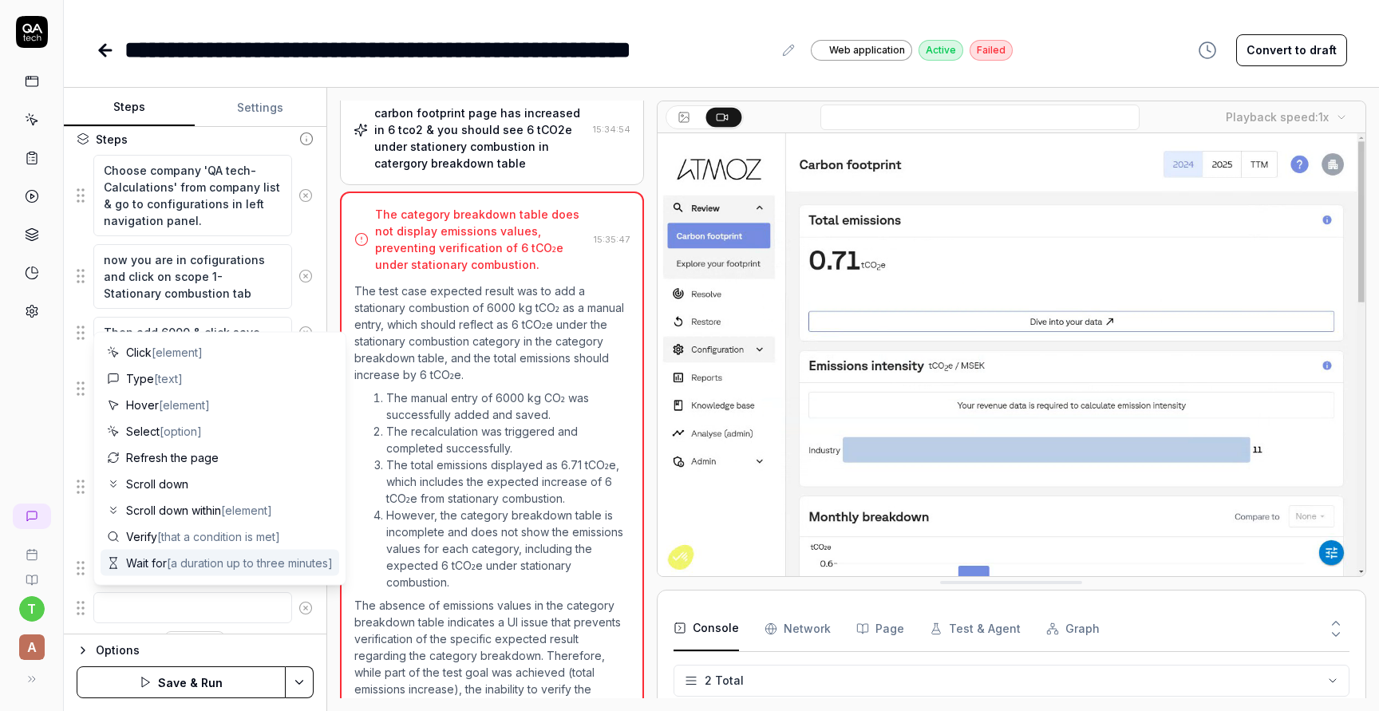
click at [152, 610] on textarea at bounding box center [192, 607] width 199 height 31
type textarea "*"
type textarea "I"
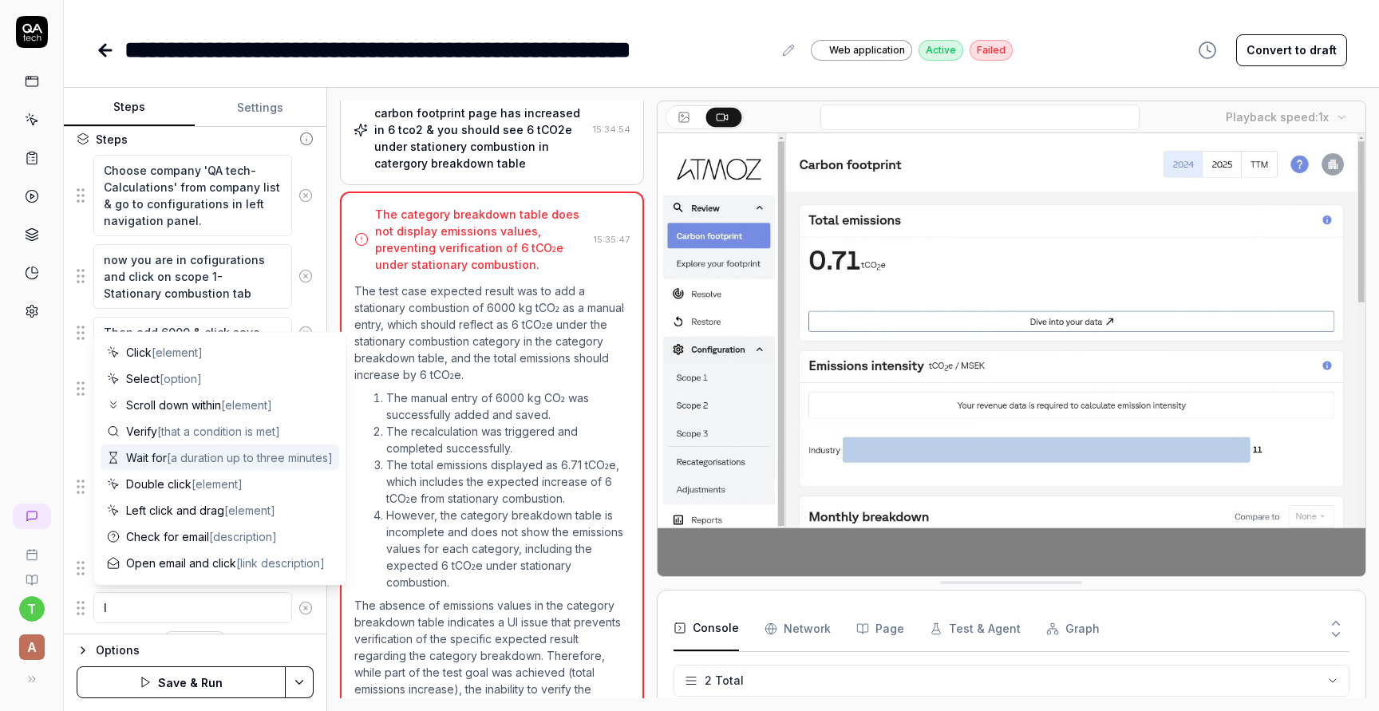
type textarea "*"
type textarea "If"
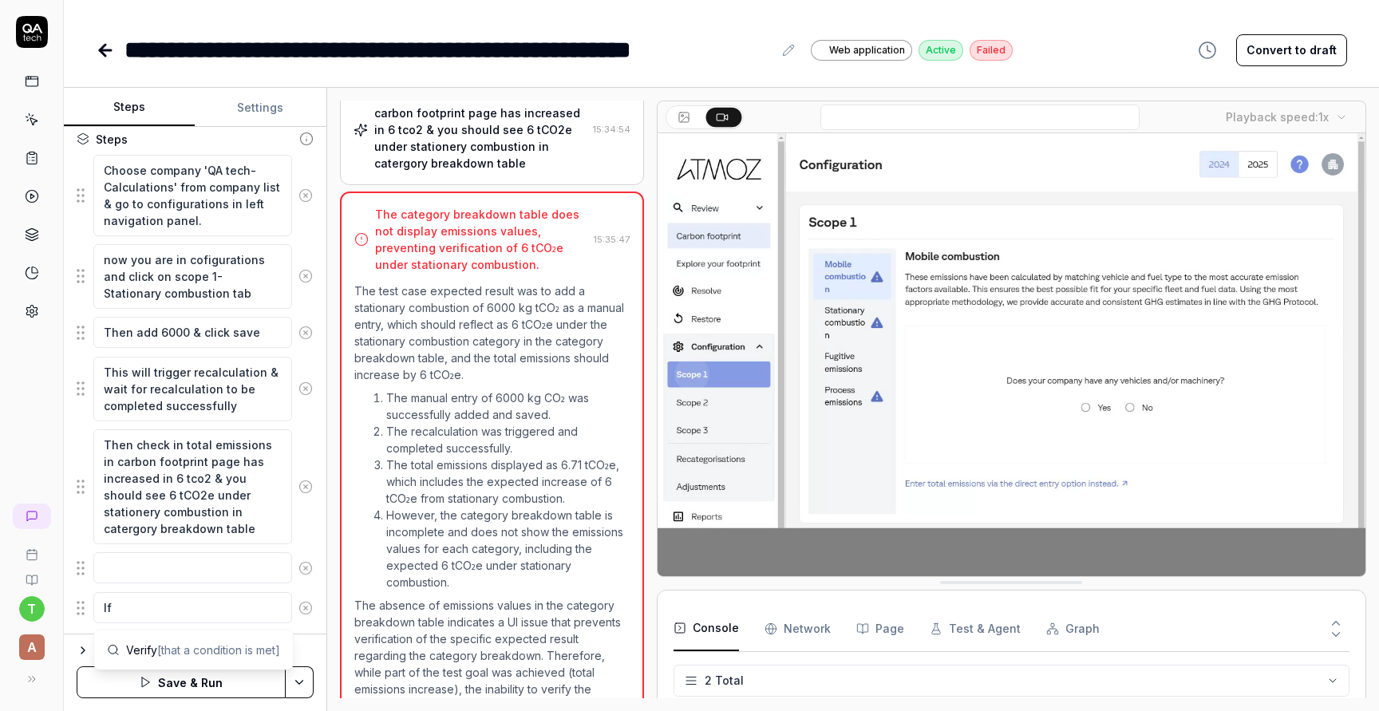
type textarea "*"
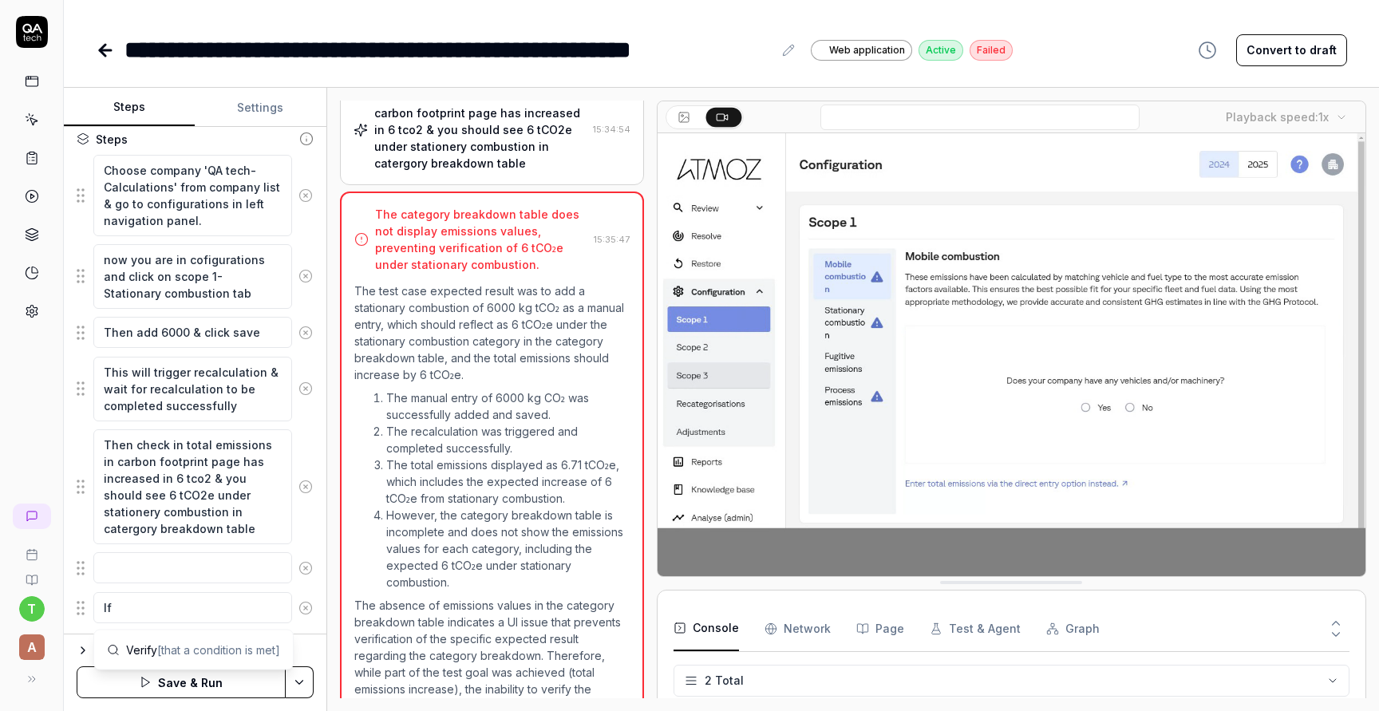
type textarea "If"
type textarea "*"
type textarea "If f"
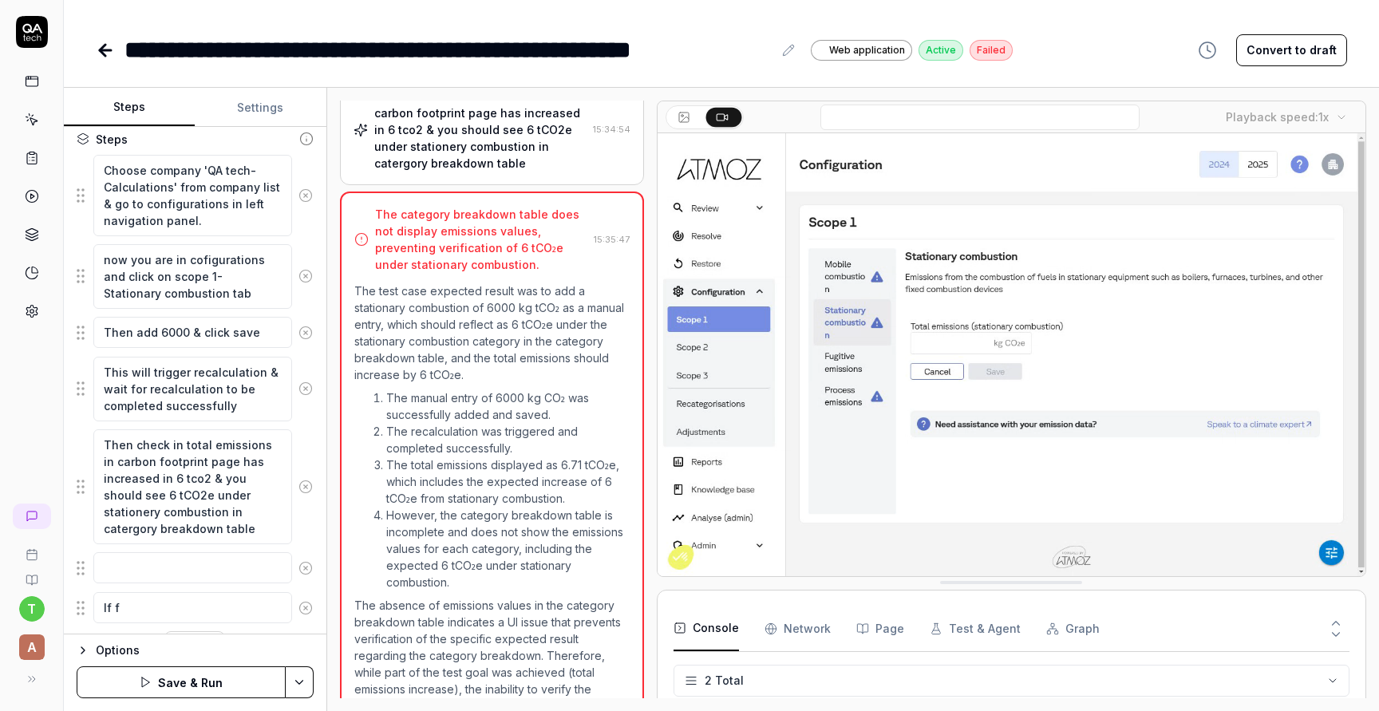
type textarea "*"
type textarea "If fe"
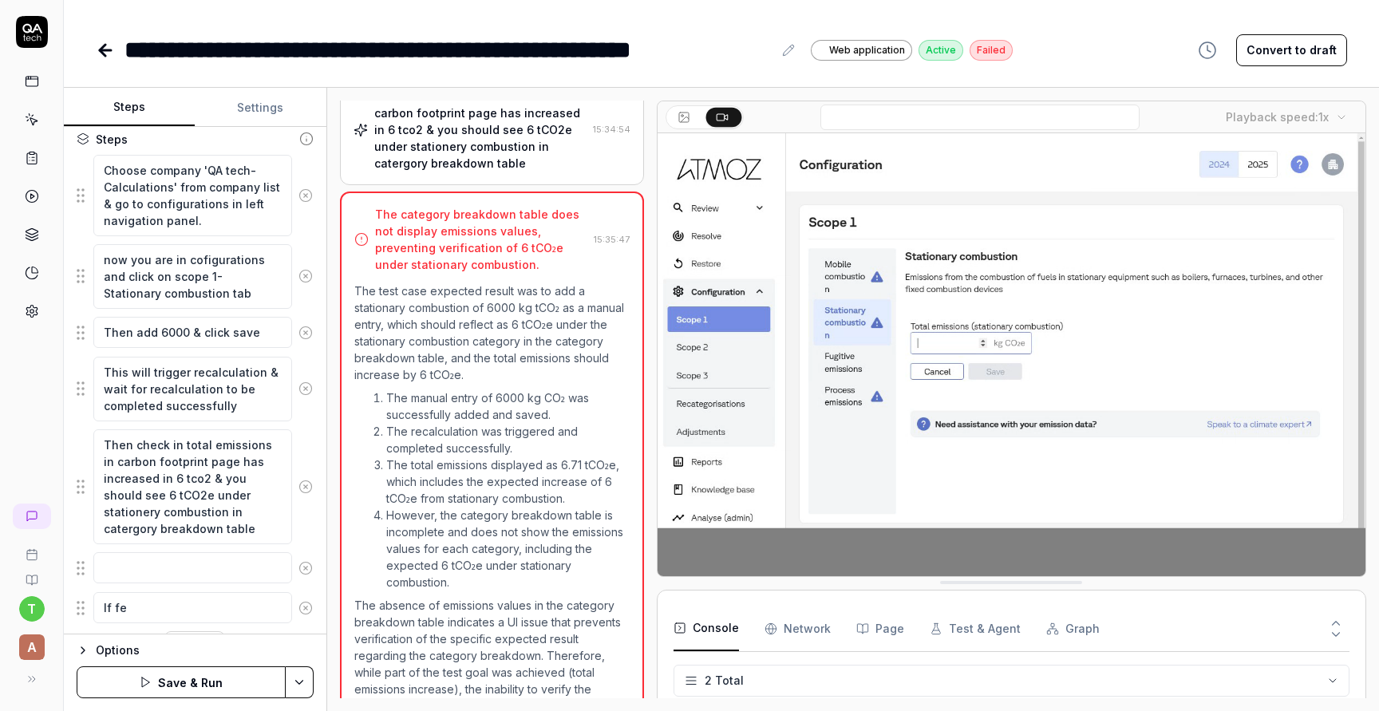
type textarea "*"
type textarea "If fee"
type textarea "*"
type textarea "If feed"
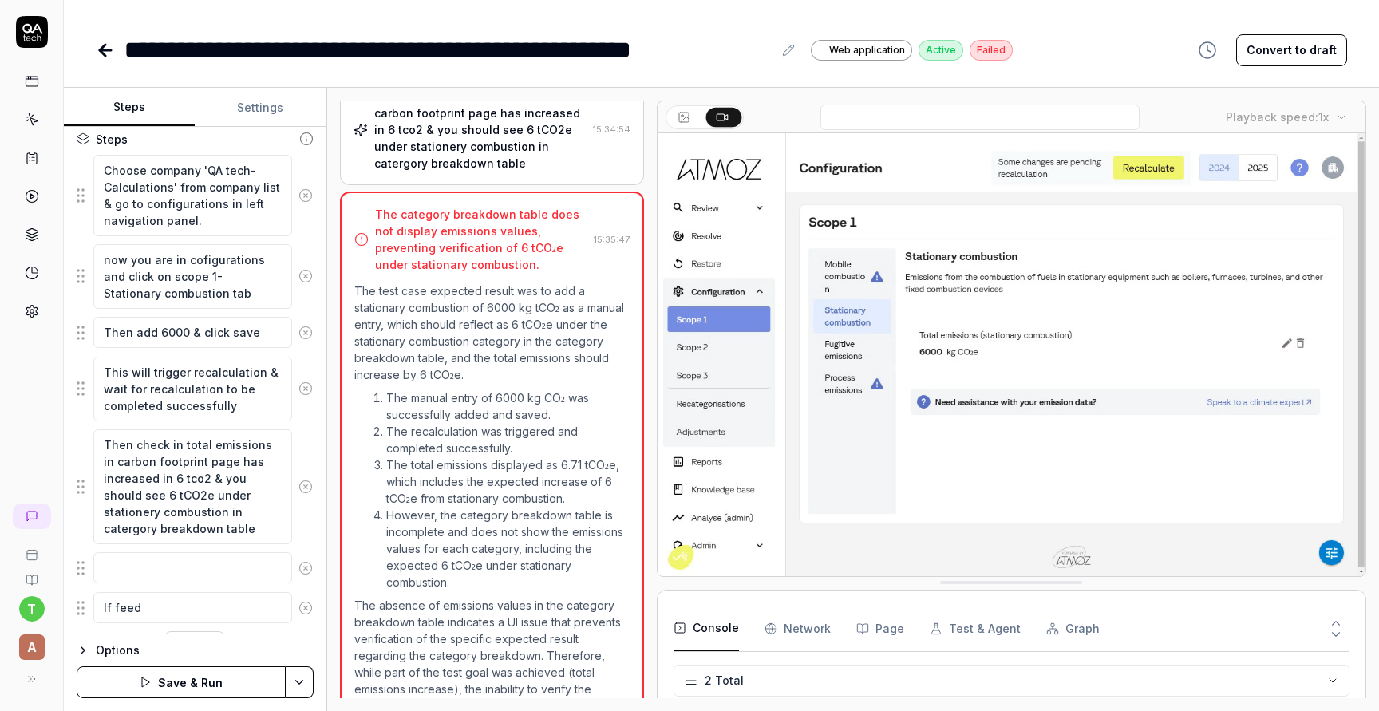
type textarea "*"
type textarea "If feedb"
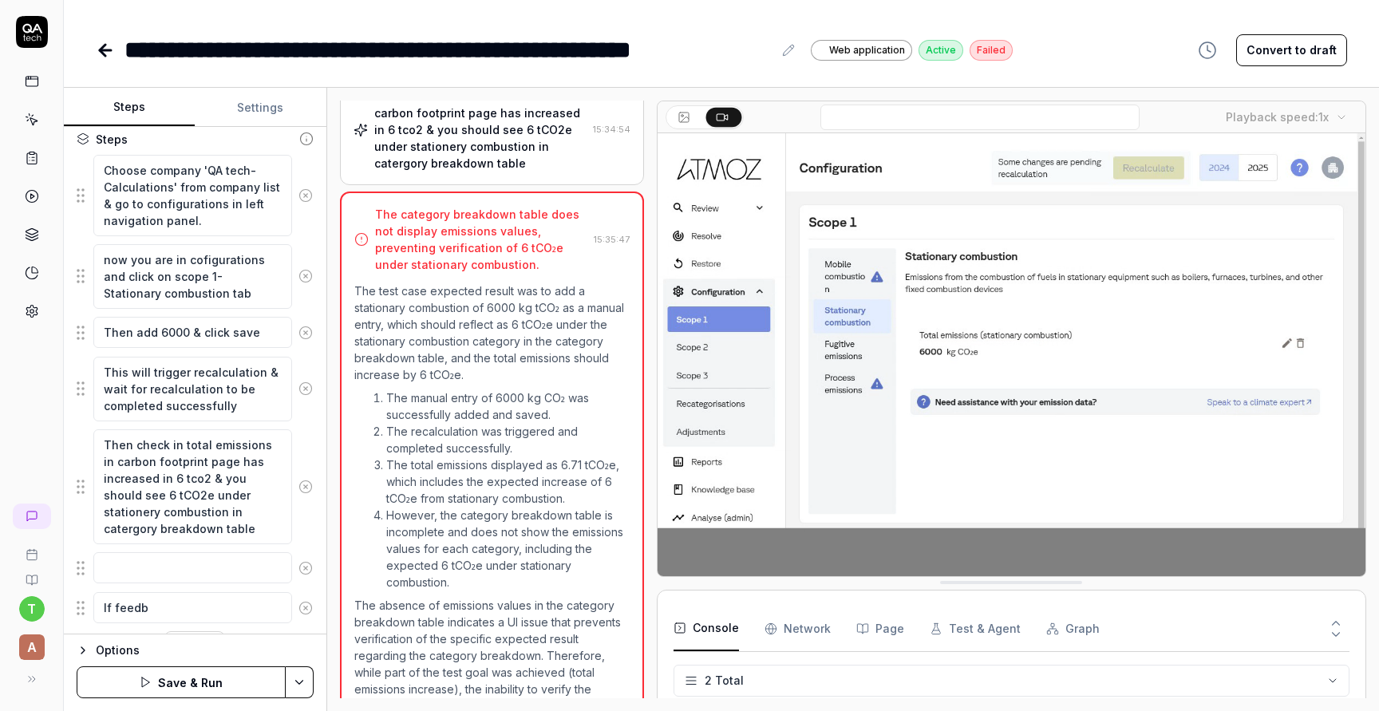
type textarea "*"
type textarea "If feedba"
type textarea "*"
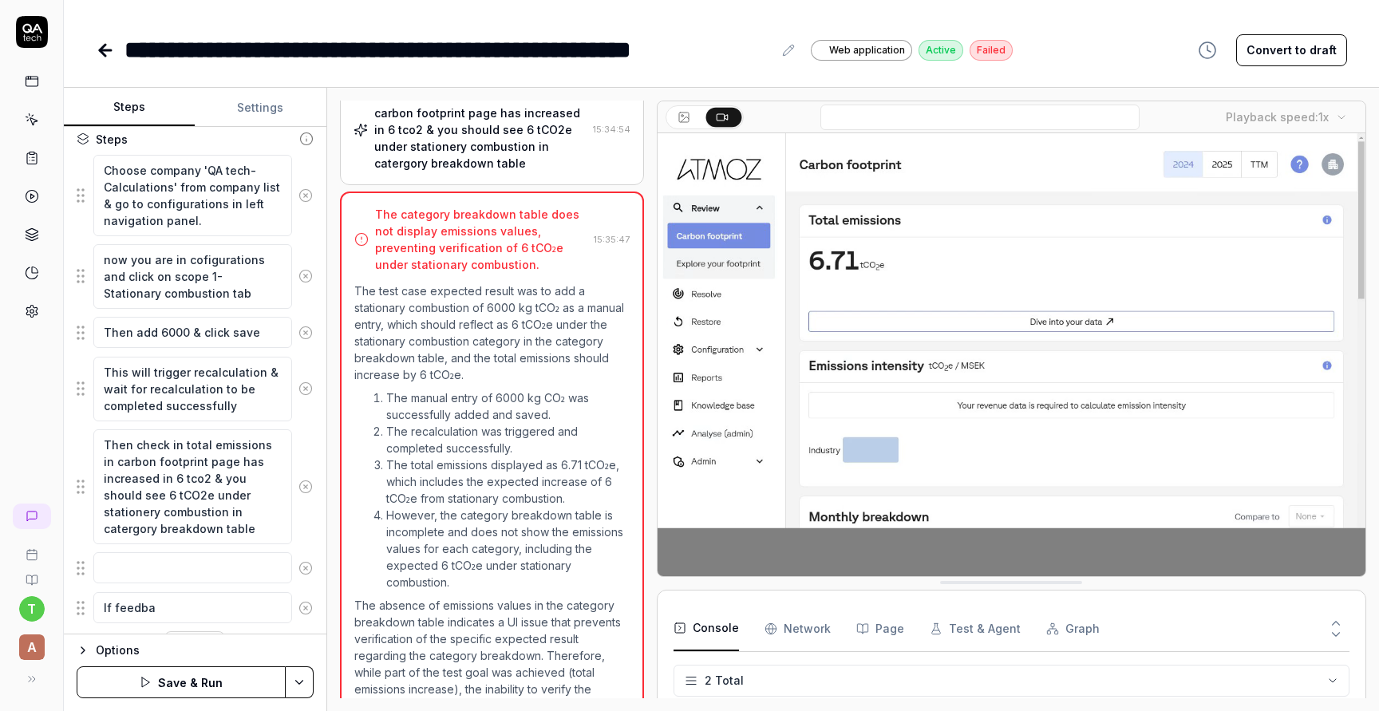
type textarea "If feedbac"
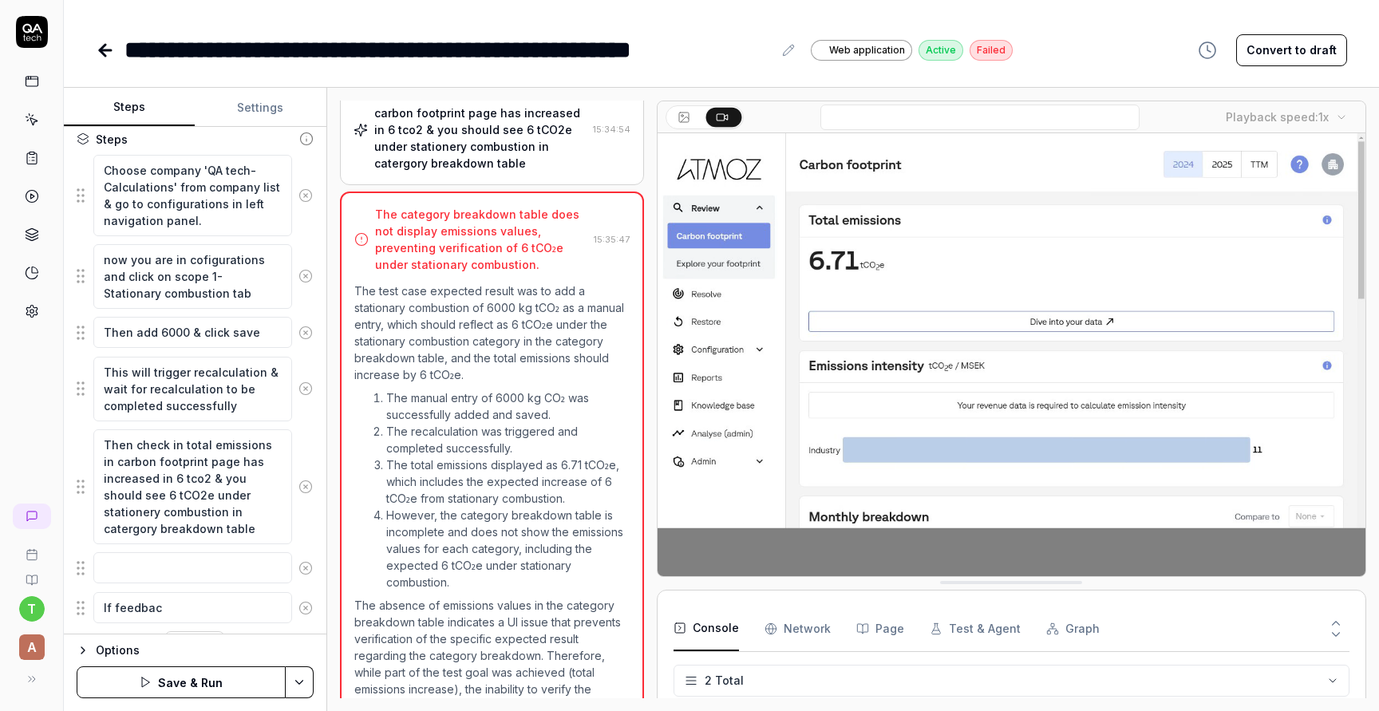
type textarea "*"
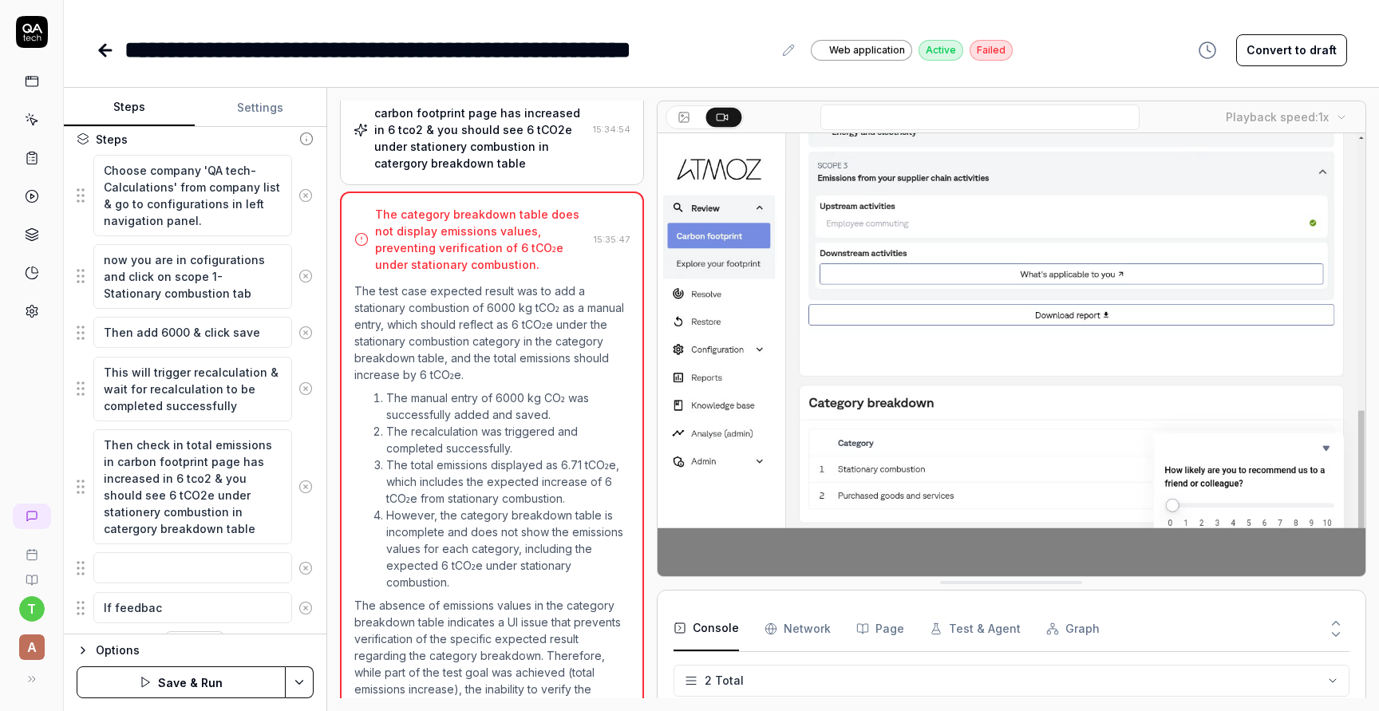
type textarea "If feedback"
type textarea "*"
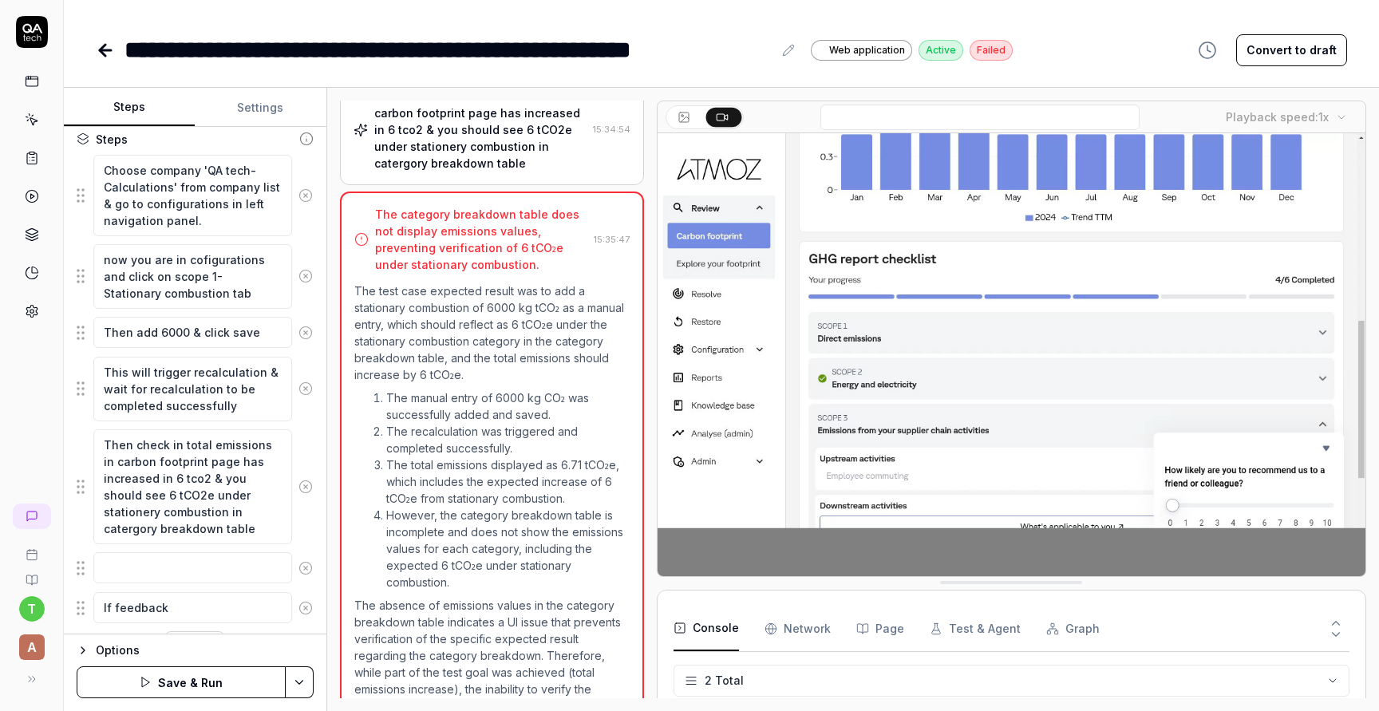
type textarea "If feedback"
type textarea "*"
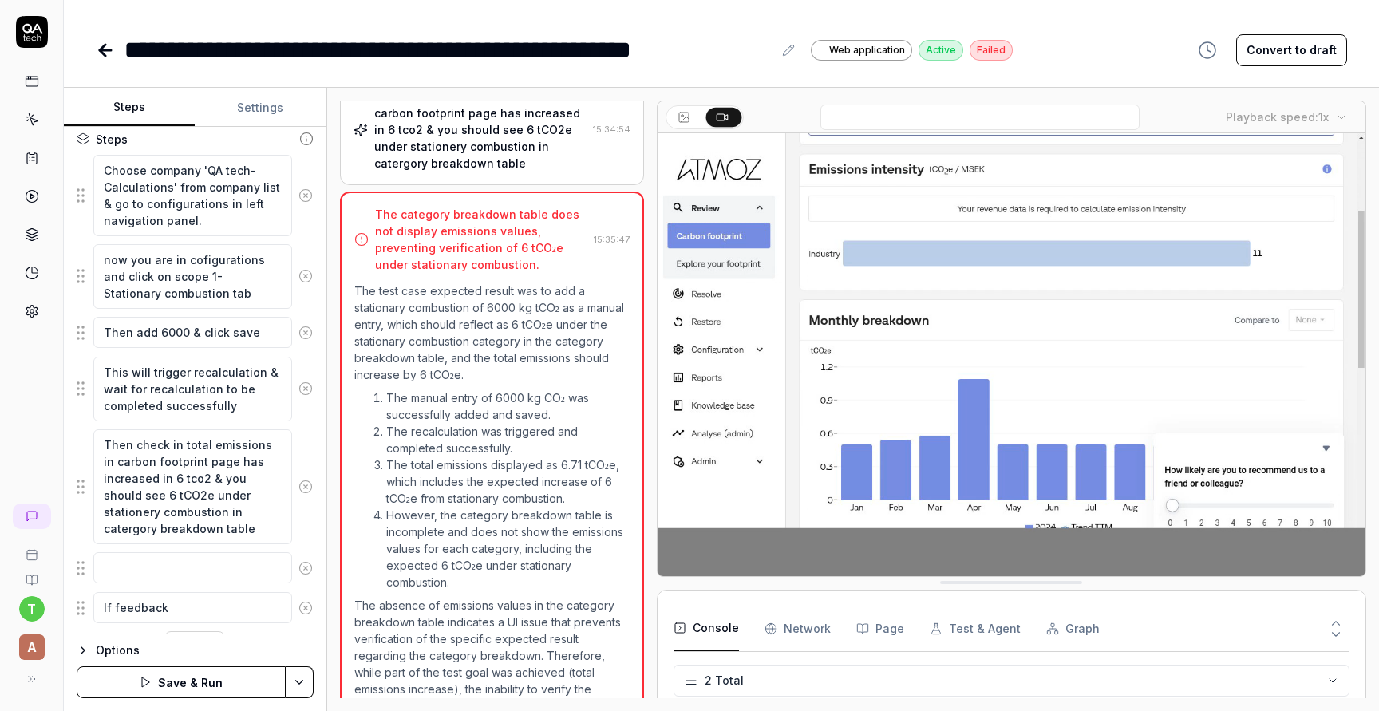
type textarea "If feedback s"
type textarea "*"
type textarea "If feedback su"
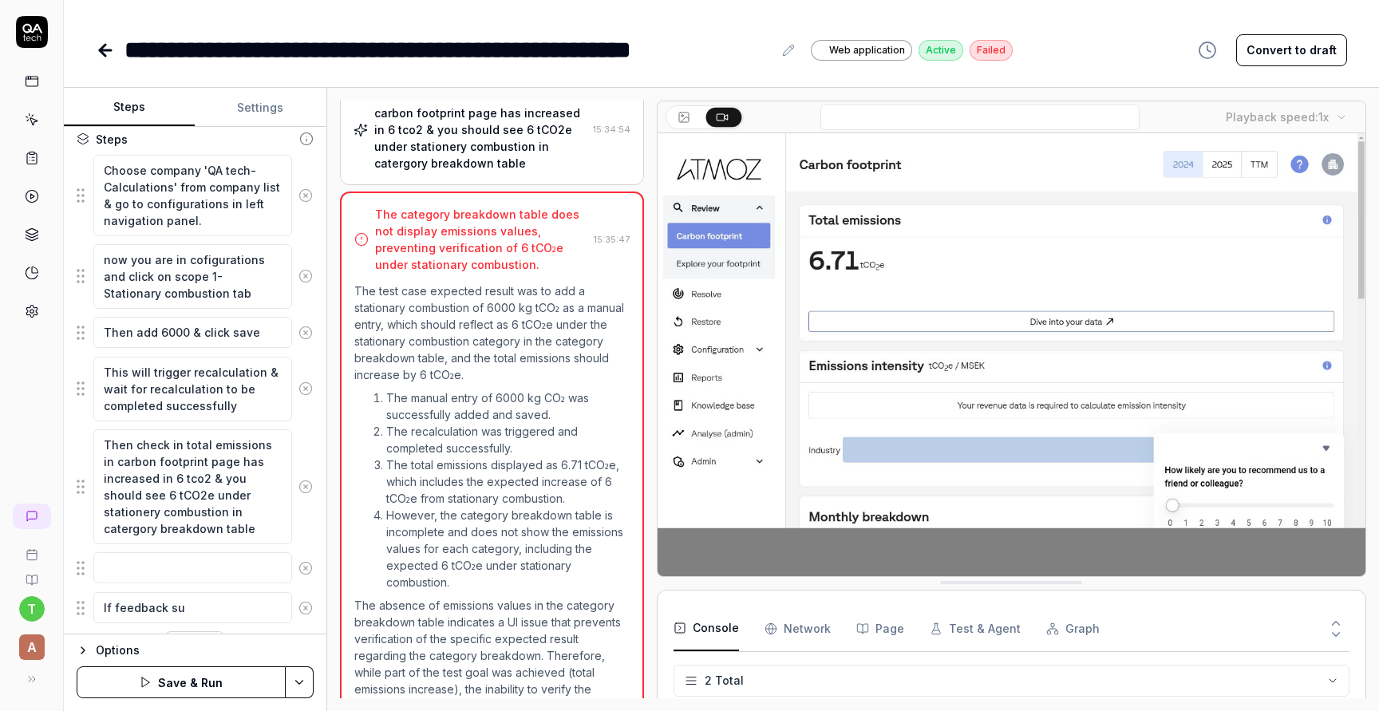
type textarea "*"
type textarea "If feedback sur"
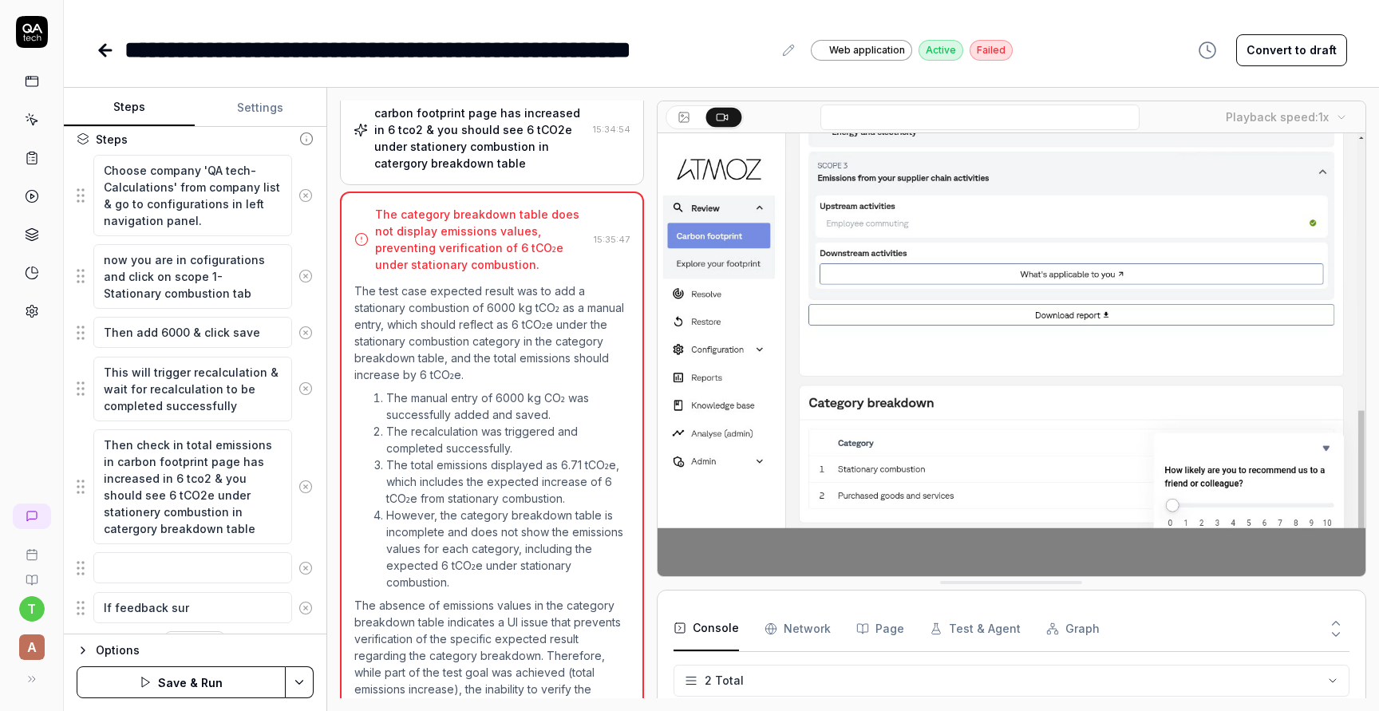
type textarea "*"
type textarea "If feedback surv"
type textarea "*"
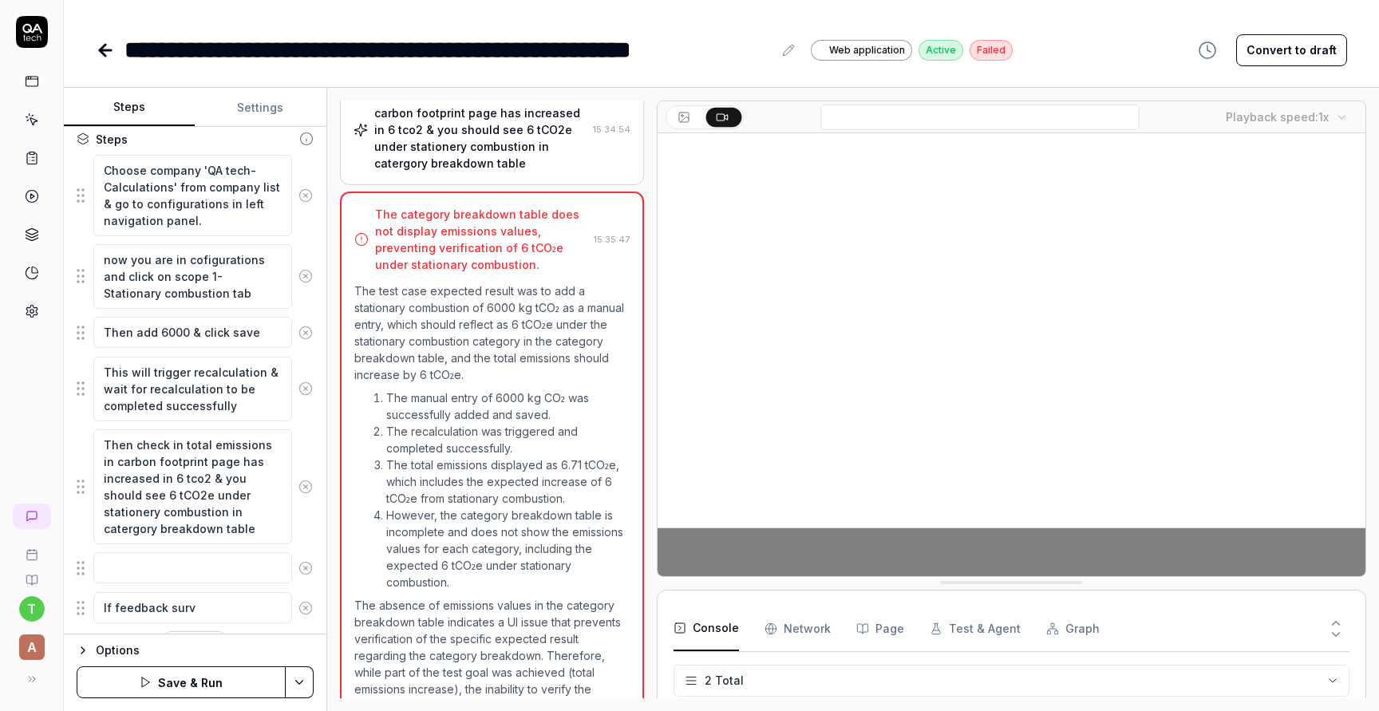
type textarea "If feedback [PERSON_NAME]"
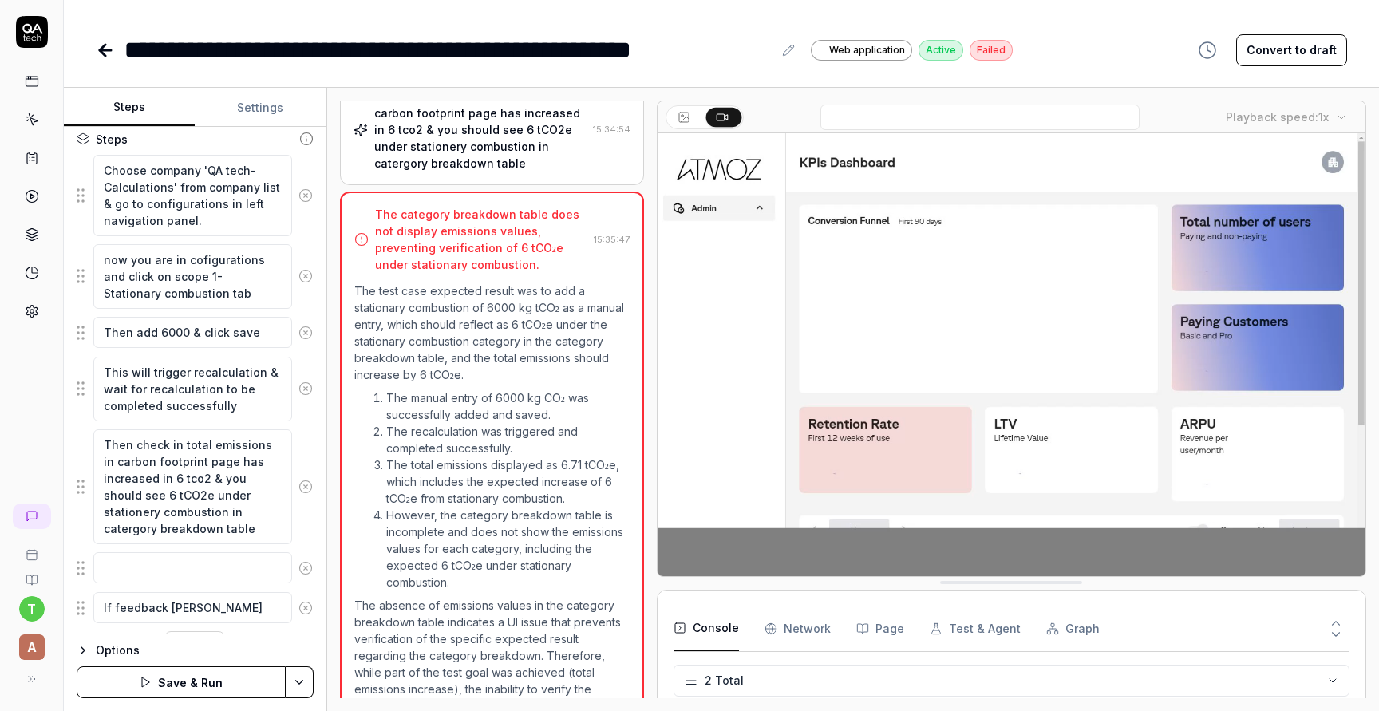
type textarea "*"
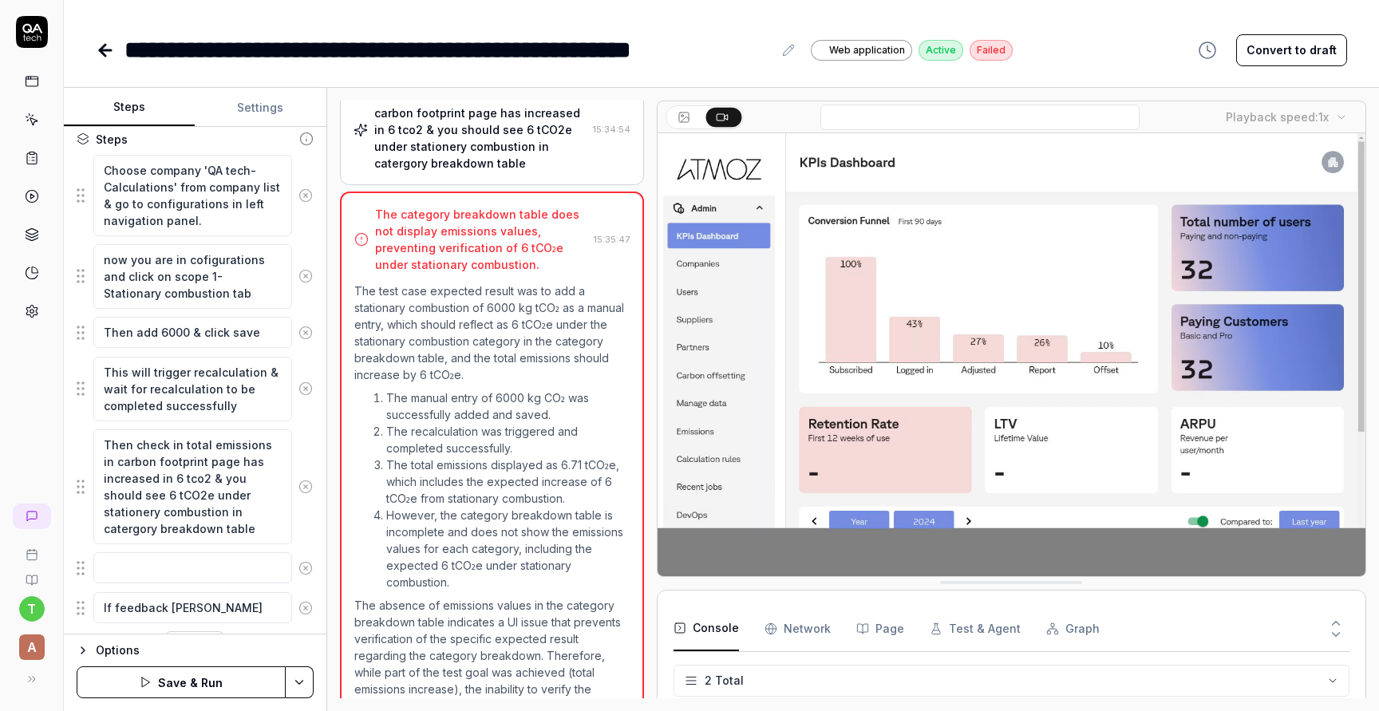
type textarea "If feedback survey"
type textarea "*"
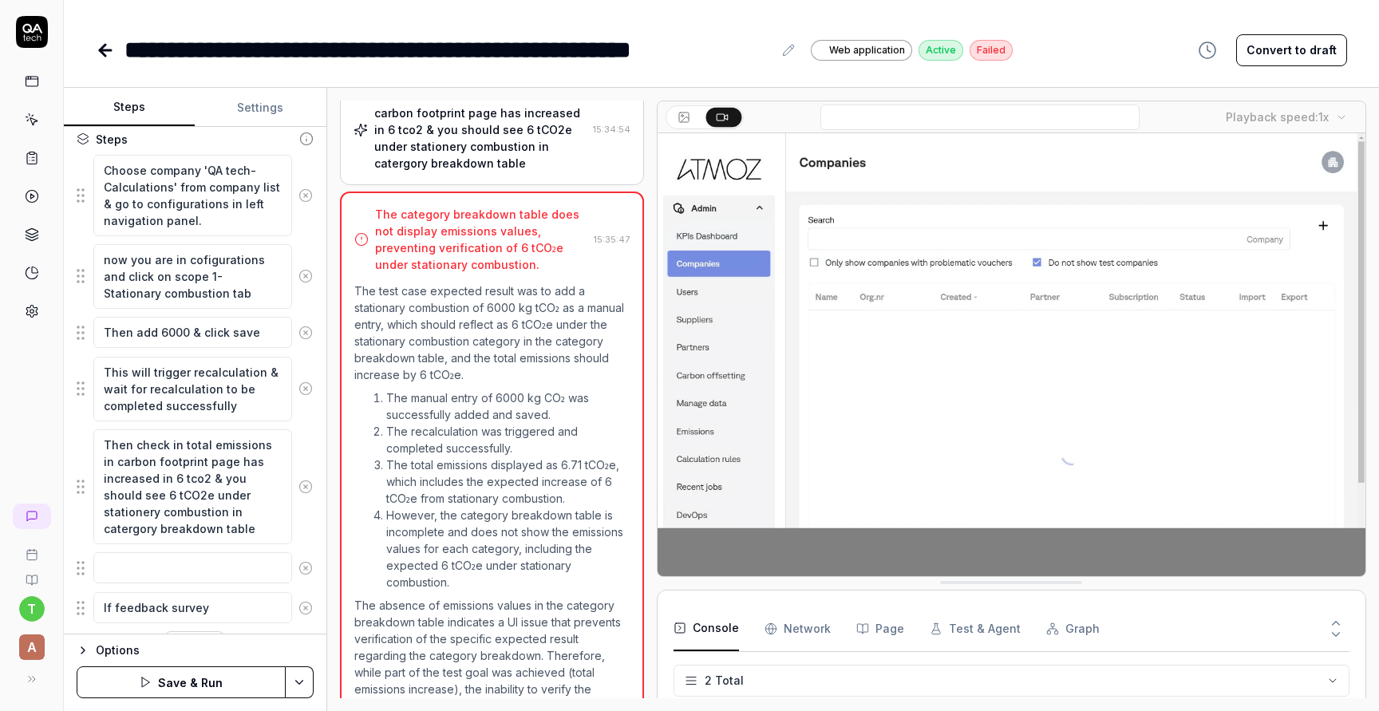
type textarea "If feedback survey"
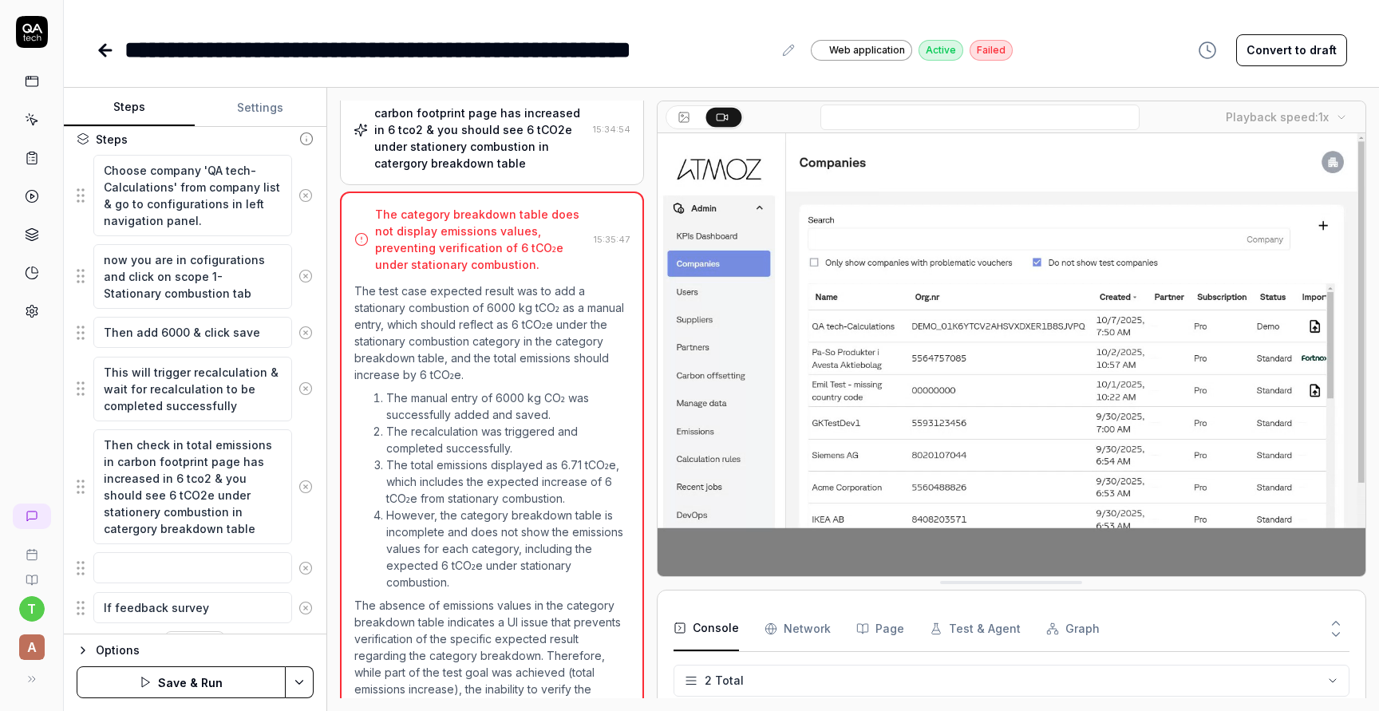
type textarea "*"
type textarea "If feedback survey p"
type textarea "*"
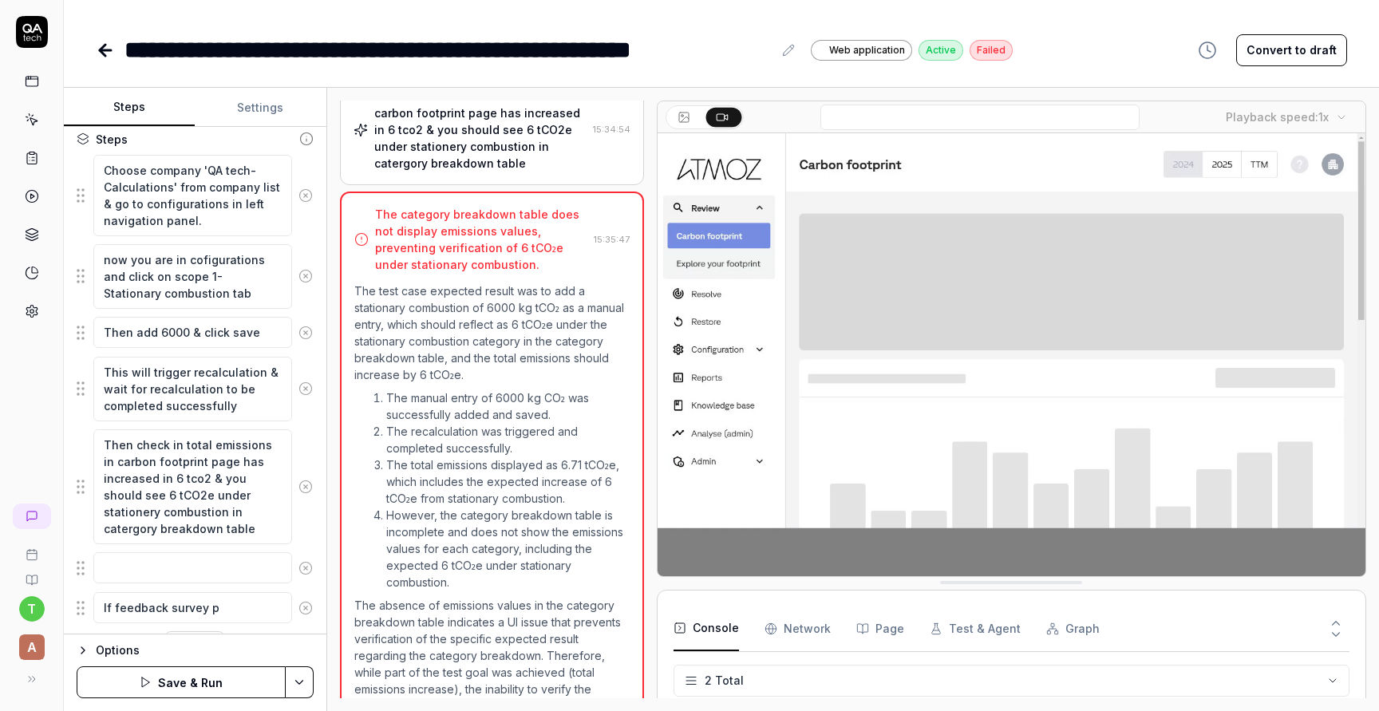
type textarea "If feedback survey po"
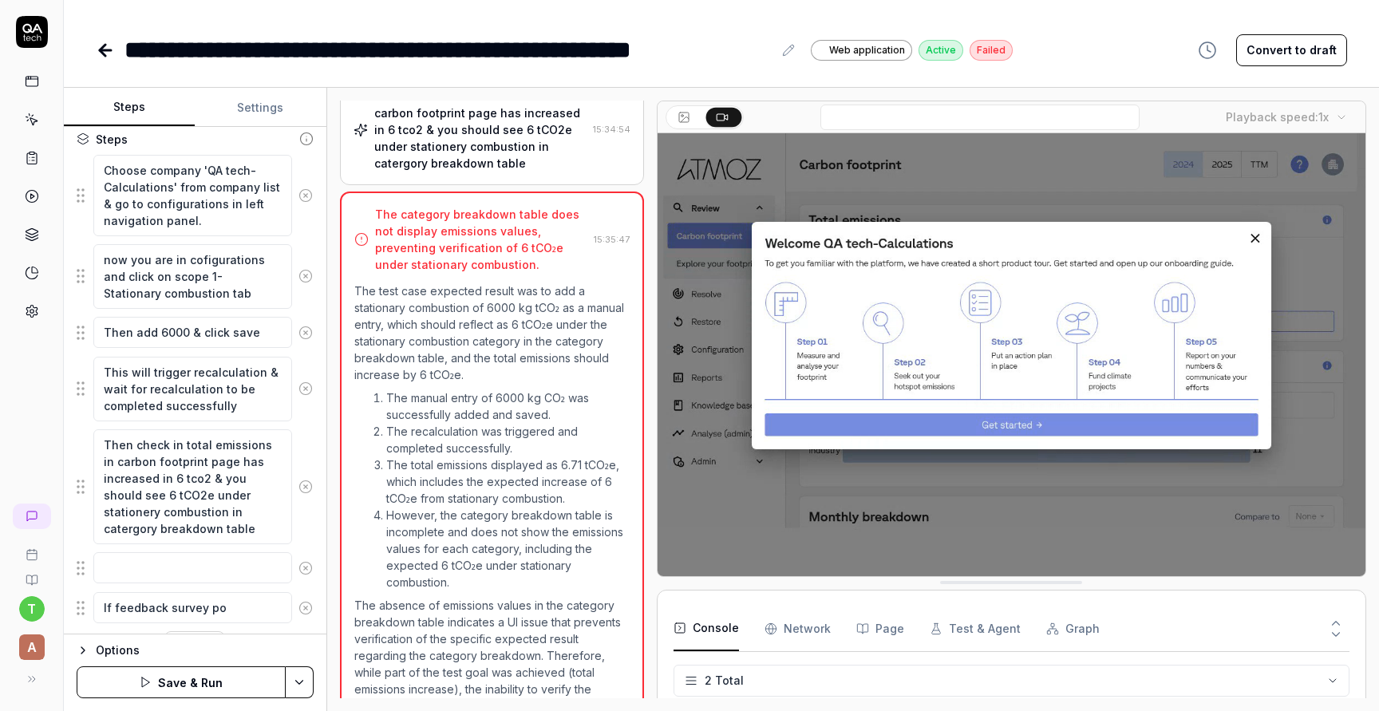
type textarea "*"
type textarea "If feedback survey pop"
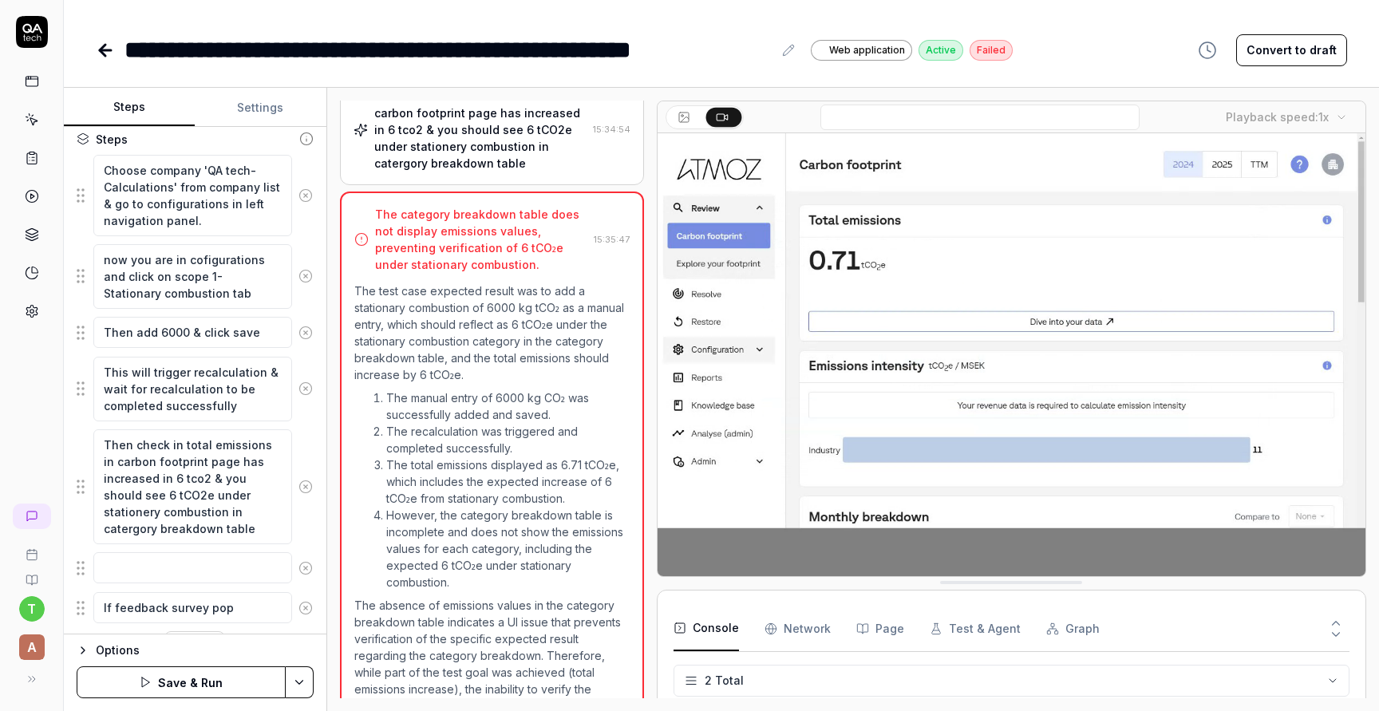
type textarea "*"
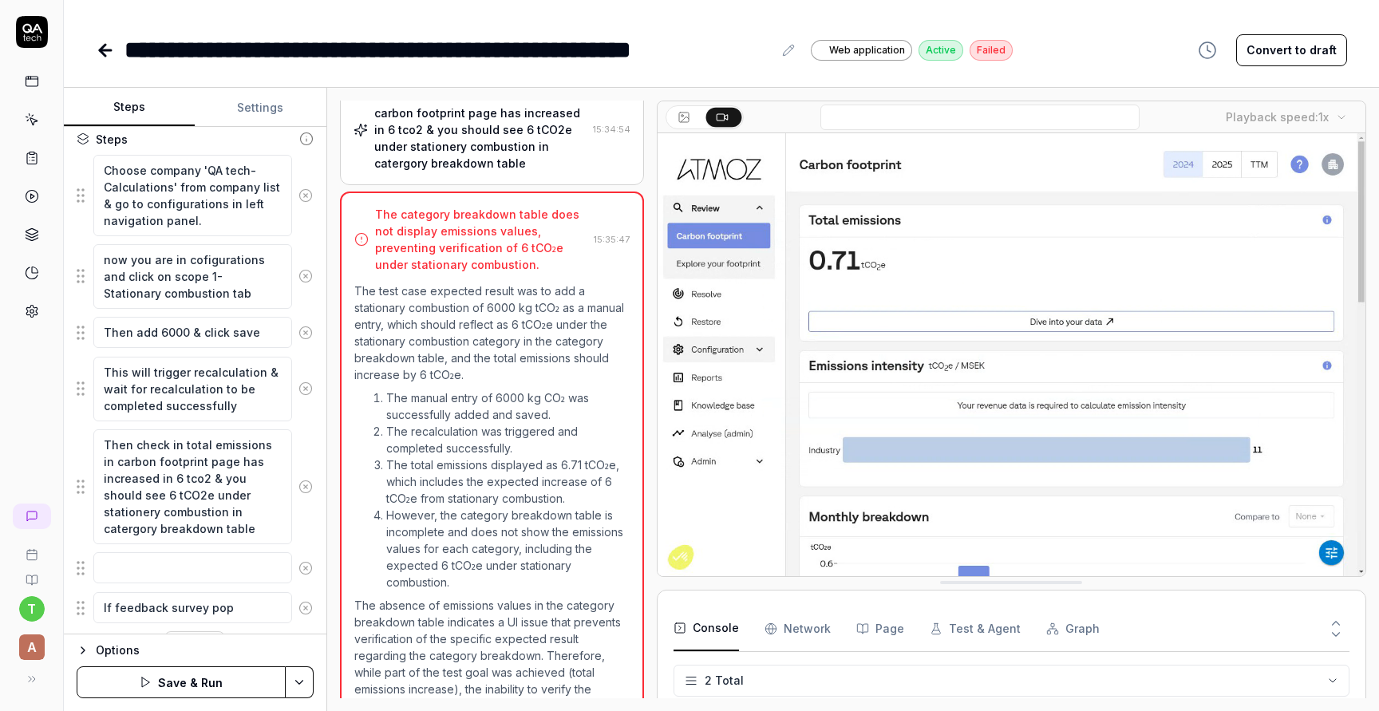
type textarea "If feedback survey pops"
type textarea "*"
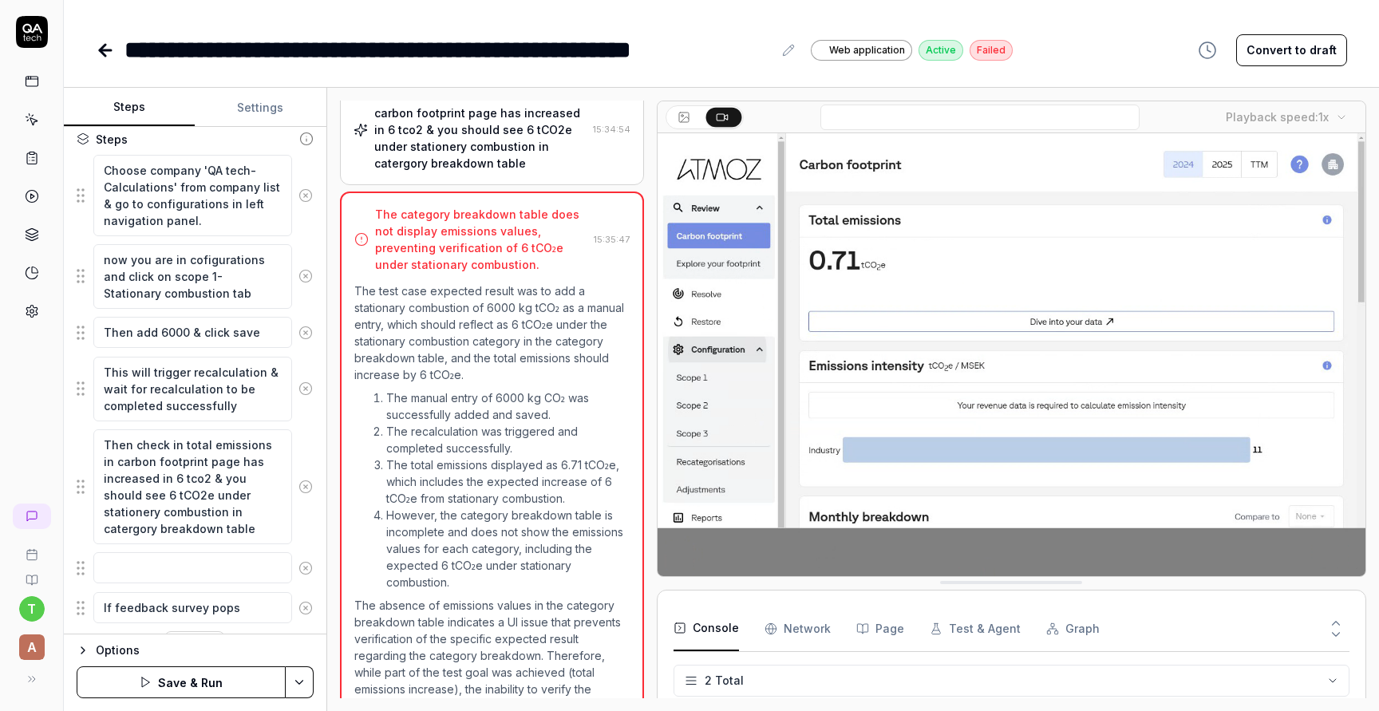
type textarea "If feedback survey pops"
type textarea "*"
type textarea "If feedback survey pops u"
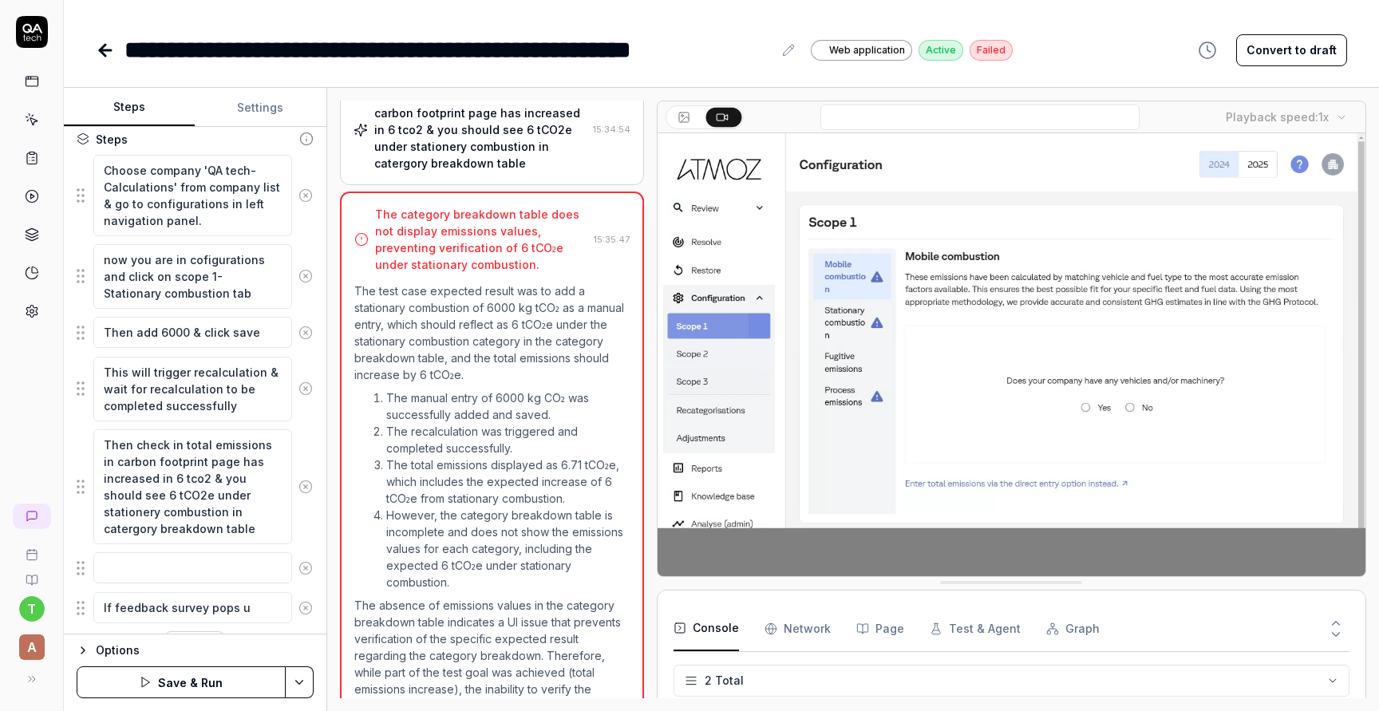
type textarea "*"
type textarea "If feedback survey pops up"
type textarea "*"
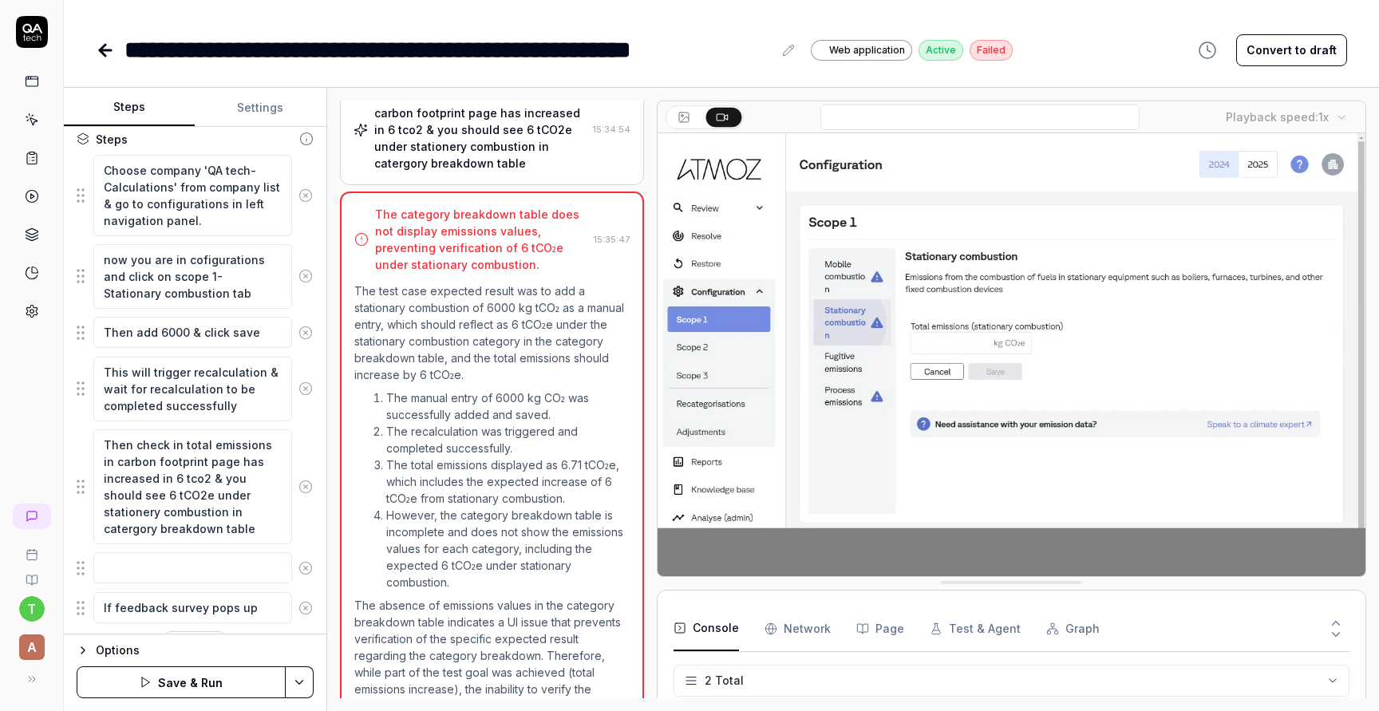
type textarea "If feedback survey pops up"
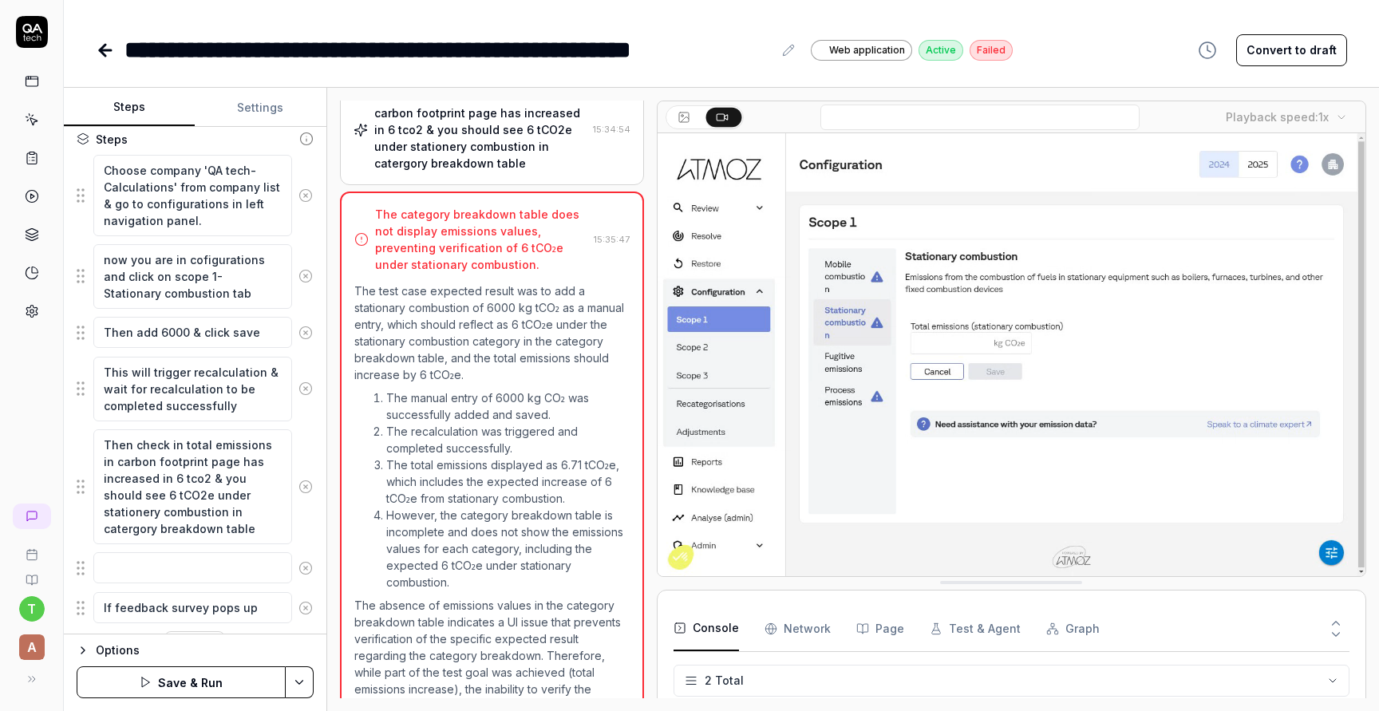
type textarea "*"
type textarea "If feedback survey pops up i"
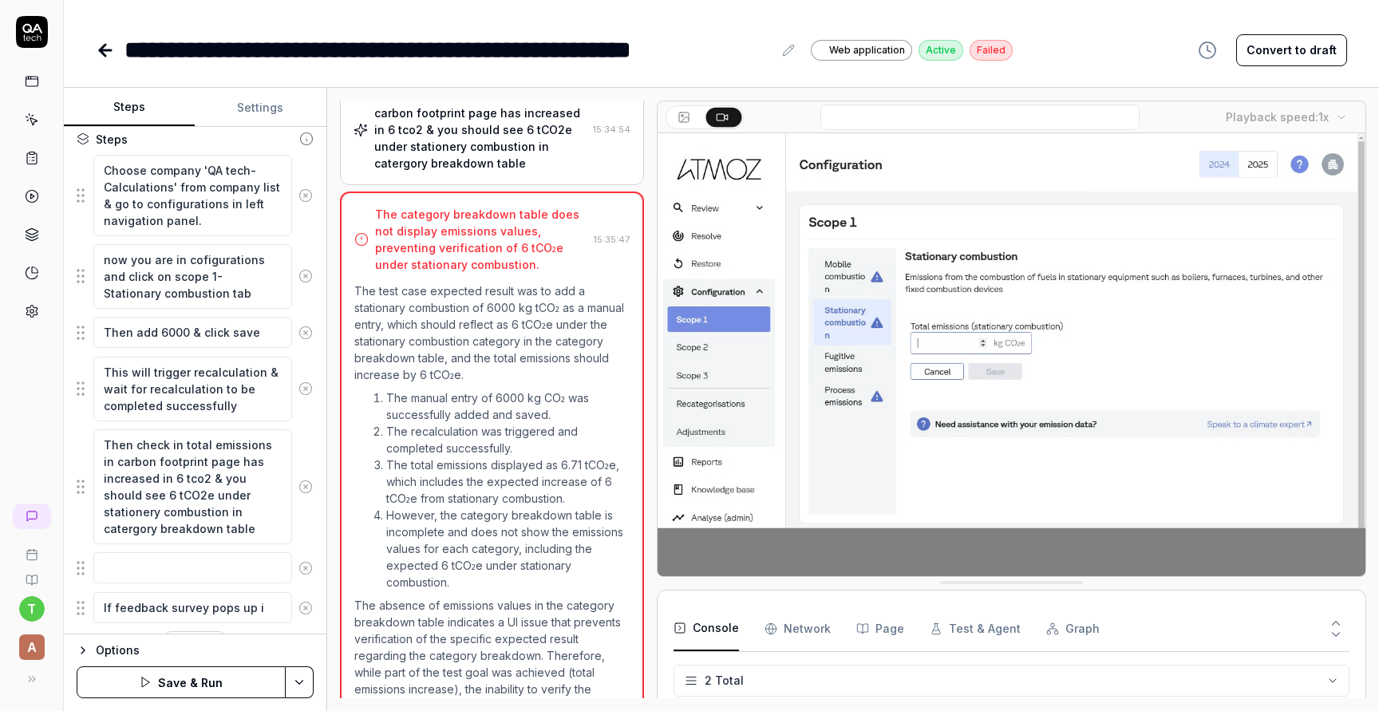
type textarea "*"
type textarea "If feedback survey pops up in"
type textarea "*"
type textarea "If feedback survey pops up in"
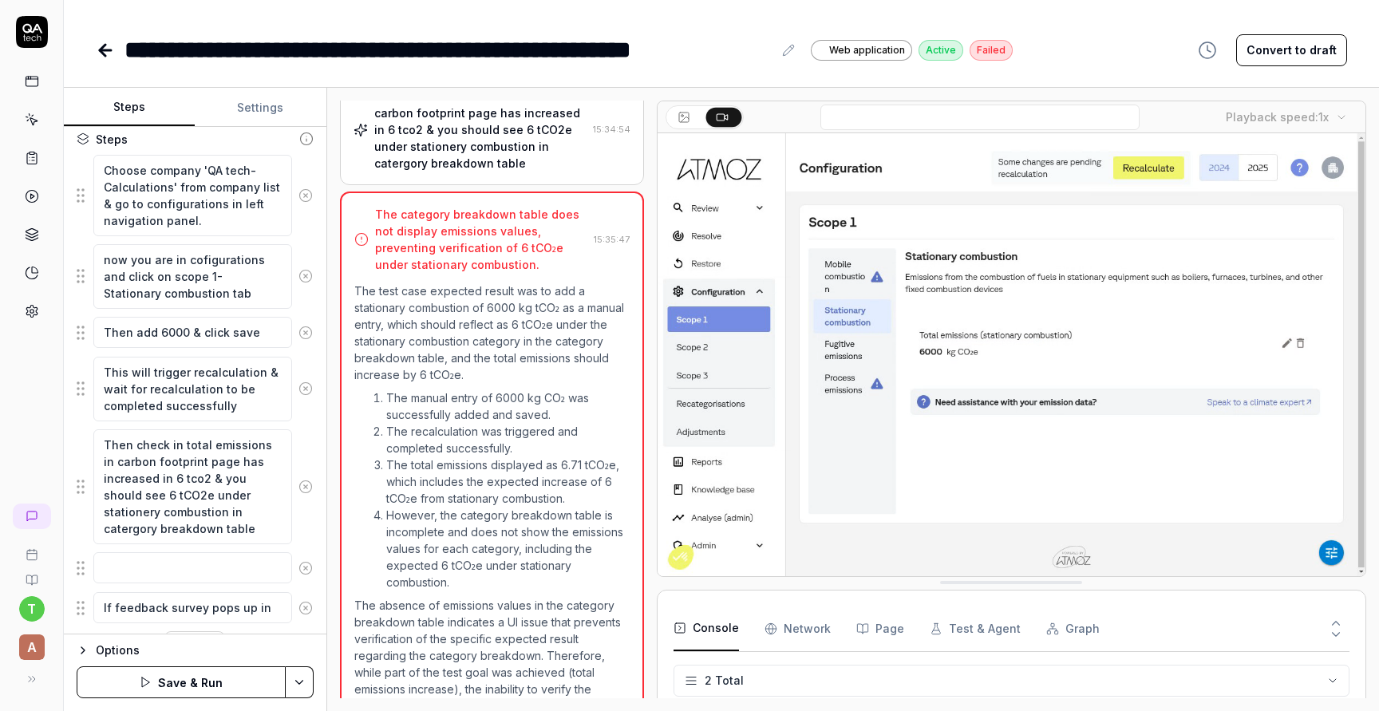
type textarea "*"
type textarea "If feedback survey pops up in t"
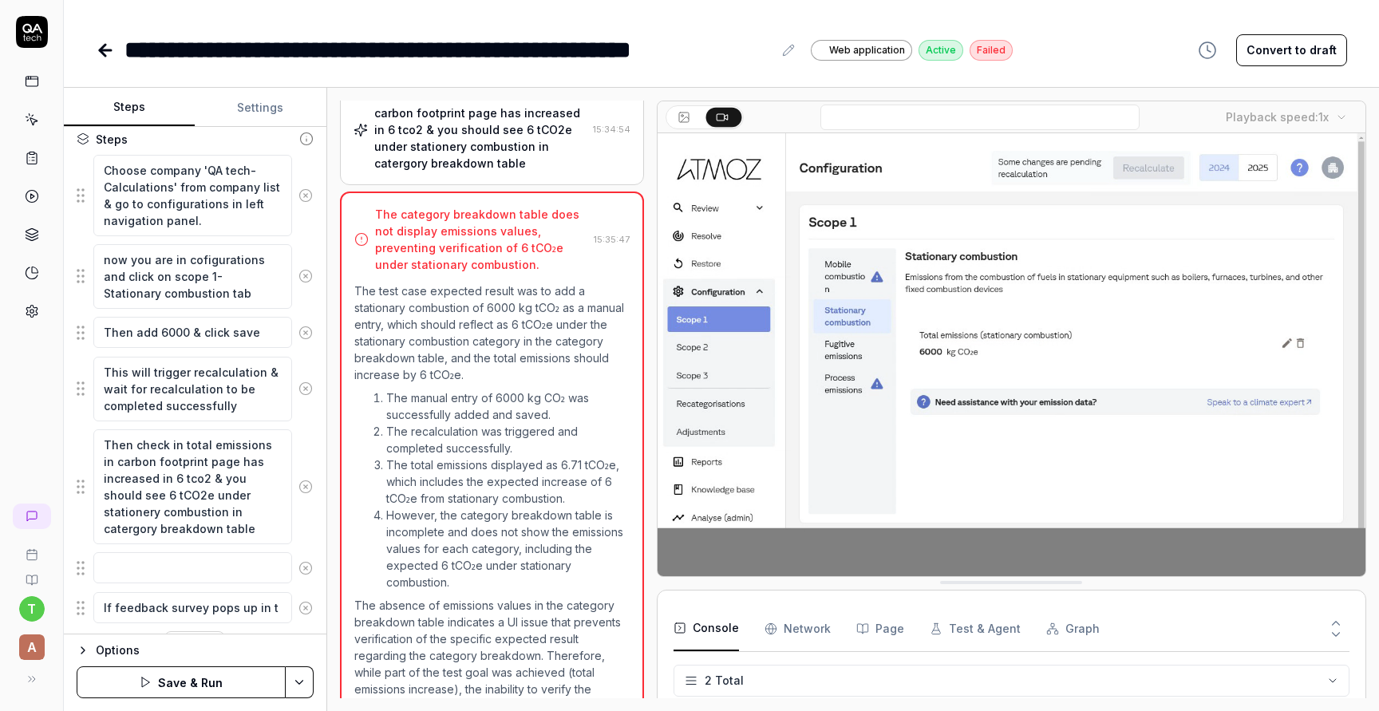
type textarea "*"
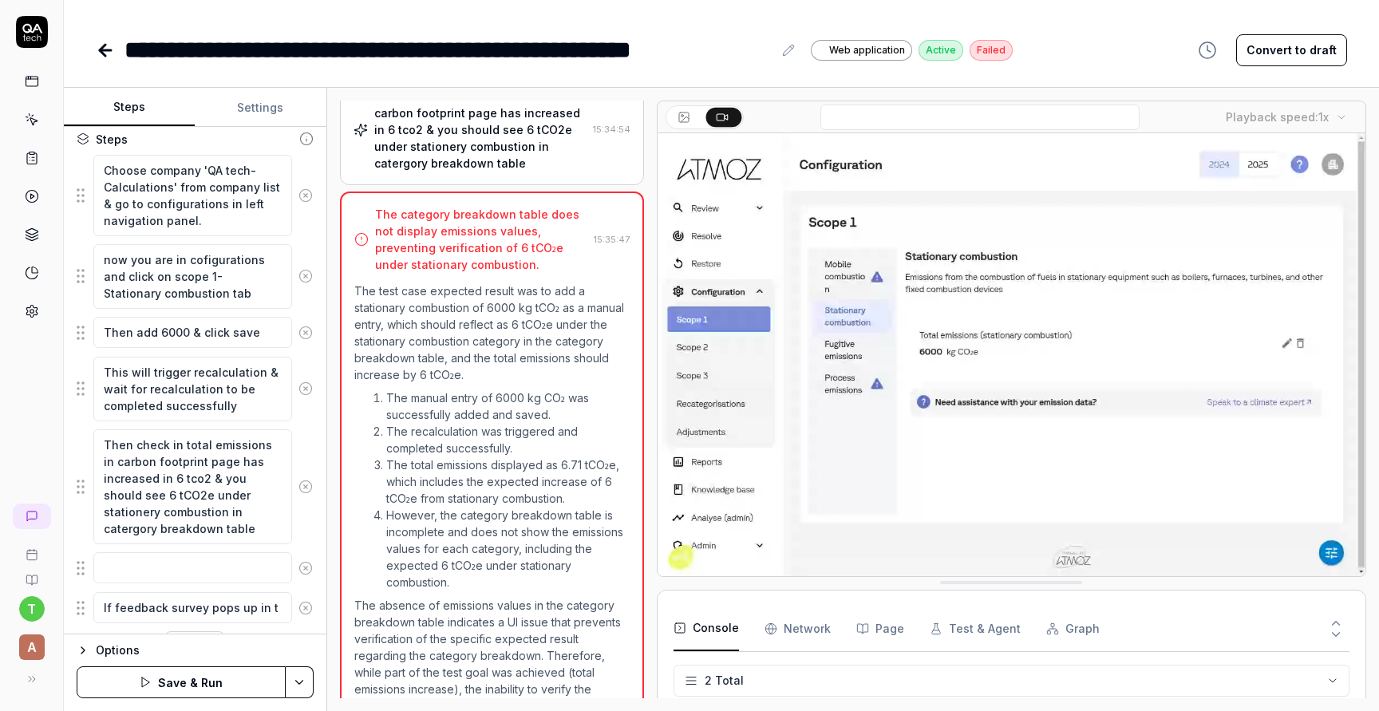
type textarea "If feedback survey pops up in th"
type textarea "*"
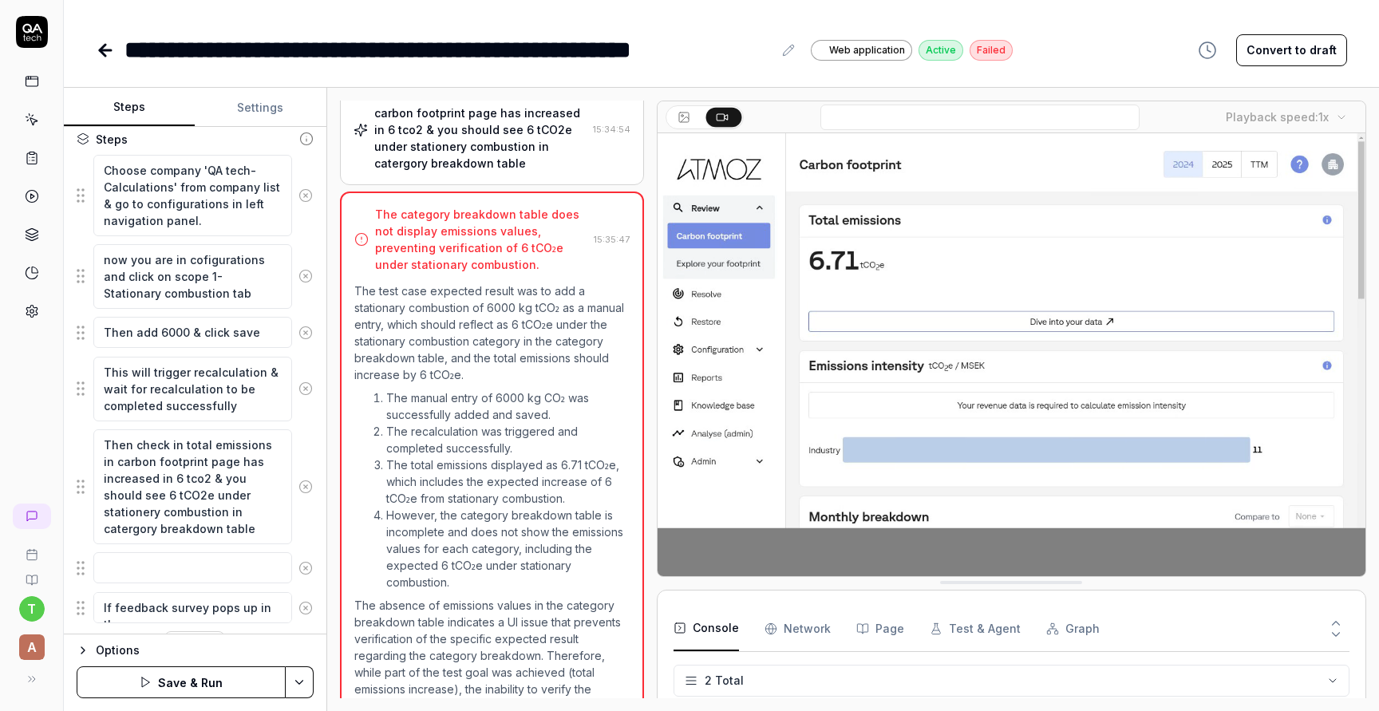
type textarea "If feedback survey pops up in the"
type textarea "*"
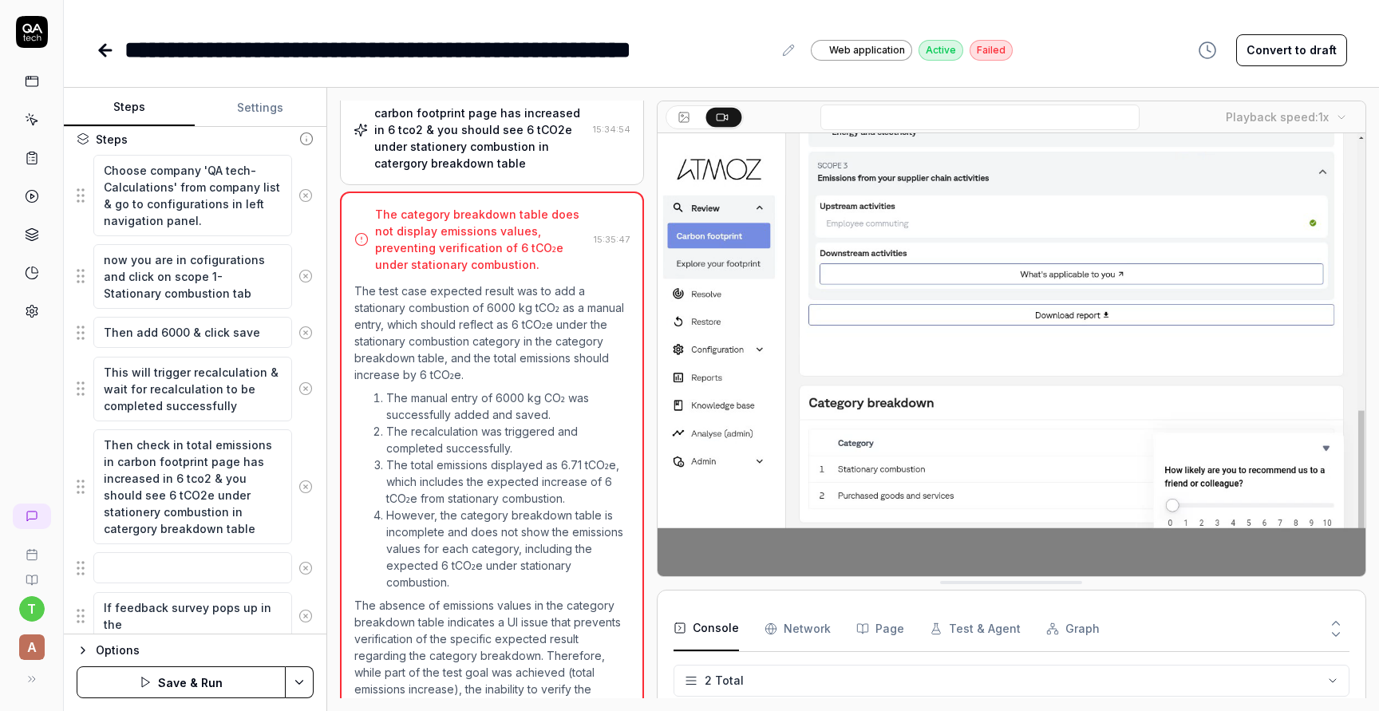
type textarea "If feedback survey pops up in the"
type textarea "*"
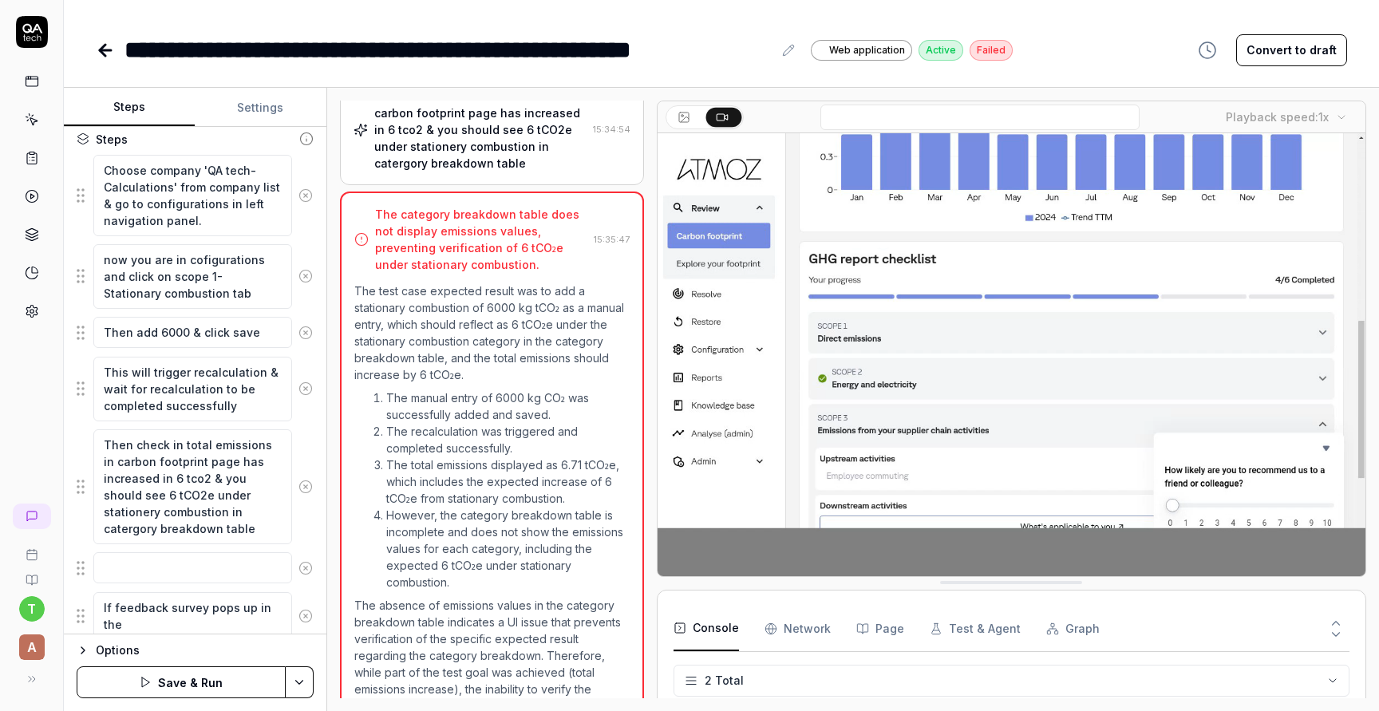
type textarea "If feedback survey pops up in the b"
type textarea "*"
type textarea "If feedback survey pops up in the bo"
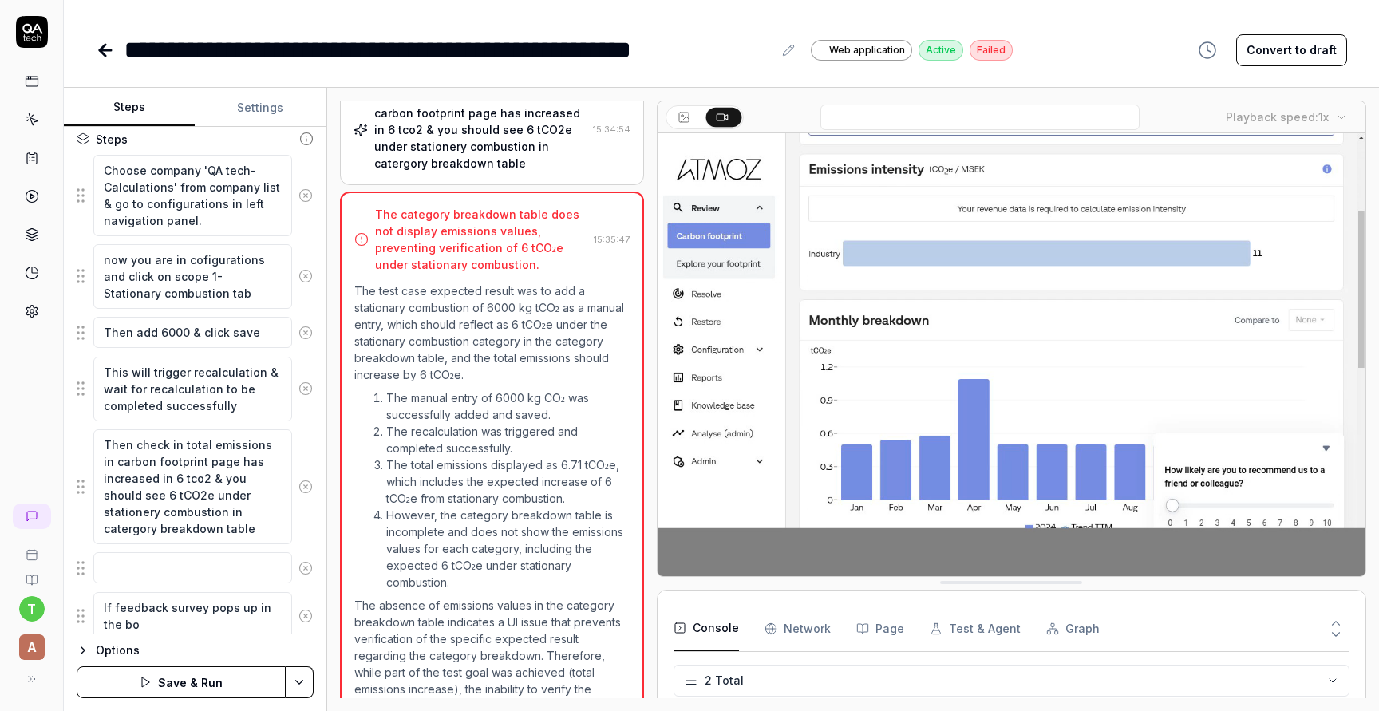
type textarea "*"
type textarea "If feedback survey pops up in the bot"
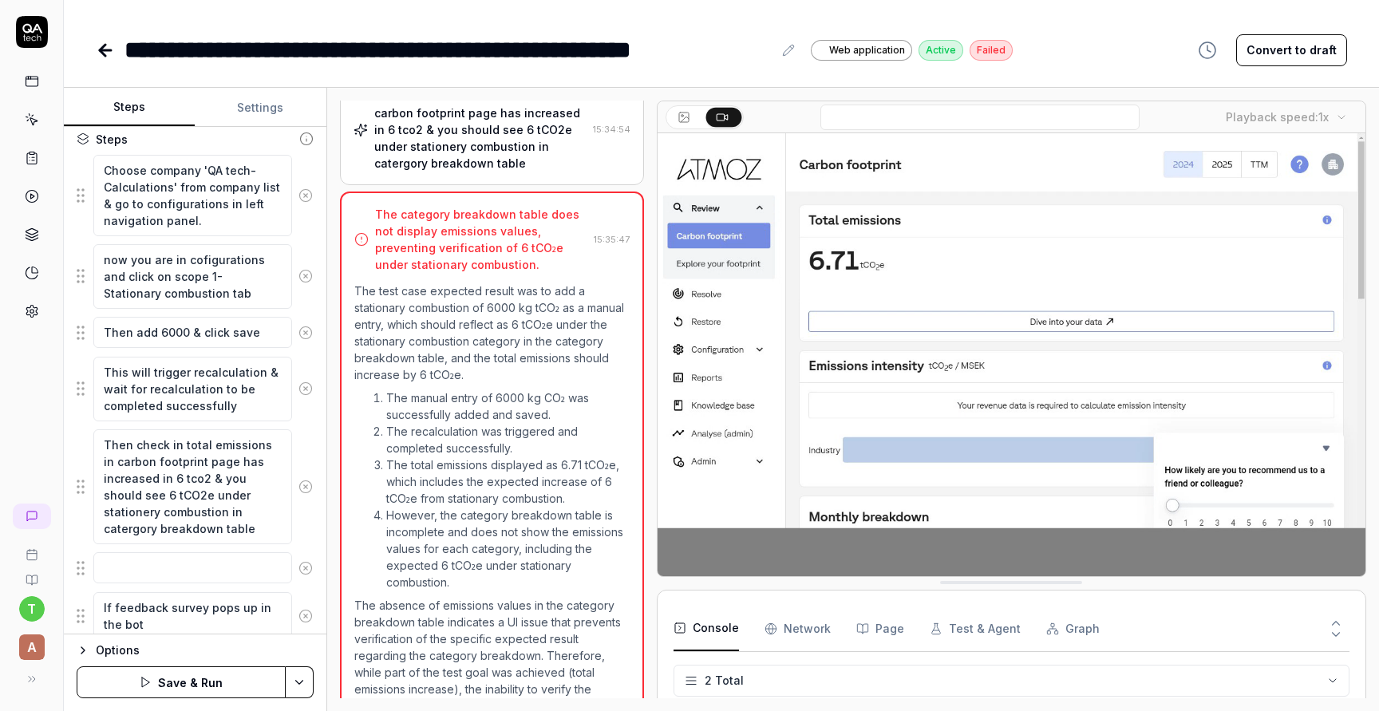
type textarea "*"
type textarea "If feedback survey pops up in the [PERSON_NAME]"
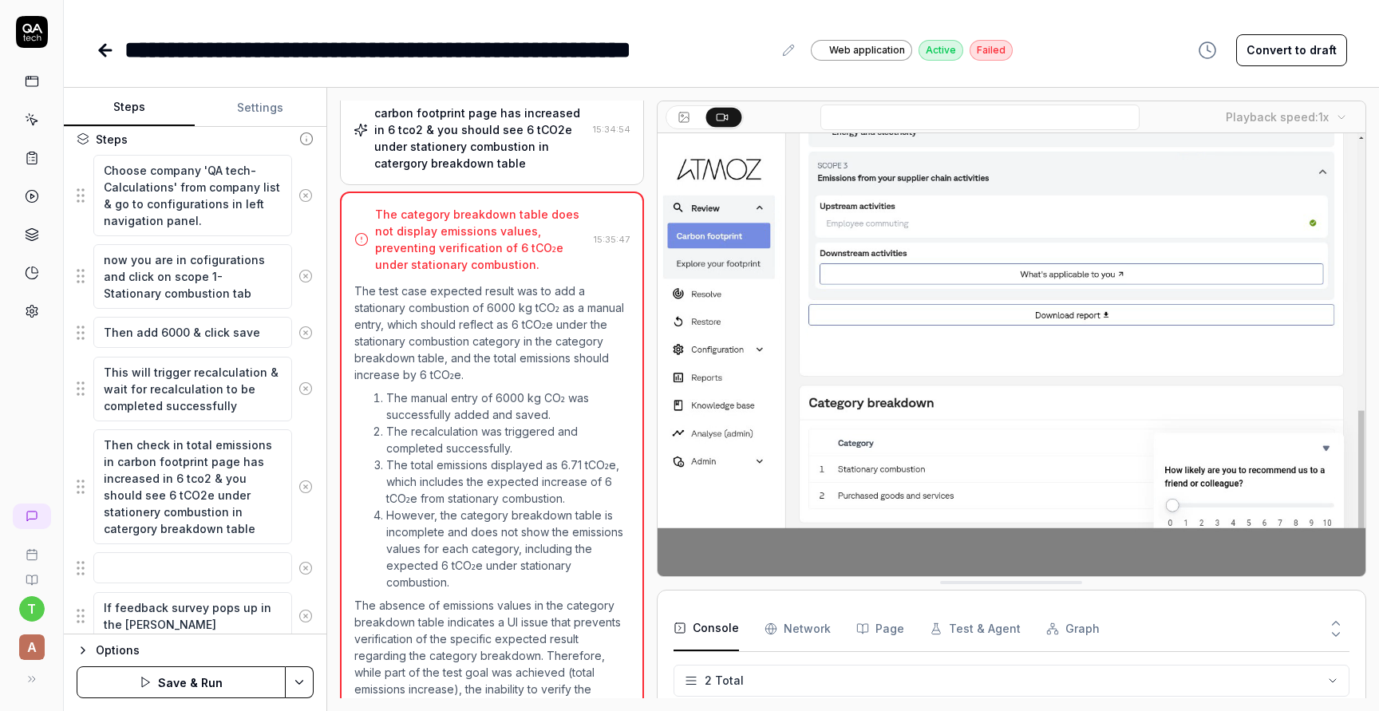
type textarea "*"
type textarea "If feedback survey pops up in the bottom"
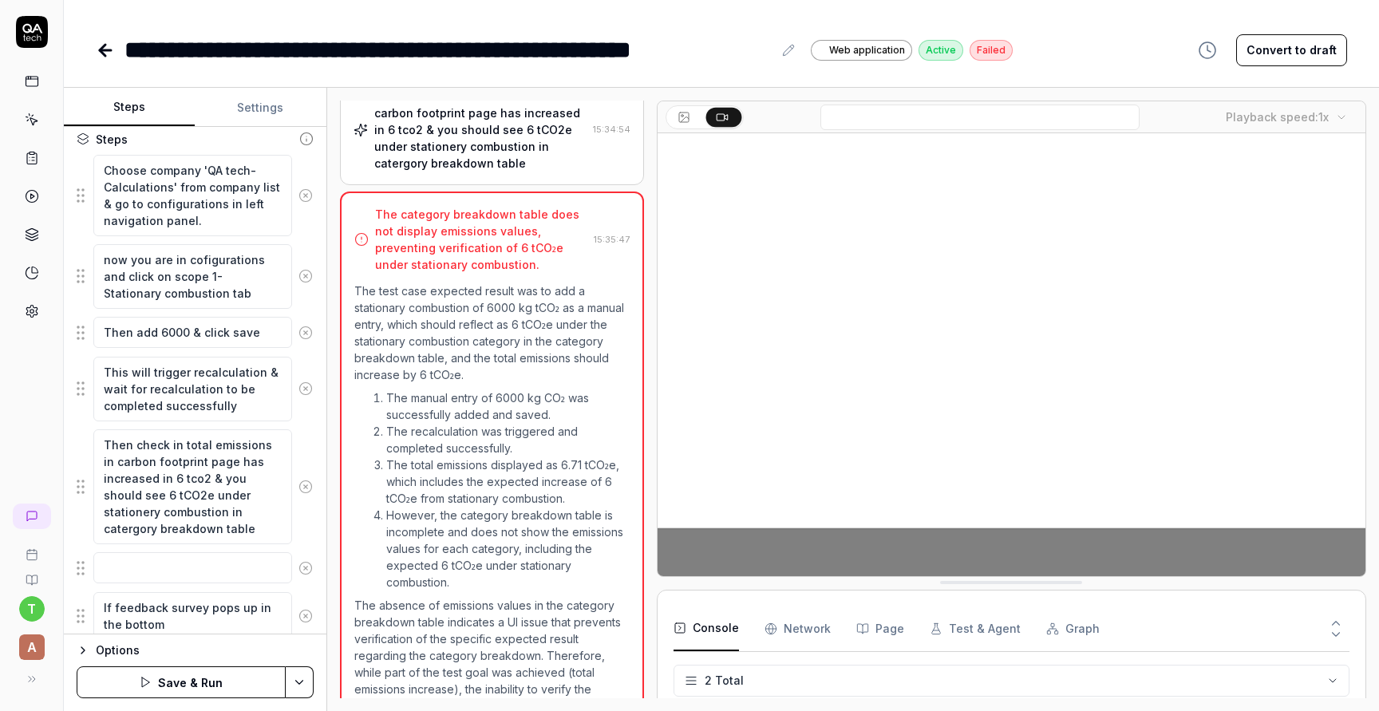
type textarea "*"
type textarea "If feedback survey pops up in the bottom"
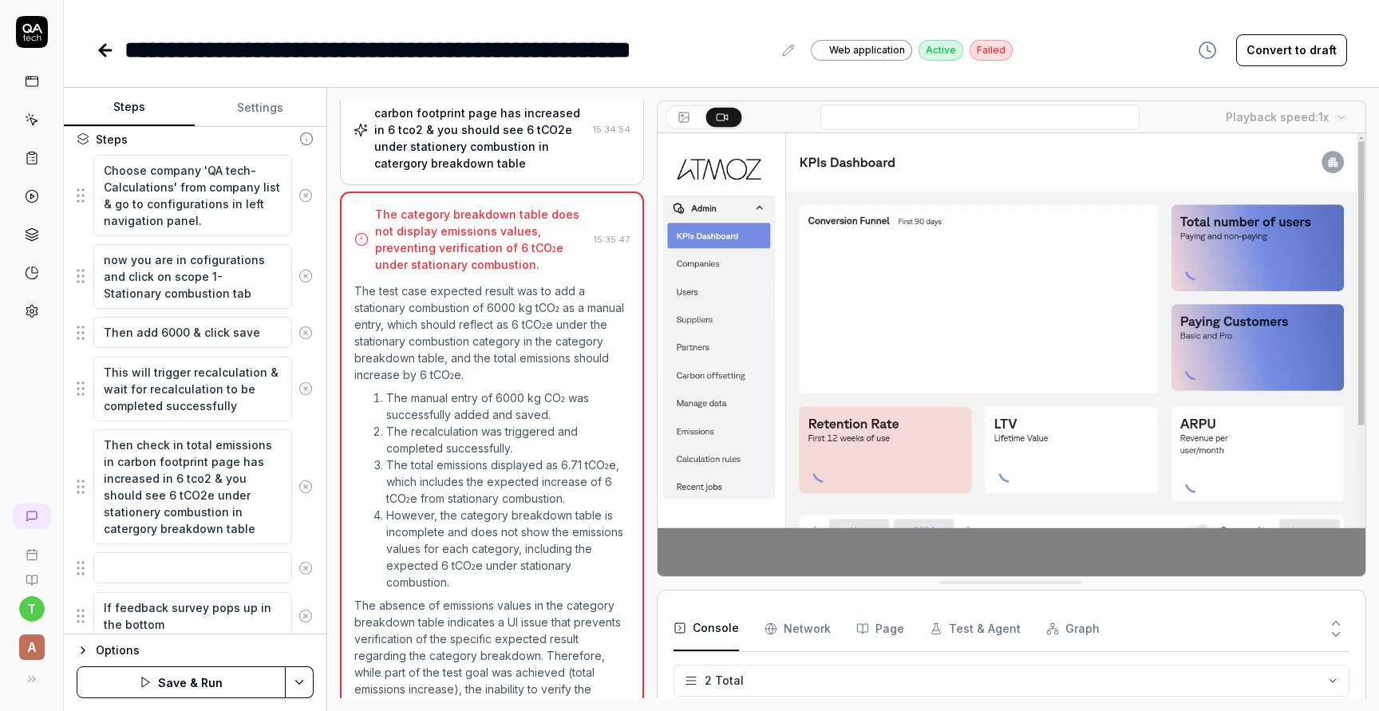
type textarea "*"
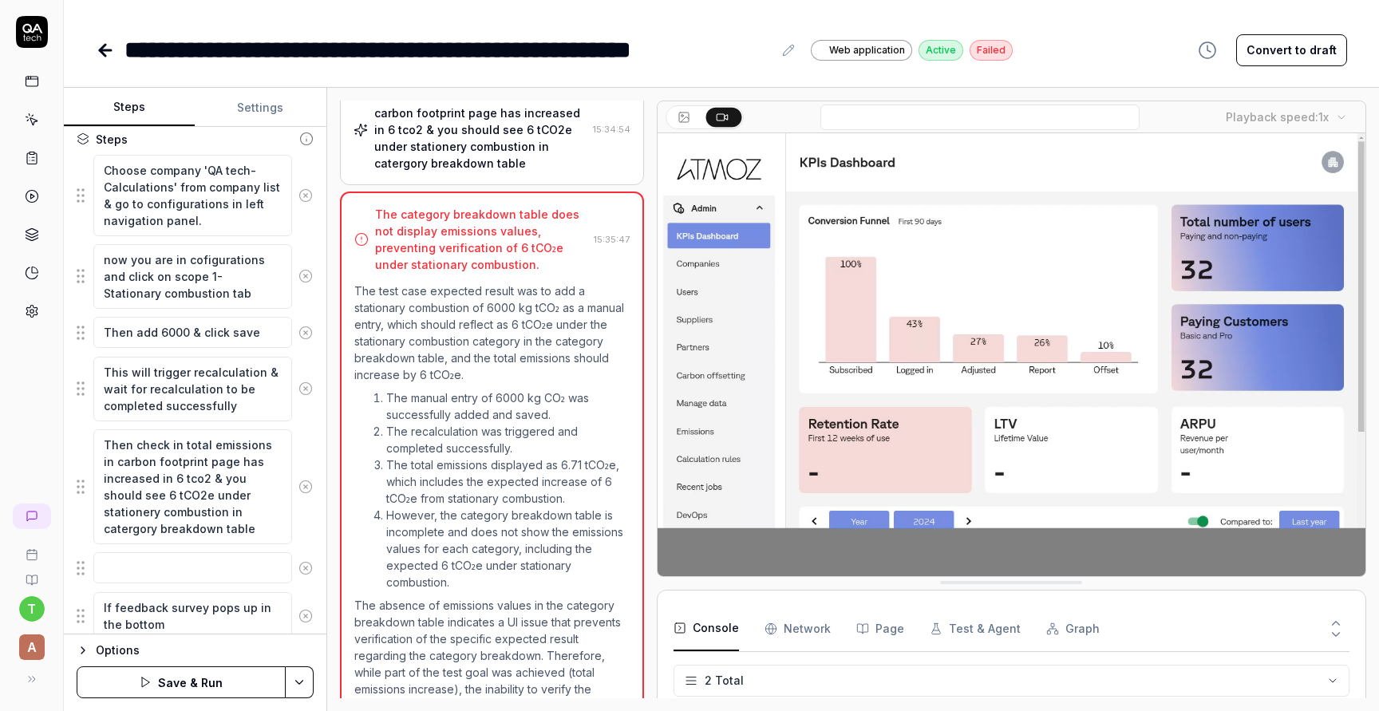
type textarea "If feedback survey pops up in the bottom r"
type textarea "*"
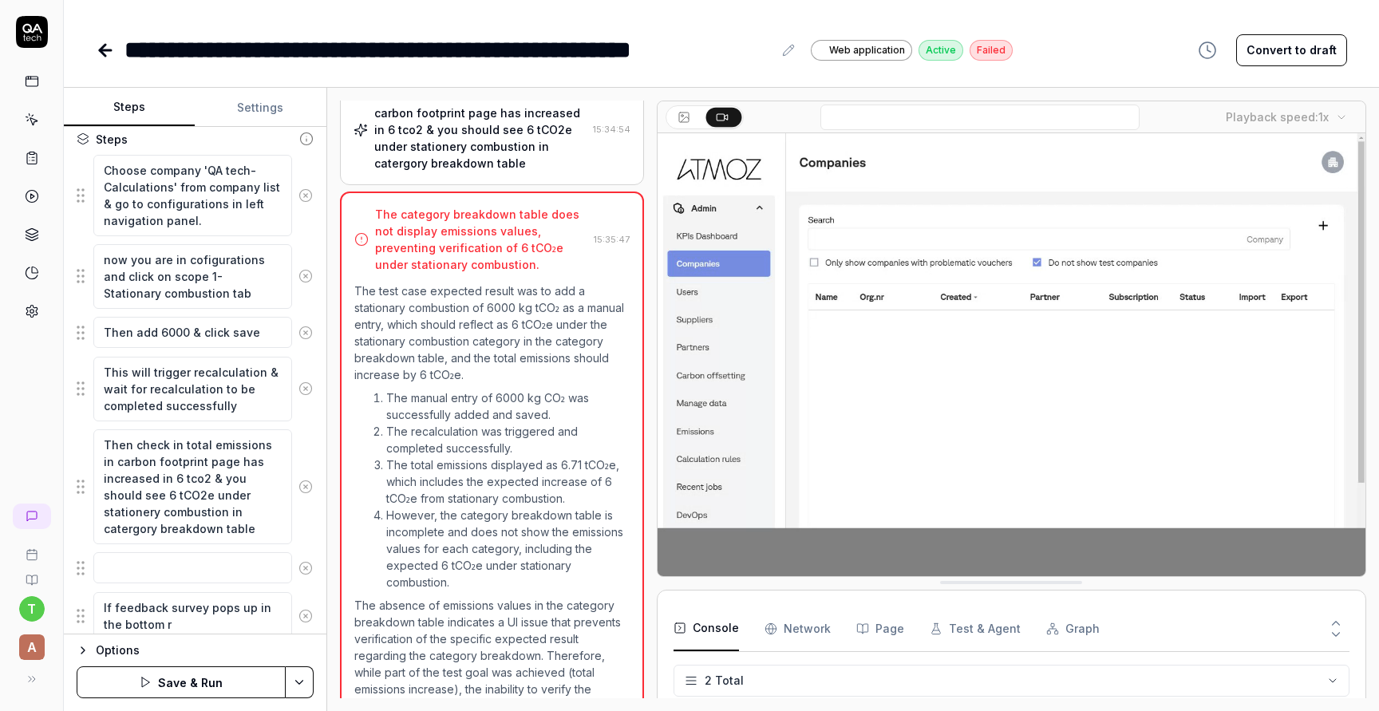
type textarea "If feedback survey pops up in the bottom ri"
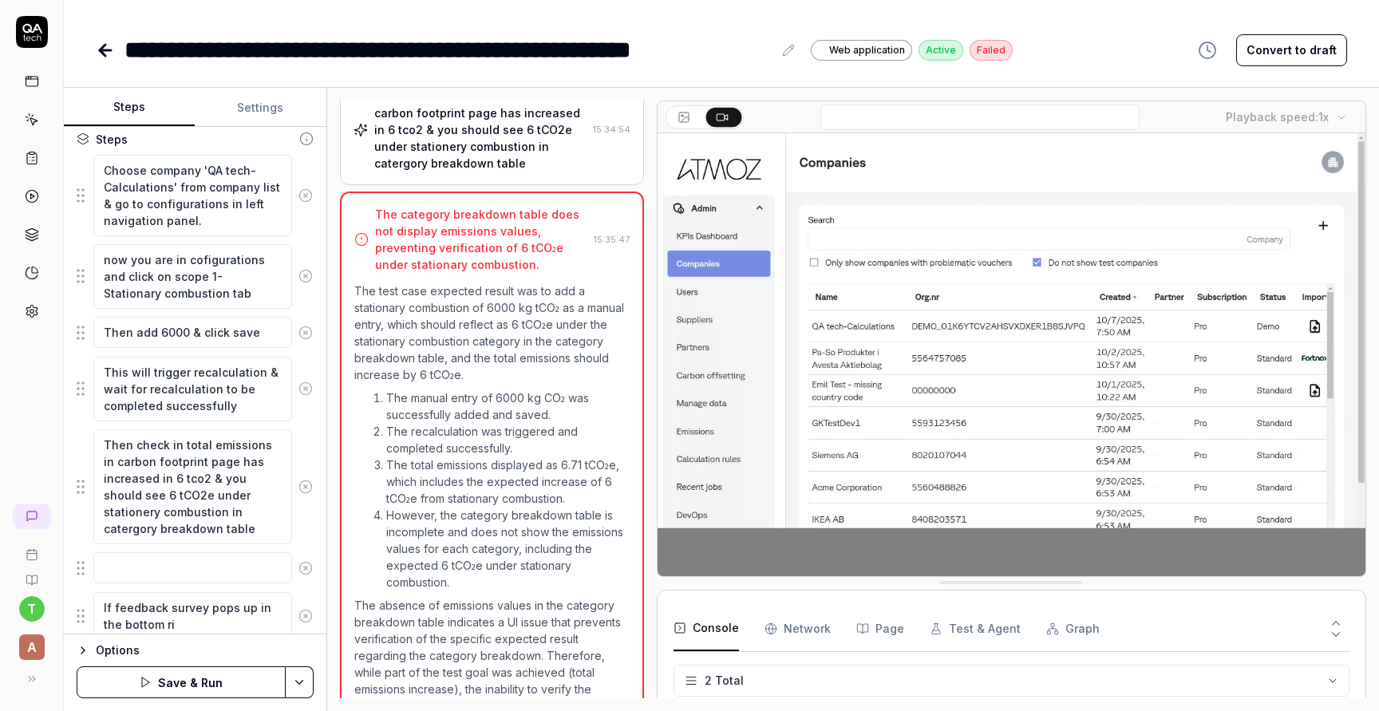
type textarea "*"
type textarea "If feedback survey pops up in the bottom rig"
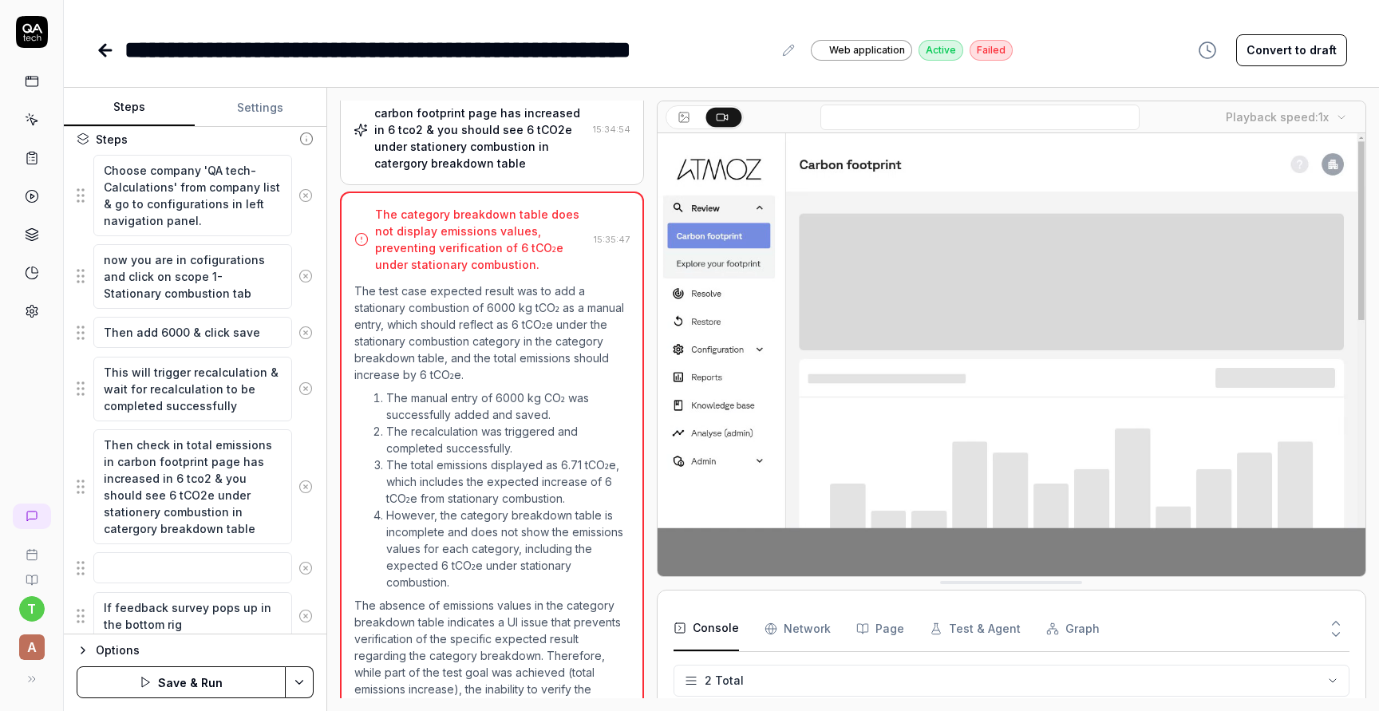
type textarea "*"
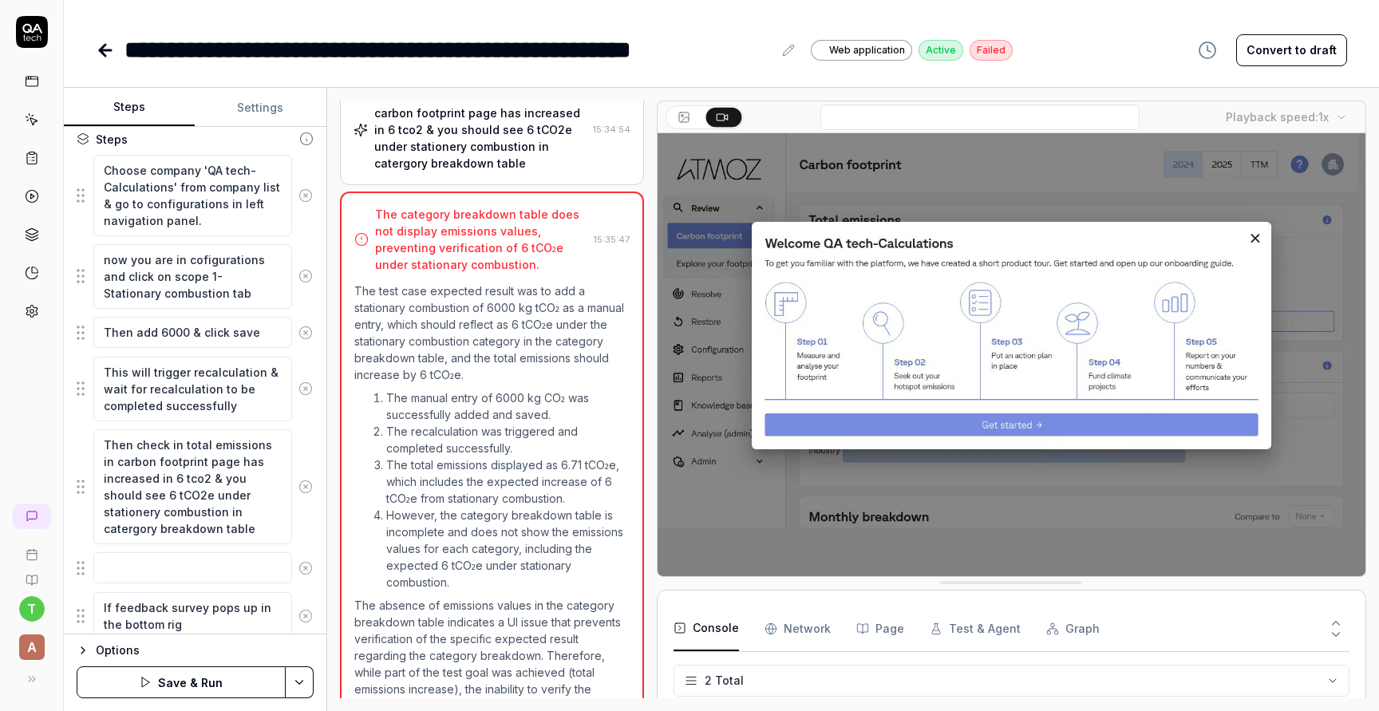
type textarea "If feedback survey pops up in the bottom righ"
type textarea "*"
type textarea "If feedback survey pops up in the bottom right"
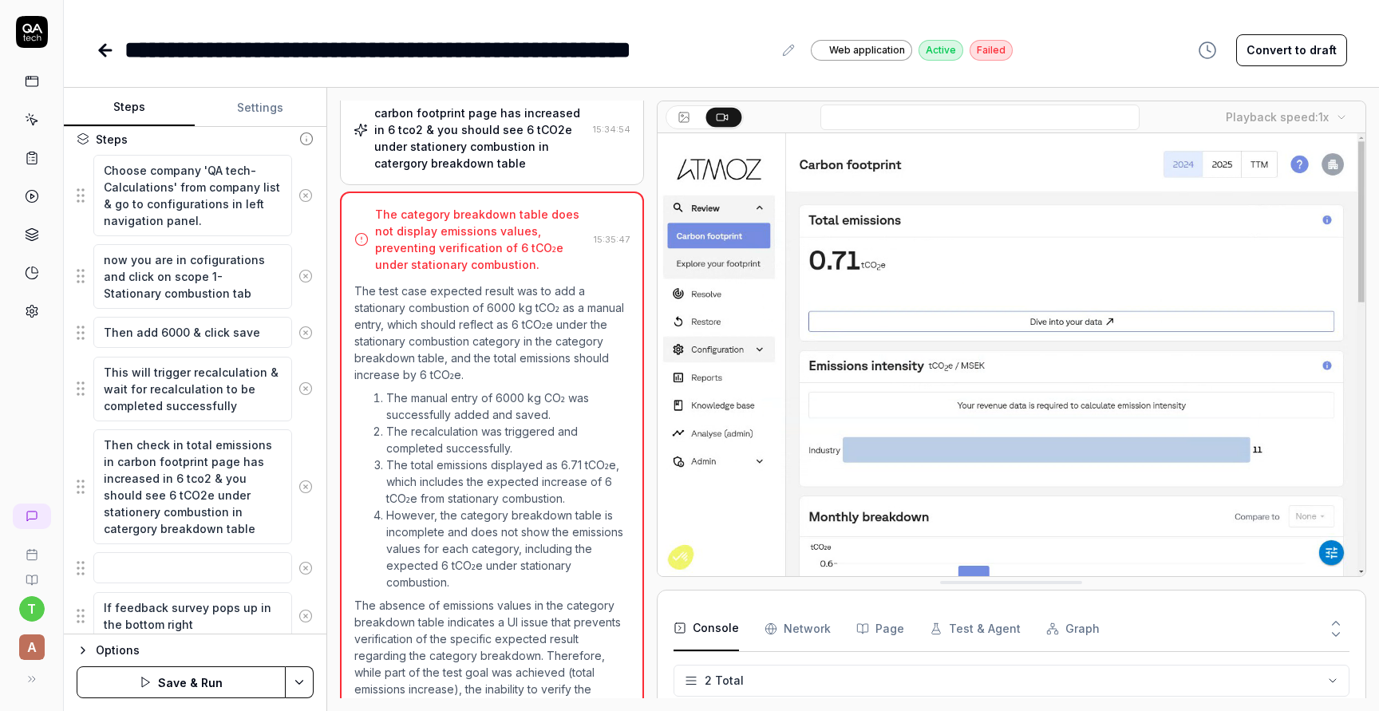
type textarea "*"
type textarea "If feedback survey pops up in the bottom right"
type textarea "*"
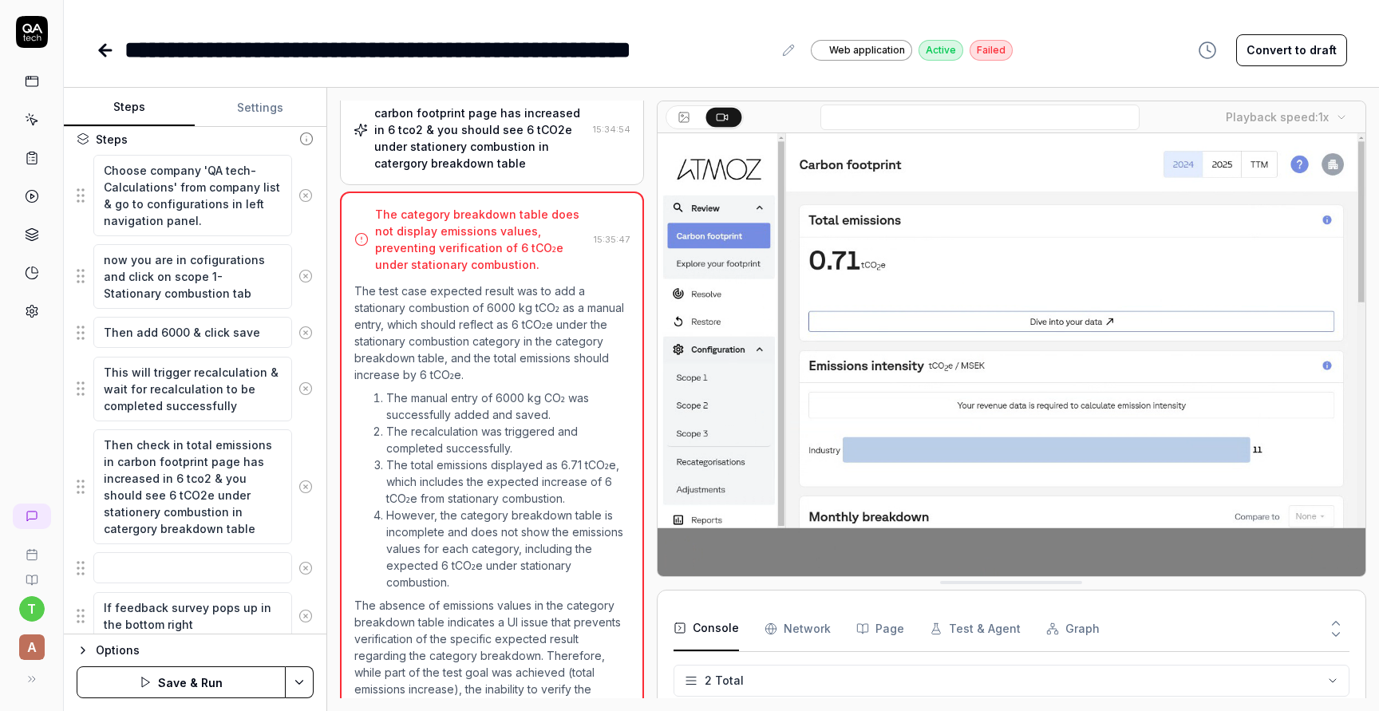
type textarea "If feedback survey pops up in the bottom right o"
type textarea "*"
type textarea "If feedback survey pops up in the bottom right of"
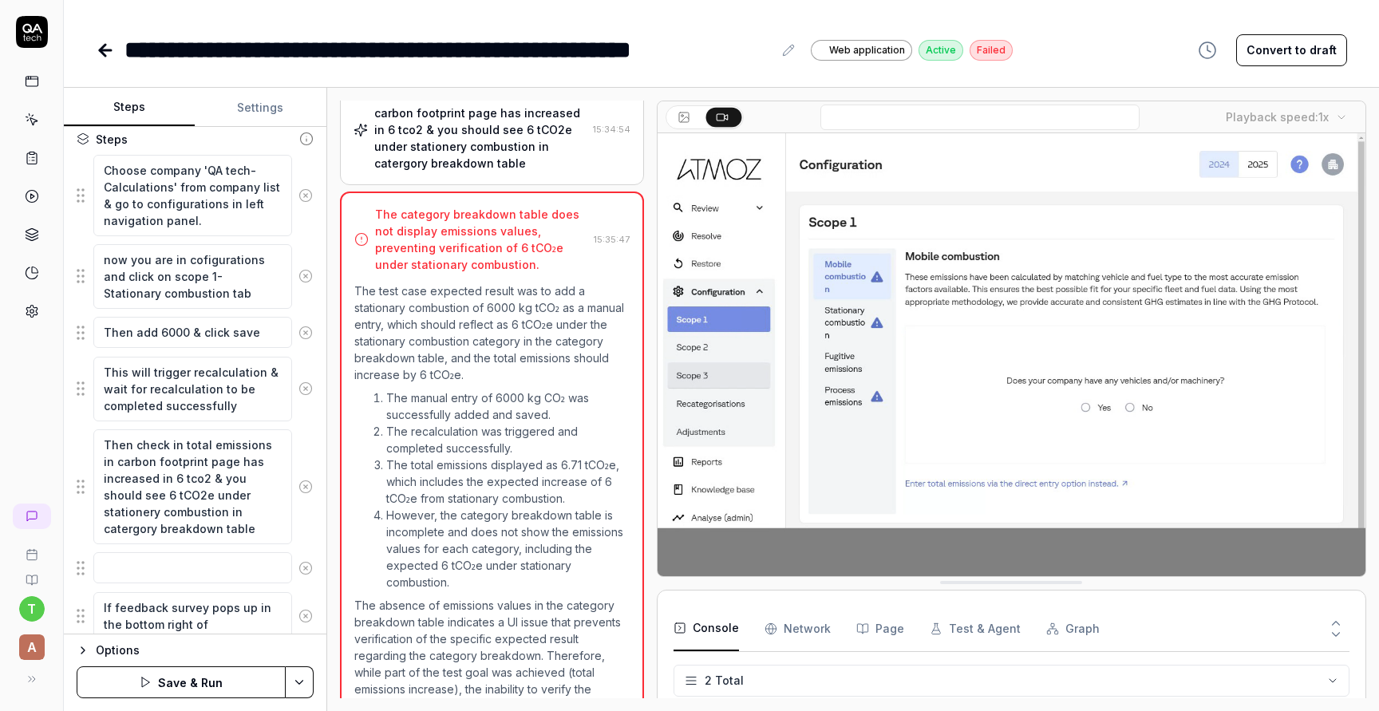
type textarea "*"
type textarea "If feedback survey pops up in the bottom right of"
type textarea "*"
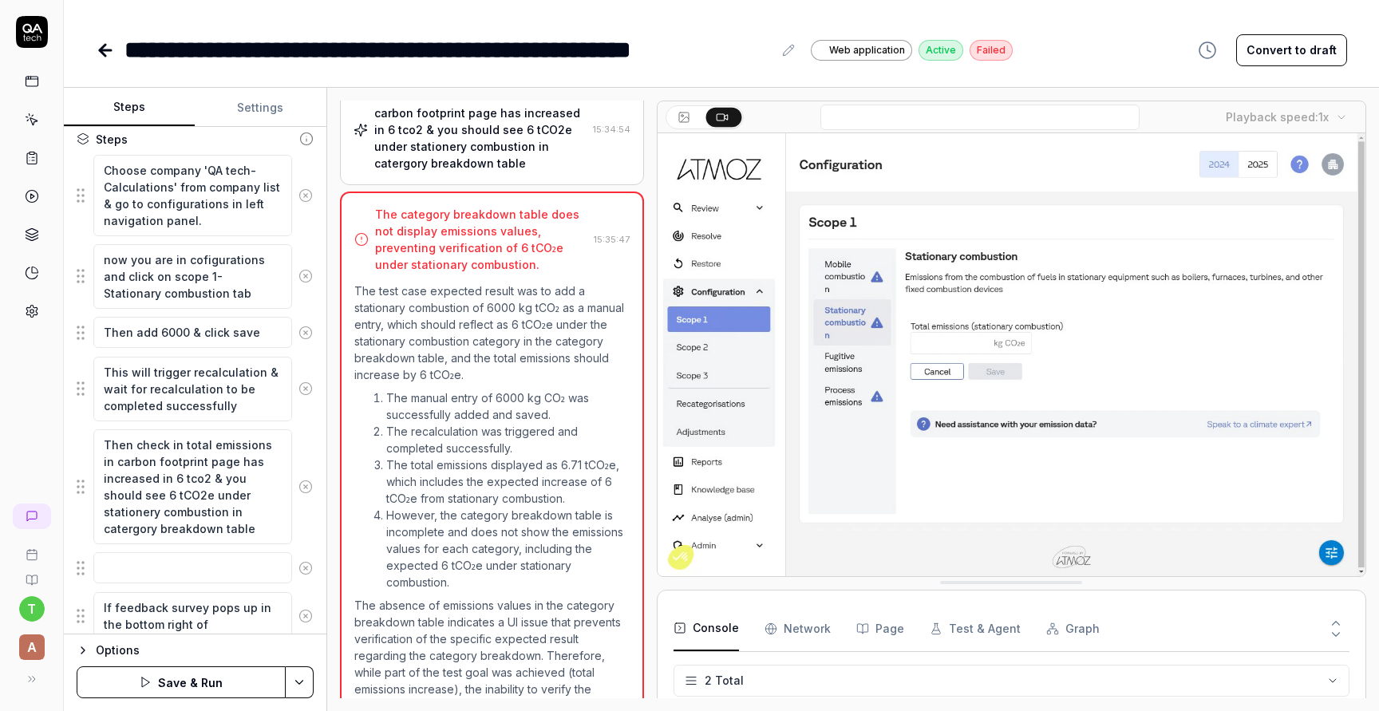
type textarea "If feedback survey pops up in the bottom right of t"
type textarea "*"
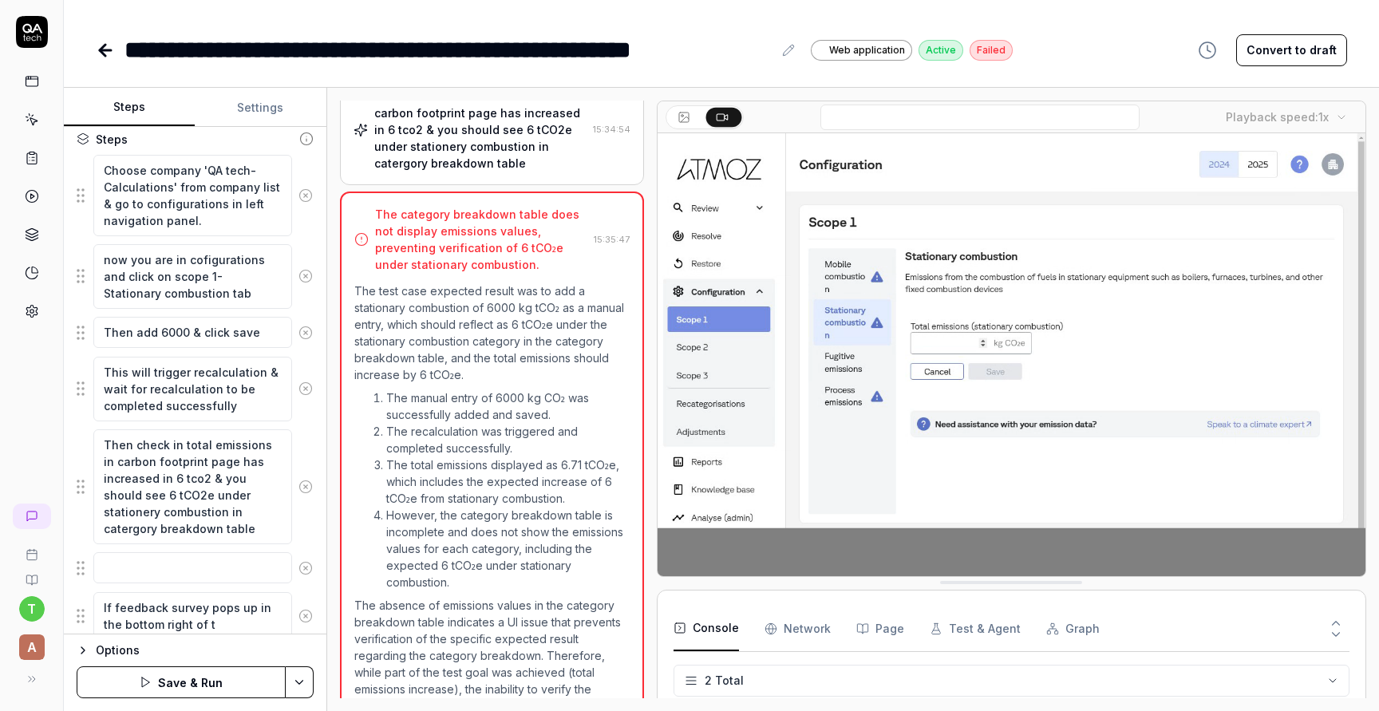
type textarea "If feedback survey pops up in the bottom right of th"
type textarea "*"
type textarea "If feedback survey pops up in the bottom right of the"
type textarea "*"
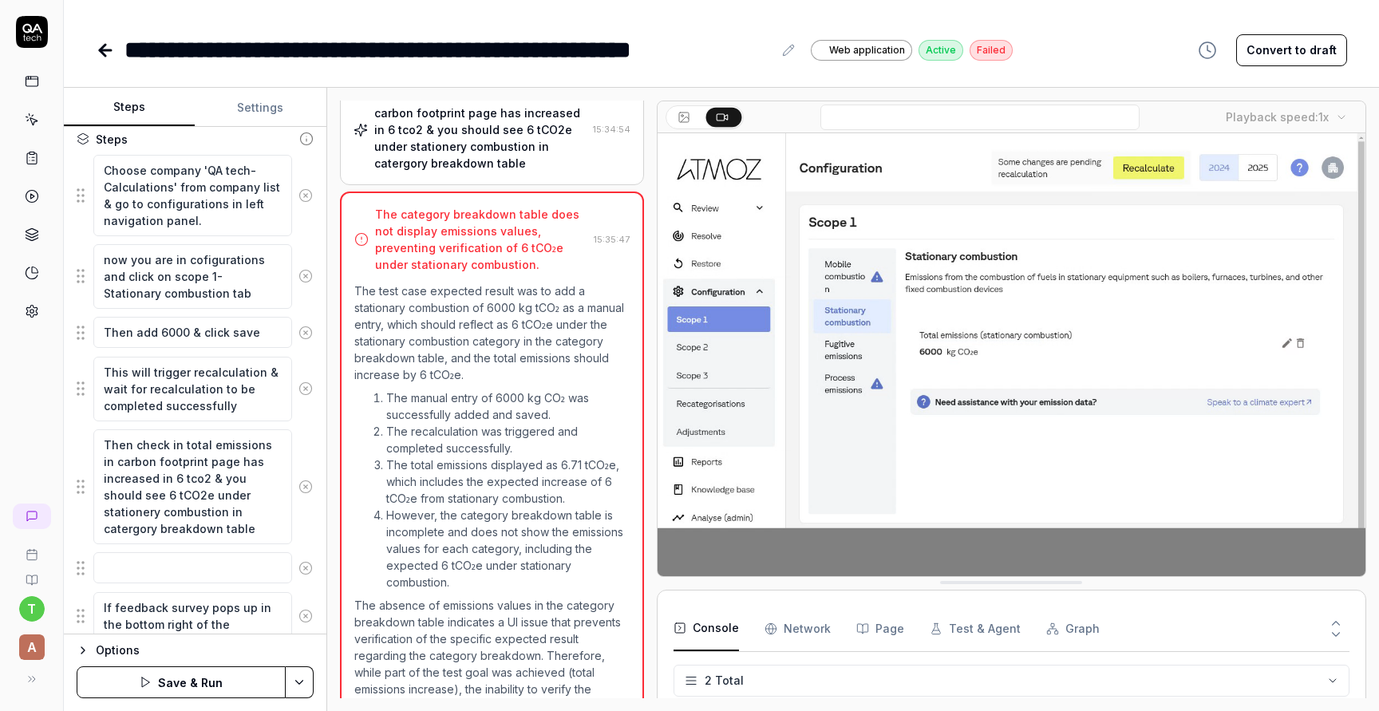
type textarea "If feedback survey pops up in the bottom right of the"
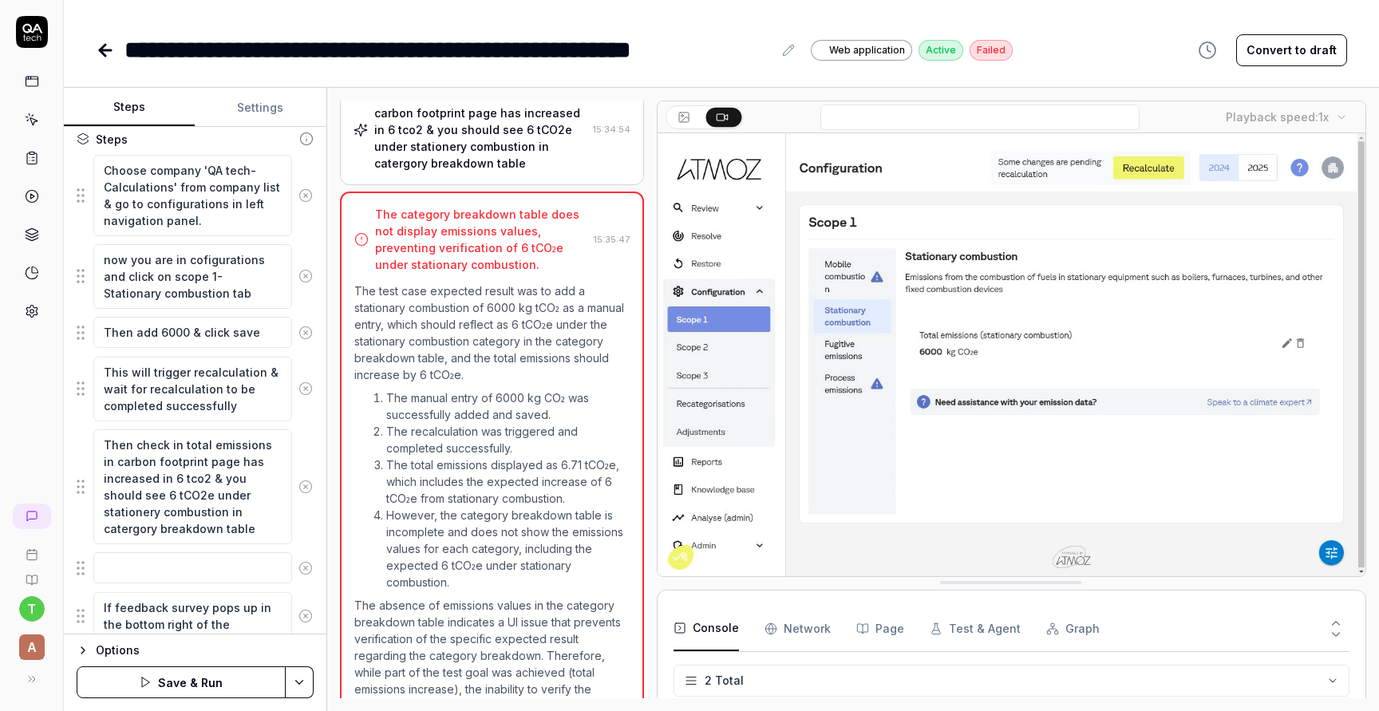
type textarea "*"
type textarea "If feedback survey pops up in the bottom right of the p"
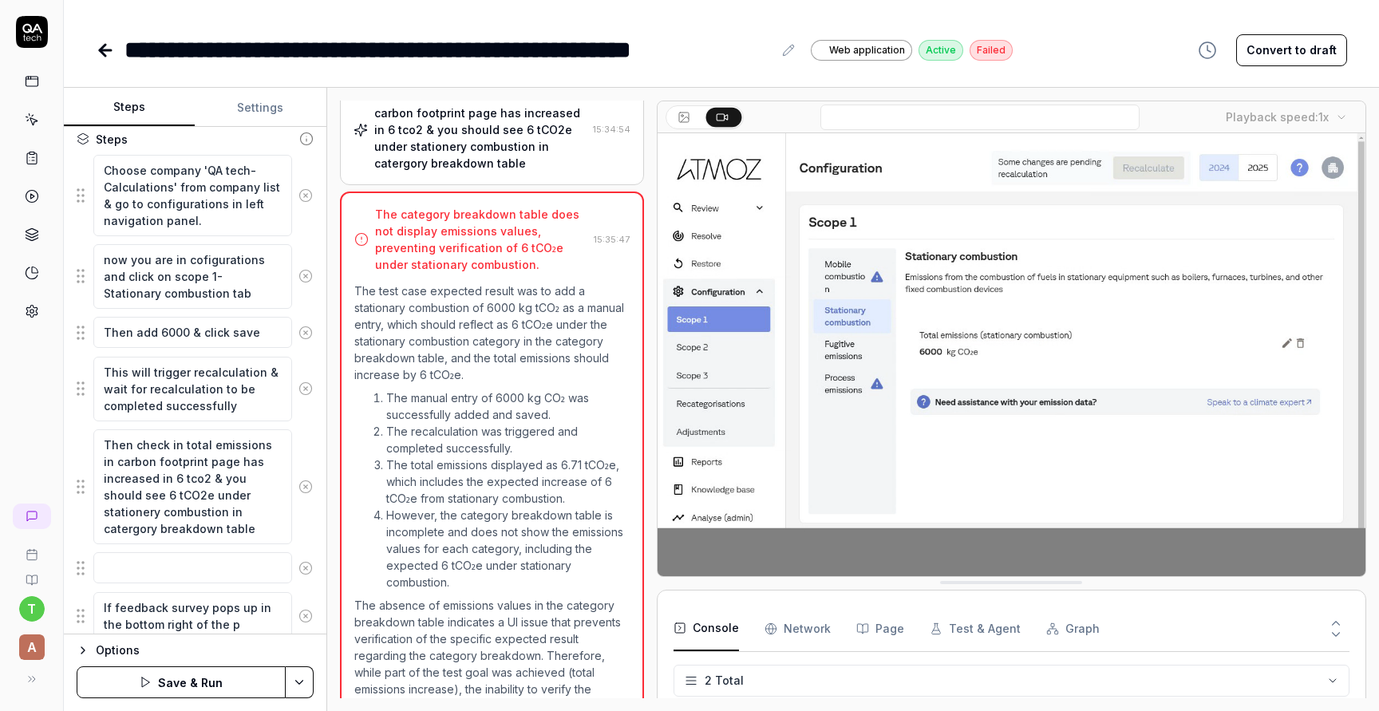
type textarea "*"
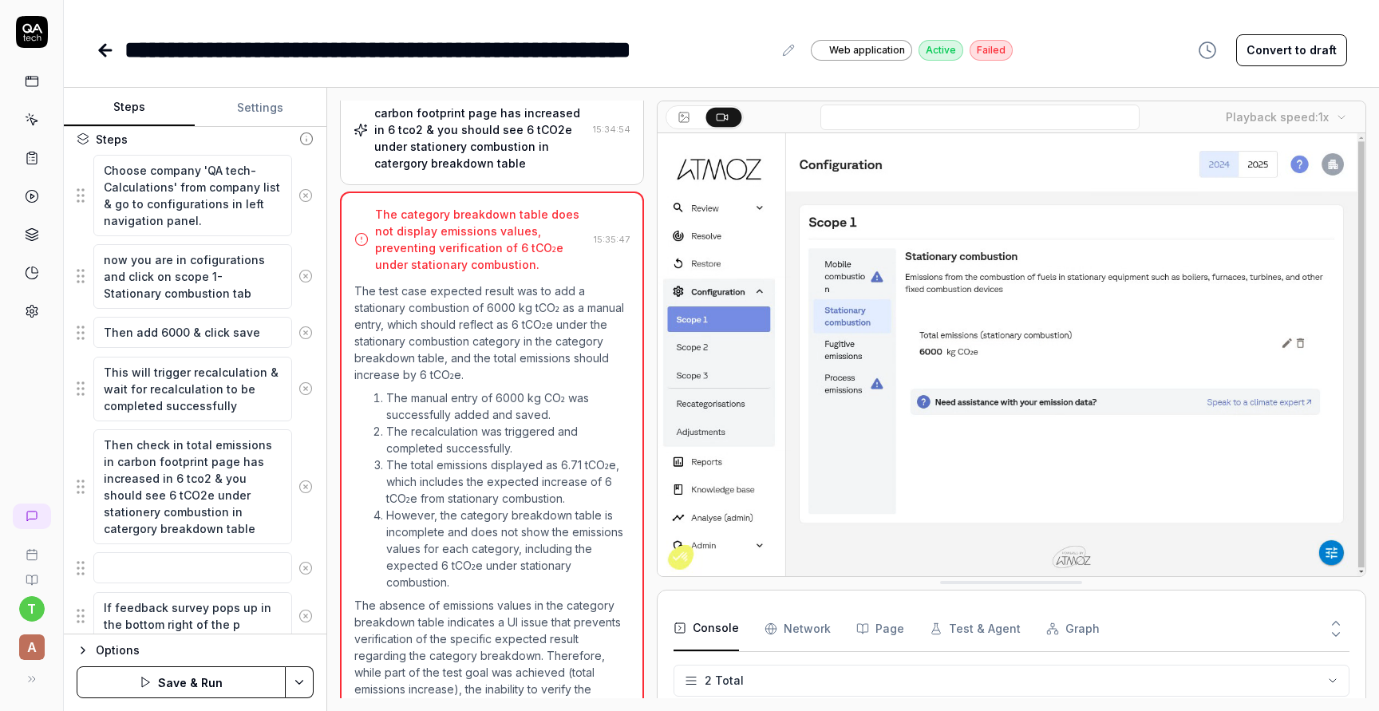
type textarea "If feedback survey pops up in the bottom right of the pa"
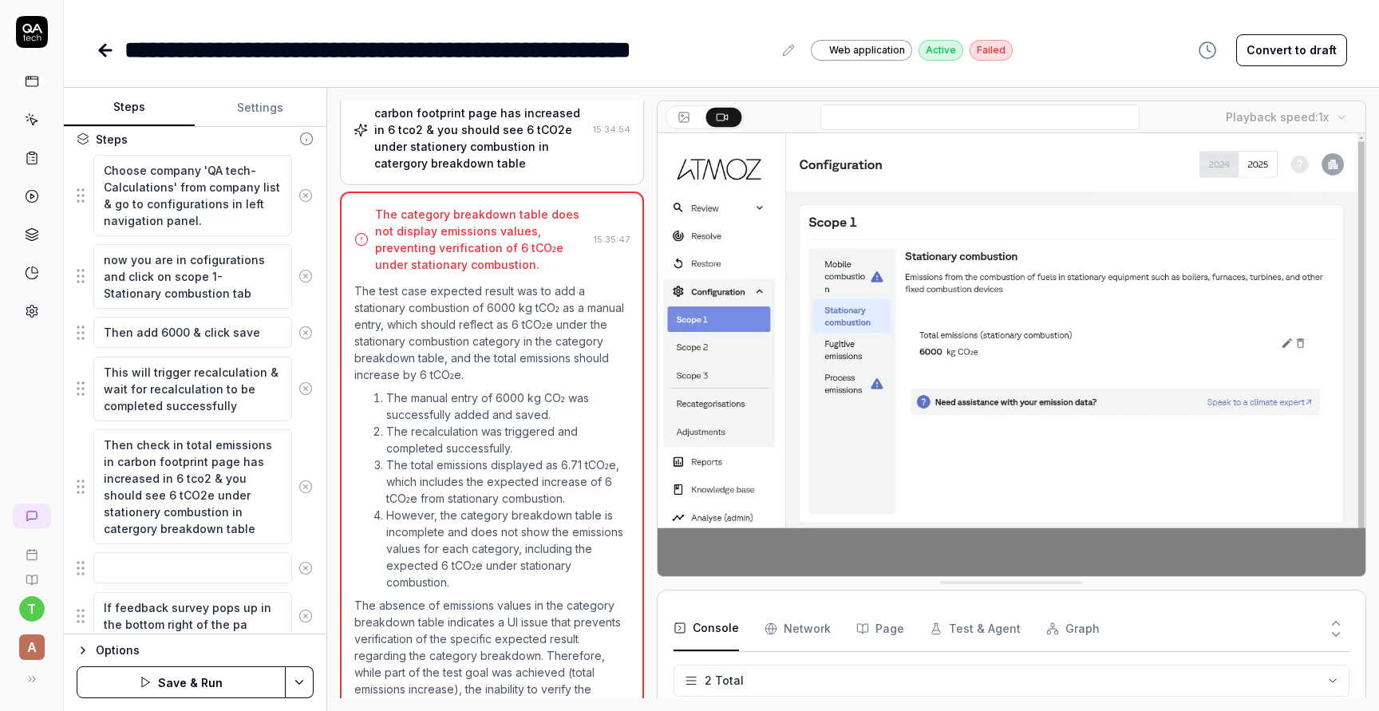
type textarea "*"
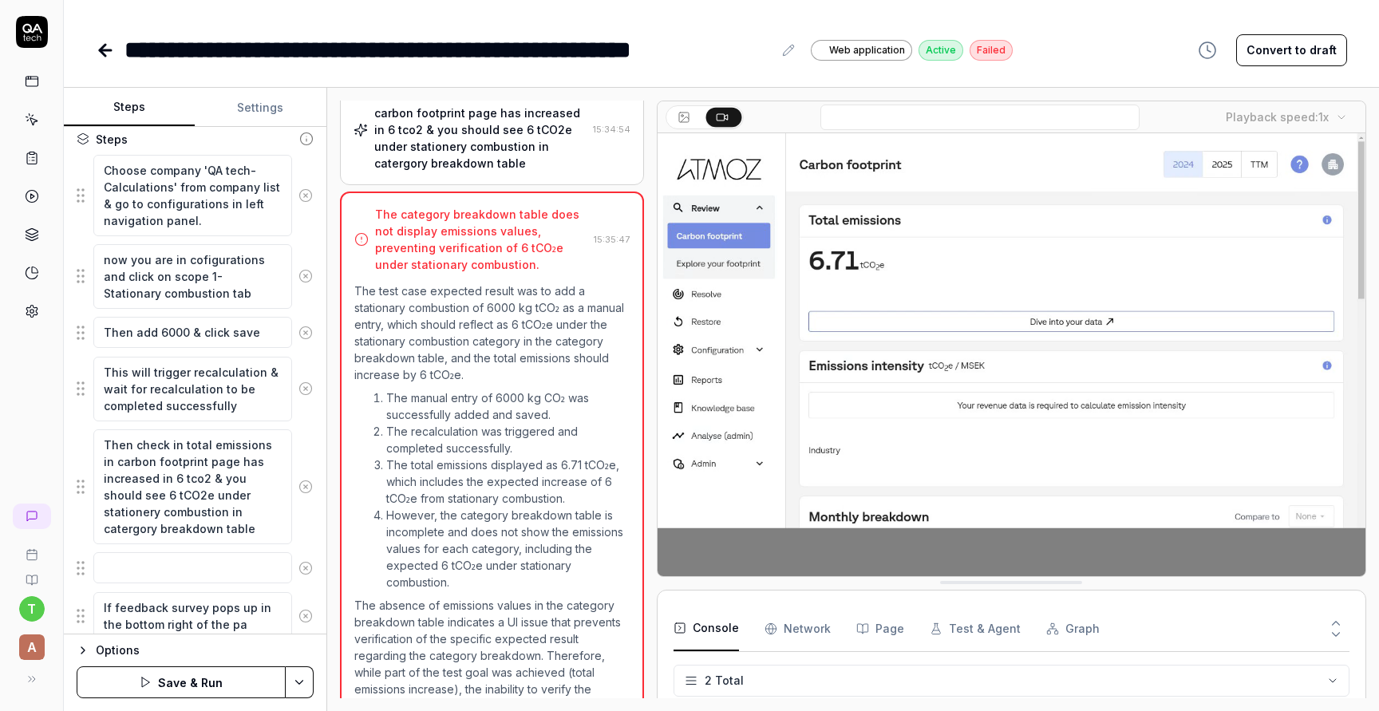
type textarea "If feedback survey pops up in the bottom right of the pag"
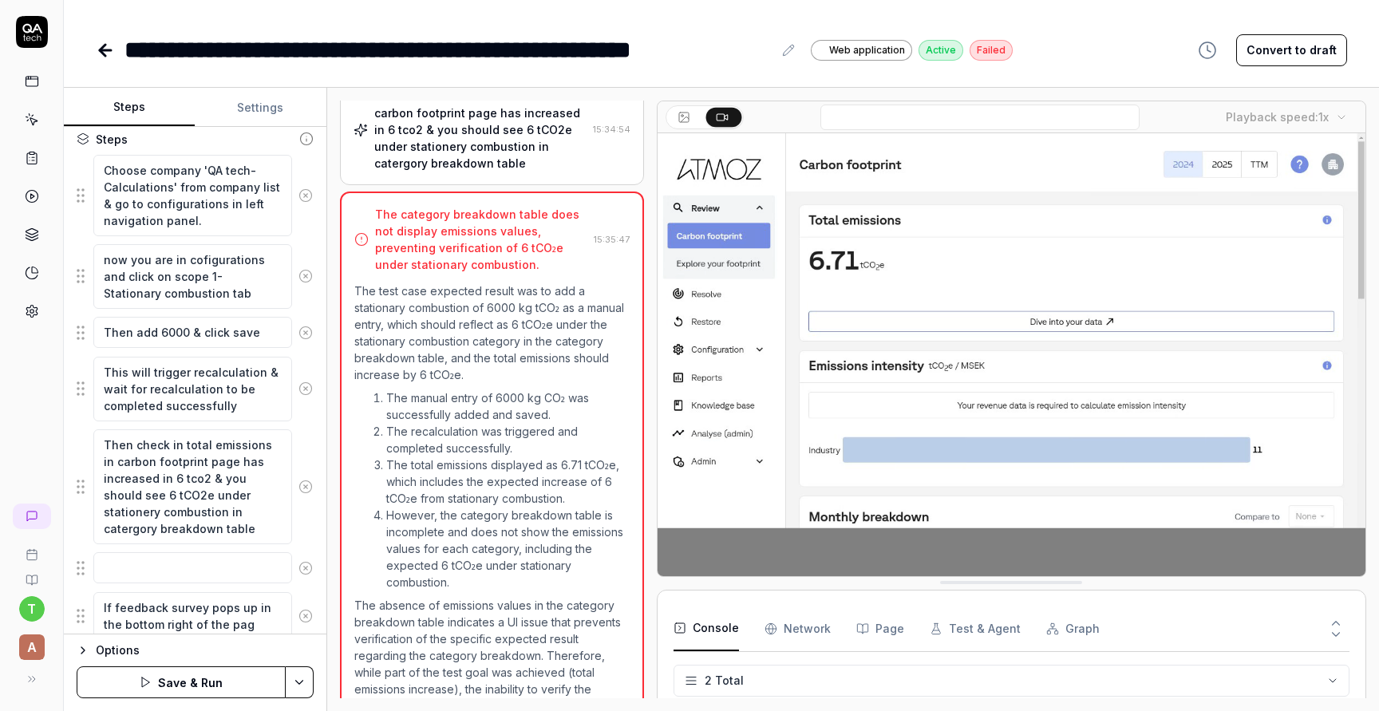
type textarea "*"
type textarea "If feedback survey pops up in the bottom right of the page"
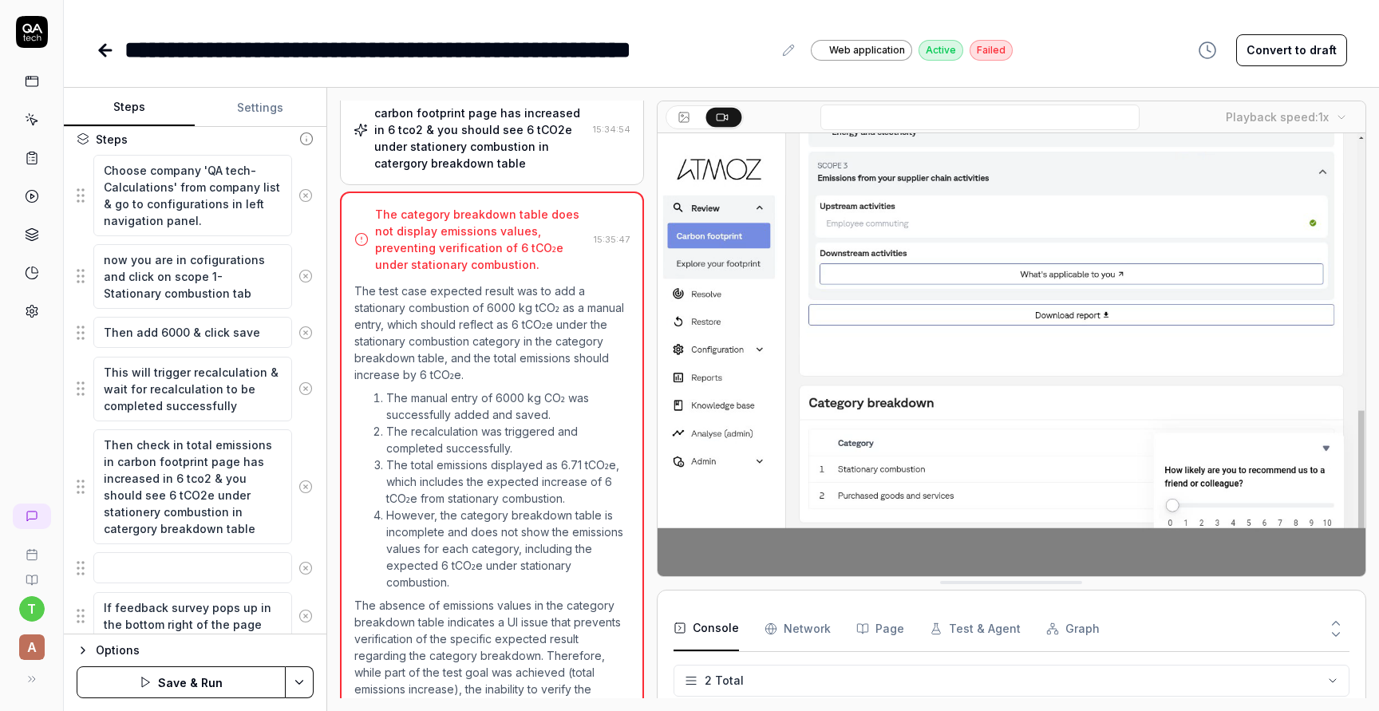
type textarea "*"
type textarea "If feedback survey pops up in the bottom right of the page,"
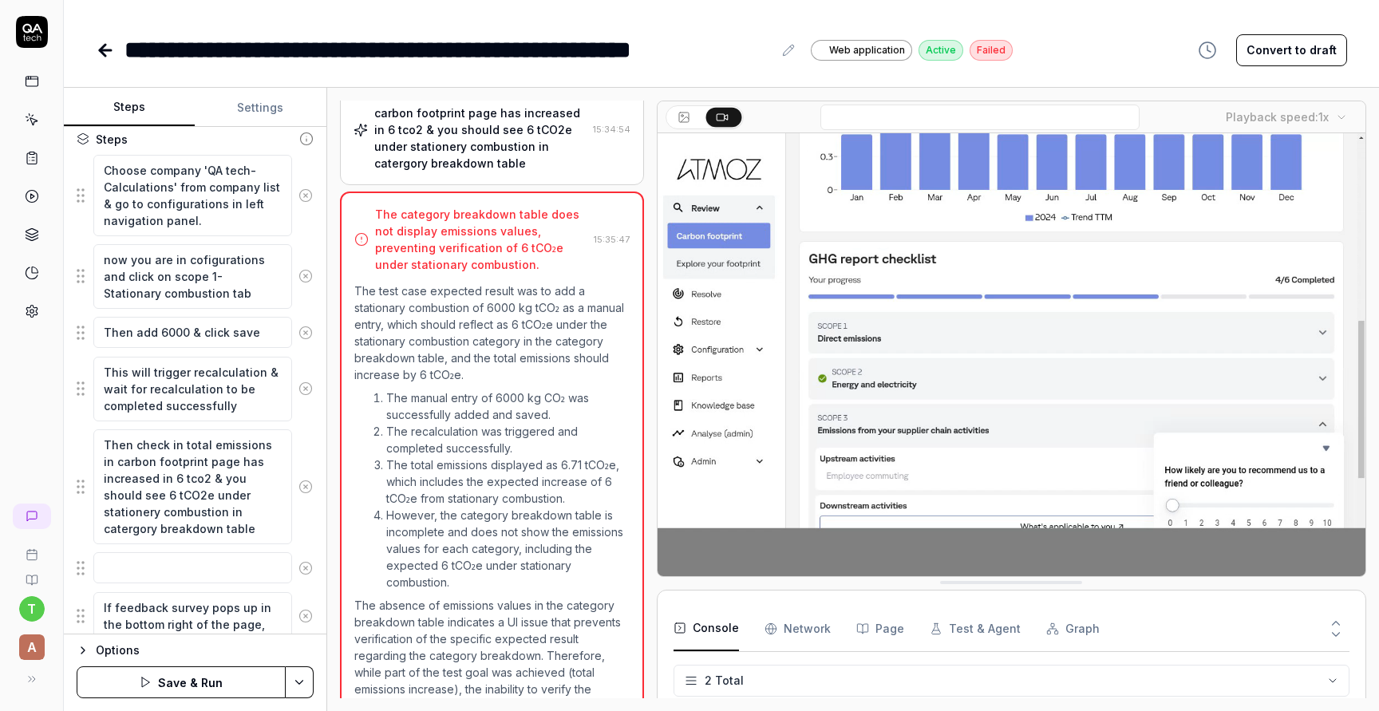
type textarea "*"
type textarea "If feedback survey pops up in the bottom right of the page,"
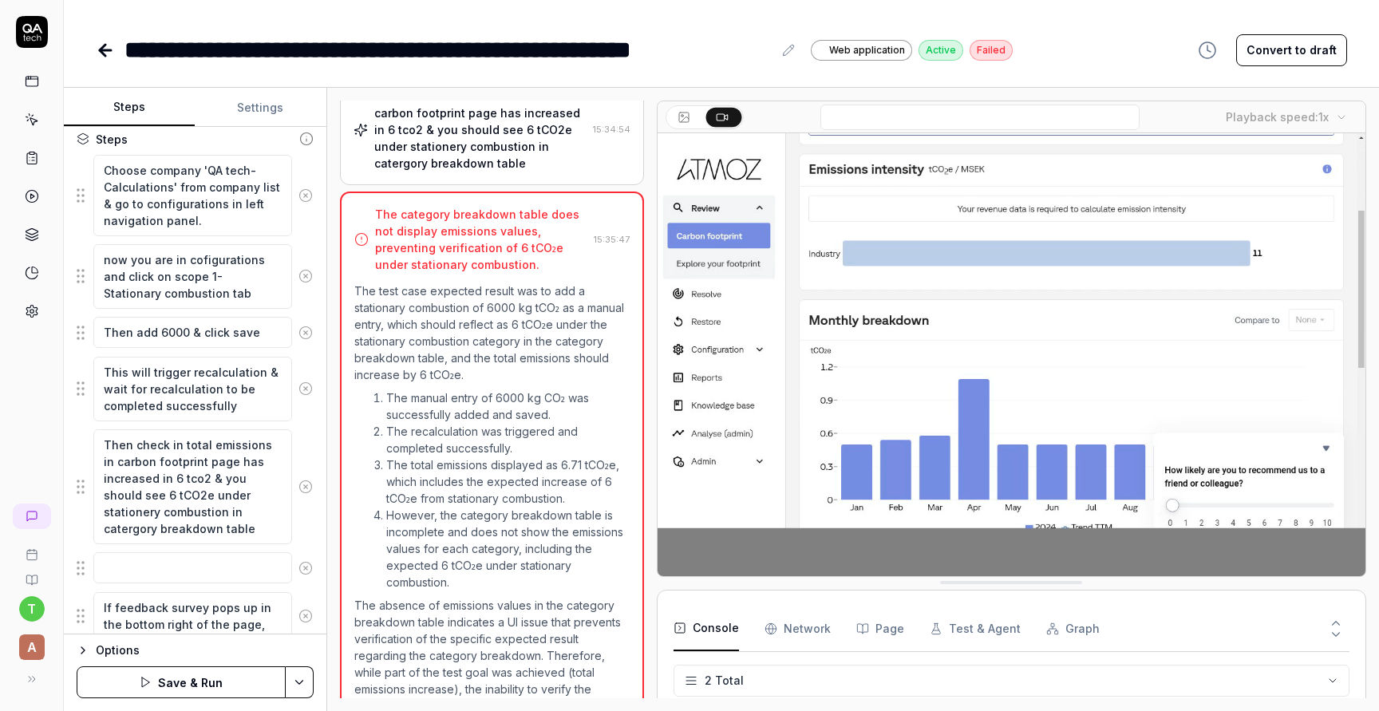
type textarea "*"
type textarea "If feedback survey pops up in the bottom right of the page, s"
type textarea "*"
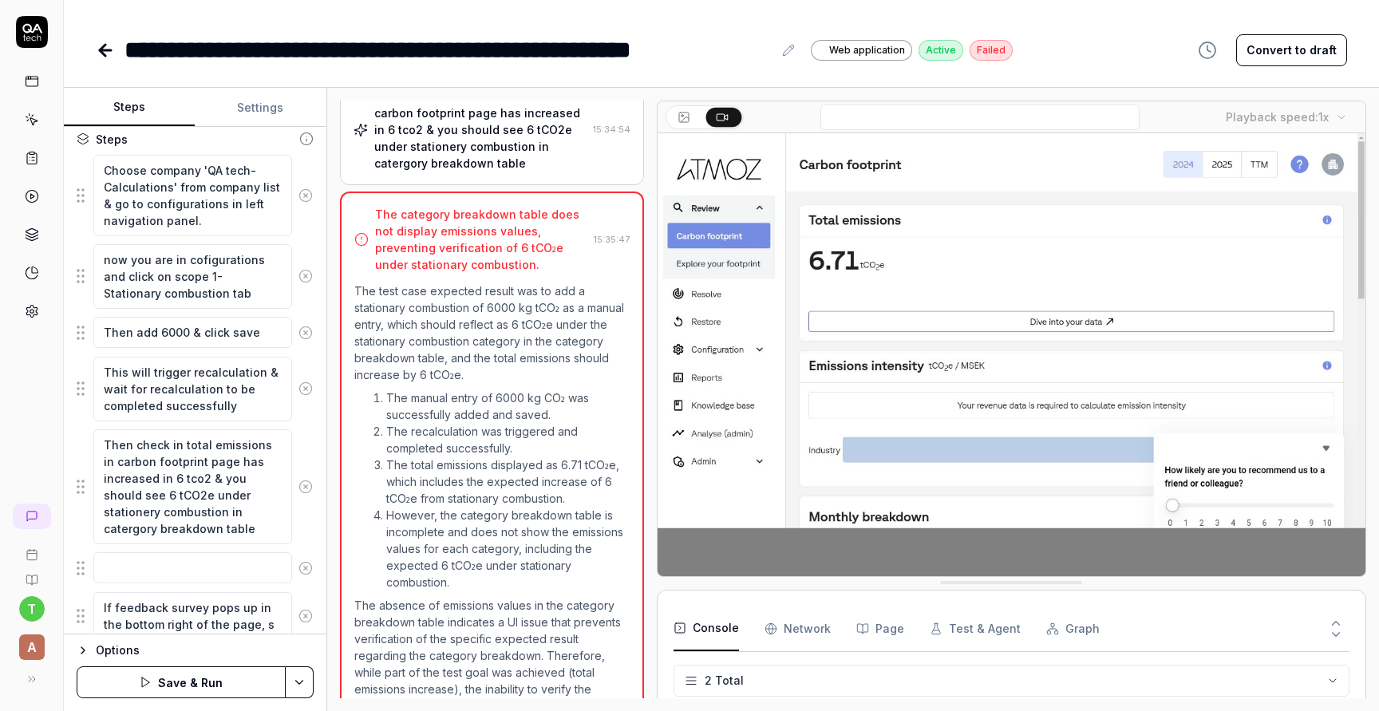
type textarea "If feedback survey pops up in the bottom right of the page, sk"
type textarea "*"
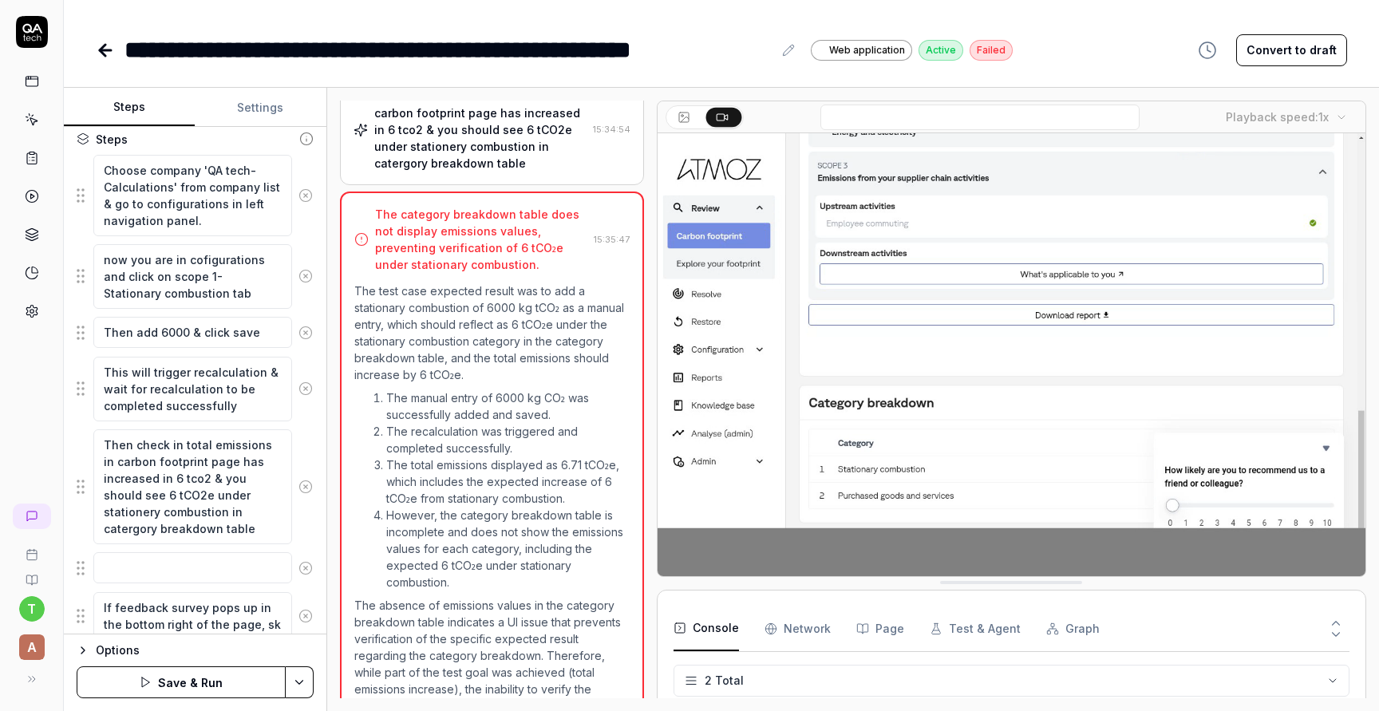
type textarea "If feedback survey pops up in the bottom right of the page, s"
type textarea "*"
type textarea "If feedback survey pops up in the bottom right of the page,"
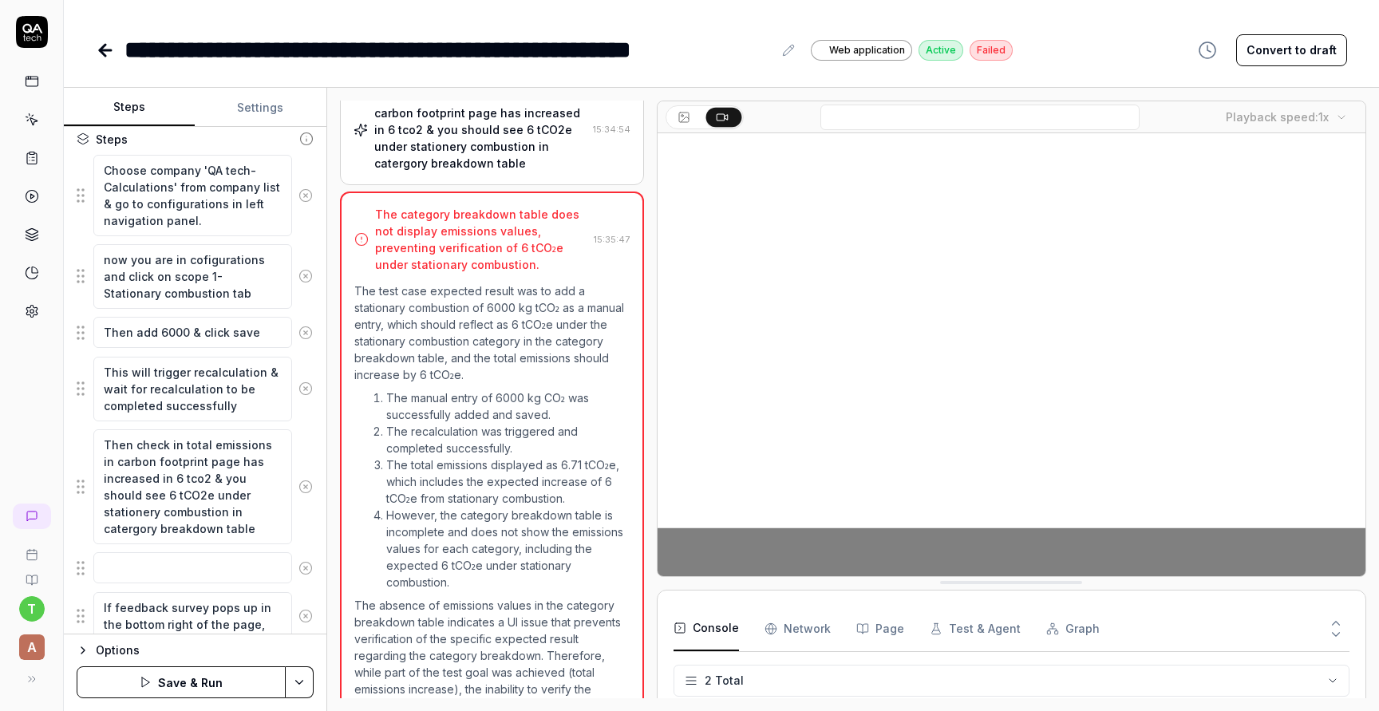
type textarea "*"
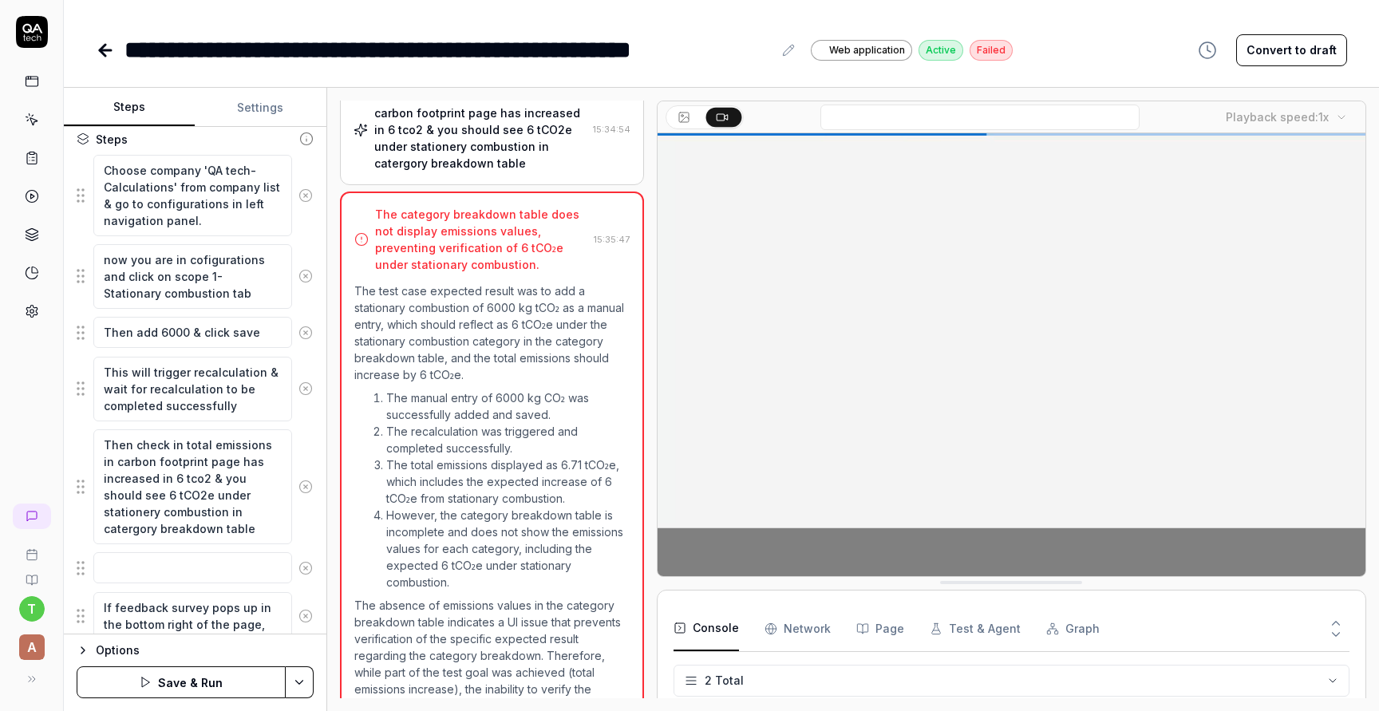
type textarea "If feedback survey pops up in the bottom right of the page, k"
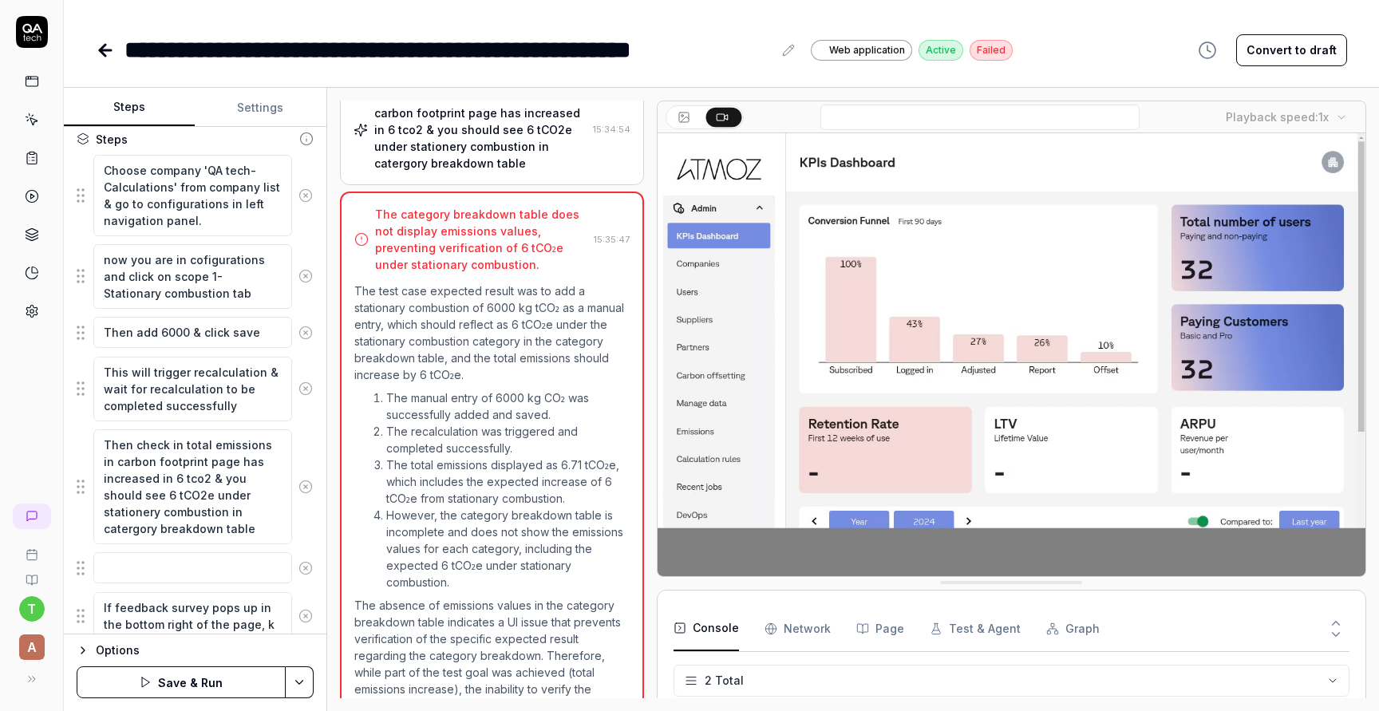
type textarea "*"
type textarea "If feedback survey pops up in the bottom right of the page, ke"
type textarea "*"
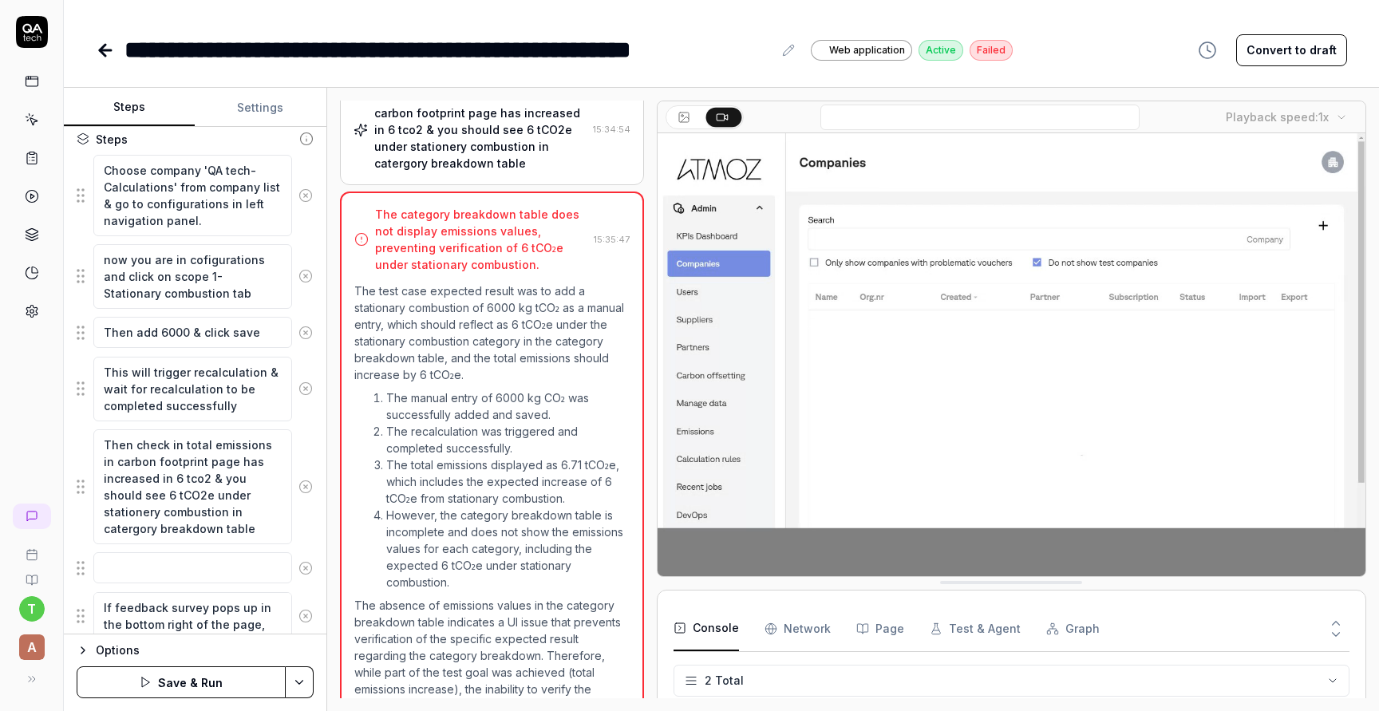
type textarea "If feedback survey pops up in the bottom right of the page, [PERSON_NAME]"
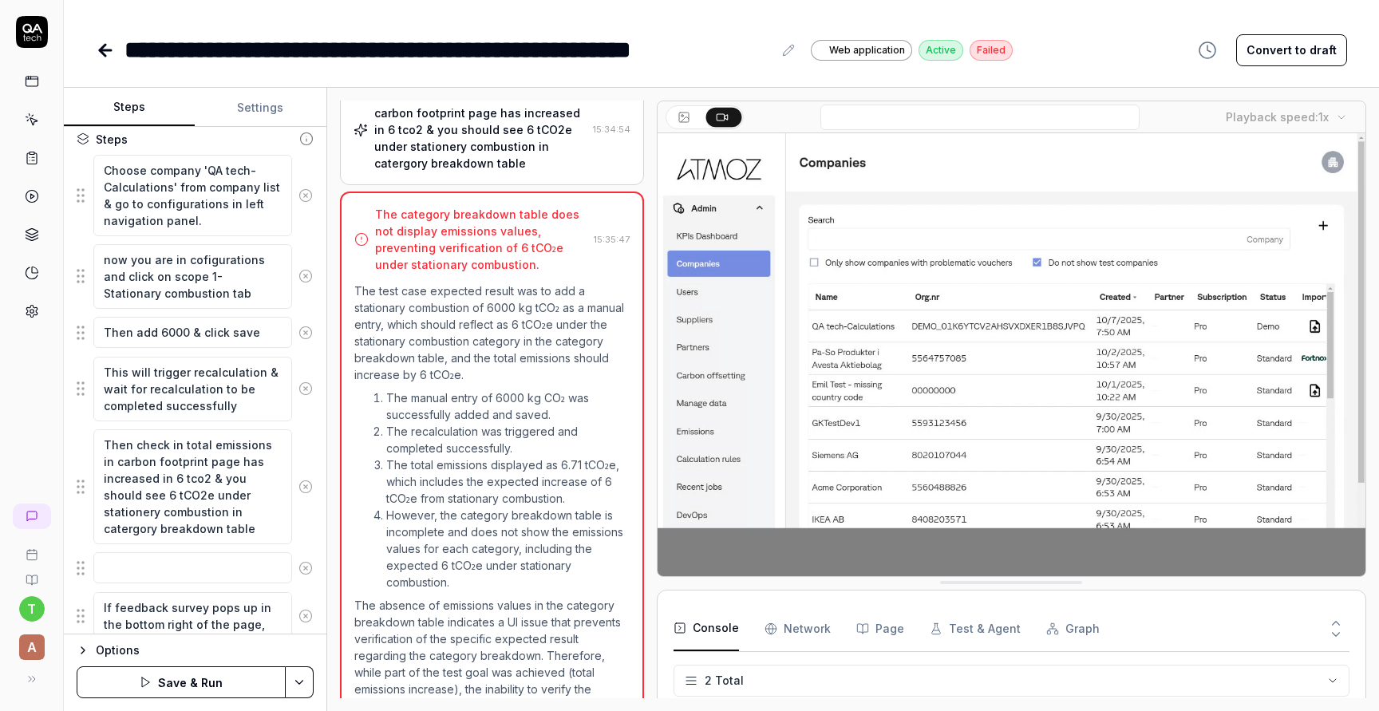
type textarea "*"
type textarea "If feedback survey pops up in the bottom right of the page, keep"
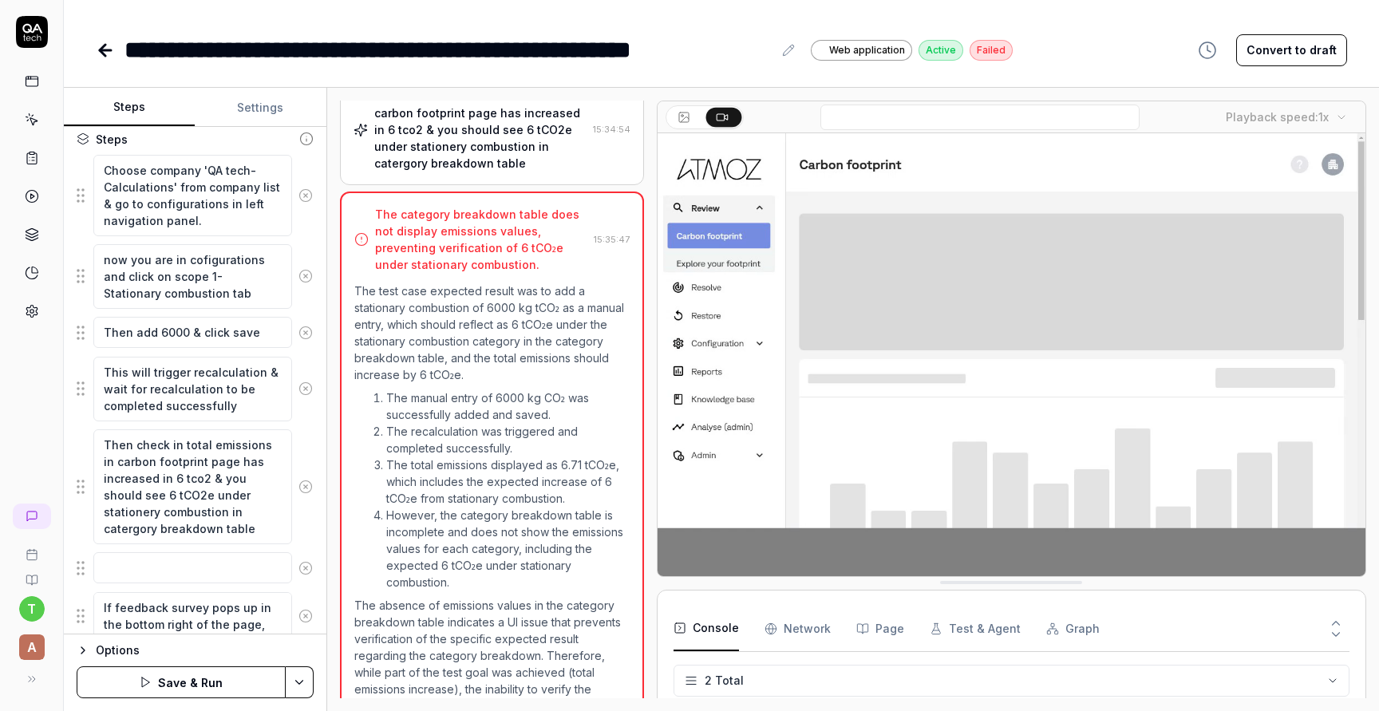
scroll to position [263, 0]
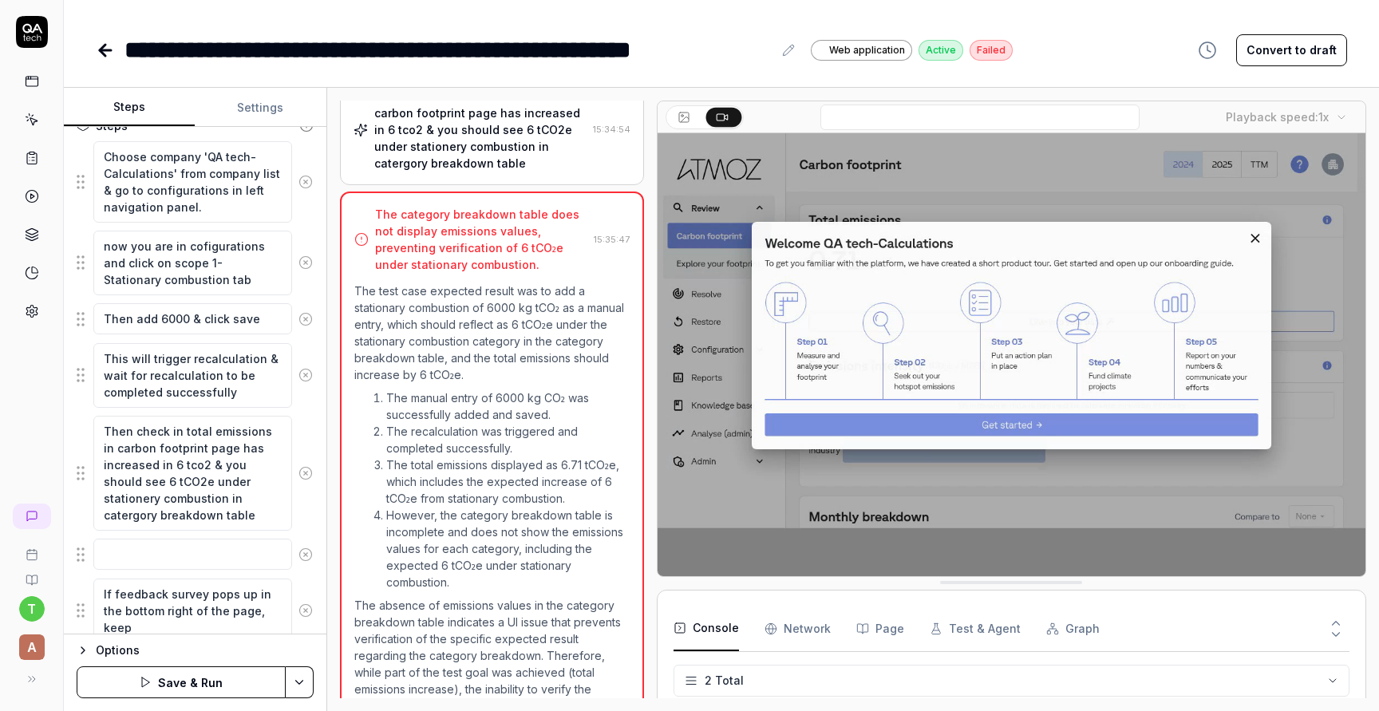
type textarea "*"
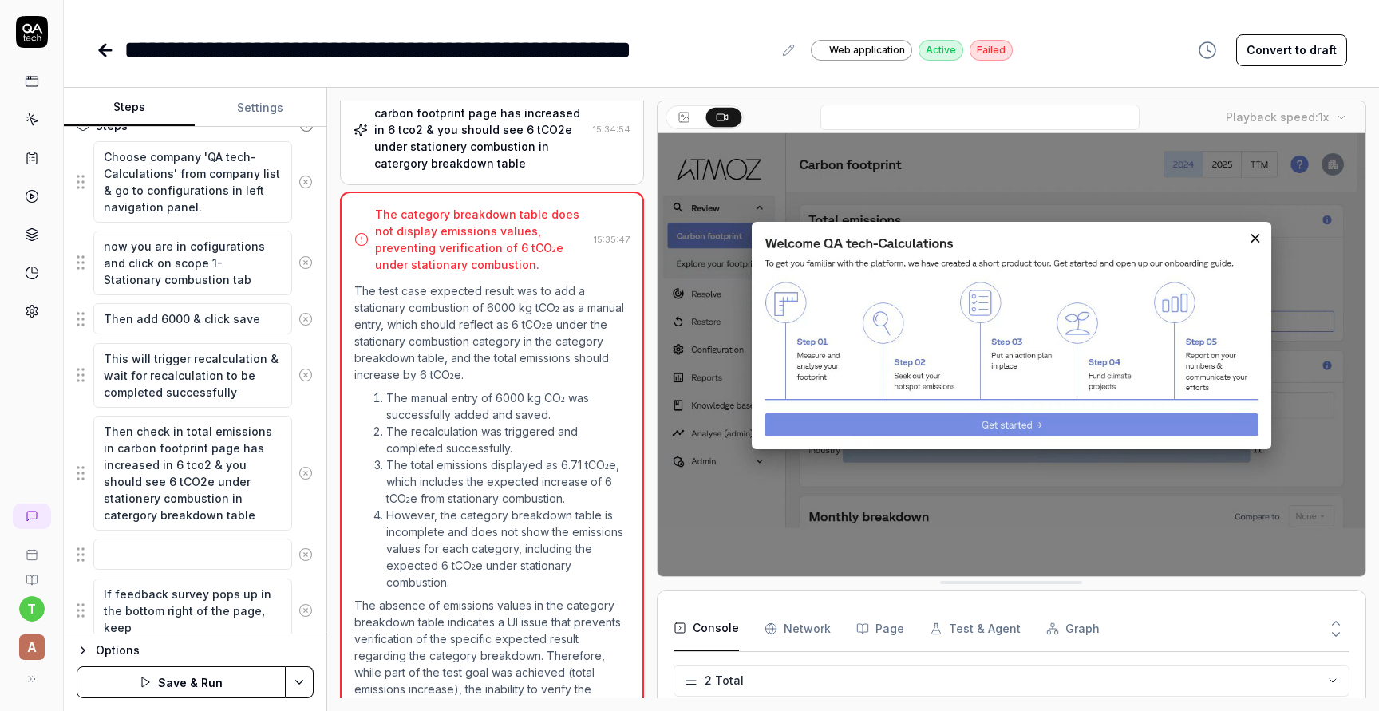
type textarea "If feedback survey pops up in the bottom right of the page, keep"
type textarea "*"
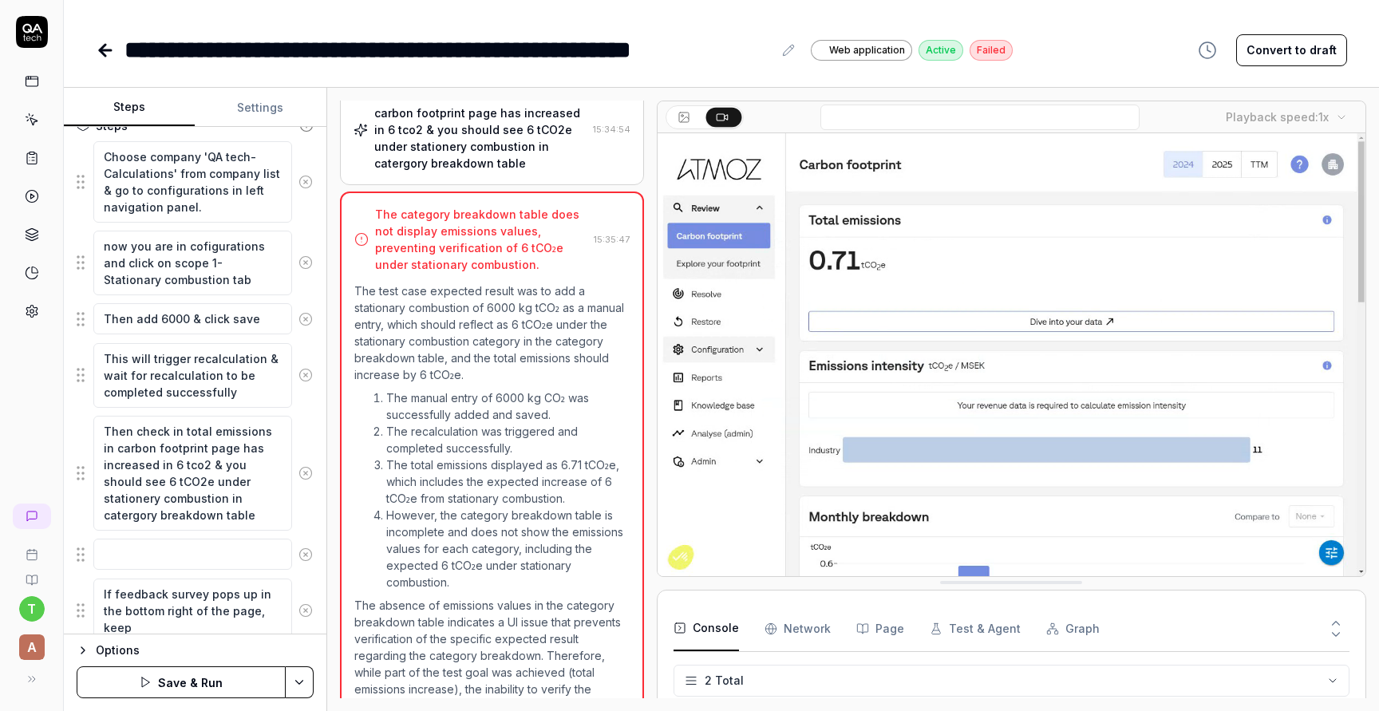
type textarea "If feedback survey pops up in the bottom right of the page, keep s"
type textarea "*"
type textarea "If feedback survey pops up in the bottom right of the page, keep sk"
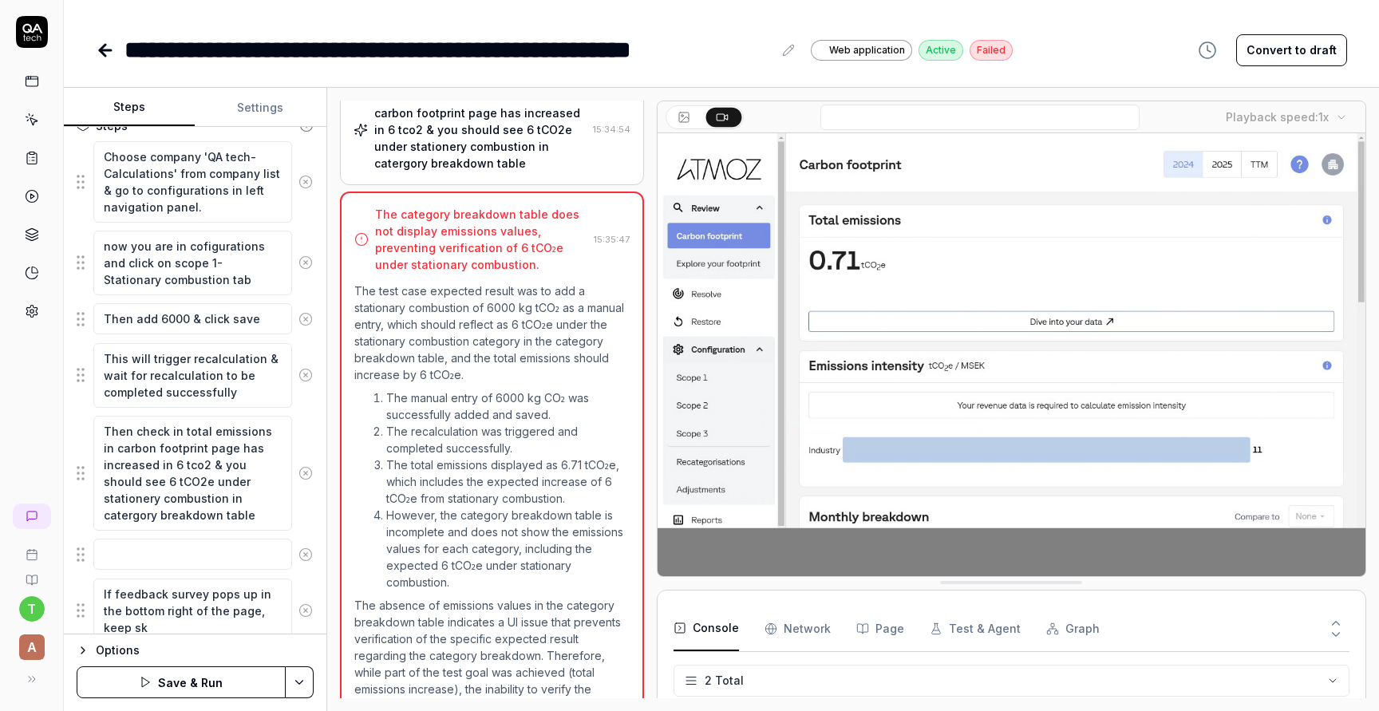
type textarea "*"
type textarea "If feedback survey pops up in the bottom right of the page, keep ski"
type textarea "*"
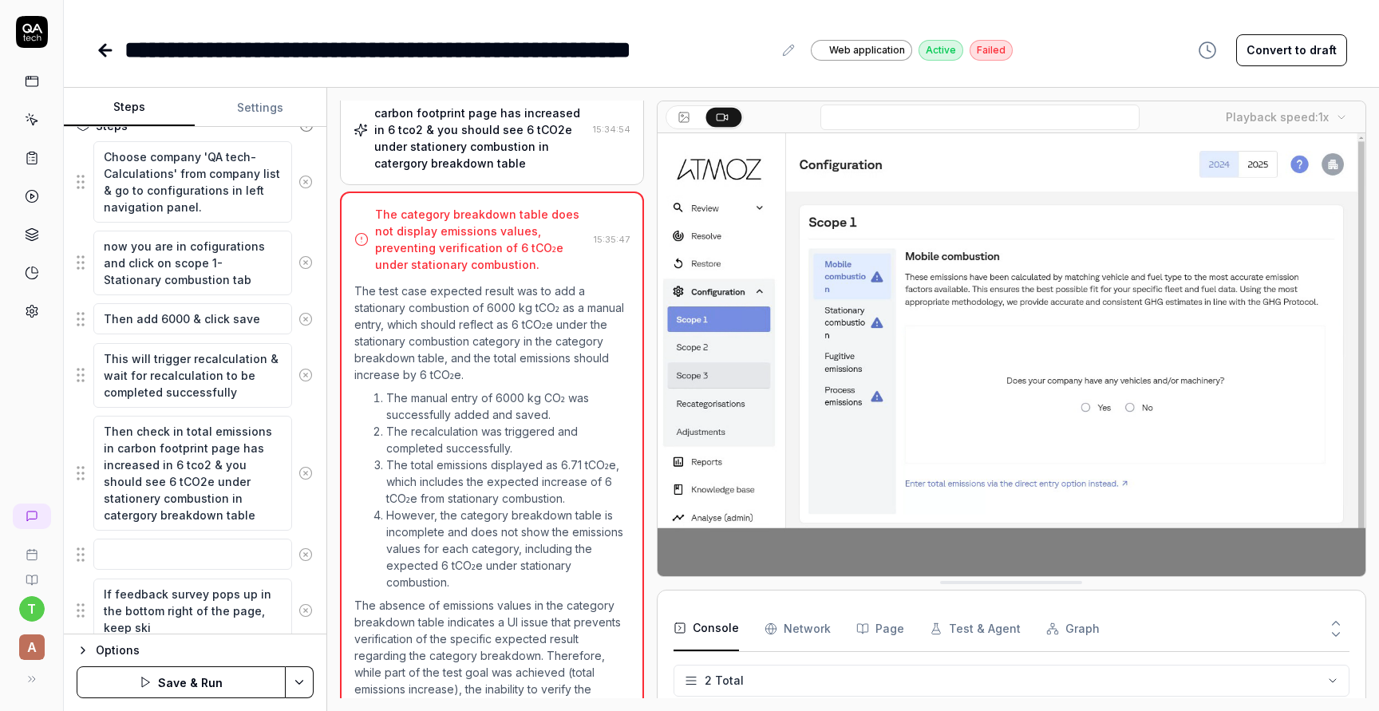
type textarea "If feedback survey pops up in the bottom right of the page, keep skip"
type textarea "*"
type textarea "If feedback survey pops up in the bottom right of the page, keep skipp"
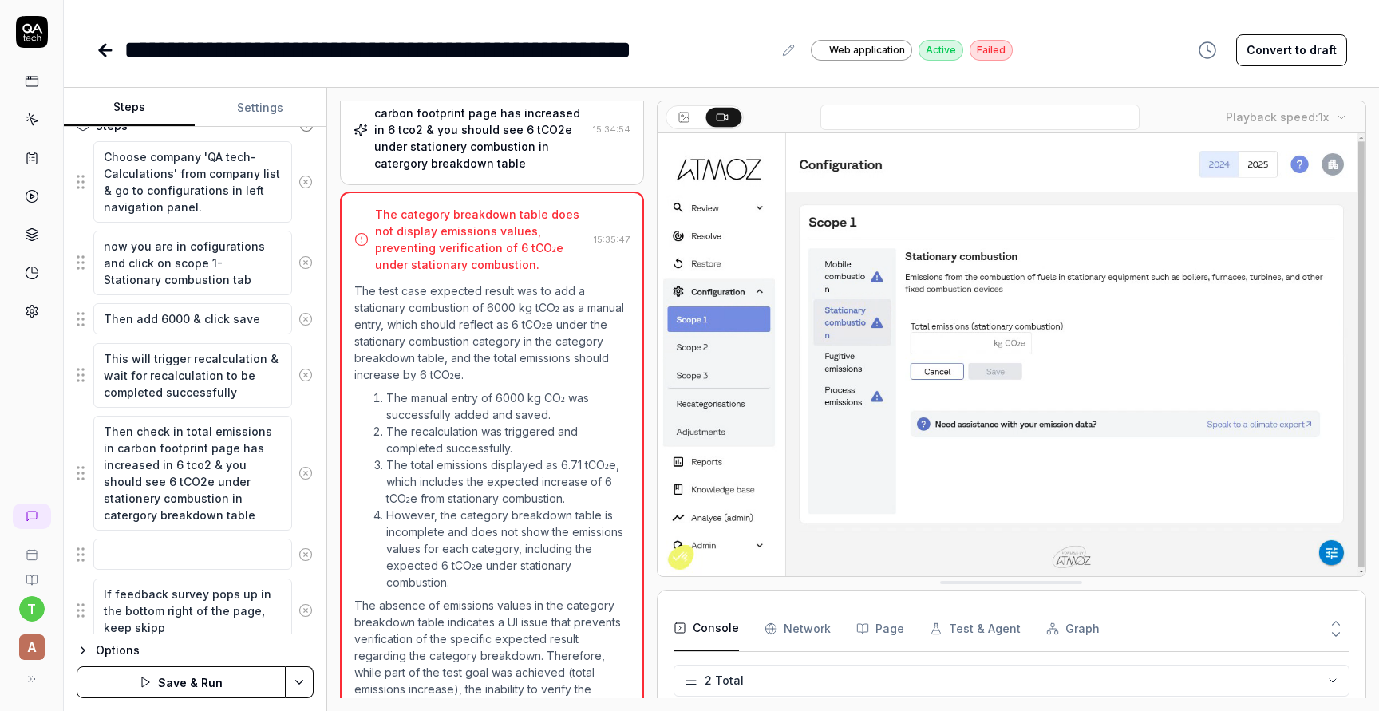
type textarea "*"
type textarea "If feedback survey pops up in the bottom right of the page, keep skippi"
type textarea "*"
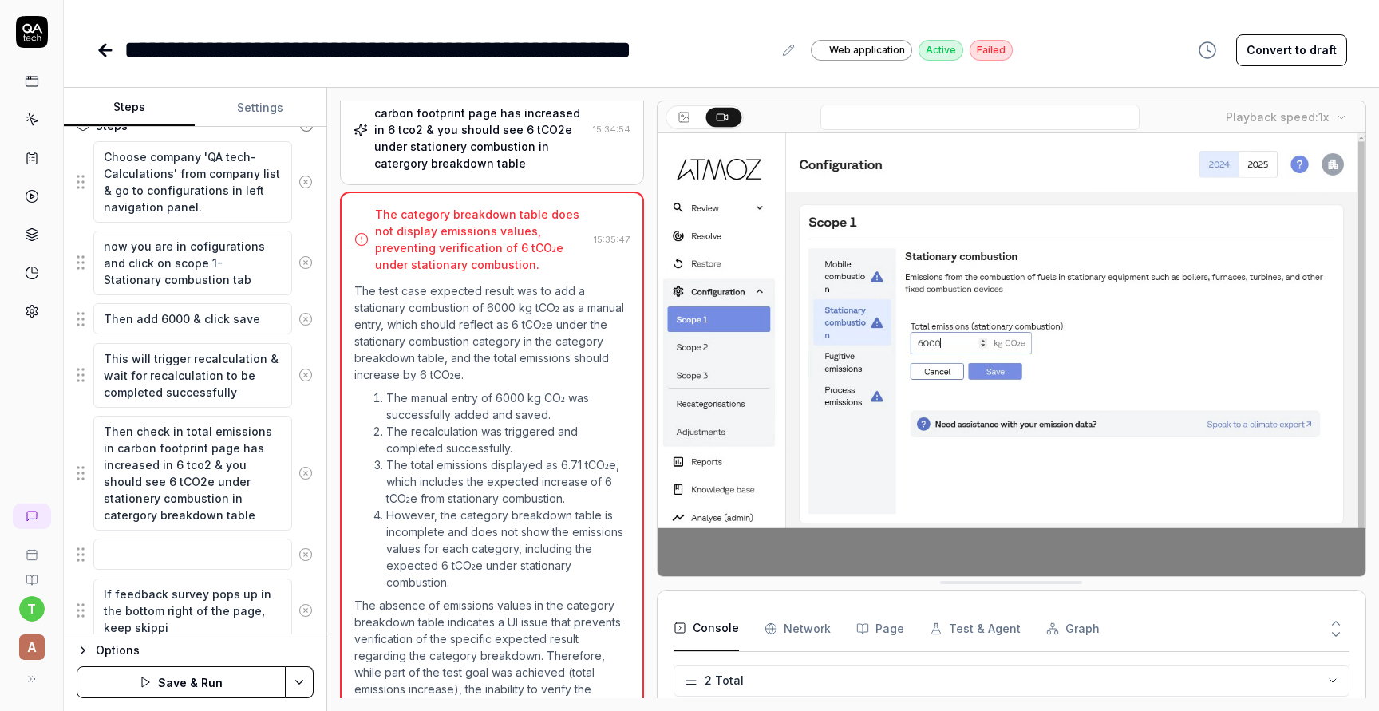
type textarea "If feedback survey pops up in the bottom right of the page, keep skippin"
type textarea "*"
type textarea "If feedback survey pops up in the bottom right of the page, keep skipping"
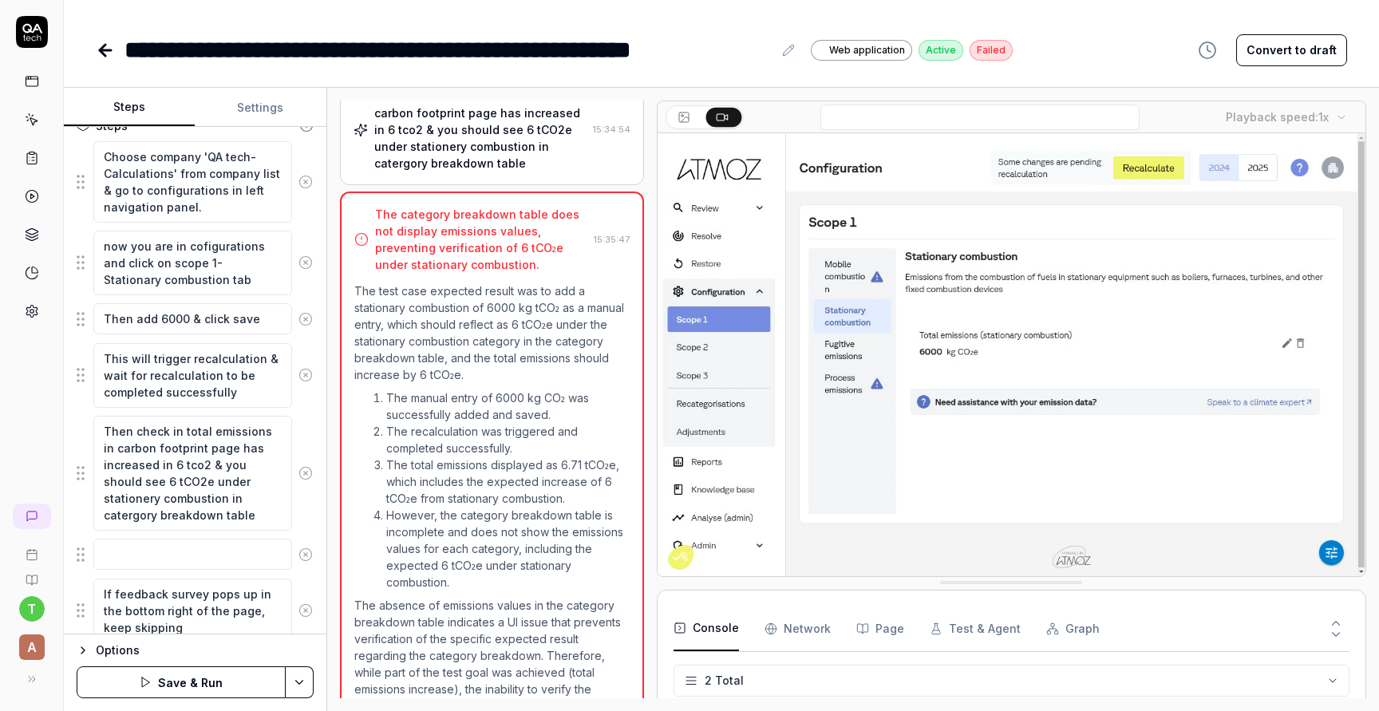
type textarea "*"
type textarea "If feedback survey pops up in the bottom right of the page, keep skipping"
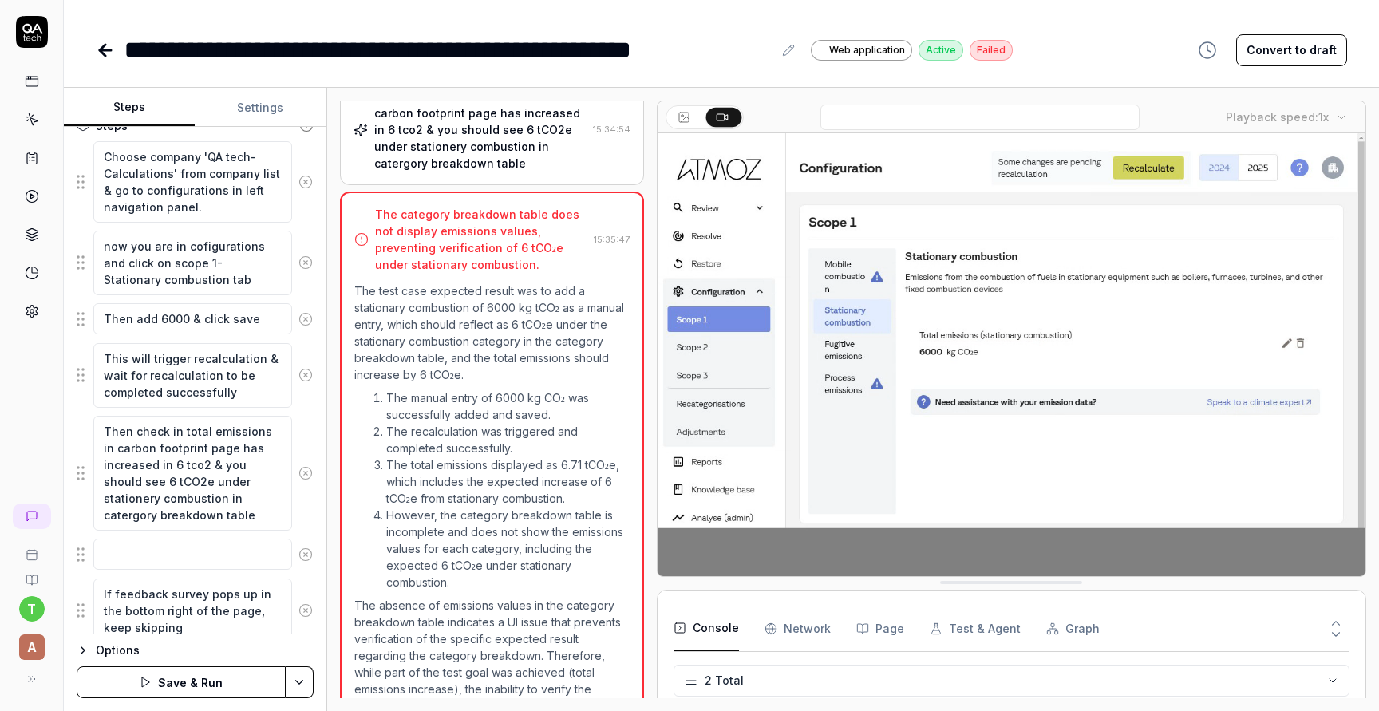
type textarea "*"
type textarea "If feedback survey pops up in the bottom right of the page, keep skipping a"
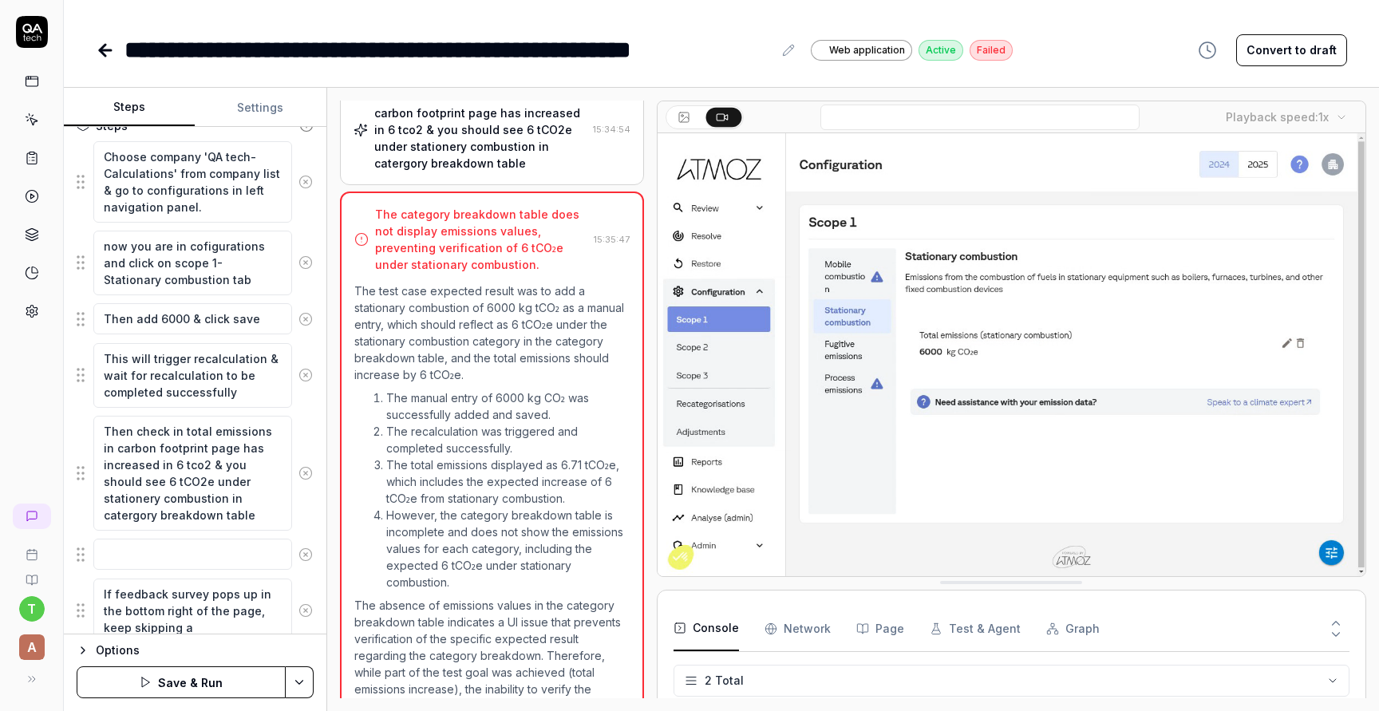
type textarea "*"
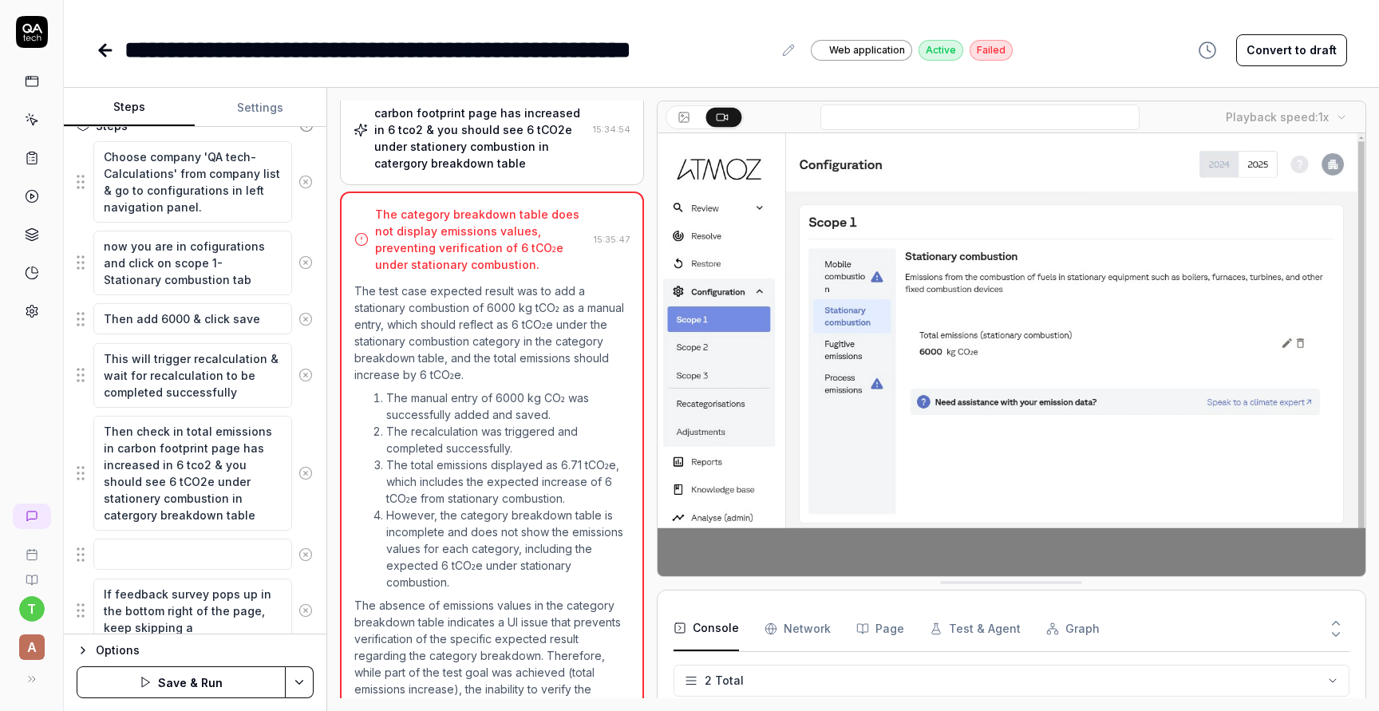
type textarea "If feedback survey pops up in the bottom right of the page, keep skipping an"
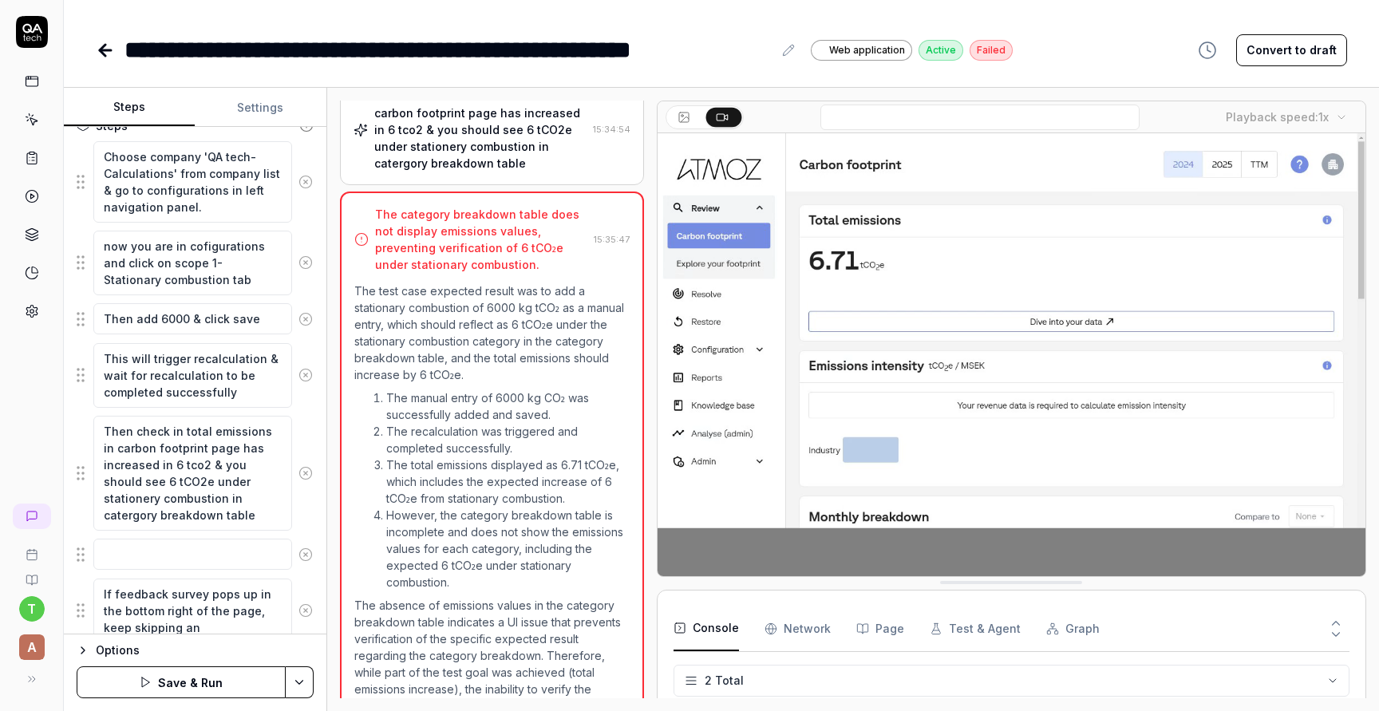
type textarea "*"
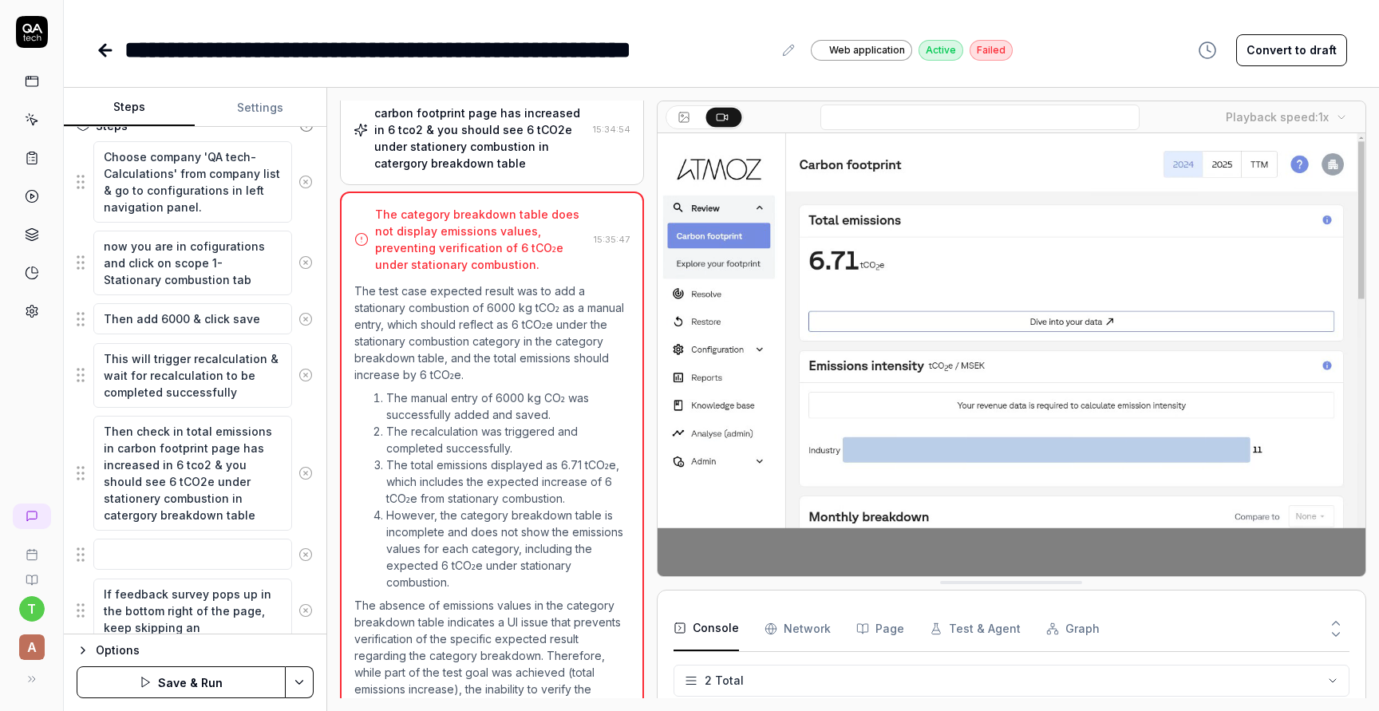
type textarea "If feedback survey pops up in the bottom right of the page, keep skipping ans"
type textarea "*"
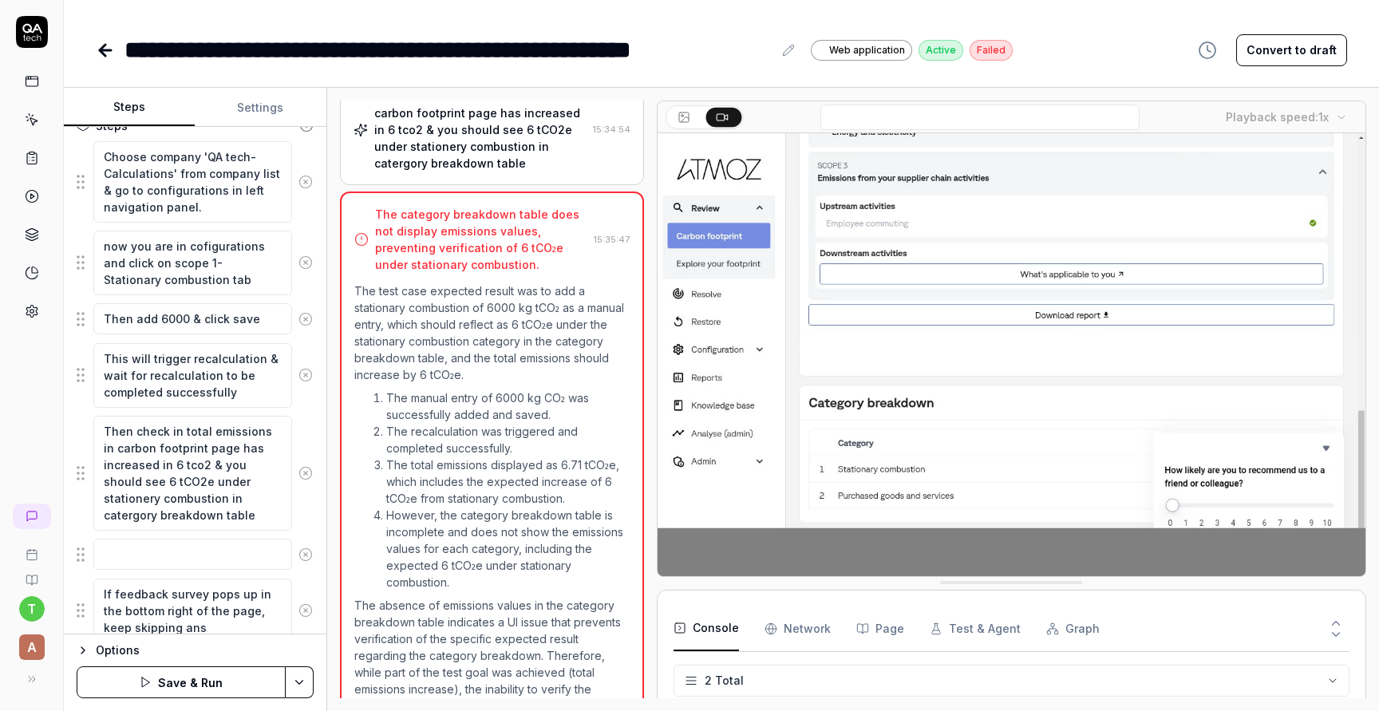
type textarea "If feedback survey pops up in the bottom right of the page, keep skipping answ"
type textarea "*"
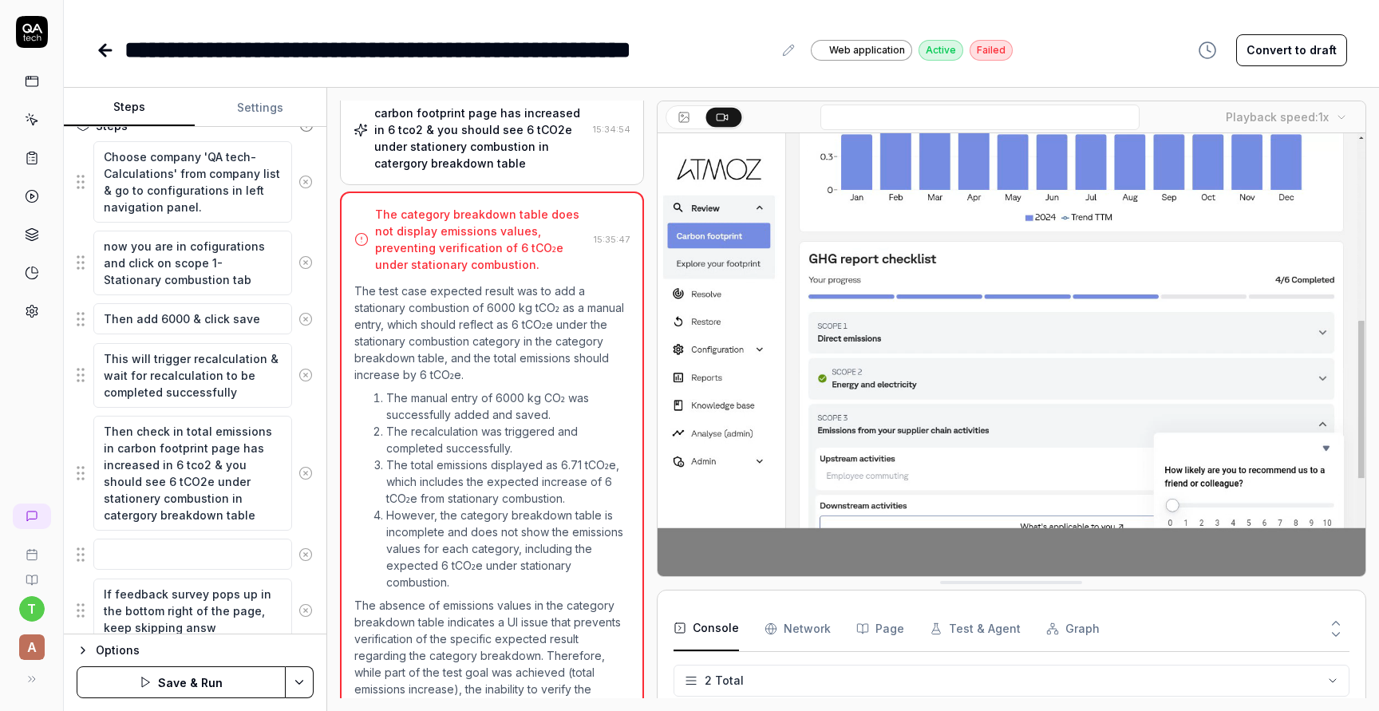
type textarea "If feedback survey pops up in the bottom right of the page, keep skipping answe"
type textarea "*"
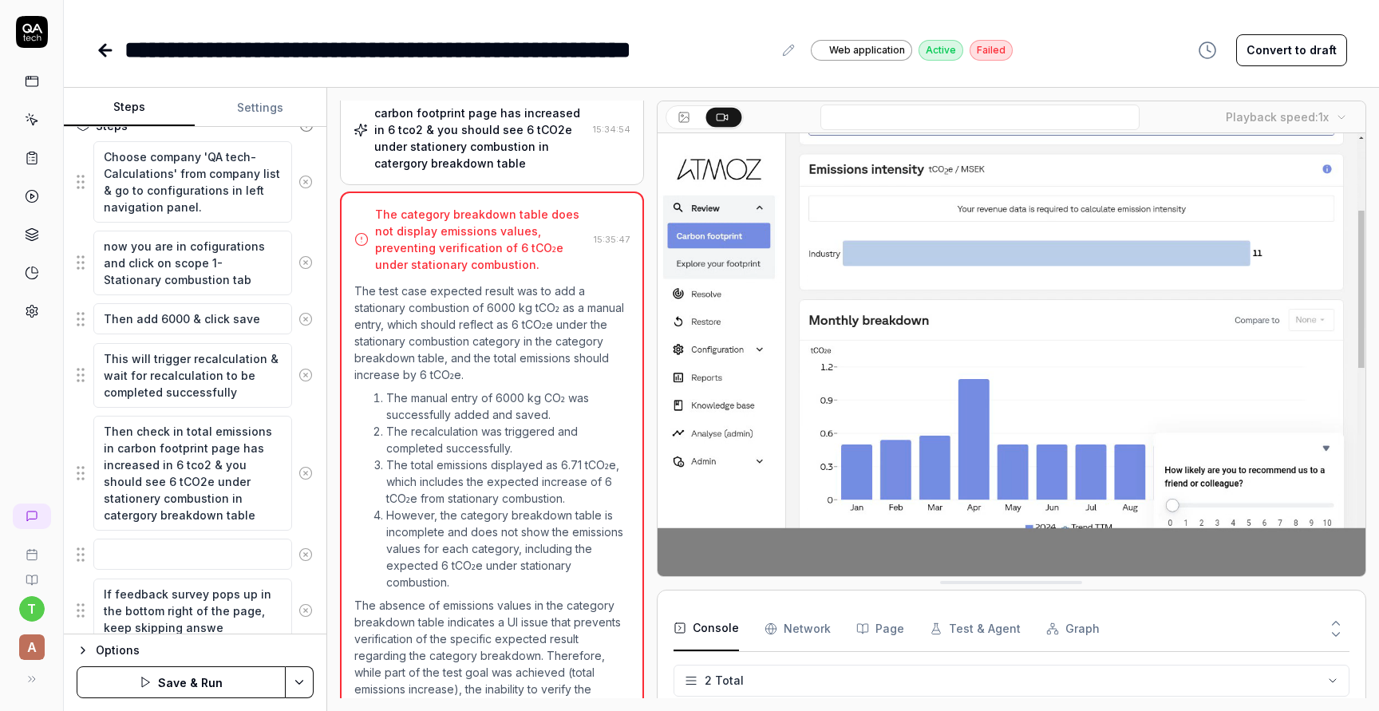
type textarea "If feedback survey pops up in the bottom right of the page, keep skipping answer"
type textarea "*"
type textarea "If feedback survey pops up in the bottom right of the page, keep skipping answe…"
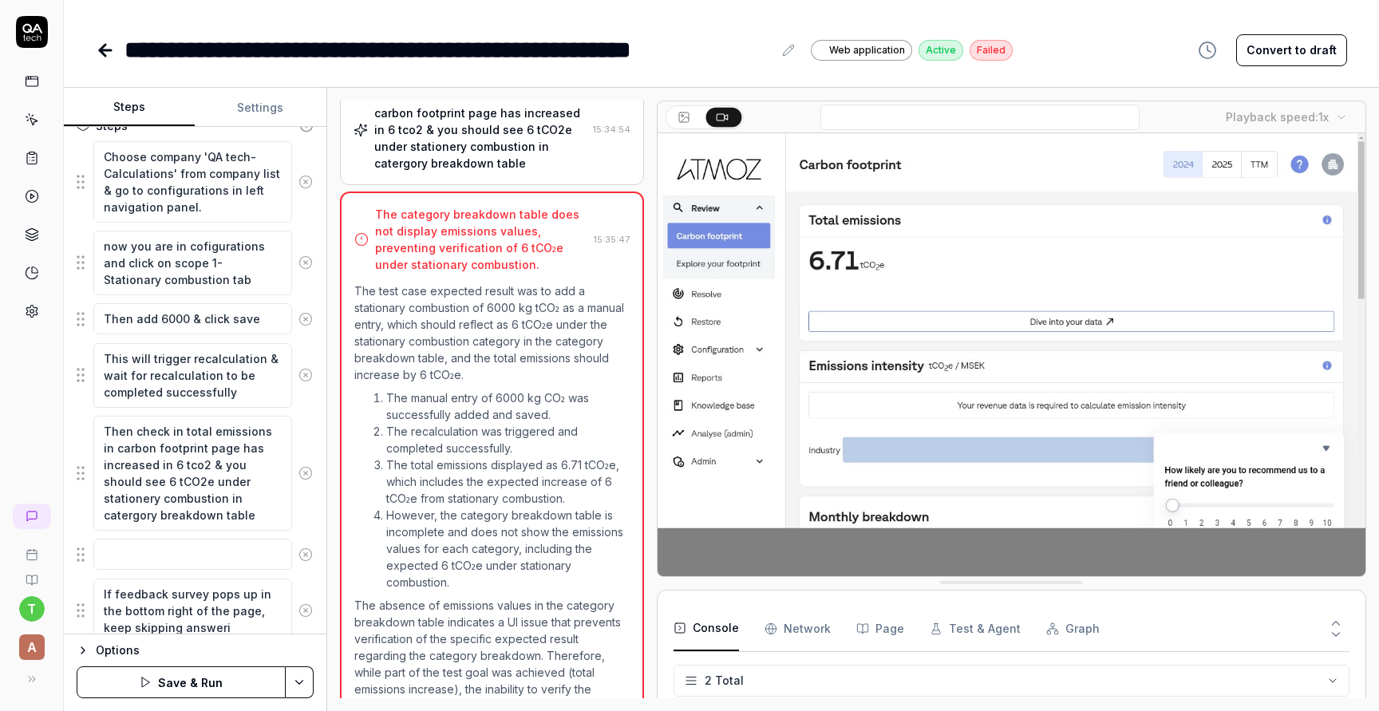
type textarea "*"
type textarea "If feedback survey pops up in the bottom right of the page, keep skipping answe…"
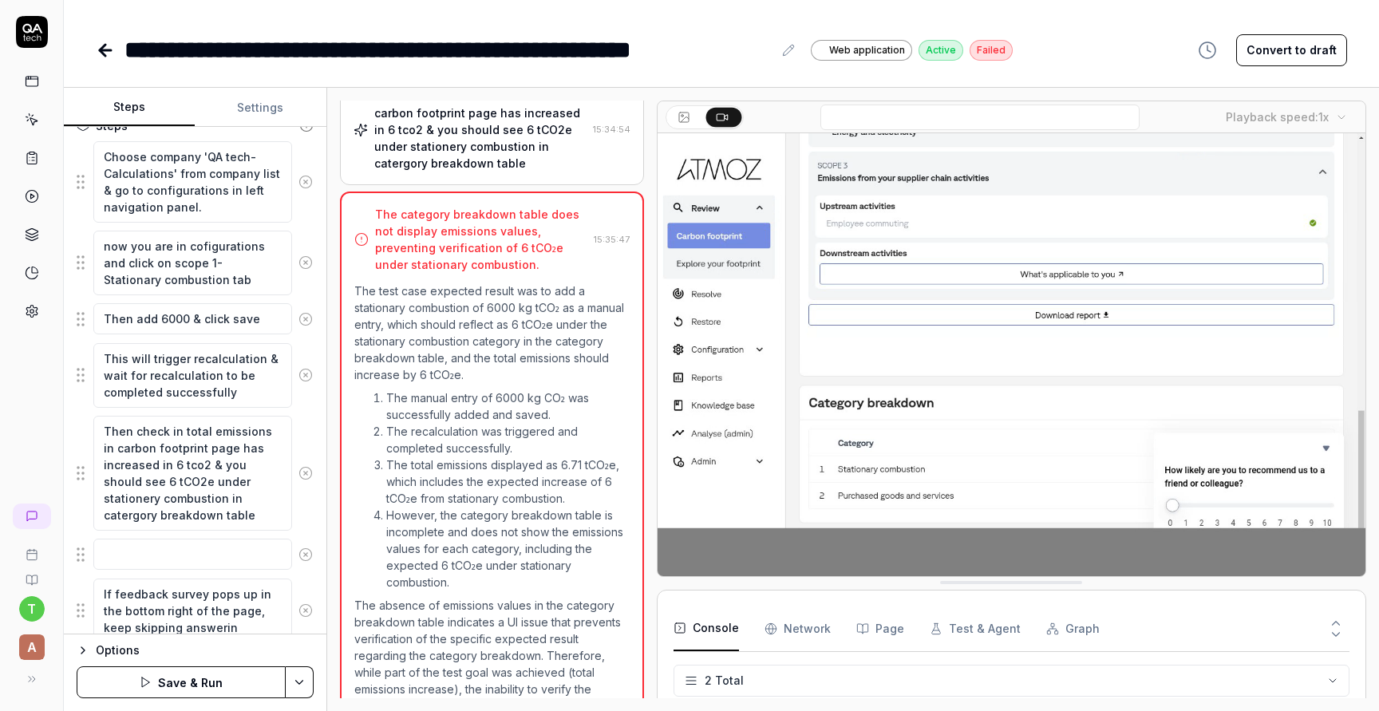
type textarea "*"
type textarea "If feedback survey pops up in the bottom right of the page, keep skipping answe…"
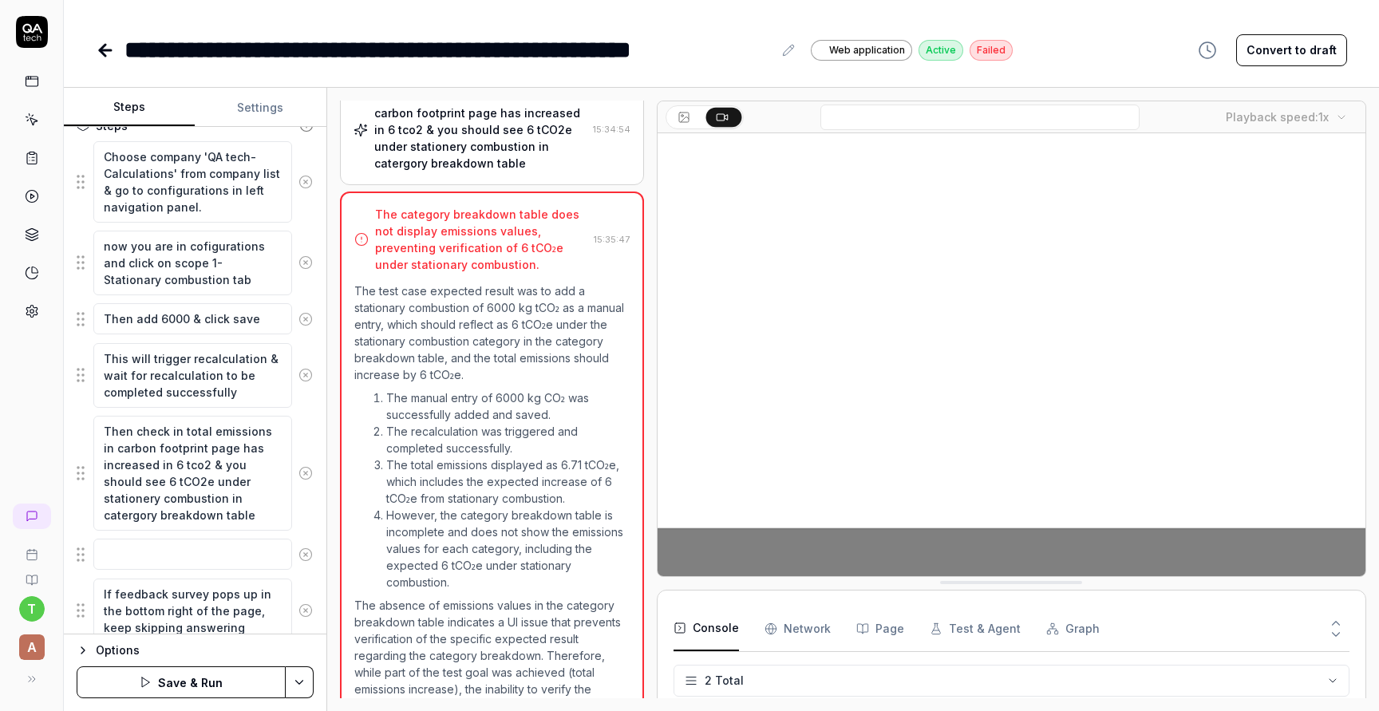
type textarea "*"
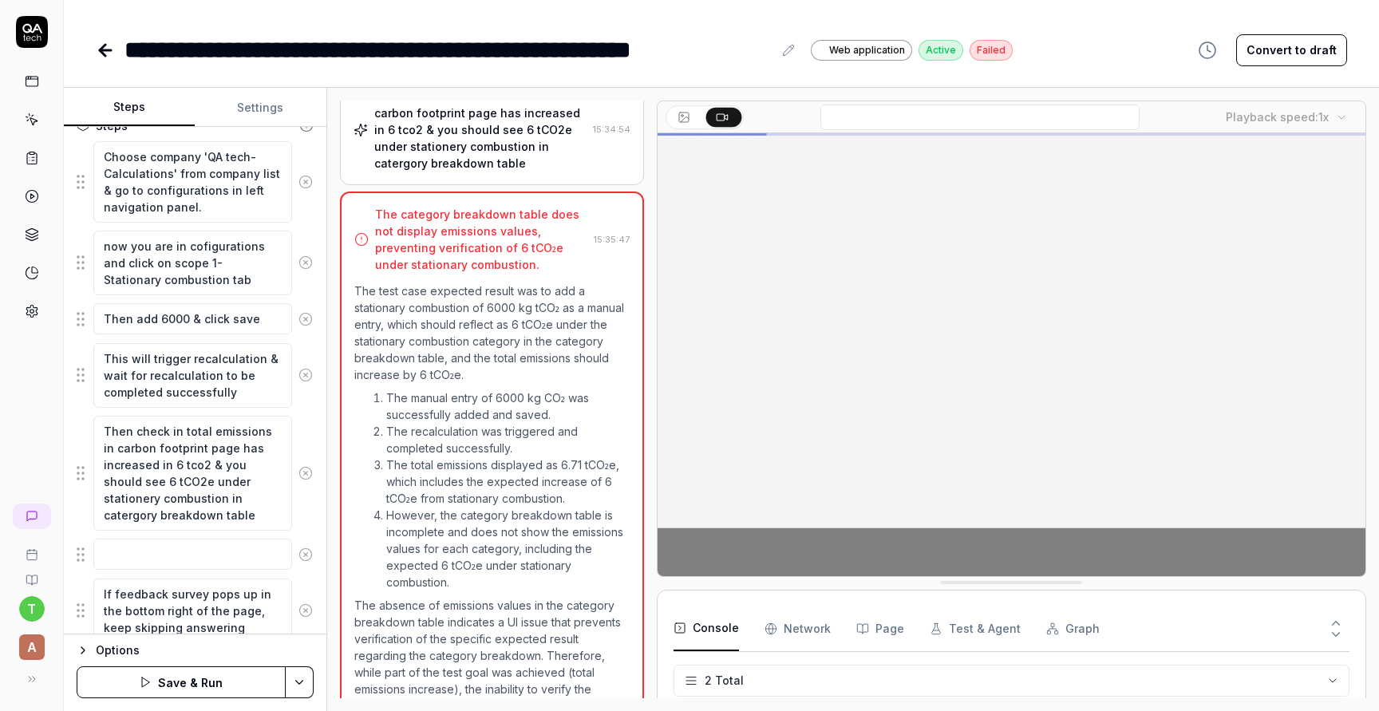
type textarea "If feedback survey pops up in the bottom right of the page, keep skipping answe…"
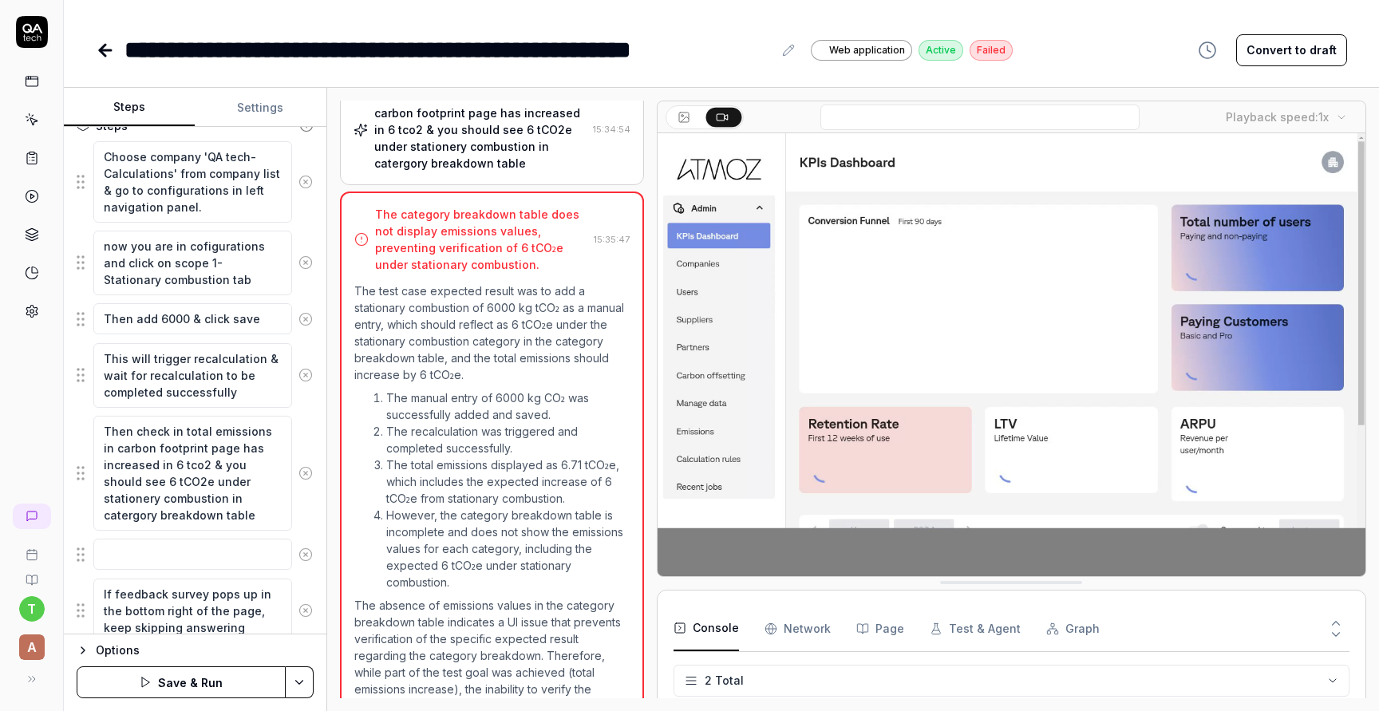
type textarea "*"
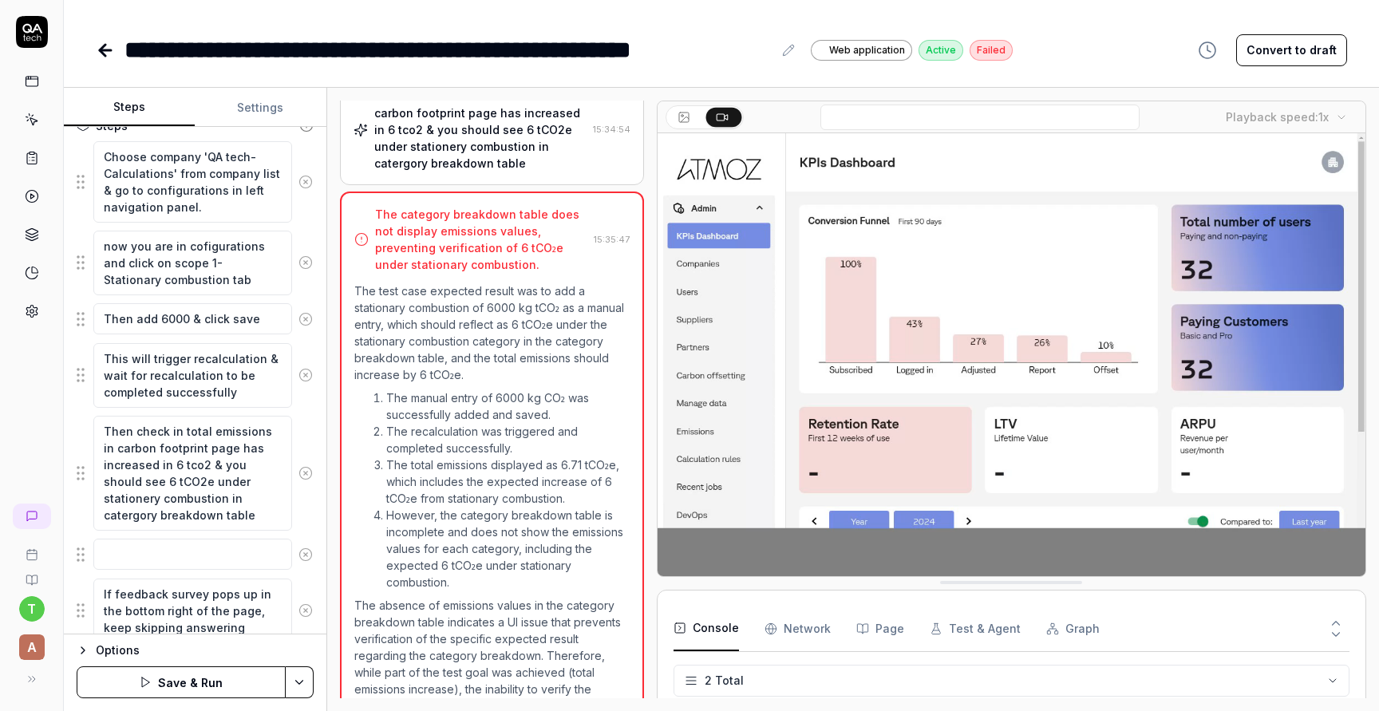
type textarea "If feedback survey pops up in the bottom right of the page, keep skipping answe…"
type textarea "*"
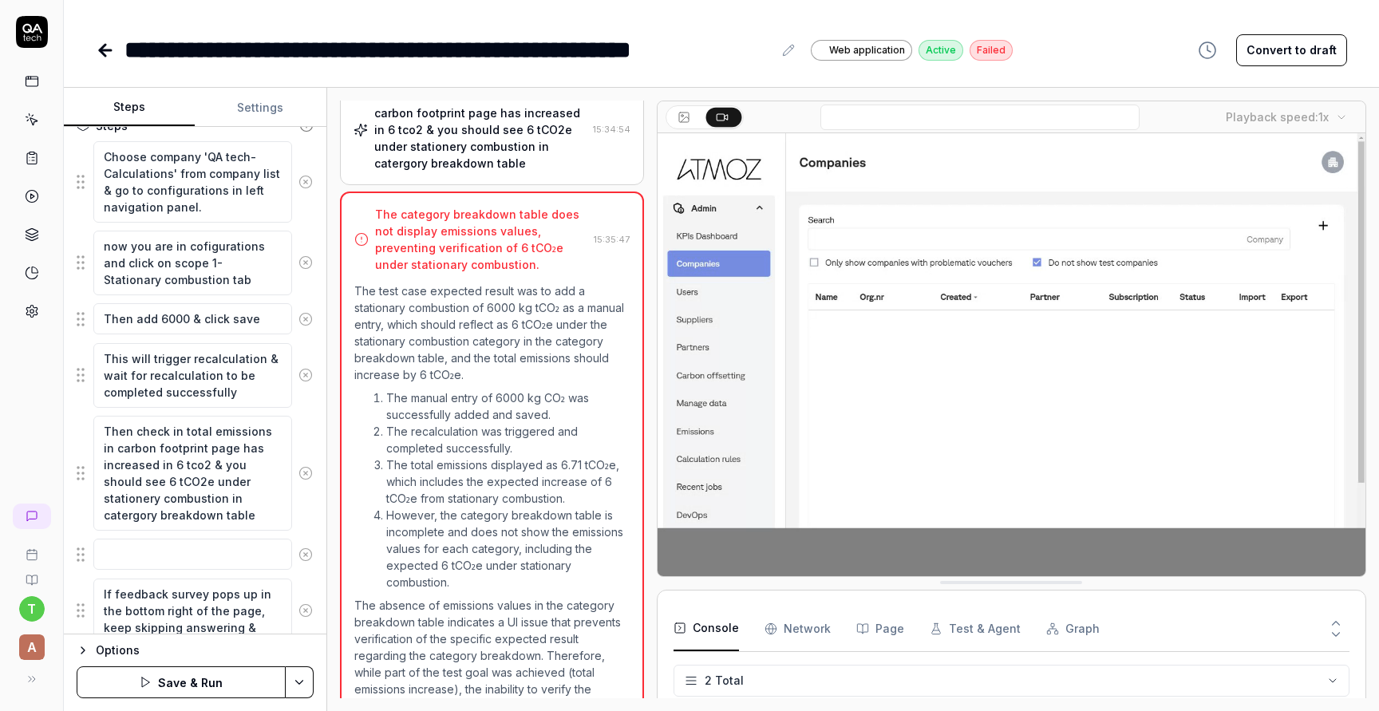
type textarea "If feedback survey pops up in the bottom right of the page, keep skipping answe…"
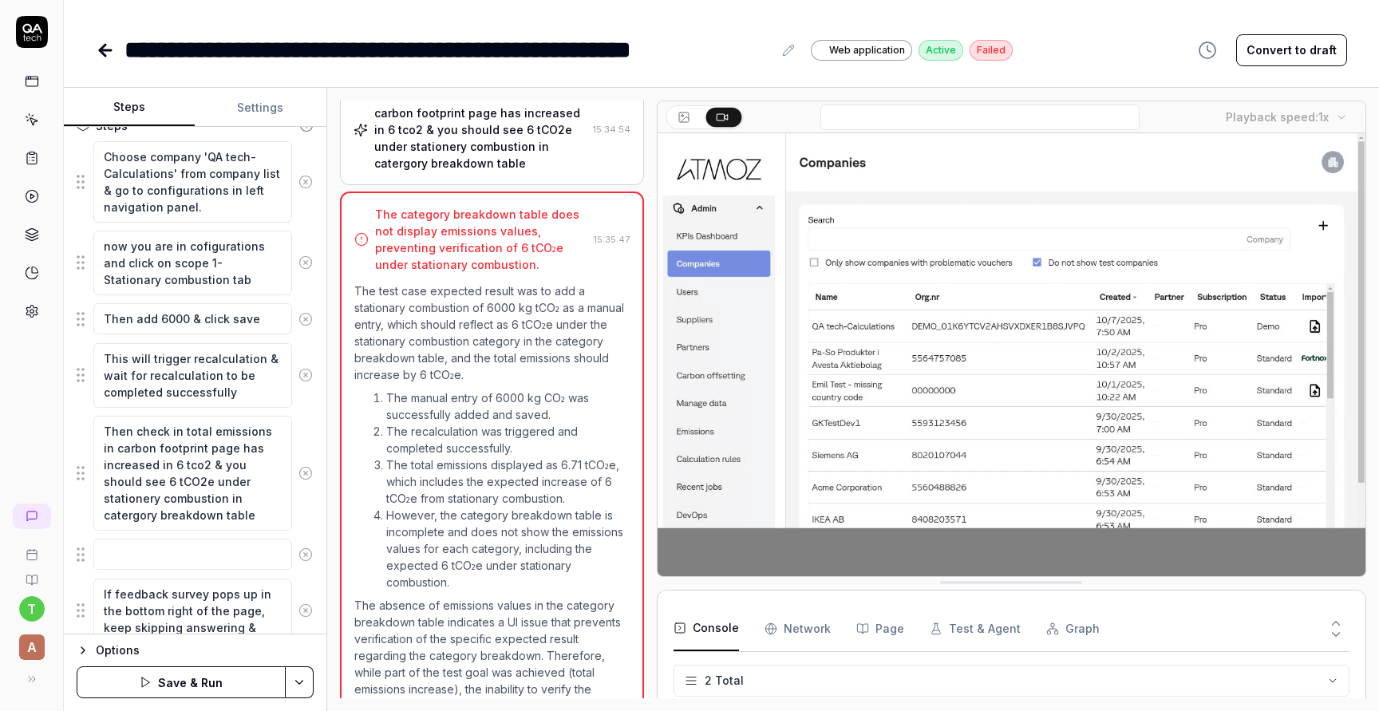
type textarea "*"
type textarea "If feedback survey pops up in the bottom right of the page, keep skipping answe…"
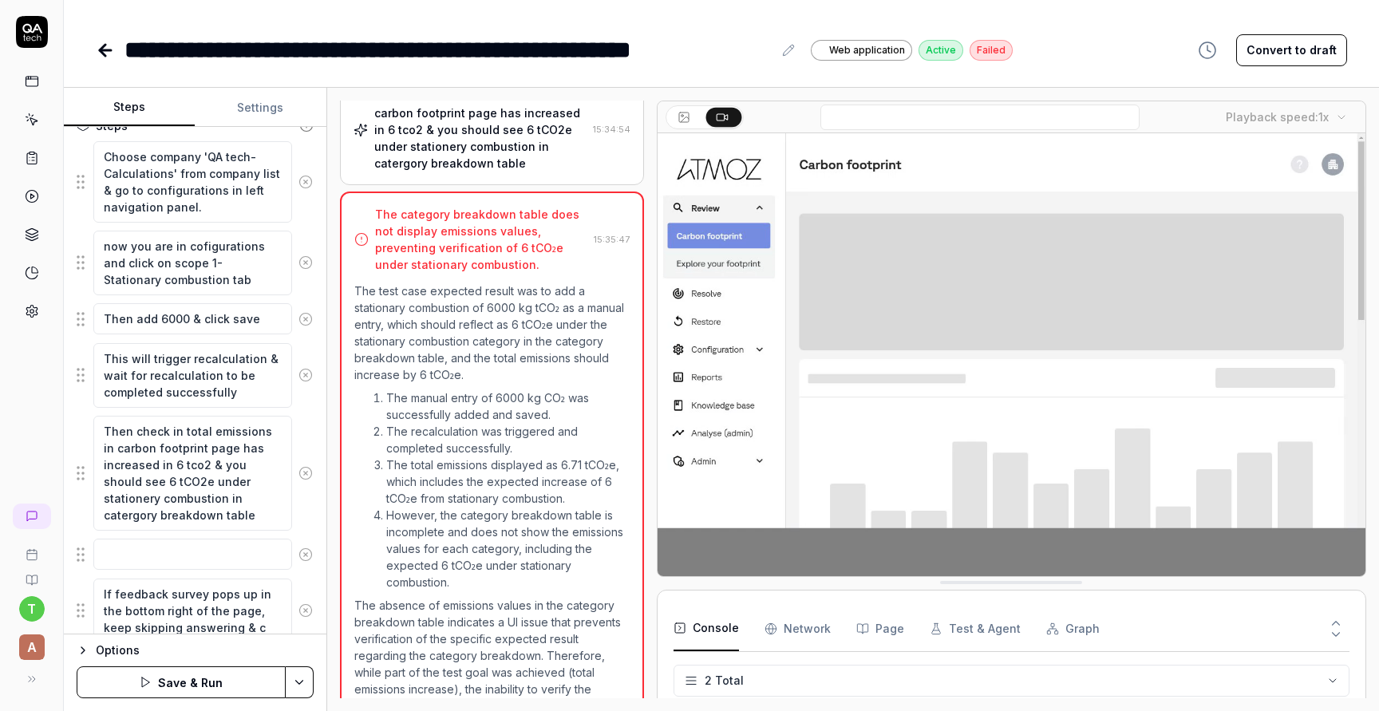
type textarea "*"
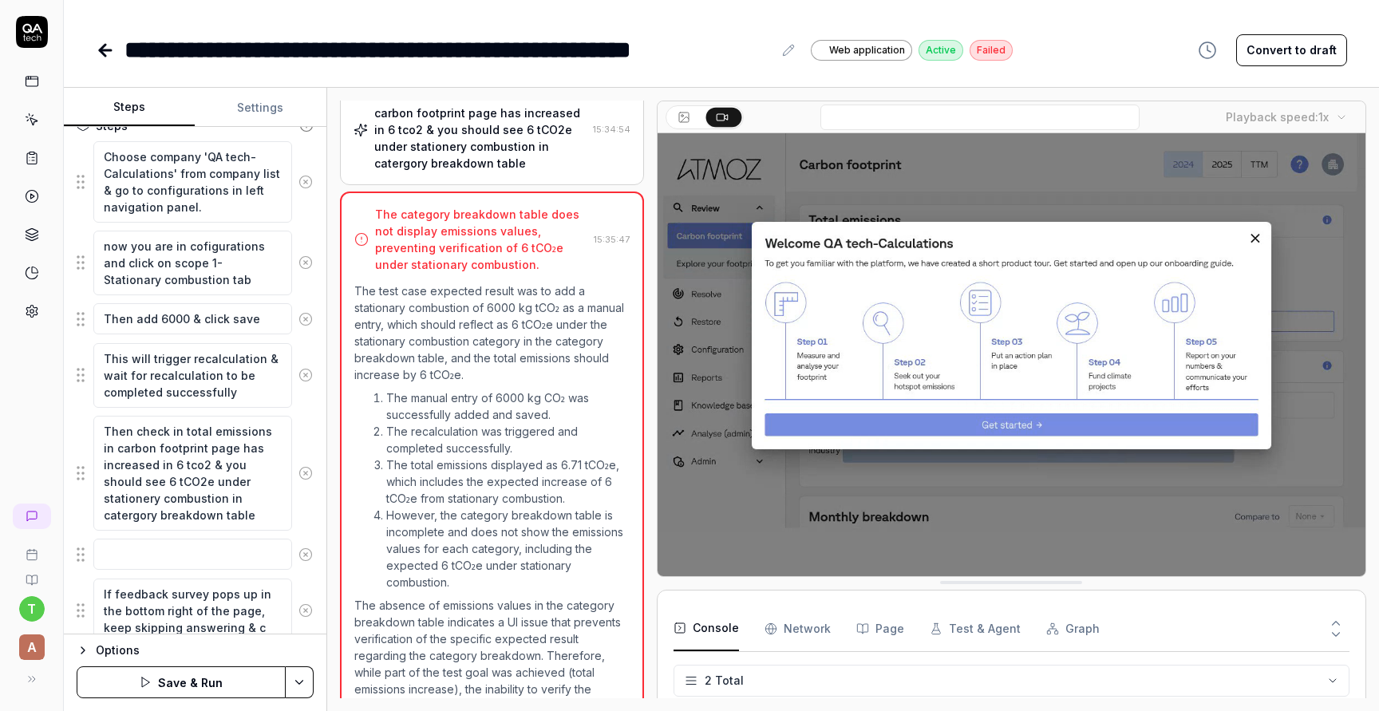
type textarea "If feedback survey pops up in the bottom right of the page, keep skipping answe…"
type textarea "*"
type textarea "If feedback survey pops up in the bottom right of the page, keep skipping answe…"
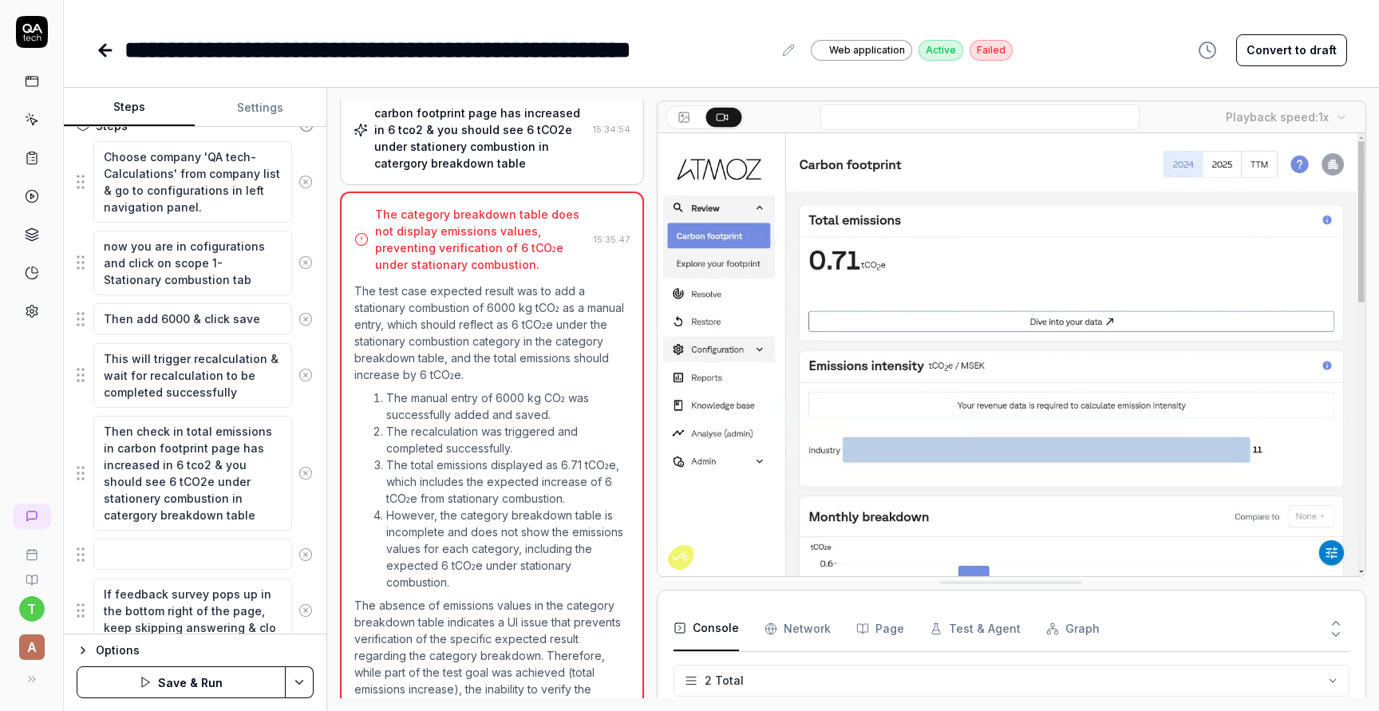
type textarea "*"
type textarea "If feedback survey pops up in the bottom right of the page, keep skipping answe…"
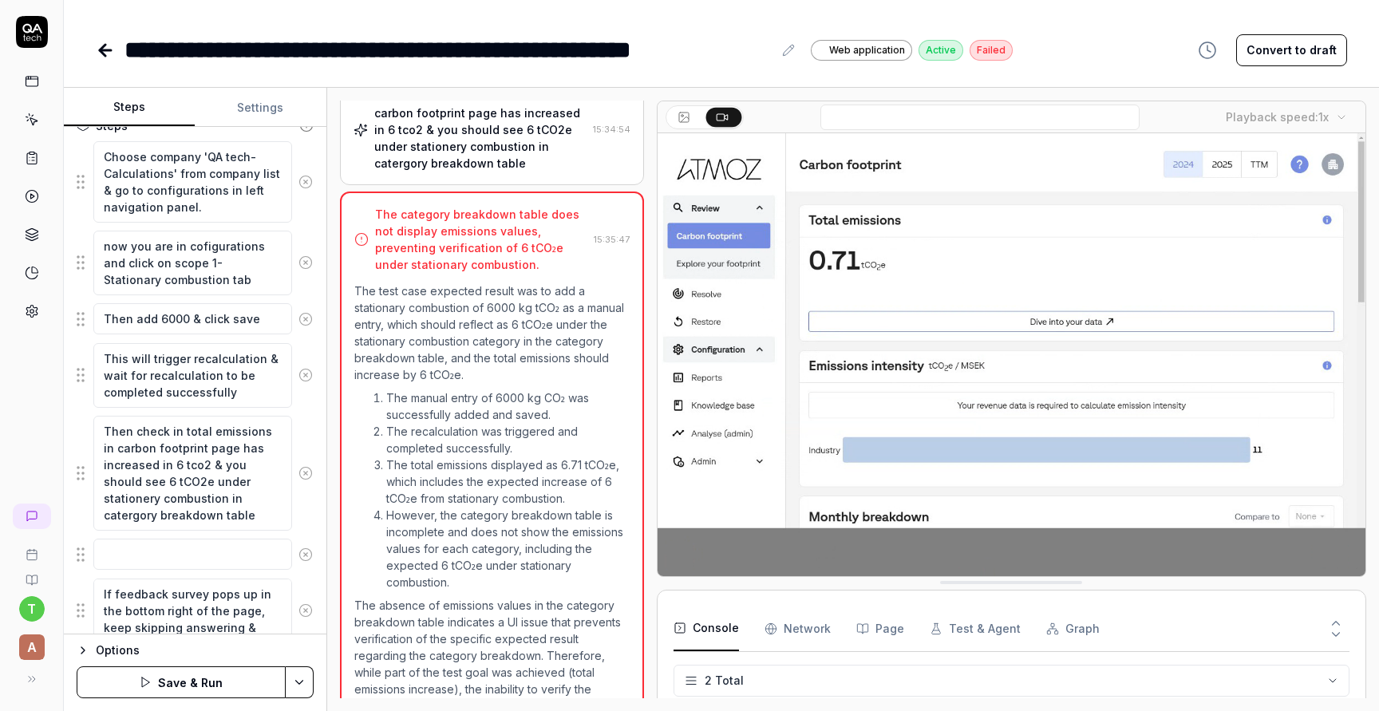
type textarea "*"
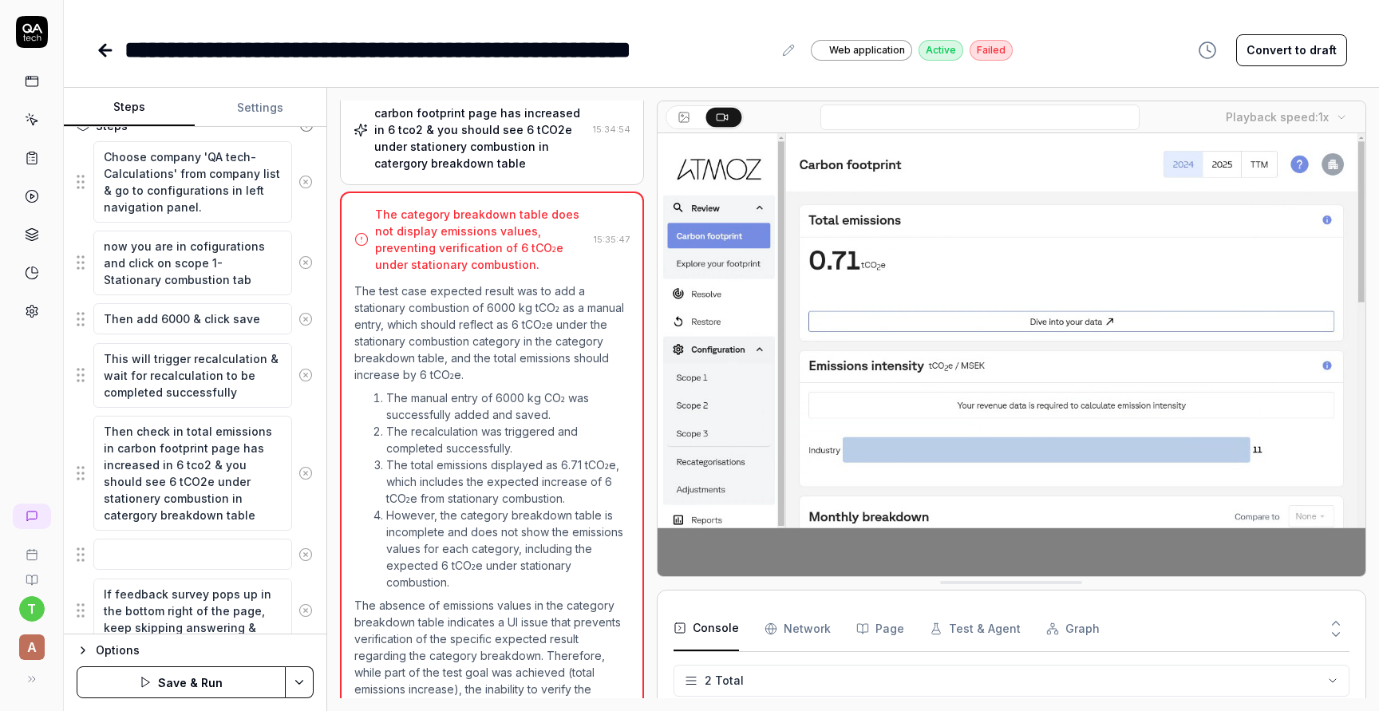
type textarea "If feedback survey pops up in the bottom right of the page, keep skipping answe…"
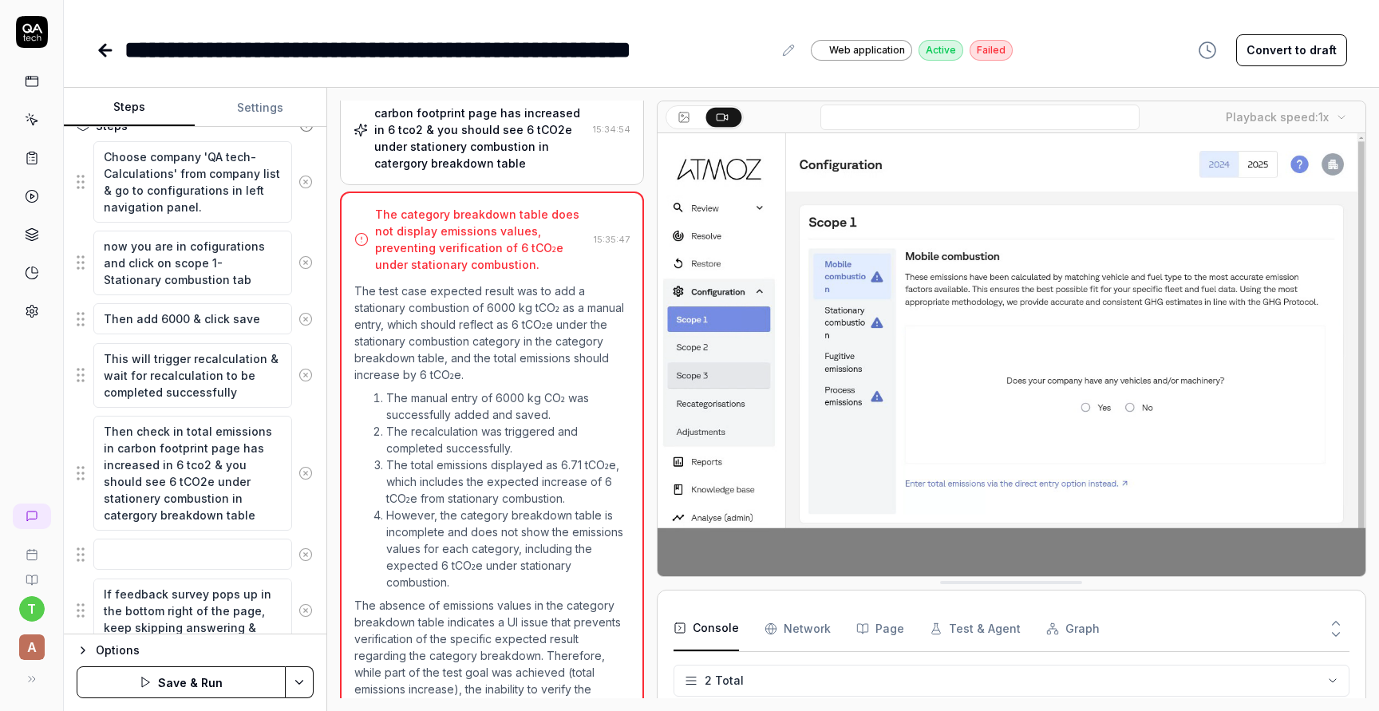
click at [131, 626] on textarea "If feedback survey pops up in the bottom right of the page, keep skipping answe…" at bounding box center [192, 611] width 199 height 65
type textarea "*"
type textarea "If feedback survey pops up in the bottom right of the page, keep cskipping answ…"
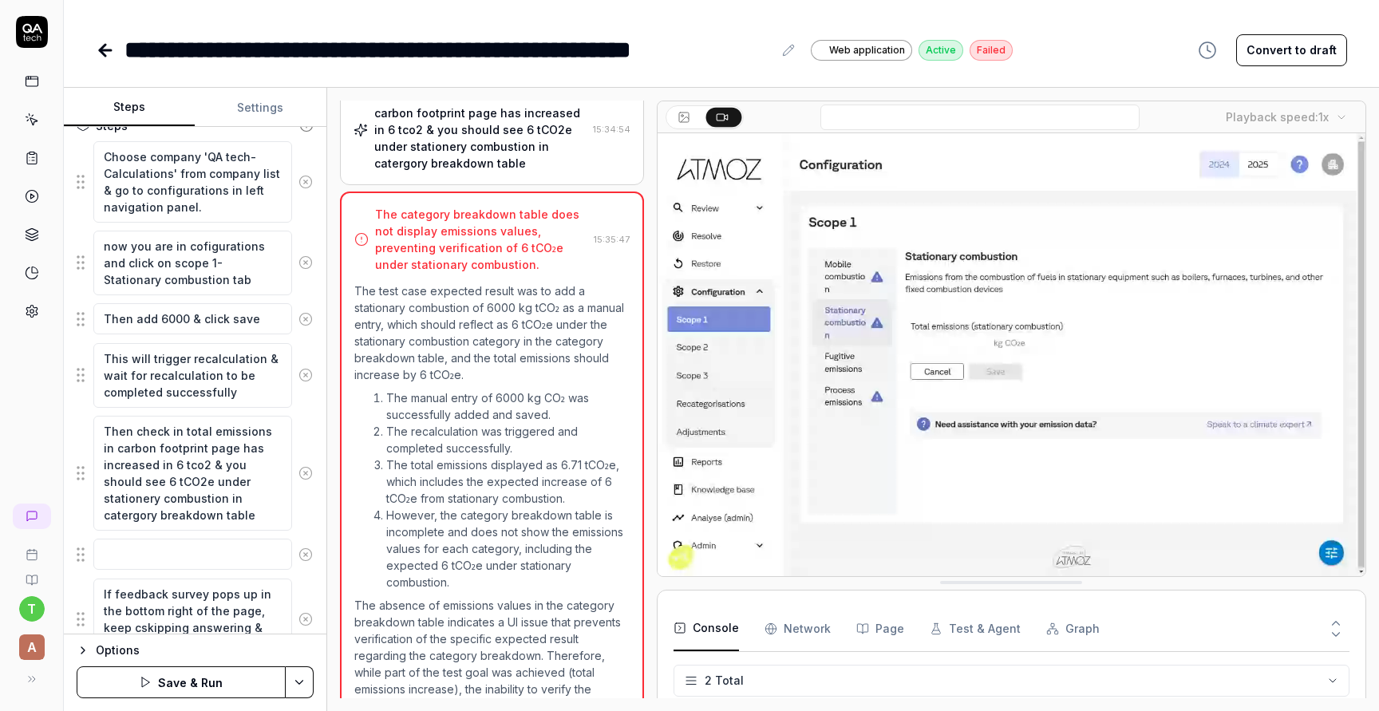
type textarea "*"
type textarea "If feedback survey pops up in the bottom right of the page, keep clskipping ans…"
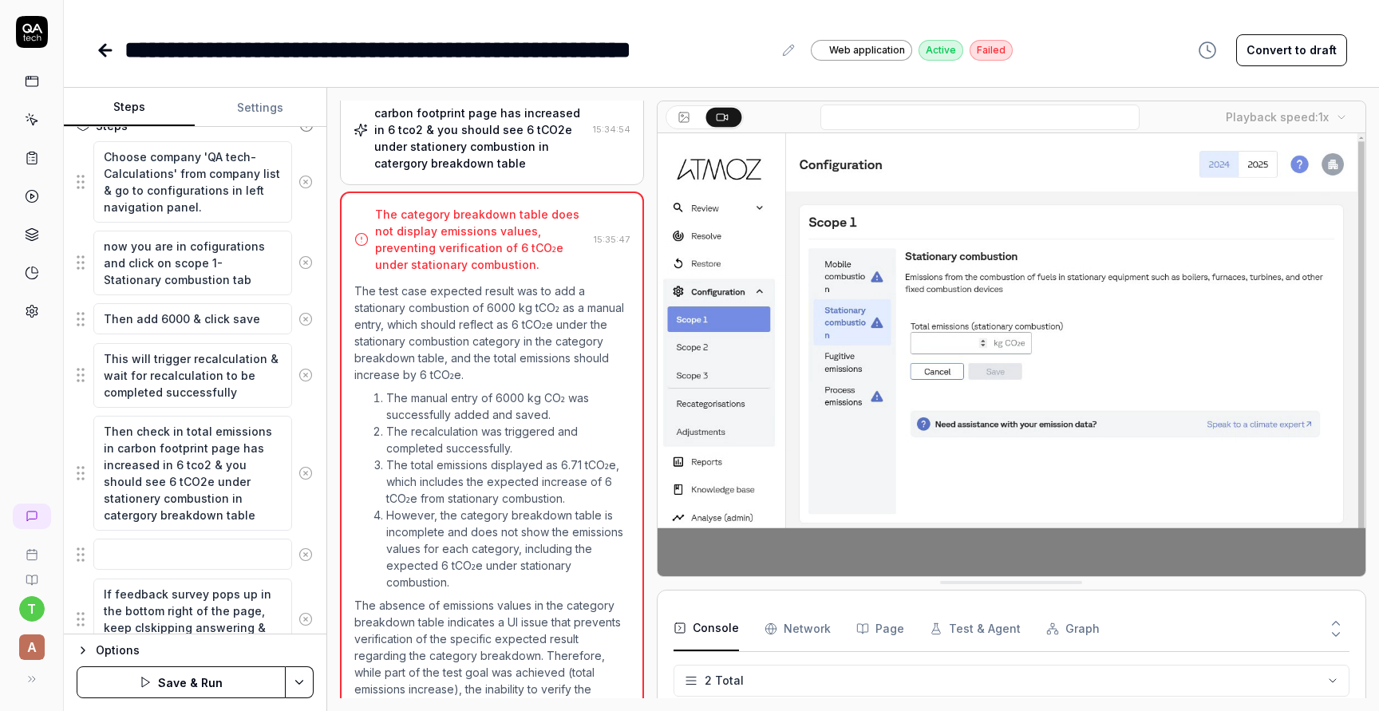
type textarea "*"
type textarea "If feedback survey pops up in the bottom right of the page, keep cskipping answ…"
type textarea "*"
type textarea "If feedback survey pops up in the bottom right of the page, keep skipping answe…"
type textarea "*"
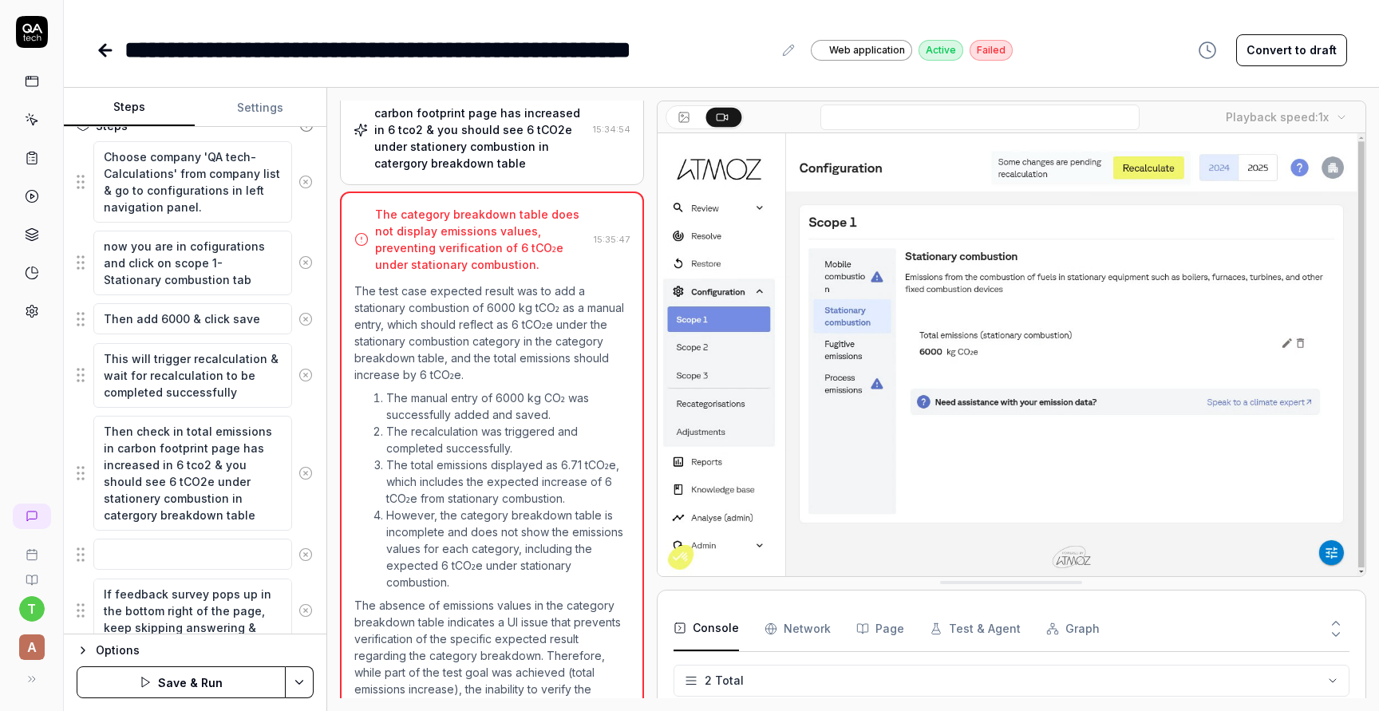
type textarea "If feedback survey pops up in the bottom right of the page, keepskipping answer…"
type textarea "*"
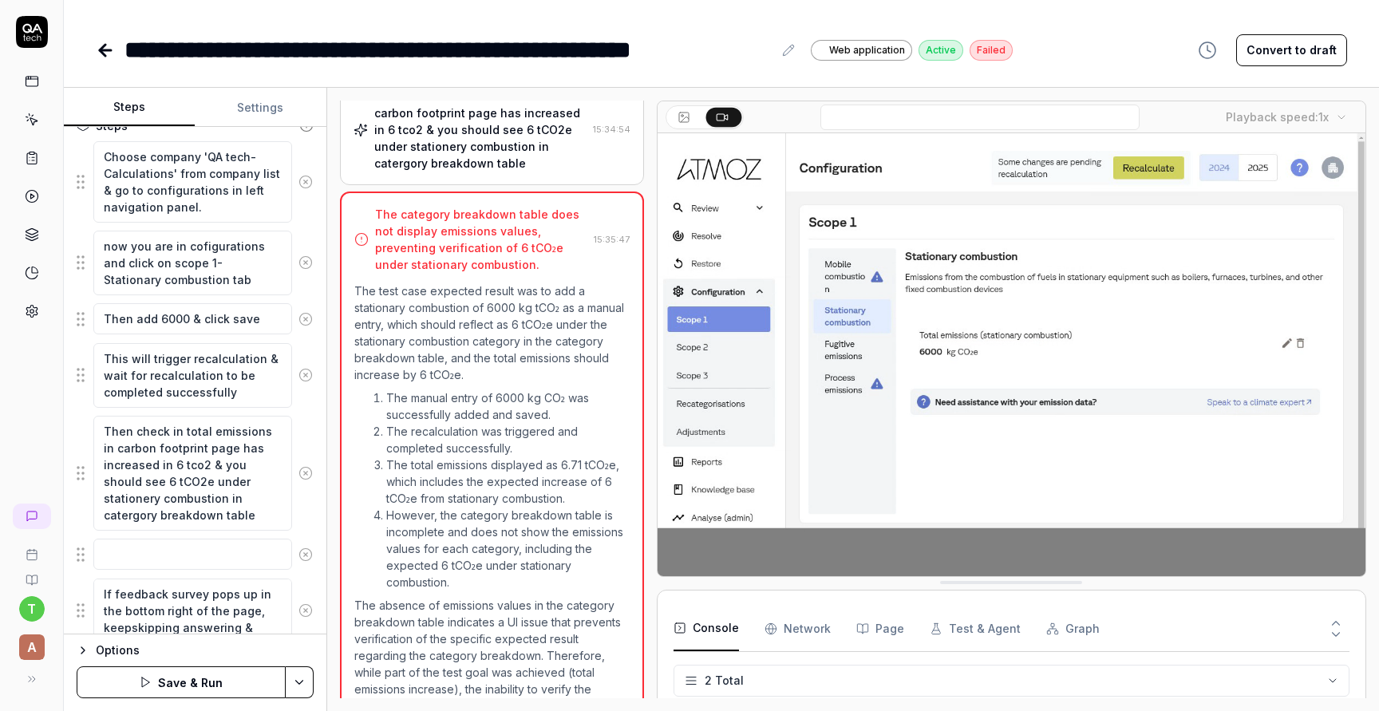
type textarea "If feedback survey pops up in the bottom right of the page, [PERSON_NAME] answe…"
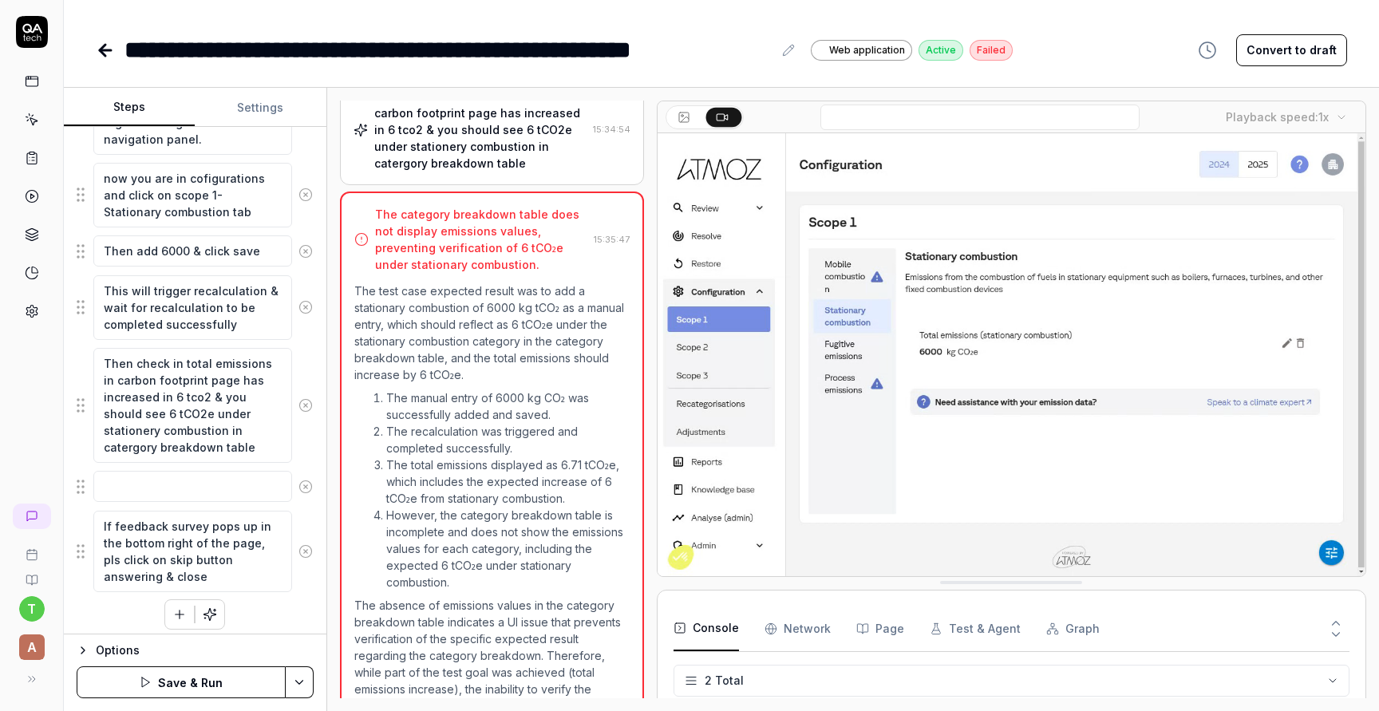
scroll to position [339, 0]
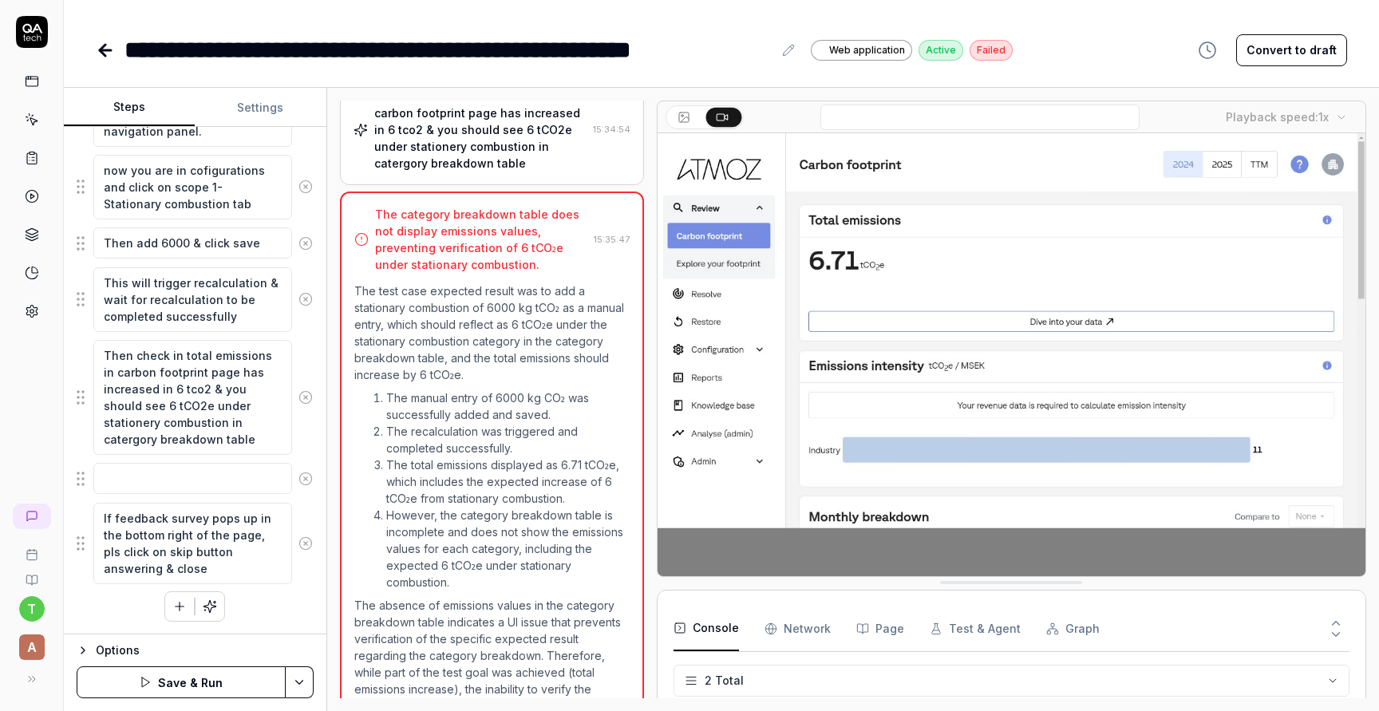
click at [267, 551] on textarea "If feedback survey pops up in the bottom right of the page, pls click on skip b…" at bounding box center [192, 543] width 199 height 81
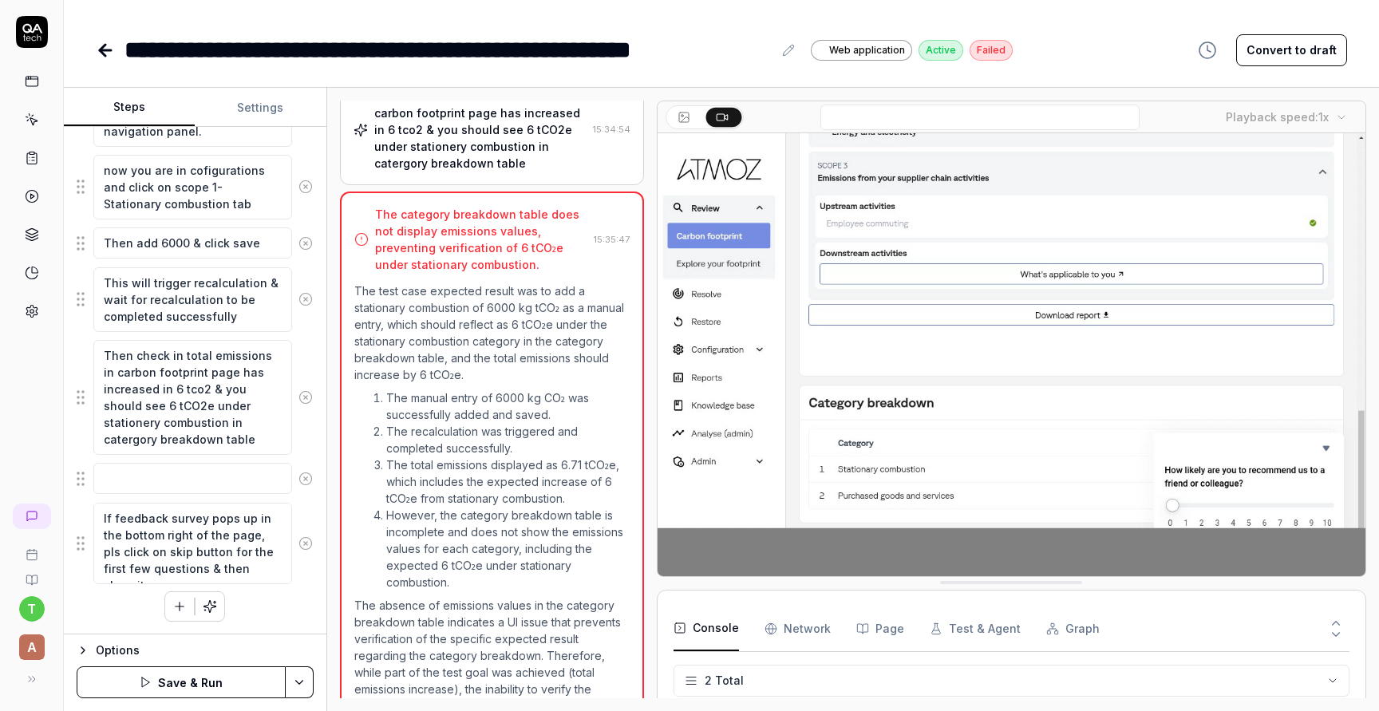
drag, startPoint x: 140, startPoint y: 520, endPoint x: 136, endPoint y: 456, distance: 64.8
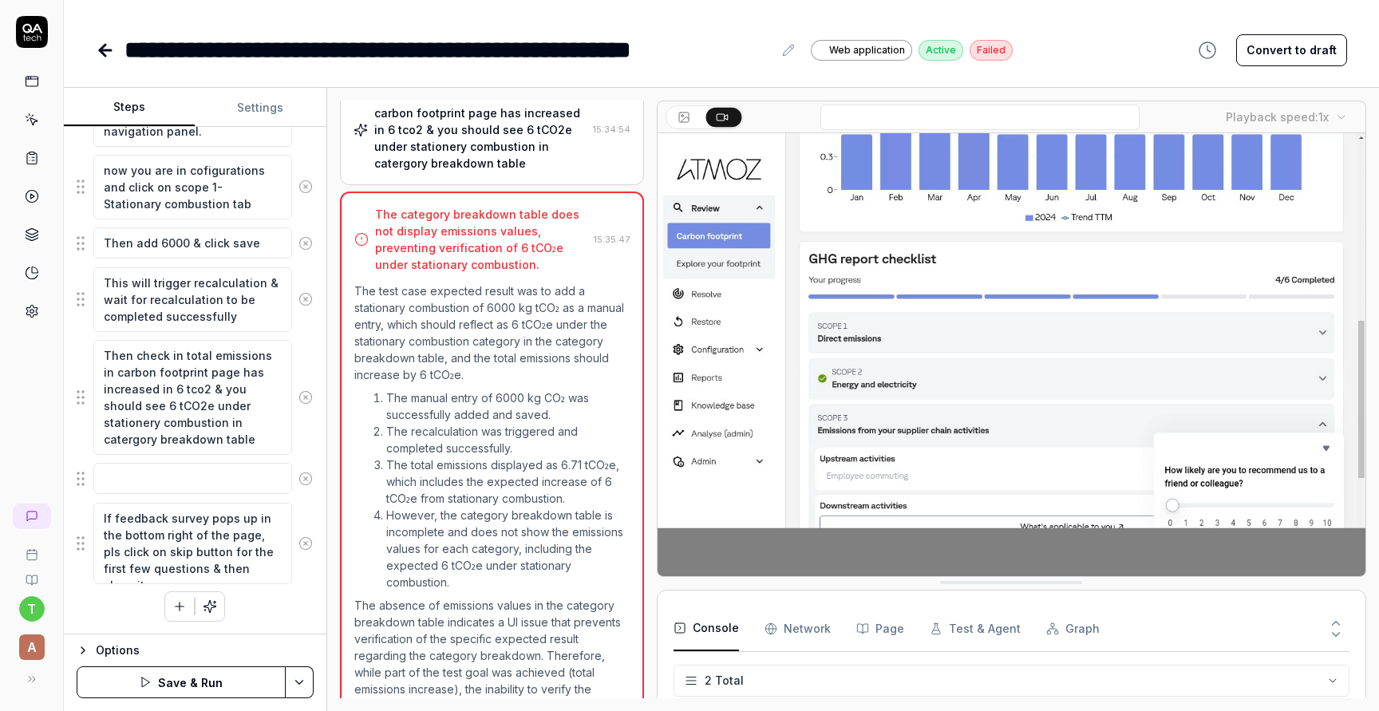
click at [136, 456] on fieldset "Choose company 'QA tech-Calculations' from company list & go to configurations …" at bounding box center [195, 325] width 237 height 520
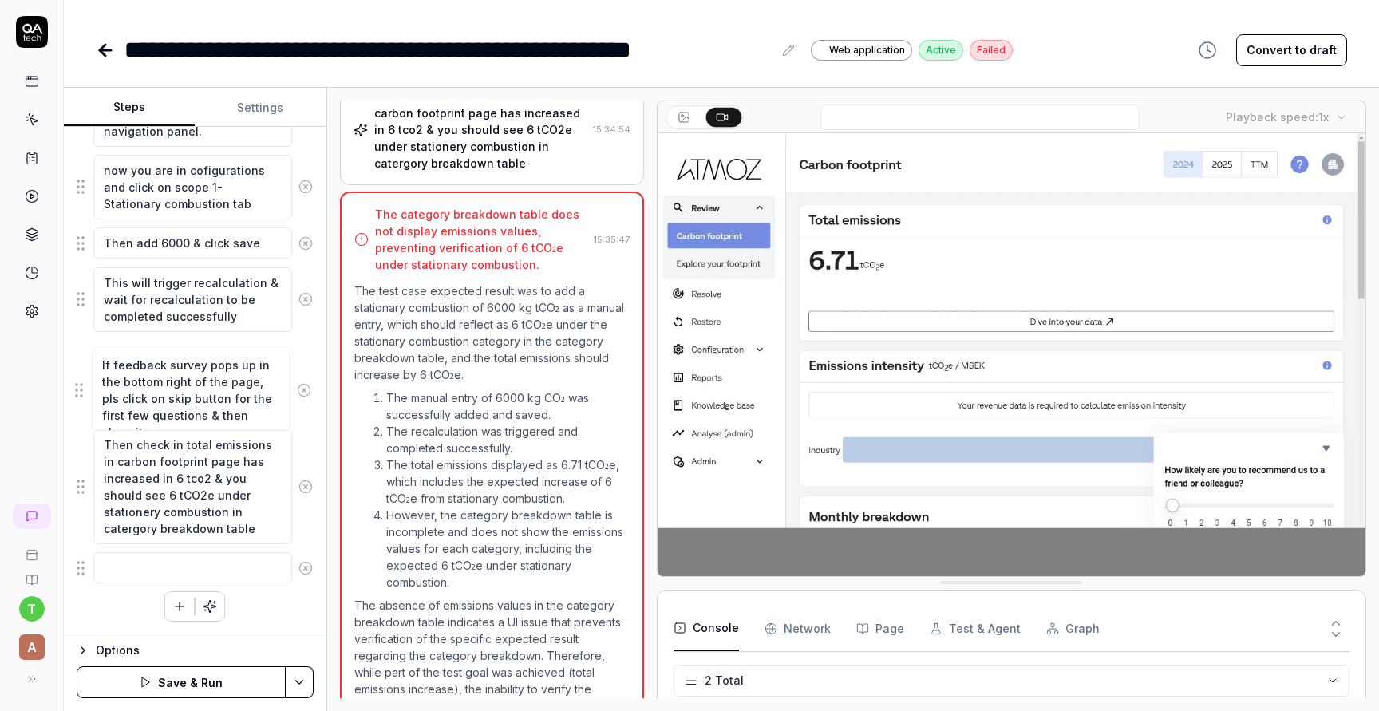
drag, startPoint x: 78, startPoint y: 546, endPoint x: 77, endPoint y: 393, distance: 152.4
click at [77, 393] on fieldset "Choose company 'QA tech-Calculations' from company list & go to configurations …" at bounding box center [195, 325] width 237 height 520
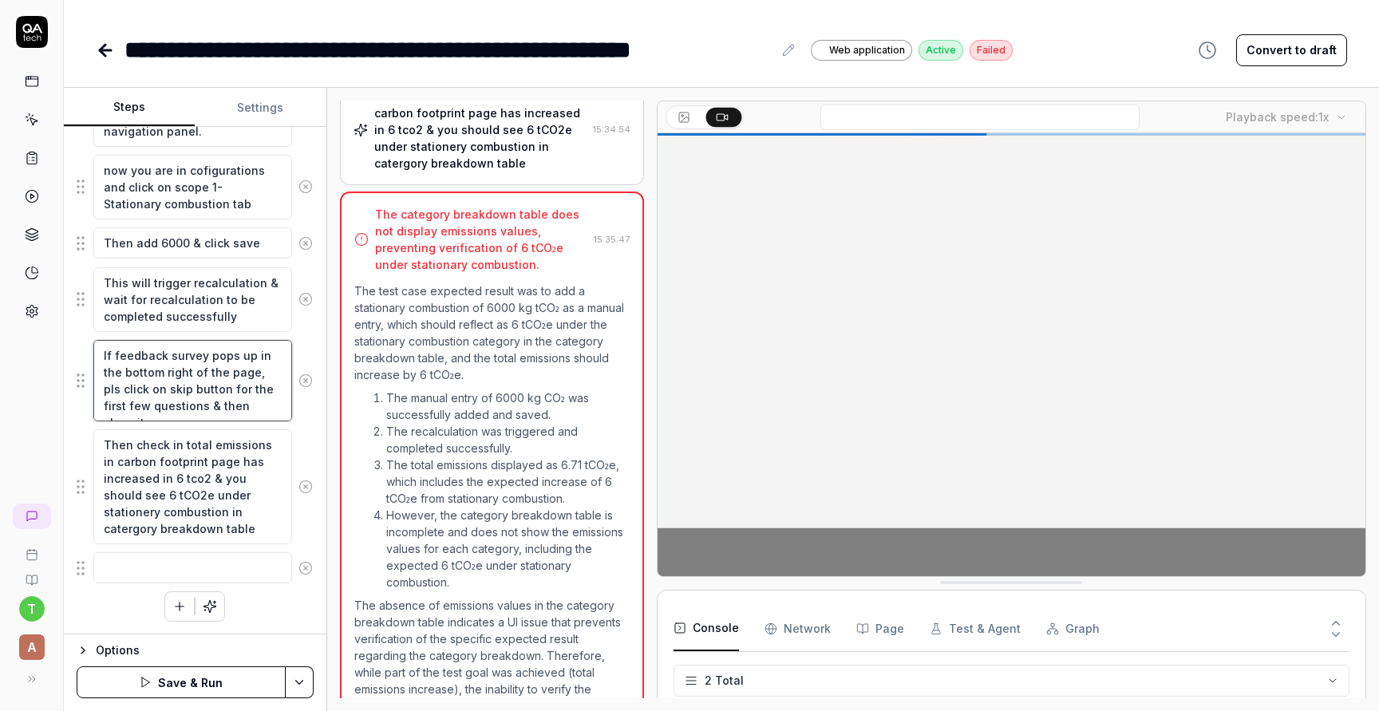
click at [269, 405] on textarea "If feedback survey pops up in the bottom right of the page, pls click on skip b…" at bounding box center [192, 380] width 199 height 81
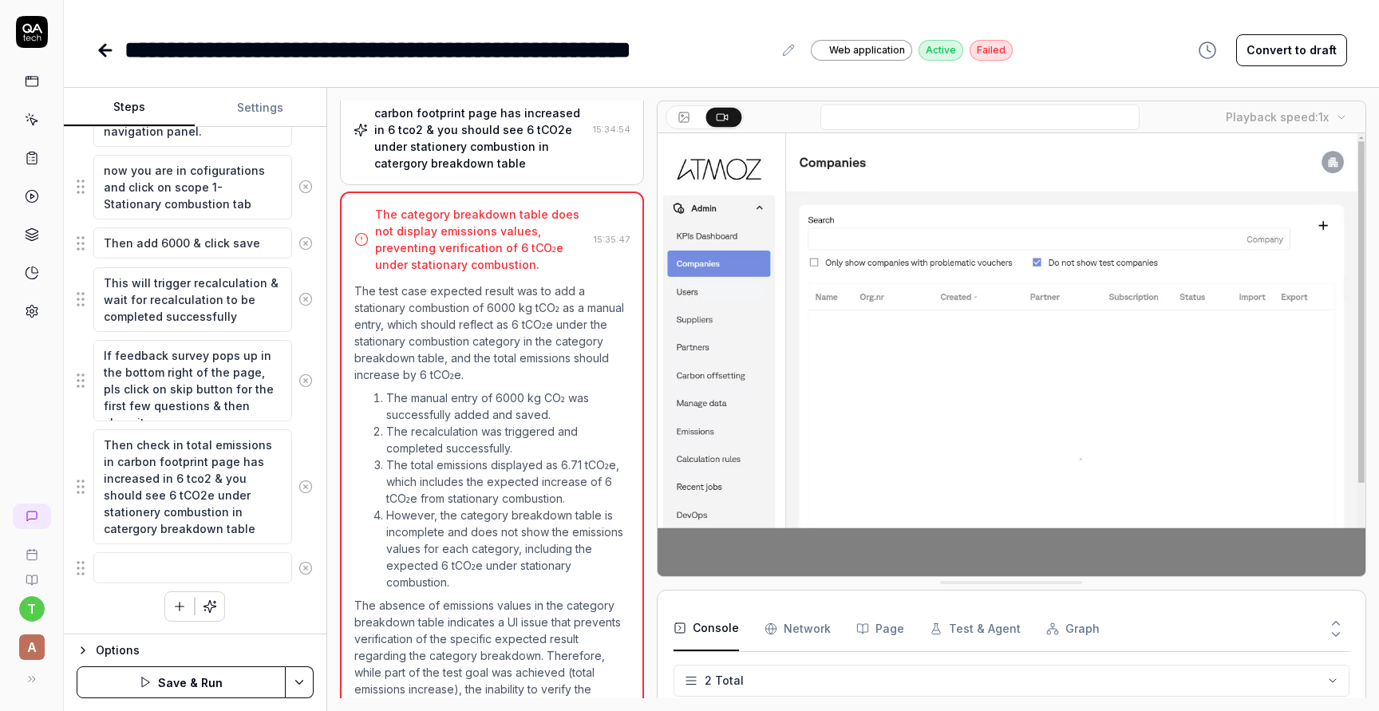
click at [221, 685] on button "Save & Run" at bounding box center [181, 682] width 209 height 32
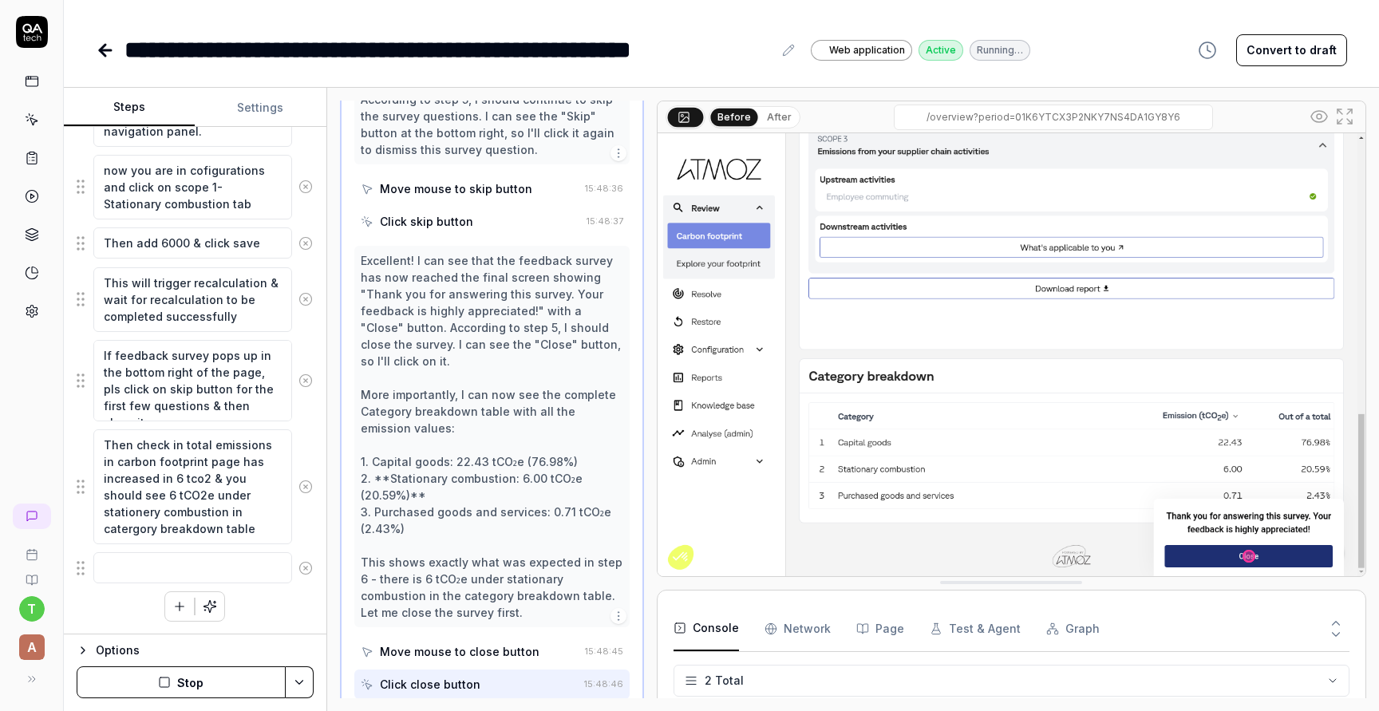
scroll to position [1609, 0]
click at [266, 408] on textarea "If feedback survey pops up in the bottom right of the page, pls click on skip b…" at bounding box center [192, 380] width 199 height 81
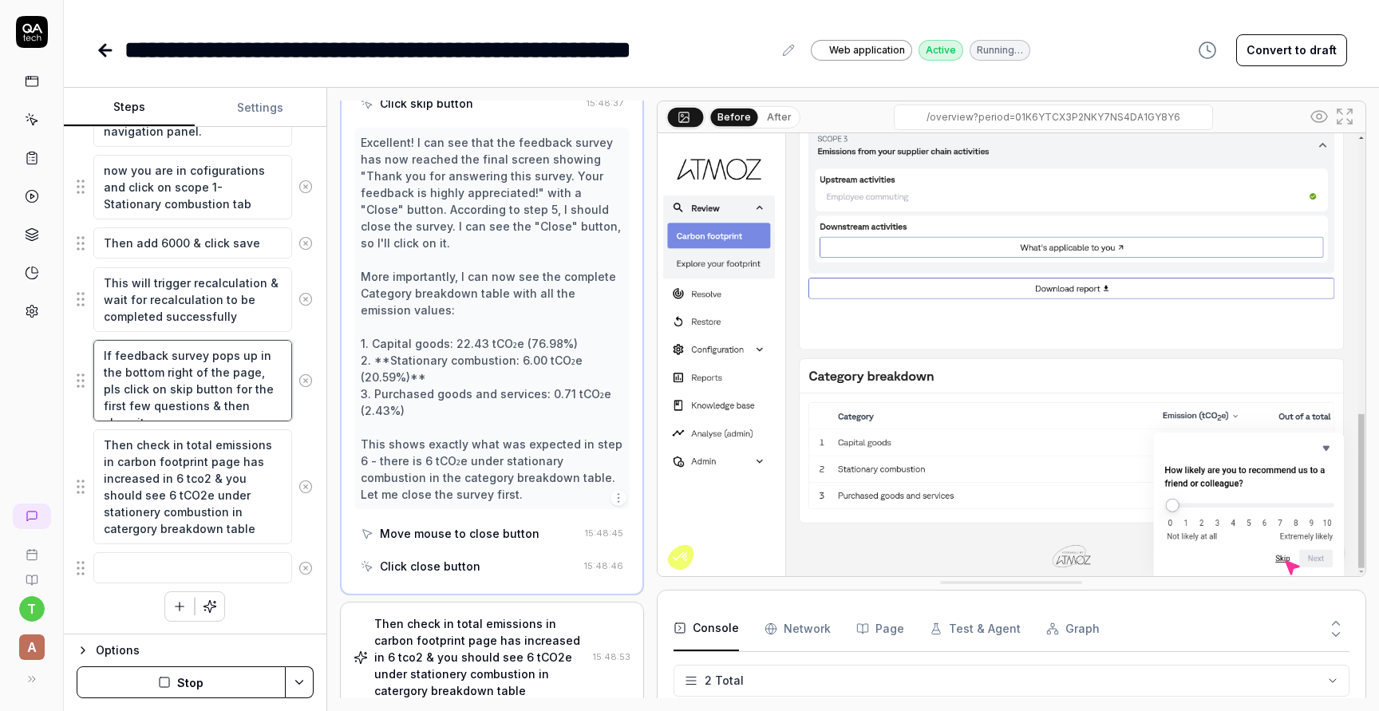
scroll to position [1725, 0]
click at [104, 45] on icon at bounding box center [103, 50] width 6 height 11
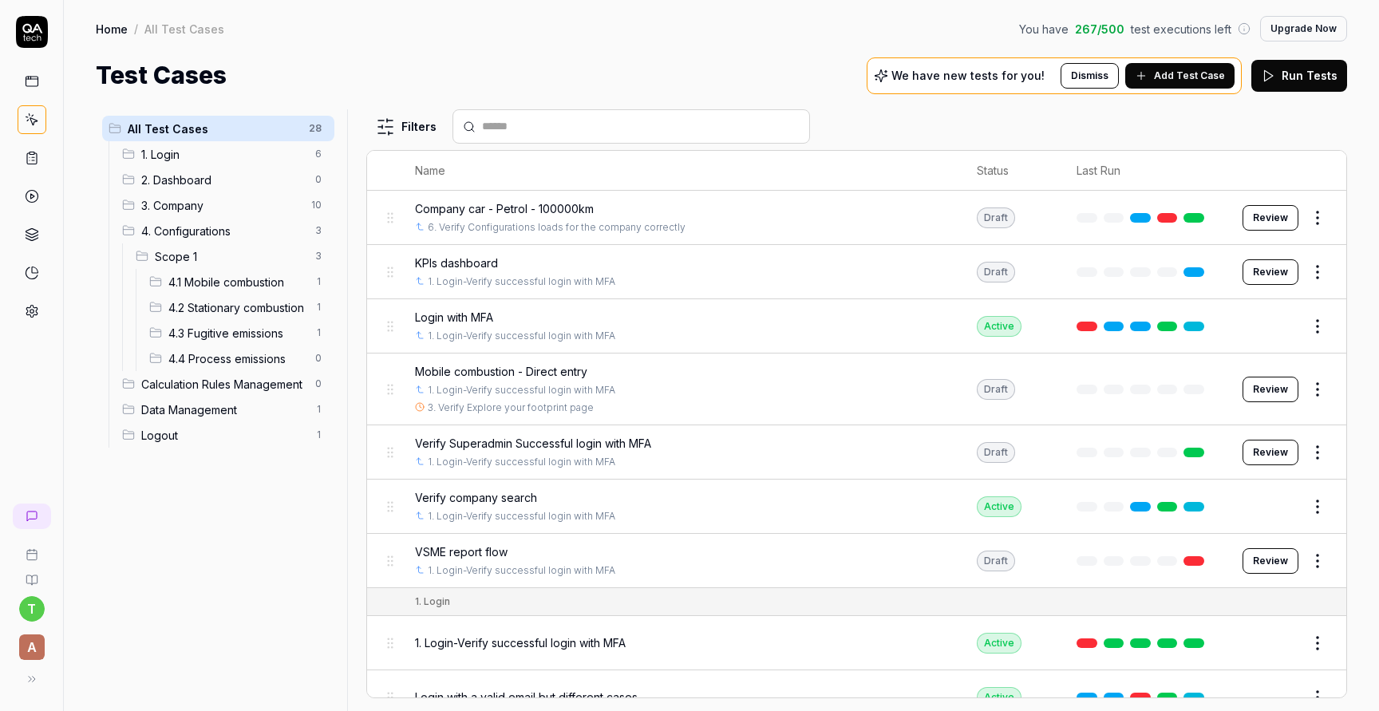
click at [236, 283] on span "4.1 Mobile combustion" at bounding box center [236, 282] width 137 height 17
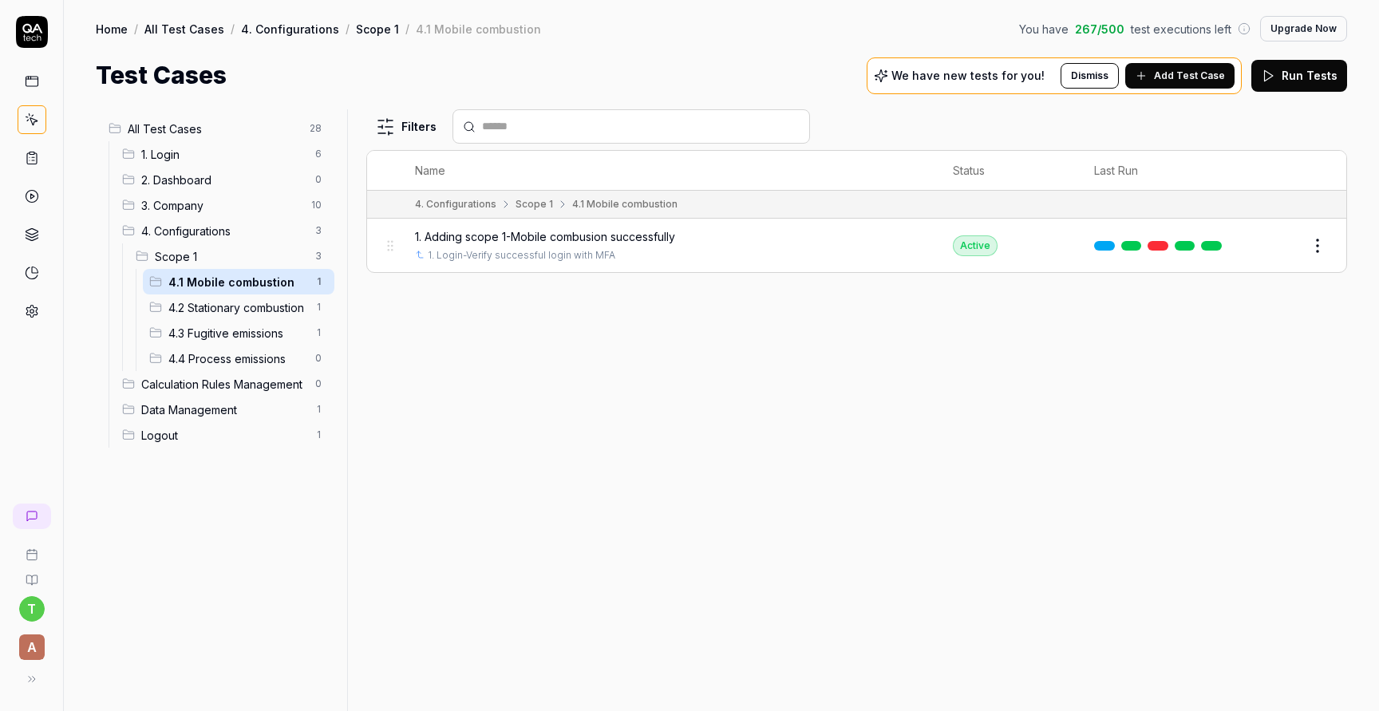
click at [1279, 243] on button "Edit" at bounding box center [1279, 246] width 38 height 26
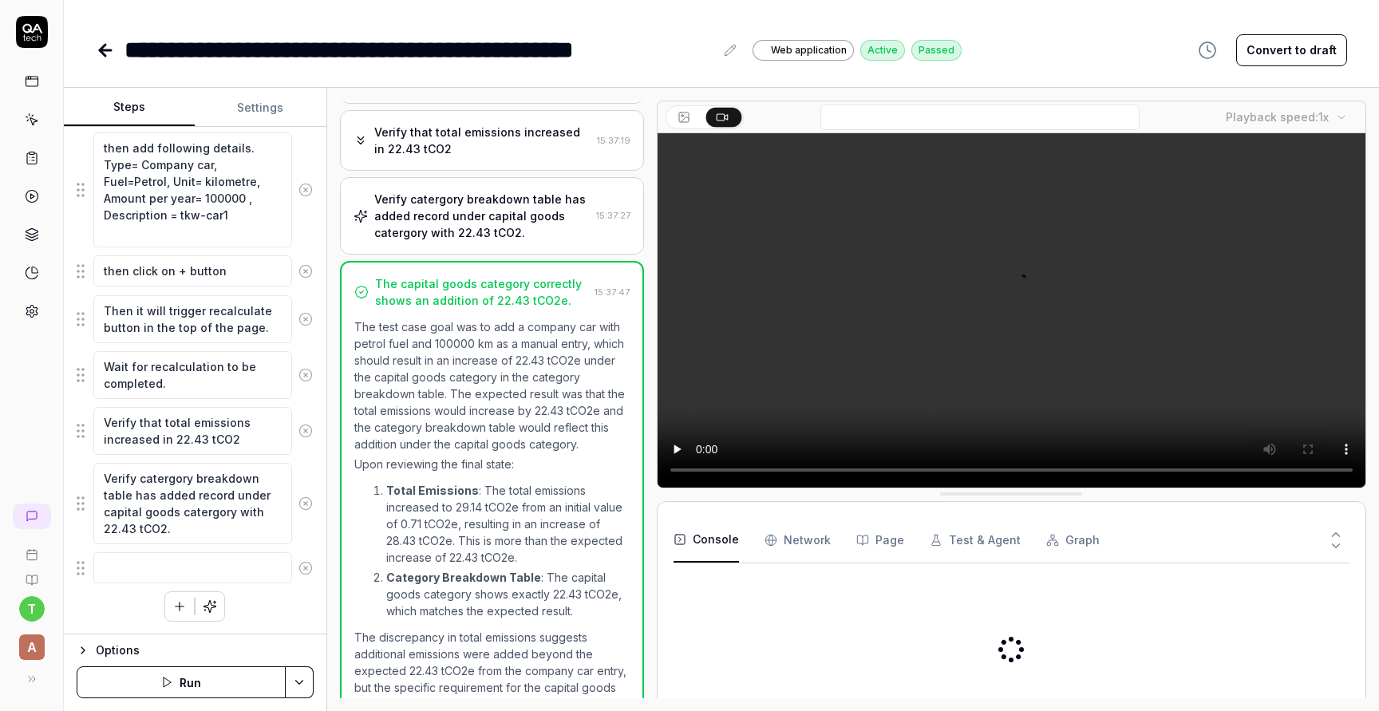
scroll to position [854, 0]
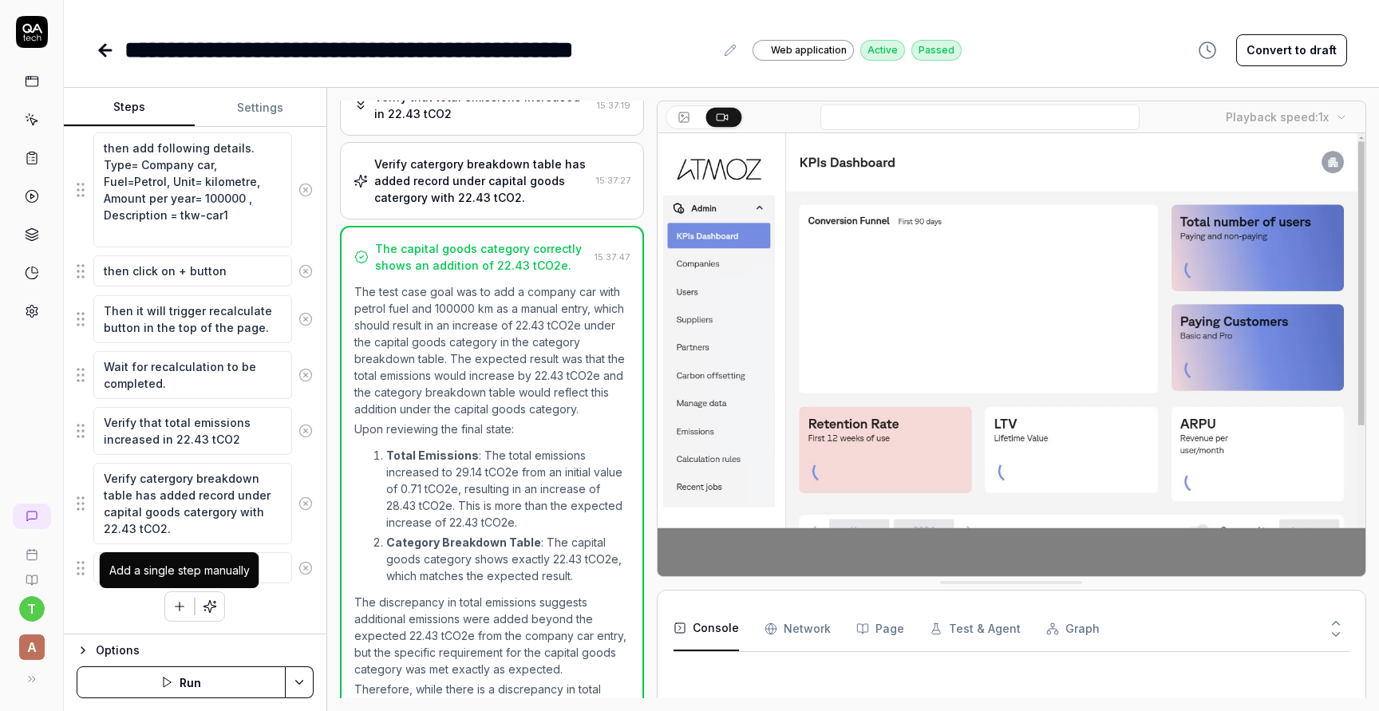
click at [184, 613] on button "button" at bounding box center [179, 606] width 29 height 29
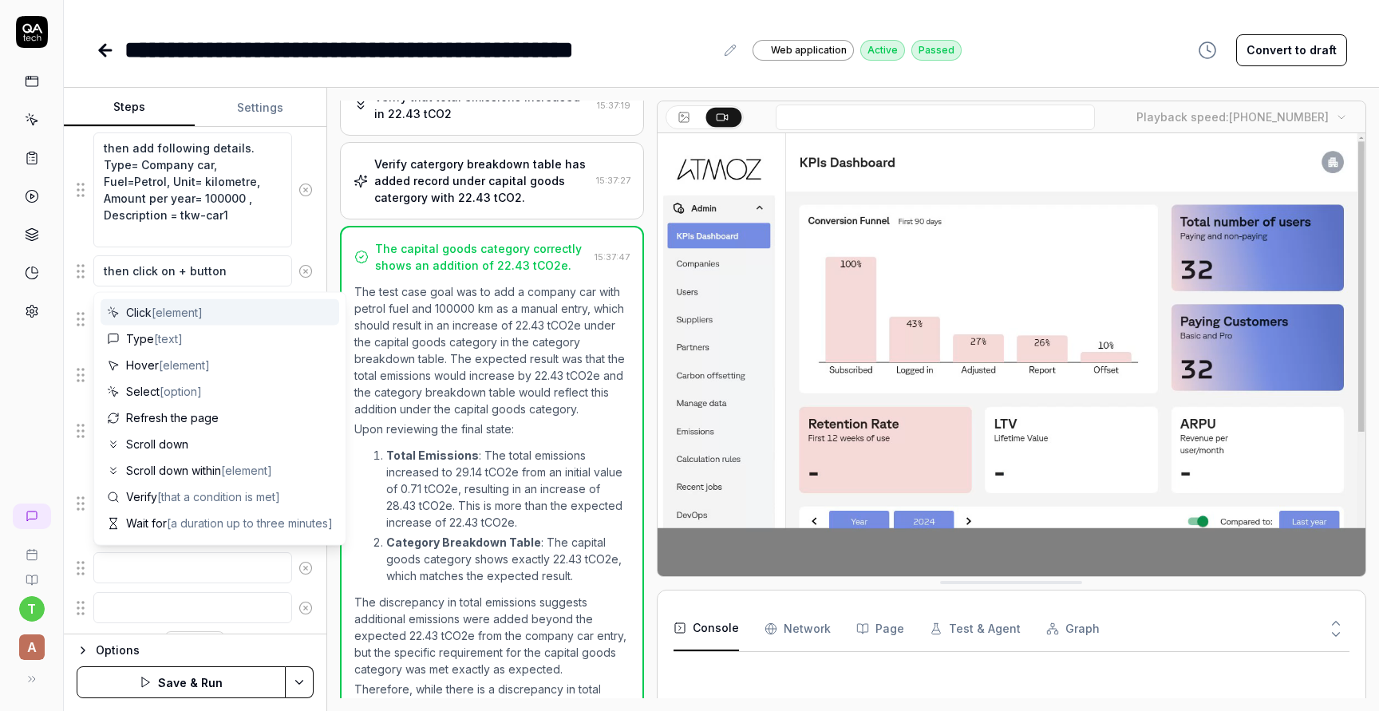
scroll to position [457, 0]
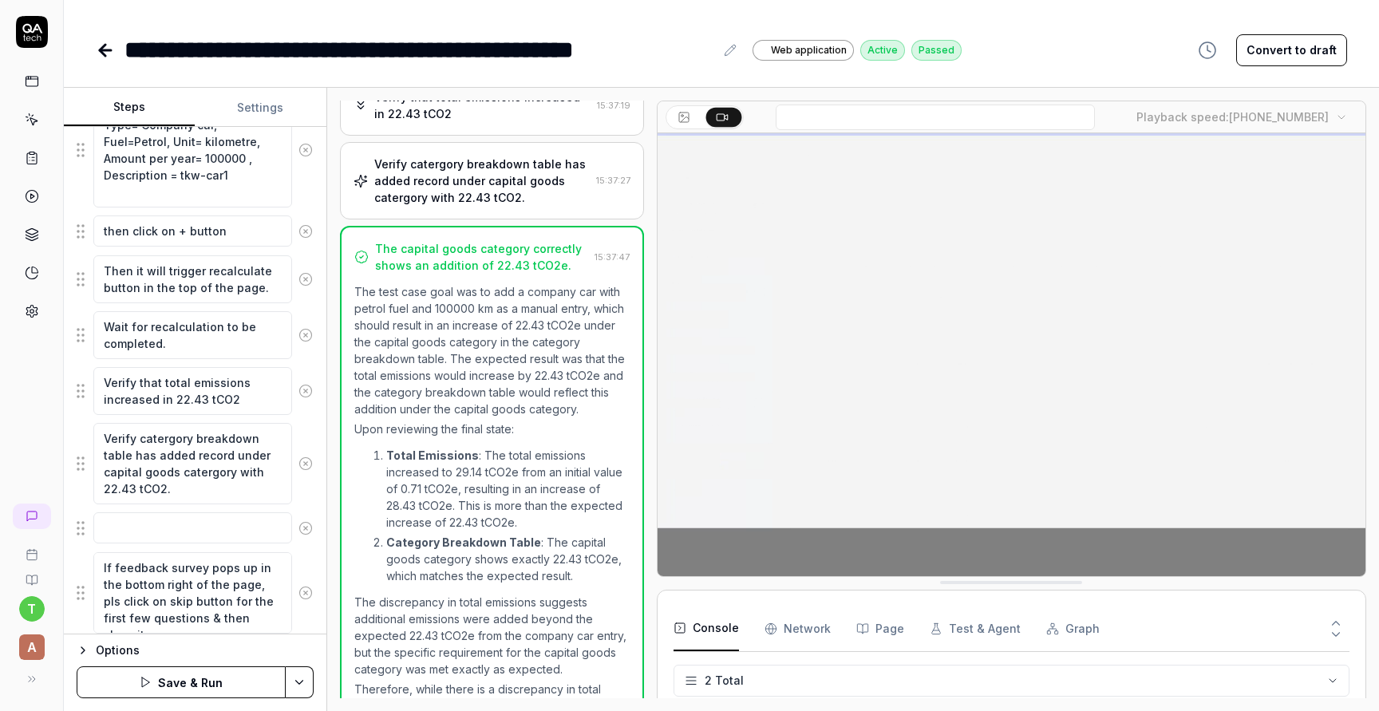
click at [81, 588] on fieldset "Choose company 'QA tech-Calculations' from company list & go to configurations …" at bounding box center [195, 291] width 237 height 688
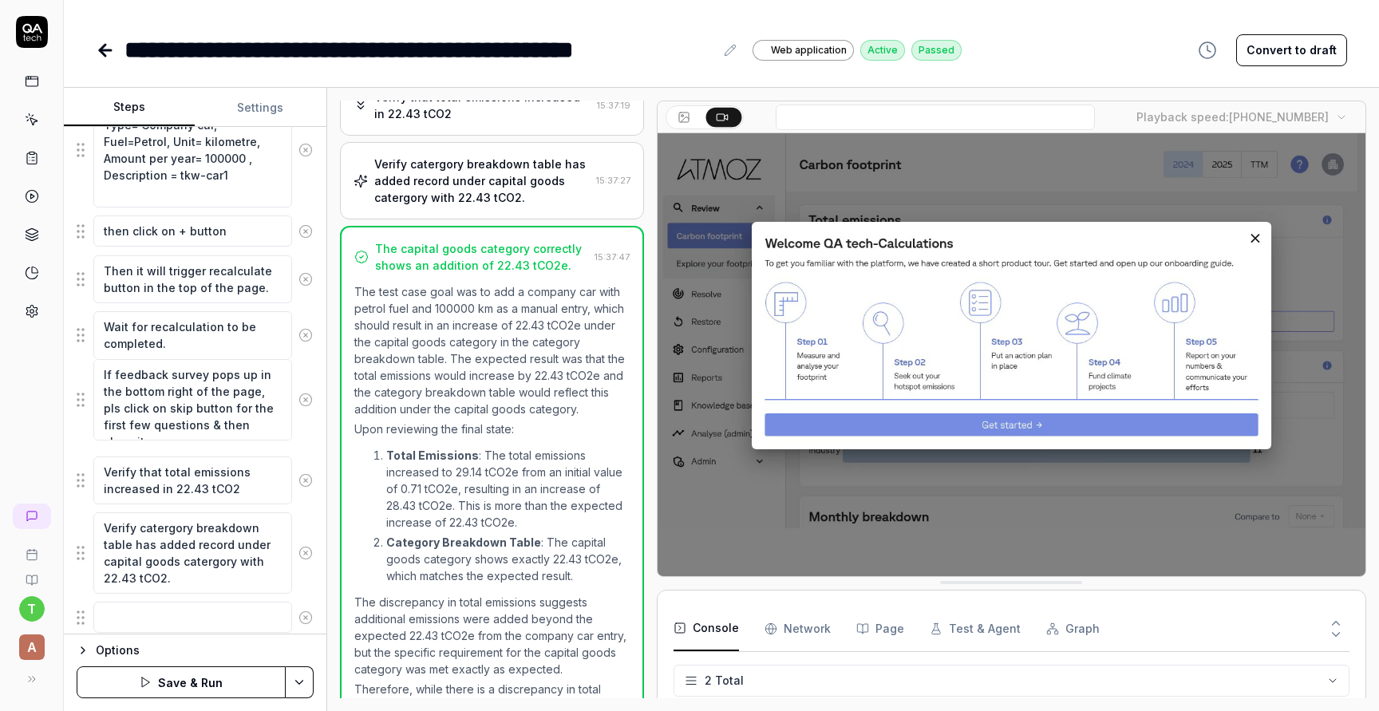
drag, startPoint x: 81, startPoint y: 588, endPoint x: 81, endPoint y: 397, distance: 191.5
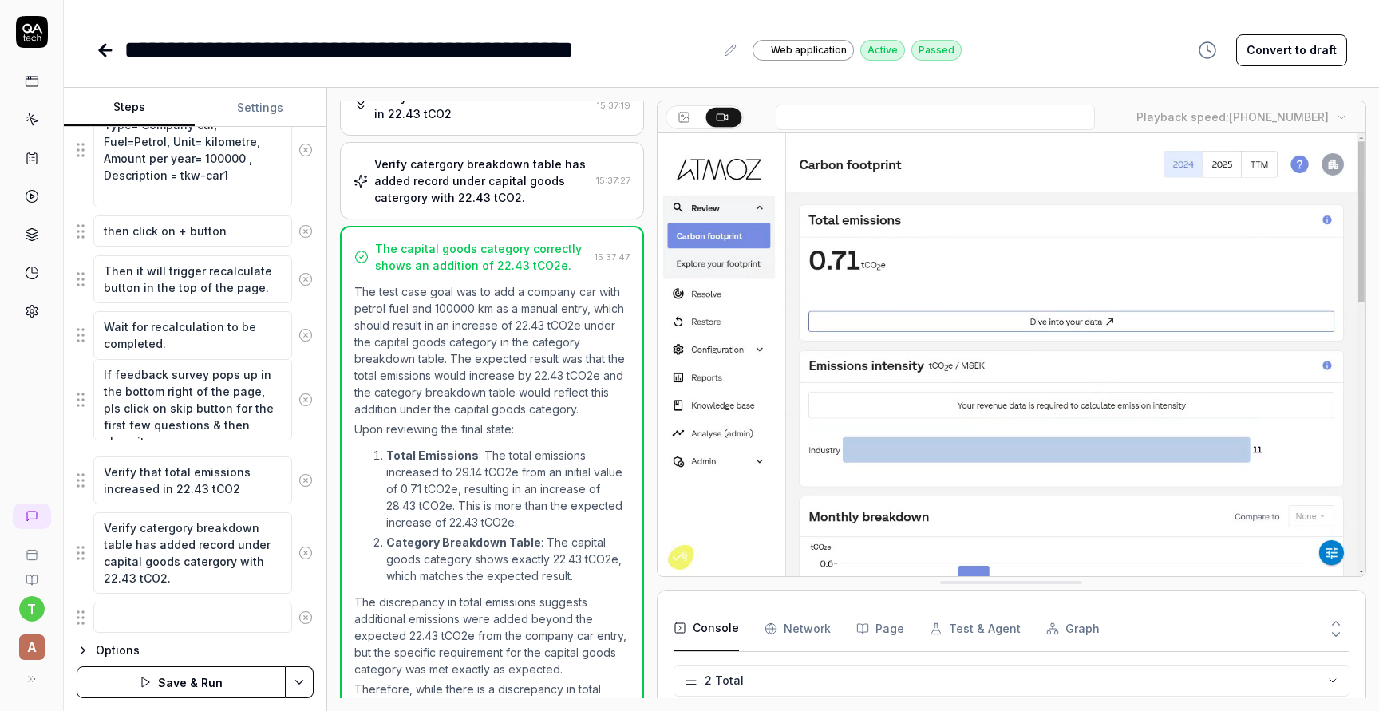
click at [81, 397] on fieldset "Choose company 'QA tech-Calculations' from company list & go to configurations …" at bounding box center [195, 291] width 237 height 688
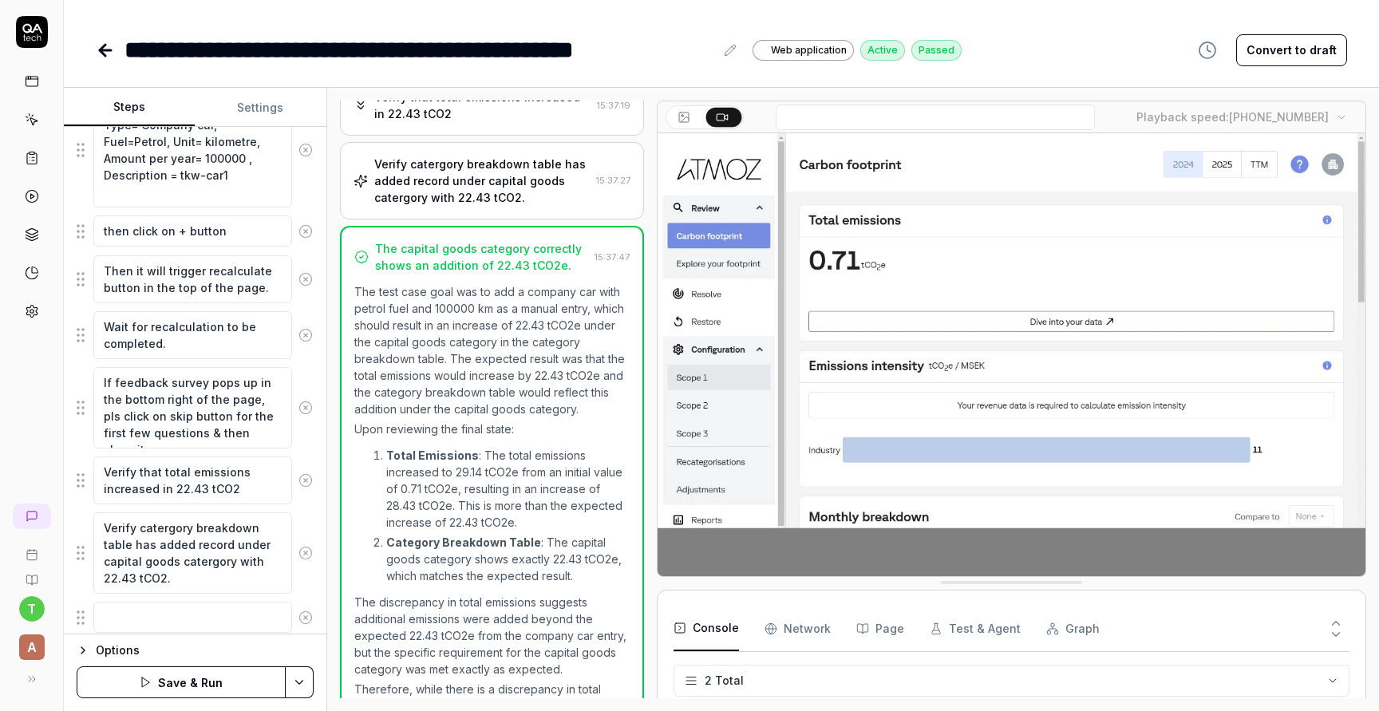
click at [180, 679] on button "Save & Run" at bounding box center [181, 682] width 209 height 32
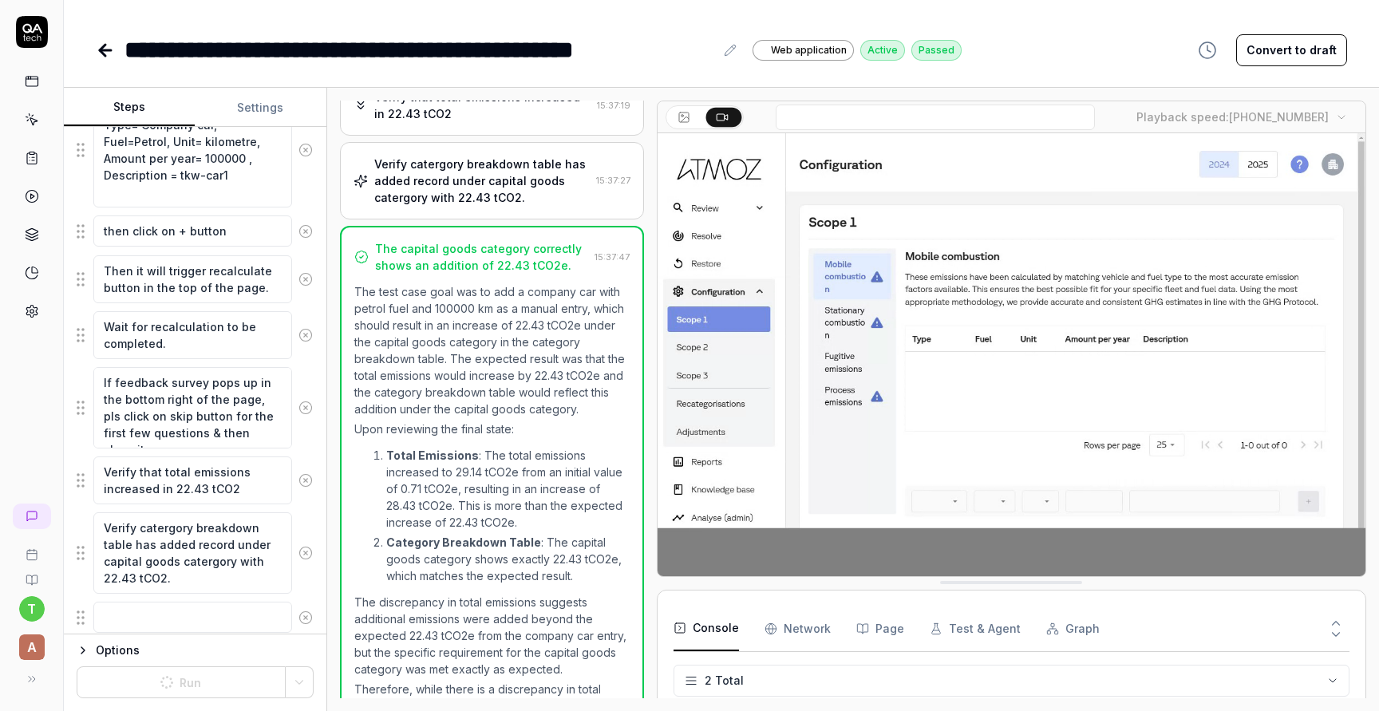
click at [105, 54] on icon at bounding box center [103, 50] width 6 height 11
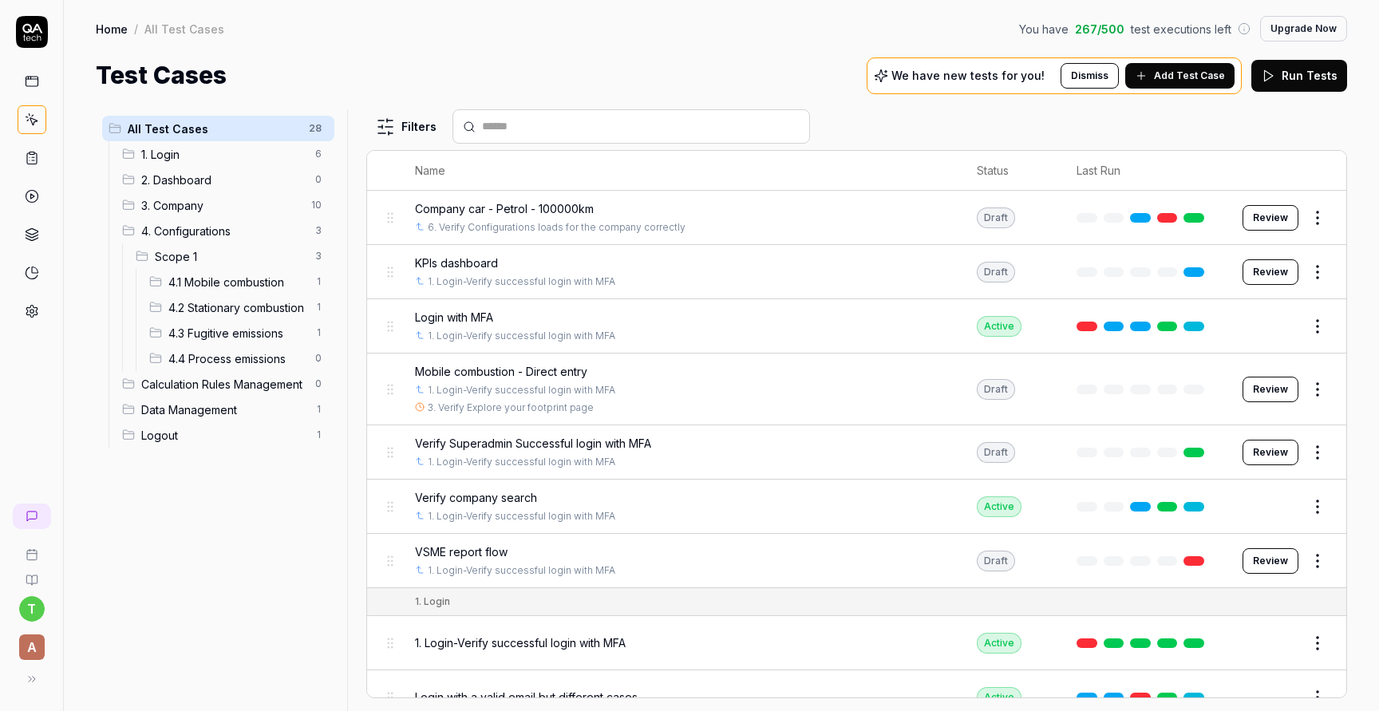
click at [49, 78] on div at bounding box center [31, 171] width 63 height 310
click at [36, 79] on icon at bounding box center [32, 79] width 12 height 0
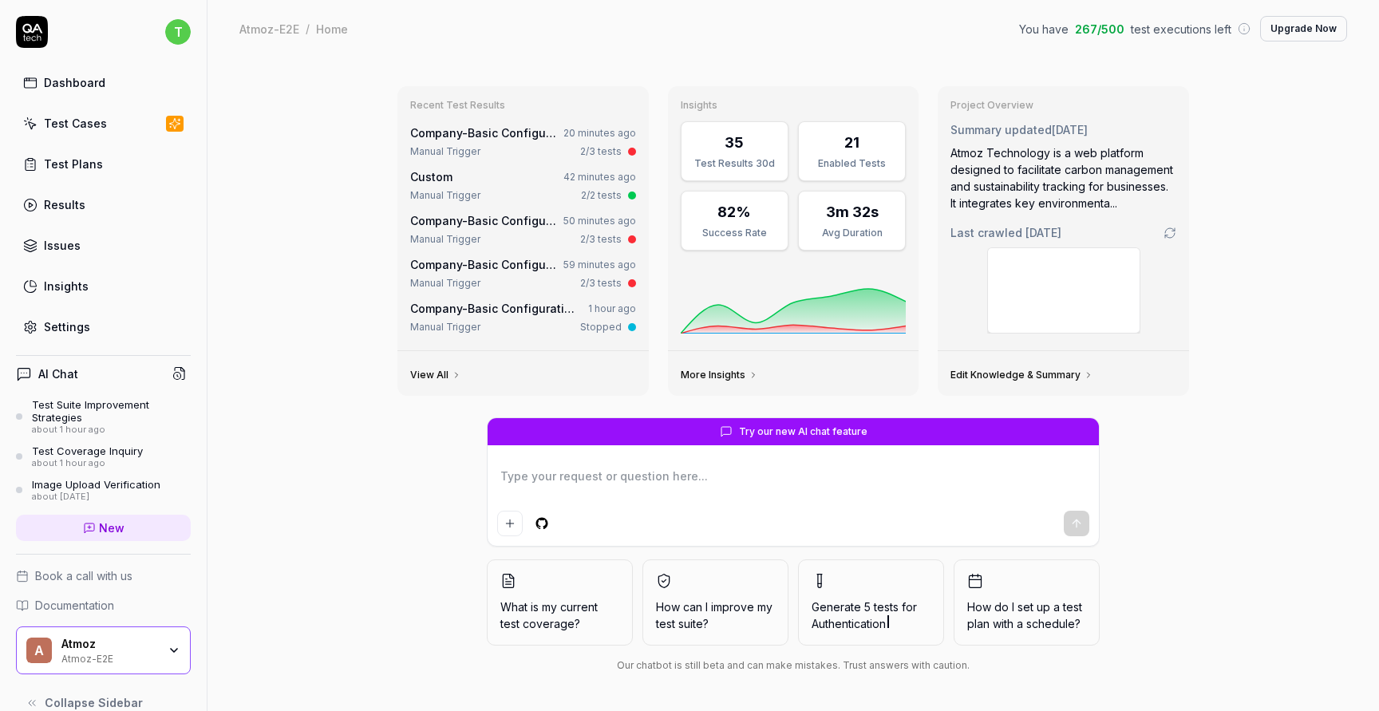
click at [121, 171] on link "Test Plans" at bounding box center [103, 163] width 175 height 31
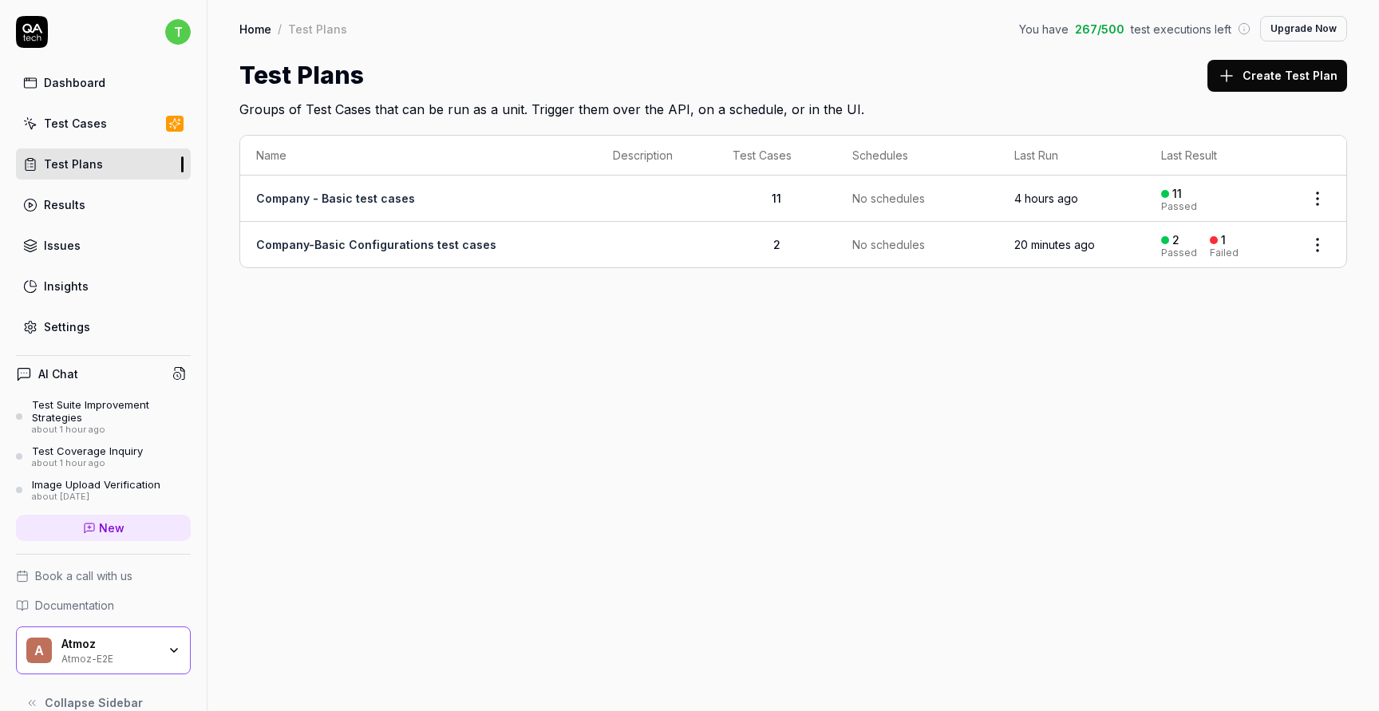
click at [361, 235] on td "Company-Basic Configurations test cases" at bounding box center [418, 244] width 357 height 45
click at [367, 241] on link "Company-Basic Configurations test cases" at bounding box center [376, 245] width 240 height 14
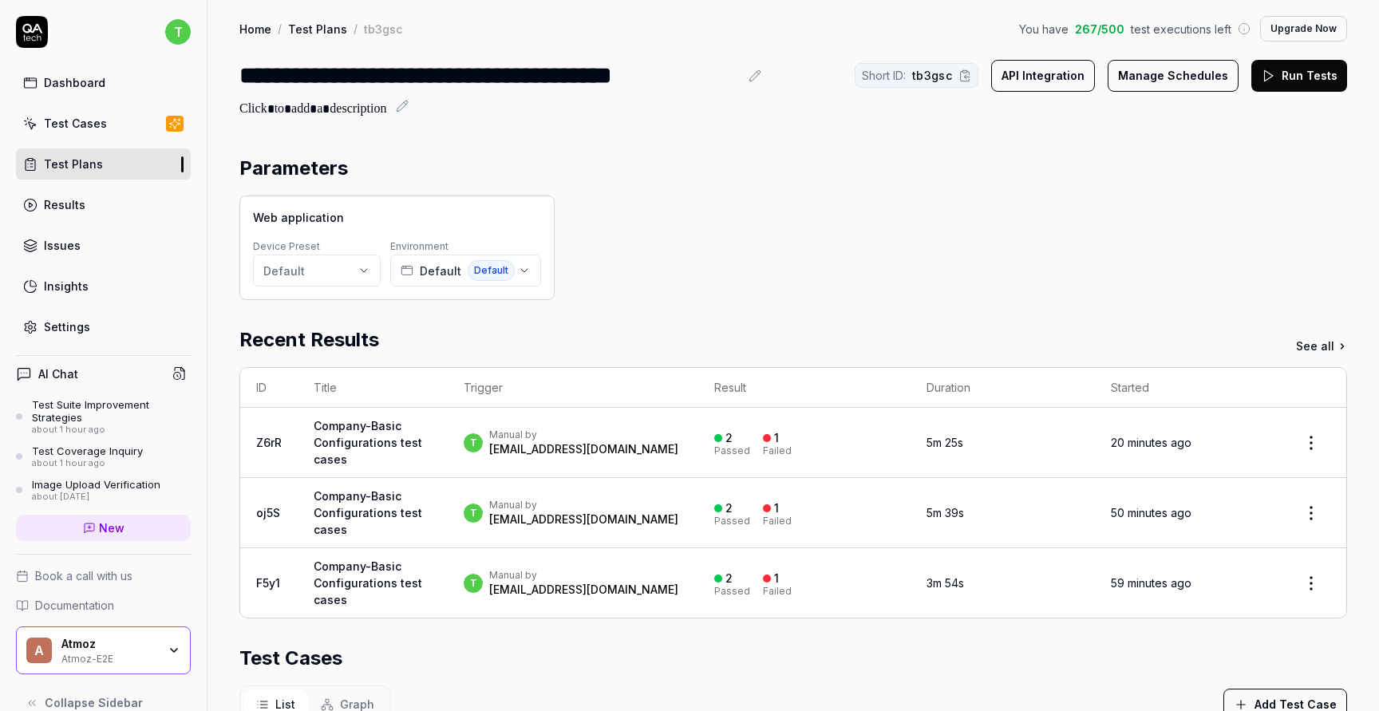
click at [128, 132] on link "Test Cases" at bounding box center [103, 123] width 175 height 31
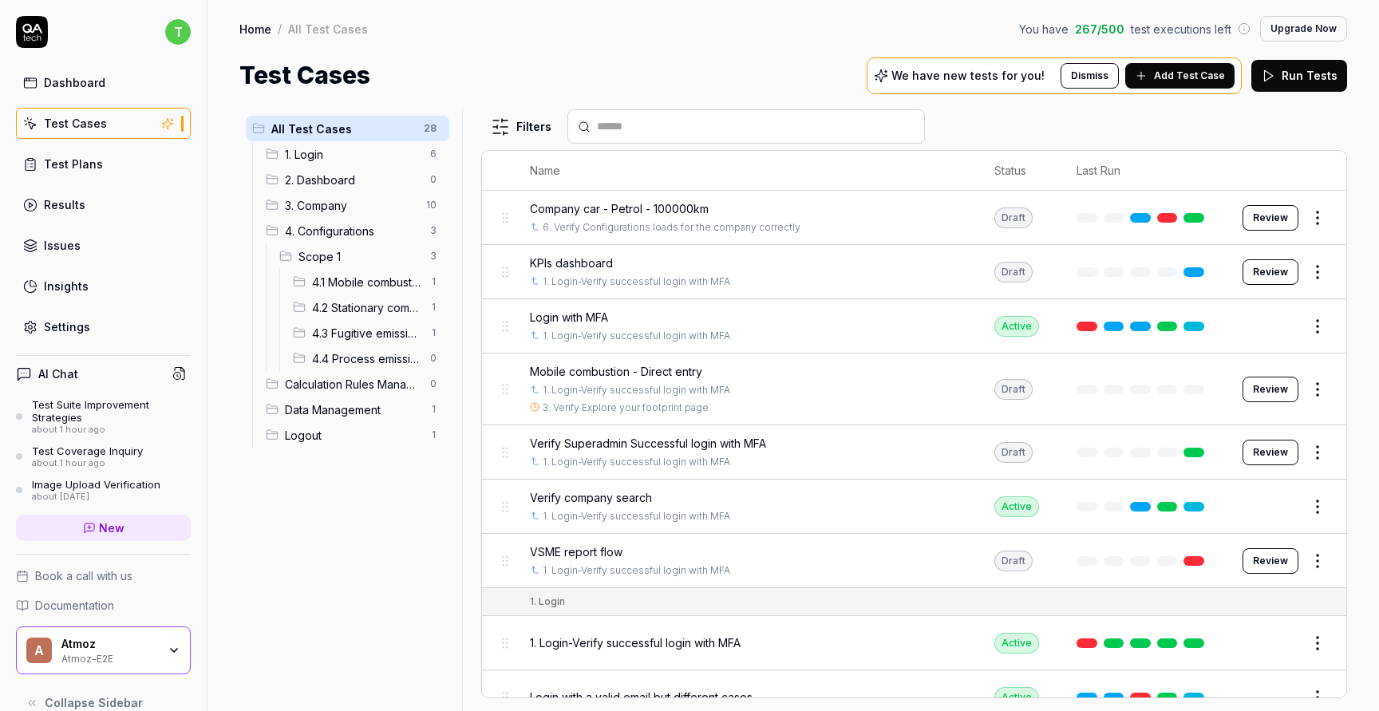
click at [396, 285] on span "4.1 Mobile combustion" at bounding box center [366, 282] width 109 height 17
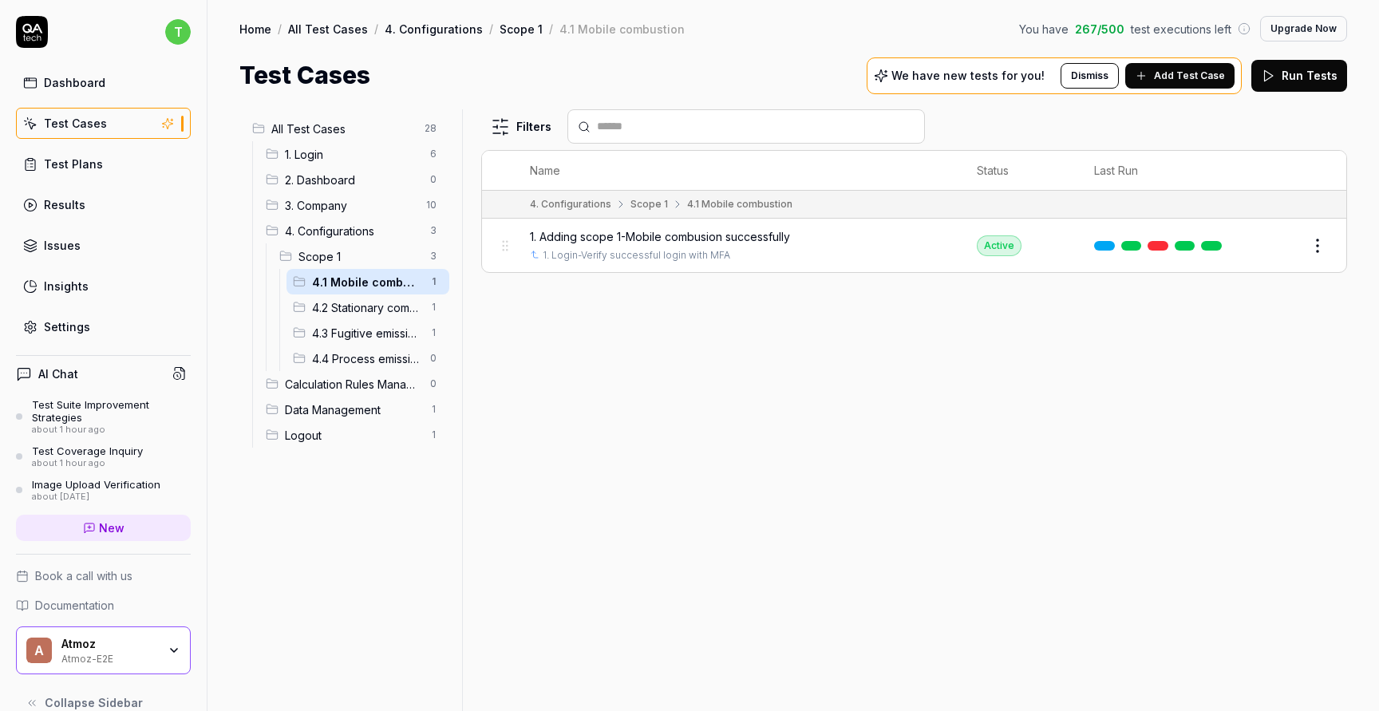
click at [388, 303] on span "4.2 Stationary combustion" at bounding box center [366, 307] width 109 height 17
click at [380, 284] on span "4.1 Mobile combustion" at bounding box center [366, 282] width 109 height 17
click at [341, 127] on span "All Test Cases" at bounding box center [343, 128] width 144 height 17
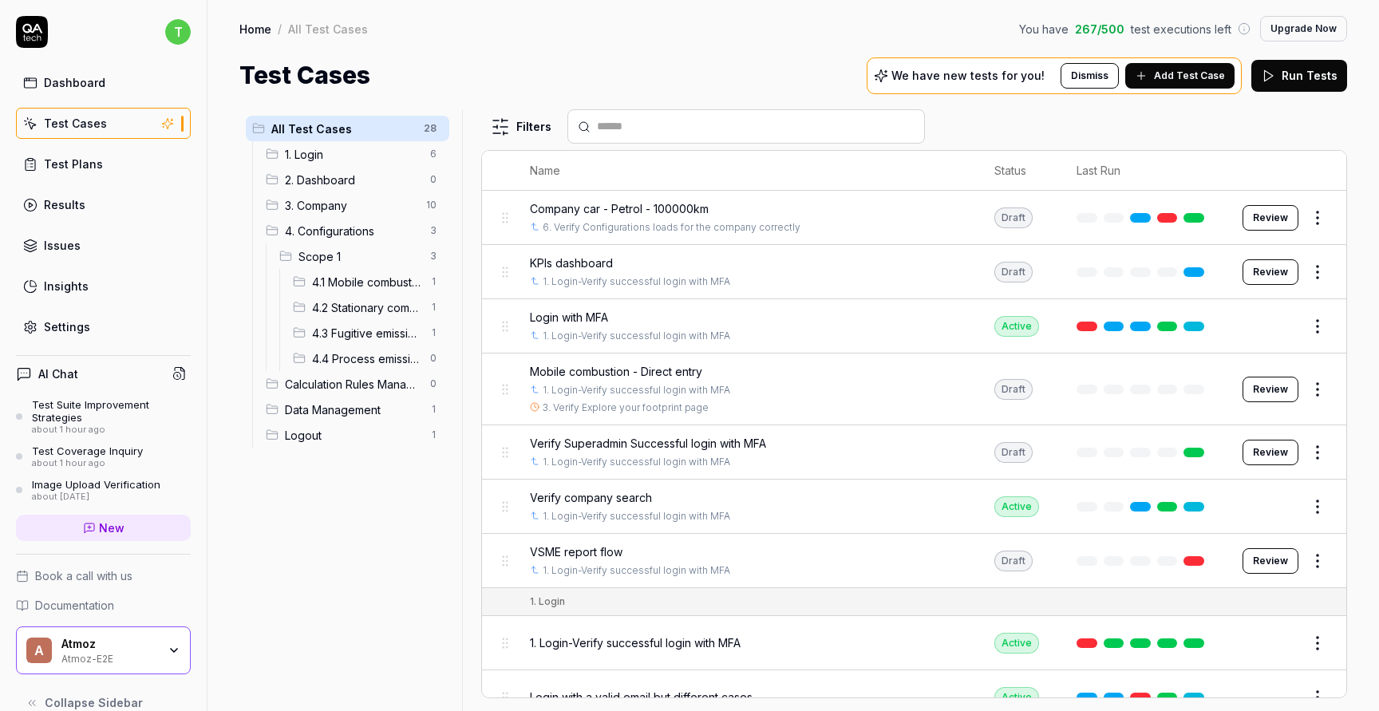
click at [607, 207] on span "Company car - Petrol - 100000km" at bounding box center [619, 208] width 179 height 17
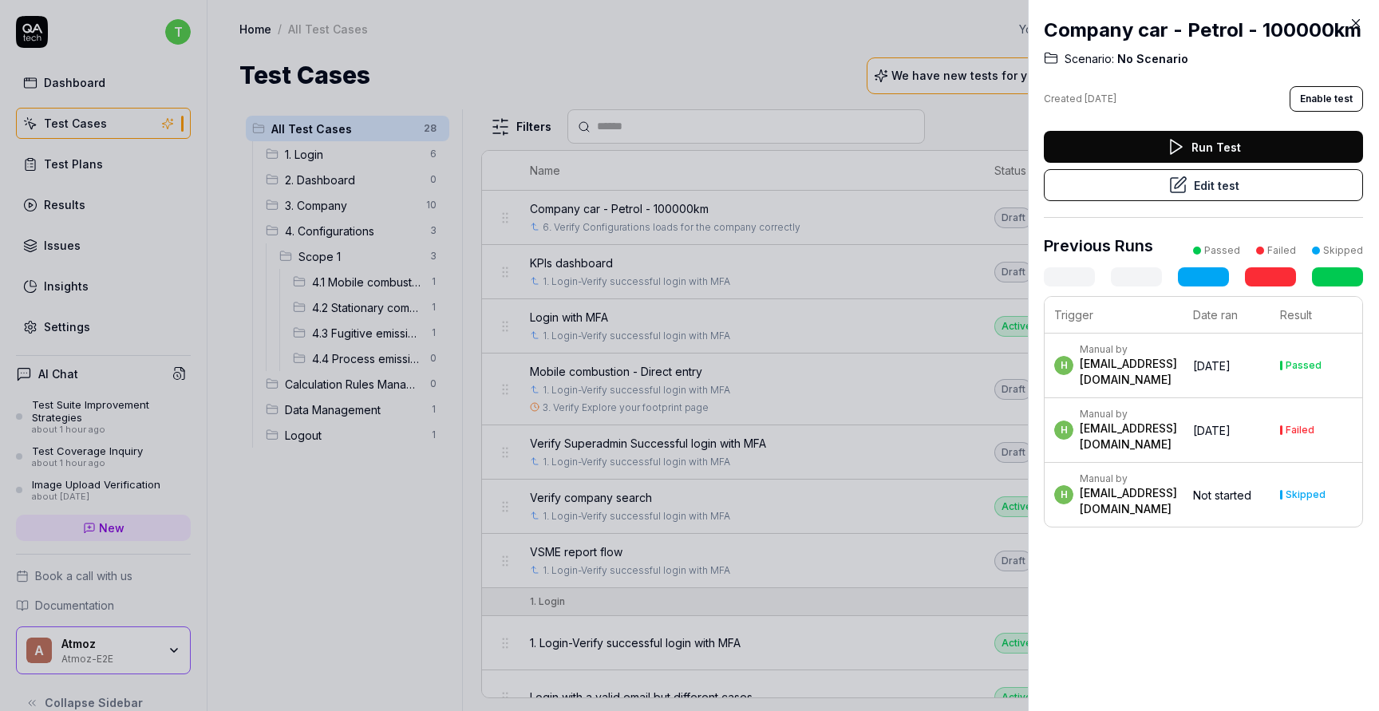
click at [1203, 182] on button "Edit test" at bounding box center [1203, 185] width 319 height 32
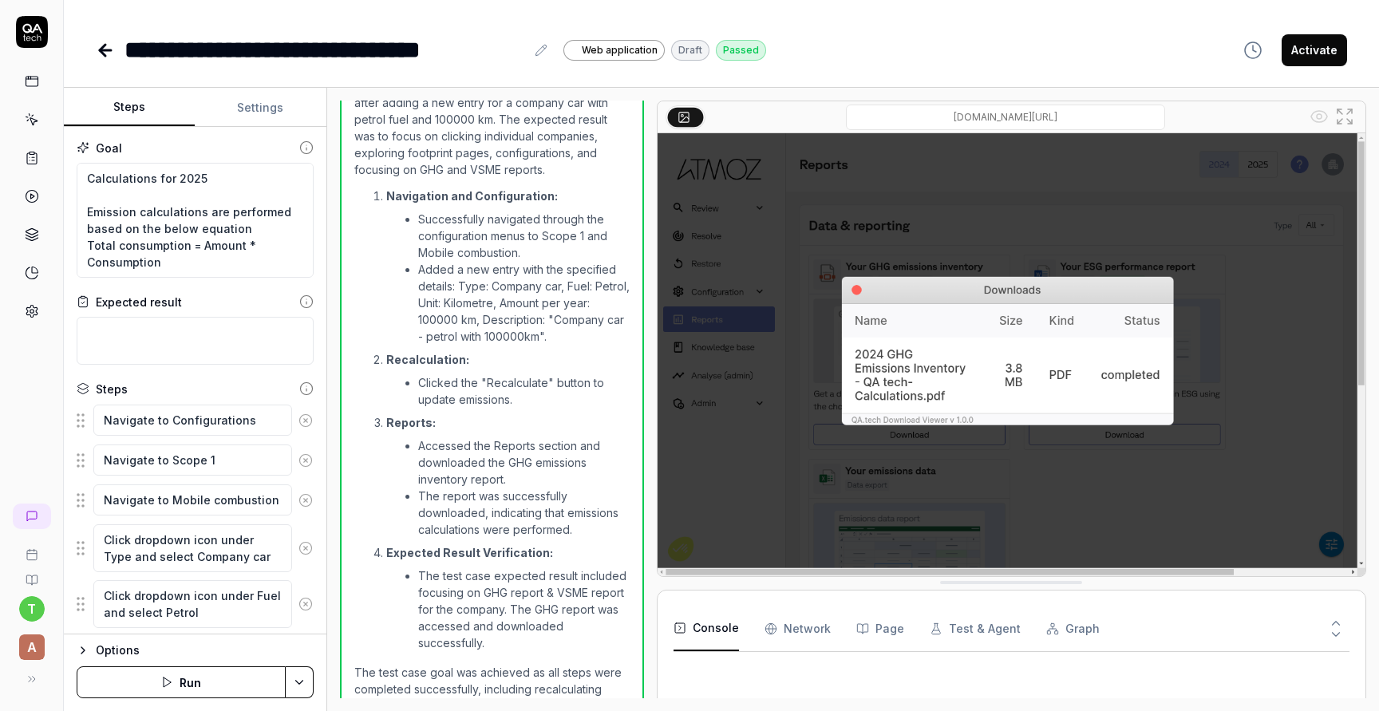
scroll to position [1060, 0]
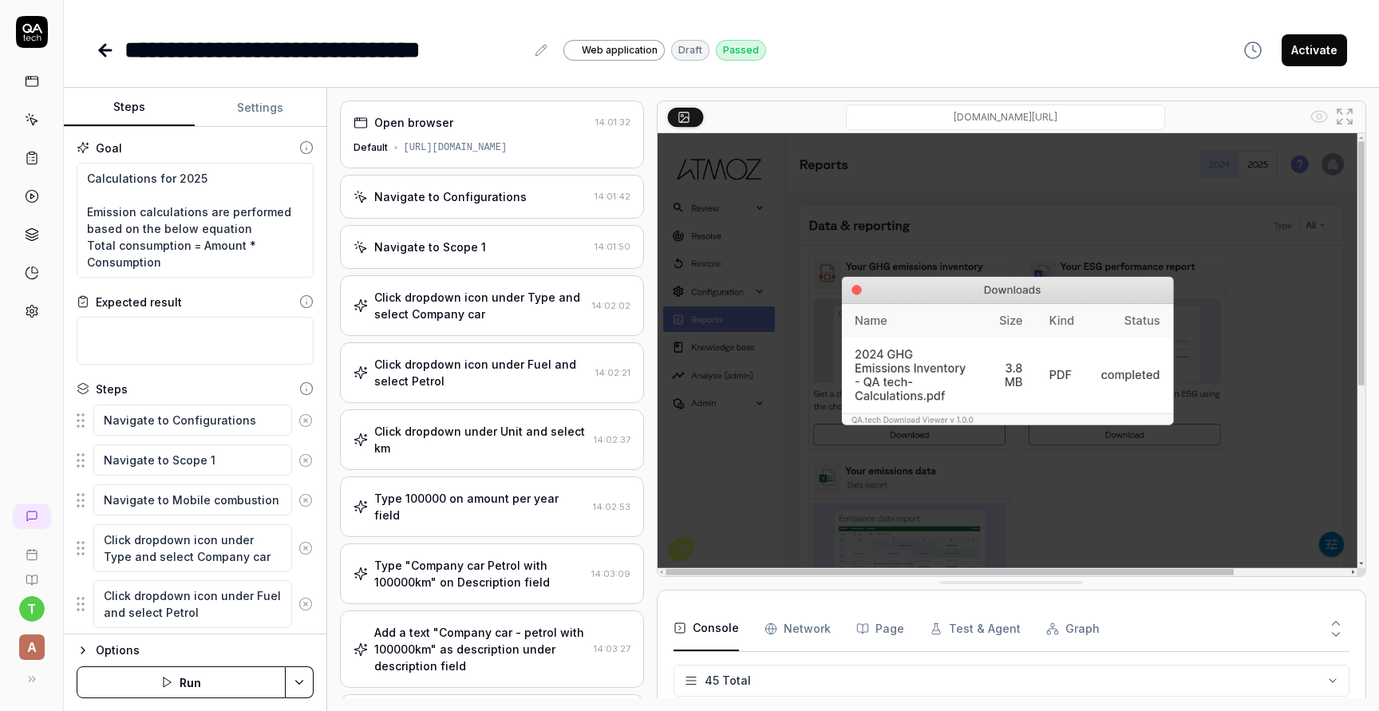
click at [102, 53] on icon at bounding box center [103, 50] width 6 height 11
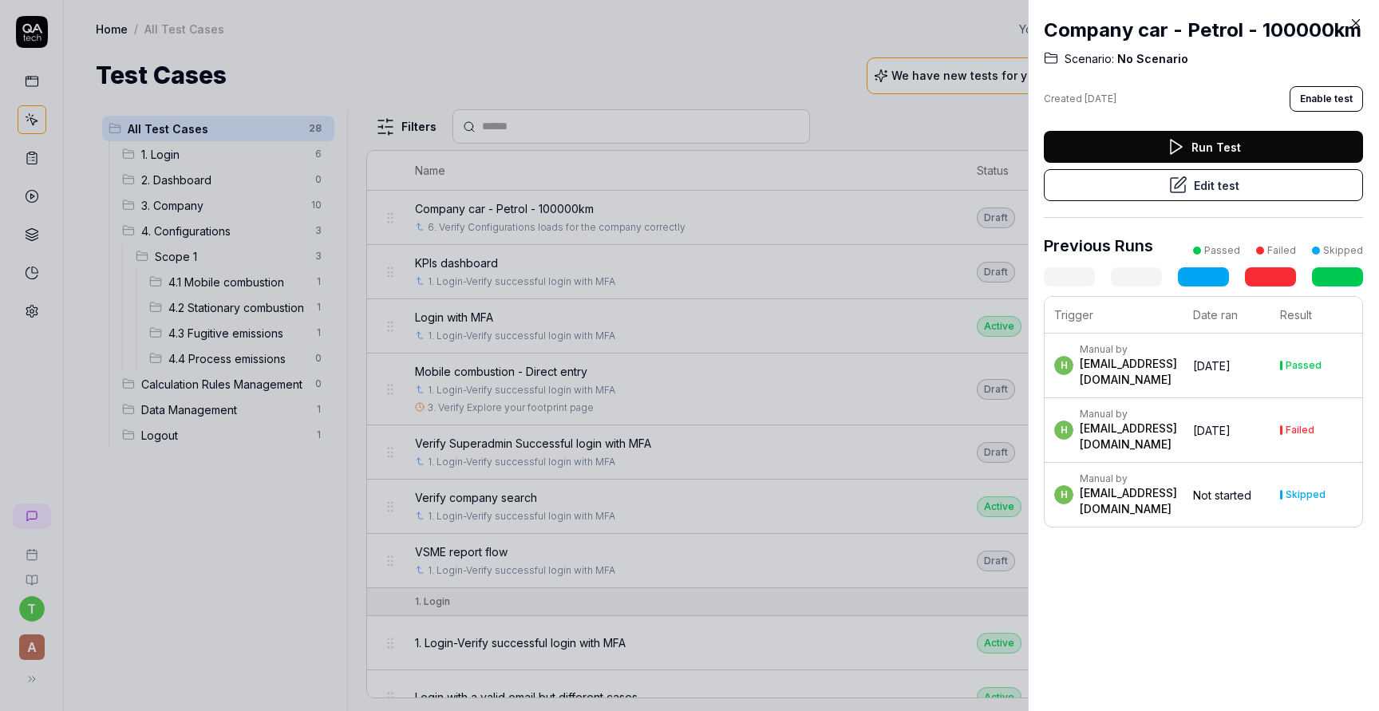
click at [491, 57] on div at bounding box center [689, 355] width 1379 height 711
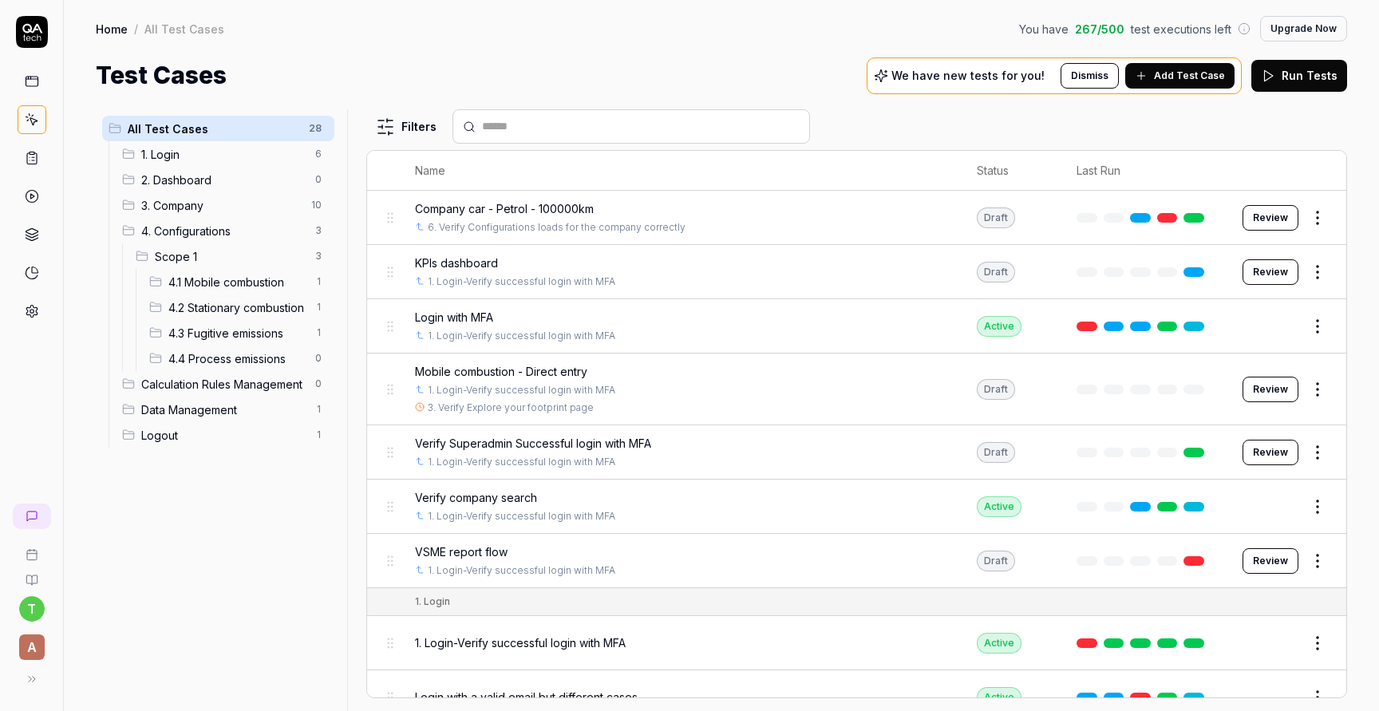
click at [249, 280] on span "4.1 Mobile combustion" at bounding box center [236, 282] width 137 height 17
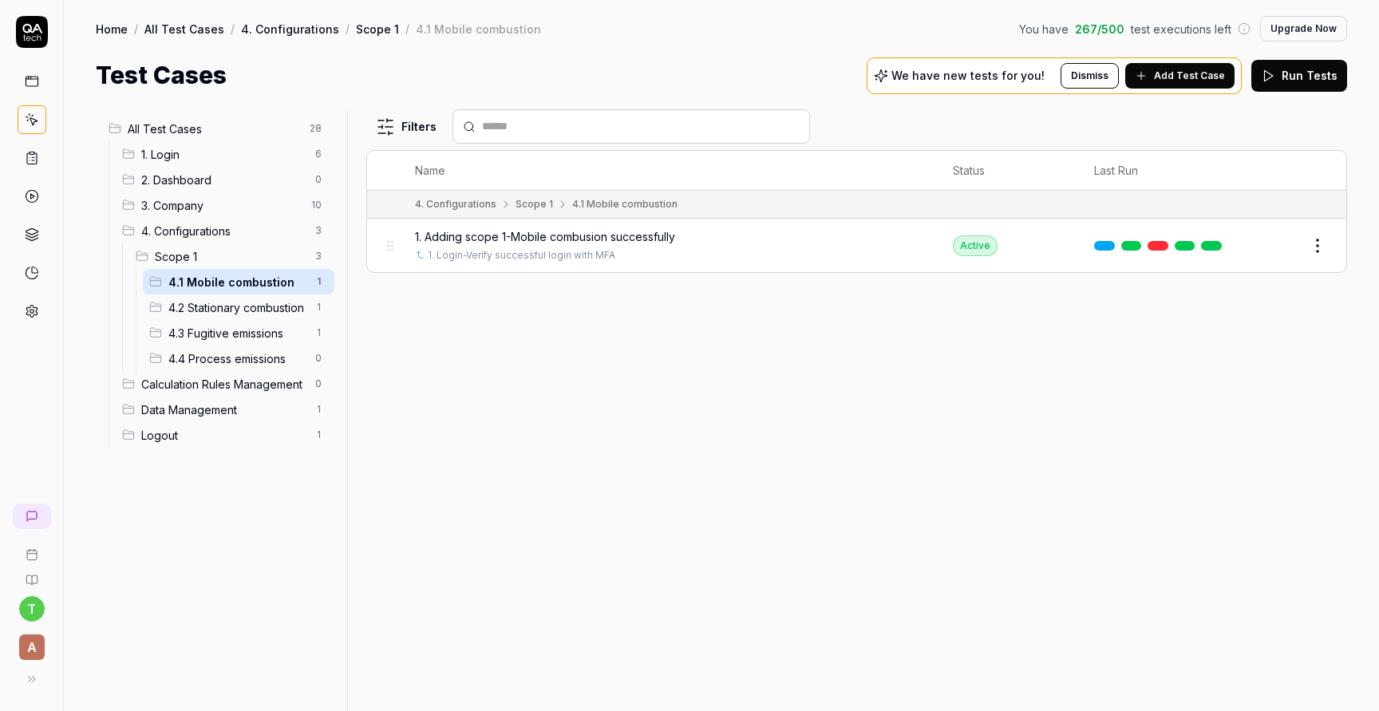
click at [280, 255] on span "Scope 1" at bounding box center [230, 256] width 151 height 17
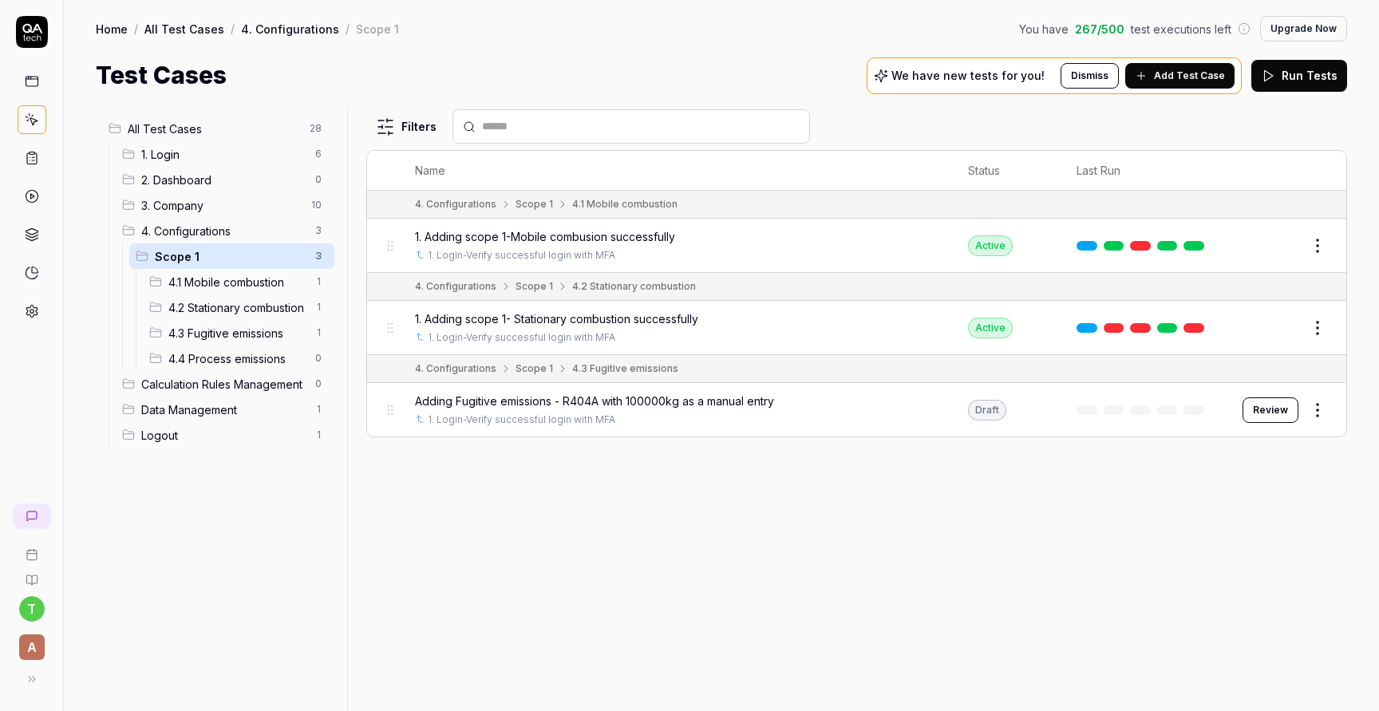
click at [279, 235] on span "4. Configurations" at bounding box center [223, 231] width 164 height 17
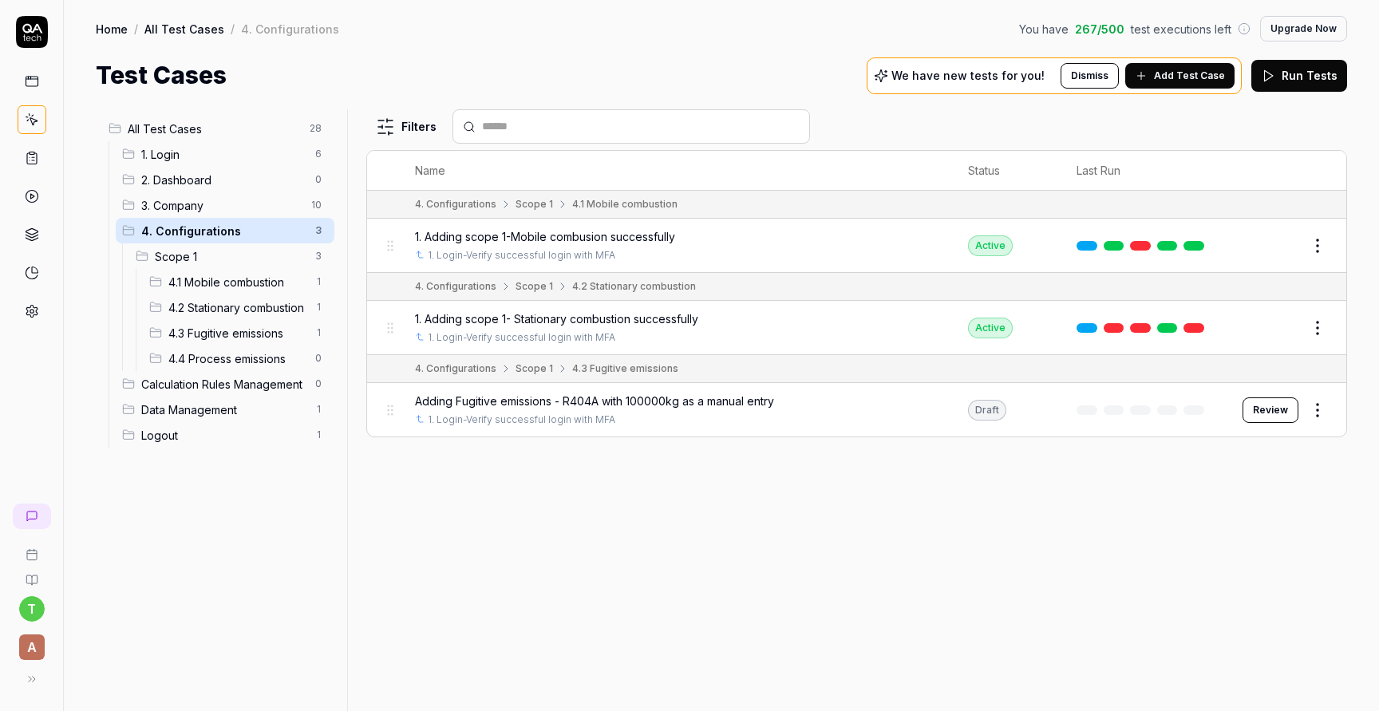
click at [279, 235] on span "4. Configurations" at bounding box center [223, 231] width 164 height 17
click at [281, 249] on span "Scope 1" at bounding box center [230, 256] width 151 height 17
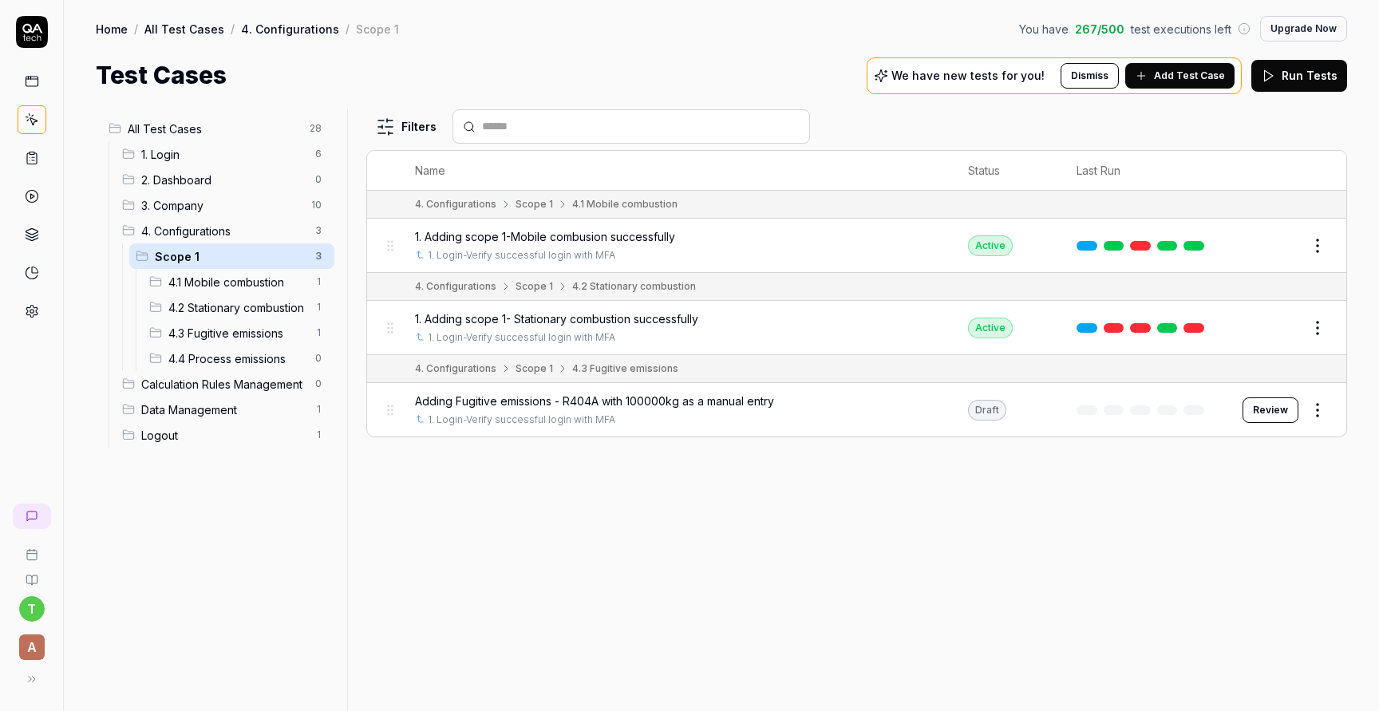
click at [203, 435] on span "Logout" at bounding box center [223, 435] width 164 height 17
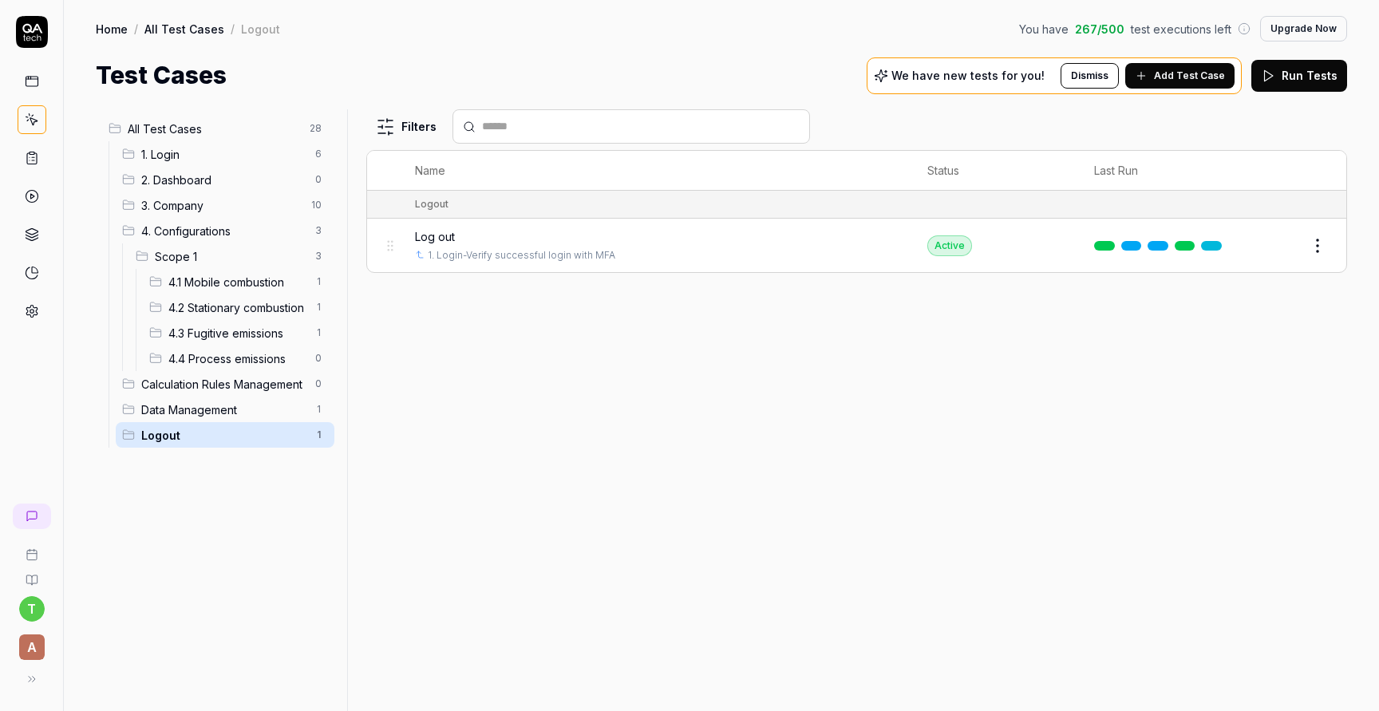
click at [201, 414] on span "Data Management" at bounding box center [223, 409] width 164 height 17
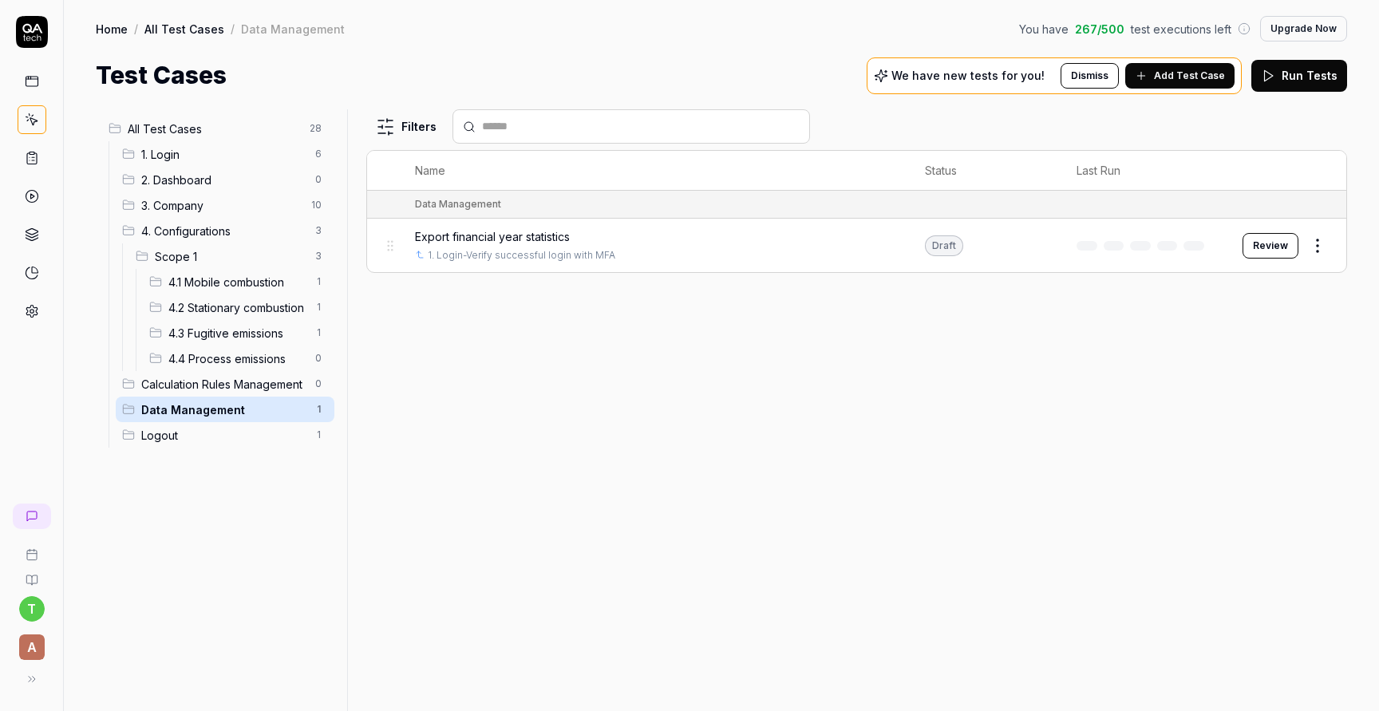
click at [1325, 247] on html "t A Home / All Test Cases / Data Management You have 267 / 500 test executions …" at bounding box center [689, 415] width 1379 height 831
click at [1256, 526] on div "Delete" at bounding box center [1251, 524] width 152 height 35
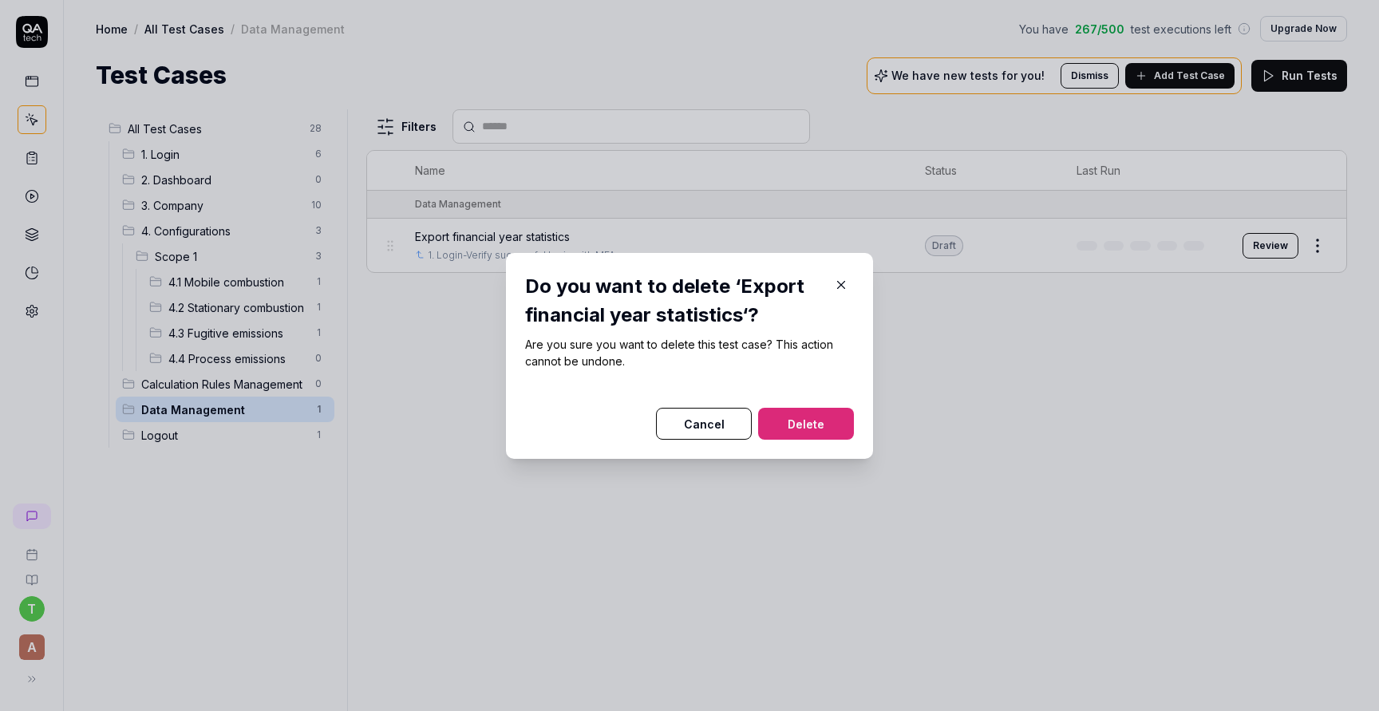
click at [817, 421] on button "Delete" at bounding box center [806, 424] width 96 height 32
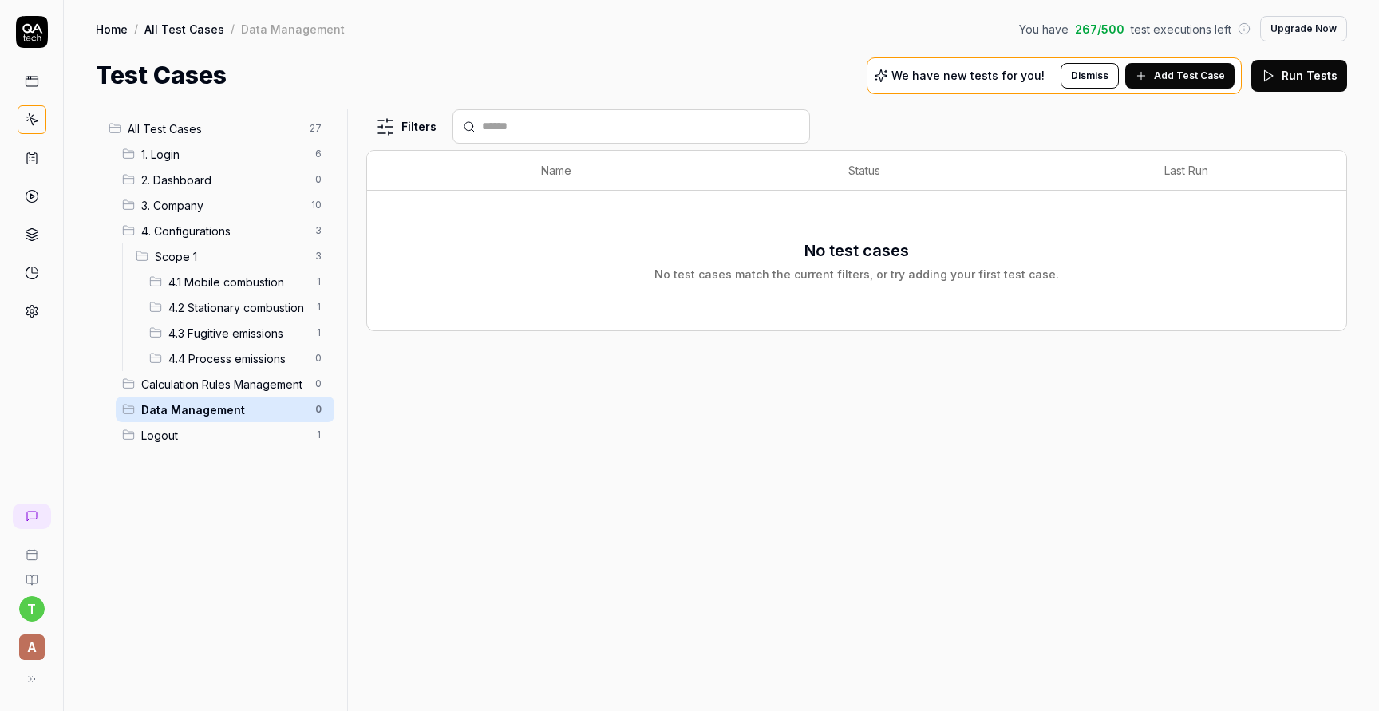
click at [243, 433] on span "Logout" at bounding box center [223, 435] width 164 height 17
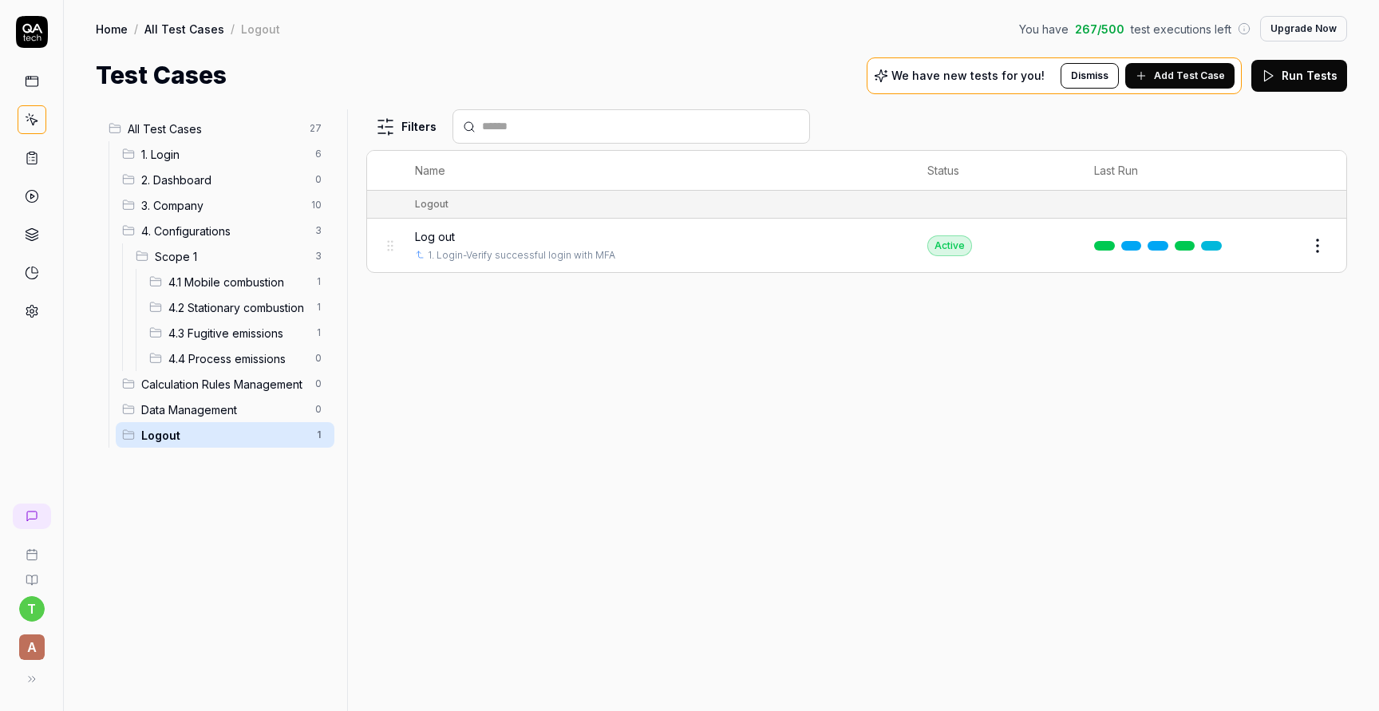
click at [245, 355] on span "4.4 Process emissions" at bounding box center [236, 358] width 137 height 17
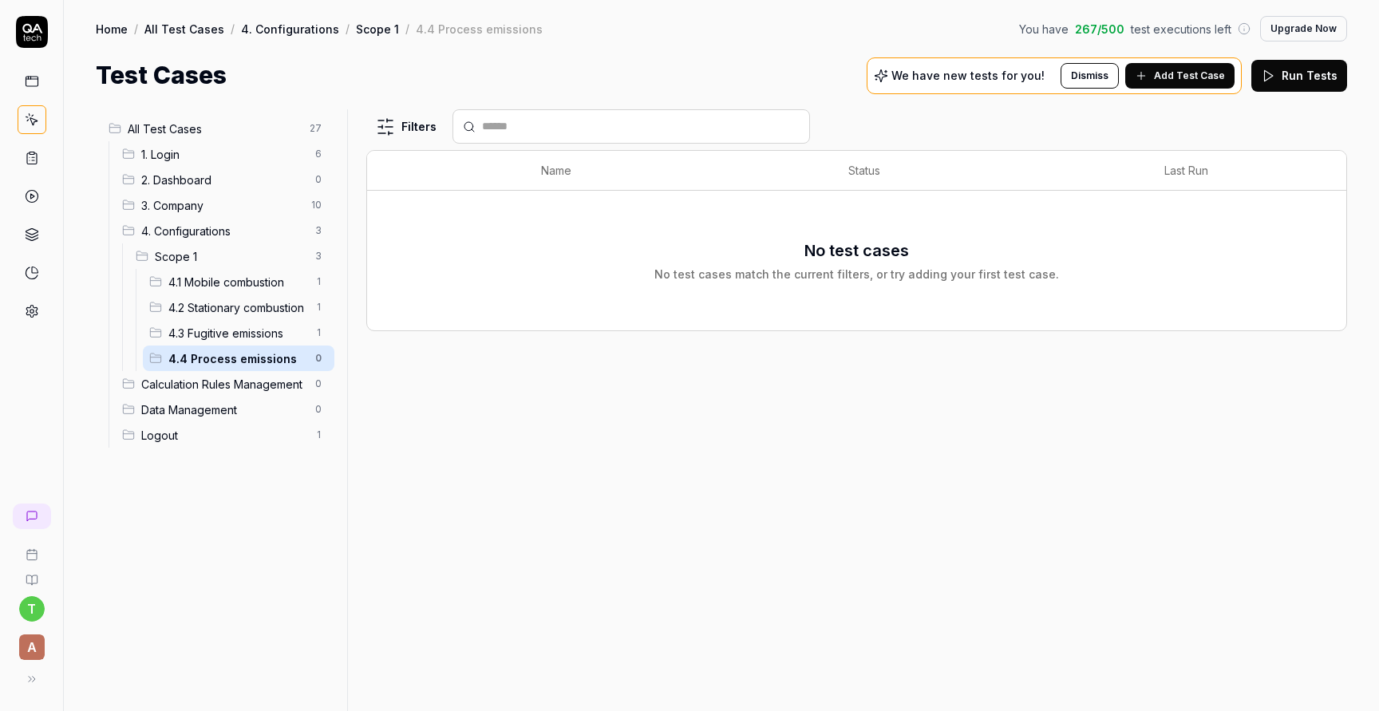
click at [245, 341] on div "4.3 Fugitive emissions 1" at bounding box center [239, 333] width 192 height 26
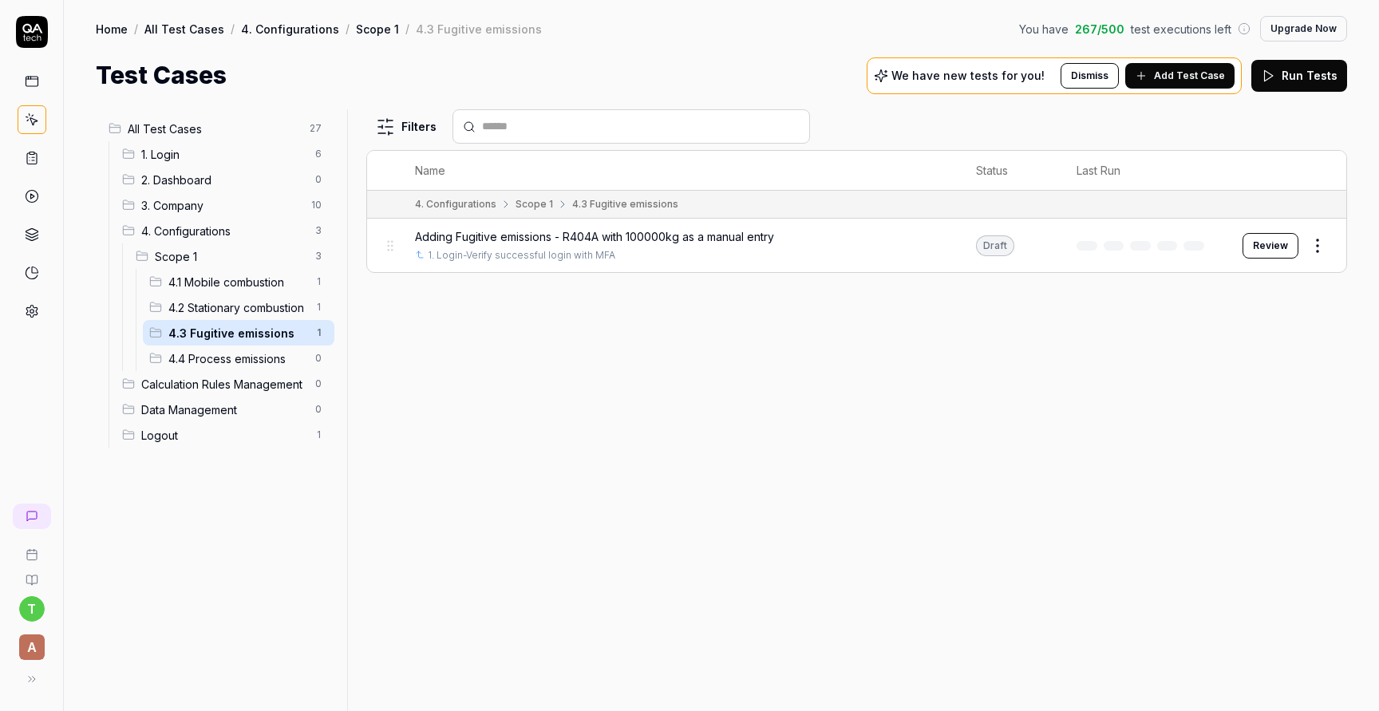
click at [241, 312] on span "4.2 Stationary combustion" at bounding box center [236, 307] width 137 height 17
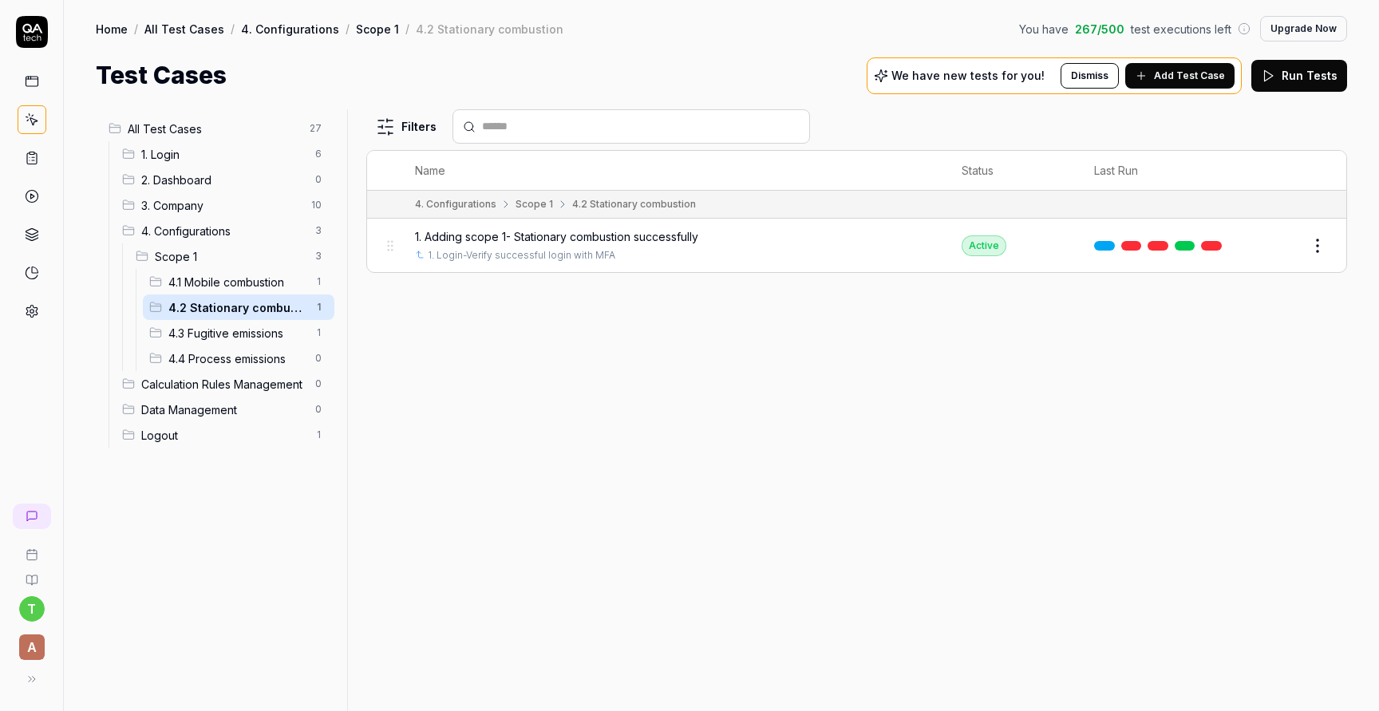
click at [242, 293] on div "4.1 Mobile combustion 1" at bounding box center [239, 282] width 192 height 26
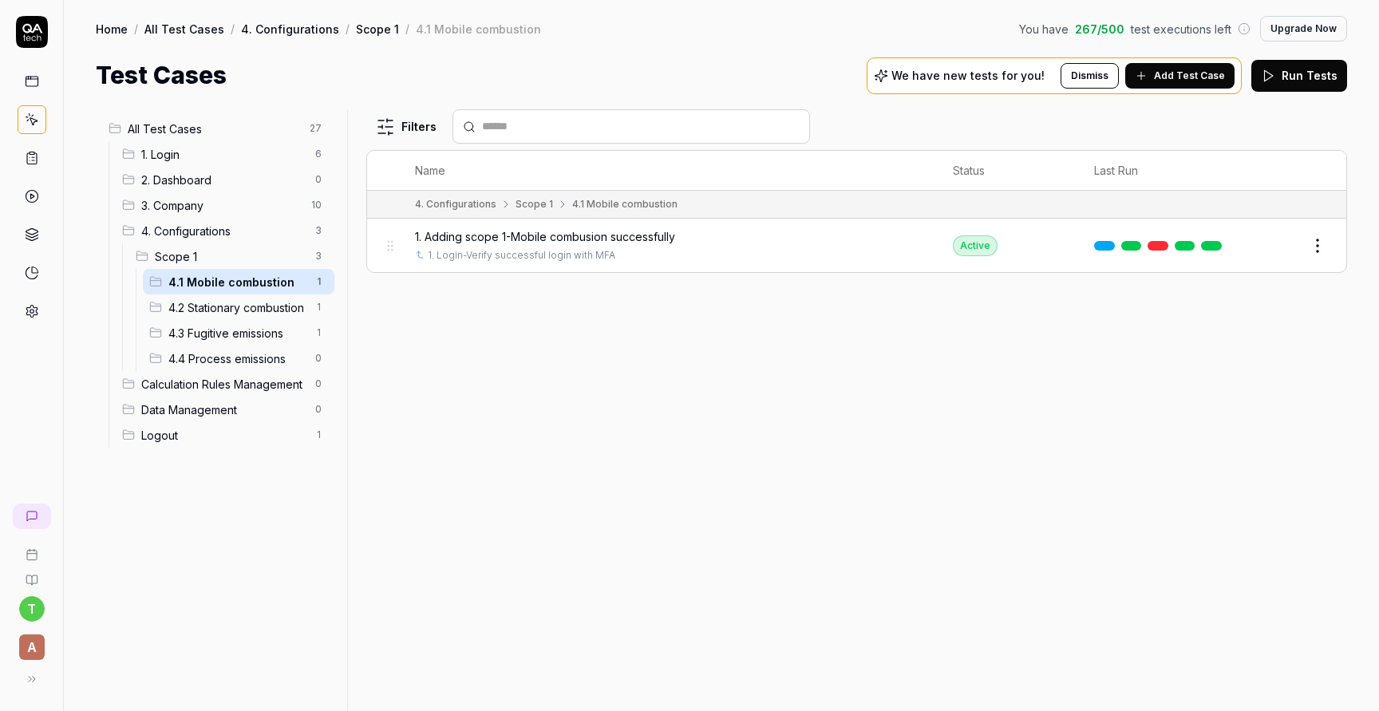
click at [230, 269] on div "4.1 Mobile combustion 1" at bounding box center [239, 282] width 192 height 26
click at [226, 248] on span "Scope 1" at bounding box center [230, 256] width 151 height 17
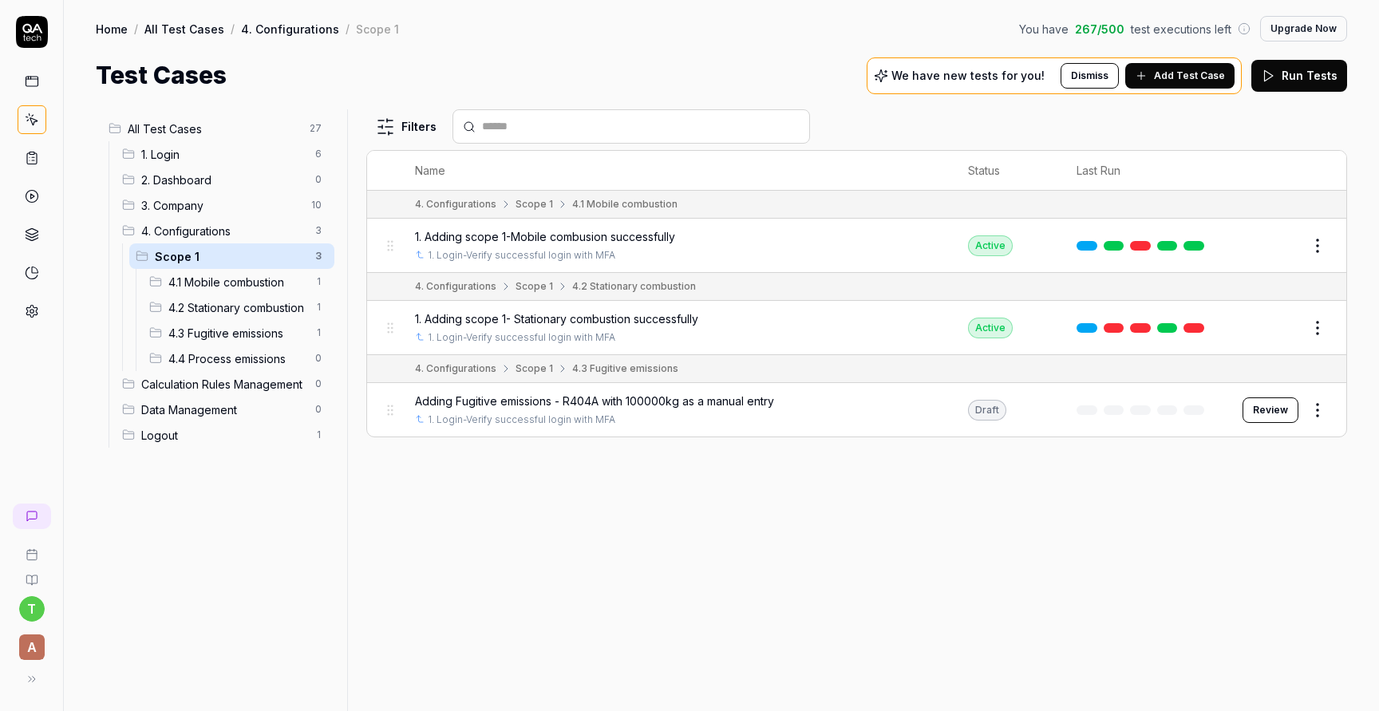
click at [219, 226] on span "4. Configurations" at bounding box center [223, 231] width 164 height 17
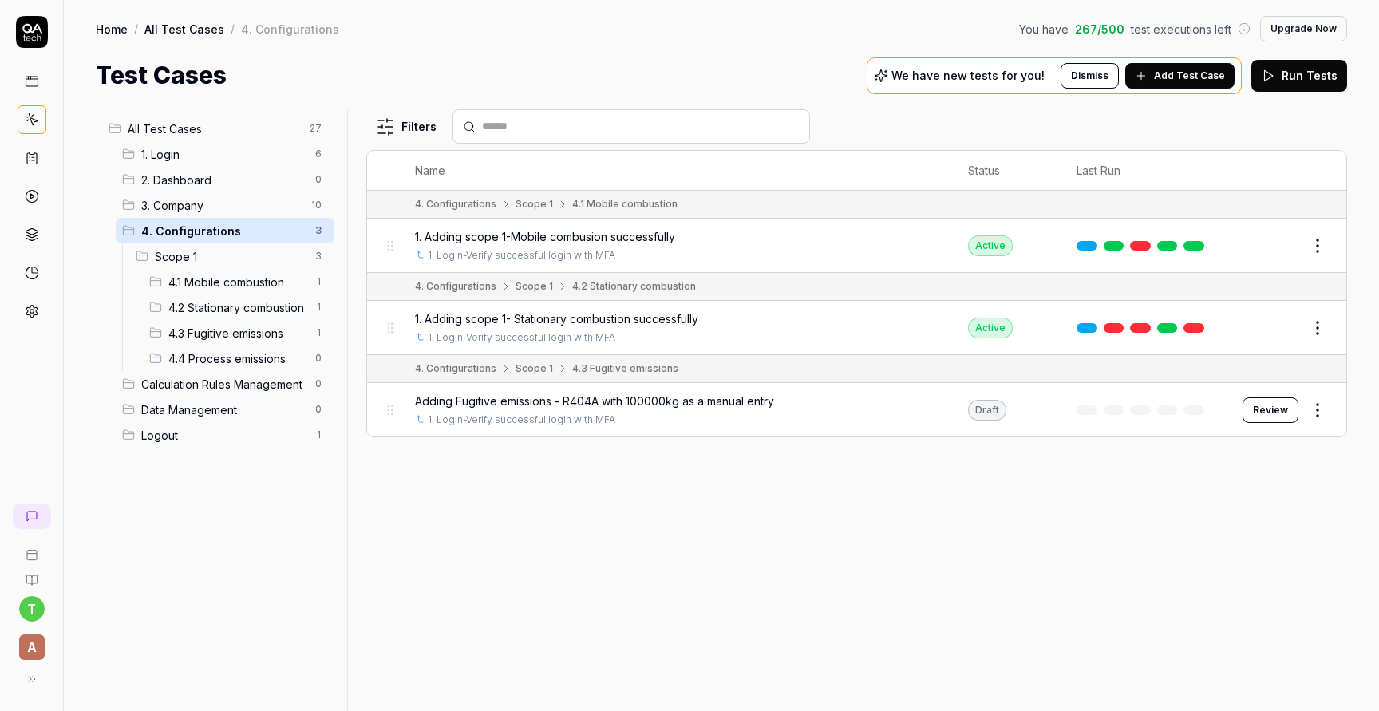
click at [219, 211] on span "3. Company" at bounding box center [221, 205] width 160 height 17
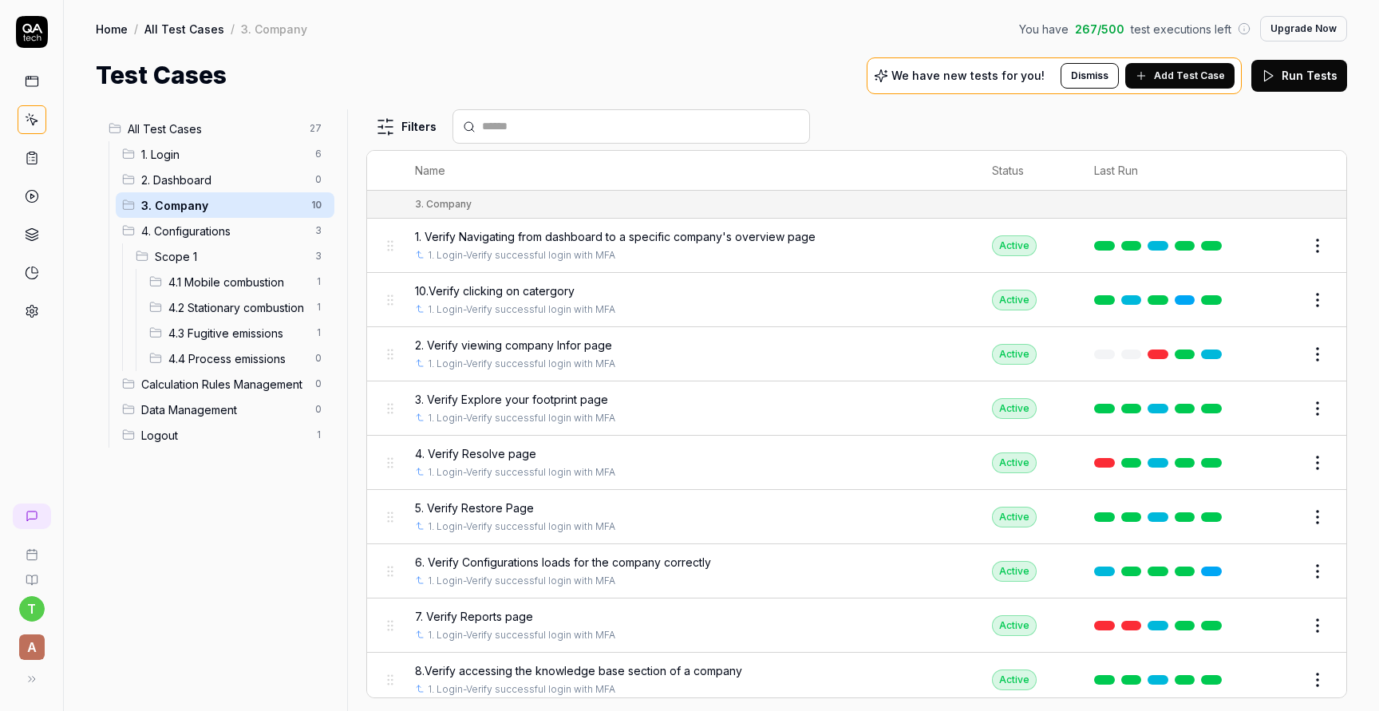
click at [213, 186] on span "2. Dashboard" at bounding box center [223, 180] width 164 height 17
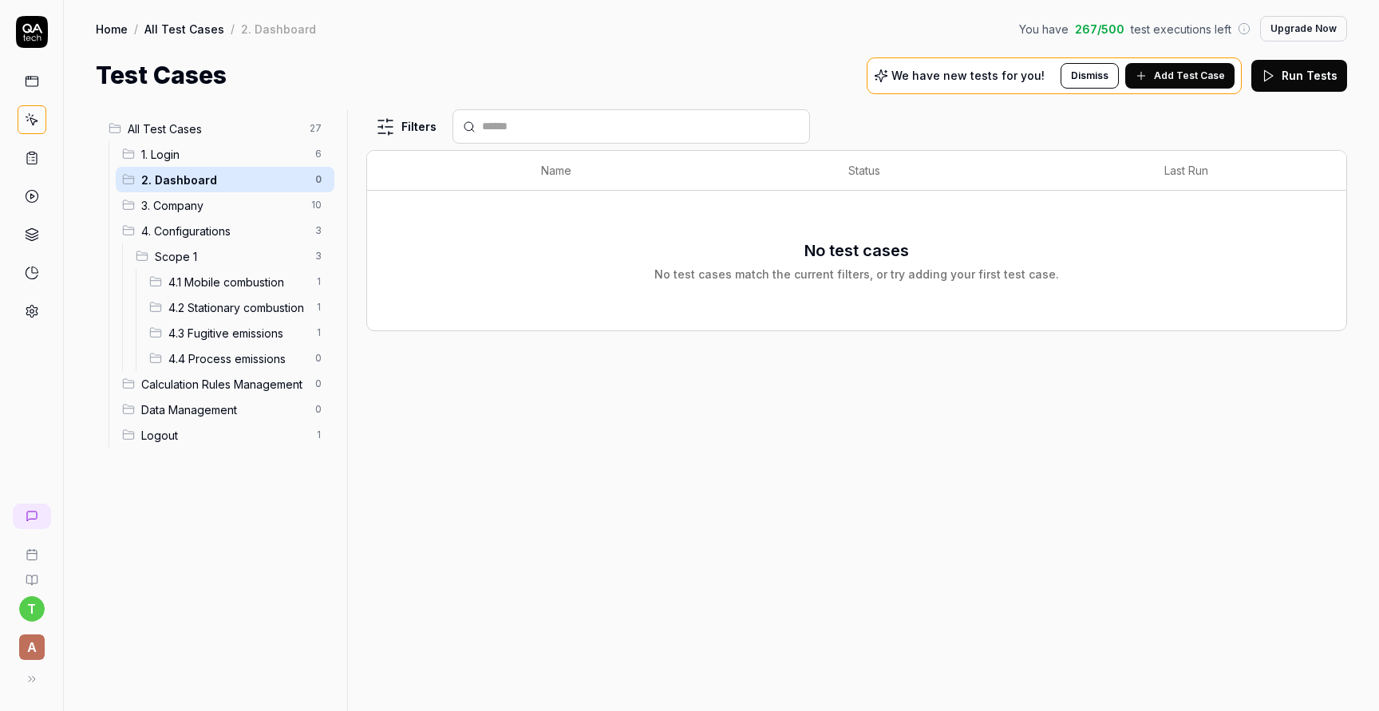
click at [209, 164] on div "1. Login 6" at bounding box center [225, 154] width 219 height 26
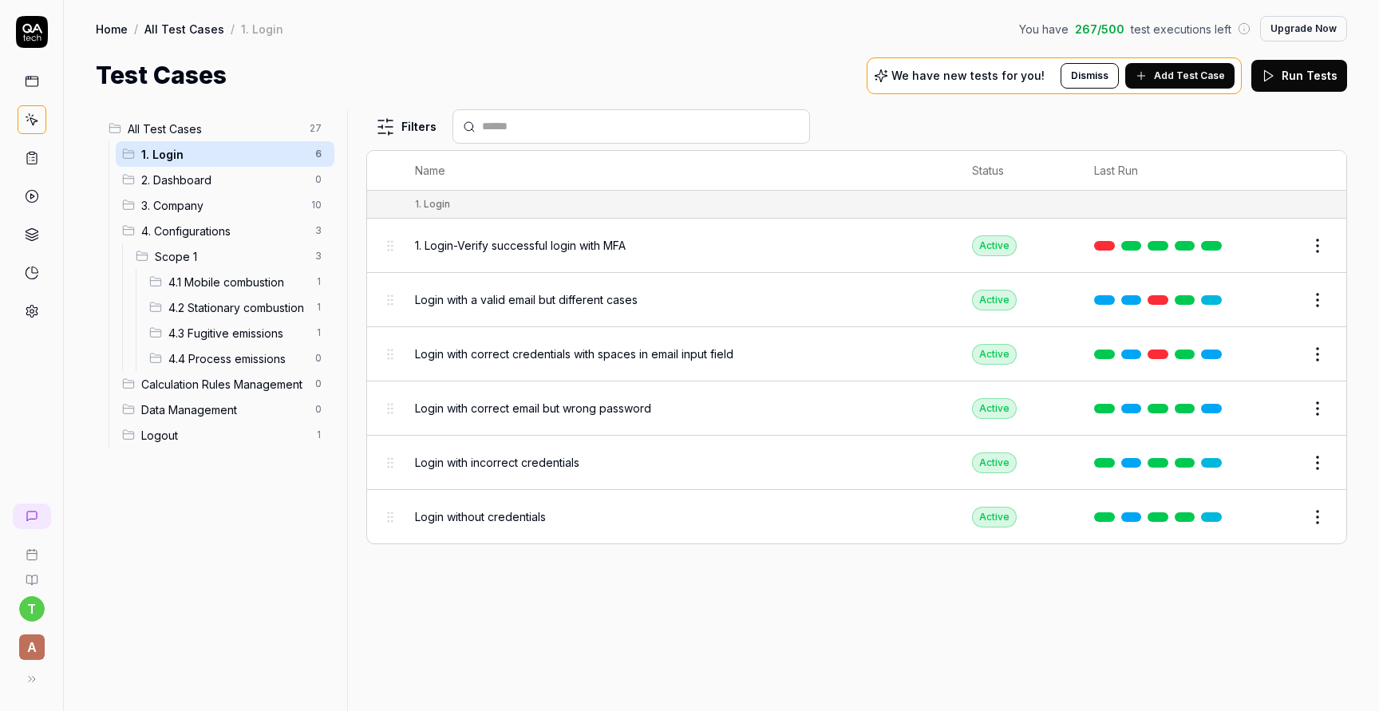
click at [213, 128] on span "All Test Cases" at bounding box center [214, 128] width 172 height 17
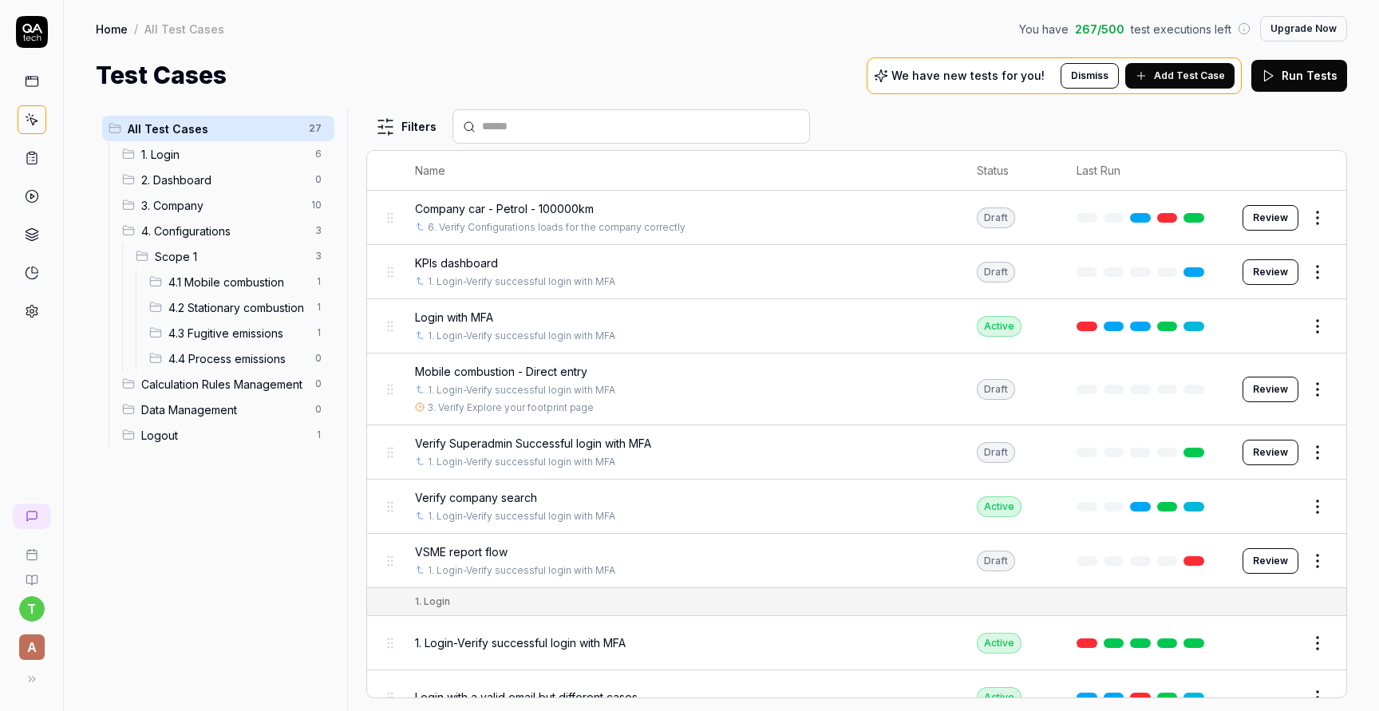
click at [468, 208] on span "Company car - Petrol - 100000km" at bounding box center [504, 208] width 179 height 17
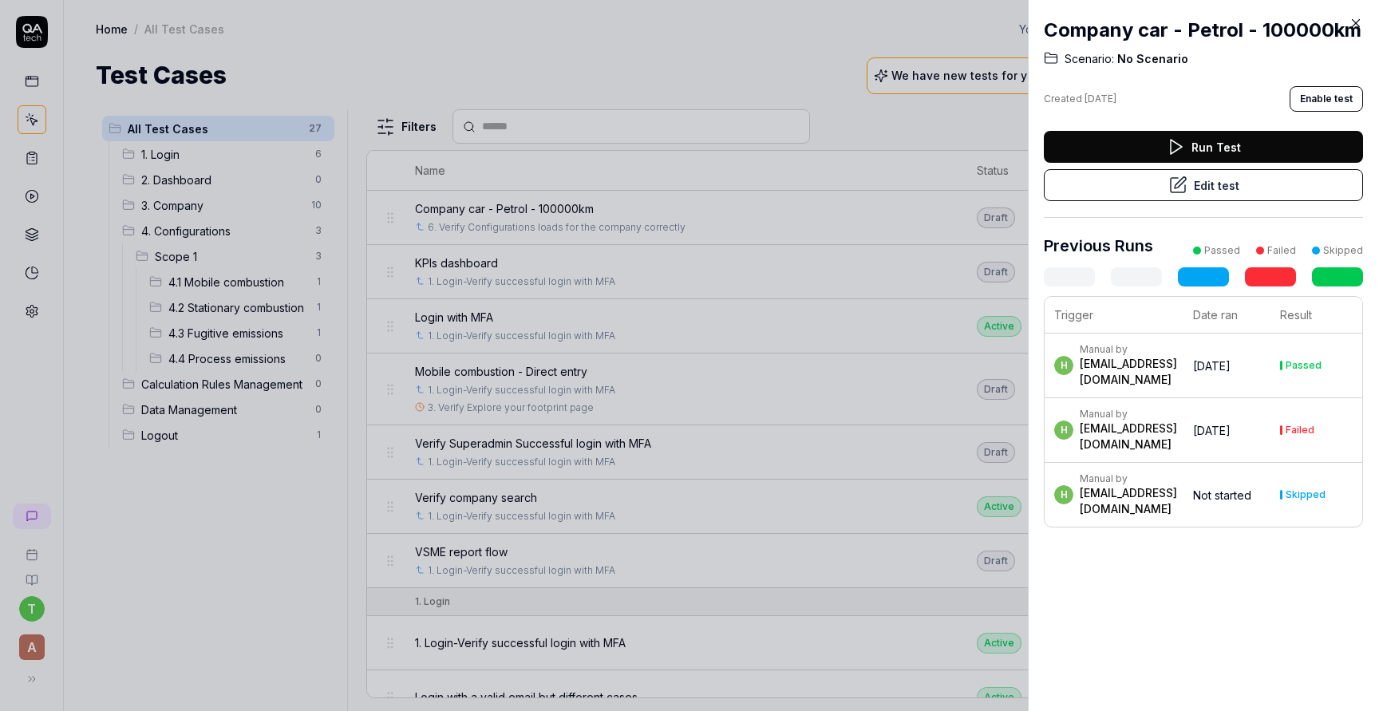
click at [662, 80] on div at bounding box center [689, 355] width 1379 height 711
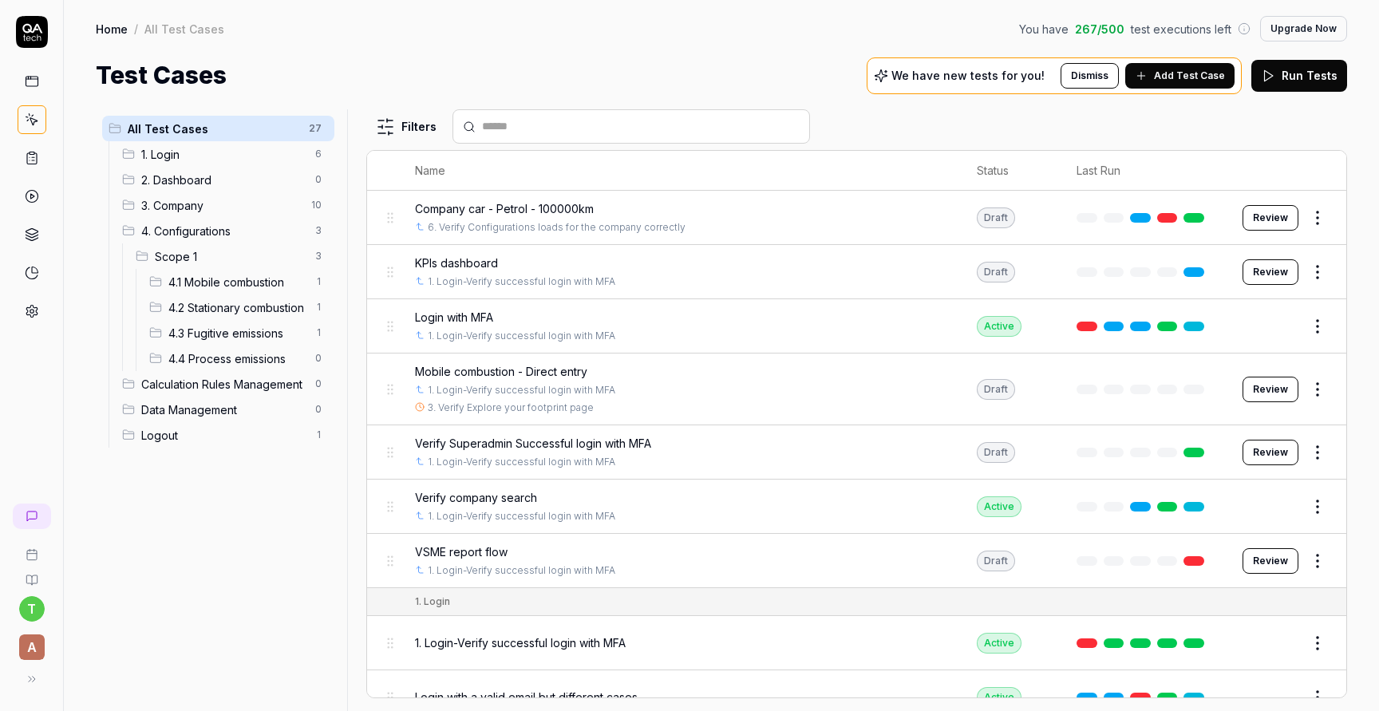
click at [1317, 223] on body "t A Home / All Test Cases You have 267 / 500 test executions left Upgrade Now H…" at bounding box center [689, 415] width 1379 height 831
click at [1331, 218] on html "t A Home / All Test Cases You have 267 / 500 test executions left Upgrade Now H…" at bounding box center [689, 415] width 1379 height 831
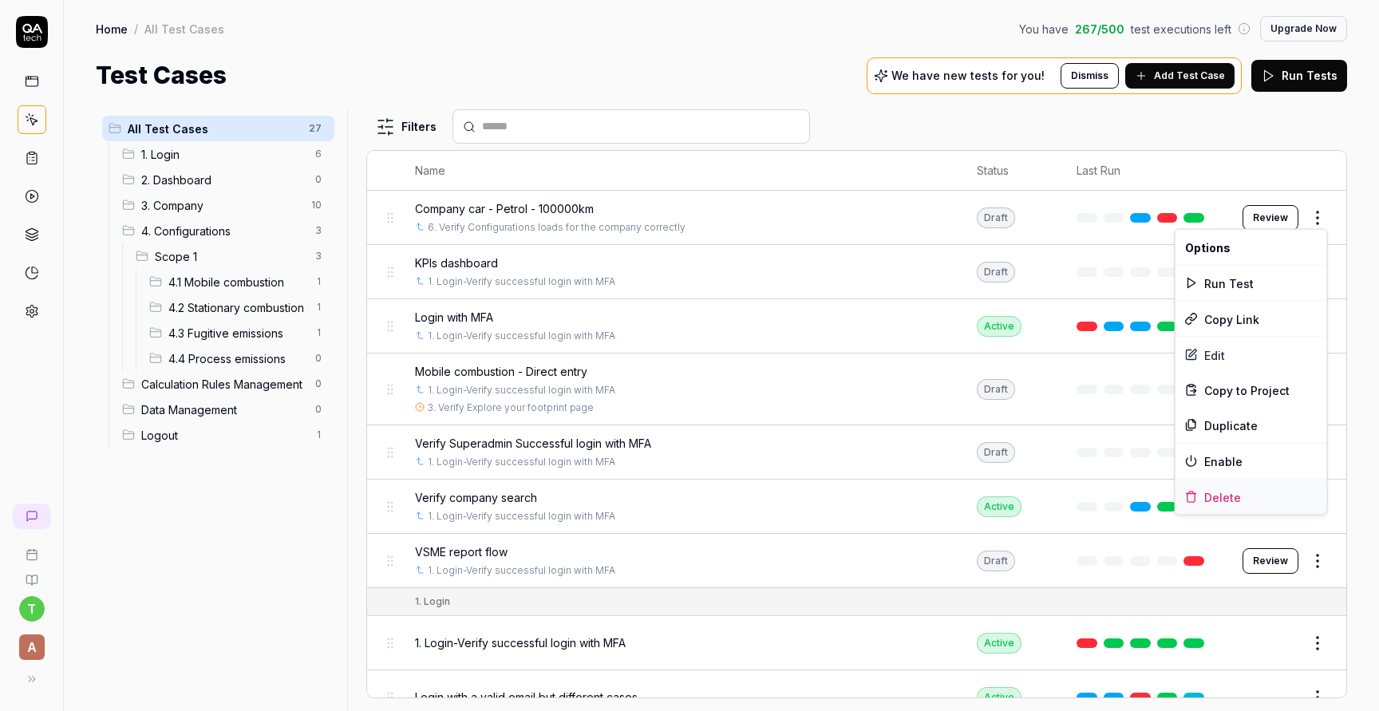
click at [1244, 503] on div "Delete" at bounding box center [1251, 497] width 152 height 35
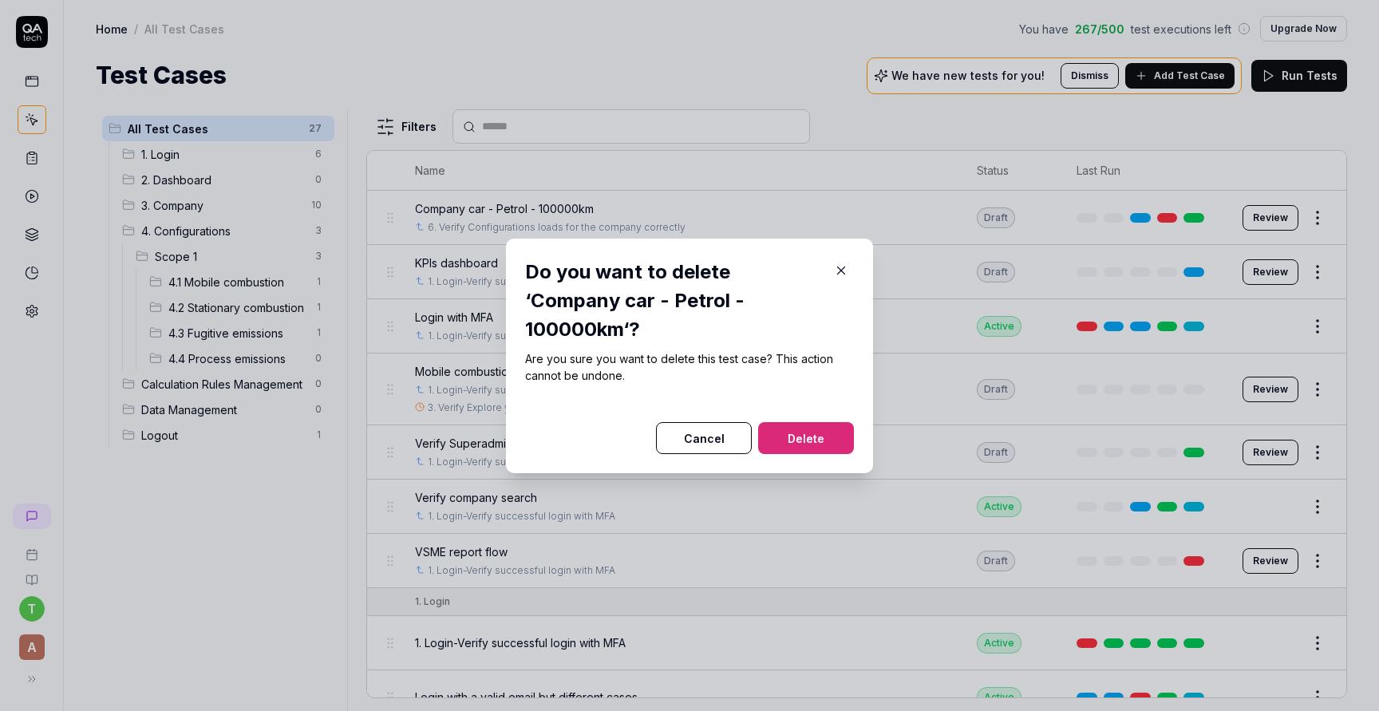
click at [826, 436] on button "Delete" at bounding box center [806, 438] width 96 height 32
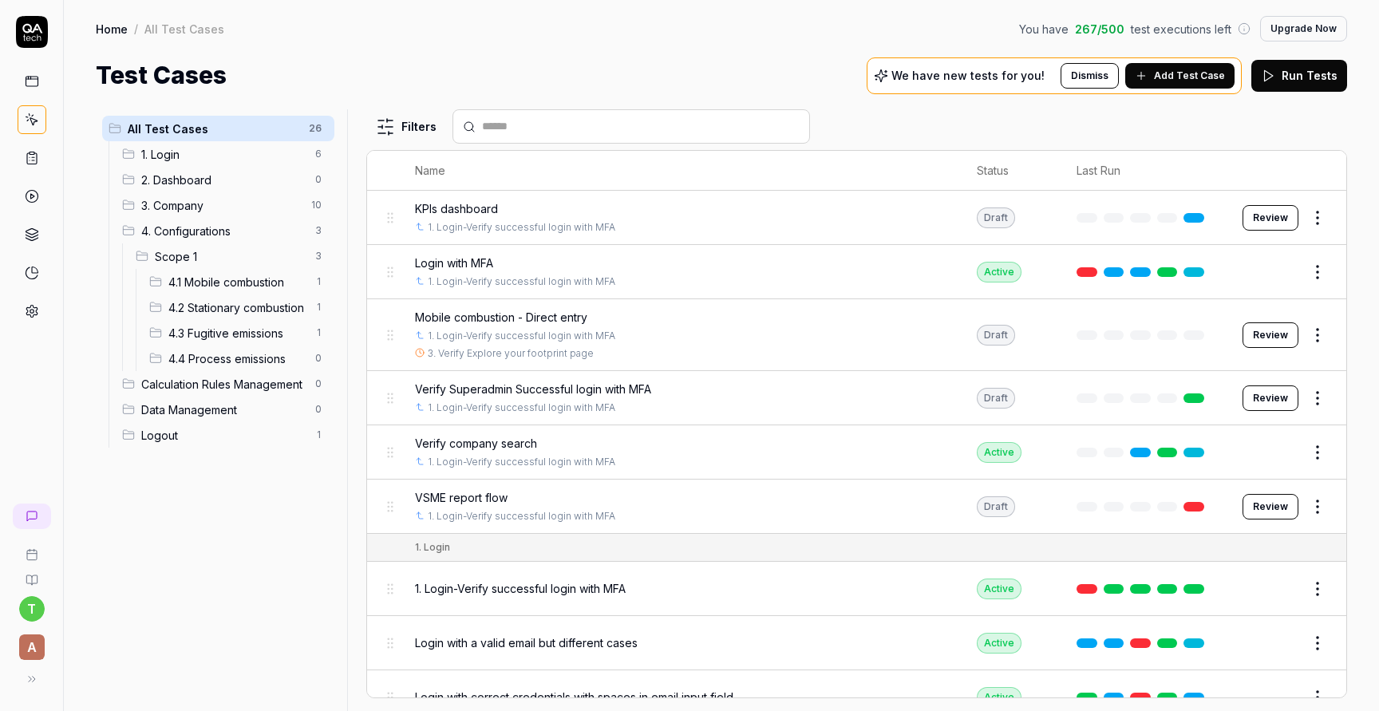
click at [1325, 211] on html "t A Home / All Test Cases You have 267 / 500 test executions left Upgrade Now H…" at bounding box center [689, 415] width 1379 height 831
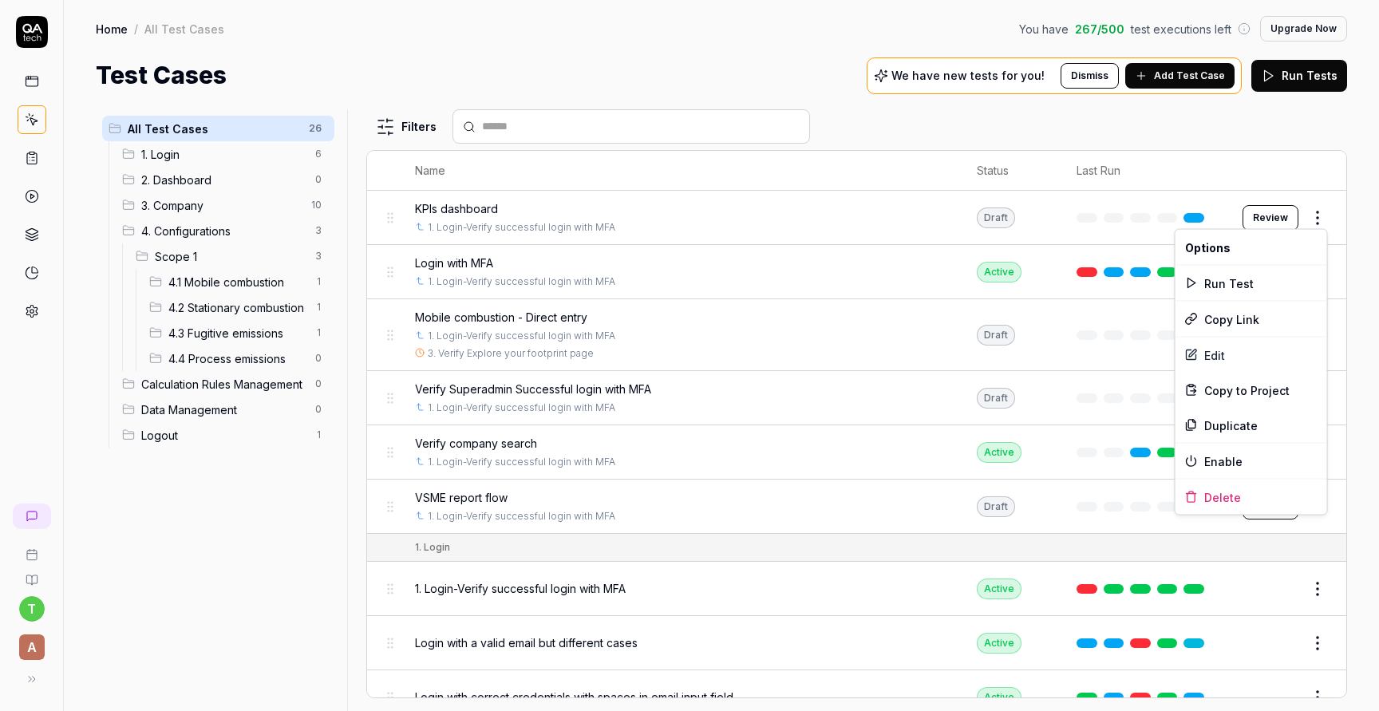
click at [784, 34] on html "t A Home / All Test Cases You have 267 / 500 test executions left Upgrade Now H…" at bounding box center [689, 415] width 1379 height 831
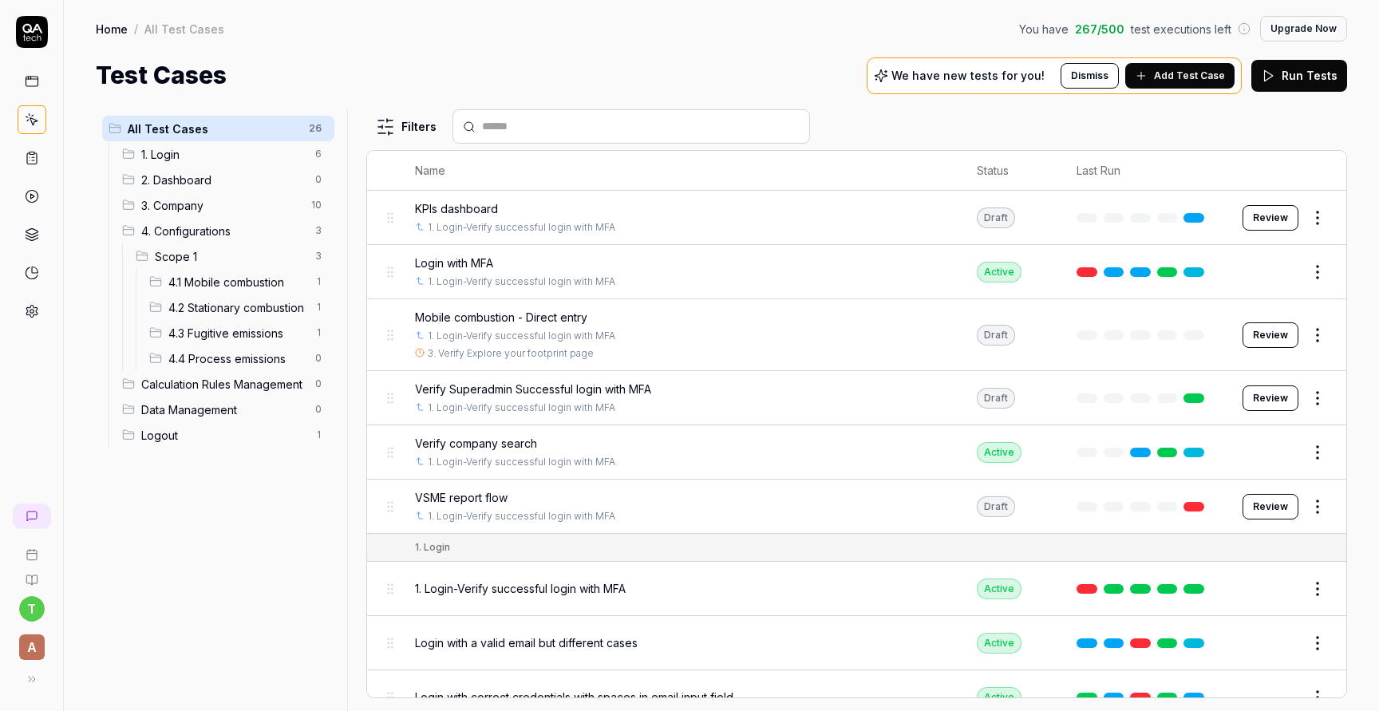
click at [1317, 338] on html "t A Home / All Test Cases You have 267 / 500 test executions left Upgrade Now H…" at bounding box center [689, 415] width 1379 height 831
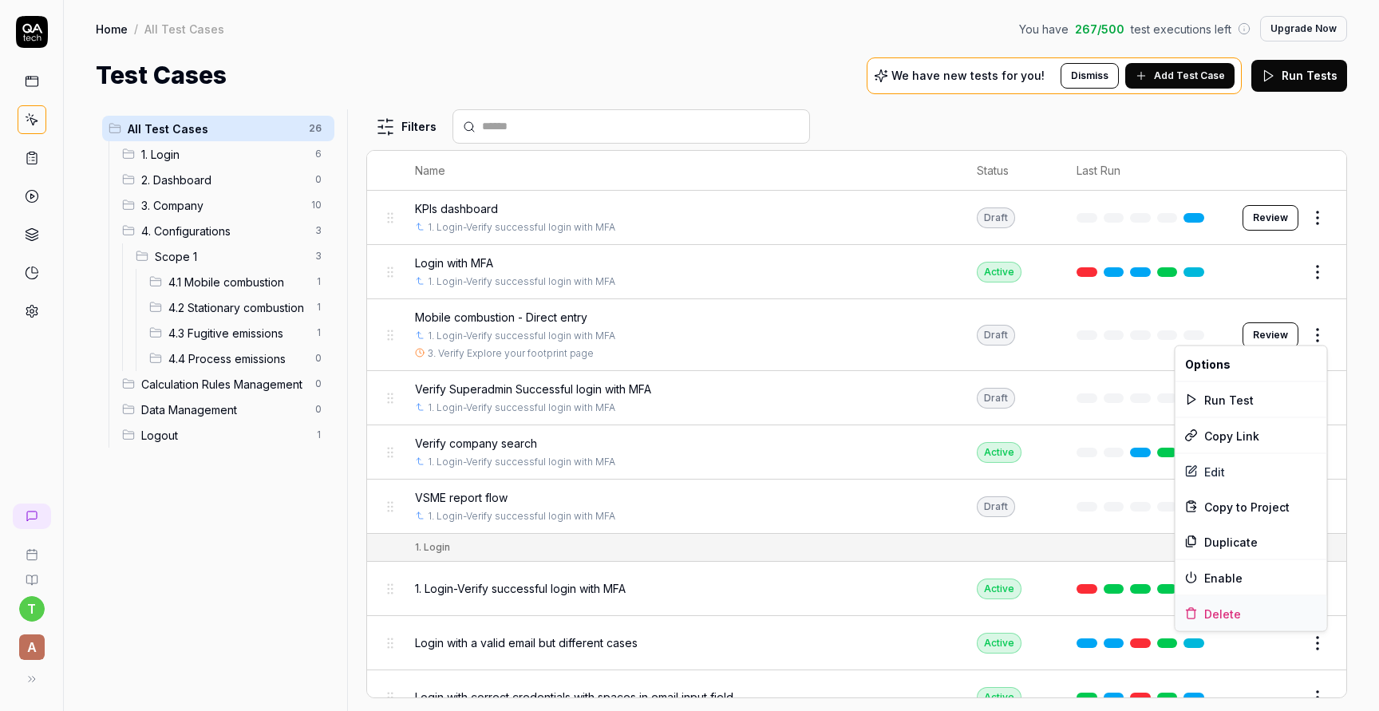
click at [1251, 617] on div "Delete" at bounding box center [1251, 613] width 152 height 35
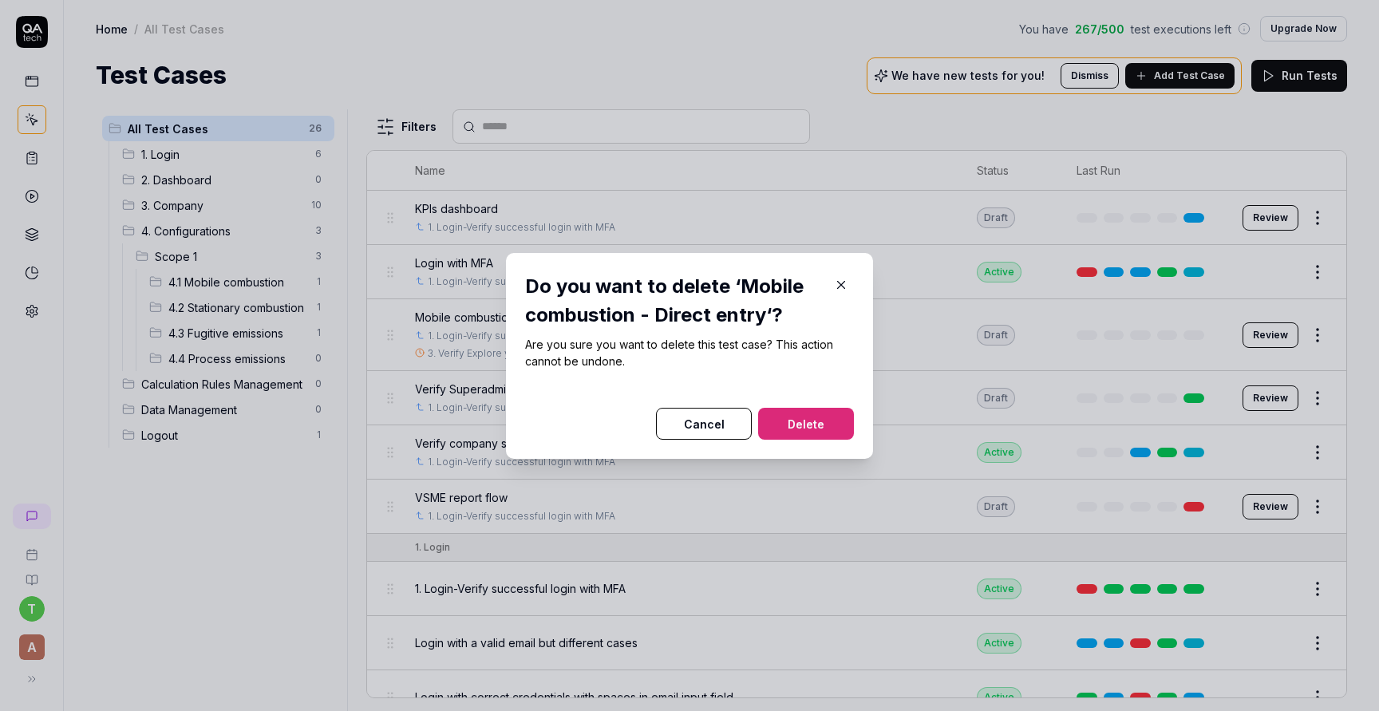
click at [835, 417] on button "Delete" at bounding box center [806, 424] width 96 height 32
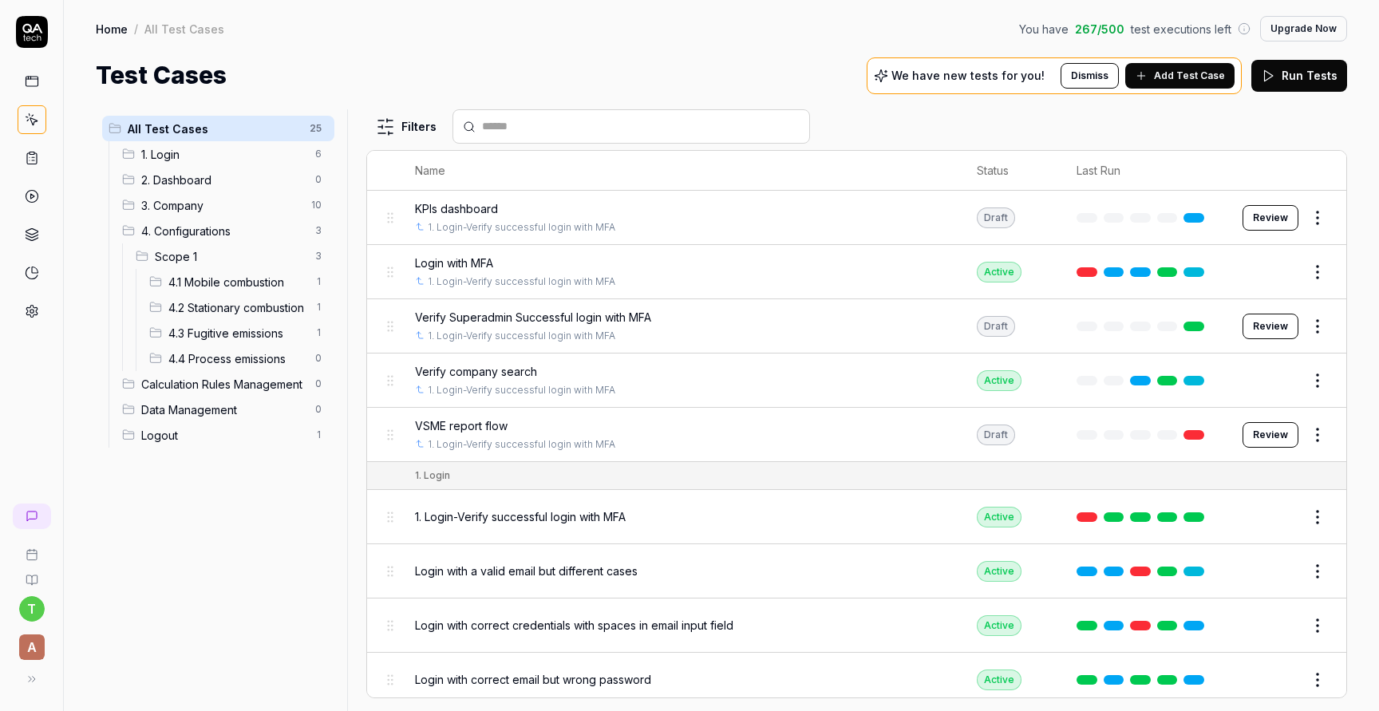
click at [1326, 324] on html "t A Home / All Test Cases You have 267 / 500 test executions left Upgrade Now H…" at bounding box center [689, 415] width 1379 height 831
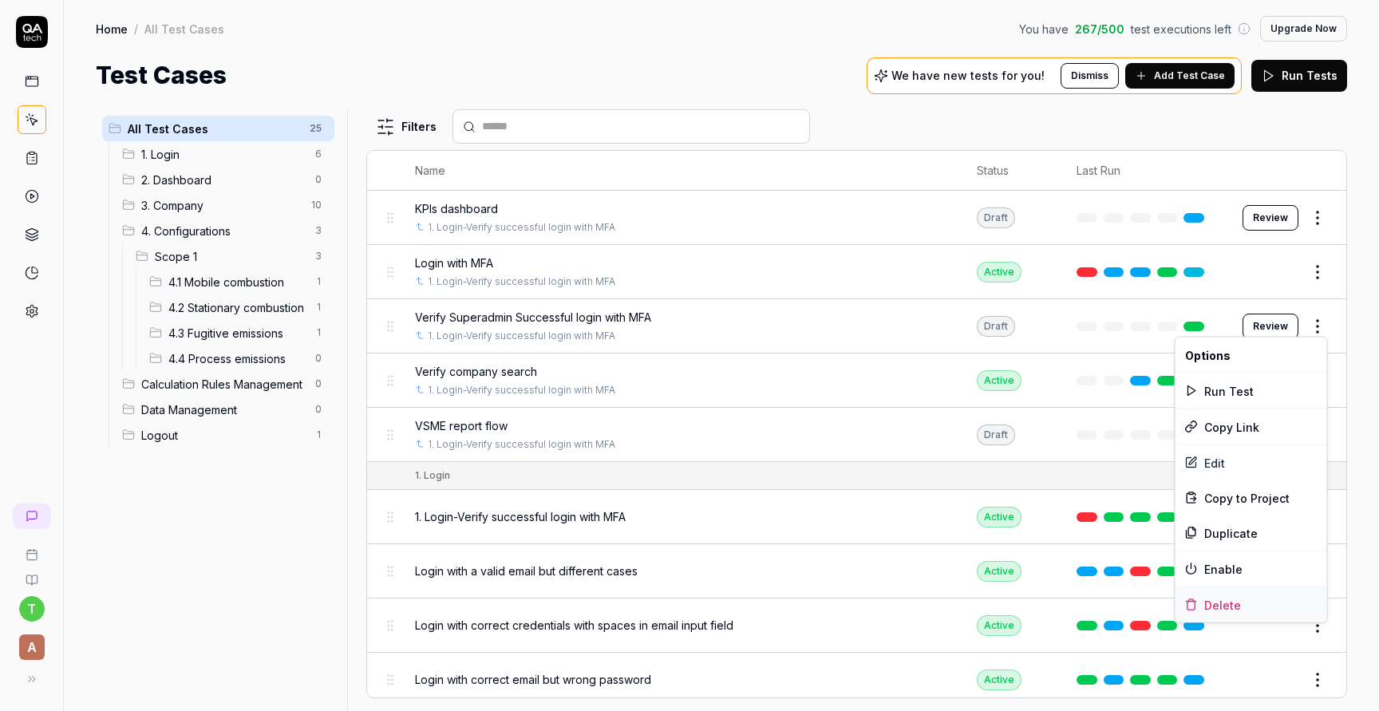
click at [1265, 605] on div "Delete" at bounding box center [1251, 604] width 152 height 35
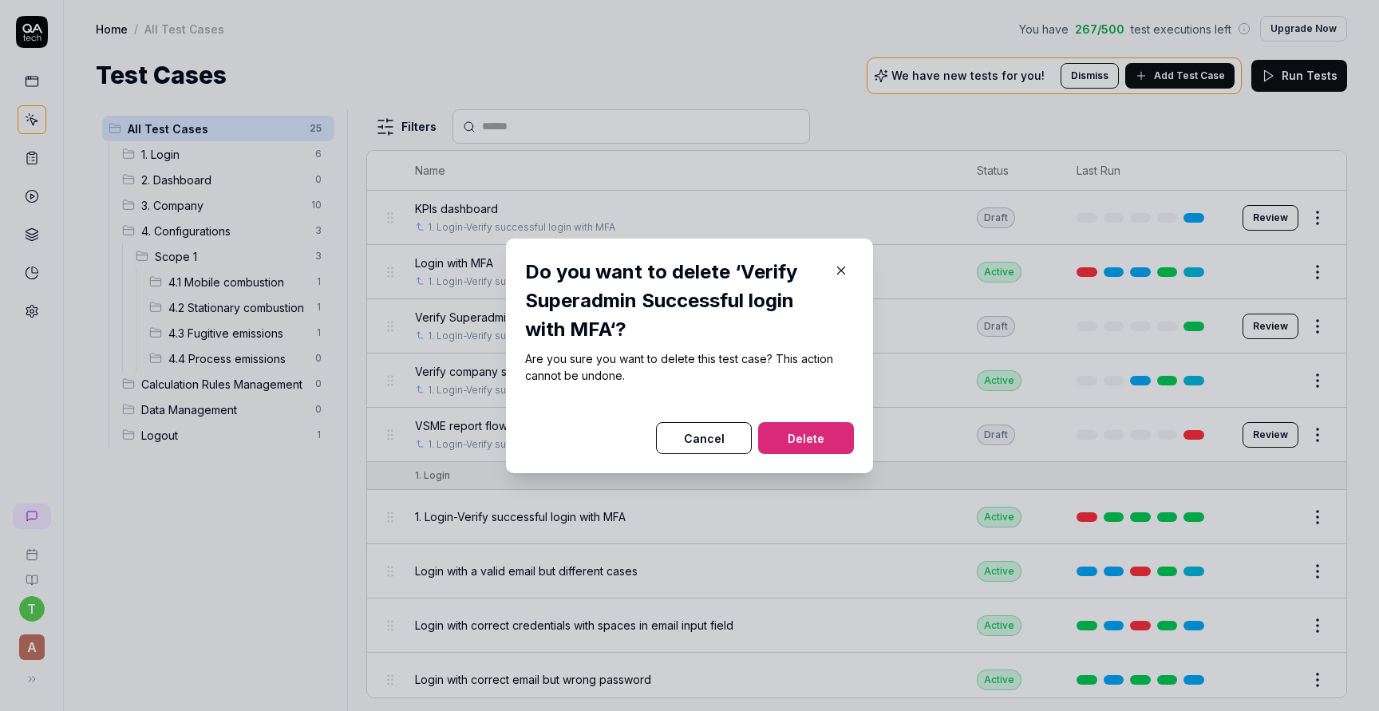
click at [831, 431] on button "Delete" at bounding box center [806, 438] width 96 height 32
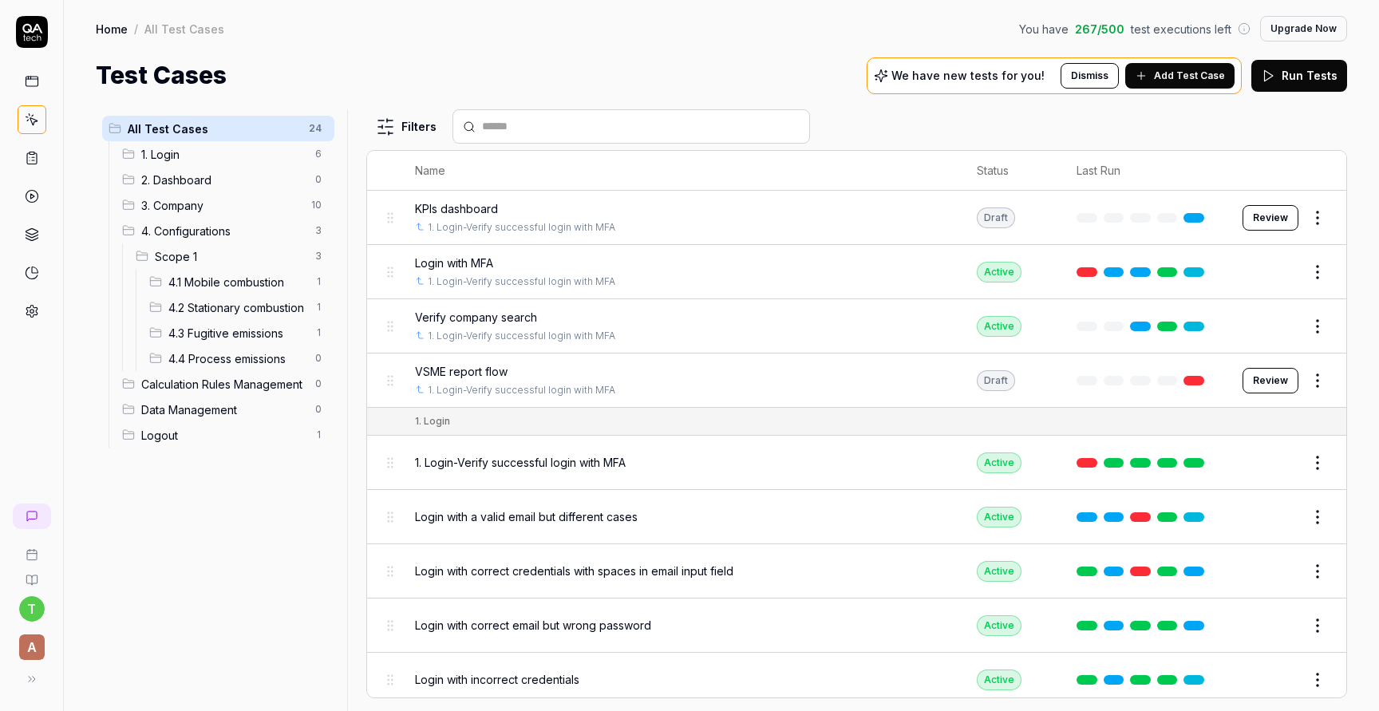
click at [1312, 385] on body "t A Home / All Test Cases You have 267 / 500 test executions left Upgrade Now H…" at bounding box center [689, 415] width 1379 height 831
click at [1305, 373] on html "t A Home / All Test Cases You have 267 / 500 test executions left Upgrade Now H…" at bounding box center [689, 415] width 1379 height 831
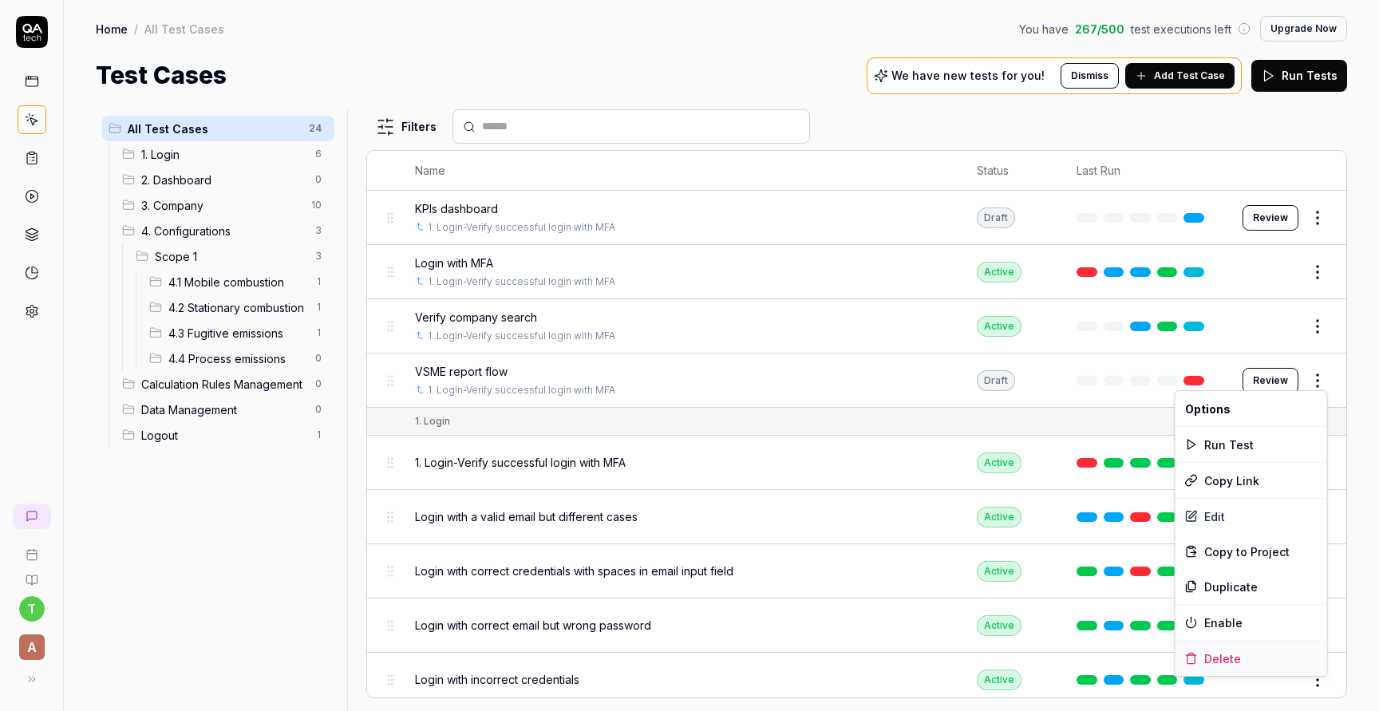
click at [1272, 656] on div "Delete" at bounding box center [1251, 658] width 152 height 35
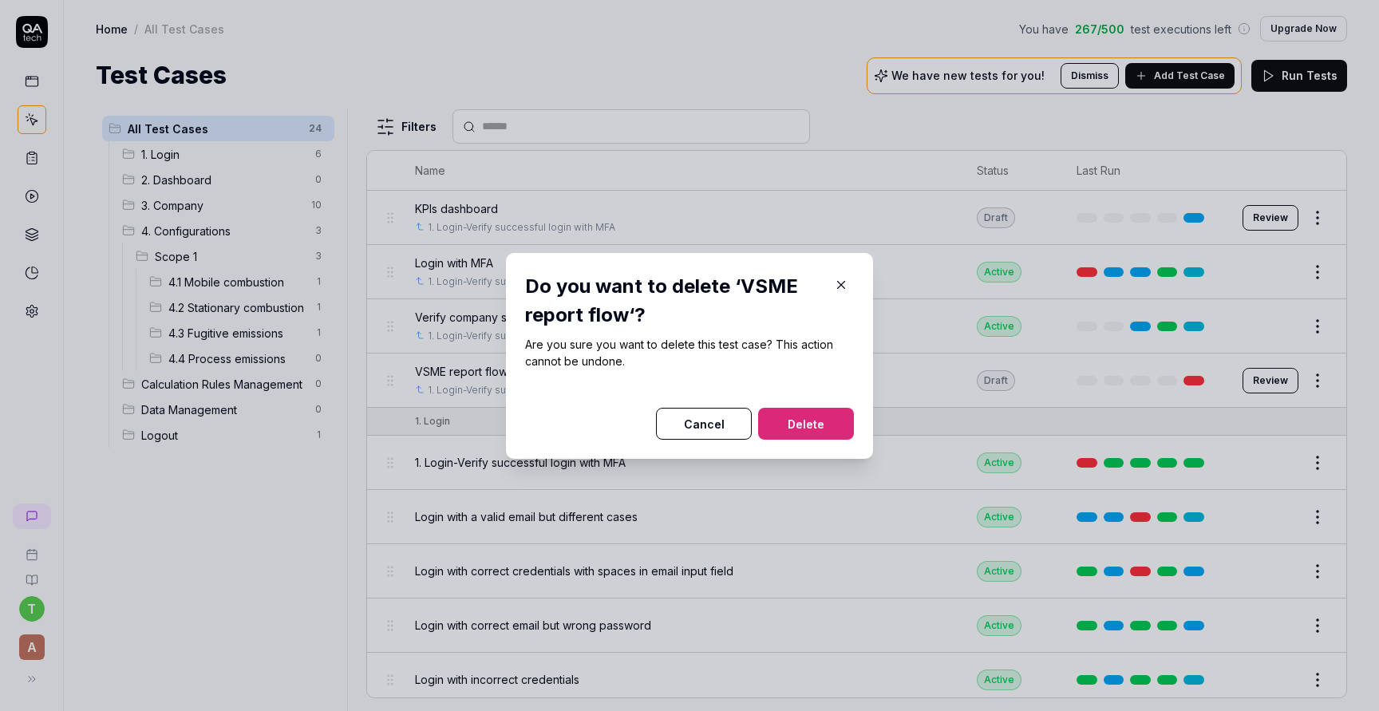
click at [820, 425] on button "Delete" at bounding box center [806, 424] width 96 height 32
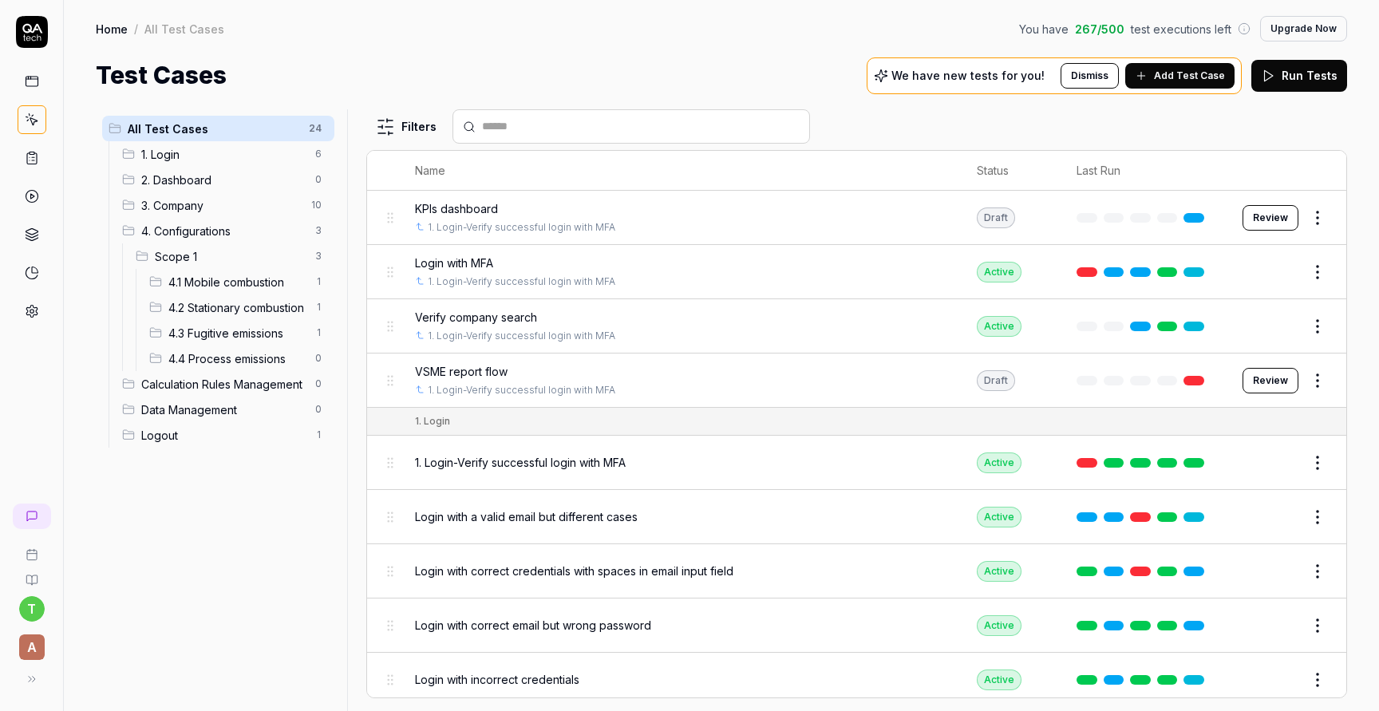
click at [1313, 221] on html "Deleted "VSME report flow" t A Home / All Test Cases You have 267 / 500 test ex…" at bounding box center [689, 415] width 1379 height 831
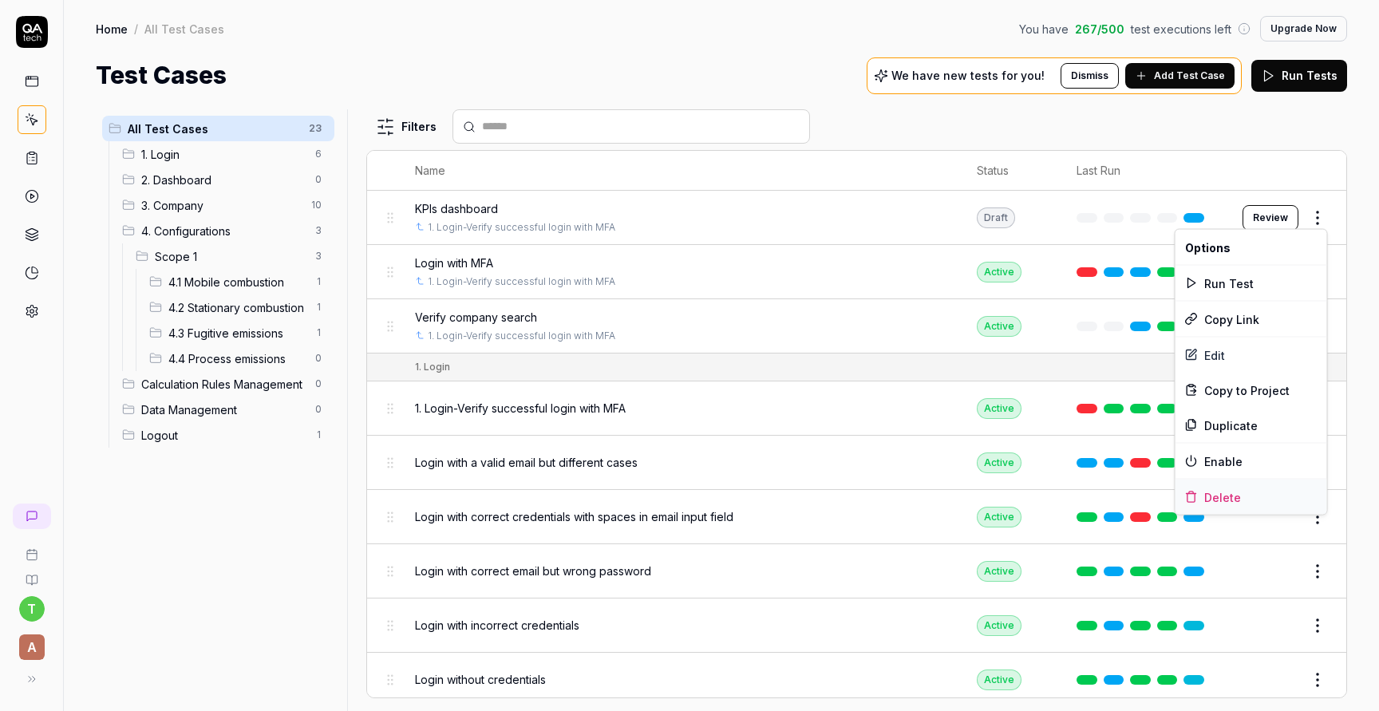
click at [1250, 497] on div "Delete" at bounding box center [1251, 497] width 152 height 35
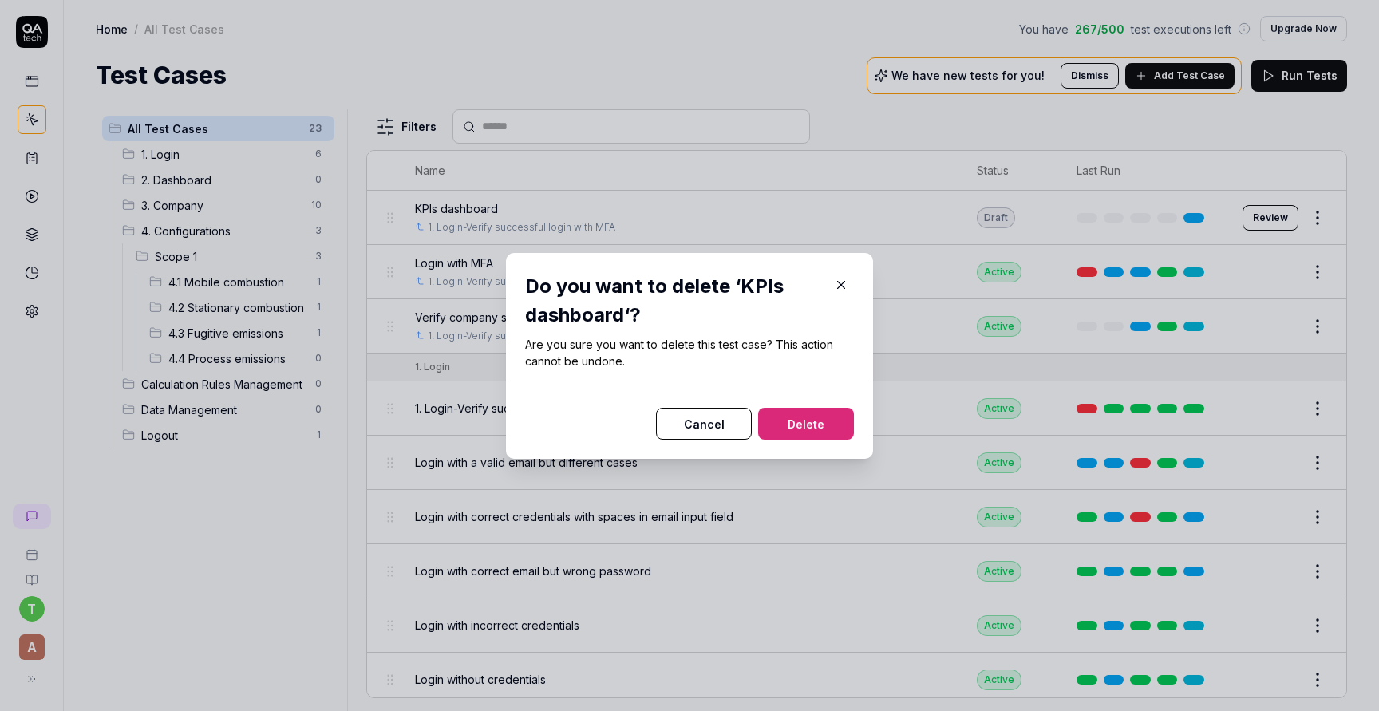
click at [797, 410] on button "Delete" at bounding box center [806, 424] width 96 height 32
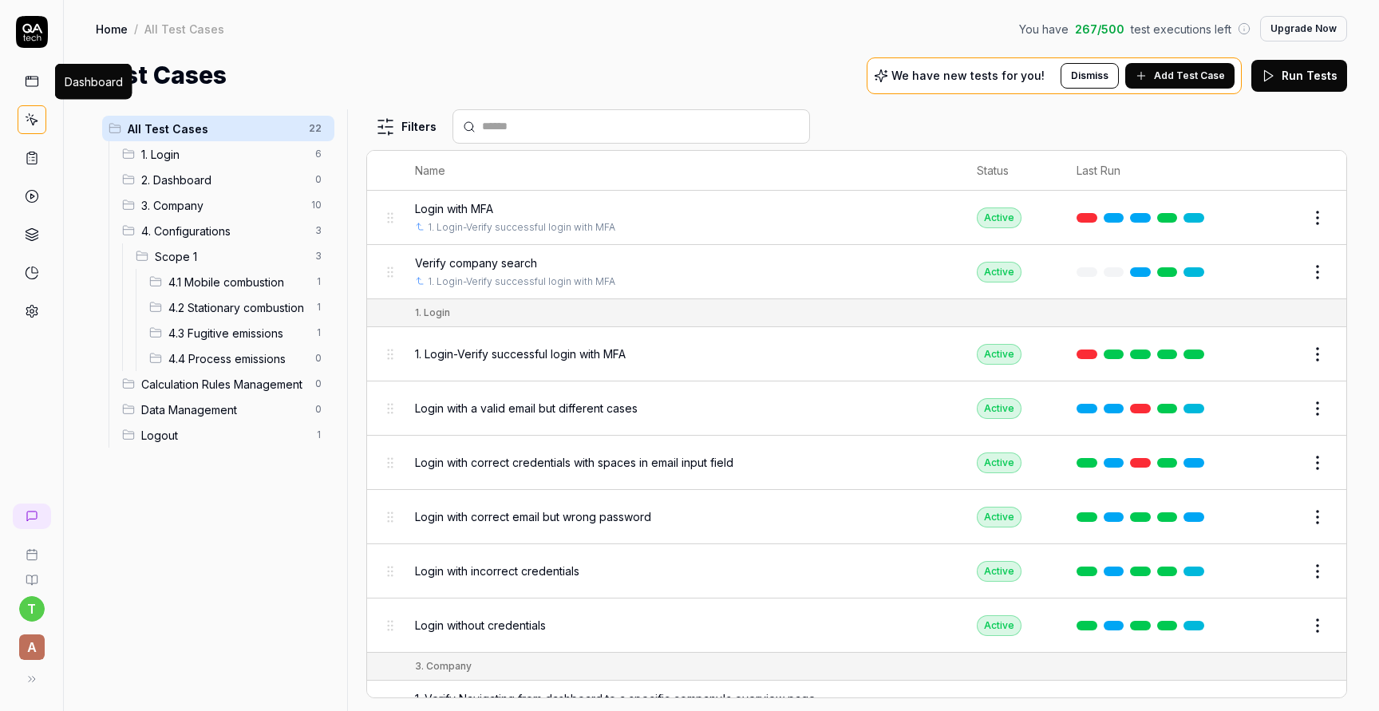
click at [34, 78] on icon at bounding box center [32, 81] width 14 height 14
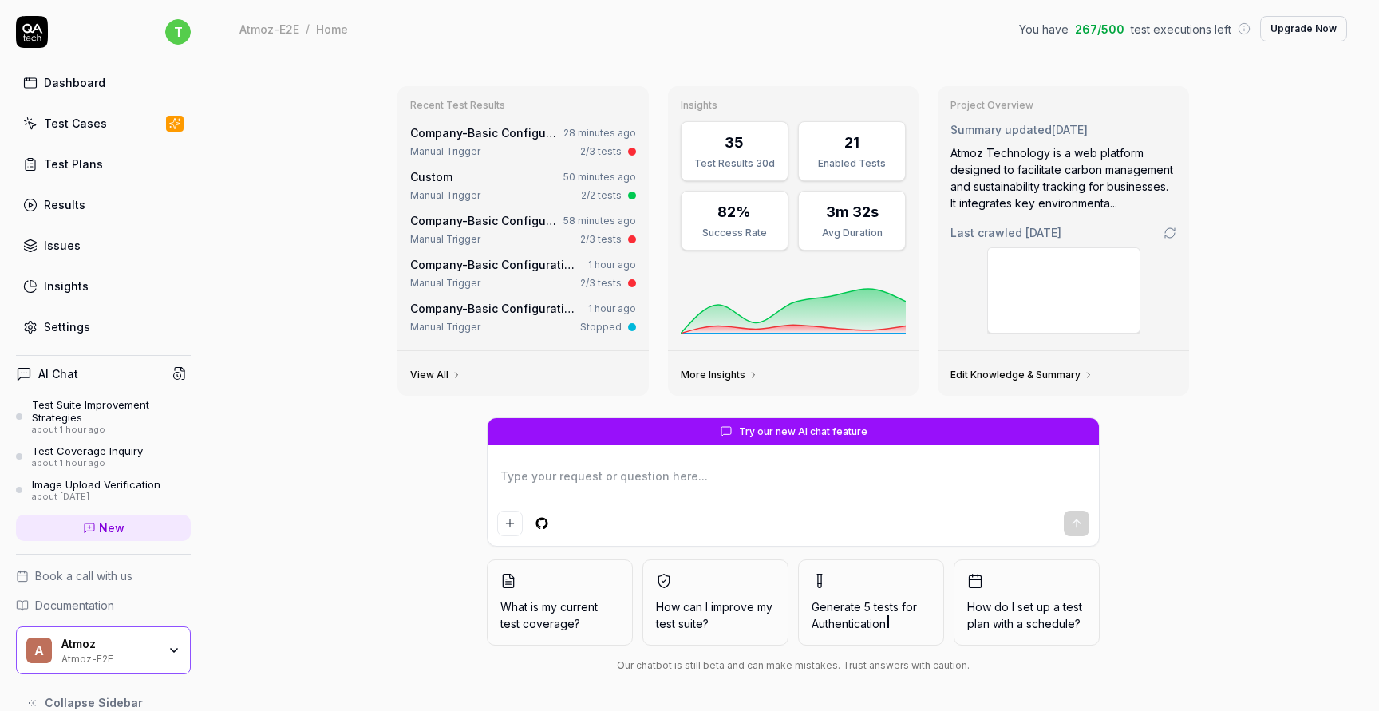
click at [87, 205] on link "Results" at bounding box center [103, 204] width 175 height 31
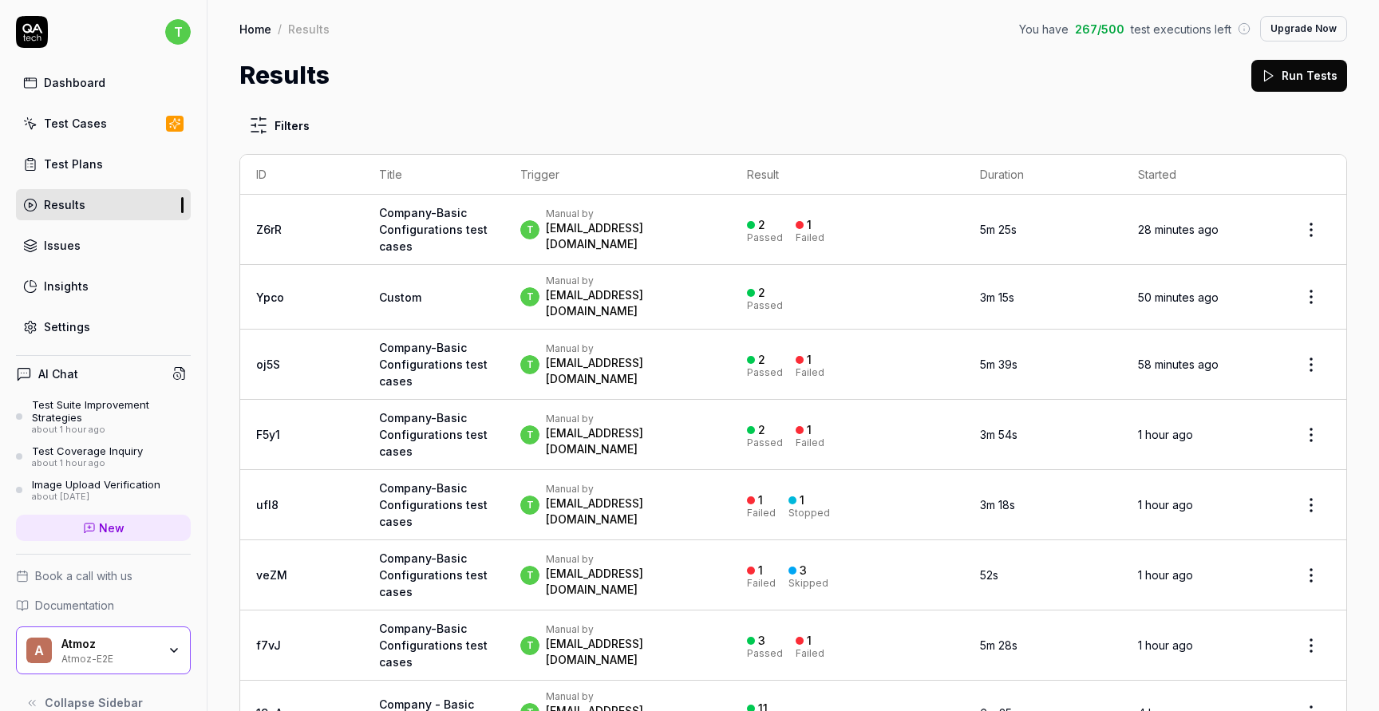
click at [140, 162] on link "Test Plans" at bounding box center [103, 163] width 175 height 31
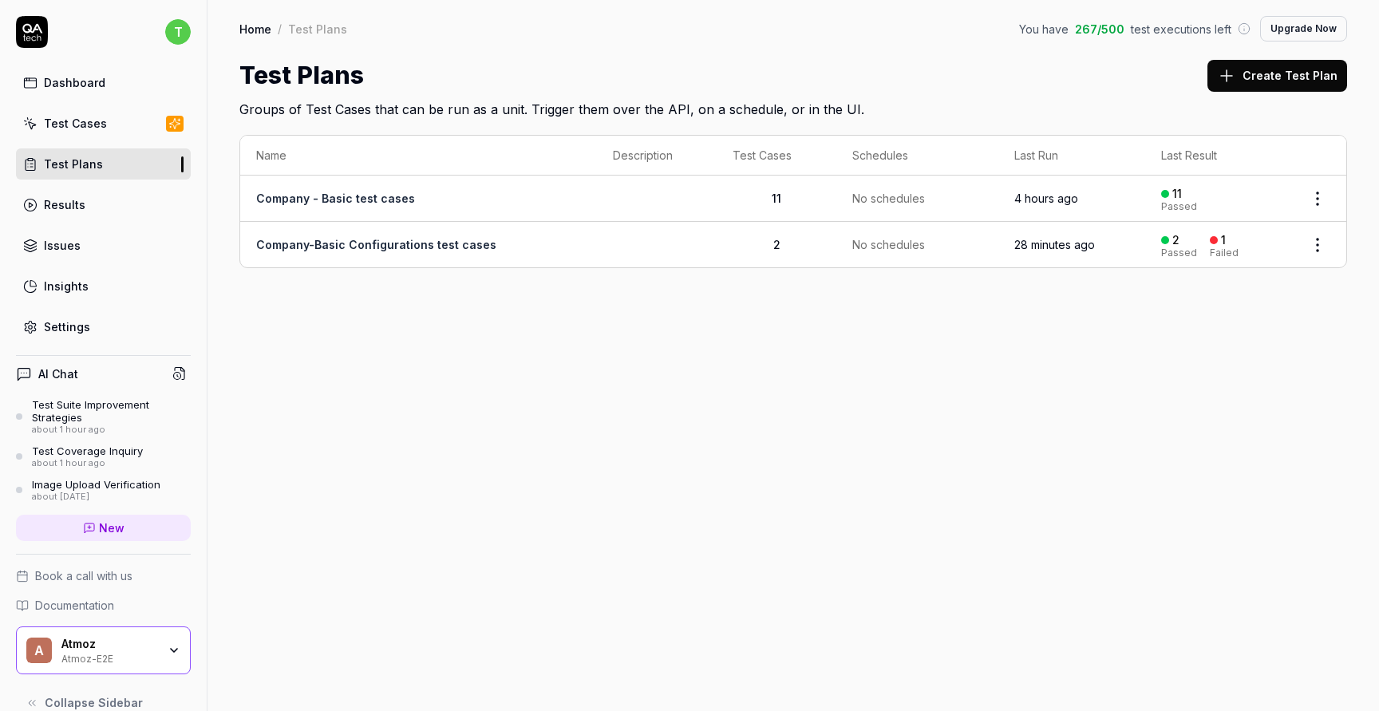
click at [1328, 251] on html "t Dashboard Test Cases Test Plans Results Issues Insights Settings AI Chat Test…" at bounding box center [689, 415] width 1379 height 831
click at [1230, 338] on span "Run Tests" at bounding box center [1232, 346] width 56 height 17
click at [473, 245] on link "Company-Basic Configurations test cases" at bounding box center [376, 245] width 240 height 14
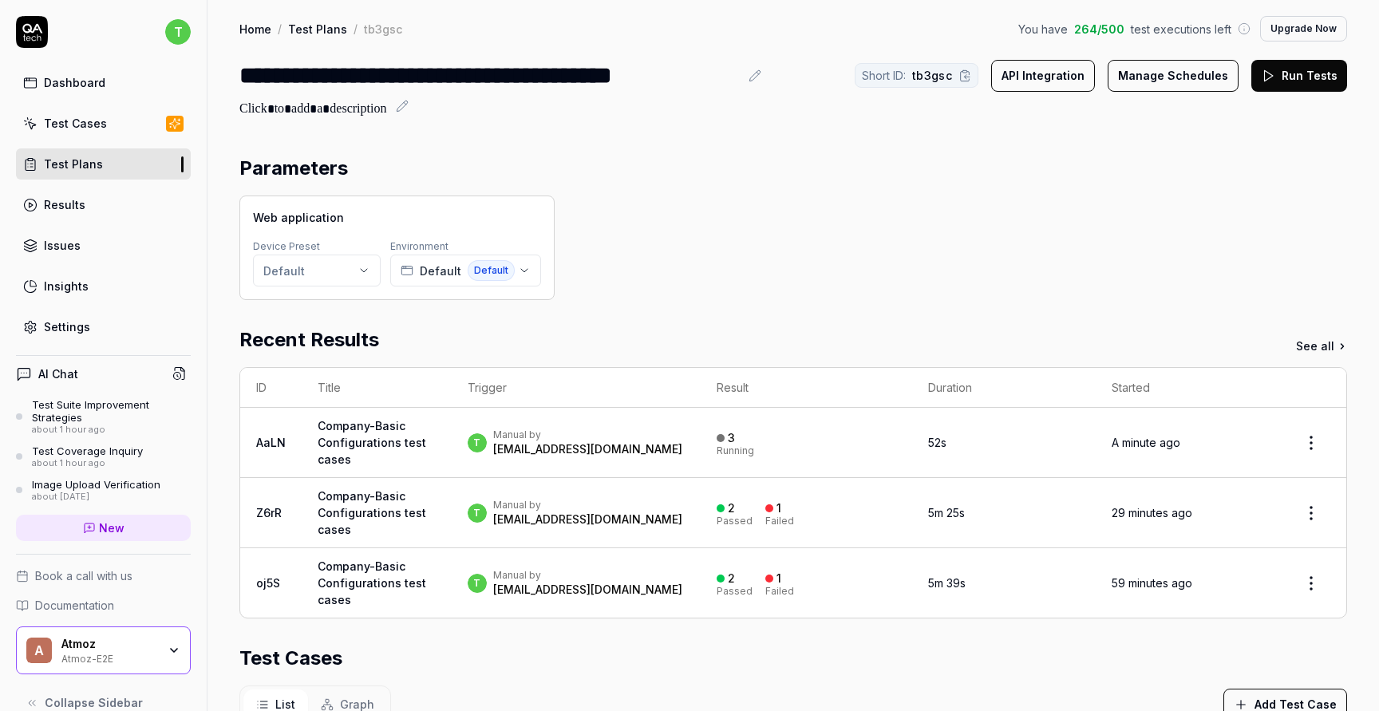
click at [545, 444] on div "[EMAIL_ADDRESS][DOMAIN_NAME]" at bounding box center [587, 449] width 189 height 16
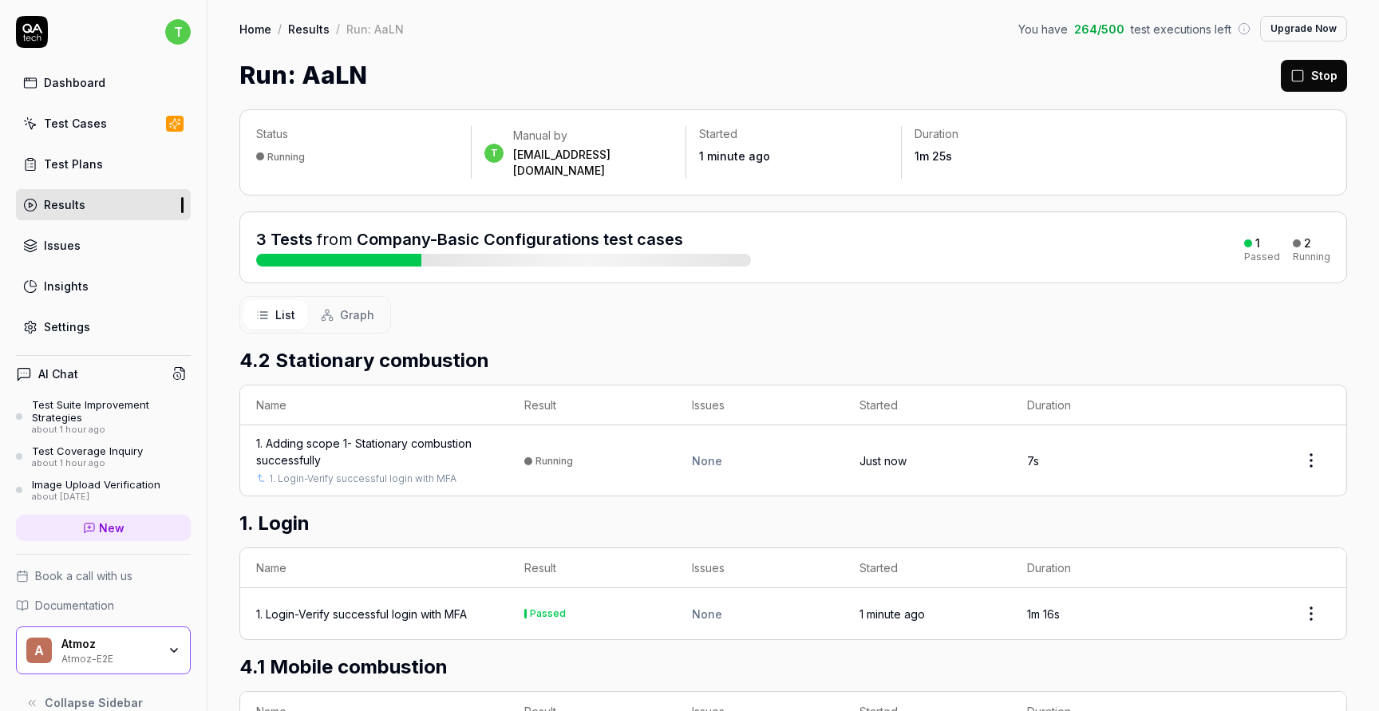
scroll to position [148, 0]
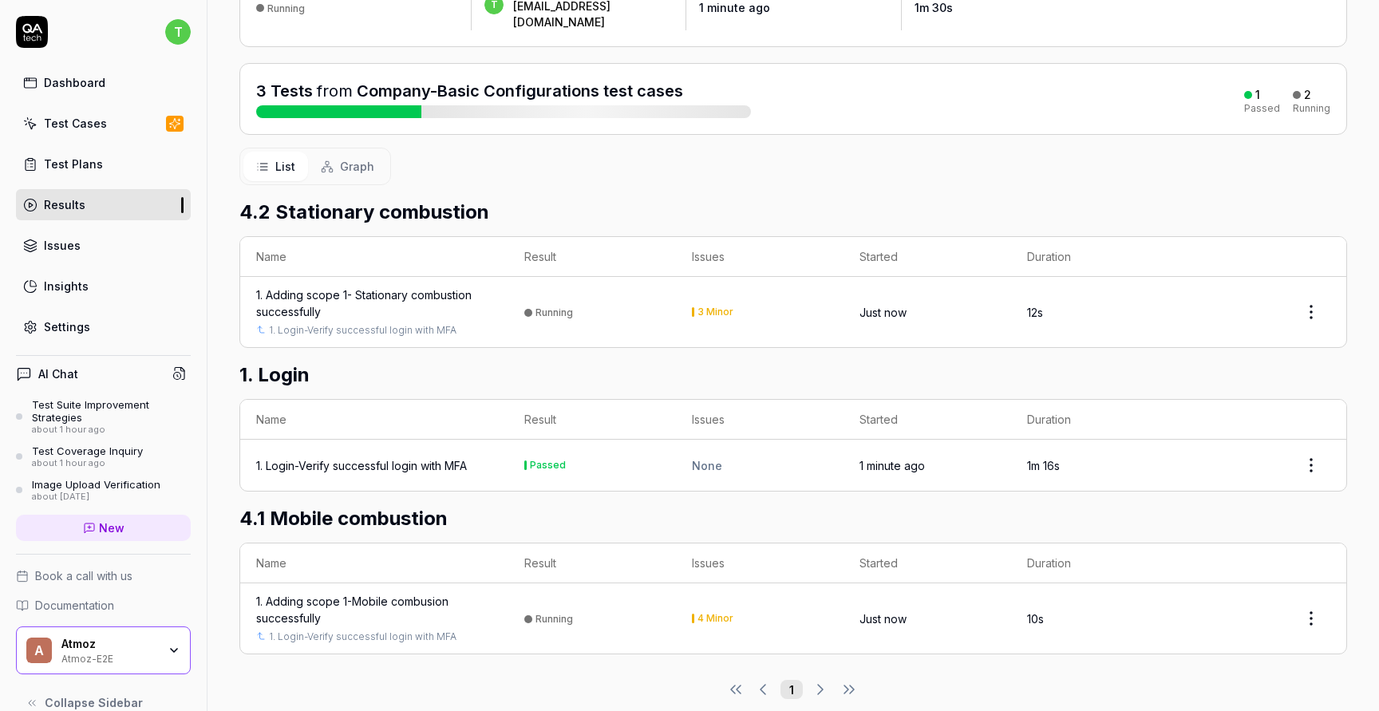
click at [406, 593] on div "1. Adding scope 1-Mobile combusion successfully" at bounding box center [374, 610] width 236 height 34
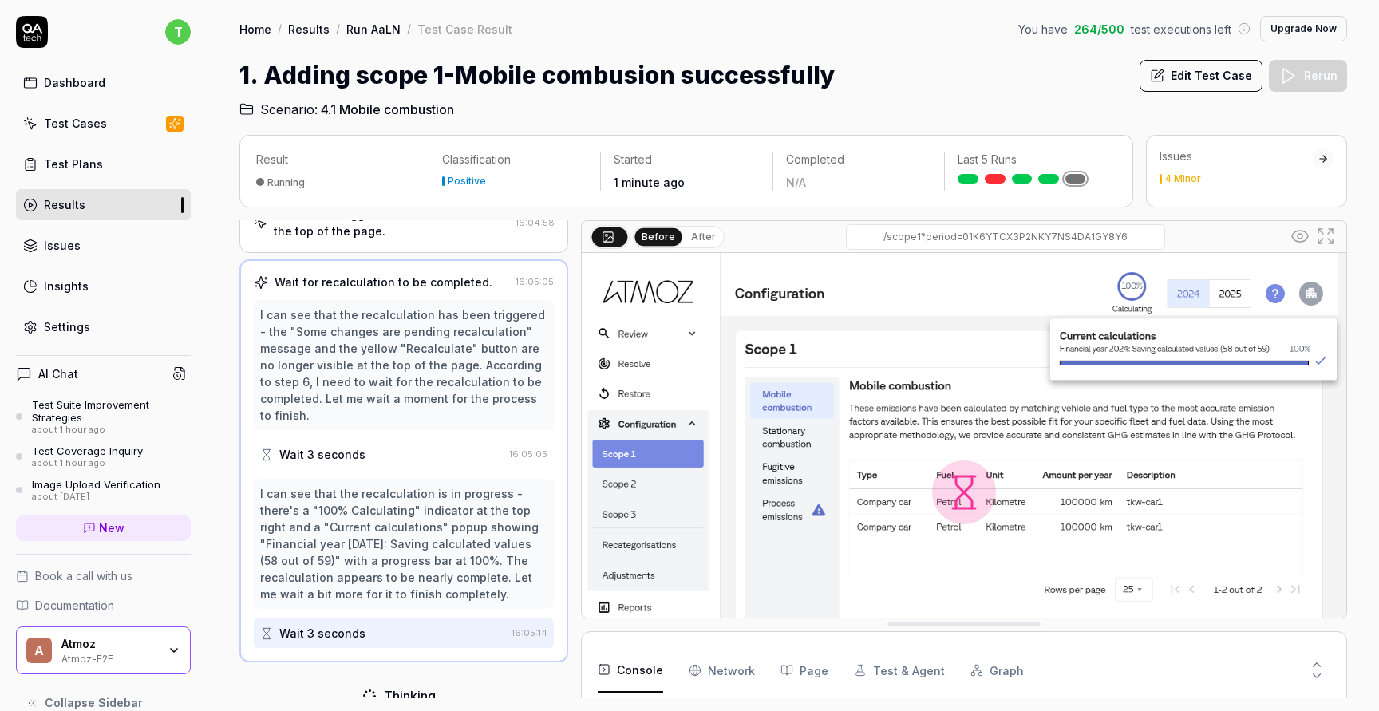
scroll to position [535, 0]
click at [89, 88] on div "Dashboard" at bounding box center [74, 82] width 61 height 17
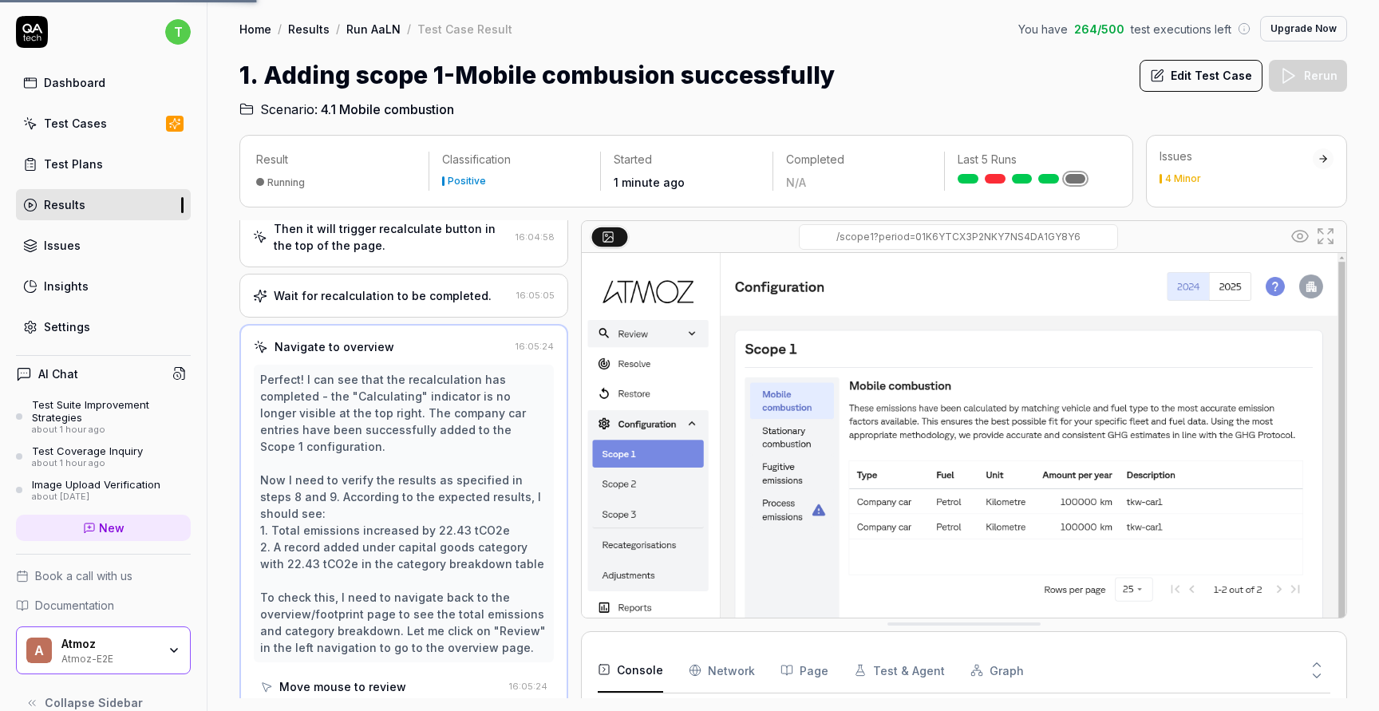
scroll to position [558, 0]
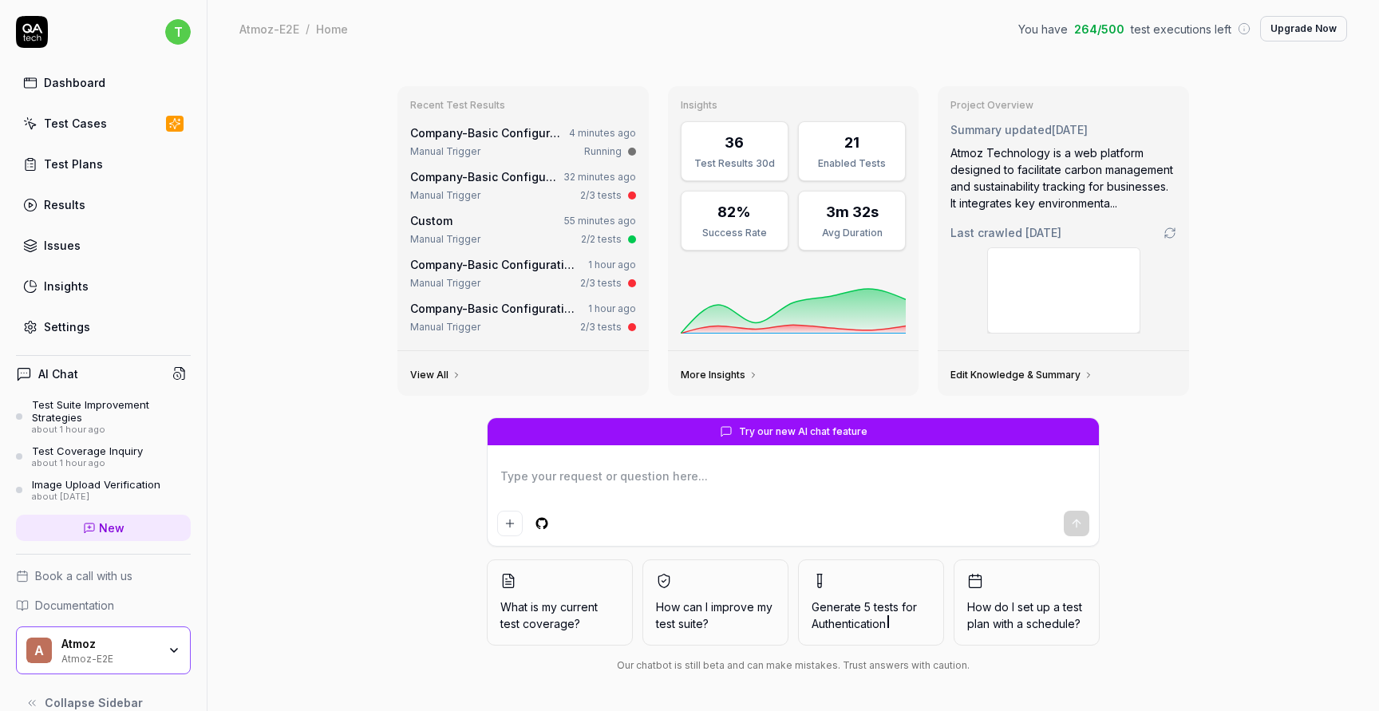
click at [117, 204] on link "Results" at bounding box center [103, 204] width 175 height 31
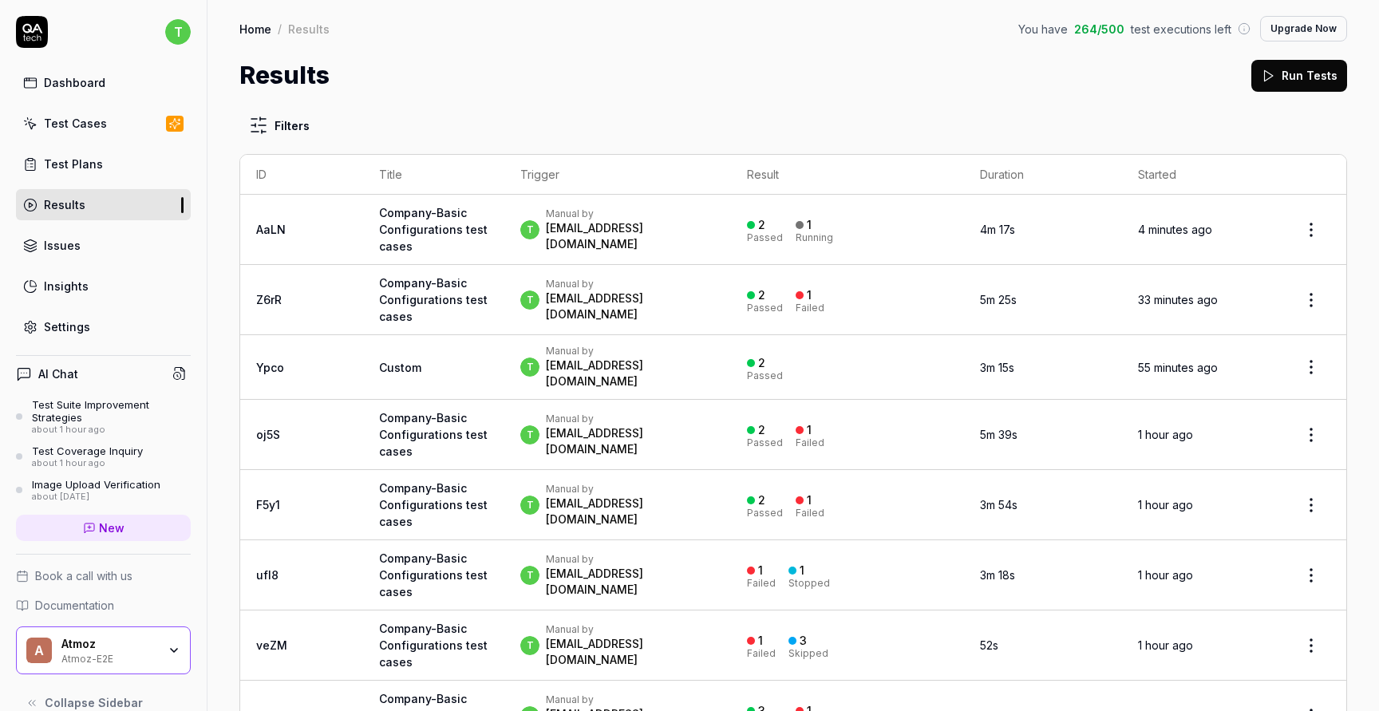
click at [689, 248] on td "t Manual by [PERSON_NAME][EMAIL_ADDRESS][DOMAIN_NAME]" at bounding box center [617, 230] width 227 height 70
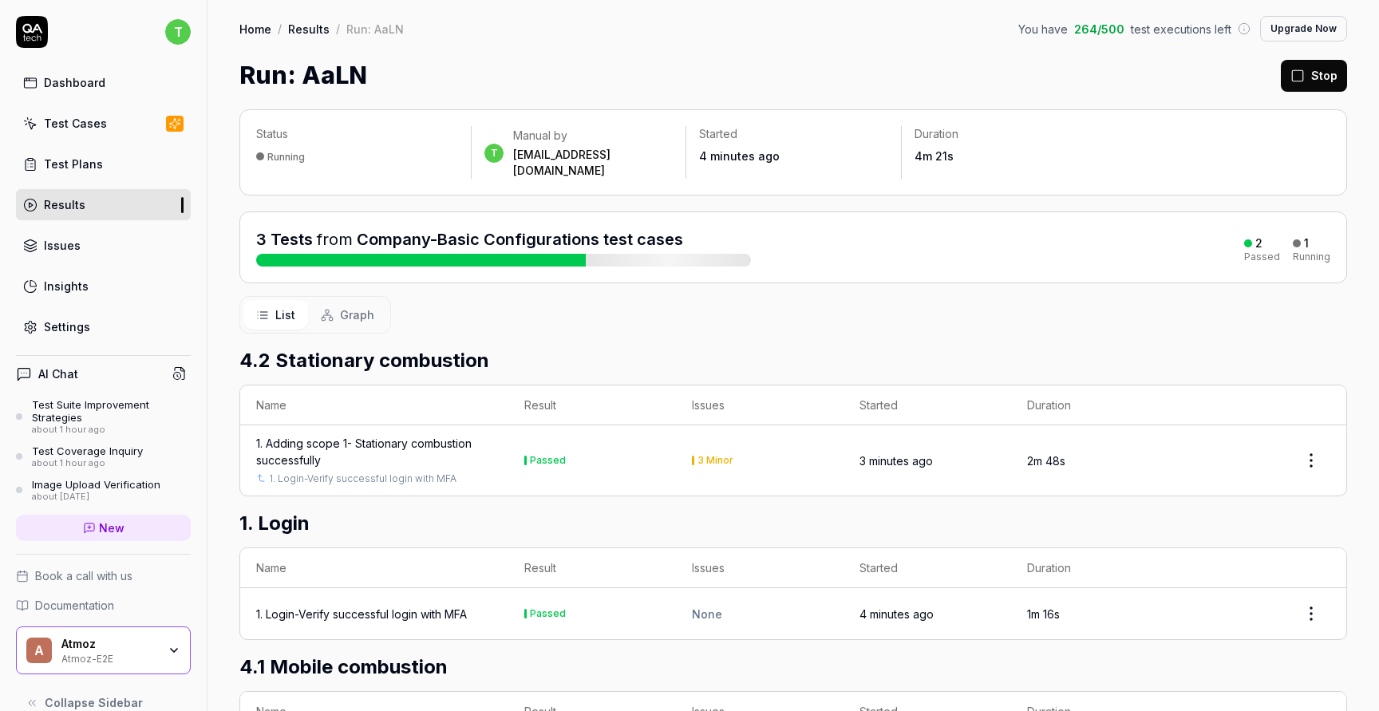
click at [717, 456] on div "3 Minor" at bounding box center [715, 461] width 36 height 10
click at [404, 435] on div "1. Adding scope 1- Stationary combustion successfully" at bounding box center [374, 452] width 236 height 34
click at [127, 96] on link "Dashboard" at bounding box center [103, 82] width 175 height 31
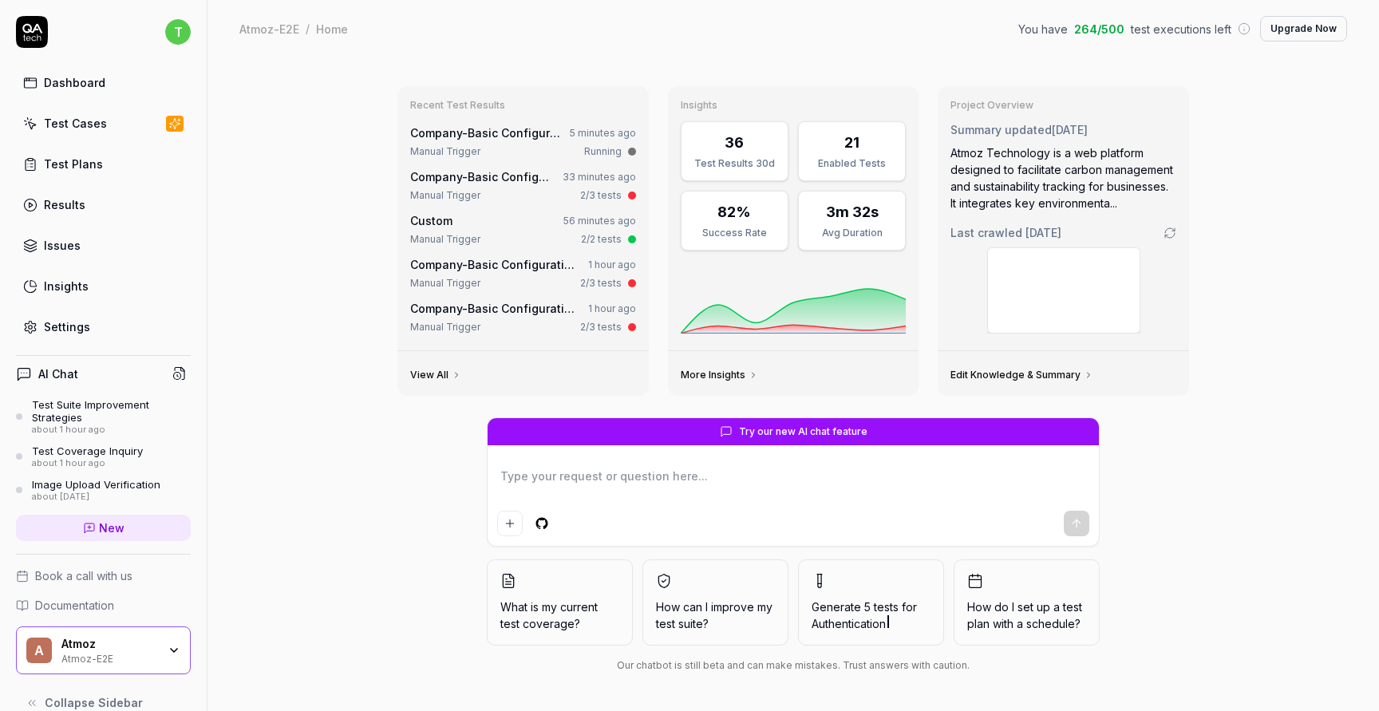
click at [135, 198] on link "Results" at bounding box center [103, 204] width 175 height 31
type textarea "*"
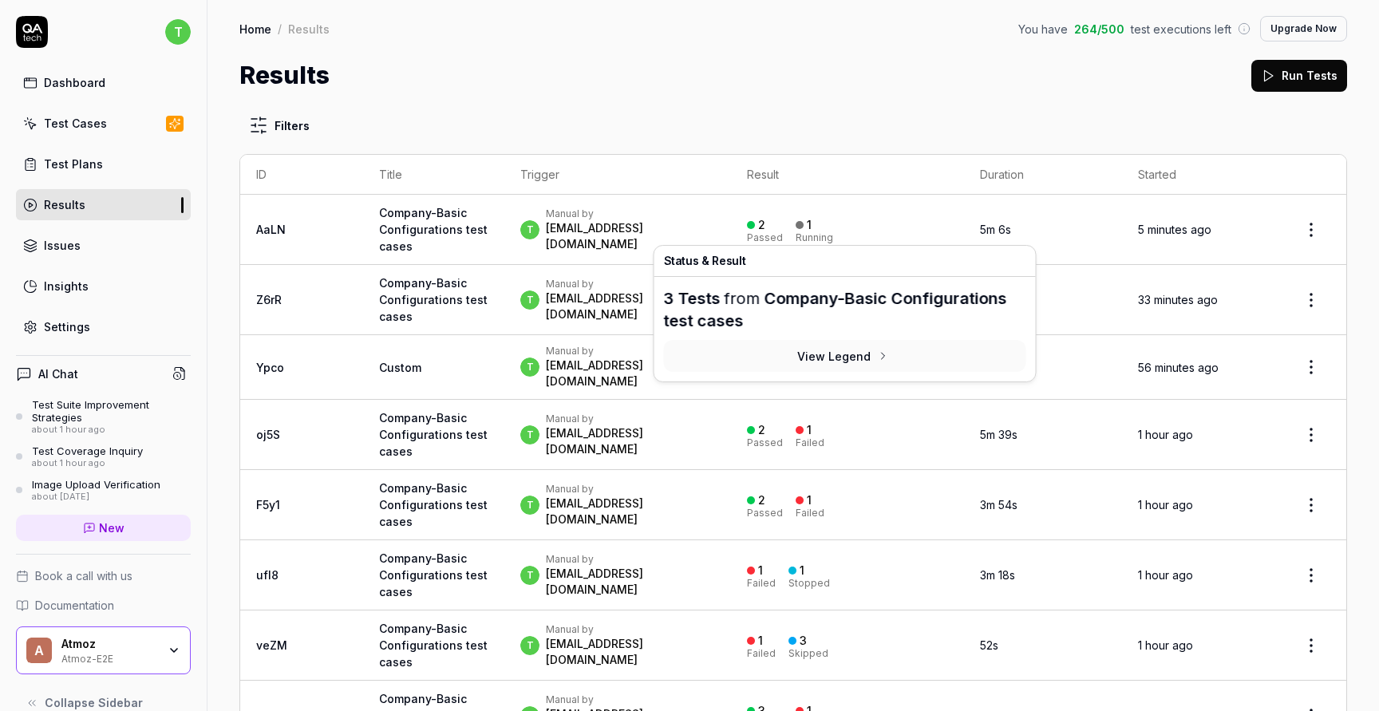
click at [833, 219] on div "2 Passed 1 Running" at bounding box center [847, 229] width 201 height 26
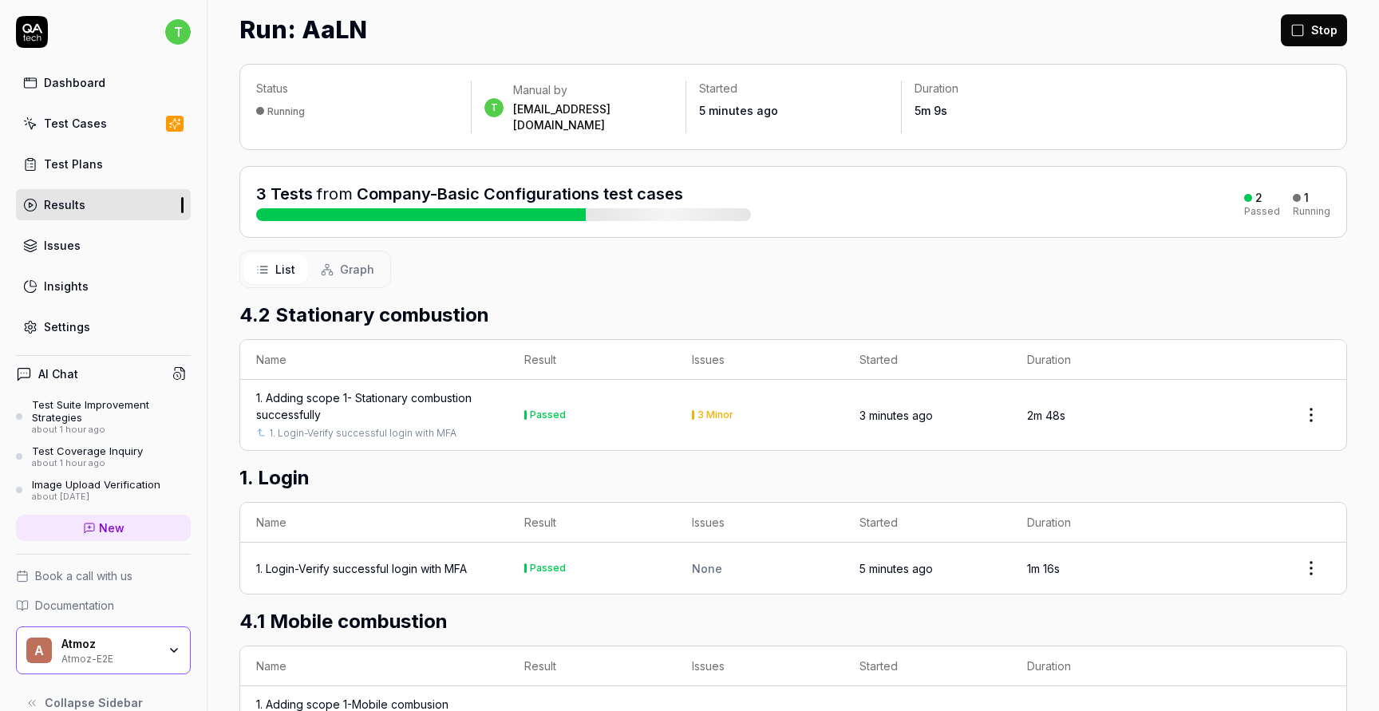
scroll to position [148, 0]
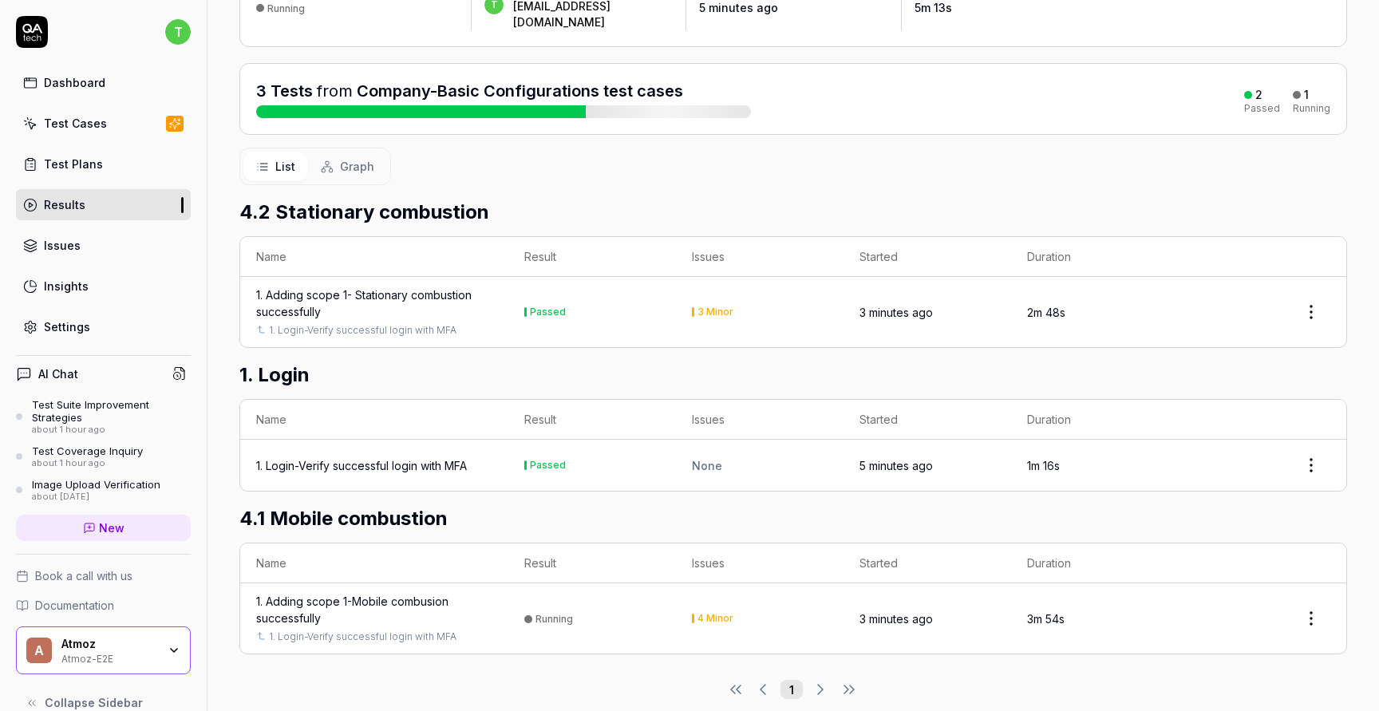
click at [415, 593] on div "1. Adding scope 1-Mobile combusion successfully" at bounding box center [374, 610] width 236 height 34
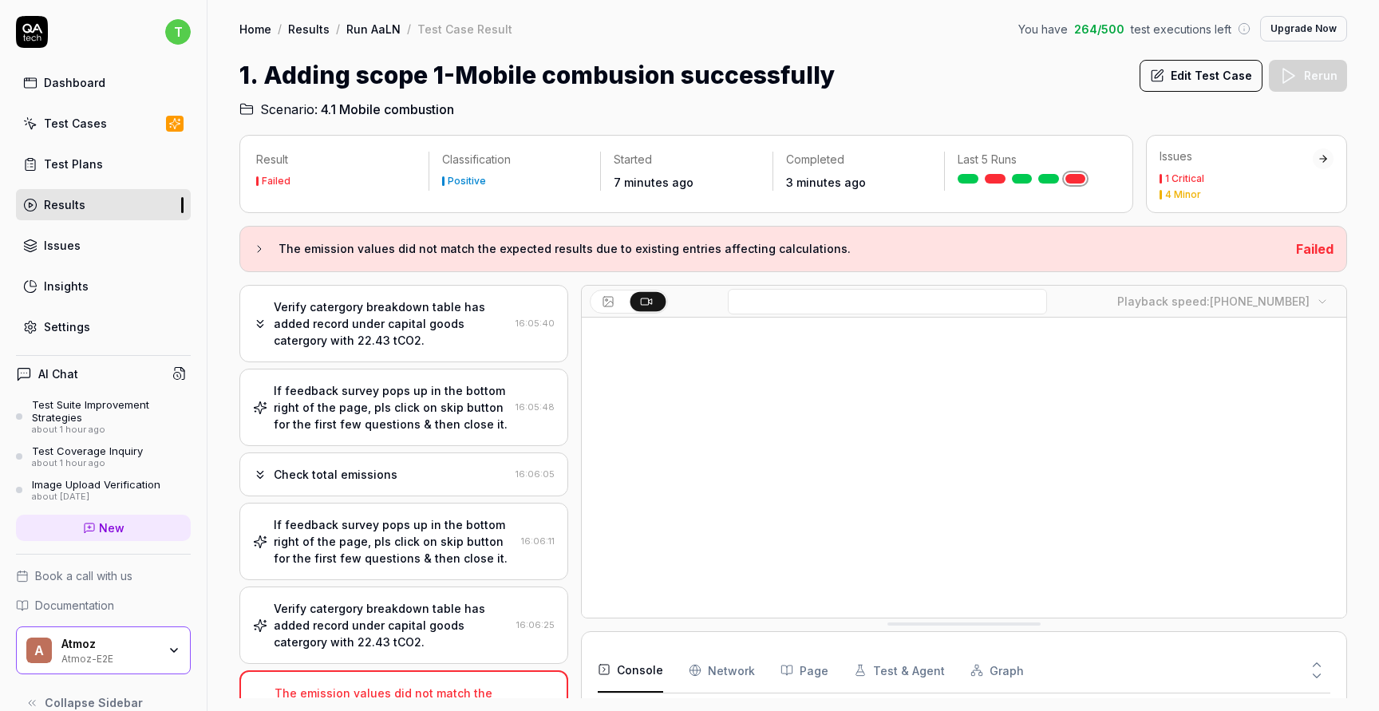
scroll to position [891, 0]
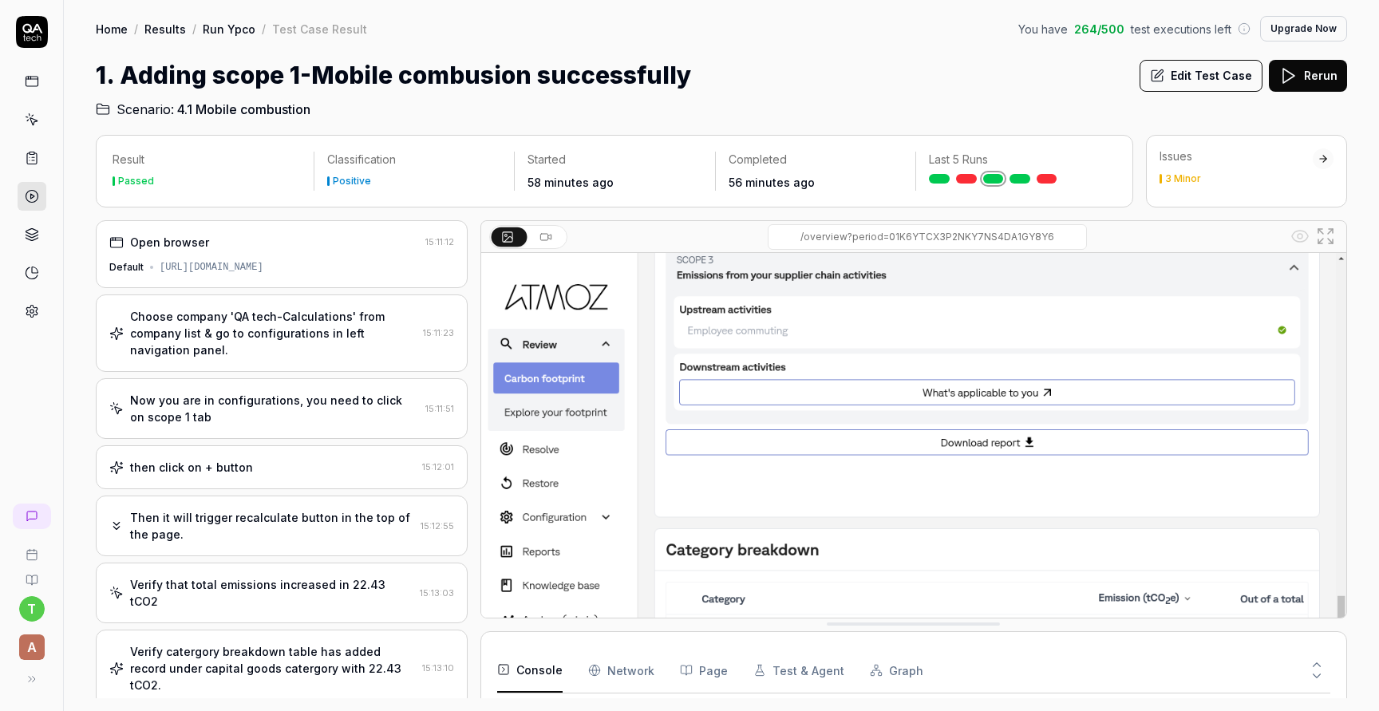
scroll to position [175, 0]
